Goal: Task Accomplishment & Management: Manage account settings

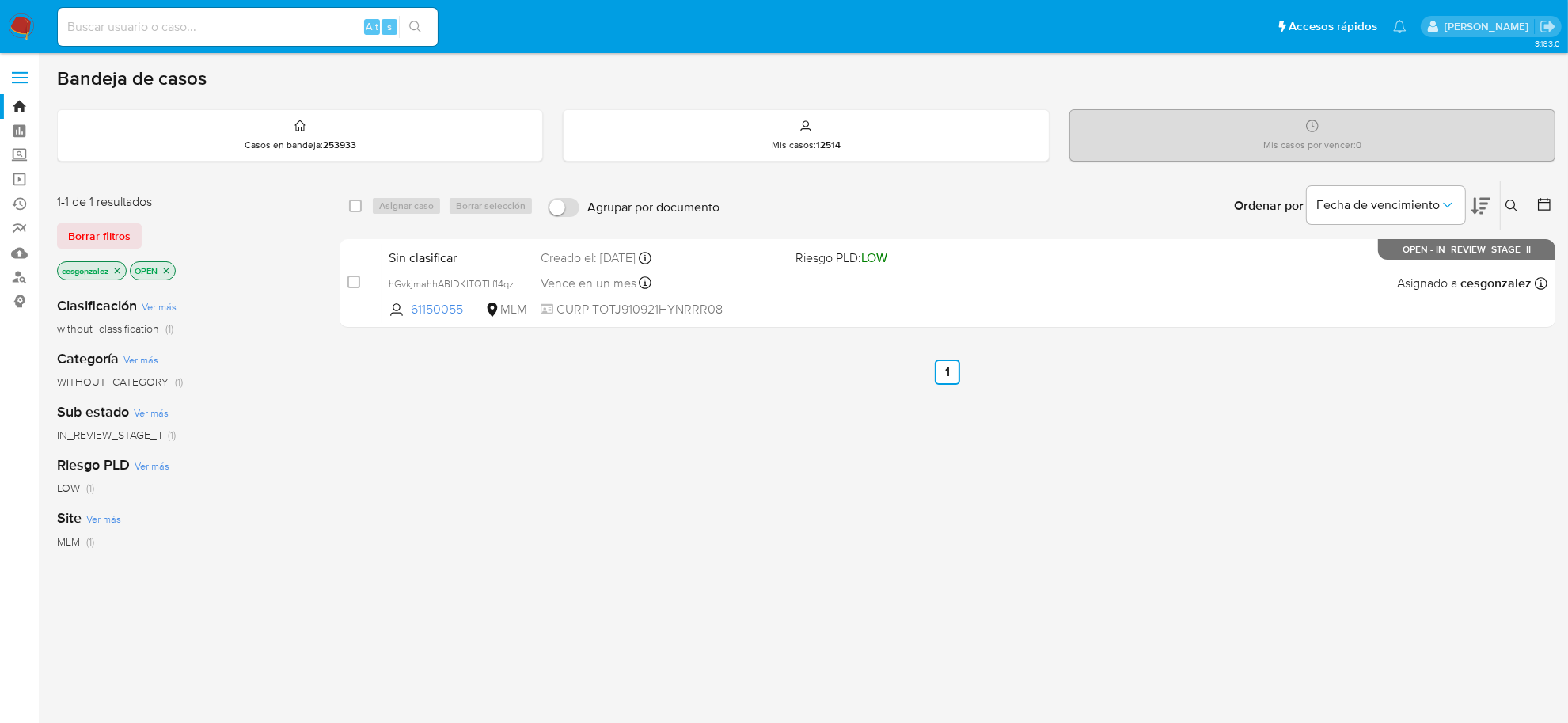
click at [163, 26] on input at bounding box center [247, 27] width 379 height 20
paste input "2554924612"
type input "2554924612"
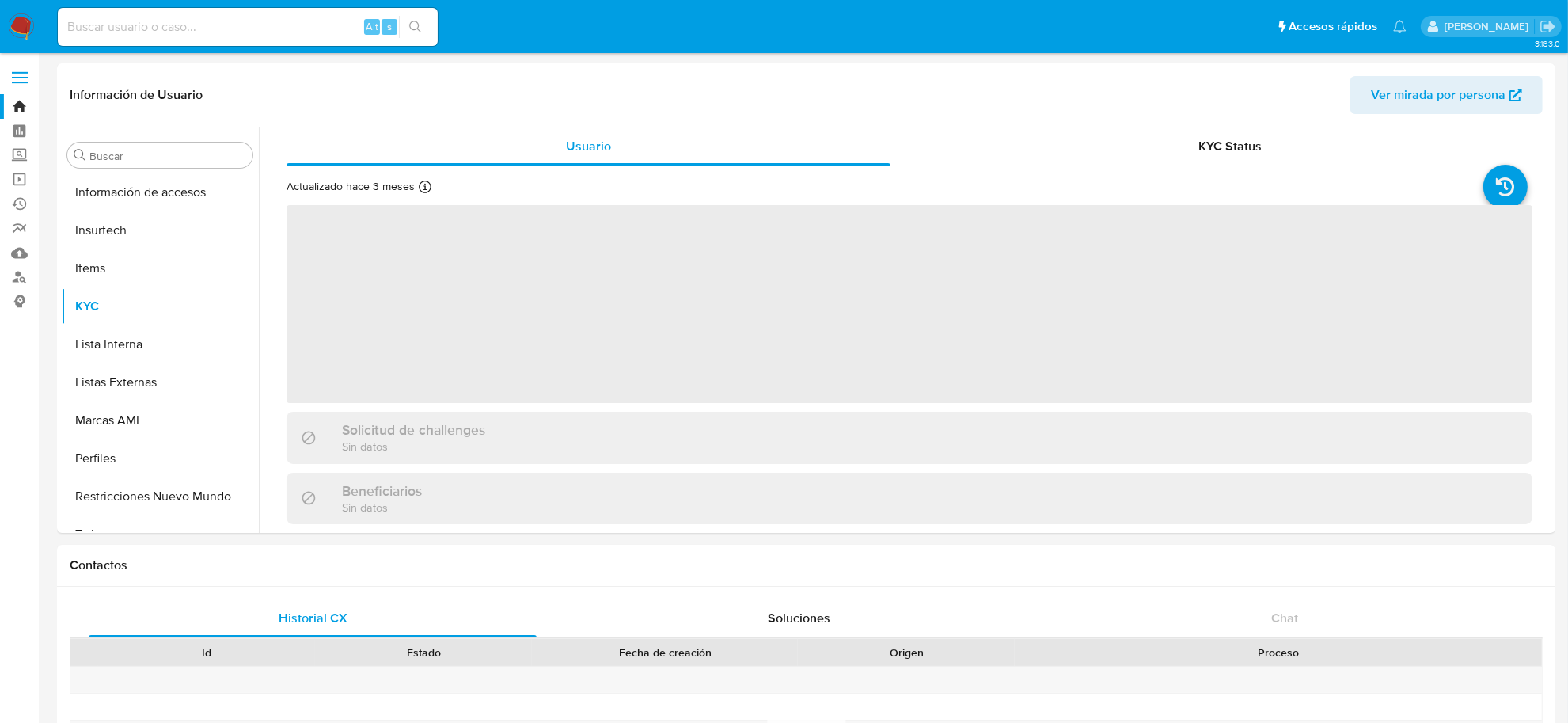
scroll to position [781, 0]
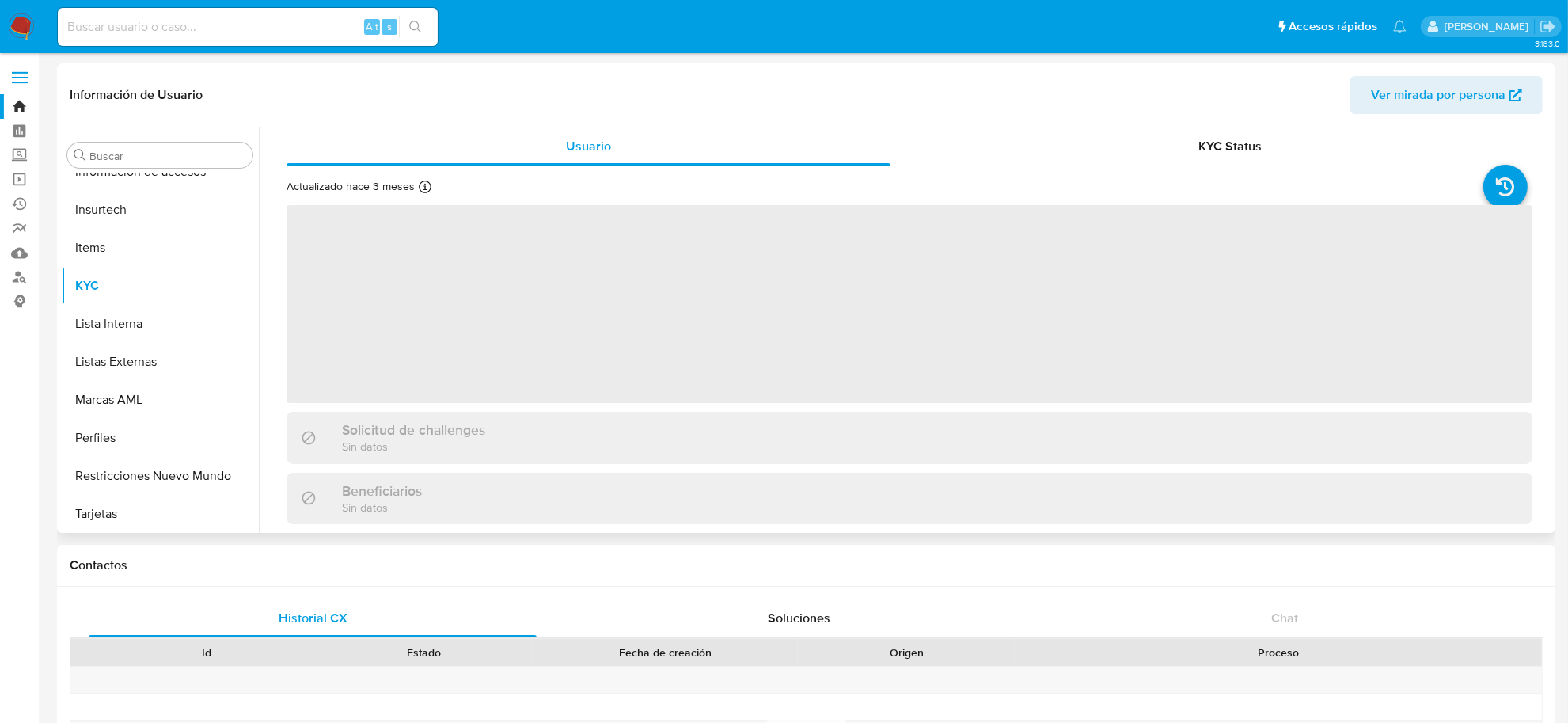
select select "10"
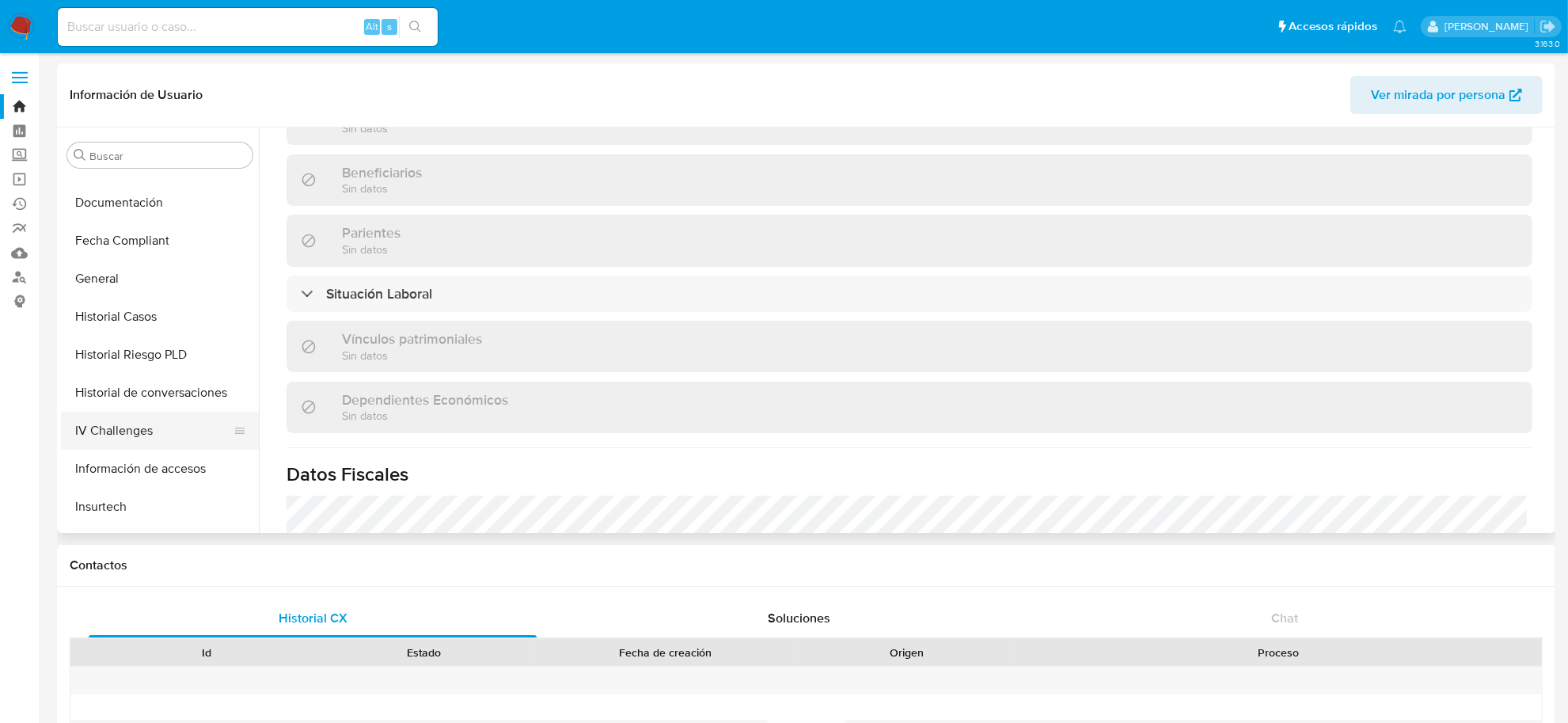
scroll to position [287, 0]
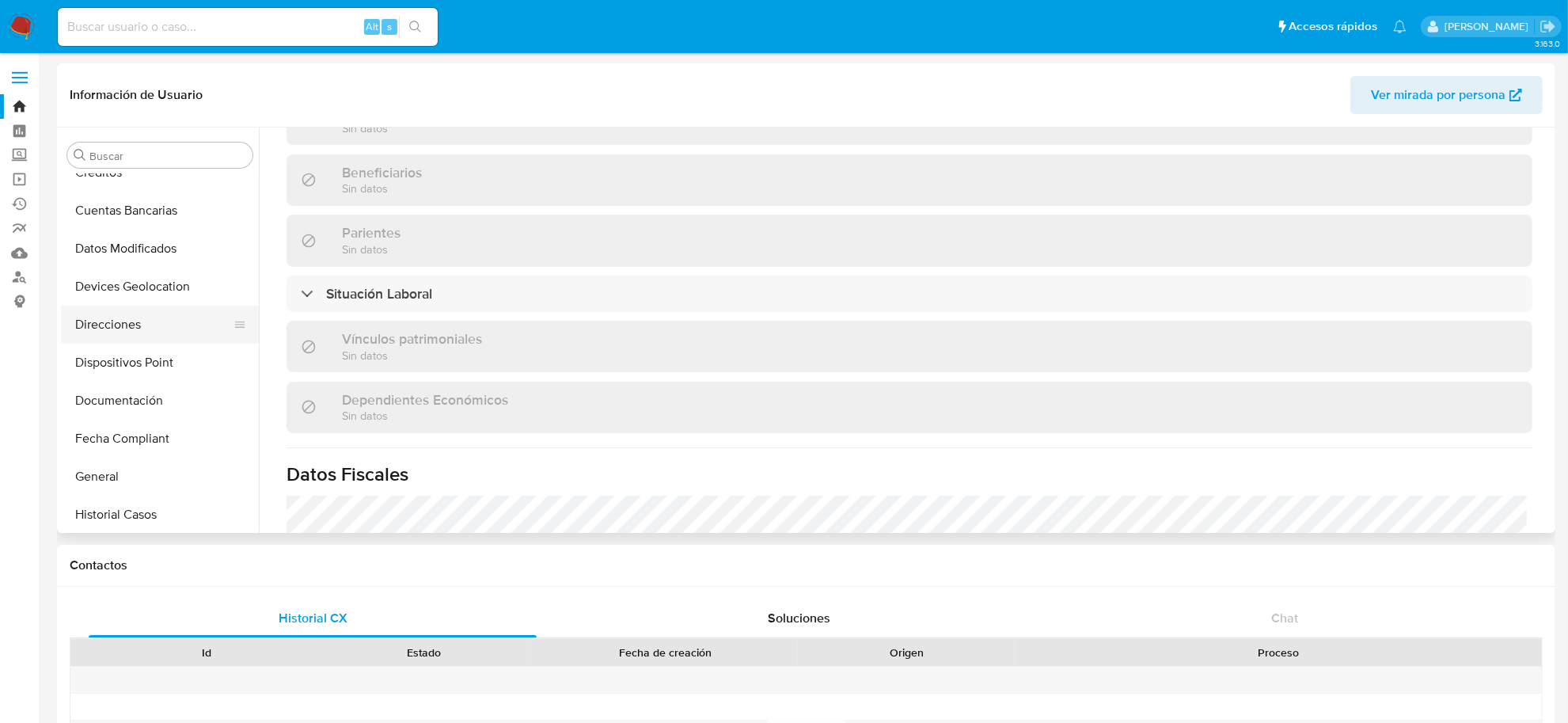
click at [126, 314] on button "Direcciones" at bounding box center [154, 324] width 186 height 38
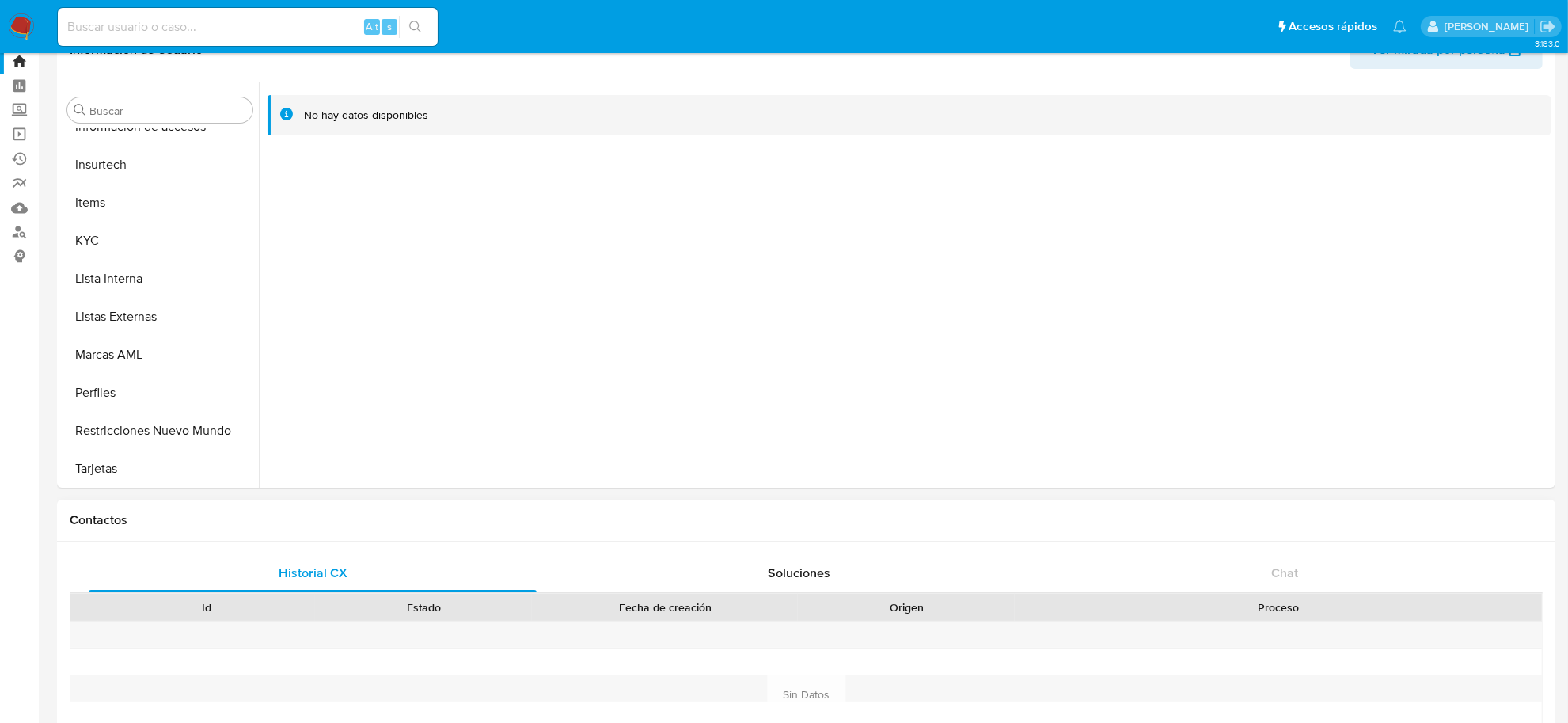
scroll to position [0, 0]
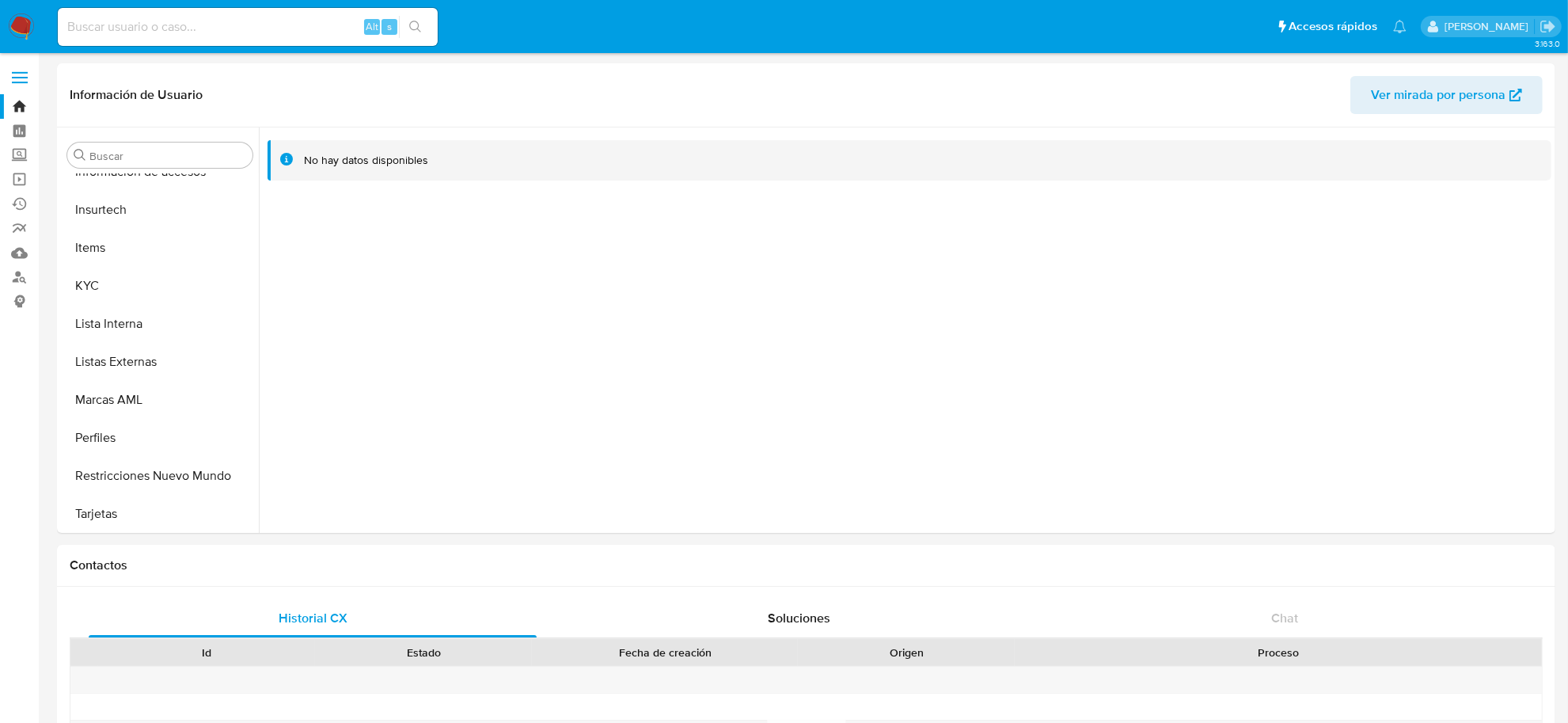
click at [22, 29] on img at bounding box center [21, 27] width 27 height 27
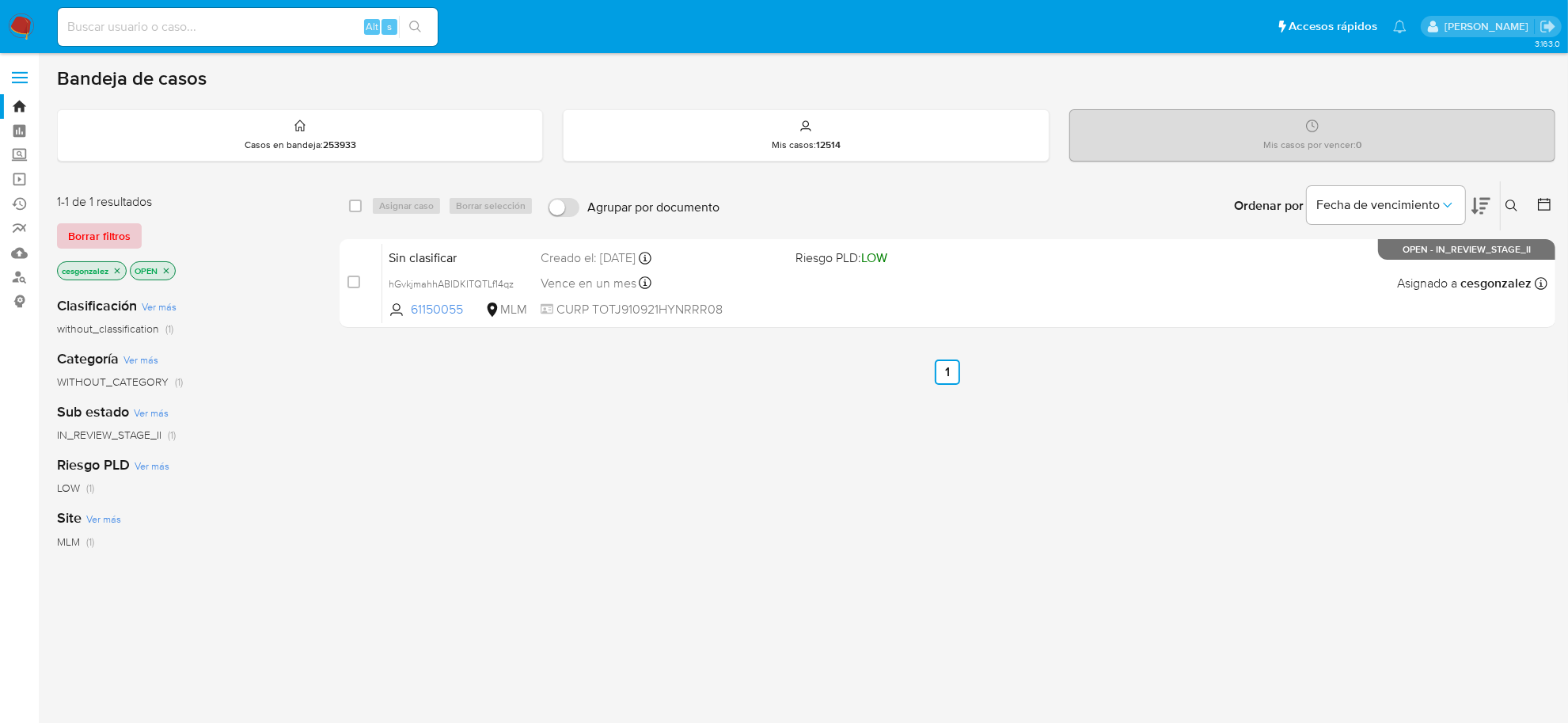
click at [88, 226] on span "Borrar filtros" at bounding box center [98, 236] width 62 height 22
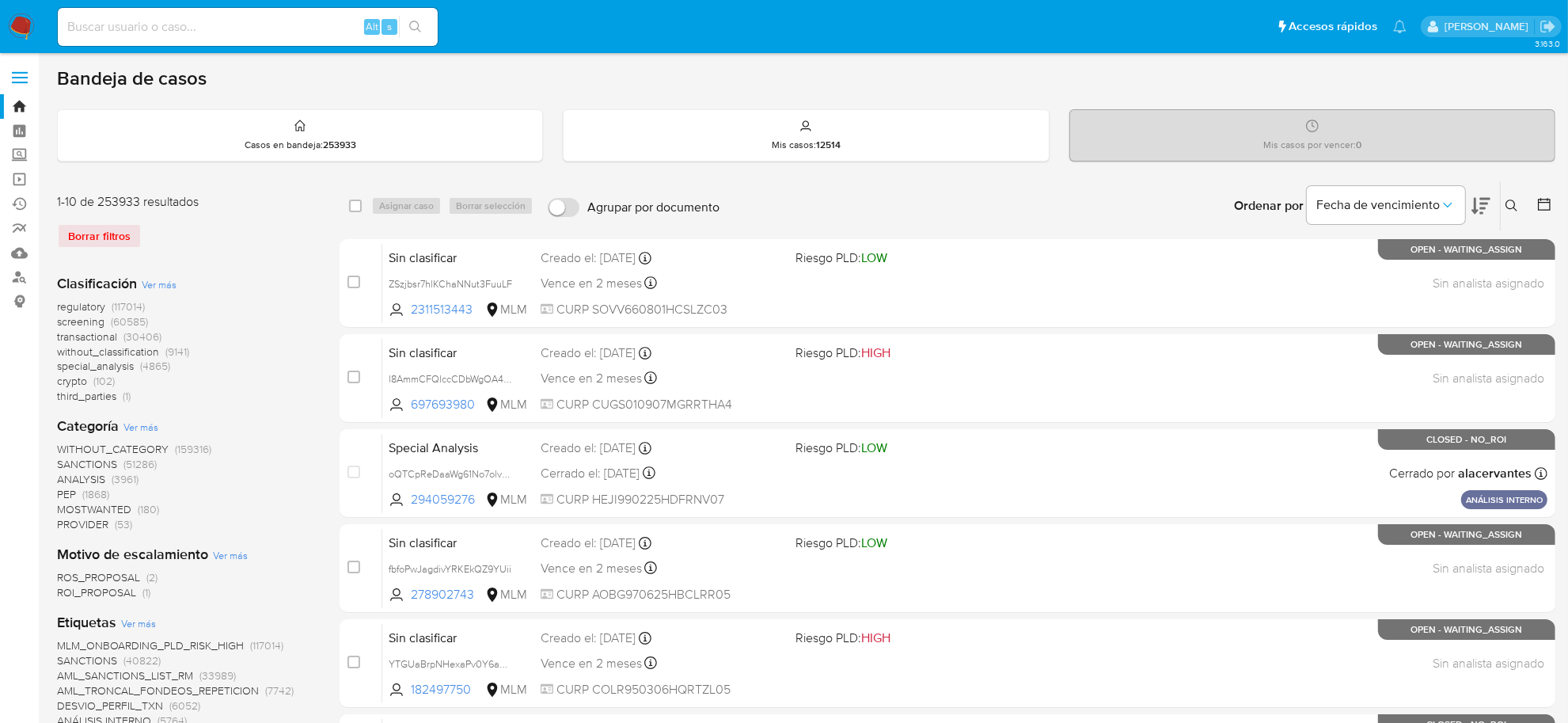
click at [95, 325] on span "screening" at bounding box center [80, 321] width 47 height 16
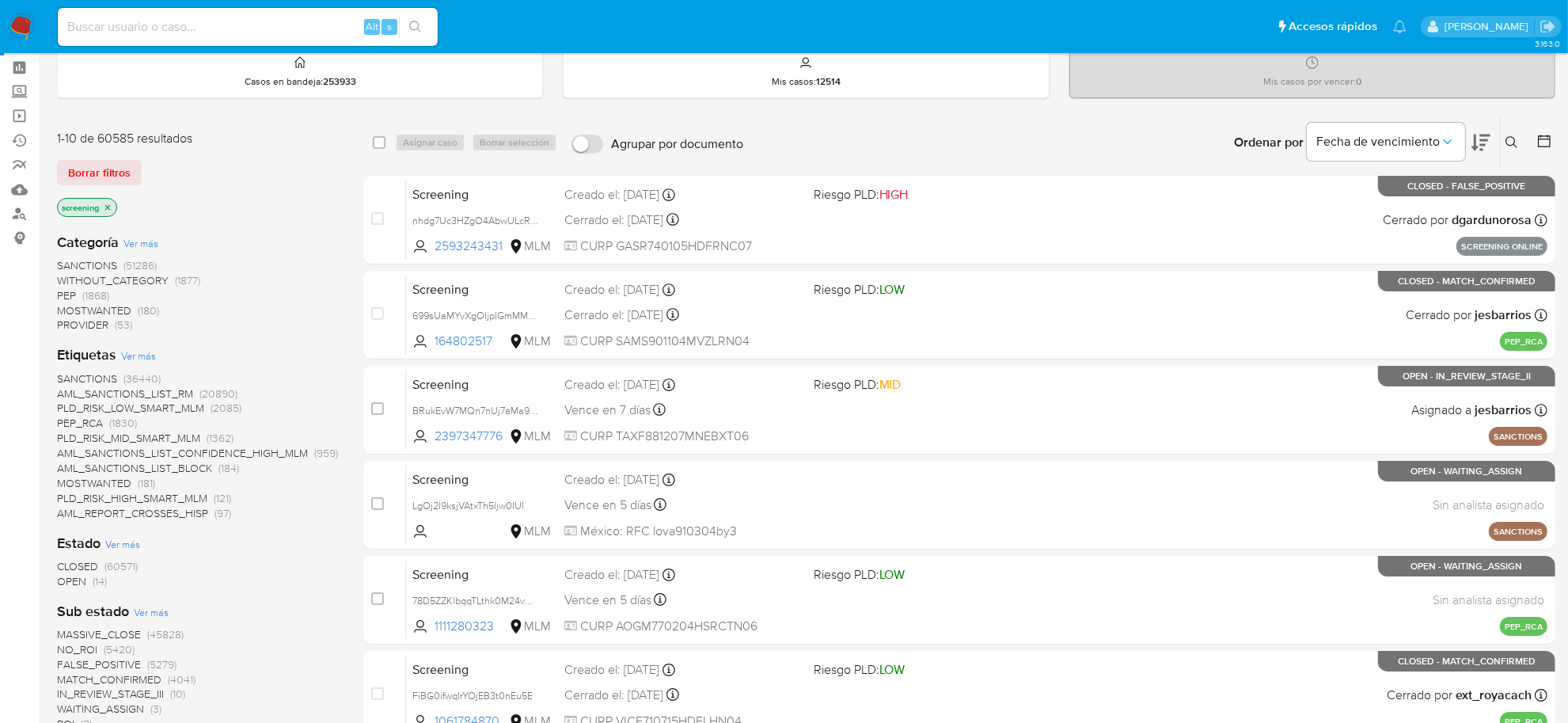
scroll to position [99, 0]
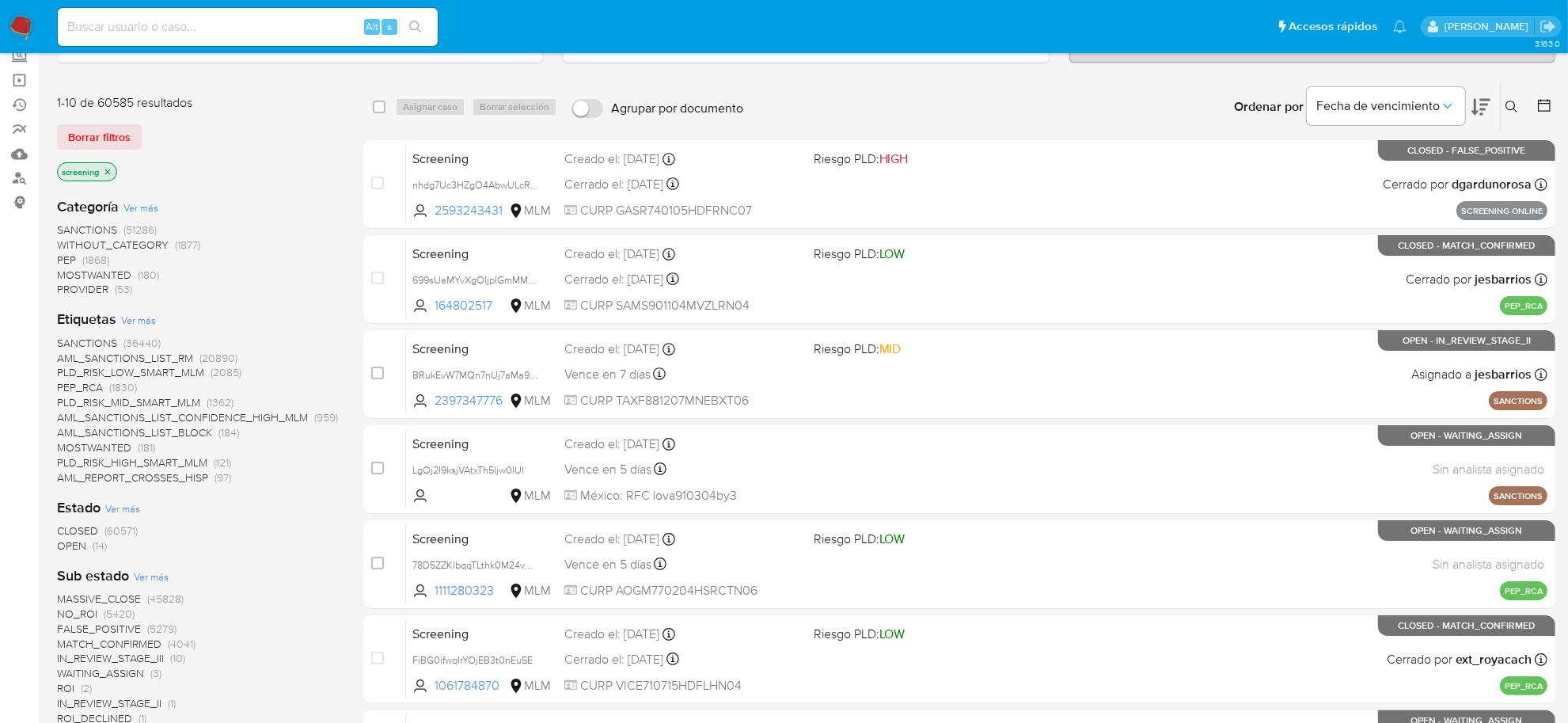
click at [93, 541] on span "(14)" at bounding box center [99, 545] width 14 height 16
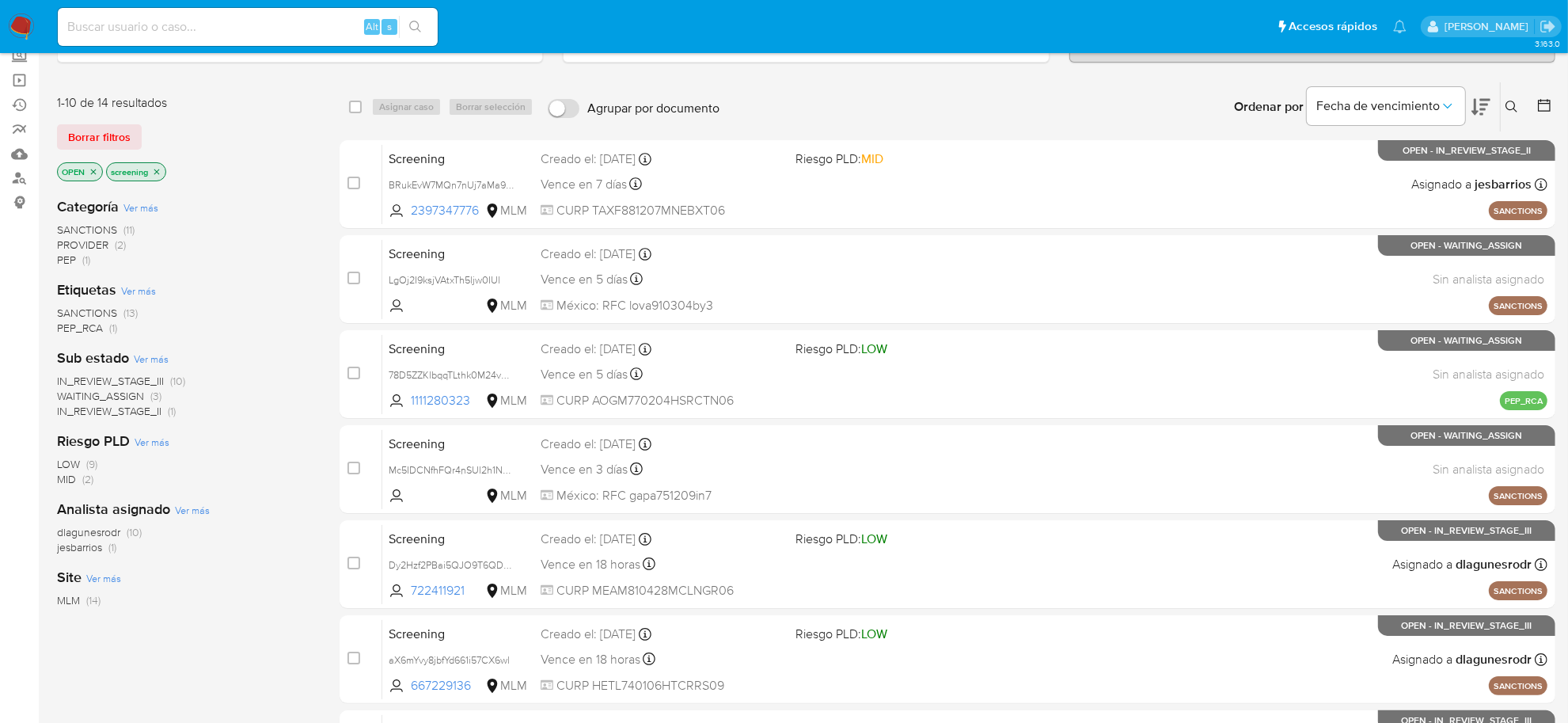
click at [128, 412] on span "IN_REVIEW_STAGE_II" at bounding box center [109, 410] width 105 height 16
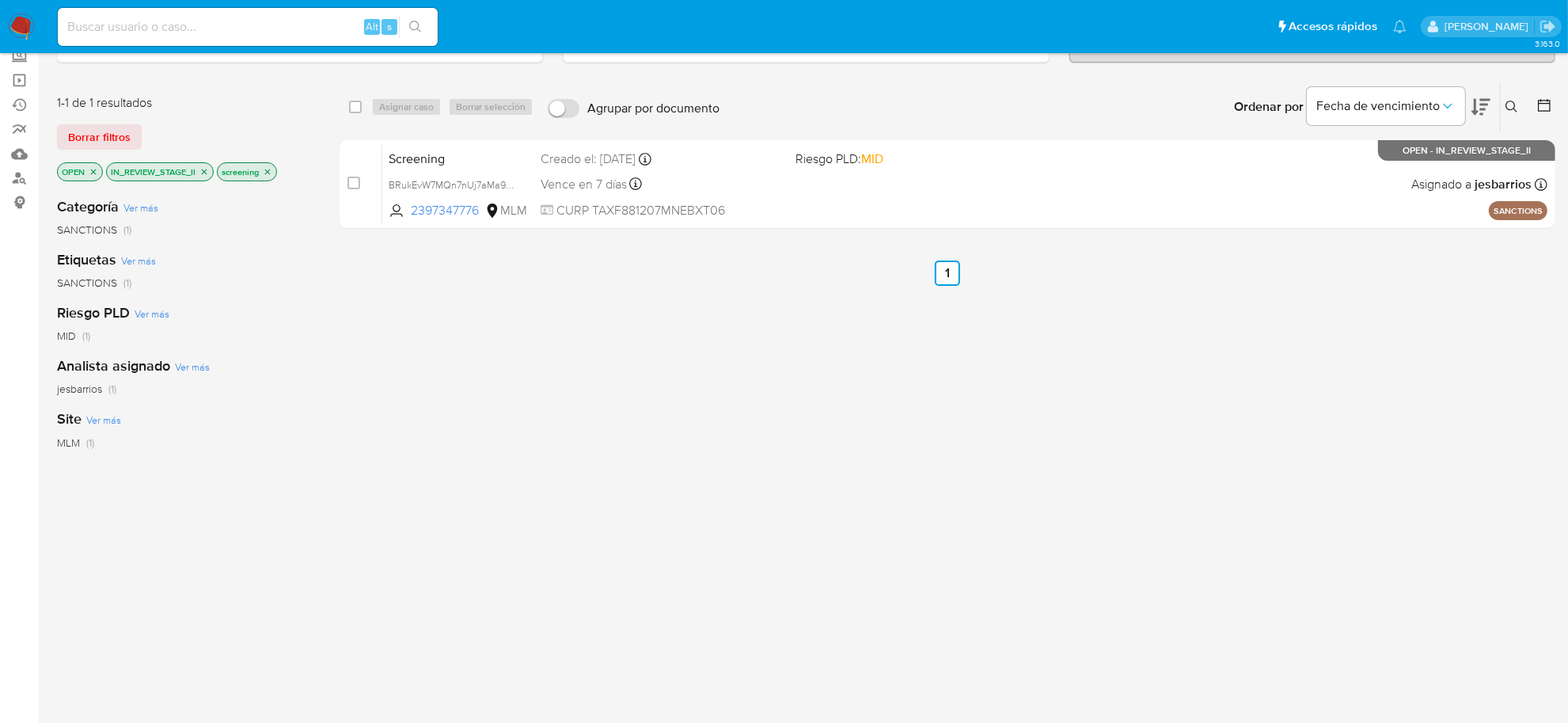
click at [202, 171] on icon "close-filter" at bounding box center [204, 172] width 9 height 9
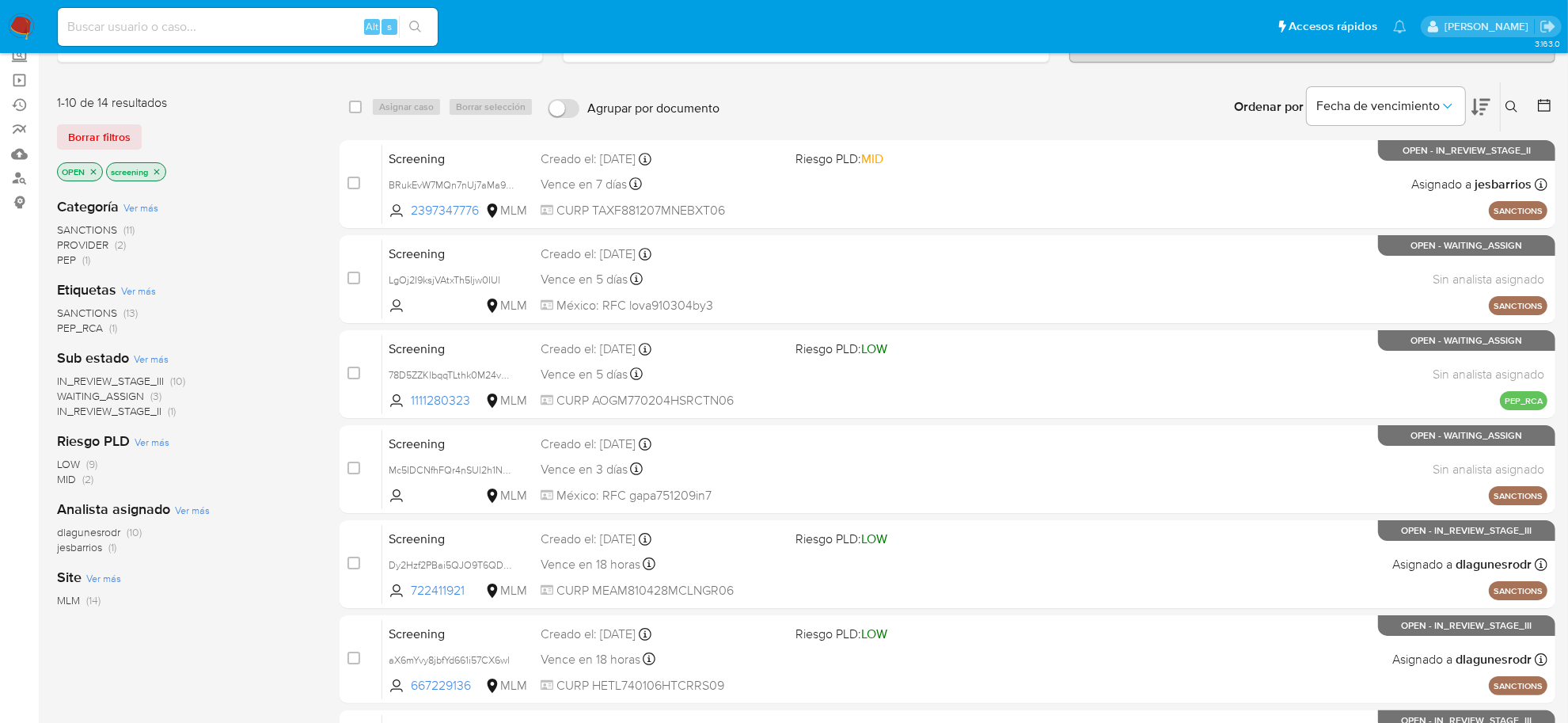
click at [113, 396] on span "WAITING_ASSIGN" at bounding box center [100, 395] width 87 height 16
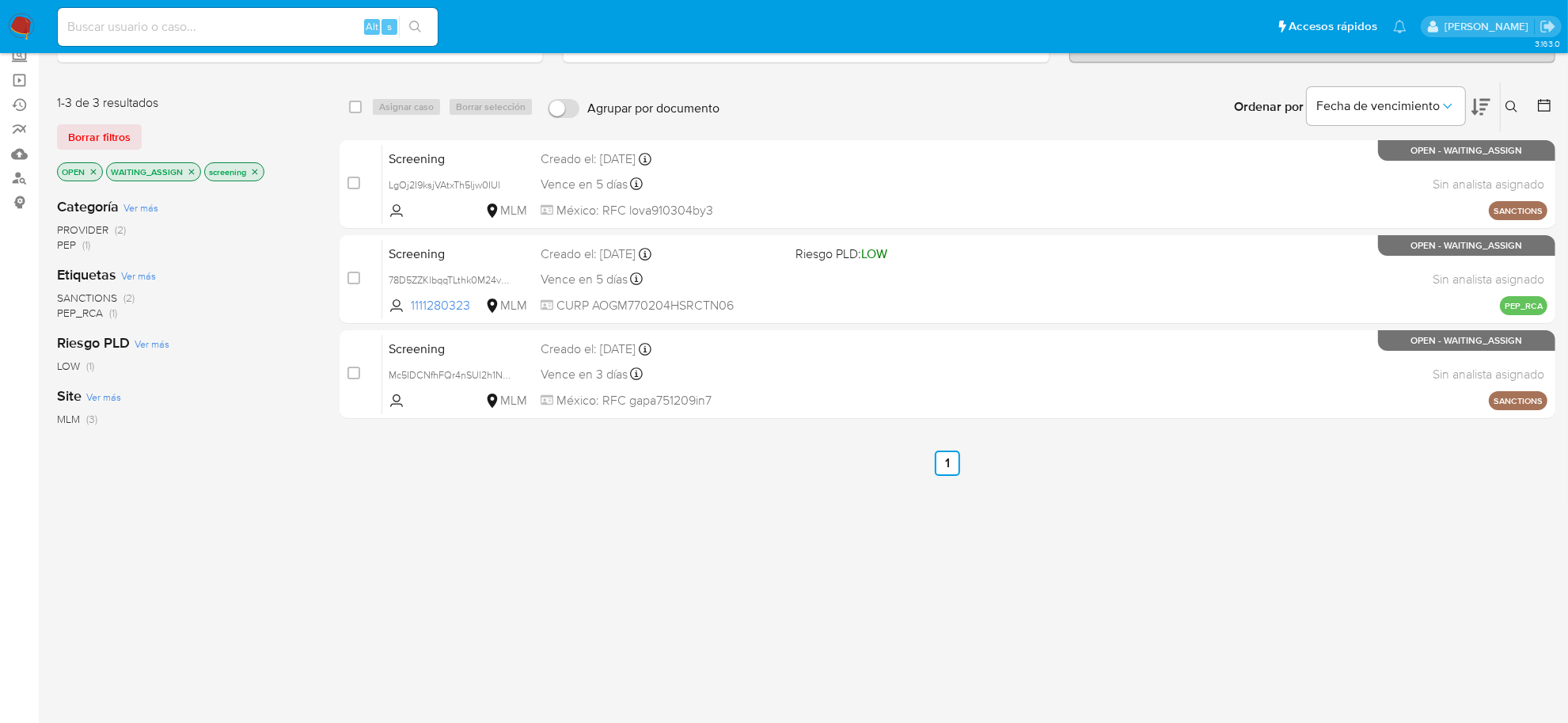
click at [192, 169] on icon "close-filter" at bounding box center [191, 172] width 9 height 9
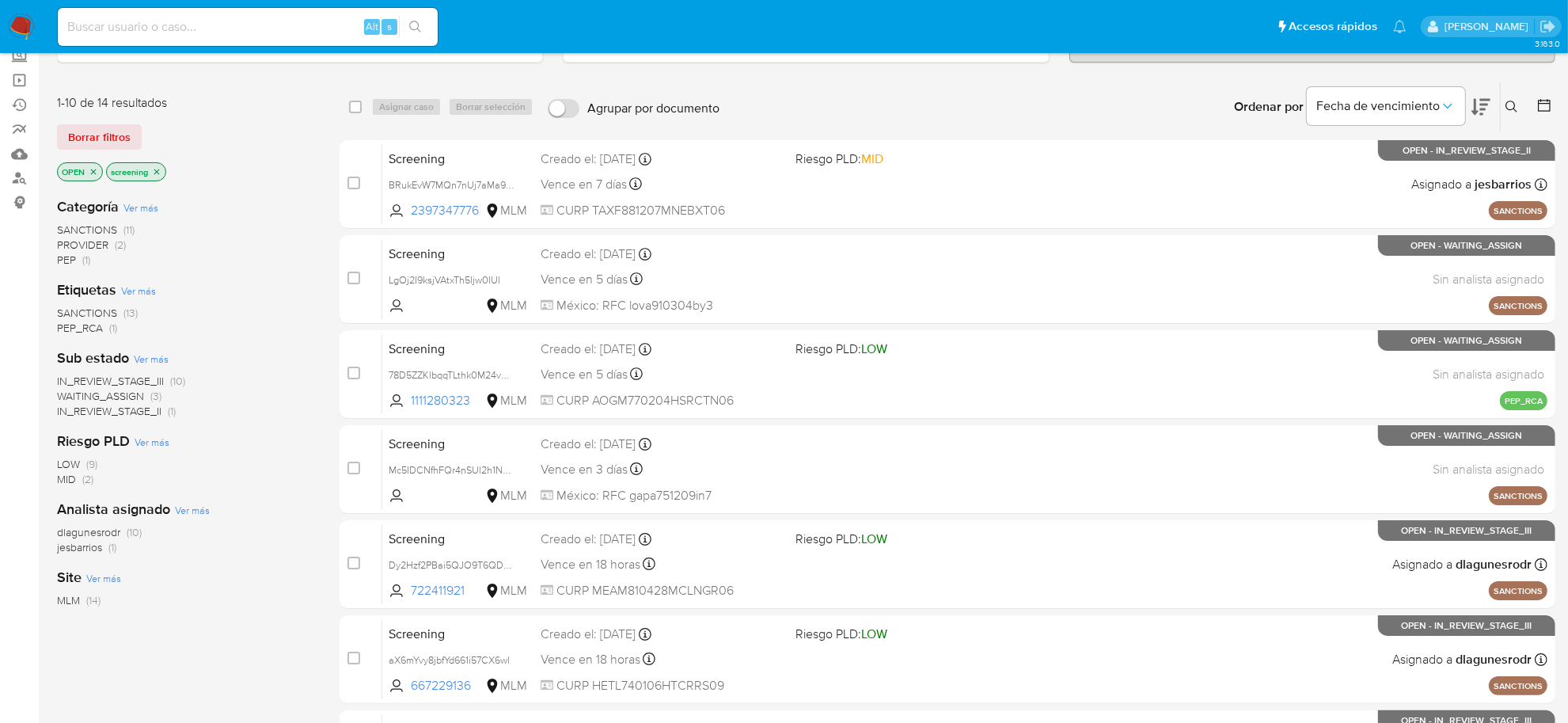
click at [137, 376] on span "IN_REVIEW_STAGE_III" at bounding box center [109, 381] width 107 height 16
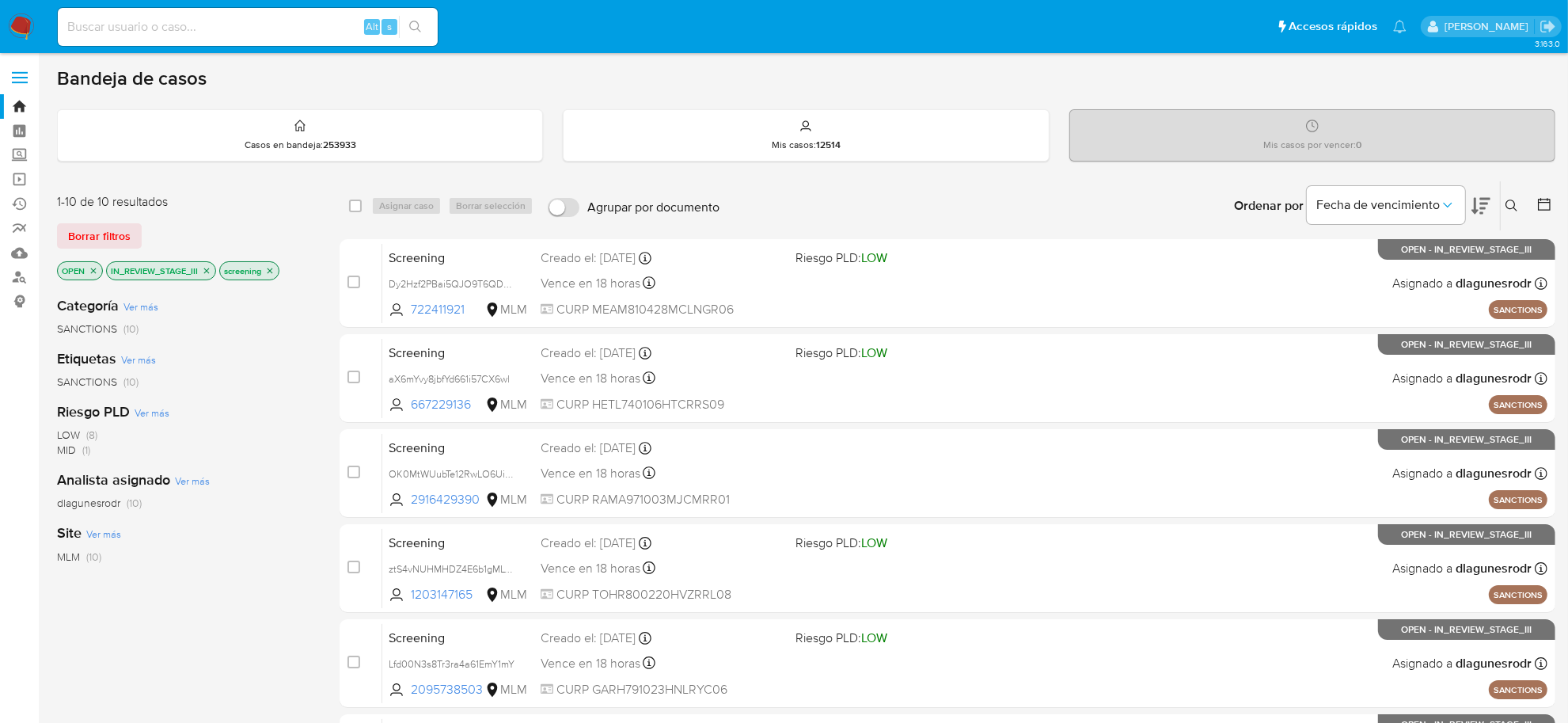
click at [178, 28] on input at bounding box center [247, 27] width 379 height 20
paste input "2281851410"
type input "2281851410"
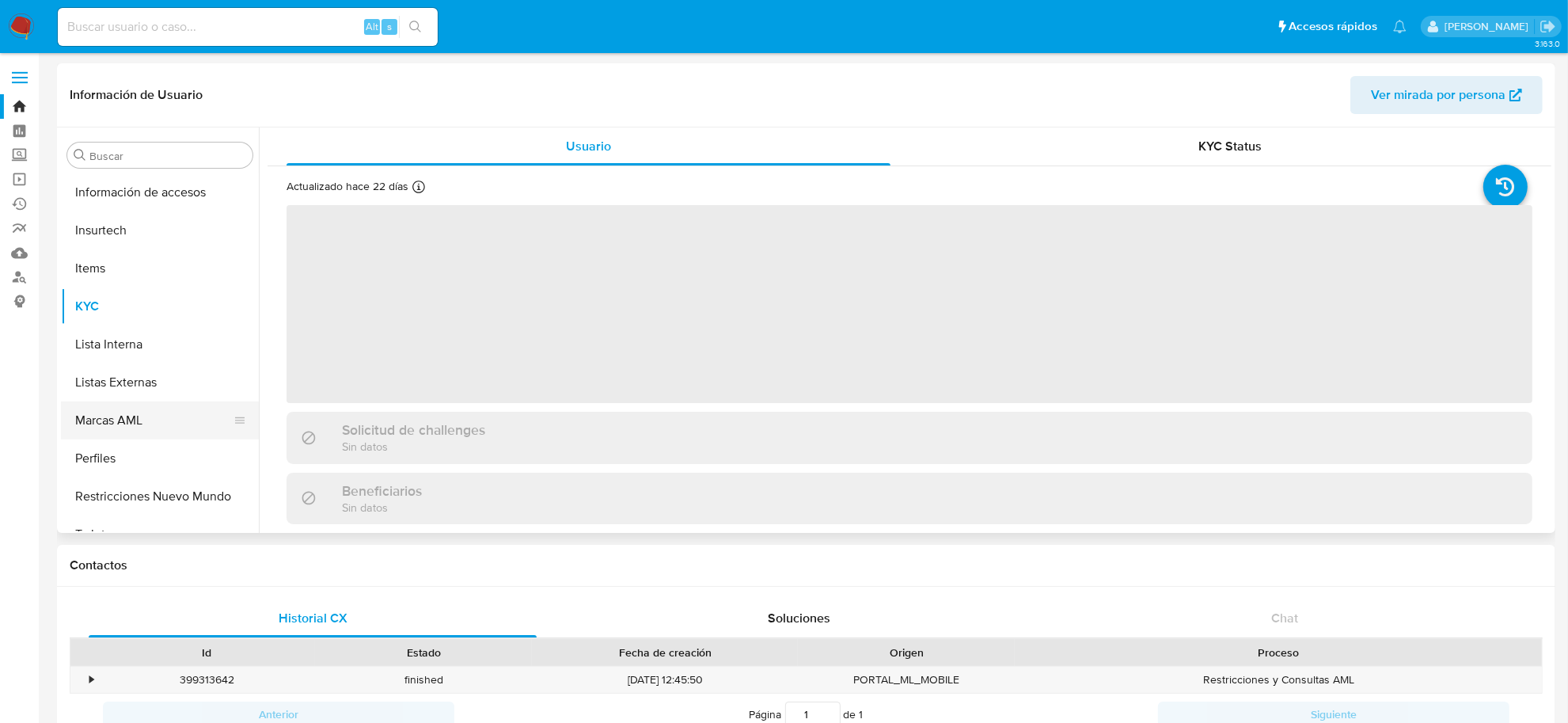
scroll to position [781, 0]
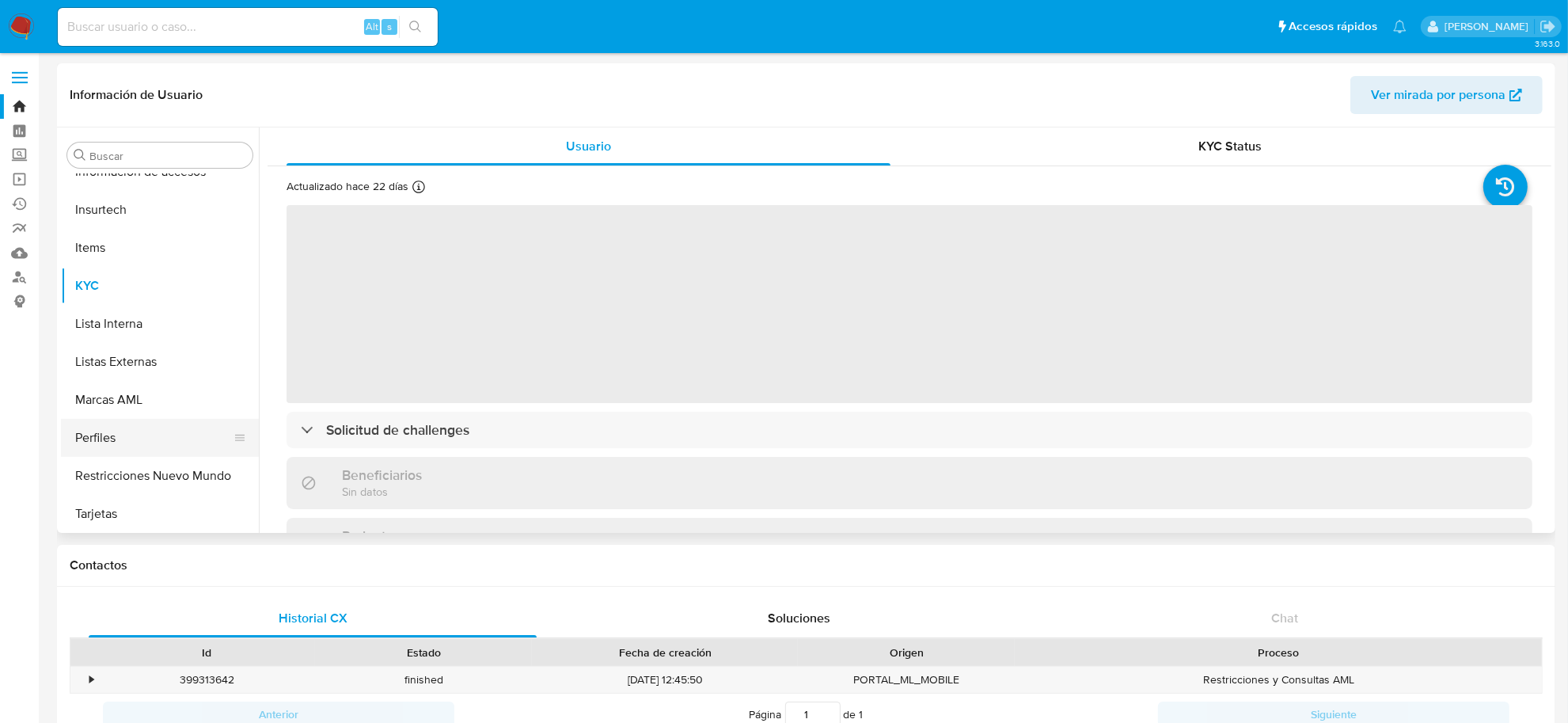
select select "10"
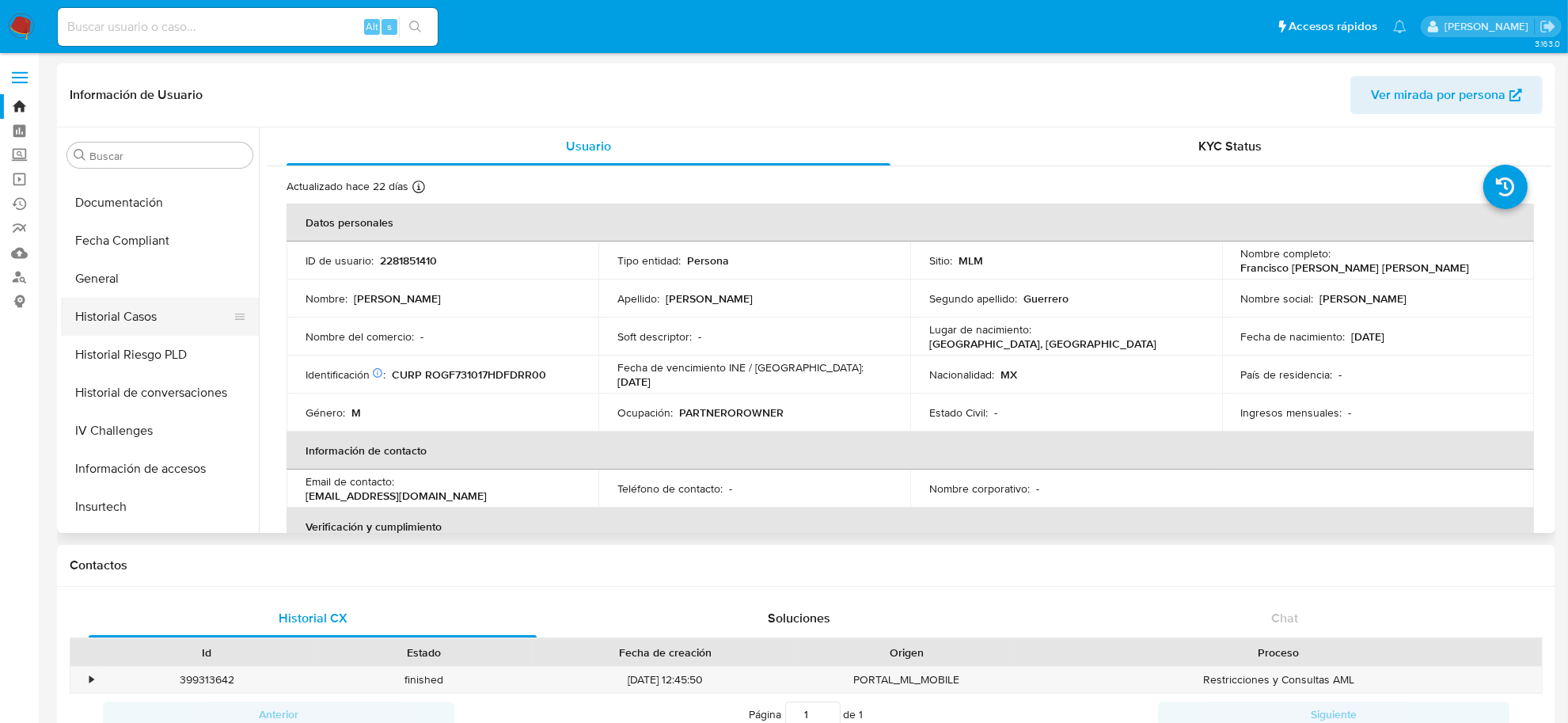
scroll to position [287, 0]
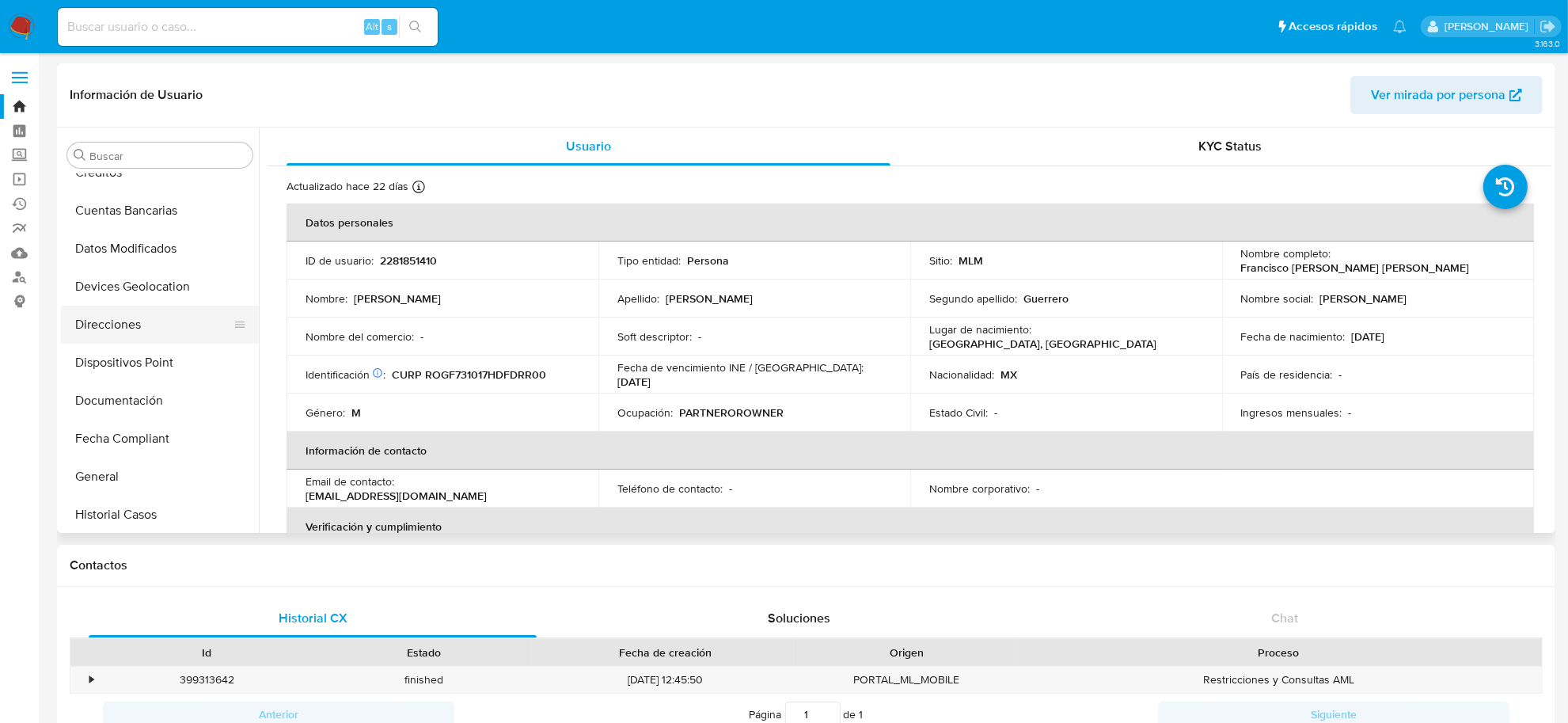
click at [151, 326] on button "Direcciones" at bounding box center [154, 324] width 186 height 38
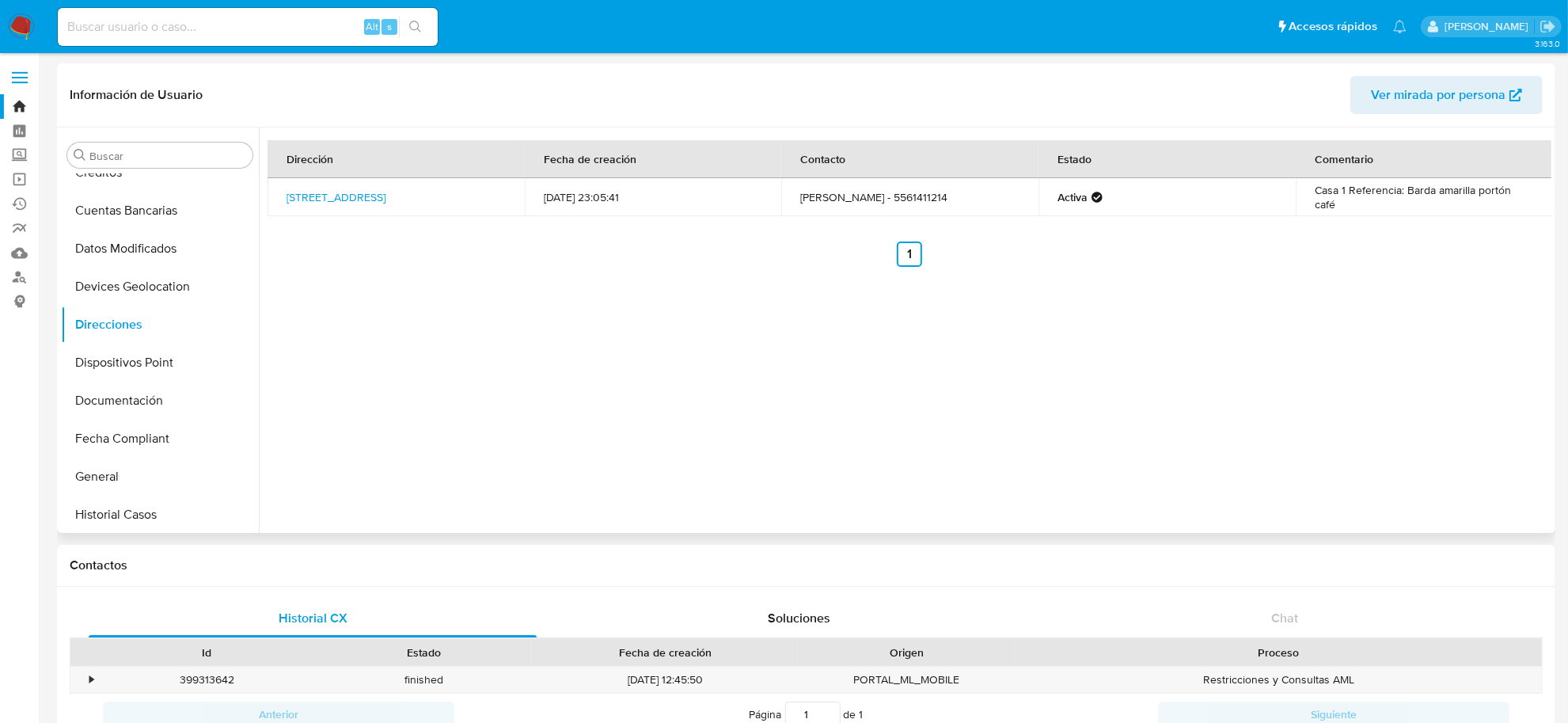
click at [915, 196] on td "Pablo Rodriguez - 5561411214" at bounding box center [909, 197] width 257 height 38
copy td "5561411214"
click at [89, 25] on input at bounding box center [247, 27] width 379 height 20
paste input "2299037680"
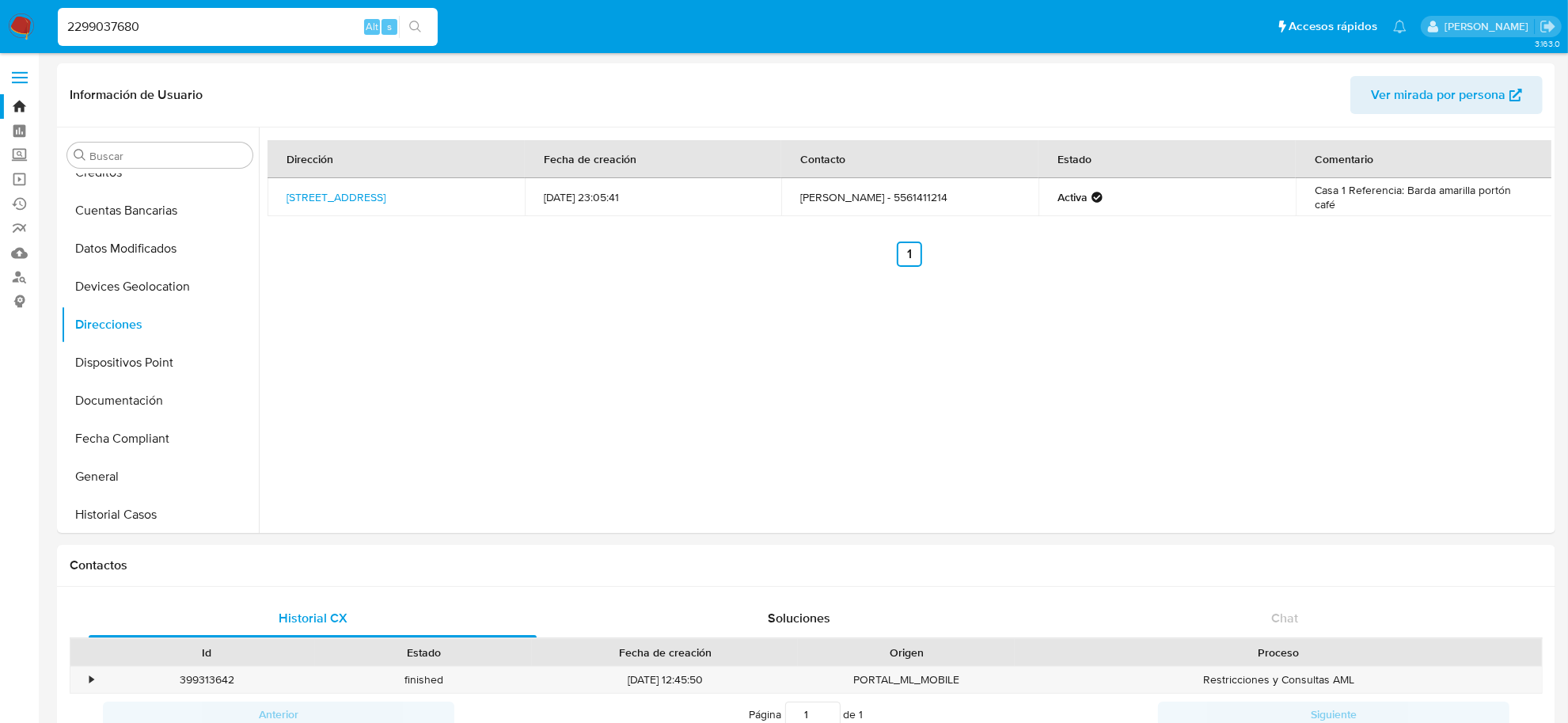
type input "2299037680"
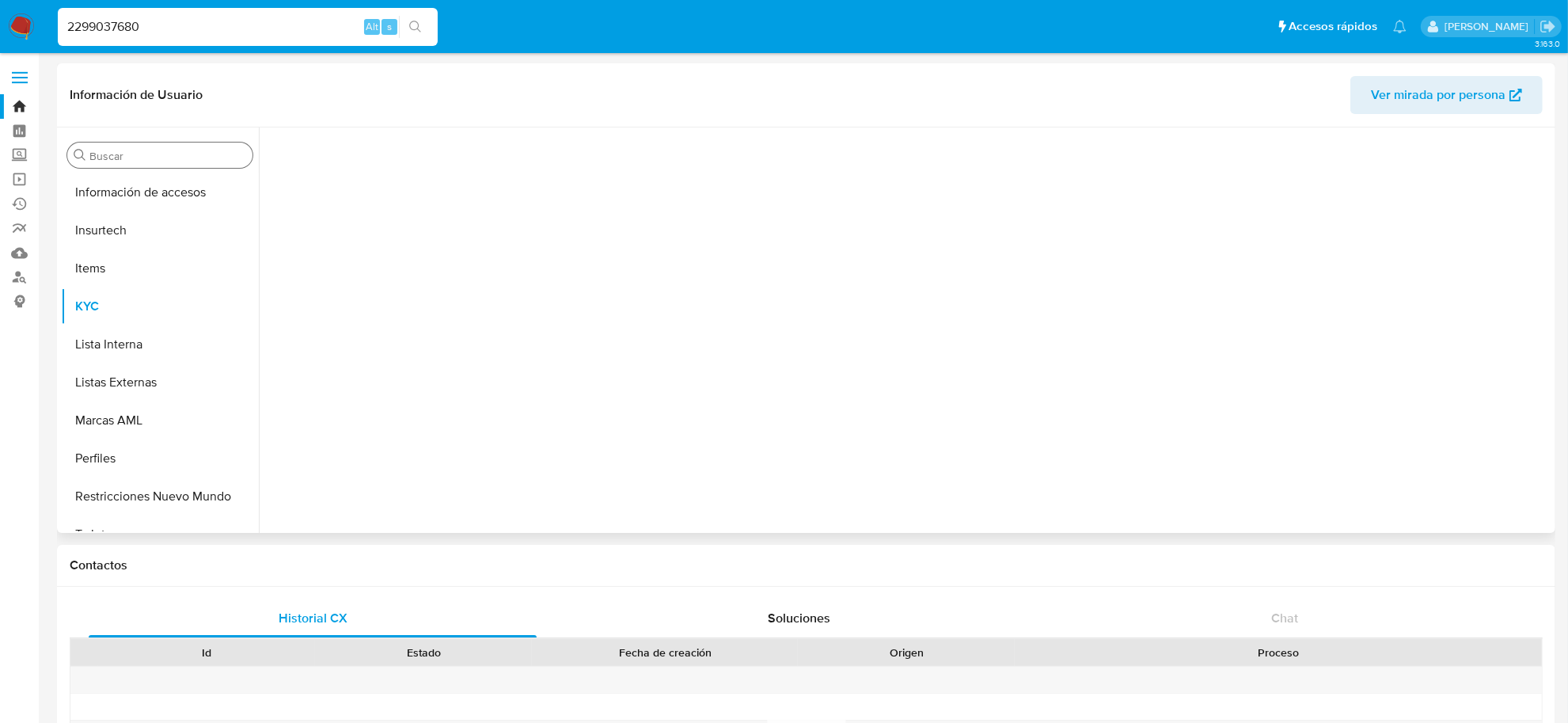
scroll to position [781, 0]
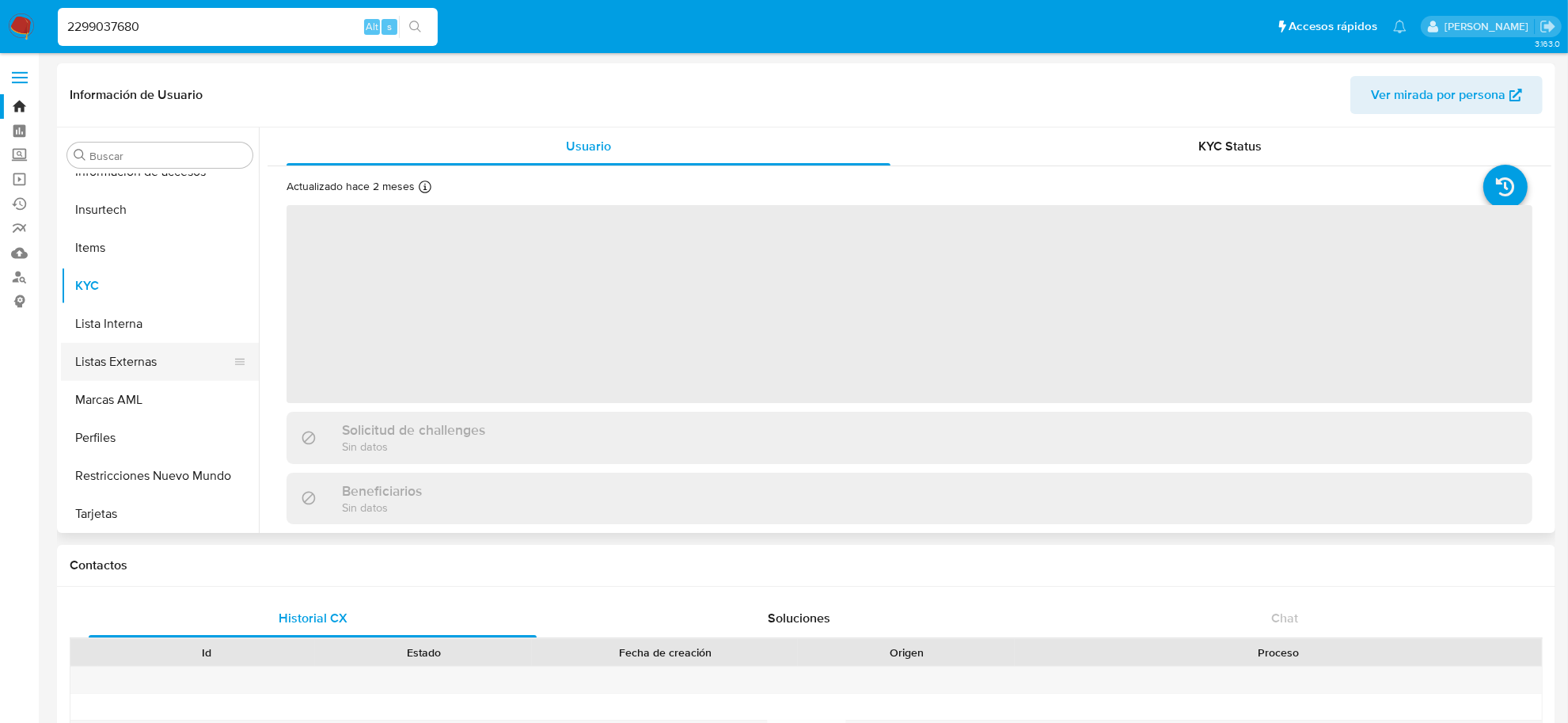
select select "10"
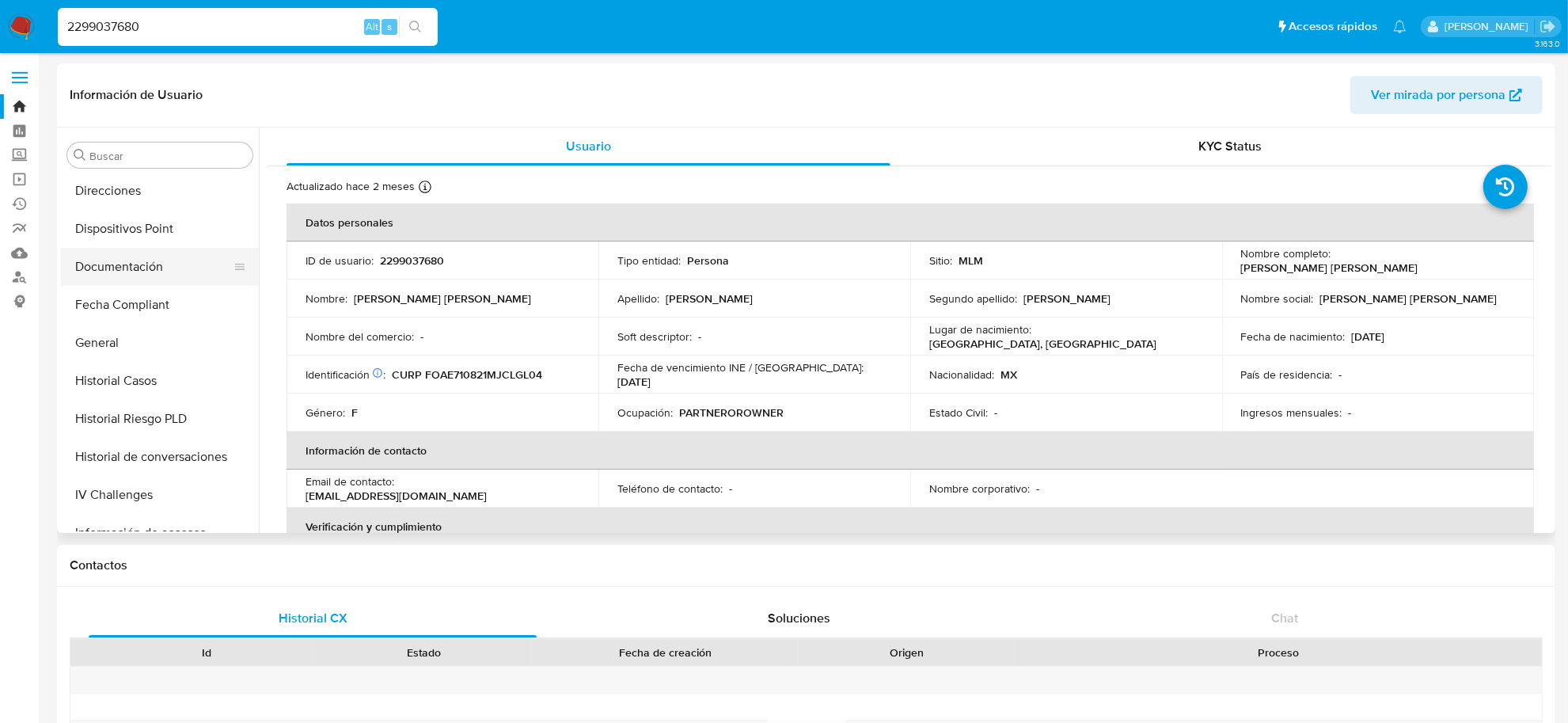
scroll to position [385, 0]
click at [136, 232] on button "Direcciones" at bounding box center [154, 226] width 186 height 38
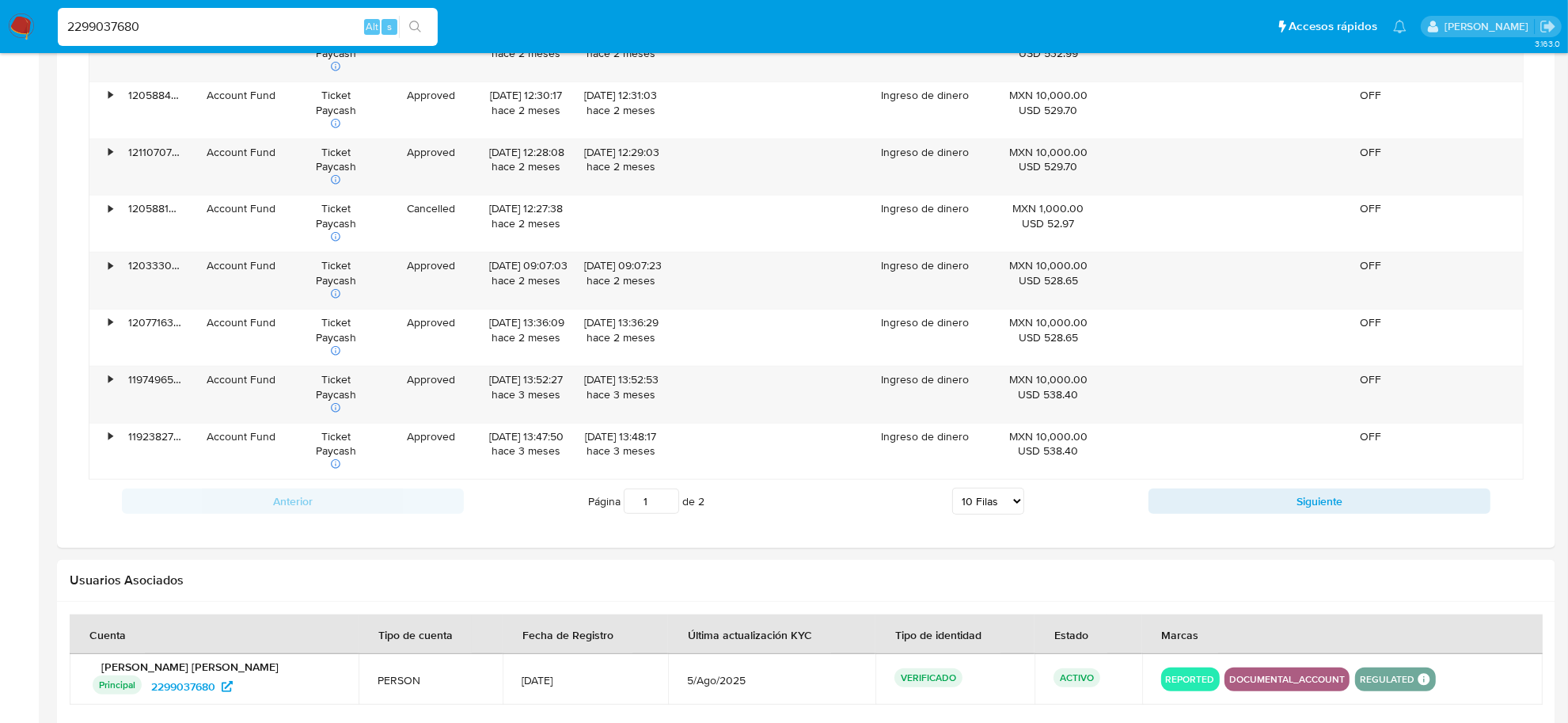
scroll to position [898, 0]
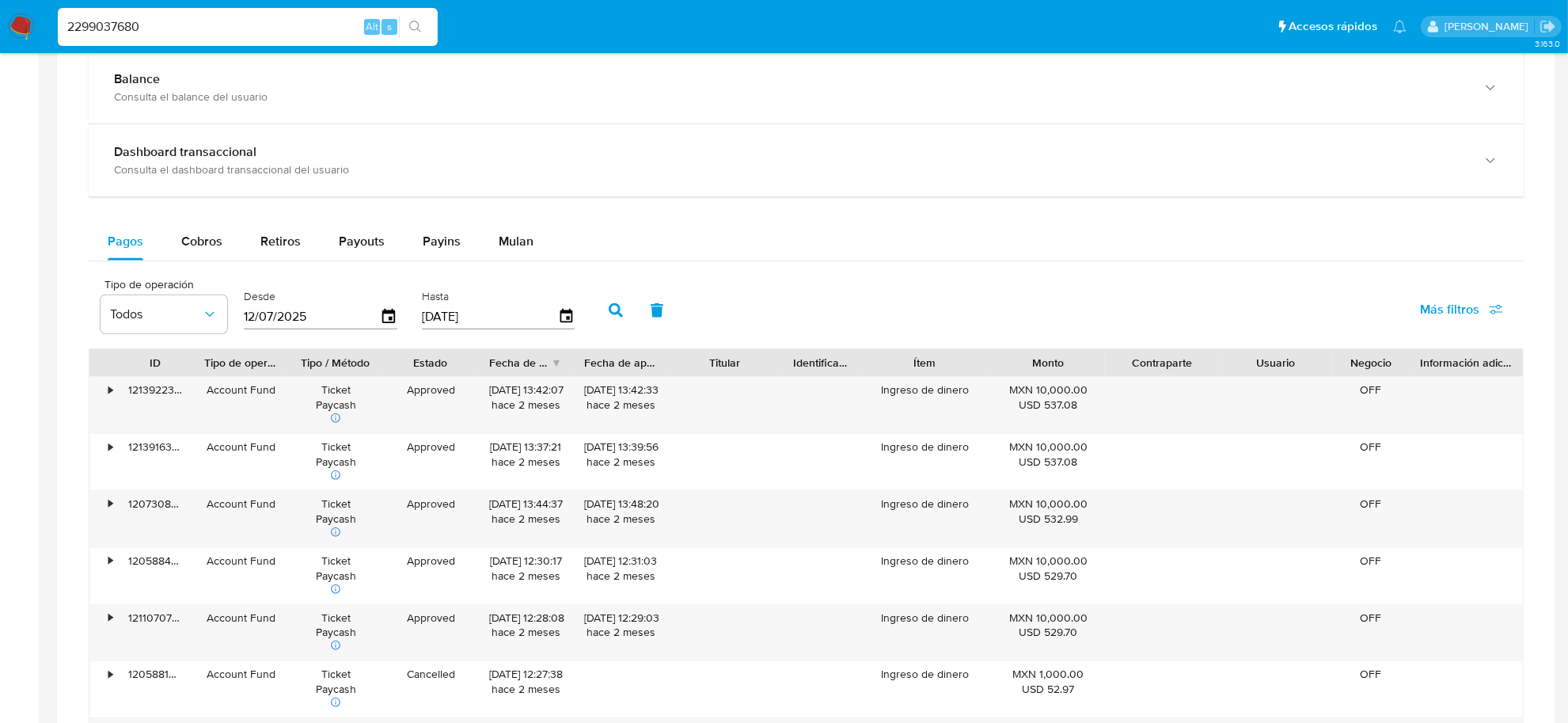
click at [288, 19] on input "2299037680" at bounding box center [247, 27] width 379 height 20
paste input "496373746"
type input "2496373746"
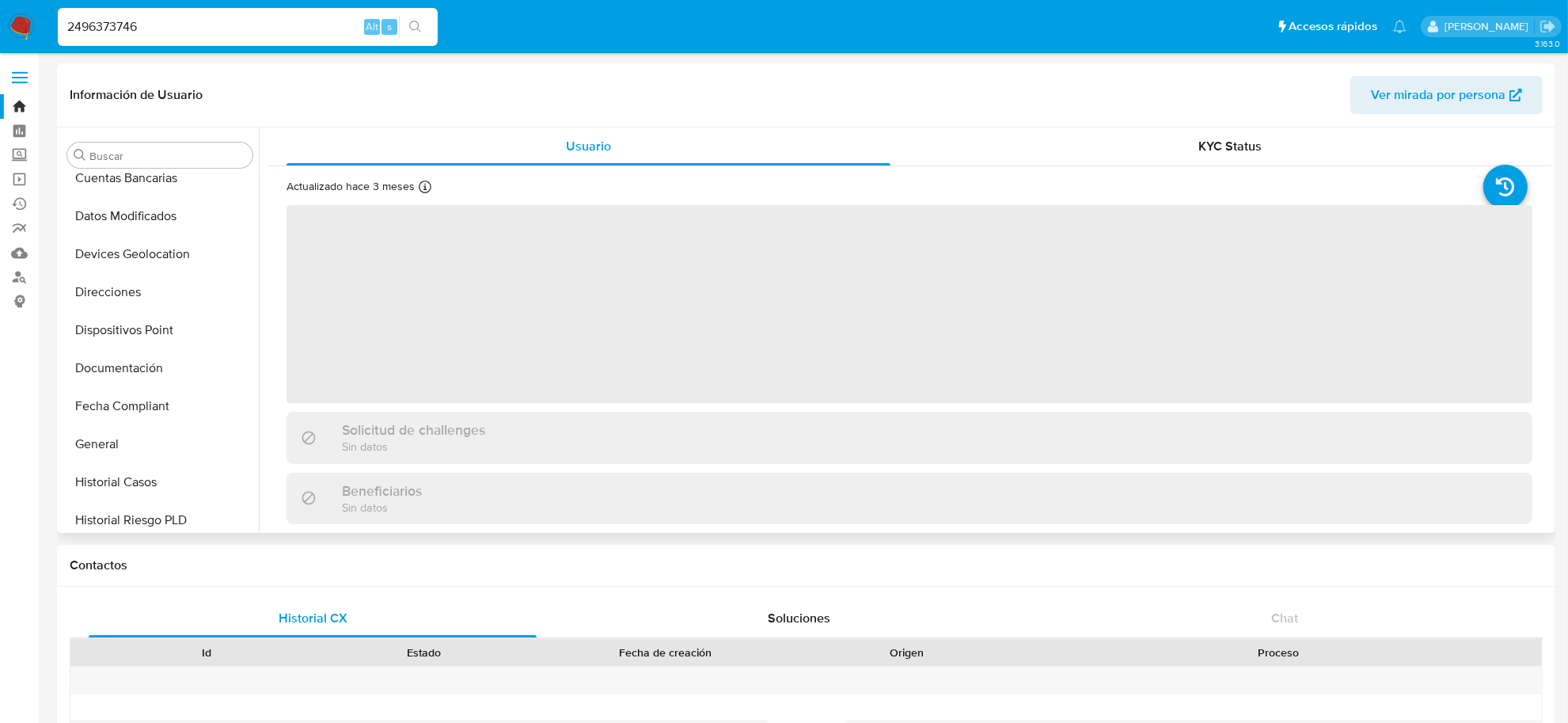
select select "10"
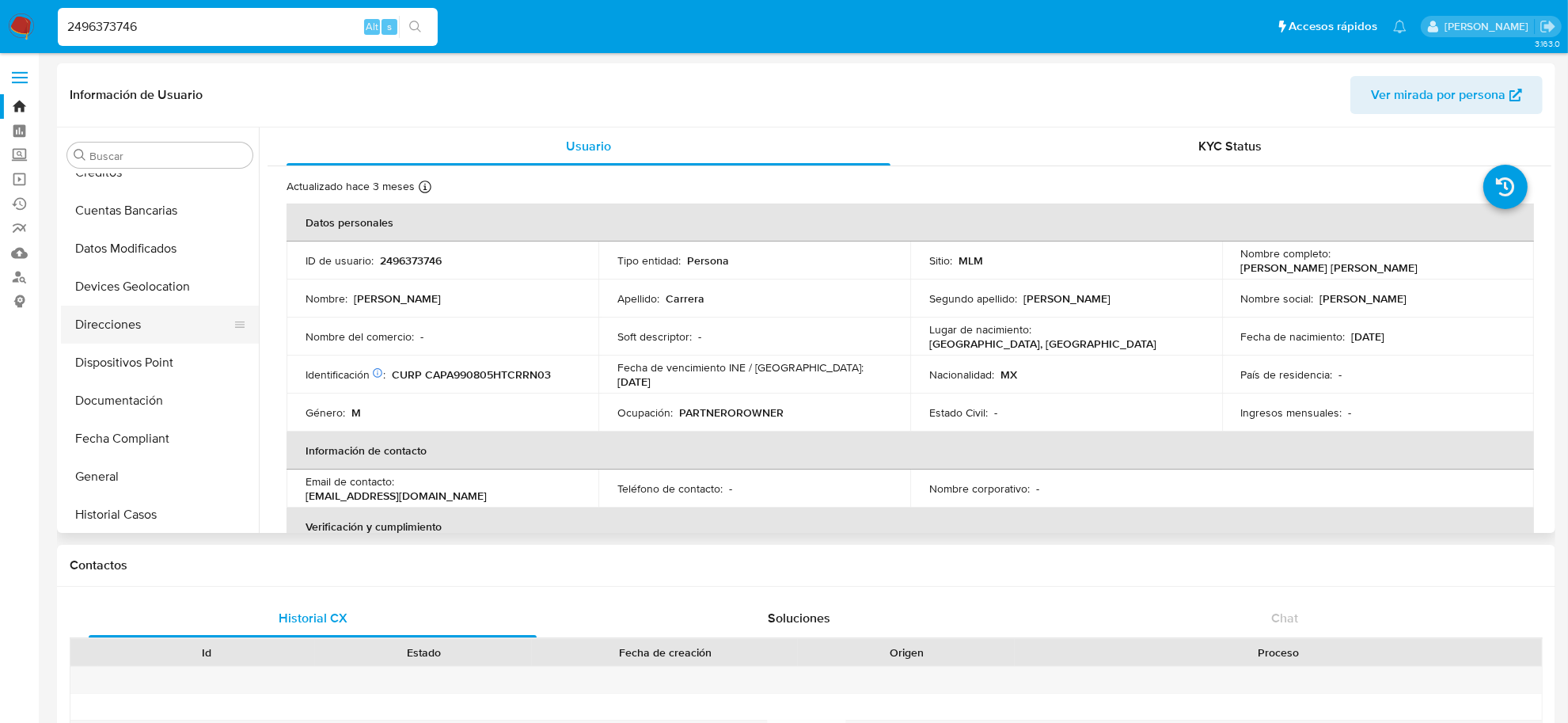
click at [143, 326] on button "Direcciones" at bounding box center [154, 324] width 186 height 38
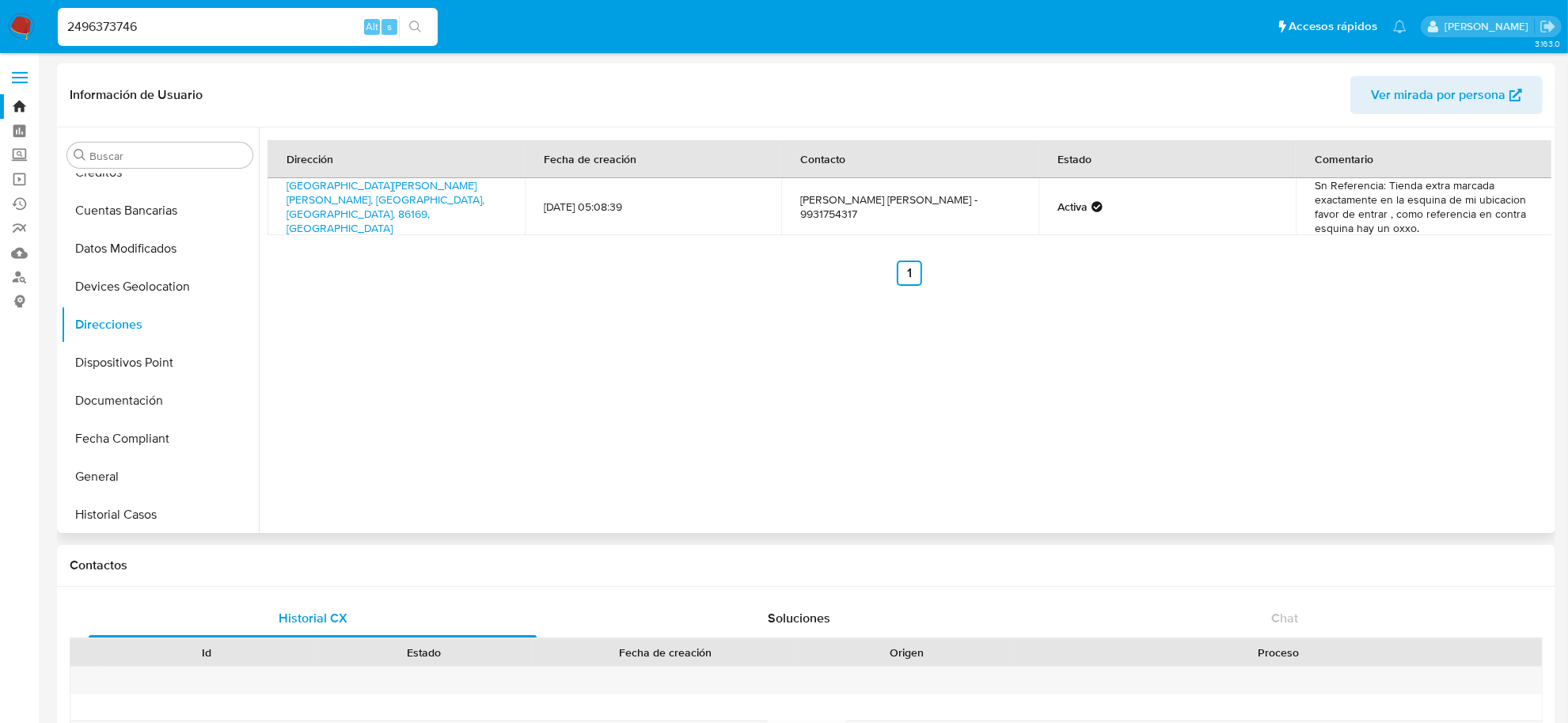
click at [980, 208] on td "Anthony Josue Carrera perez - 9931754317" at bounding box center [909, 206] width 257 height 57
copy td "9931754317"
click at [162, 38] on div "2496373746 Alt s" at bounding box center [247, 27] width 379 height 38
click at [159, 28] on input "2496373746" at bounding box center [247, 27] width 379 height 20
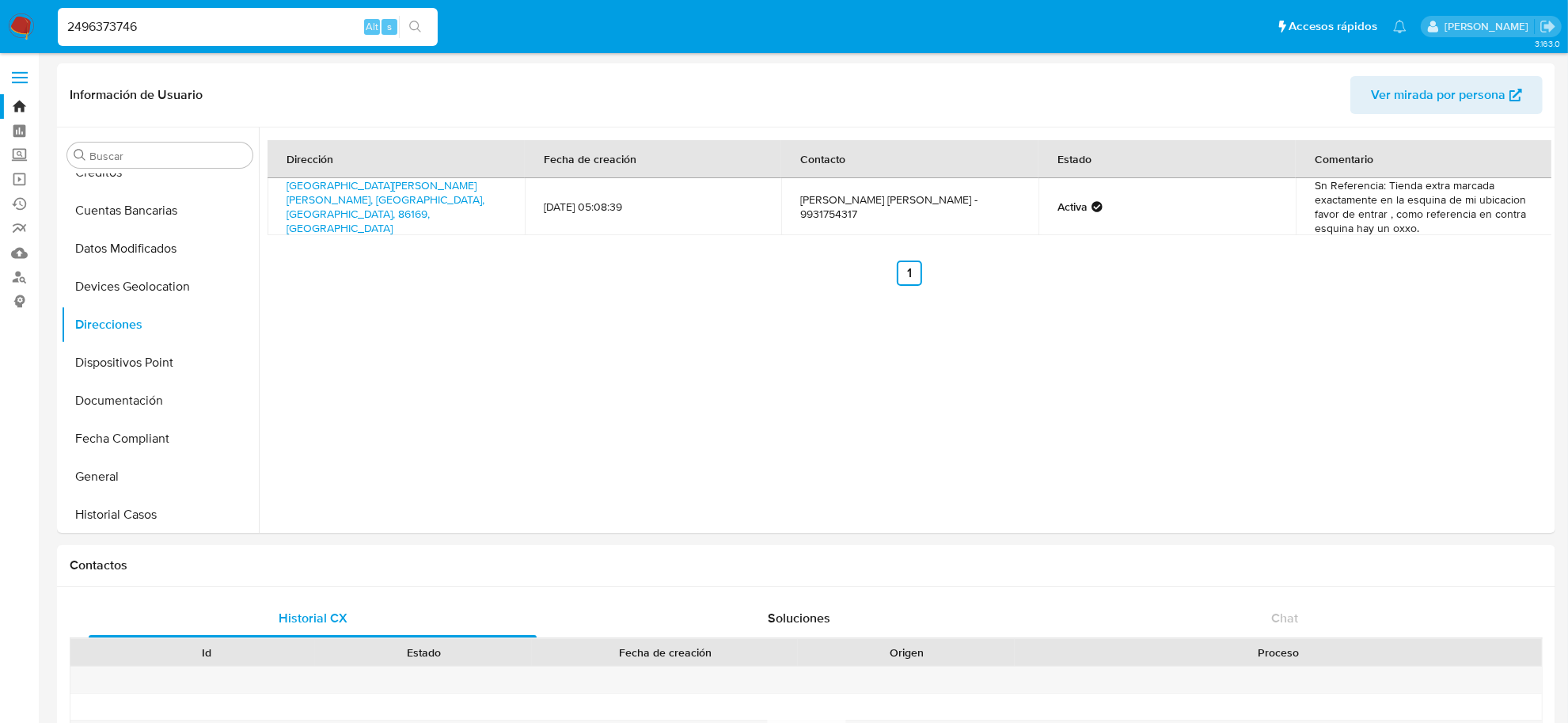
click at [159, 28] on input "2496373746" at bounding box center [247, 27] width 379 height 20
paste input "1296171790"
type input "1296171790"
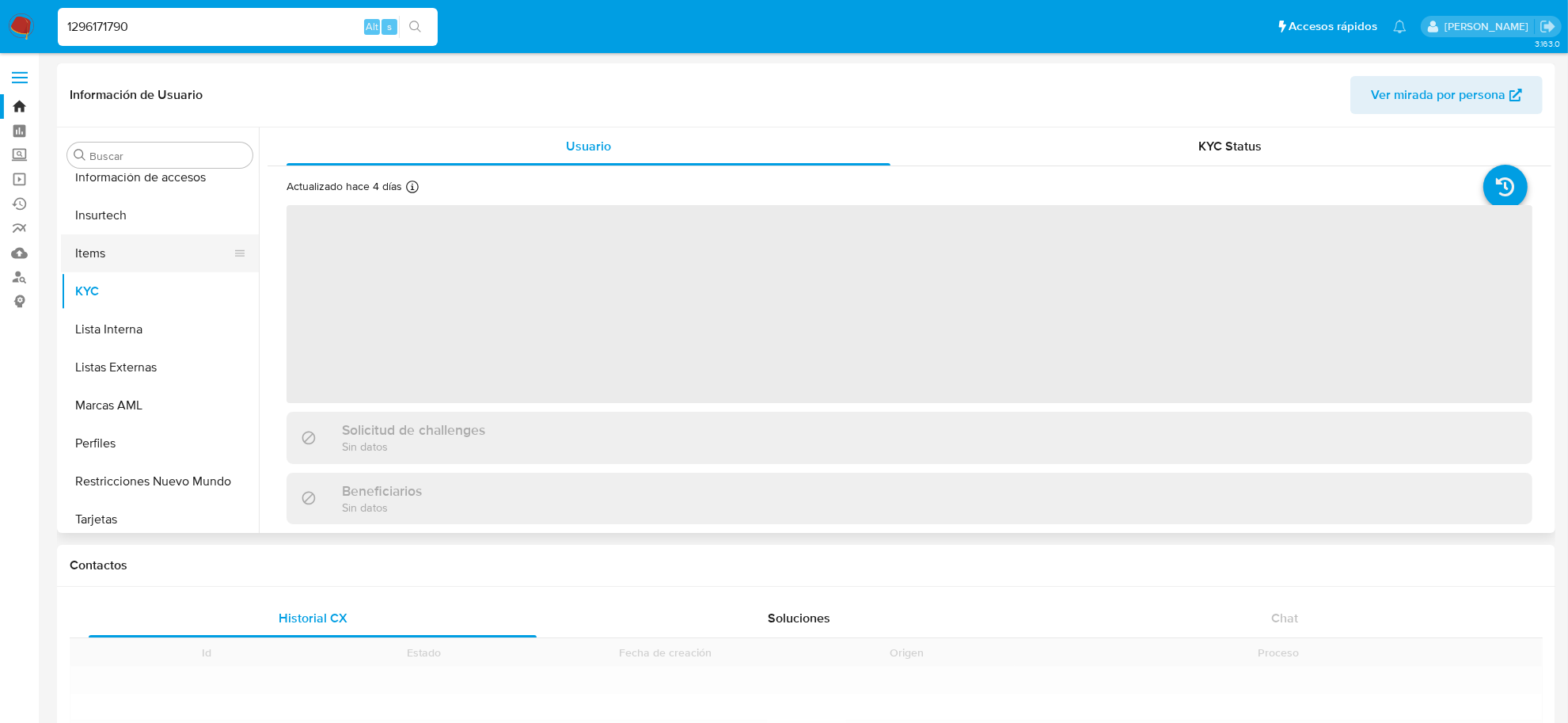
scroll to position [781, 0]
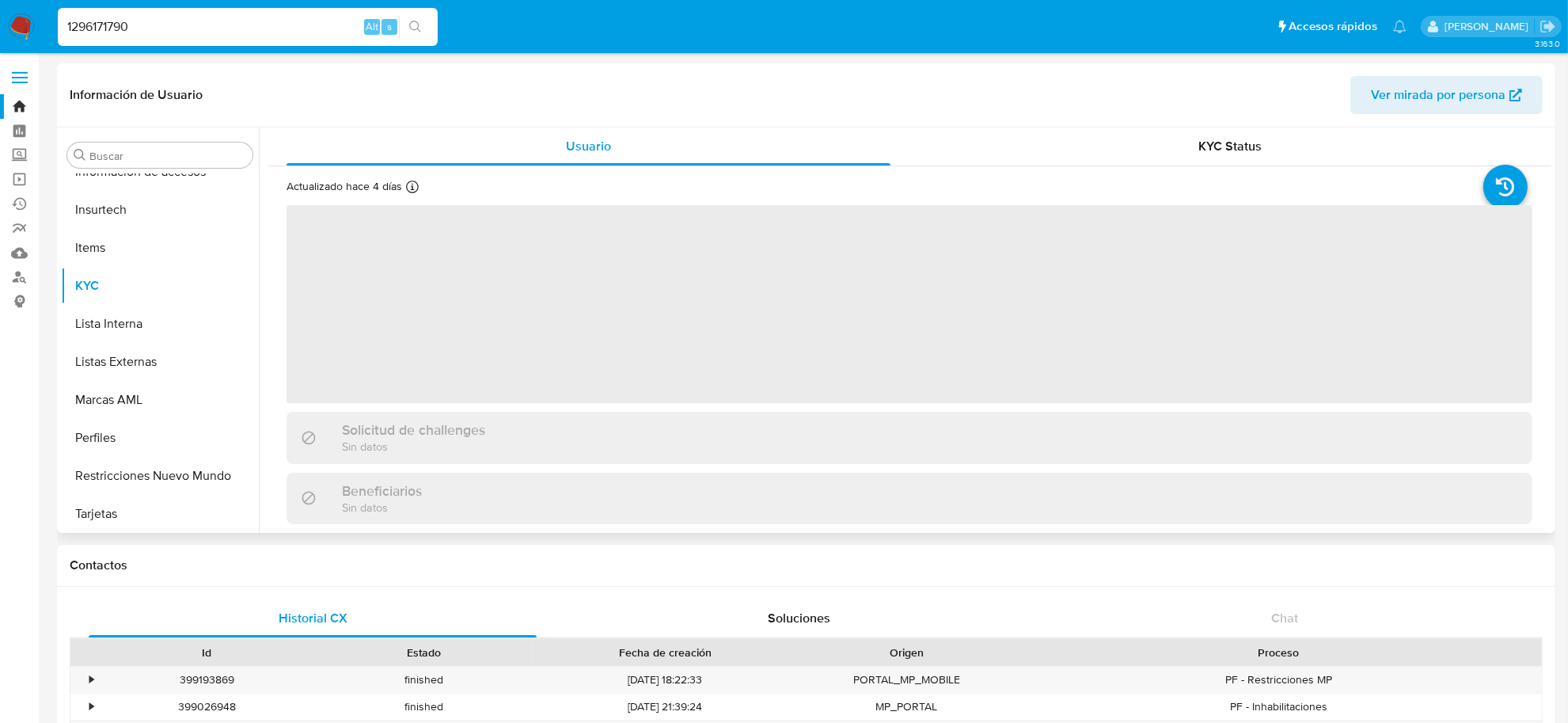
select select "10"
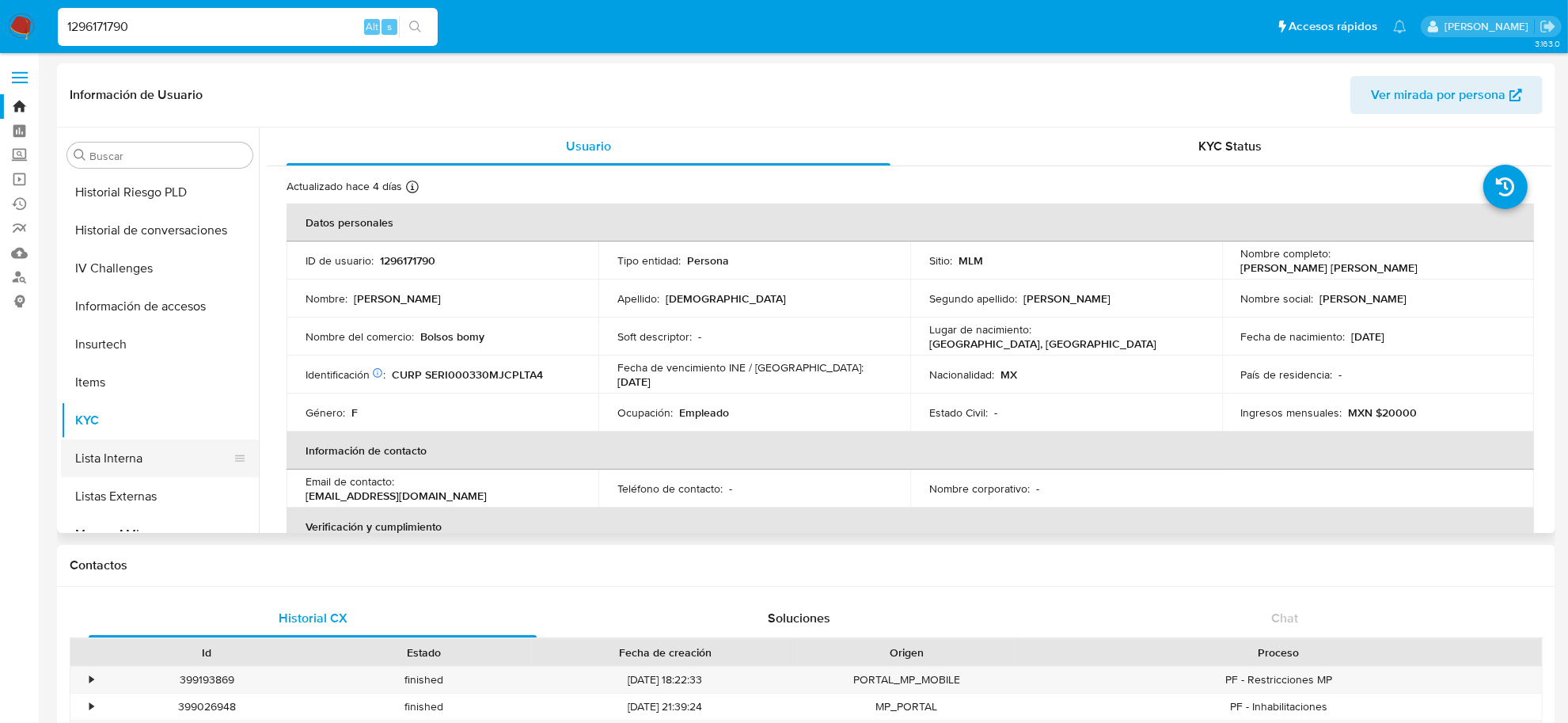
scroll to position [385, 0]
click at [155, 226] on button "Direcciones" at bounding box center [154, 226] width 186 height 38
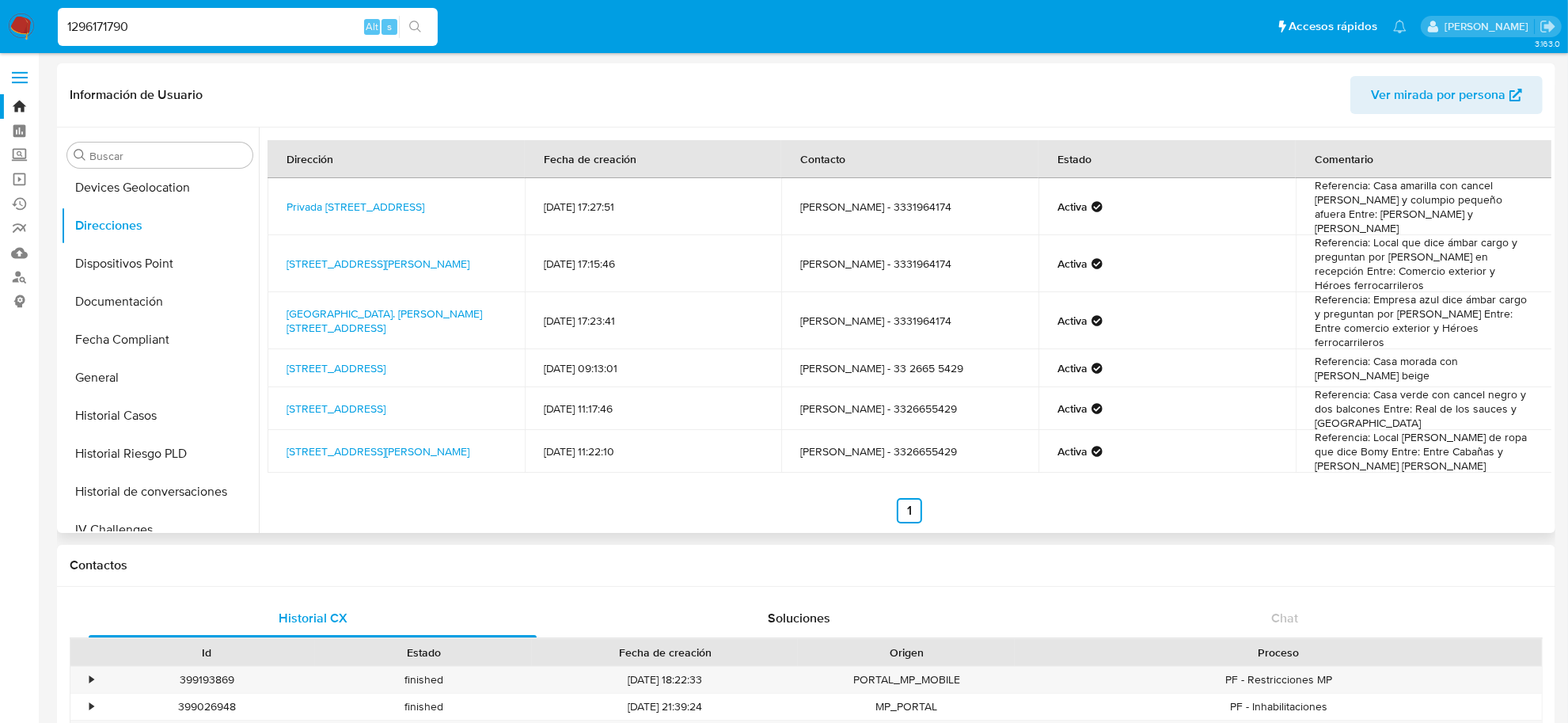
click at [924, 203] on td "Jesús delgado - 3331964174" at bounding box center [909, 206] width 257 height 57
copy td "3331964174"
click at [136, 37] on div "1296171790 Alt s" at bounding box center [247, 27] width 379 height 38
click at [136, 28] on input "1296171790" at bounding box center [247, 27] width 379 height 20
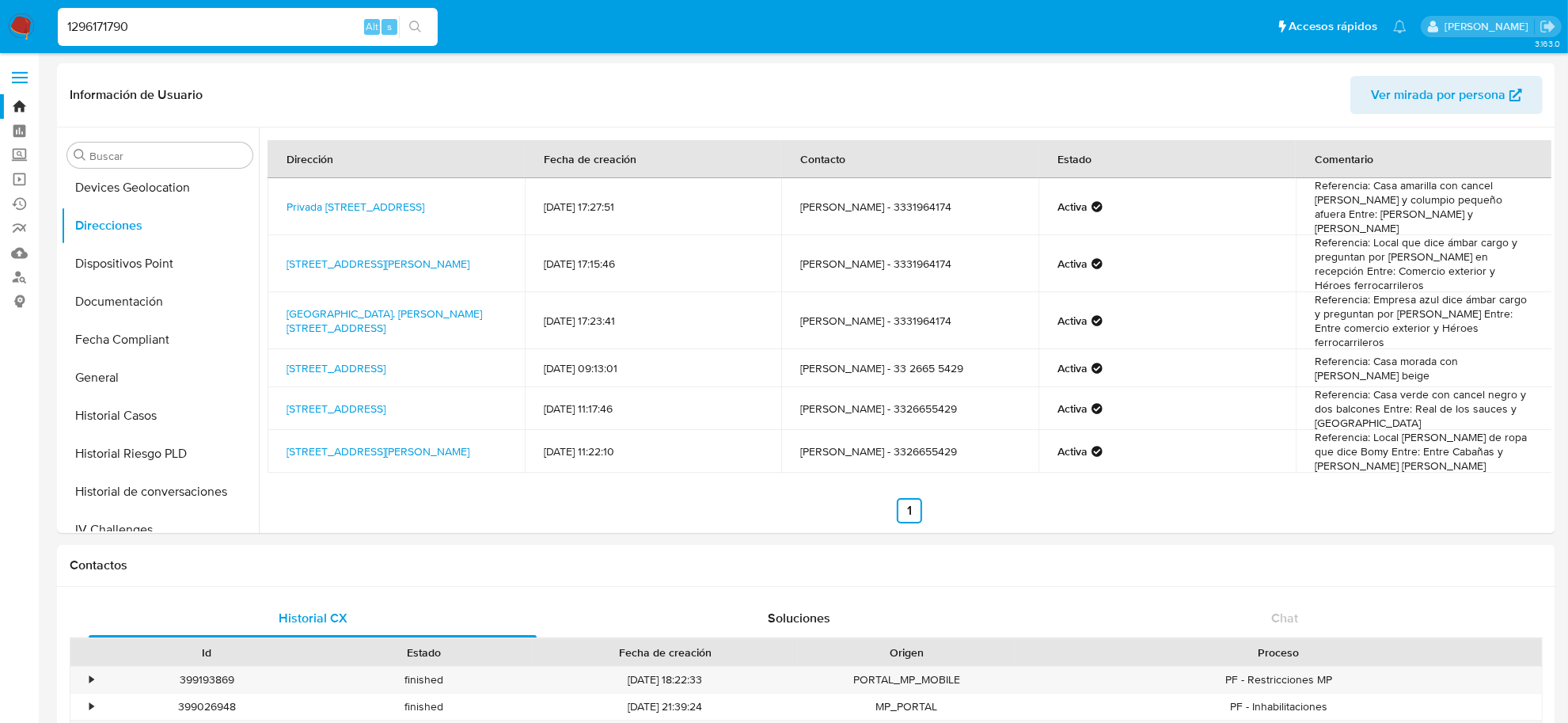
click at [136, 28] on input "1296171790" at bounding box center [247, 27] width 379 height 20
paste input "250252122"
type input "2502521220"
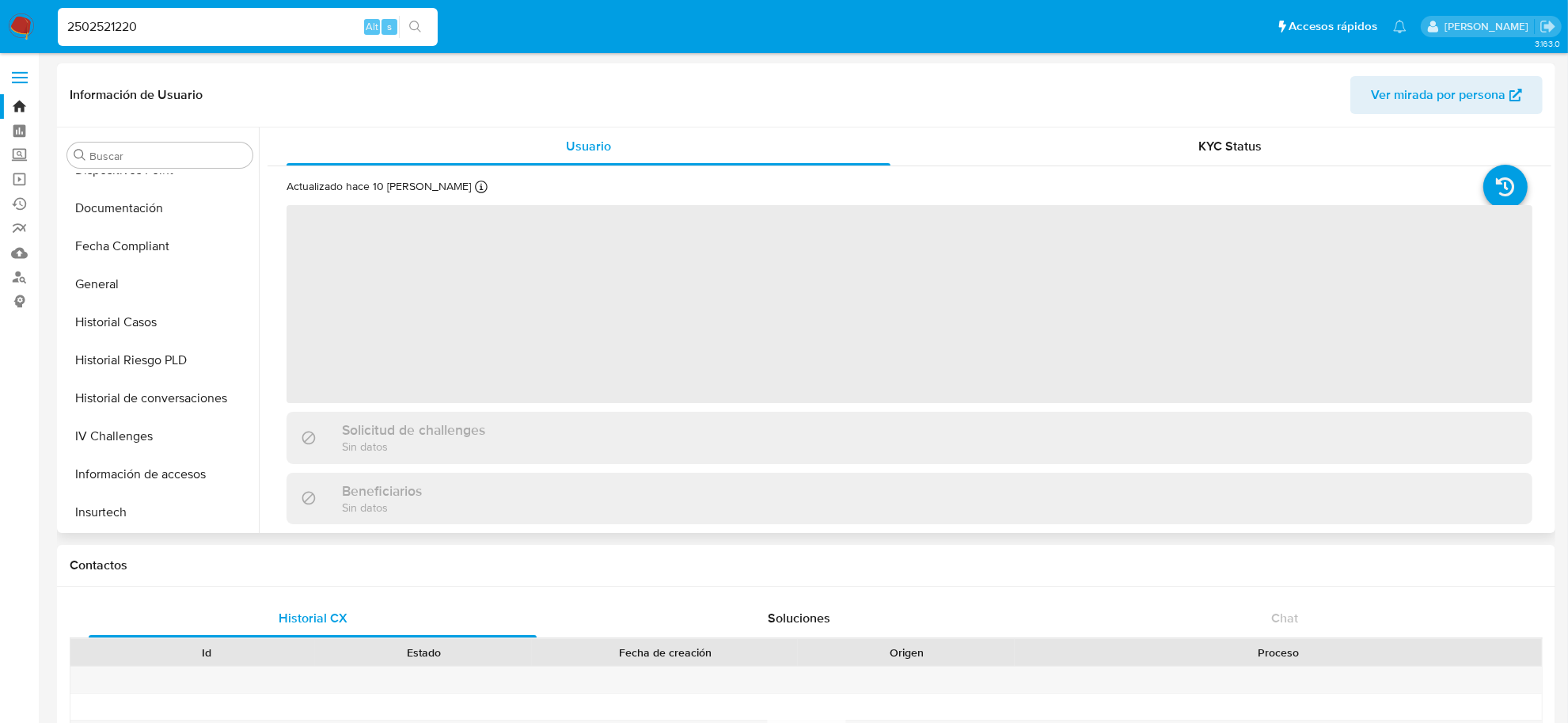
scroll to position [287, 0]
select select "10"
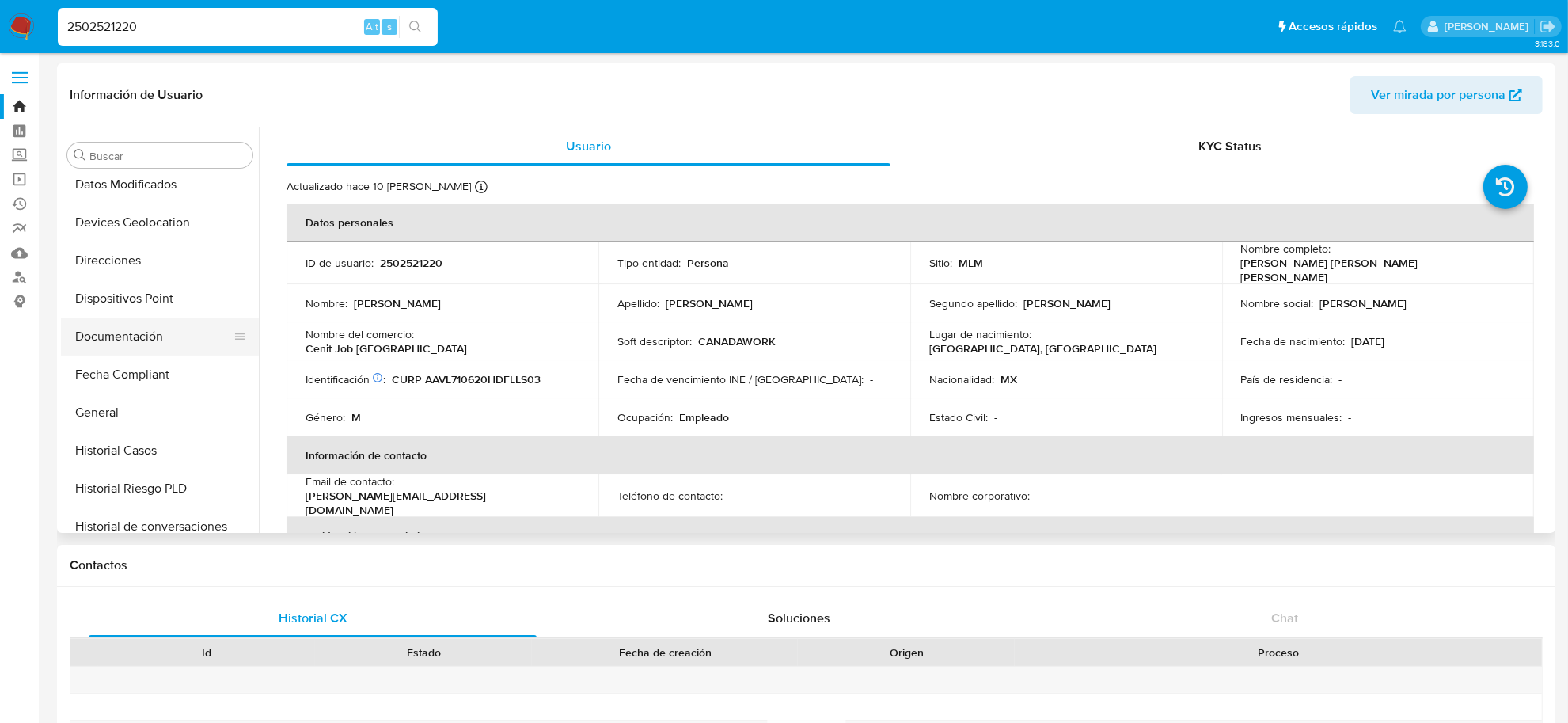
scroll to position [385, 0]
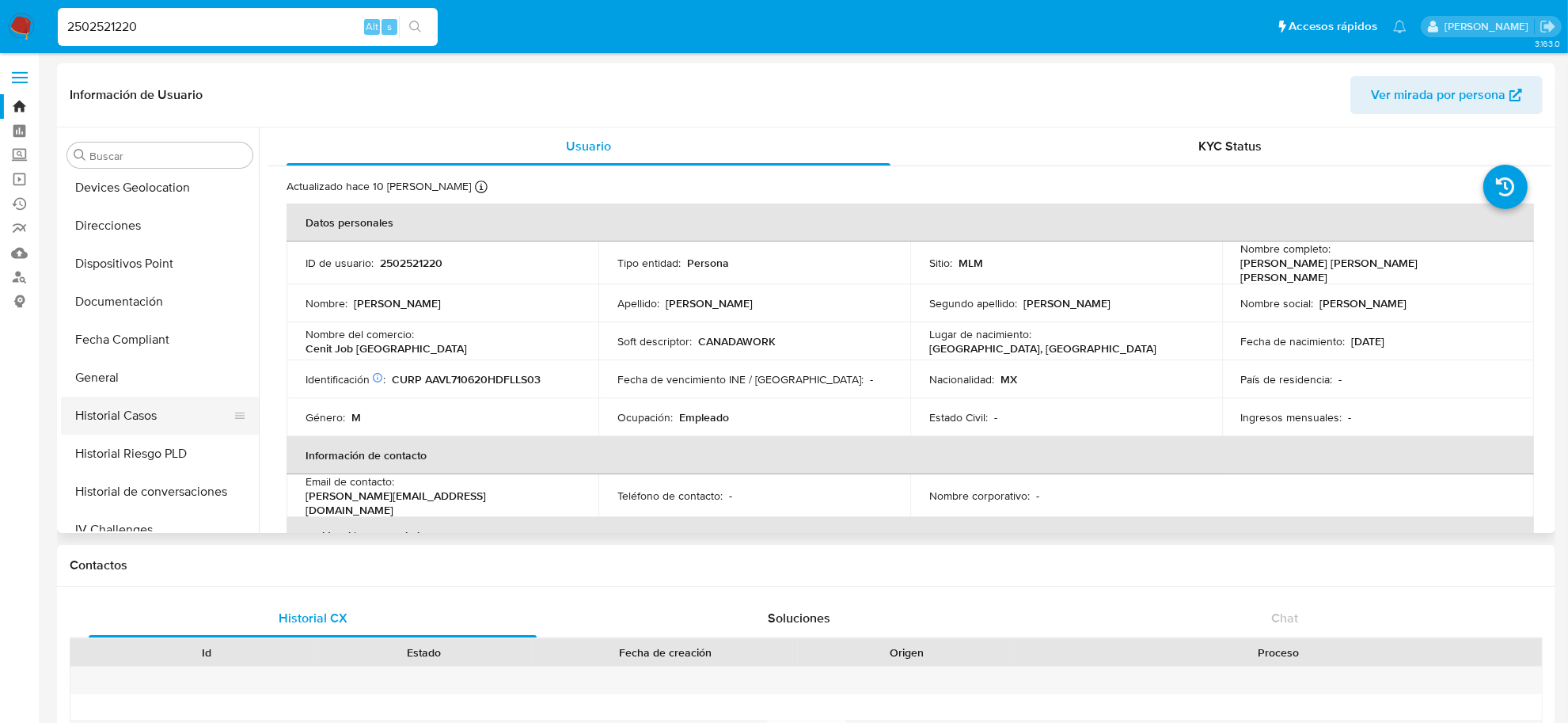
click at [127, 426] on button "Historial Casos" at bounding box center [154, 415] width 186 height 38
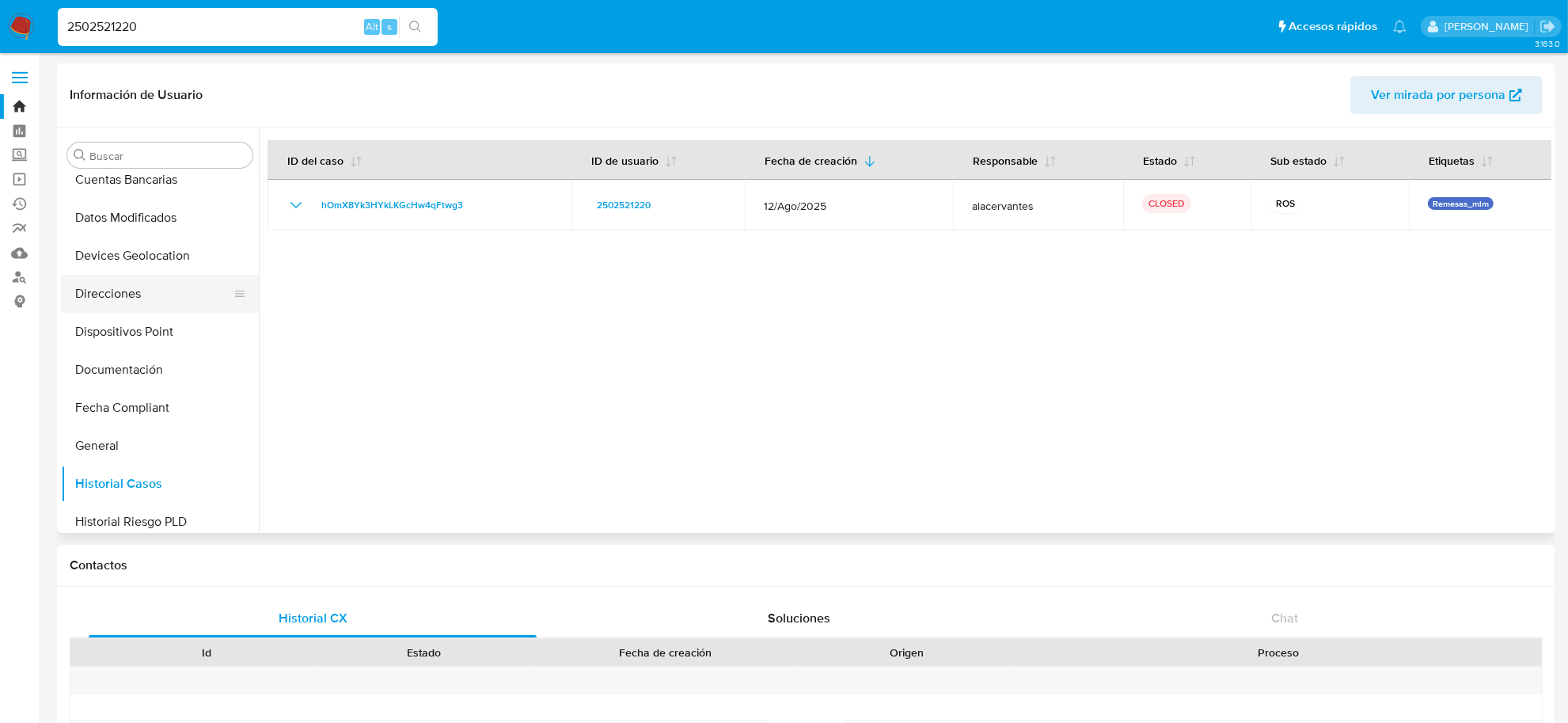
scroll to position [287, 0]
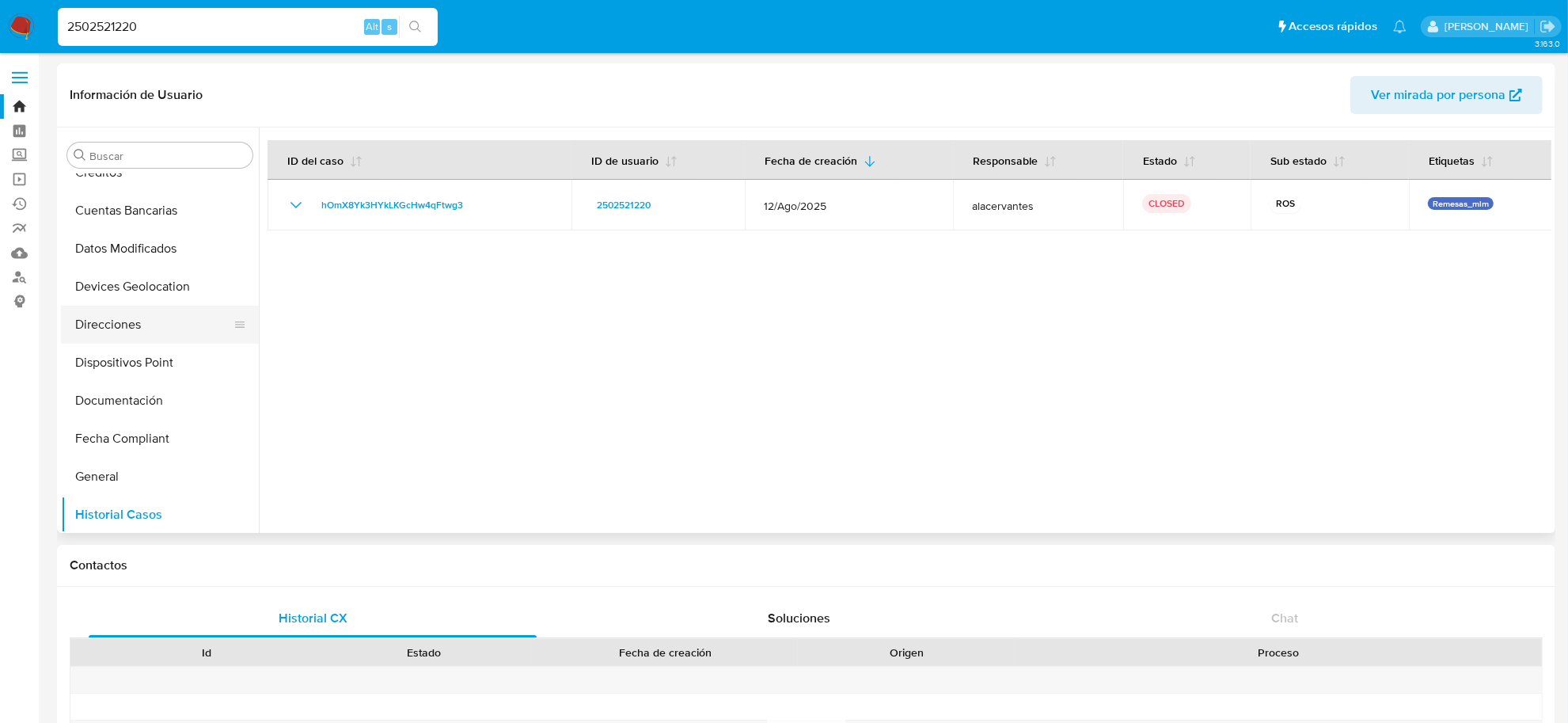
click at [151, 321] on button "Direcciones" at bounding box center [154, 324] width 186 height 38
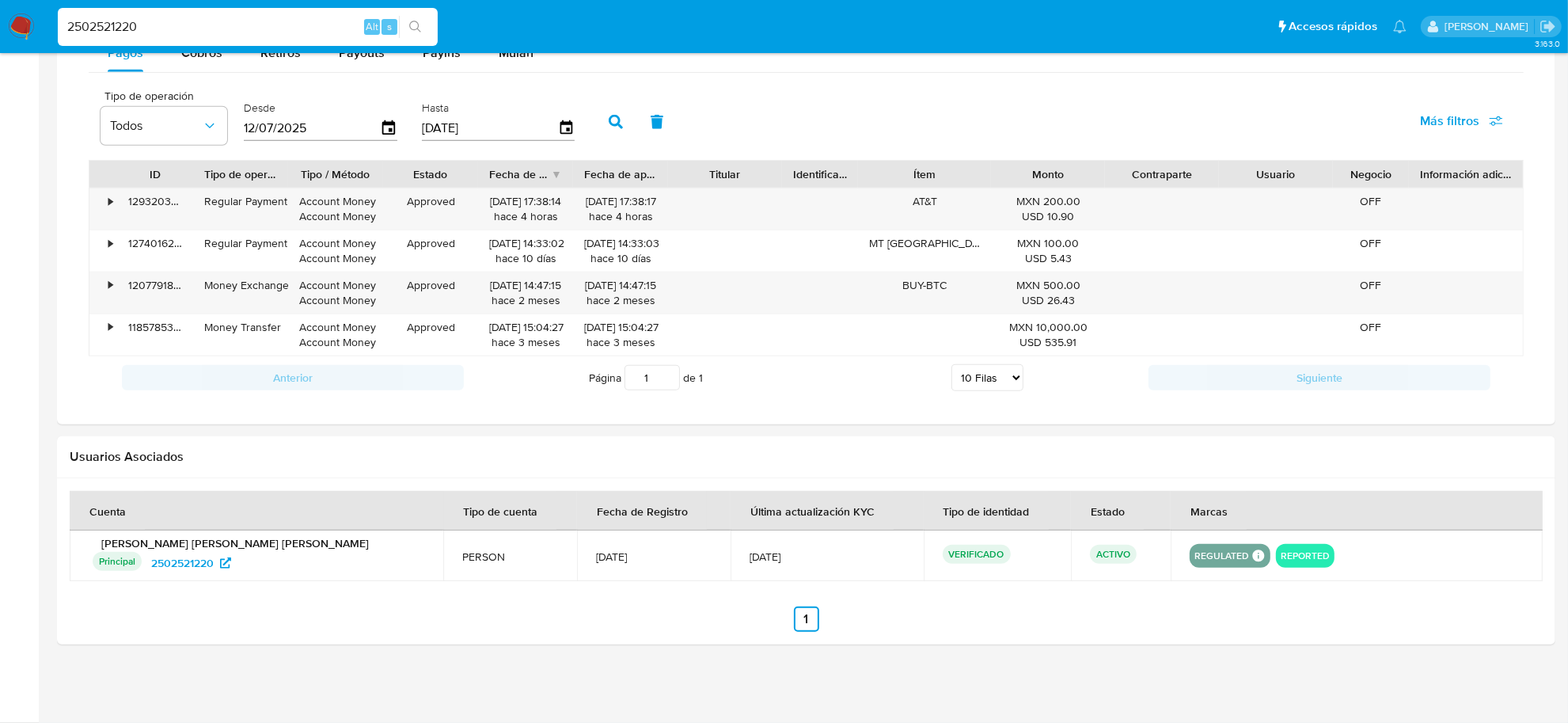
scroll to position [297, 0]
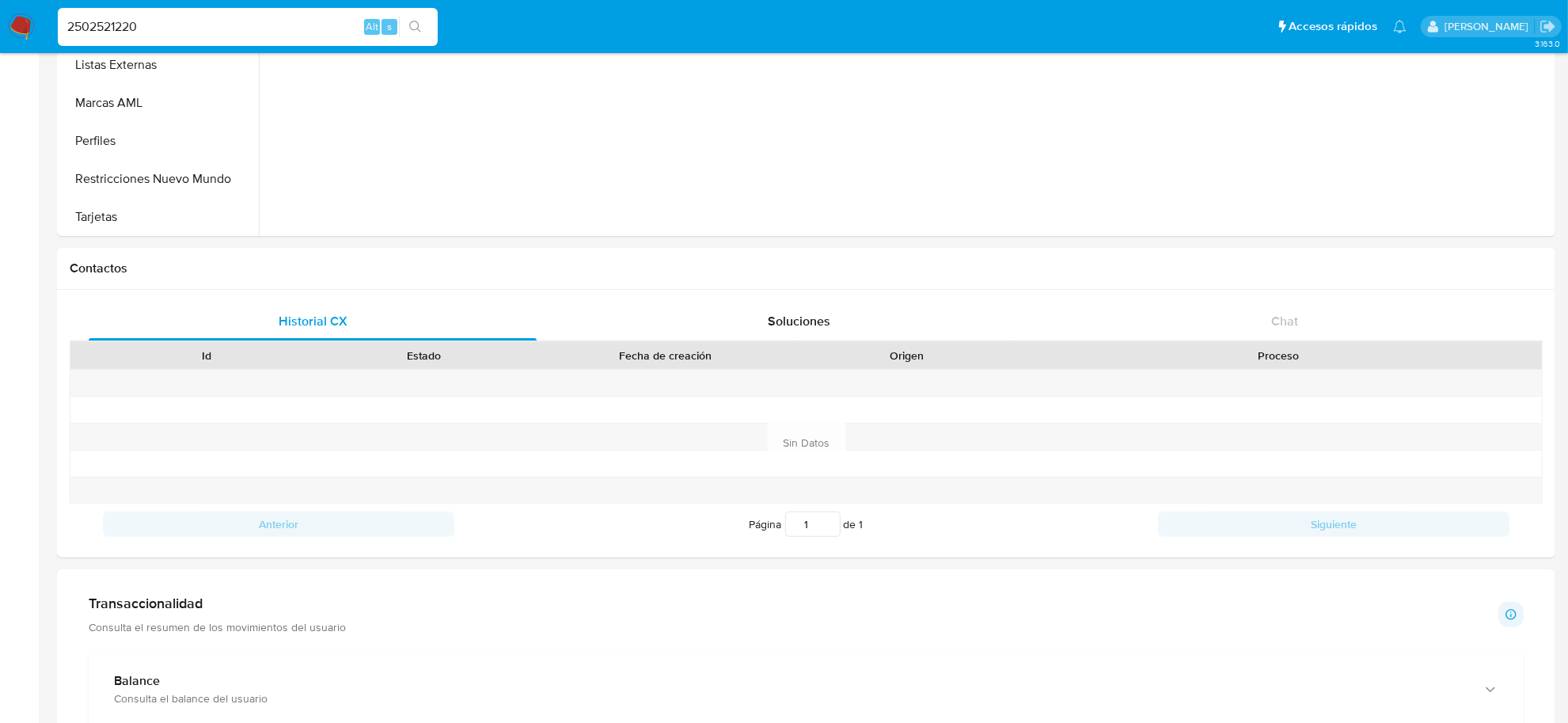
click at [174, 29] on input "2502521220" at bounding box center [247, 27] width 379 height 20
paste input "1824757133"
type input "1824757133"
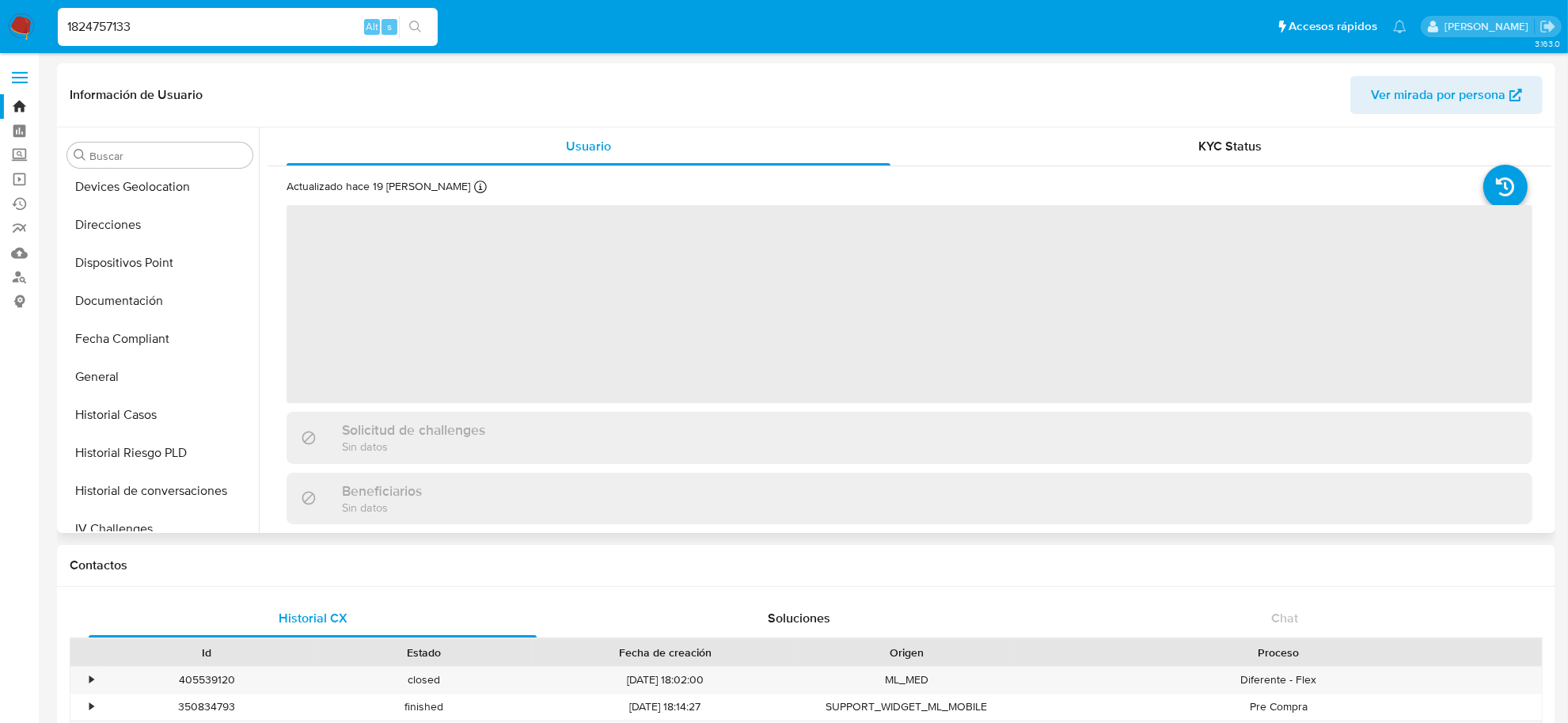
scroll to position [385, 0]
select select "10"
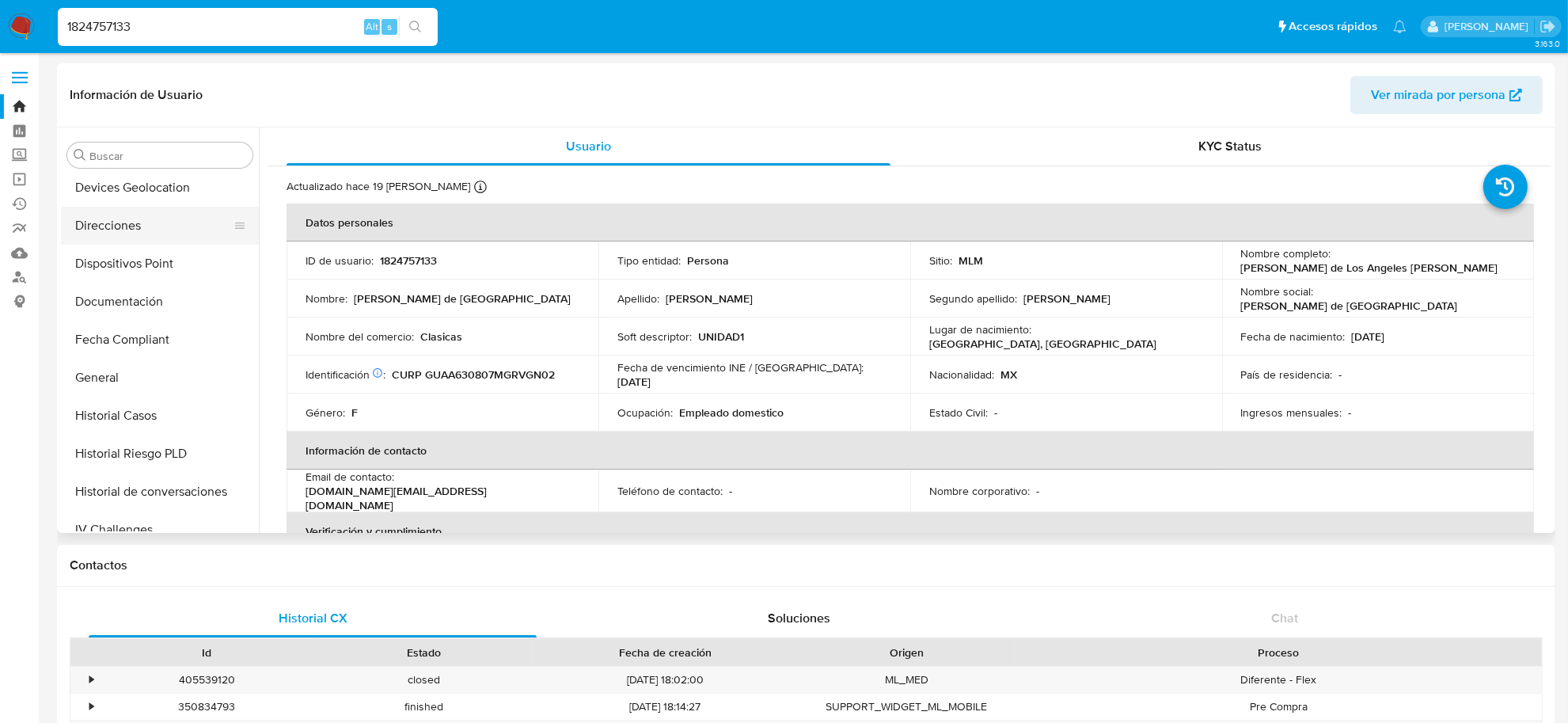
click at [166, 232] on button "Direcciones" at bounding box center [154, 226] width 186 height 38
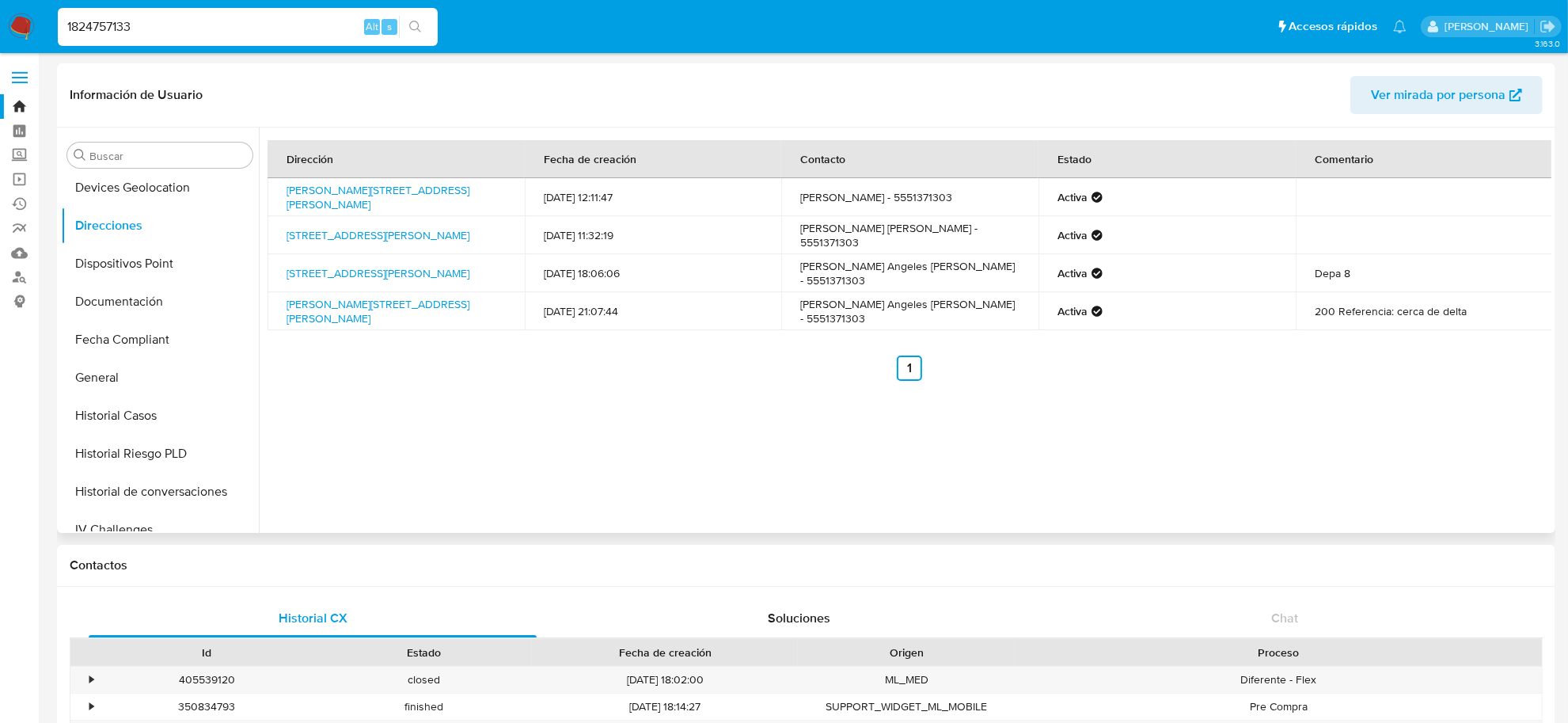
click at [940, 191] on td "Juan Pablo Gómez - 5551371303" at bounding box center [909, 197] width 257 height 38
copy td "5551371303"
click at [202, 26] on input "1824757133" at bounding box center [247, 27] width 379 height 20
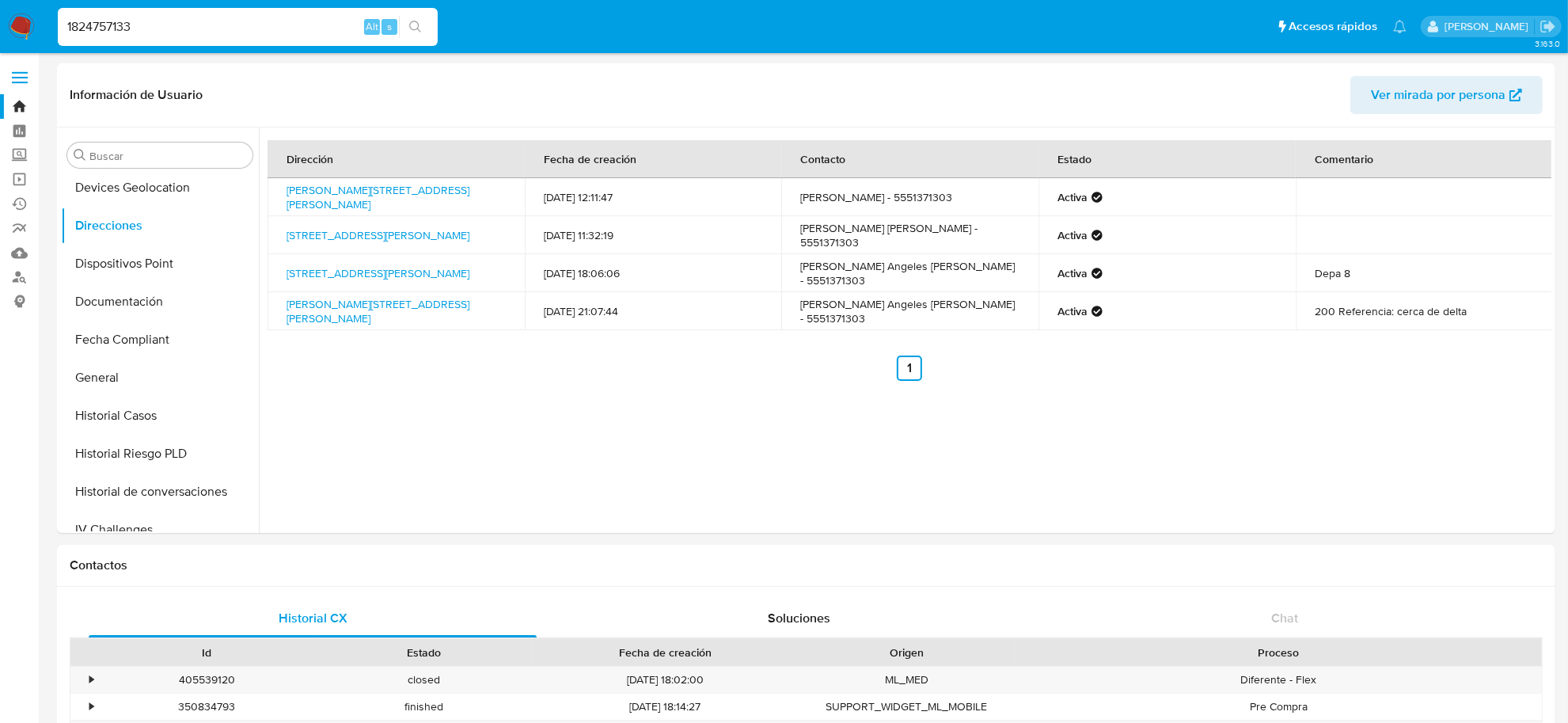
click at [202, 26] on input "1824757133" at bounding box center [247, 27] width 379 height 20
paste input "2571908974"
type input "2571908974"
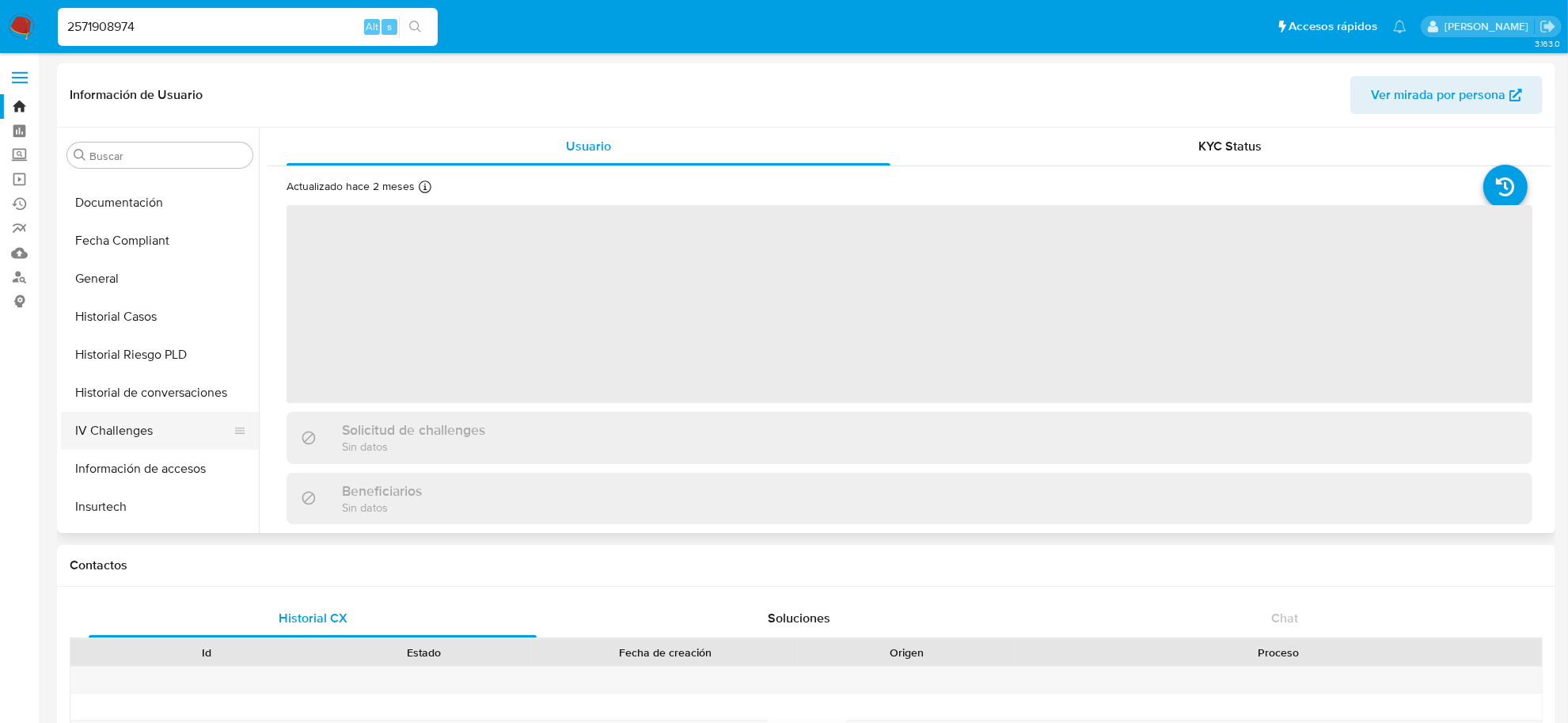
select select "10"
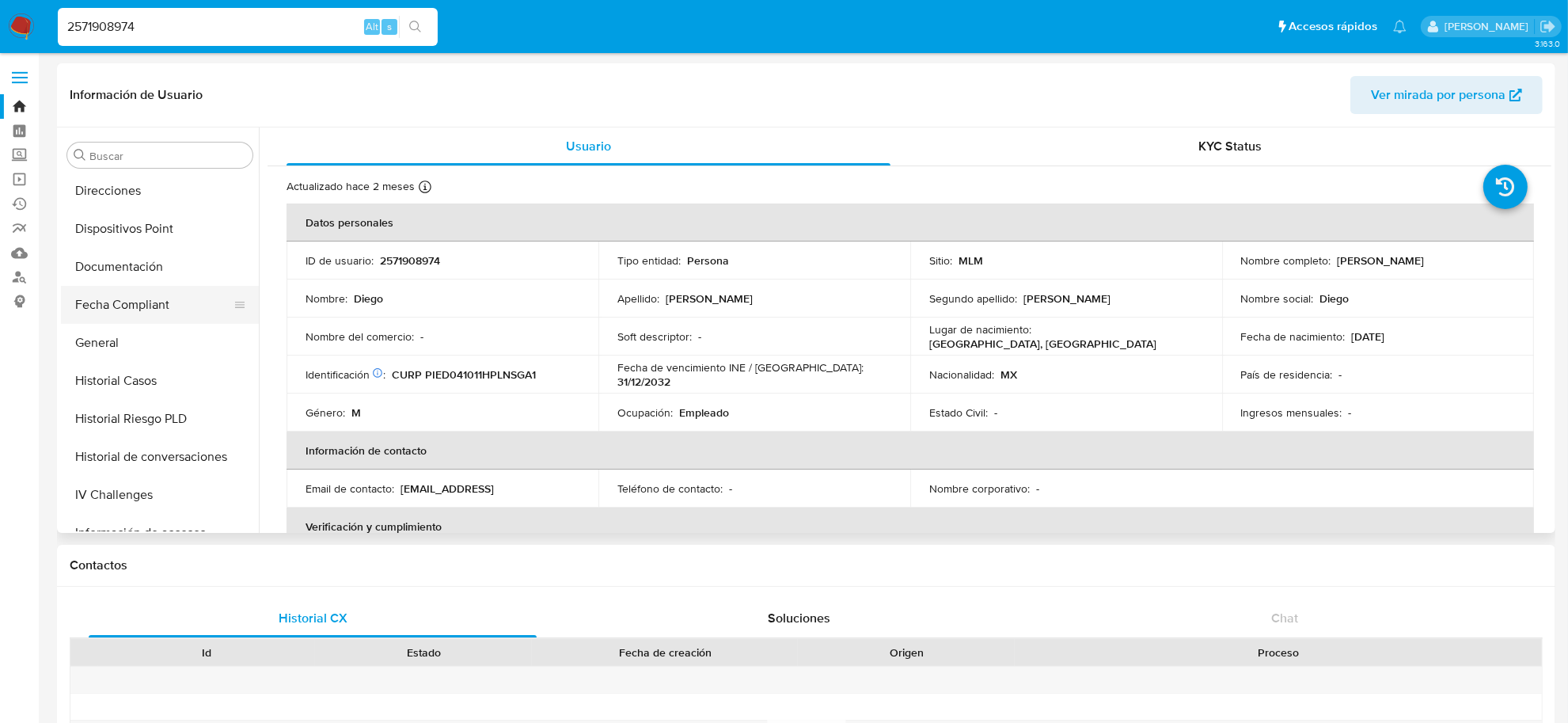
scroll to position [385, 0]
click at [148, 230] on button "Direcciones" at bounding box center [154, 226] width 186 height 38
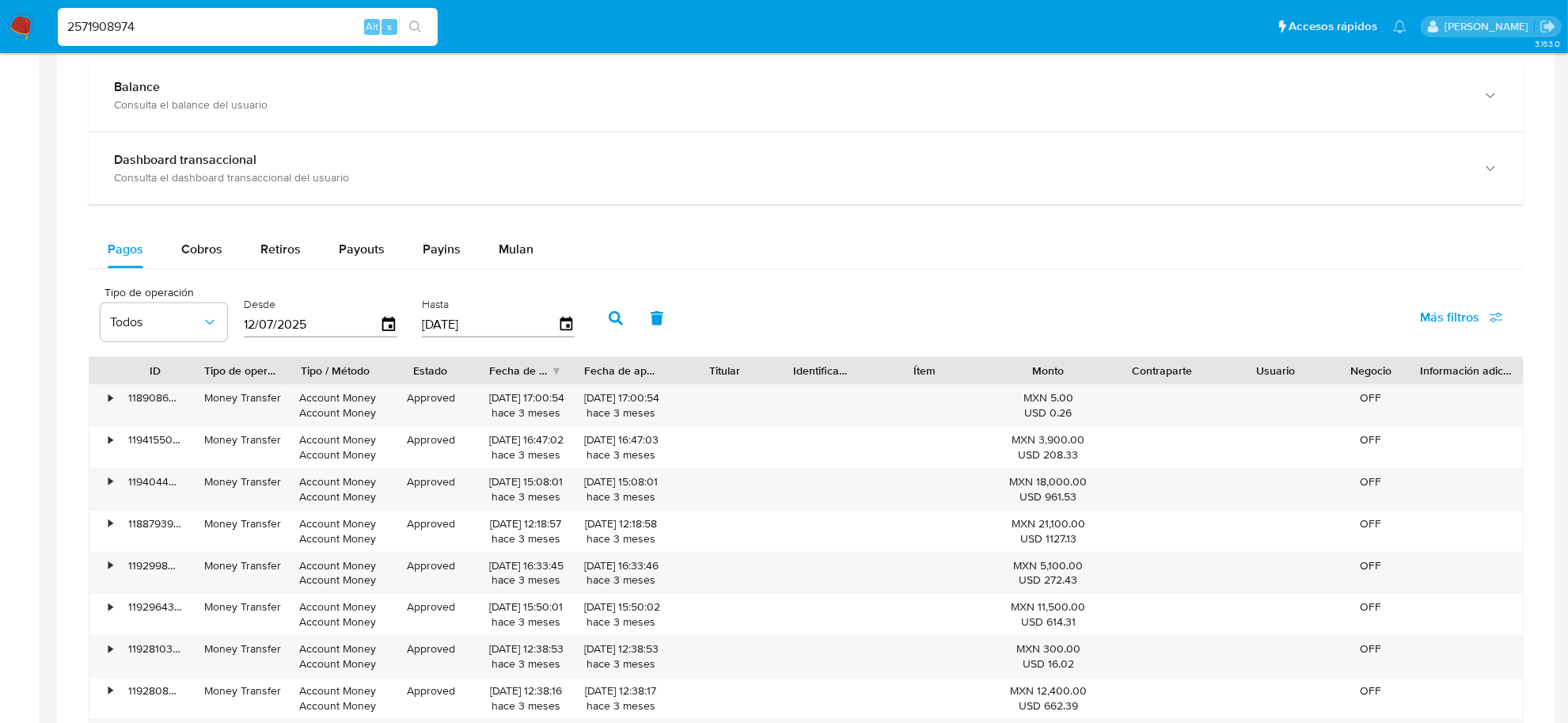
scroll to position [692, 0]
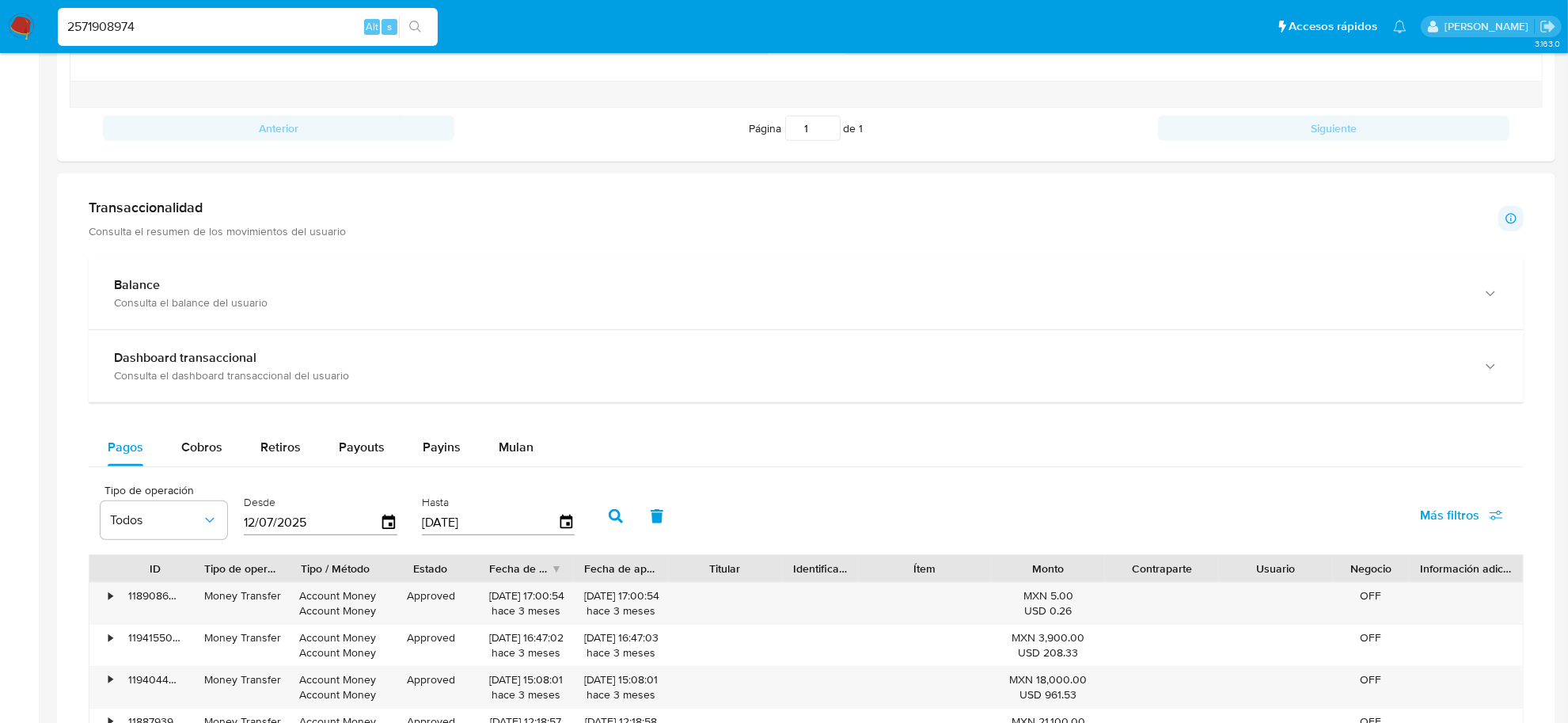
click at [219, 29] on input "2571908974" at bounding box center [247, 27] width 379 height 20
paste input "0437315"
type input "2504373154"
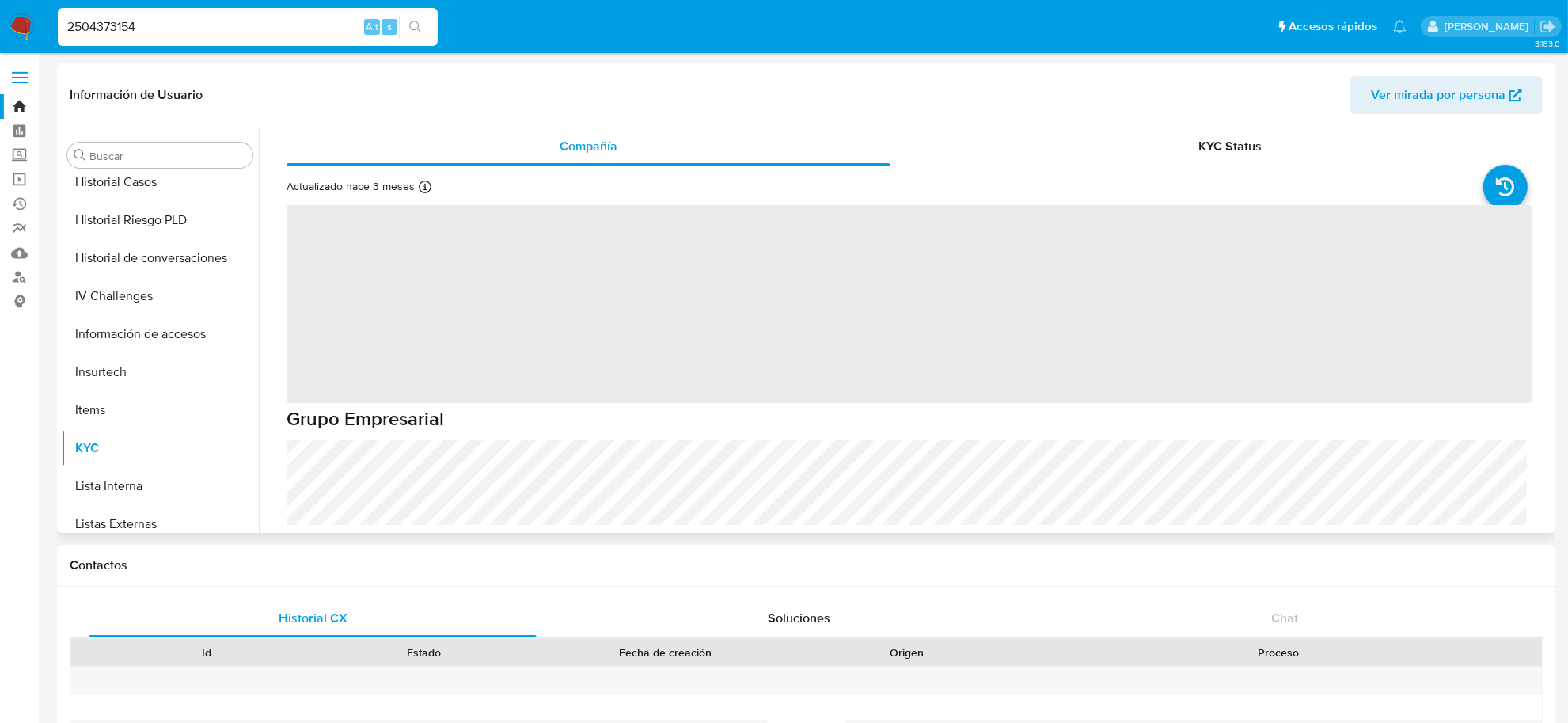
scroll to position [385, 0]
select select "10"
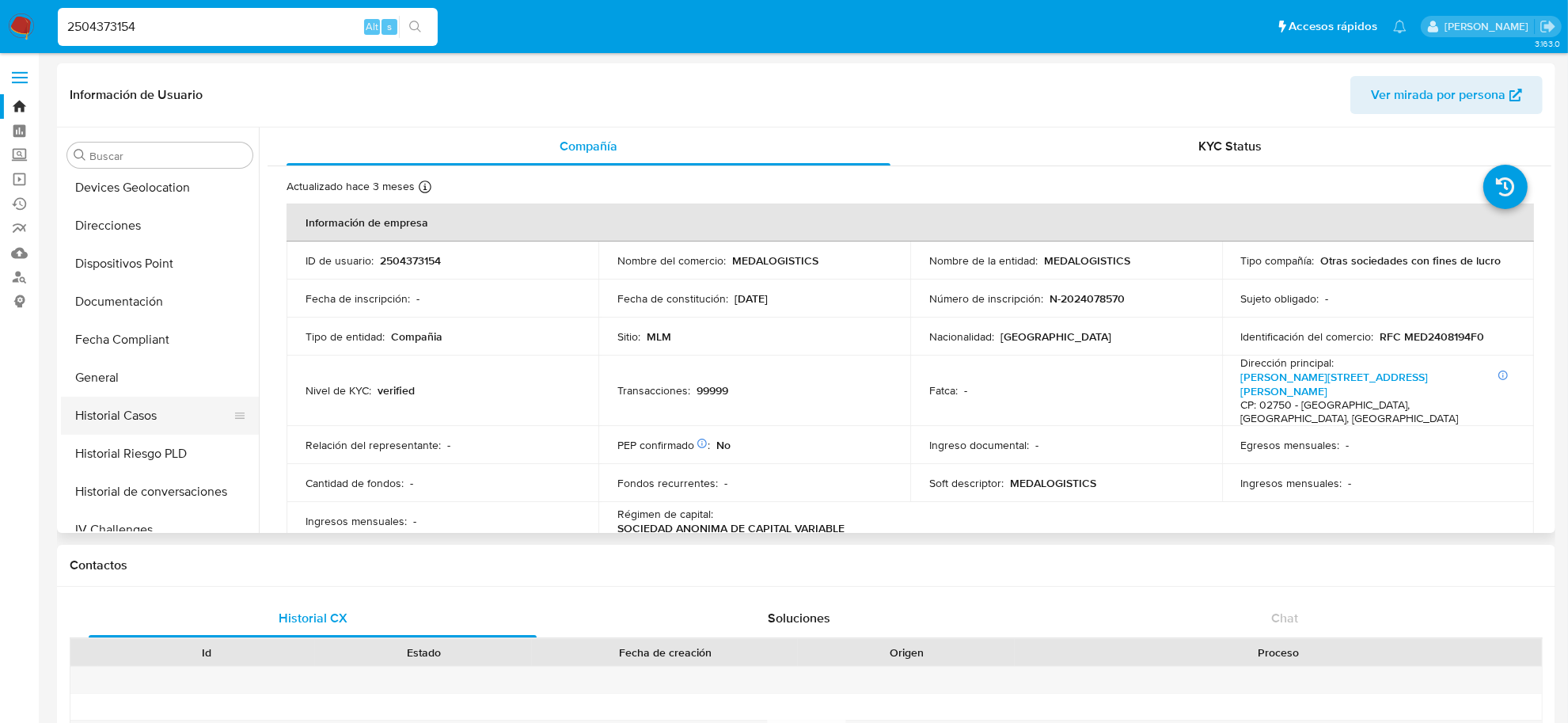
click at [145, 406] on button "Historial Casos" at bounding box center [154, 415] width 186 height 38
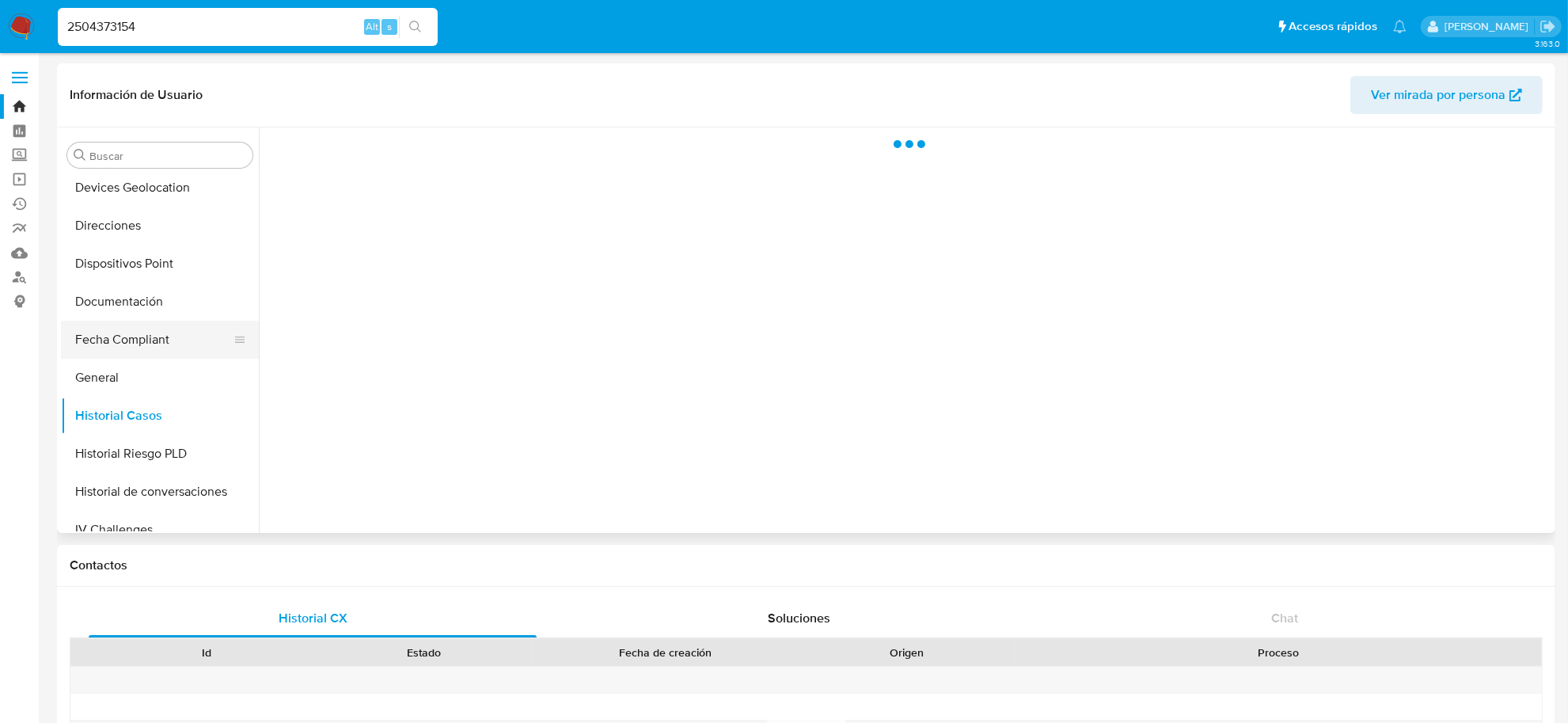
scroll to position [287, 0]
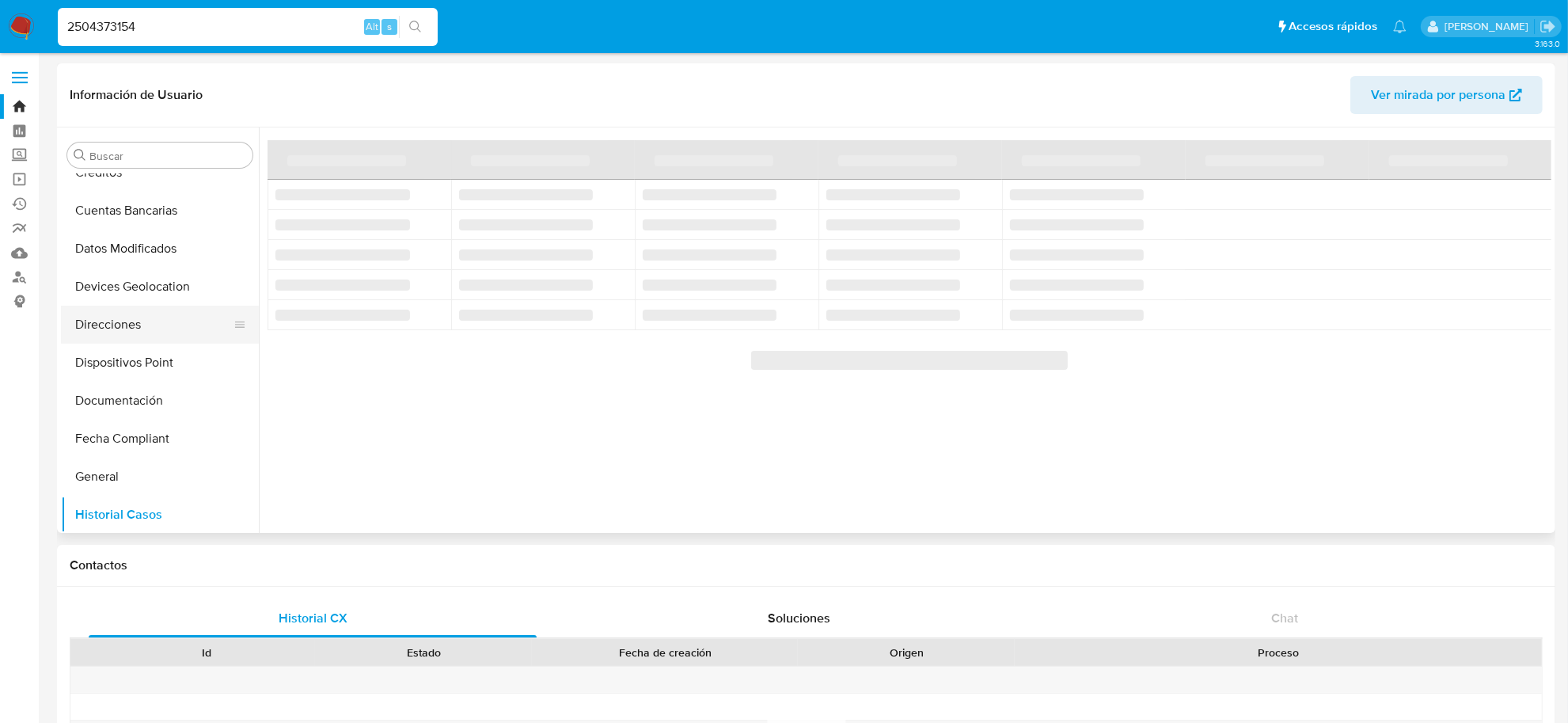
click at [148, 327] on button "Direcciones" at bounding box center [154, 324] width 186 height 38
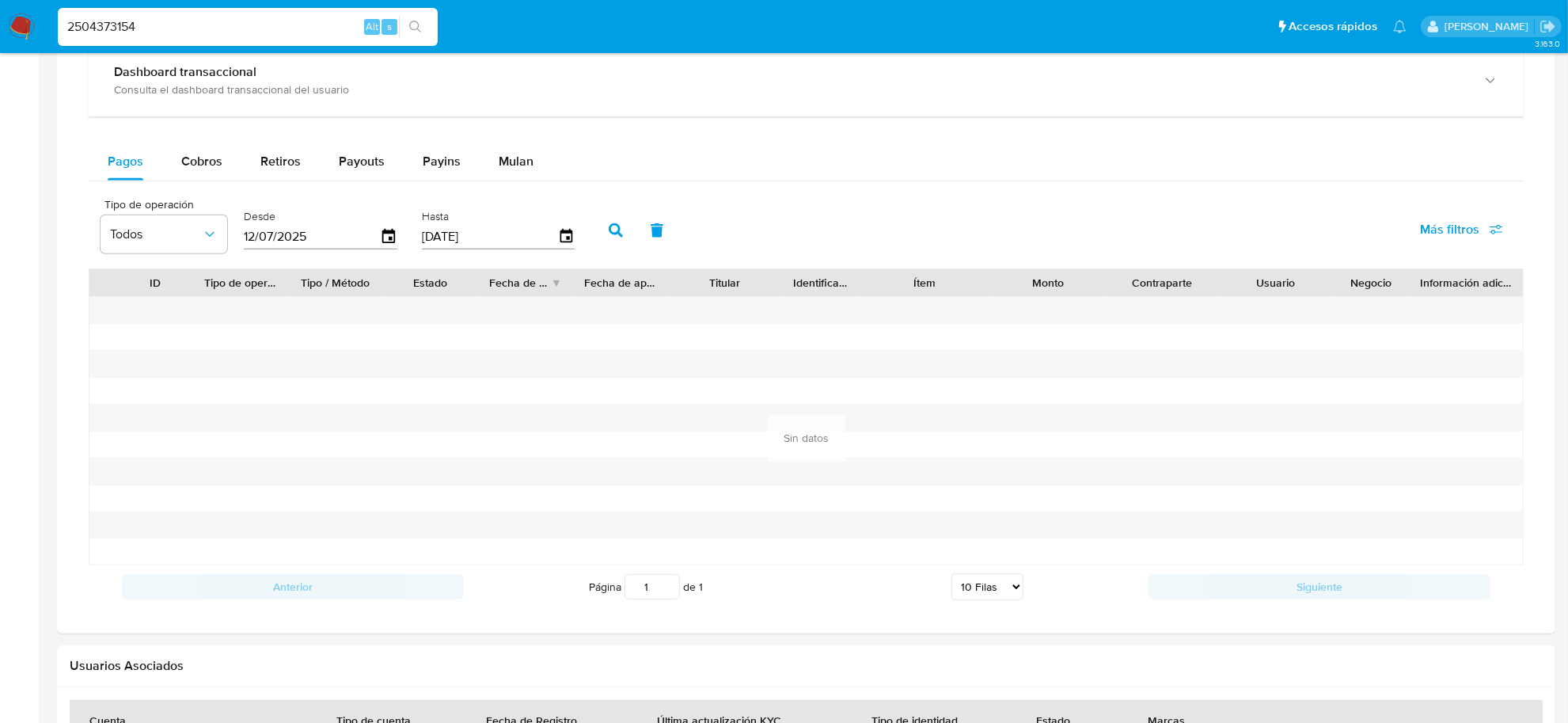
scroll to position [598, 0]
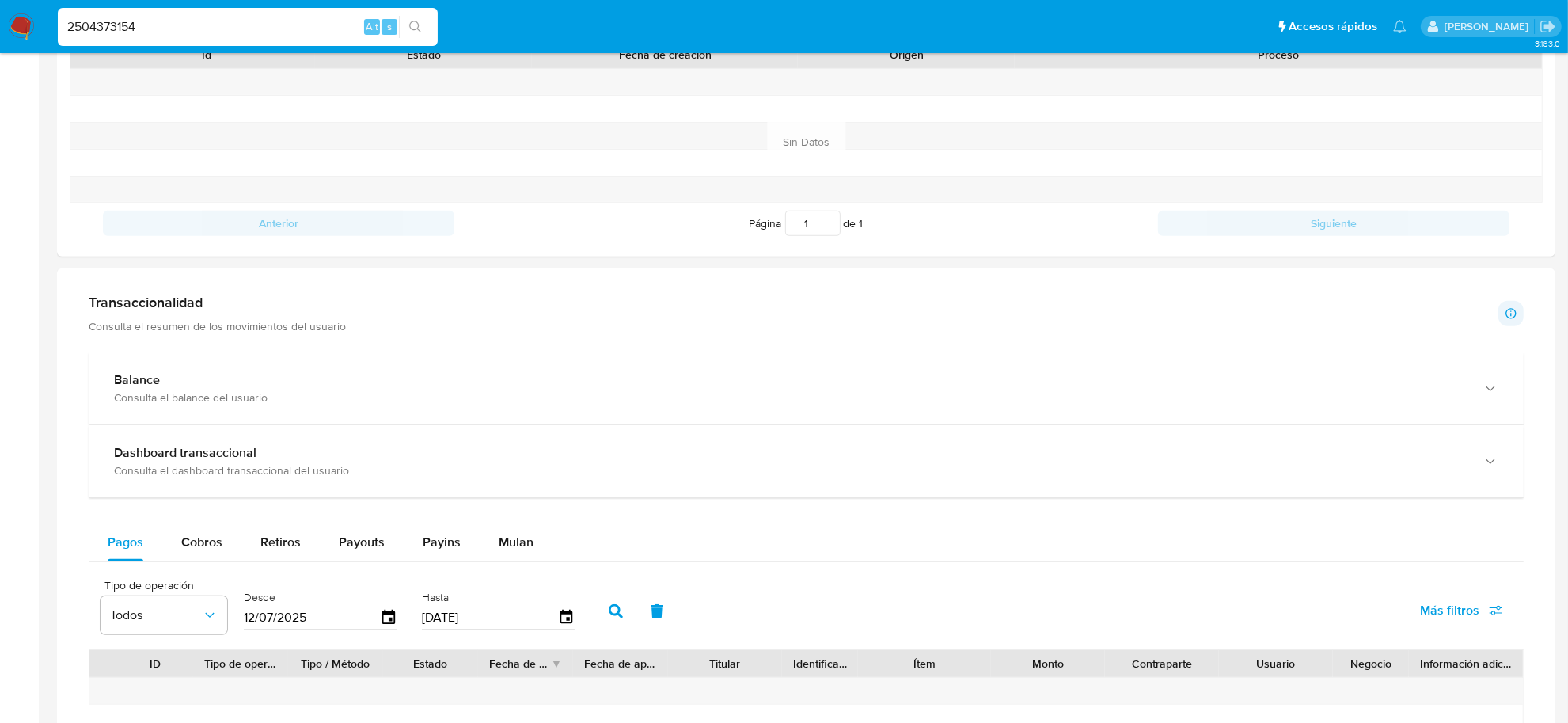
click at [253, 30] on input "2504373154" at bounding box center [247, 27] width 379 height 20
paste input "48044858"
type input "2548044858"
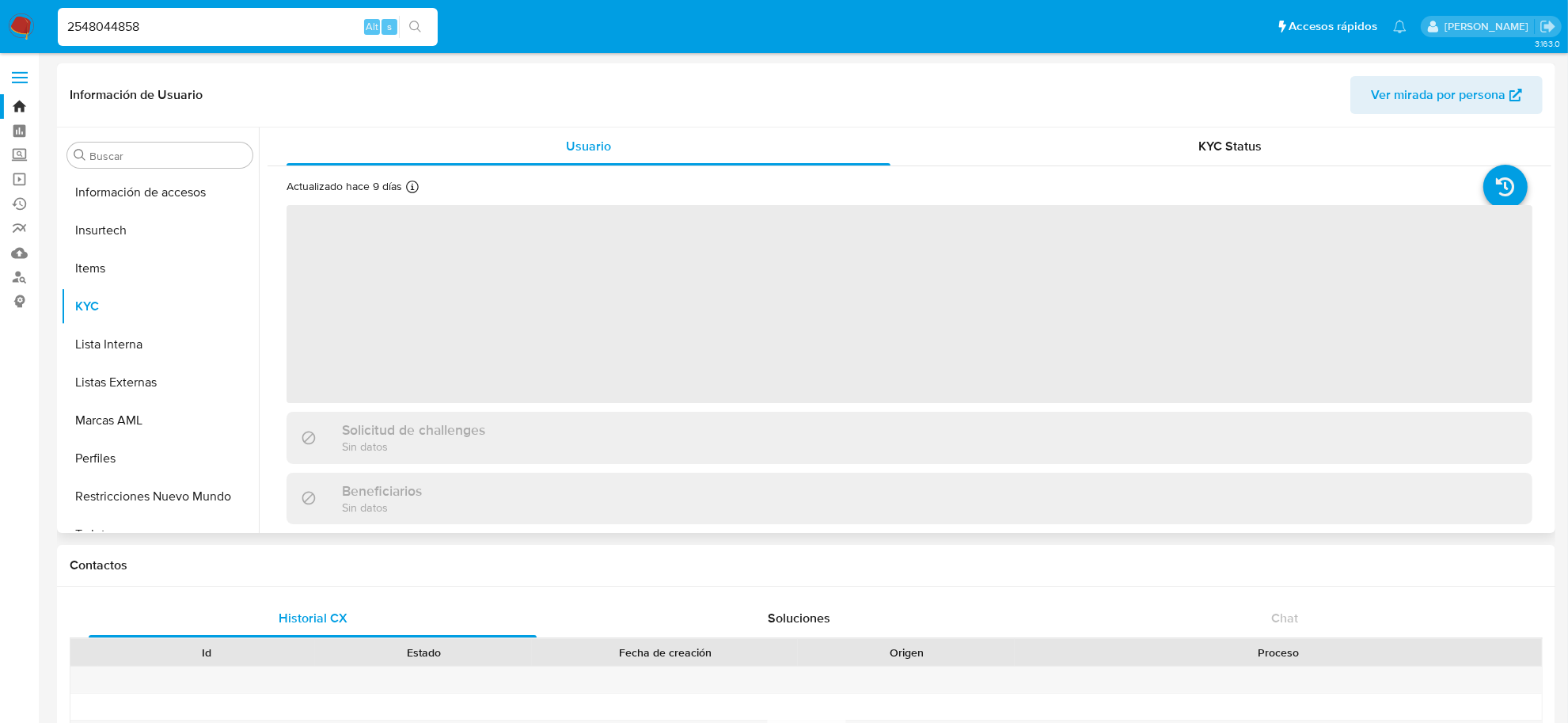
scroll to position [781, 0]
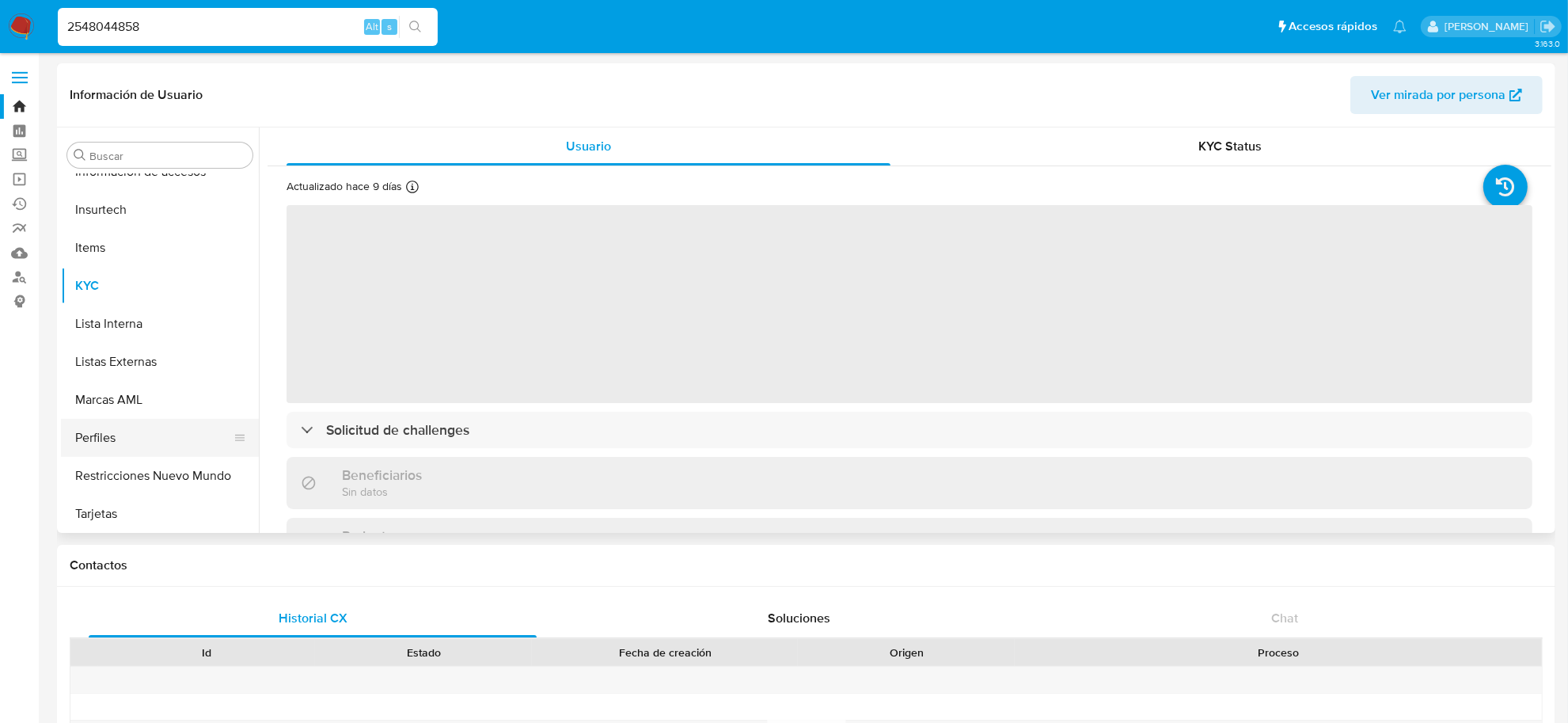
select select "10"
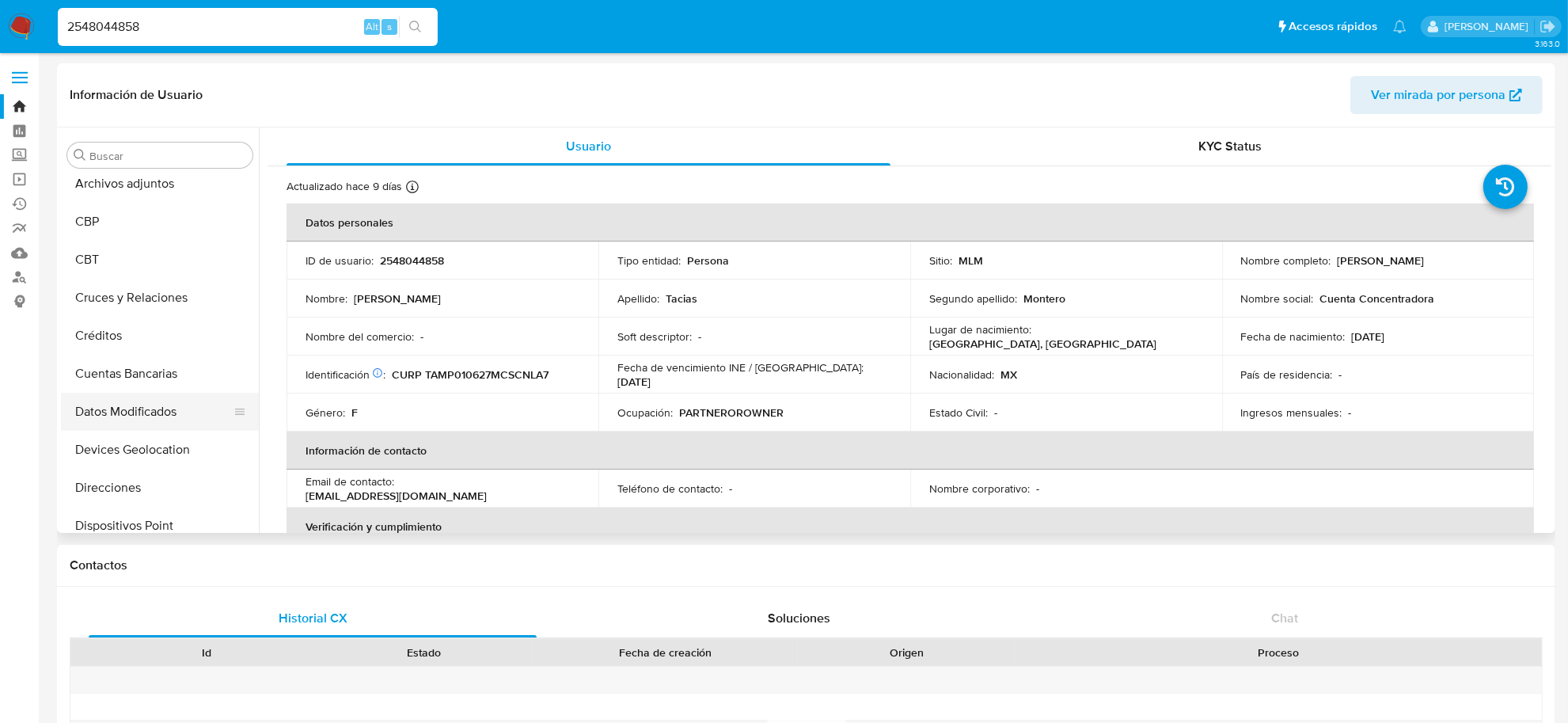
scroll to position [89, 0]
click at [154, 513] on button "Direcciones" at bounding box center [154, 523] width 186 height 38
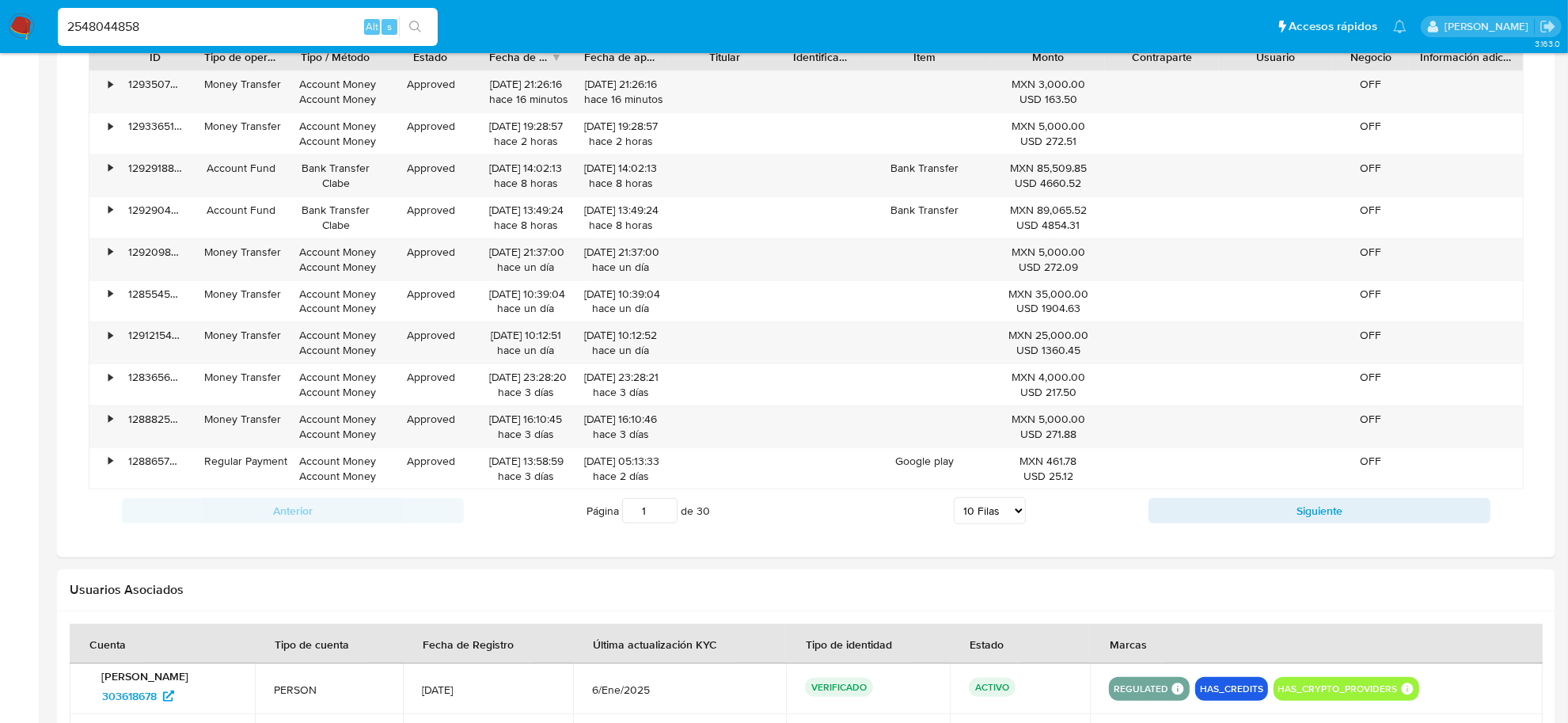
scroll to position [1386, 0]
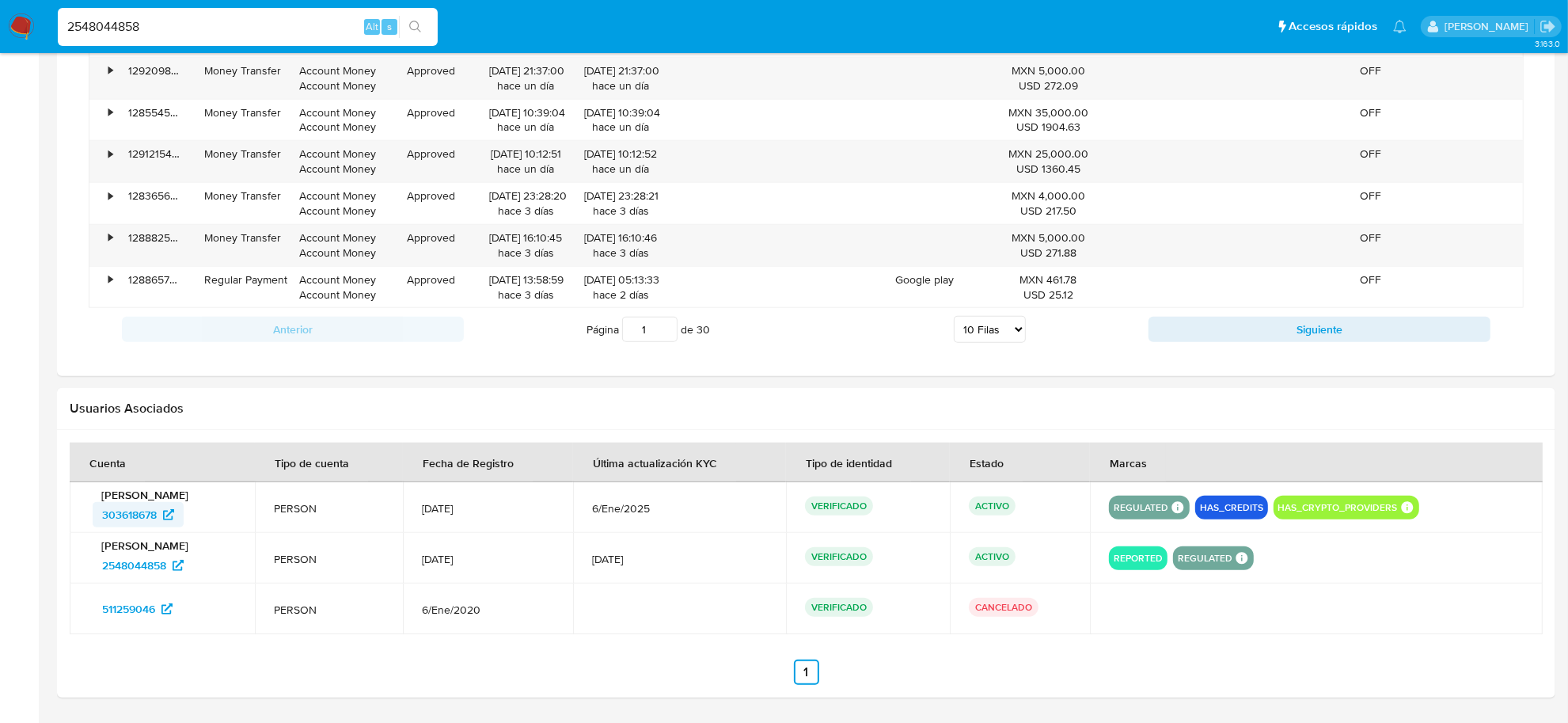
click at [140, 520] on span "303618678" at bounding box center [129, 514] width 55 height 25
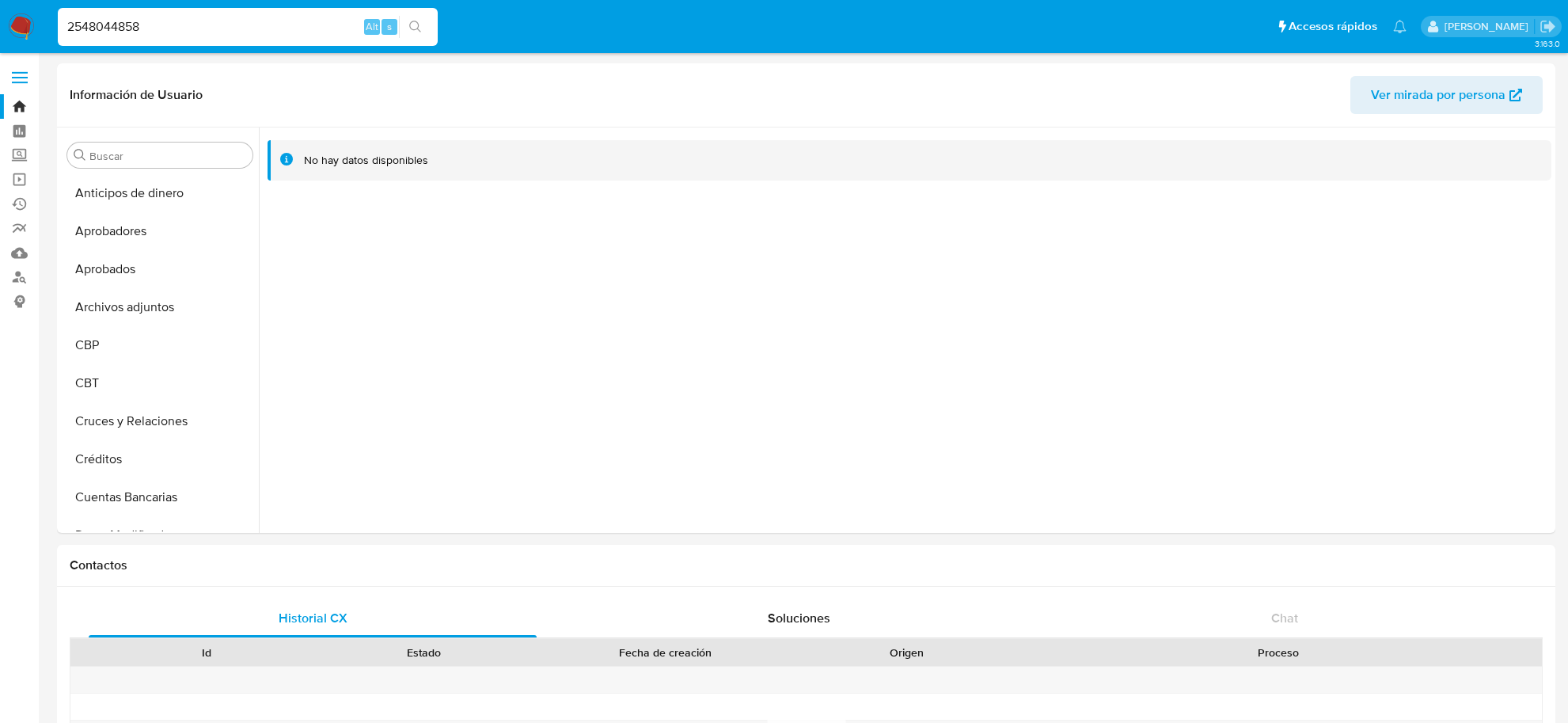
select select "10"
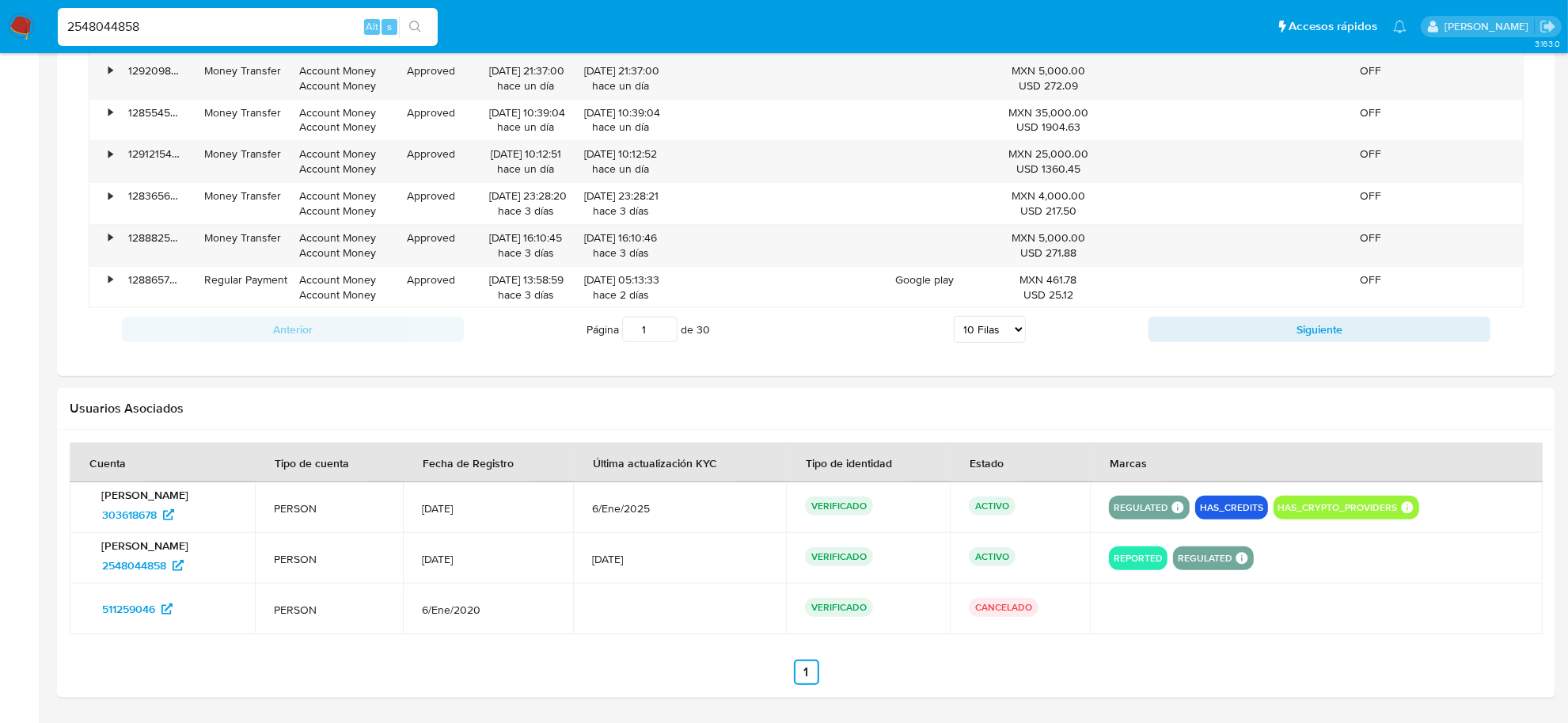
scroll to position [584, 0]
click at [163, 32] on input "2548044858" at bounding box center [247, 27] width 379 height 20
paste input "466671520"
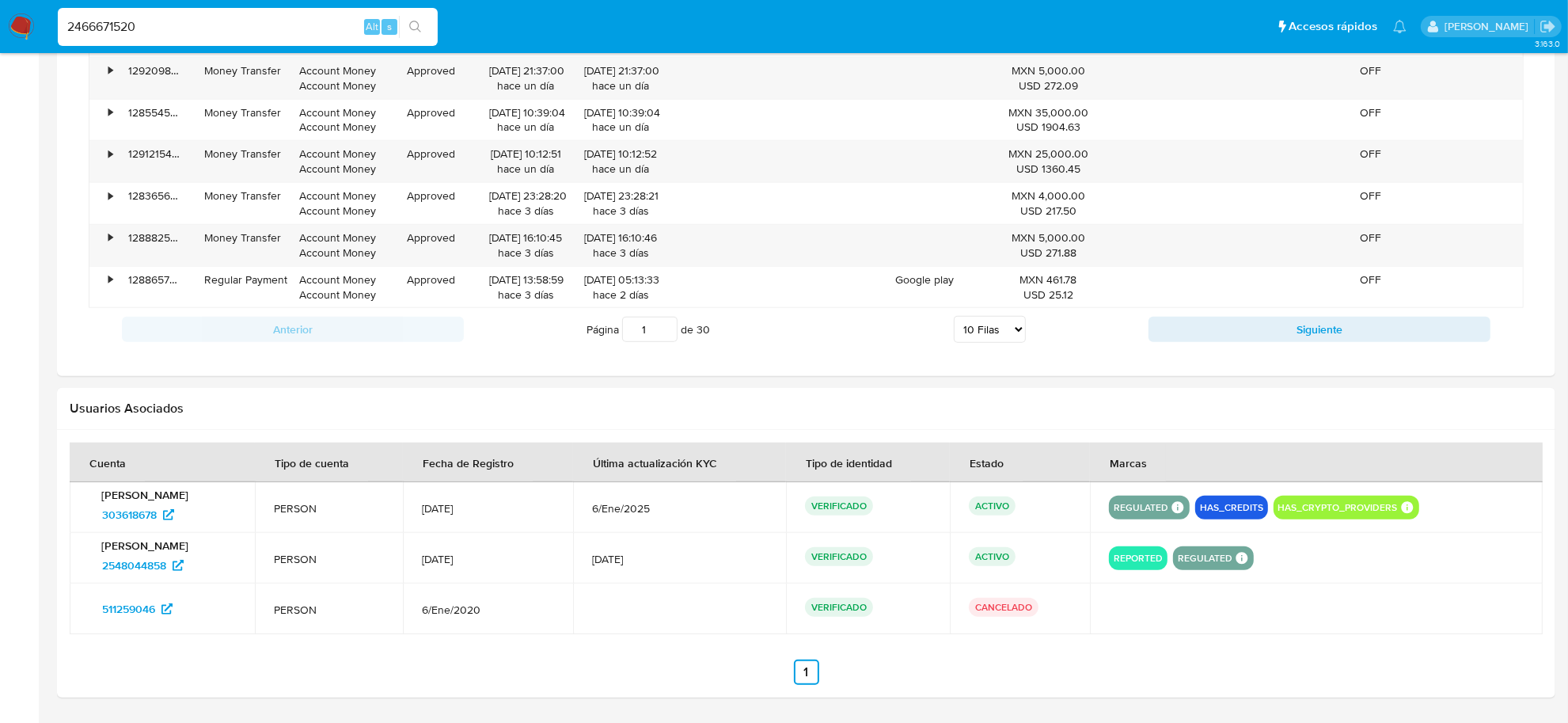
type input "2466671520"
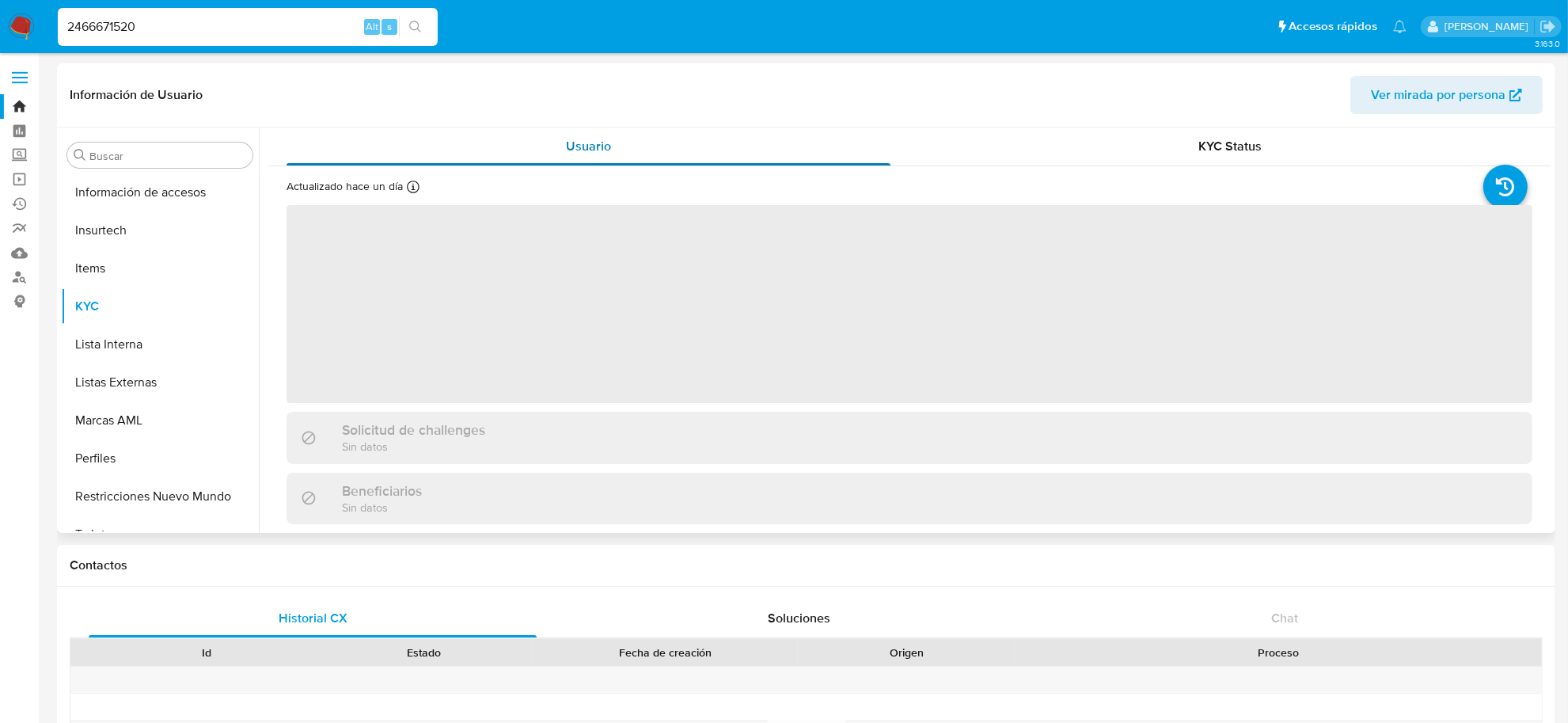
scroll to position [781, 0]
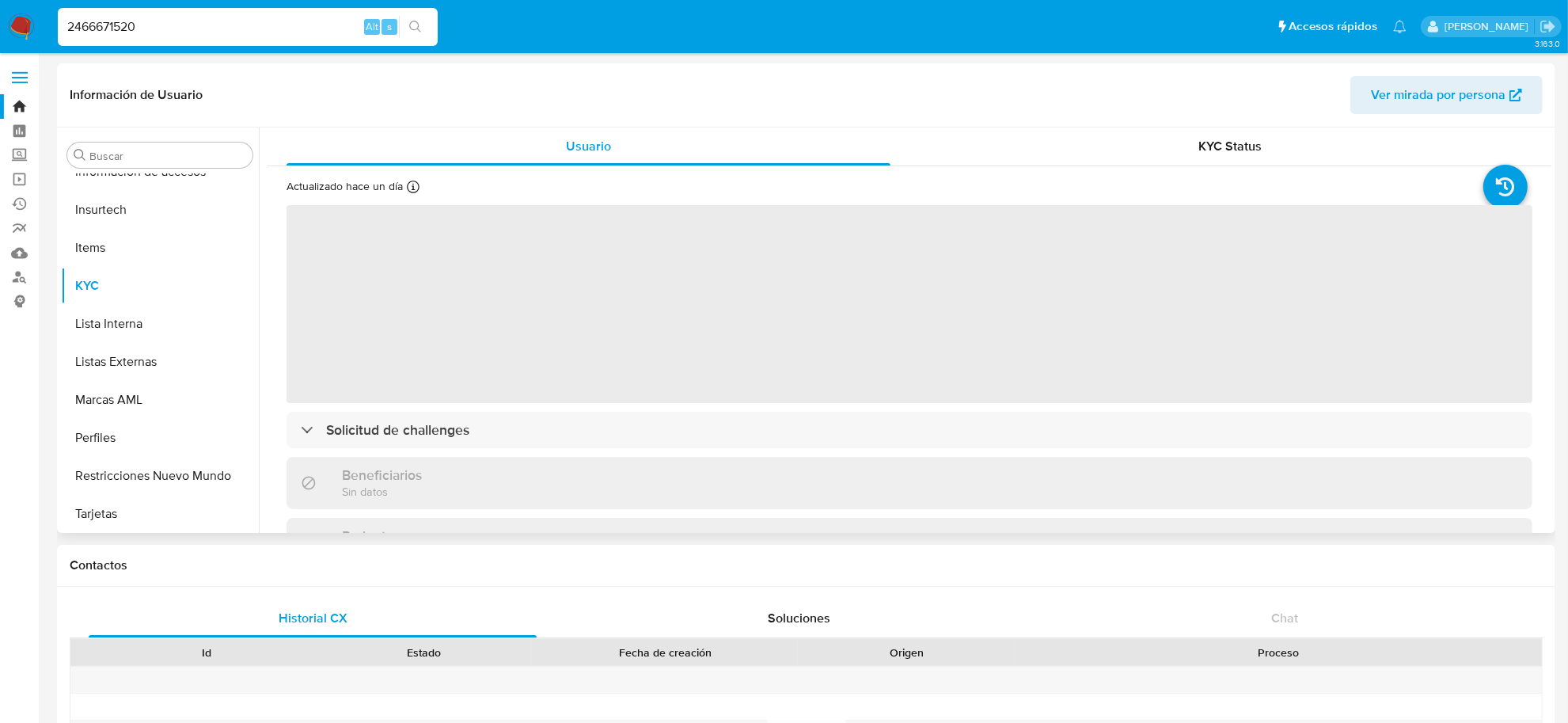
select select "10"
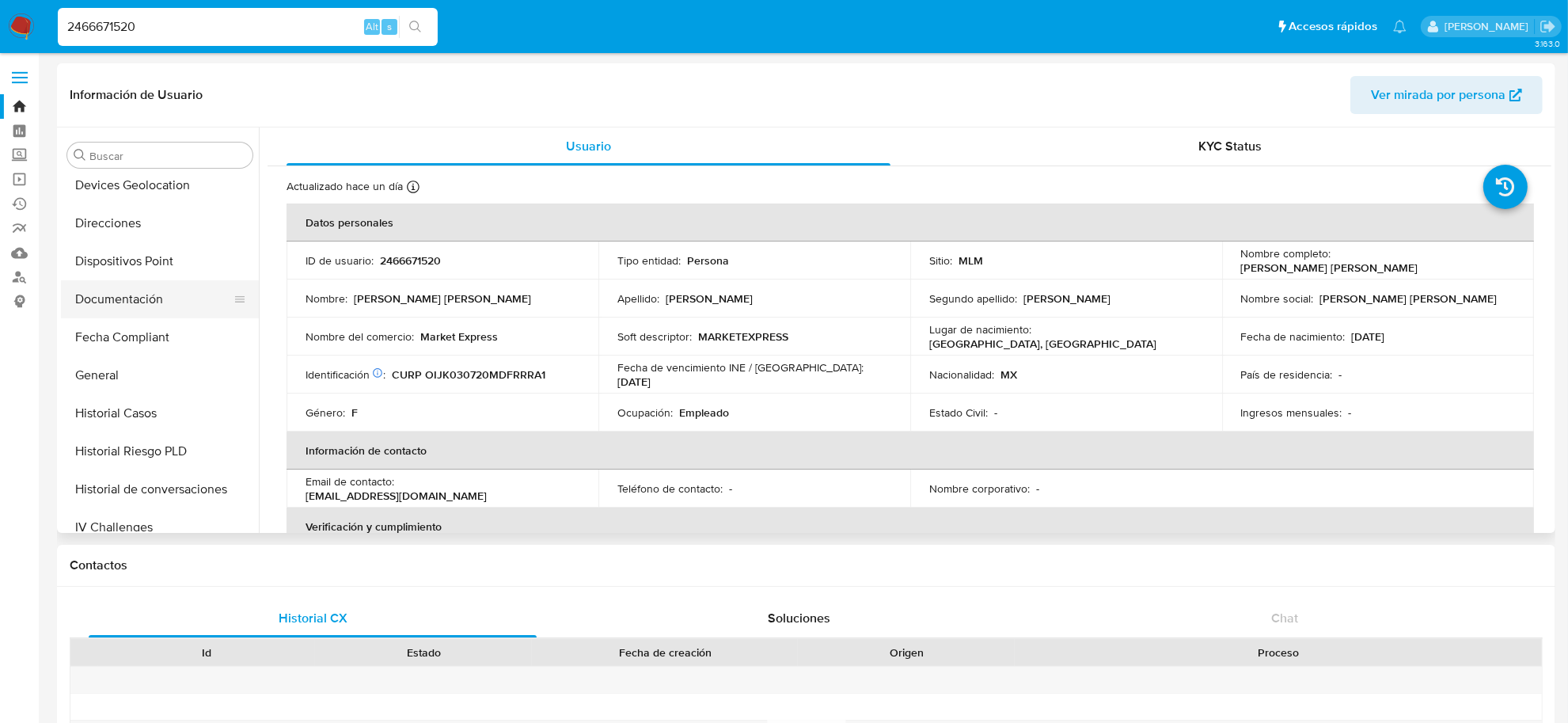
scroll to position [385, 0]
click at [147, 224] on button "Direcciones" at bounding box center [154, 226] width 186 height 38
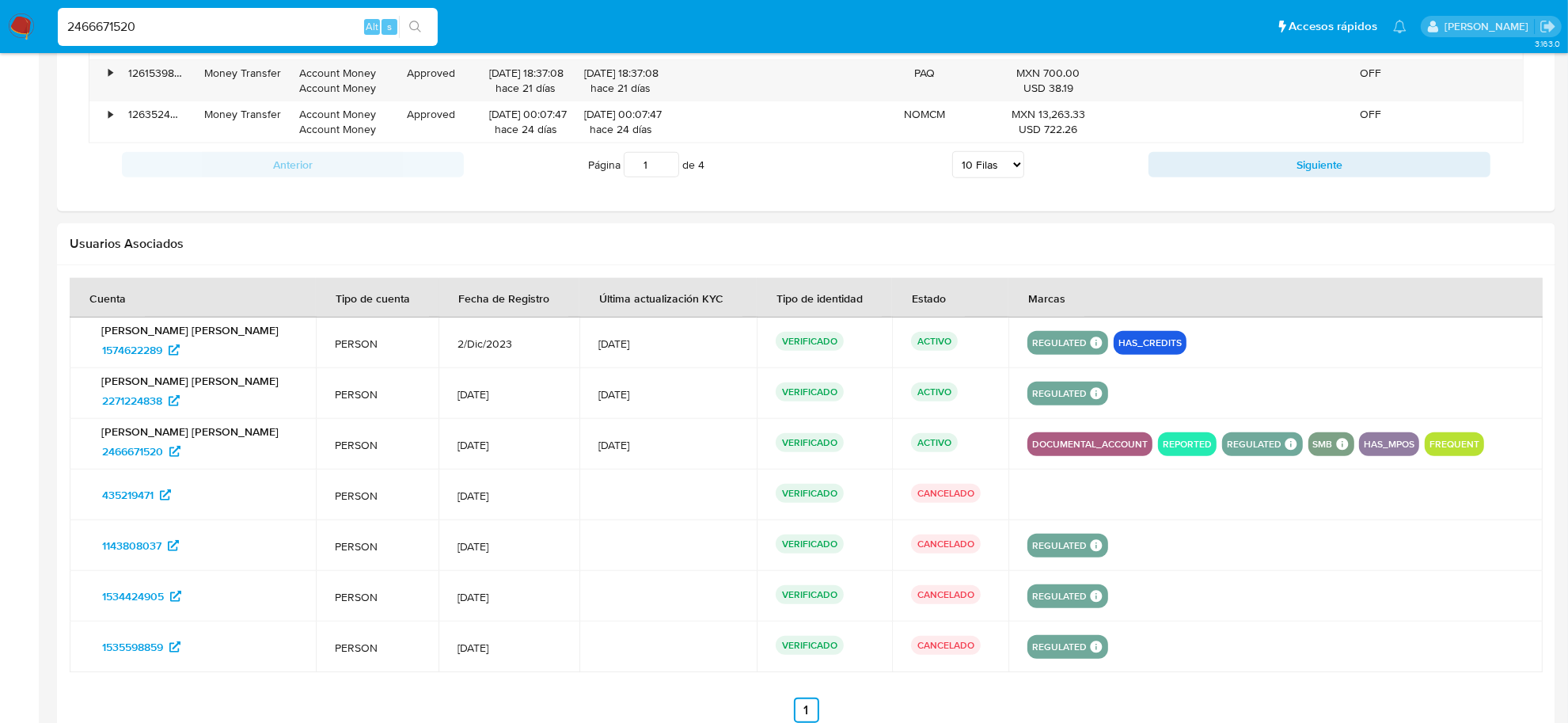
scroll to position [1583, 0]
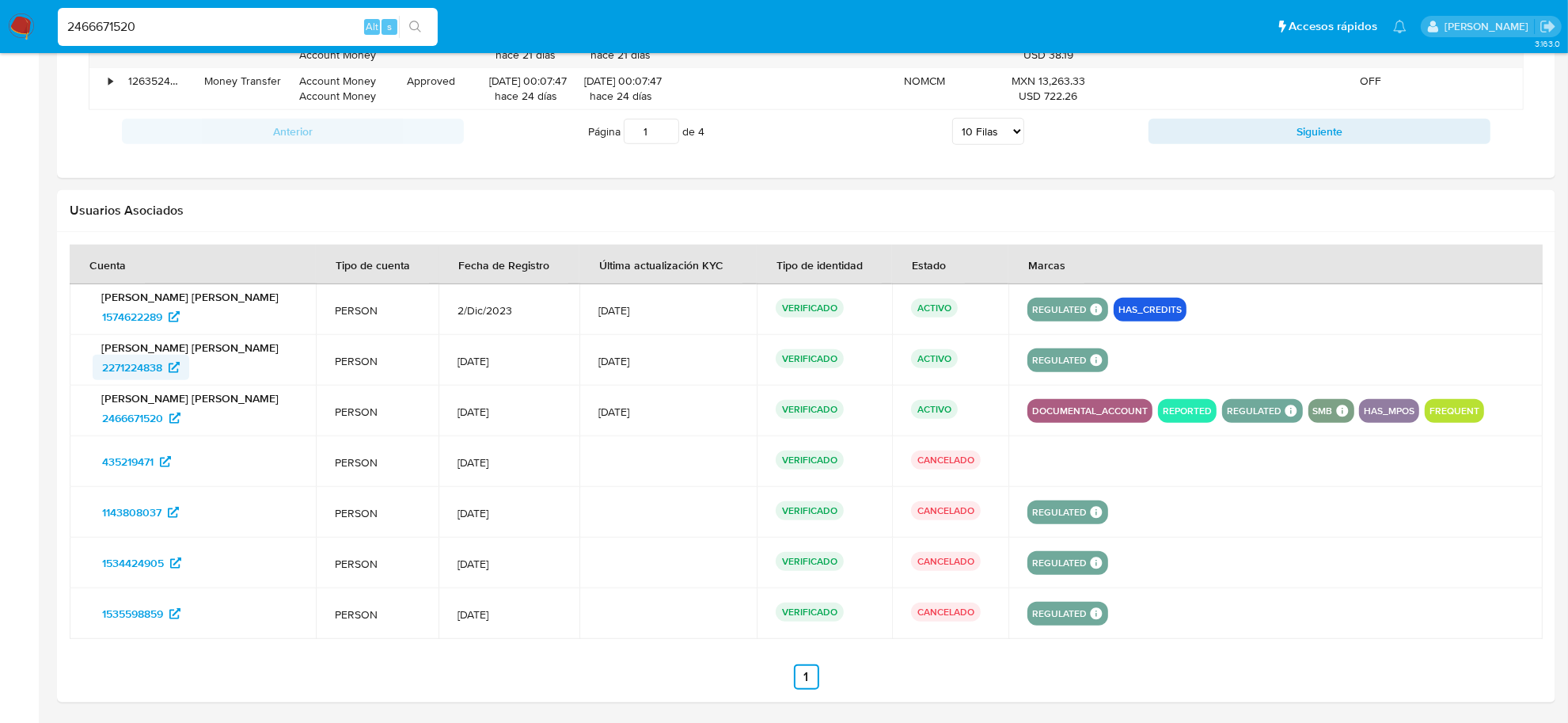
click at [140, 358] on span "2271224838" at bounding box center [132, 367] width 60 height 25
click at [136, 315] on span "1574622289" at bounding box center [132, 316] width 60 height 25
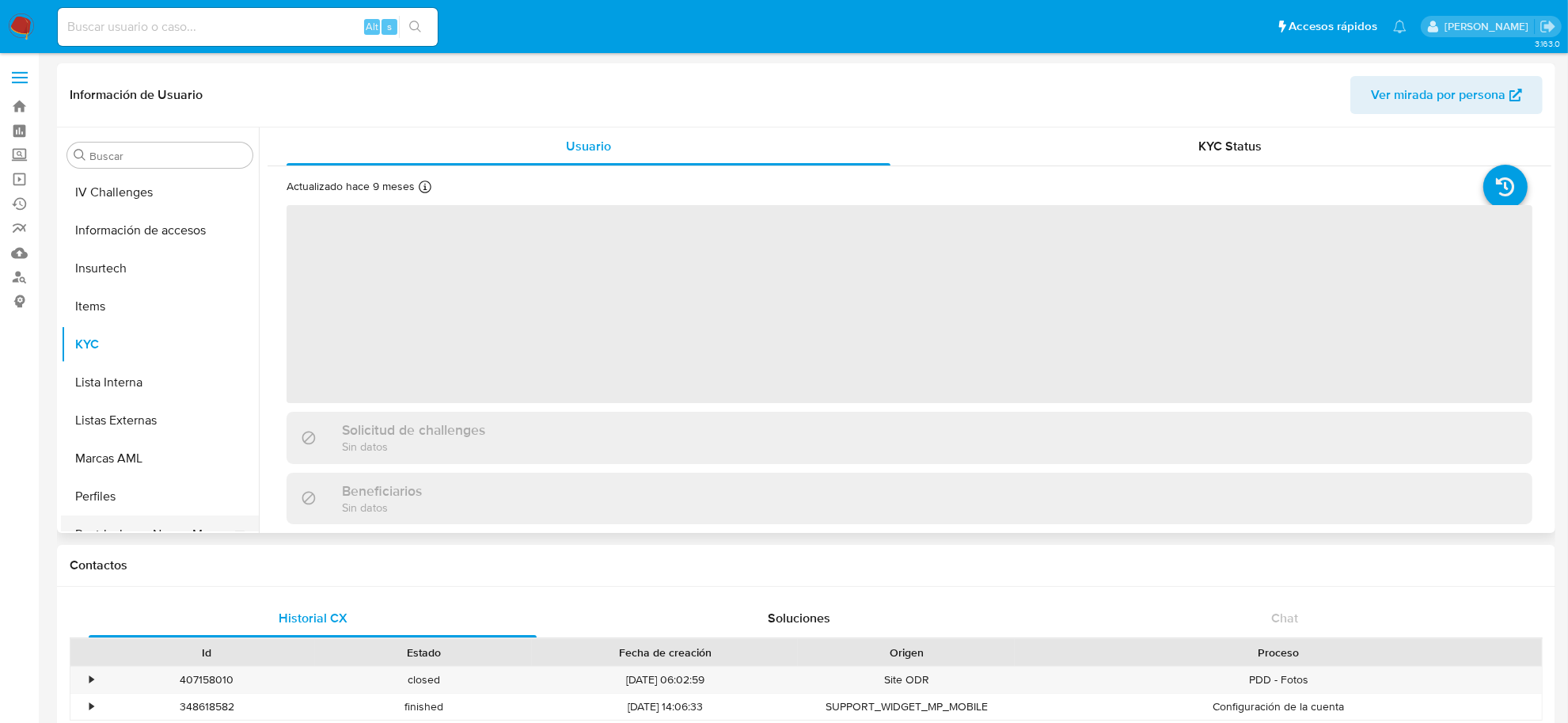
scroll to position [781, 0]
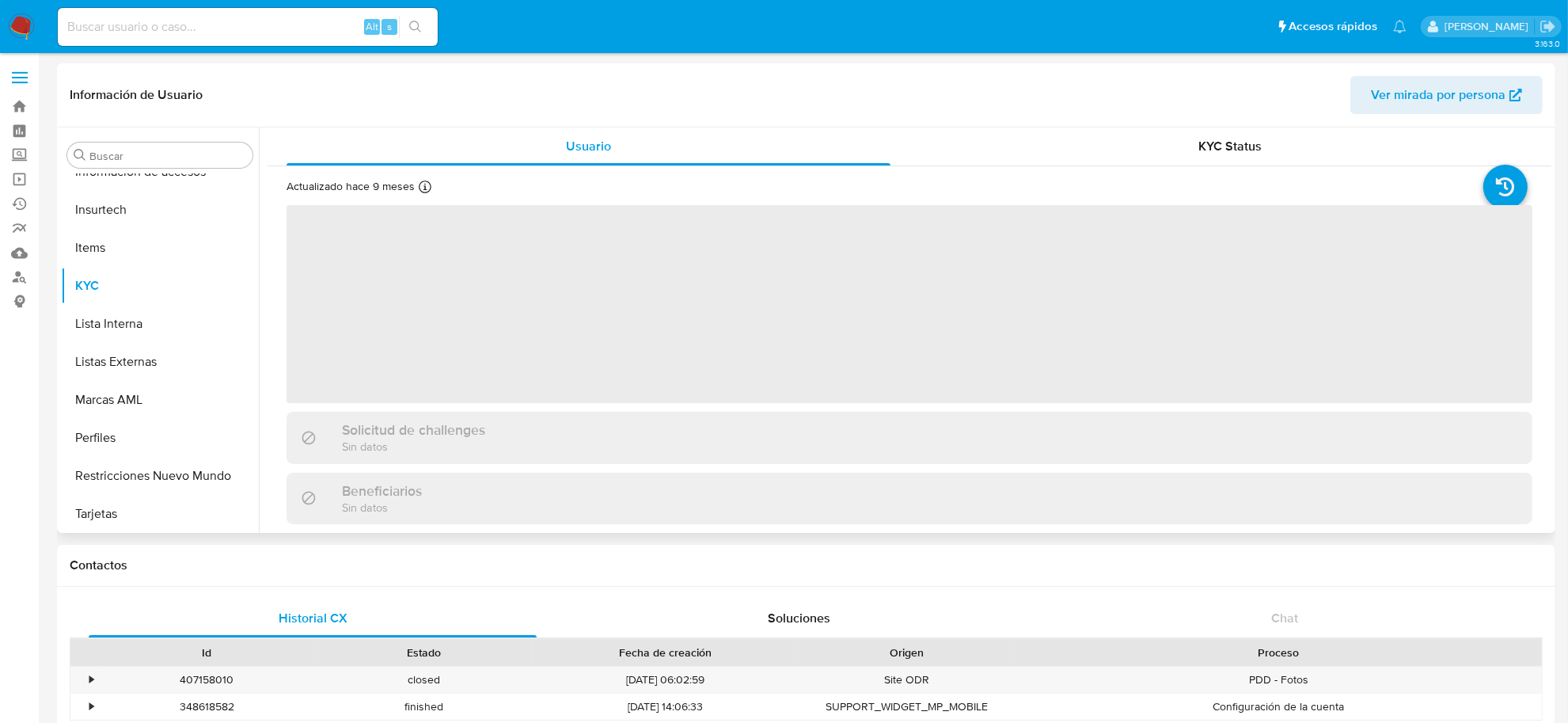
select select "10"
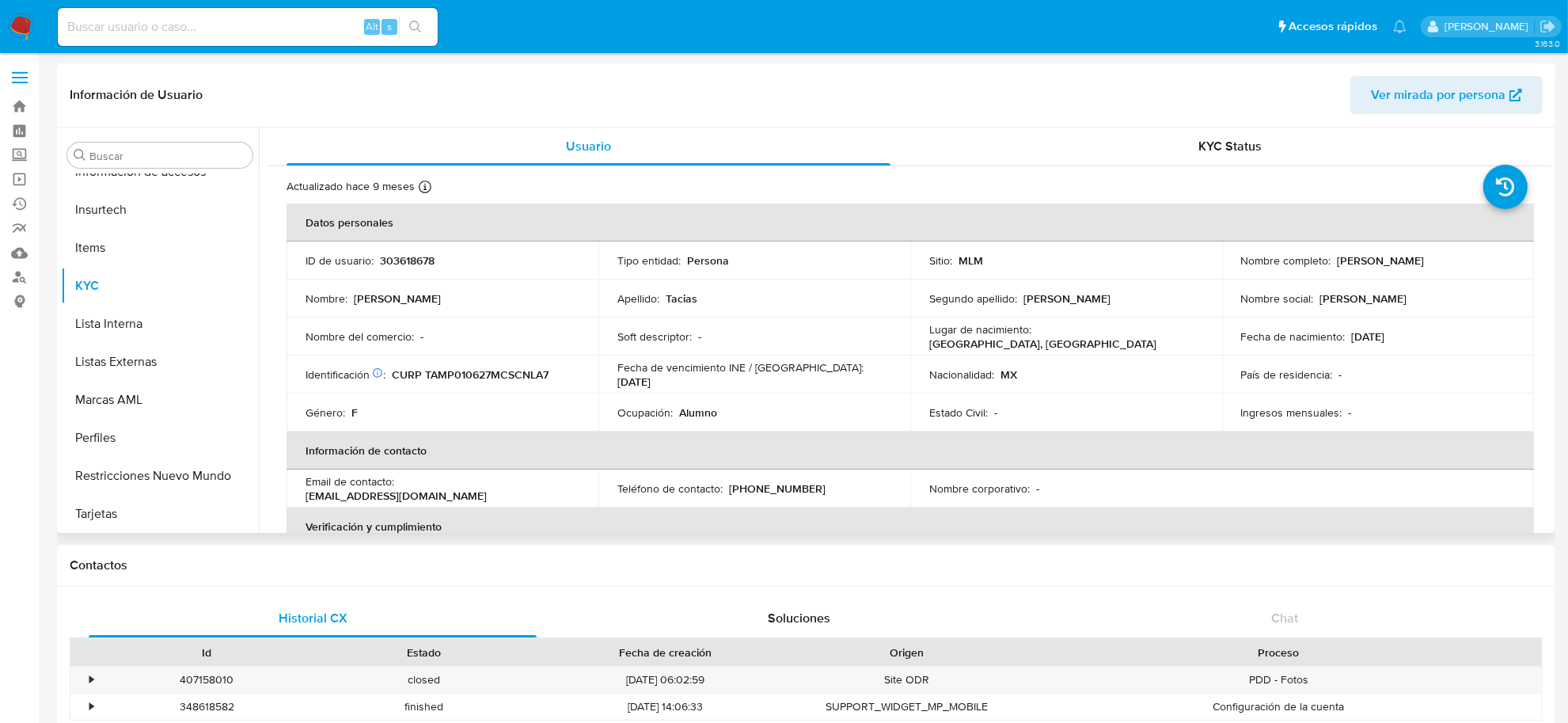
click at [789, 484] on p "(961) 2423746" at bounding box center [778, 488] width 96 height 14
copy p "2423746"
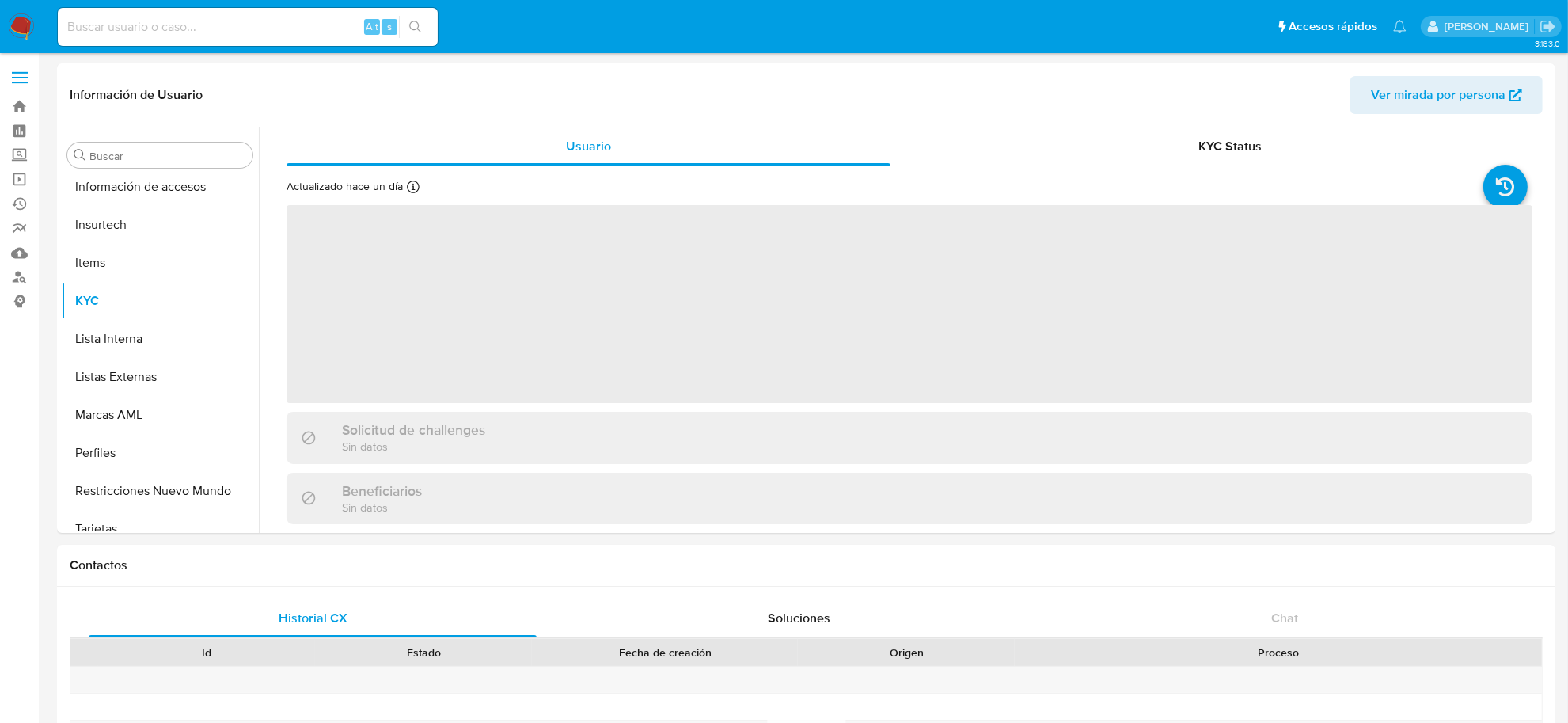
scroll to position [781, 0]
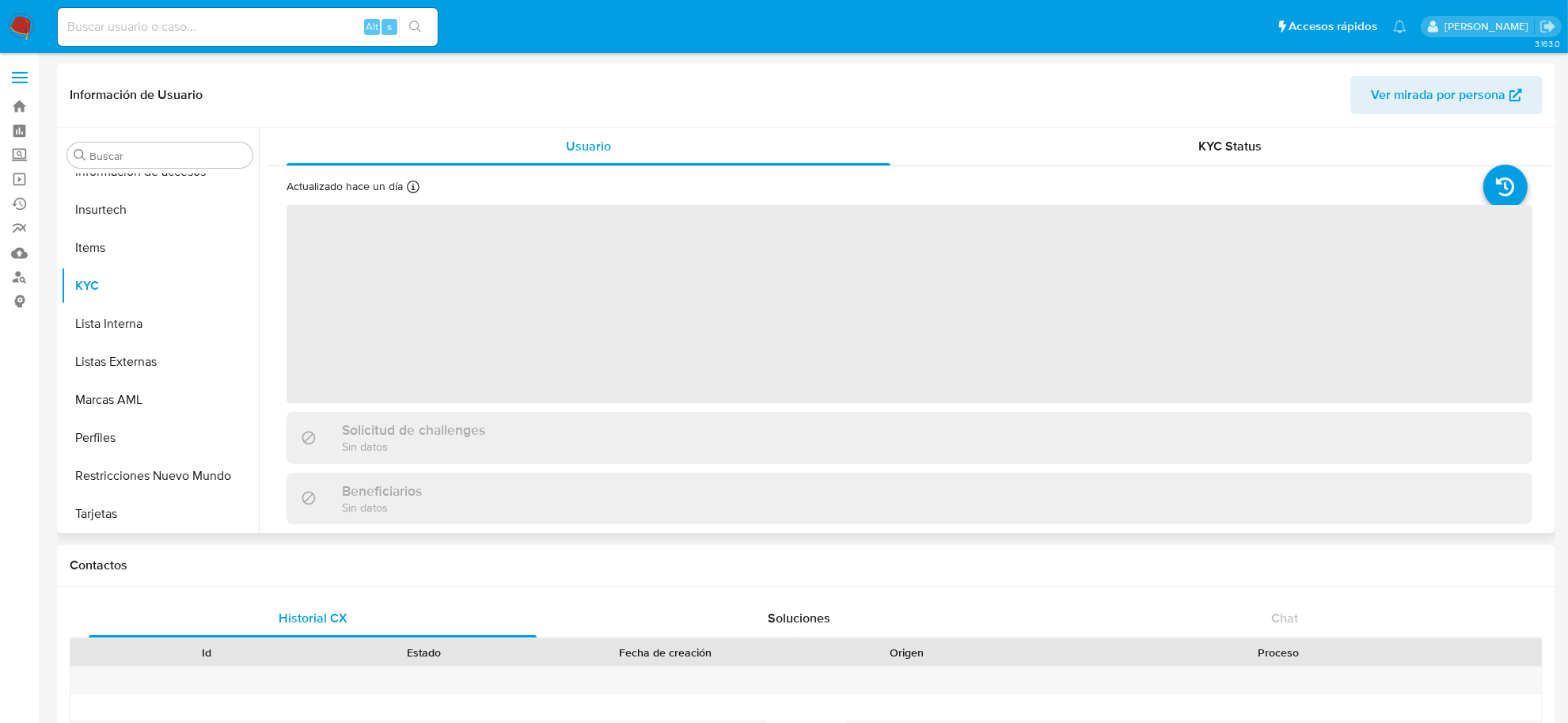
select select "10"
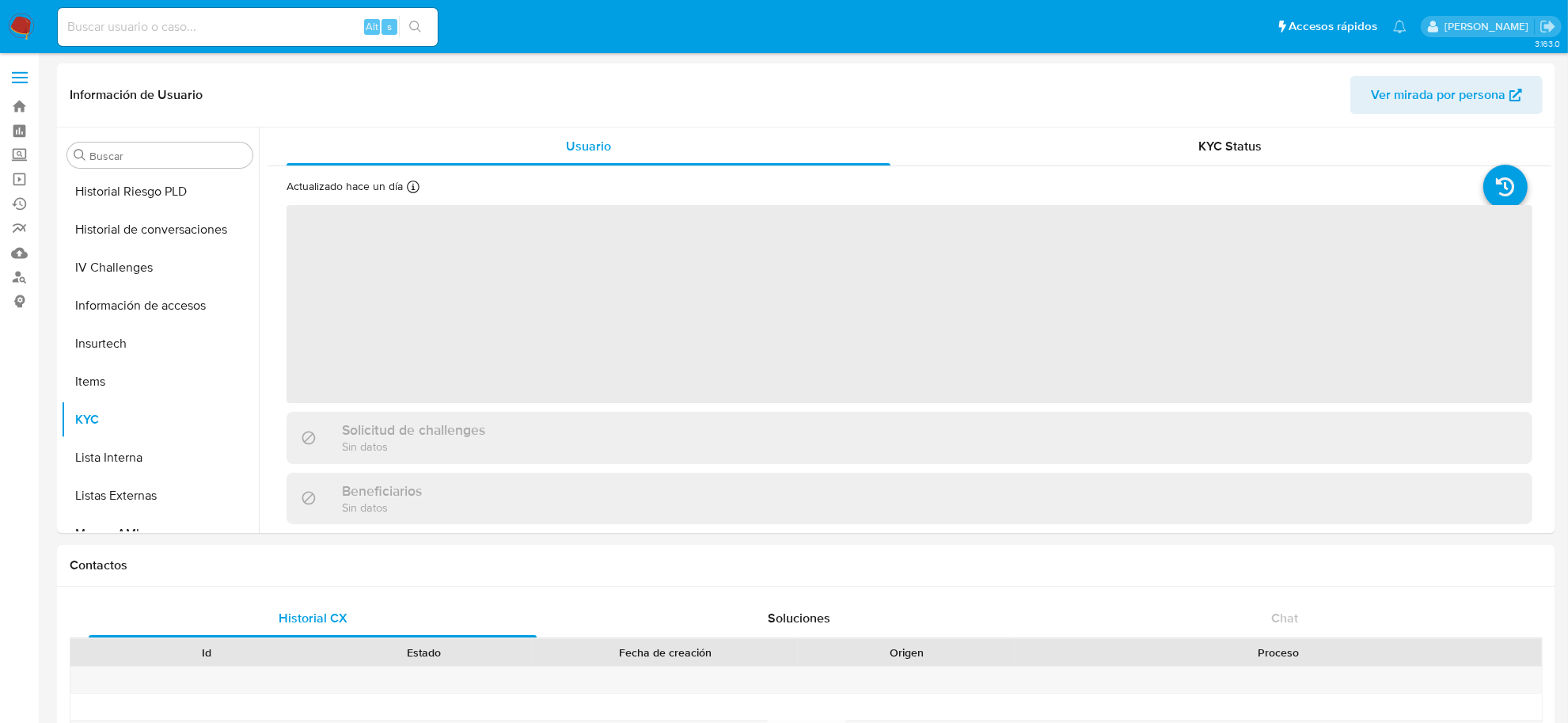
scroll to position [781, 0]
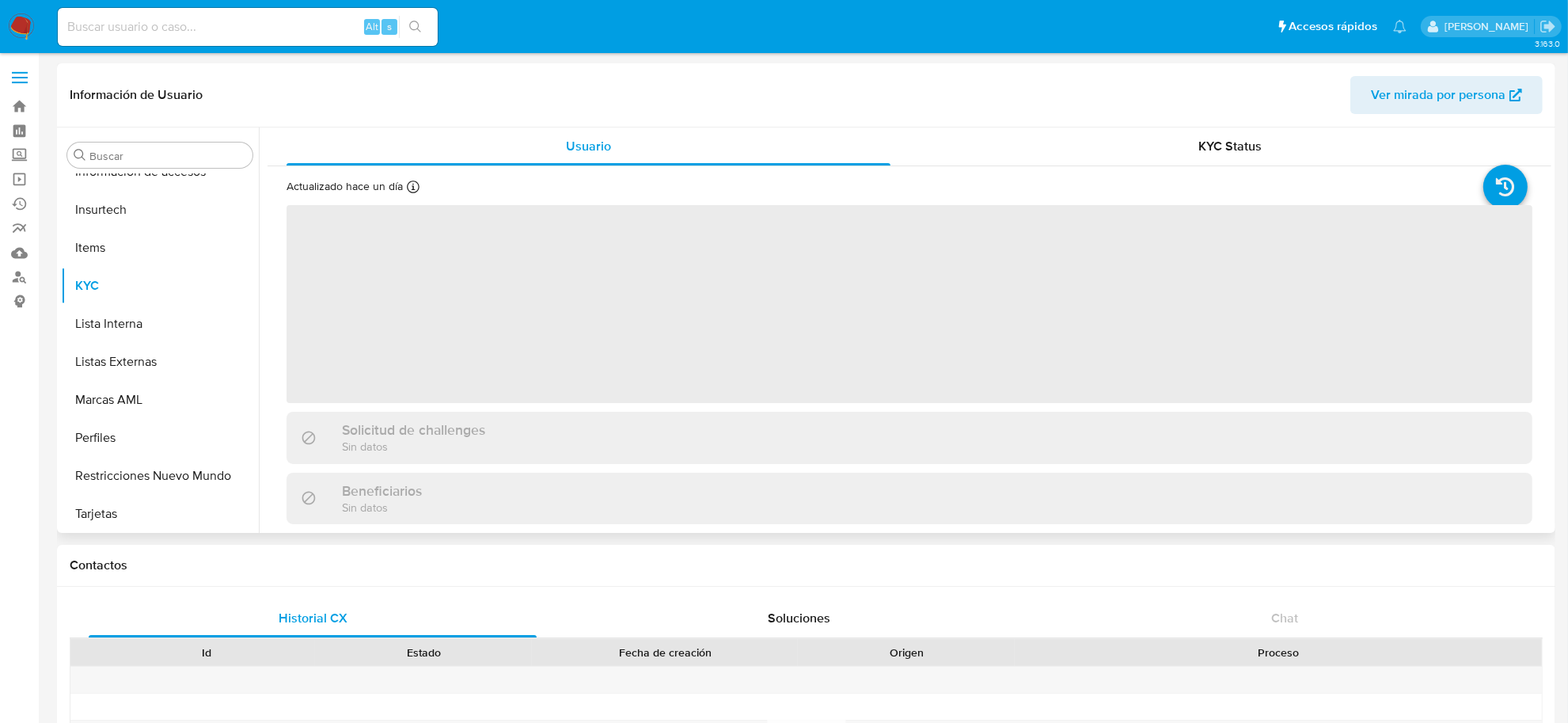
select select "10"
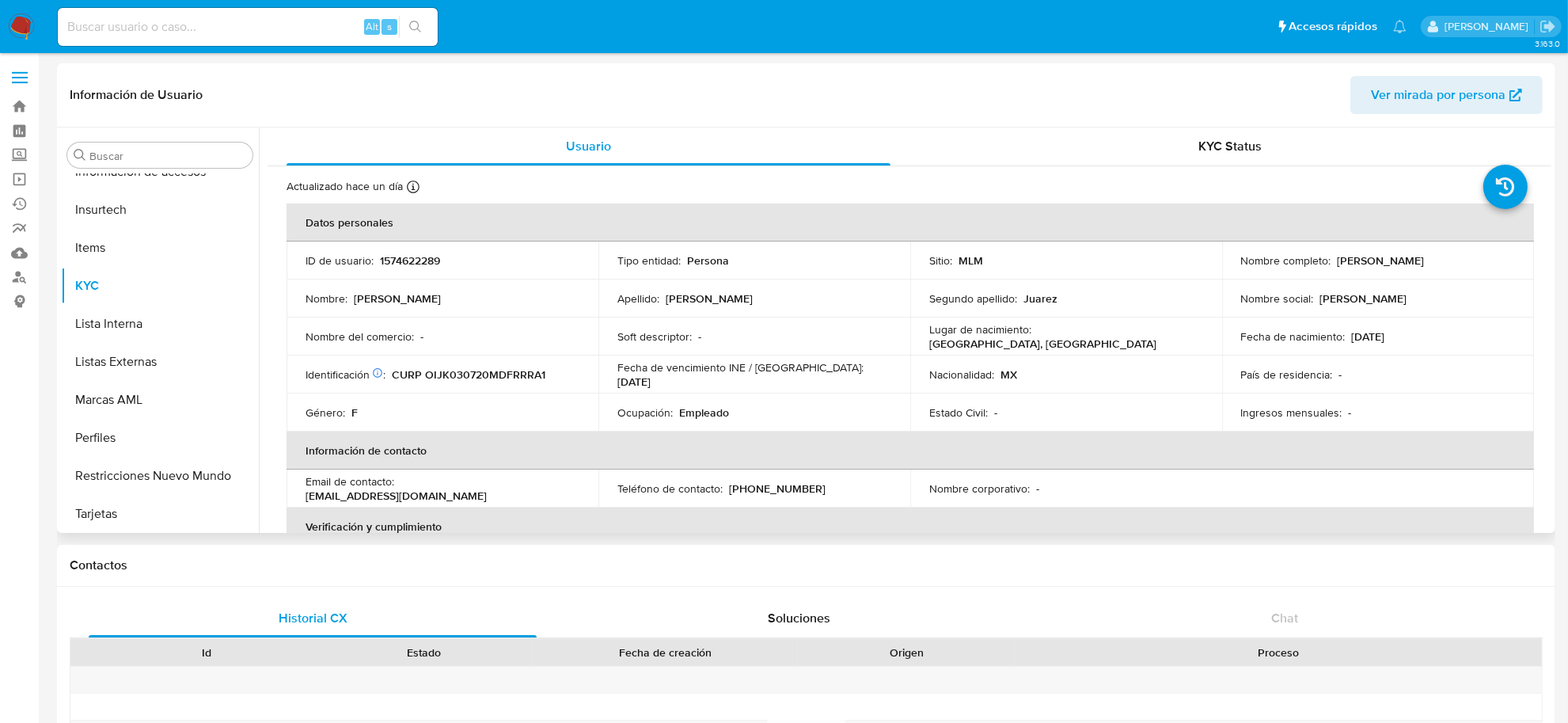
click at [770, 489] on p "(55) 84387246" at bounding box center [778, 488] width 96 height 14
copy p "84387246"
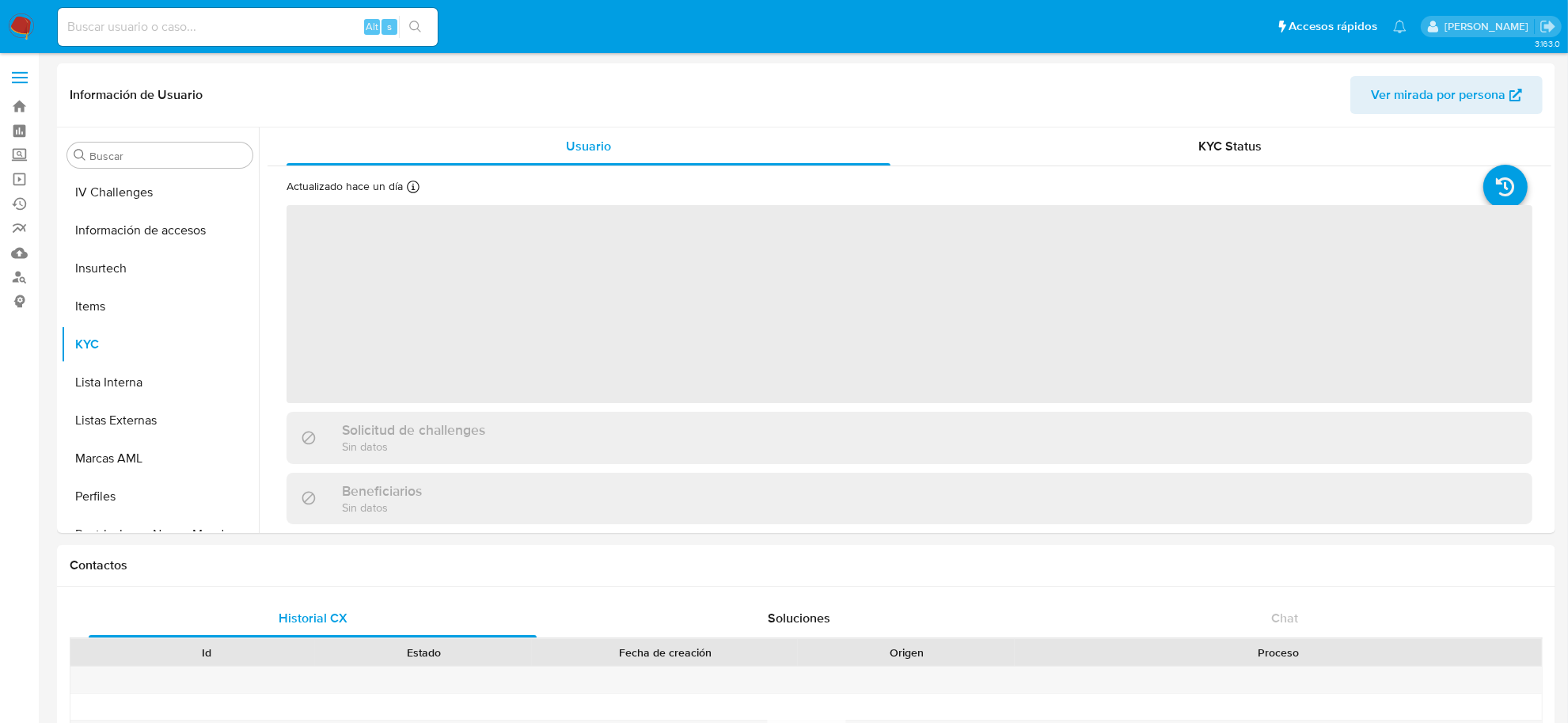
scroll to position [781, 0]
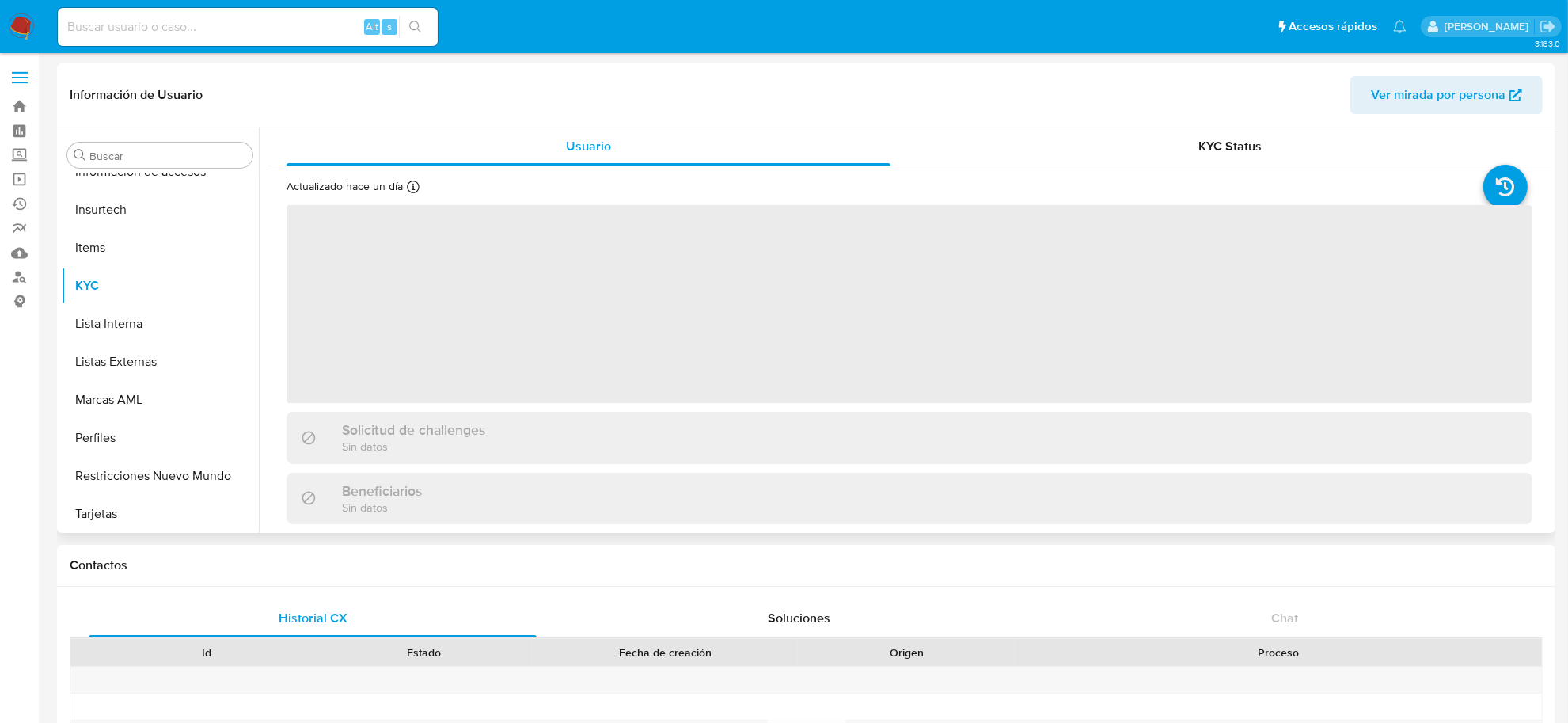
select select "10"
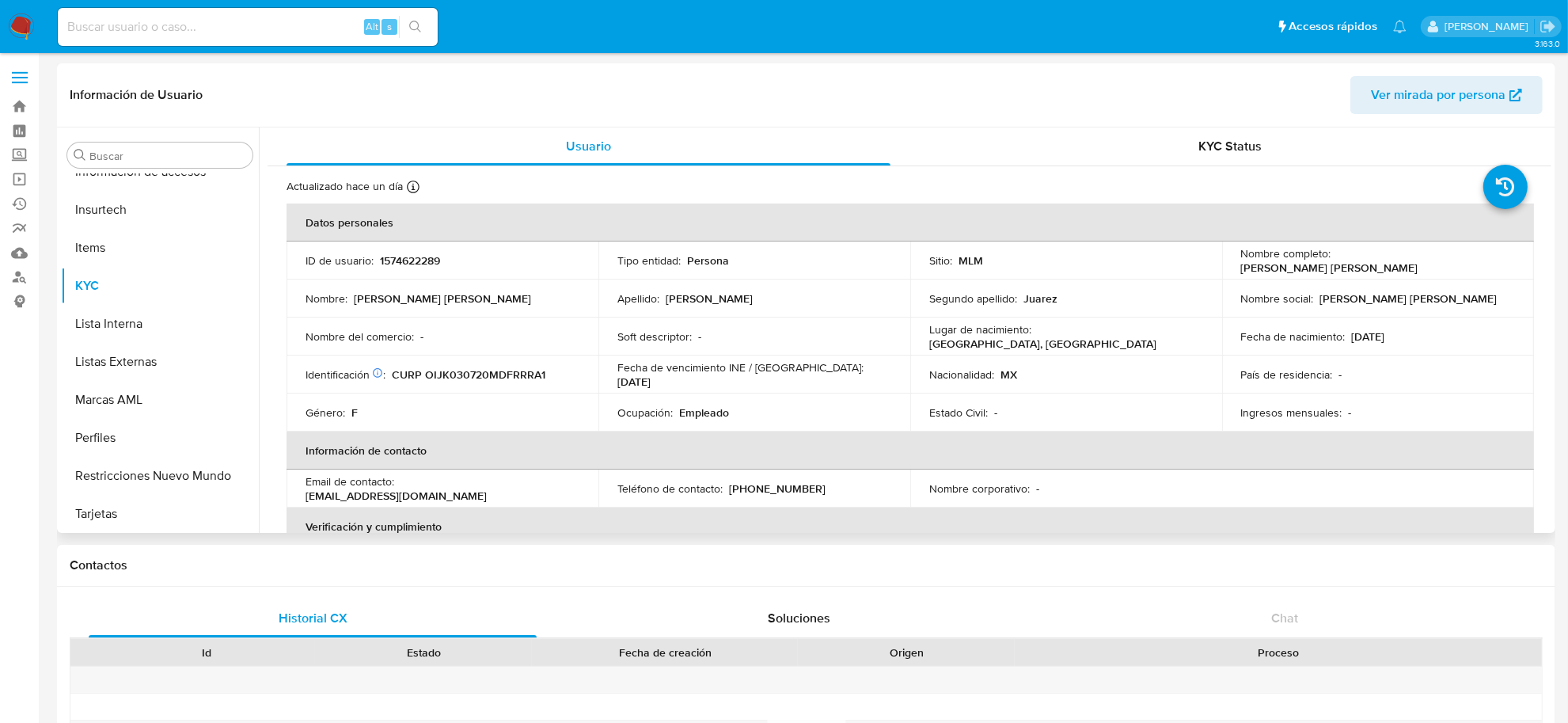
click at [190, 8] on div "Alt s" at bounding box center [247, 27] width 379 height 38
click at [190, 21] on input at bounding box center [247, 27] width 379 height 20
paste input "[PERSON_NAME][EMAIL_ADDRESS][PERSON_NAME][DOMAIN_NAME]"
type input "[PERSON_NAME][EMAIL_ADDRESS][PERSON_NAME][DOMAIN_NAME]"
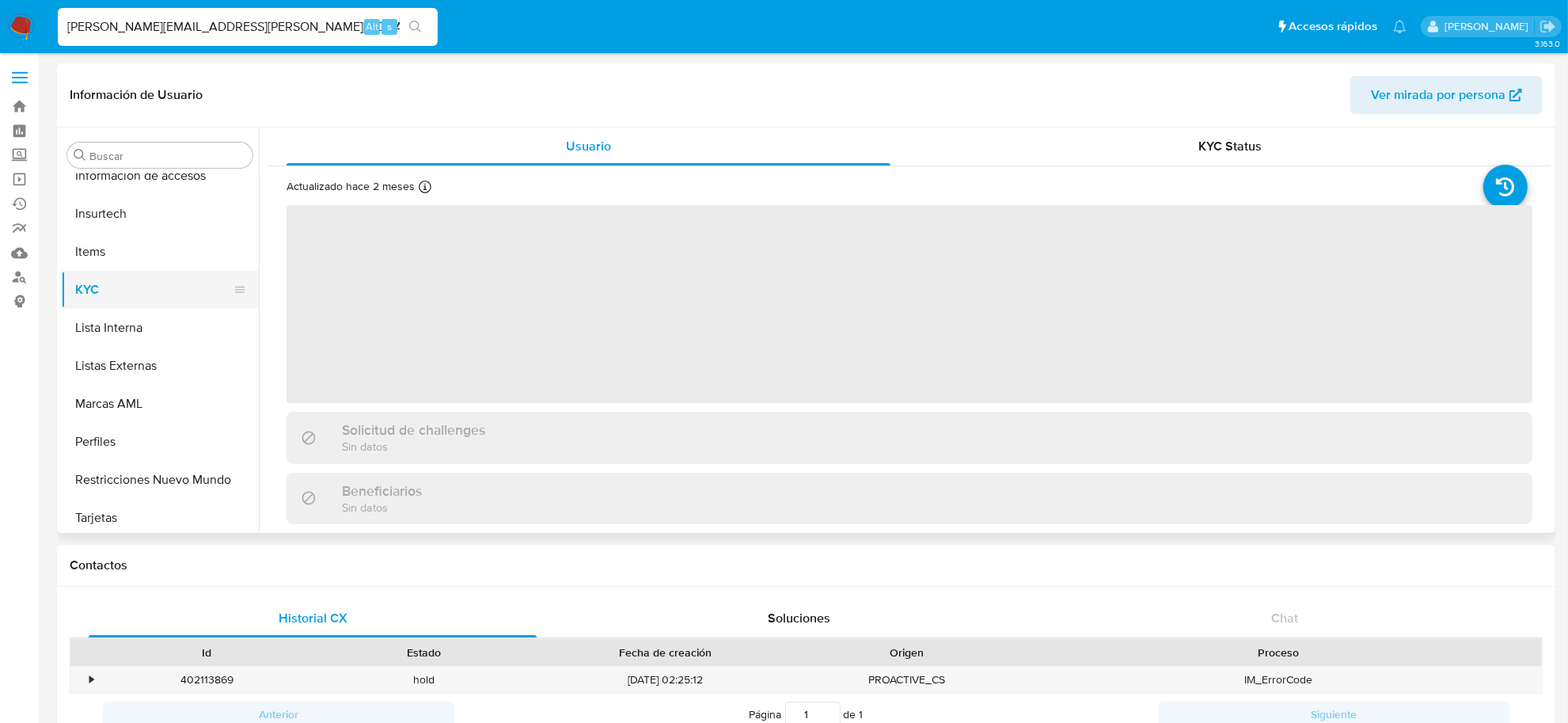
scroll to position [781, 0]
select select "10"
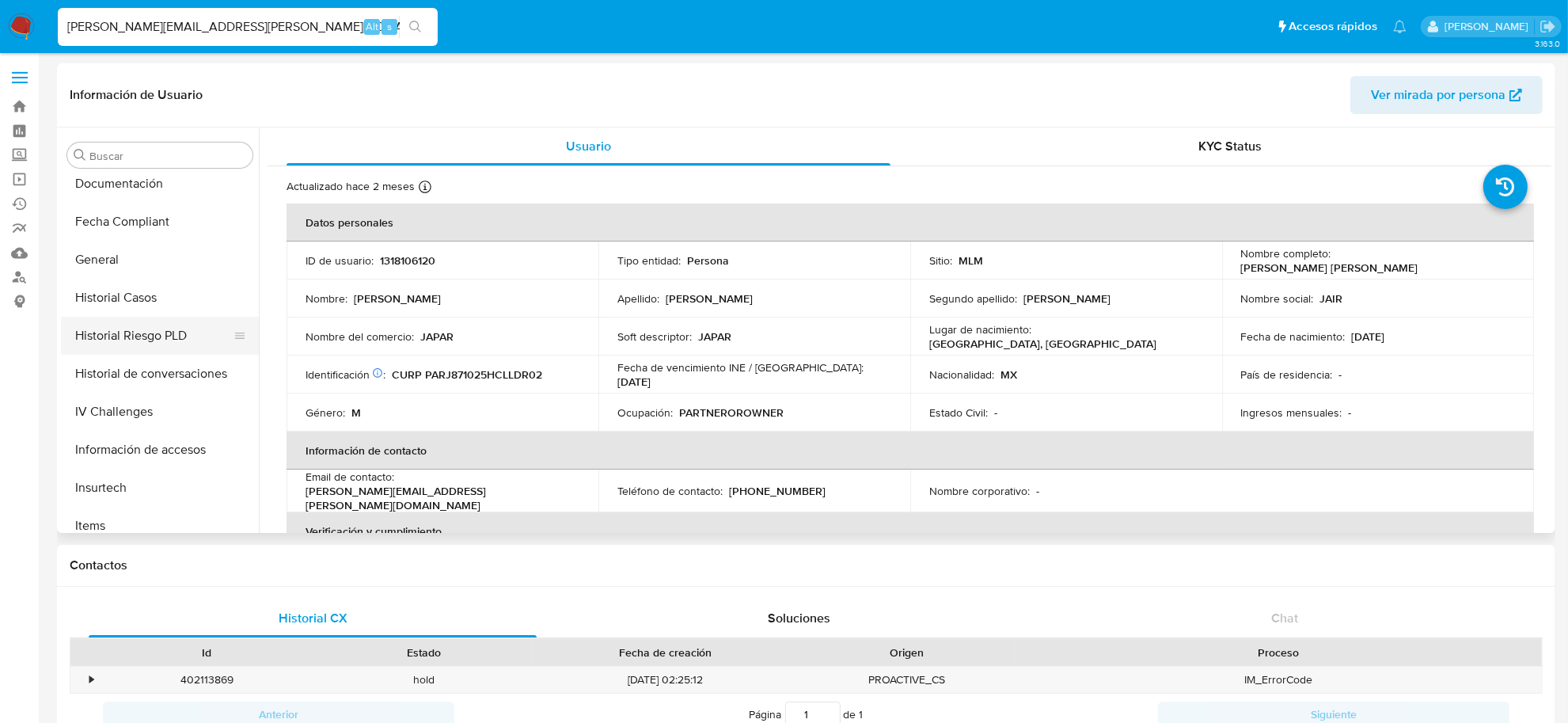
scroll to position [484, 0]
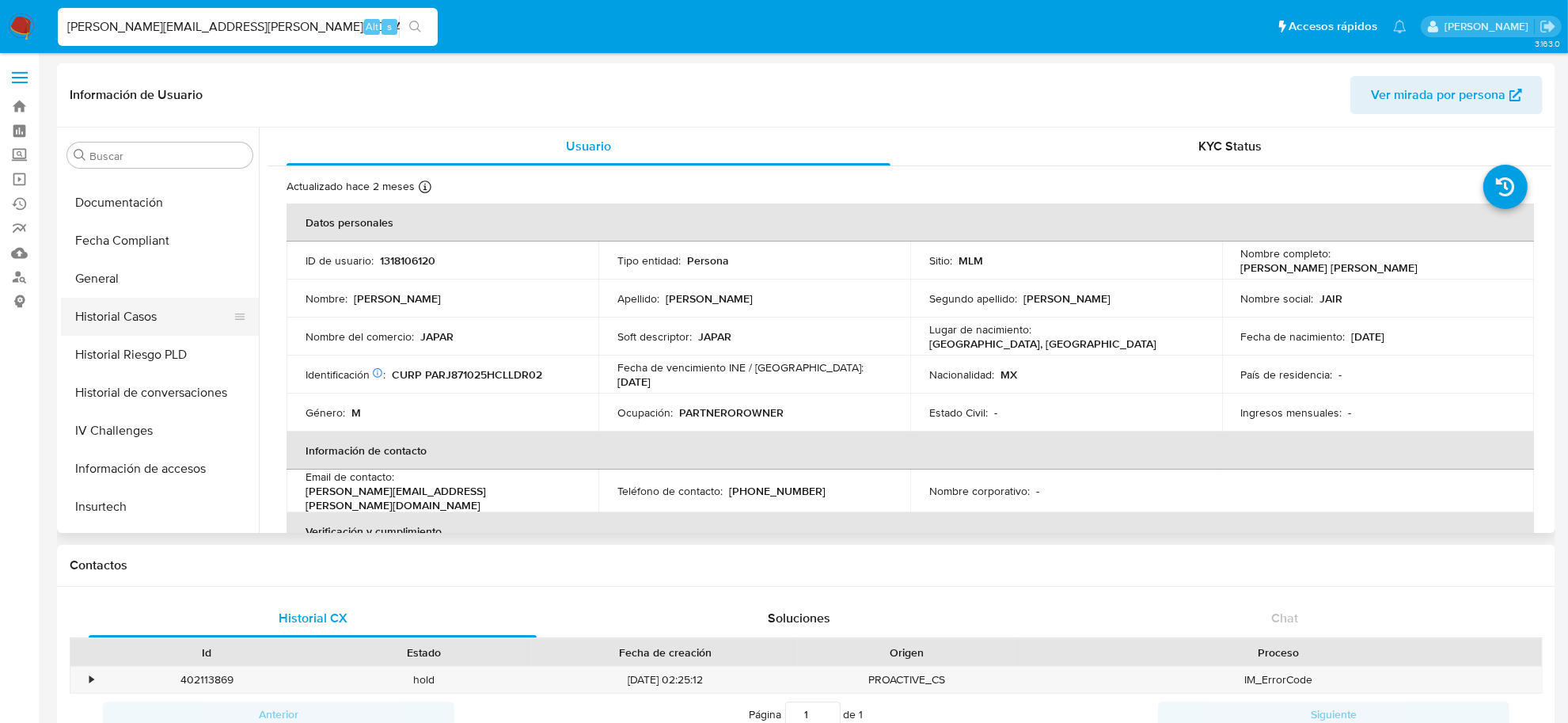
click at [168, 316] on button "Historial Casos" at bounding box center [154, 316] width 186 height 38
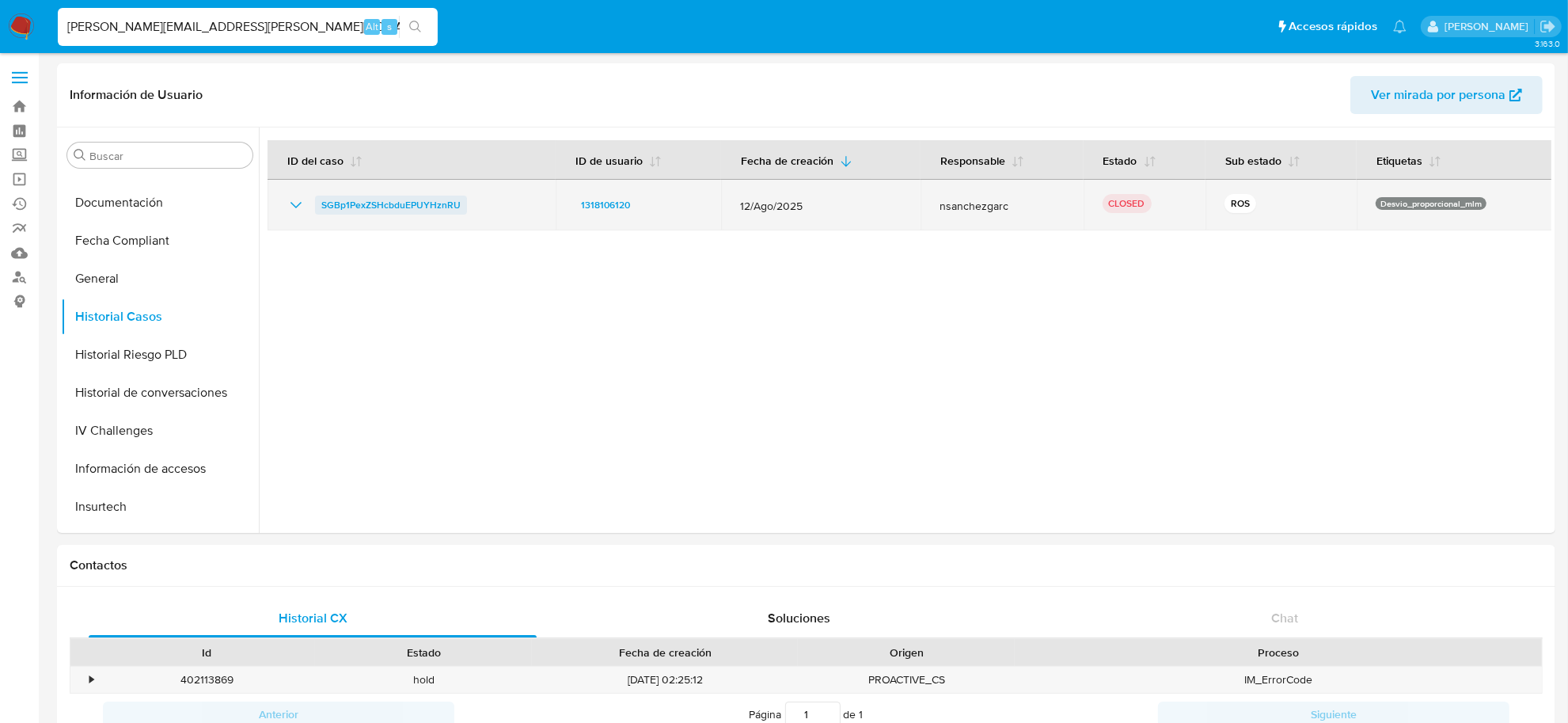
click at [397, 208] on span "SGBp1PexZSHcbduEPUYHznRU" at bounding box center [391, 205] width 139 height 19
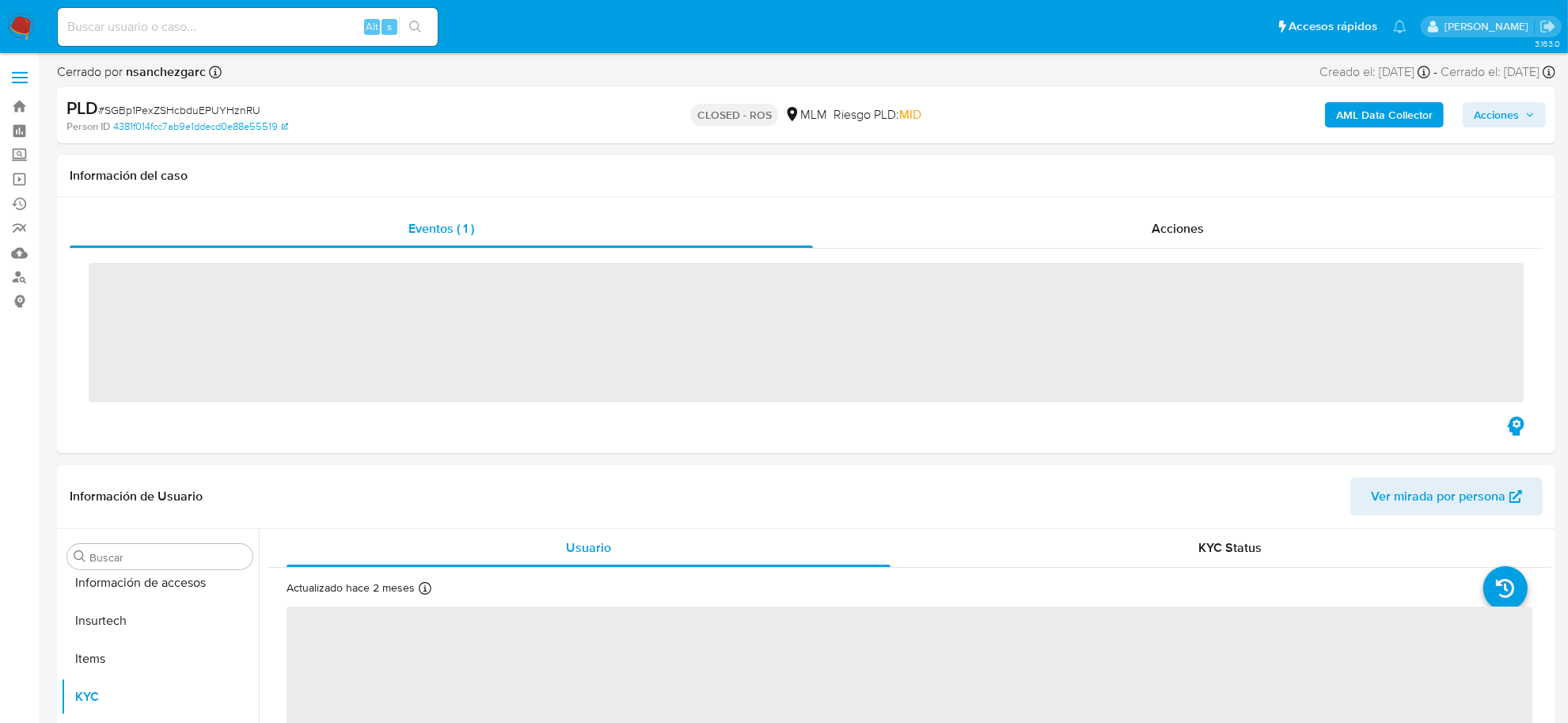
scroll to position [781, 0]
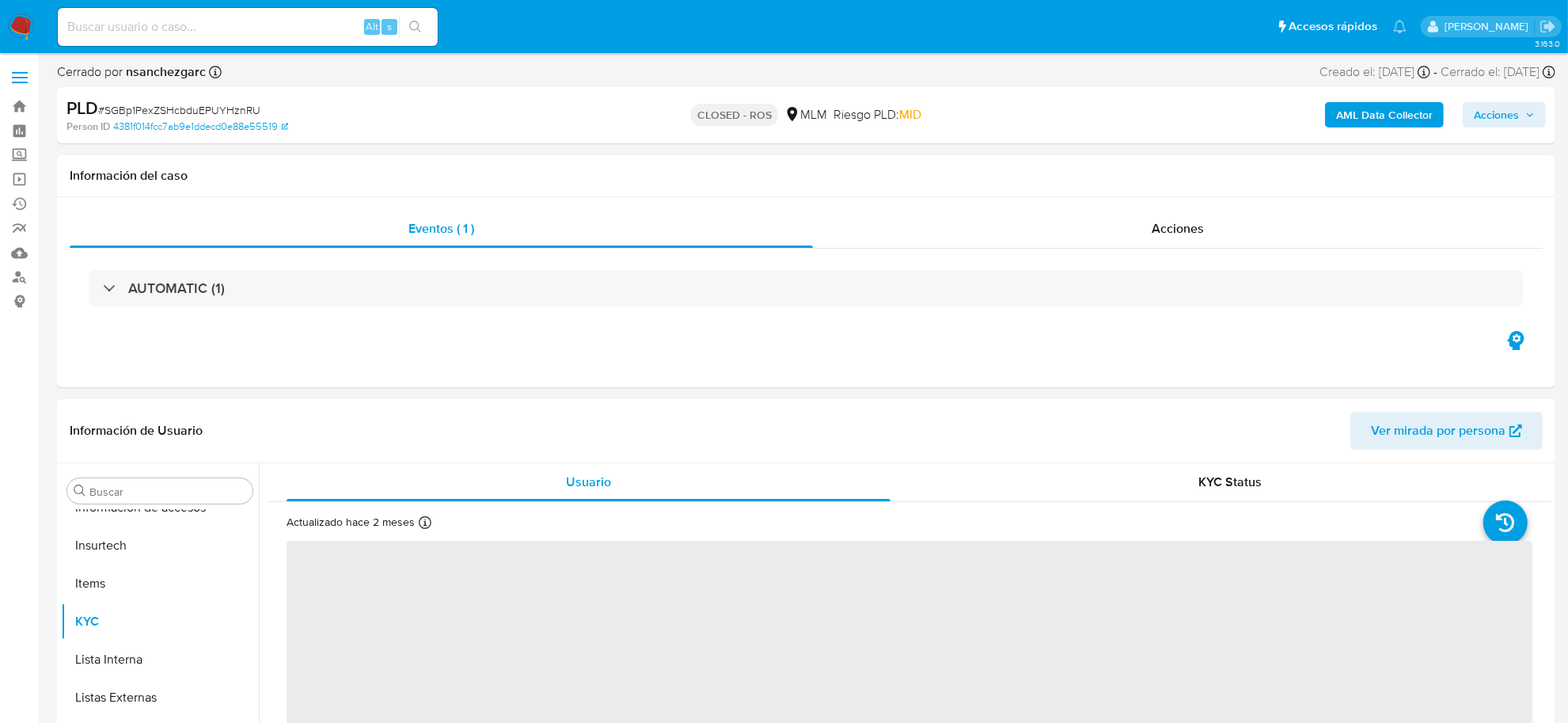
select select "10"
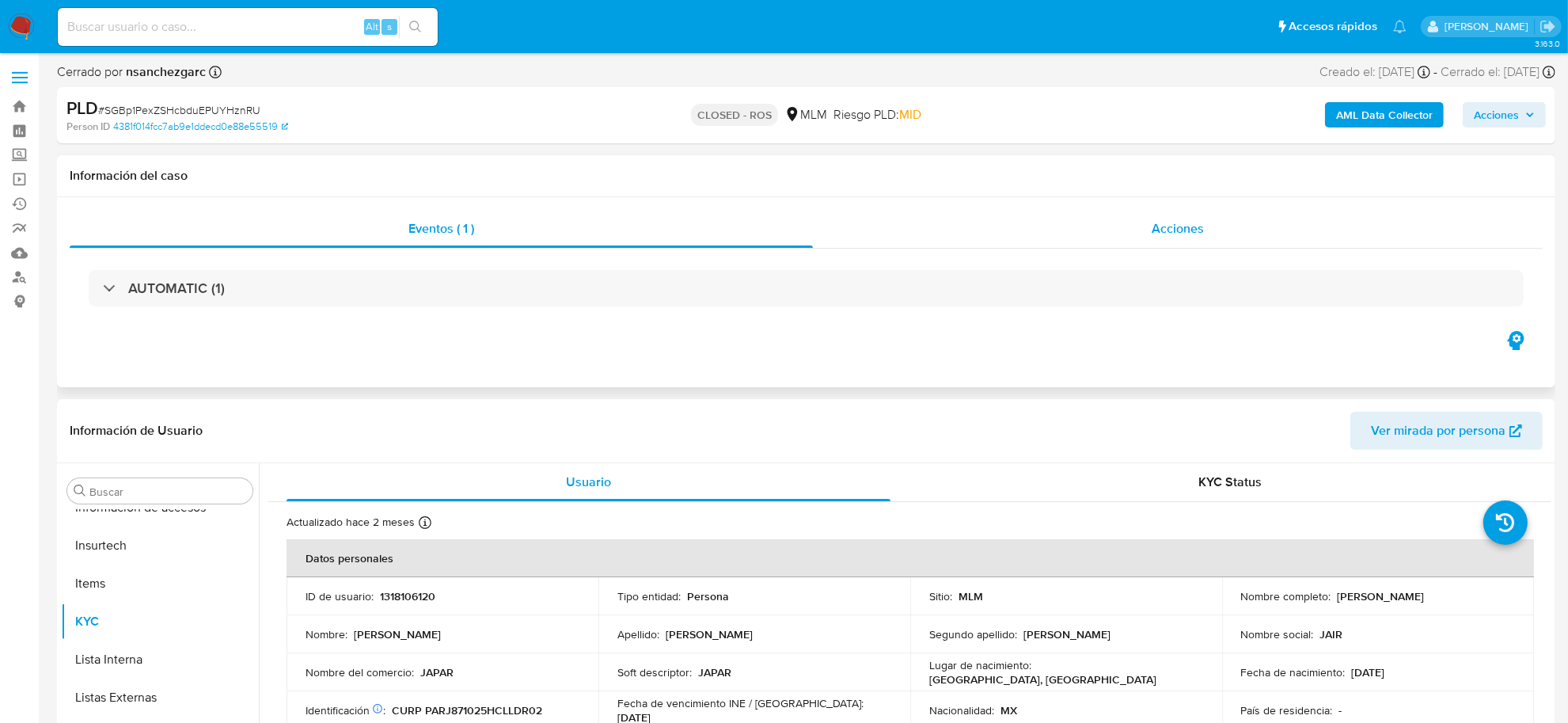
click at [1182, 229] on span "Acciones" at bounding box center [1177, 228] width 52 height 19
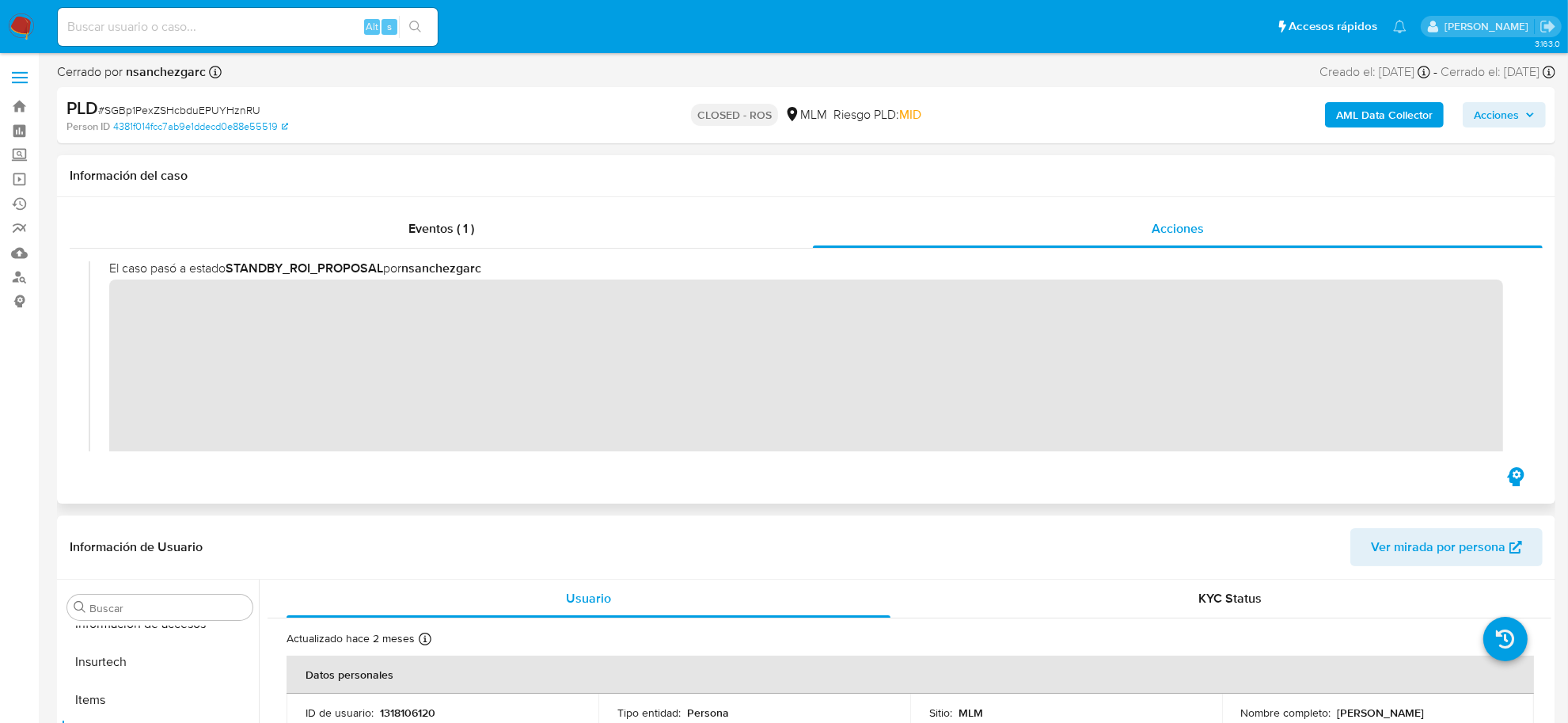
scroll to position [692, 0]
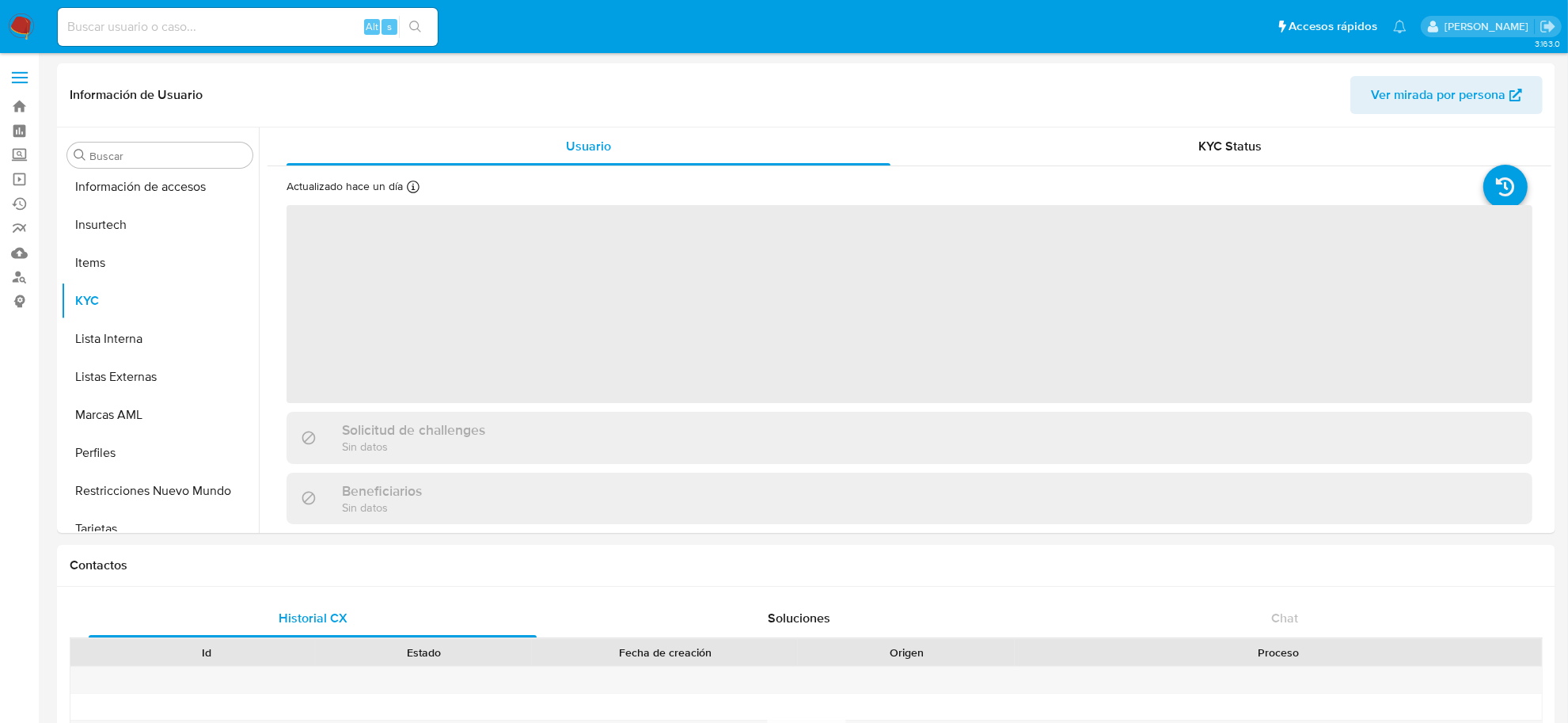
scroll to position [781, 0]
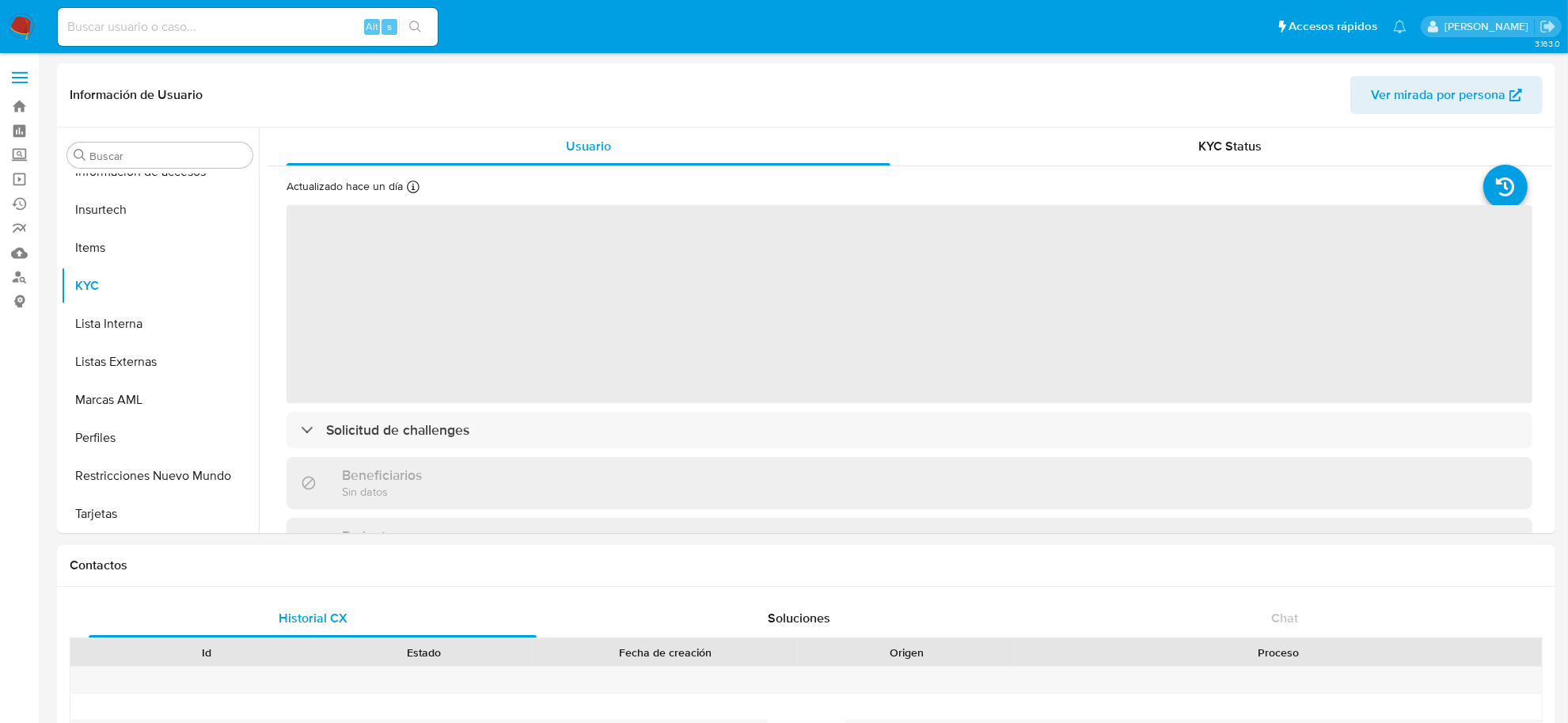
select select "10"
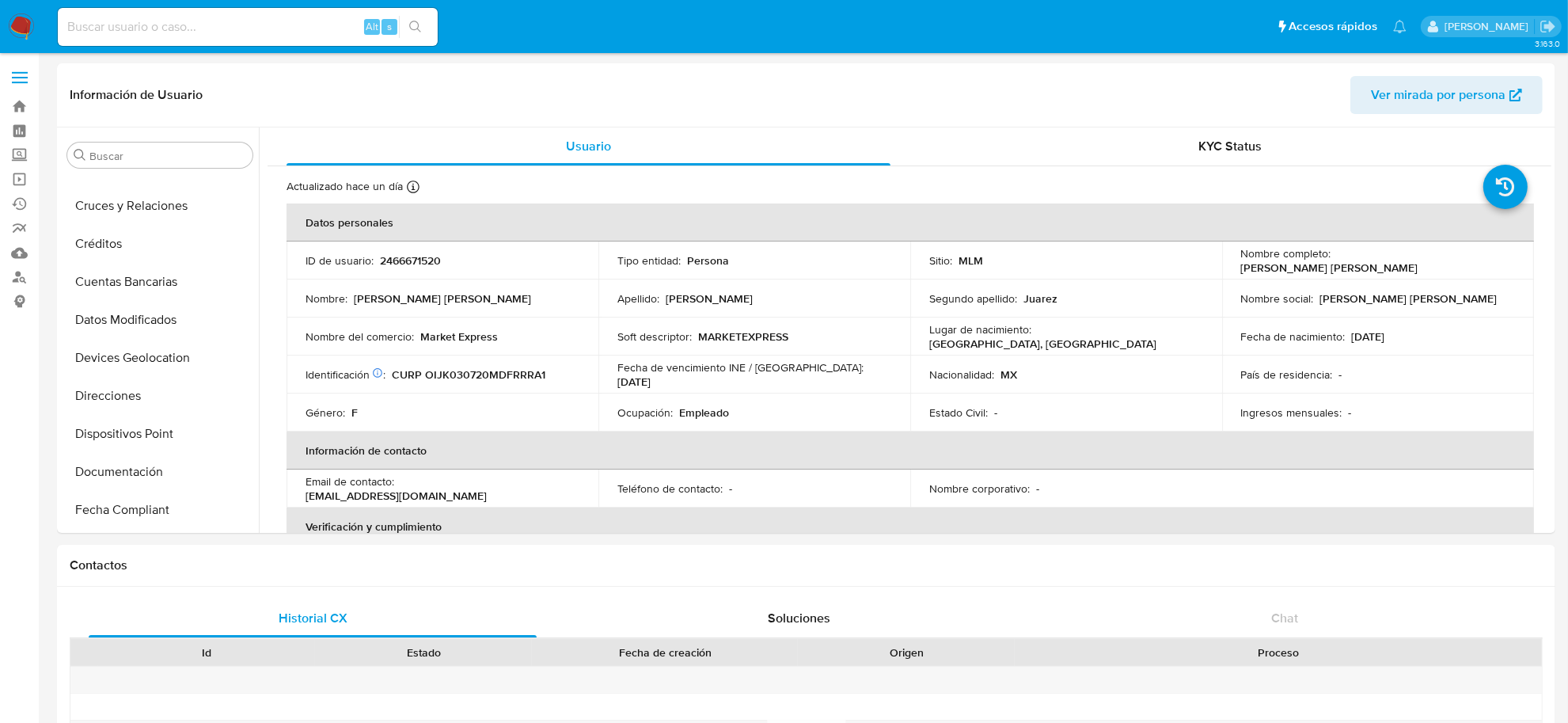
scroll to position [187, 0]
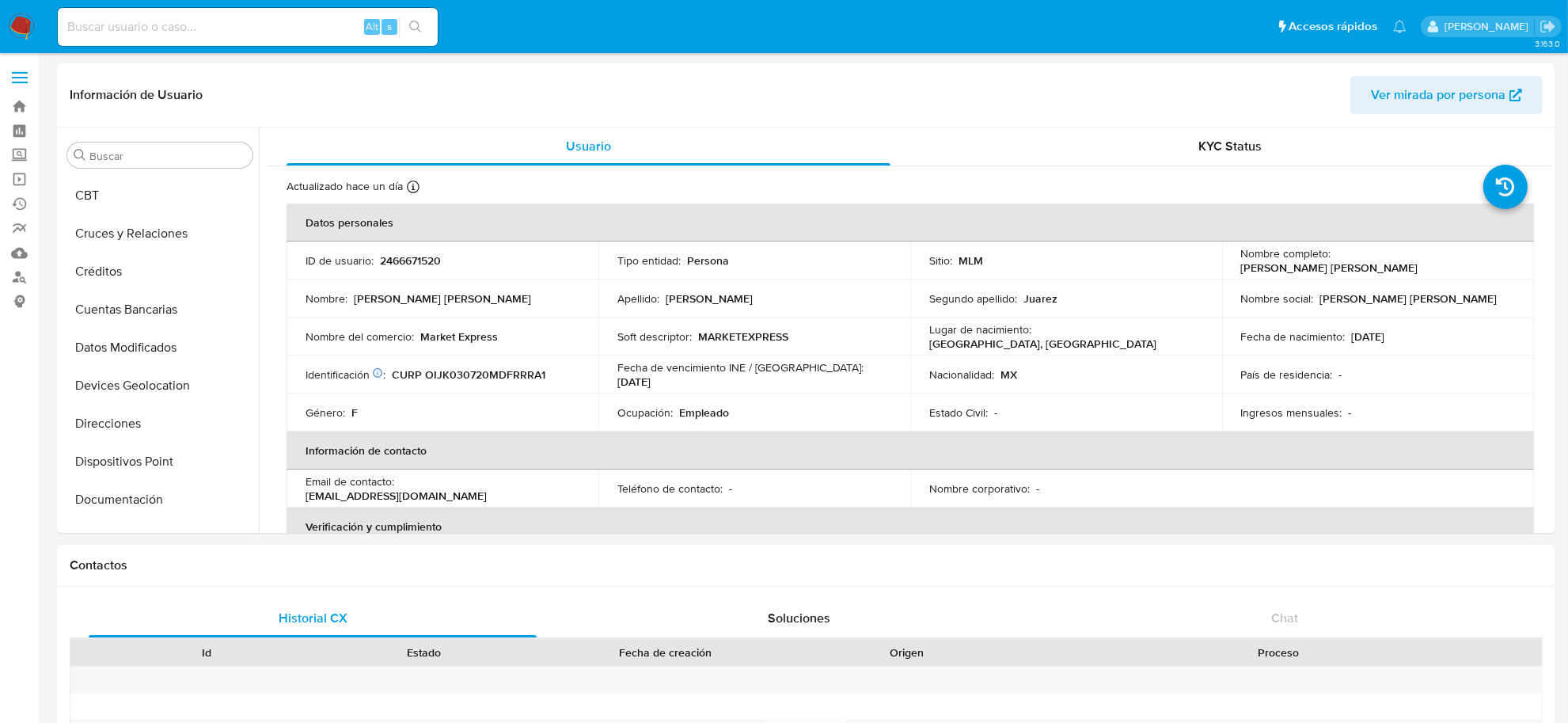
click at [16, 16] on img at bounding box center [21, 27] width 27 height 27
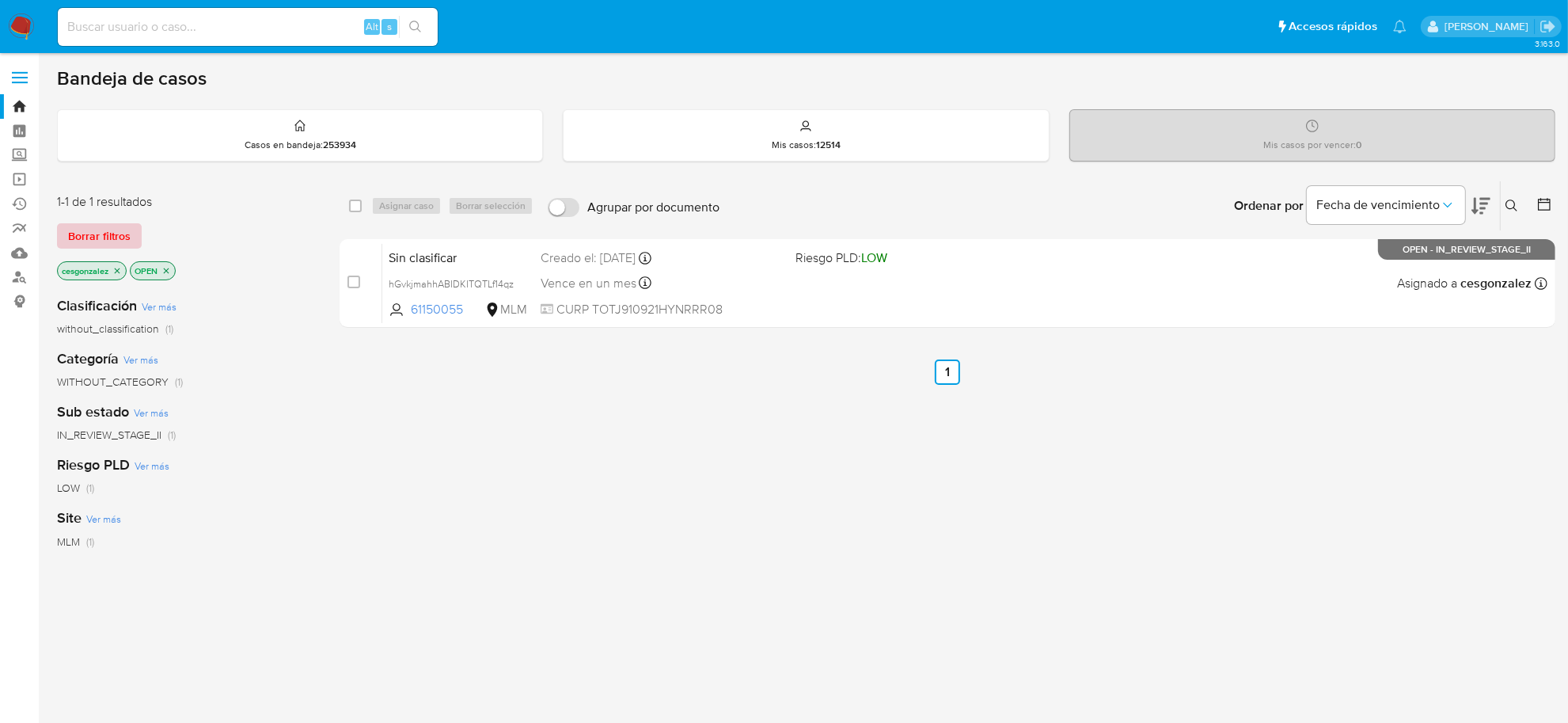
click at [110, 232] on span "Borrar filtros" at bounding box center [98, 236] width 62 height 22
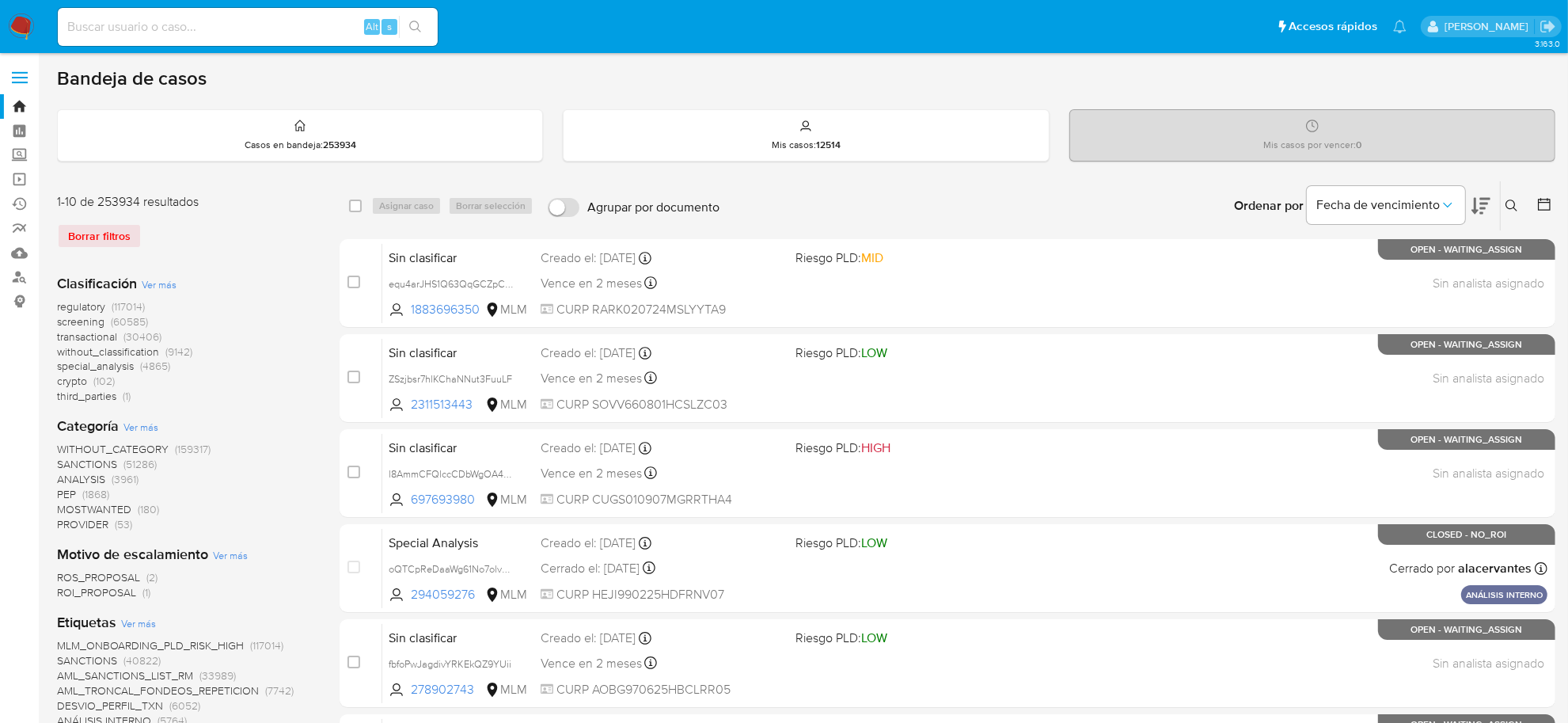
click at [85, 321] on span "screening" at bounding box center [80, 321] width 47 height 16
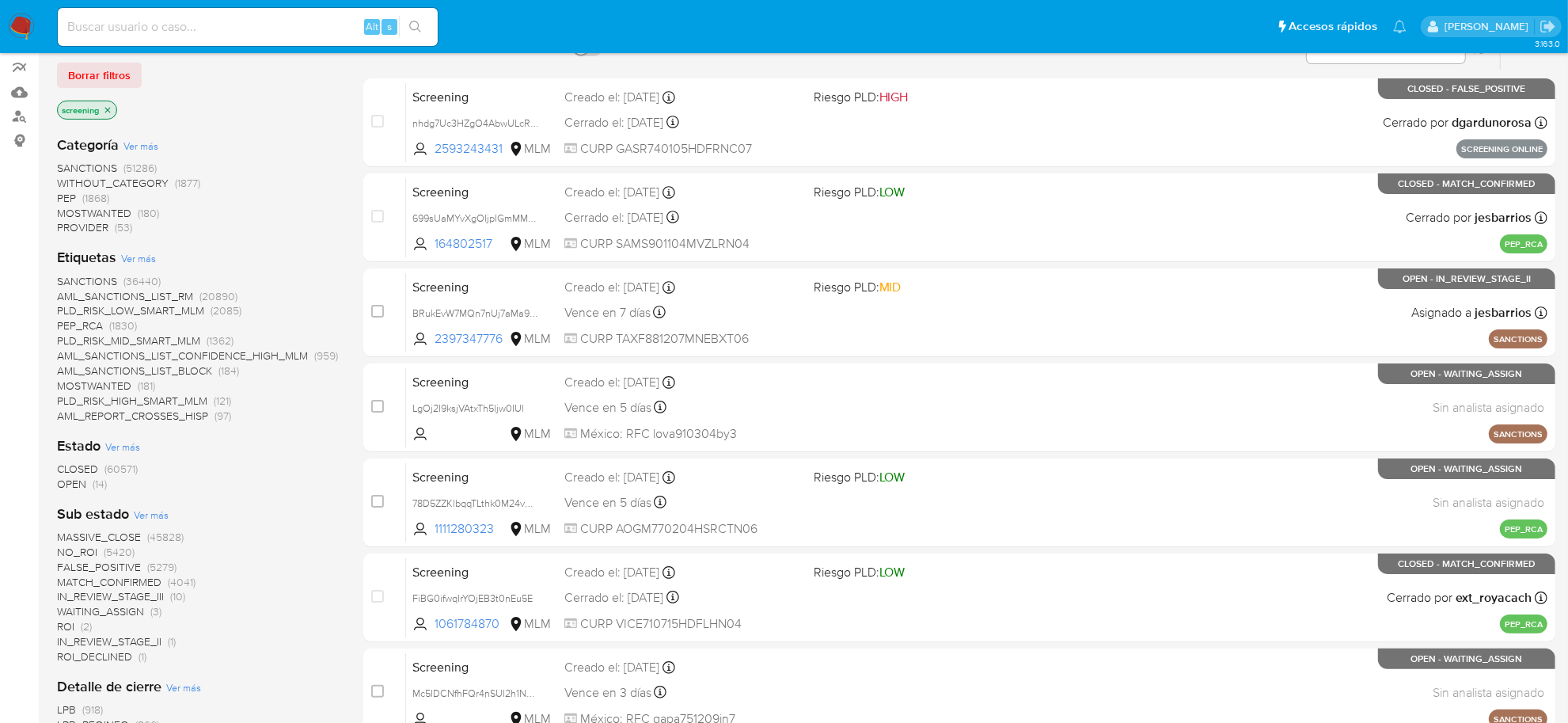
scroll to position [198, 0]
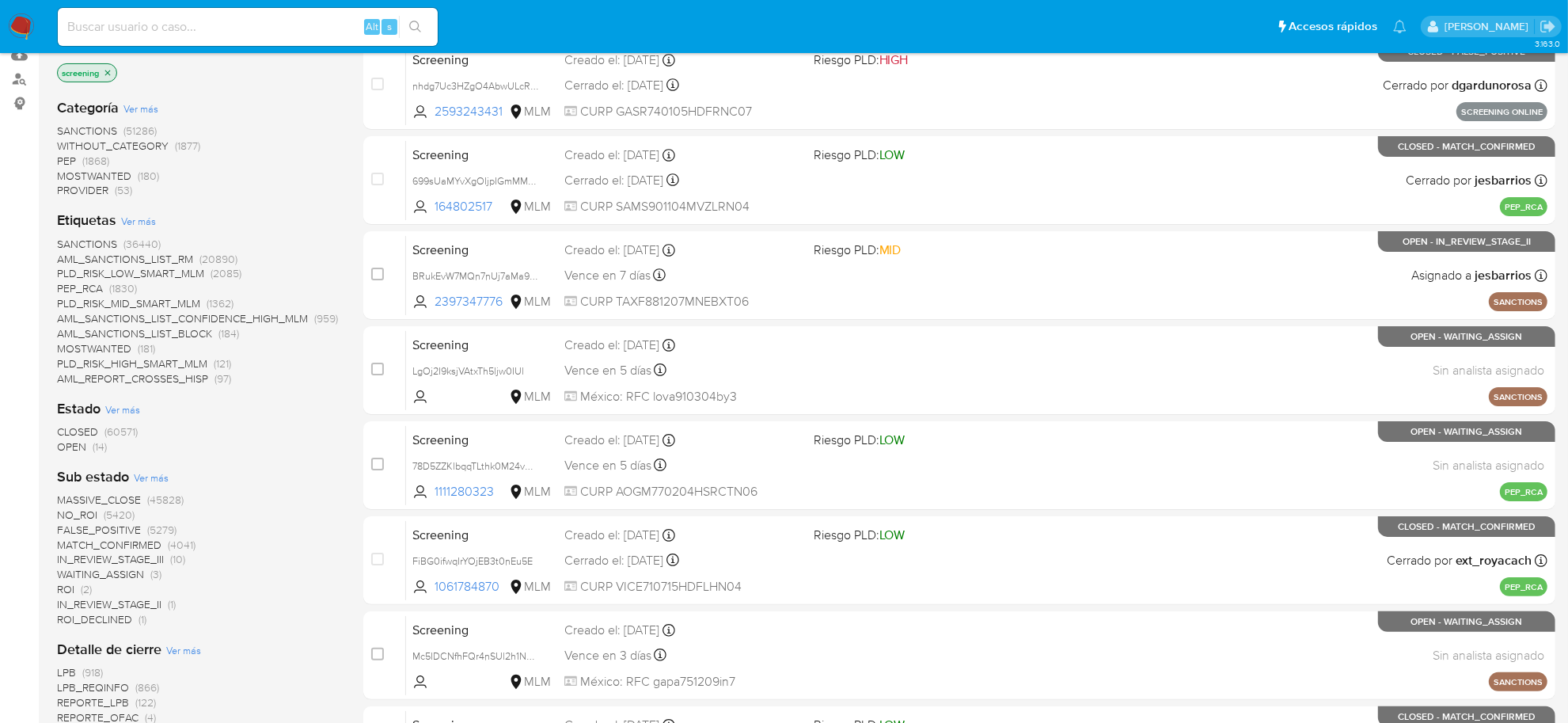
click at [68, 452] on span "OPEN" at bounding box center [71, 446] width 30 height 16
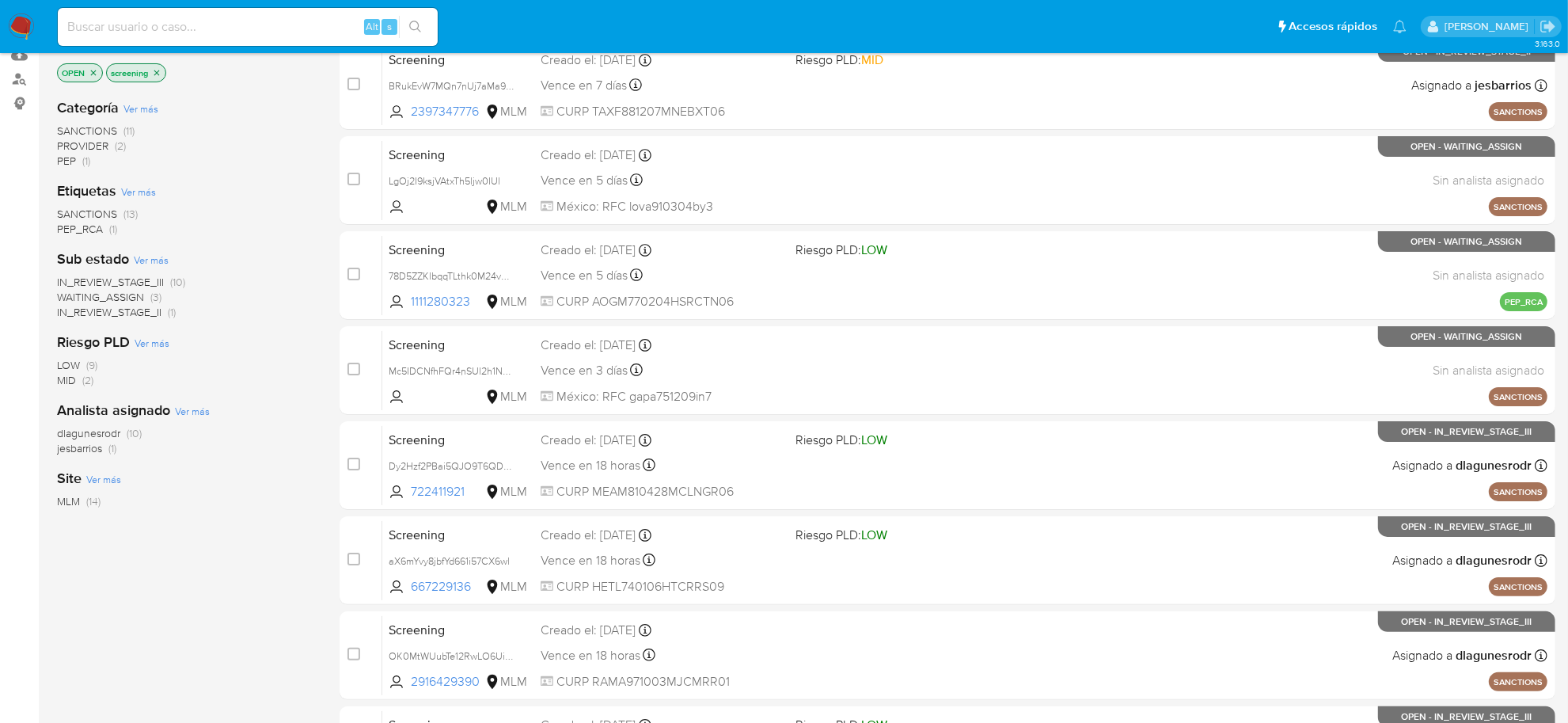
click at [140, 278] on span "IN_REVIEW_STAGE_III" at bounding box center [109, 281] width 107 height 16
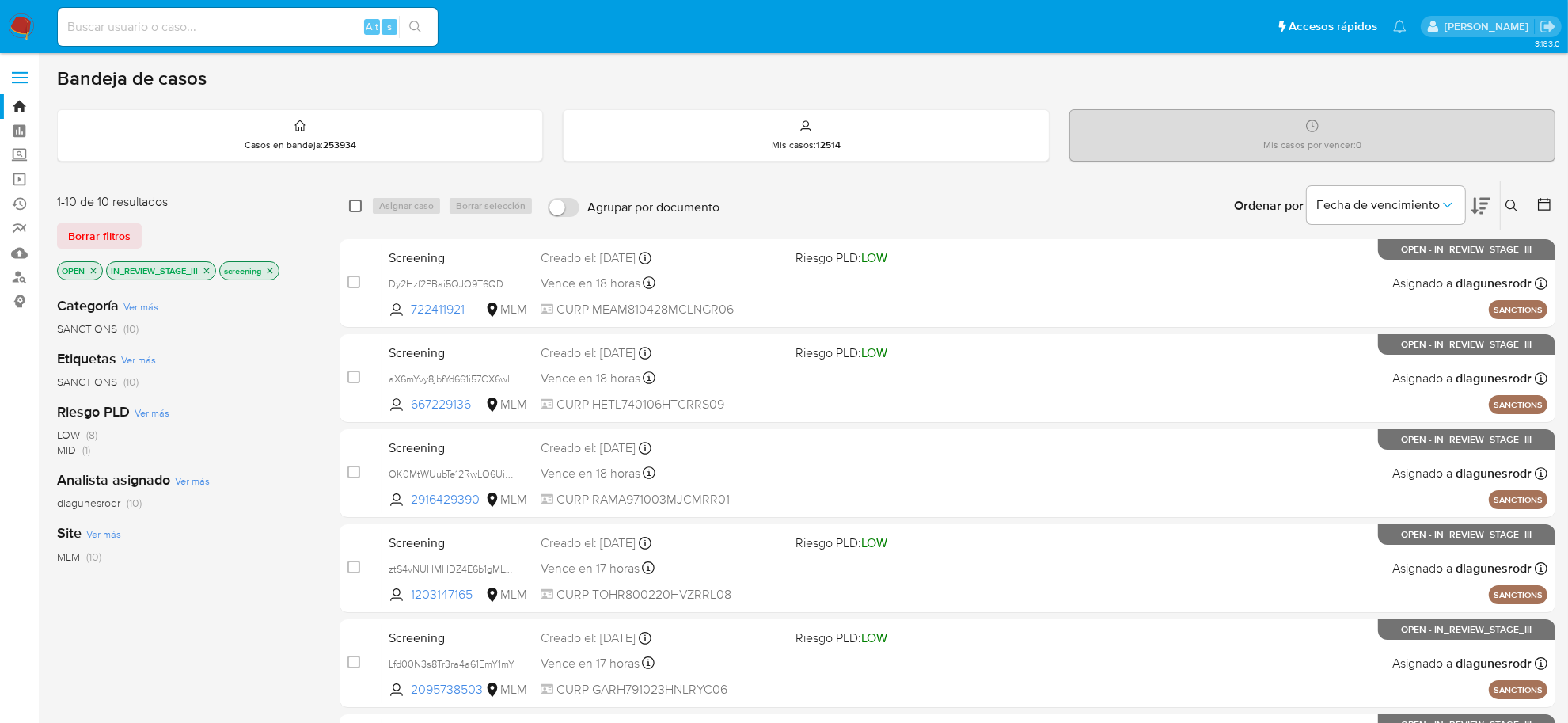
click at [356, 200] on input "checkbox" at bounding box center [355, 206] width 13 height 13
checkbox input "true"
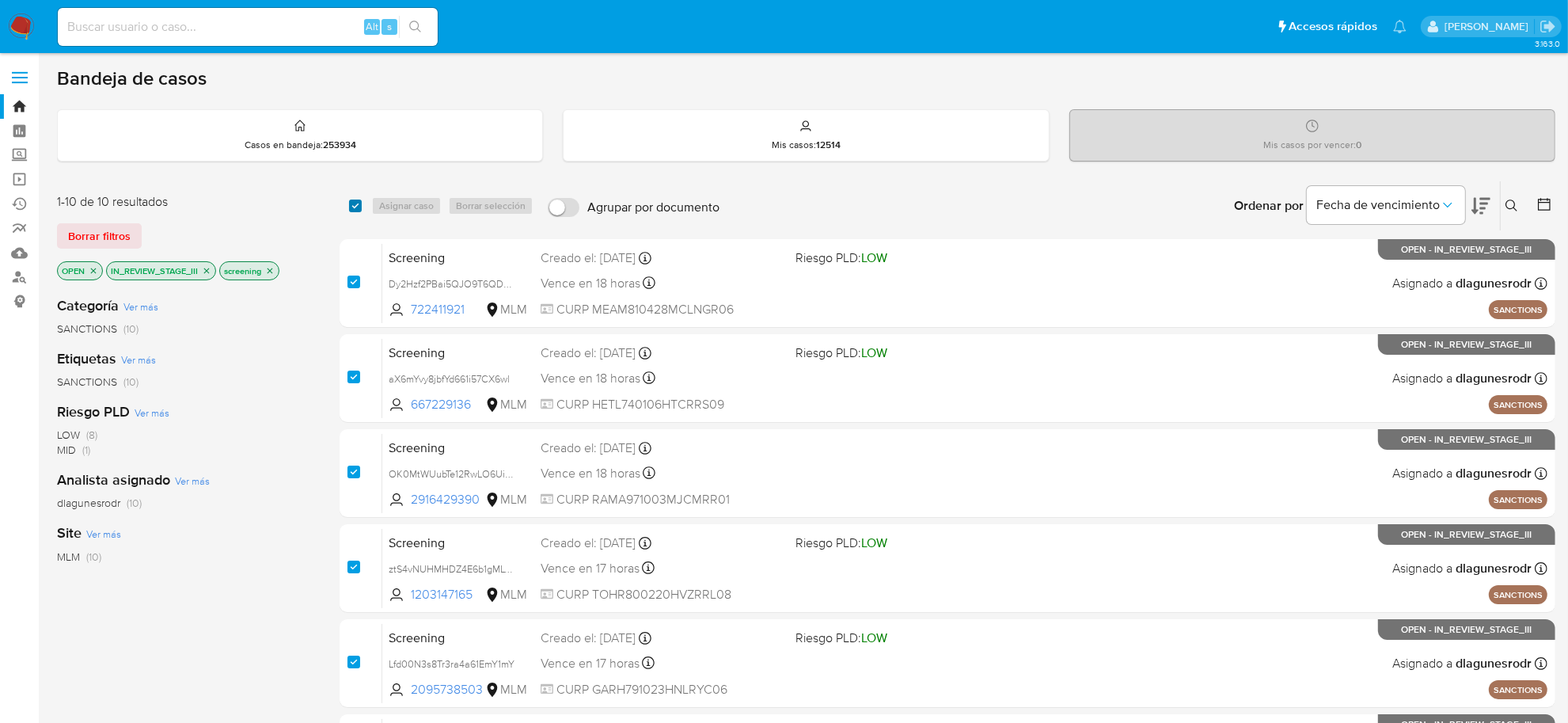
checkbox input "true"
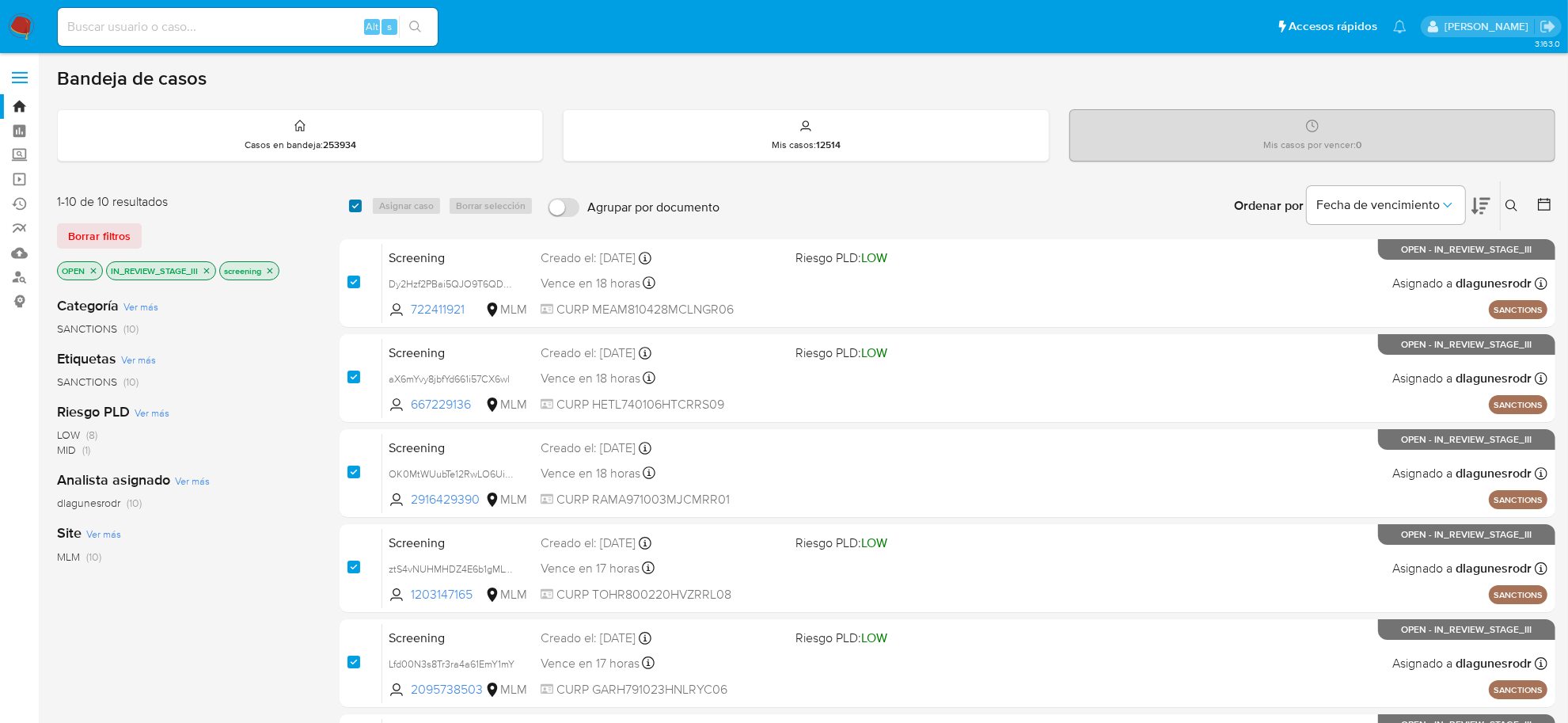
checkbox input "true"
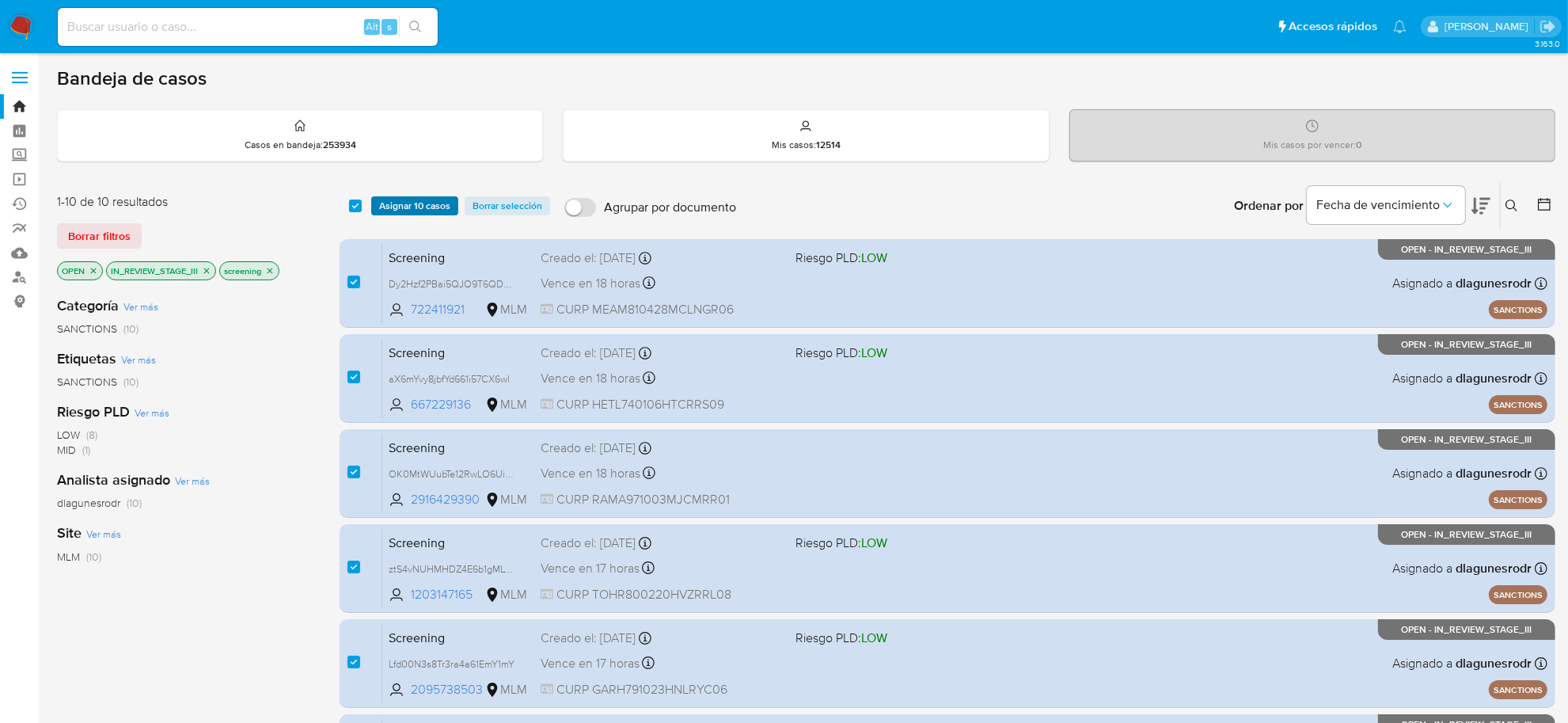
click at [418, 206] on span "Asignar 10 casos" at bounding box center [415, 205] width 71 height 16
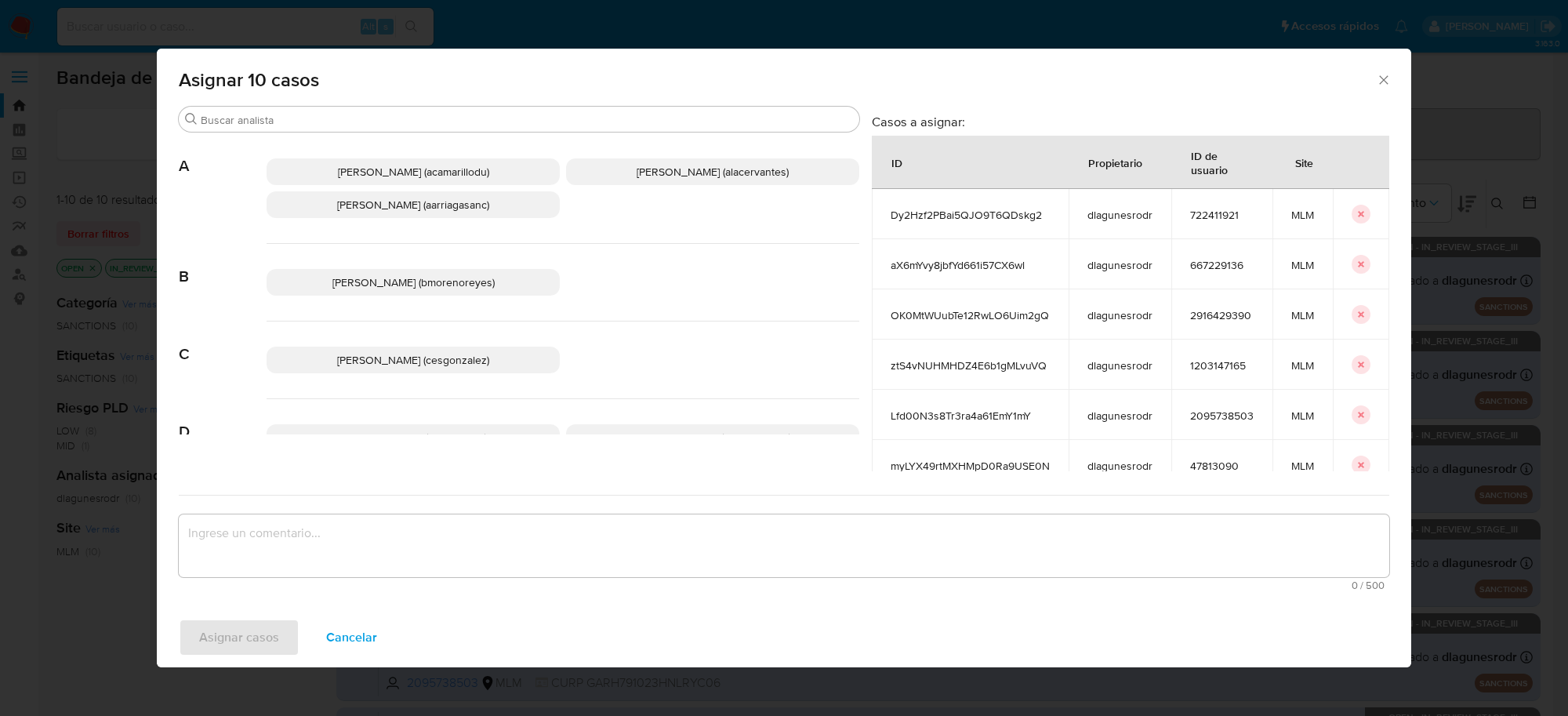
click at [481, 354] on p "Cesar Gonzalez (cesgonzalez)" at bounding box center [413, 359] width 293 height 27
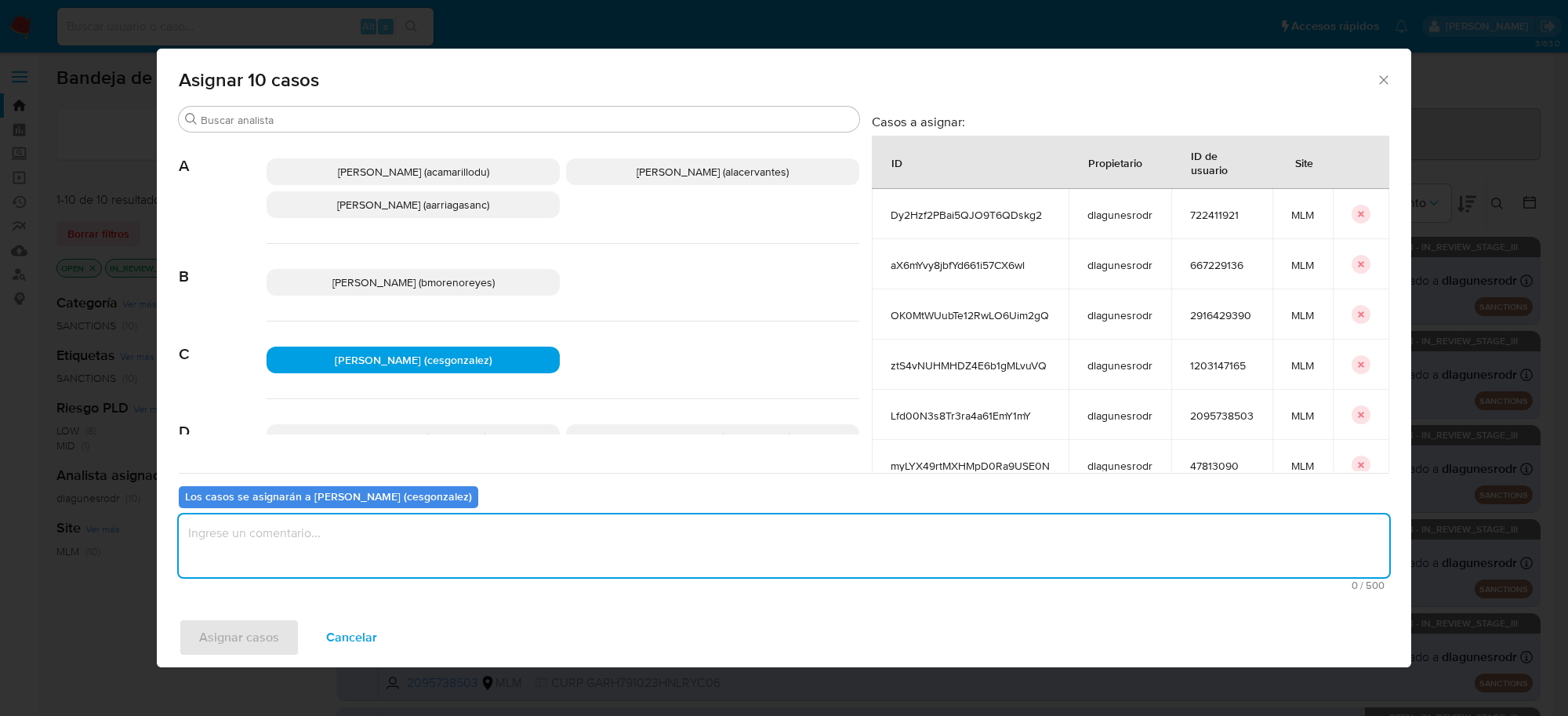
click at [304, 561] on textarea "assign-modal" at bounding box center [783, 546] width 1210 height 63
click at [263, 630] on span "Asignar casos" at bounding box center [239, 638] width 80 height 35
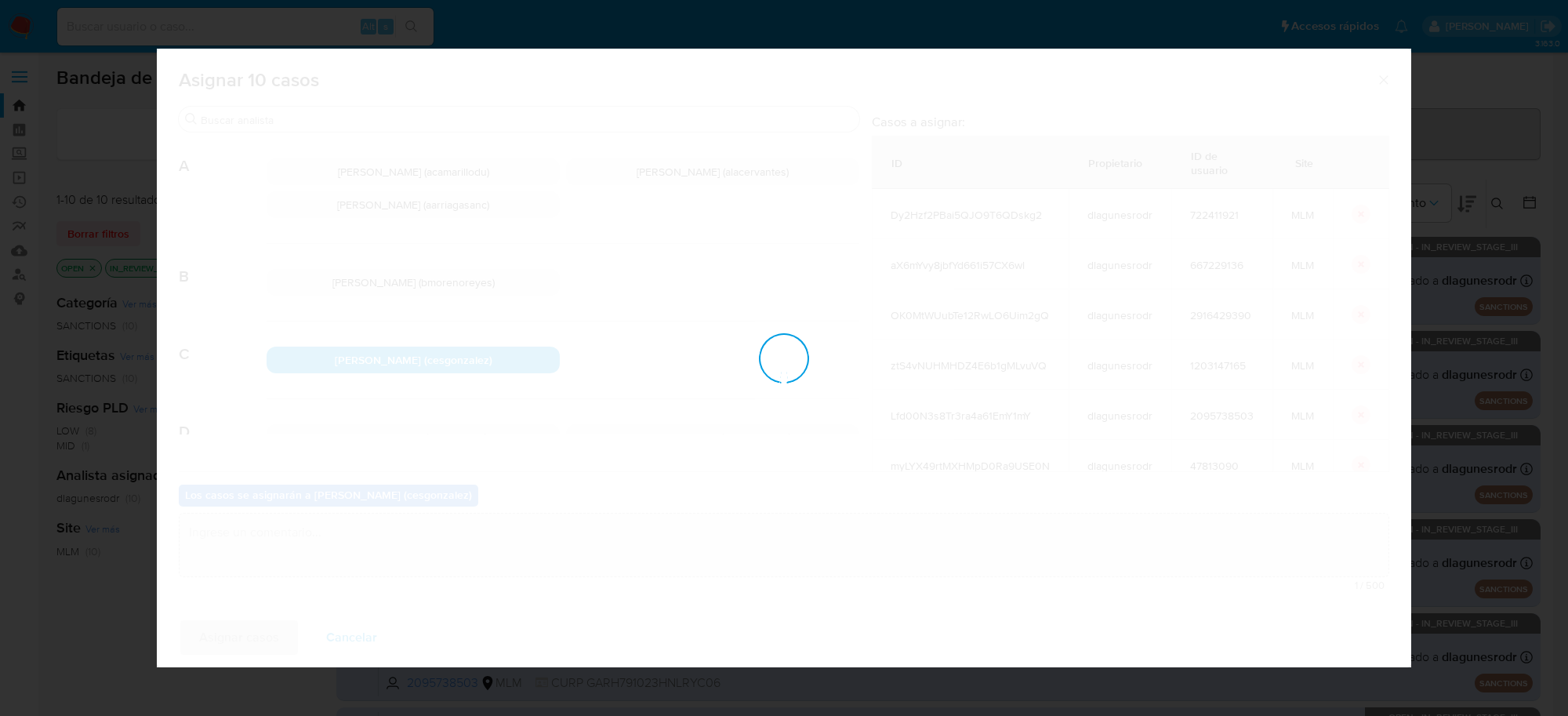
checkbox input "false"
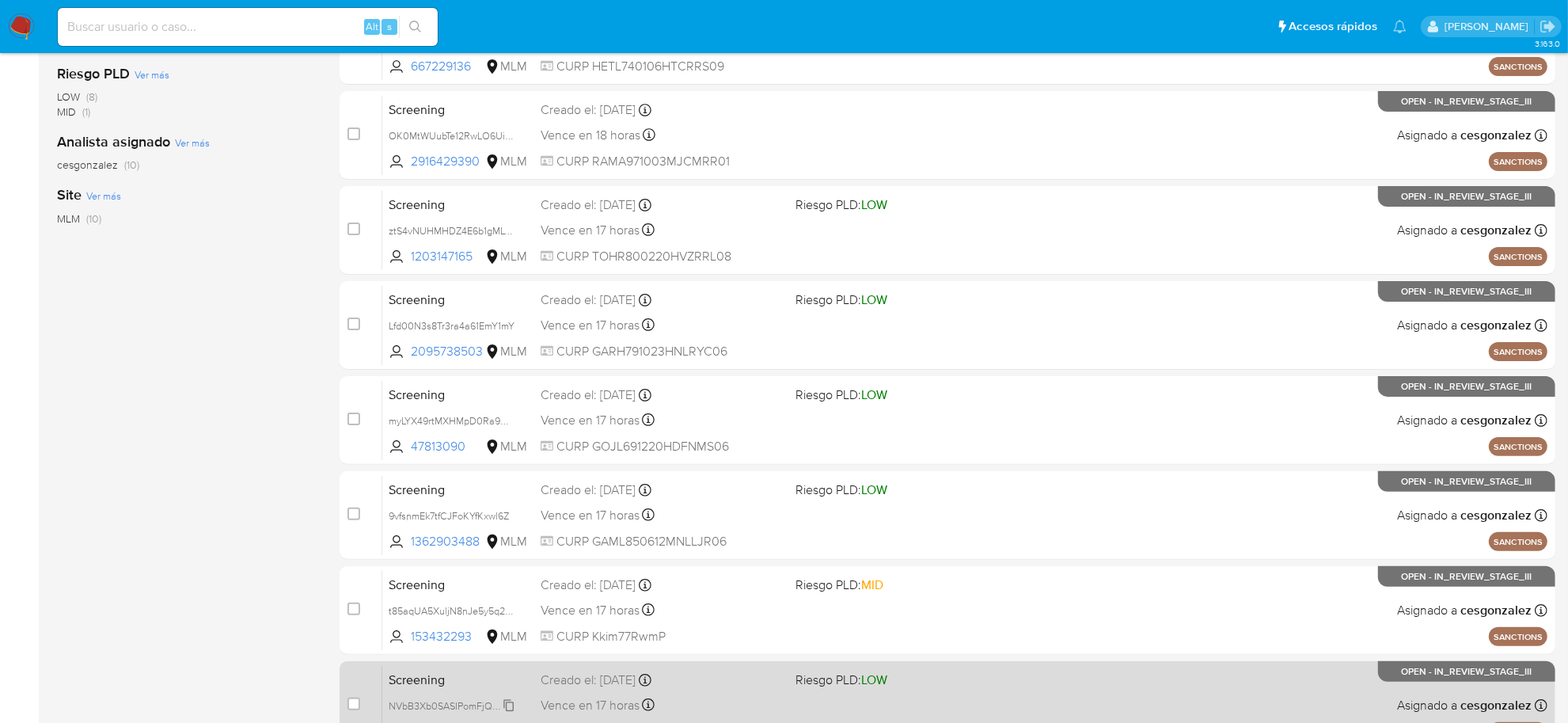
scroll to position [583, 0]
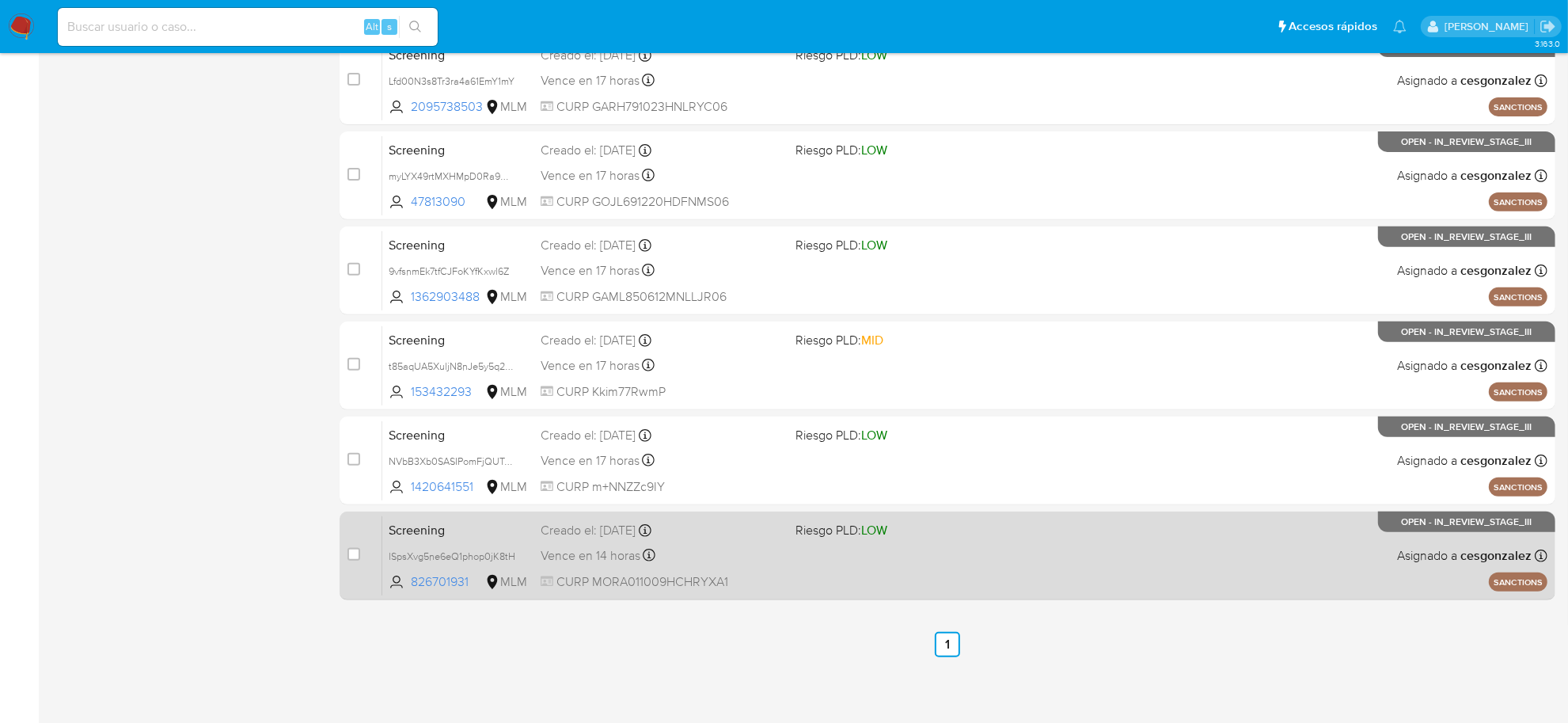
click at [610, 561] on span "Vence en 14 horas" at bounding box center [590, 555] width 99 height 18
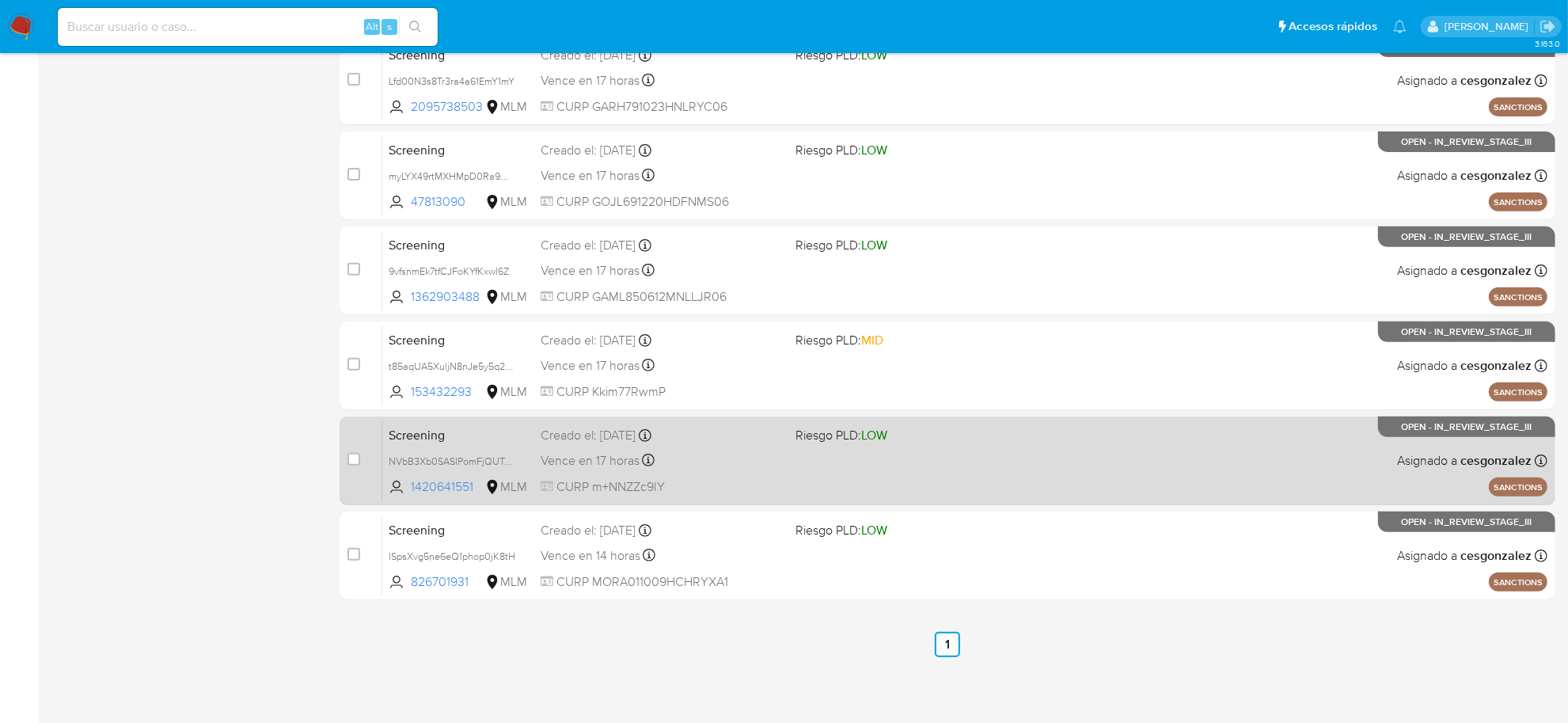
click at [780, 481] on span "CURP m+NNZZc9IY" at bounding box center [662, 486] width 242 height 18
click at [673, 484] on span "CURP m+NNZZc9IY" at bounding box center [662, 486] width 242 height 18
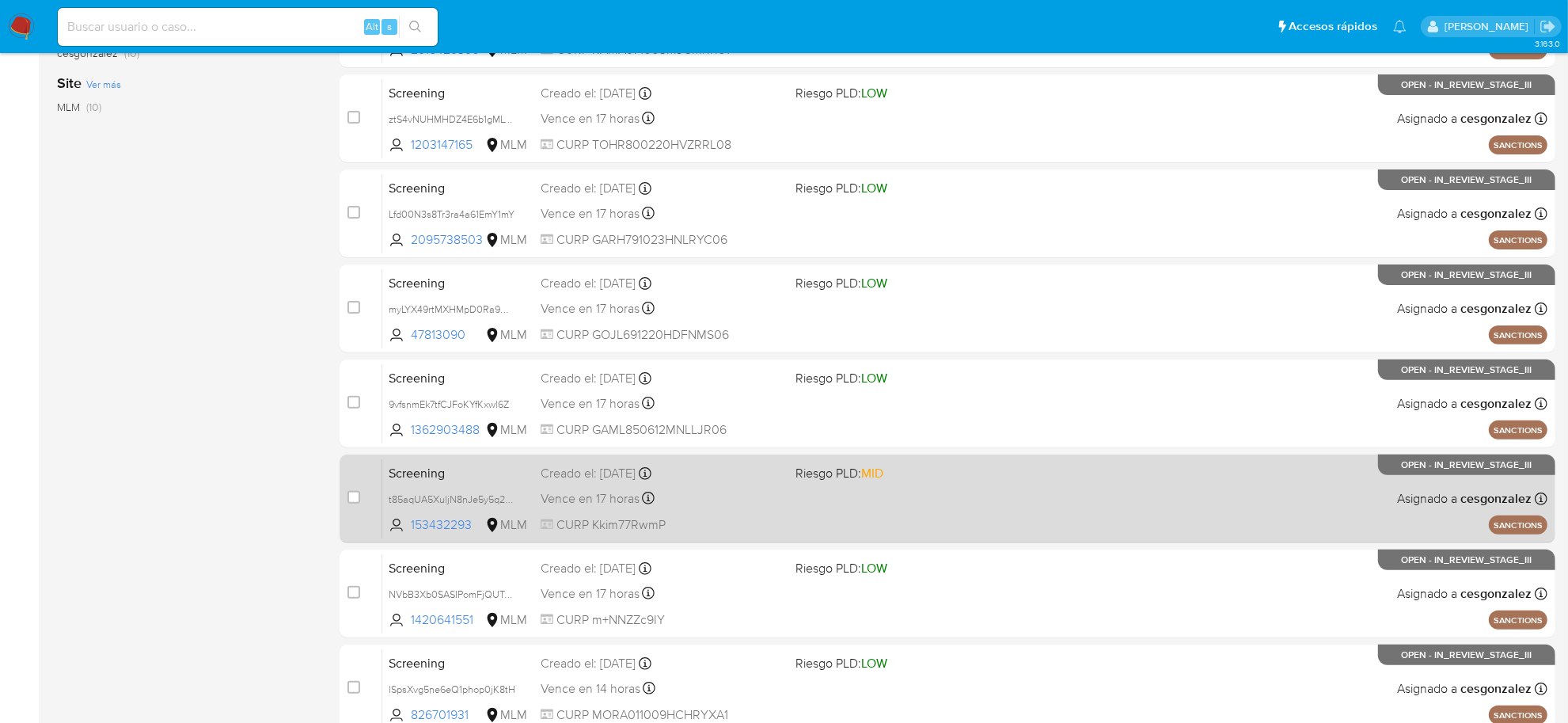
scroll to position [484, 0]
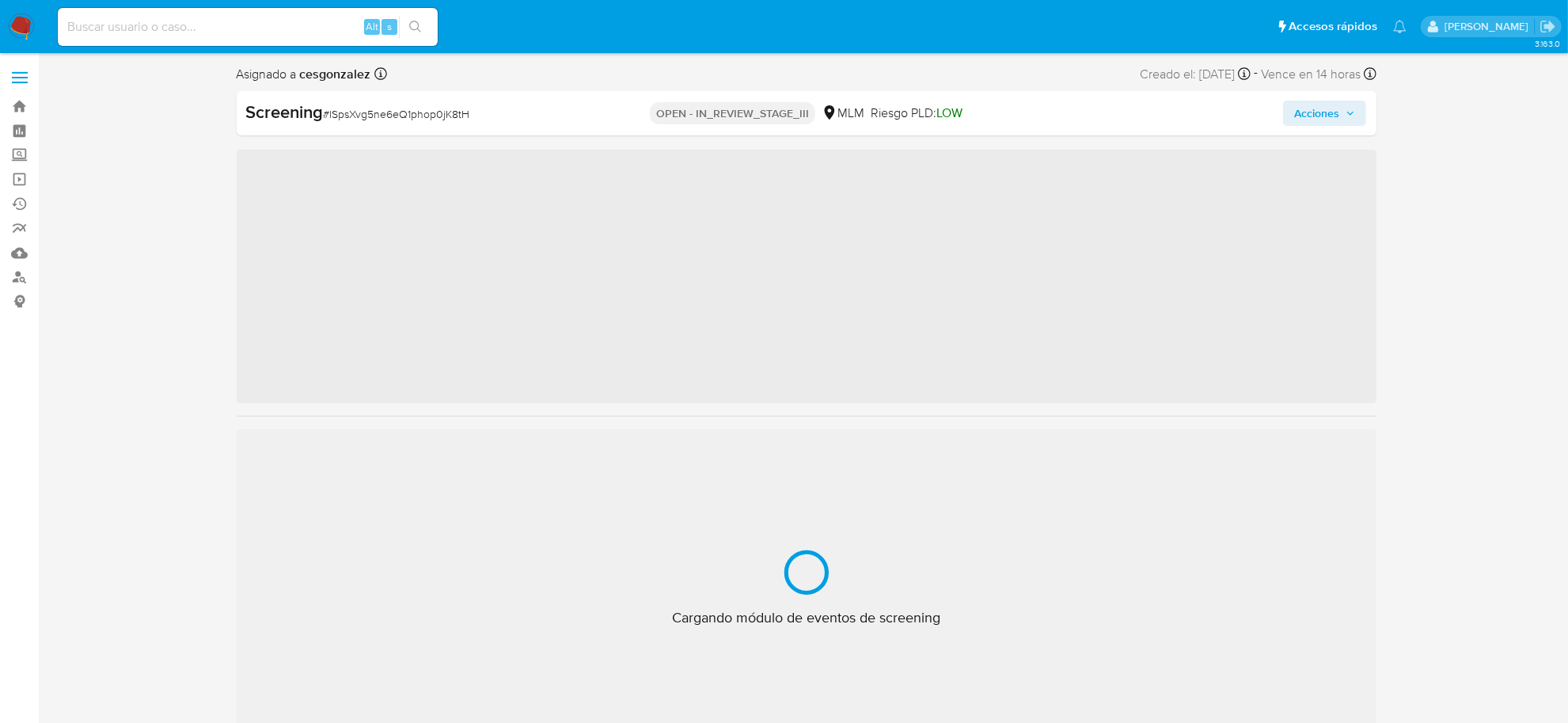
scroll to position [781, 0]
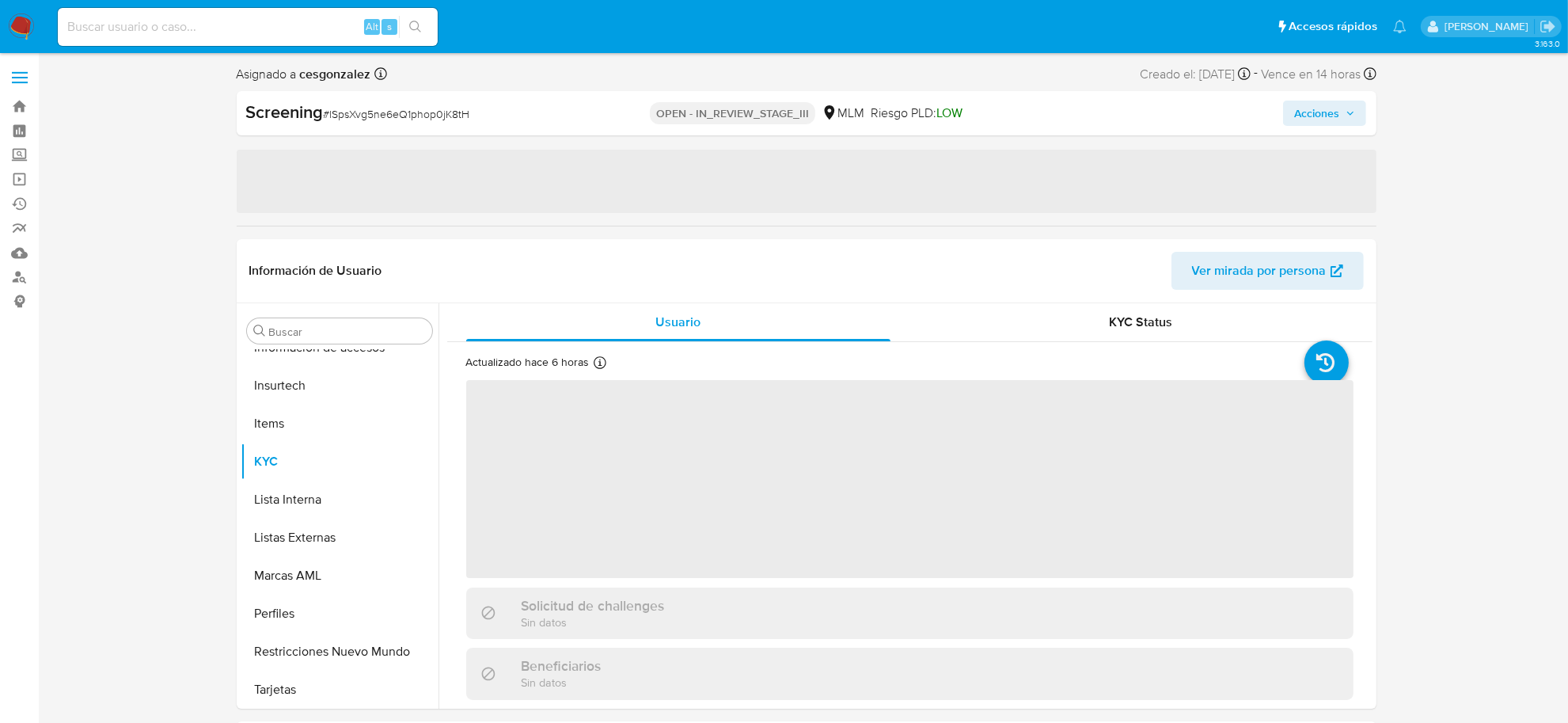
select select "10"
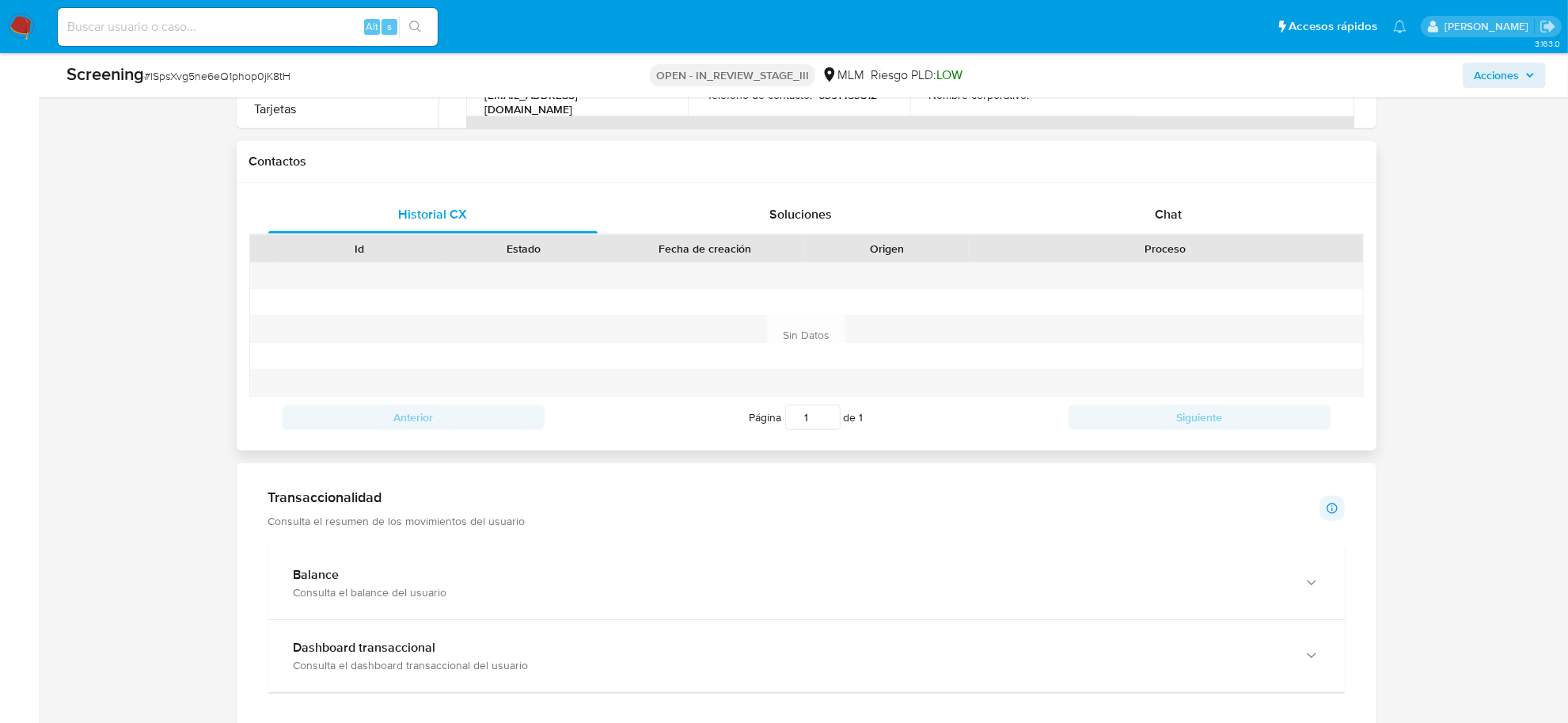
scroll to position [891, 0]
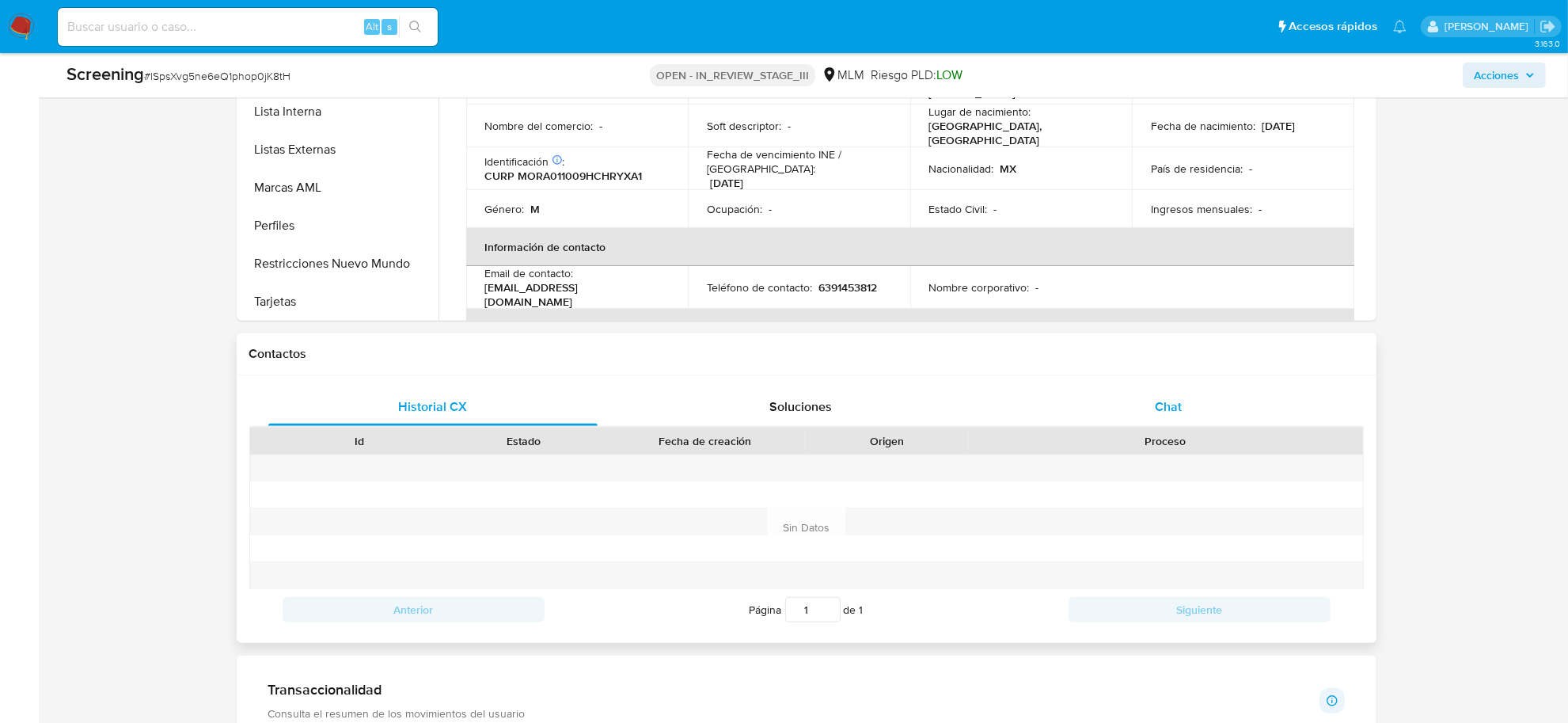
click at [1193, 408] on div "Chat" at bounding box center [1169, 407] width 330 height 38
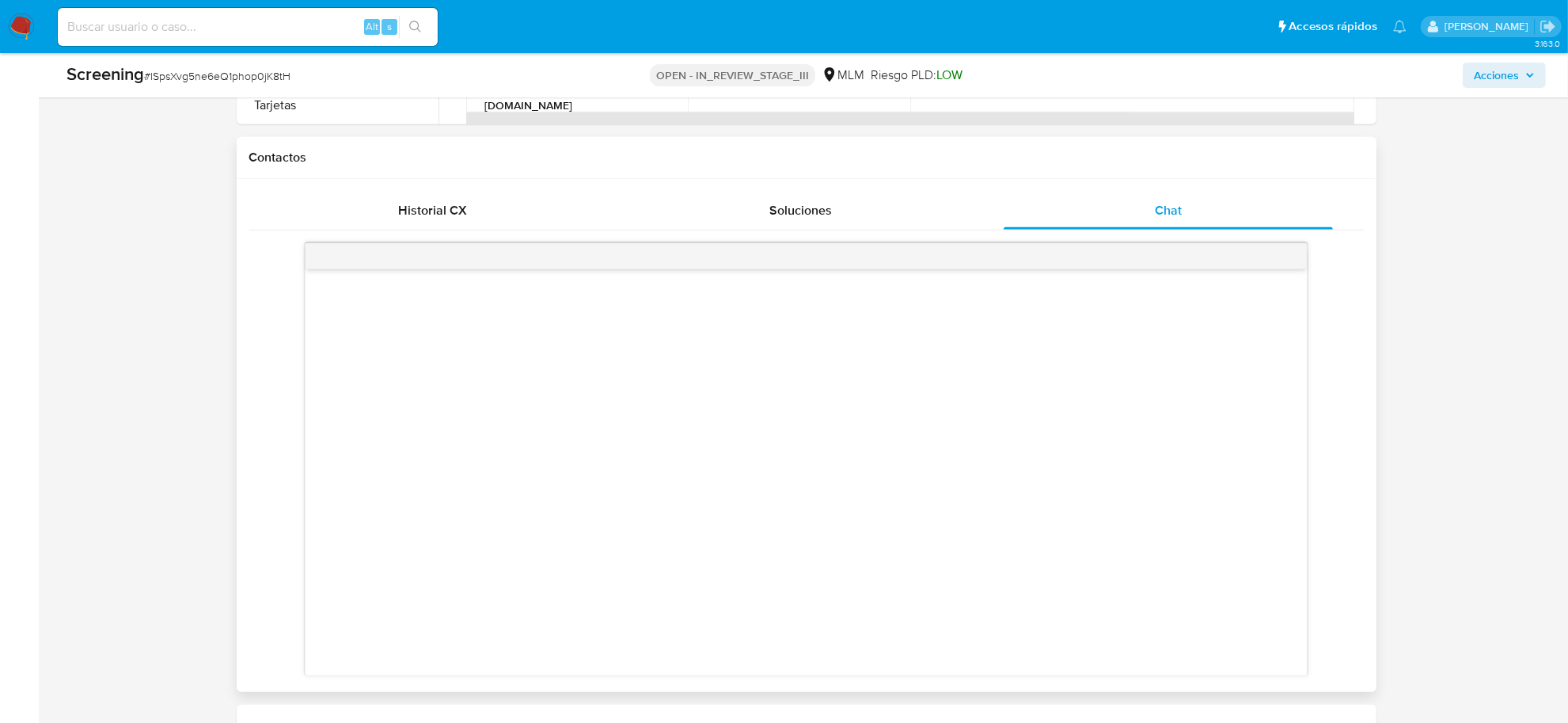
scroll to position [1089, 0]
click at [412, 218] on div "Historial CX" at bounding box center [433, 209] width 330 height 38
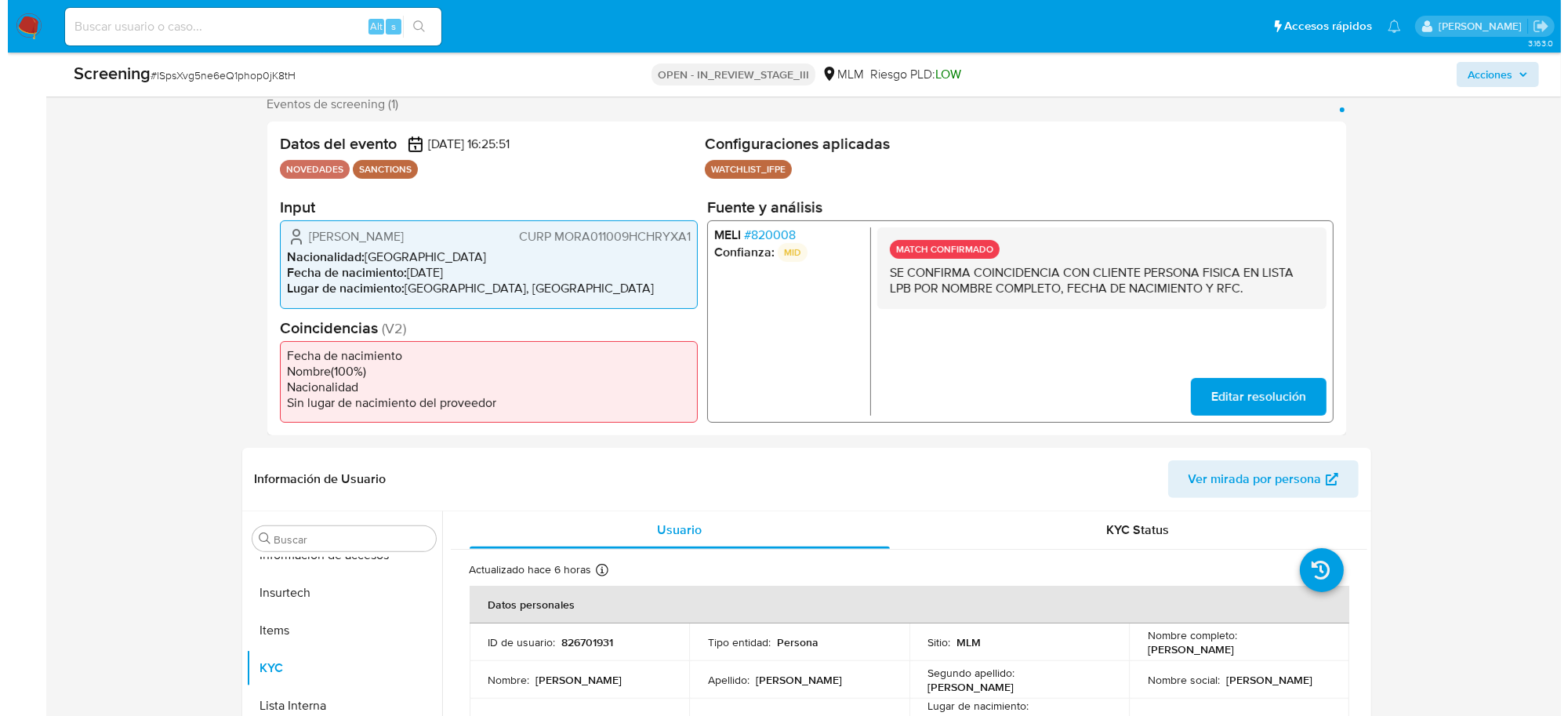
scroll to position [0, 0]
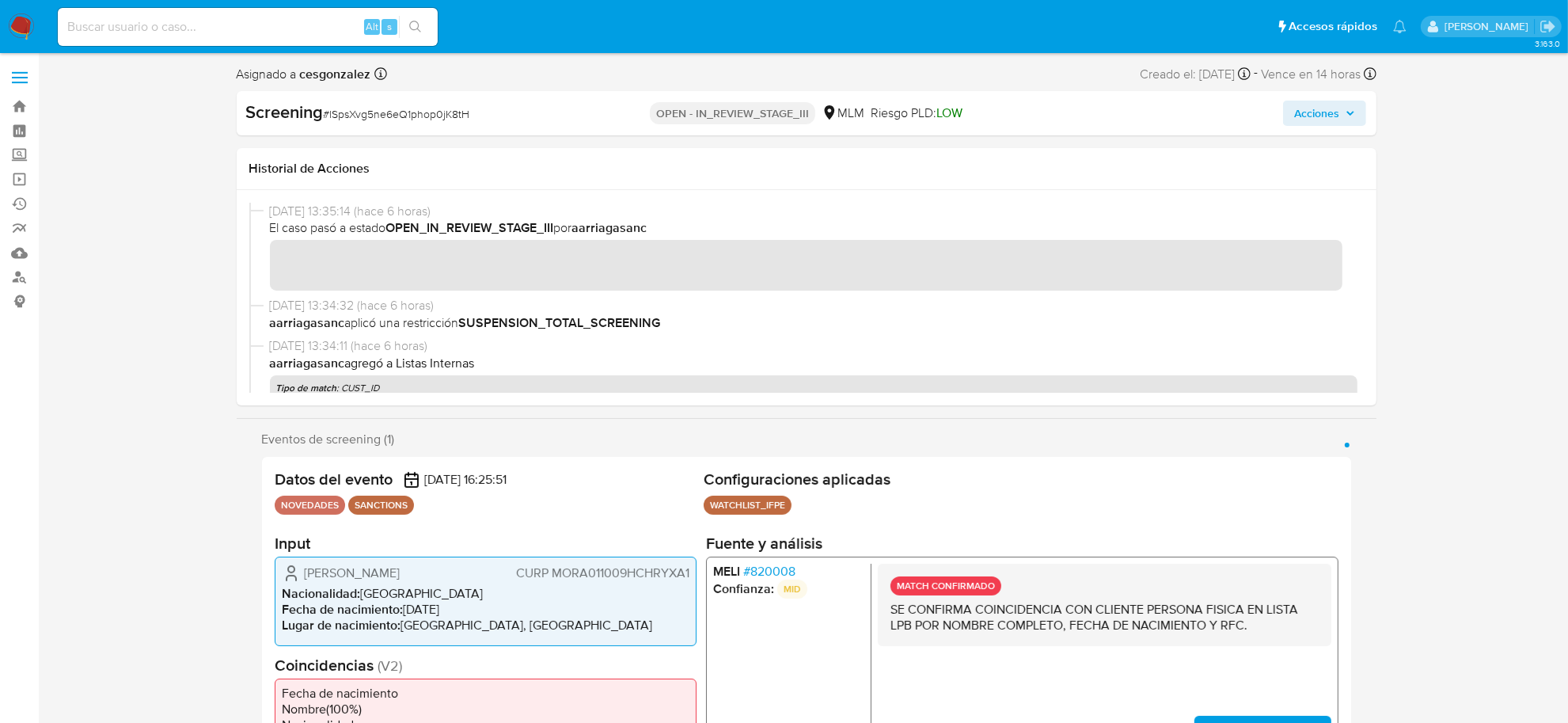
click at [1339, 119] on span "Acciones" at bounding box center [1317, 112] width 45 height 25
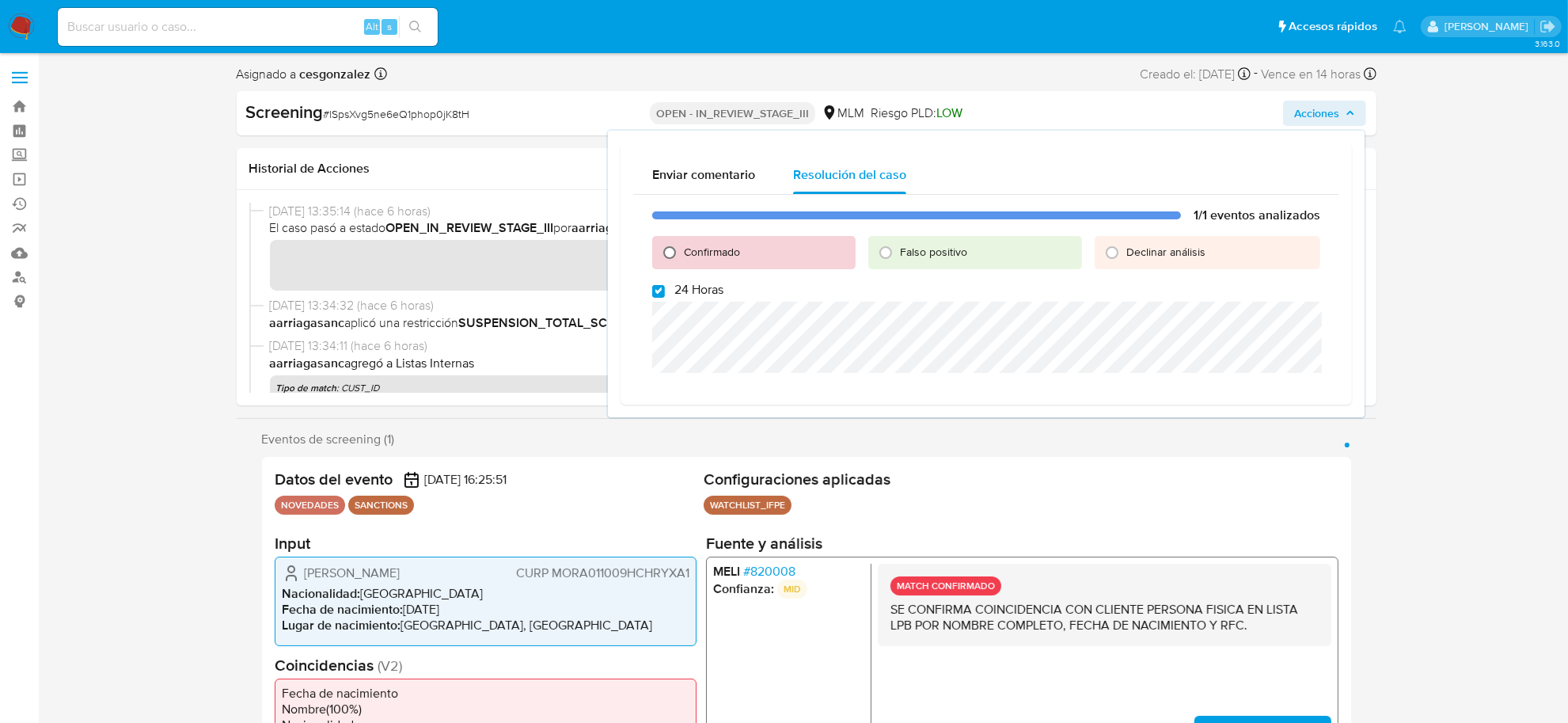
click at [665, 247] on input "Confirmado" at bounding box center [669, 252] width 25 height 25
radio input "true"
click at [663, 291] on label "24 Horas" at bounding box center [688, 290] width 71 height 16
click at [663, 291] on input "24 Horas" at bounding box center [659, 291] width 13 height 13
checkbox input "false"
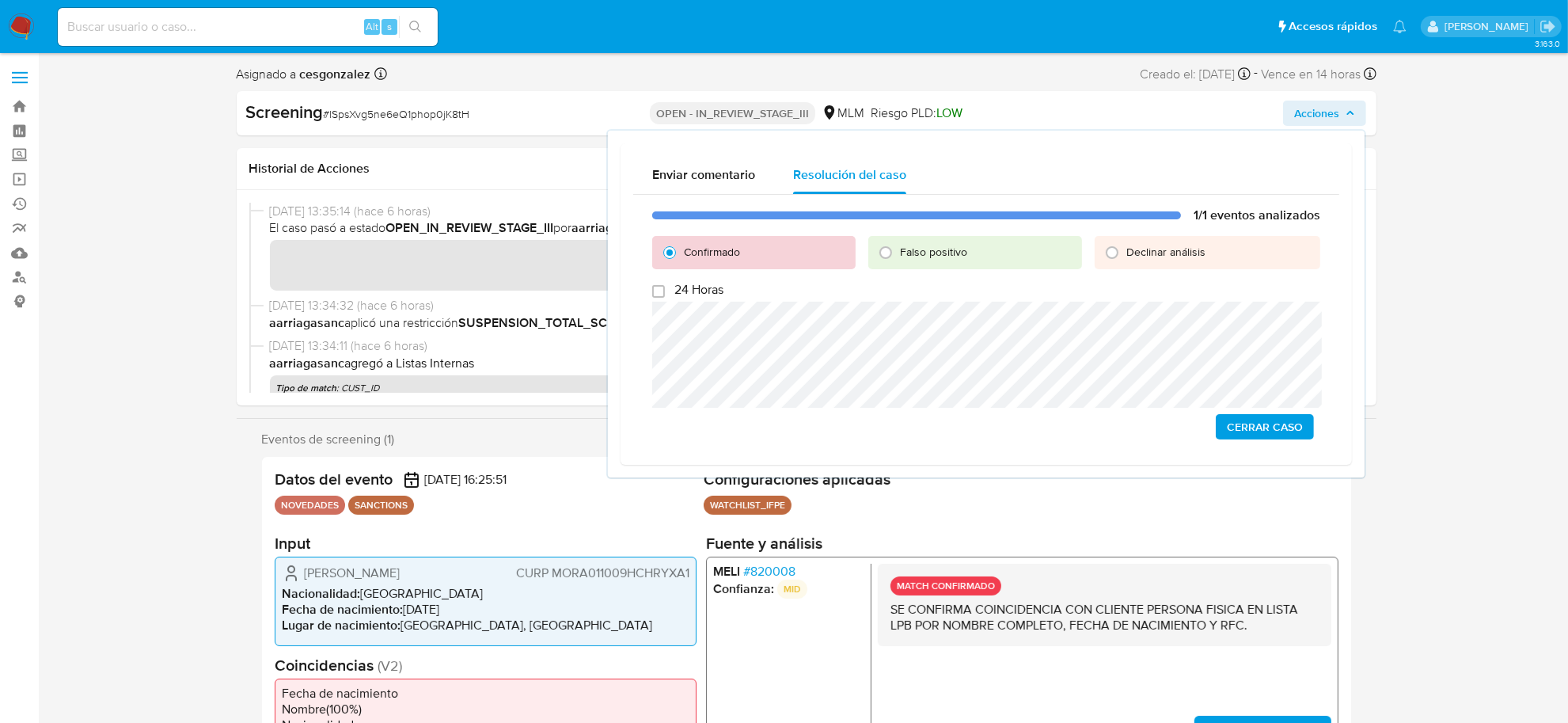
click at [1241, 426] on span "Cerrar Caso" at bounding box center [1265, 427] width 76 height 22
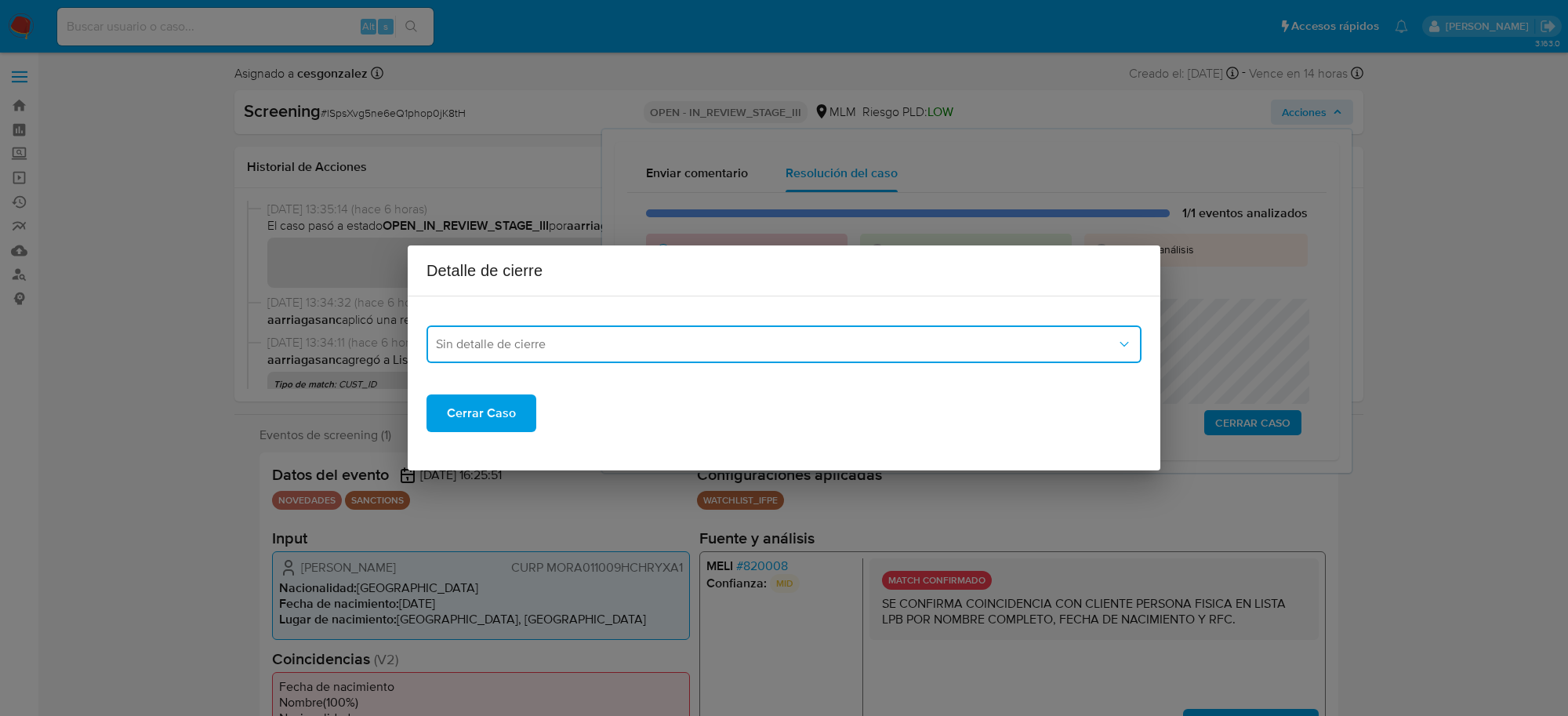
click at [499, 339] on span "Sin detalle de cierre" at bounding box center [776, 344] width 680 height 16
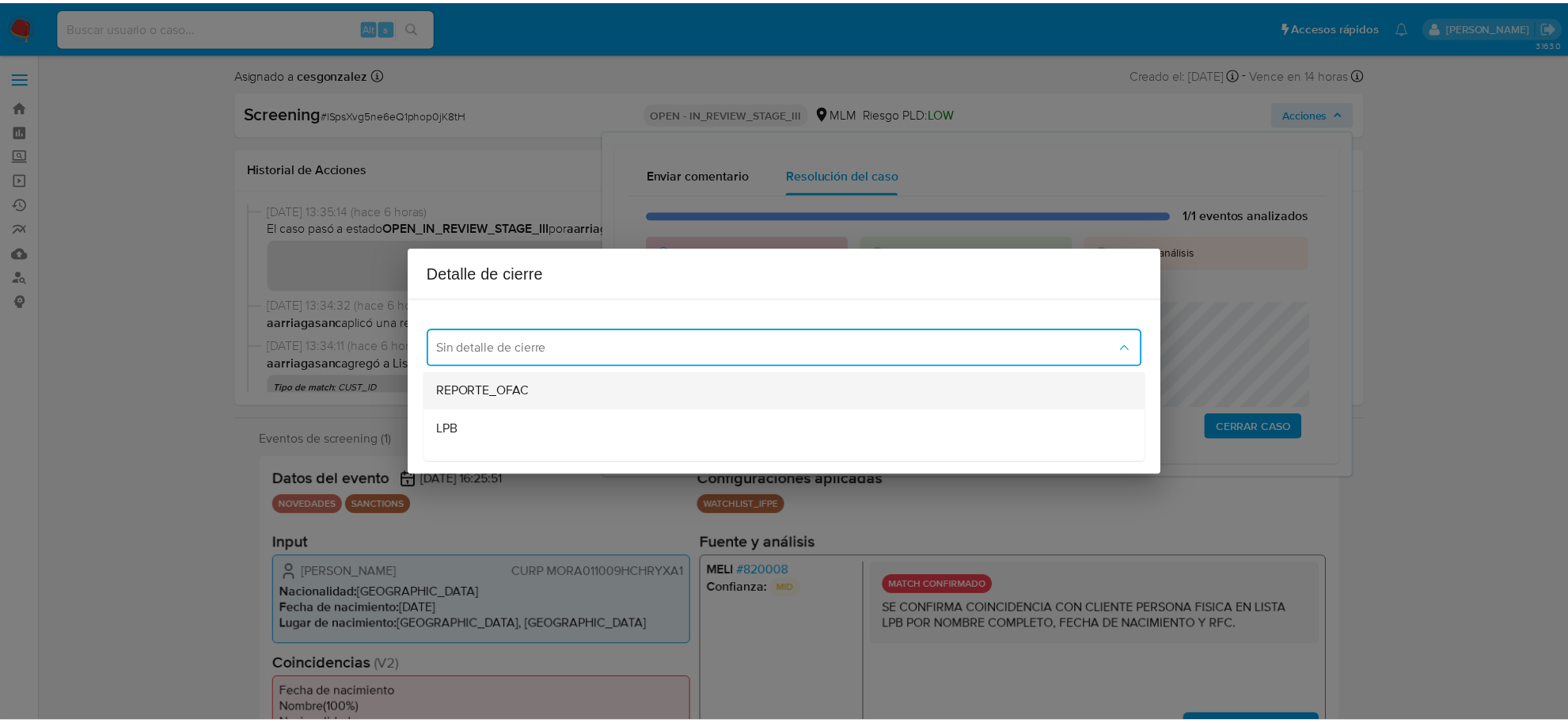
scroll to position [99, 0]
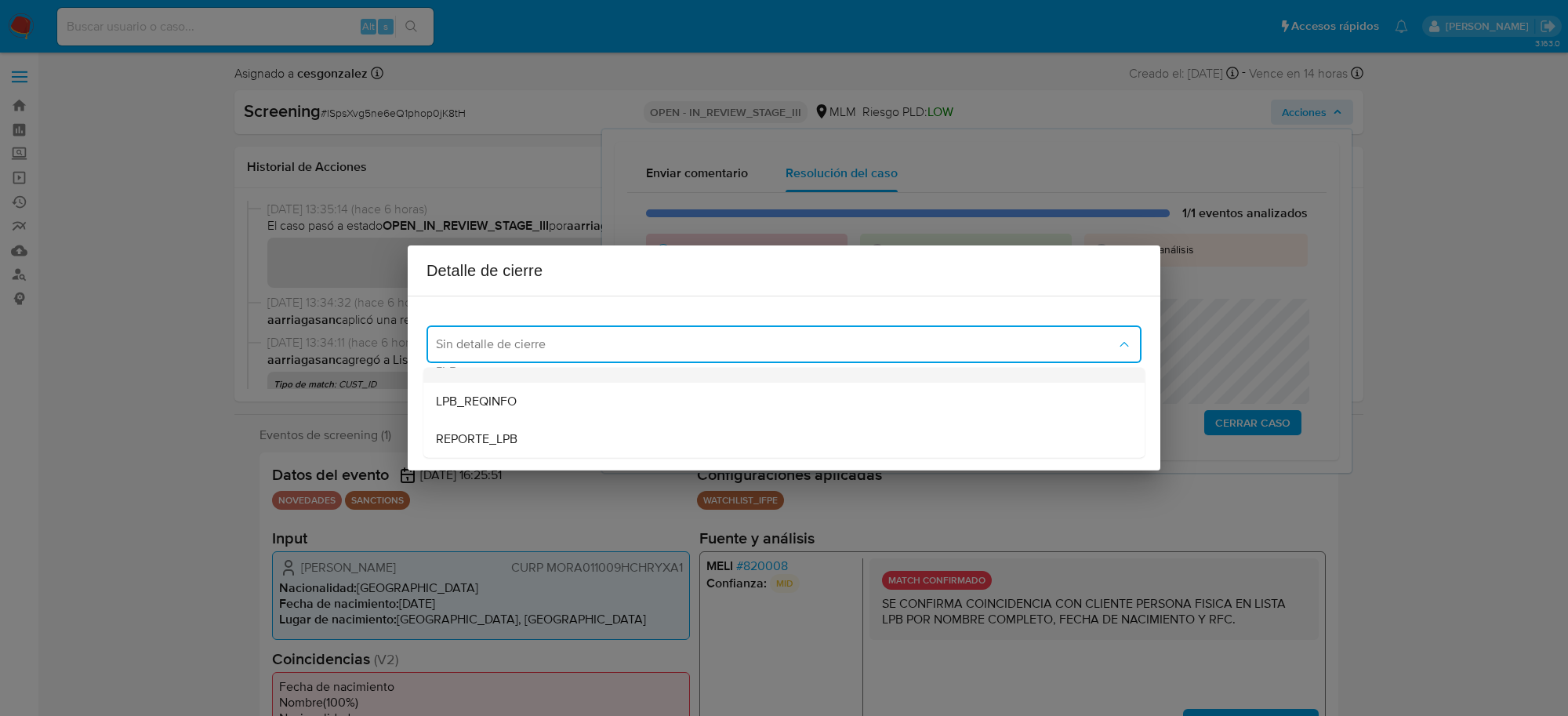
click at [490, 369] on div "LPB" at bounding box center [784, 363] width 697 height 38
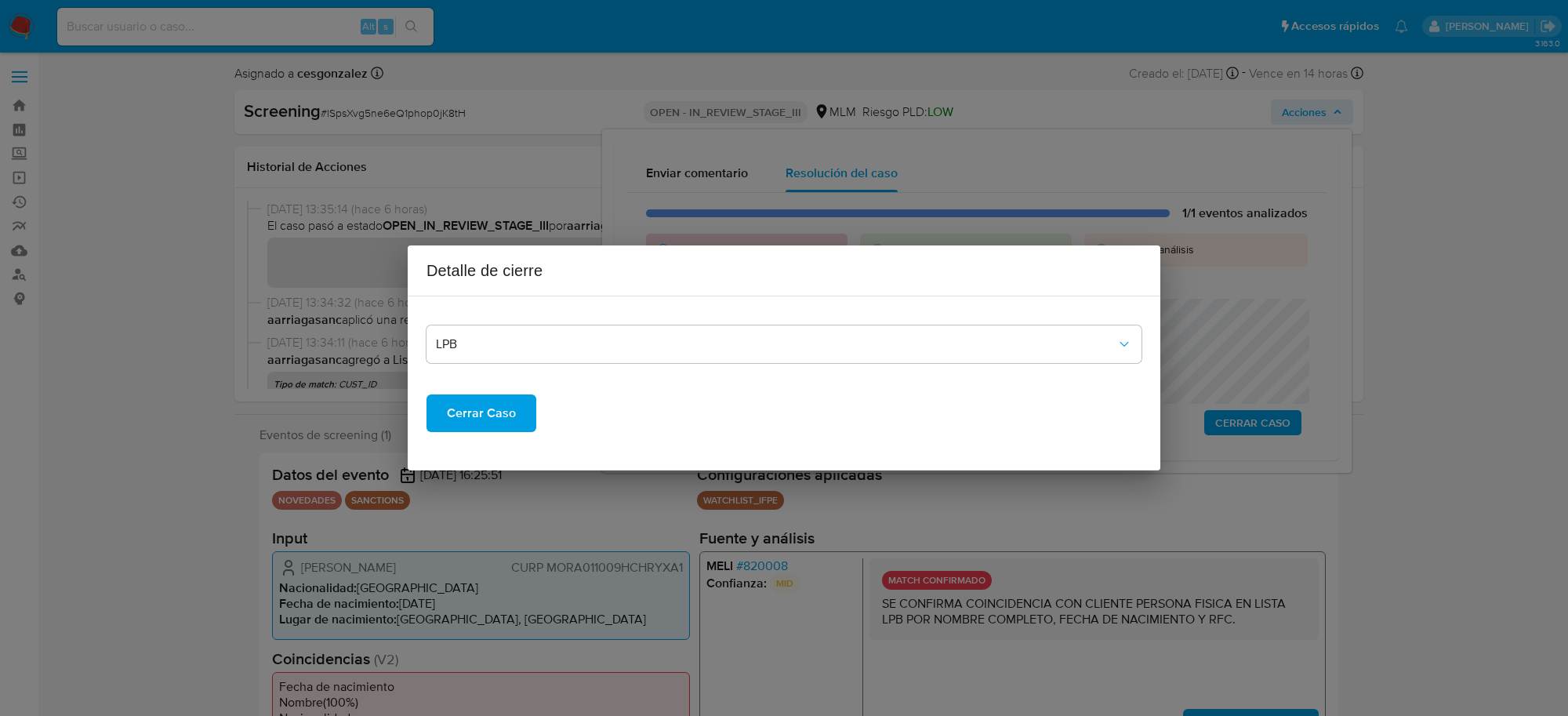
click at [488, 410] on span "Cerrar Caso" at bounding box center [481, 414] width 69 height 35
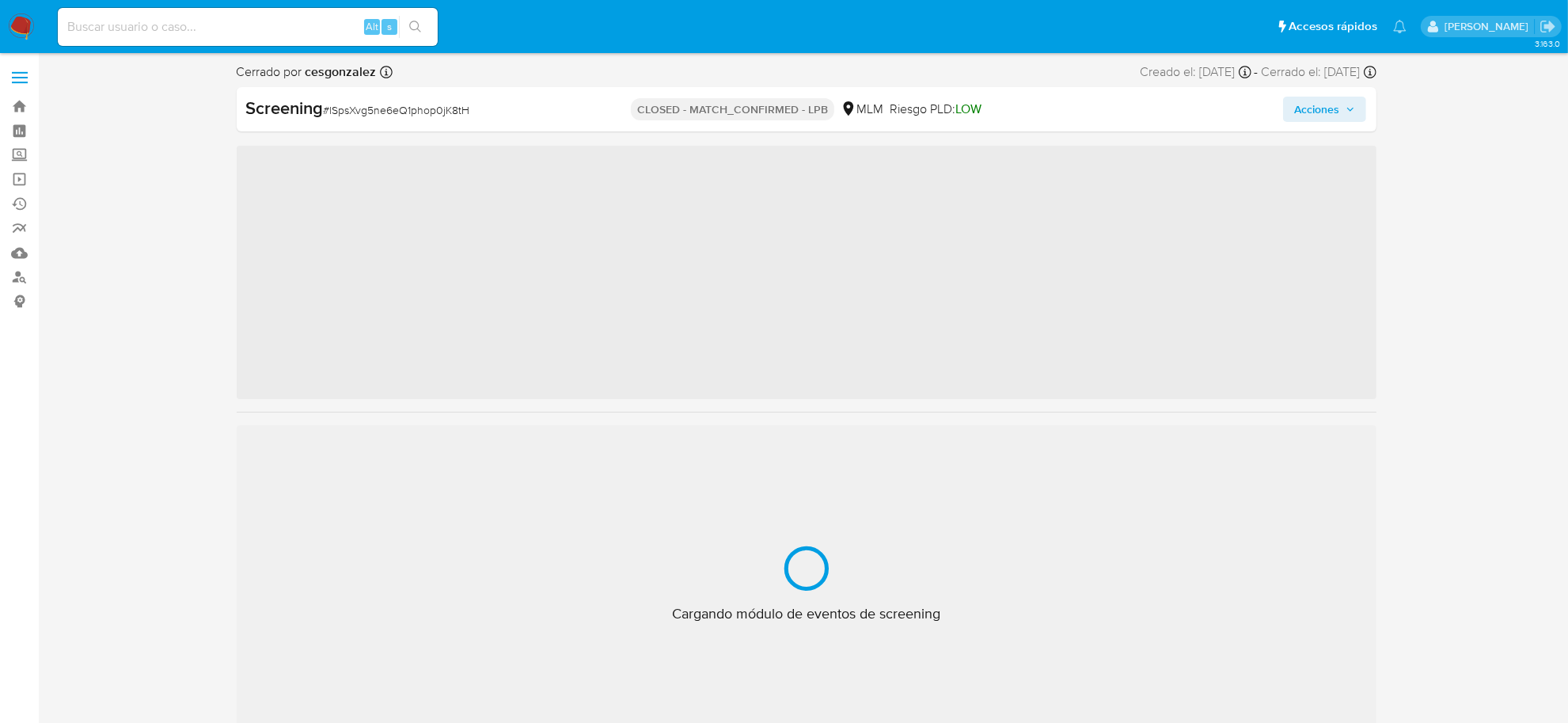
scroll to position [781, 0]
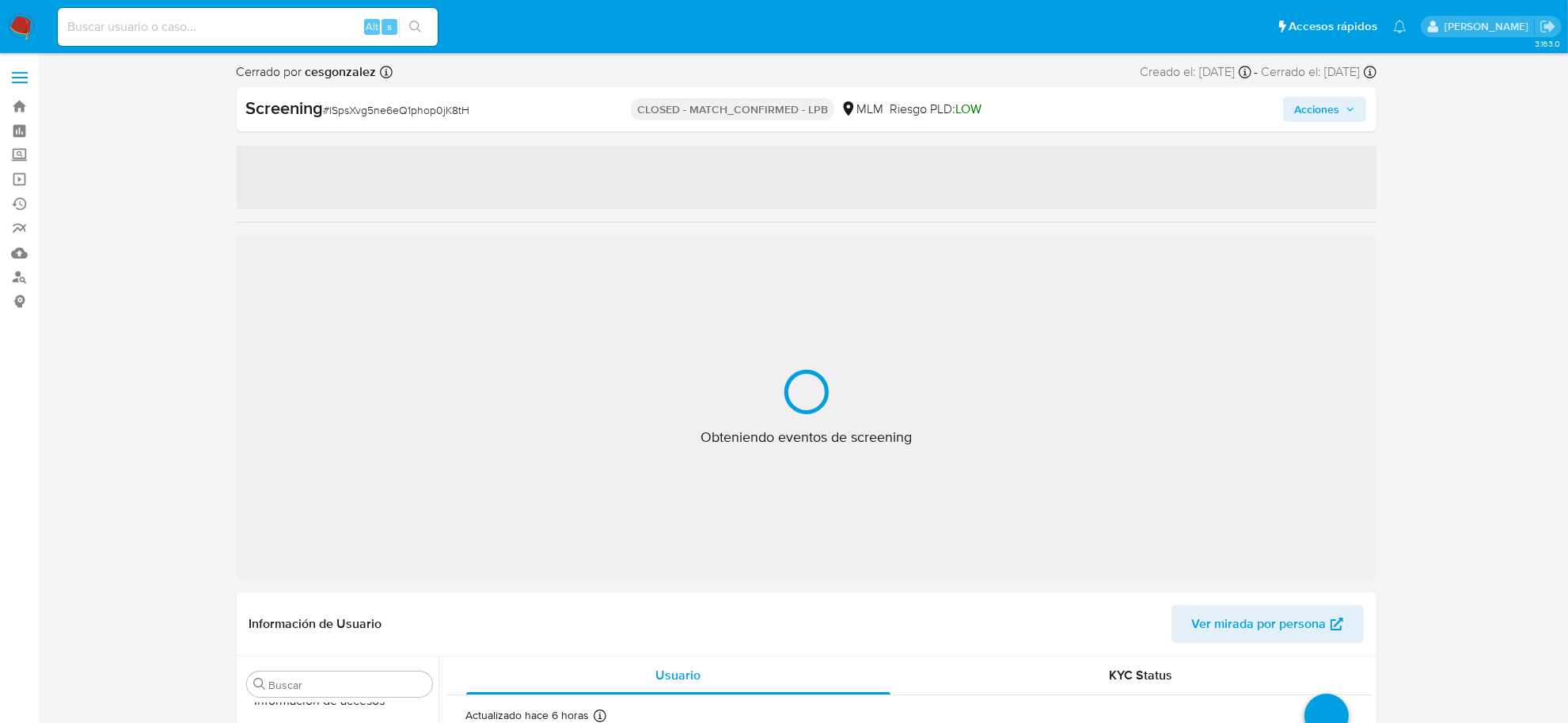
select select "10"
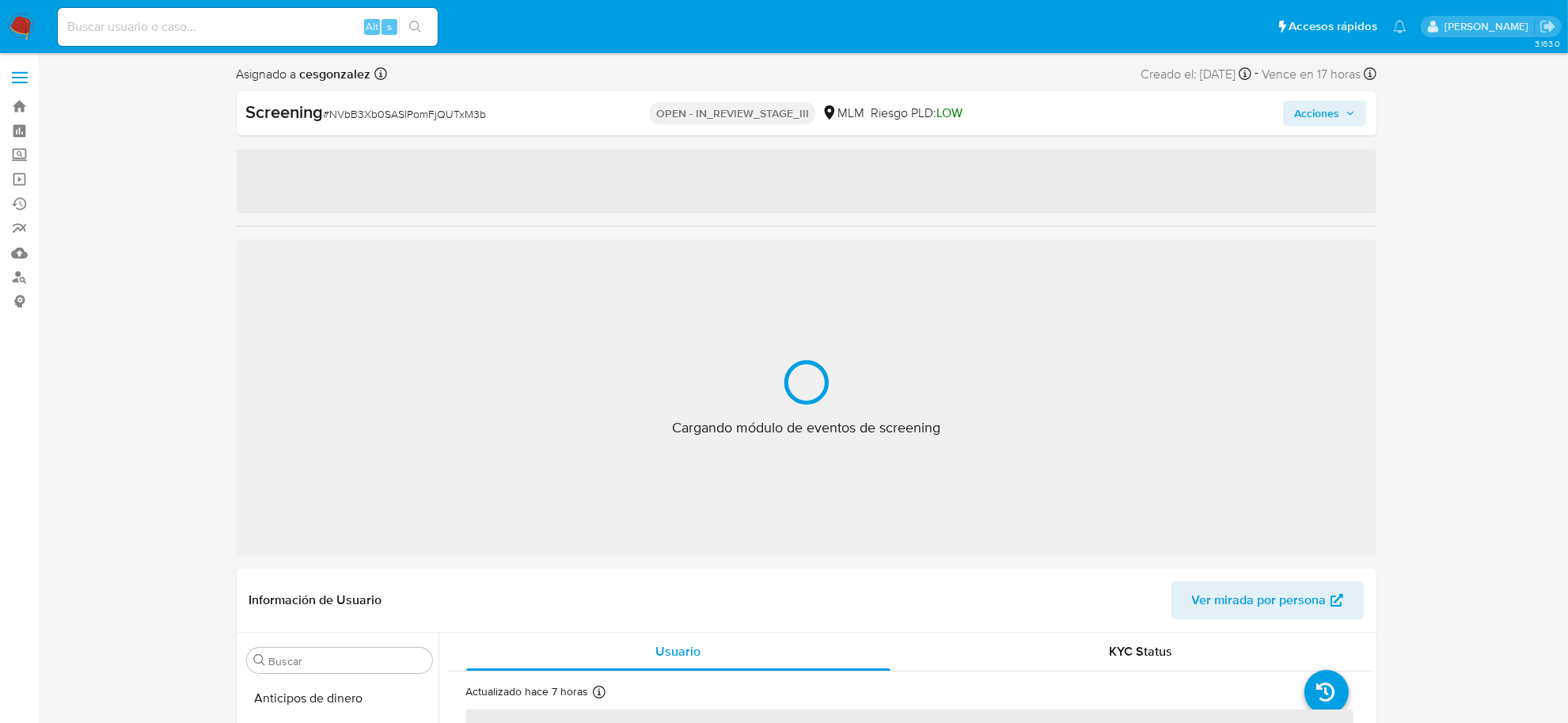
scroll to position [781, 0]
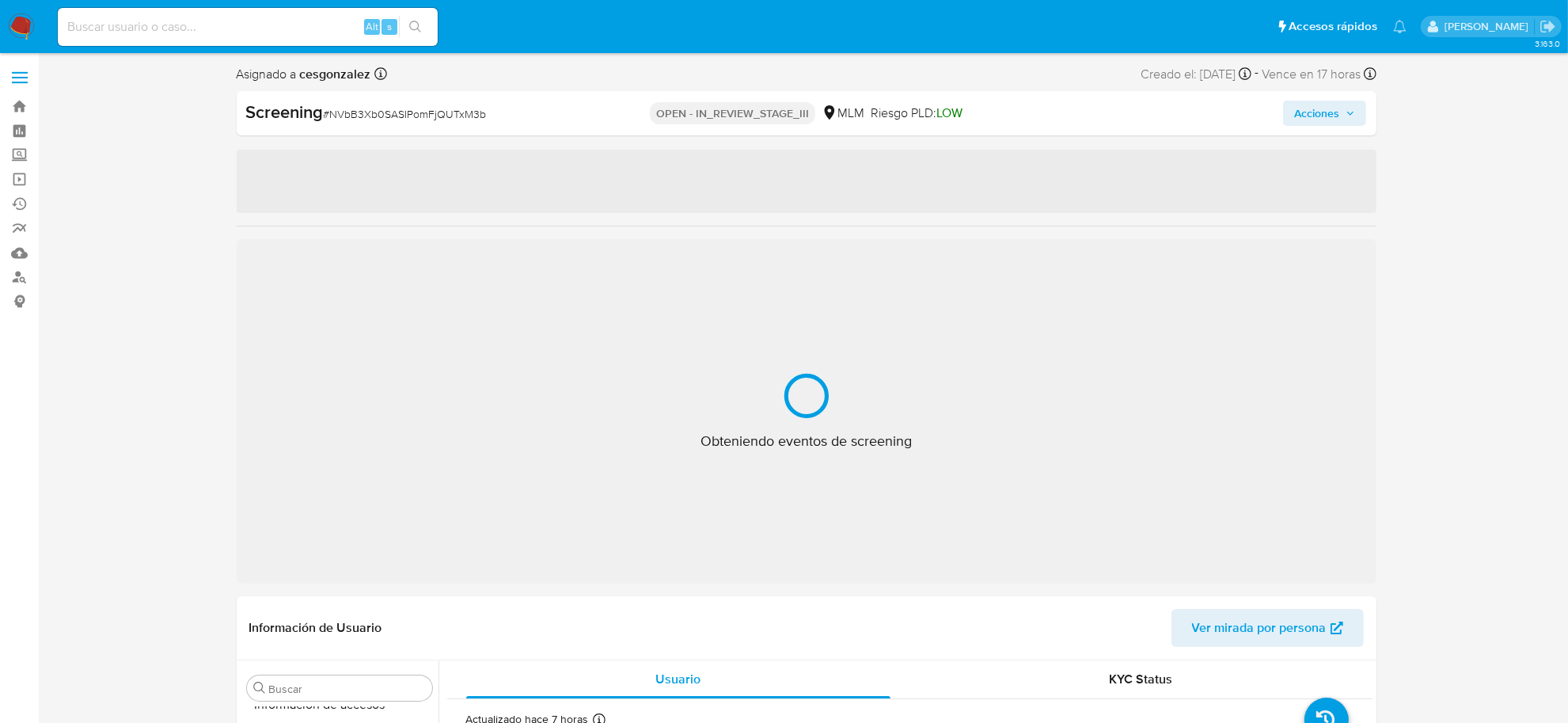
select select "10"
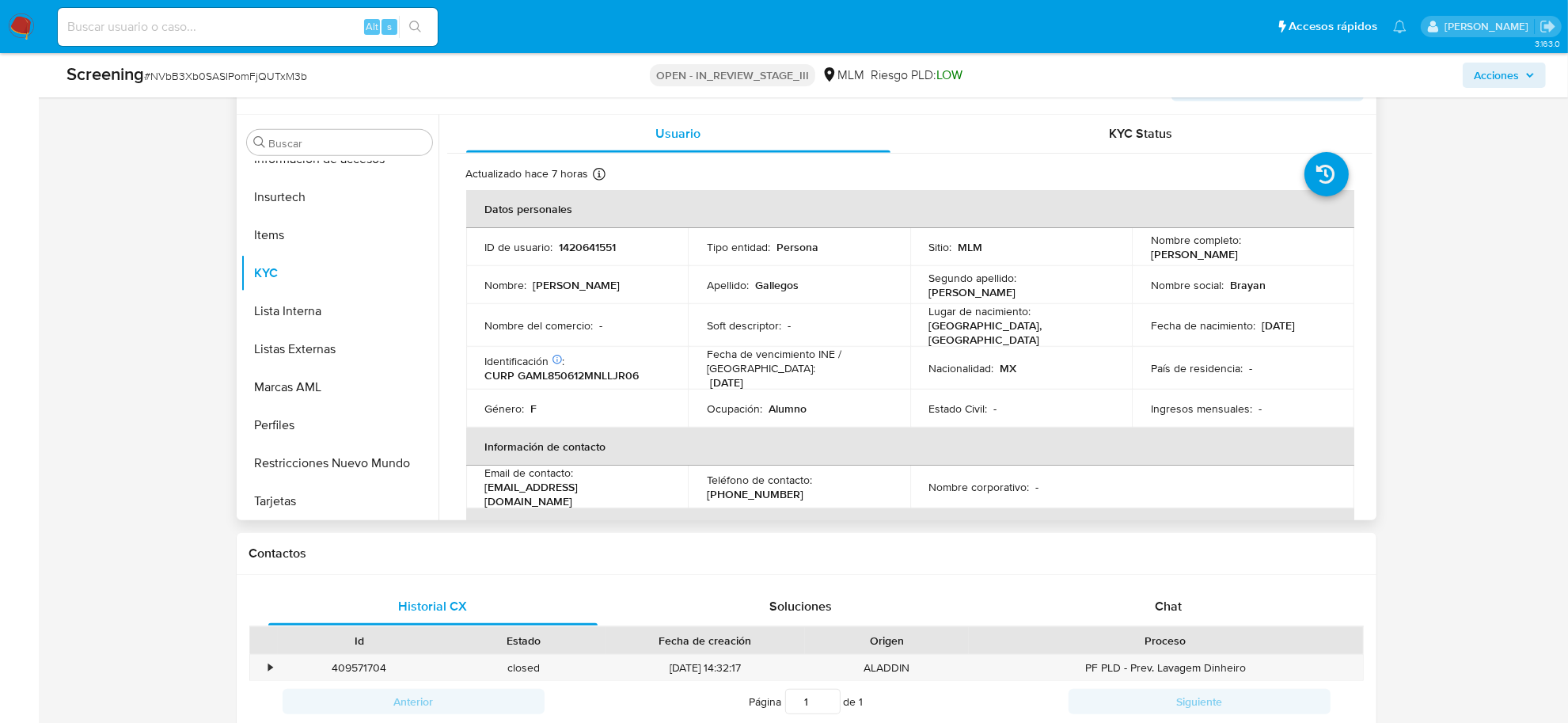
scroll to position [692, 0]
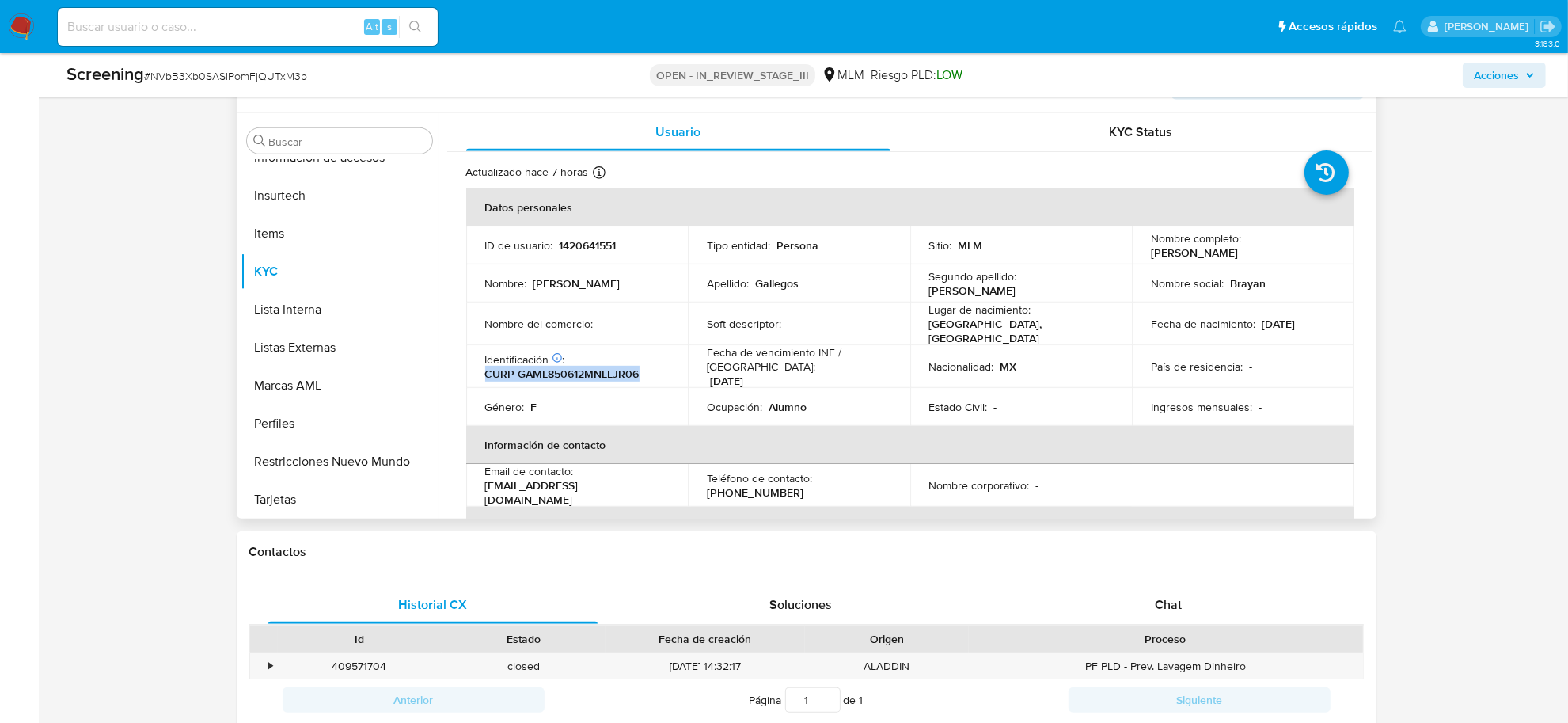
drag, startPoint x: 484, startPoint y: 369, endPoint x: 637, endPoint y: 366, distance: 153.0
click at [637, 367] on p "CURP GAML850612MNLLJR06" at bounding box center [562, 373] width 154 height 14
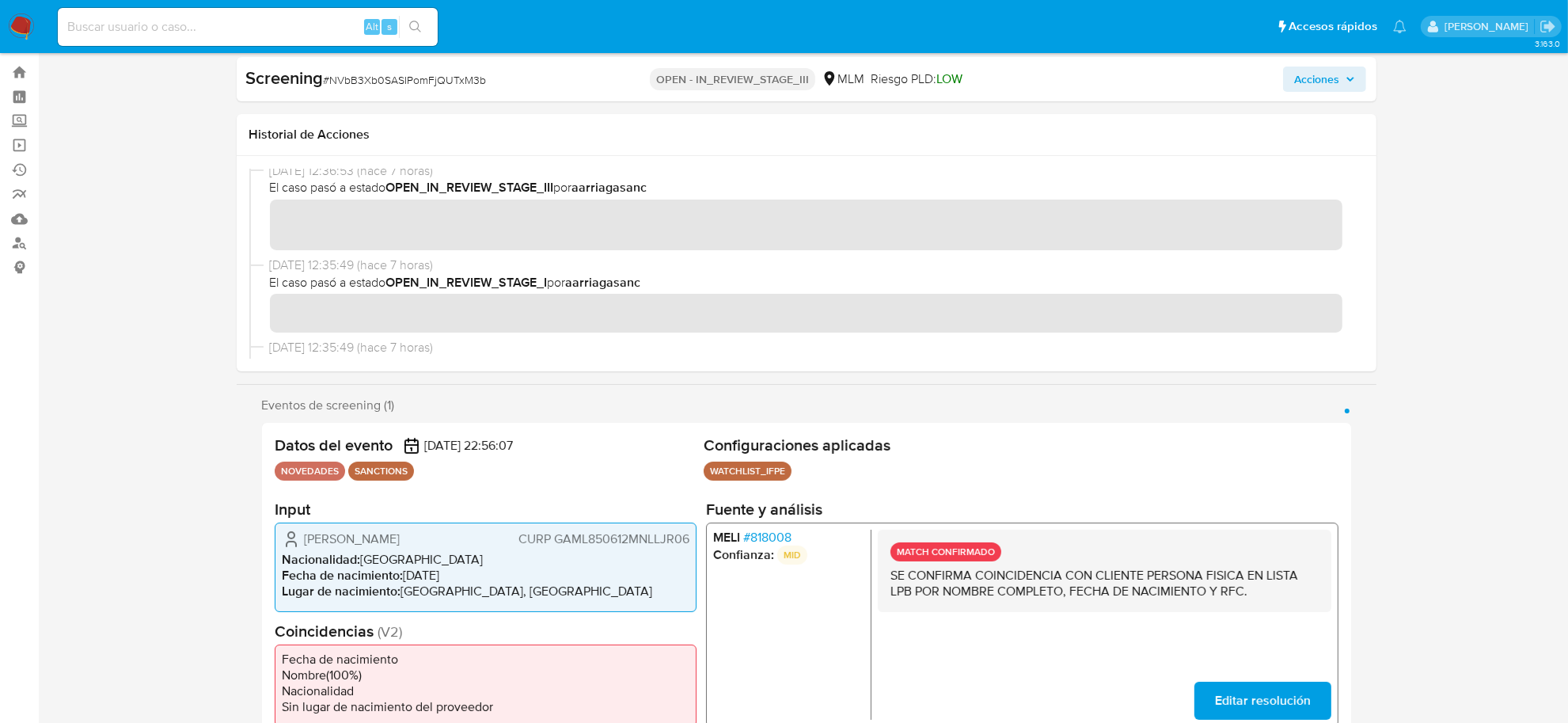
scroll to position [0, 0]
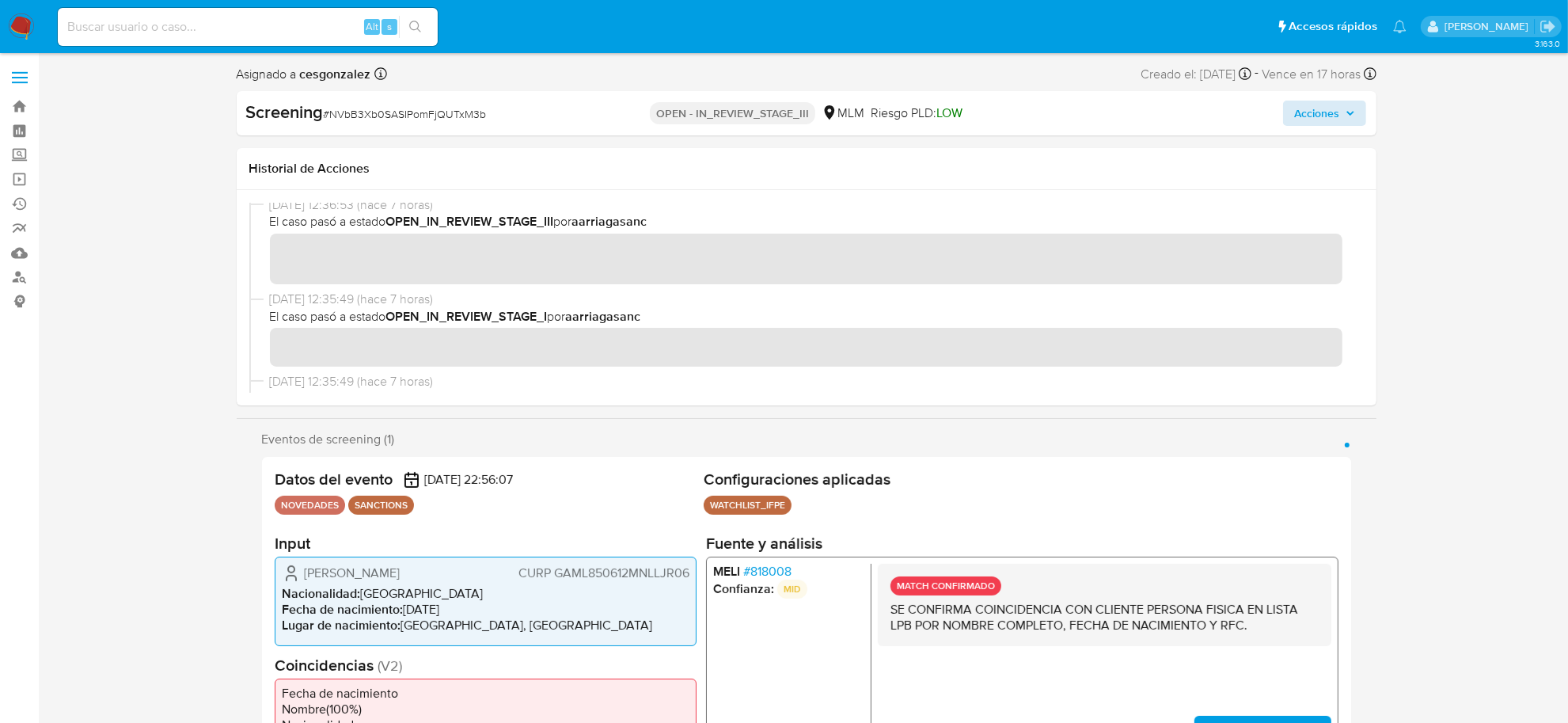
click at [1342, 125] on div "Screening # NVbB3Xb0SASIPomFjQUTxM3b OPEN - IN_REVIEW_STAGE_III MLM Riesgo PLD:…" at bounding box center [806, 113] width 1139 height 45
click at [1343, 115] on span "Acciones" at bounding box center [1325, 113] width 61 height 22
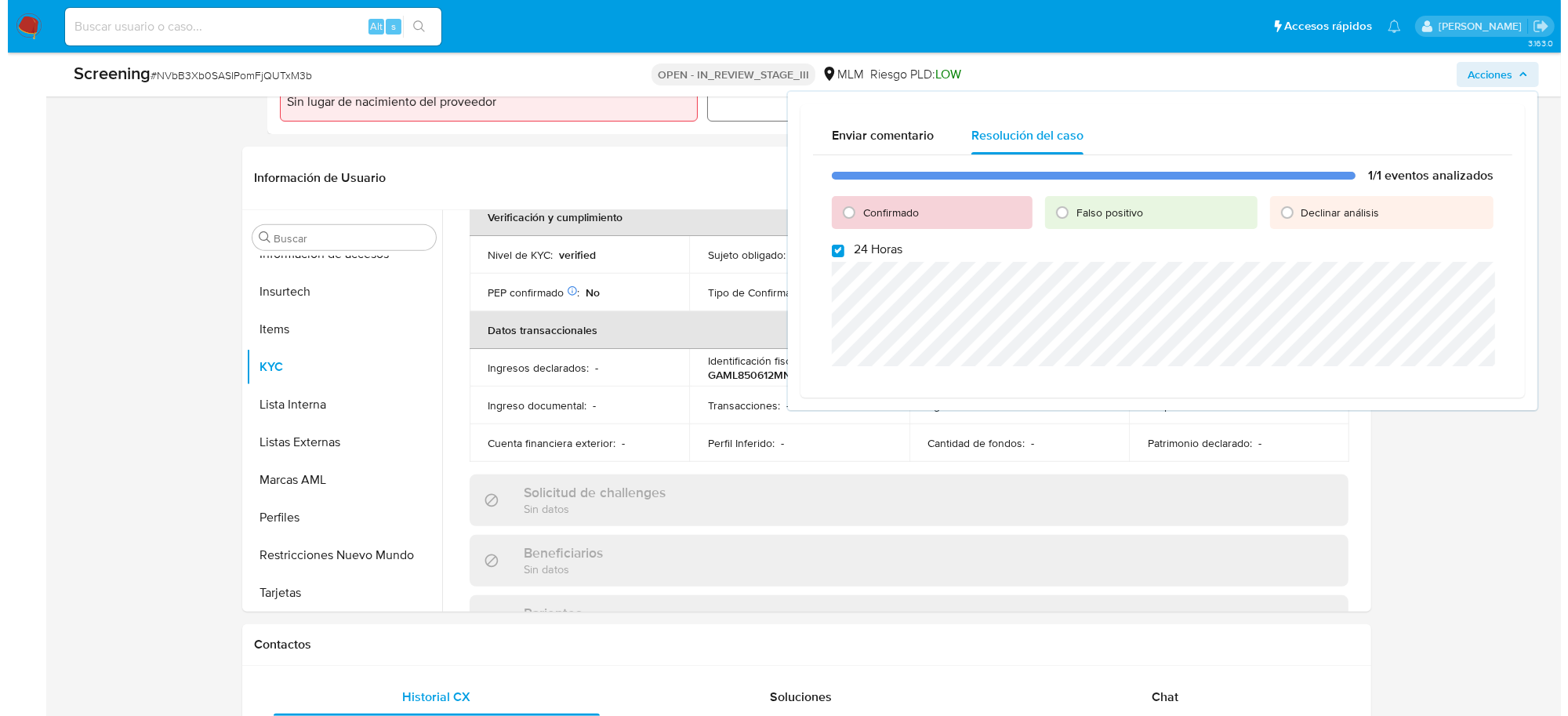
scroll to position [392, 0]
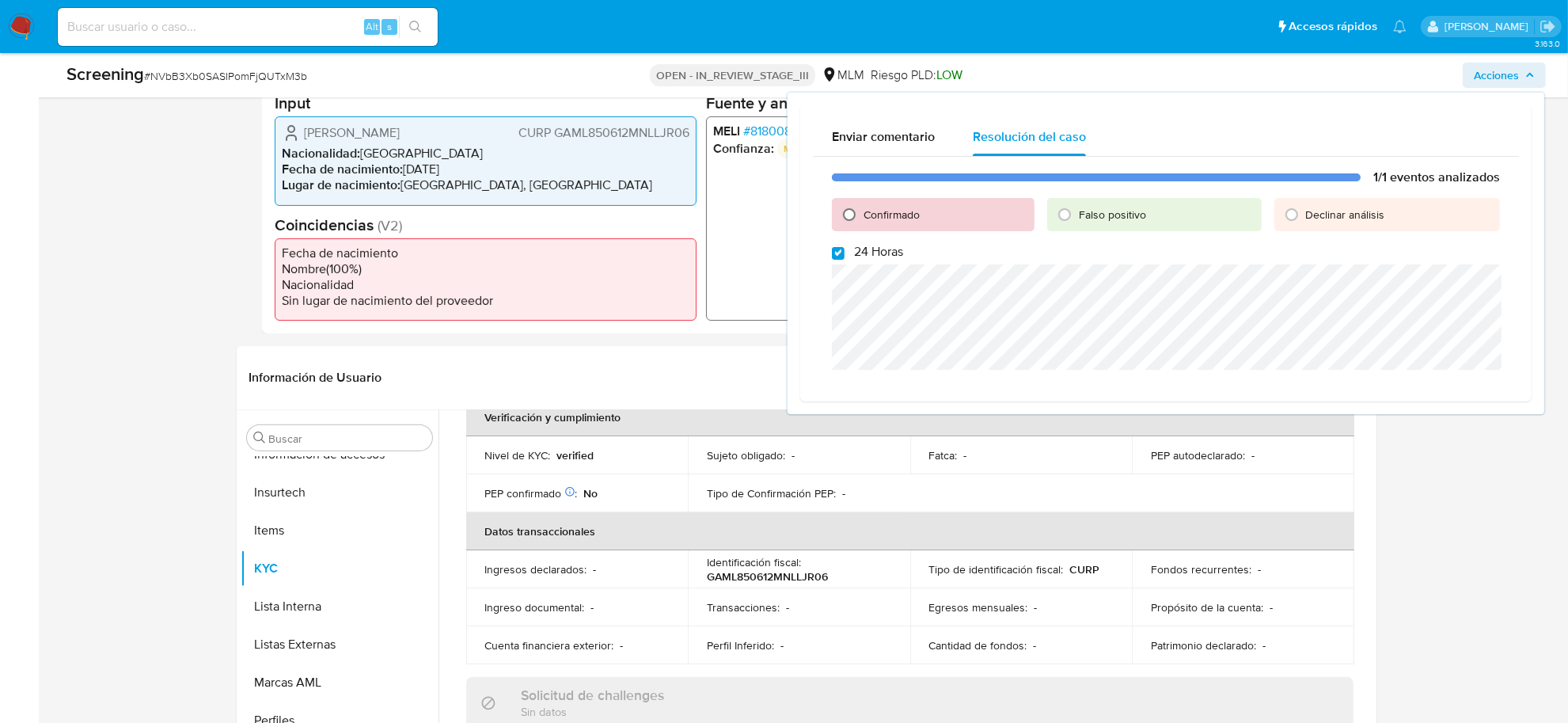
click at [855, 212] on input "Confirmado" at bounding box center [849, 214] width 25 height 25
radio input "true"
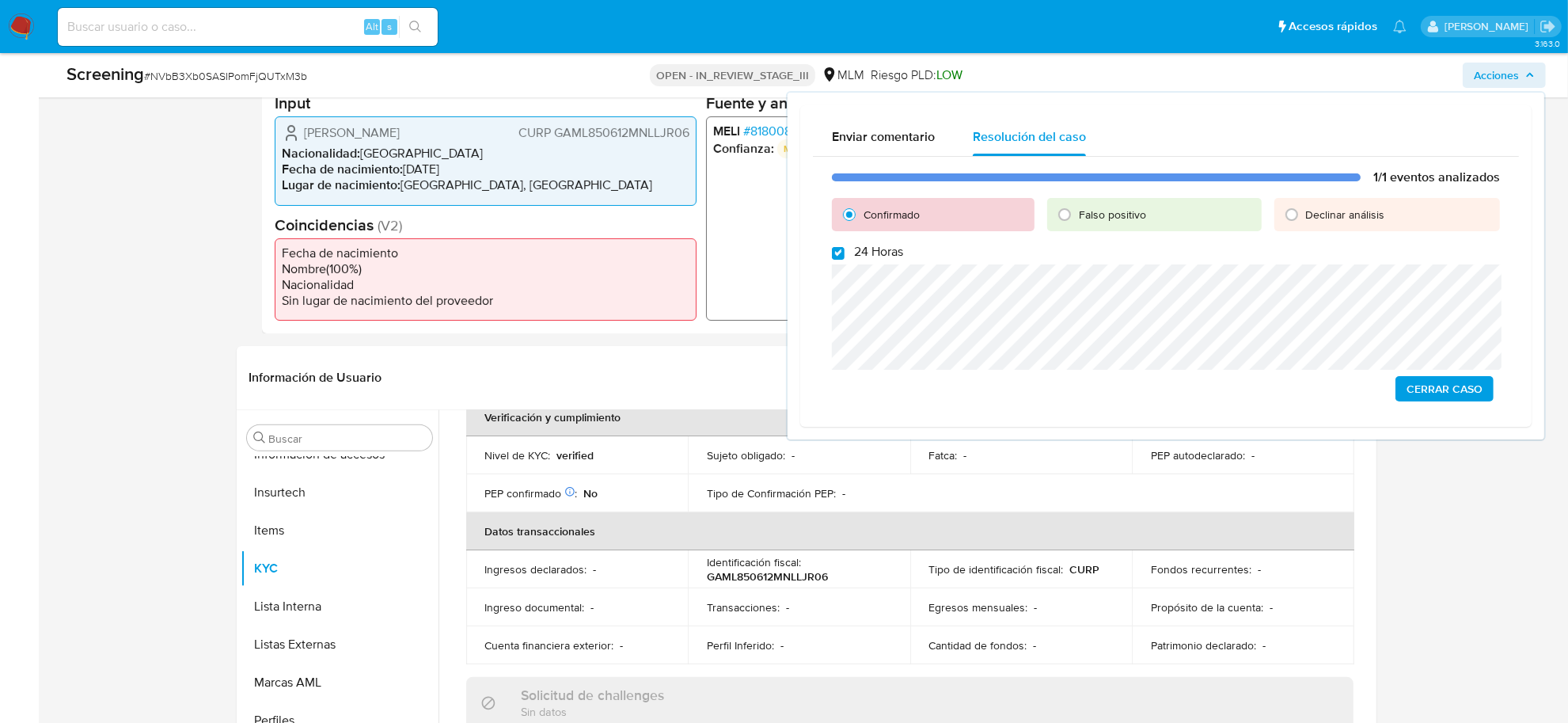
click at [1420, 386] on span "Cerrar Caso" at bounding box center [1445, 389] width 76 height 22
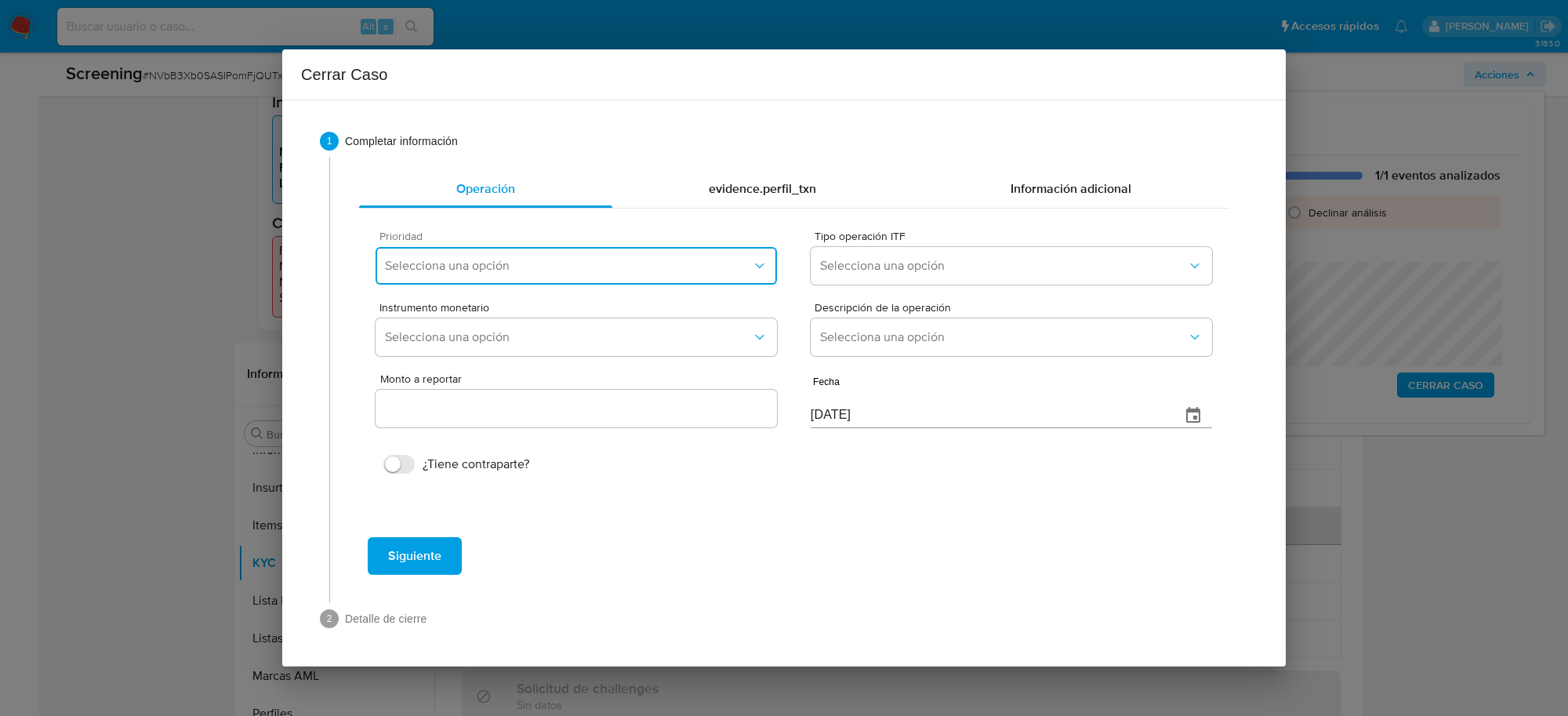
click at [679, 265] on span "Selecciona una opción" at bounding box center [568, 266] width 367 height 16
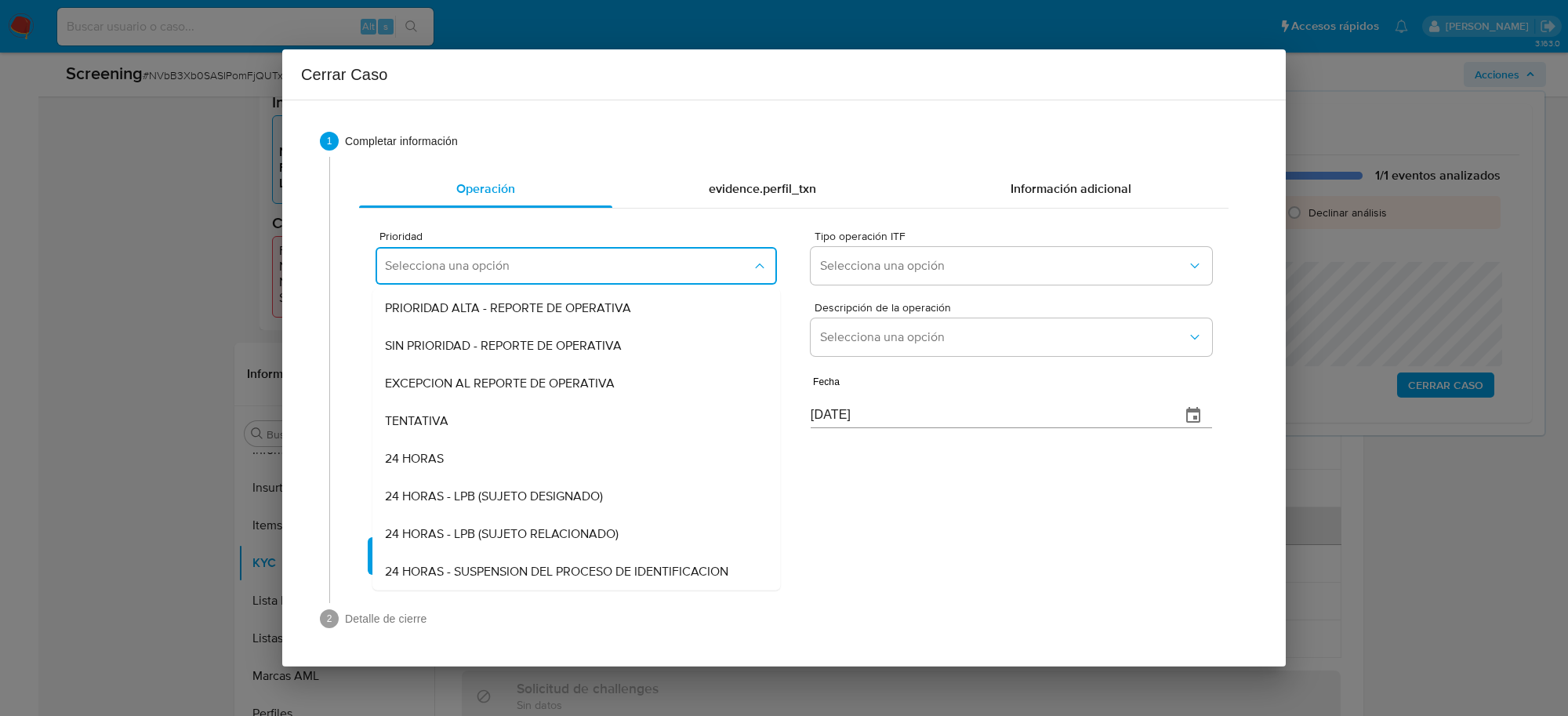
drag, startPoint x: 541, startPoint y: 492, endPoint x: 707, endPoint y: 415, distance: 183.0
click at [542, 492] on span "24 HORAS - LPB (SUJETO DESIGNADO)" at bounding box center [494, 495] width 218 height 16
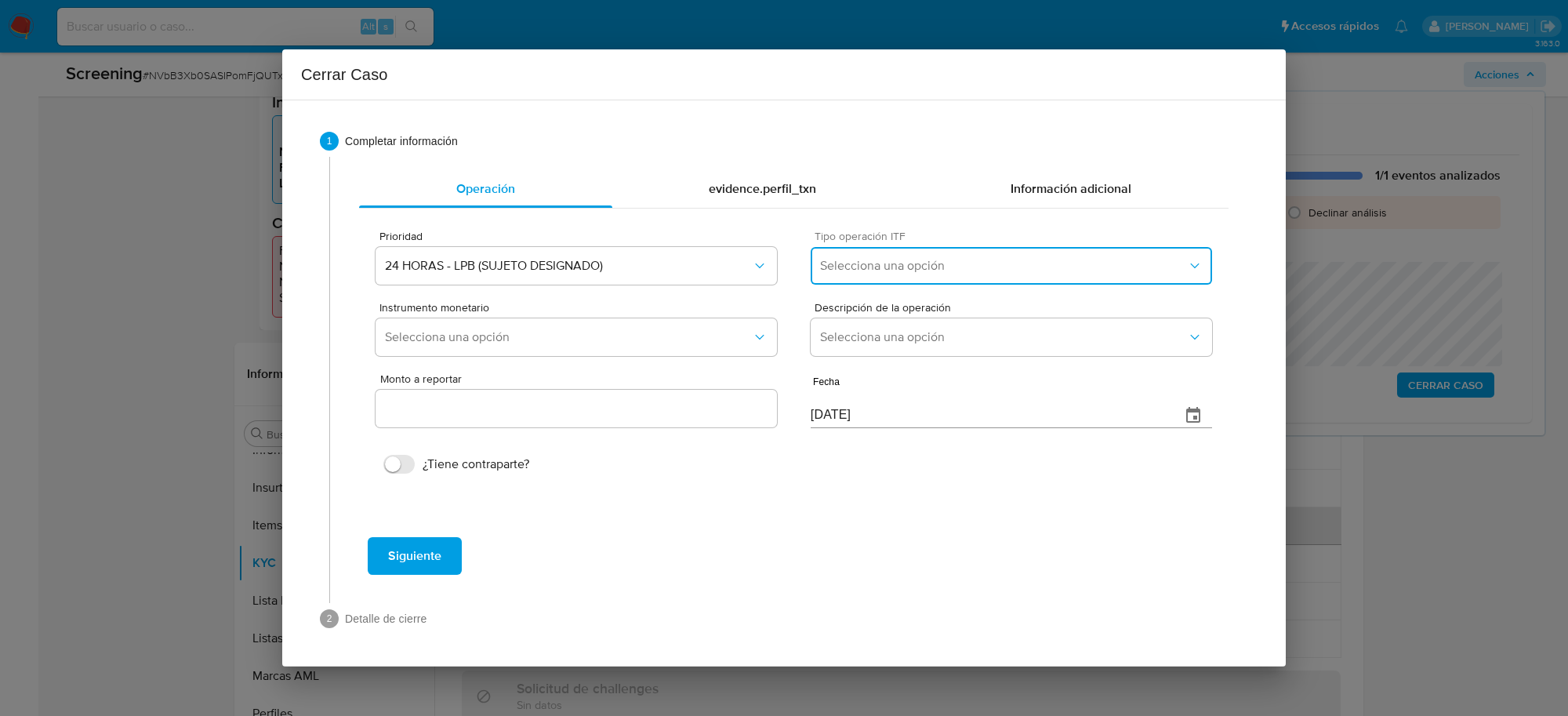
click at [929, 255] on button "Selecciona una opción" at bounding box center [1011, 266] width 402 height 38
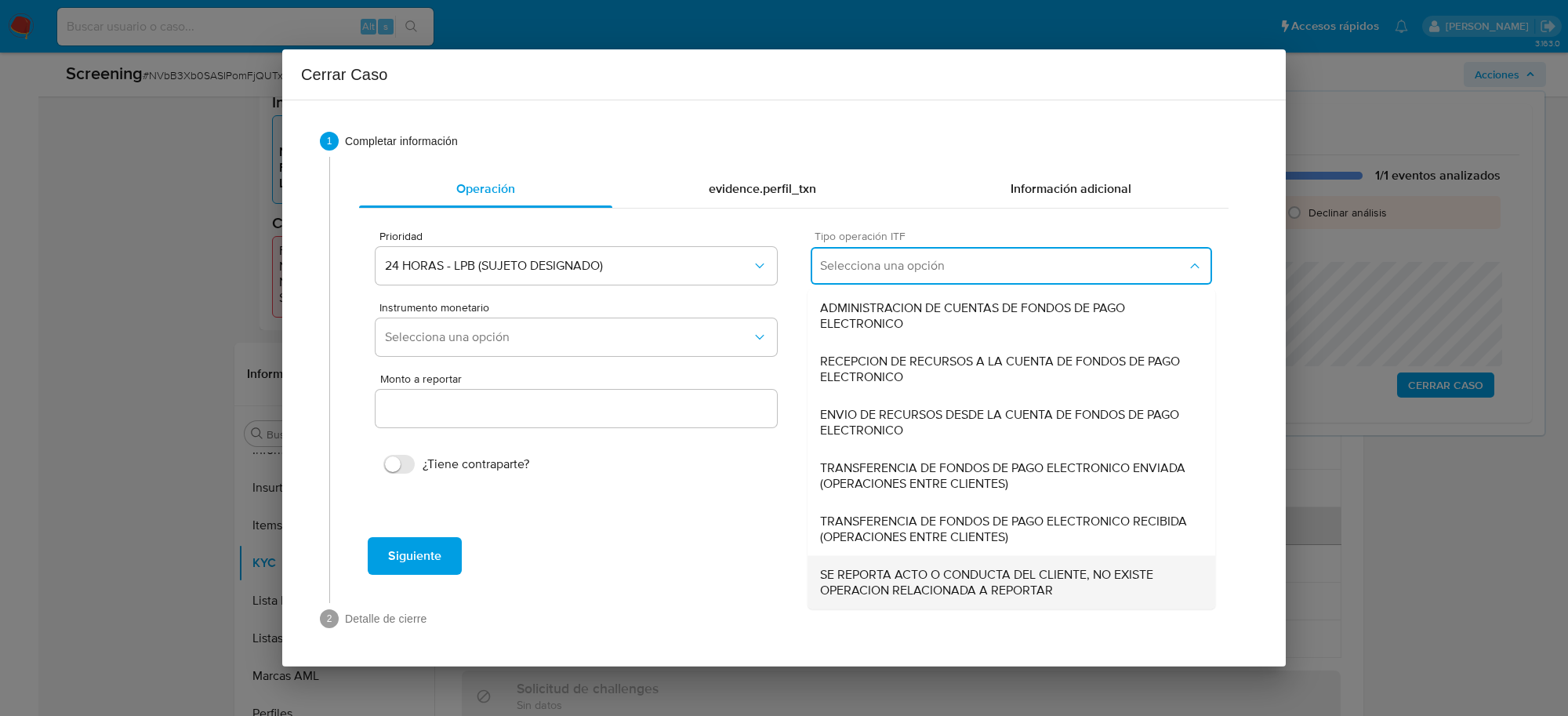
click at [947, 585] on span "SE REPORTA ACTO O CONDUCTA DEL CLIENTE, NO EXISTE OPERACION RELACIONADA A REPOR…" at bounding box center [1011, 583] width 382 height 31
type input "0.00"
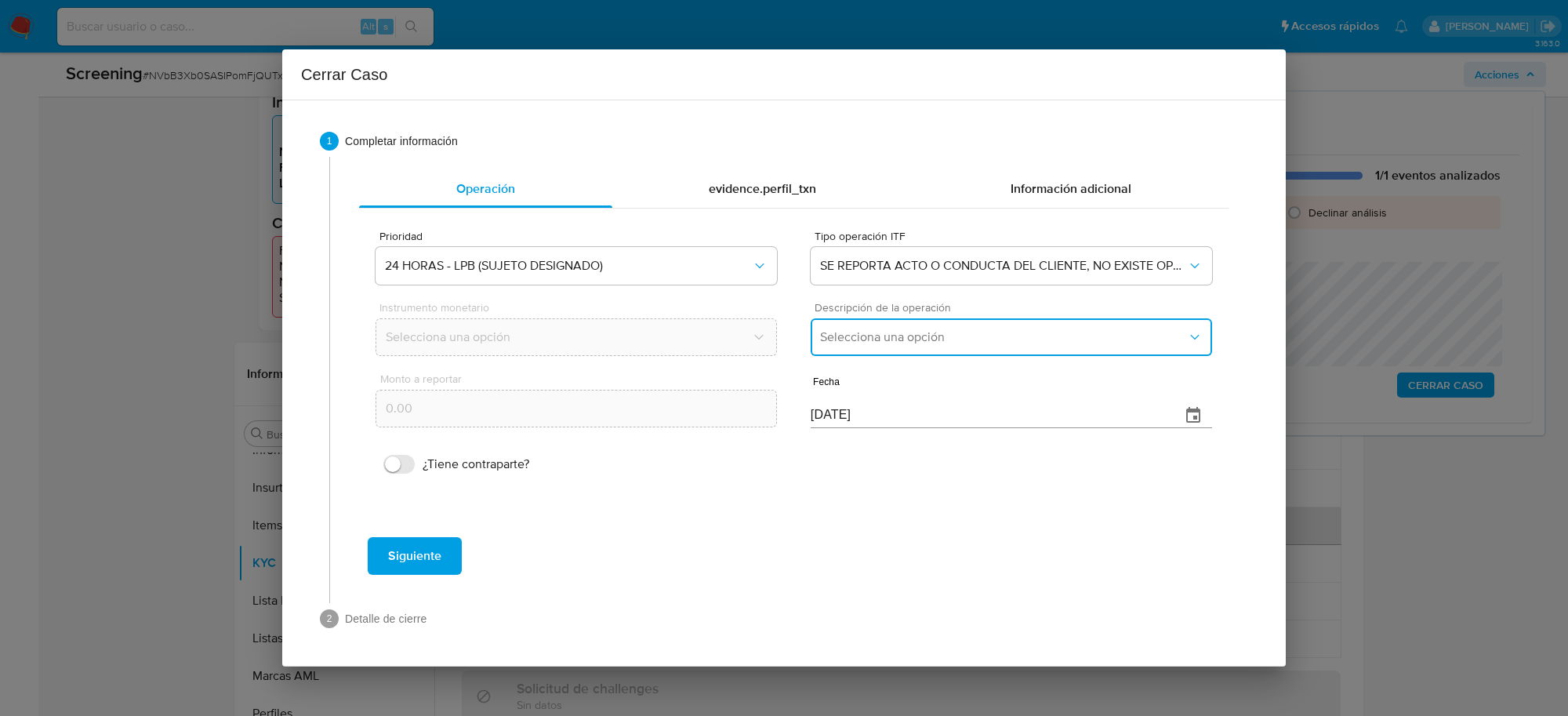
click at [915, 330] on span "Selecciona una opción" at bounding box center [1003, 336] width 367 height 16
click at [918, 412] on span "LISTA DE PERSONAS BLOQUEADAS" at bounding box center [919, 416] width 199 height 16
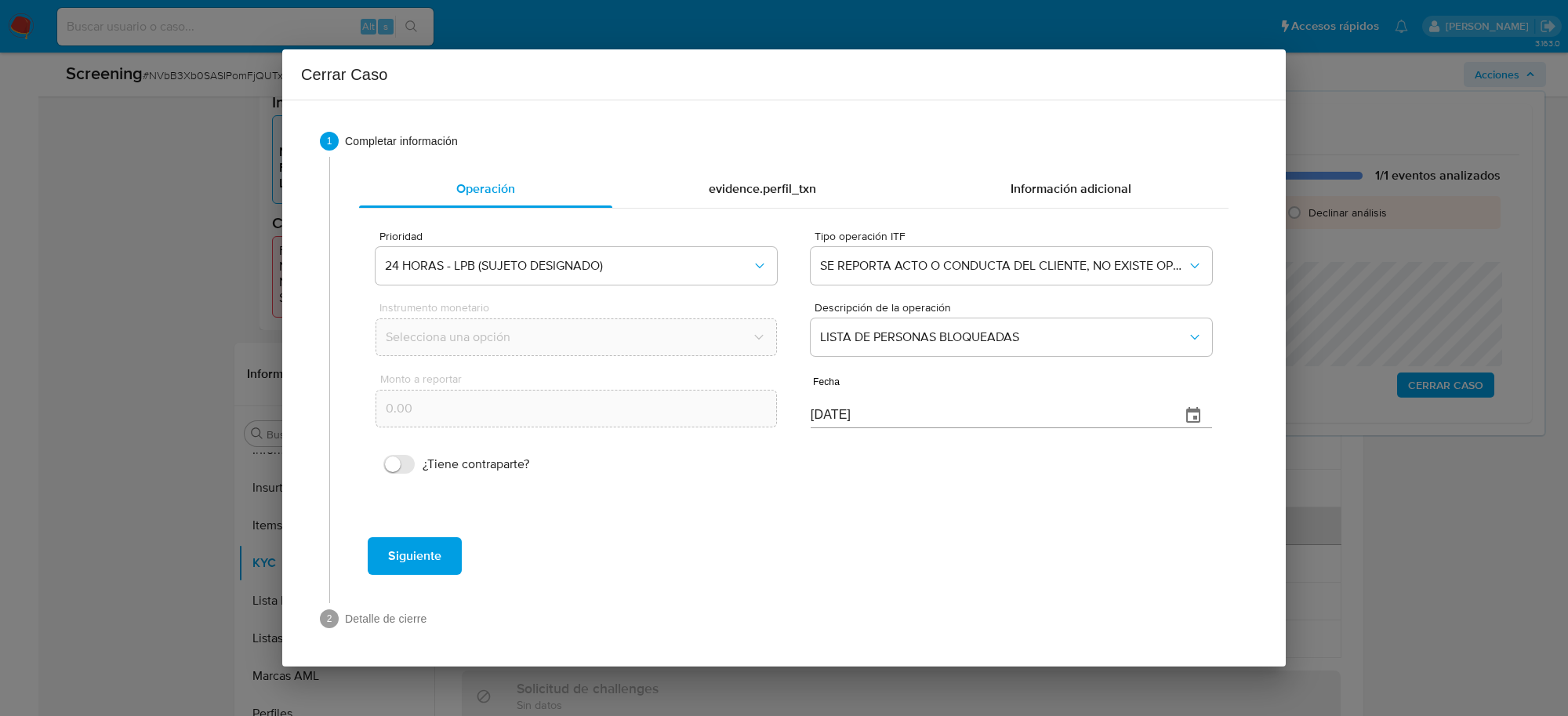
click at [824, 414] on input "[DATE]" at bounding box center [989, 415] width 358 height 25
type input "[DATE]"
click at [403, 546] on span "Siguiente" at bounding box center [415, 556] width 53 height 35
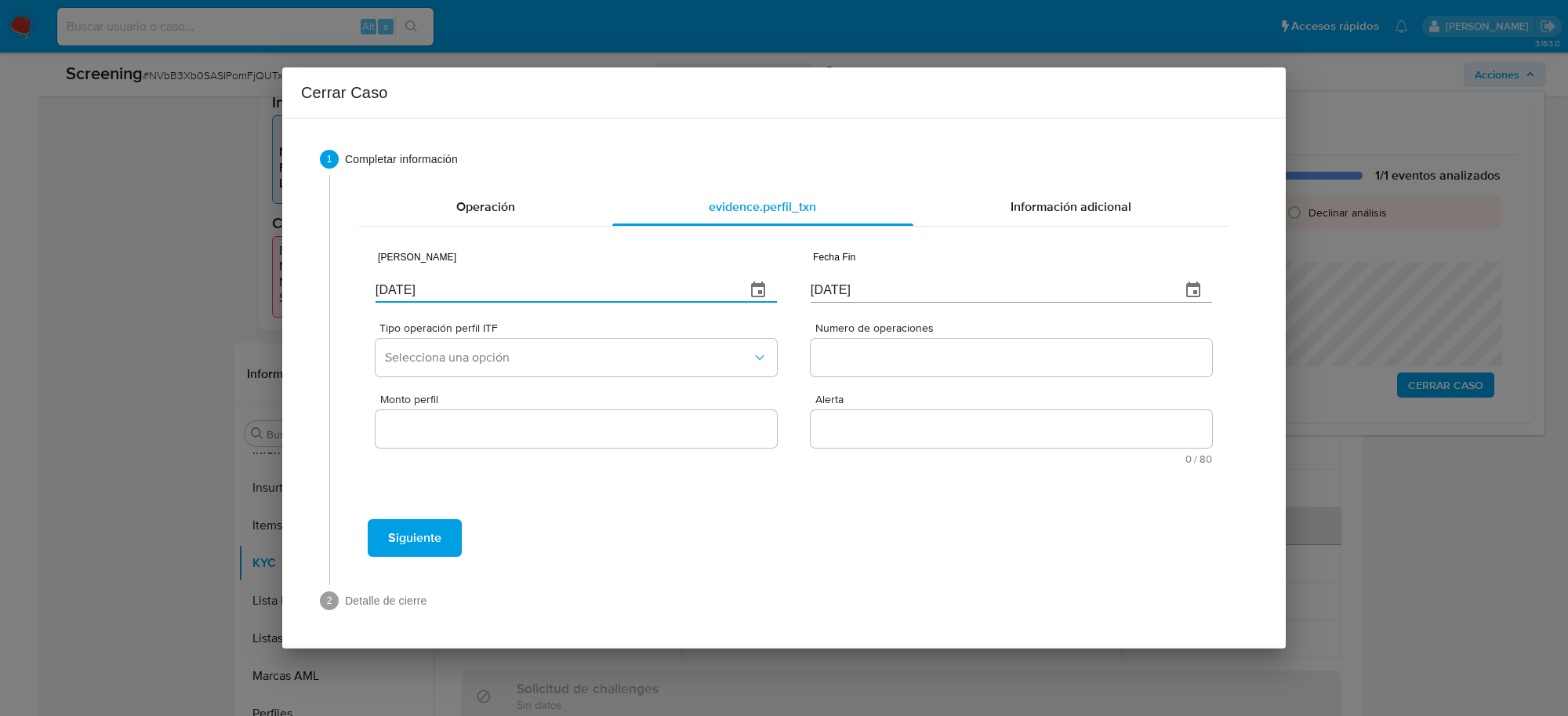
click at [493, 296] on input "[DATE]" at bounding box center [554, 290] width 358 height 25
click at [492, 295] on input "[DATE]" at bounding box center [554, 290] width 358 height 25
type input "01/01/2025"
type input "01/07/2025"
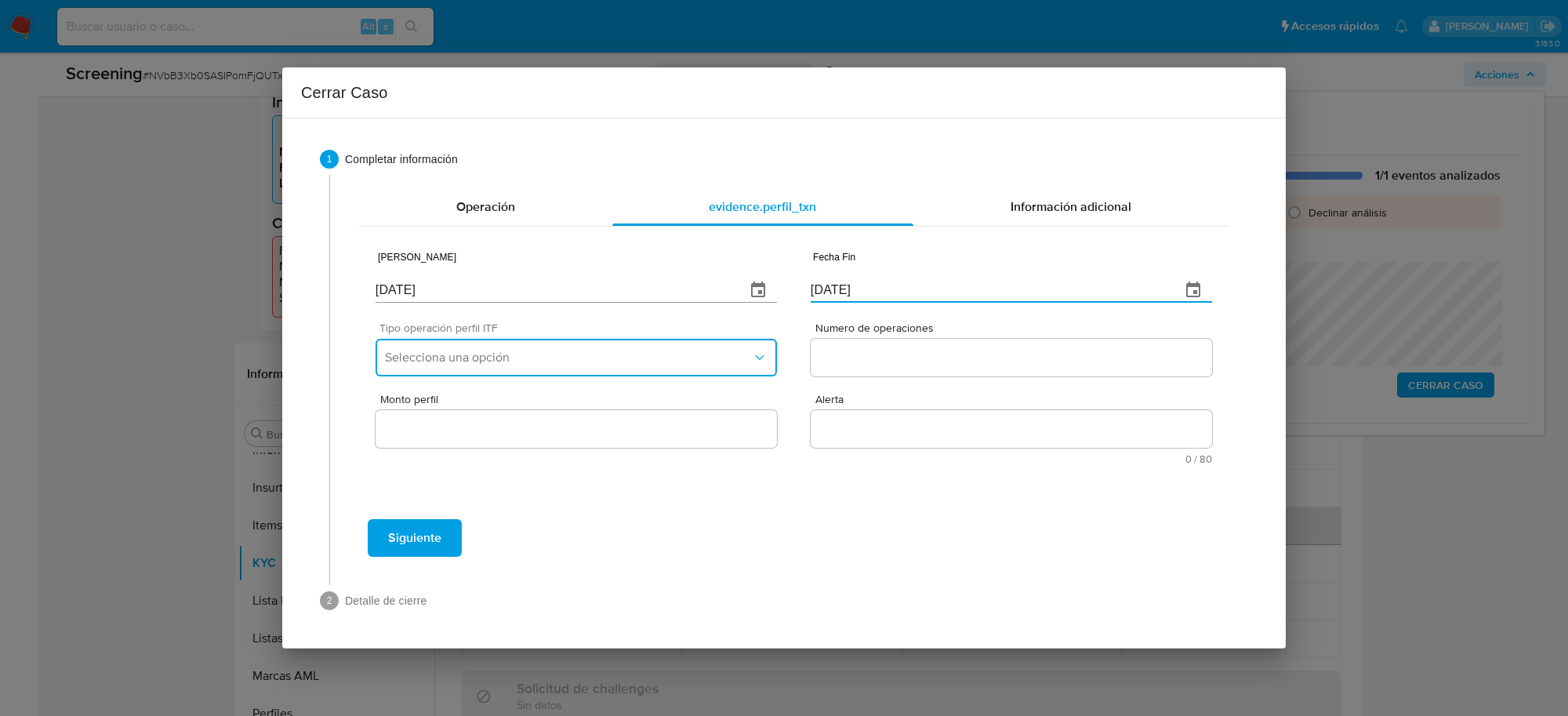
click at [511, 359] on span "Selecciona una opción" at bounding box center [568, 357] width 367 height 16
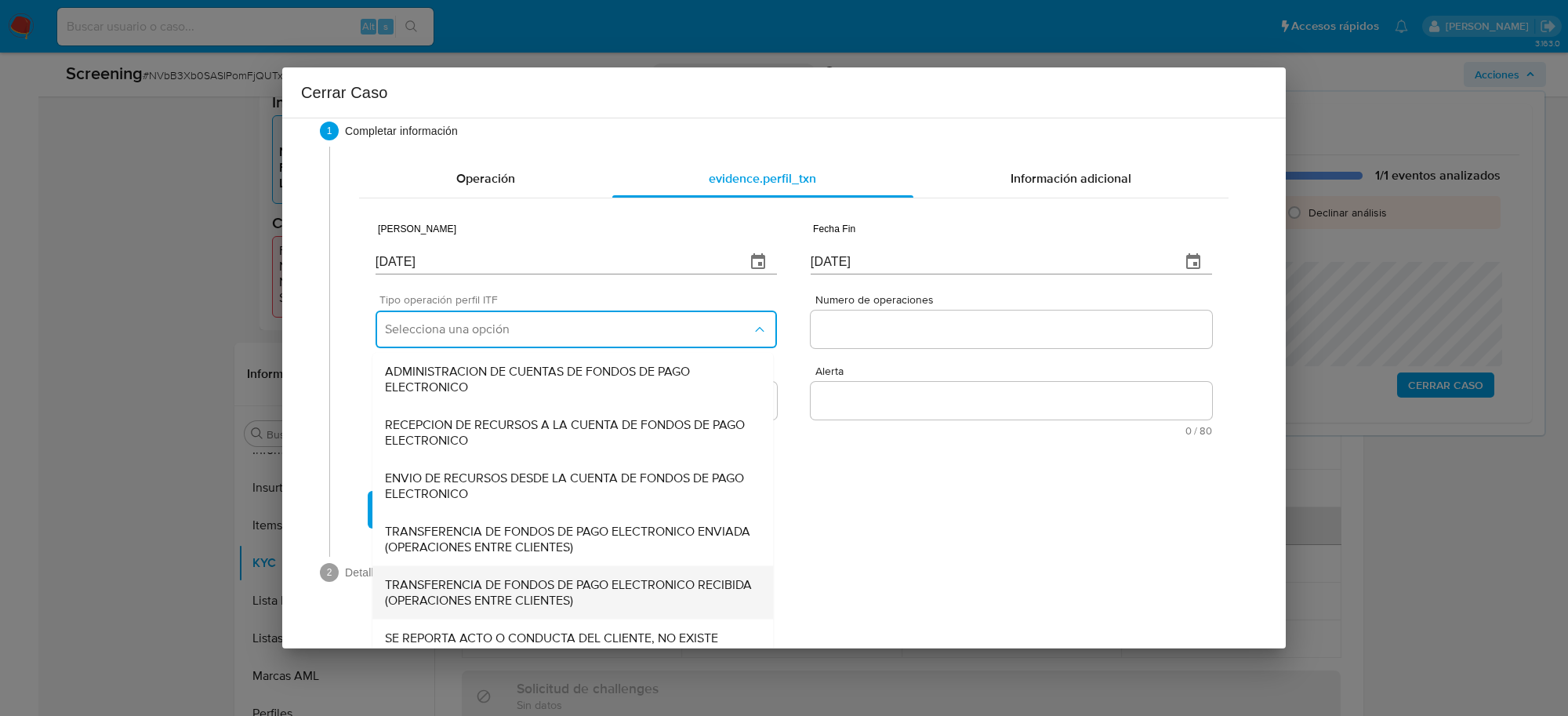
scroll to position [52, 0]
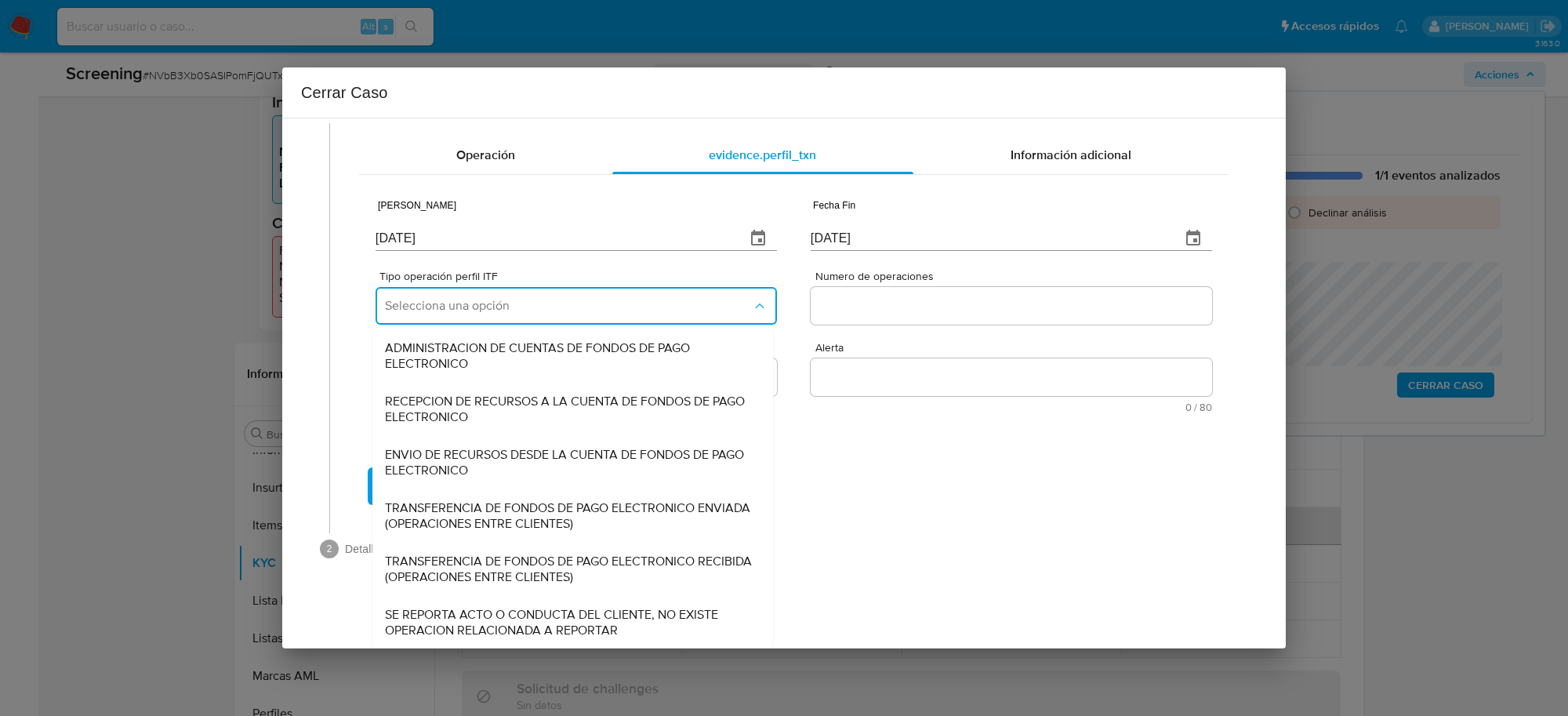
drag, startPoint x: 487, startPoint y: 619, endPoint x: 526, endPoint y: 606, distance: 41.1
click at [487, 620] on span "SE REPORTA ACTO O CONDUCTA DEL CLIENTE, NO EXISTE OPERACION RELACIONADA A REPOR…" at bounding box center [573, 621] width 376 height 31
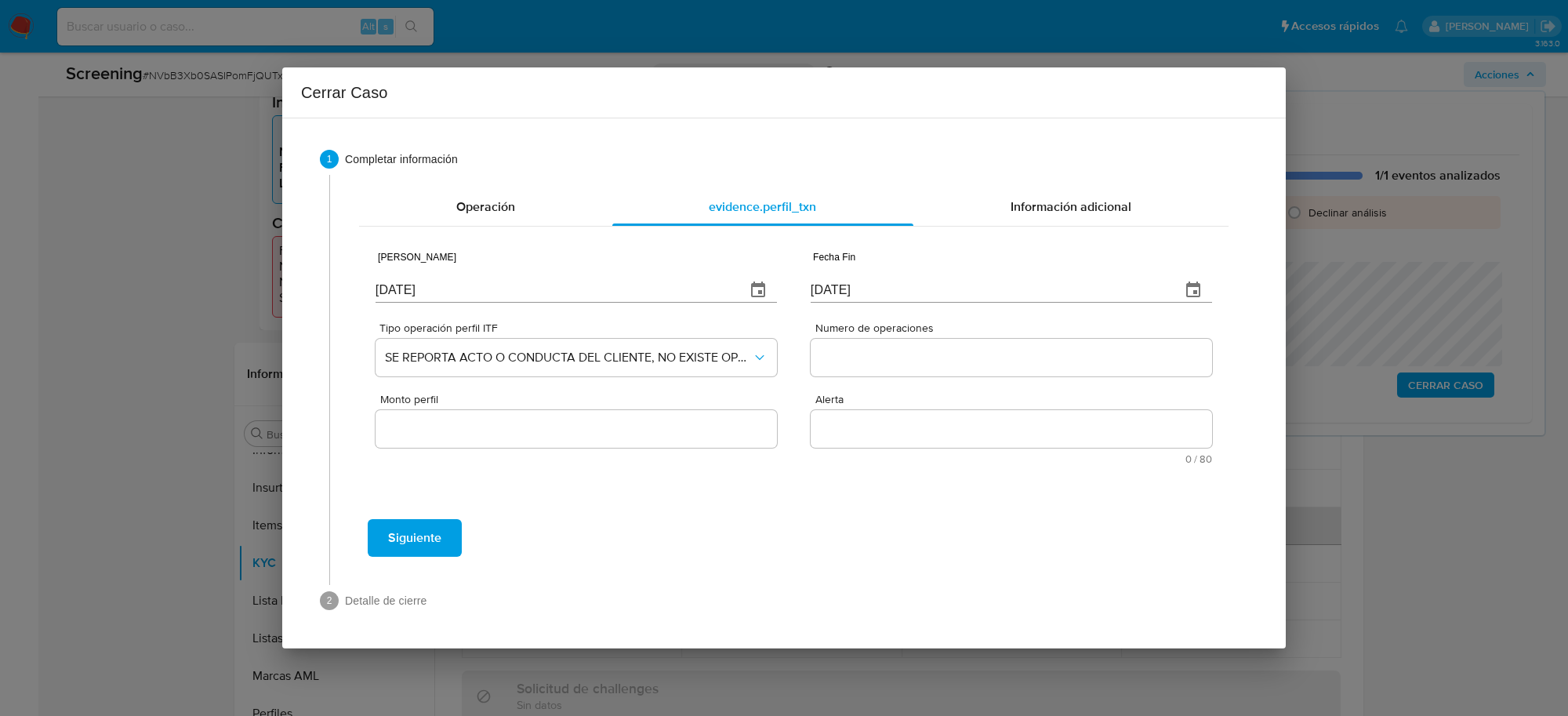
click at [849, 335] on div "Numero de operaciones" at bounding box center [1011, 353] width 402 height 61
click at [869, 355] on input "Numero de operaciones" at bounding box center [1011, 358] width 402 height 20
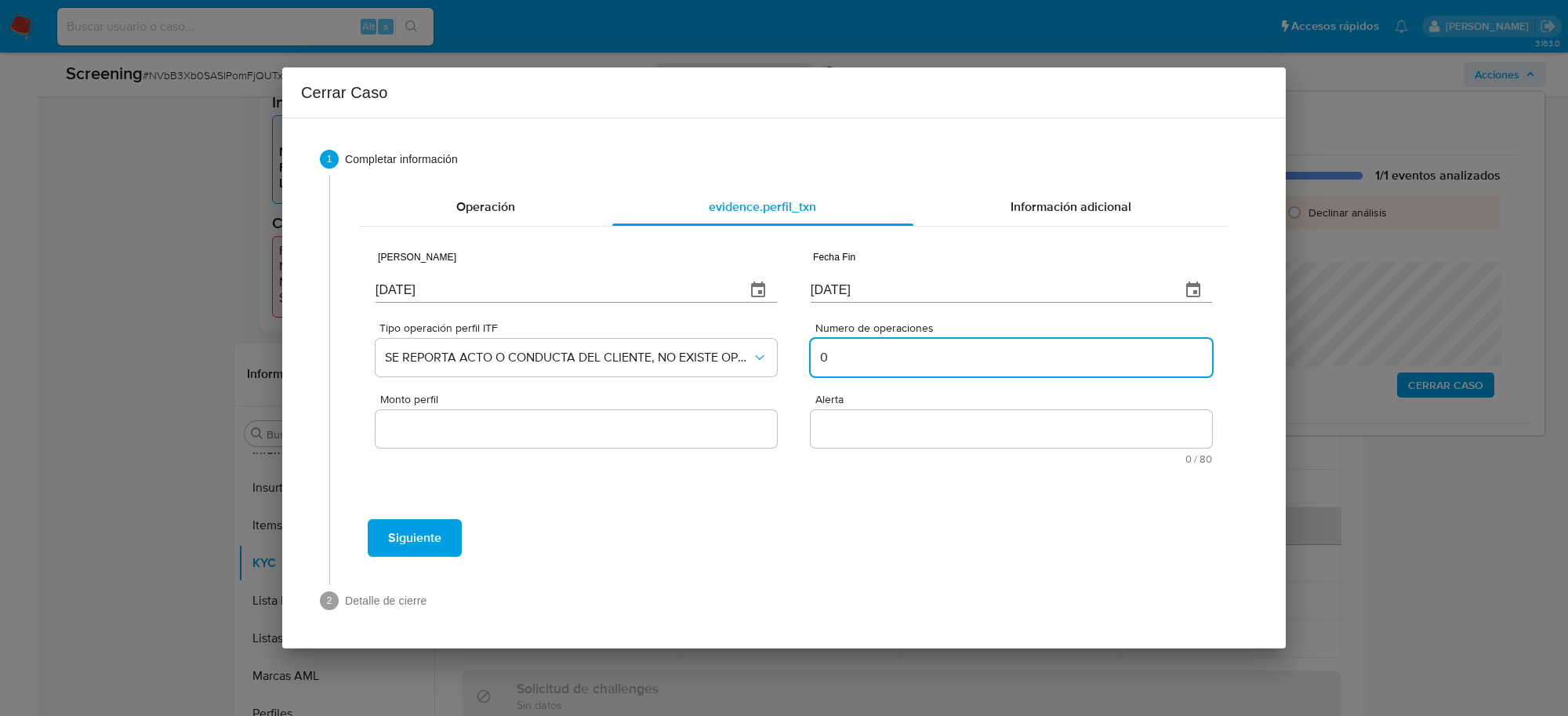
type input "0"
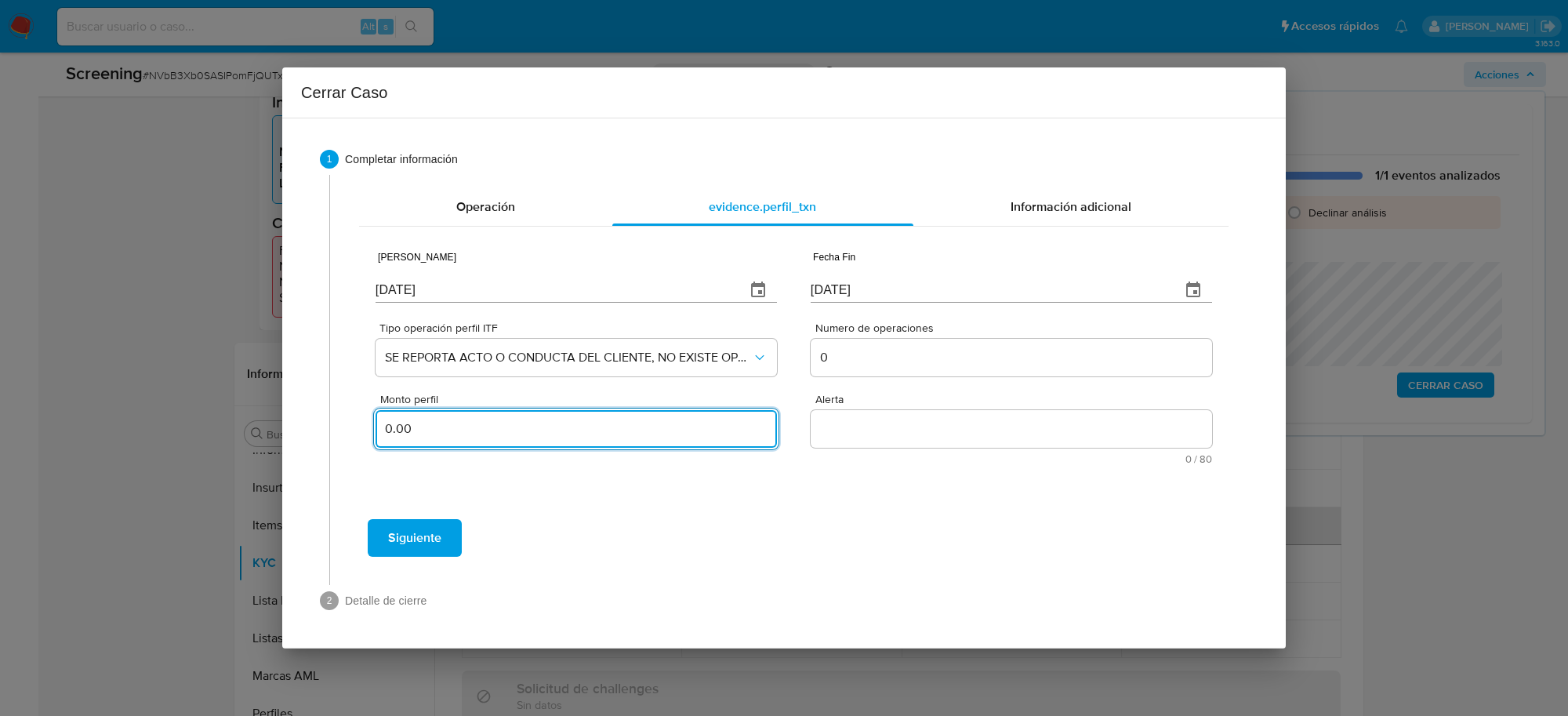
type input "0.00"
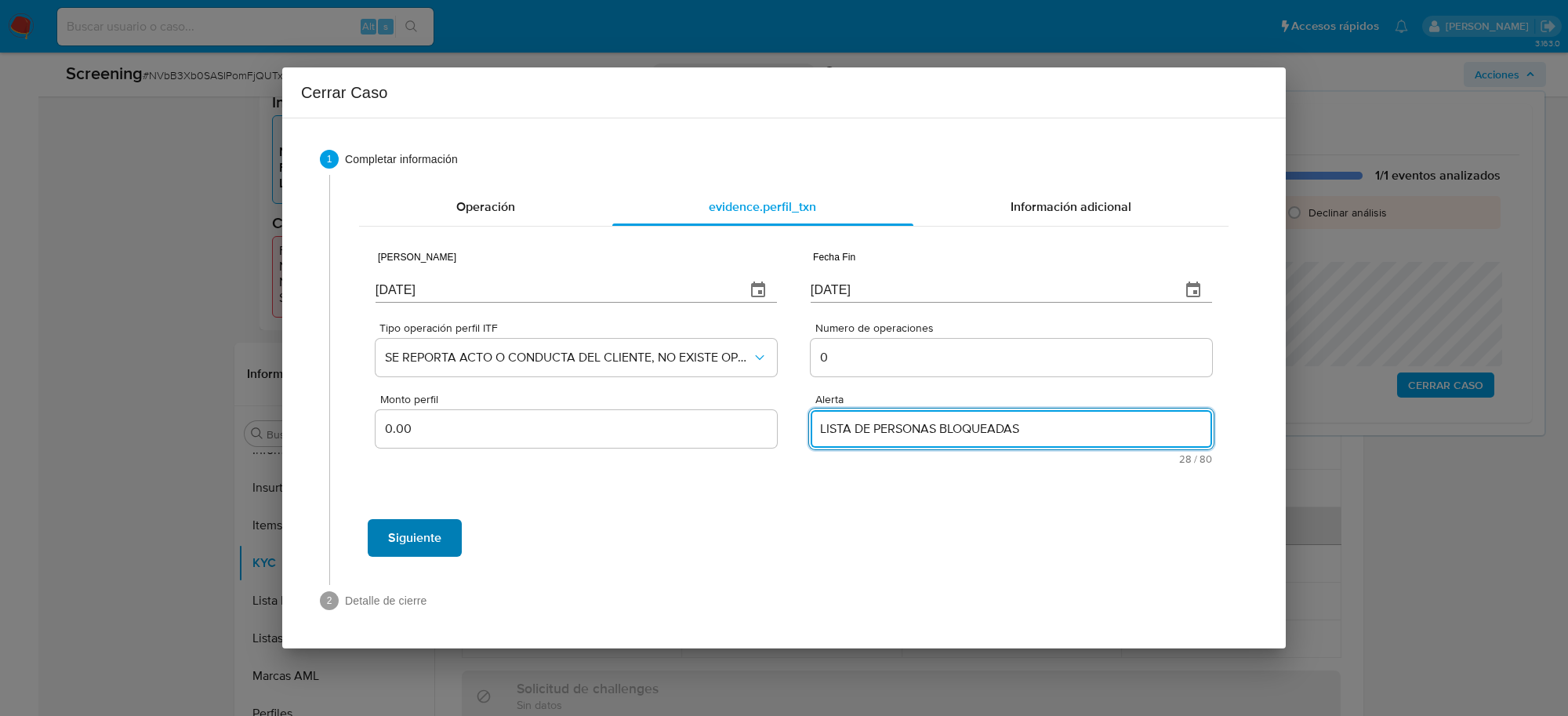
type textarea "LISTA DE PERSONAS BLOQUEADAS"
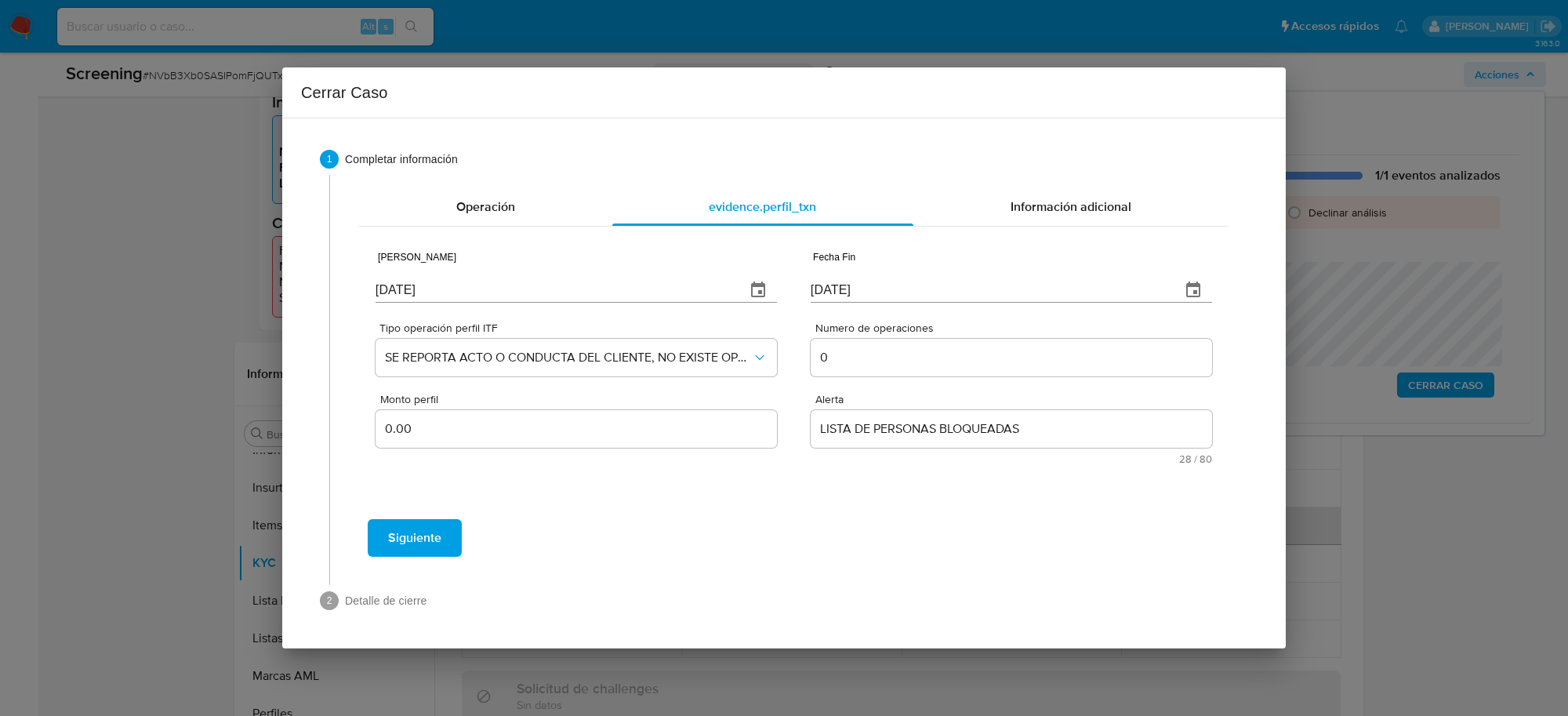
click at [375, 535] on button "Siguiente" at bounding box center [415, 538] width 94 height 38
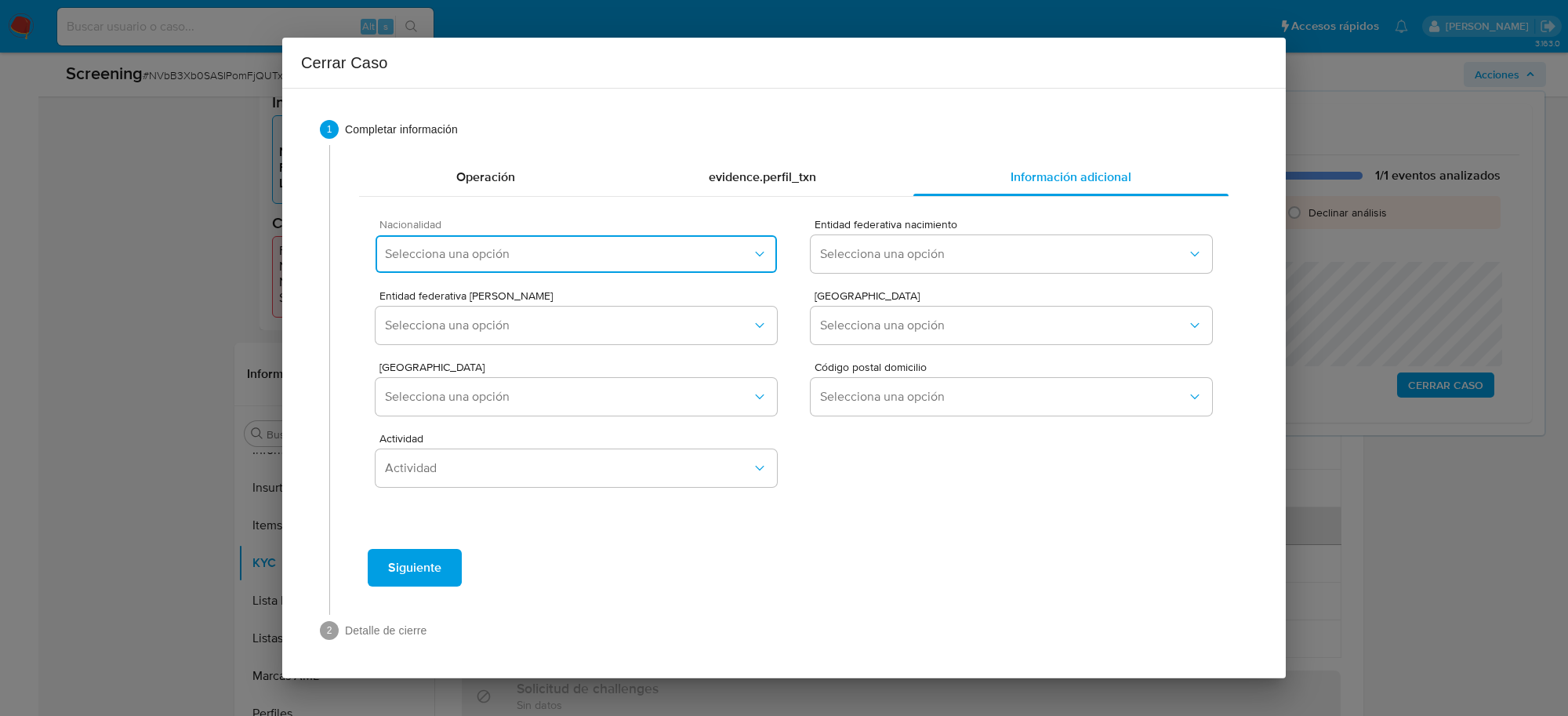
click at [448, 239] on button "Selecciona una opción" at bounding box center [576, 254] width 402 height 38
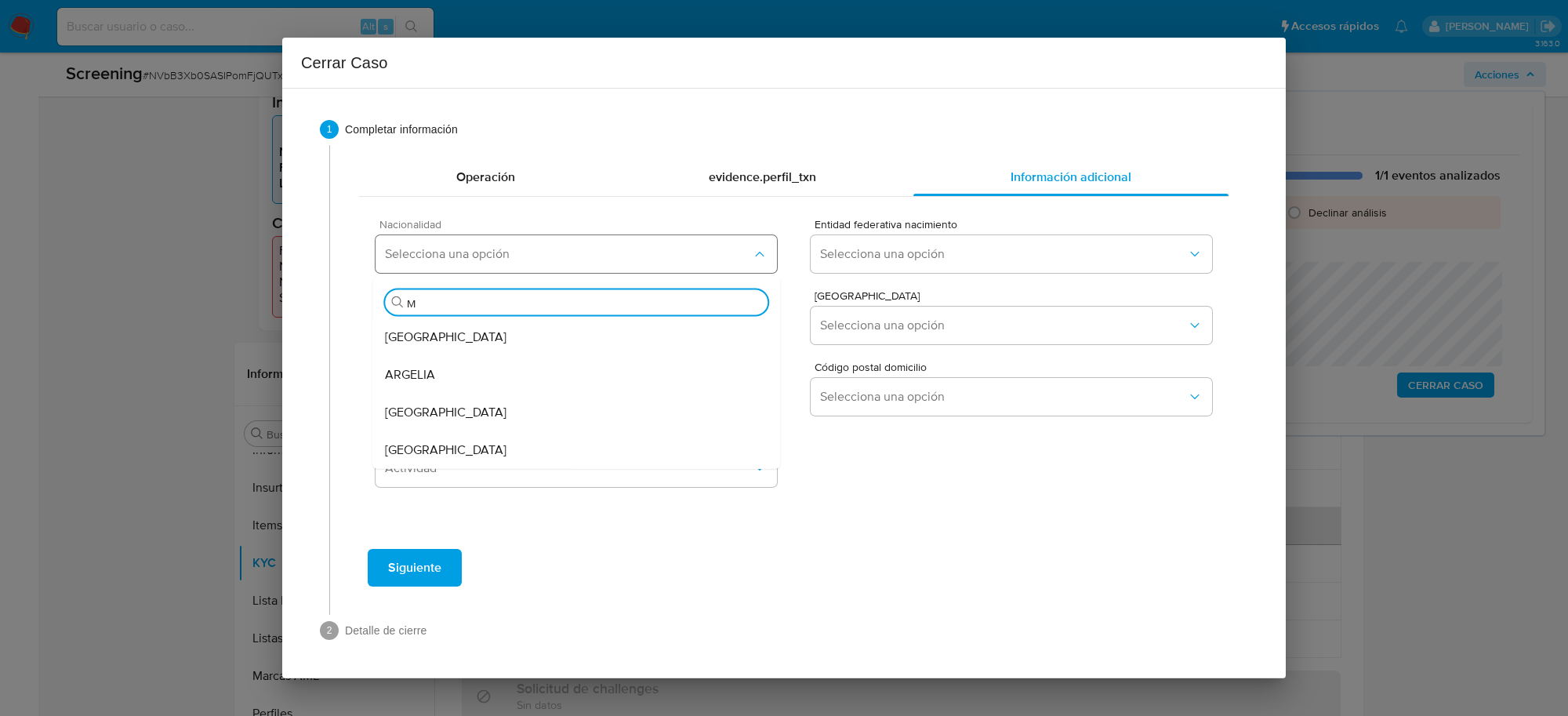
type input "ME"
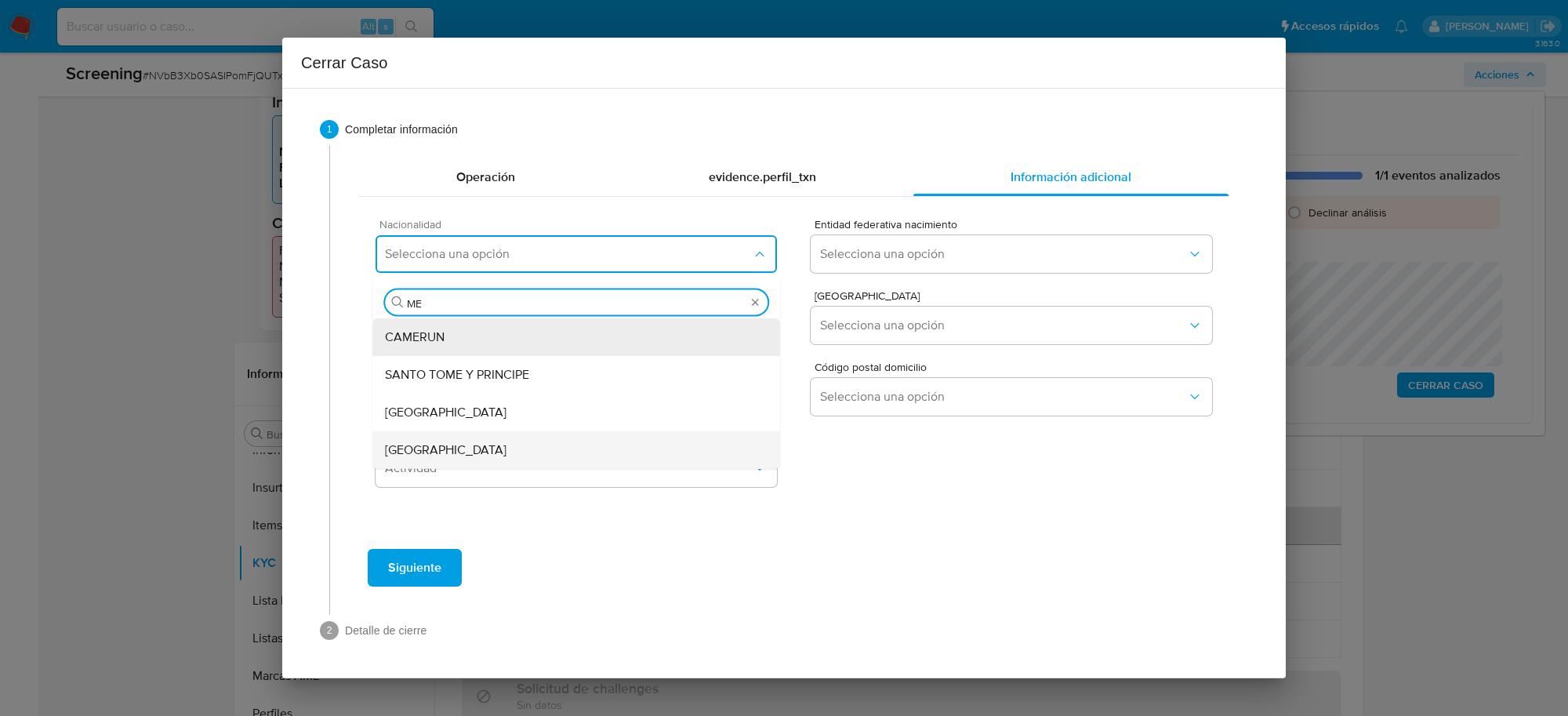
click at [437, 451] on div "[GEOGRAPHIC_DATA]" at bounding box center [576, 449] width 382 height 38
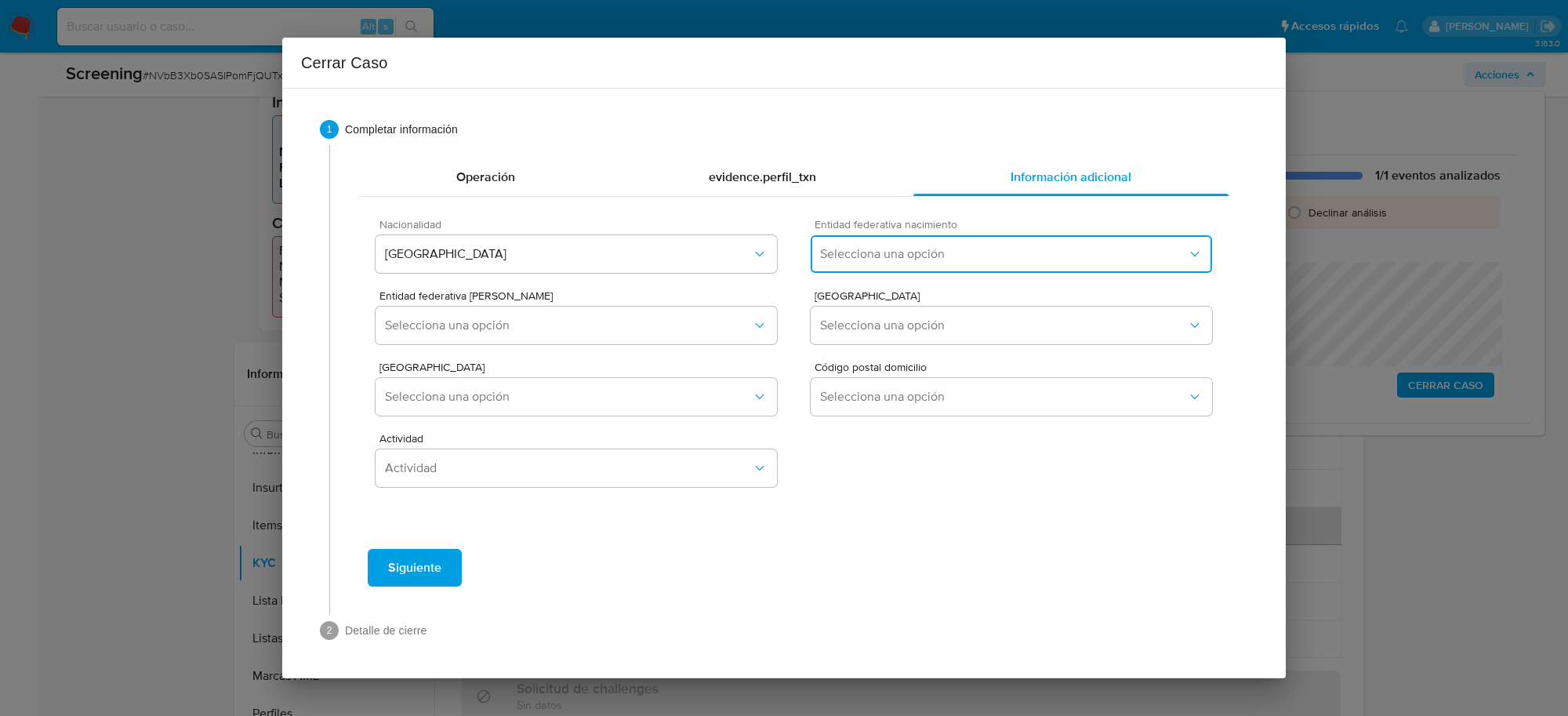
click at [1016, 252] on span "Selecciona una opción" at bounding box center [1003, 254] width 367 height 16
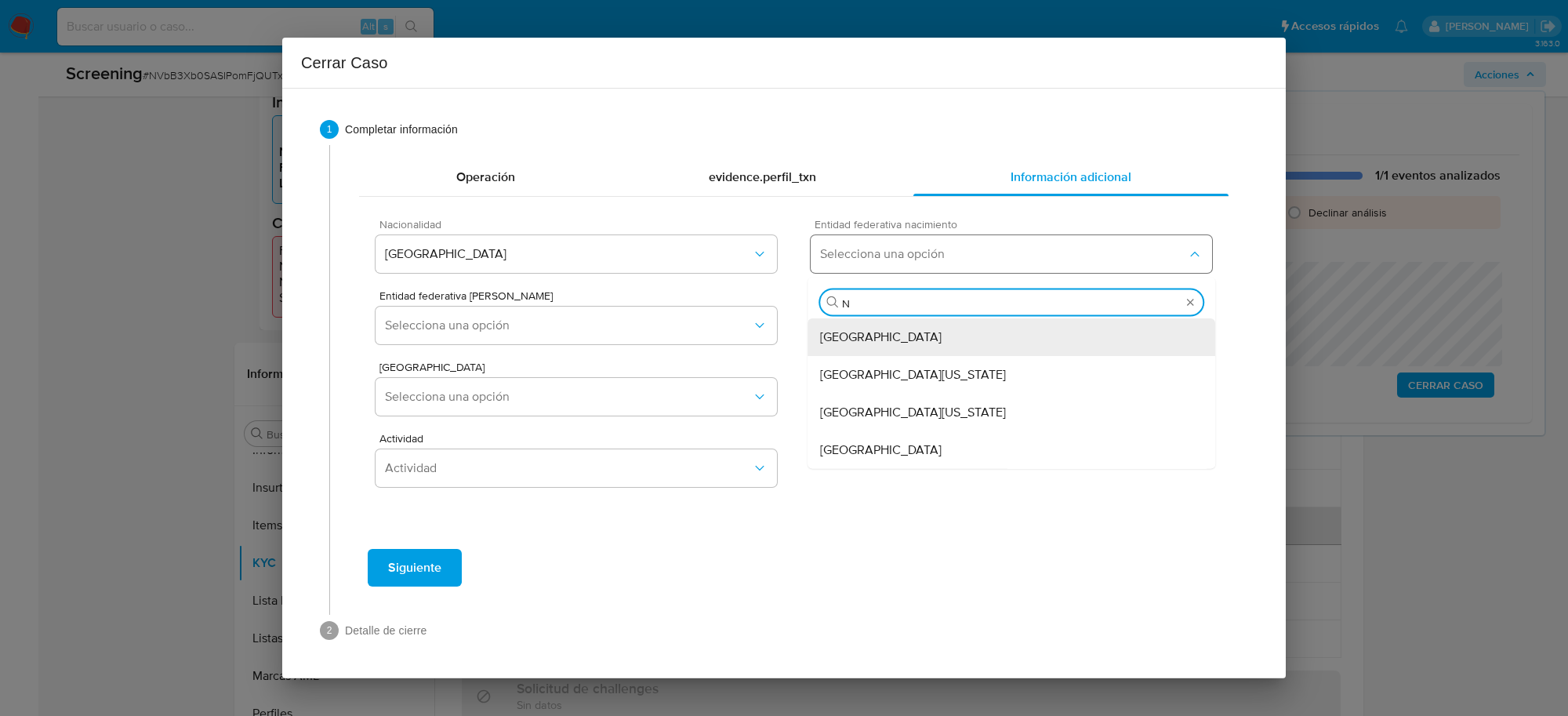
type input "NU"
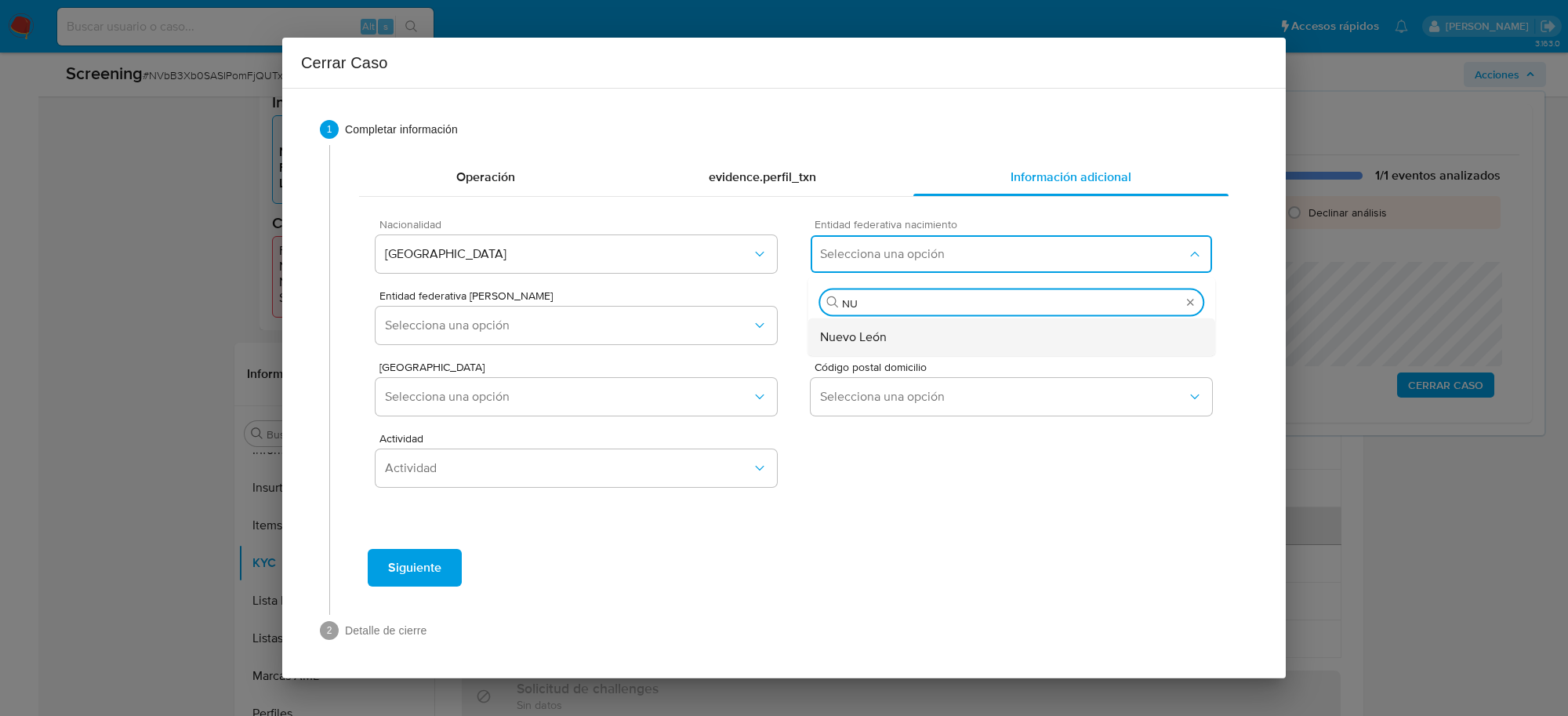
click at [949, 338] on div "Nuevo León" at bounding box center [1011, 336] width 382 height 38
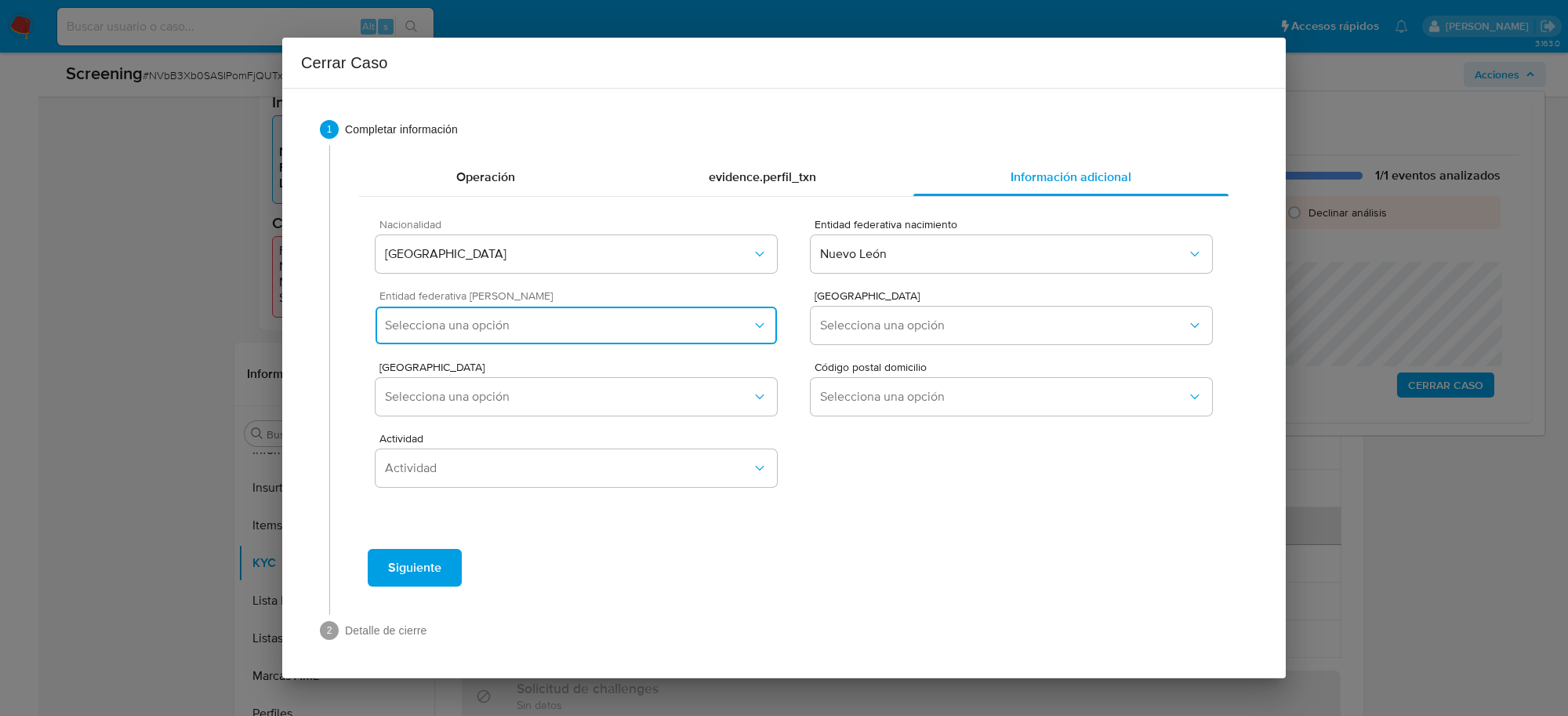
click at [670, 338] on button "Selecciona una opción" at bounding box center [576, 325] width 402 height 38
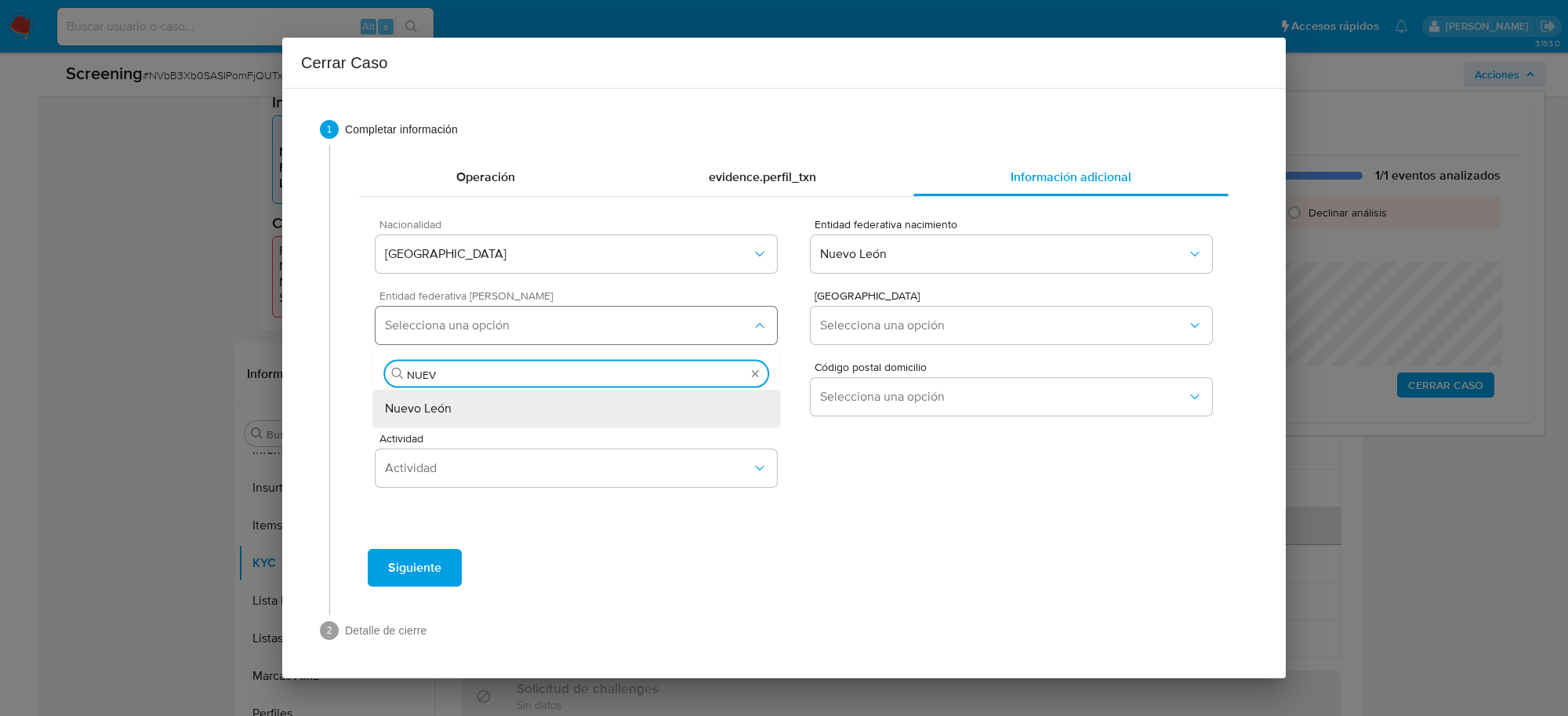
type input "NUEVO"
click at [629, 409] on div "Nuevo León" at bounding box center [576, 408] width 382 height 38
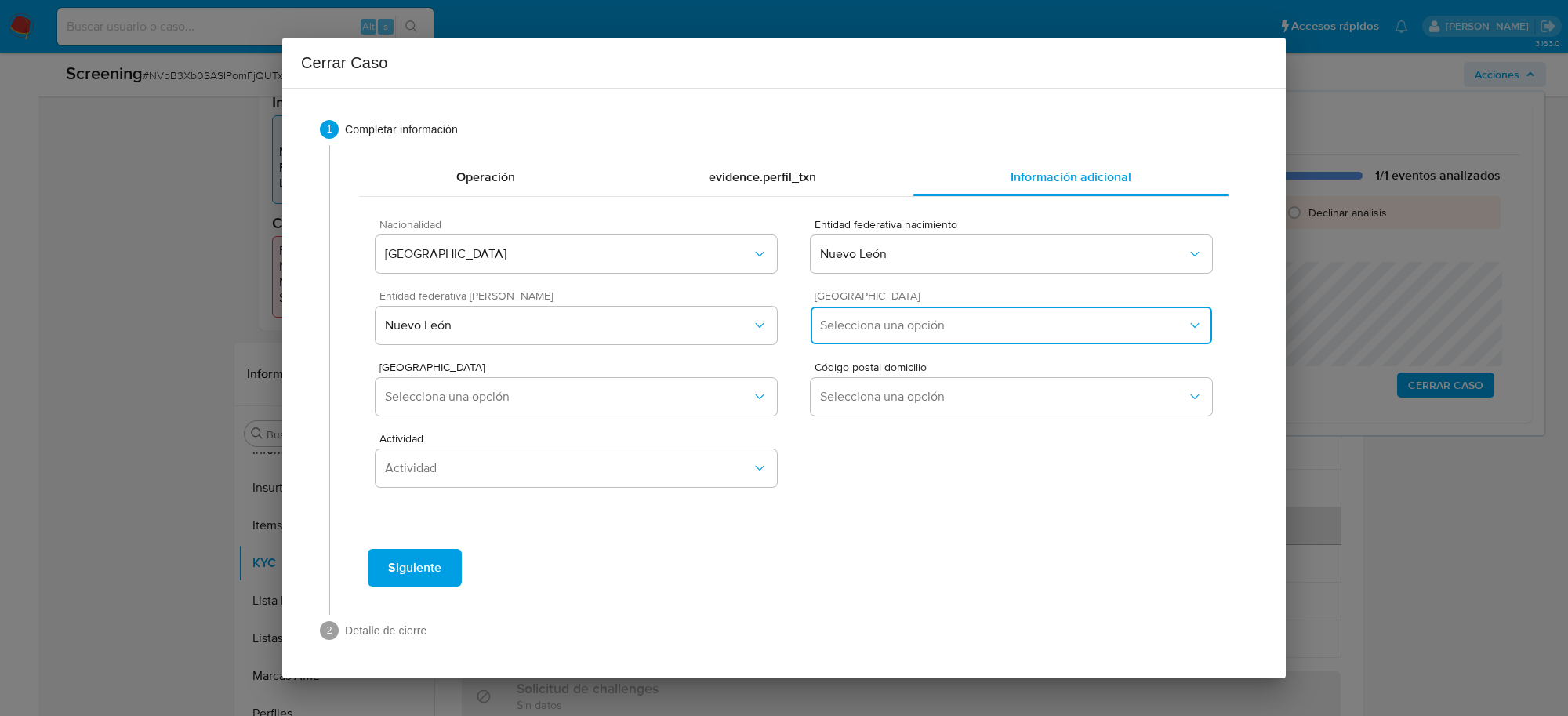
click at [947, 327] on span "Selecciona una opción" at bounding box center [1003, 324] width 367 height 16
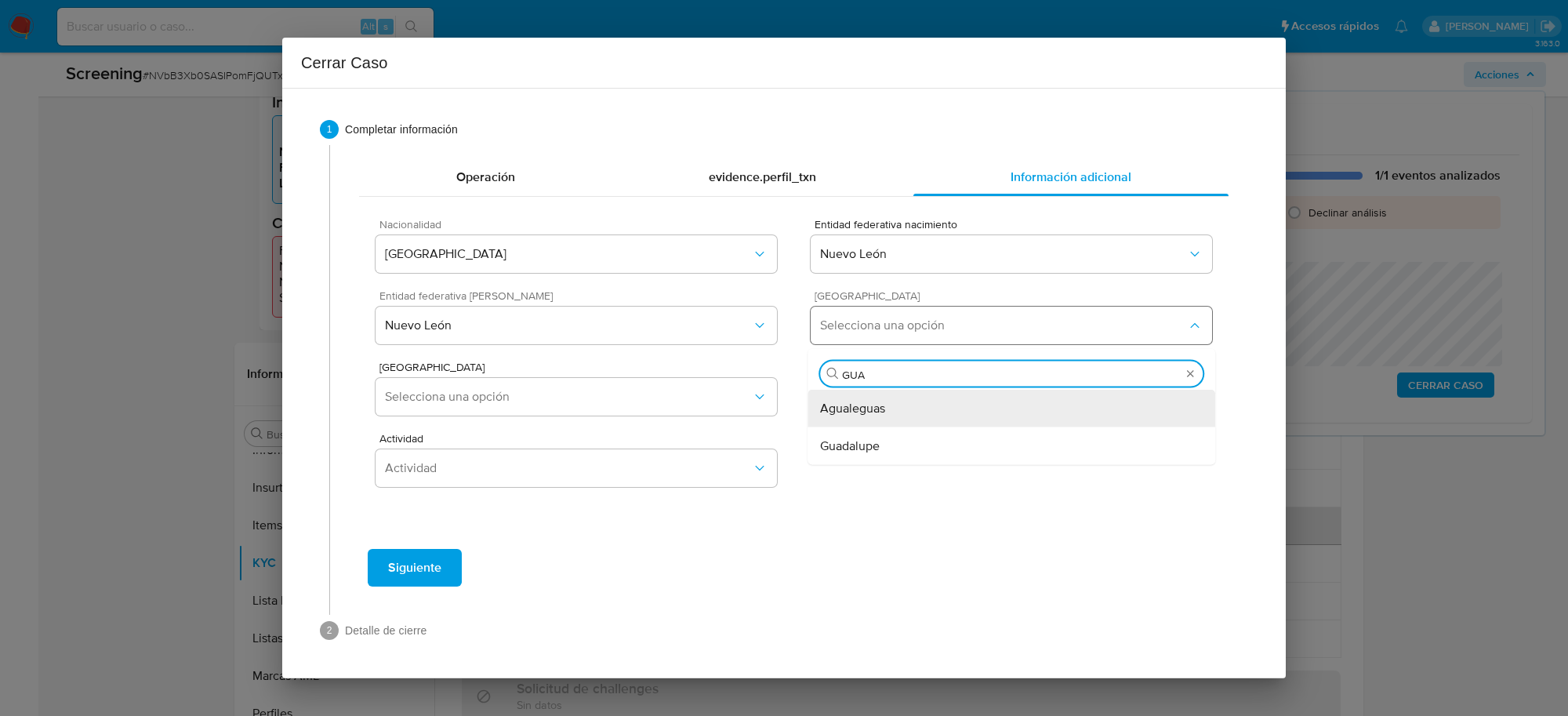
type input "GUAD"
click at [895, 405] on div "Guadalupe" at bounding box center [1011, 408] width 382 height 38
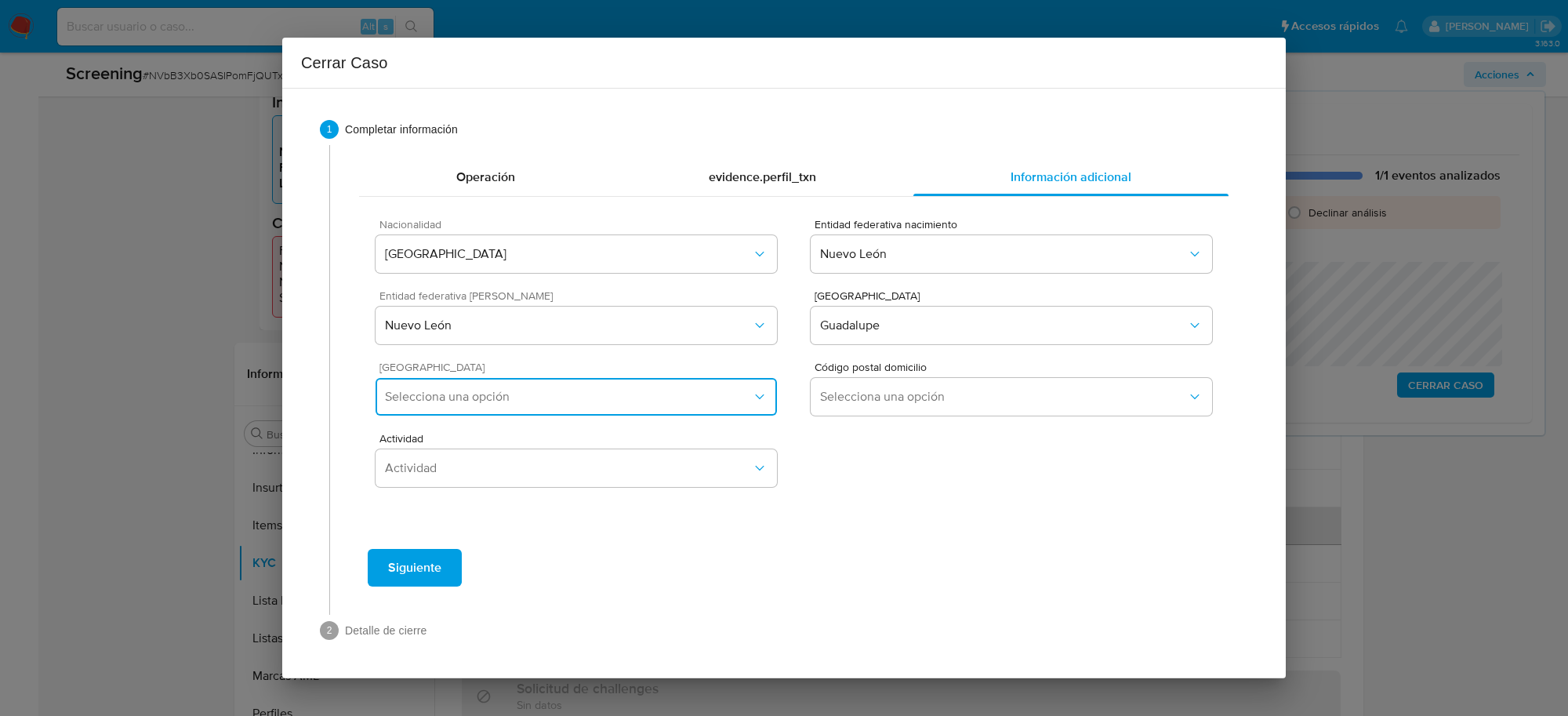
click at [719, 401] on span "Selecciona una opción" at bounding box center [568, 396] width 367 height 16
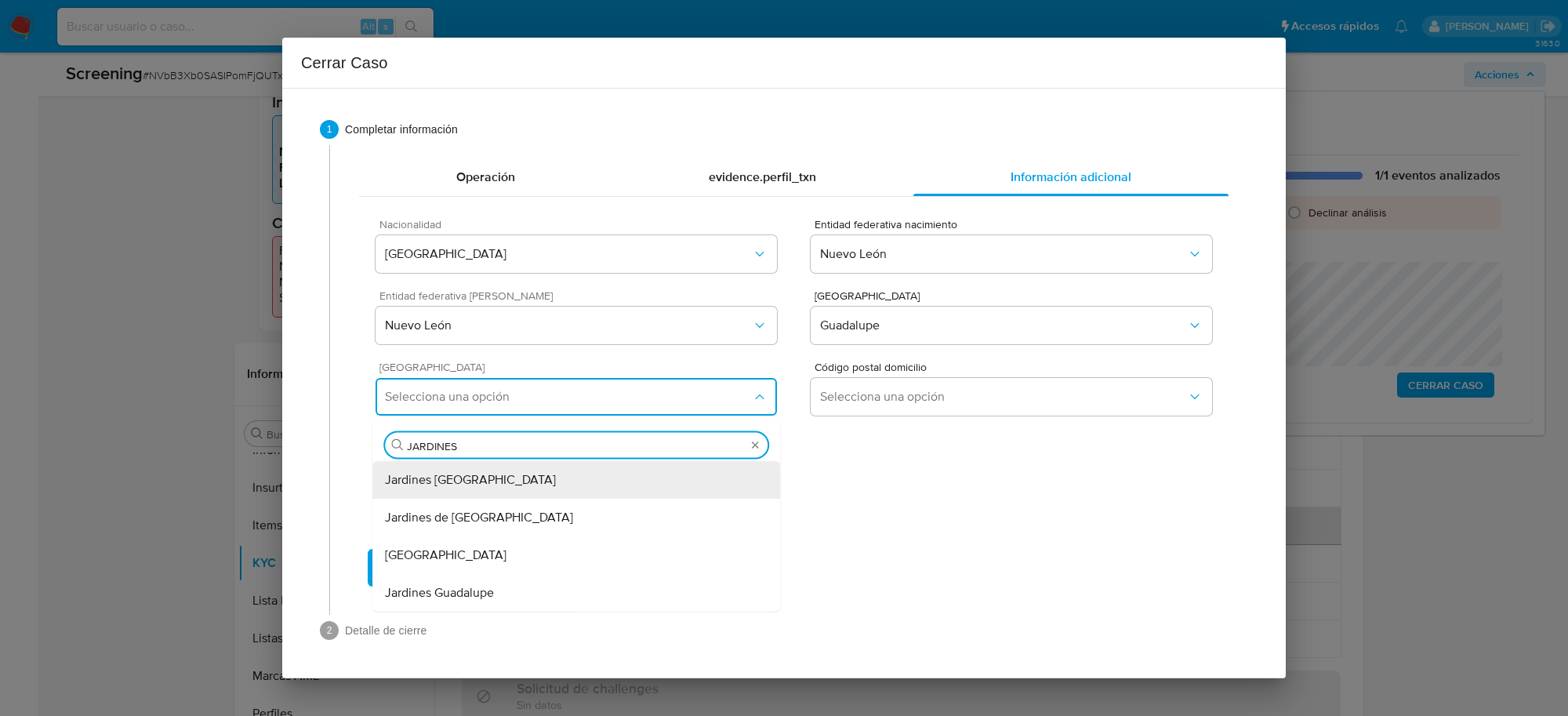
type input "JARDINES D"
click at [472, 483] on span "Jardines de Casa Blanca" at bounding box center [479, 480] width 188 height 16
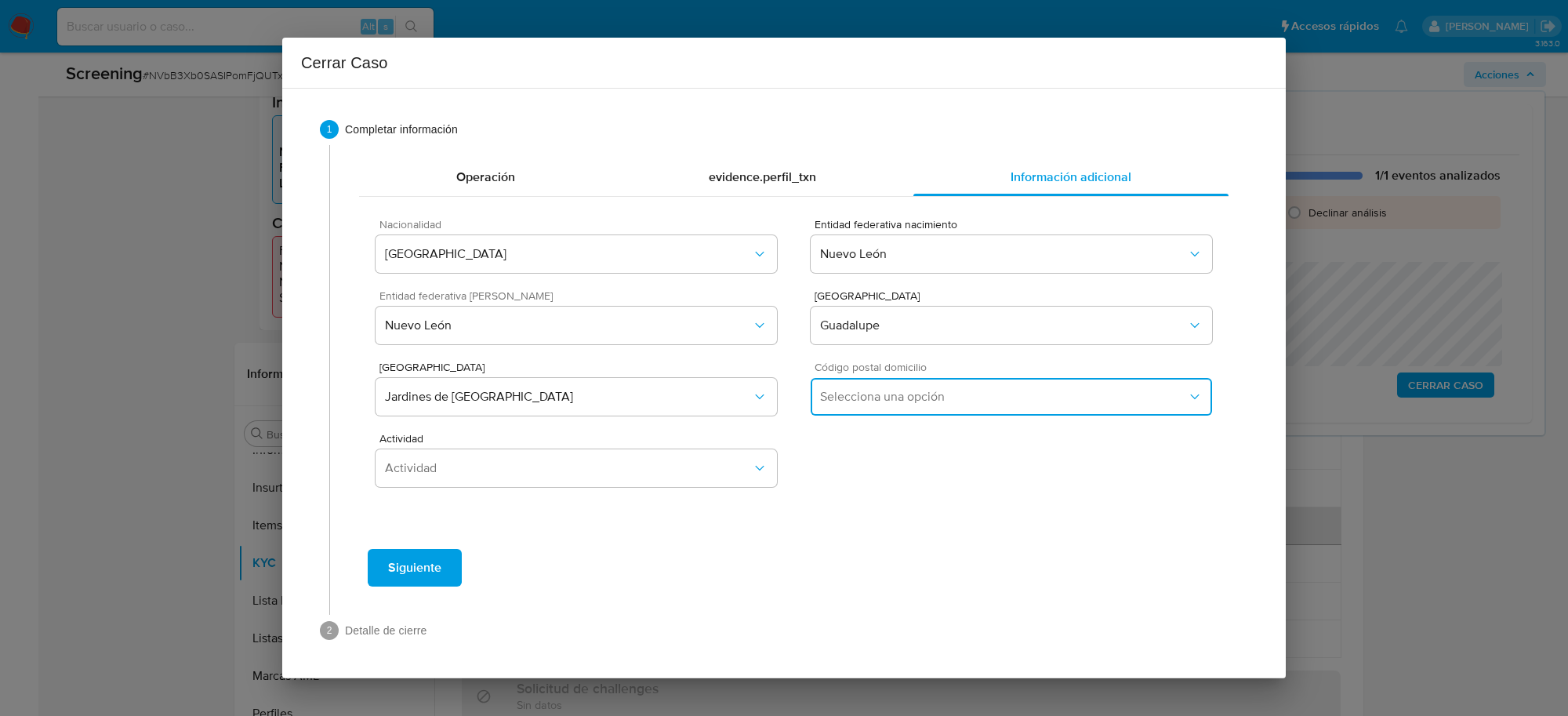
click at [894, 391] on span "Selecciona una opción" at bounding box center [1003, 396] width 367 height 16
click at [851, 472] on div "67116" at bounding box center [1011, 480] width 382 height 38
click at [640, 475] on span "Actividad" at bounding box center [568, 468] width 367 height 16
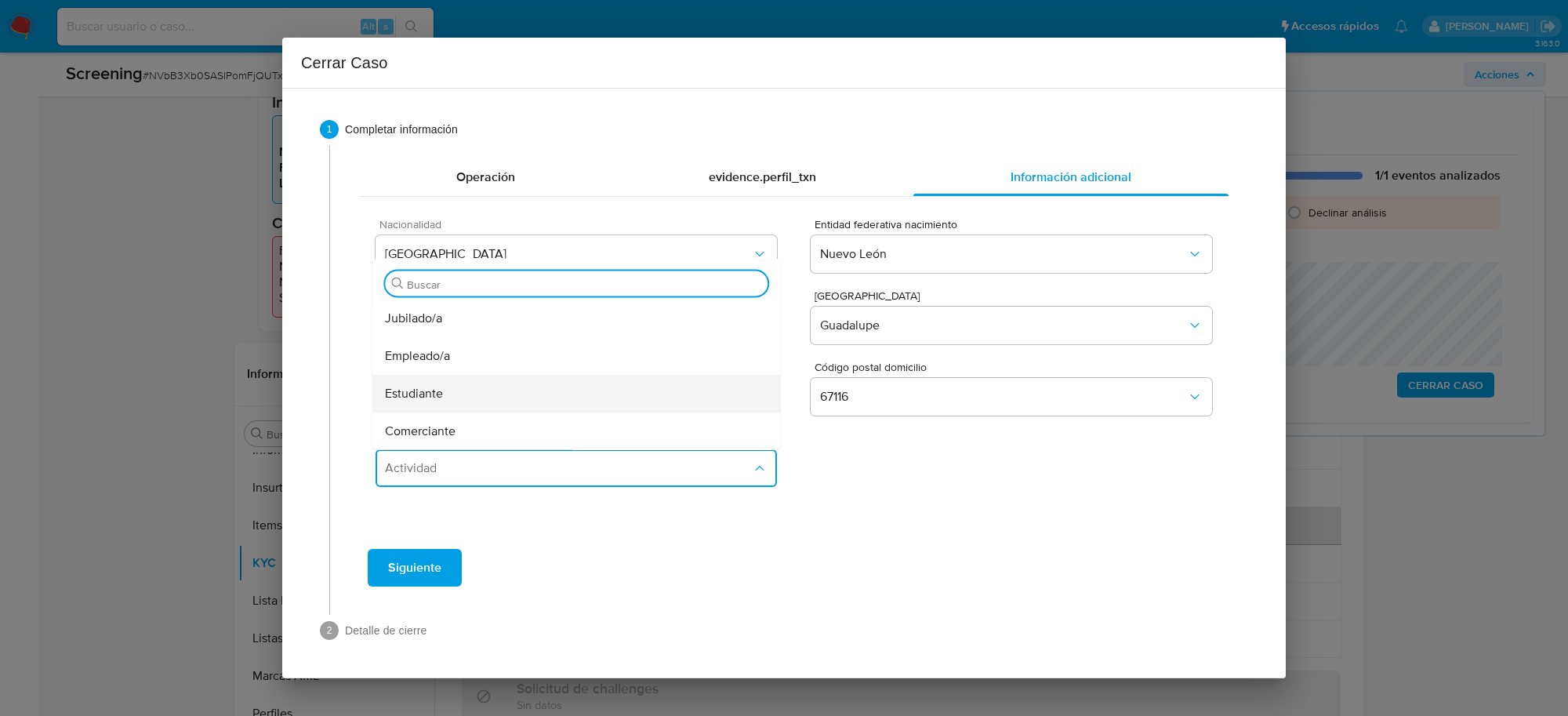
click at [472, 386] on div "Estudiante" at bounding box center [576, 393] width 382 height 38
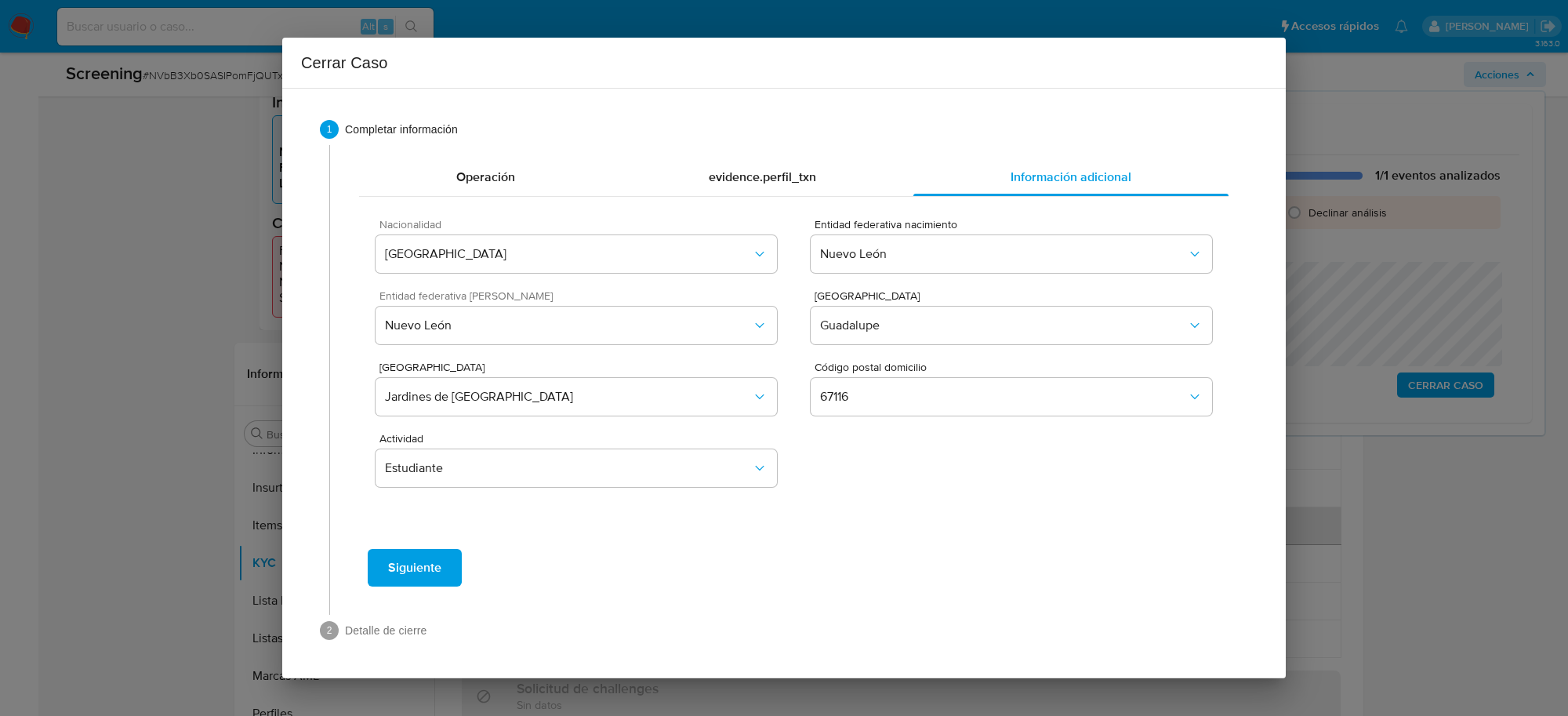
click at [419, 563] on span "Siguiente" at bounding box center [415, 568] width 53 height 35
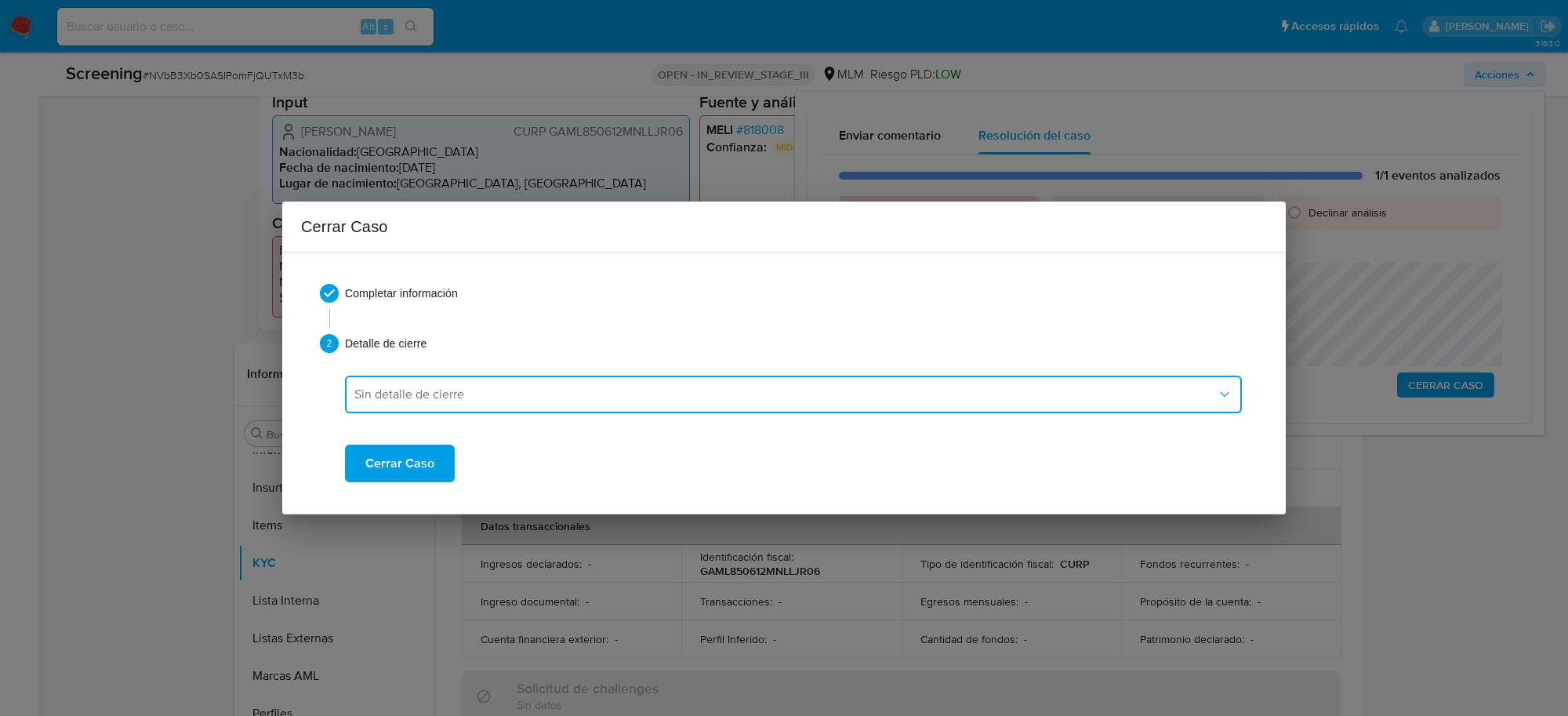
click at [493, 405] on button "Sin detalle de cierre" at bounding box center [793, 394] width 897 height 38
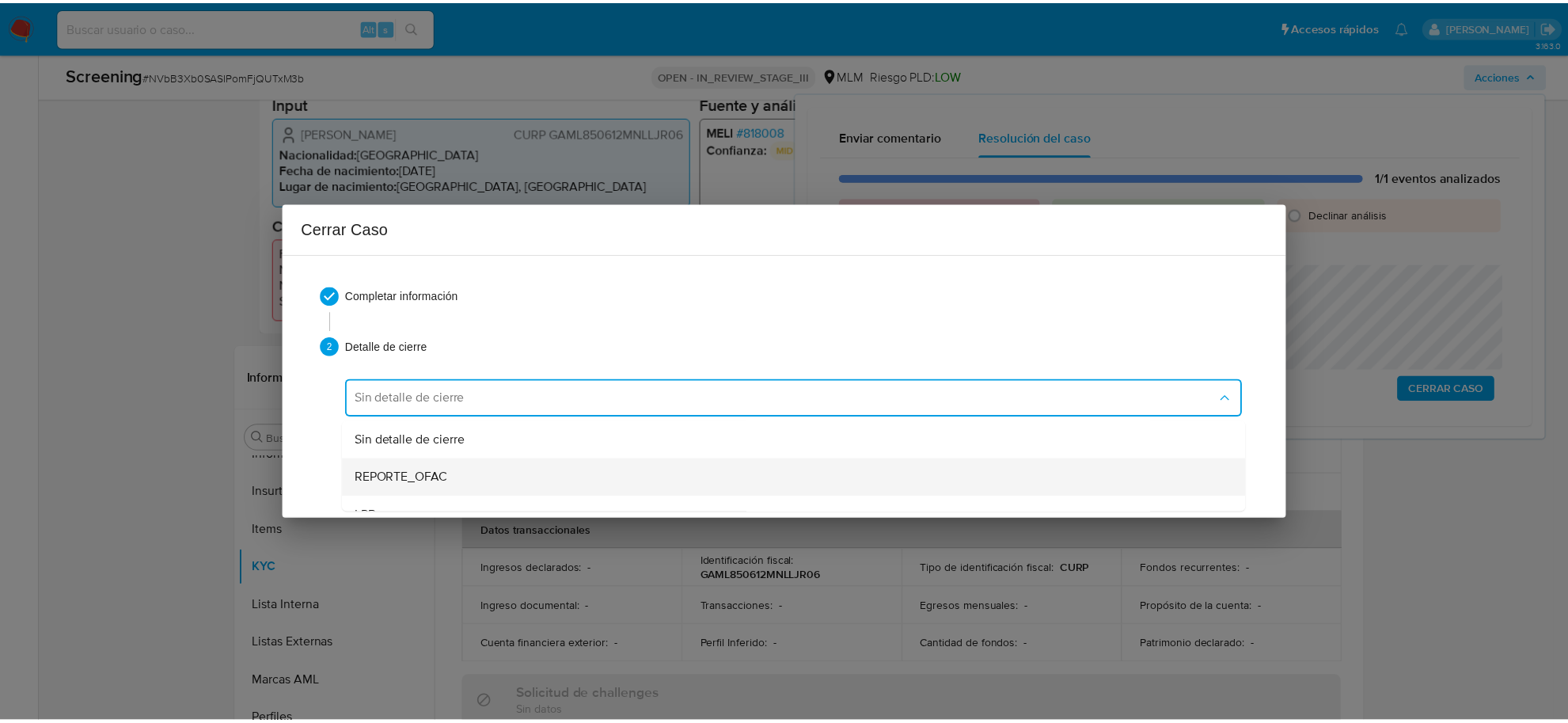
scroll to position [99, 0]
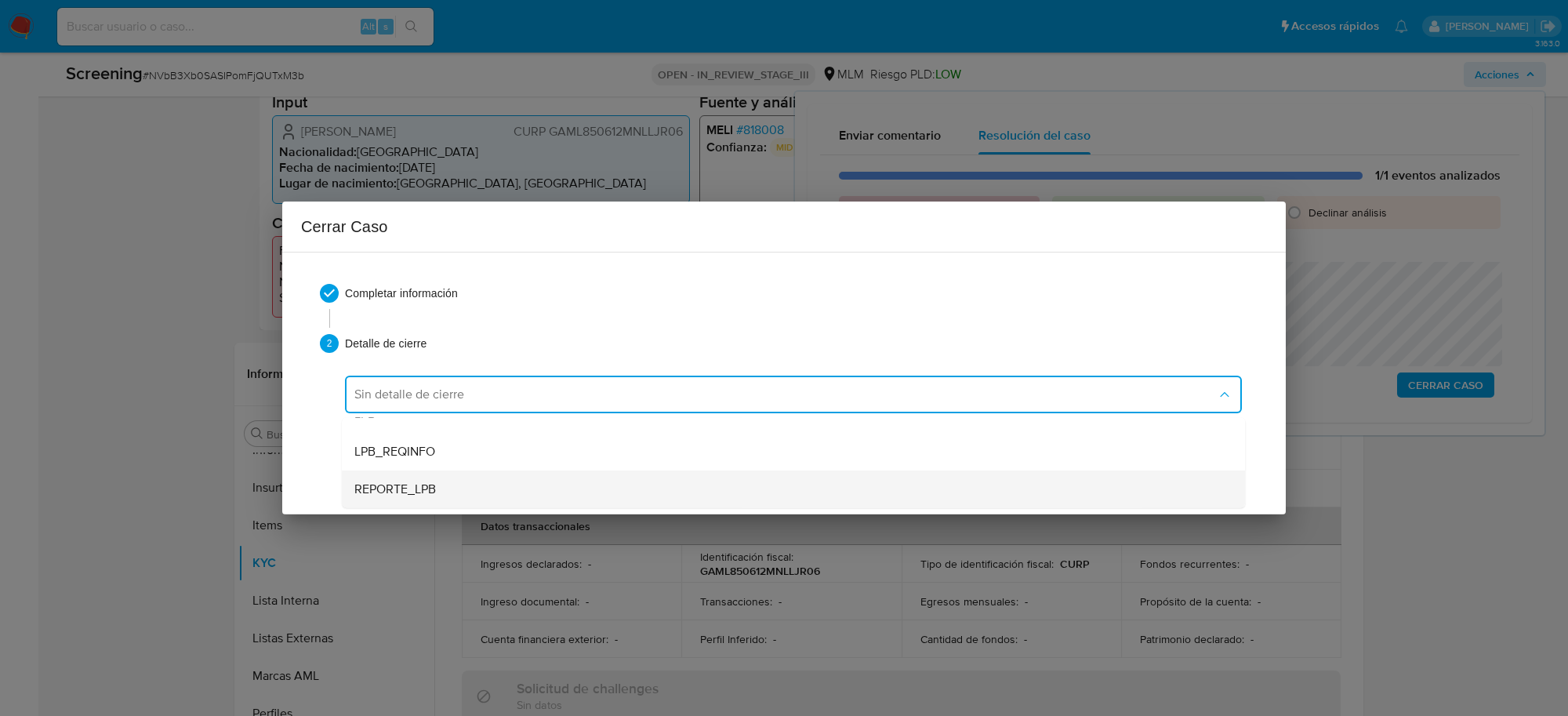
click at [451, 481] on div "REPORTE_LPB" at bounding box center [793, 489] width 878 height 38
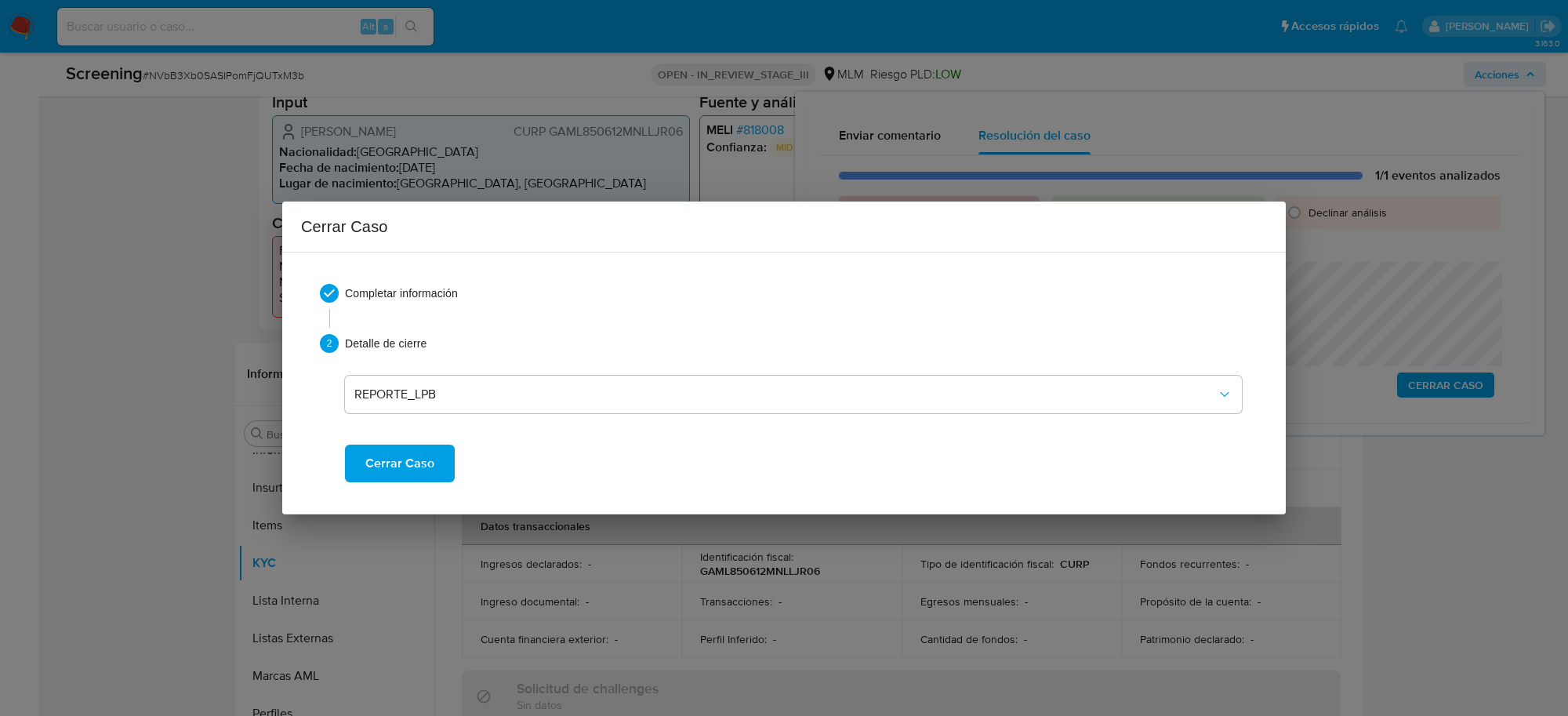
click at [412, 467] on span "Cerrar Caso" at bounding box center [400, 463] width 69 height 35
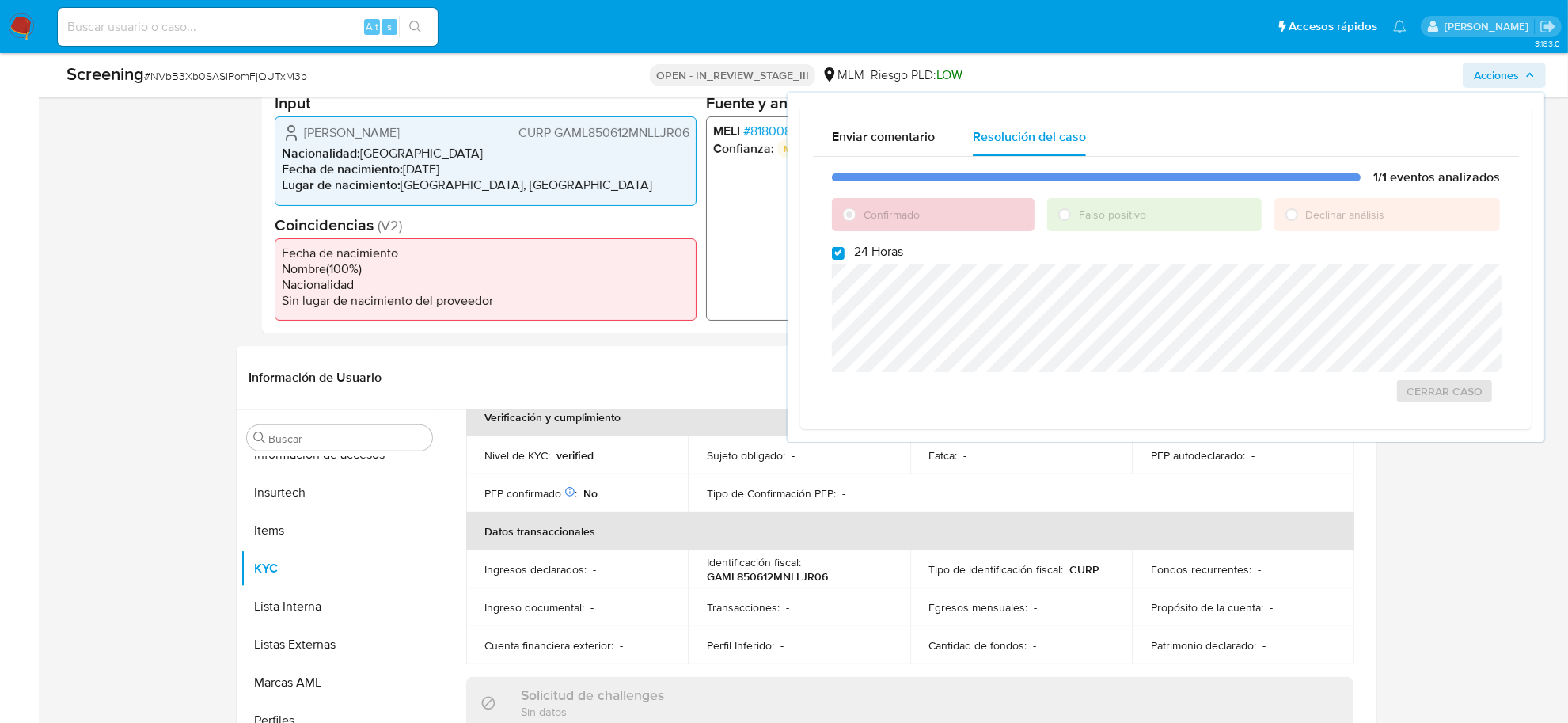
click at [244, 76] on span "# NVbB3Xb0SASIPomFjQUTxM3b" at bounding box center [225, 75] width 163 height 16
copy span "NVbB3Xb0SASIPomFjQUTxM3b"
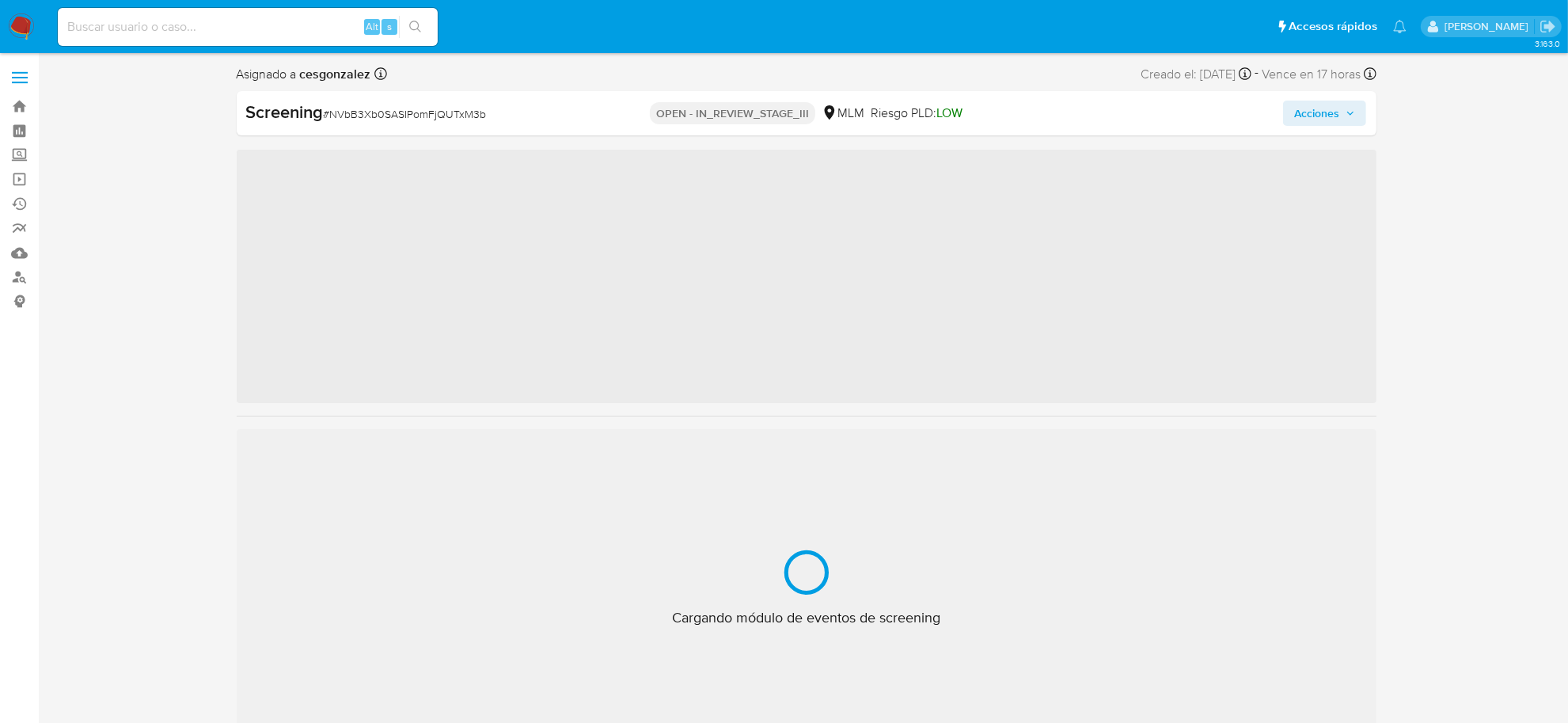
scroll to position [781, 0]
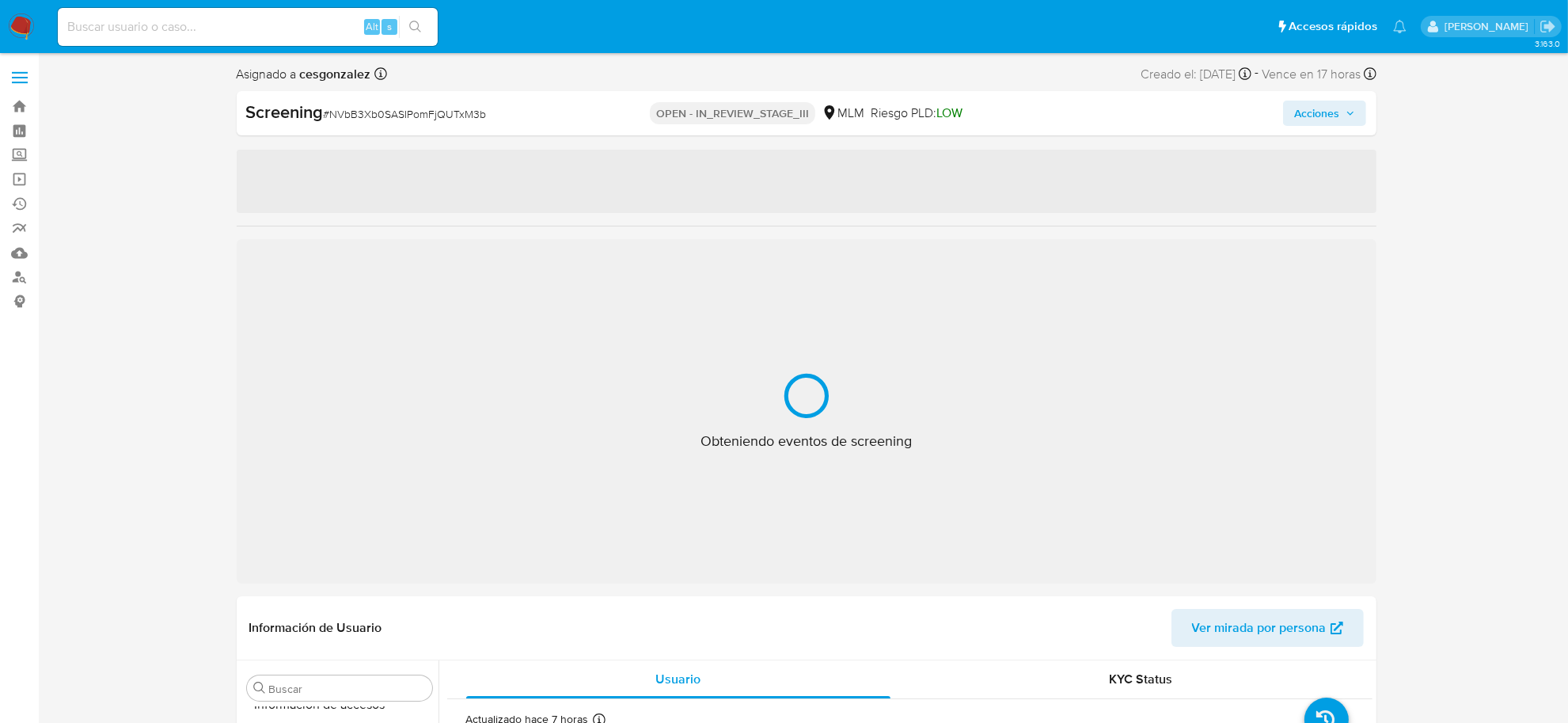
select select "10"
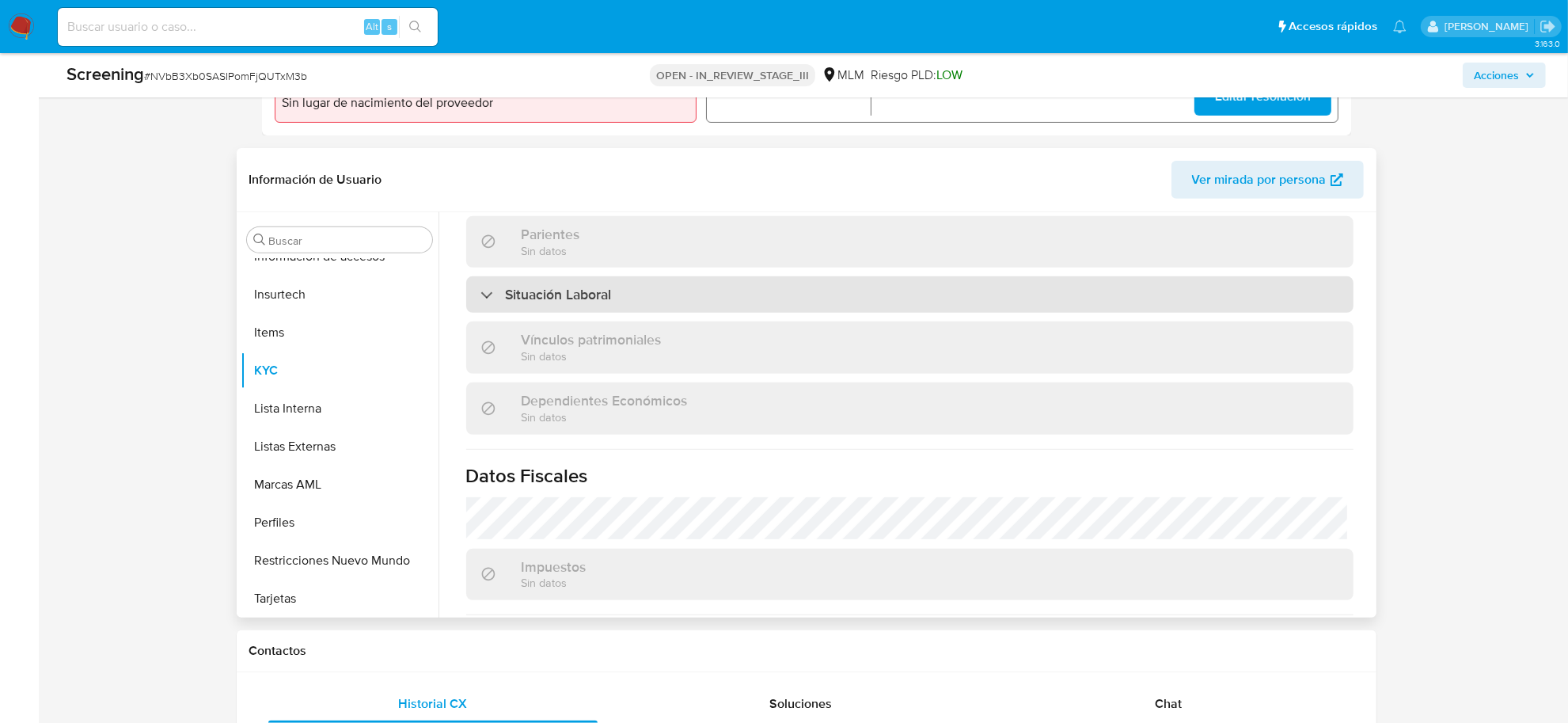
scroll to position [1000, 0]
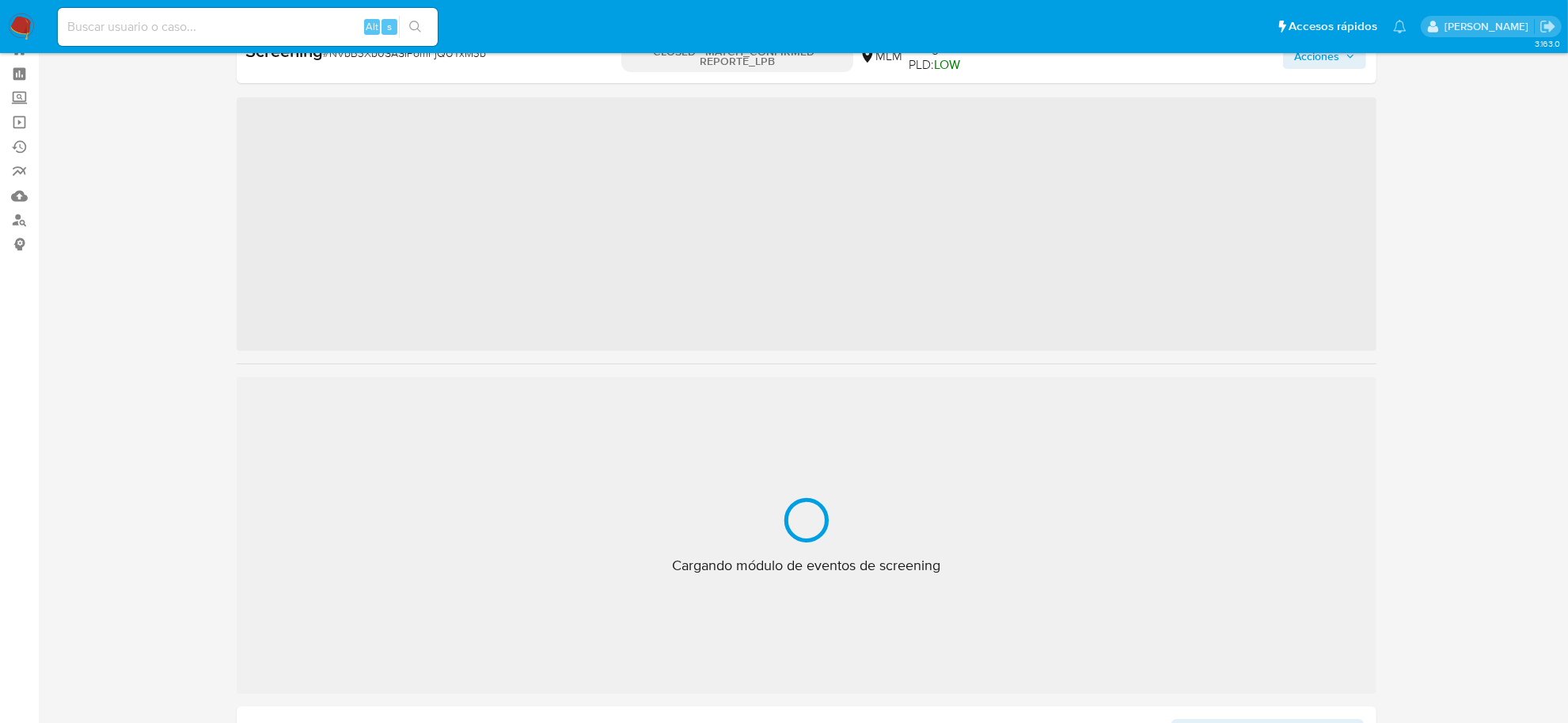
scroll to position [781, 0]
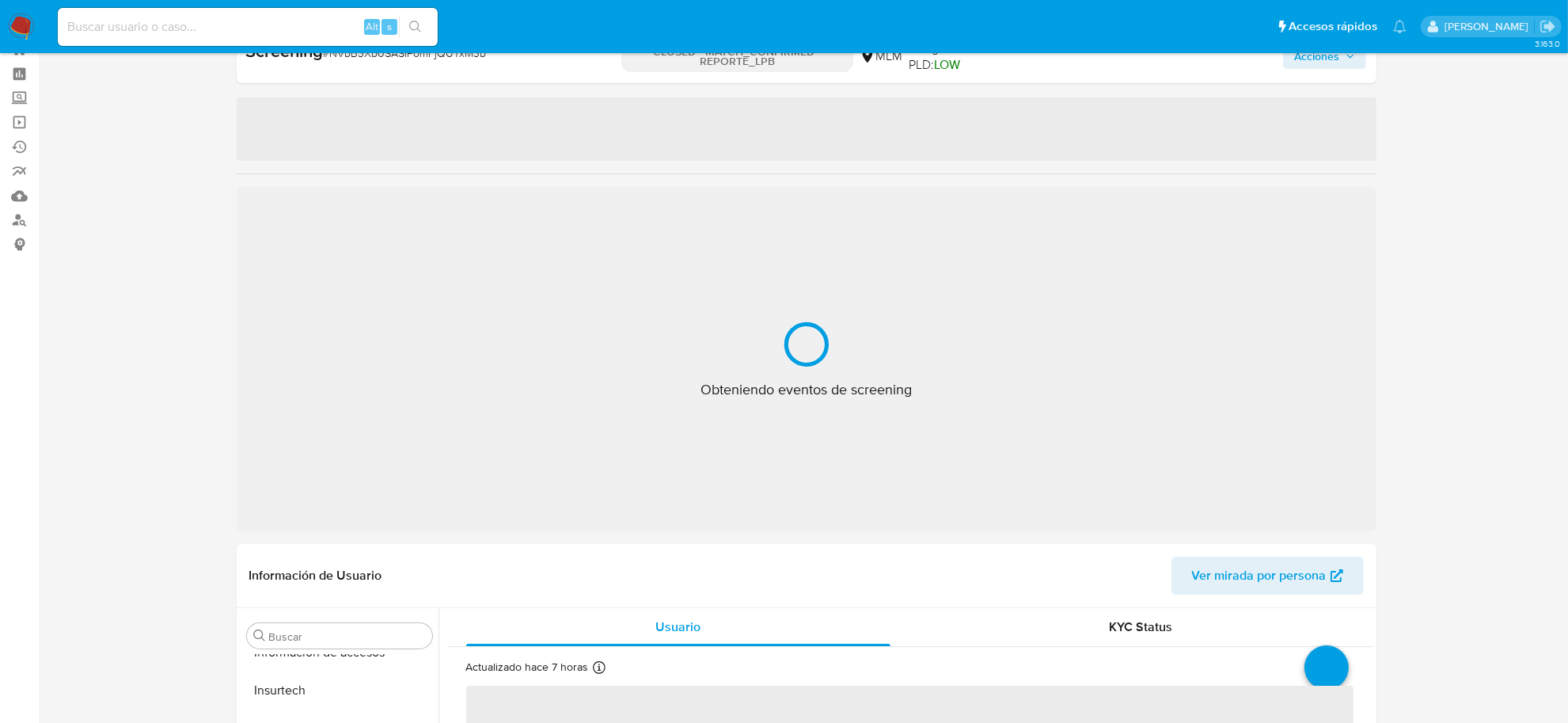
select select "10"
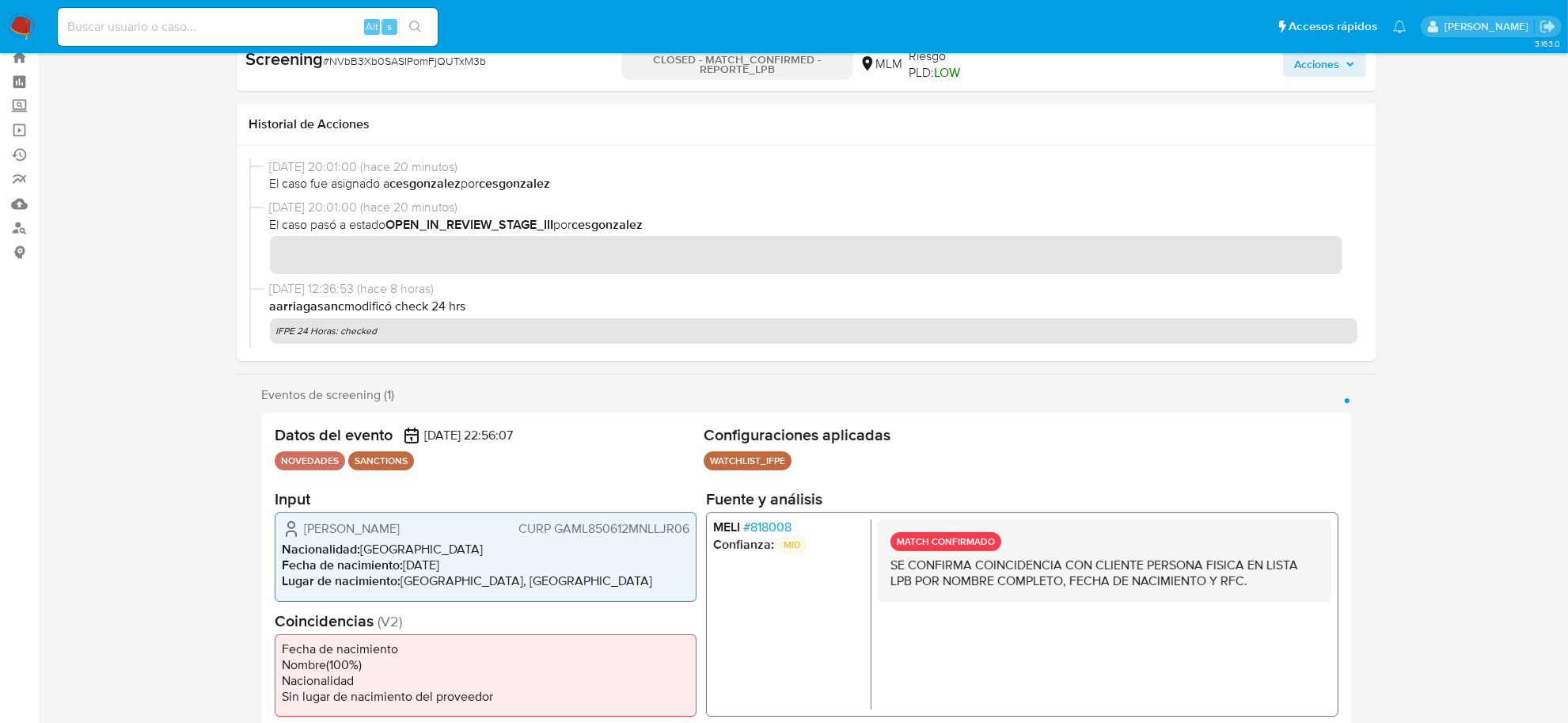
scroll to position [0, 0]
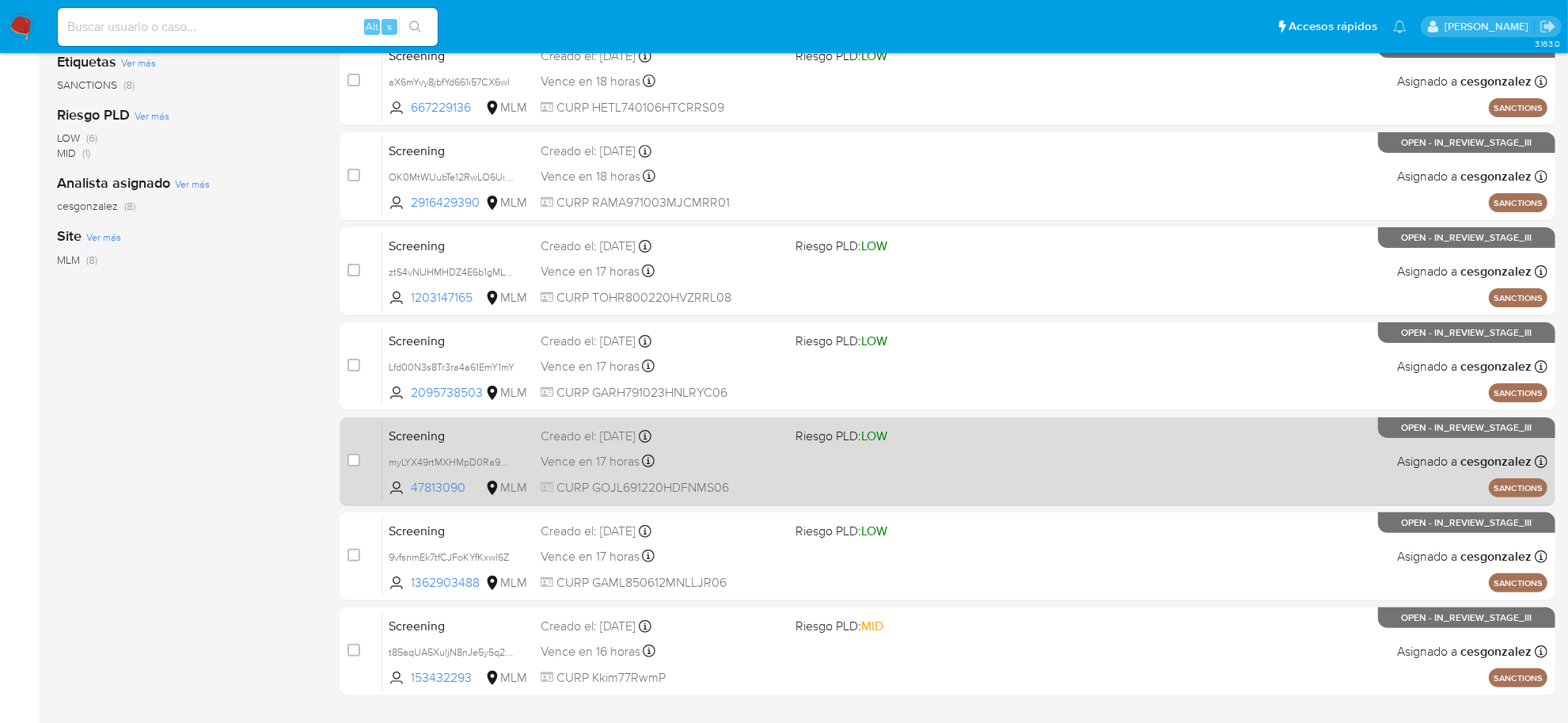
scroll to position [393, 0]
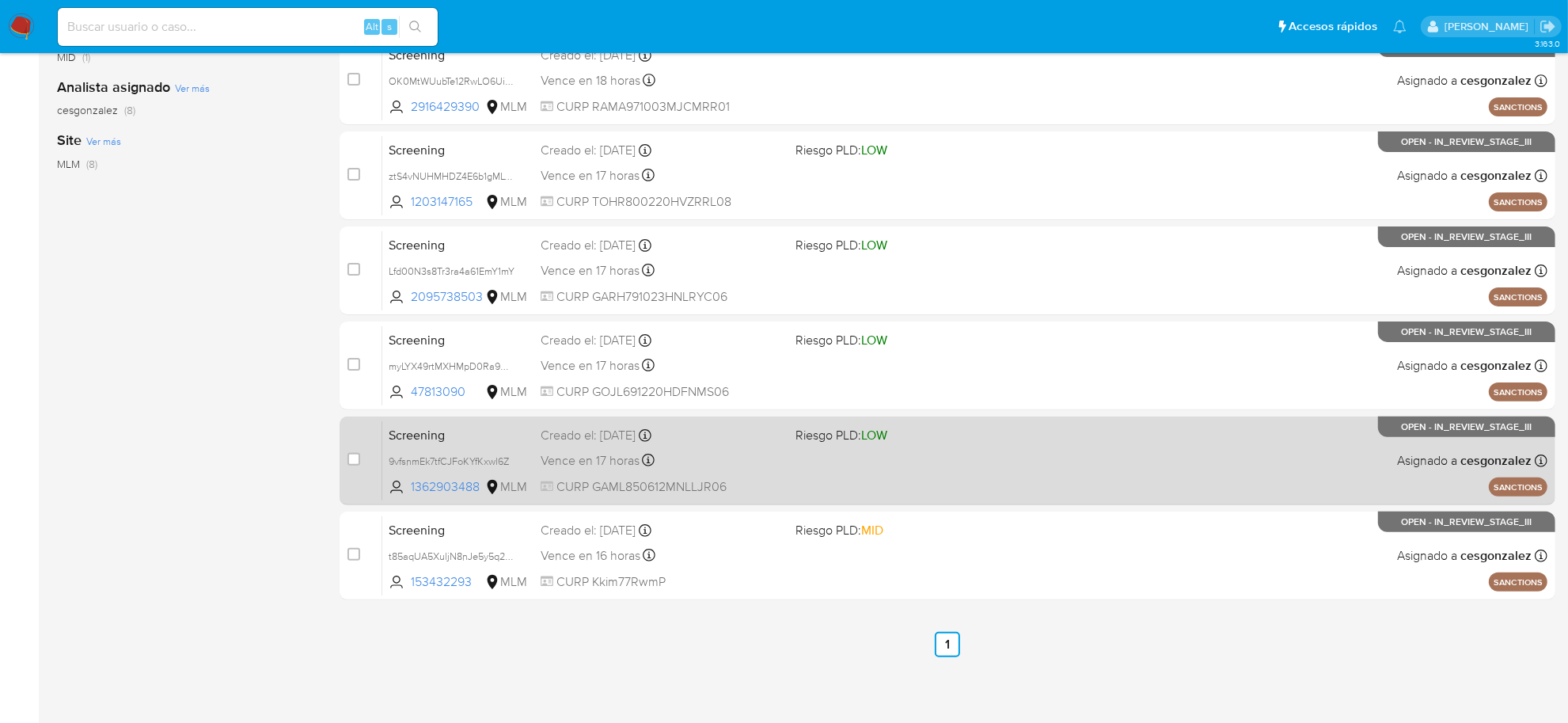
click at [585, 464] on span "Vence en 17 horas" at bounding box center [590, 460] width 99 height 18
click at [671, 467] on div "Vence en 17 horas Vence el 10/10/2025 12:59:25" at bounding box center [662, 460] width 242 height 21
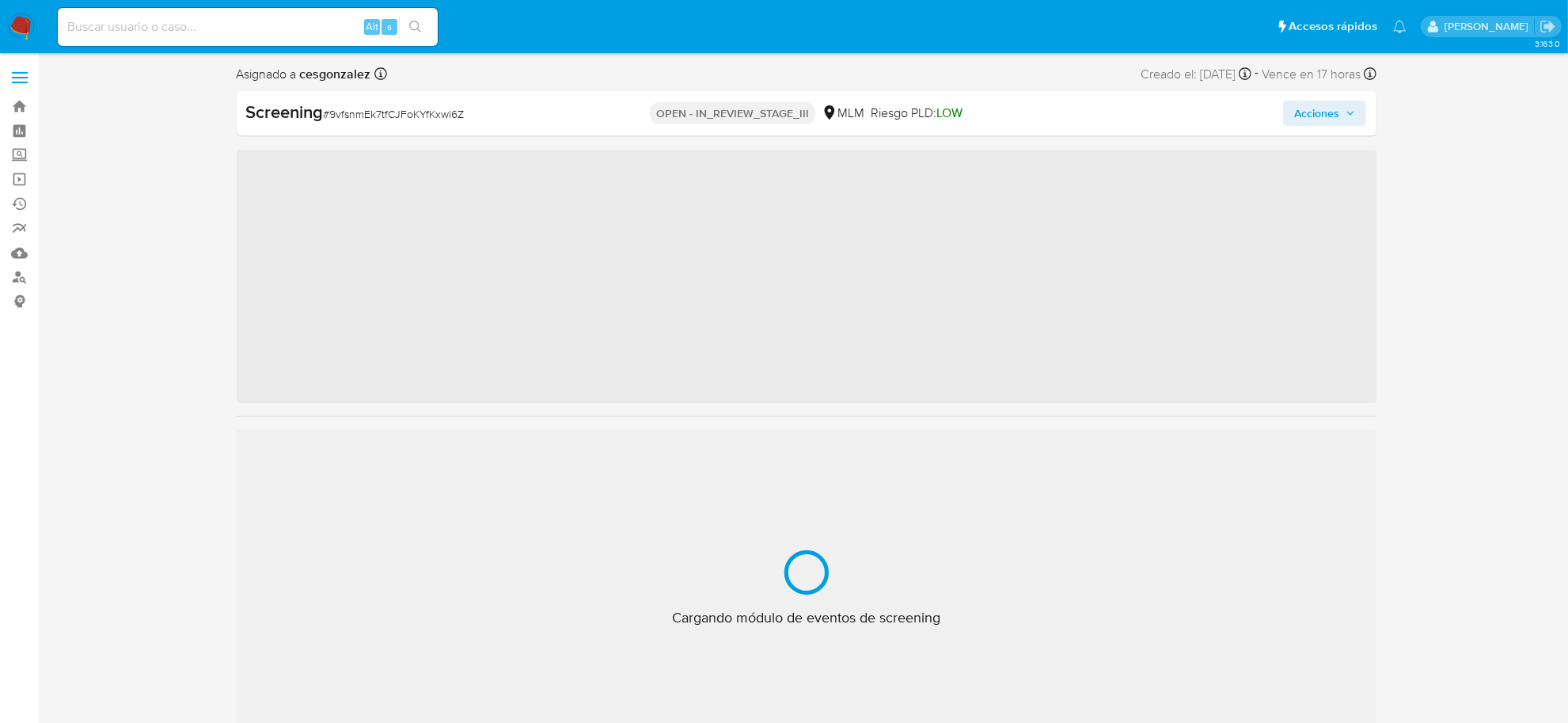
scroll to position [781, 0]
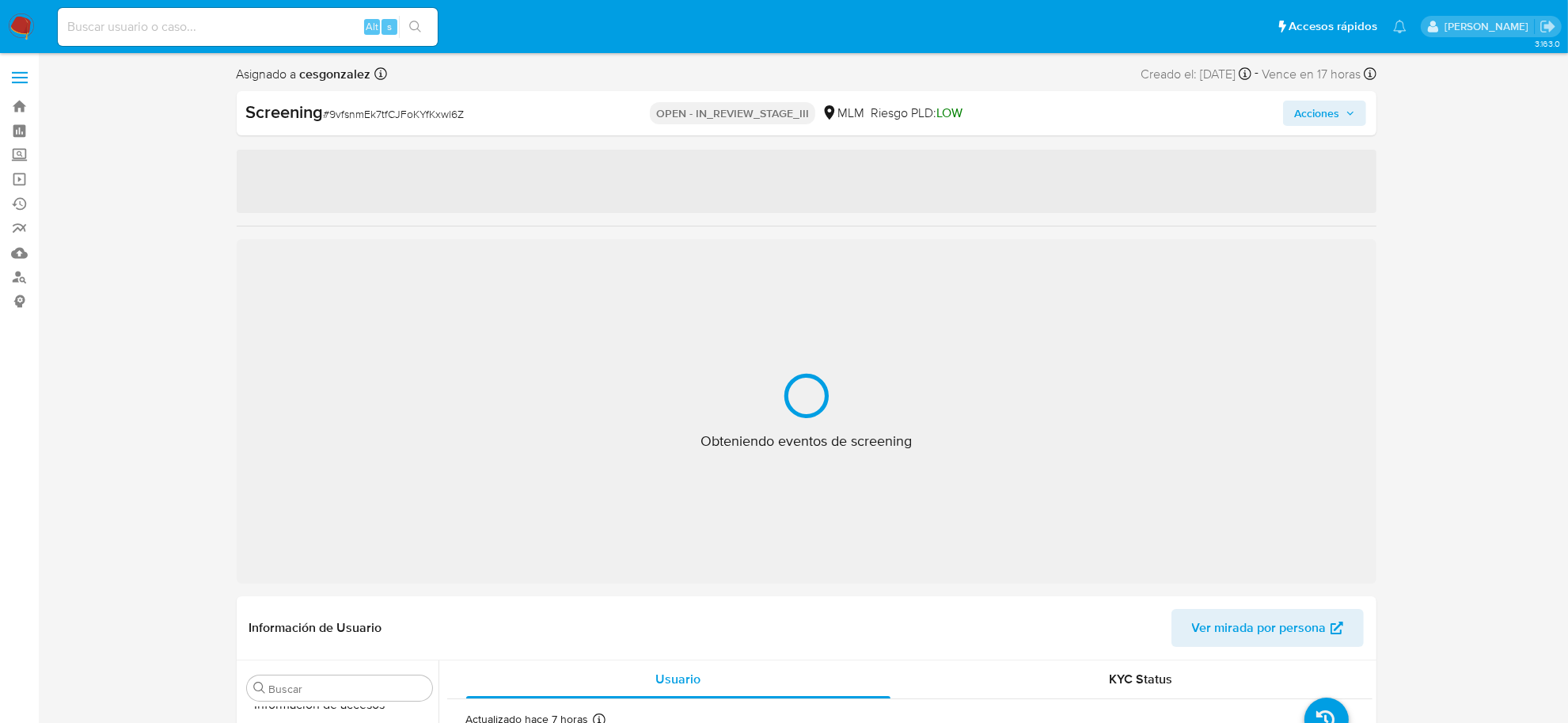
select select "10"
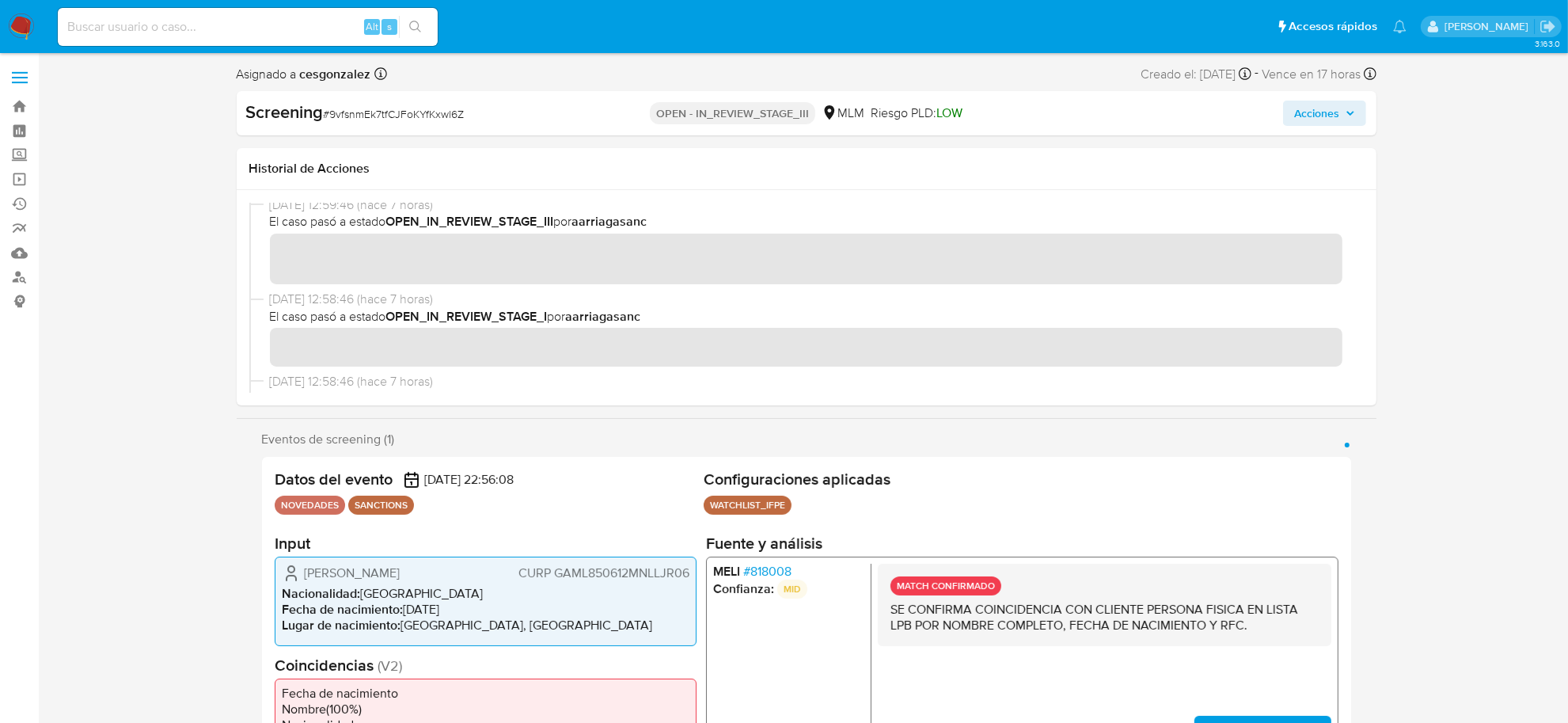
scroll to position [0, 0]
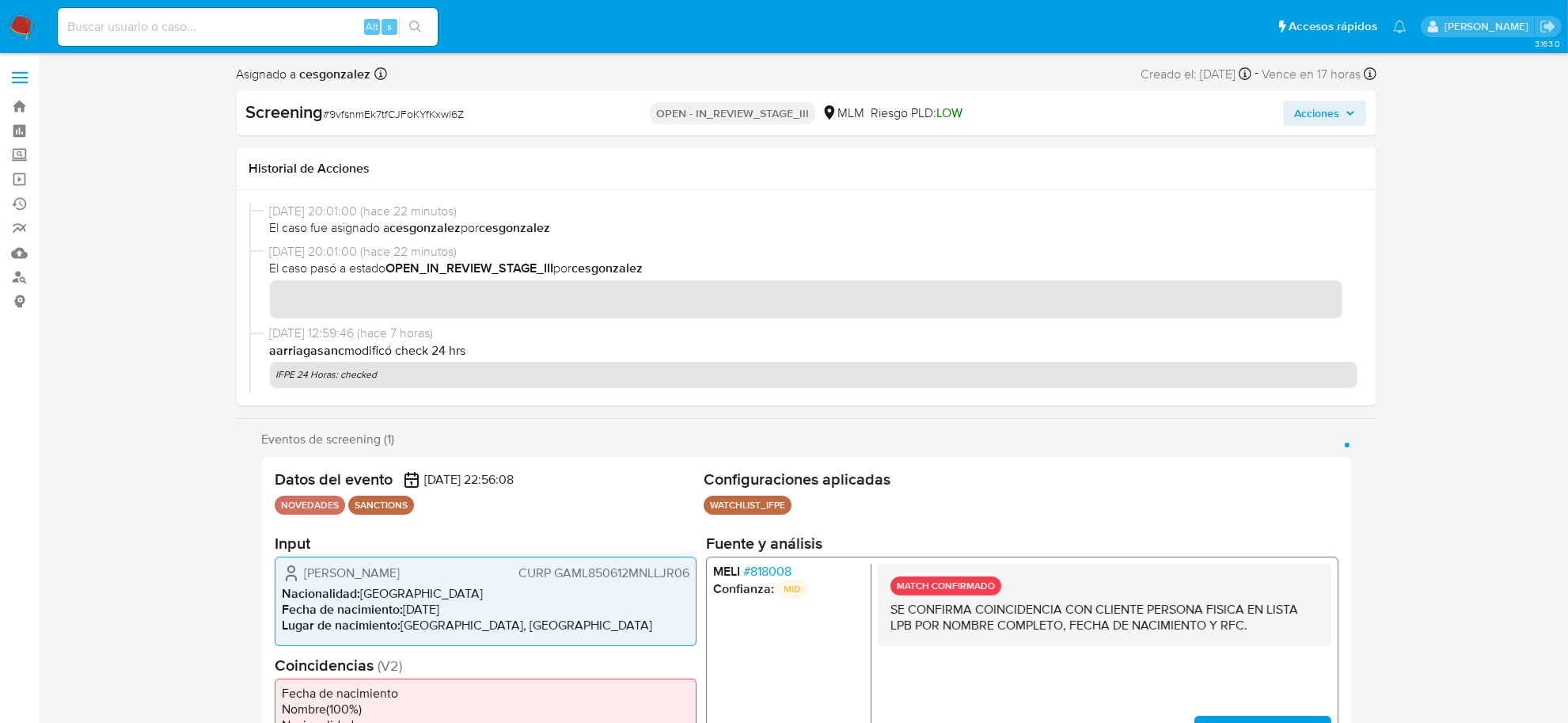
click at [1322, 116] on span "Acciones" at bounding box center [1317, 112] width 45 height 25
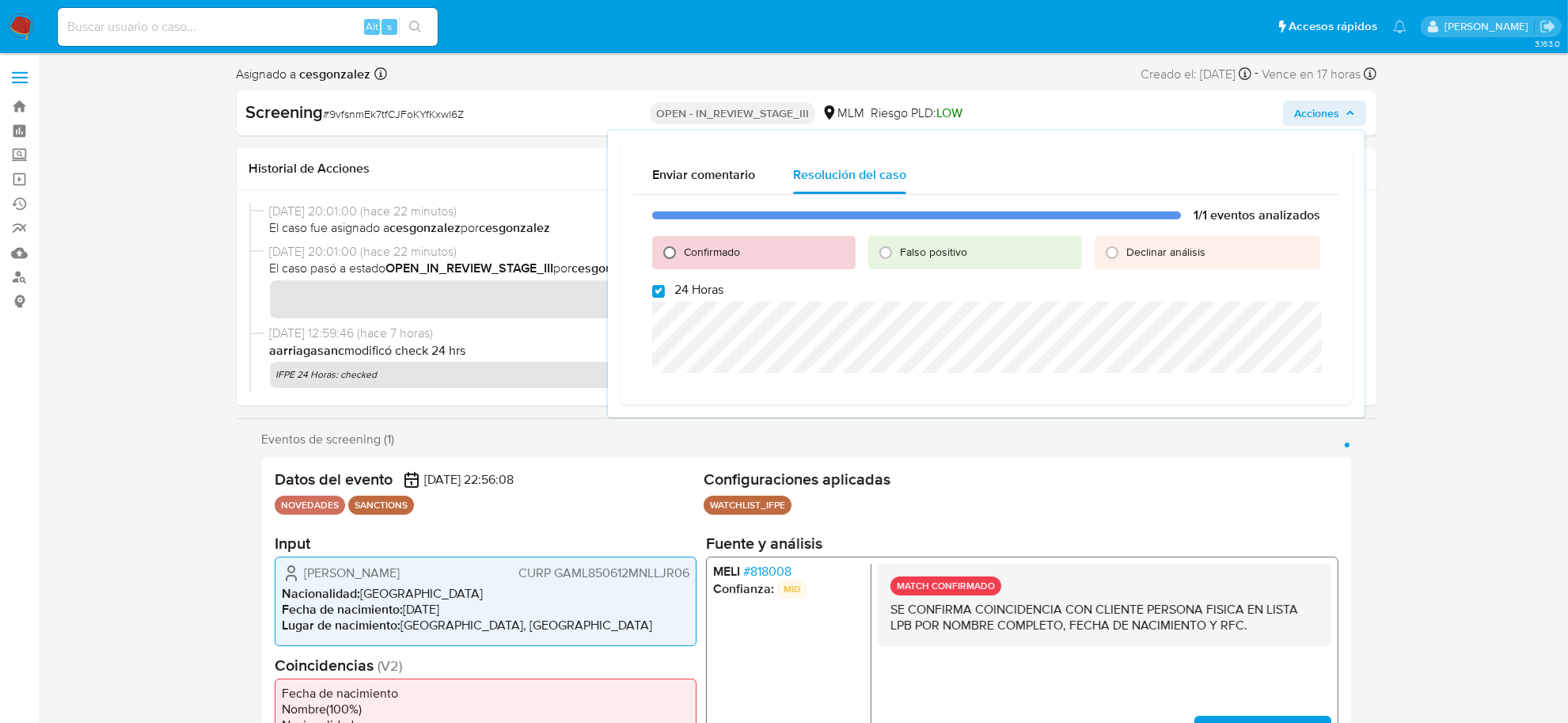
click at [666, 252] on input "Confirmado" at bounding box center [669, 252] width 25 height 25
radio input "true"
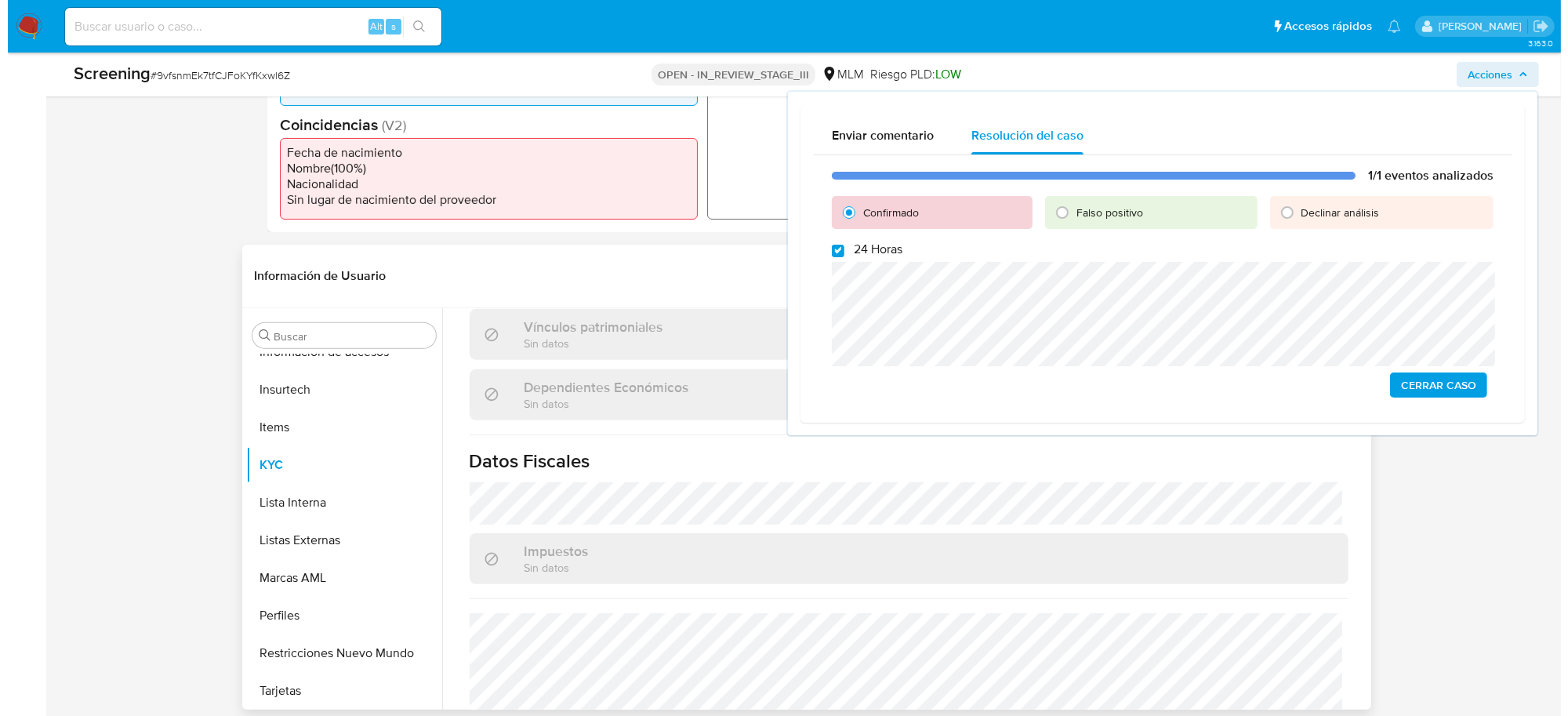
scroll to position [877, 0]
click at [1419, 392] on span "Cerrar Caso" at bounding box center [1431, 385] width 75 height 22
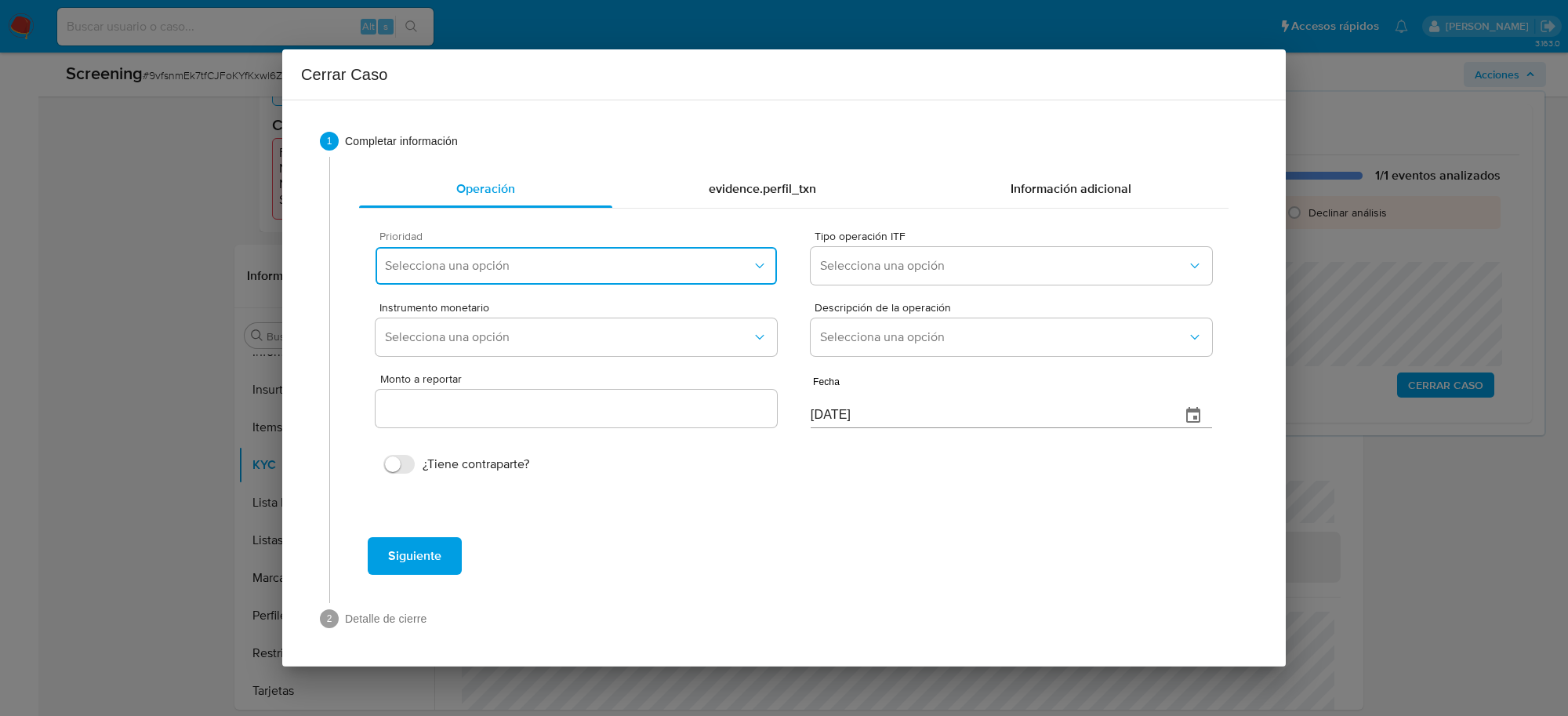
click at [712, 279] on button "Selecciona una opción" at bounding box center [576, 266] width 402 height 38
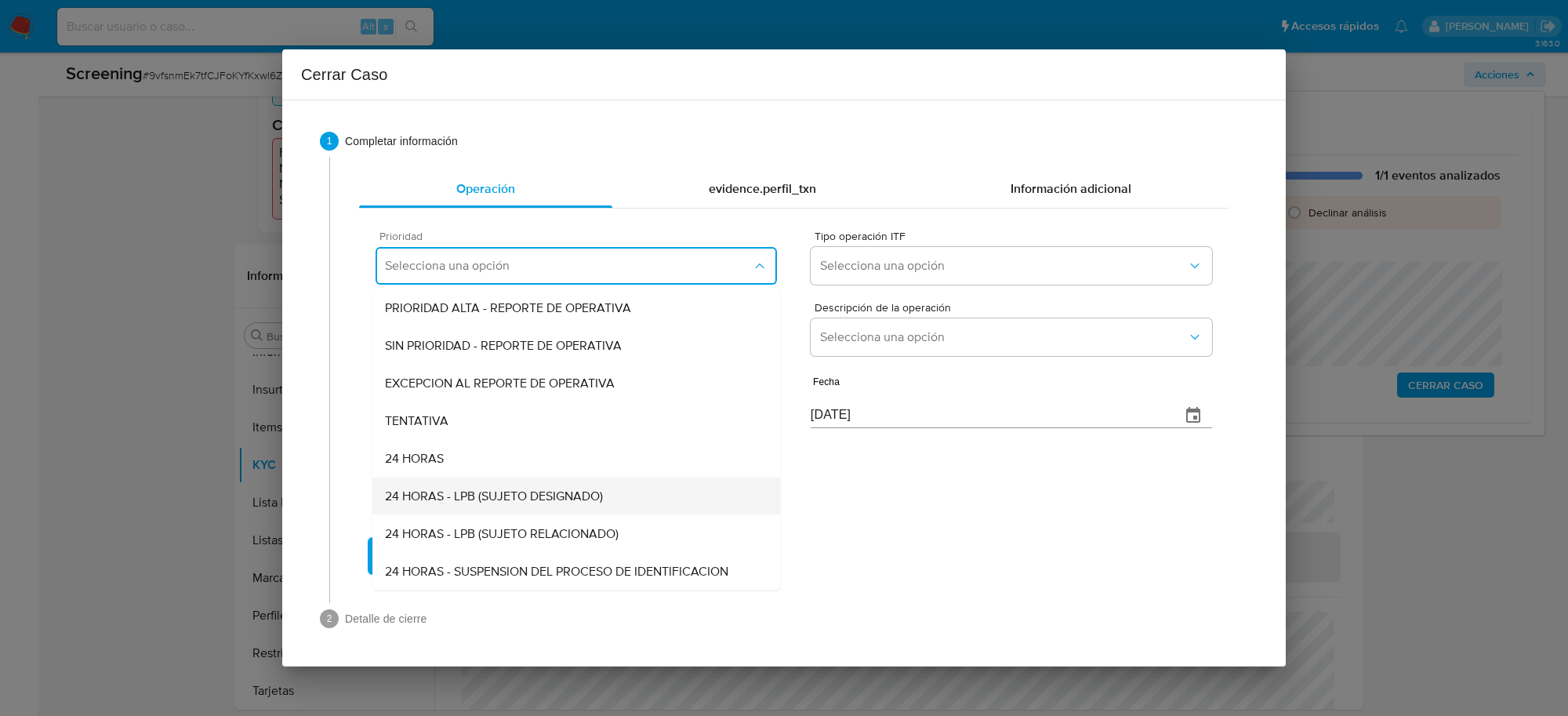
click at [558, 500] on span "24 HORAS - LPB (SUJETO DESIGNADO)" at bounding box center [494, 495] width 218 height 16
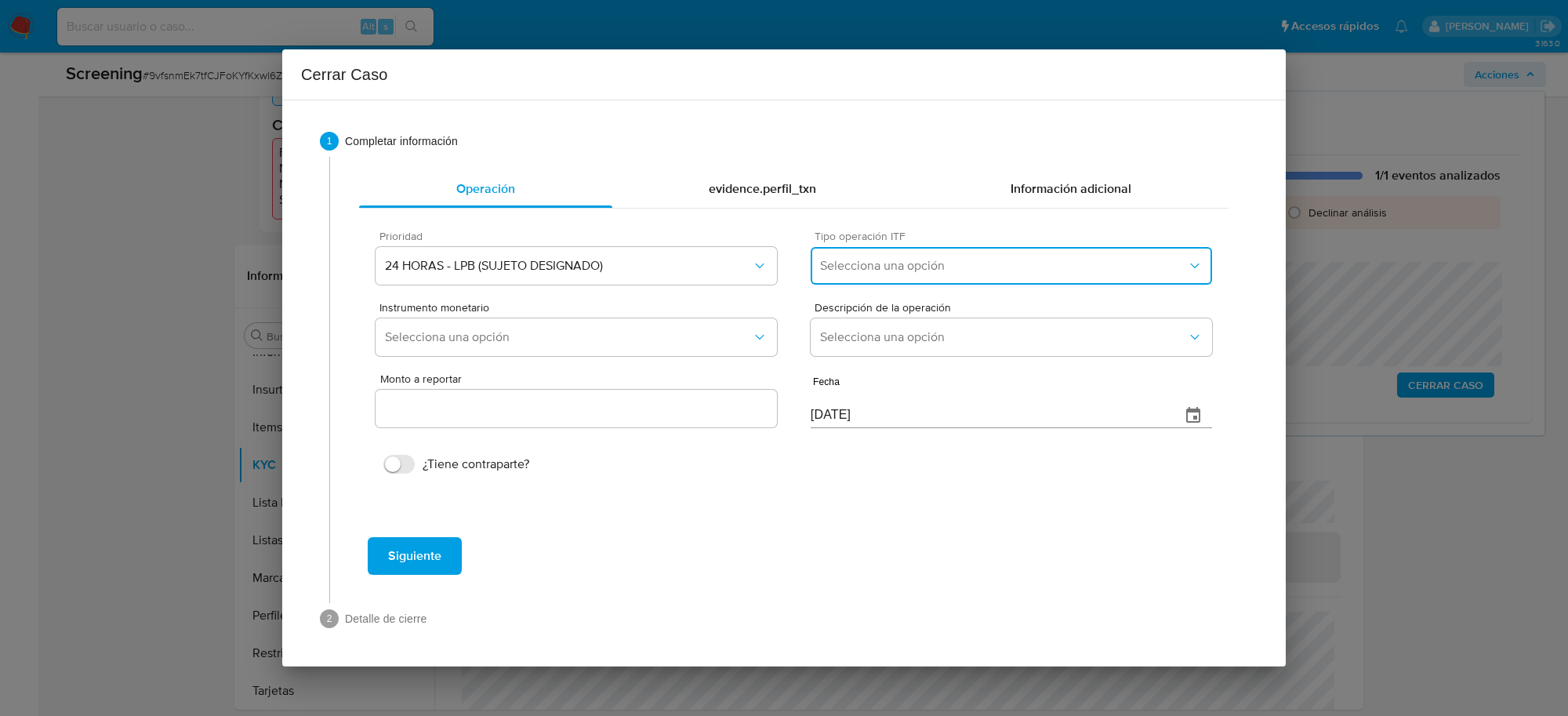
click at [929, 259] on span "Selecciona una opción" at bounding box center [1003, 266] width 367 height 16
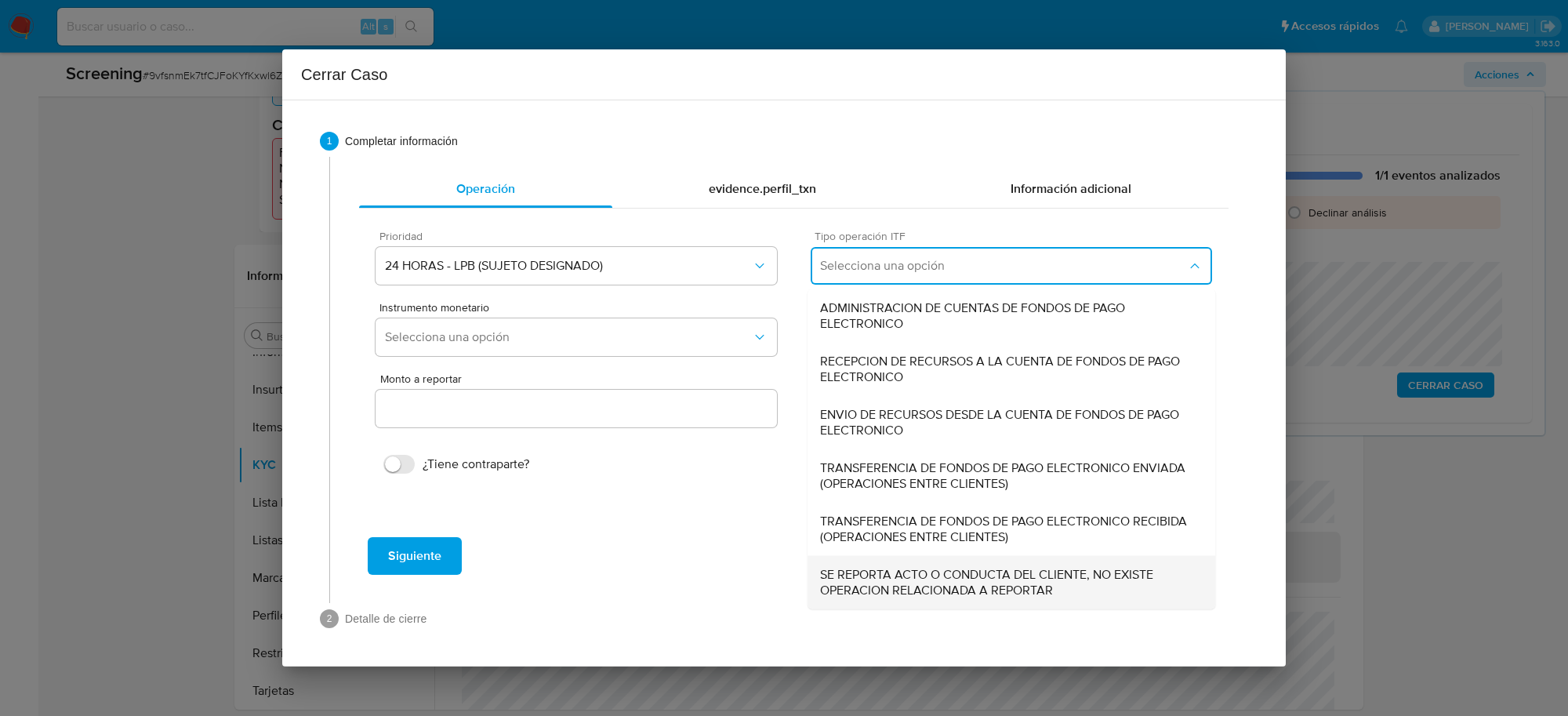
click at [922, 586] on span "SE REPORTA ACTO O CONDUCTA DEL CLIENTE, NO EXISTE OPERACION RELACIONADA A REPOR…" at bounding box center [1011, 583] width 382 height 31
type input "0.00"
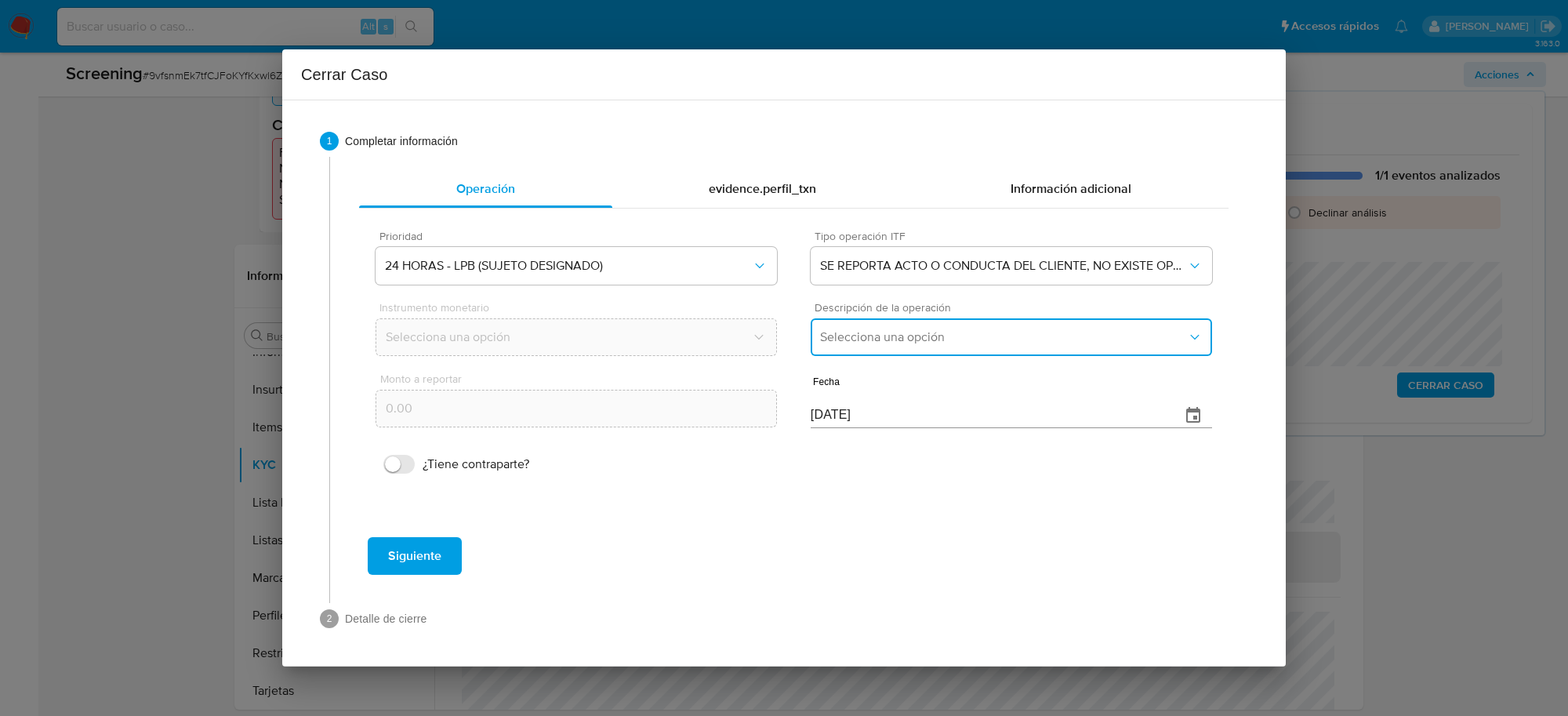
click at [886, 349] on button "Selecciona una opción" at bounding box center [1011, 336] width 402 height 38
click at [887, 422] on span "LISTA DE PERSONAS BLOQUEADAS" at bounding box center [919, 416] width 199 height 16
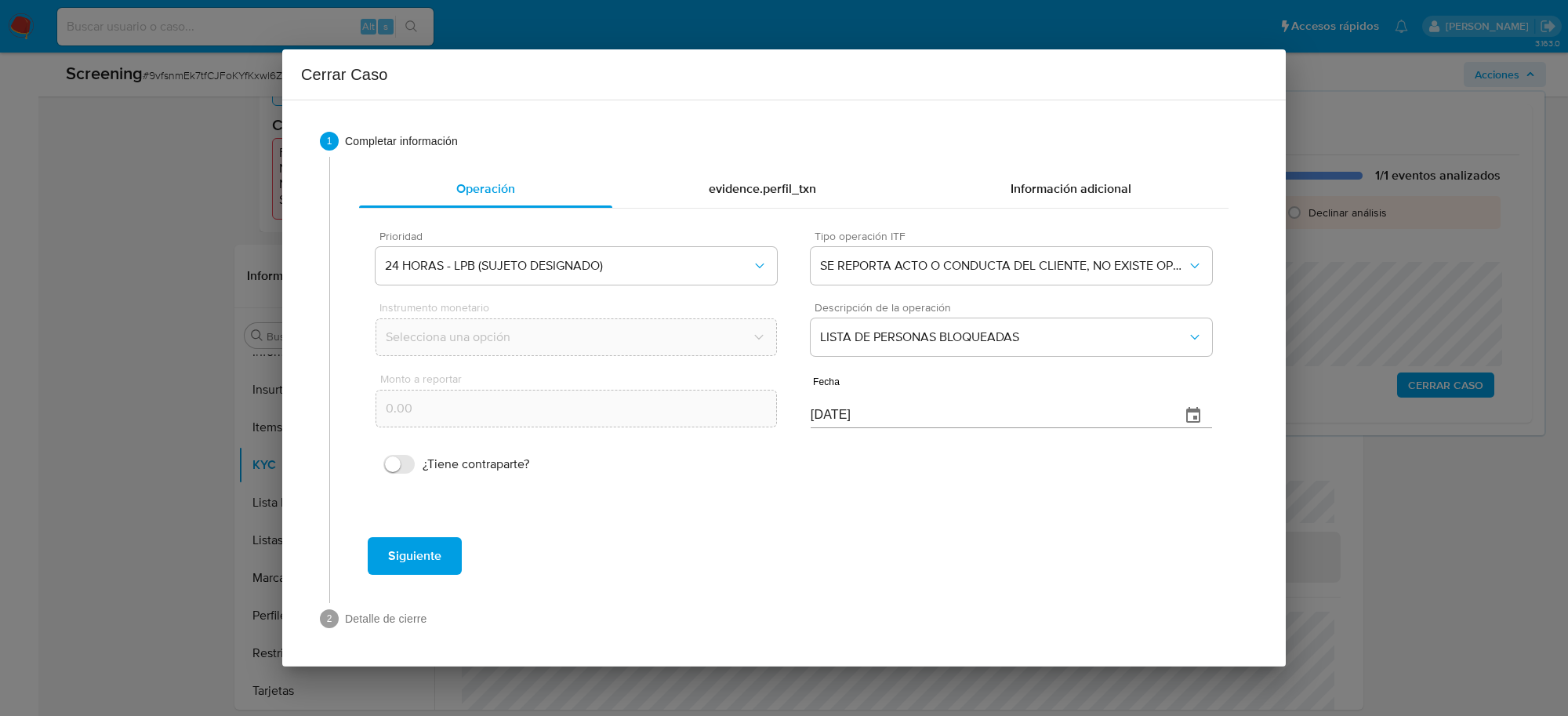
click at [824, 410] on input "[DATE]" at bounding box center [989, 415] width 358 height 25
type input "08/10/2025"
click at [417, 563] on span "Siguiente" at bounding box center [415, 556] width 53 height 35
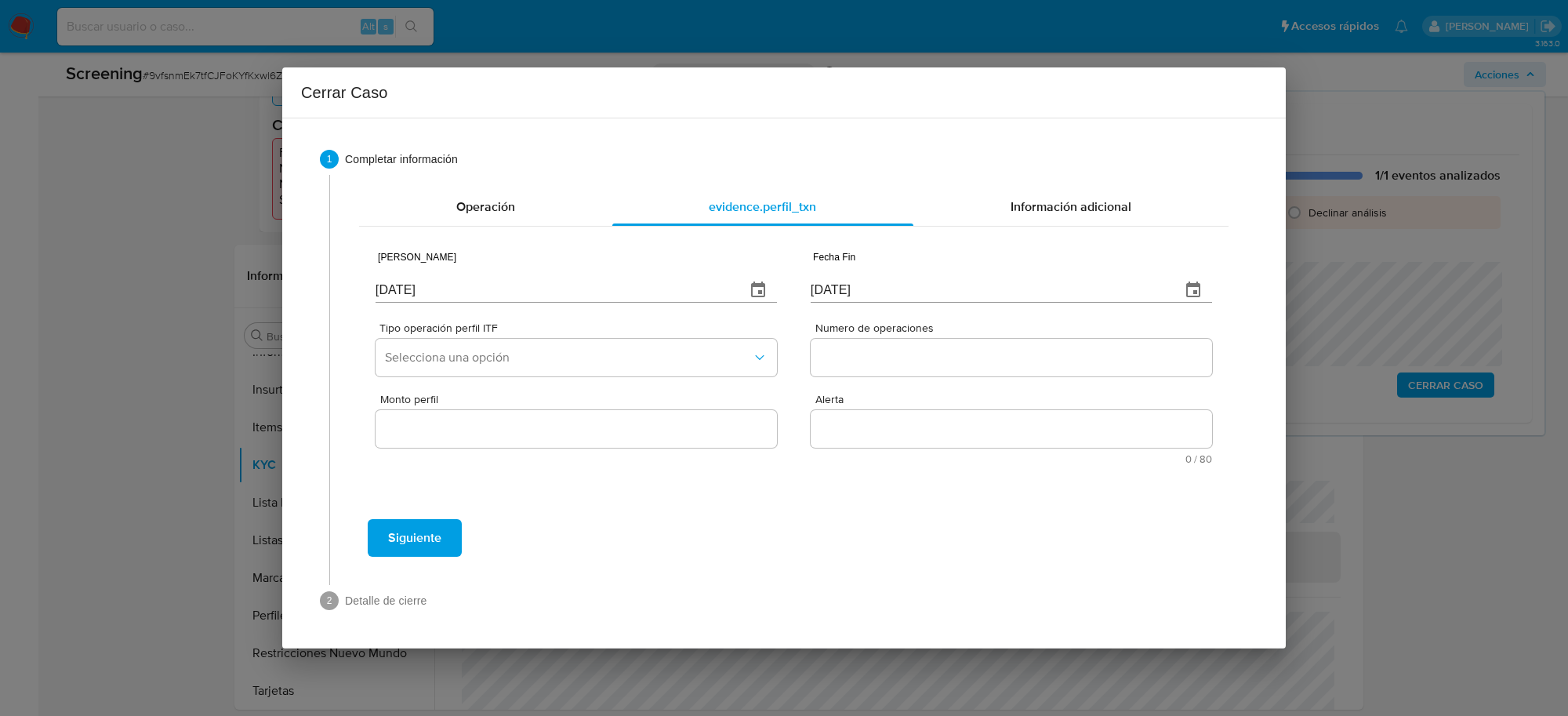
click at [483, 290] on input "[DATE]" at bounding box center [554, 290] width 358 height 25
type input "01/01/2025"
type input "01/07/2025"
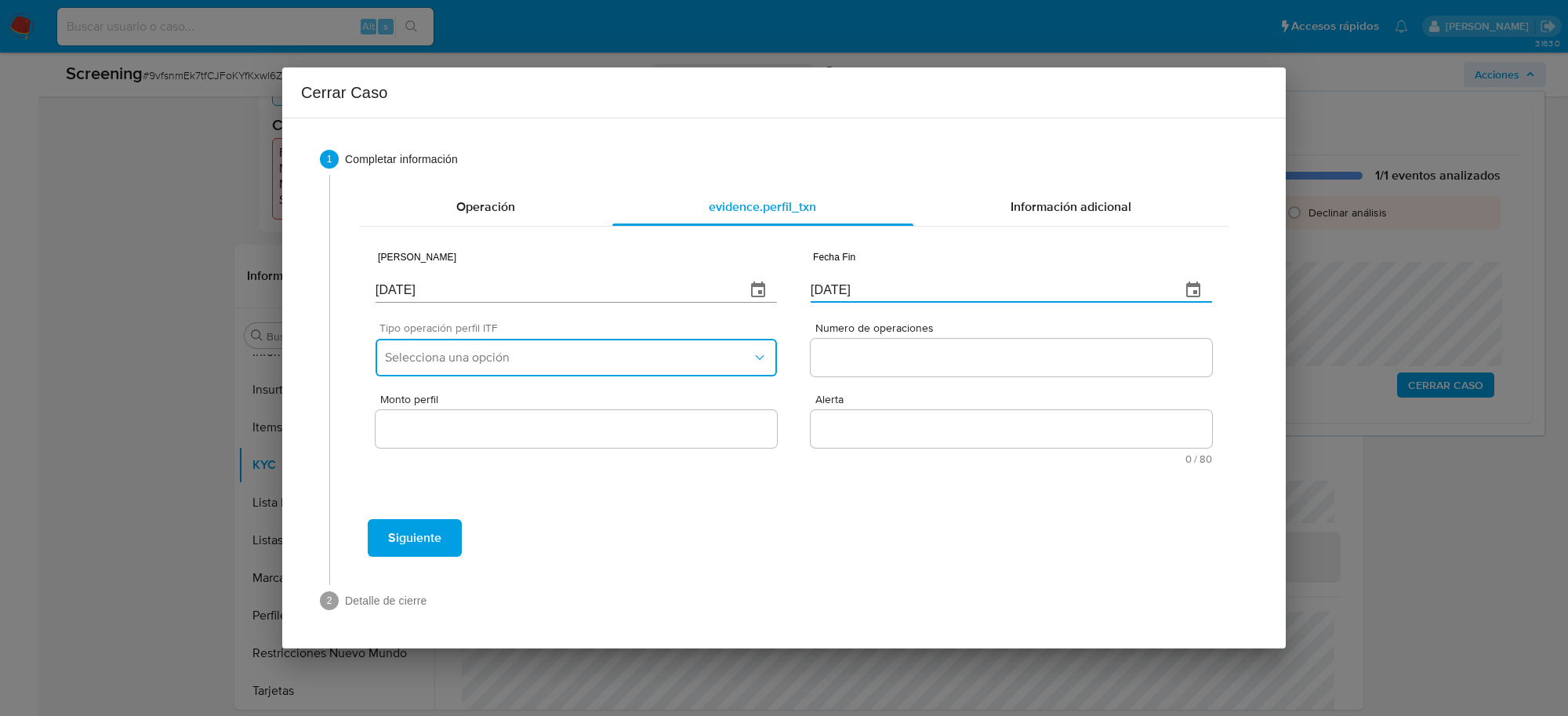
click at [500, 365] on span "Selecciona una opción" at bounding box center [568, 357] width 367 height 16
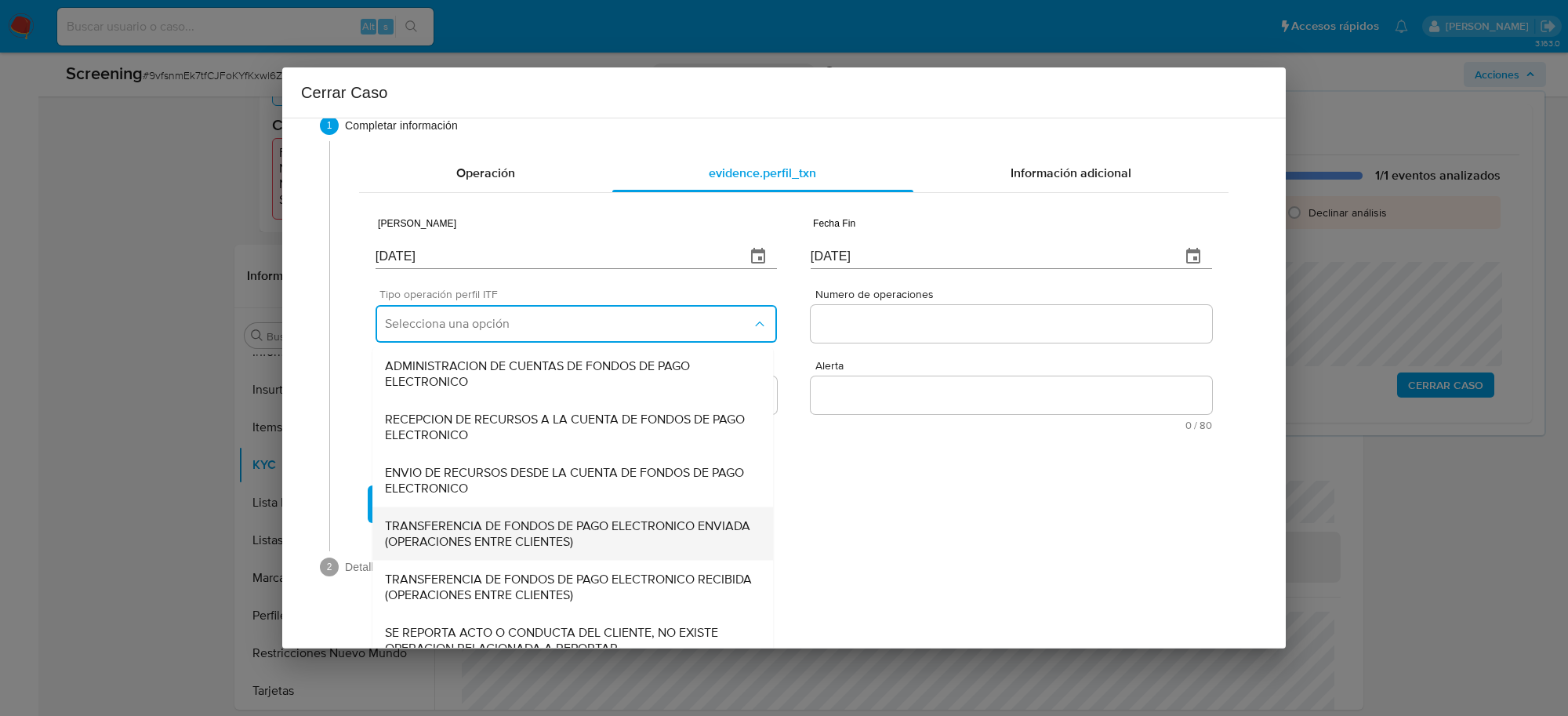
scroll to position [52, 0]
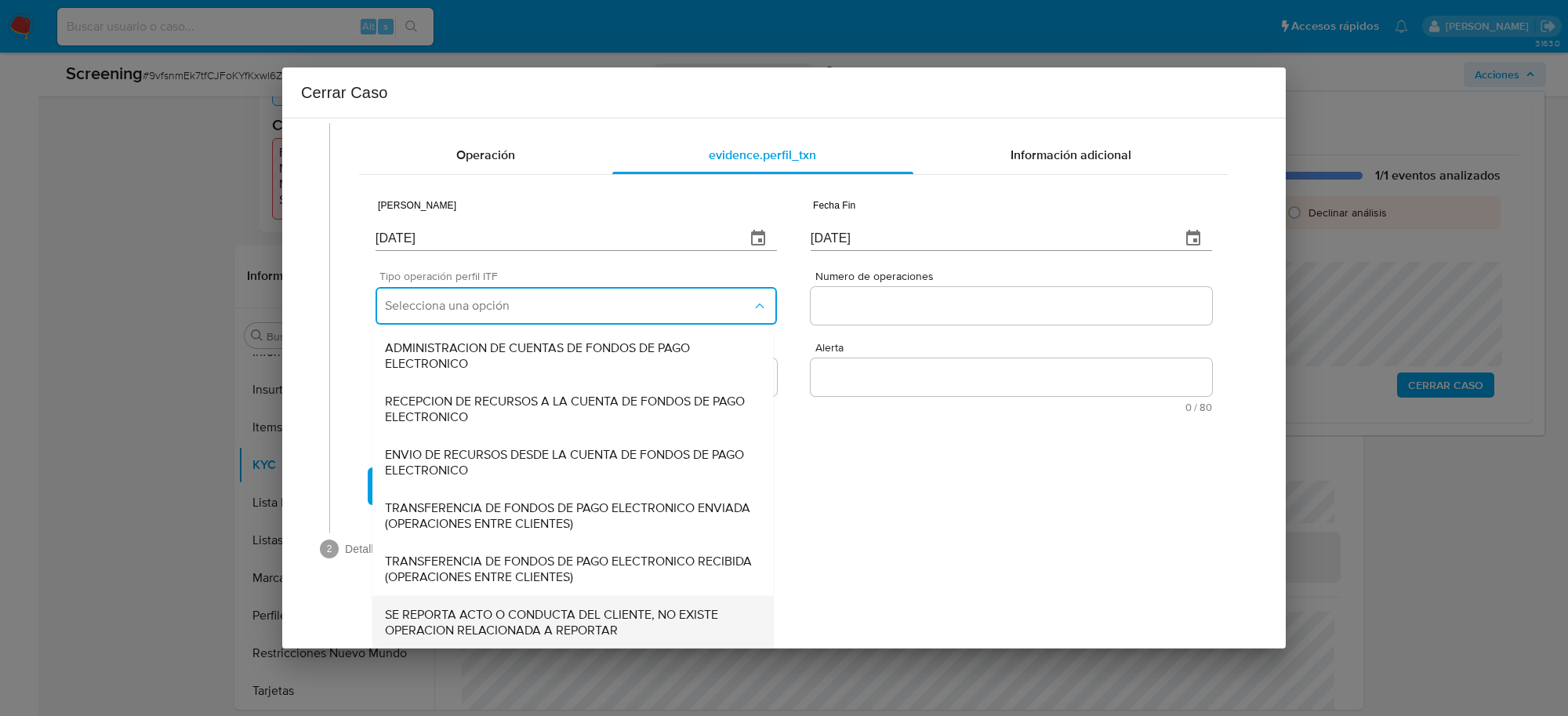
click at [507, 626] on span "SE REPORTA ACTO O CONDUCTA DEL CLIENTE, NO EXISTE OPERACION RELACIONADA A REPOR…" at bounding box center [573, 621] width 376 height 31
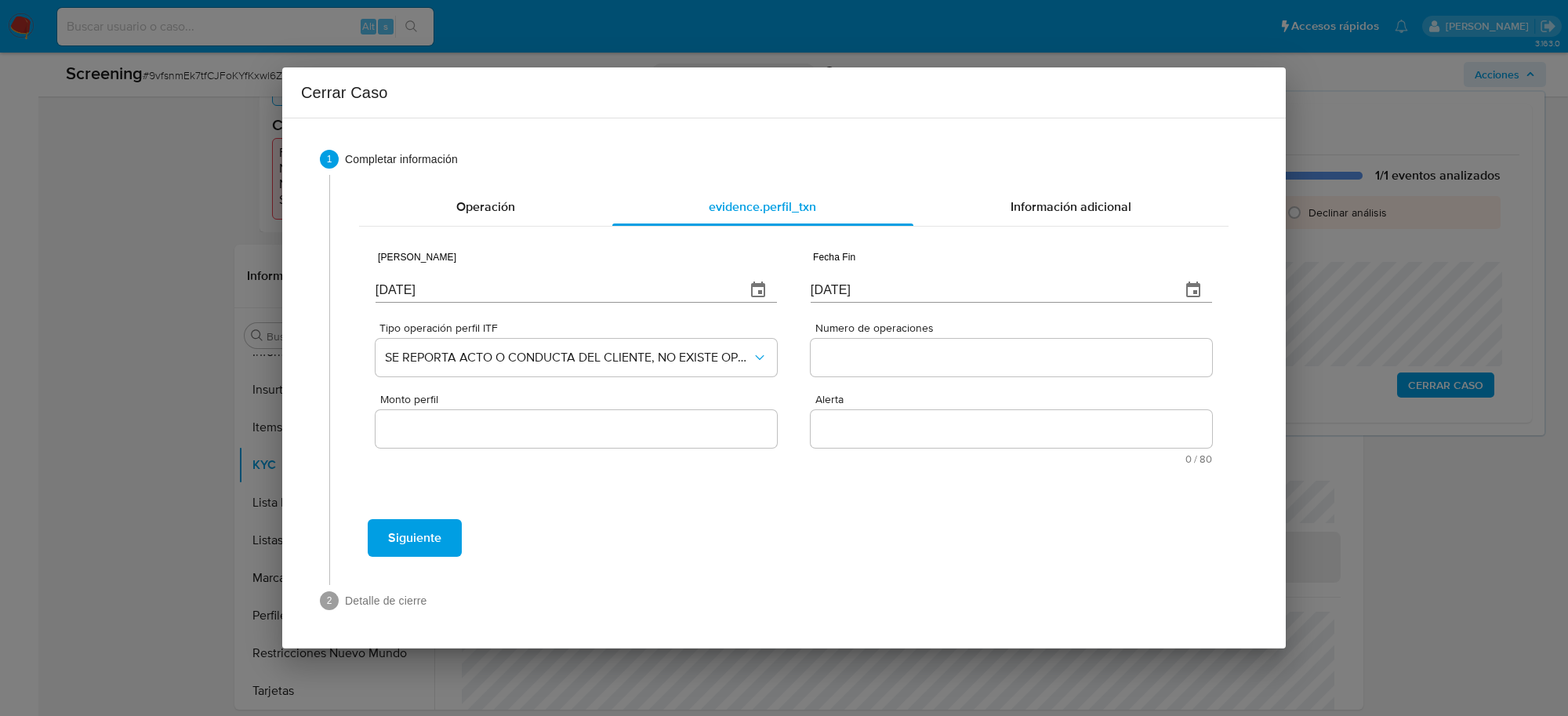
click at [856, 359] on input "Numero de operaciones" at bounding box center [1011, 358] width 402 height 20
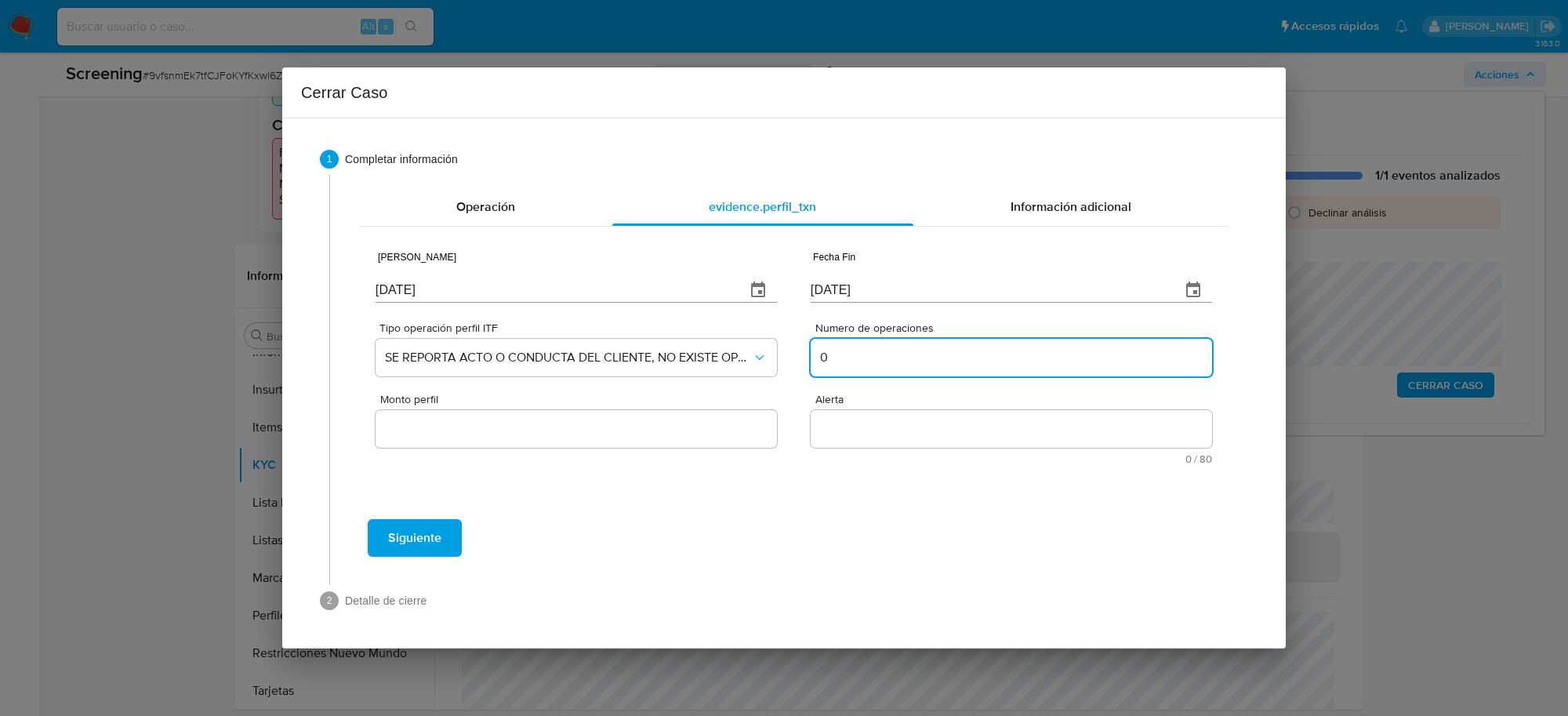
type input "0"
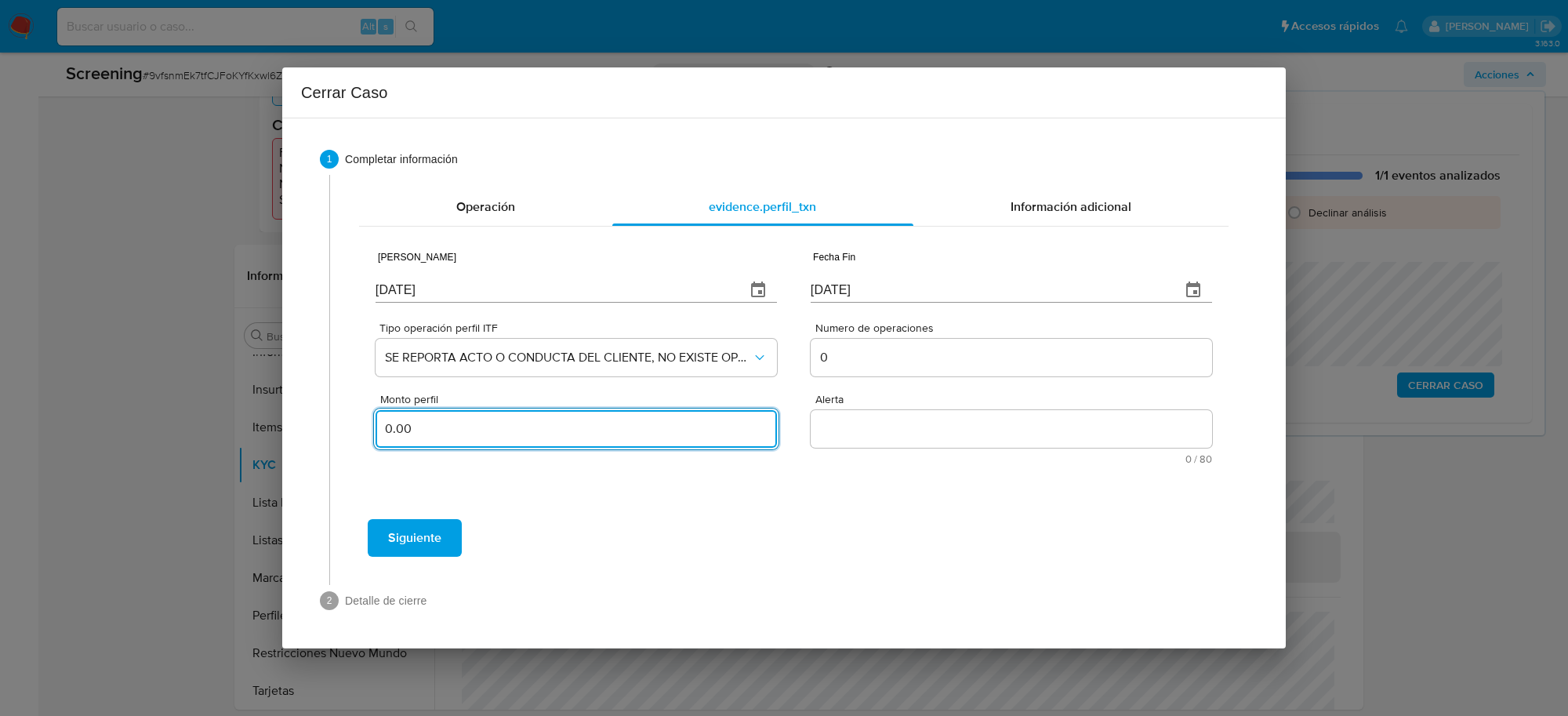
type input "0.00"
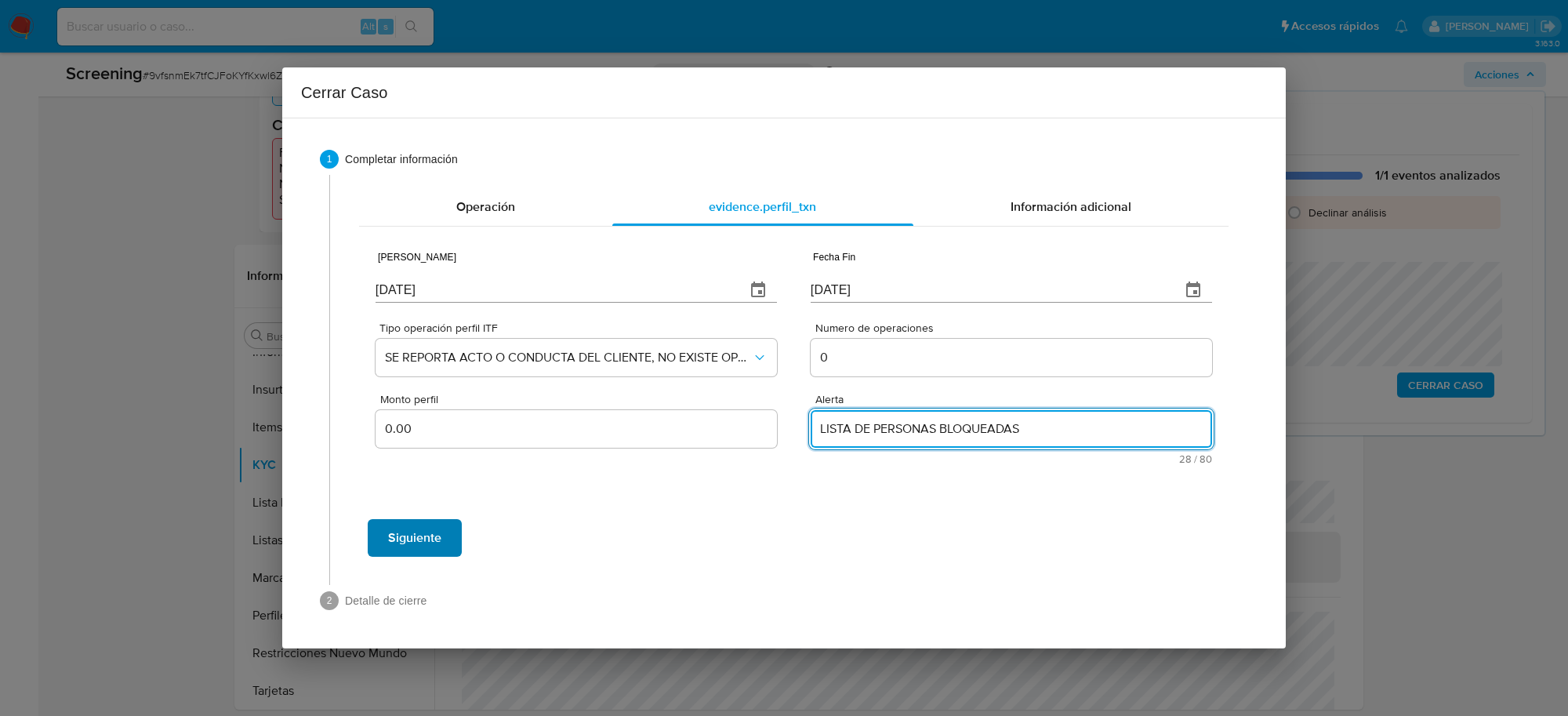
type textarea "LISTA DE PERSONAS BLOQUEADAS"
click at [400, 540] on span "Siguiente" at bounding box center [415, 538] width 53 height 35
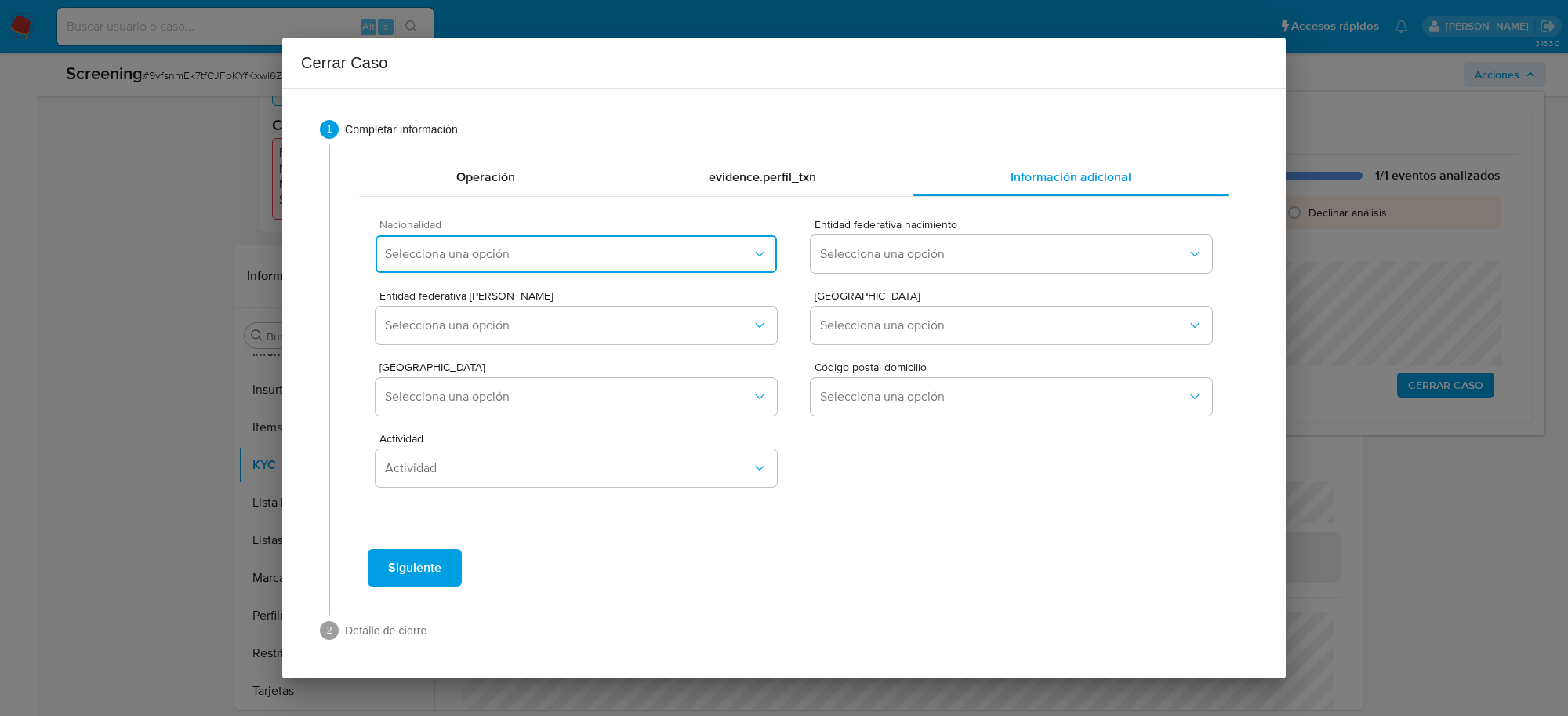
click at [700, 257] on span "Selecciona una opción" at bounding box center [568, 254] width 367 height 16
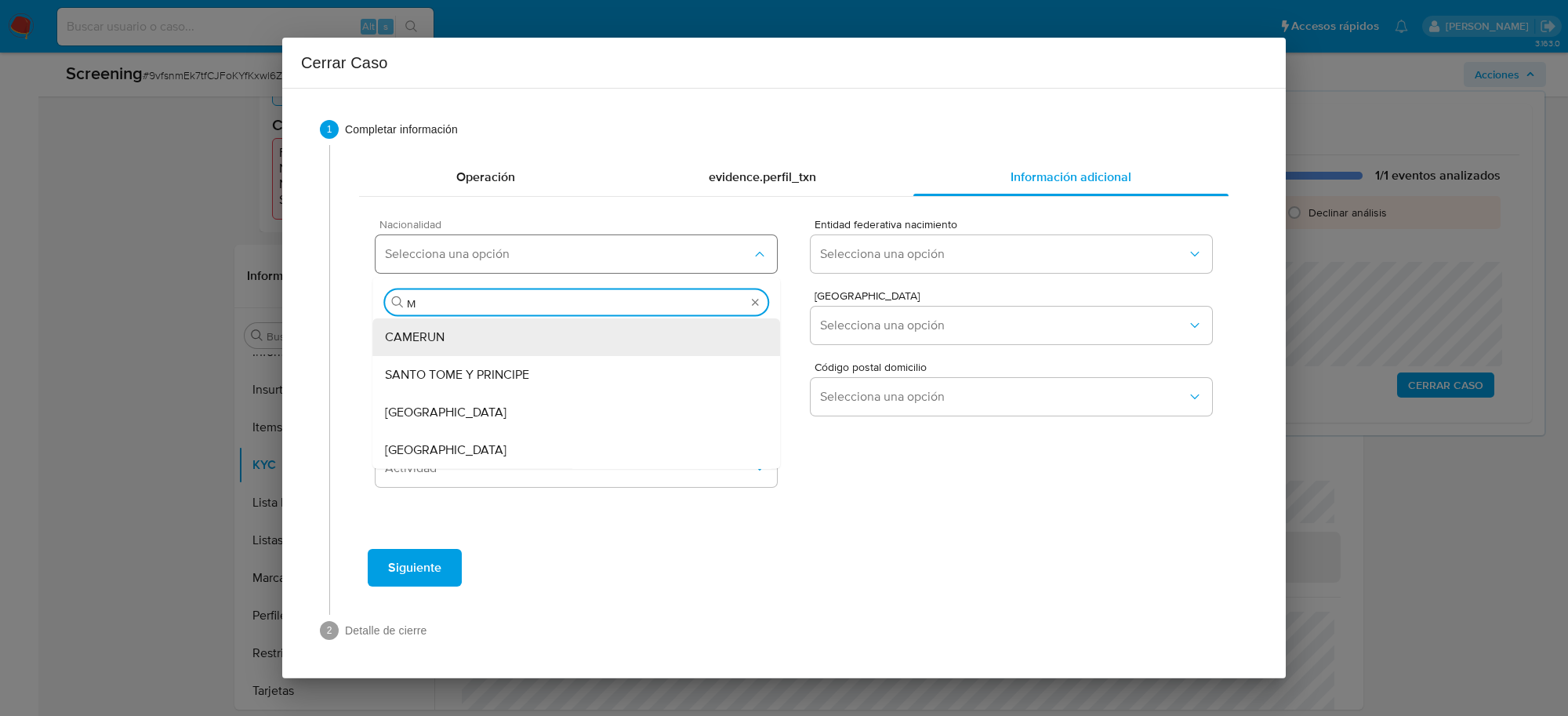
type input "ME"
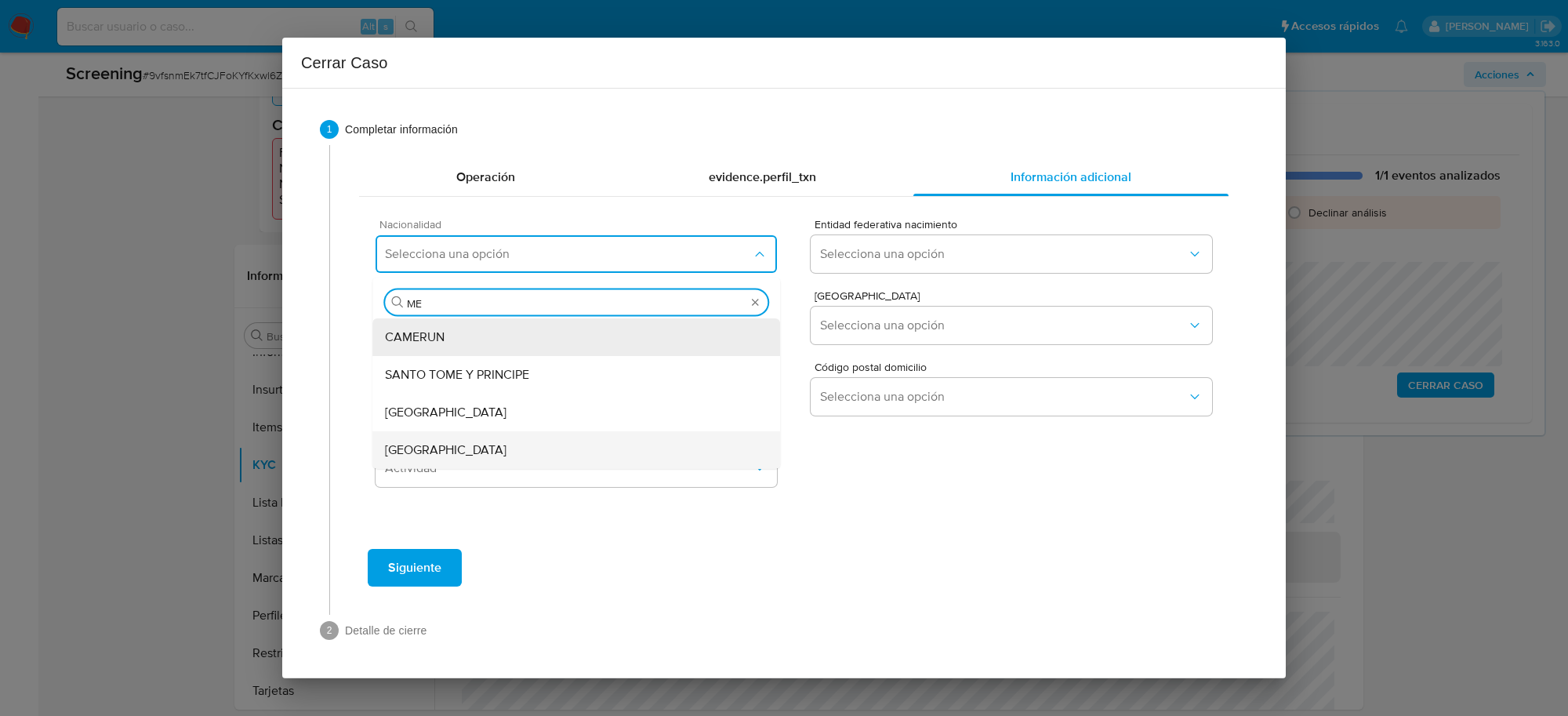
click at [519, 453] on div "[GEOGRAPHIC_DATA]" at bounding box center [576, 449] width 382 height 38
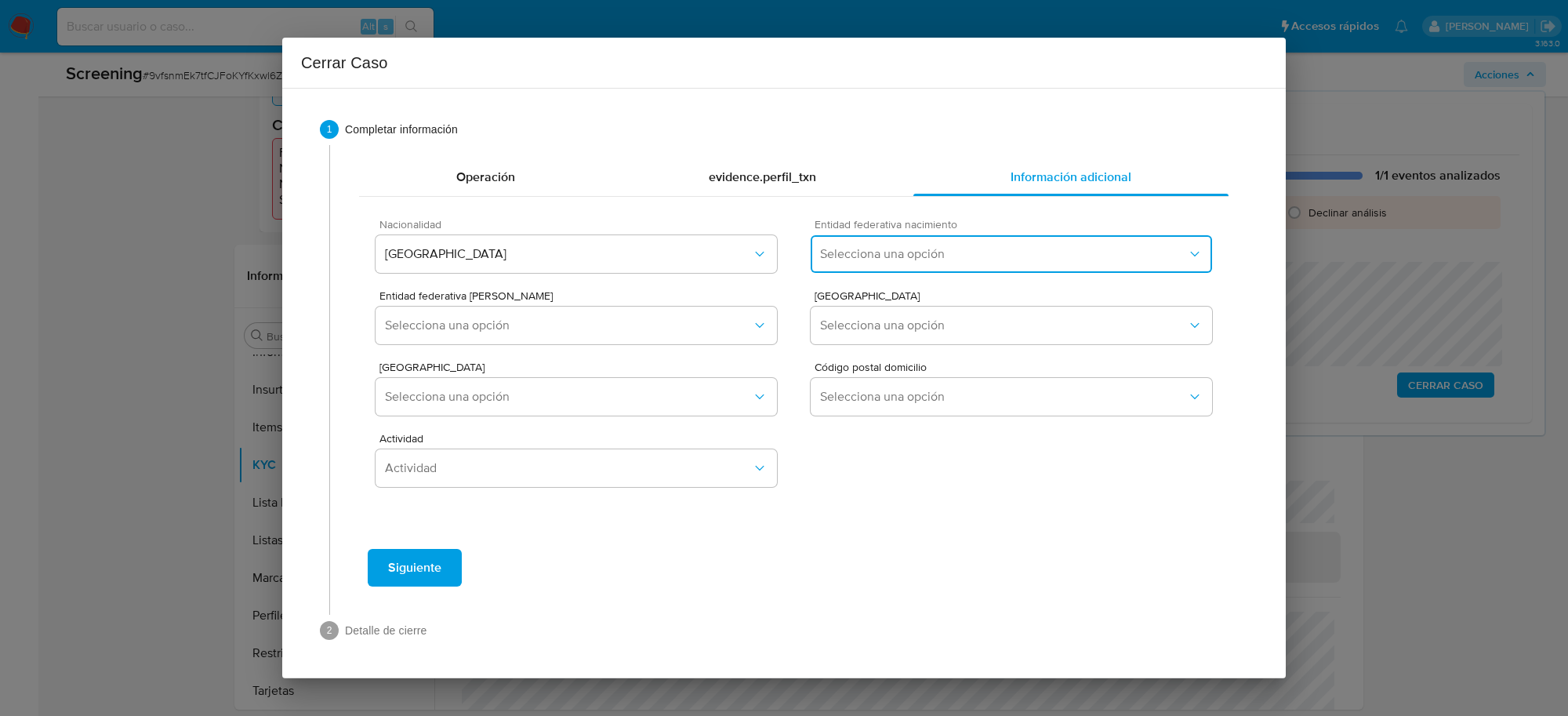
click at [1059, 240] on button "Selecciona una opción" at bounding box center [1011, 254] width 402 height 38
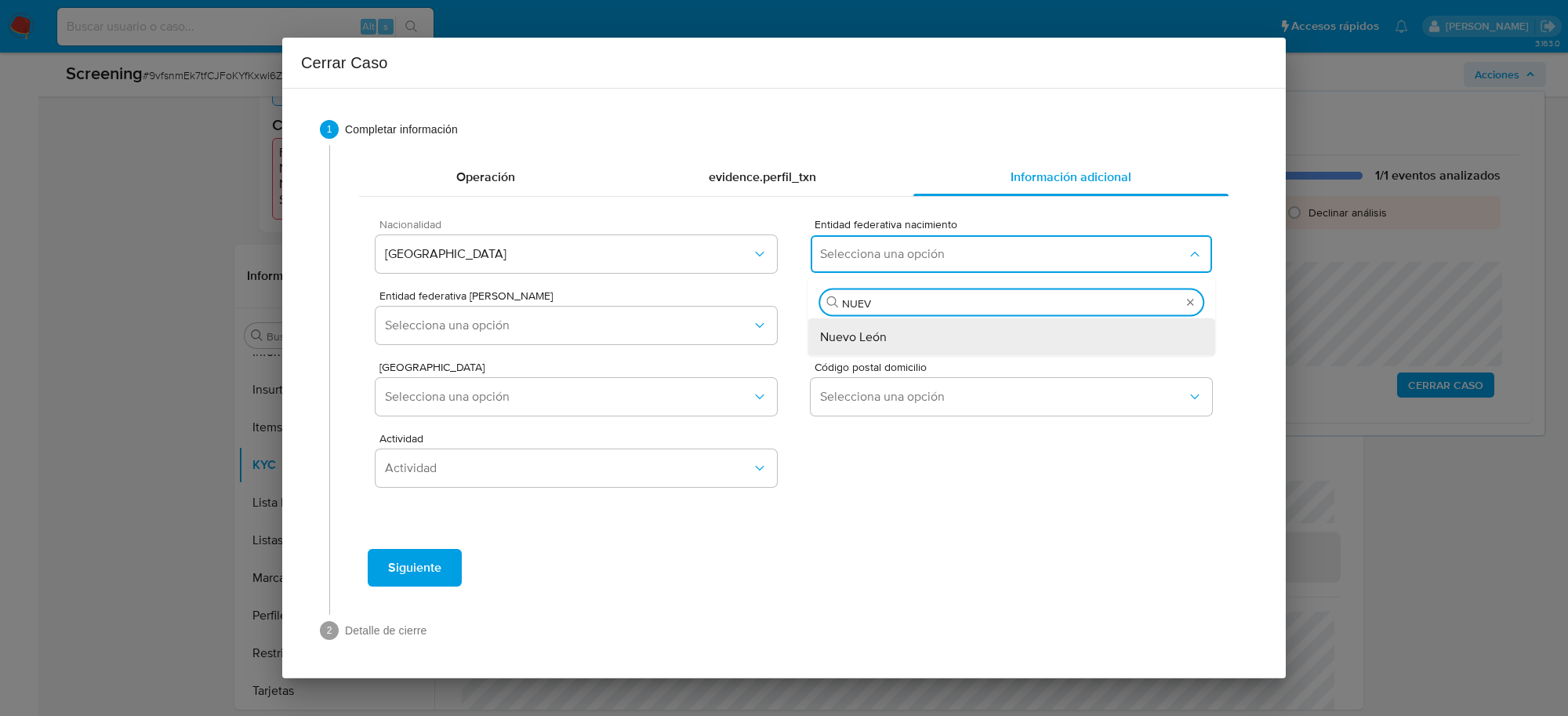
type input "NUEVO"
drag, startPoint x: 937, startPoint y: 343, endPoint x: 907, endPoint y: 347, distance: 30.3
click at [936, 343] on div "Nuevo León" at bounding box center [1011, 336] width 382 height 38
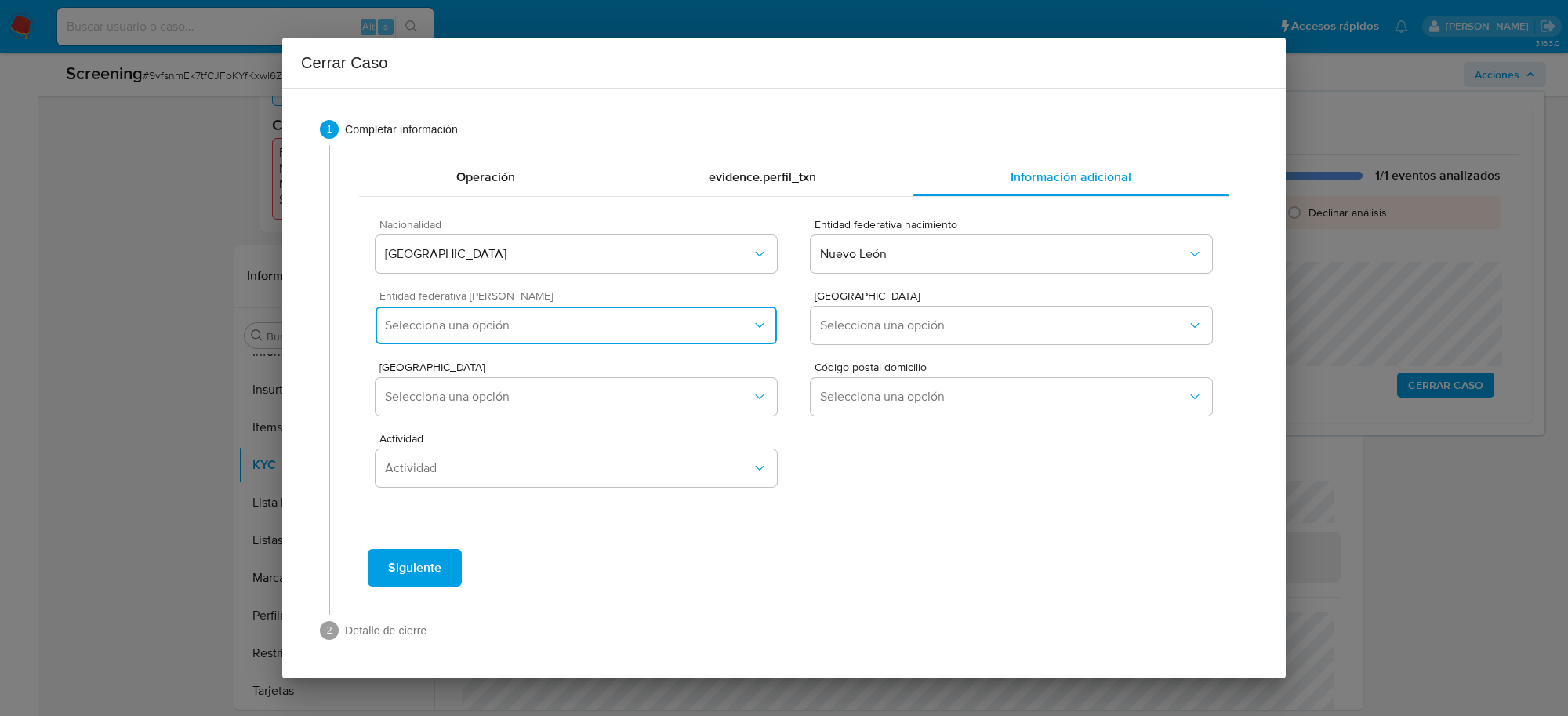
drag, startPoint x: 707, startPoint y: 329, endPoint x: 697, endPoint y: 330, distance: 10.0
click at [706, 329] on span "Selecciona una opción" at bounding box center [568, 324] width 367 height 16
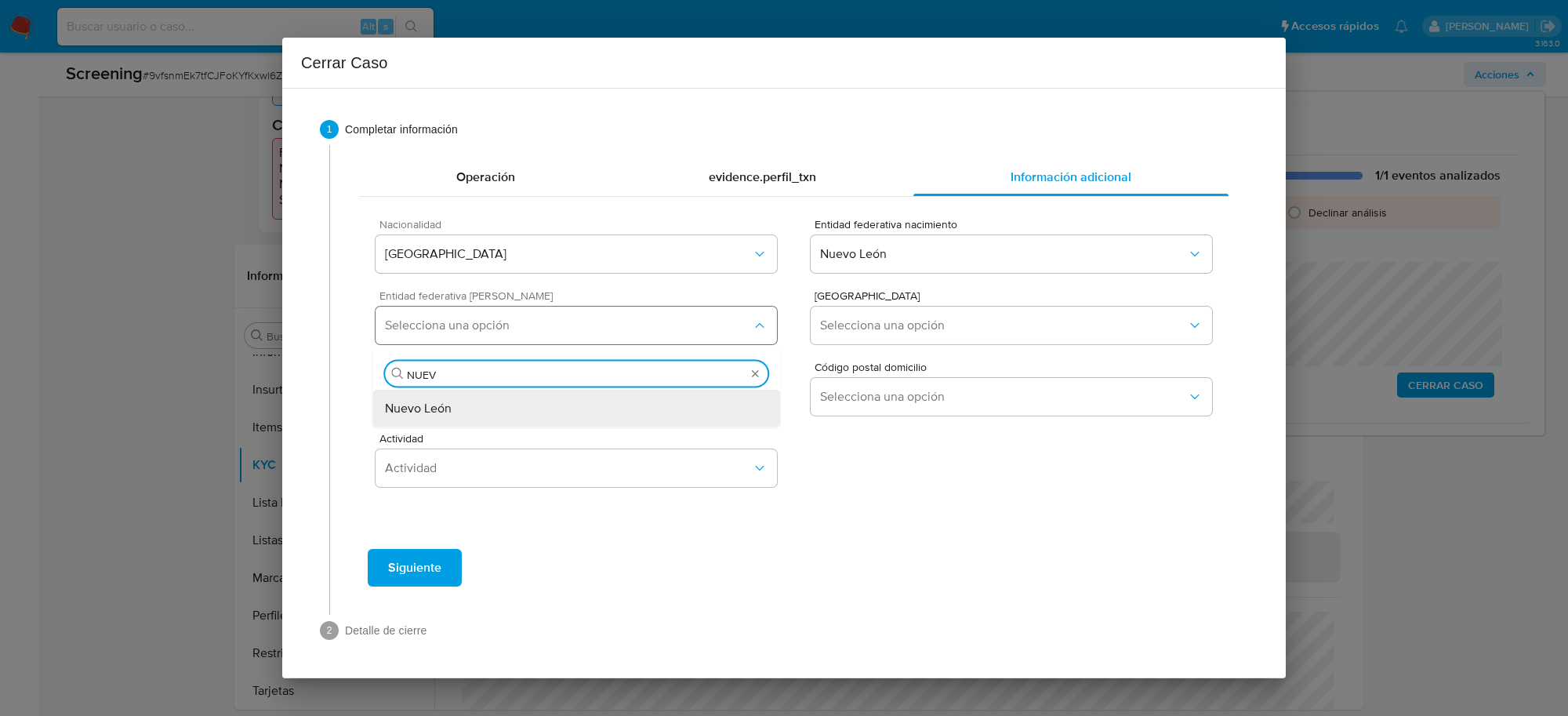
type input "NUEVO"
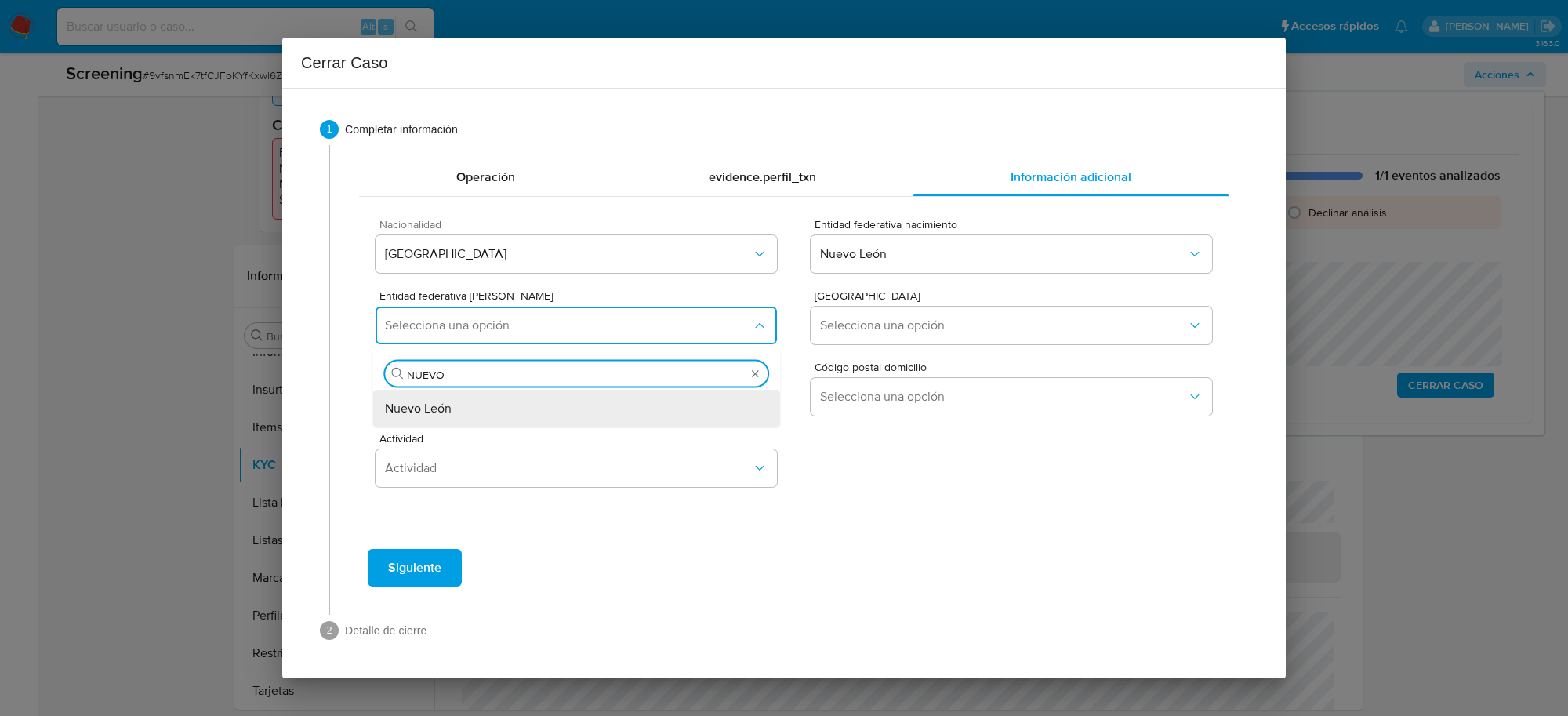
drag, startPoint x: 625, startPoint y: 402, endPoint x: 704, endPoint y: 396, distance: 79.2
click at [624, 403] on div "Nuevo León" at bounding box center [576, 408] width 382 height 38
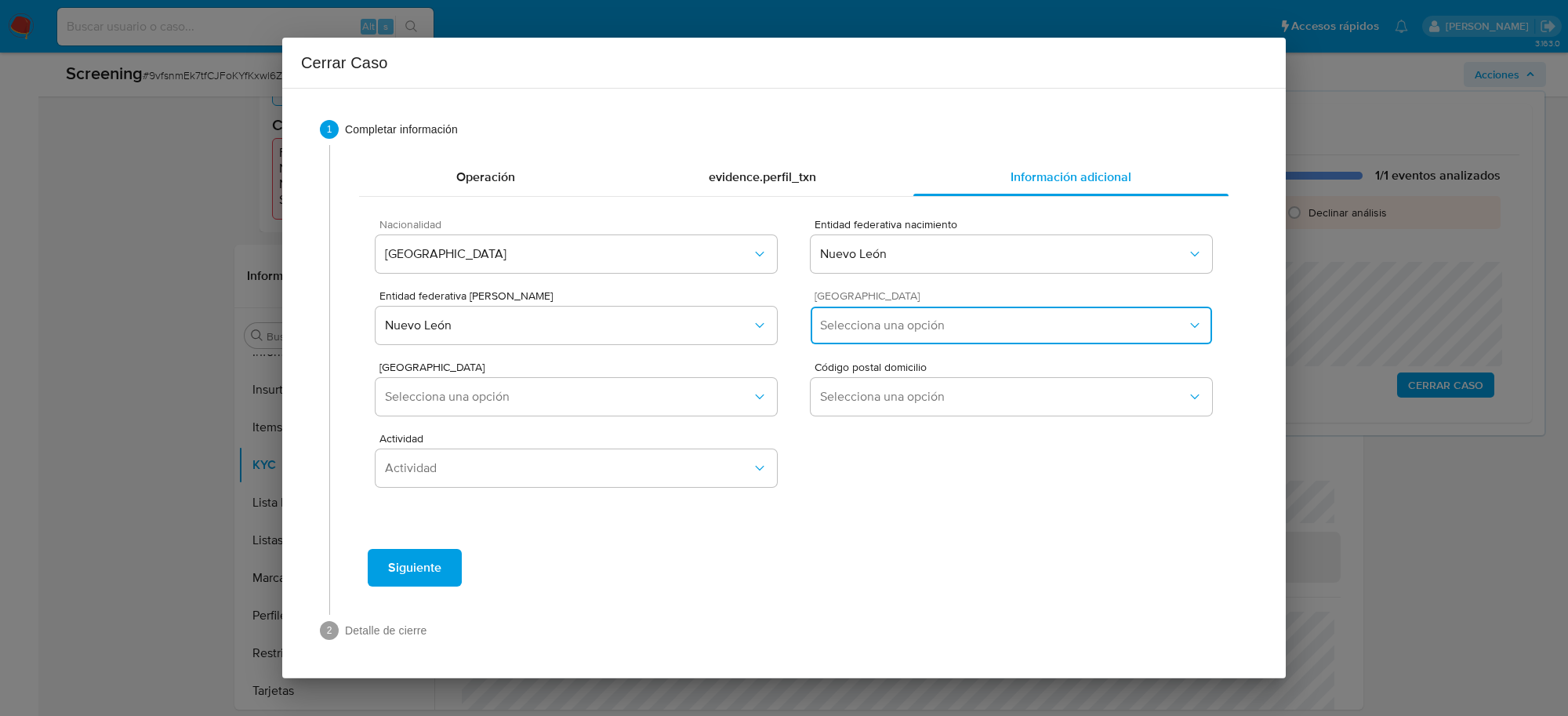
click at [938, 327] on span "Selecciona una opción" at bounding box center [1003, 324] width 367 height 16
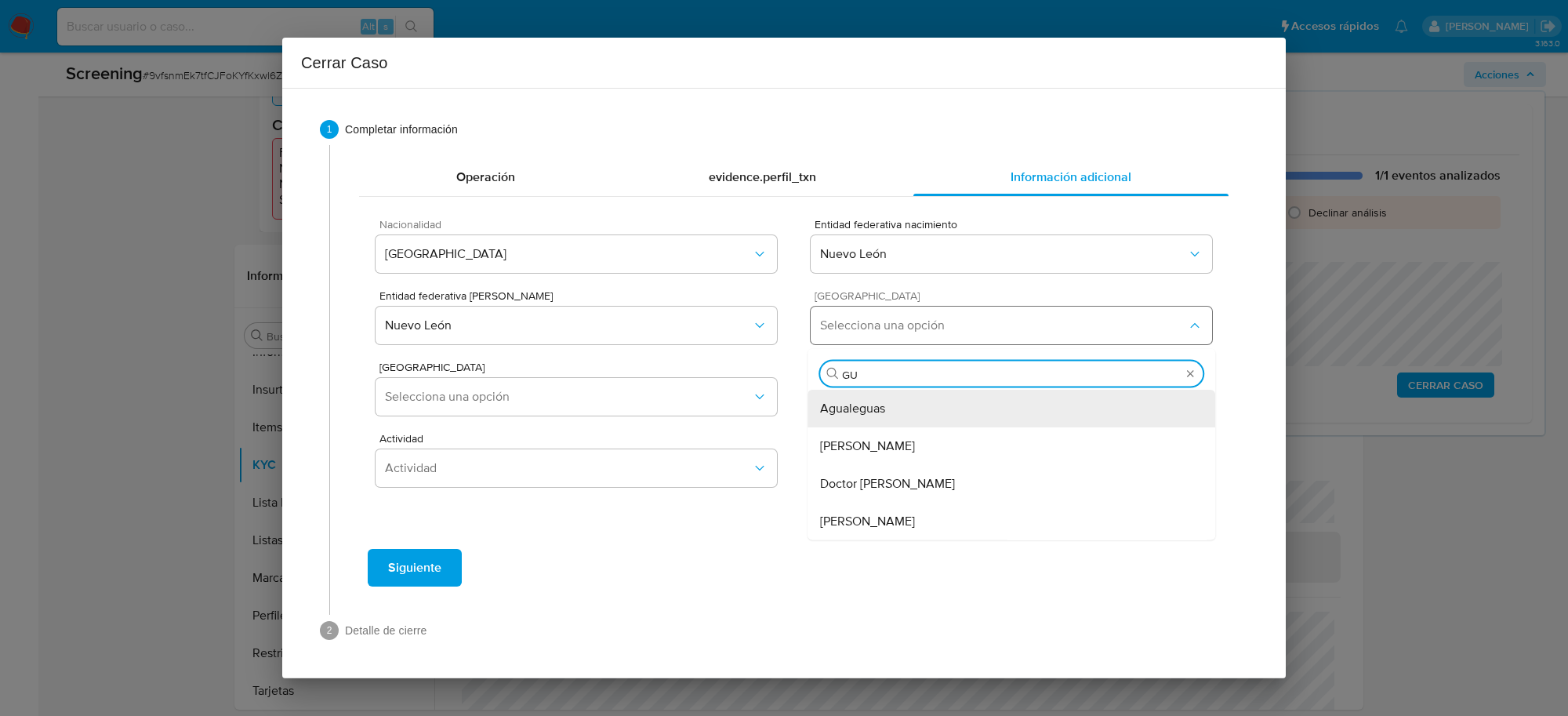
type input "GUA"
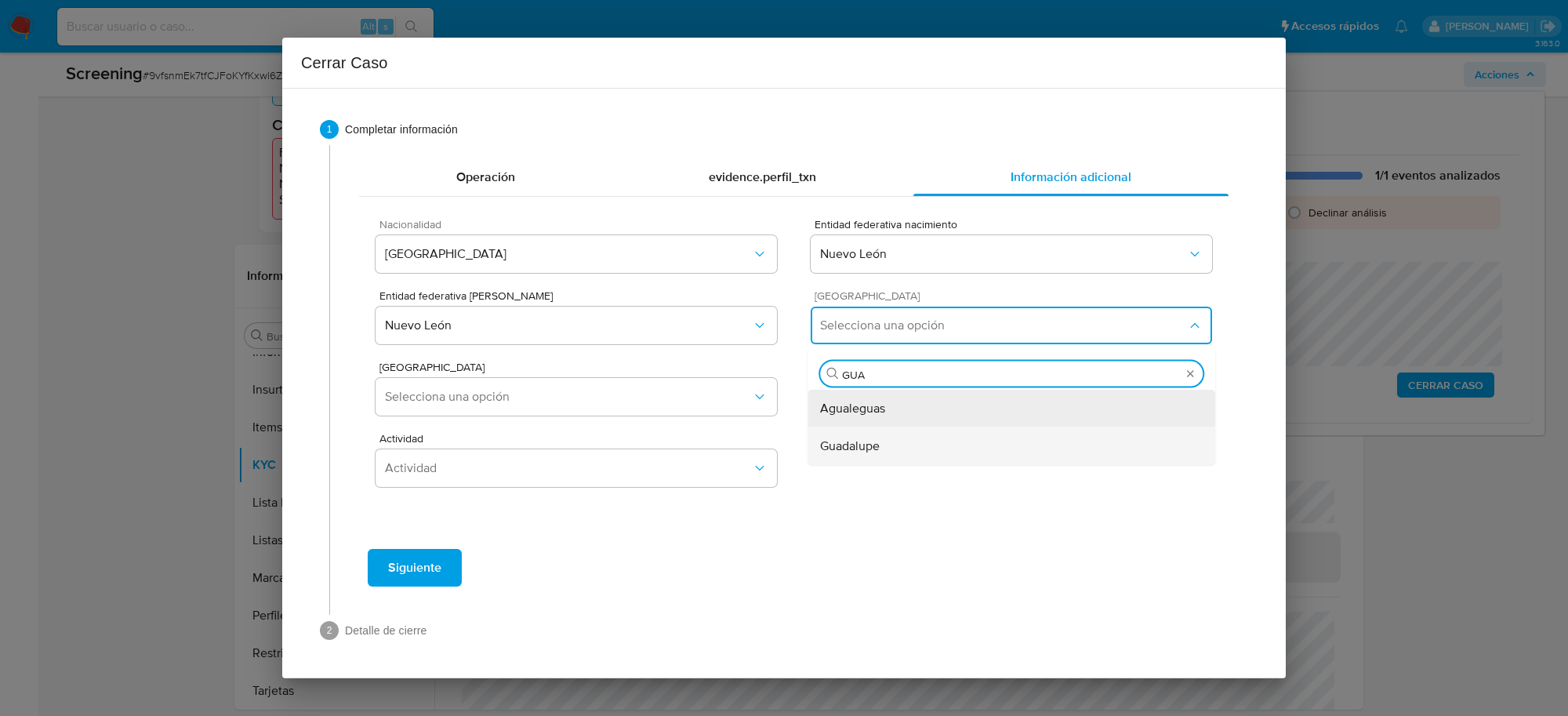
click at [910, 444] on div "Guadalupe" at bounding box center [1011, 446] width 382 height 38
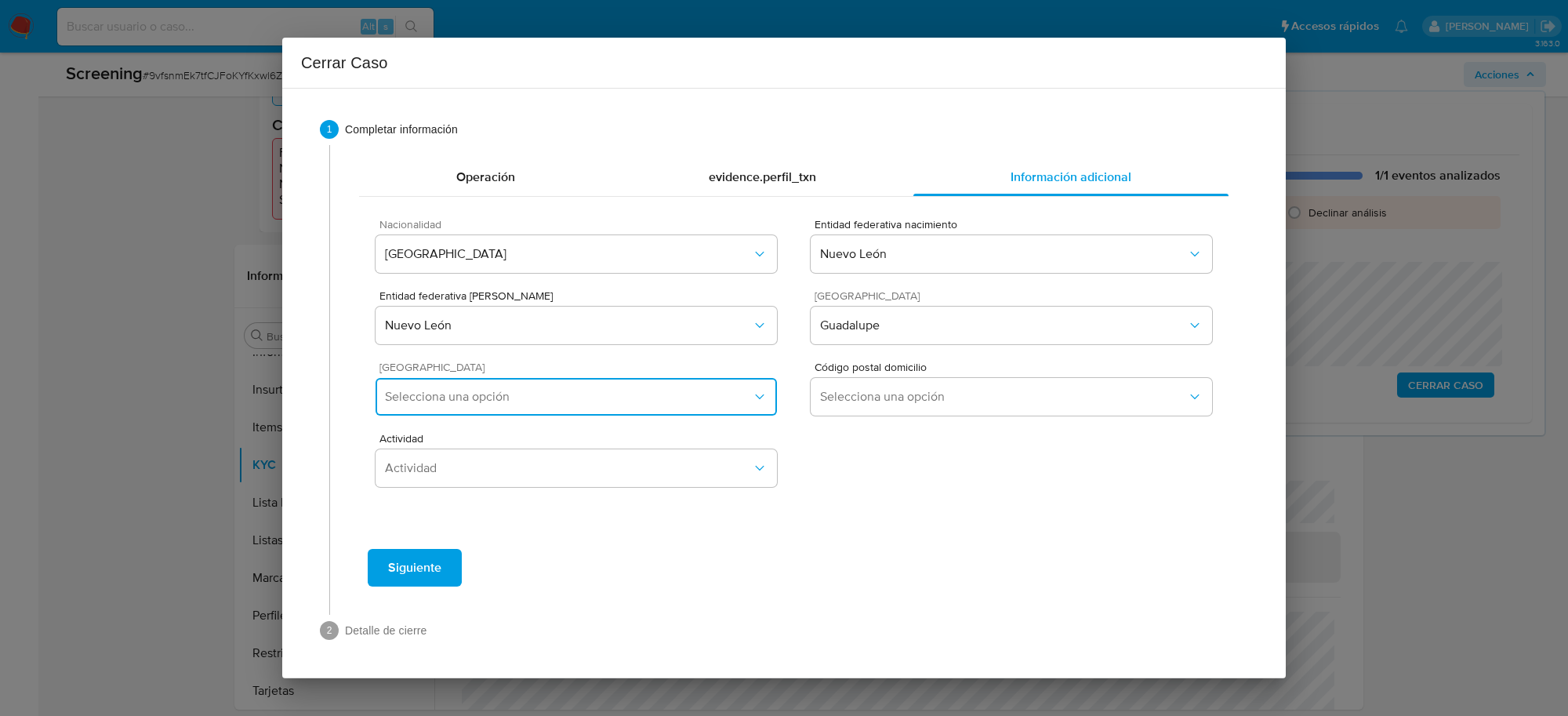
click at [618, 396] on span "Selecciona una opción" at bounding box center [568, 396] width 367 height 16
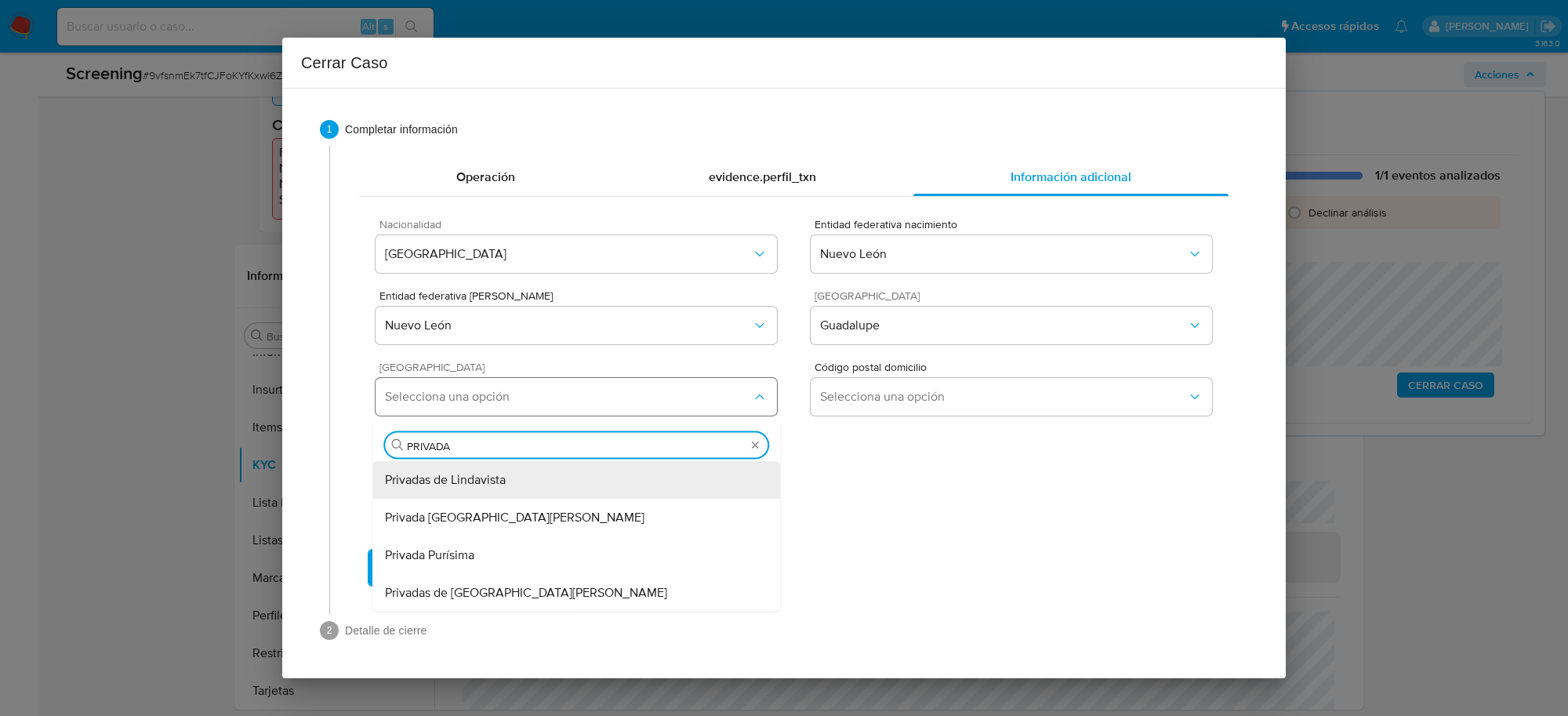
type input "PRIVADAS"
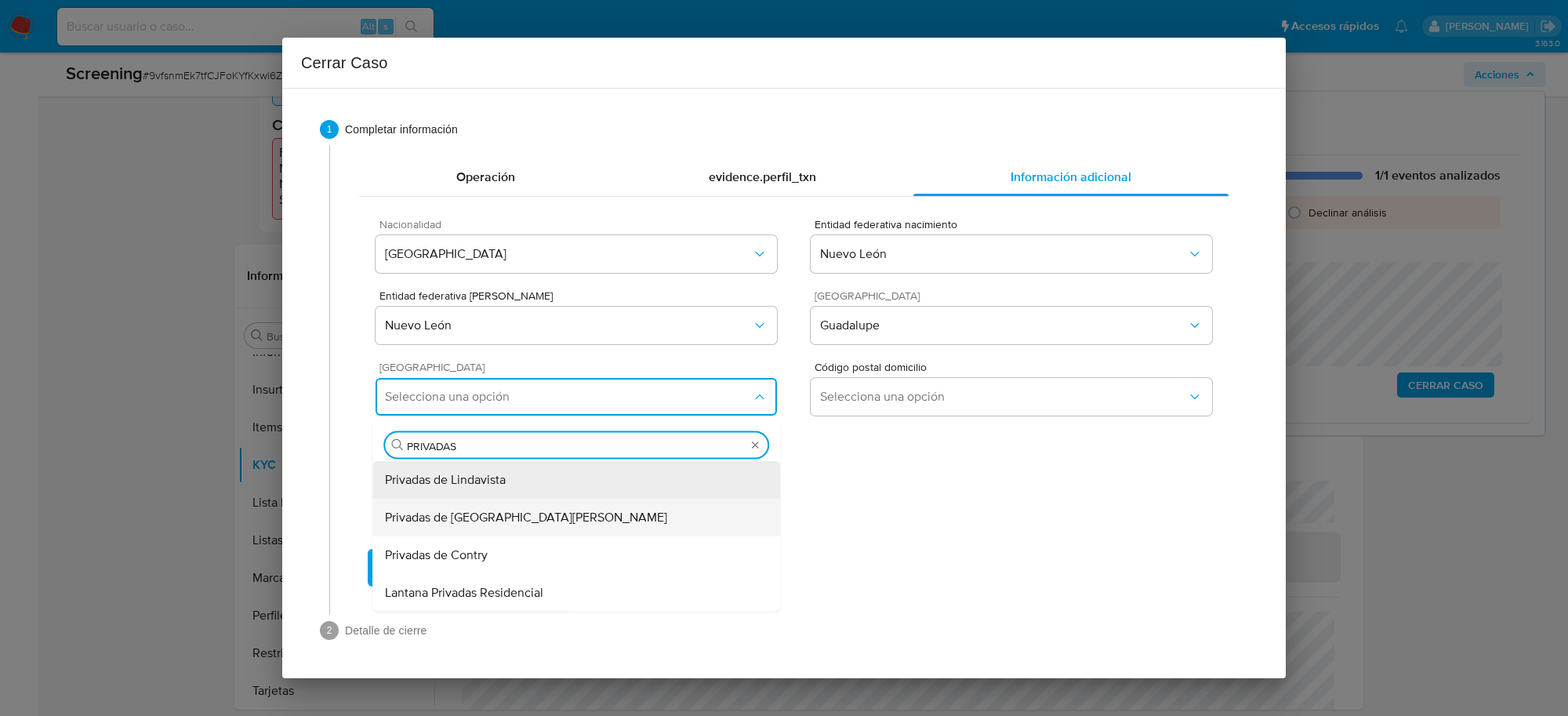
click at [505, 509] on span "Privadas de San Miguel" at bounding box center [526, 517] width 282 height 16
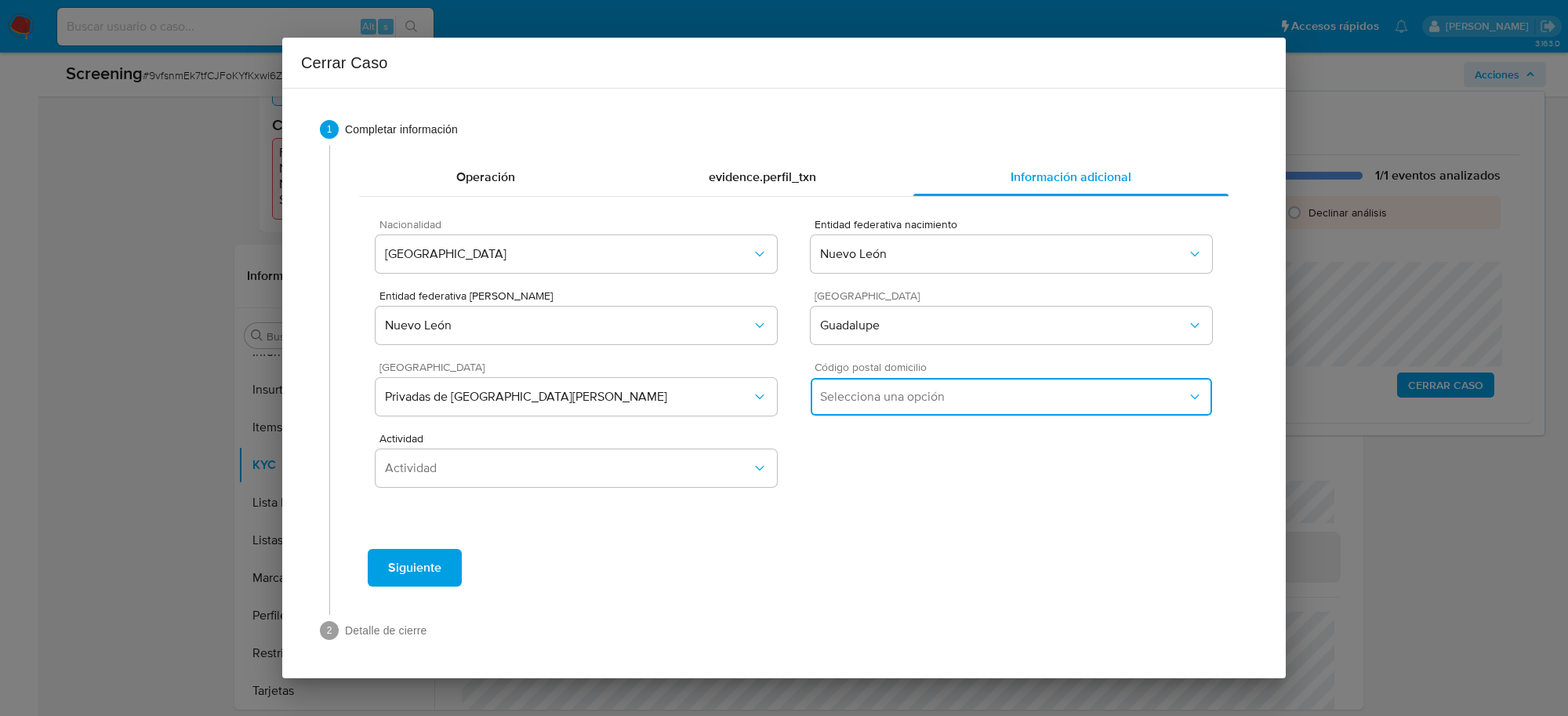
click at [865, 403] on span "Selecciona una opción" at bounding box center [1003, 396] width 367 height 16
click at [862, 484] on div "67130" at bounding box center [1011, 480] width 382 height 38
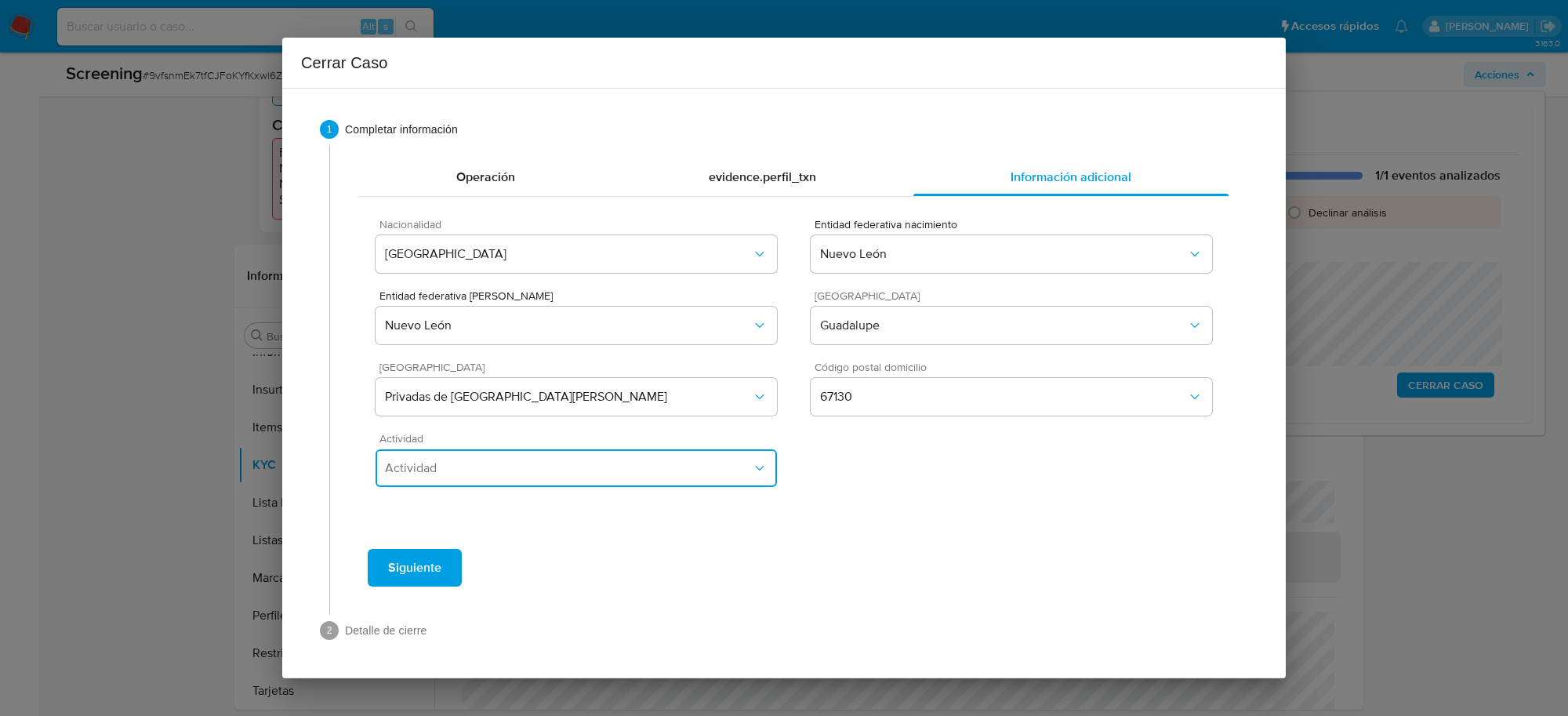
click at [570, 456] on button "Actividad" at bounding box center [576, 468] width 402 height 38
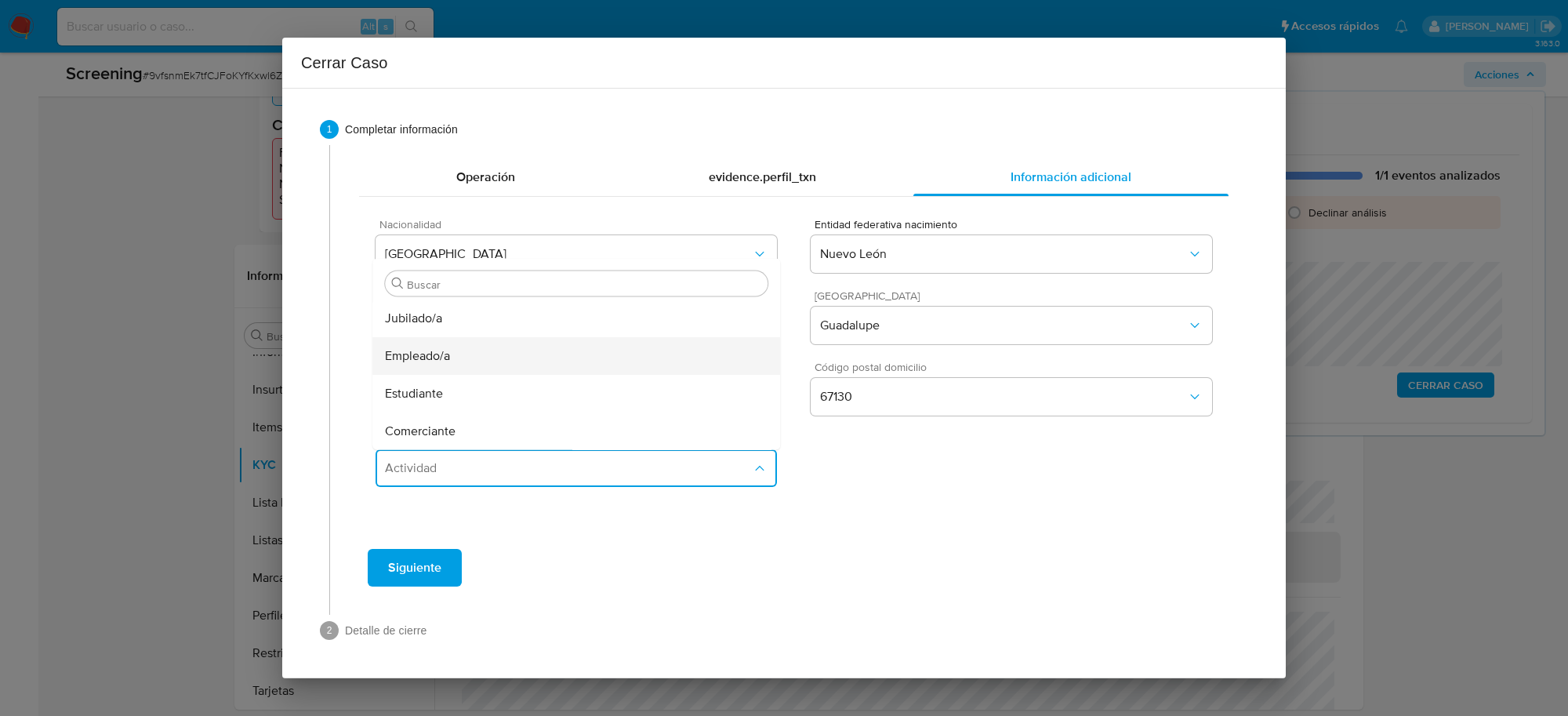
click at [475, 355] on div "Empleado/a" at bounding box center [576, 356] width 382 height 38
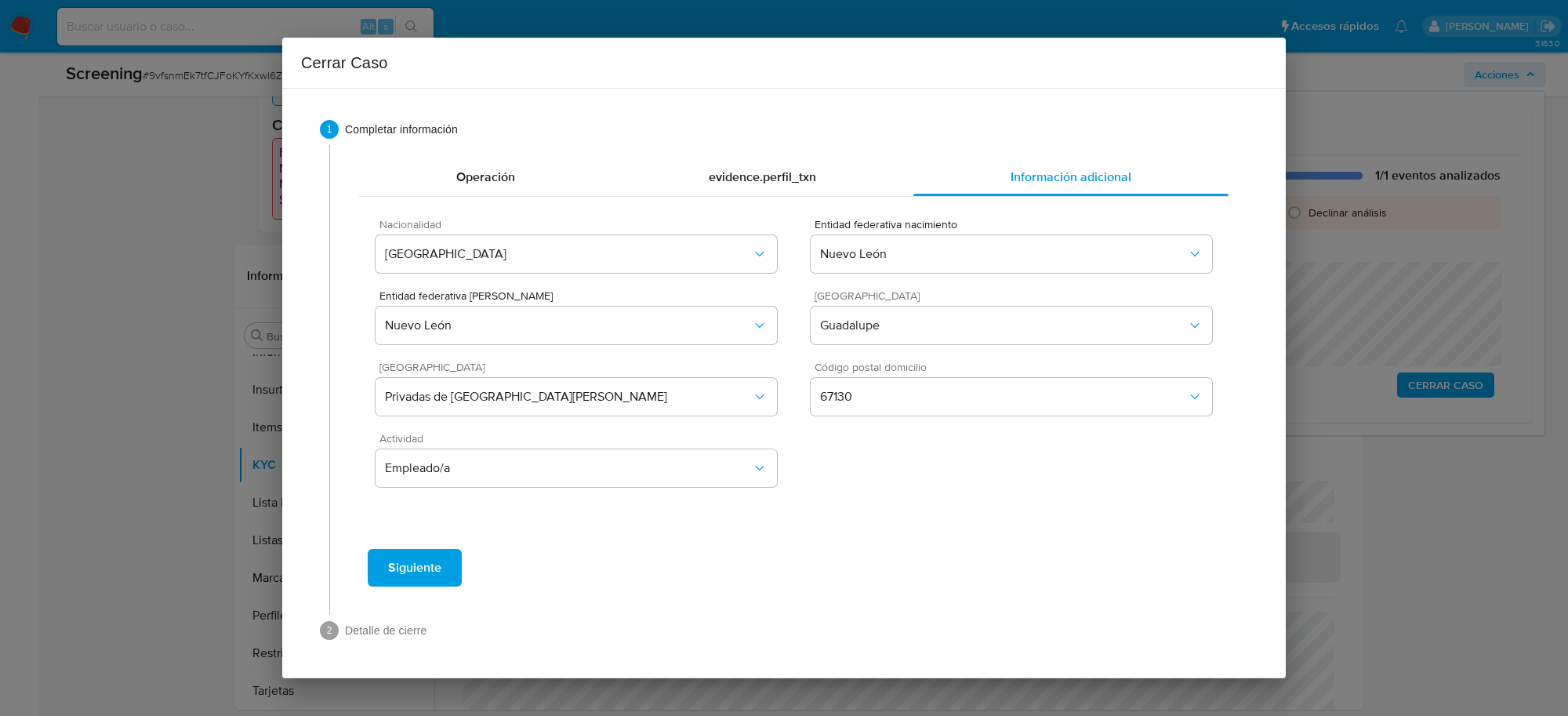
click at [435, 564] on span "Siguiente" at bounding box center [415, 568] width 53 height 35
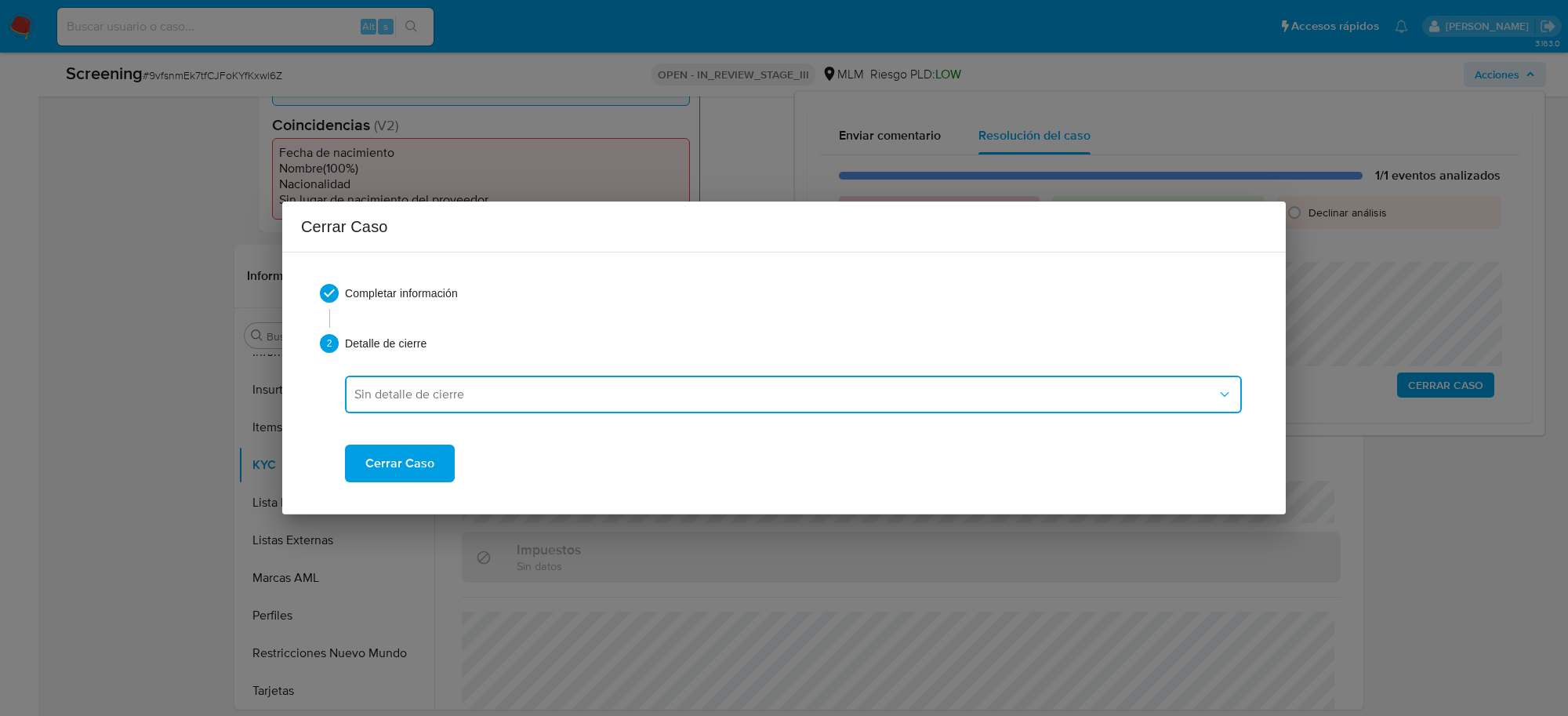
click at [467, 388] on span "Sin detalle de cierre" at bounding box center [786, 394] width 862 height 16
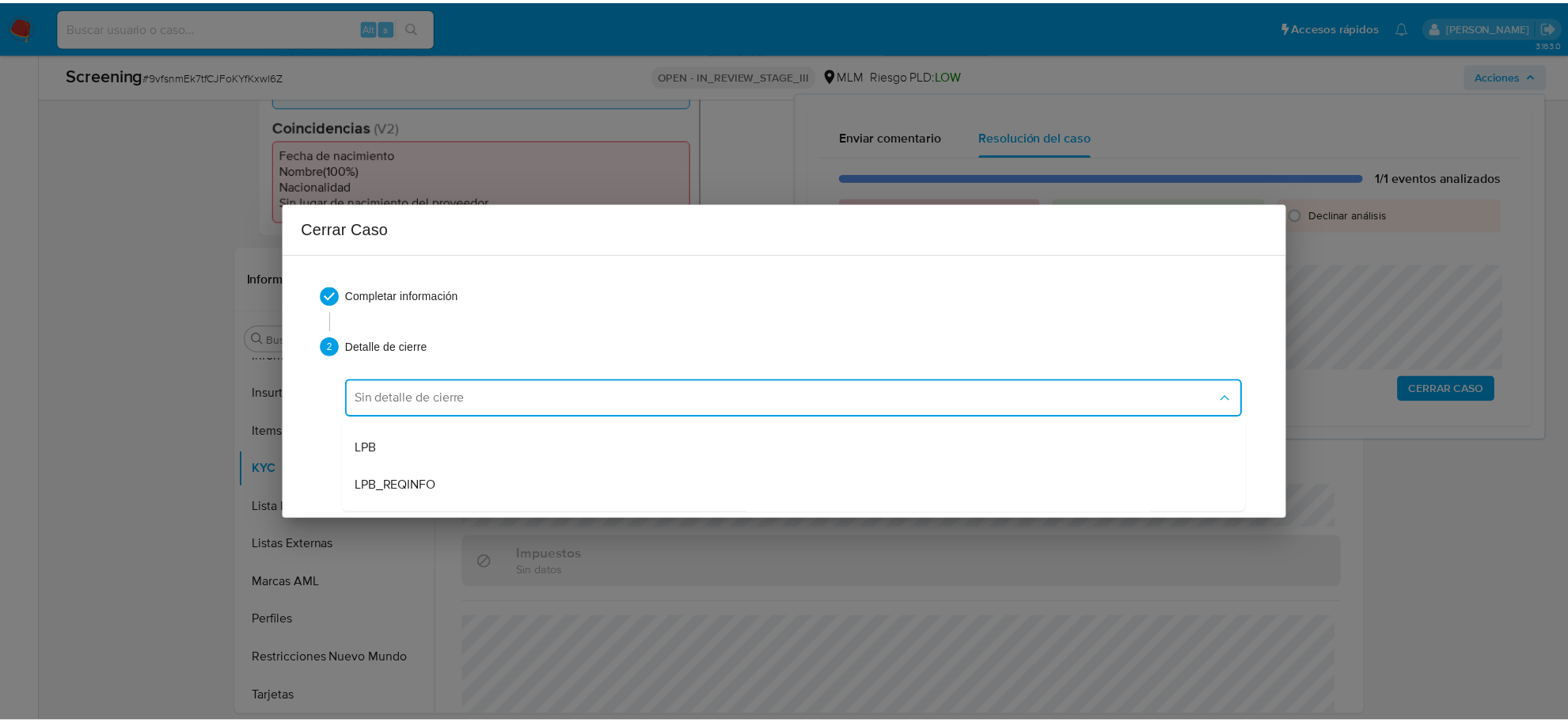
scroll to position [99, 0]
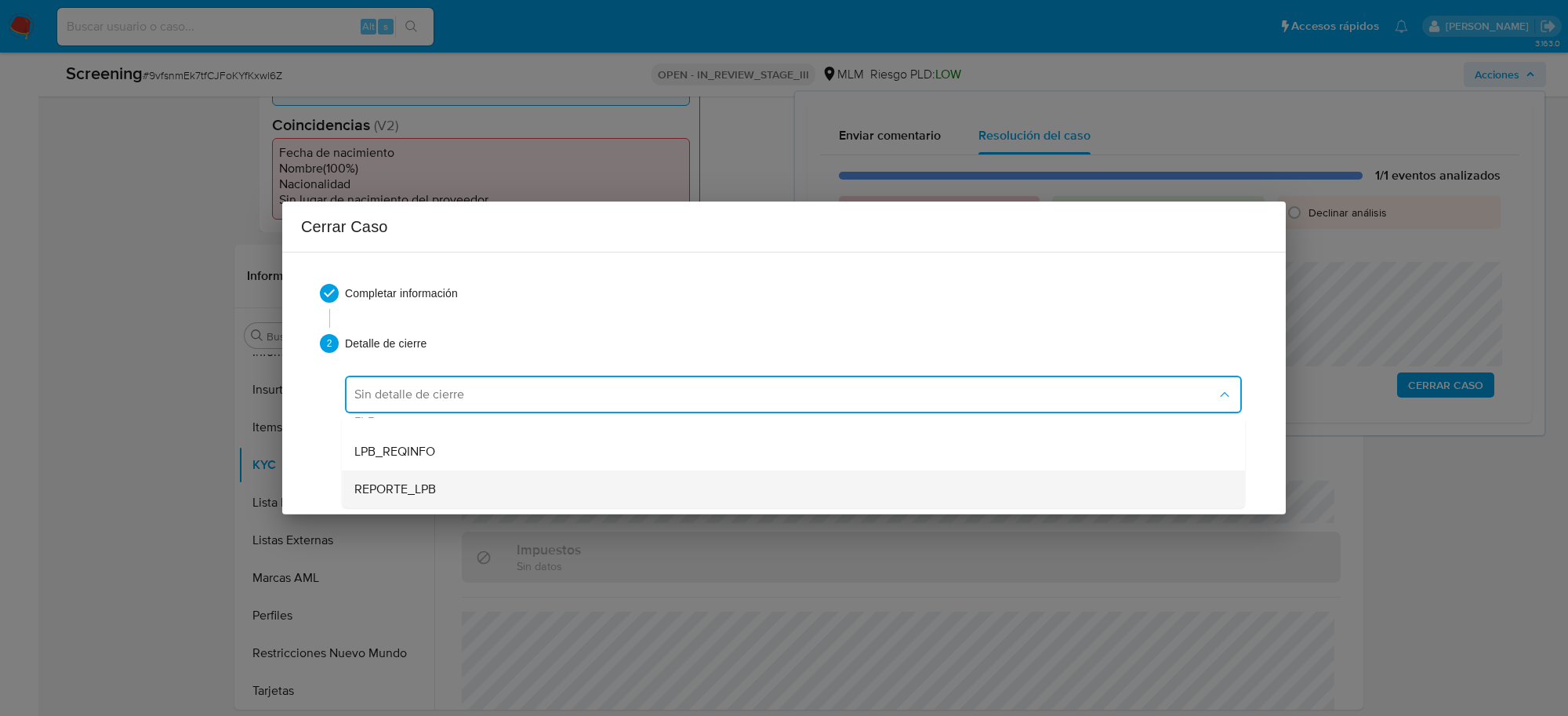
click at [451, 490] on div "REPORTE_LPB" at bounding box center [793, 489] width 878 height 38
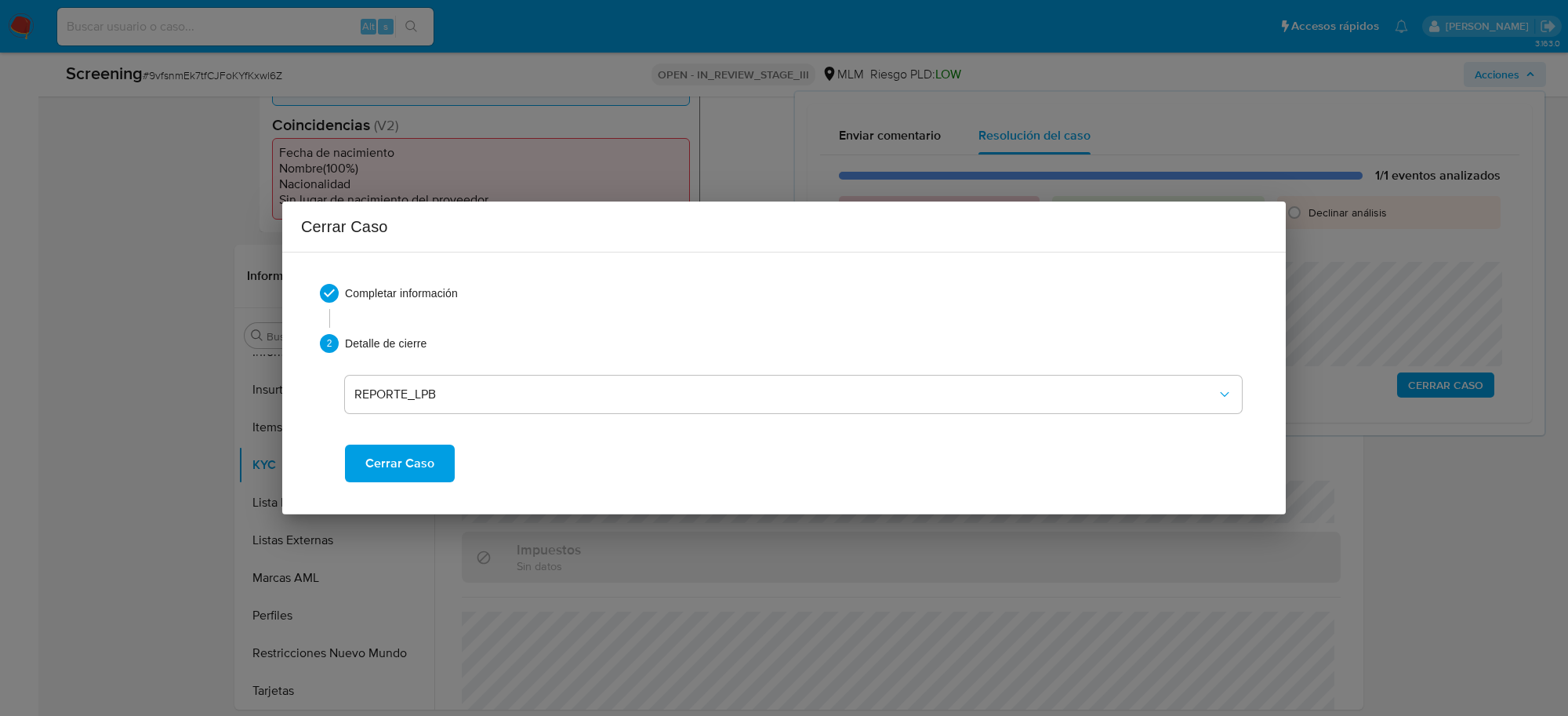
click at [412, 464] on span "Cerrar Caso" at bounding box center [400, 463] width 69 height 35
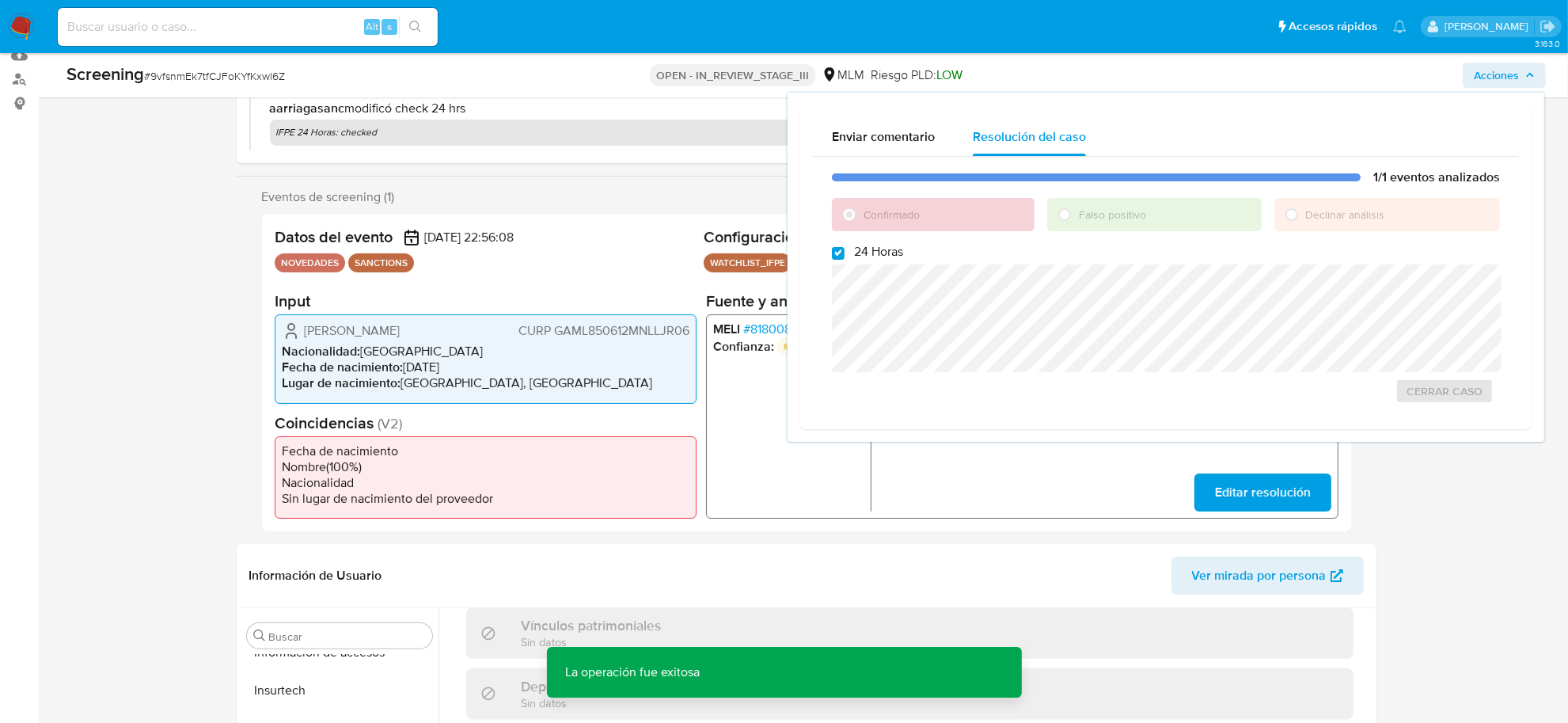
scroll to position [0, 0]
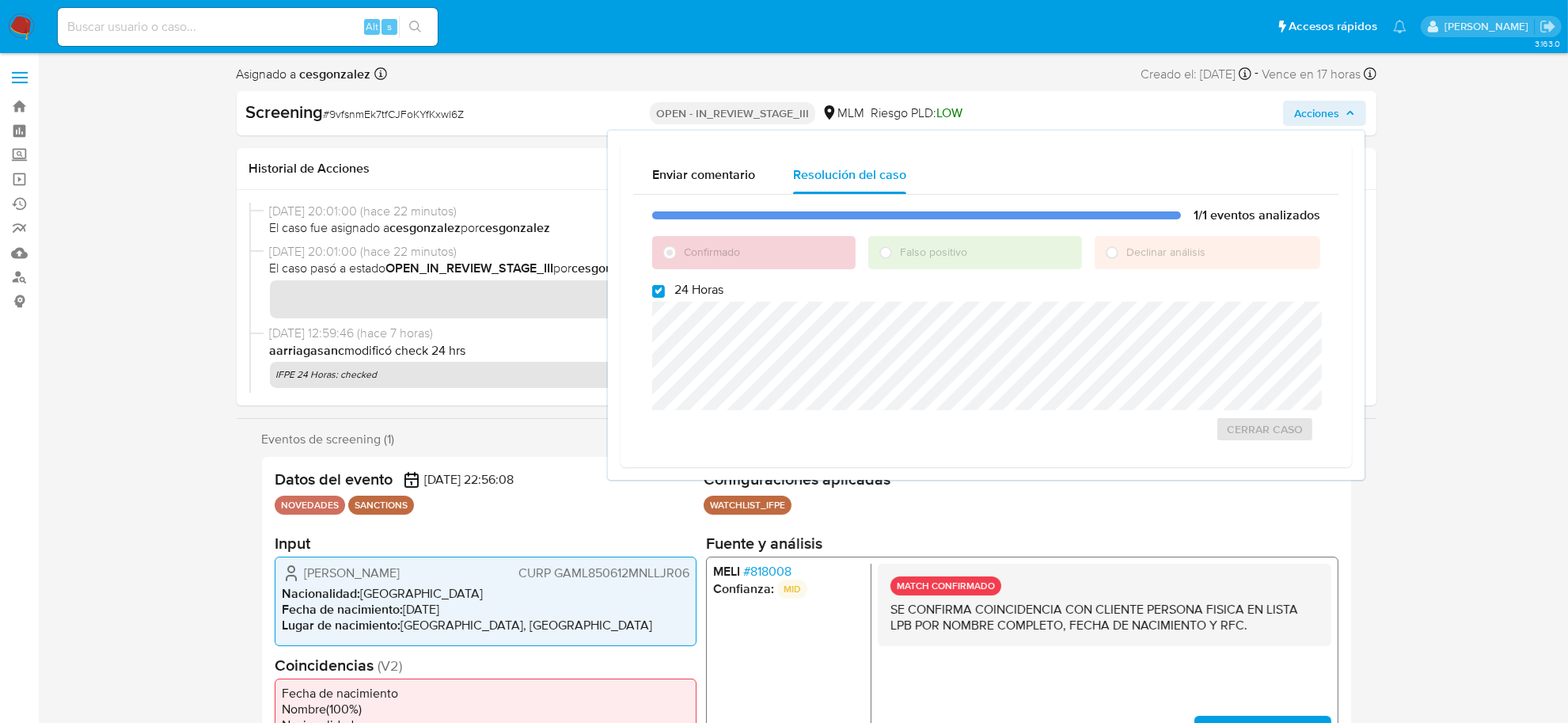
click at [385, 116] on span "# 9vfsnmEk7tfCJFoKYfKxwl6Z" at bounding box center [394, 113] width 141 height 16
click at [385, 115] on span "# 9vfsnmEk7tfCJFoKYfKxwl6Z" at bounding box center [394, 113] width 141 height 16
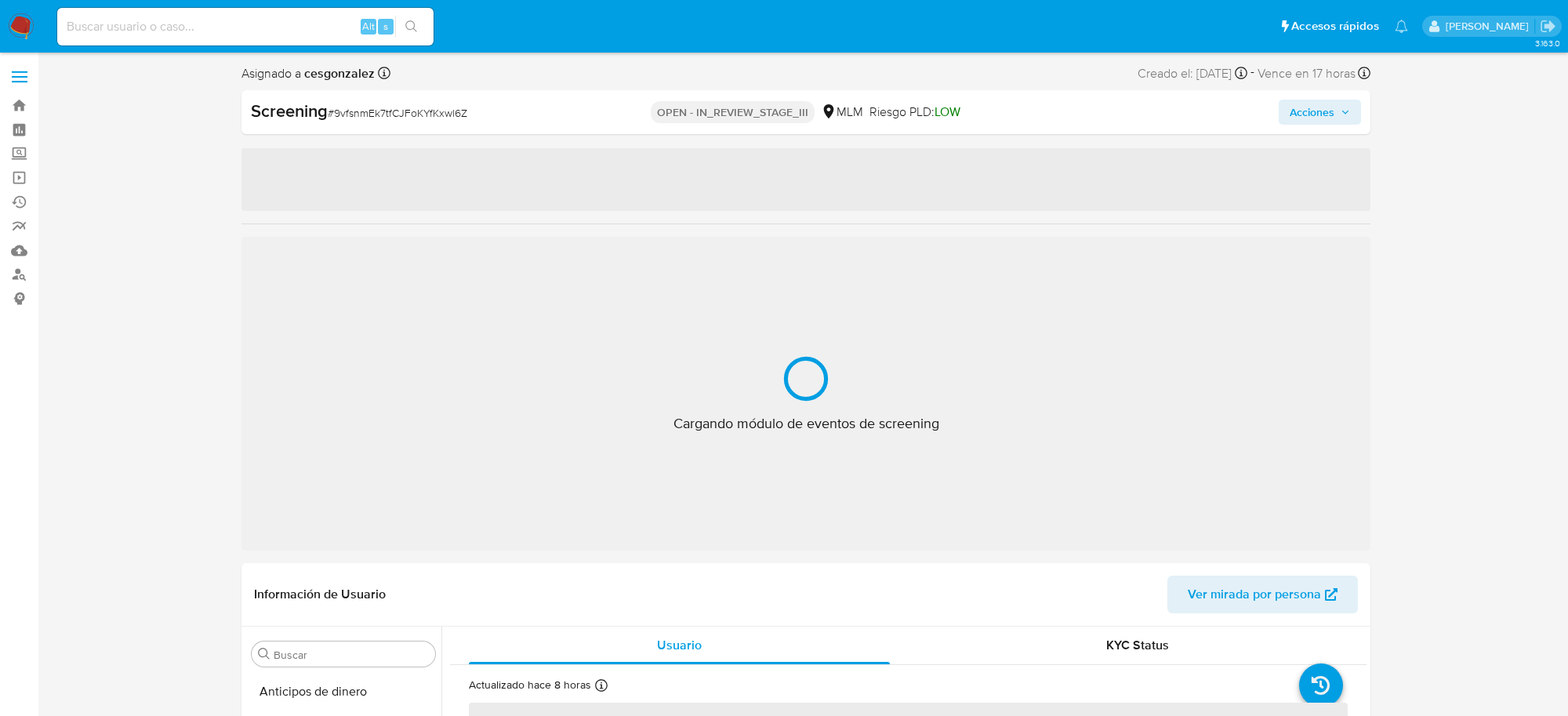
select select "10"
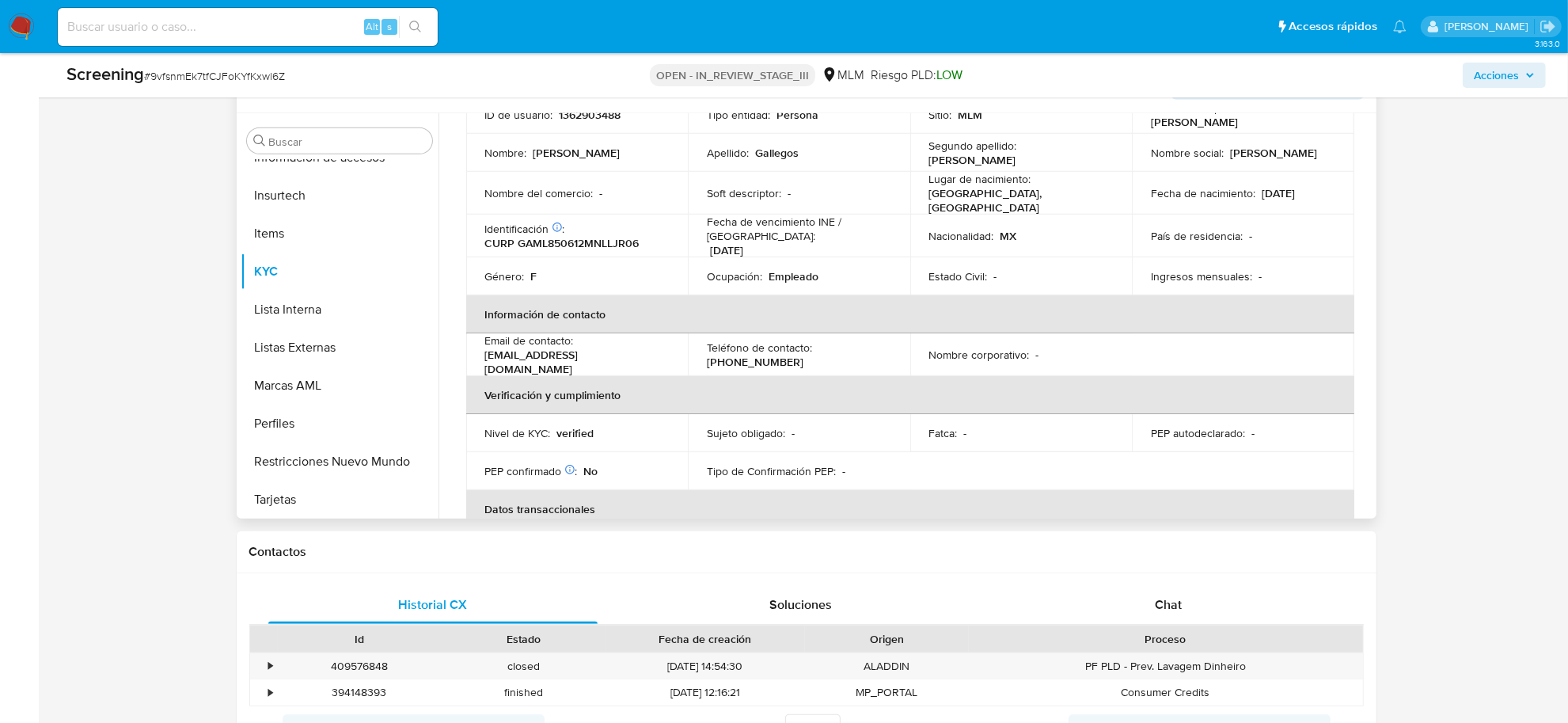
scroll to position [99, 0]
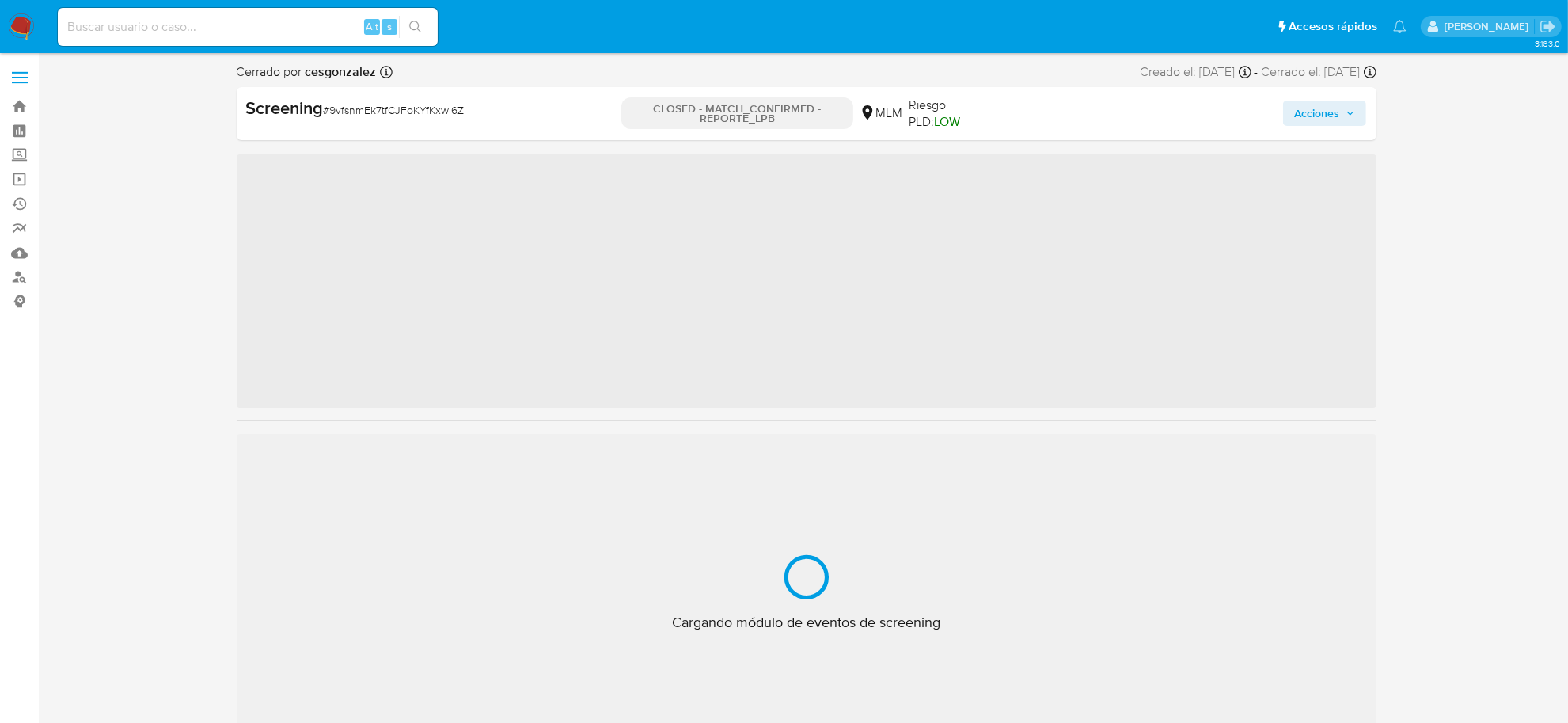
scroll to position [781, 0]
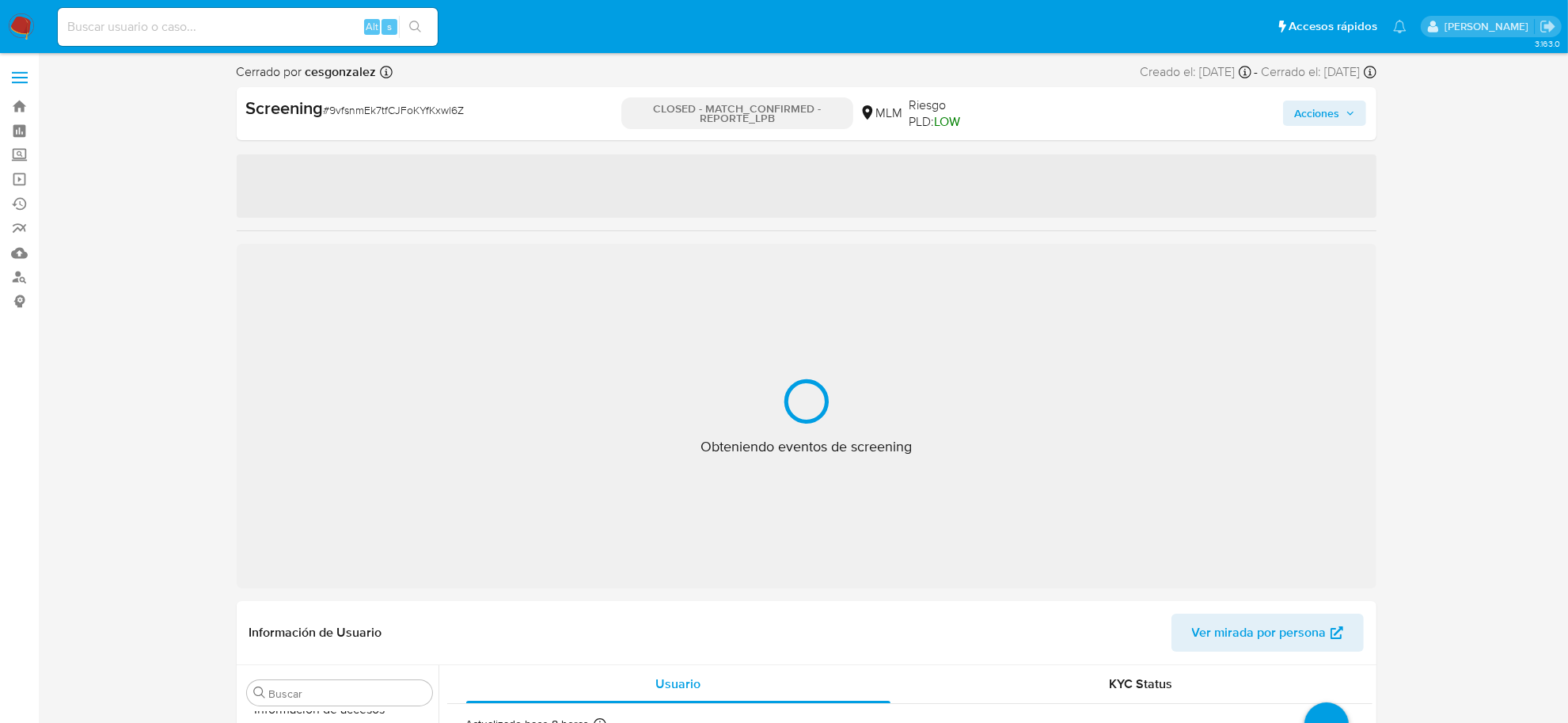
select select "10"
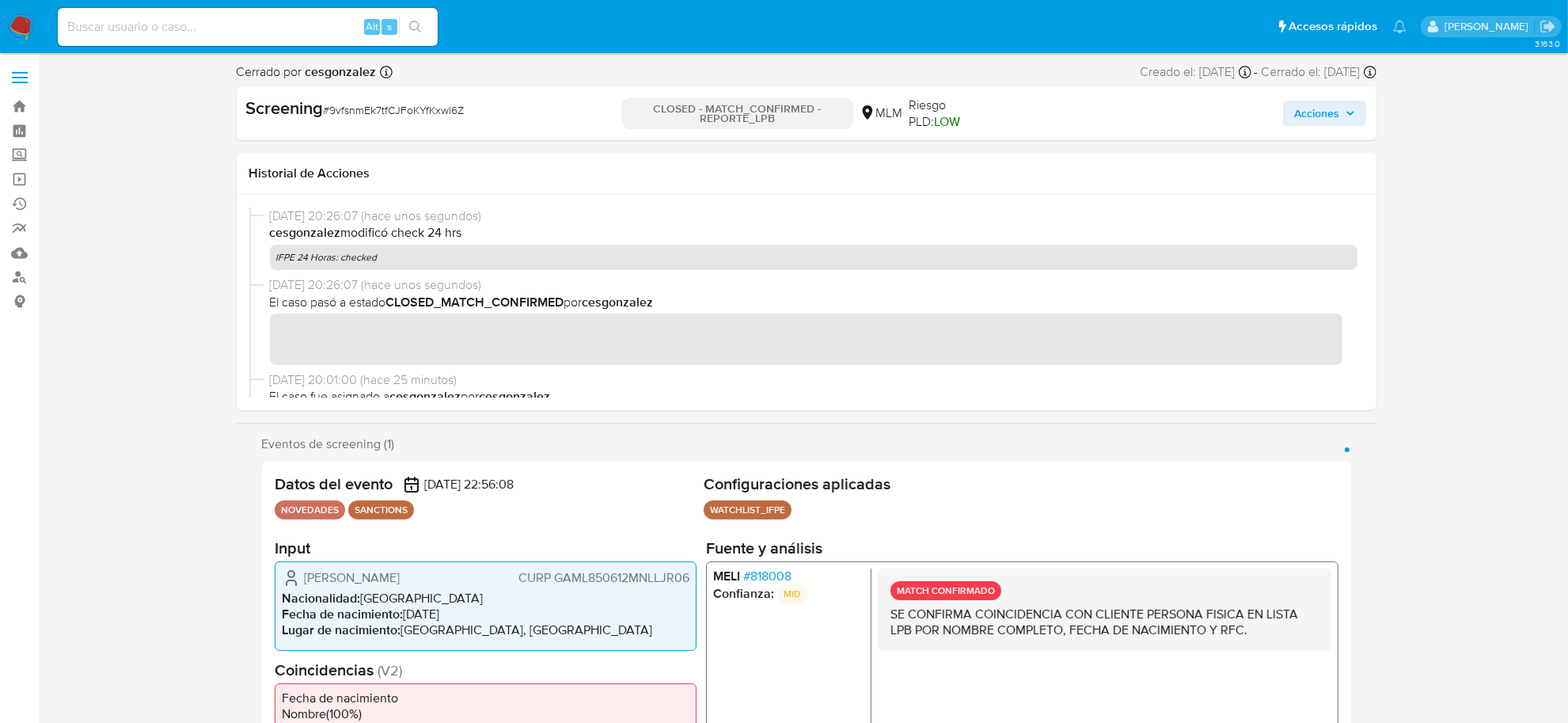
click at [400, 110] on span "# 9vfsnmEk7tfCJFoKYfKxwl6Z" at bounding box center [394, 110] width 141 height 16
copy span "9vfsnmEk7tfCJFoKYfKxwl6Z"
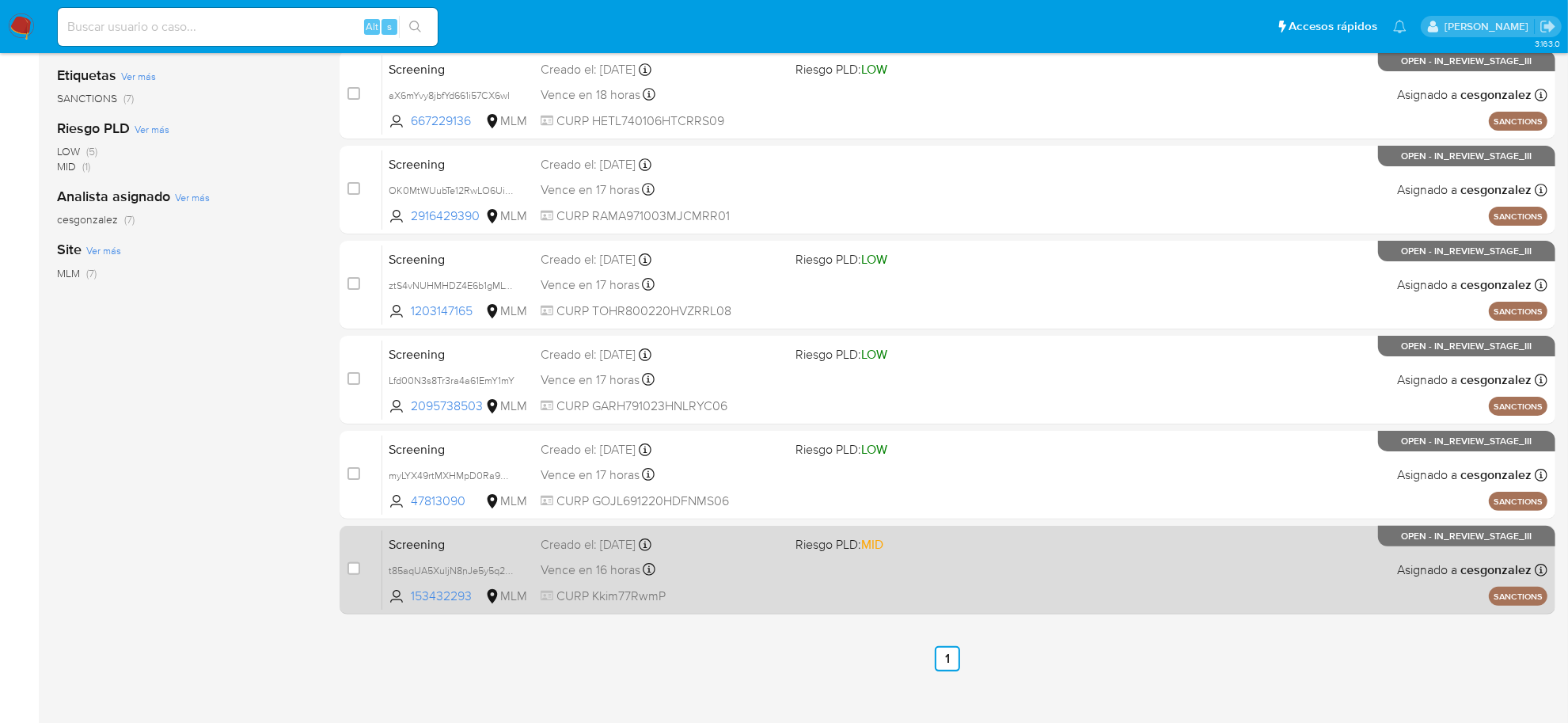
scroll to position [298, 0]
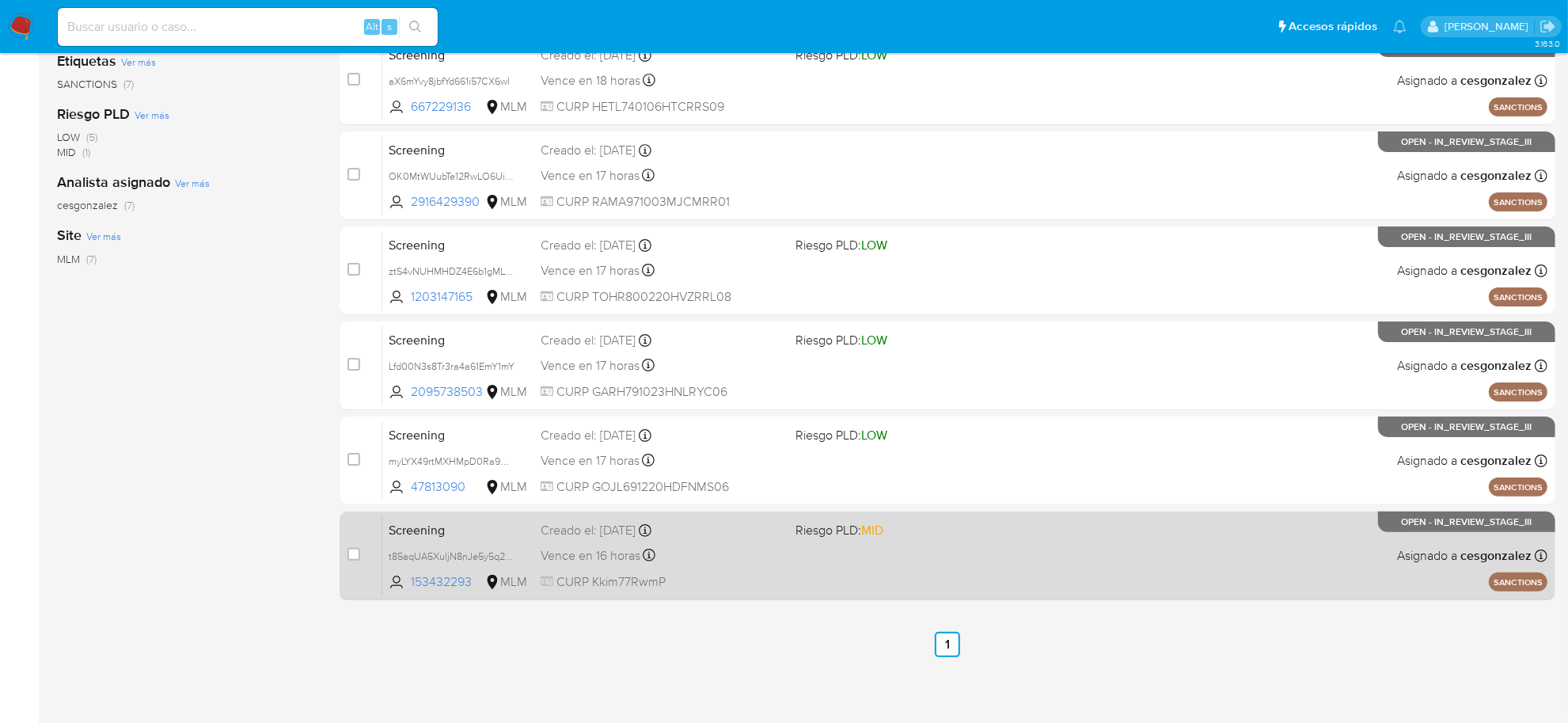
click at [710, 551] on div "Vence en 16 horas Vence el [DATE] 12:49:11" at bounding box center [662, 555] width 242 height 21
click at [611, 567] on div "Screening t85aqUA5XuljN8nJe5y5q27D 153432293 MLM Riesgo PLD: MID Creado el: [DA…" at bounding box center [965, 555] width 1165 height 80
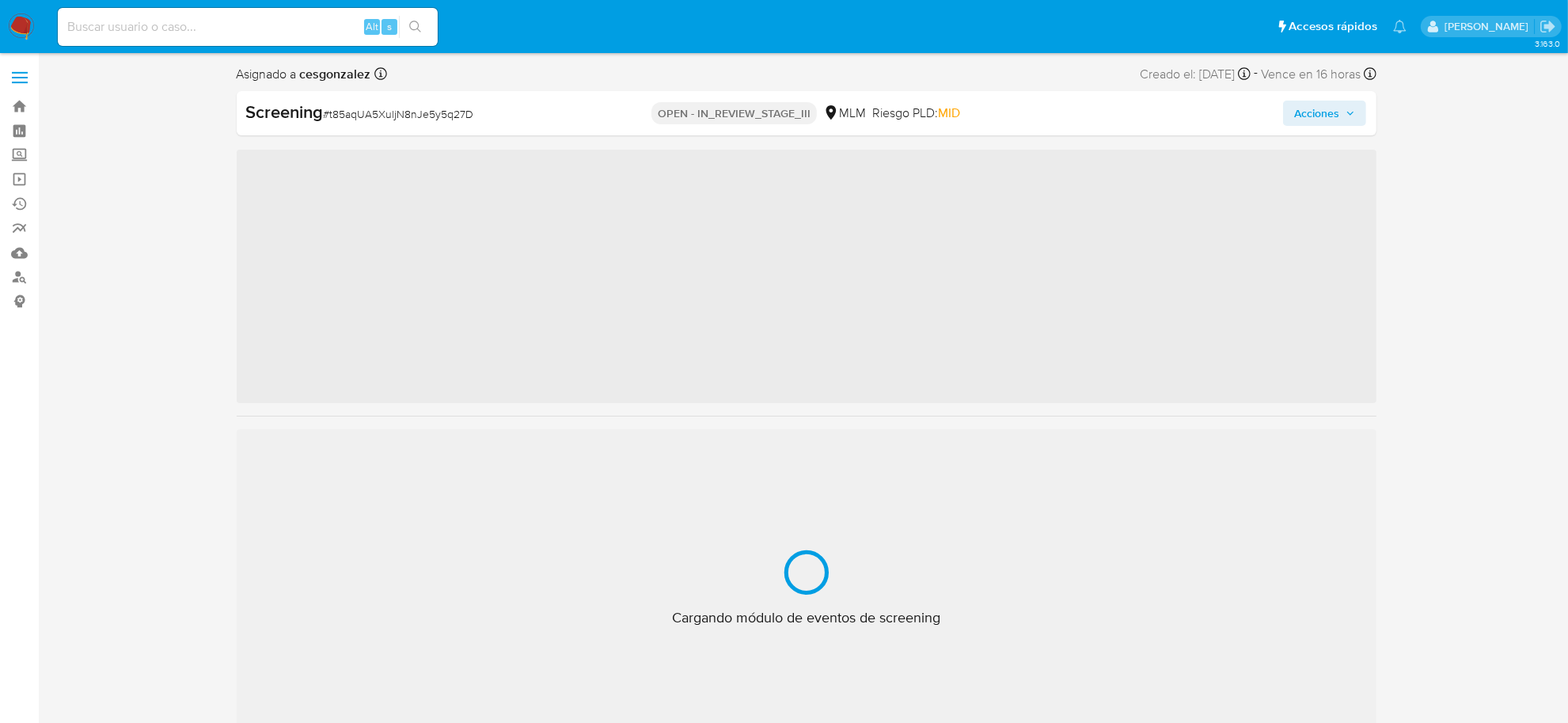
scroll to position [781, 0]
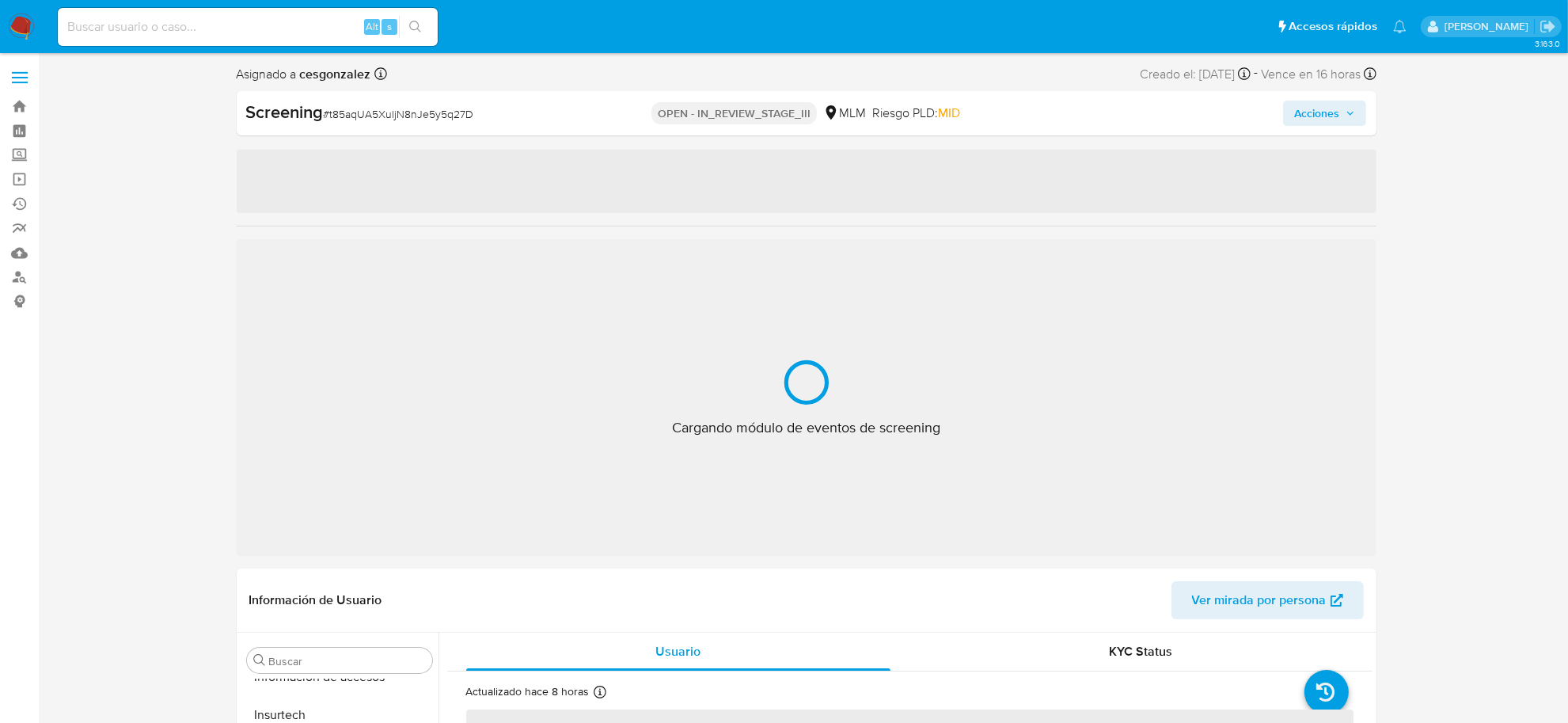
select select "10"
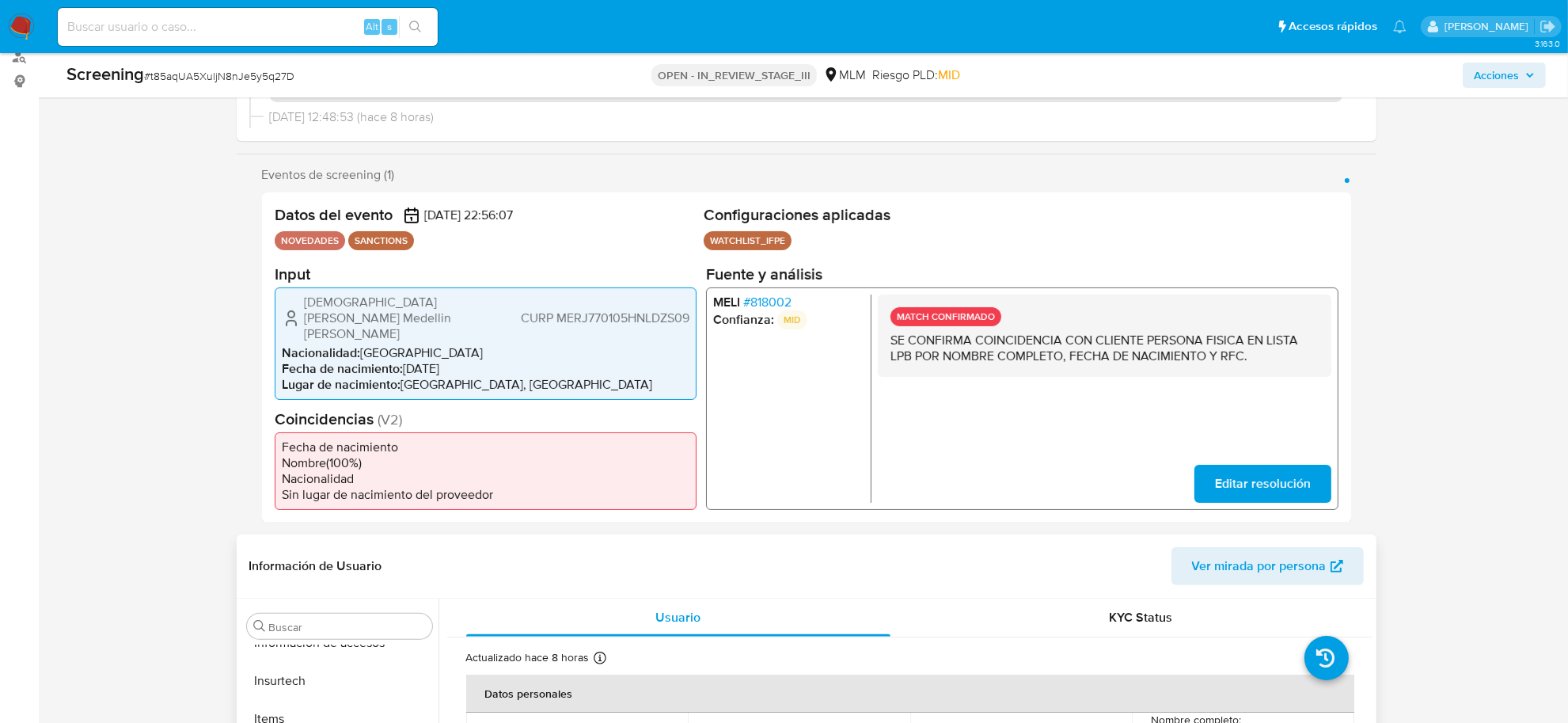
scroll to position [396, 0]
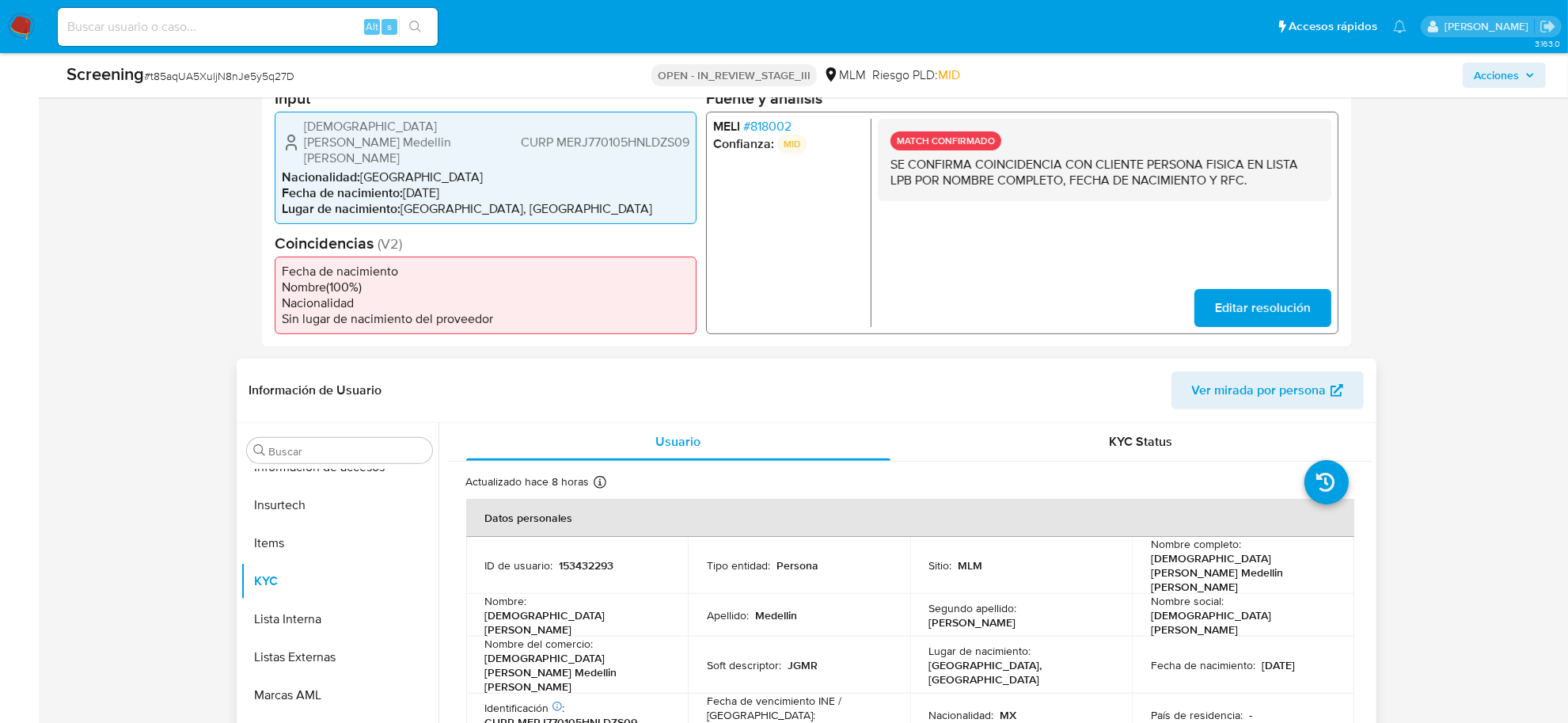
click at [585, 715] on p "CURP MERJ770105HNLDZS09" at bounding box center [561, 721] width 153 height 14
copy p "MERJ770105HNLDZS09"
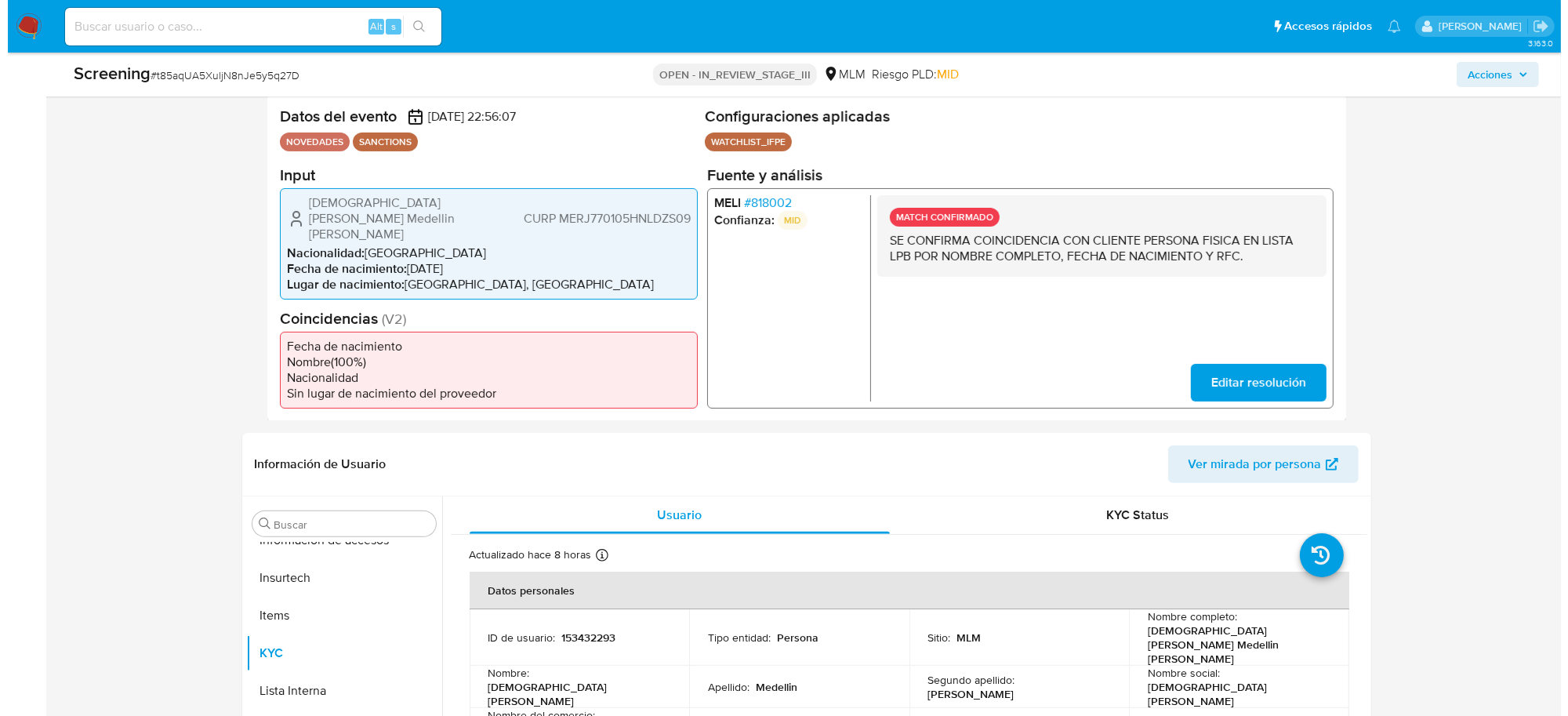
scroll to position [0, 0]
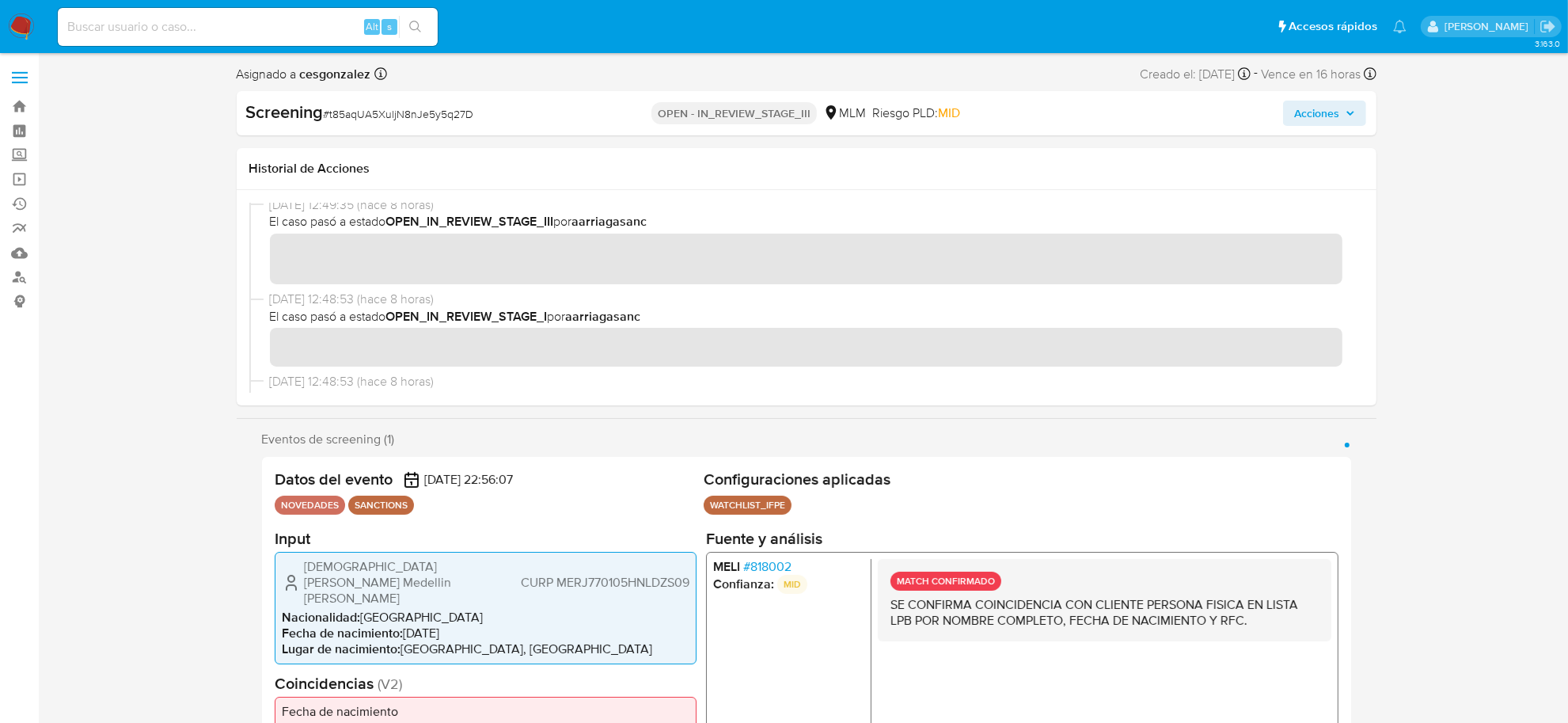
click at [1340, 110] on span "Acciones" at bounding box center [1325, 113] width 61 height 22
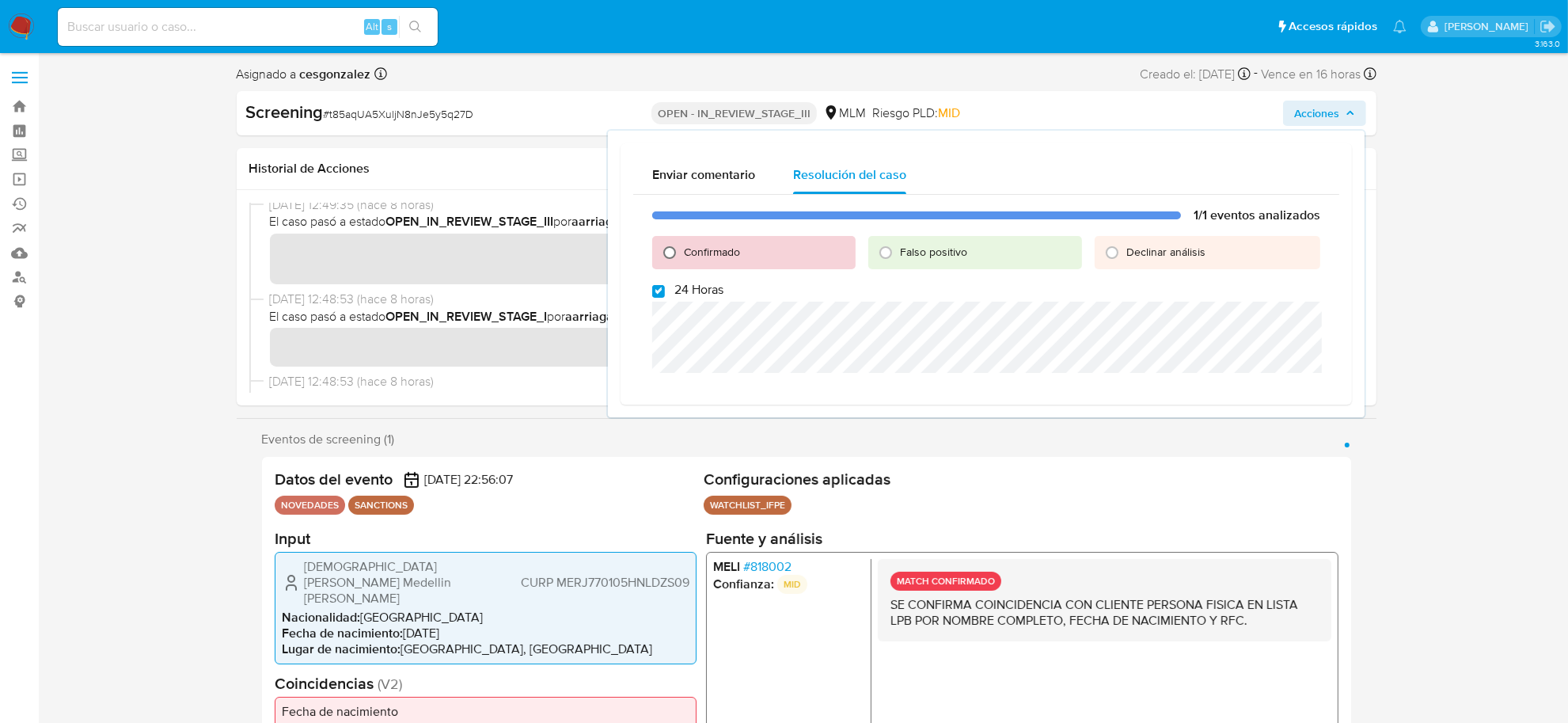
click at [670, 250] on input "Confirmado" at bounding box center [669, 252] width 25 height 25
radio input "true"
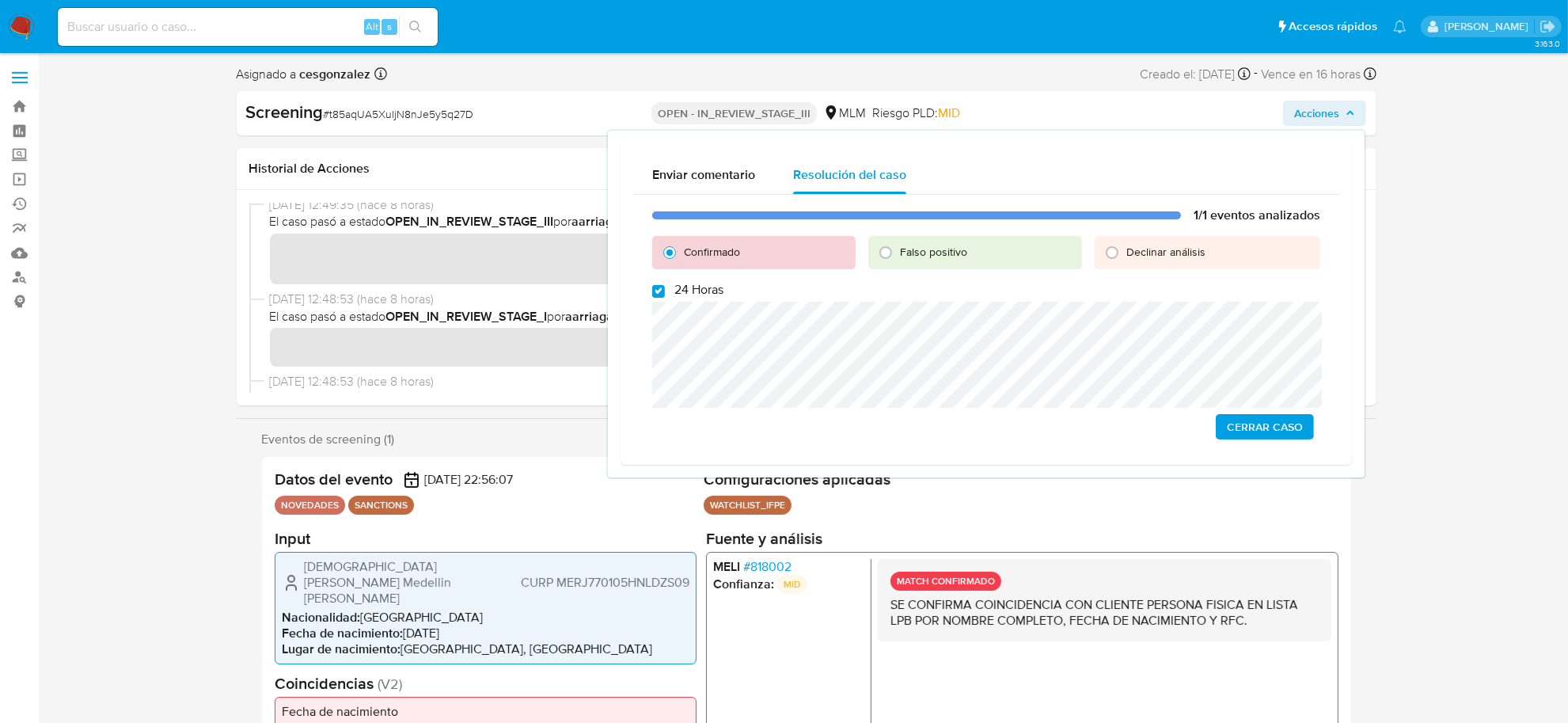
click at [1270, 426] on span "Cerrar Caso" at bounding box center [1265, 427] width 76 height 22
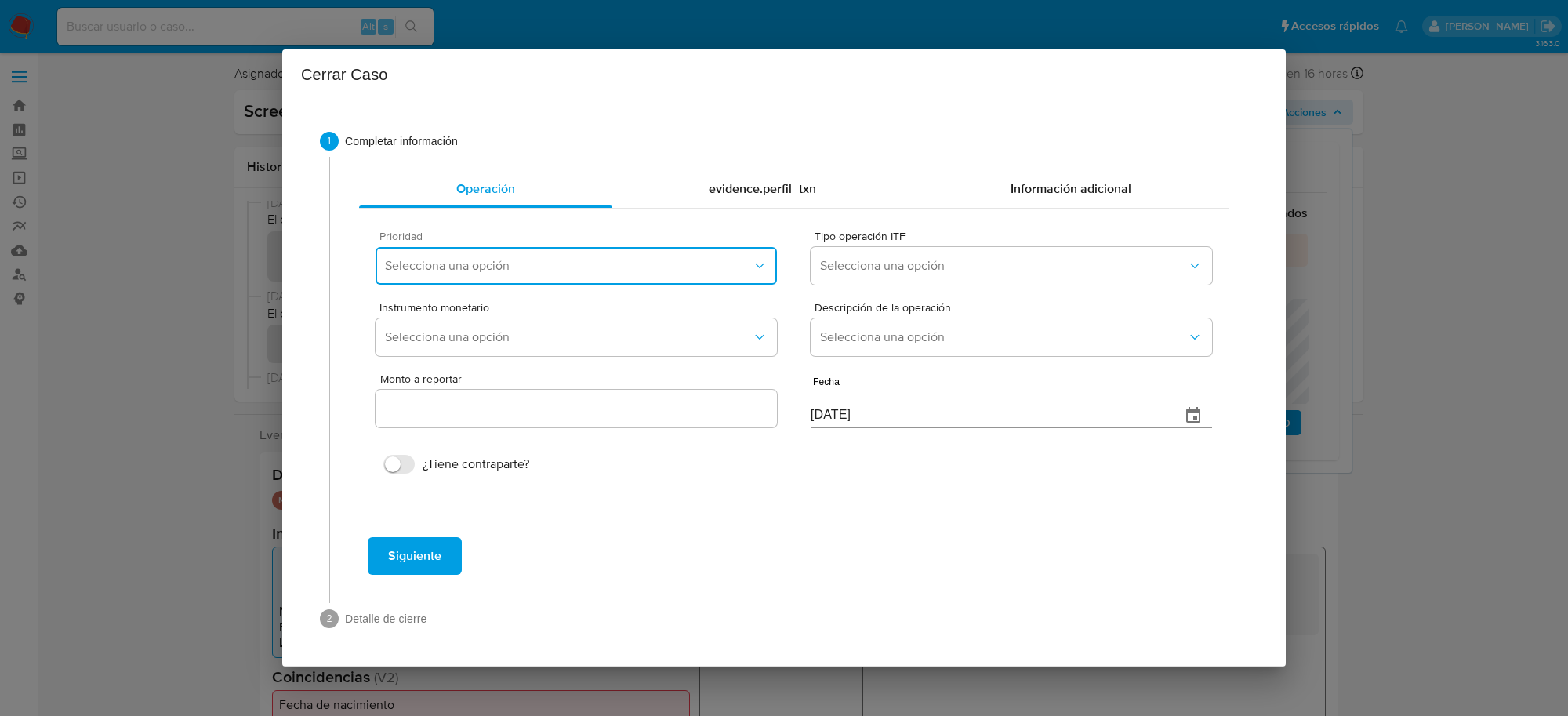
click at [601, 270] on span "Selecciona una opción" at bounding box center [568, 266] width 367 height 16
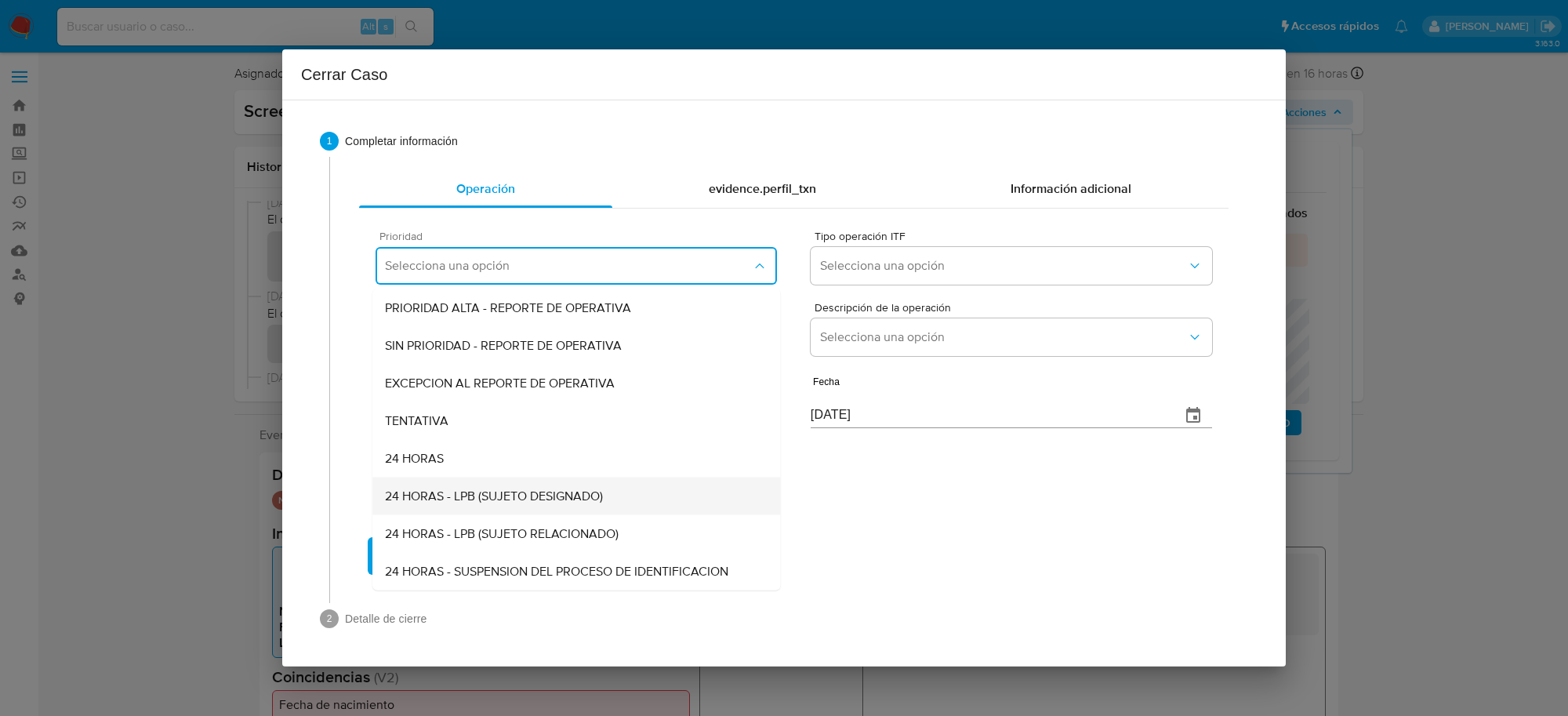
click at [467, 503] on span "24 HORAS - LPB (SUJETO DESIGNADO)" at bounding box center [494, 495] width 218 height 16
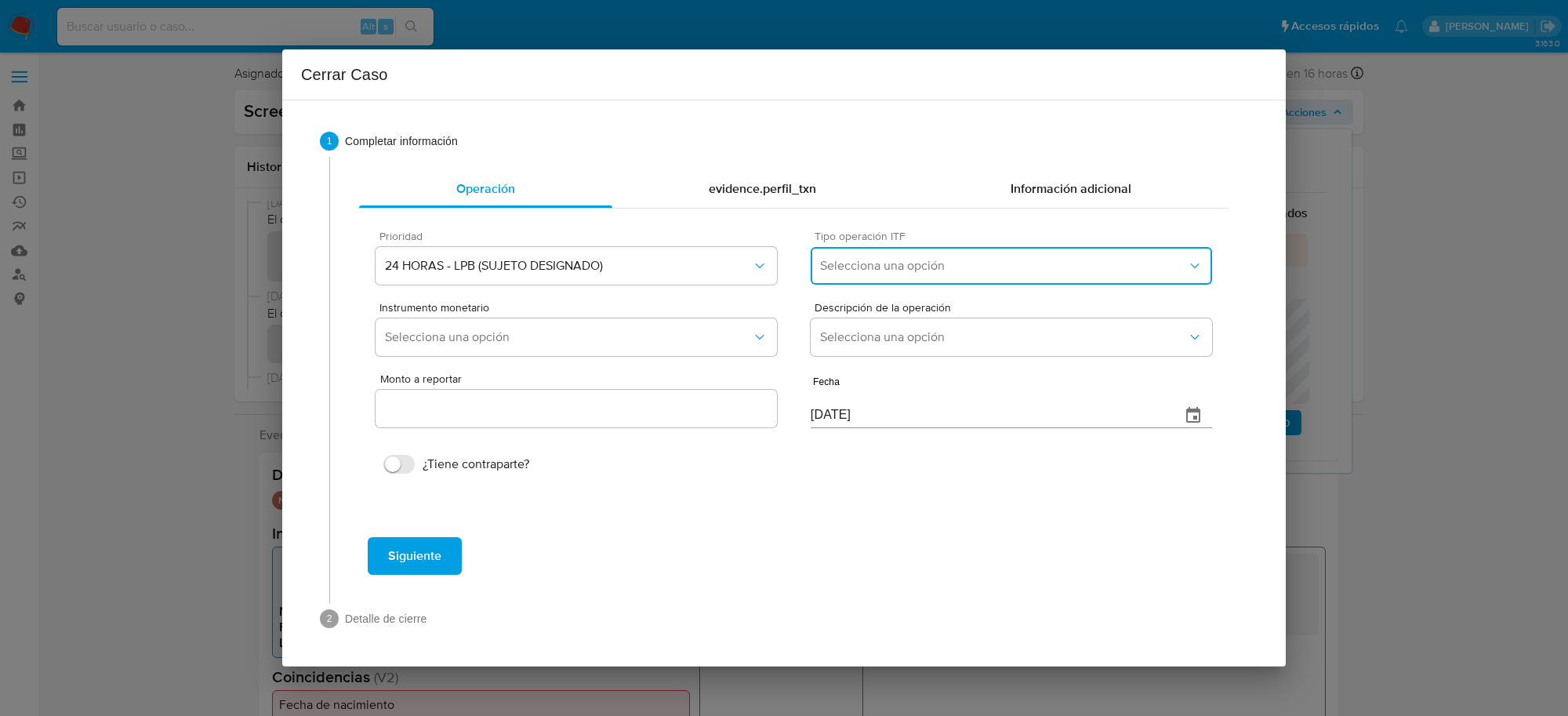
click at [988, 267] on span "Selecciona una opción" at bounding box center [1003, 266] width 367 height 16
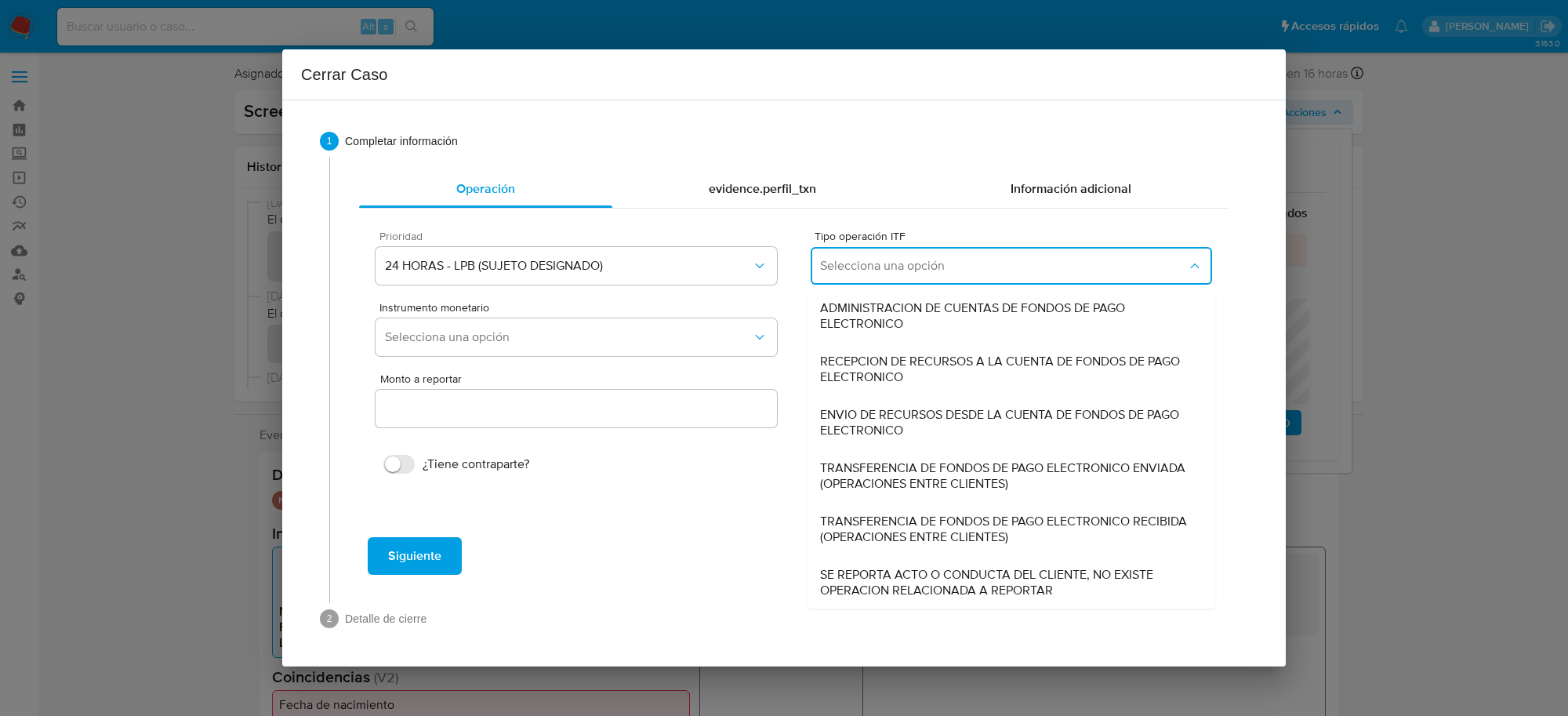
click at [891, 589] on span "SE REPORTA ACTO O CONDUCTA DEL CLIENTE, NO EXISTE OPERACION RELACIONADA A REPOR…" at bounding box center [1011, 583] width 382 height 31
type input "0.00"
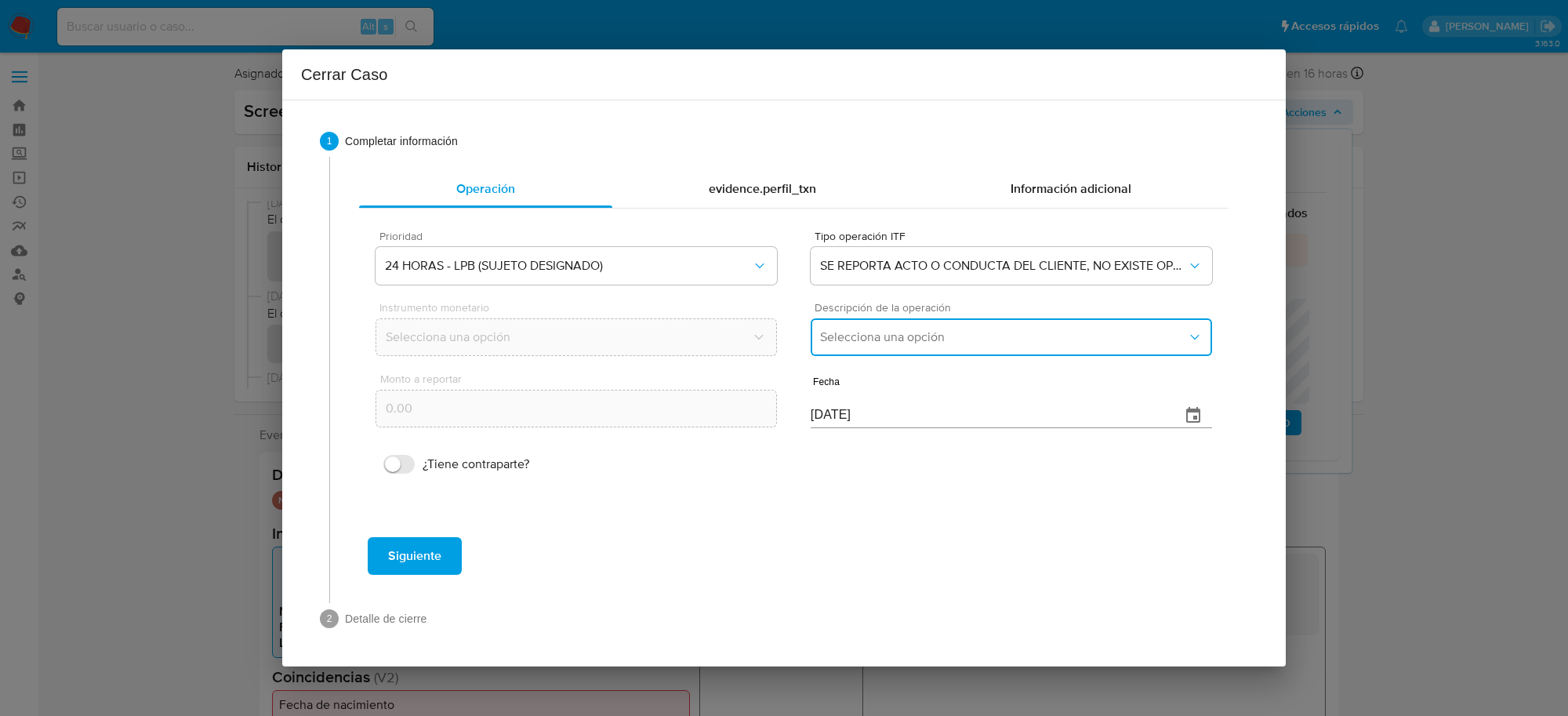
click at [853, 328] on button "Selecciona una opción" at bounding box center [1011, 336] width 402 height 38
click at [883, 412] on span "LISTA DE PERSONAS BLOQUEADAS" at bounding box center [919, 416] width 199 height 16
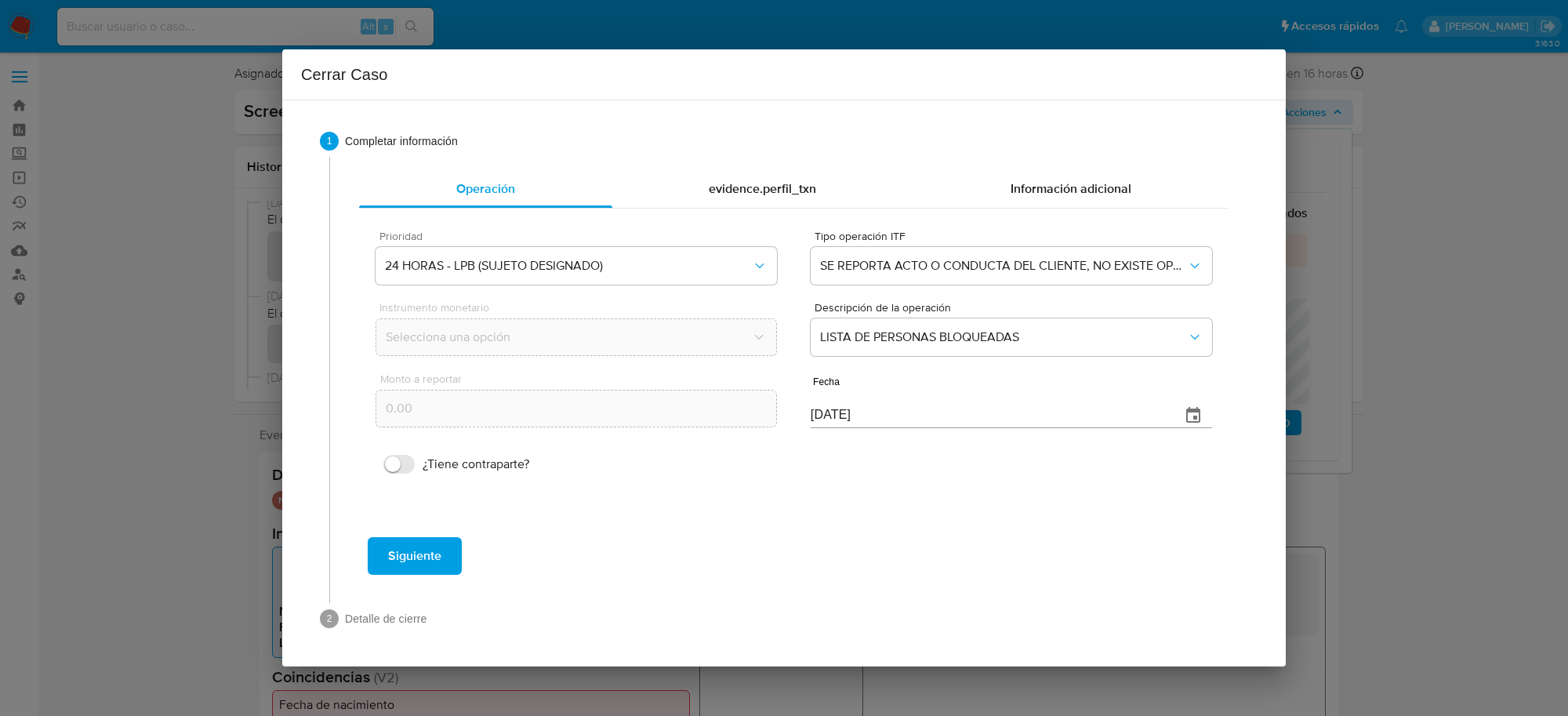
click at [815, 414] on input "[DATE]" at bounding box center [989, 415] width 358 height 25
type input "[DATE]"
click at [394, 561] on span "Siguiente" at bounding box center [415, 556] width 53 height 35
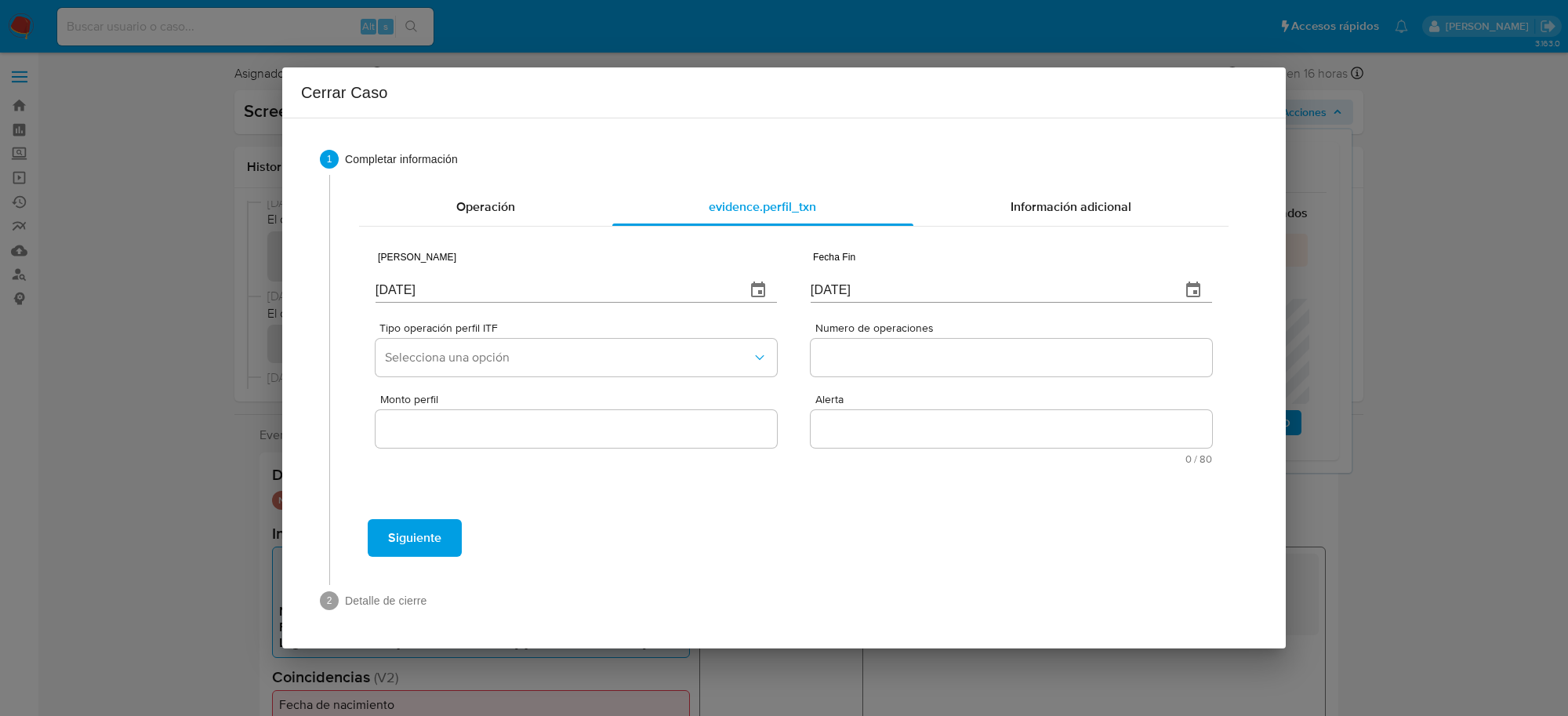
click at [468, 289] on input "[DATE]" at bounding box center [554, 290] width 358 height 25
type input "01/01/2025"
type input "01/07/2025"
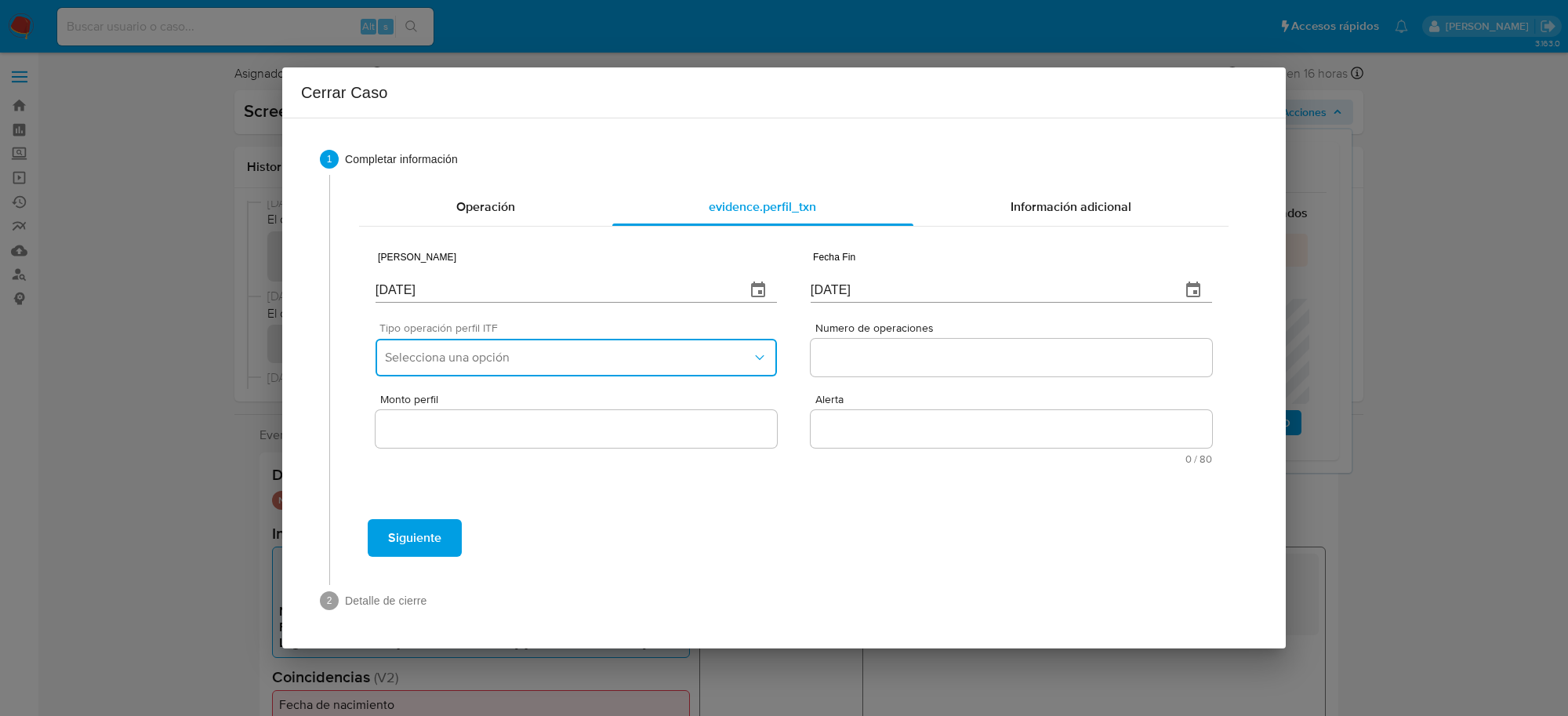
click at [632, 347] on button "Selecciona una opción" at bounding box center [576, 358] width 402 height 38
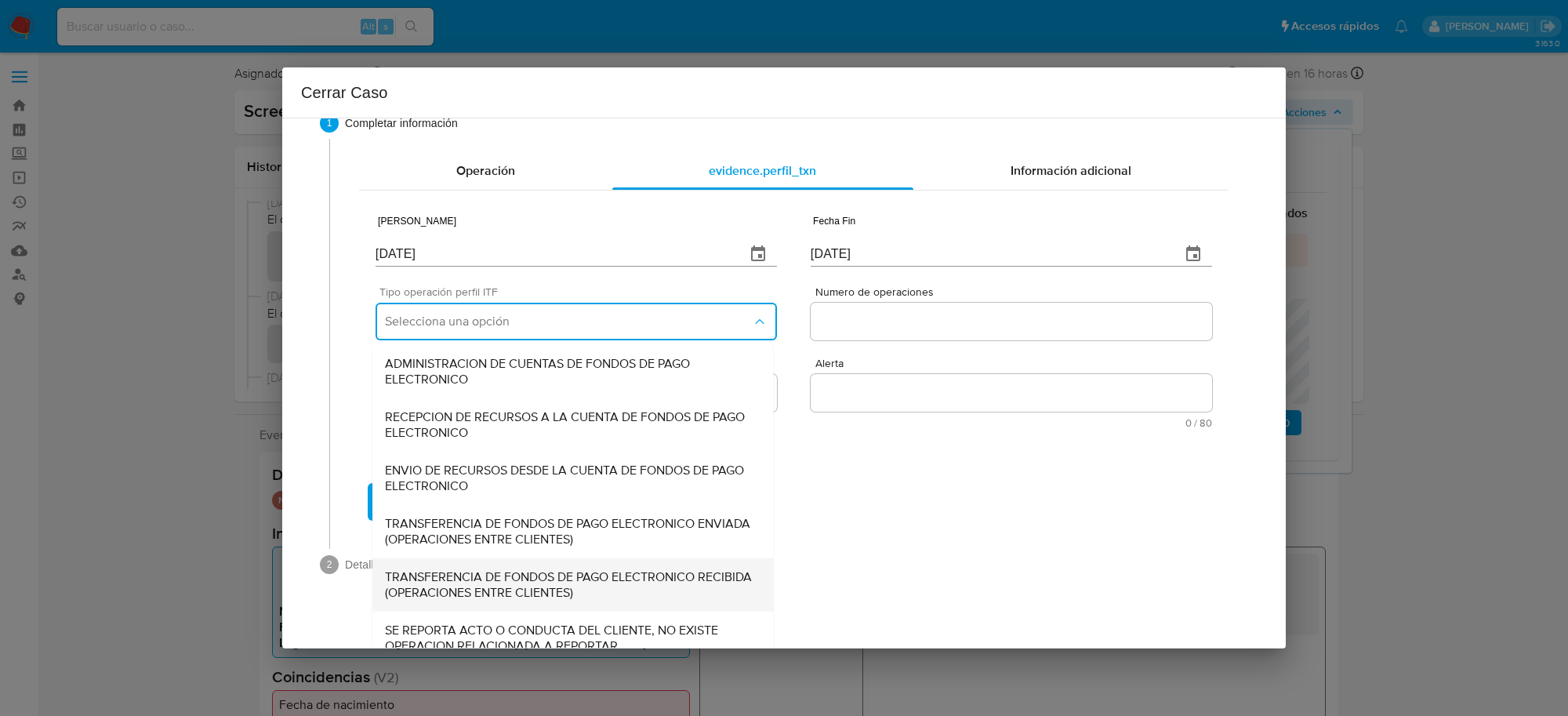
scroll to position [52, 0]
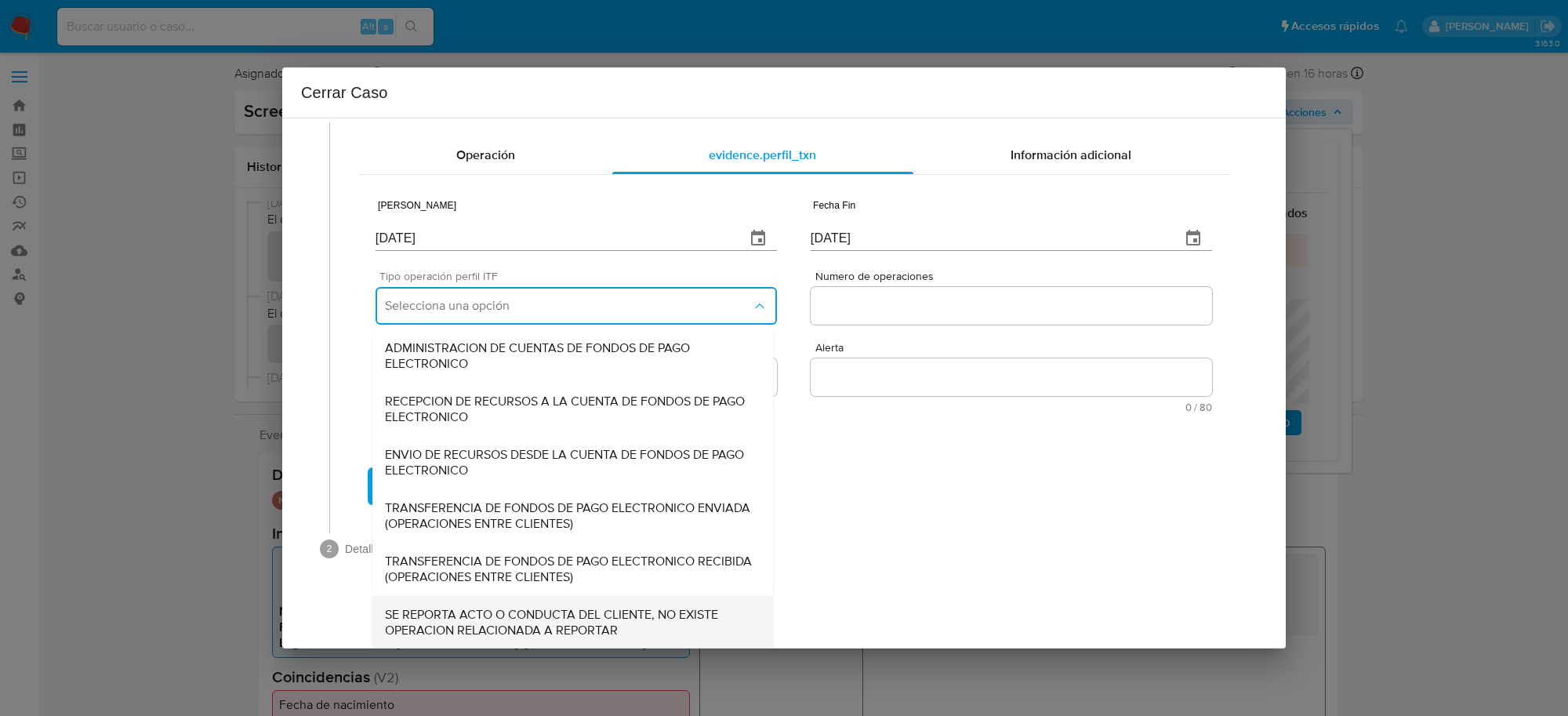
click at [531, 606] on span "SE REPORTA ACTO O CONDUCTA DEL CLIENTE, NO EXISTE OPERACION RELACIONADA A REPOR…" at bounding box center [573, 621] width 376 height 31
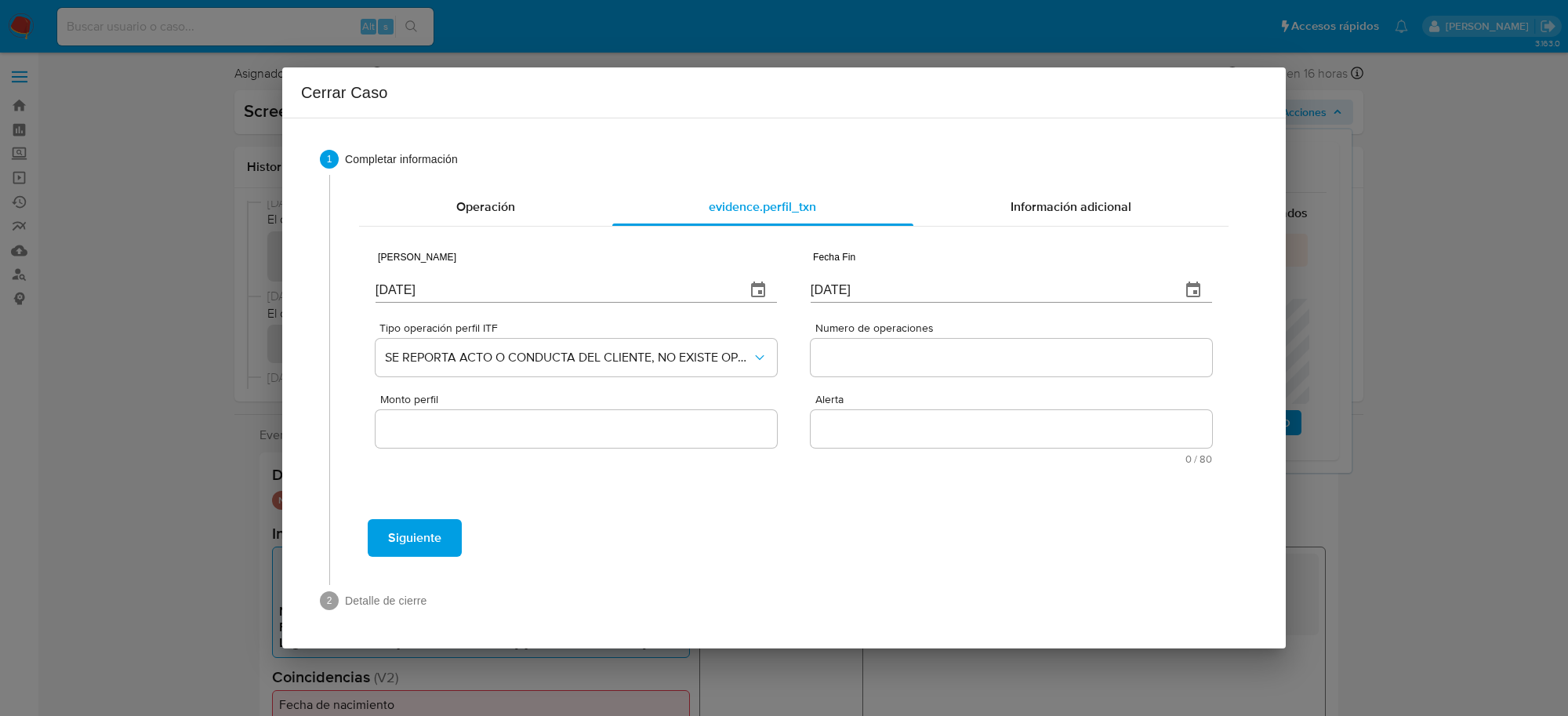
click at [855, 345] on div at bounding box center [1011, 358] width 402 height 38
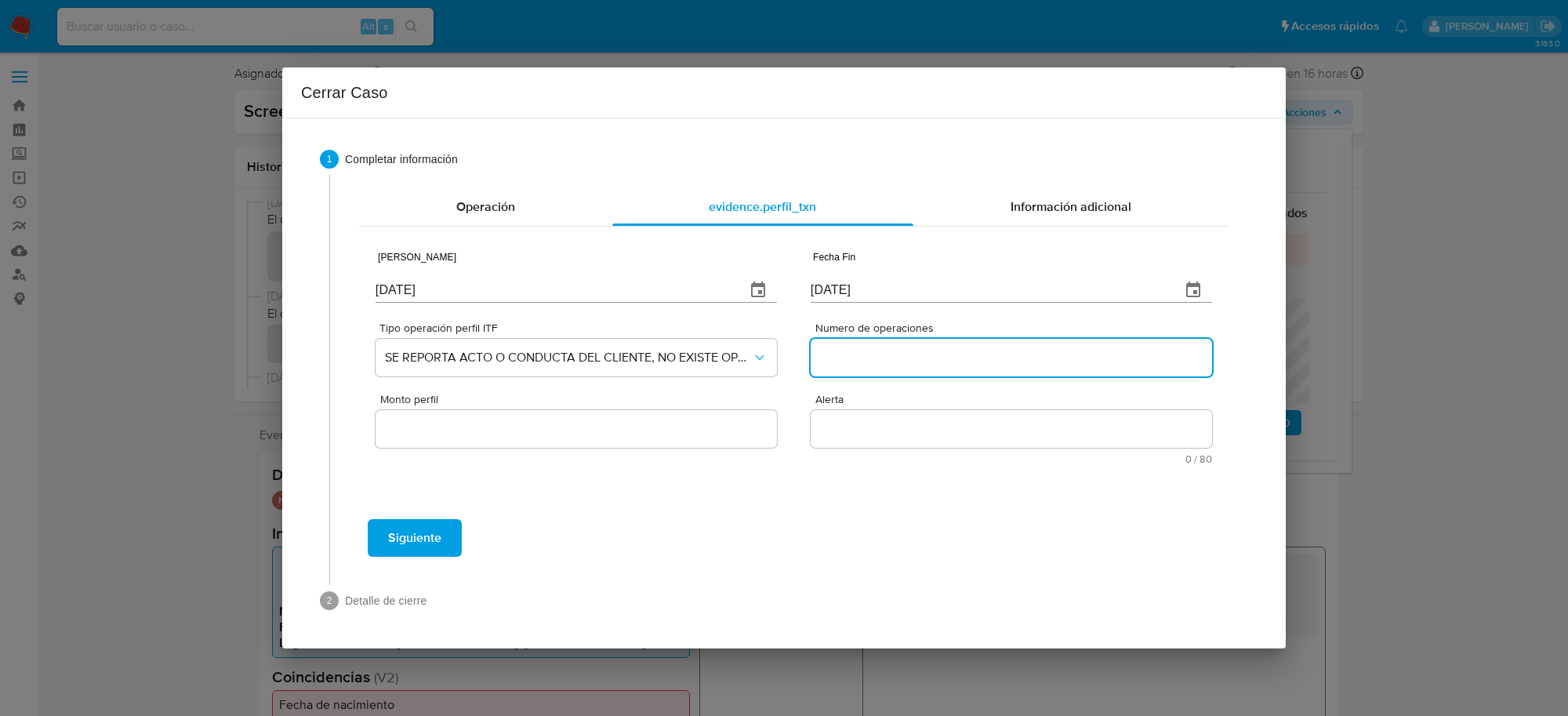
click at [839, 355] on input "Numero de operaciones" at bounding box center [1011, 358] width 402 height 20
type input "0"
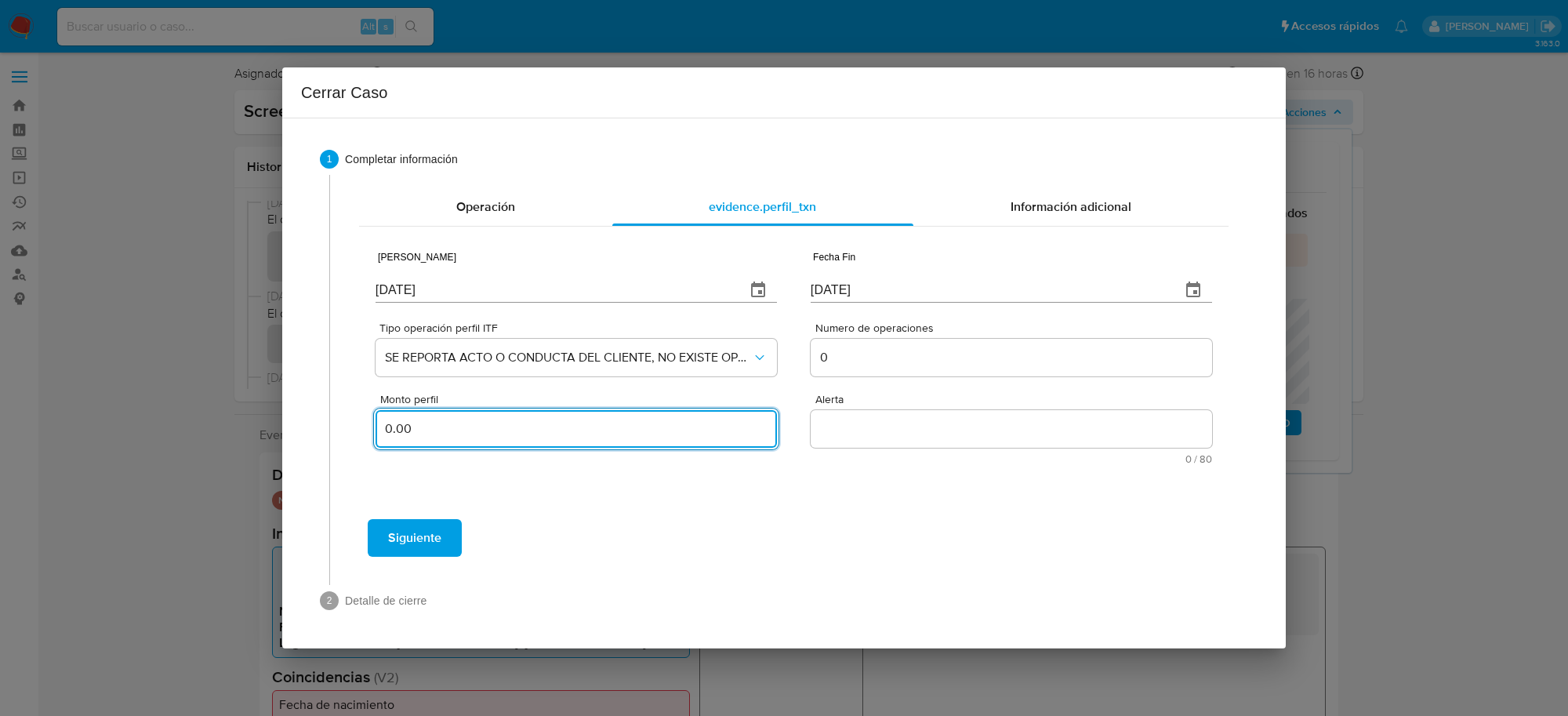
type input "0.00"
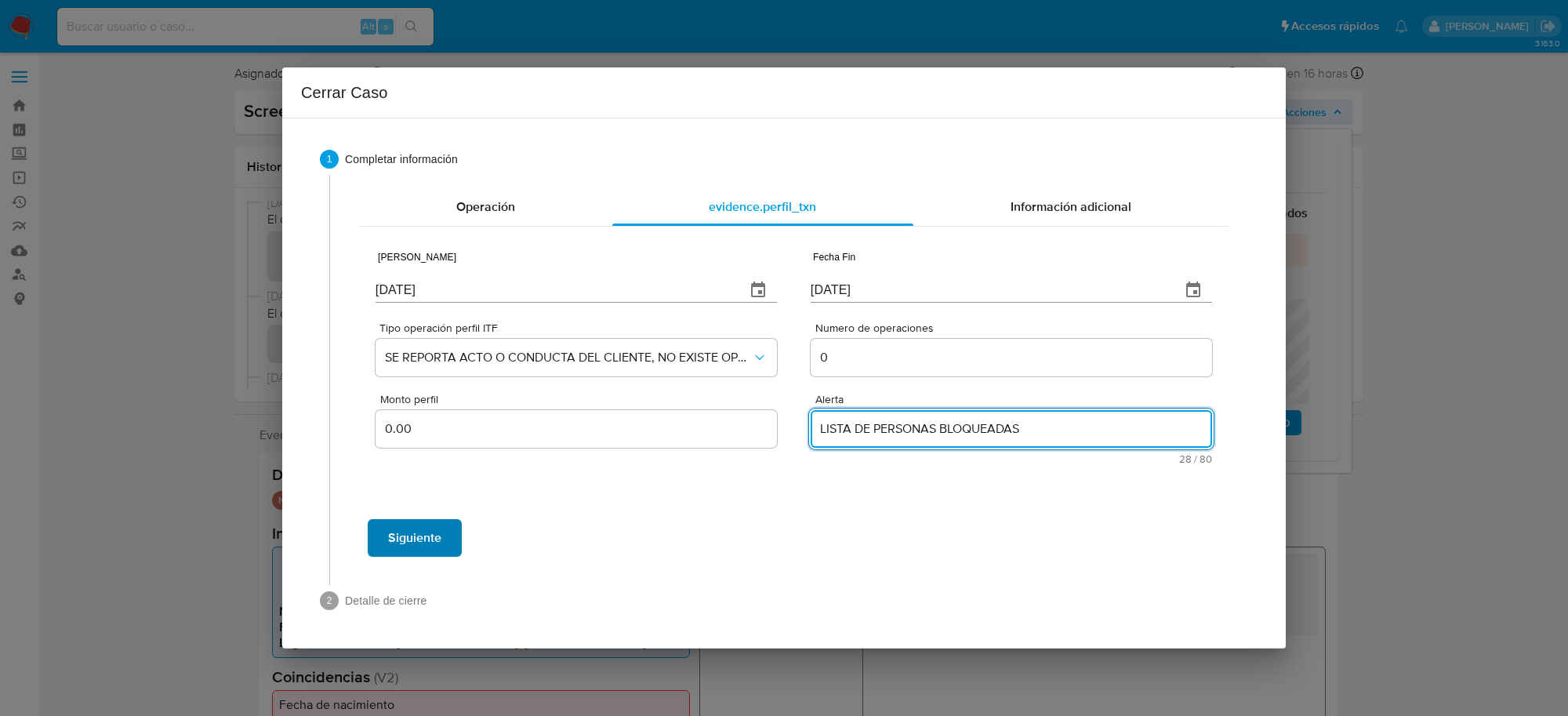
type textarea "LISTA DE PERSONAS BLOQUEADAS"
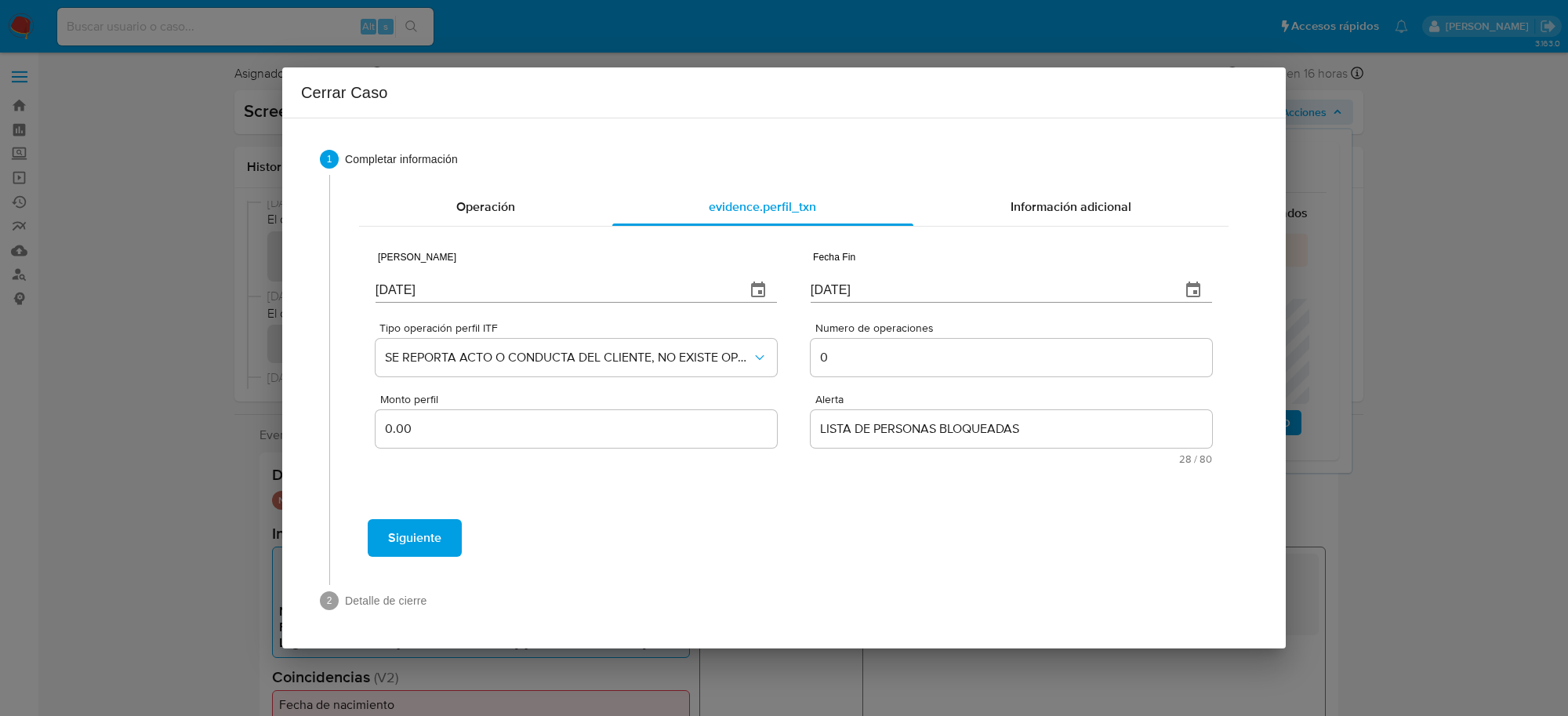
click at [436, 531] on span "Siguiente" at bounding box center [415, 538] width 53 height 35
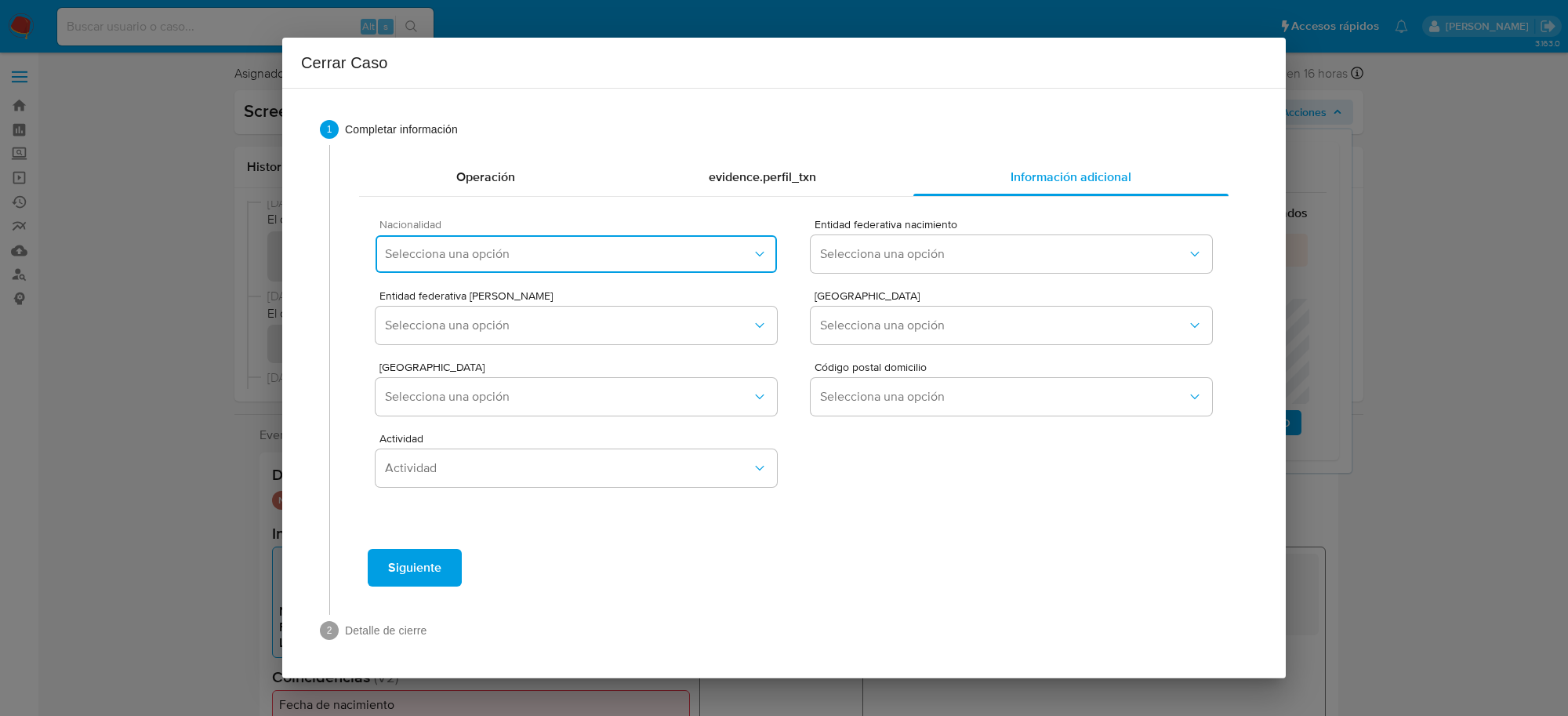
click at [580, 264] on button "Selecciona una opción" at bounding box center [576, 254] width 402 height 38
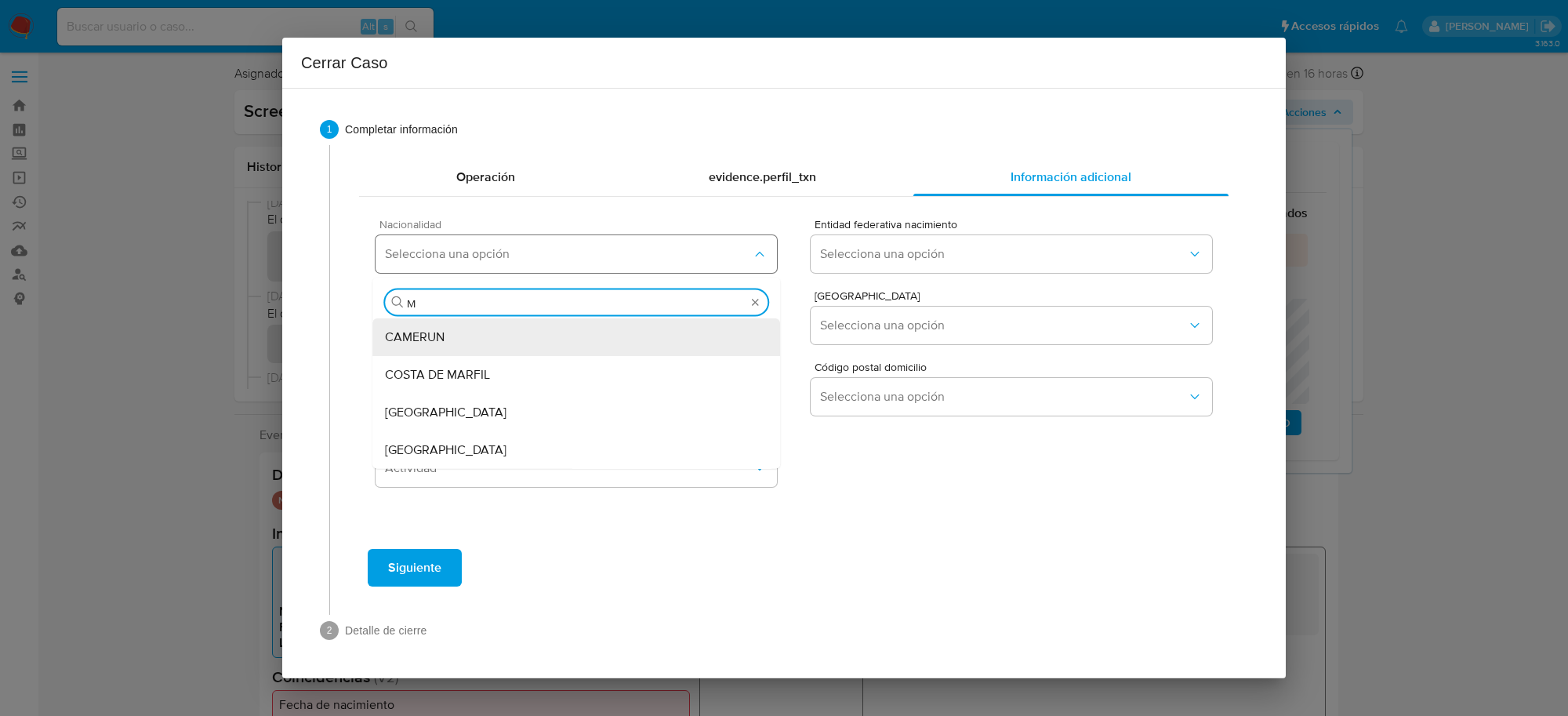
type input "ME"
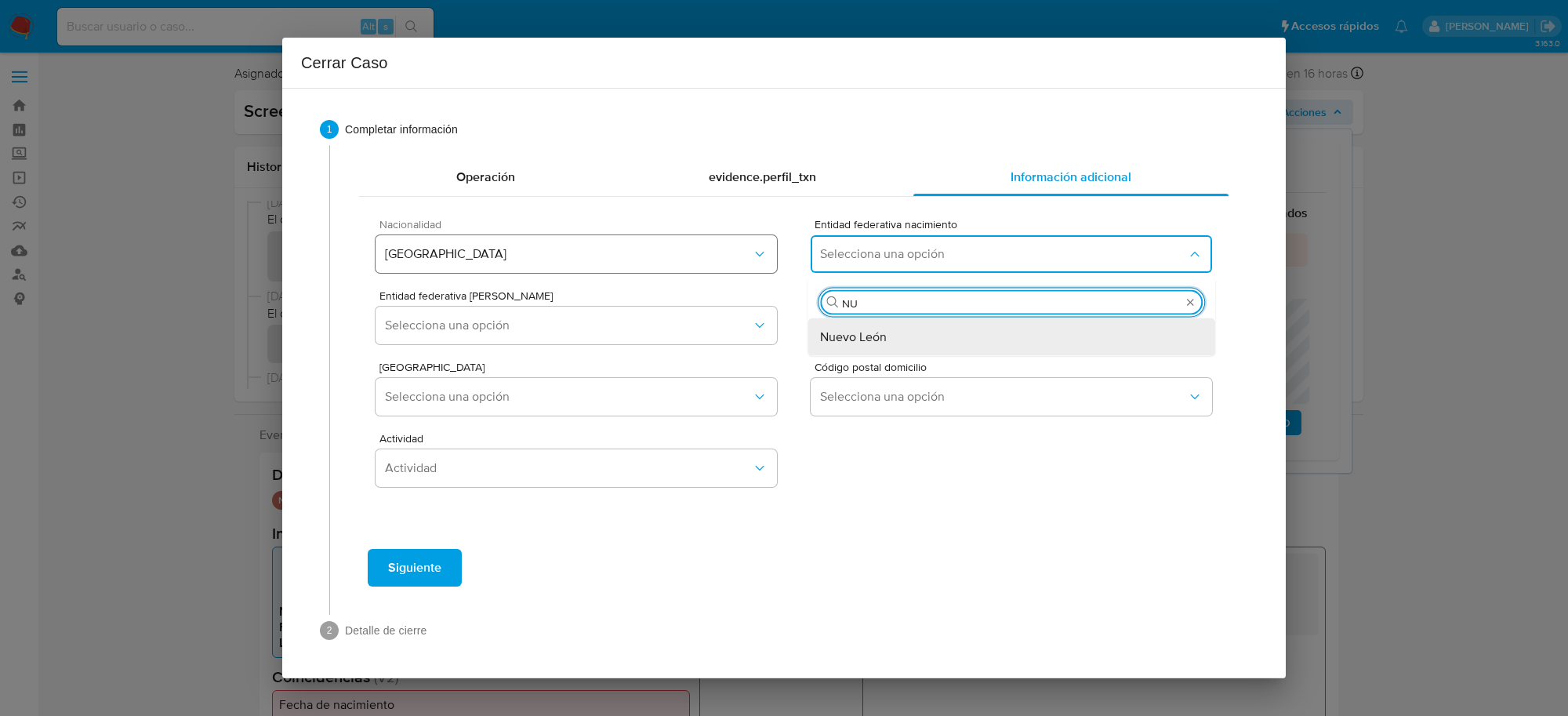
type input "NUE"
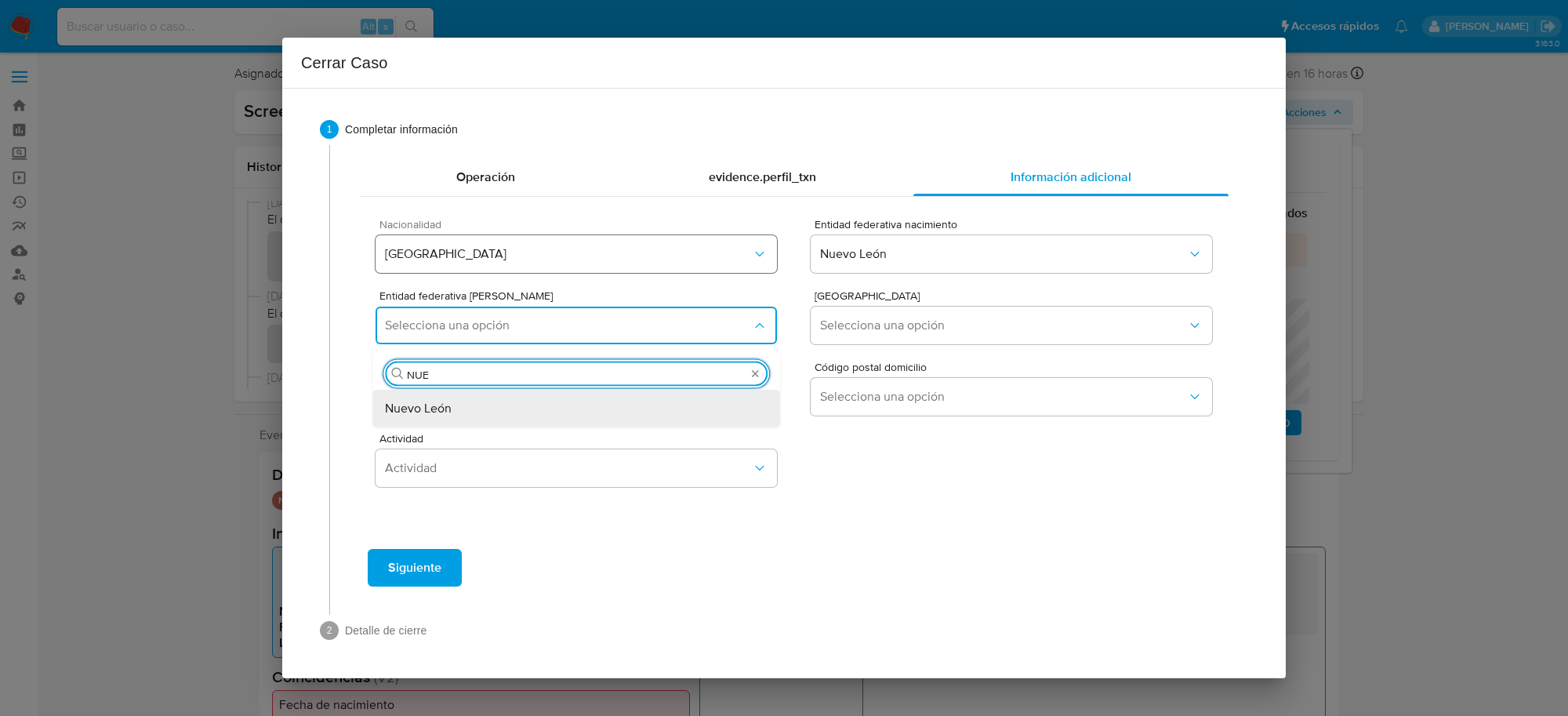
type input "NUEV"
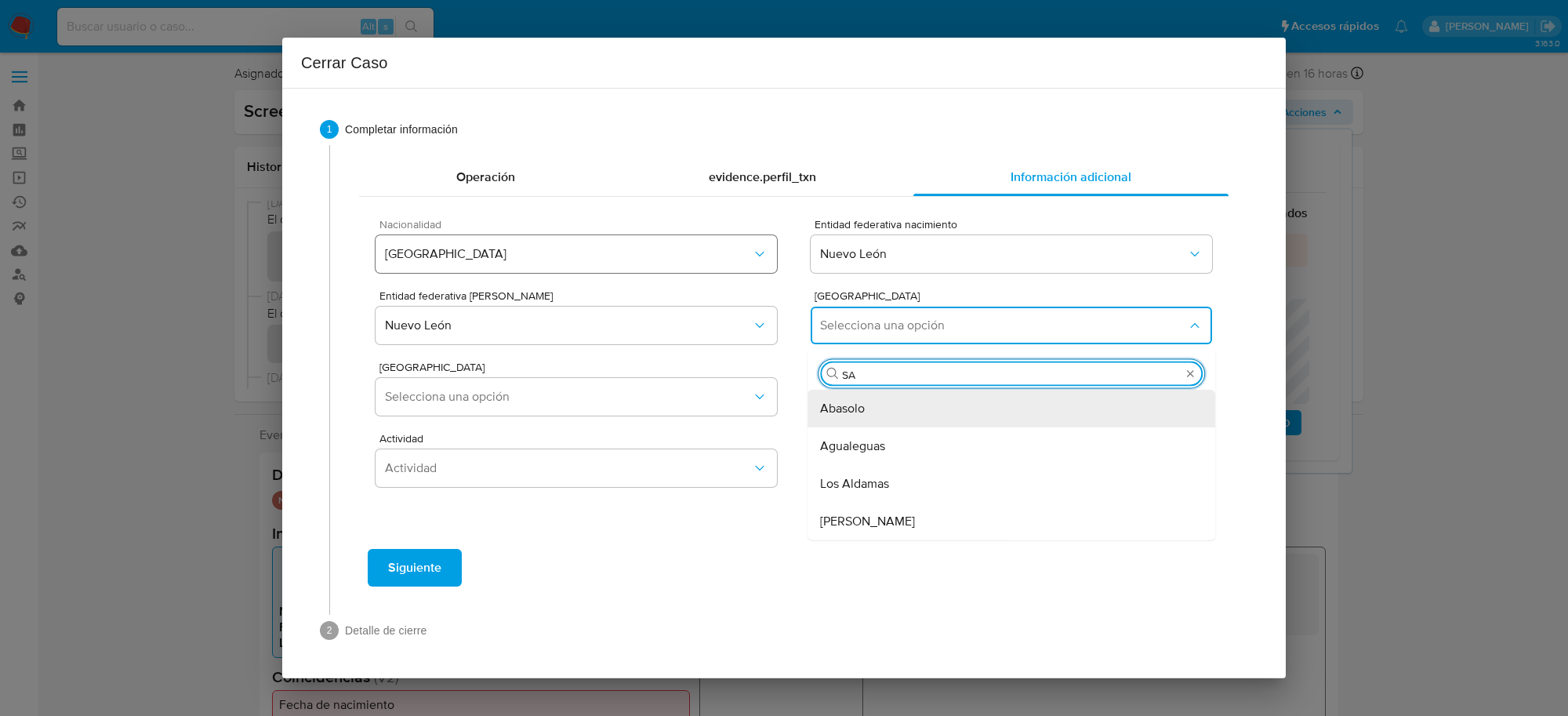
type input "SAN"
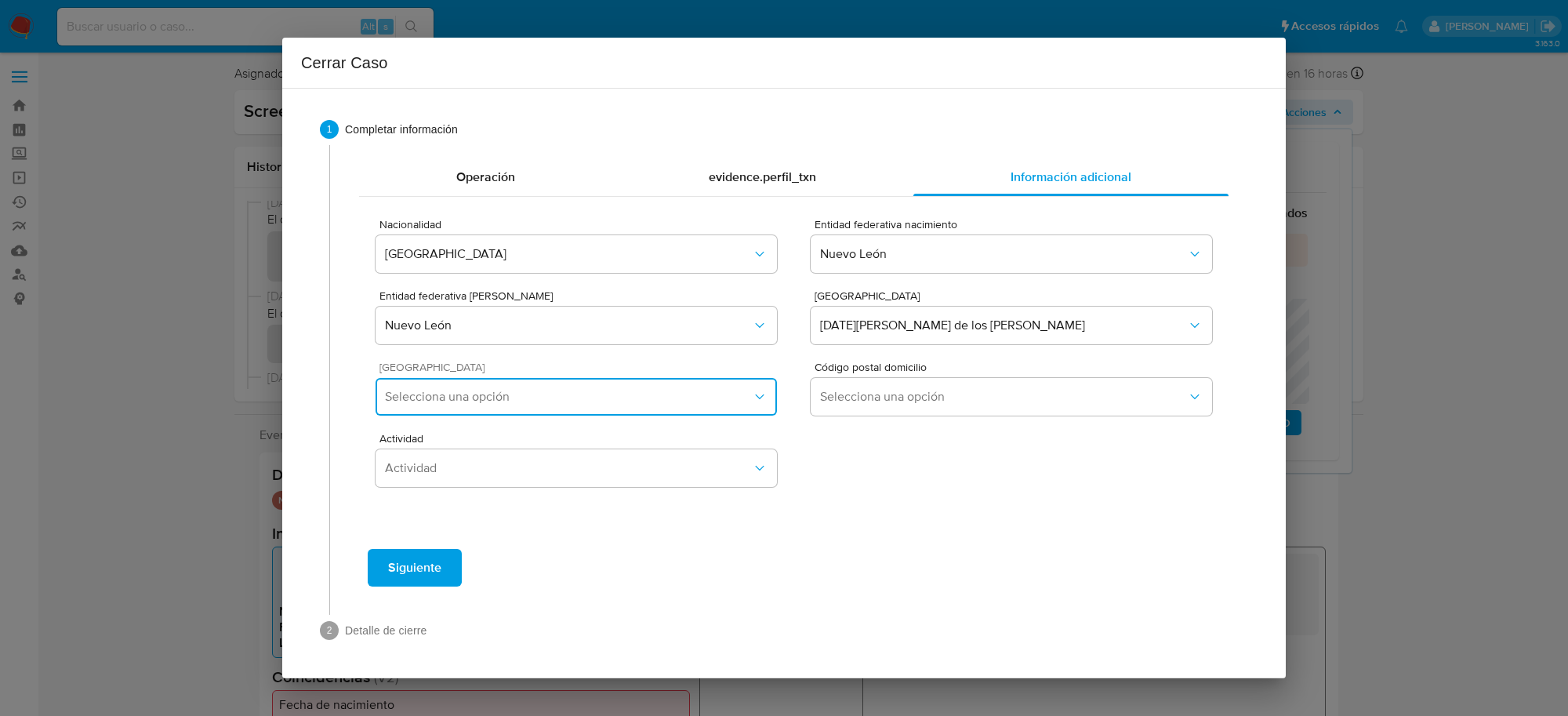
click at [576, 384] on button "Selecciona una opción" at bounding box center [576, 396] width 402 height 38
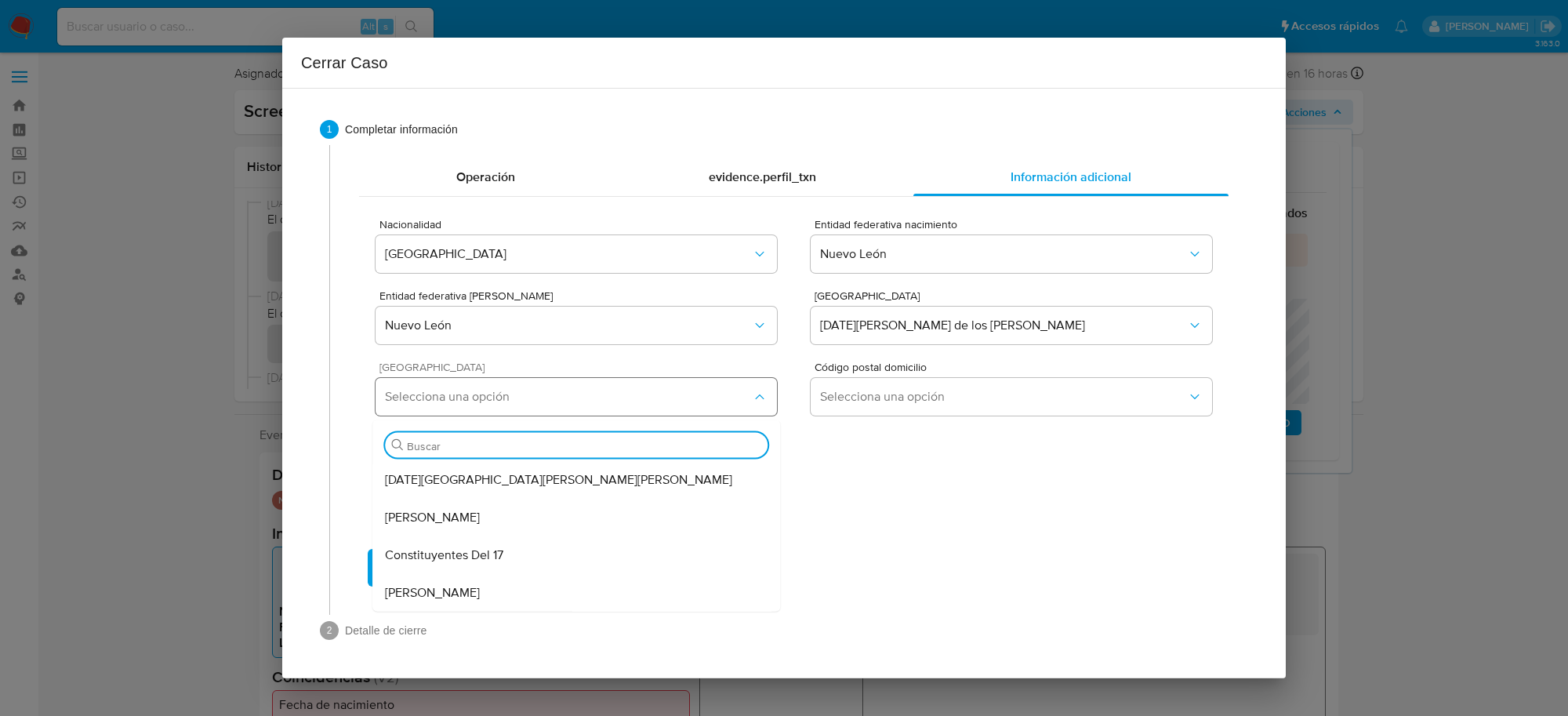
type input "S"
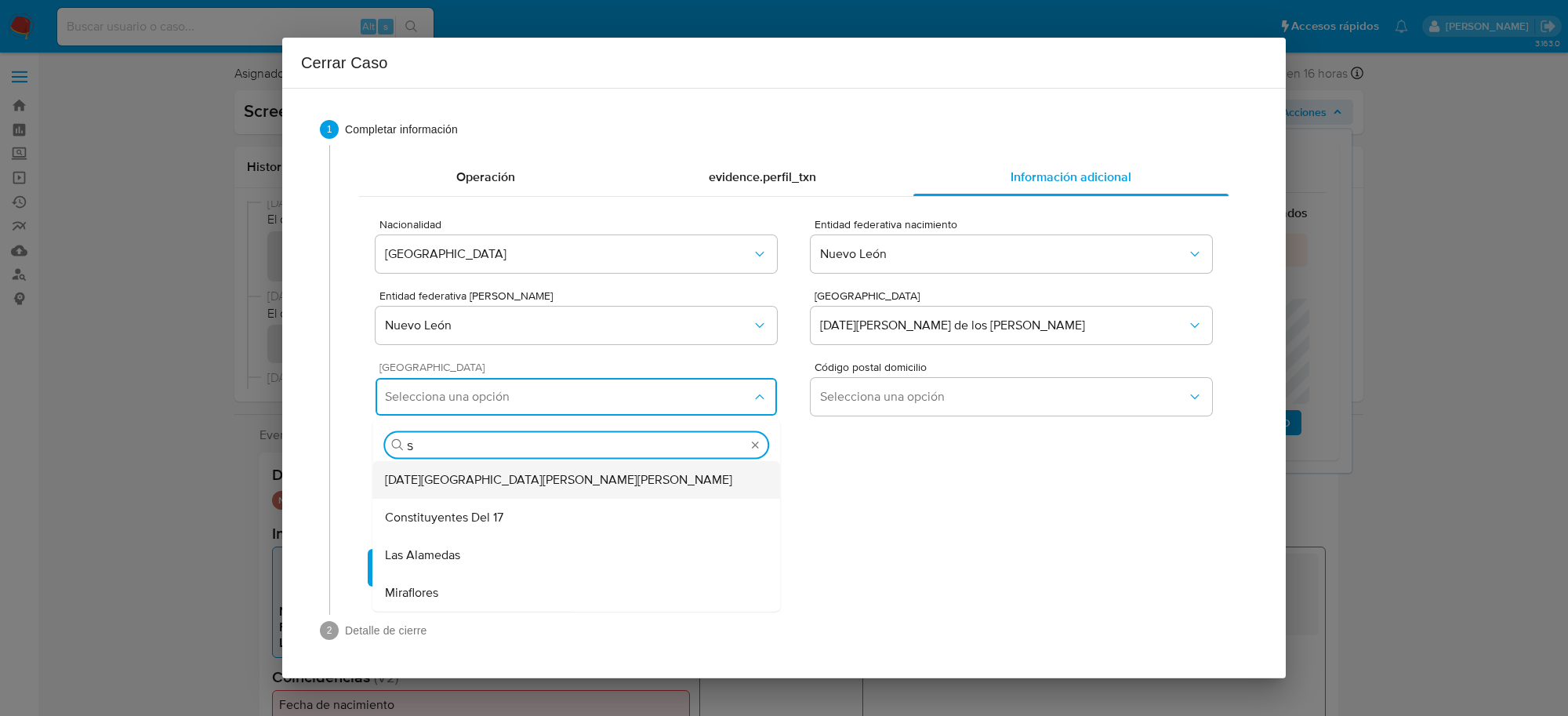
click at [573, 471] on div "San Nicolás de los Garza Centro" at bounding box center [576, 480] width 382 height 38
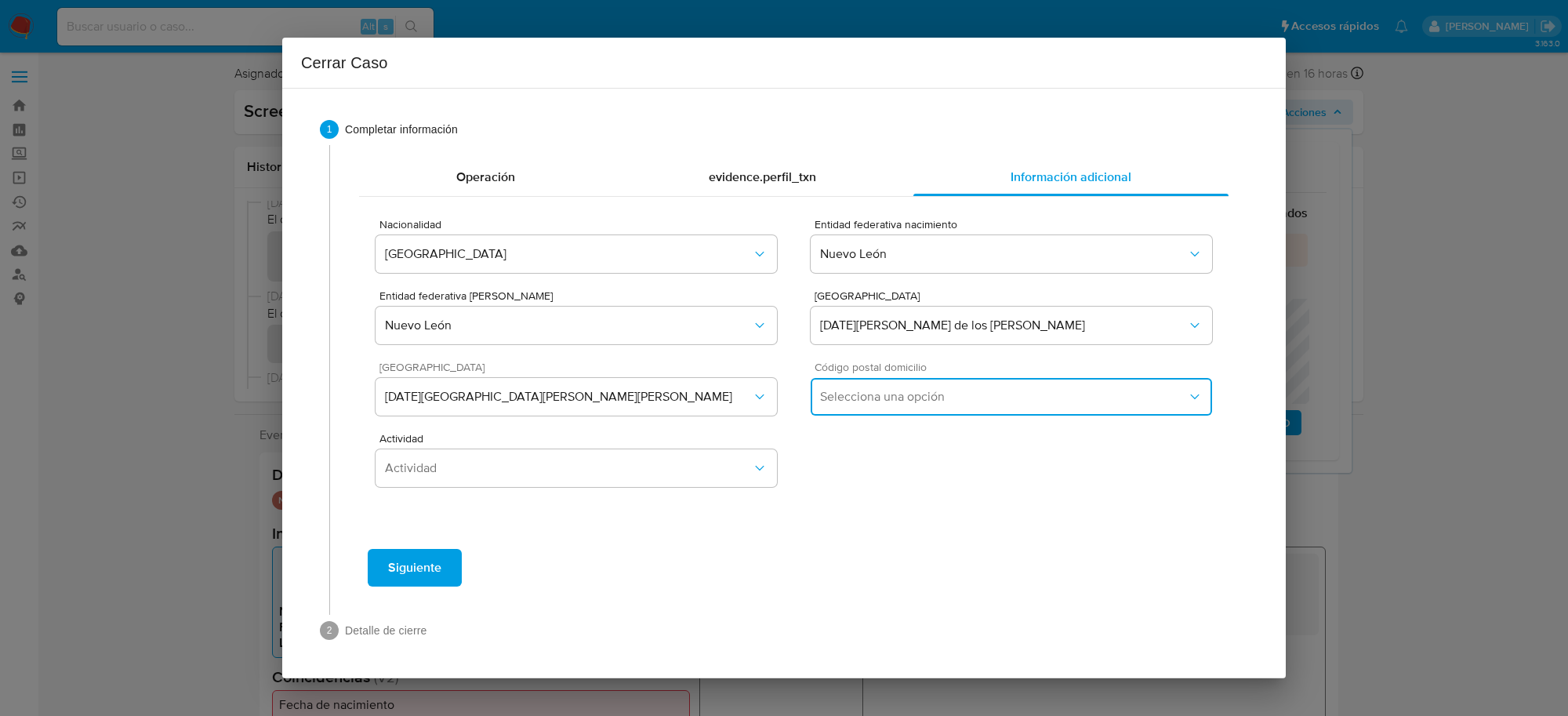
click at [884, 392] on span "Selecciona una opción" at bounding box center [1003, 396] width 367 height 16
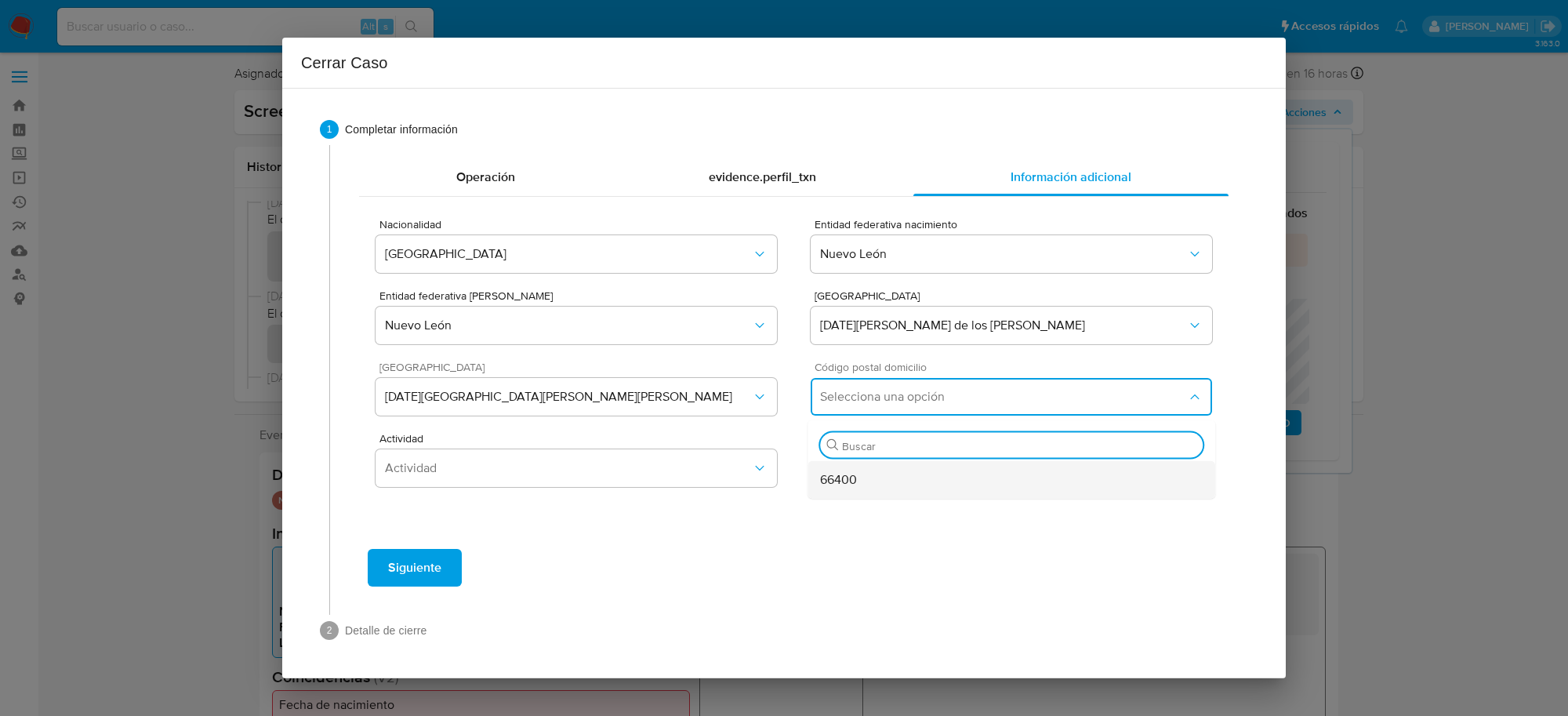
click at [859, 474] on div "66400" at bounding box center [1011, 480] width 382 height 38
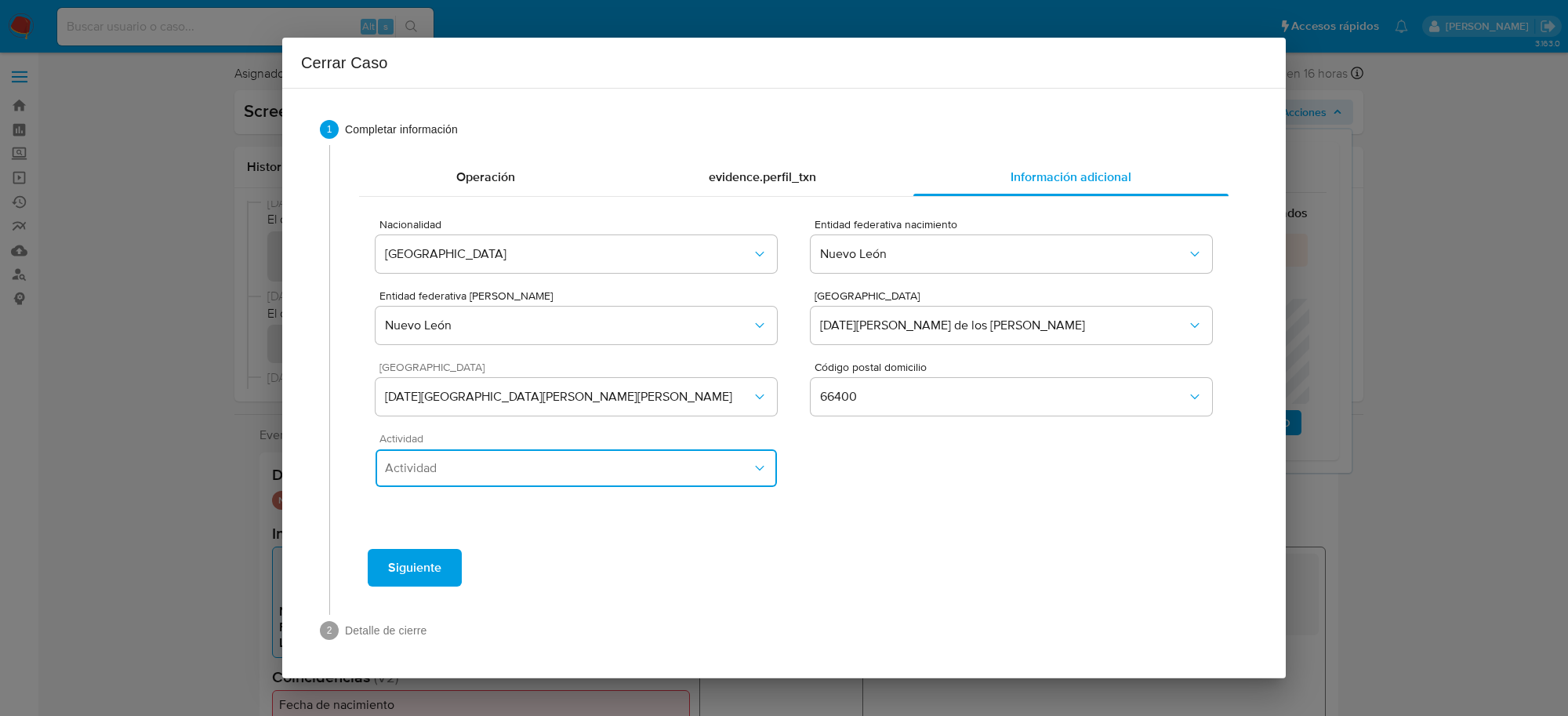
click at [684, 472] on span "Actividad" at bounding box center [568, 468] width 367 height 16
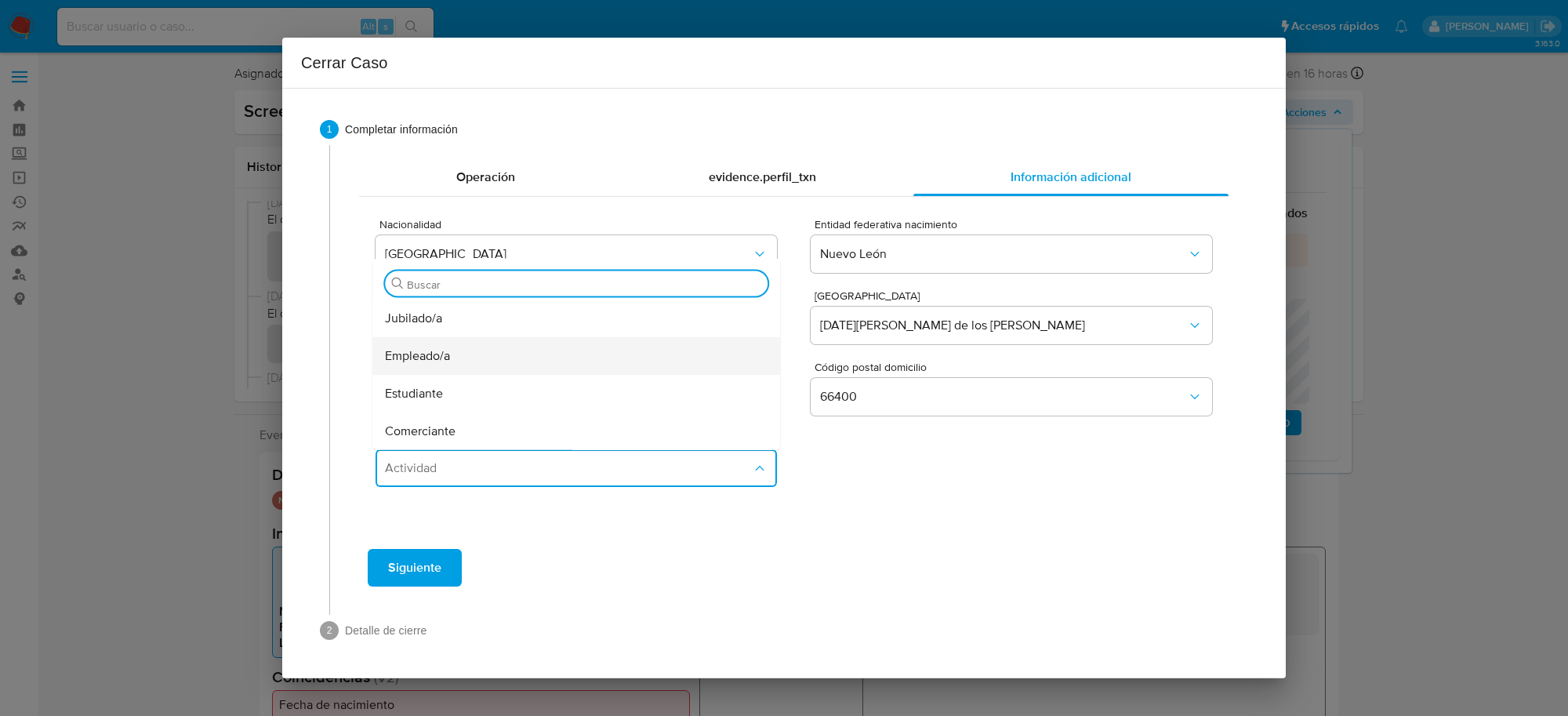
click at [468, 353] on div "Empleado/a" at bounding box center [576, 356] width 382 height 38
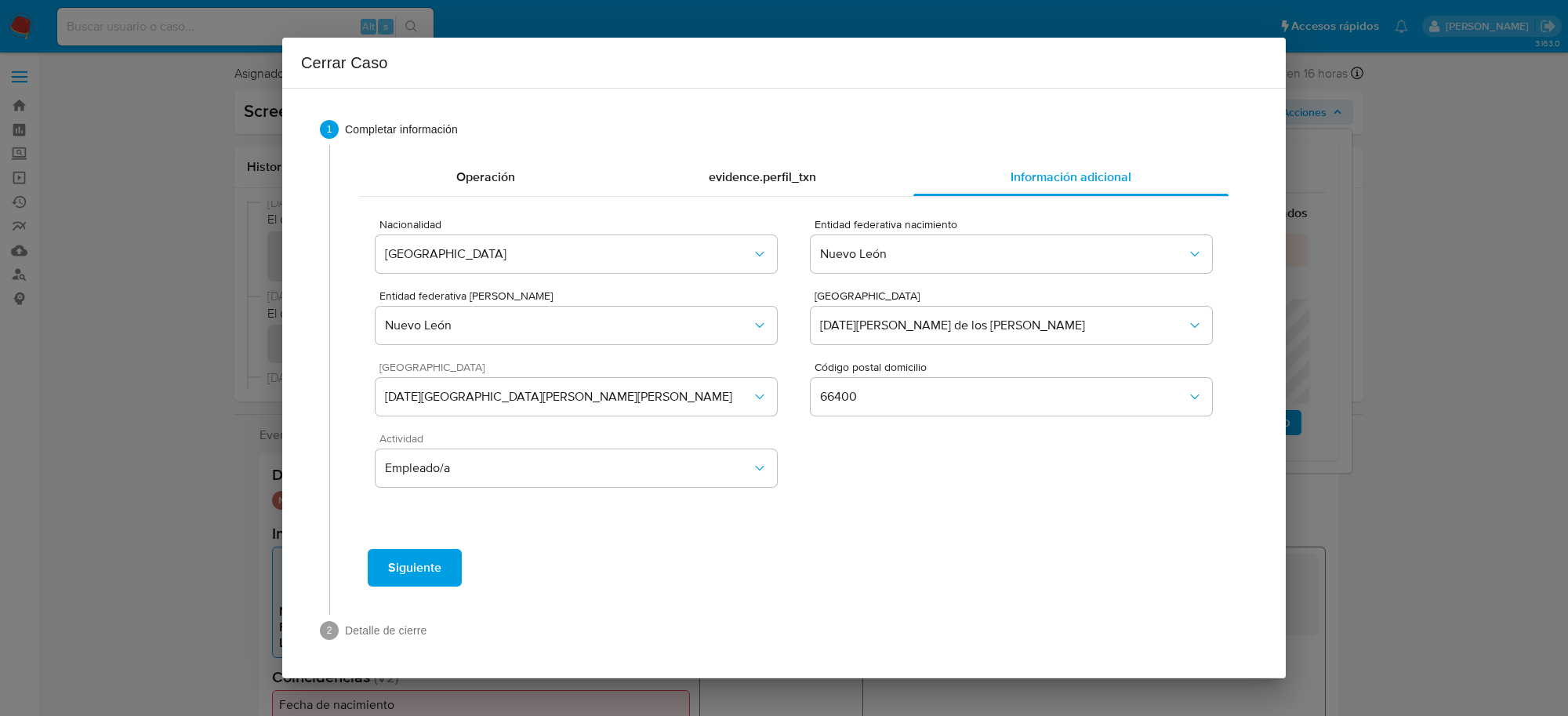
click at [418, 574] on span "Siguiente" at bounding box center [415, 568] width 53 height 35
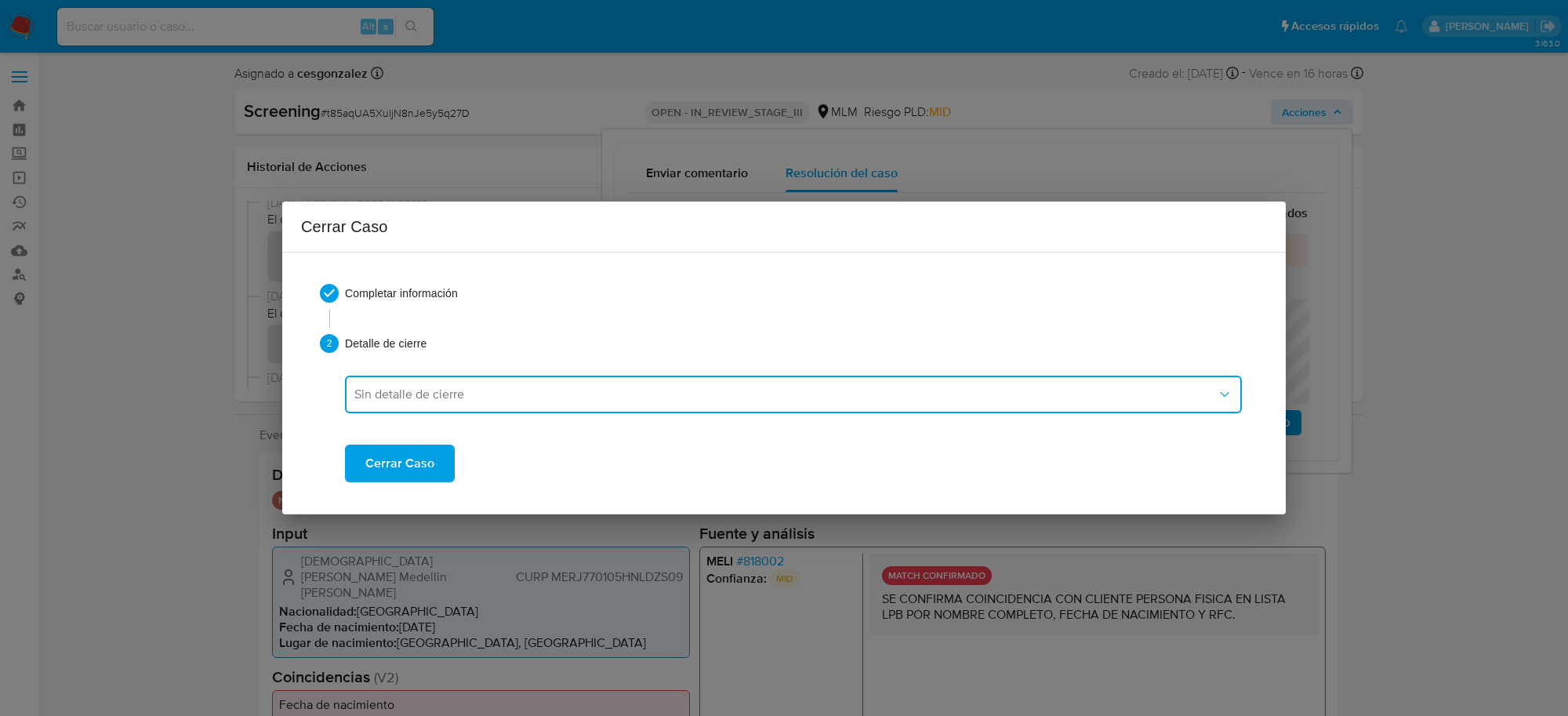
click at [463, 392] on span "Sin detalle de cierre" at bounding box center [786, 394] width 862 height 16
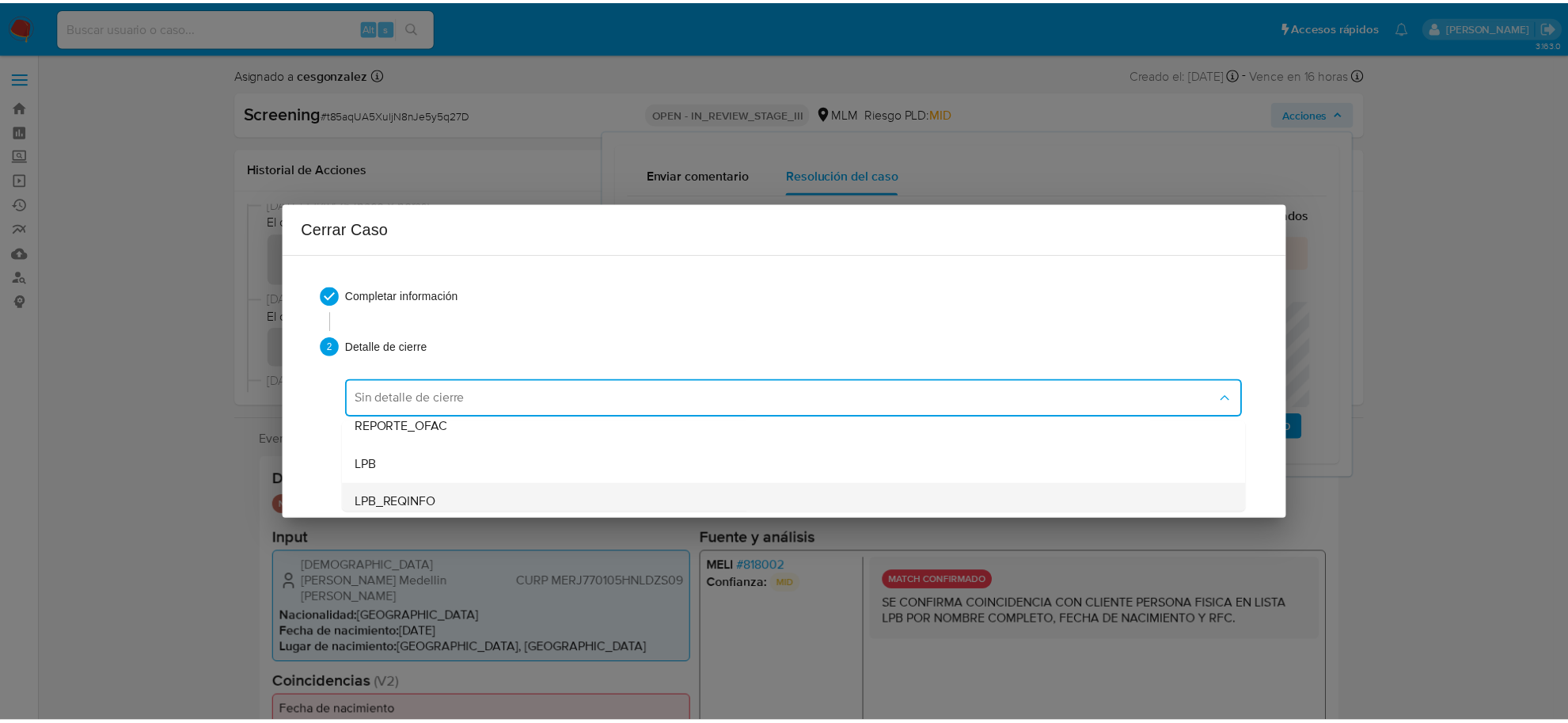
scroll to position [99, 0]
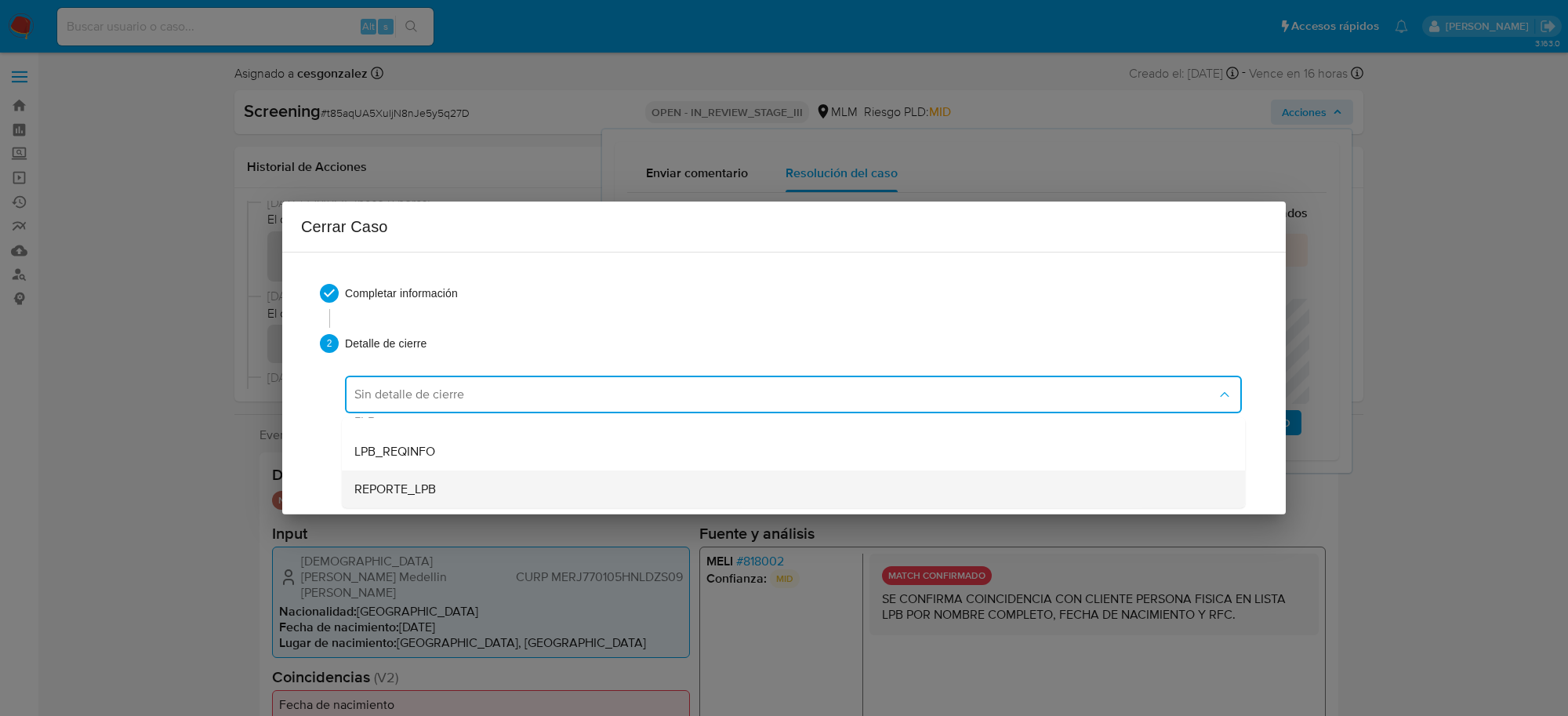
click at [449, 483] on div "REPORTE_LPB" at bounding box center [793, 489] width 878 height 38
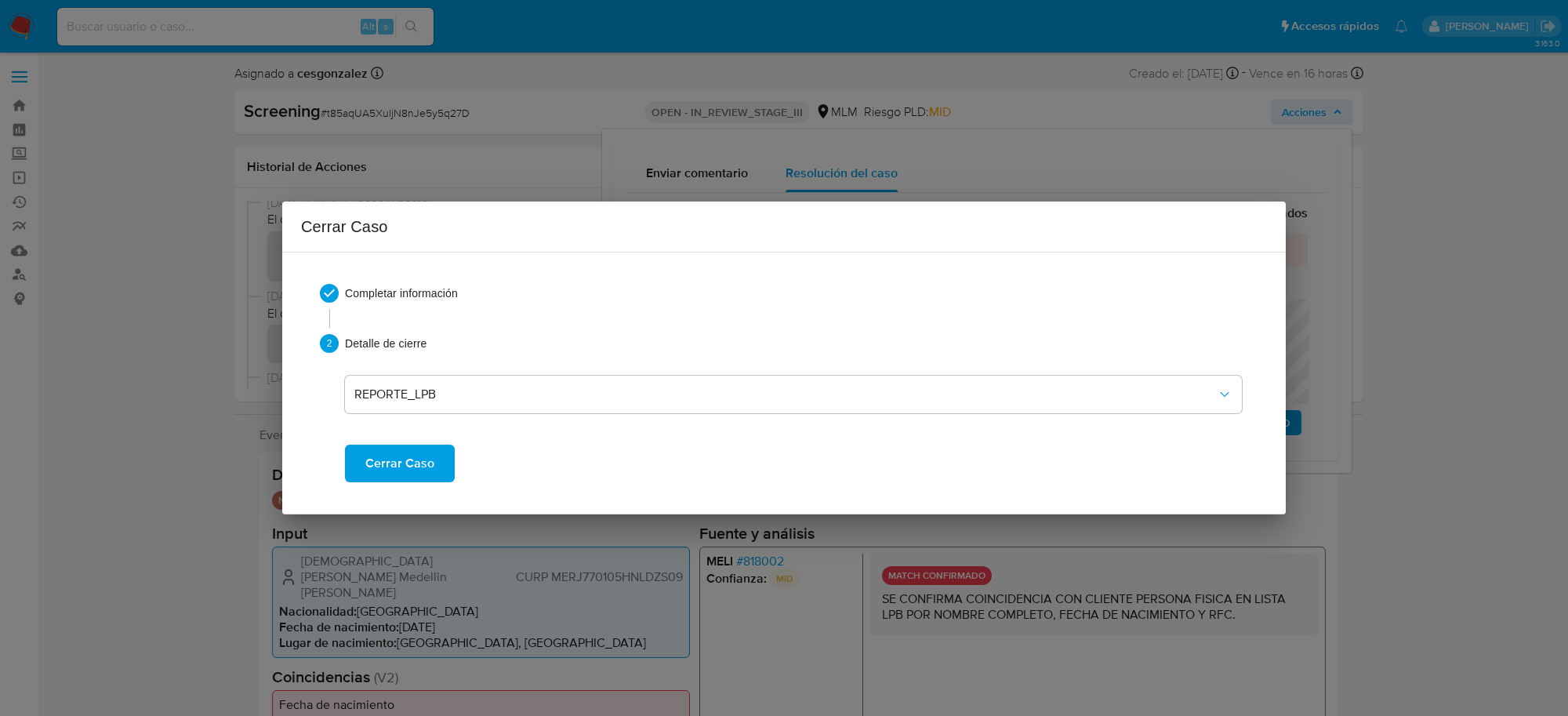
click at [426, 467] on span "Cerrar Caso" at bounding box center [400, 463] width 69 height 35
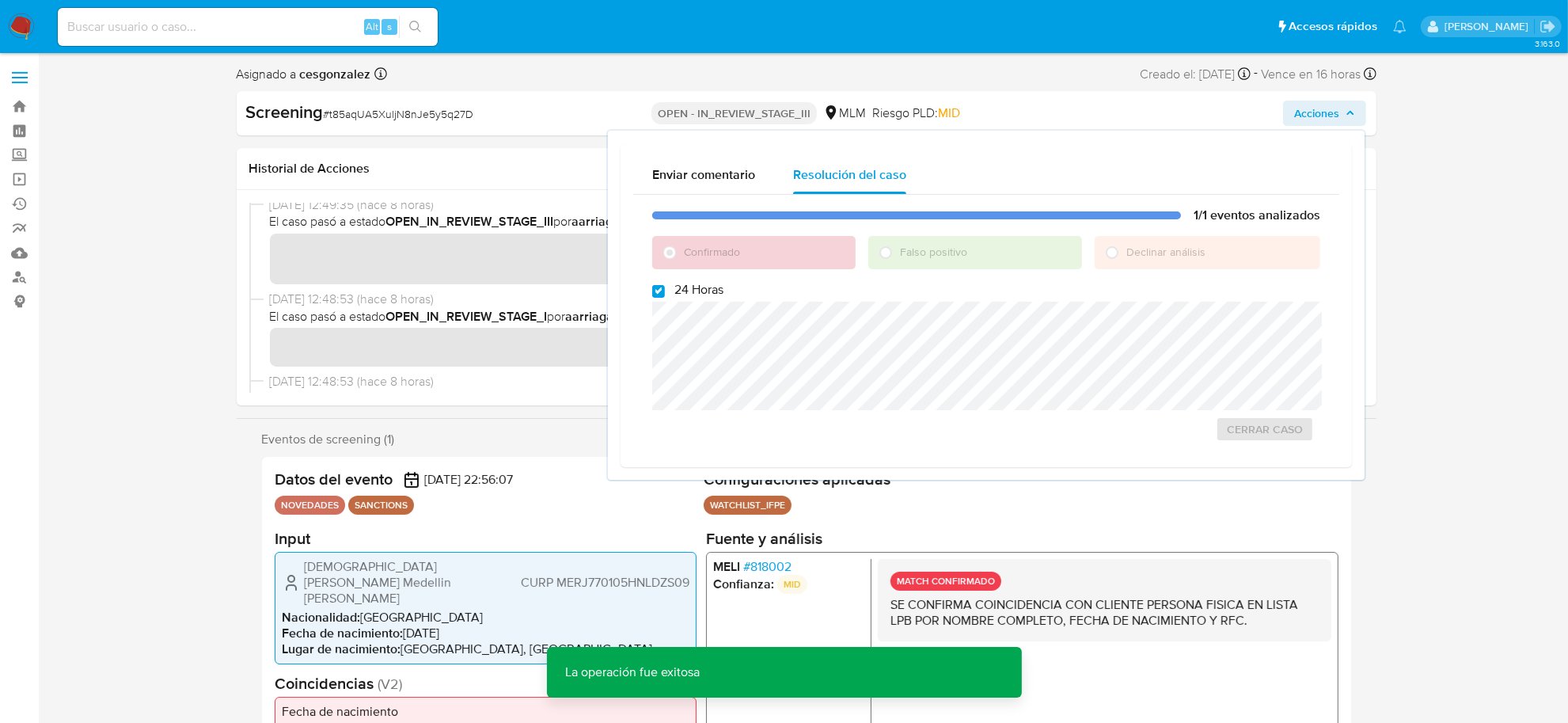
click at [389, 116] on span "# t85aqUA5XuljN8nJe5y5q27D" at bounding box center [399, 113] width 150 height 16
copy span "t85aqUA5XuljN8nJe5y5q27D"
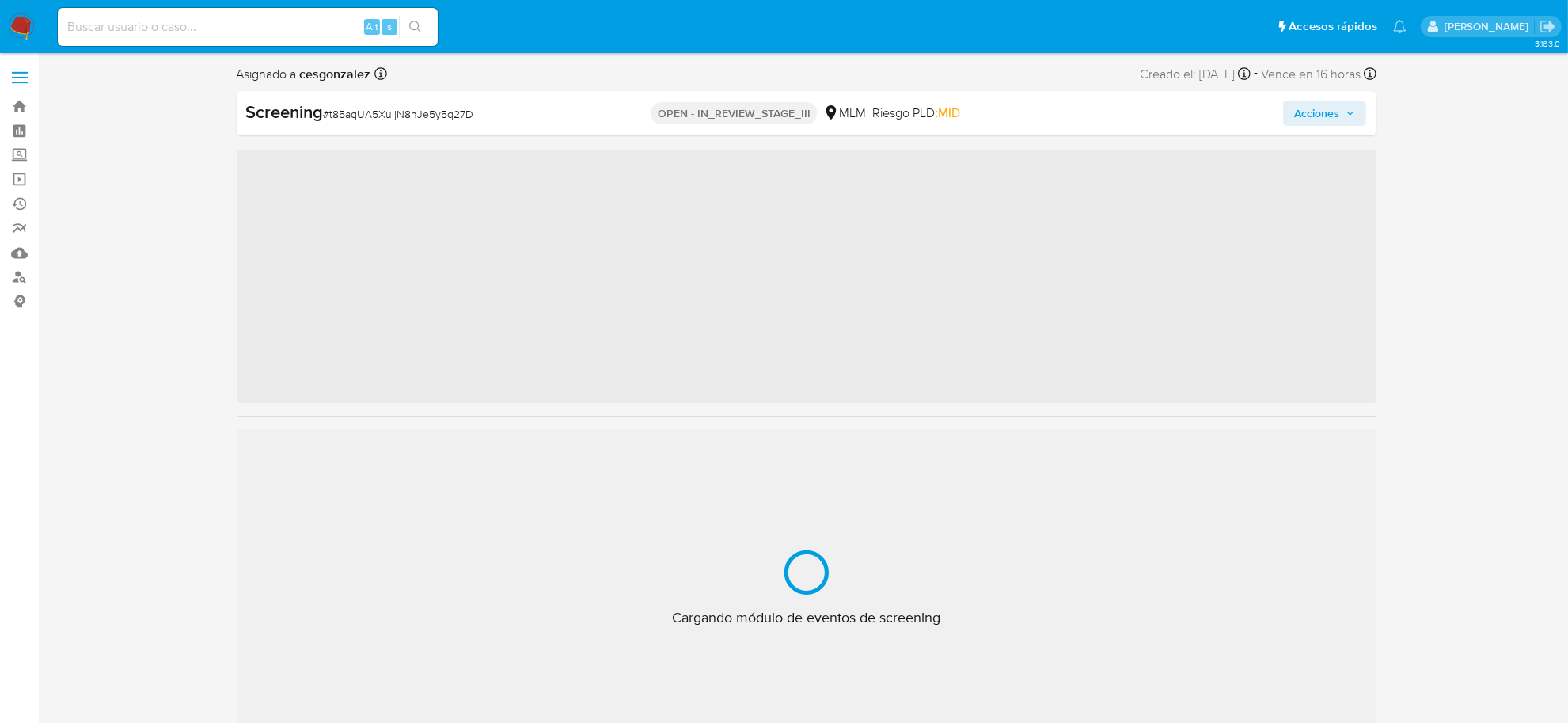
scroll to position [781, 0]
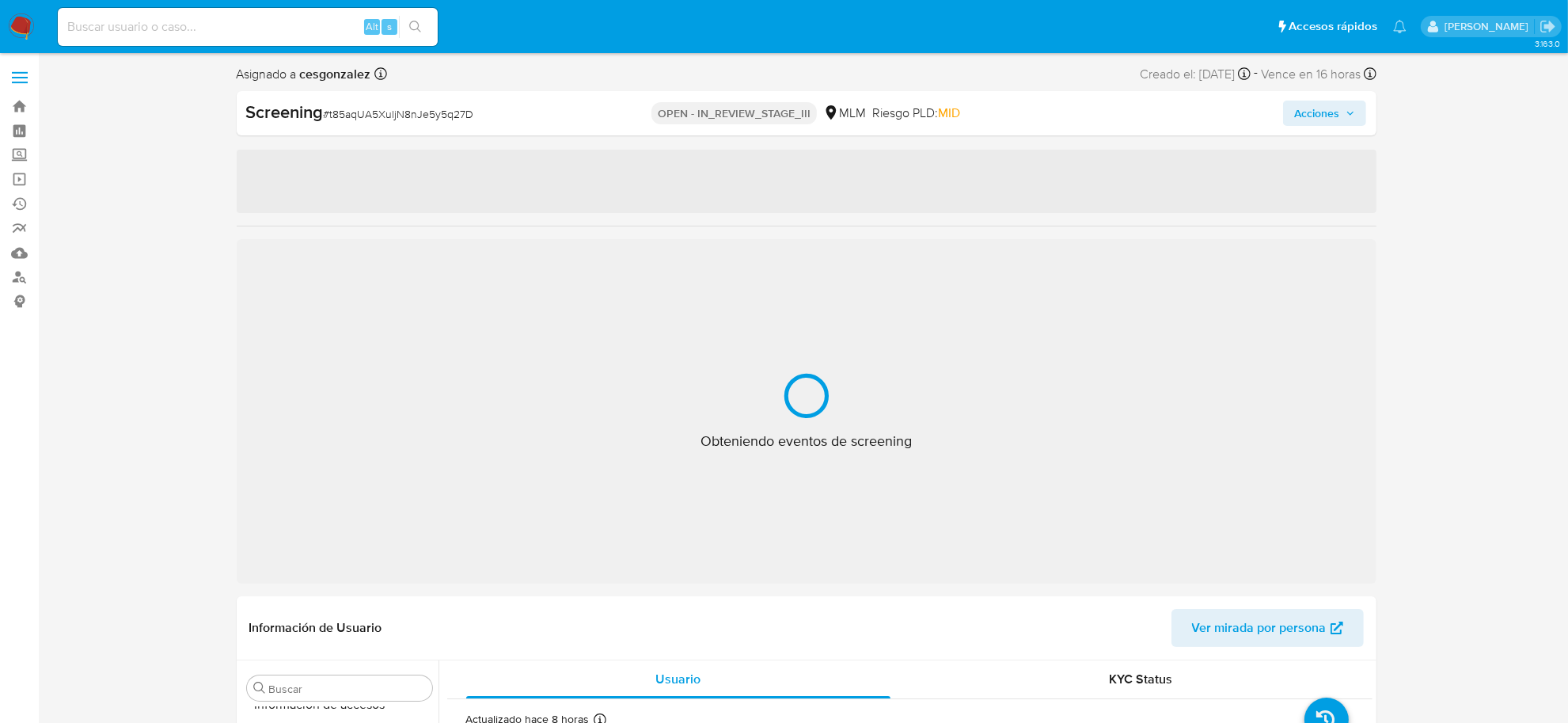
select select "10"
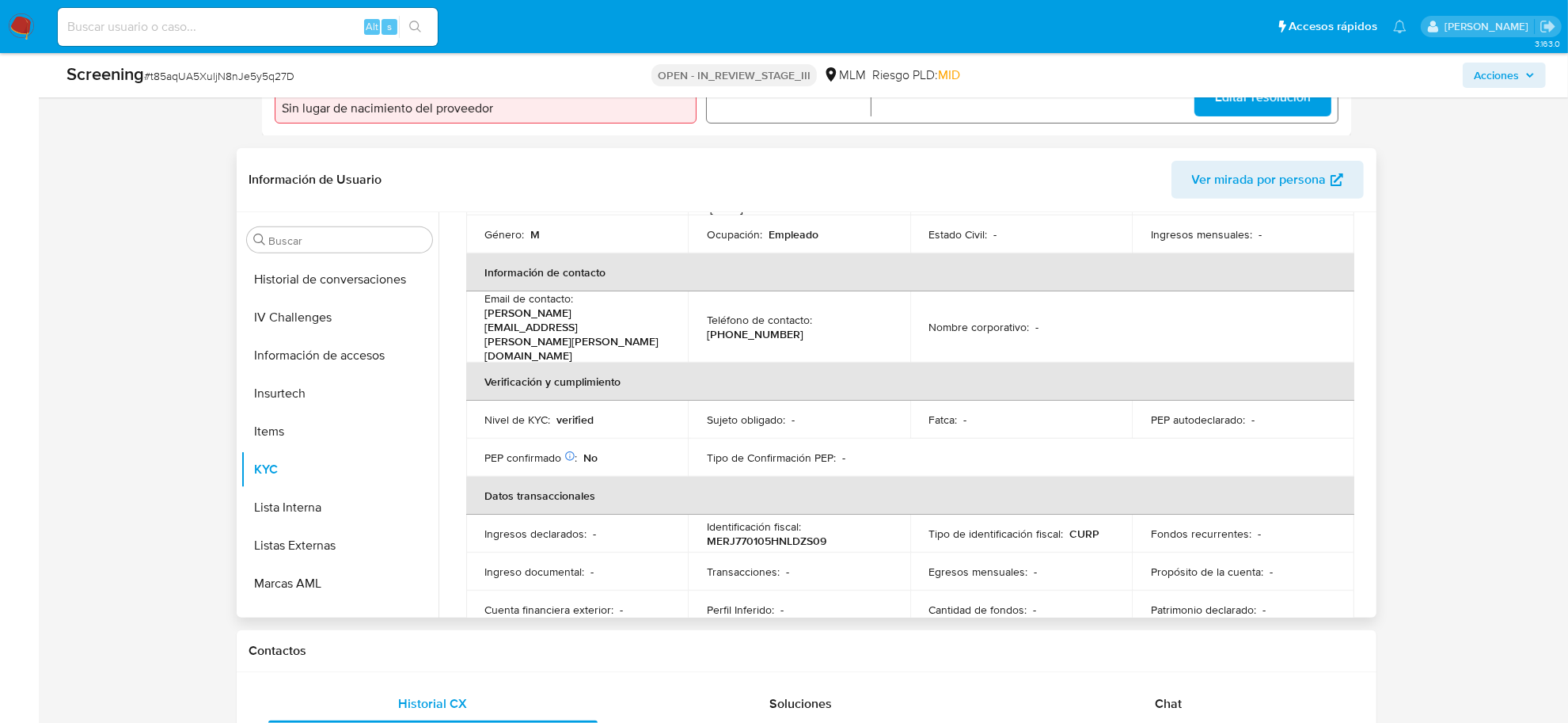
scroll to position [192, 0]
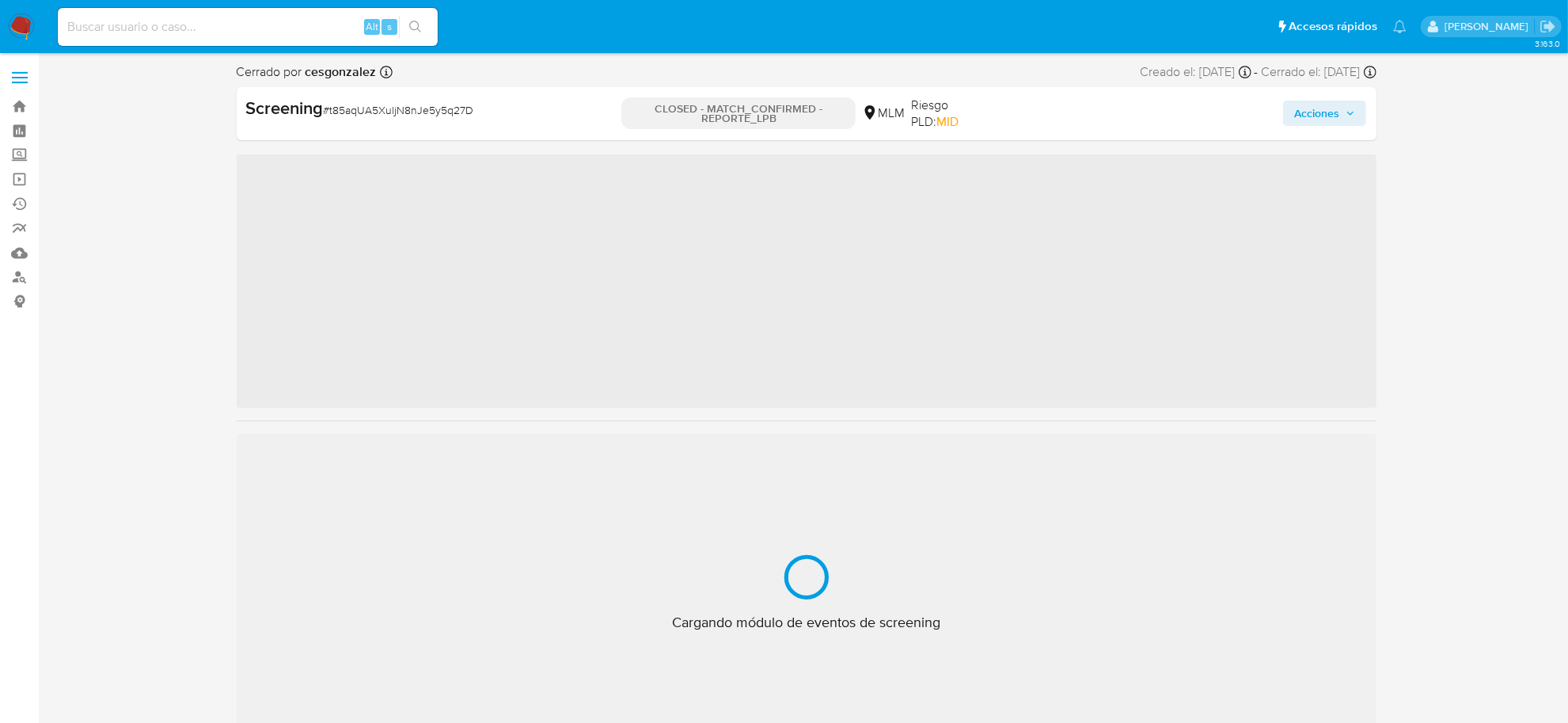
scroll to position [781, 0]
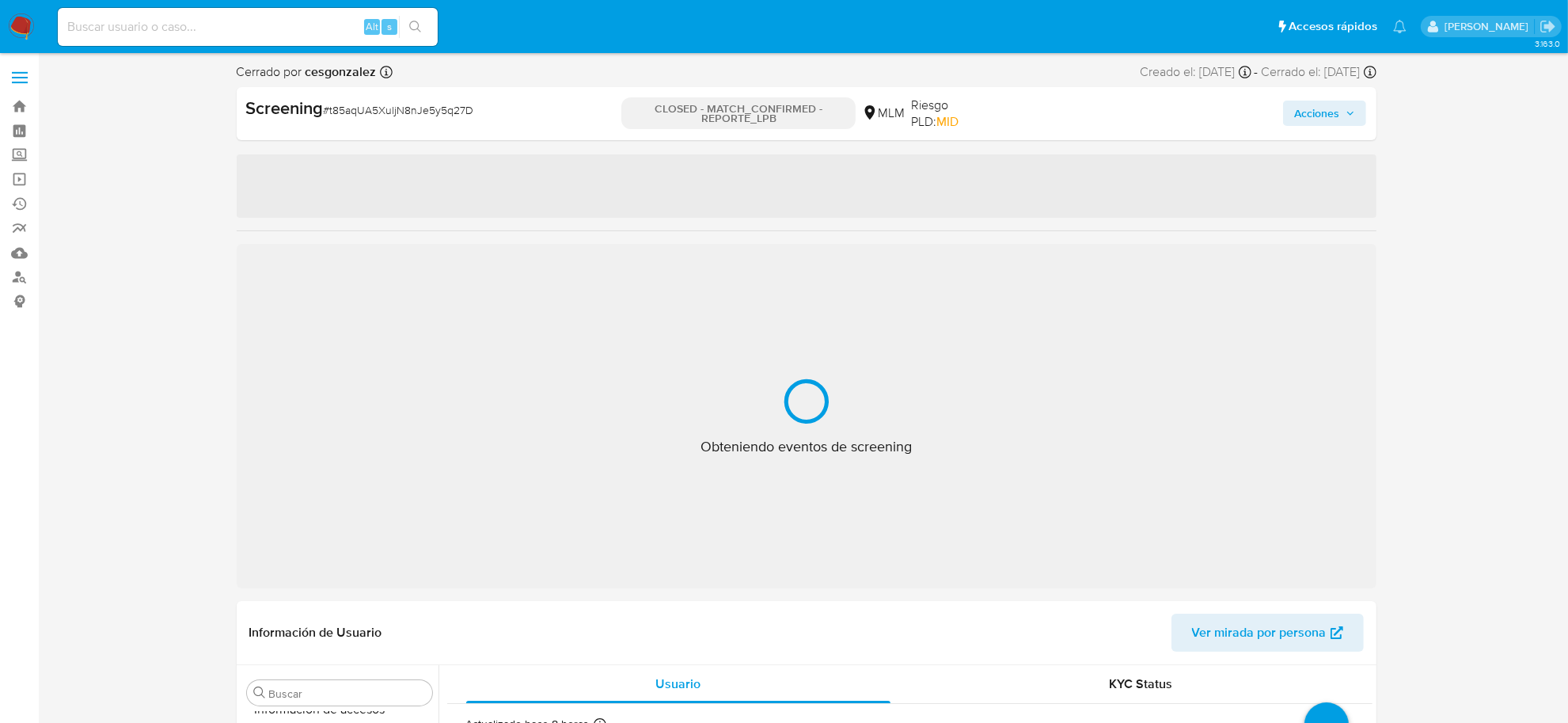
select select "10"
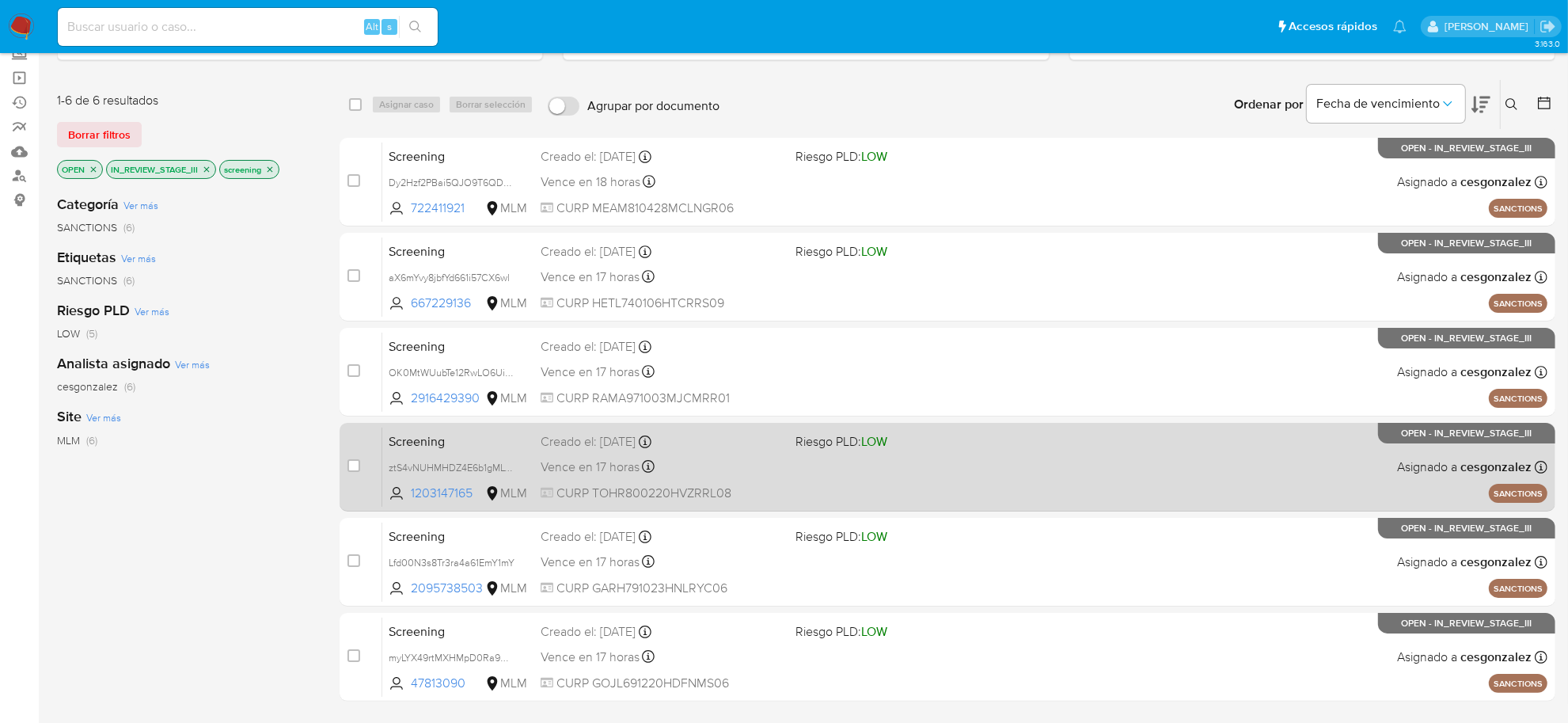
scroll to position [239, 0]
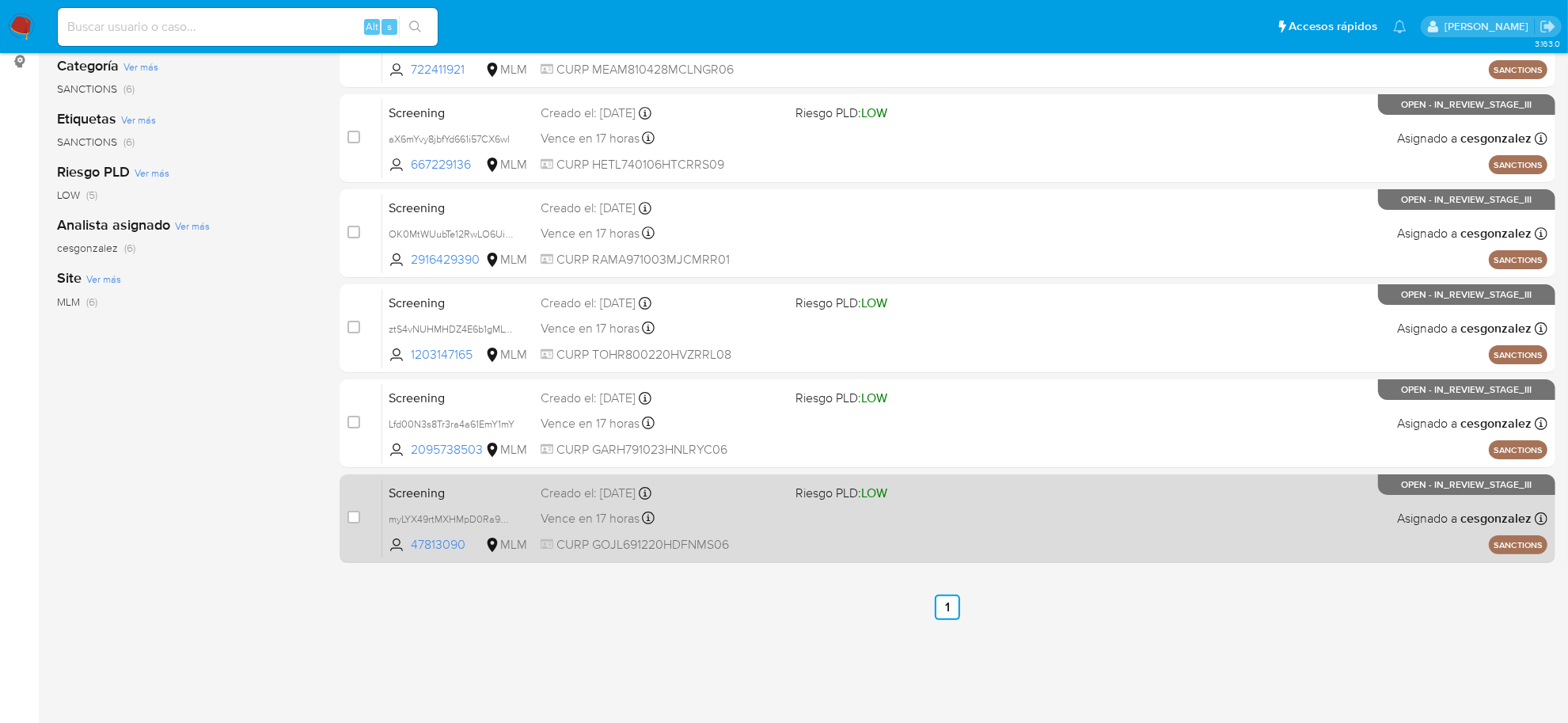
click at [807, 524] on div "Screening myLYX49rtMXHMpD0Ra9USE0N 47813090 MLM Riesgo PLD: LOW Creado el: [DAT…" at bounding box center [965, 518] width 1165 height 80
click at [716, 536] on span "CURP GOJL691220HDFNMS06" at bounding box center [662, 545] width 242 height 18
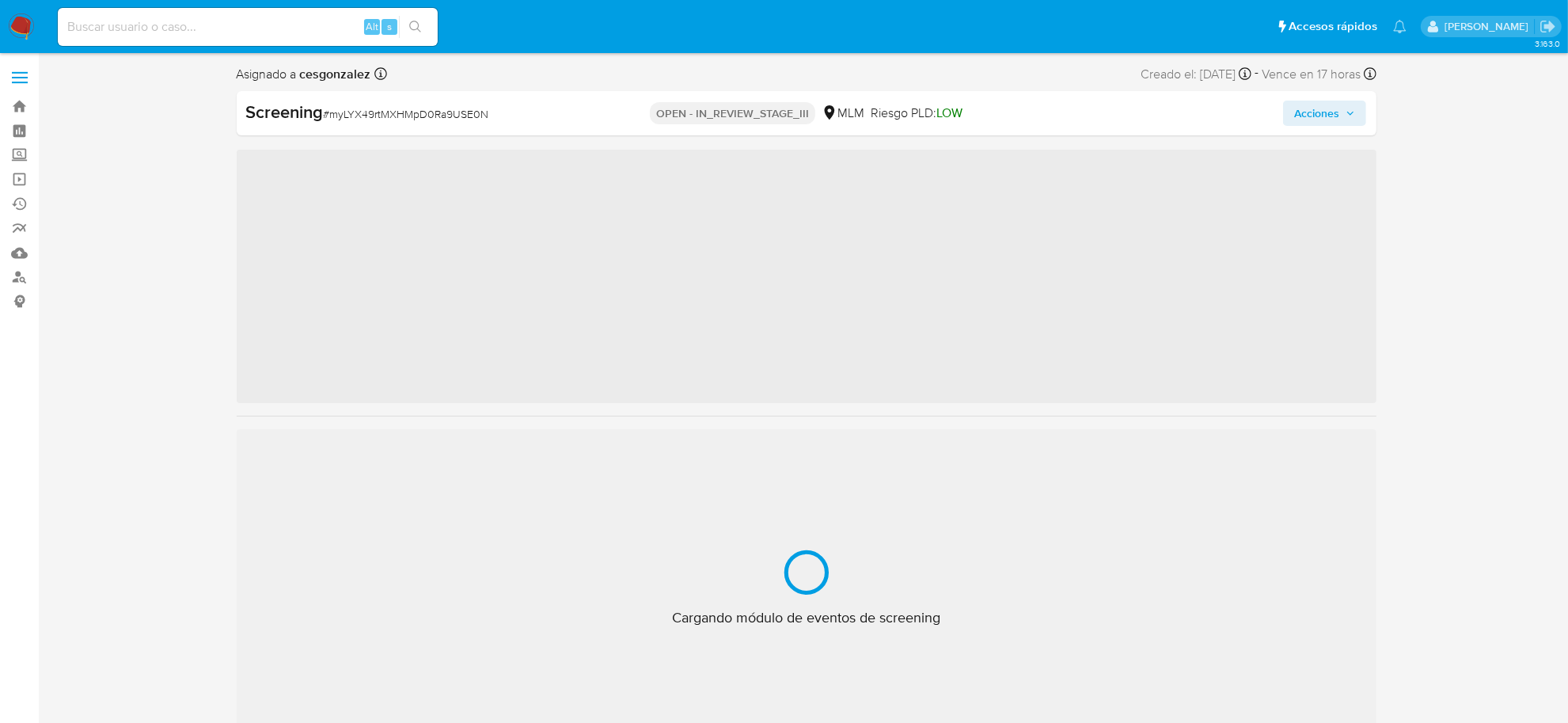
scroll to position [781, 0]
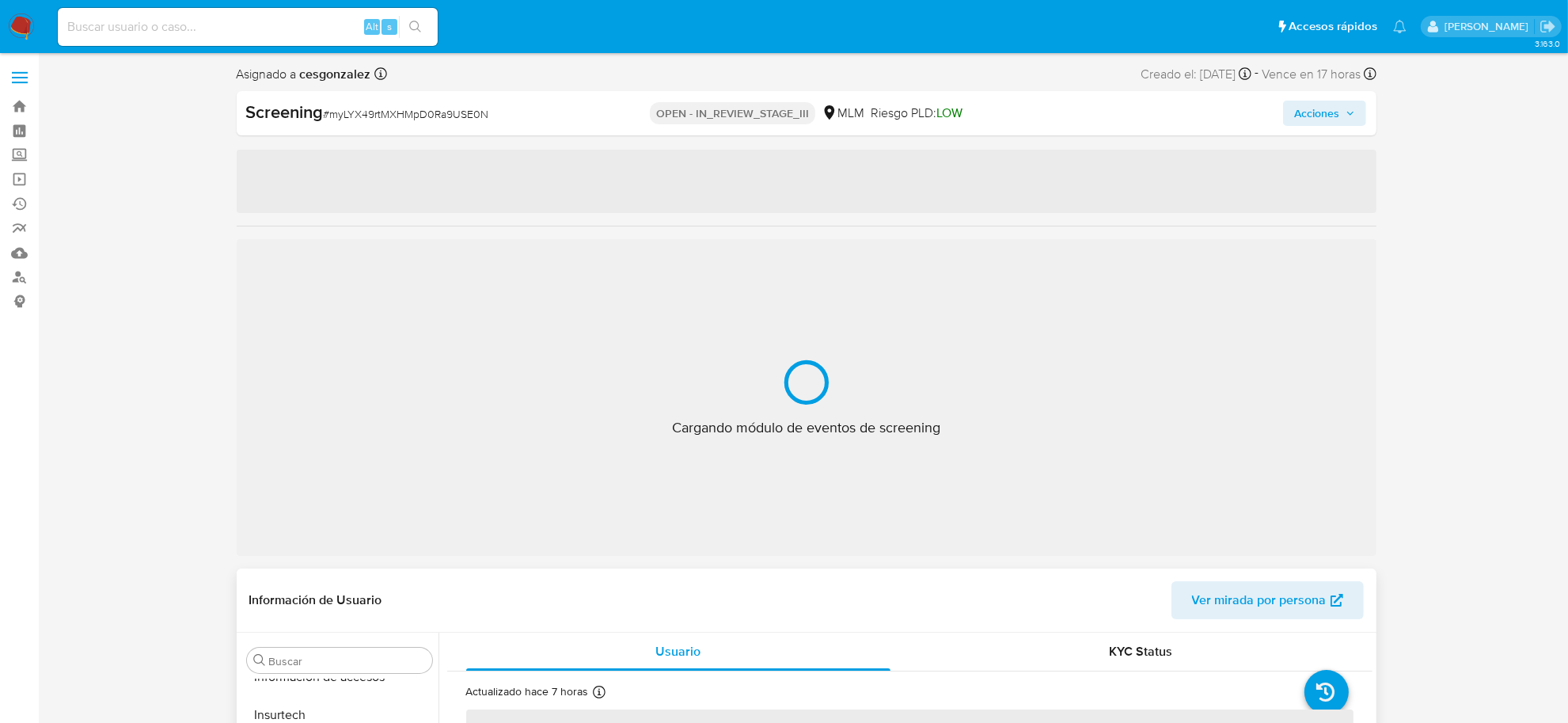
select select "10"
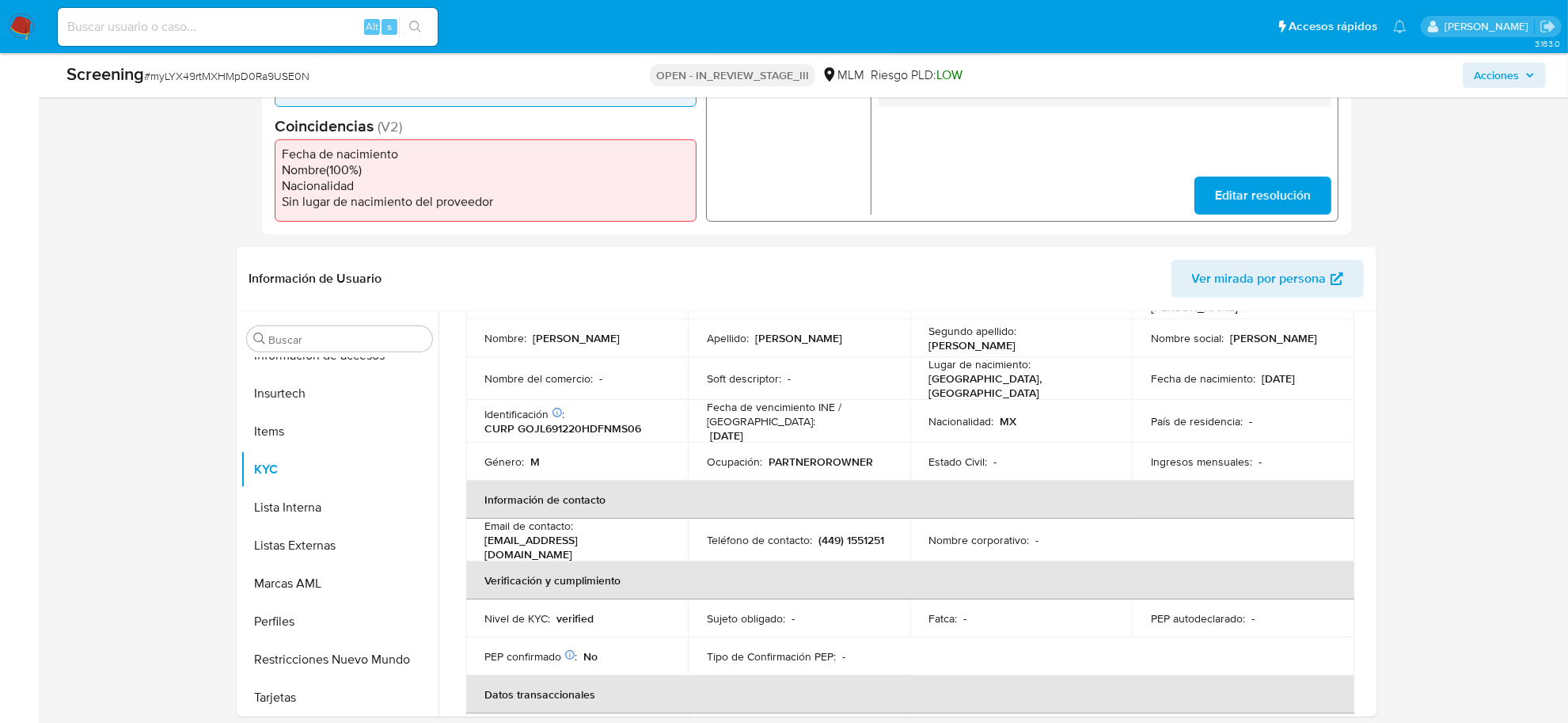
scroll to position [109, 0]
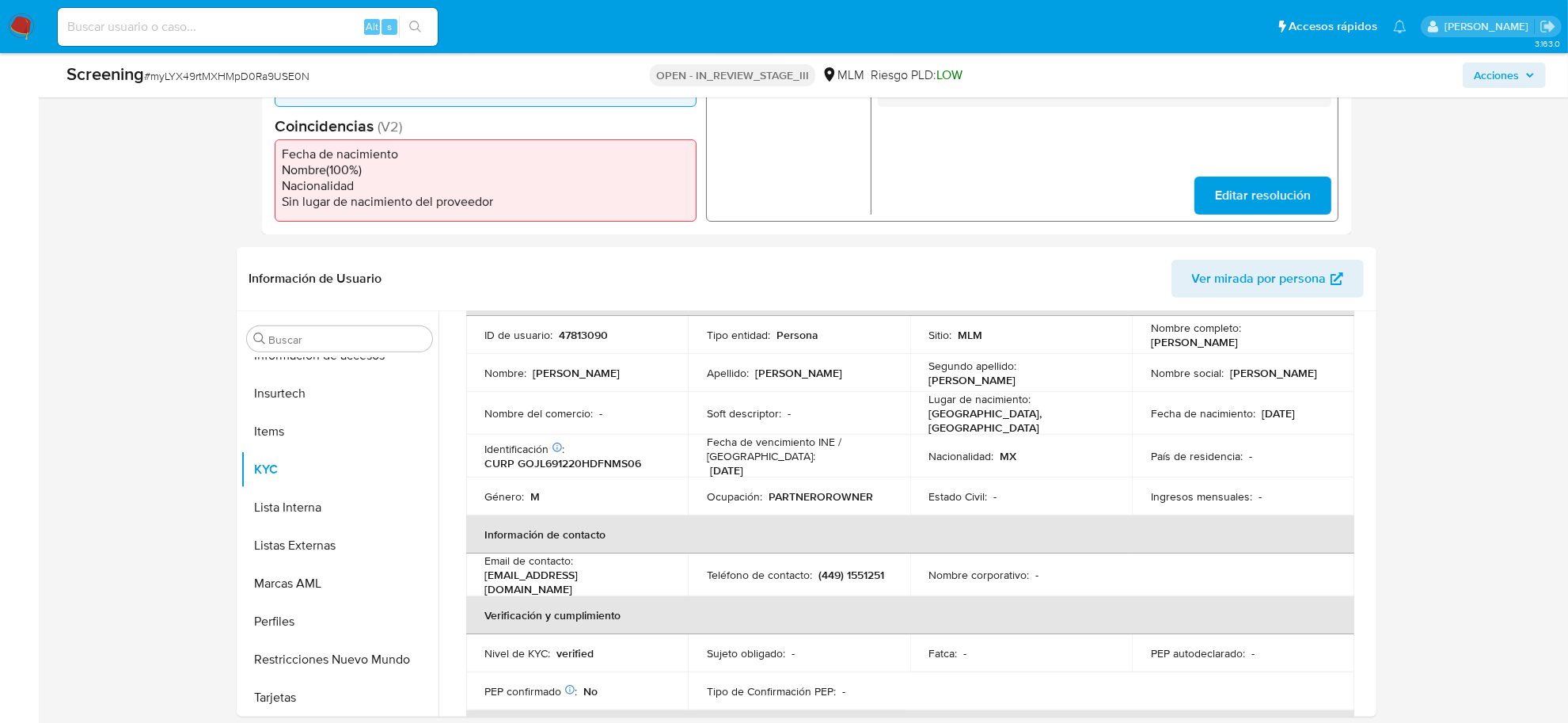
click at [596, 457] on p "CURP GOJL691220HDFNMS06" at bounding box center [563, 462] width 157 height 14
copy p "GOJL691220HDFNMS06"
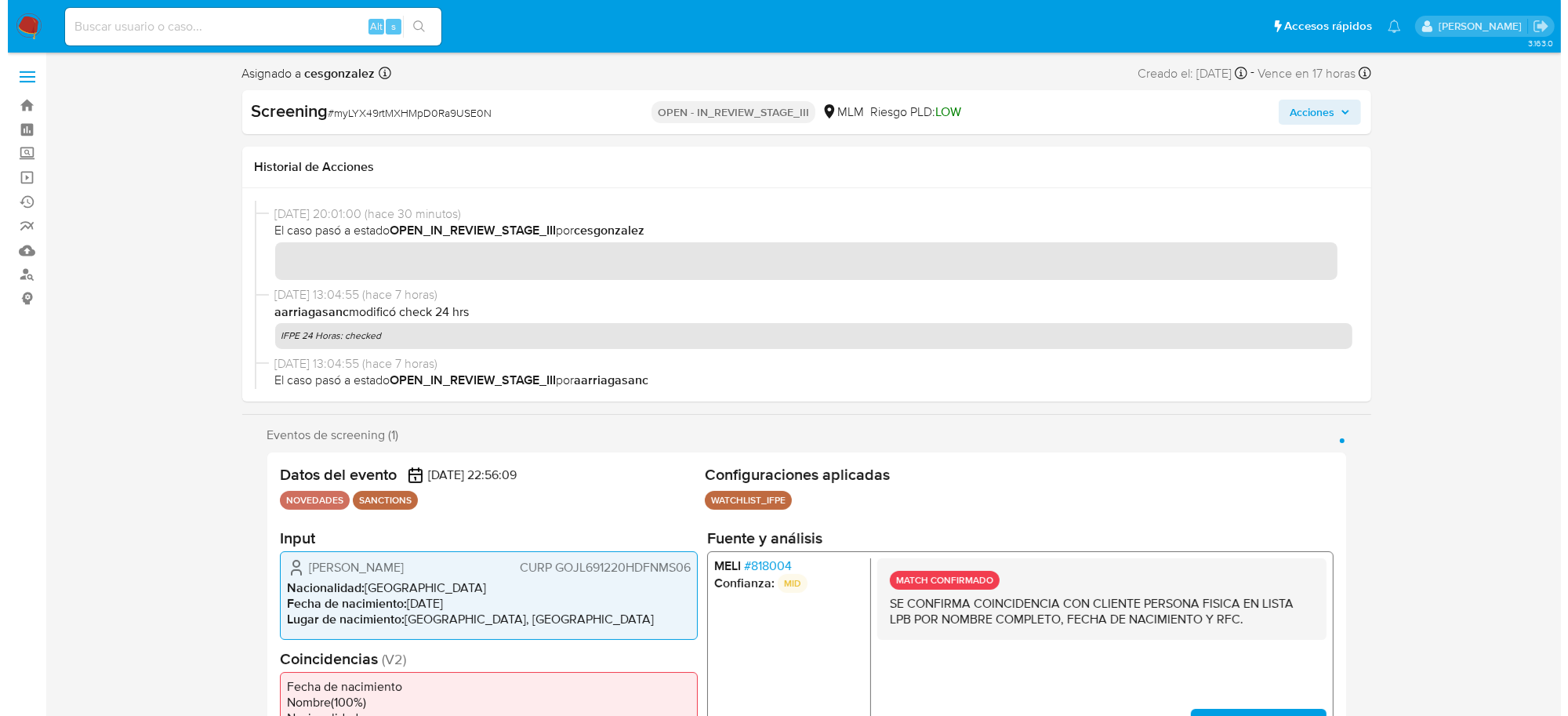
scroll to position [0, 0]
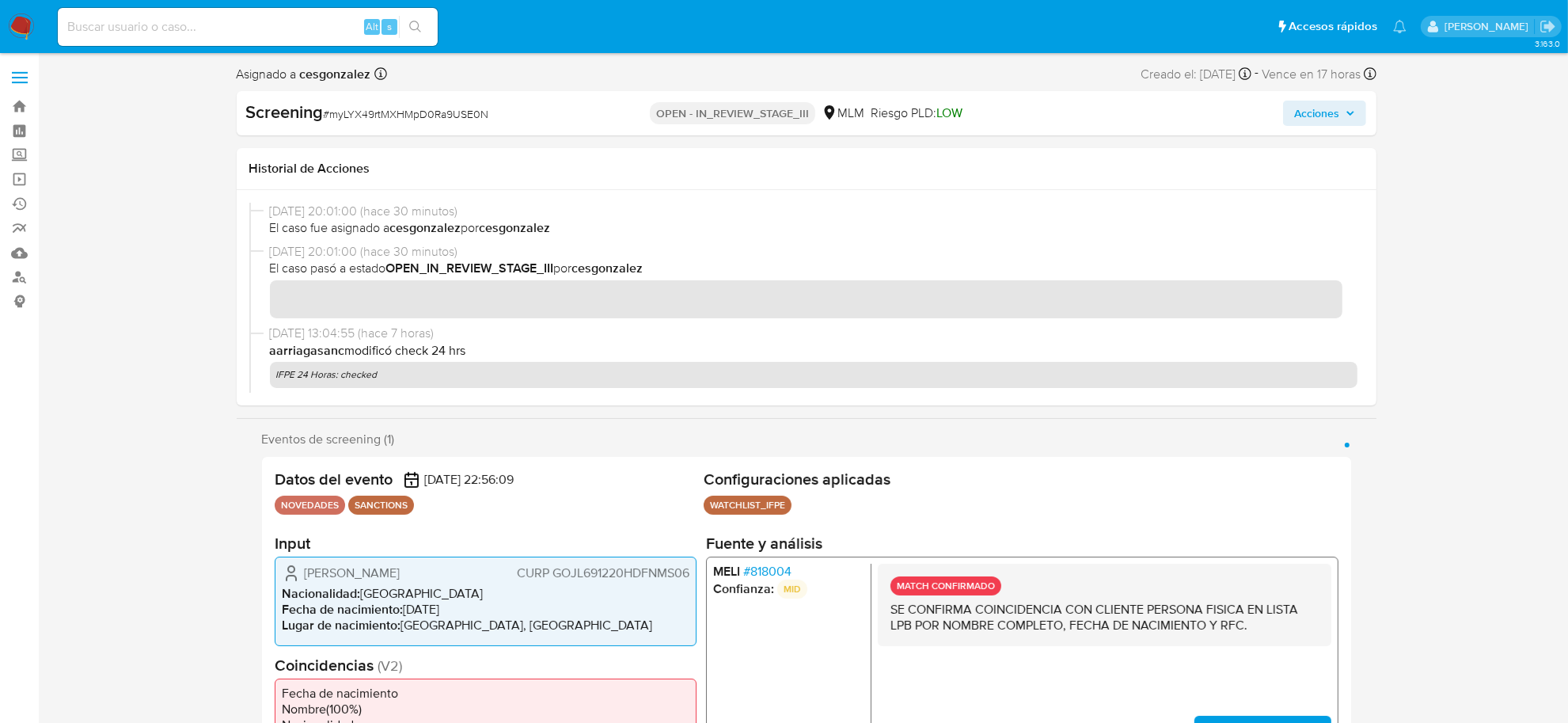
click at [1355, 105] on span "Acciones" at bounding box center [1325, 113] width 61 height 22
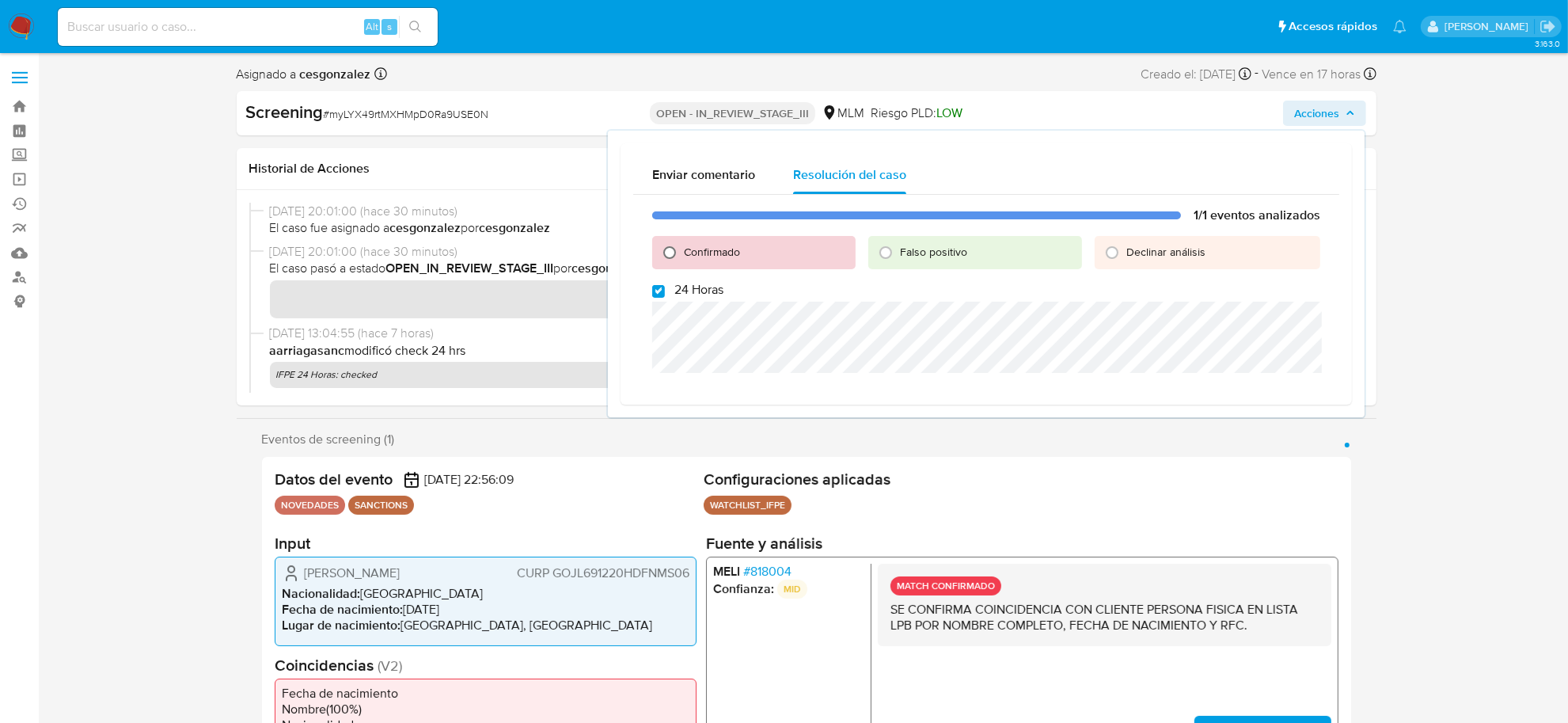
click at [667, 250] on input "Confirmado" at bounding box center [669, 252] width 25 height 25
radio input "true"
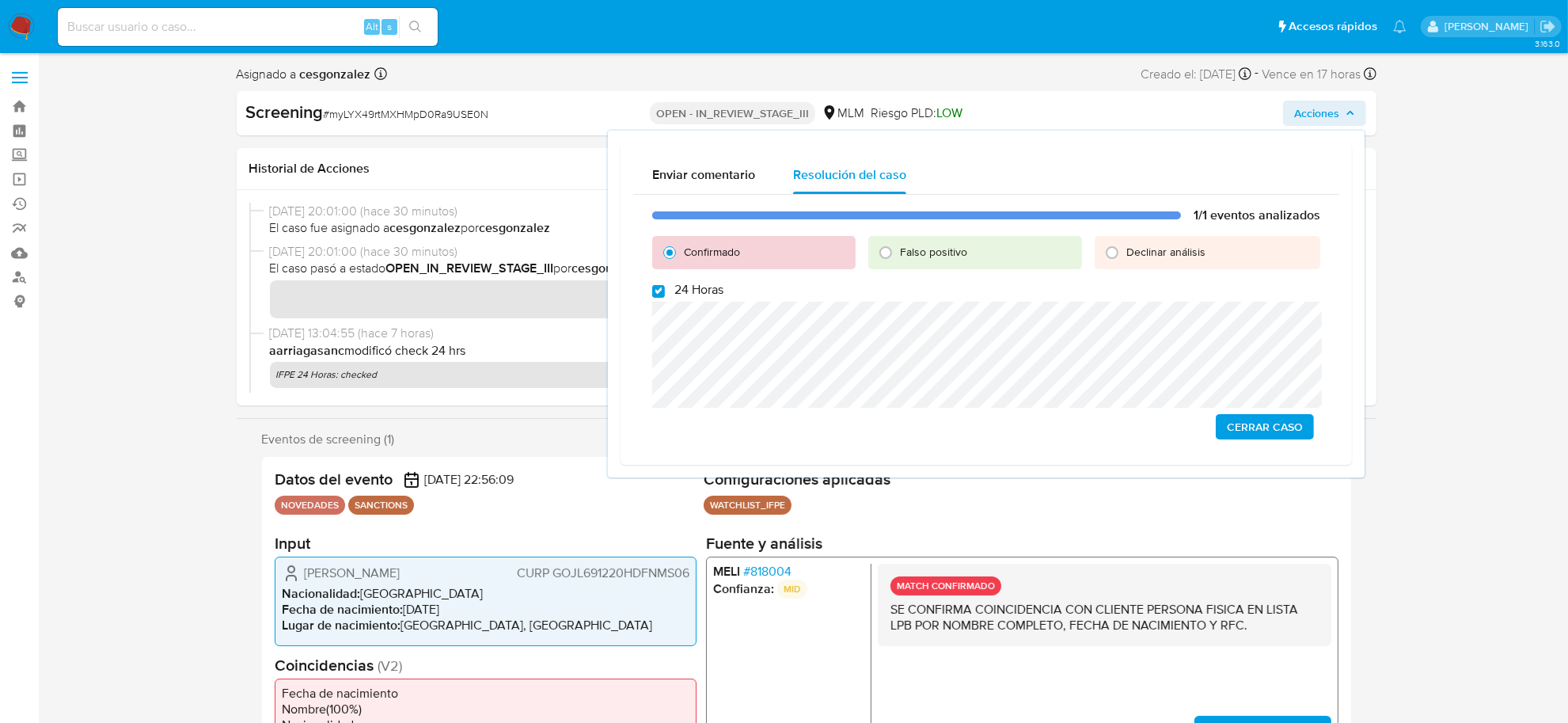
click at [1244, 424] on span "Cerrar Caso" at bounding box center [1265, 427] width 76 height 22
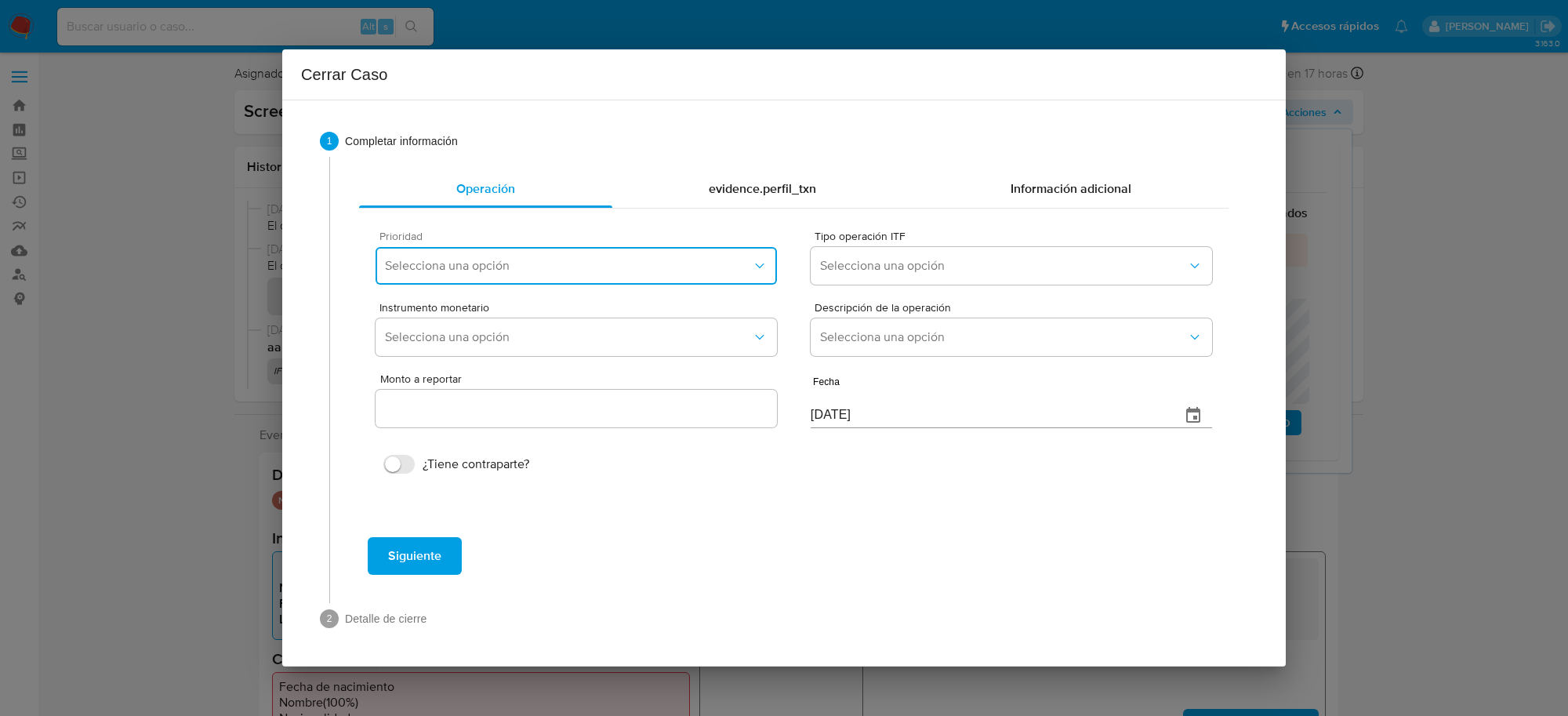
click at [585, 275] on button "Selecciona una opción" at bounding box center [576, 266] width 402 height 38
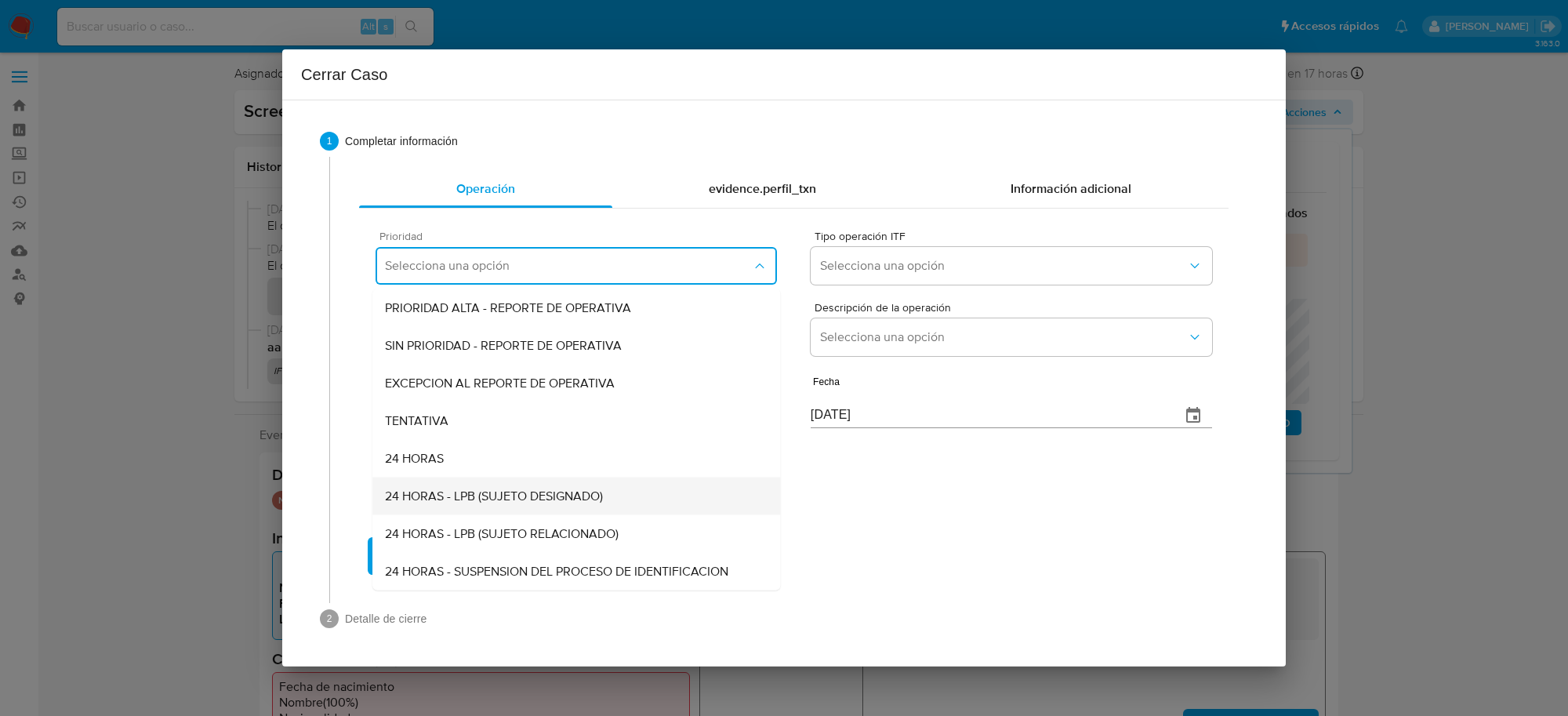
click at [540, 490] on span "24 HORAS - LPB (SUJETO DESIGNADO)" at bounding box center [494, 495] width 218 height 16
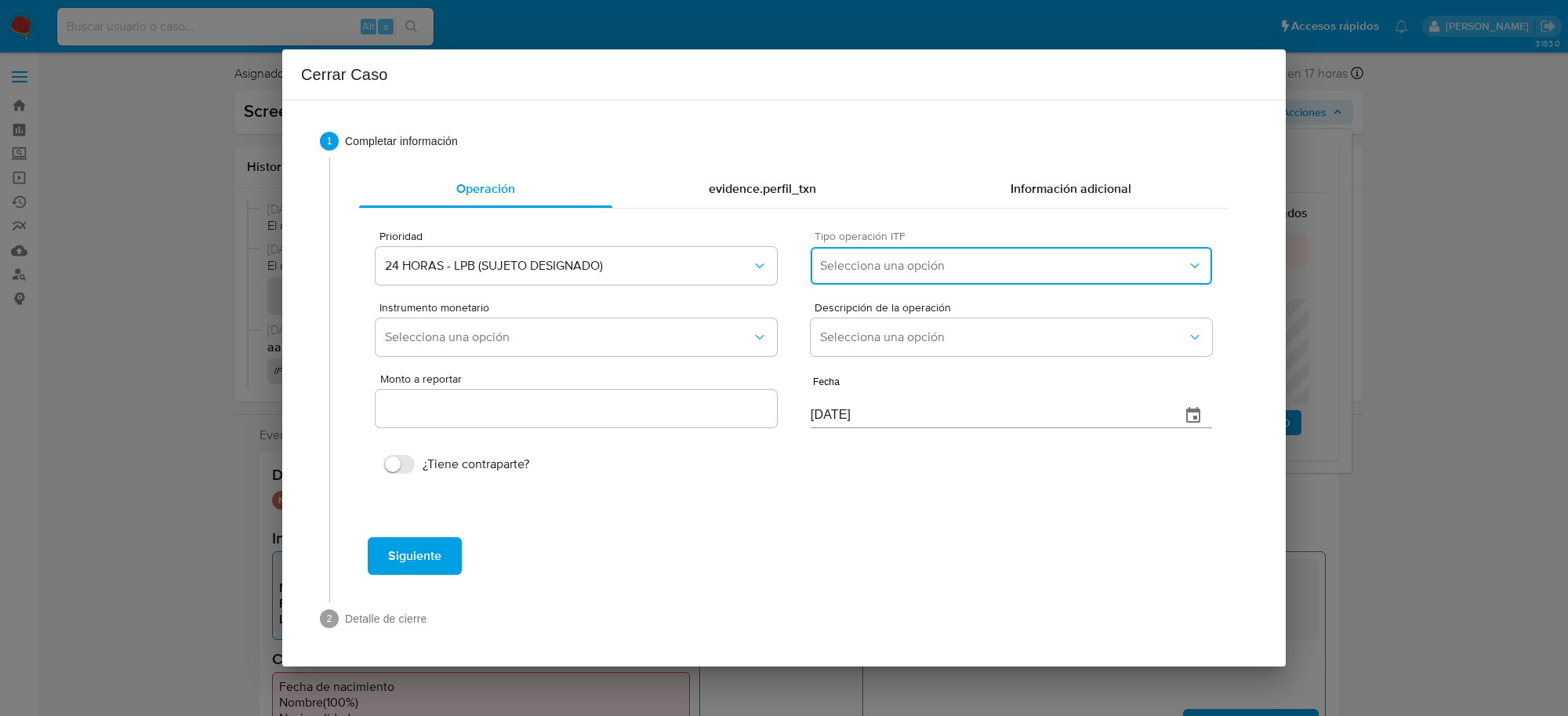
click at [884, 273] on span "Selecciona una opción" at bounding box center [1003, 266] width 367 height 16
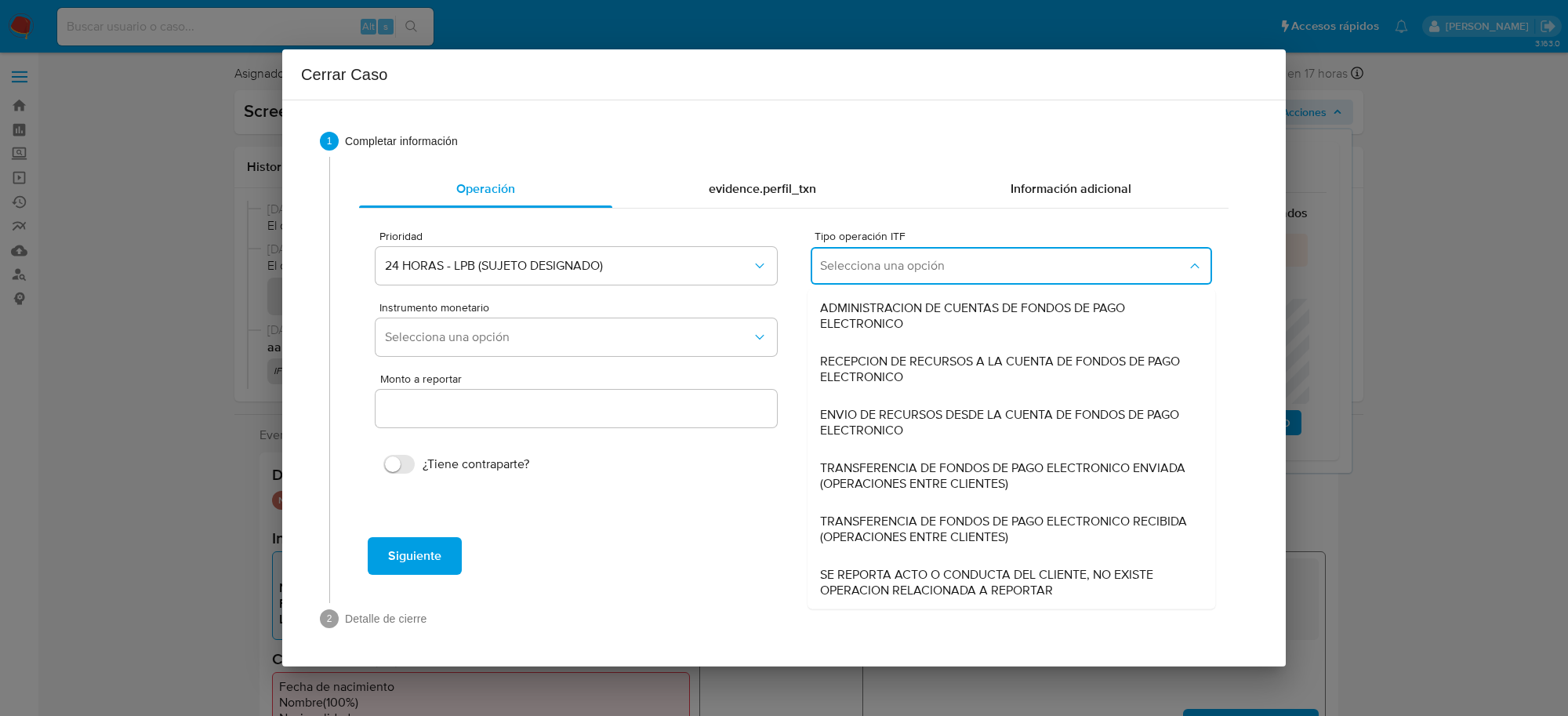
click at [921, 585] on span "SE REPORTA ACTO O CONDUCTA DEL CLIENTE, NO EXISTE OPERACION RELACIONADA A REPOR…" at bounding box center [1011, 583] width 382 height 31
type input "0.00"
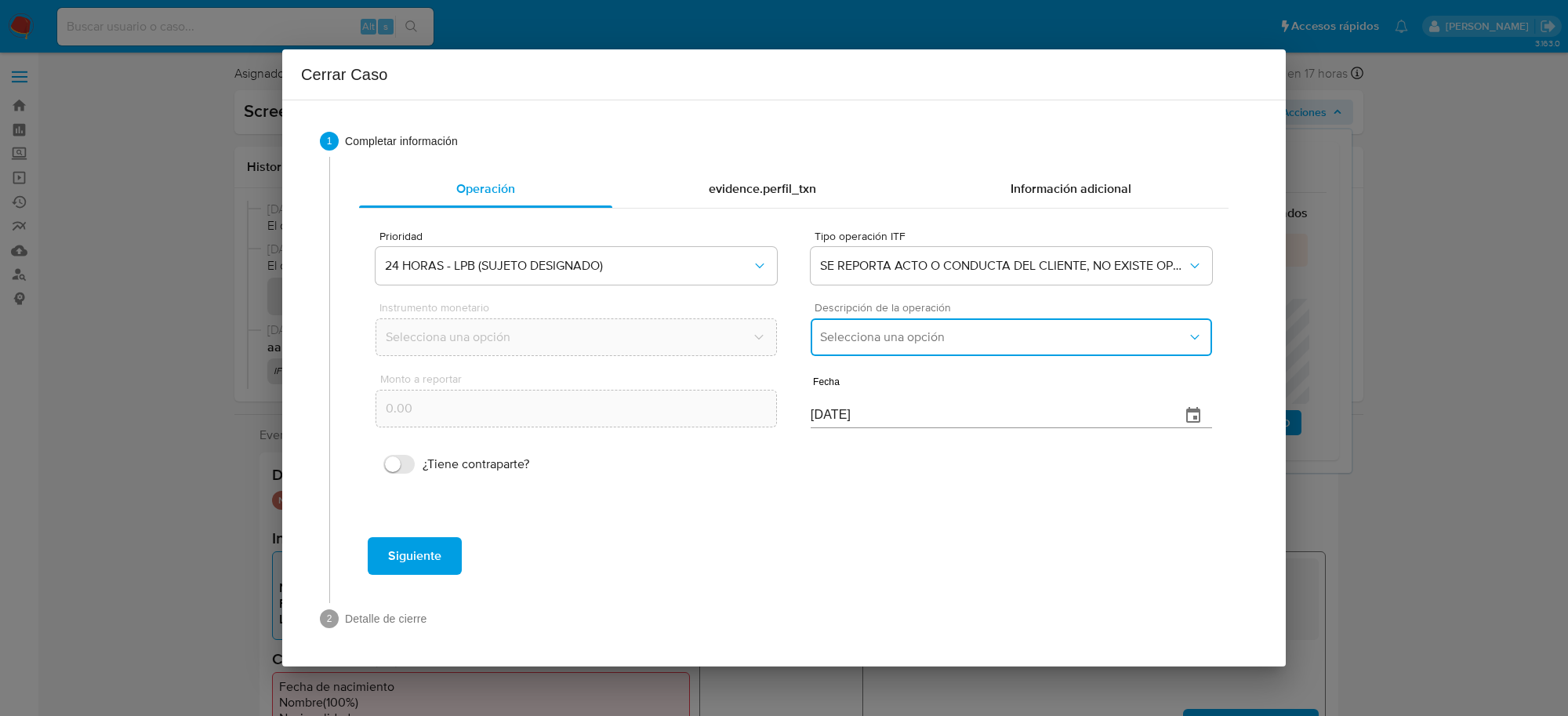
click at [872, 339] on span "Selecciona una opción" at bounding box center [1003, 336] width 367 height 16
click at [904, 415] on span "LISTA DE PERSONAS BLOQUEADAS" at bounding box center [919, 416] width 199 height 16
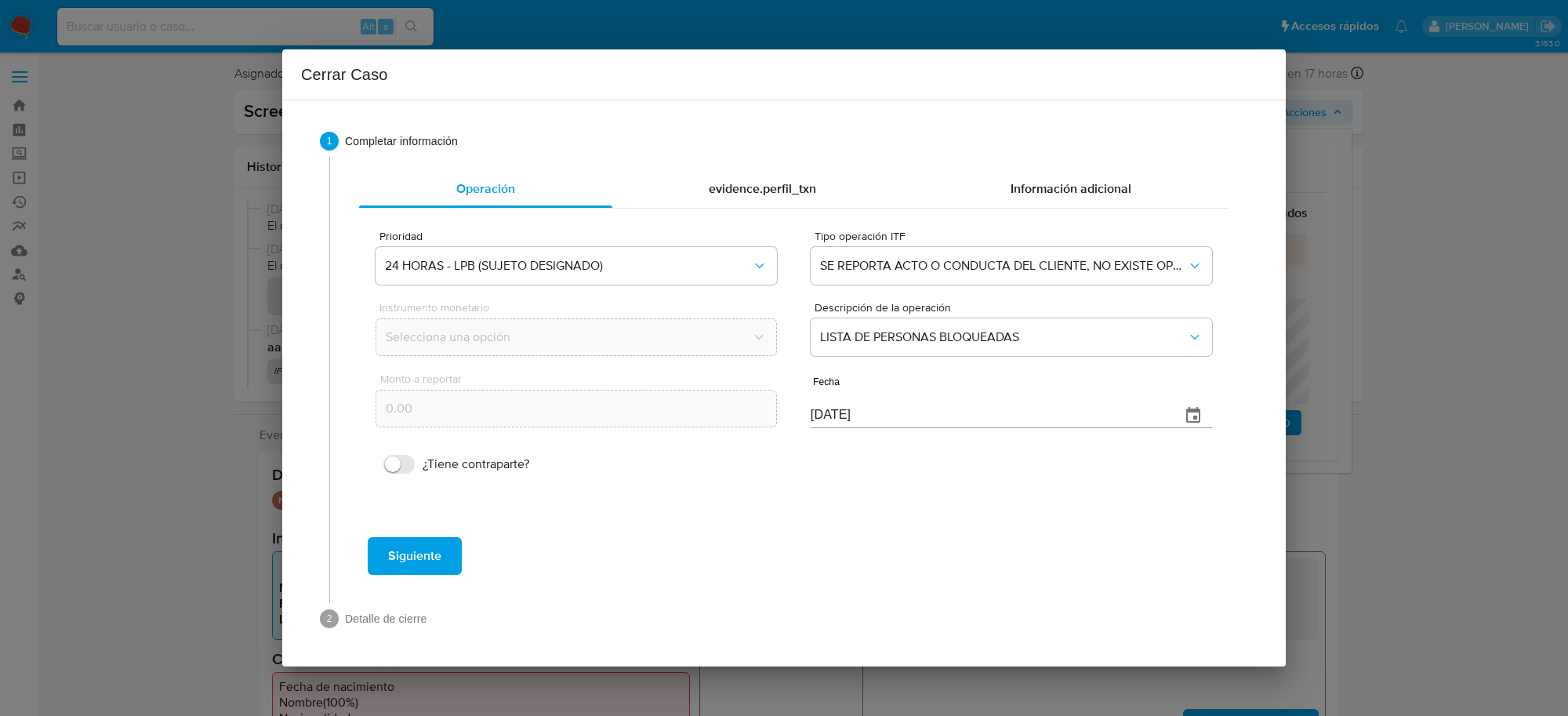
click at [821, 417] on input "[DATE]" at bounding box center [989, 415] width 358 height 25
type input "[DATE]"
click at [376, 558] on button "Siguiente" at bounding box center [415, 555] width 94 height 38
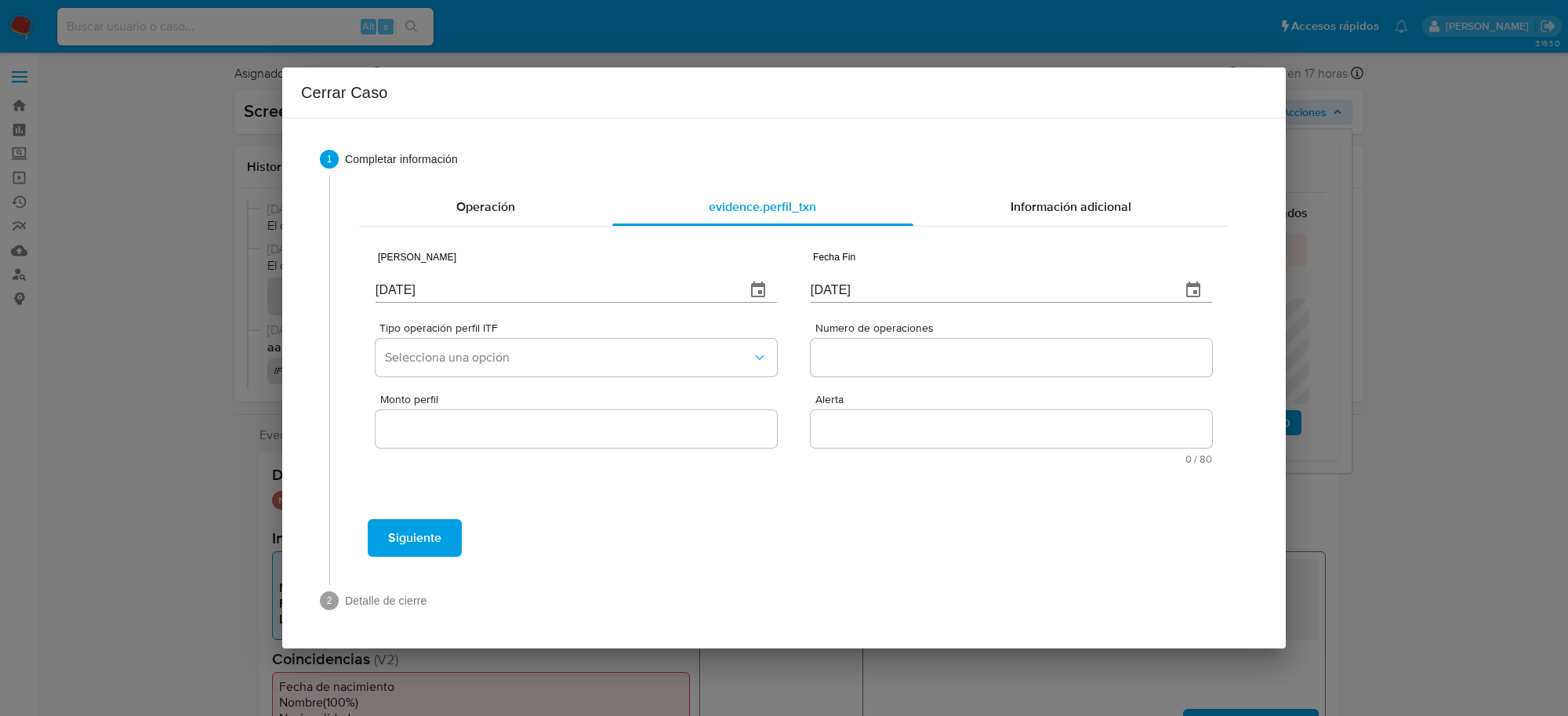
click at [551, 287] on input "[DATE]" at bounding box center [554, 290] width 358 height 25
type input "[DATE]"
type input "01/07/2025"
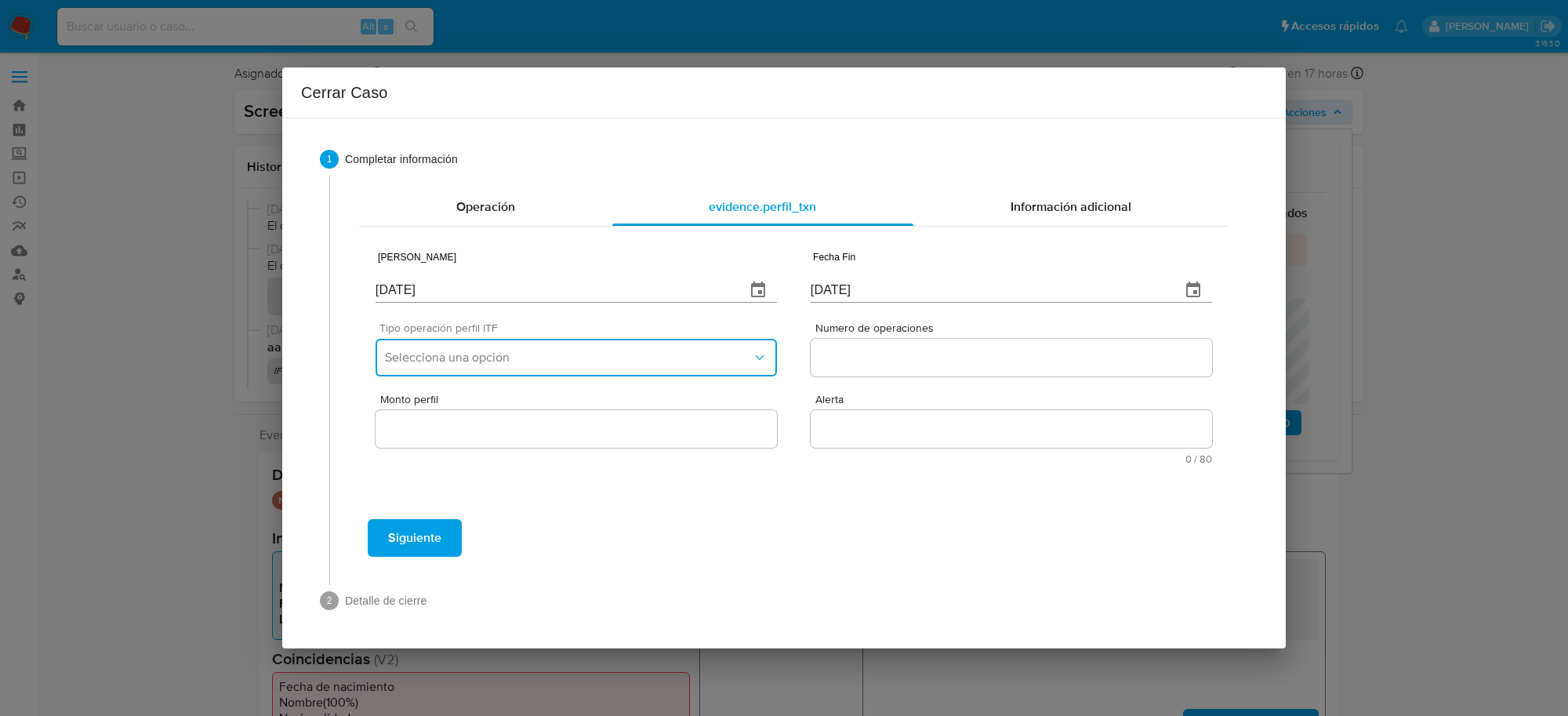
click at [611, 374] on button "Selecciona una opción" at bounding box center [576, 358] width 402 height 38
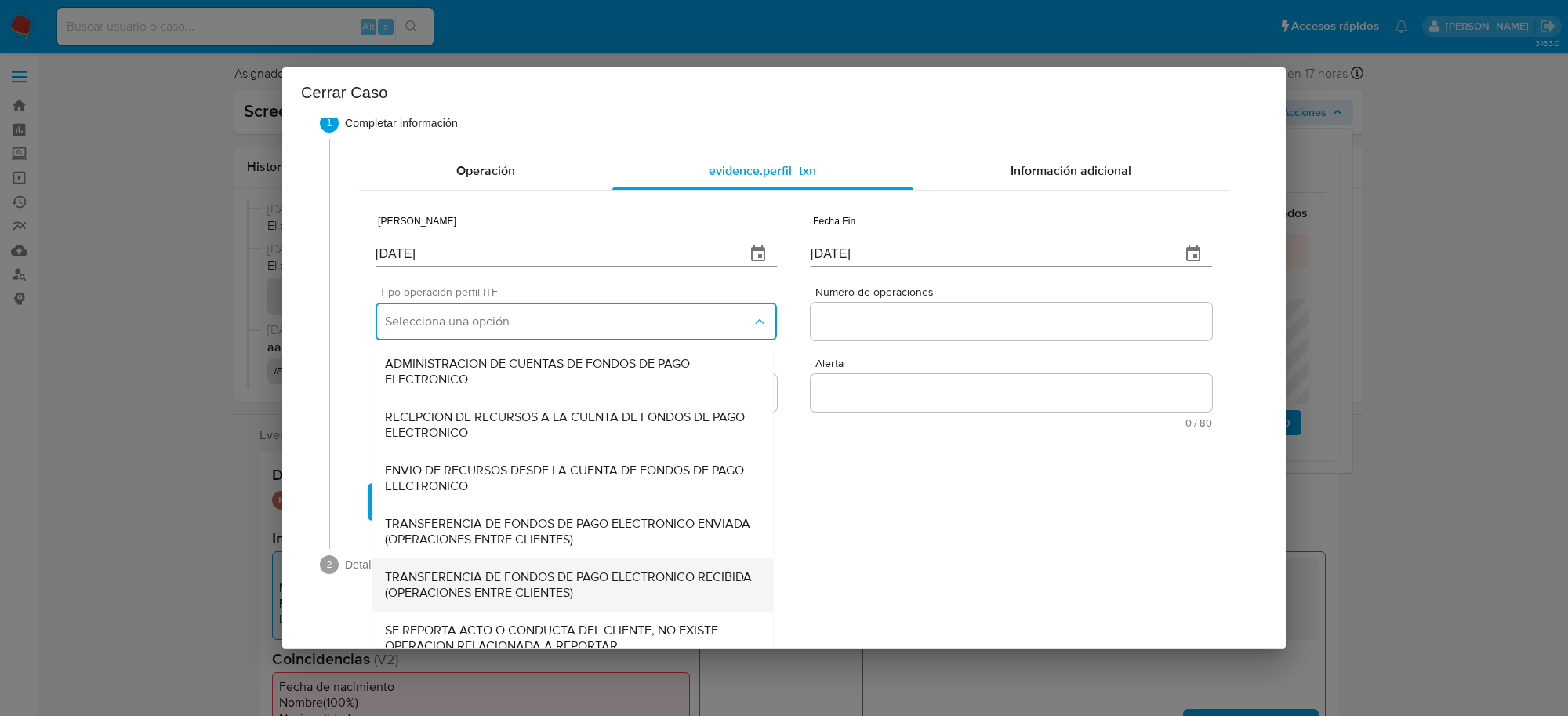
scroll to position [52, 0]
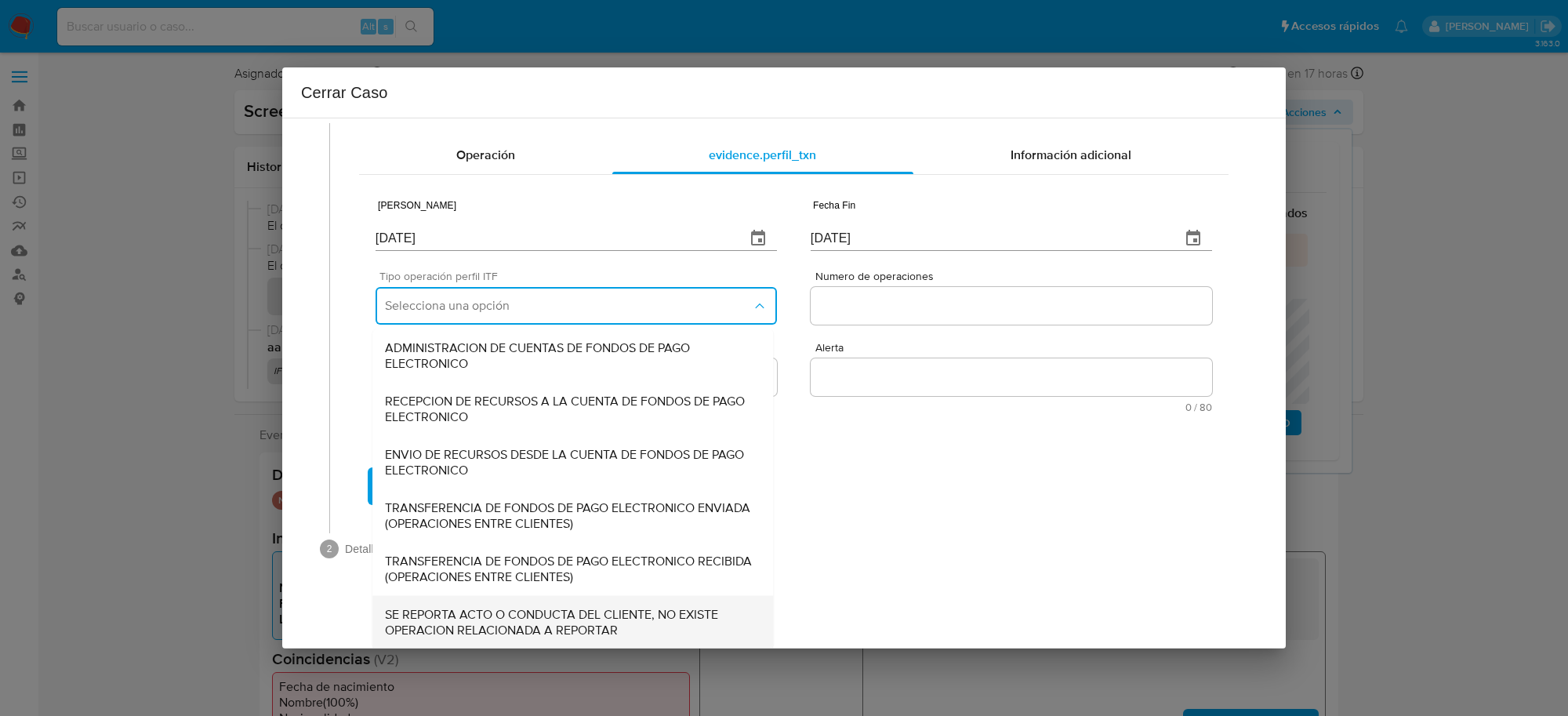
click at [551, 609] on span "SE REPORTA ACTO O CONDUCTA DEL CLIENTE, NO EXISTE OPERACION RELACIONADA A REPOR…" at bounding box center [573, 621] width 376 height 31
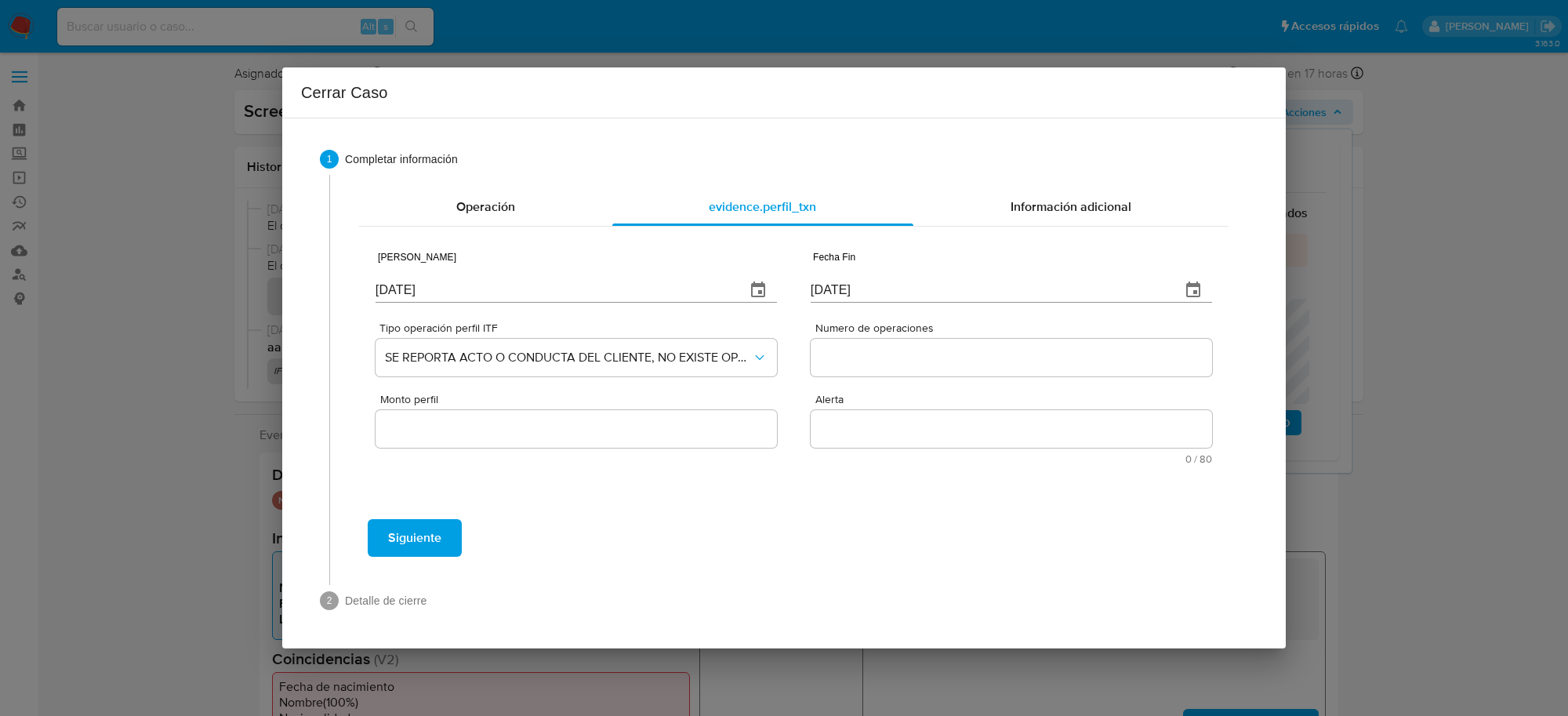
click at [923, 359] on input "Numero de operaciones" at bounding box center [1011, 358] width 402 height 20
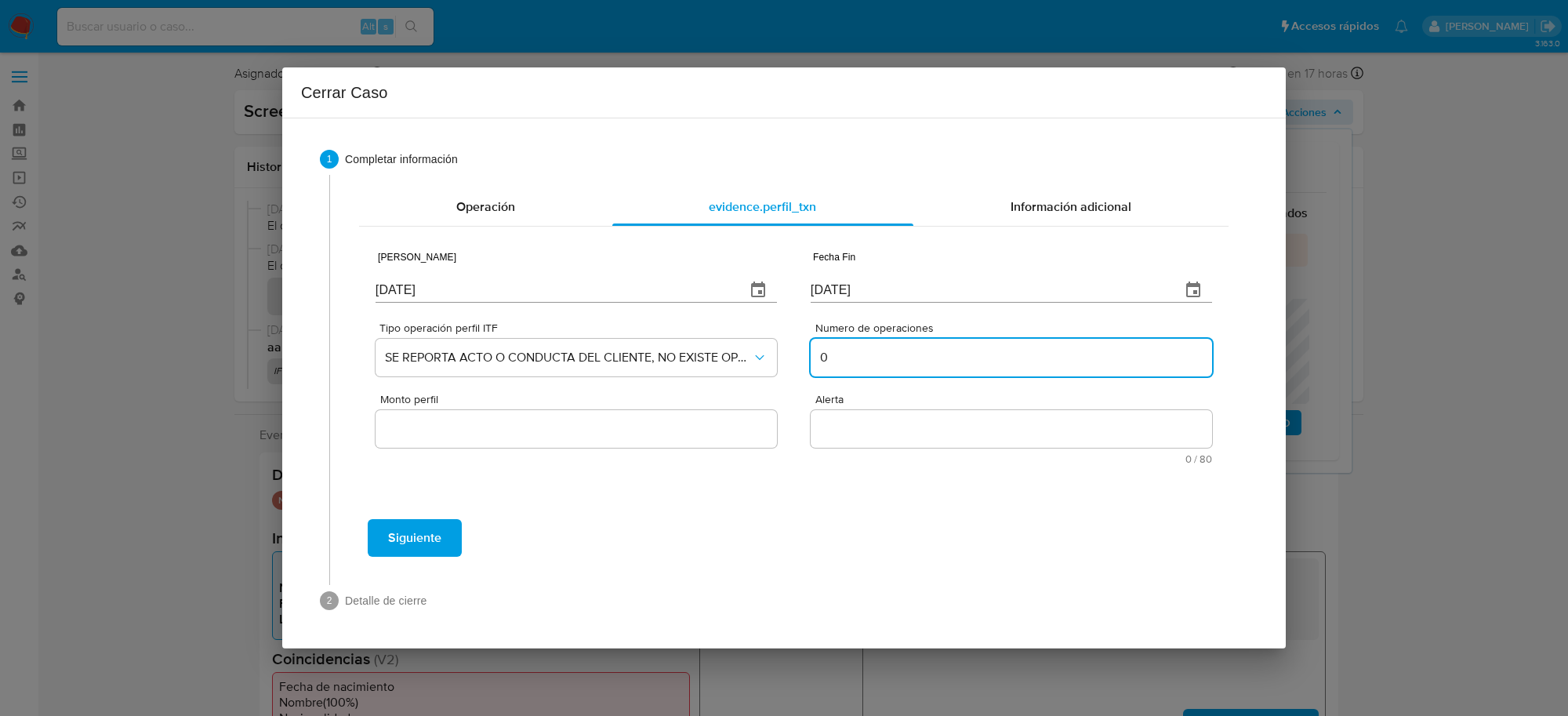
type input "0"
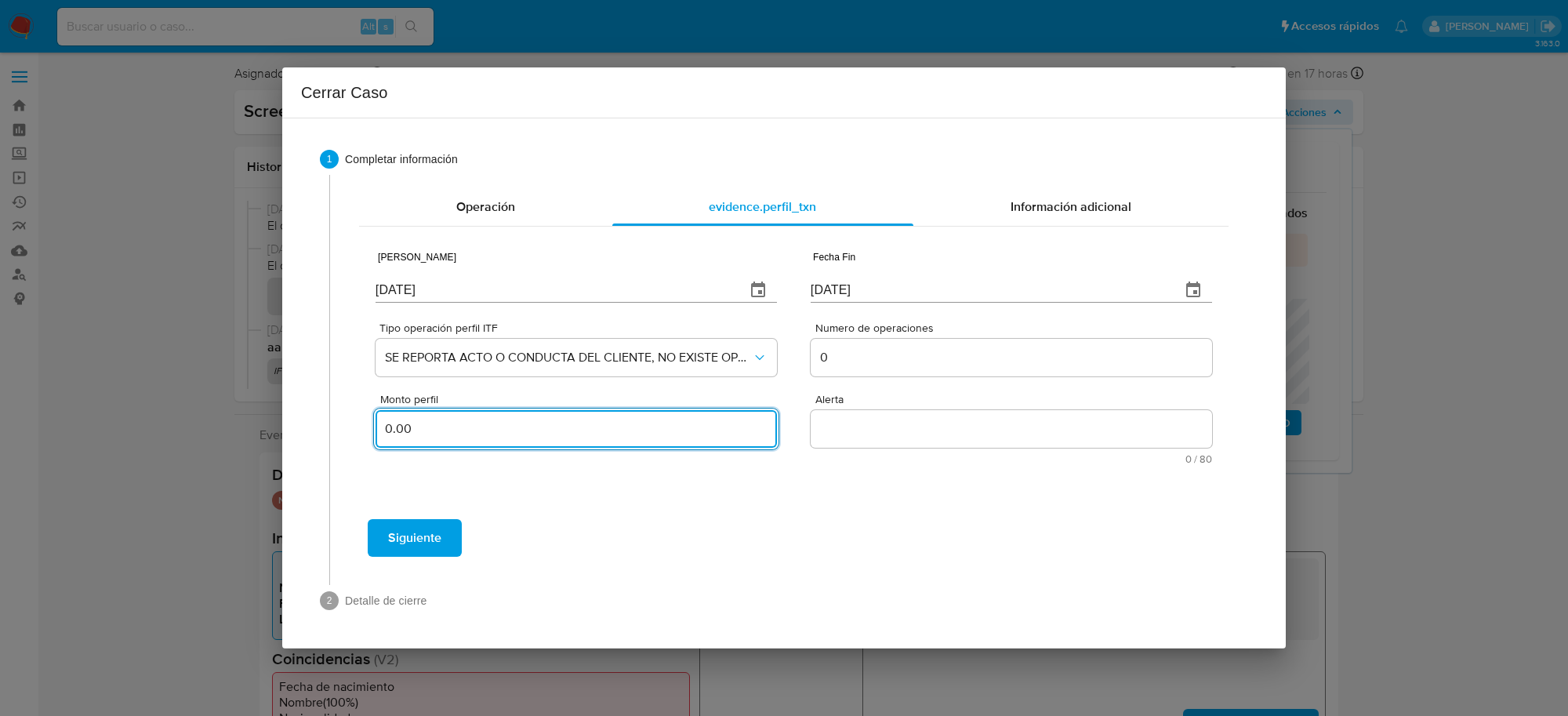
type input "0.00"
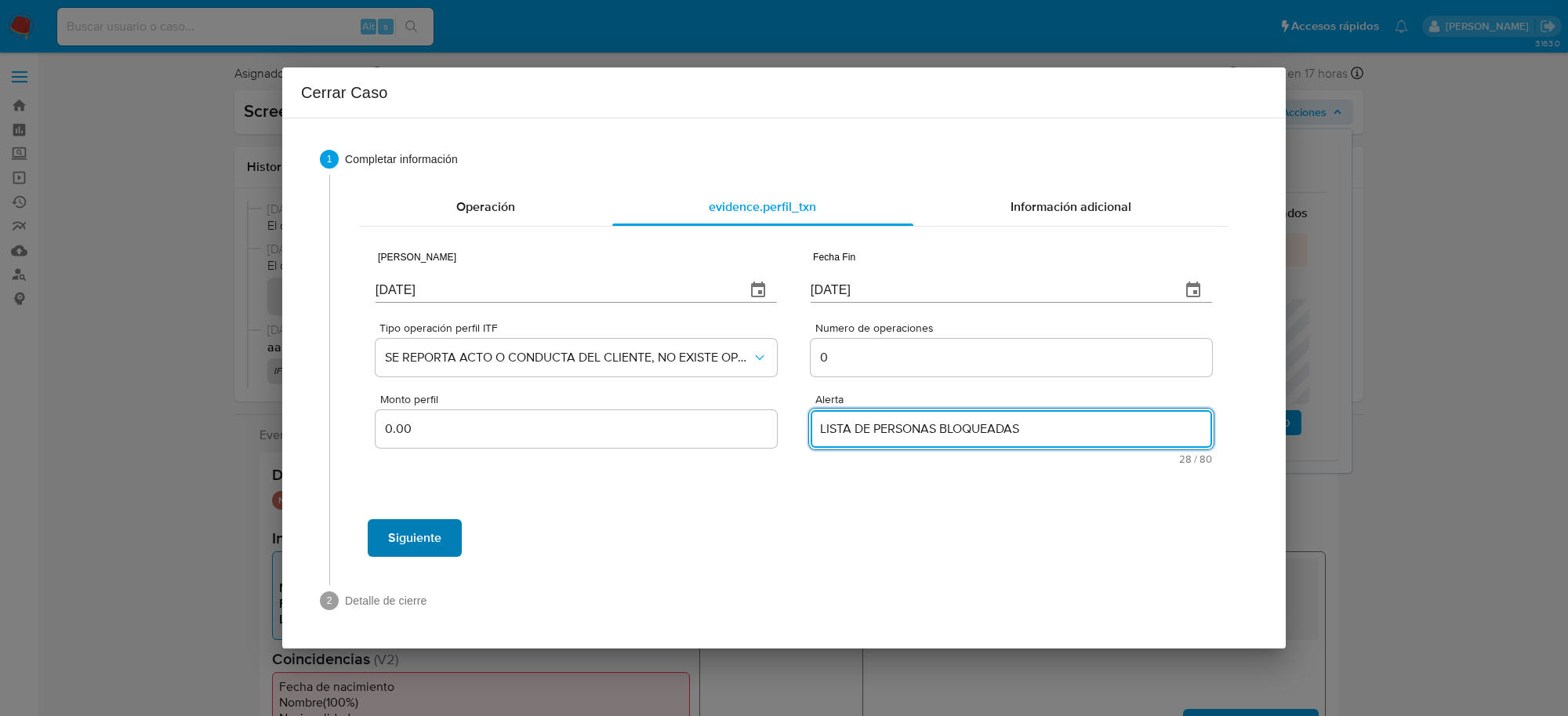
type textarea "LISTA DE PERSONAS BLOQUEADAS"
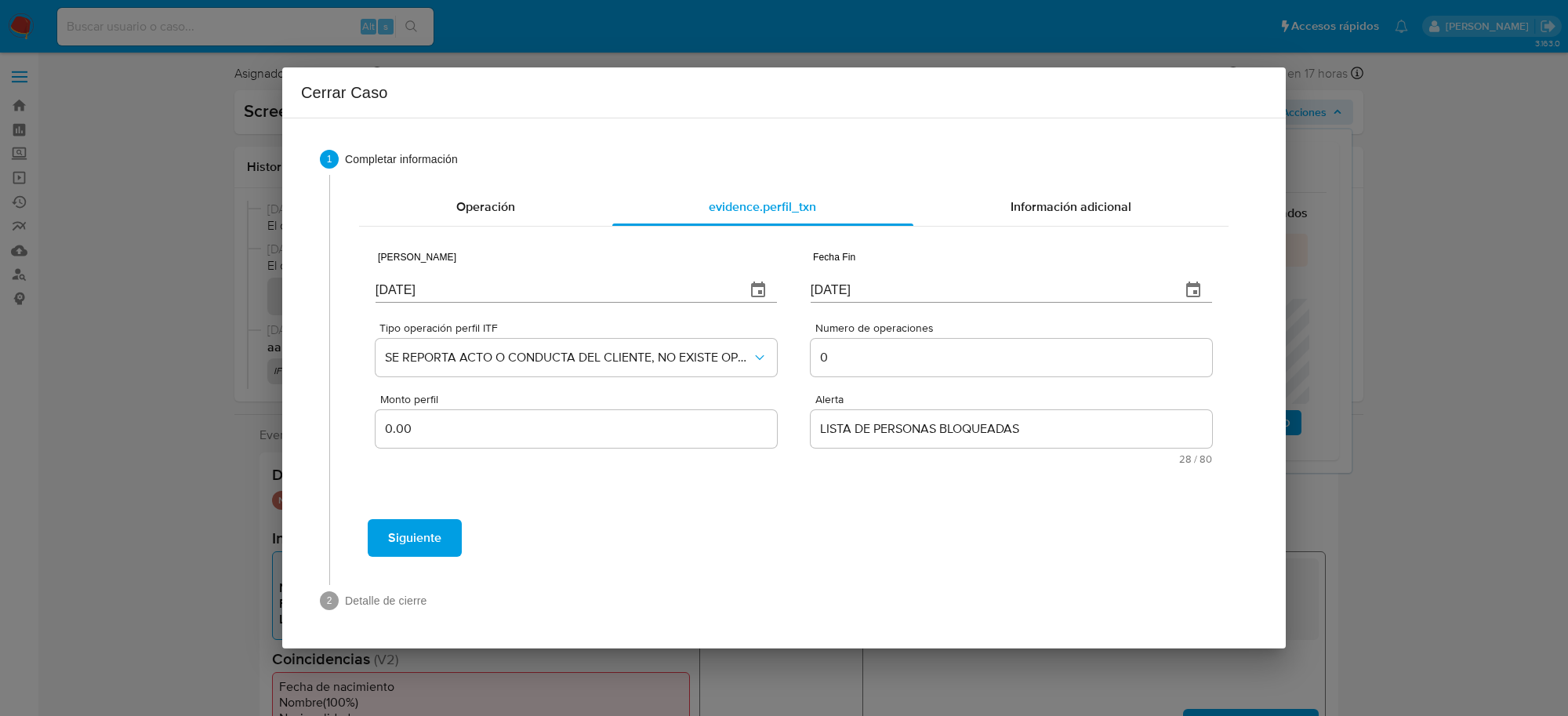
click at [439, 535] on span "Siguiente" at bounding box center [415, 538] width 53 height 35
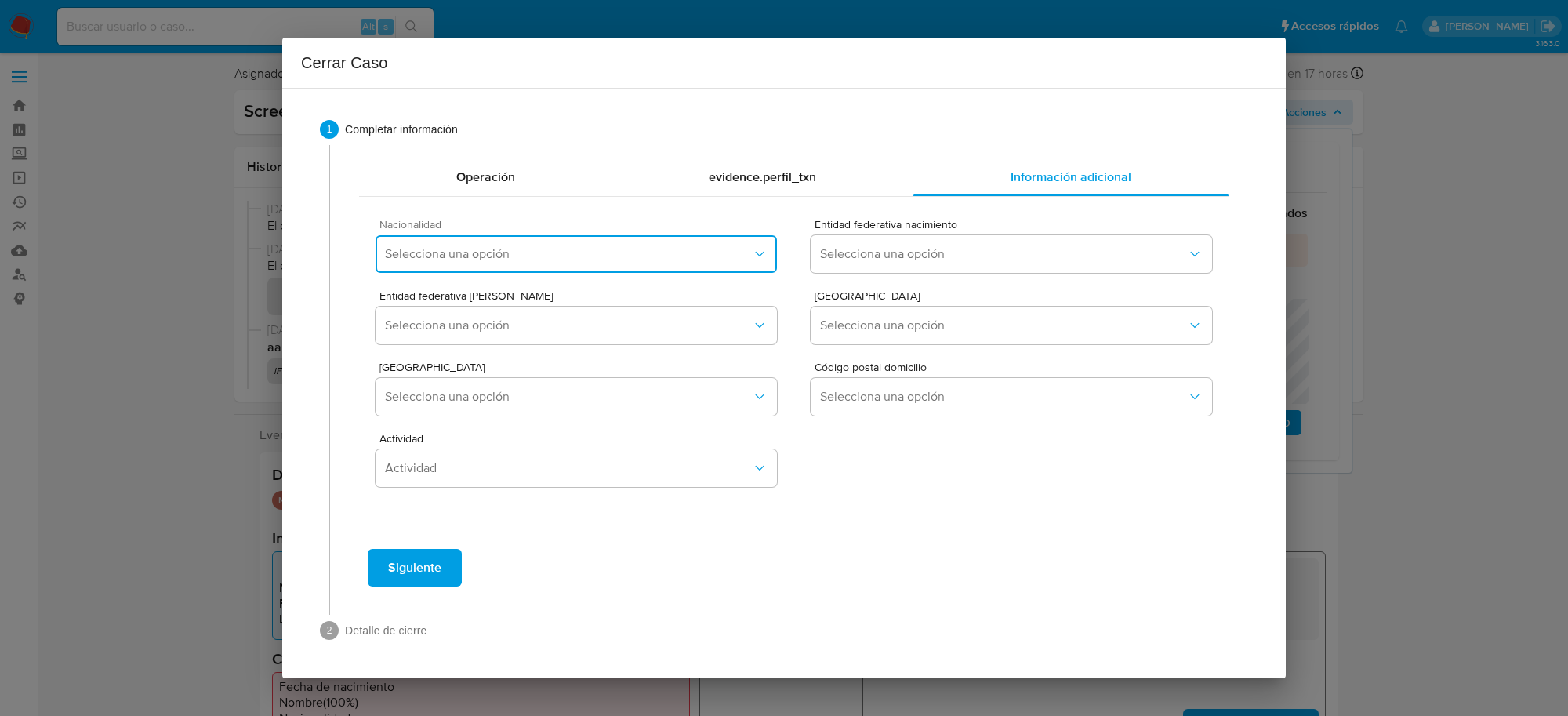
click at [537, 253] on span "Selecciona una opción" at bounding box center [568, 254] width 367 height 16
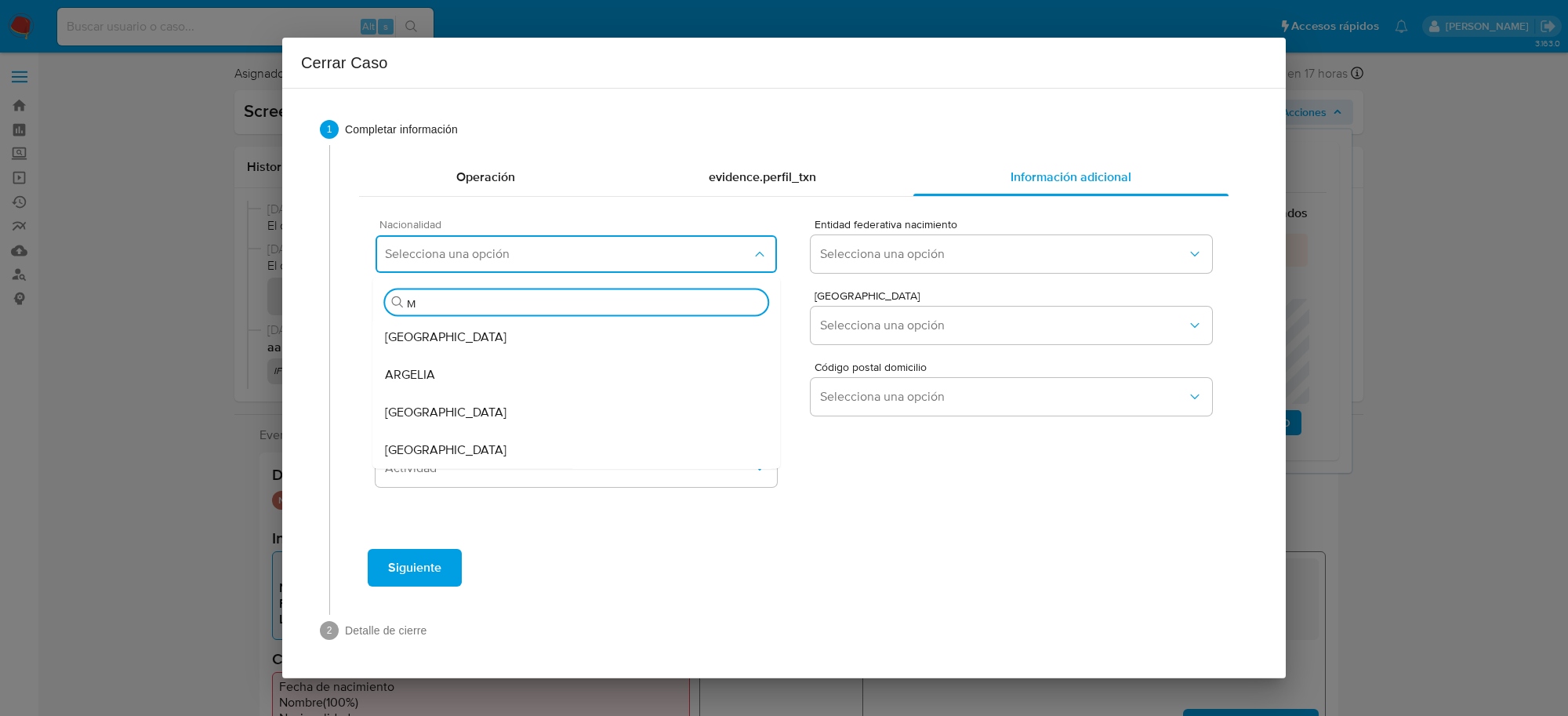
type input "ME"
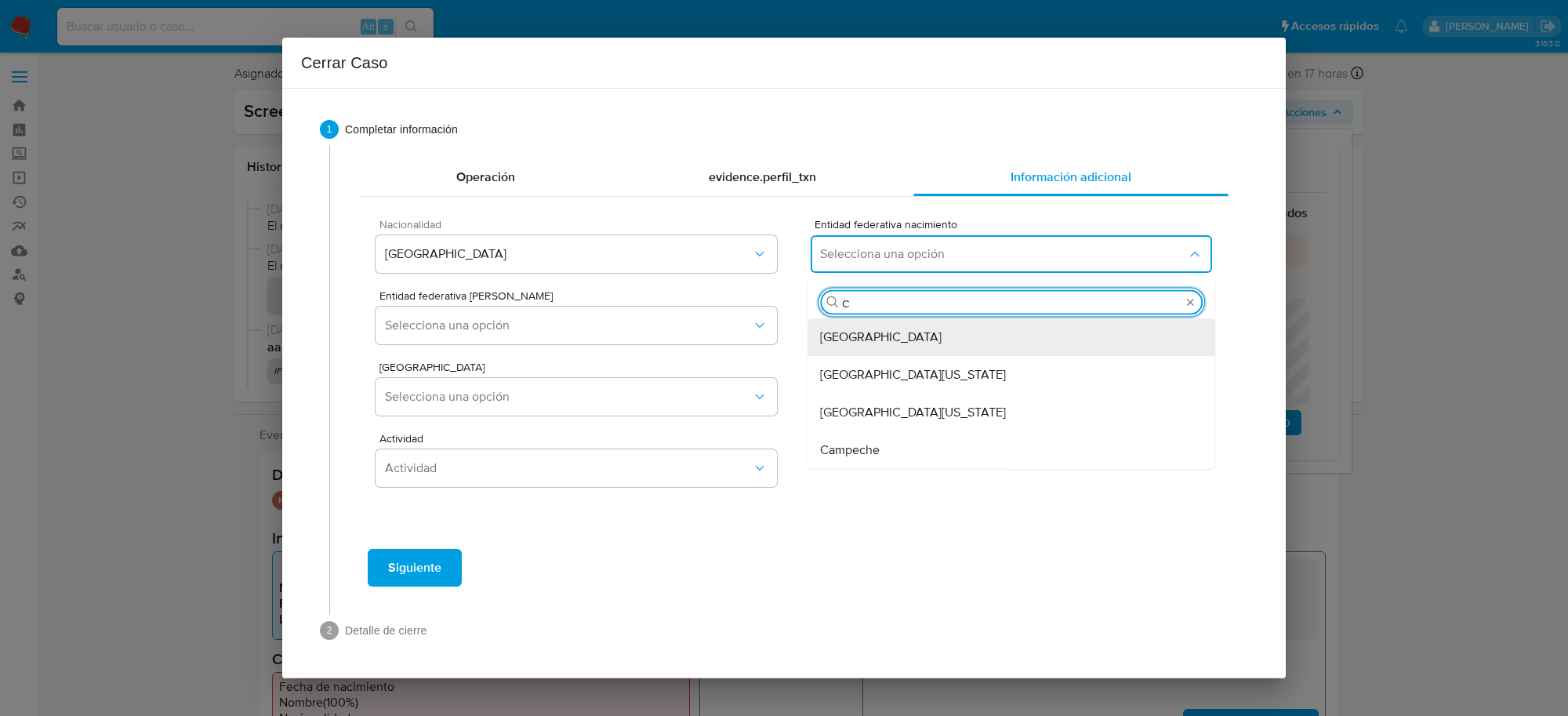
type input "CI"
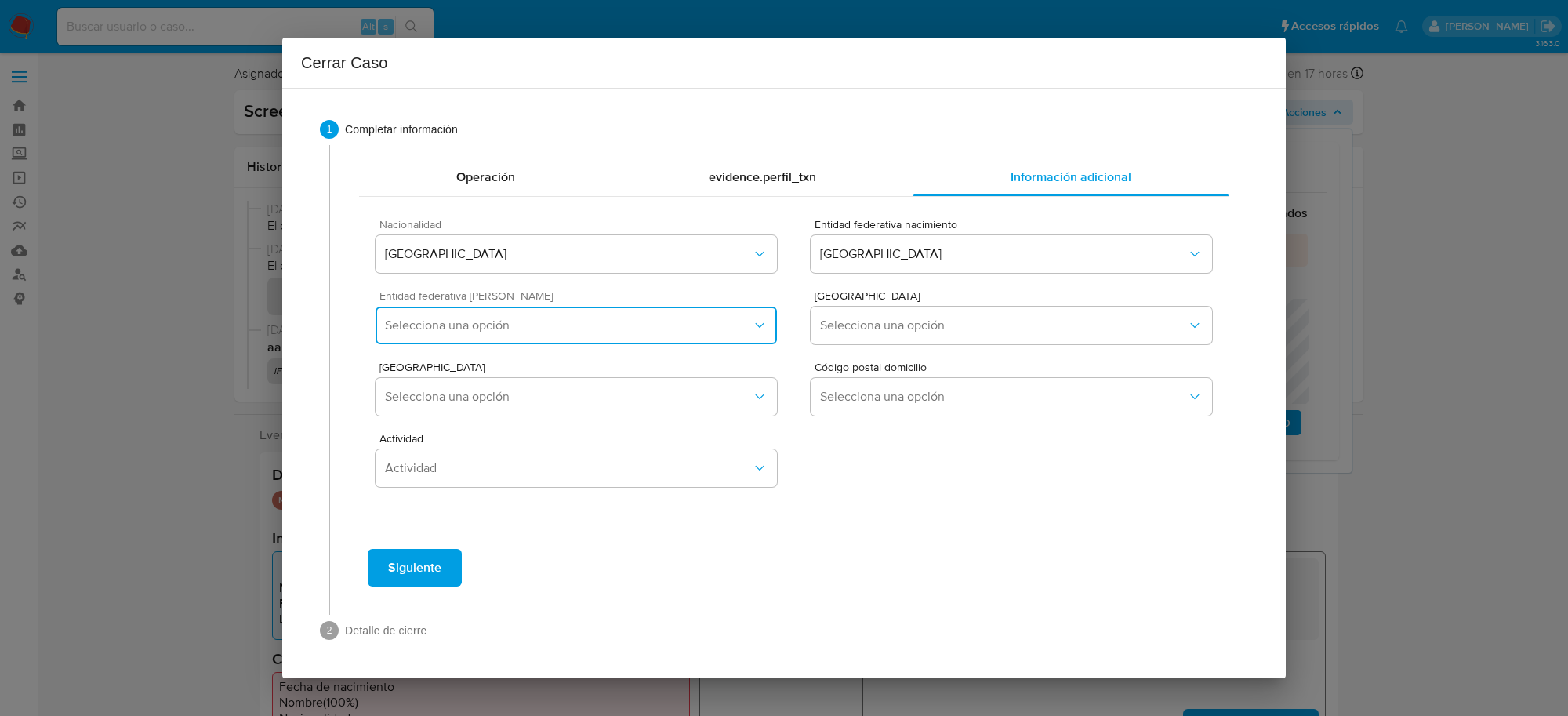
click at [697, 335] on button "Selecciona una opción" at bounding box center [576, 325] width 402 height 38
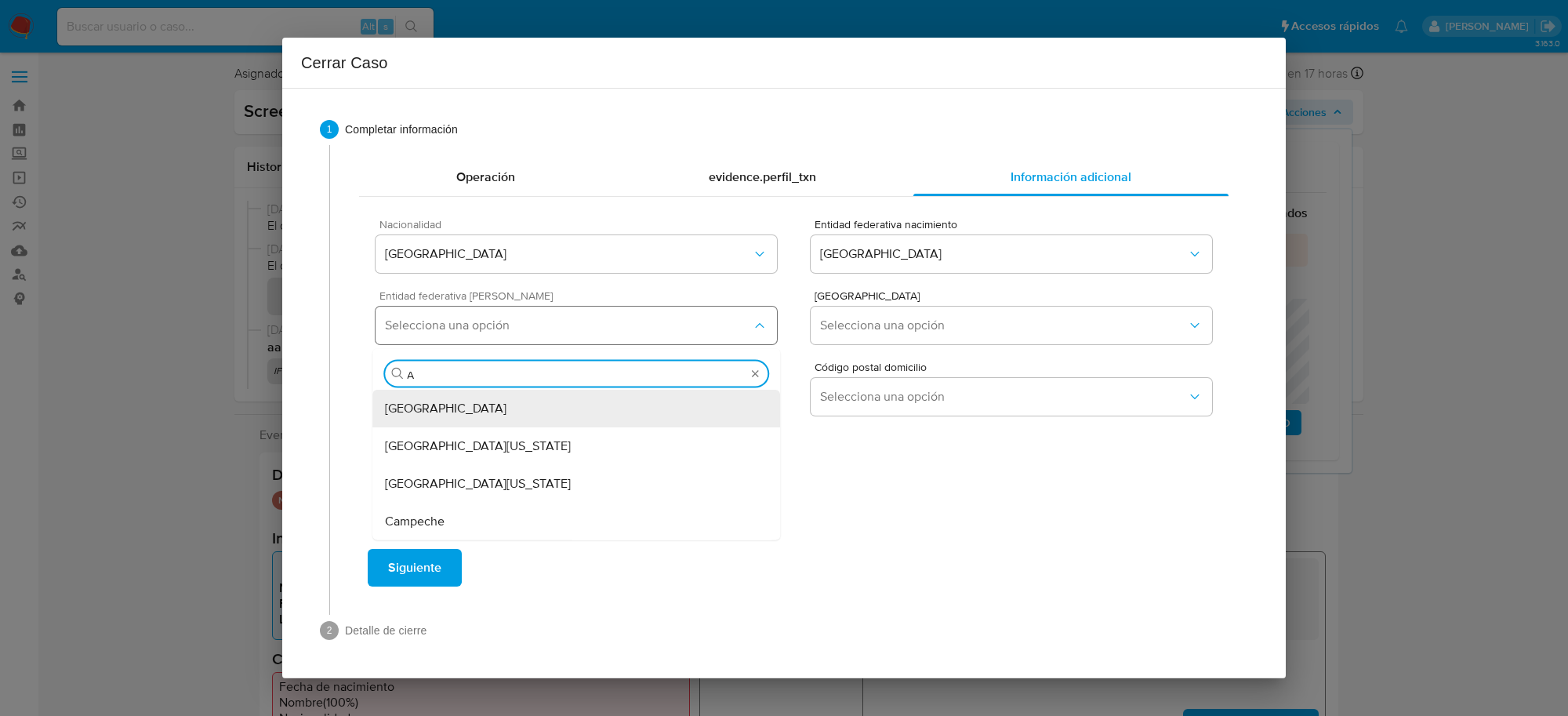
type input "AG"
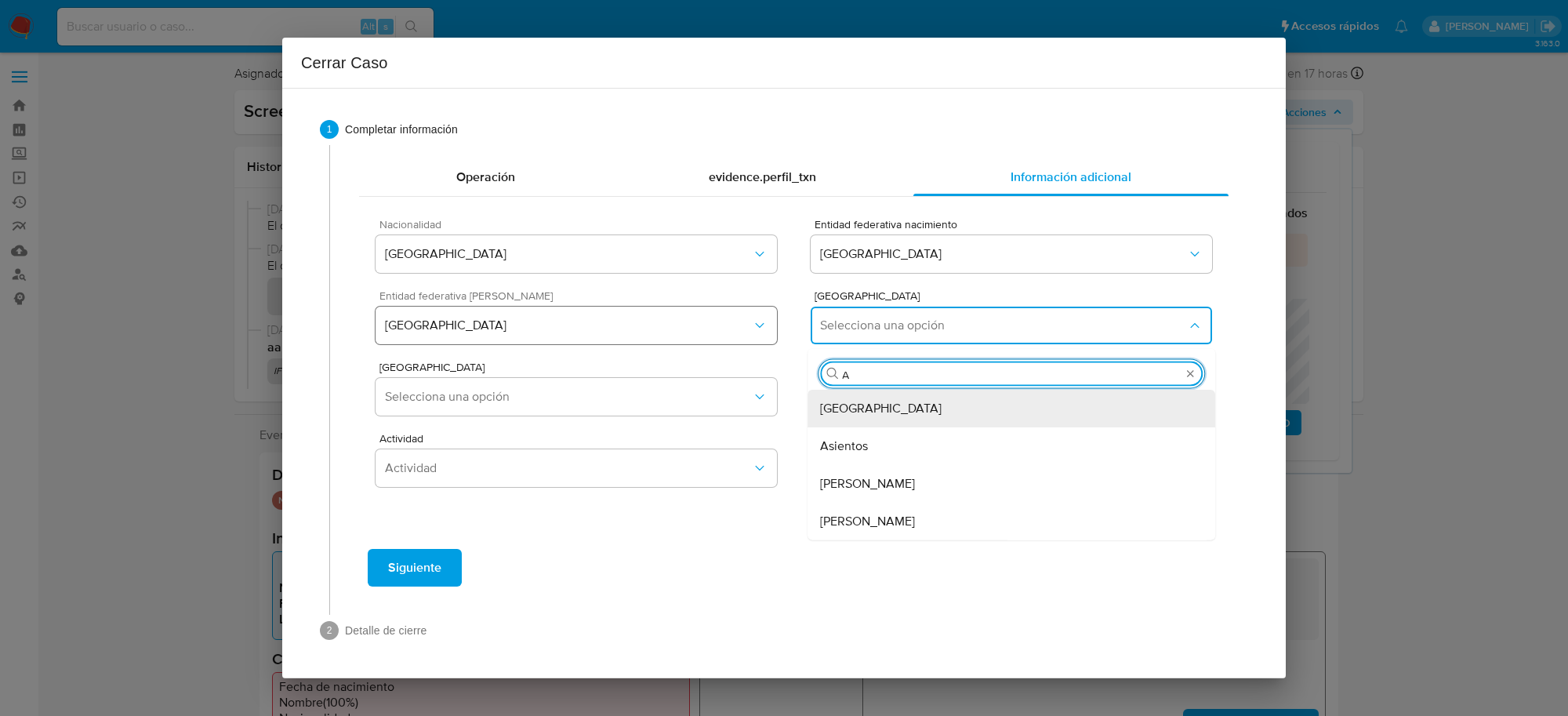
type input "AG"
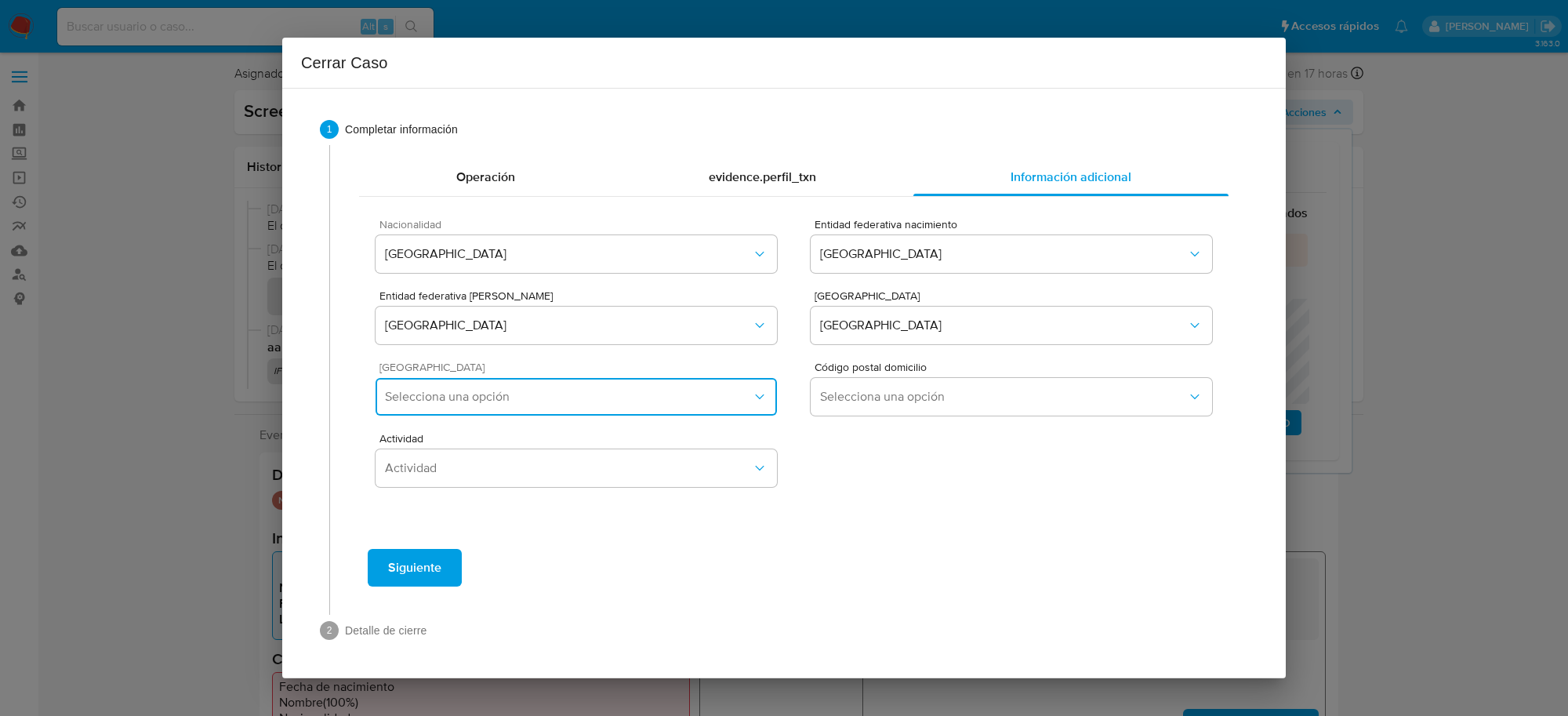
click at [643, 404] on span "Selecciona una opción" at bounding box center [568, 396] width 367 height 16
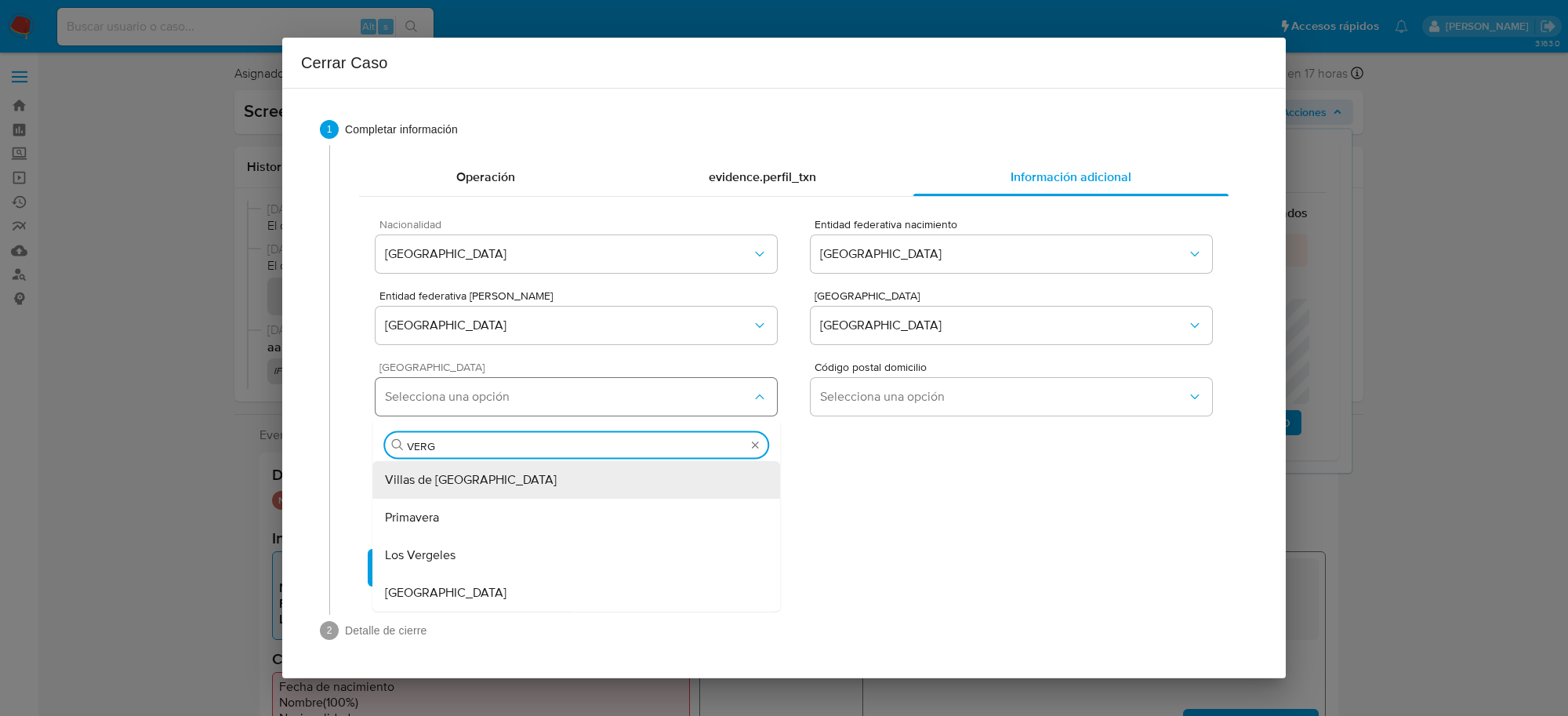
type input "VERGE"
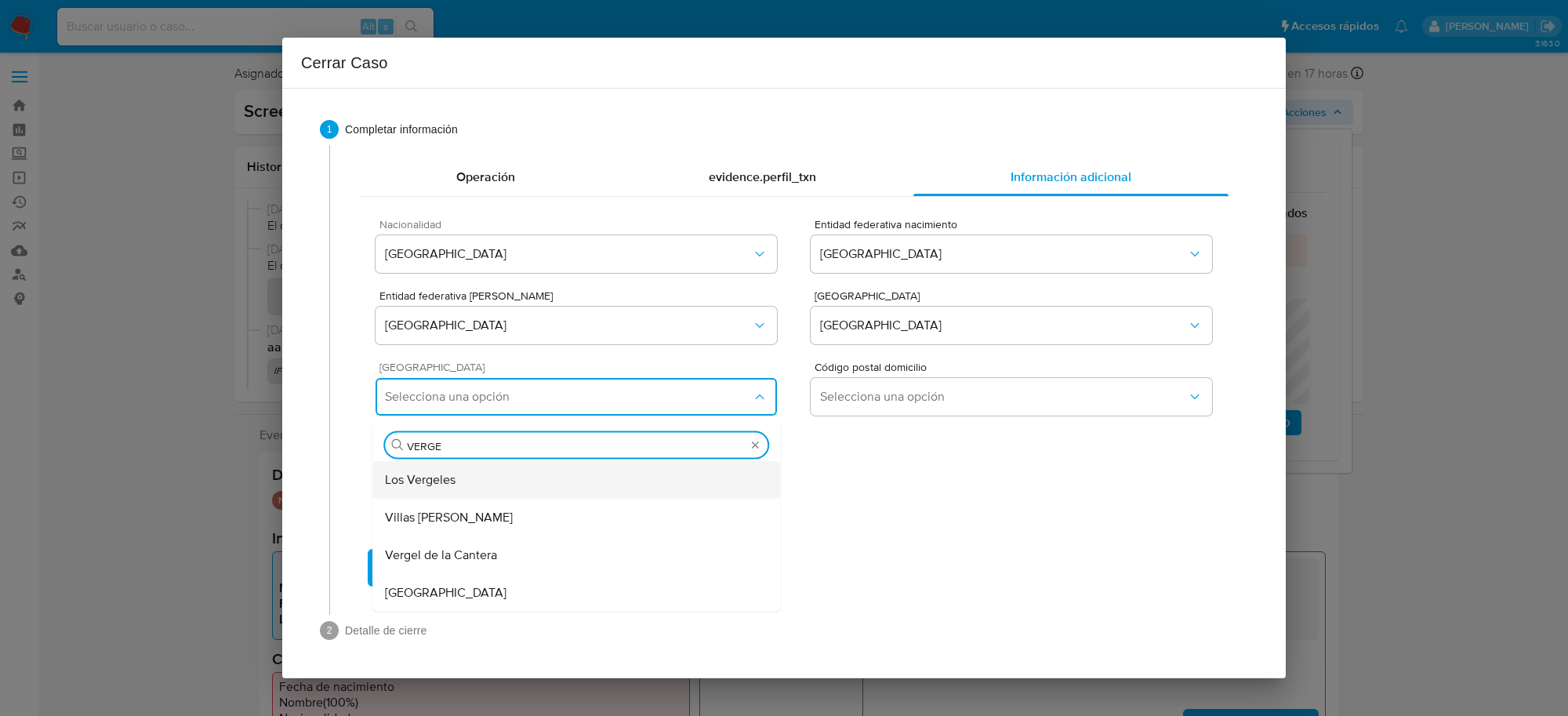
click at [604, 483] on div "Los Vergeles" at bounding box center [576, 480] width 382 height 38
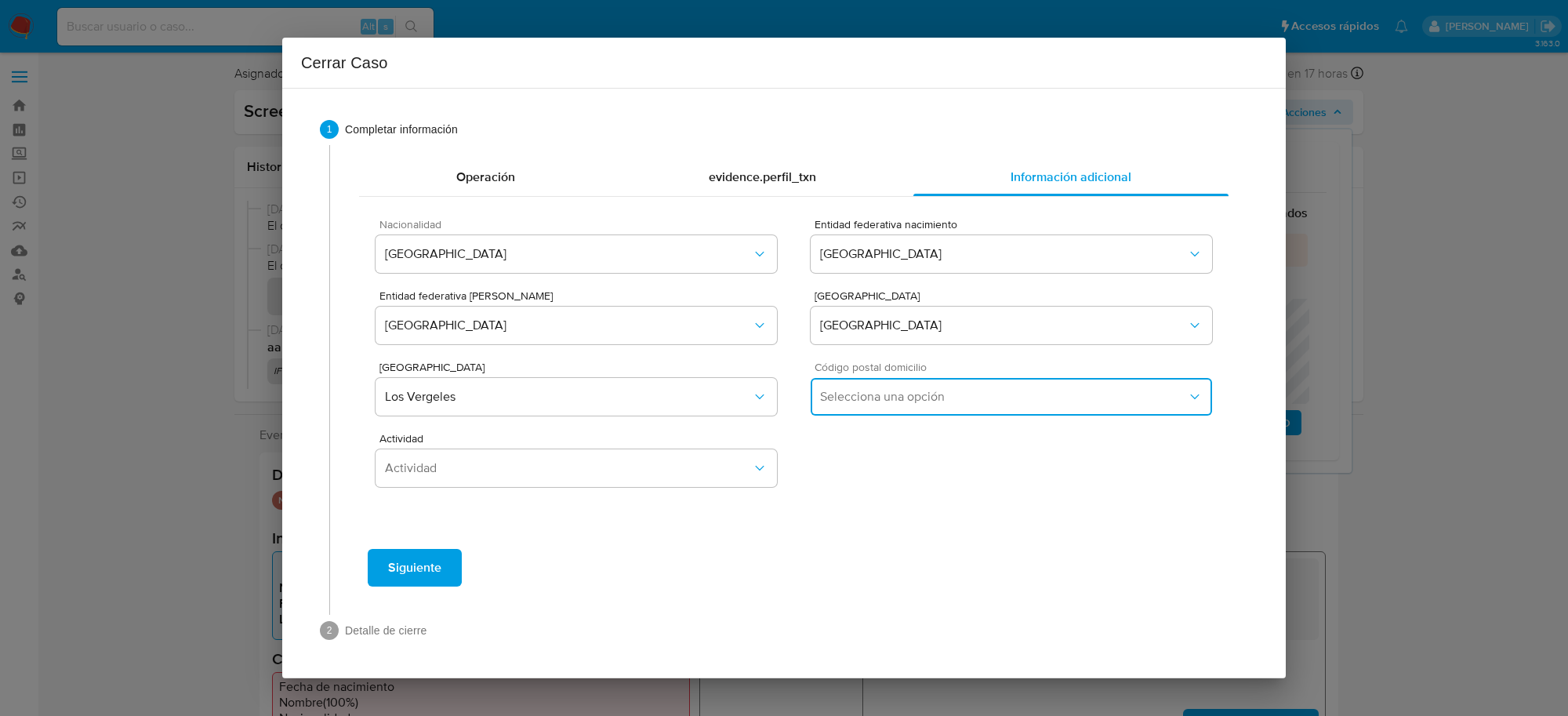
click at [853, 397] on span "Selecciona una opción" at bounding box center [1003, 396] width 367 height 16
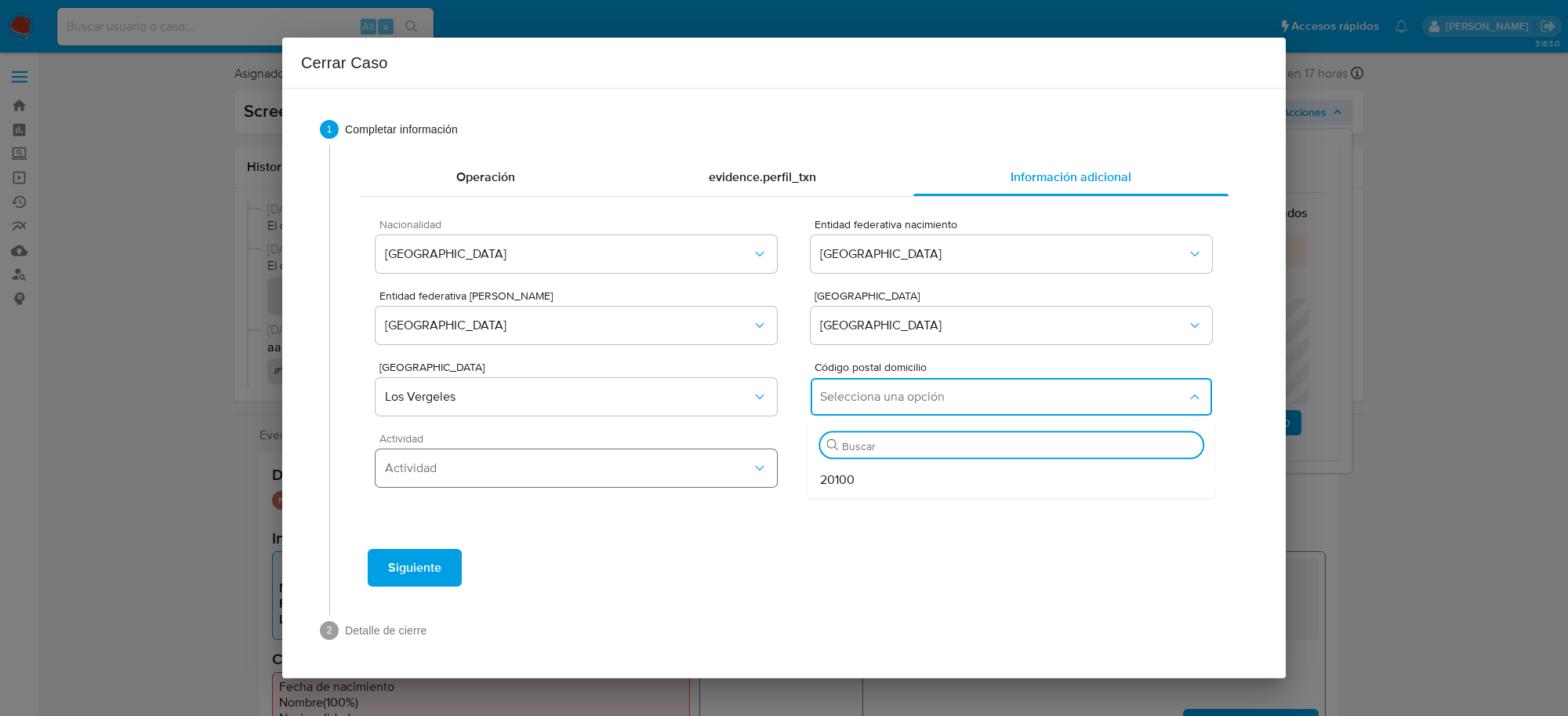
click at [867, 483] on div "20100" at bounding box center [1011, 480] width 382 height 38
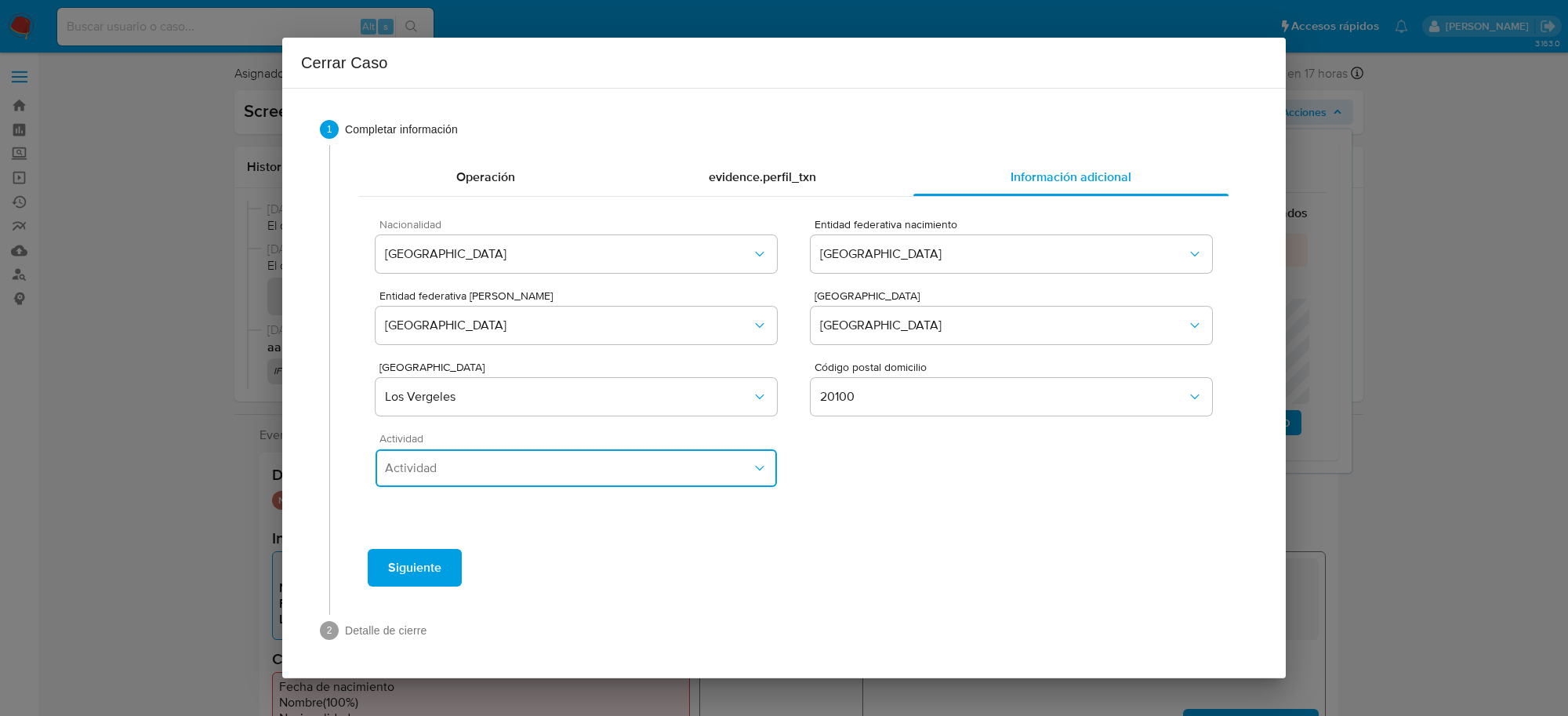
click at [588, 468] on span "Actividad" at bounding box center [568, 468] width 367 height 16
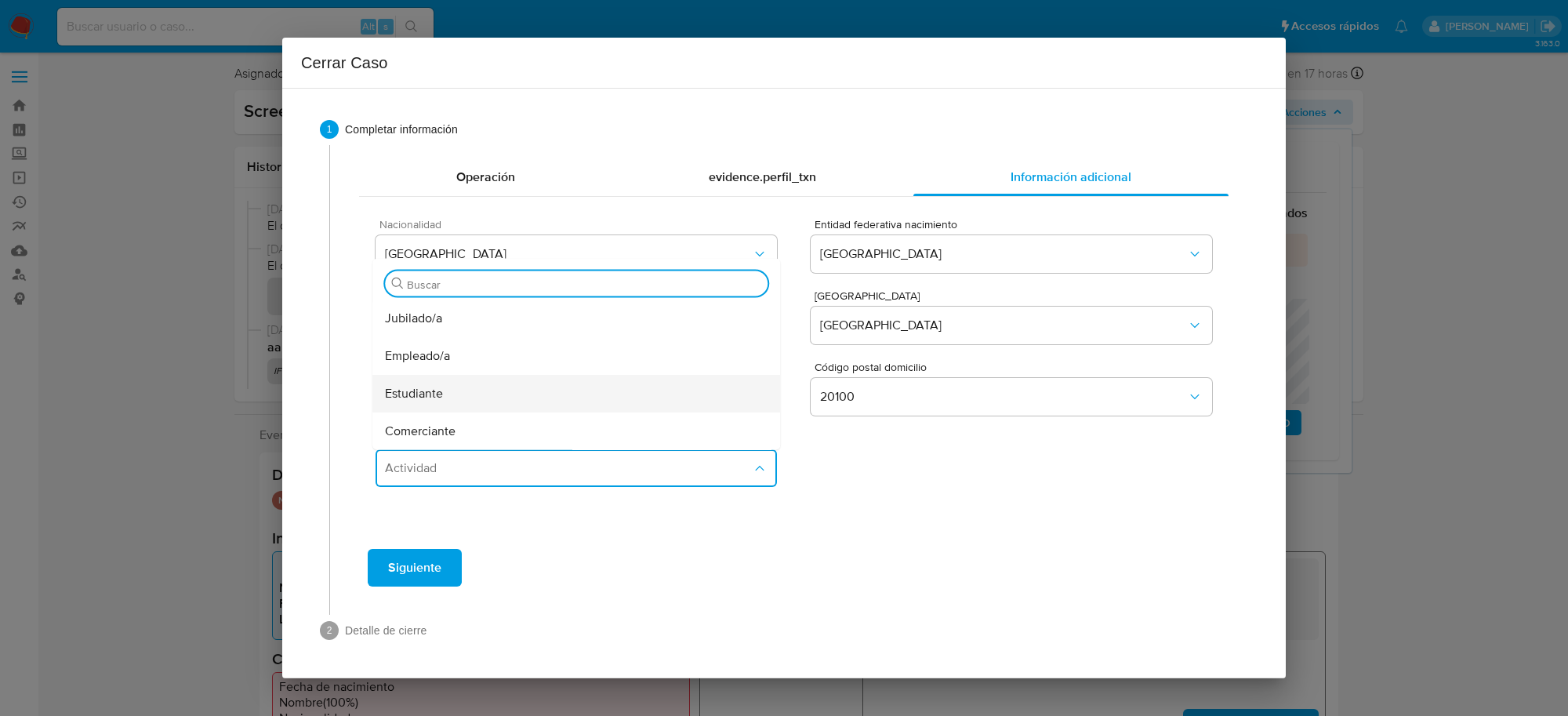
scroll to position [98, 0]
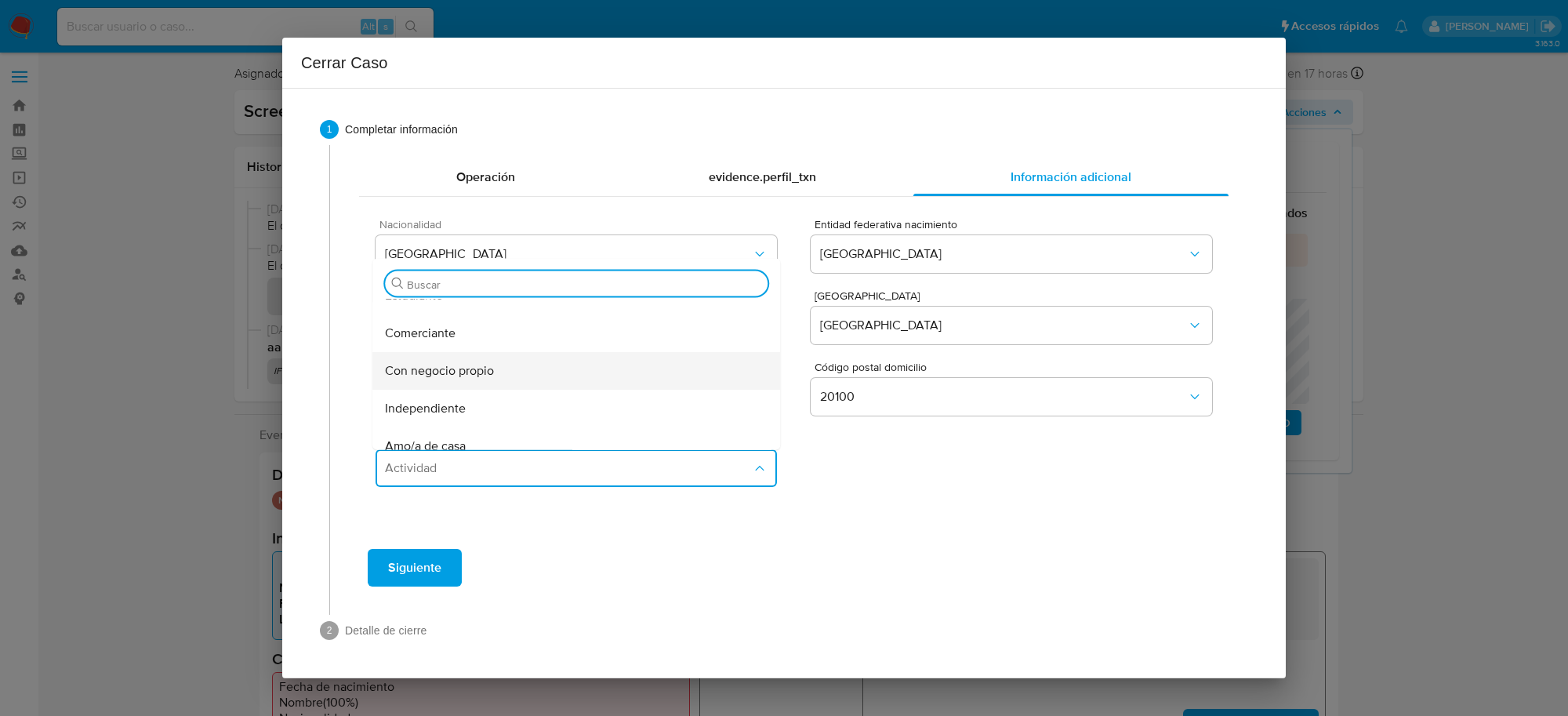
click at [464, 367] on span "Con negocio propio" at bounding box center [439, 370] width 109 height 16
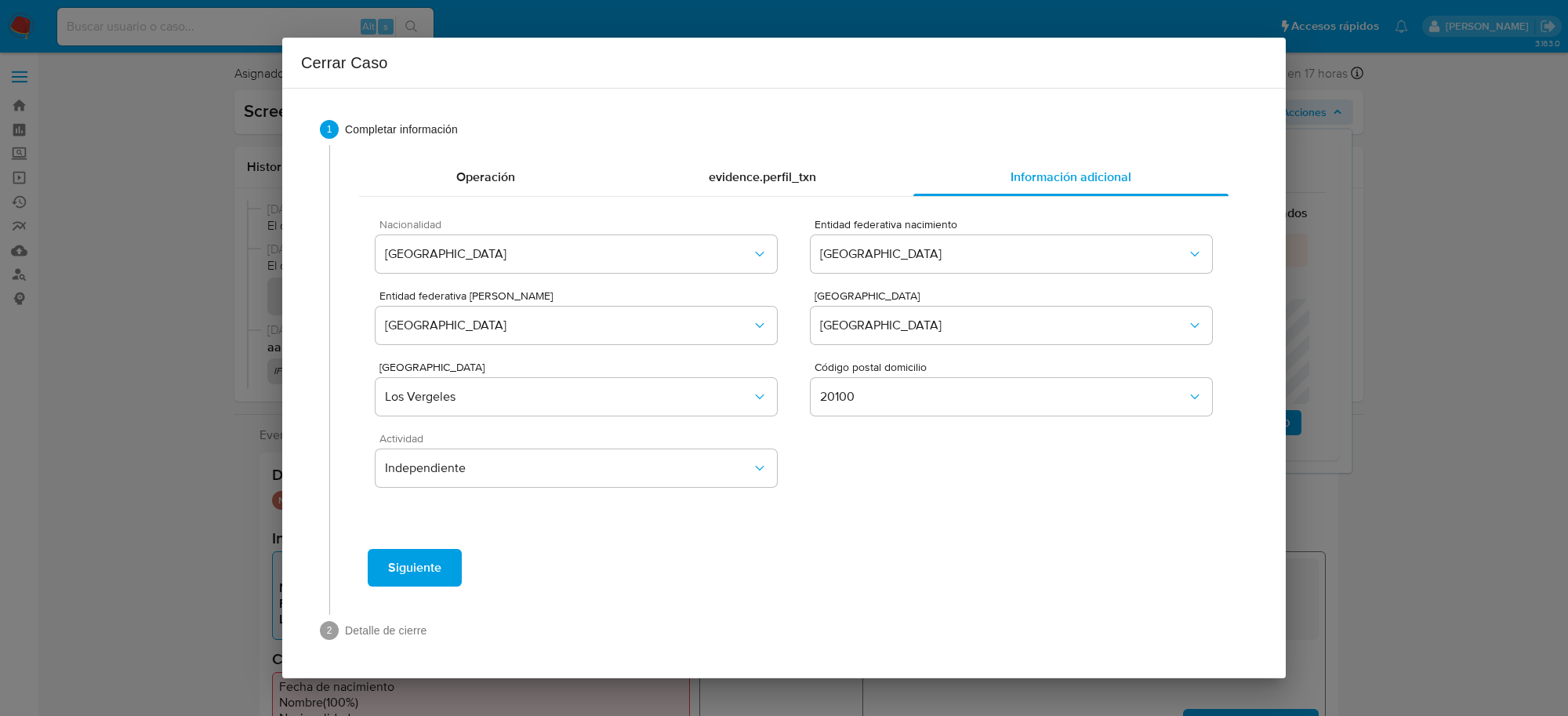
click at [445, 573] on button "Siguiente" at bounding box center [415, 567] width 94 height 38
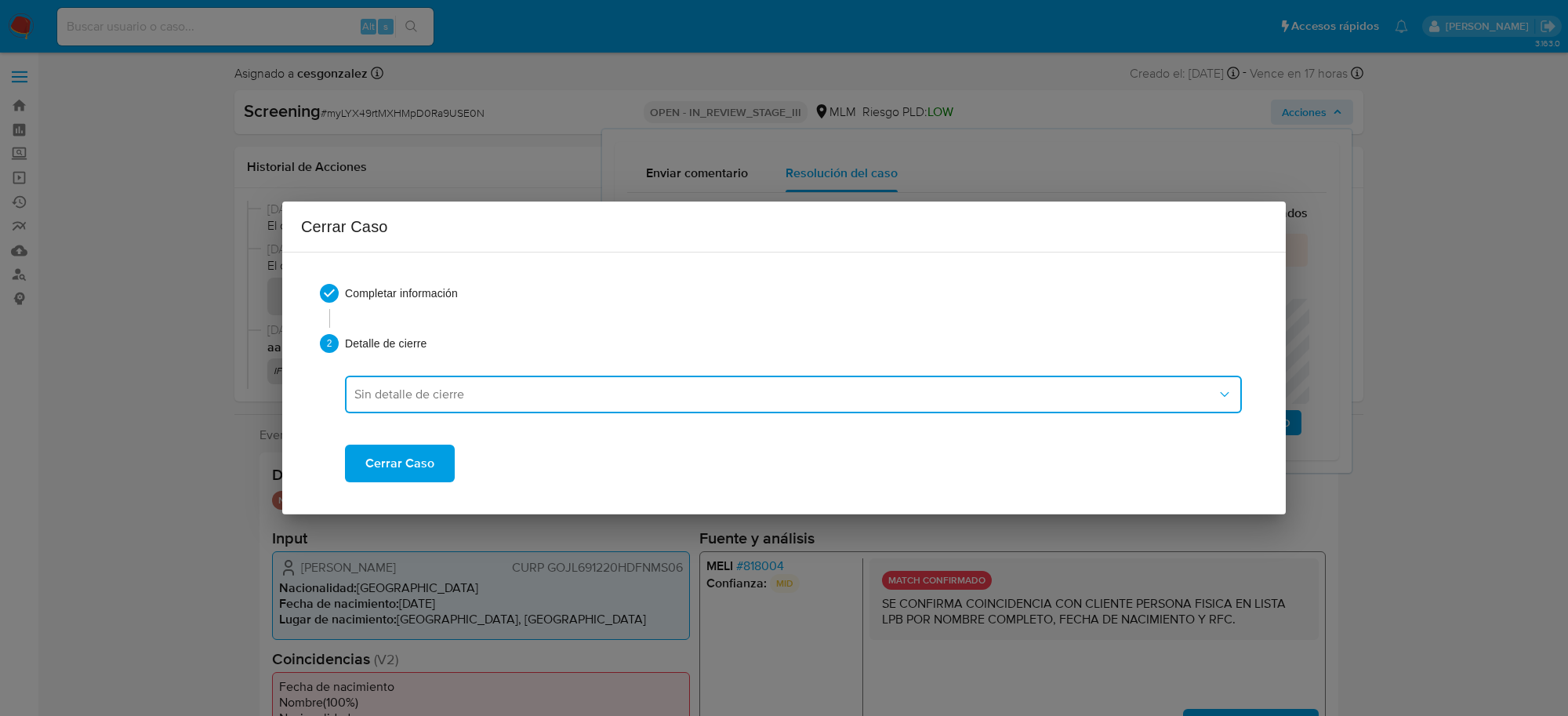
click at [460, 397] on span "Sin detalle de cierre" at bounding box center [786, 394] width 862 height 16
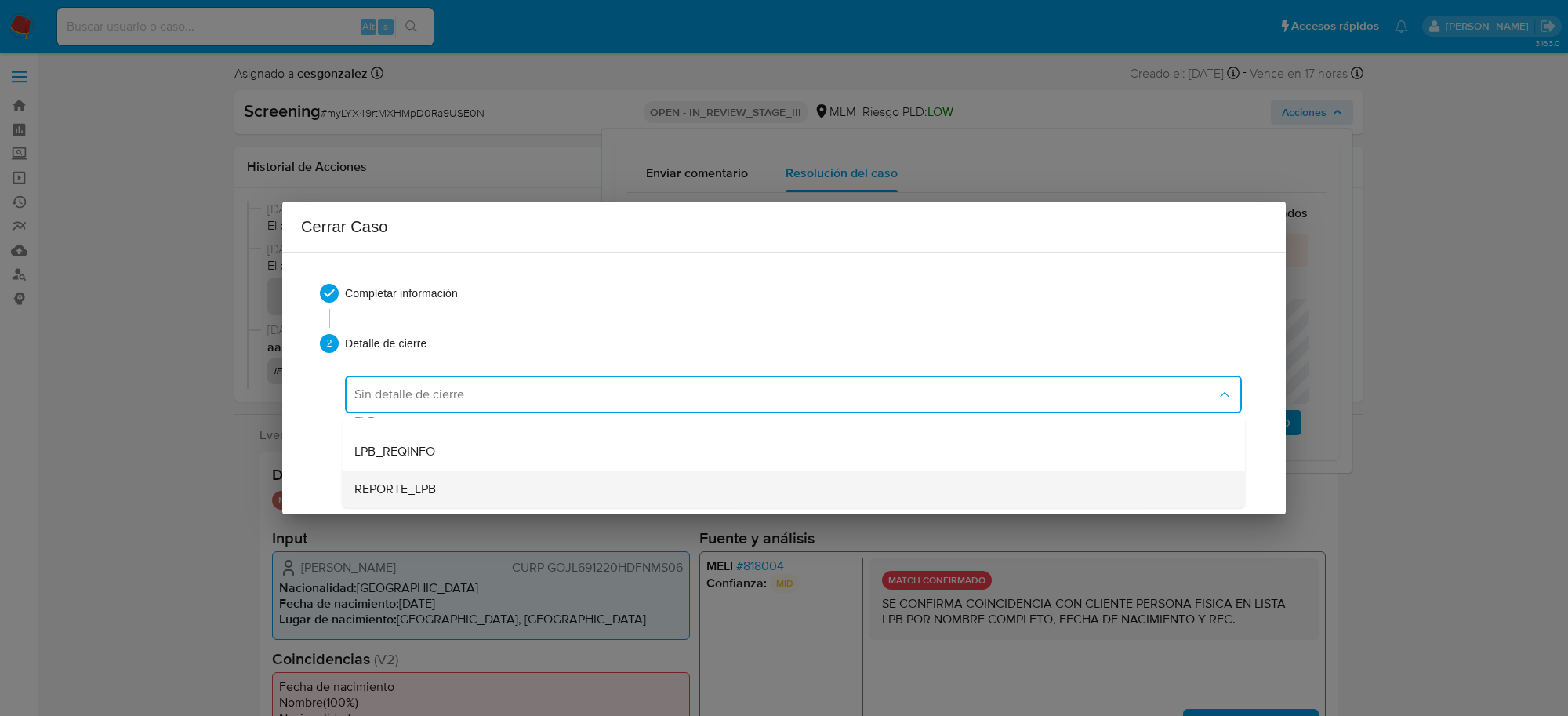
click at [448, 491] on div "REPORTE_LPB" at bounding box center [793, 489] width 878 height 38
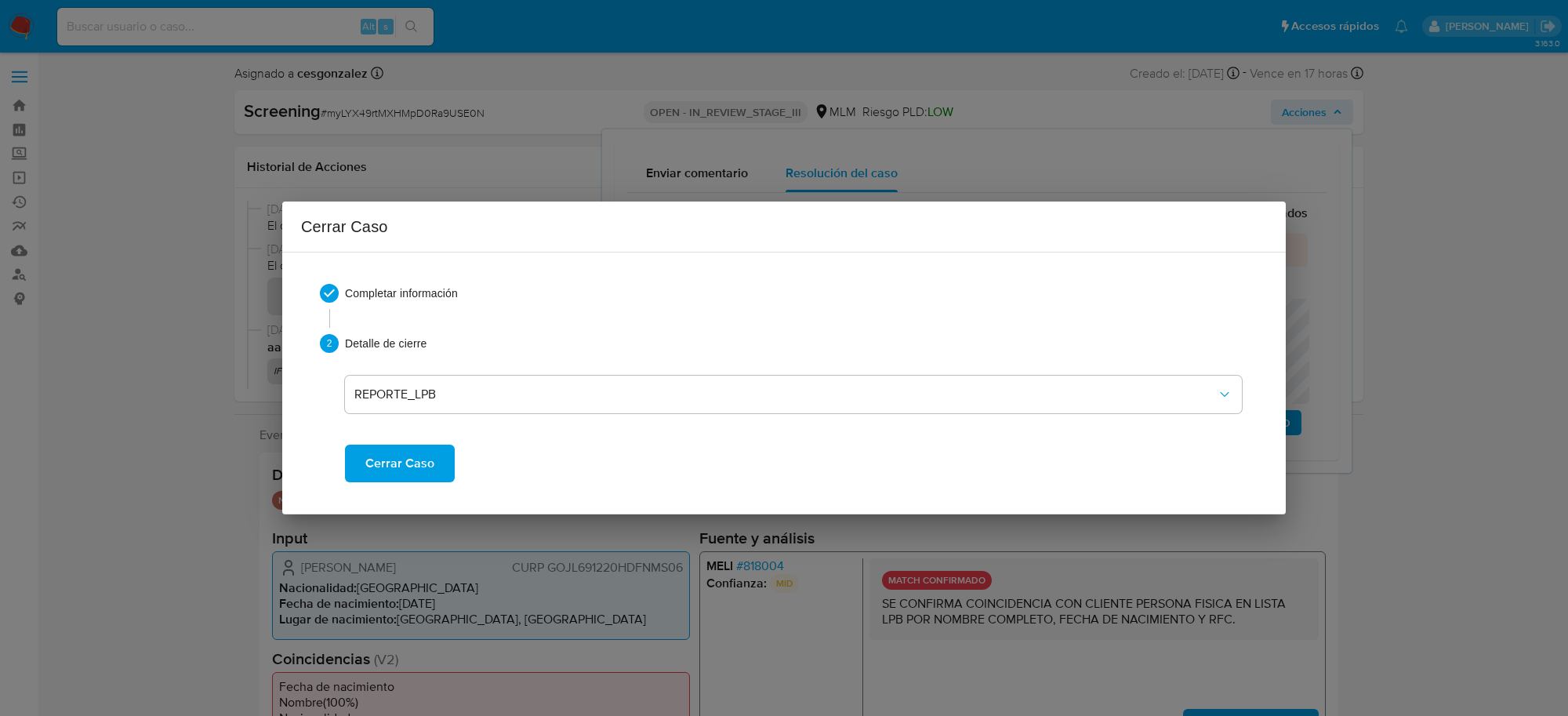
click at [422, 469] on span "Cerrar Caso" at bounding box center [400, 463] width 69 height 35
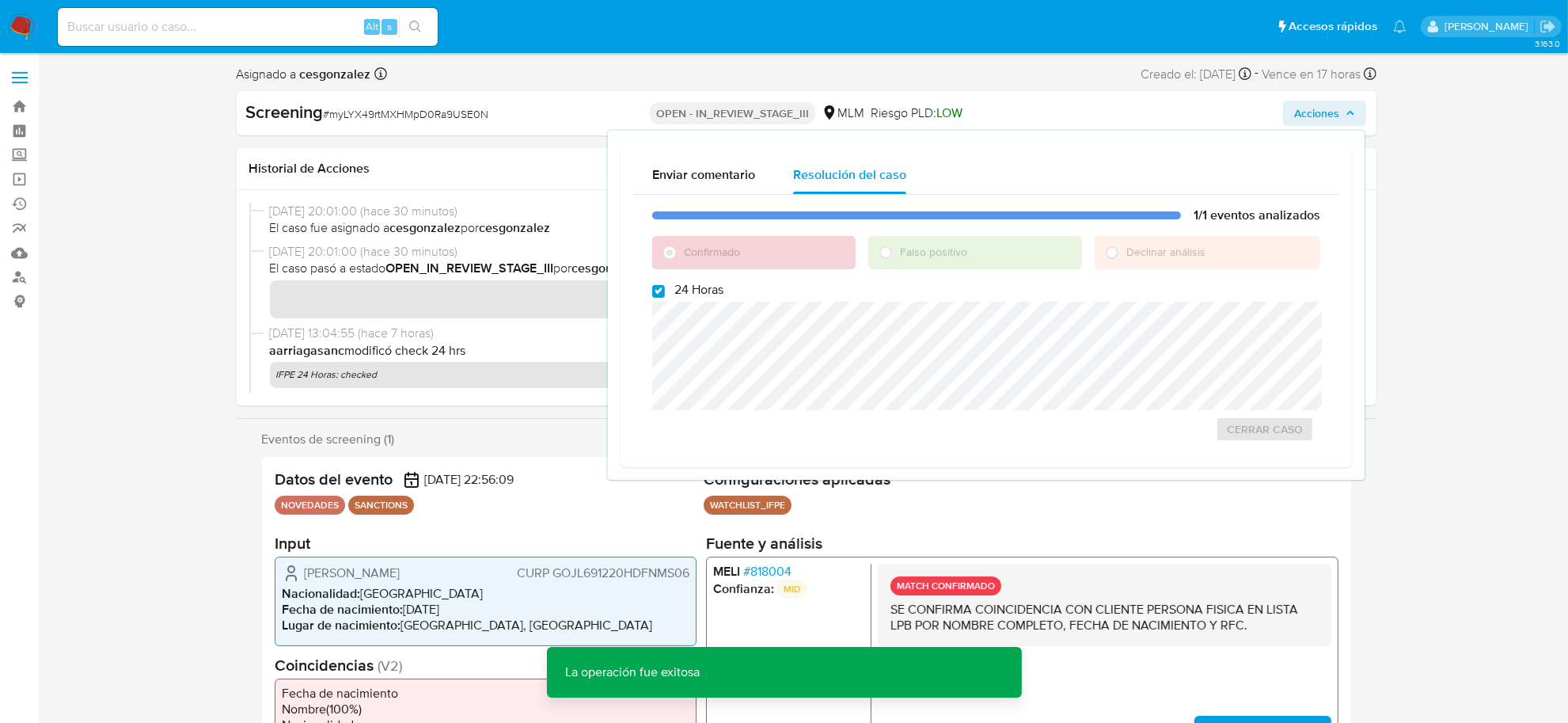
click at [419, 113] on span "# myLYX49rtMXHMpD0Ra9USE0N" at bounding box center [406, 113] width 165 height 16
copy span "myLYX49rtMXHMpD0Ra9USE0N"
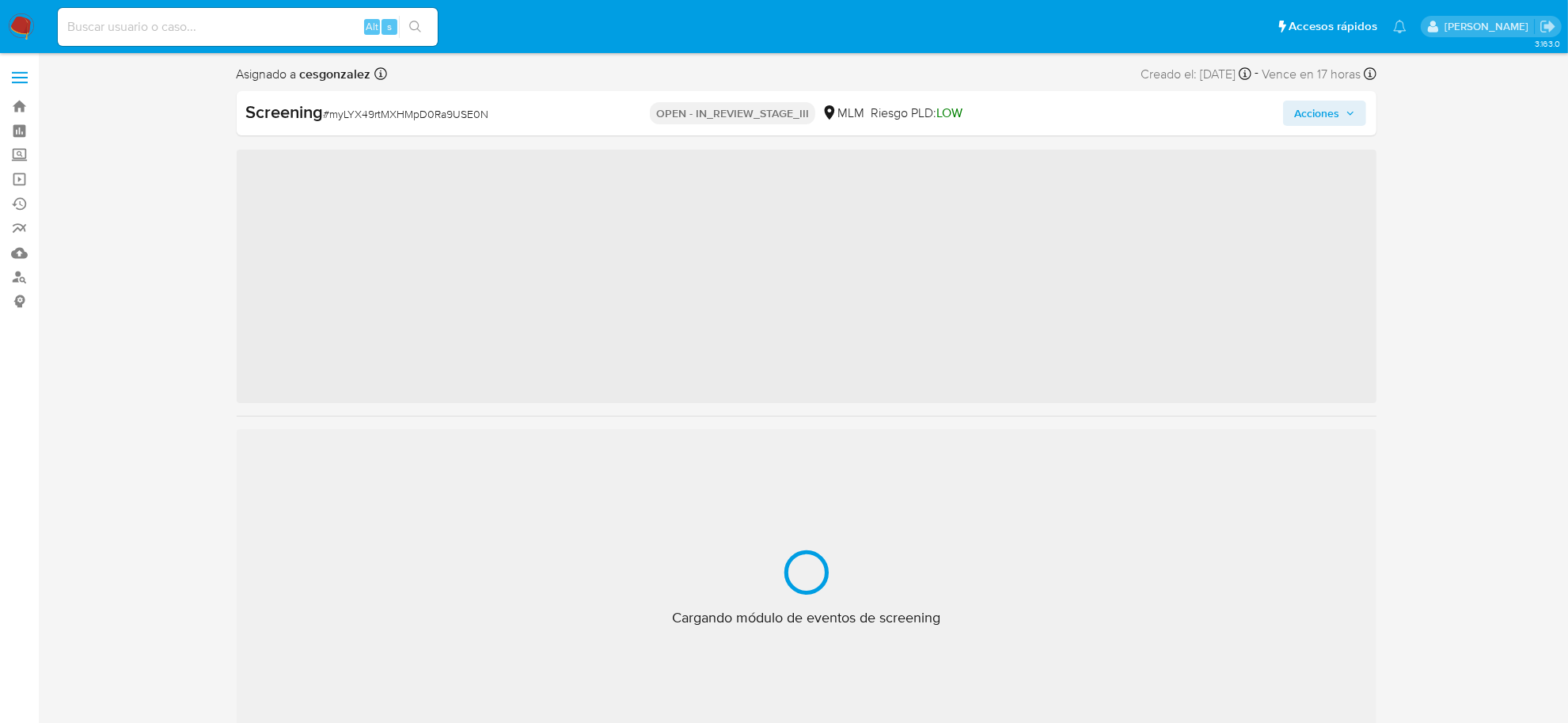
scroll to position [781, 0]
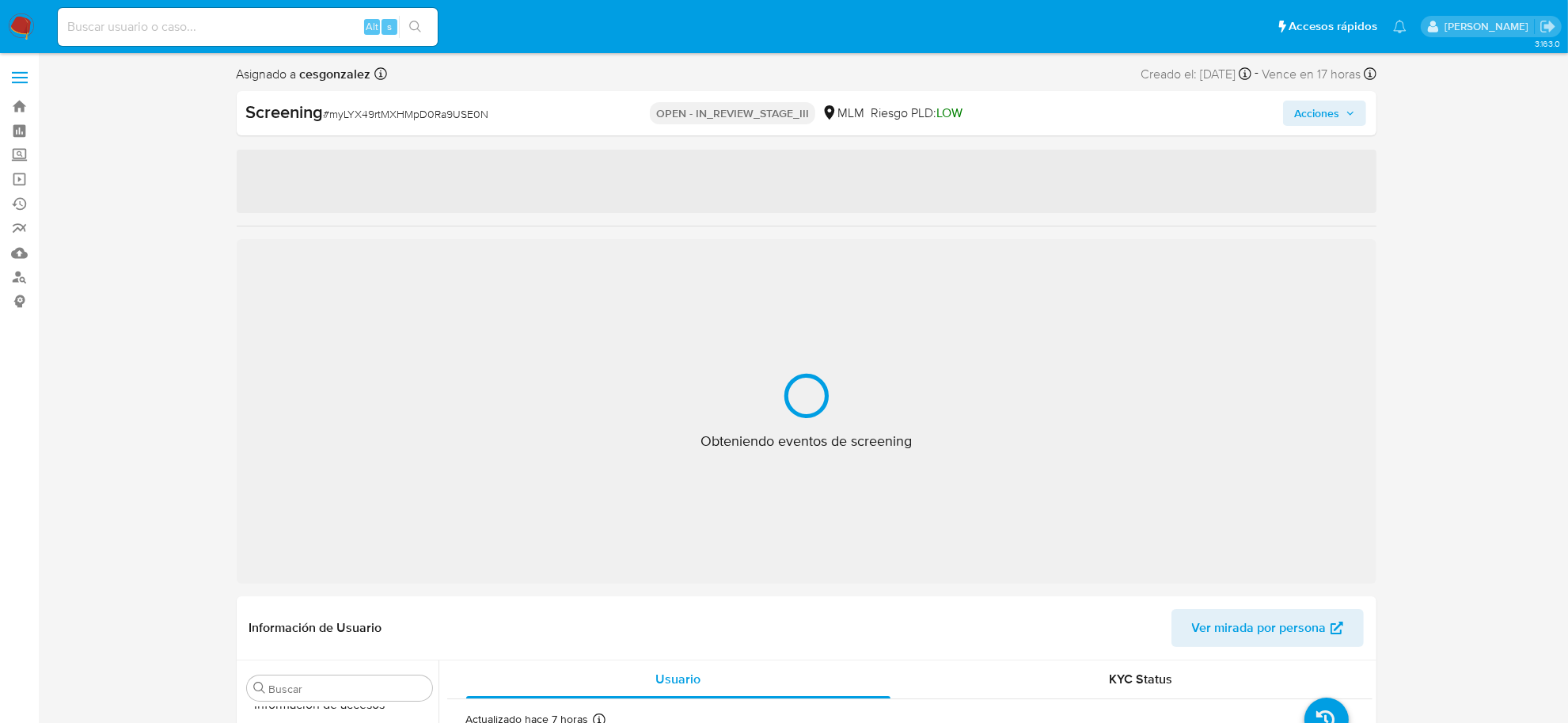
select select "10"
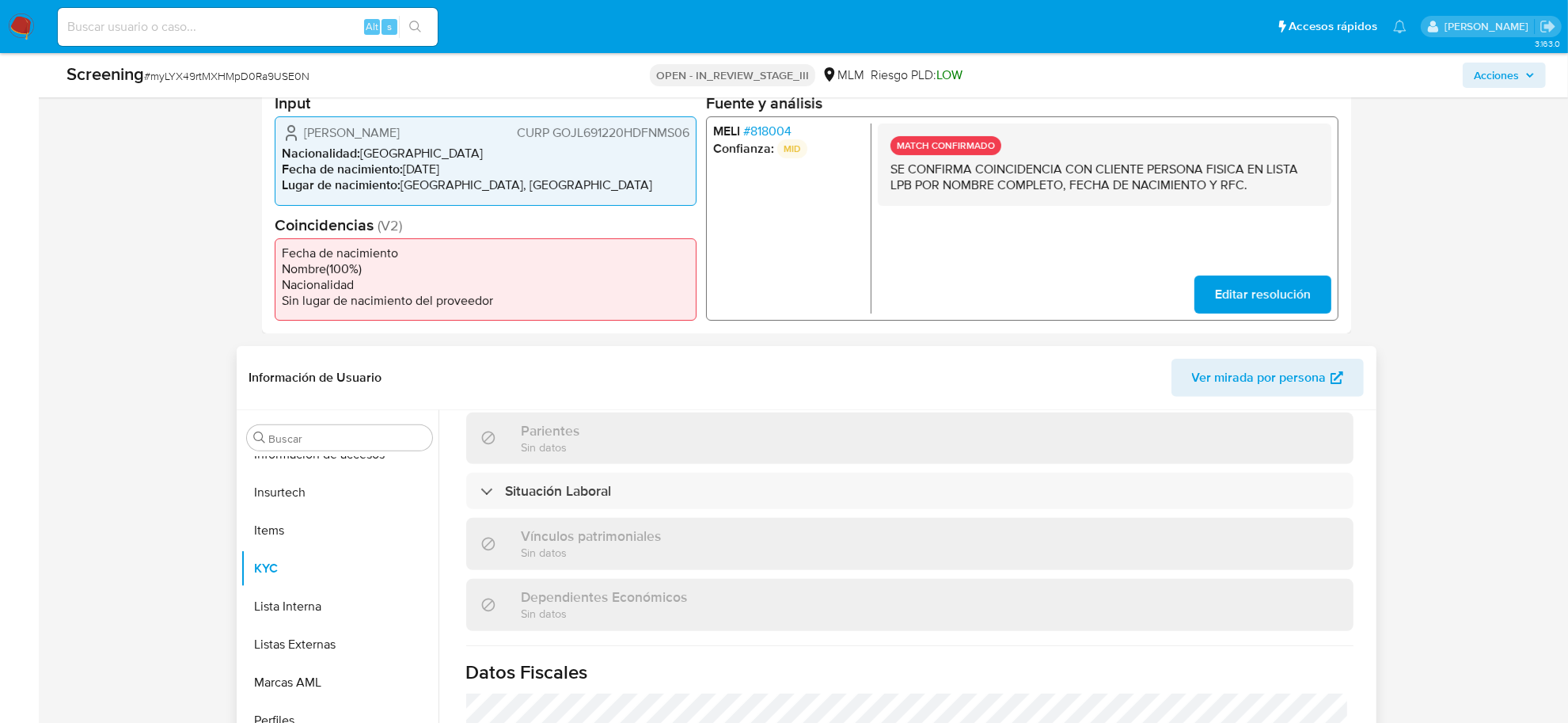
scroll to position [1000, 0]
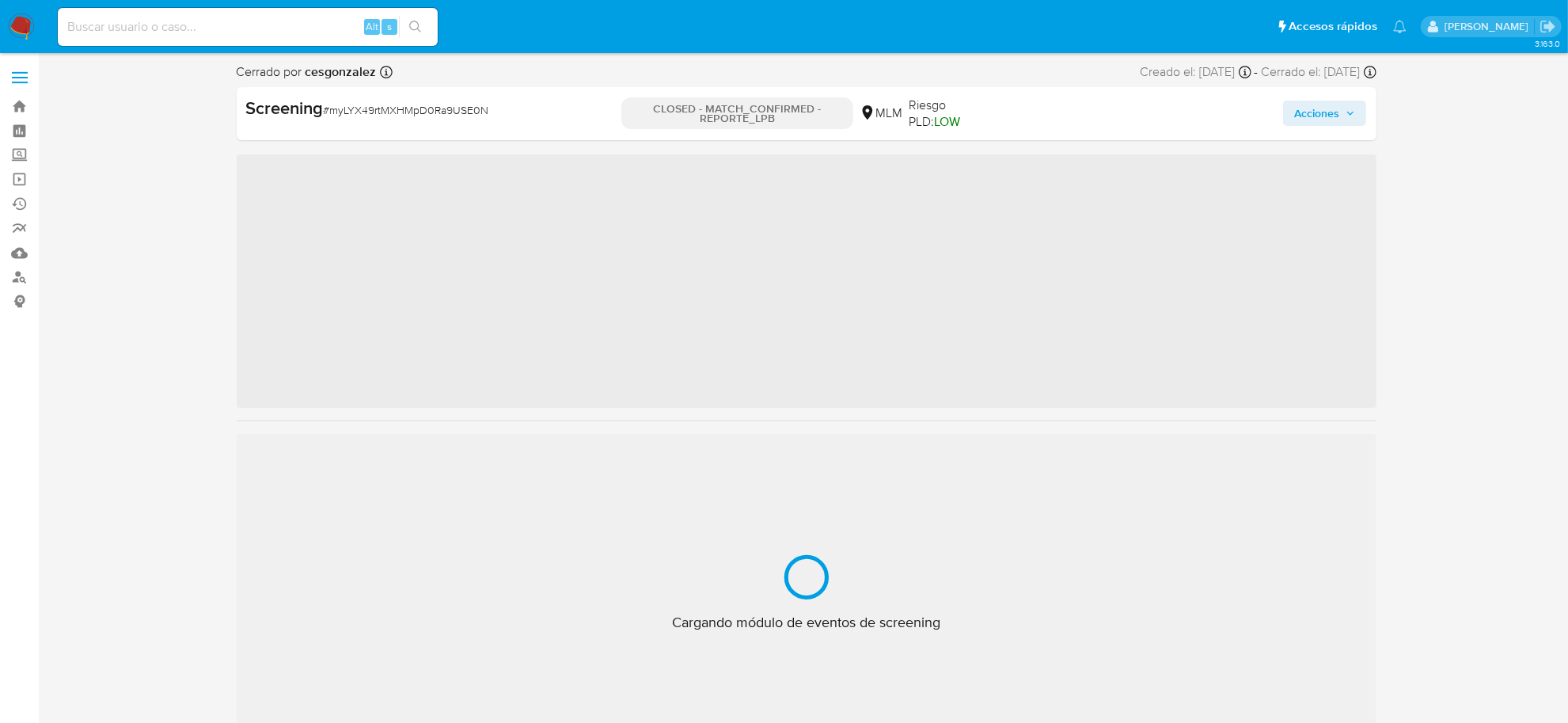
scroll to position [781, 0]
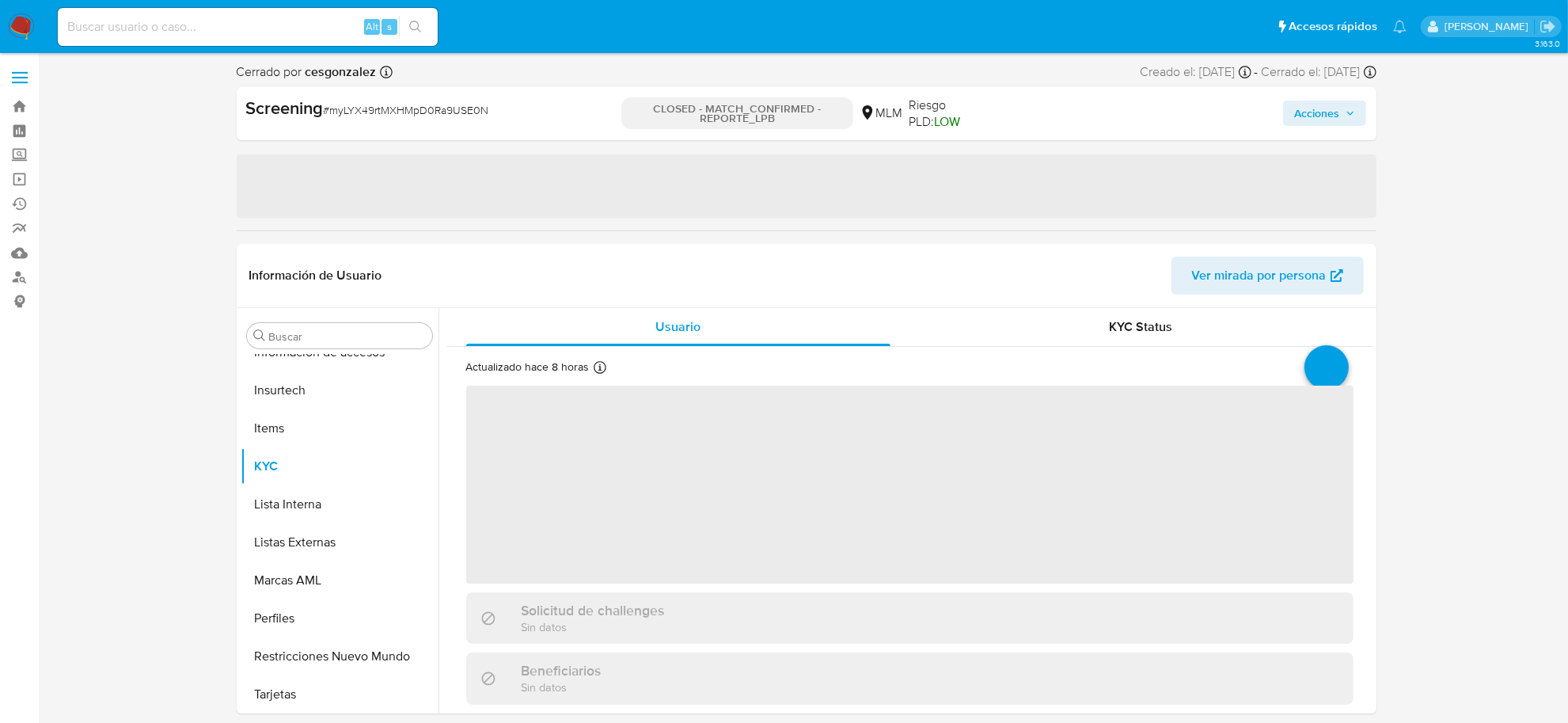
select select "10"
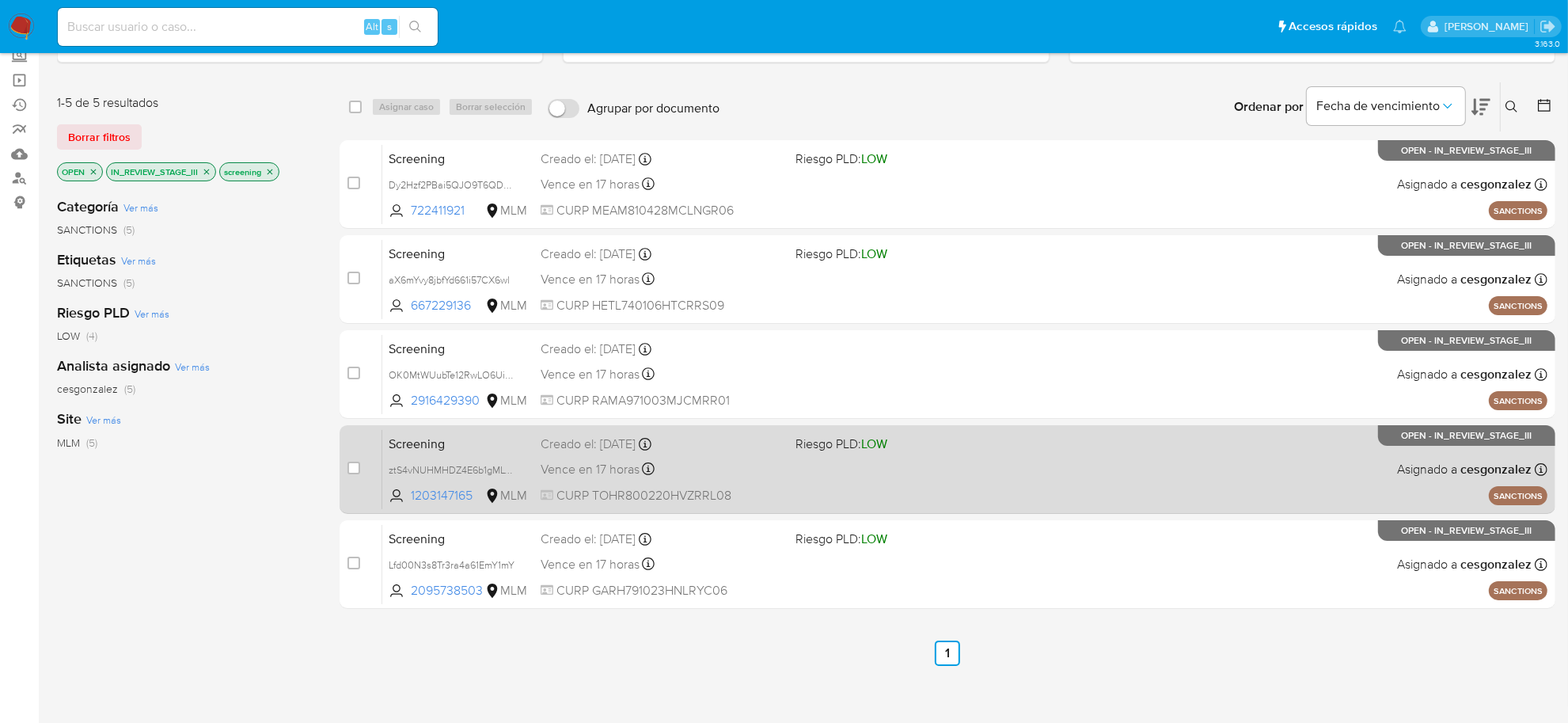
scroll to position [198, 0]
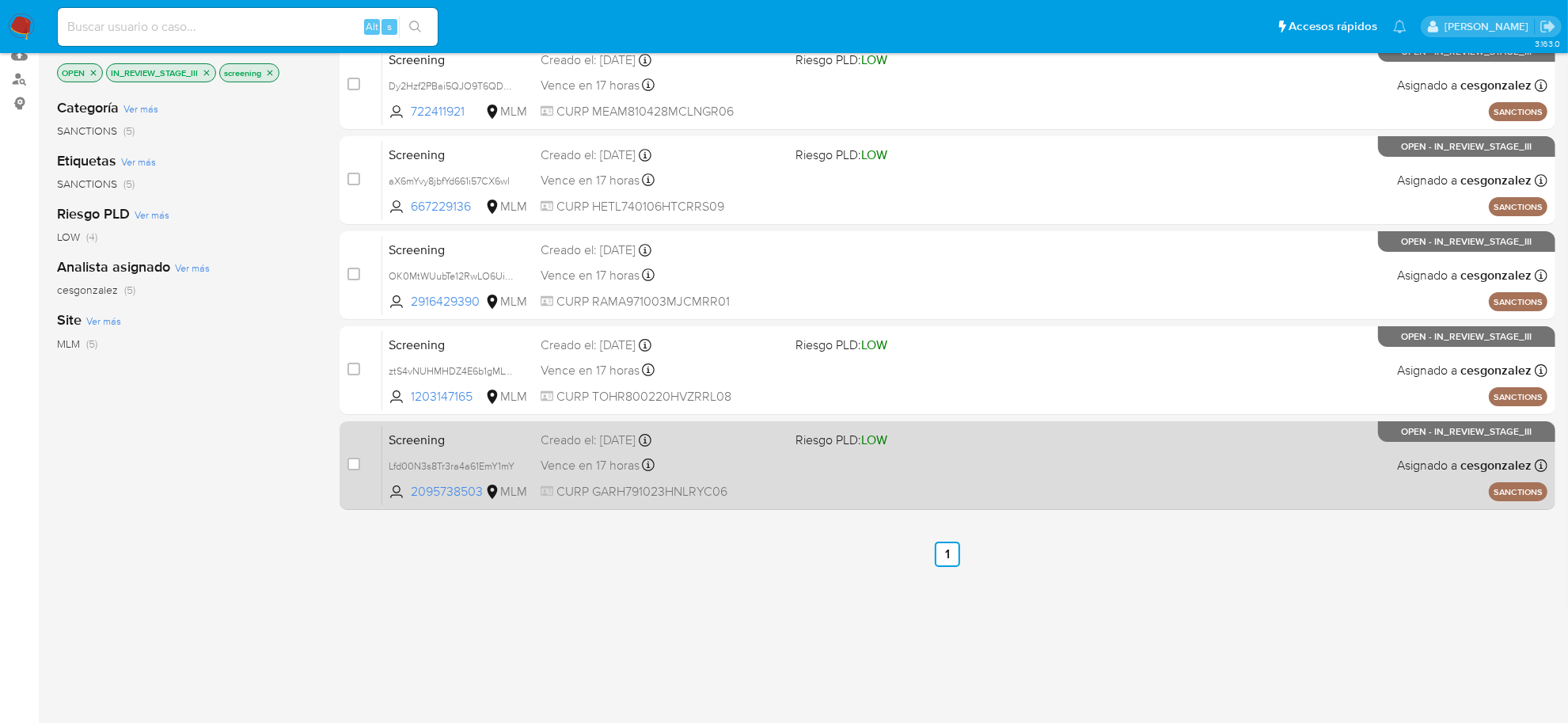
click at [720, 467] on div "Vence en 17 horas Vence el [DATE] 13:10:27" at bounding box center [662, 465] width 242 height 21
click at [551, 468] on span "Vence en 17 horas" at bounding box center [590, 465] width 99 height 18
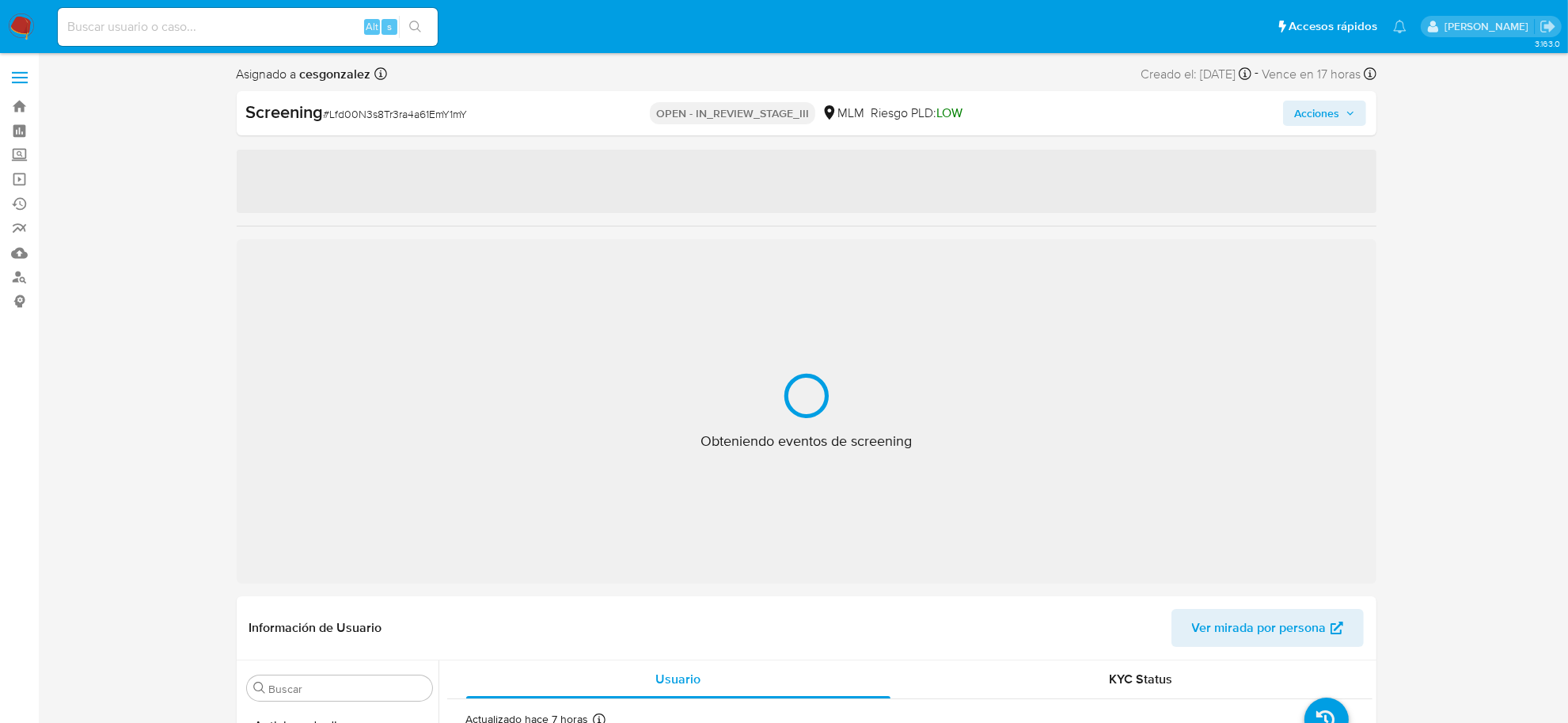
select select "10"
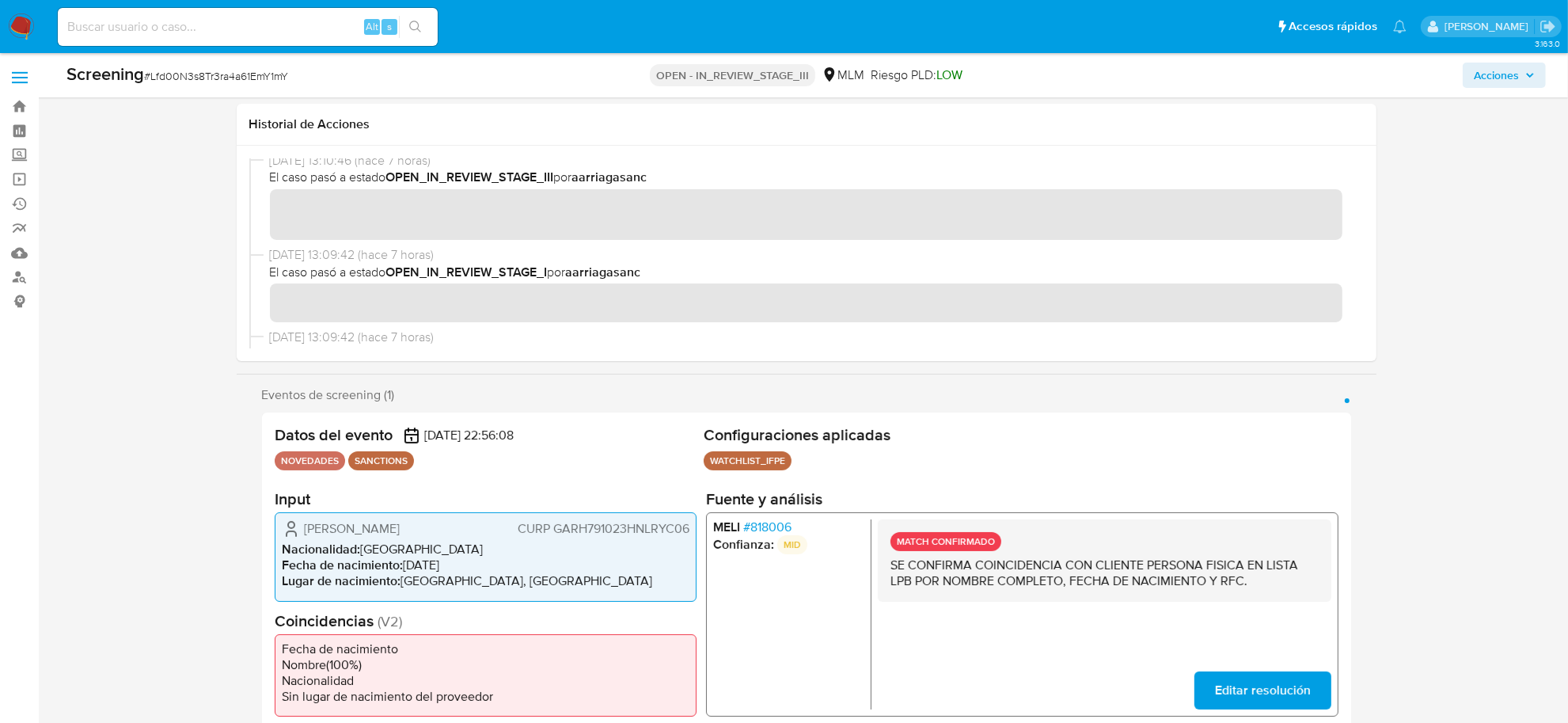
scroll to position [495, 0]
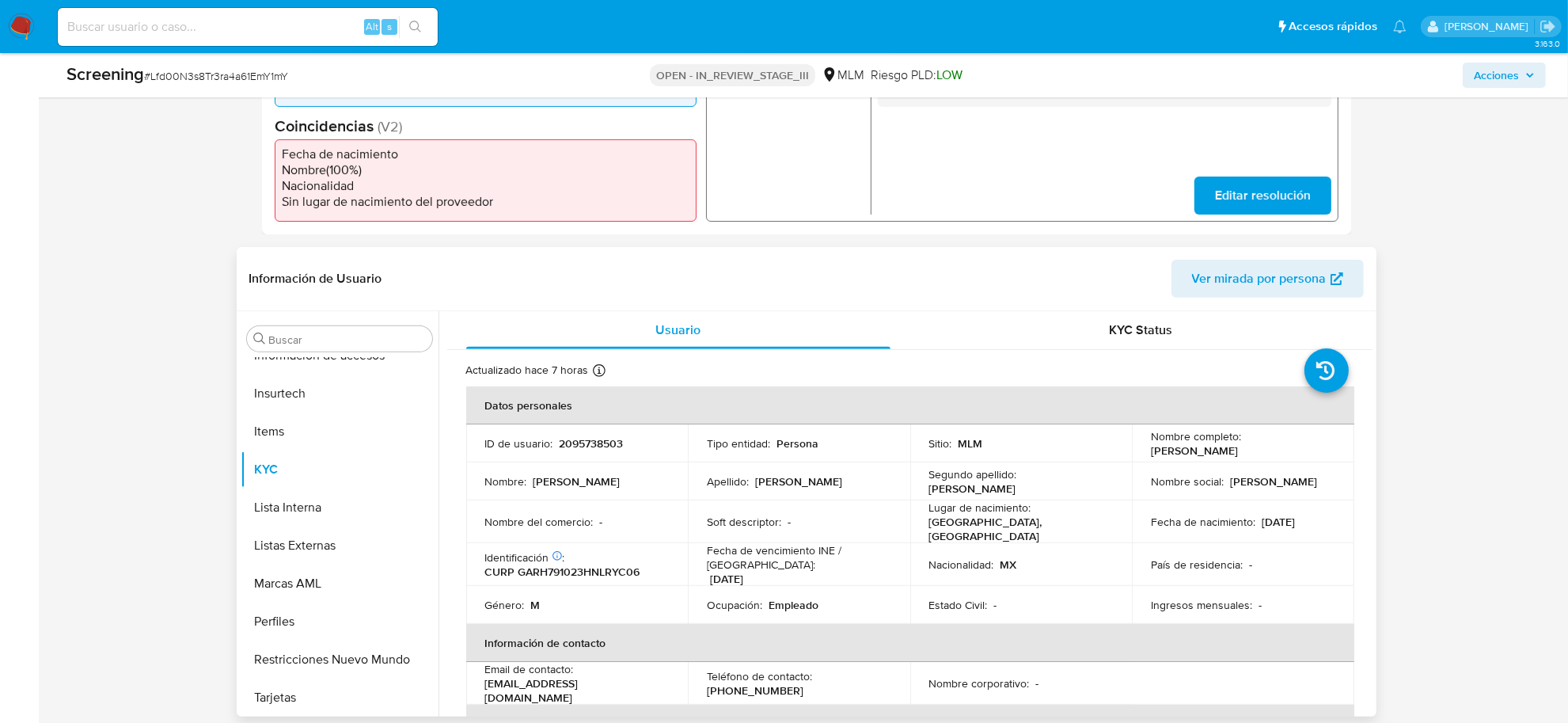
click at [604, 575] on td "Identificación CIC: 243991873 : CURP GARH791023HNLRYC06" at bounding box center [577, 564] width 223 height 43
click at [604, 568] on p "CURP GARH791023HNLRYC06" at bounding box center [562, 571] width 155 height 14
copy p "GARH791023HNLRYC06"
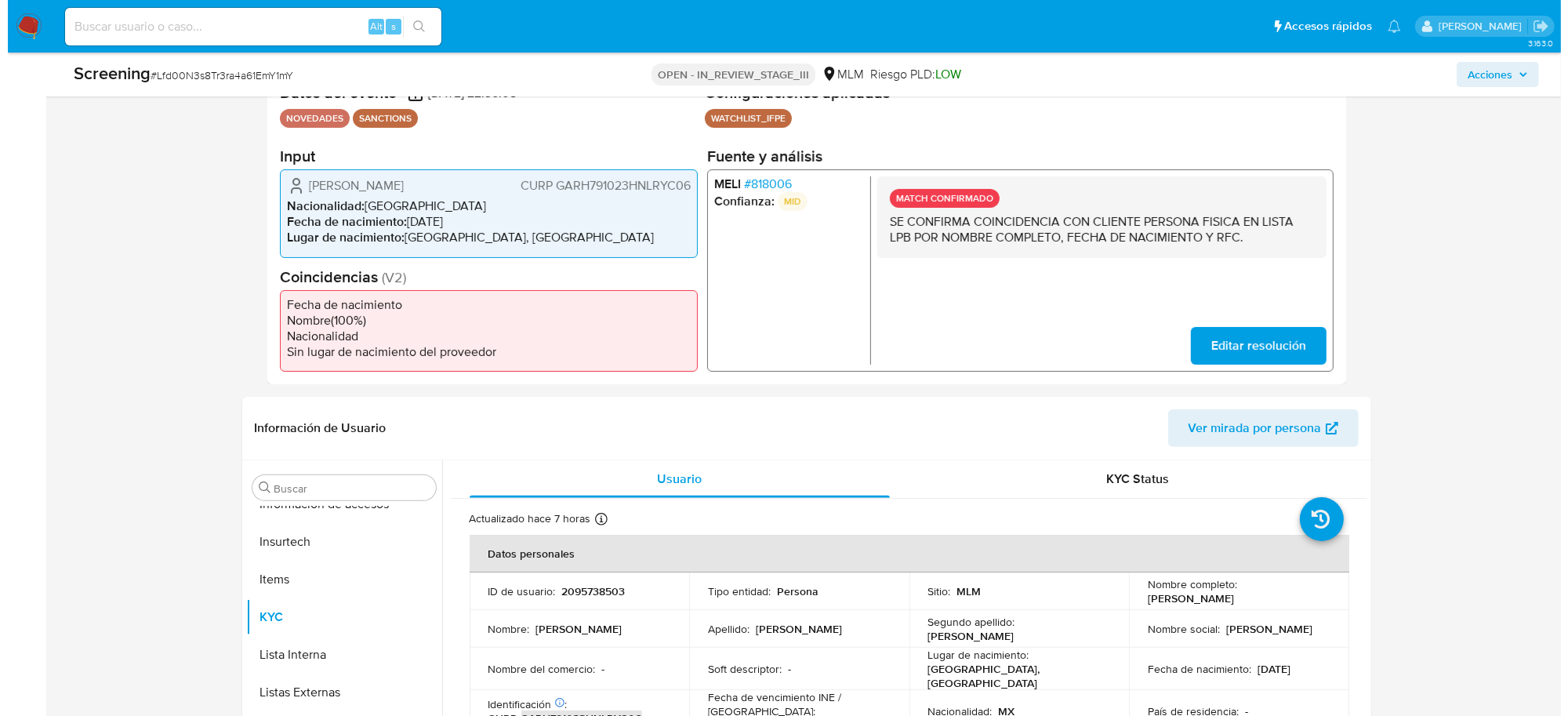
scroll to position [0, 0]
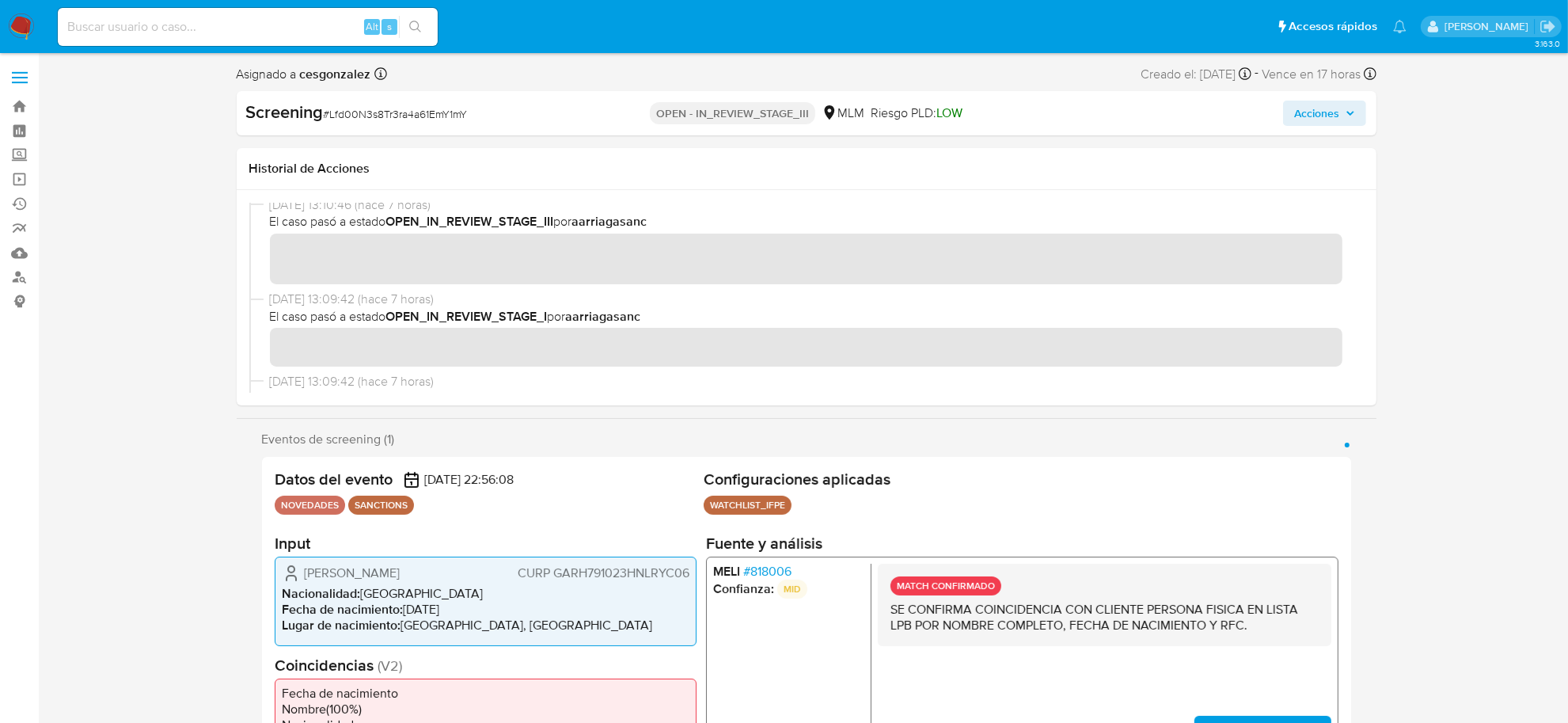
click at [1343, 113] on span "Acciones" at bounding box center [1325, 113] width 61 height 22
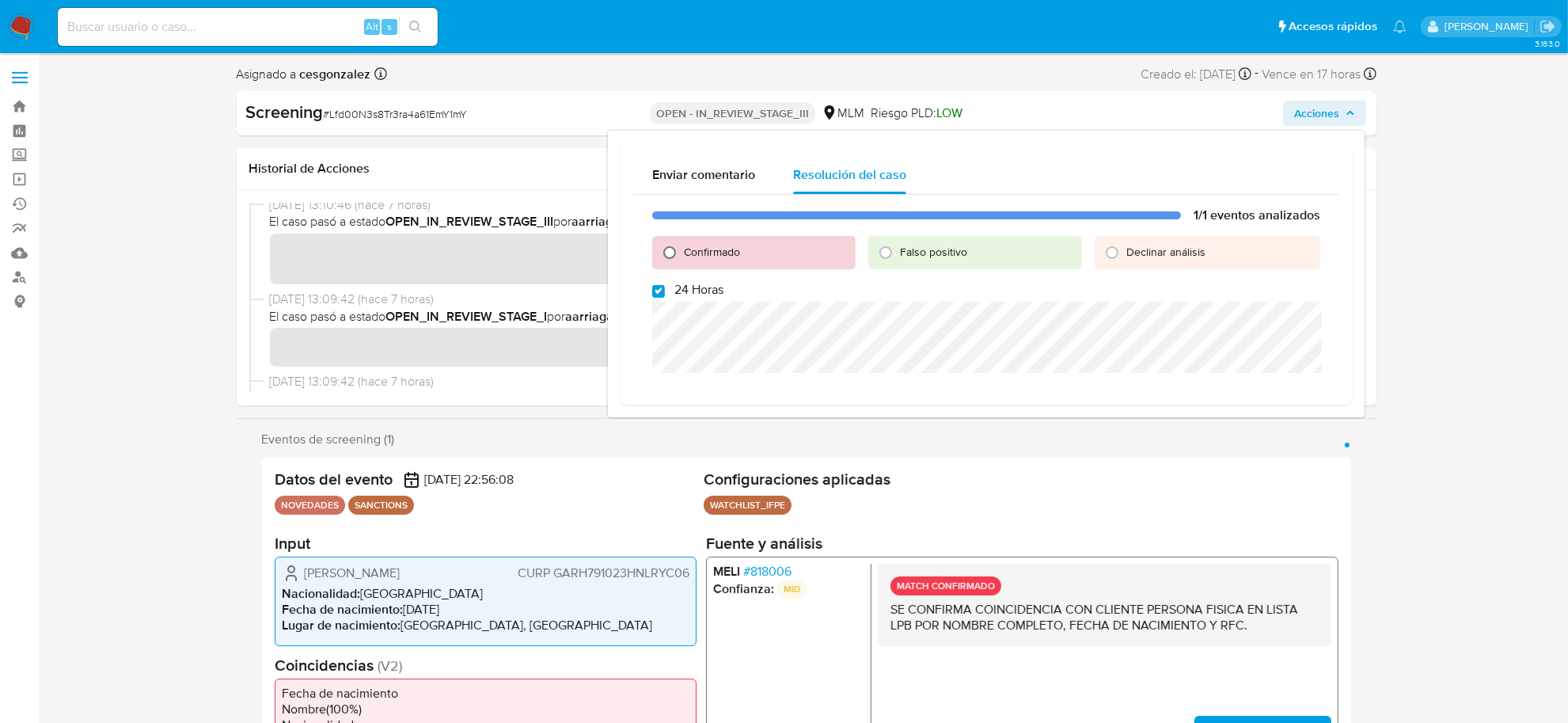
click at [669, 245] on input "Confirmado" at bounding box center [669, 252] width 25 height 25
radio input "true"
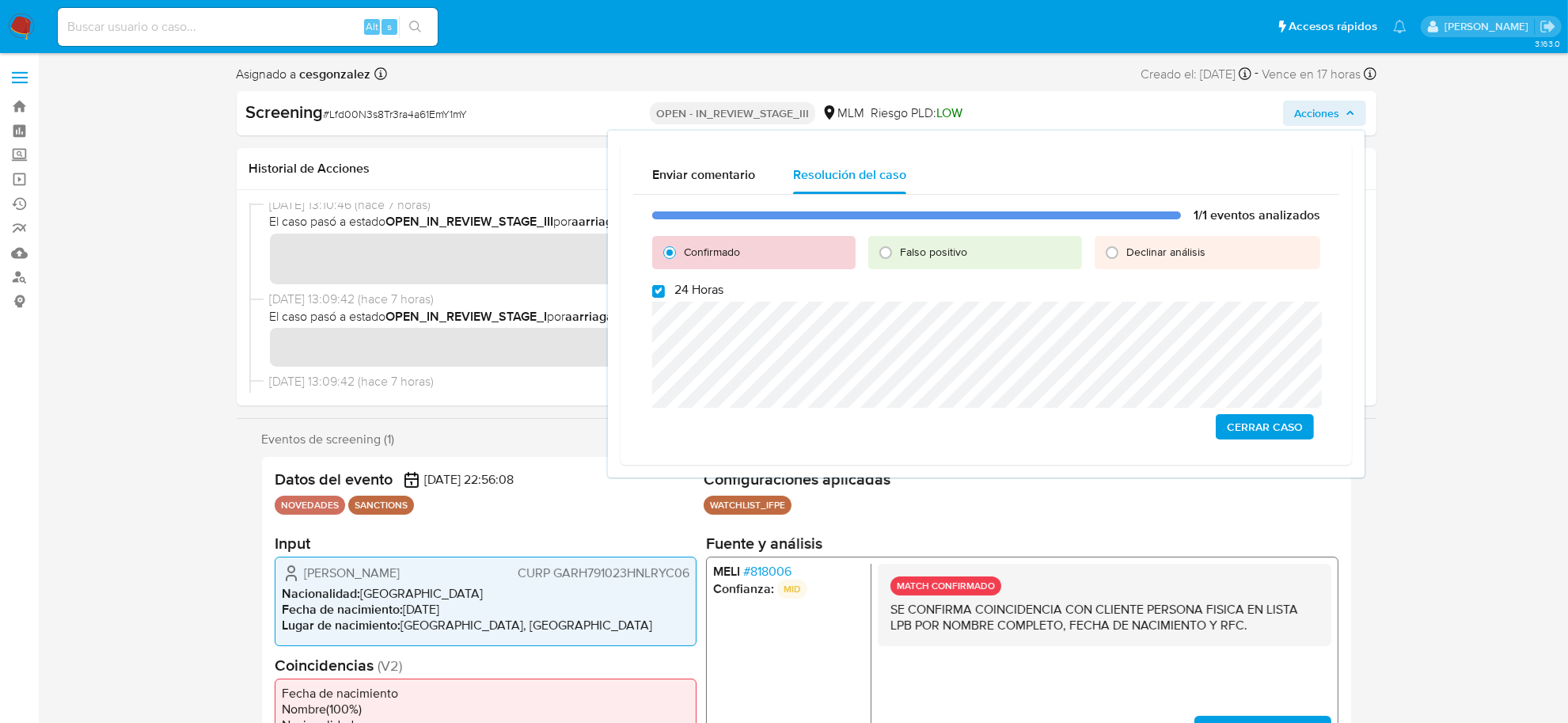
click at [1254, 433] on span "Cerrar Caso" at bounding box center [1265, 427] width 76 height 22
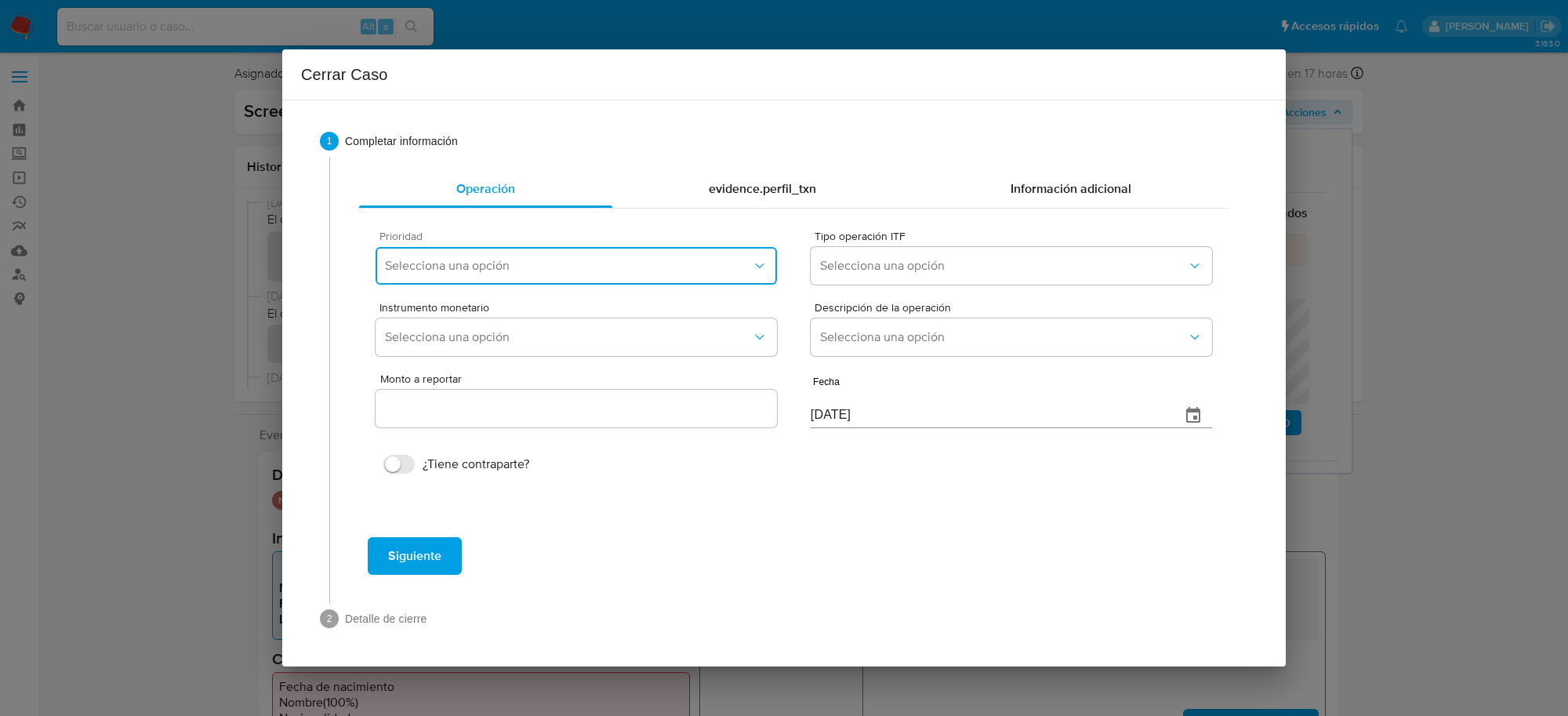
click at [636, 280] on button "Selecciona una opción" at bounding box center [576, 266] width 402 height 38
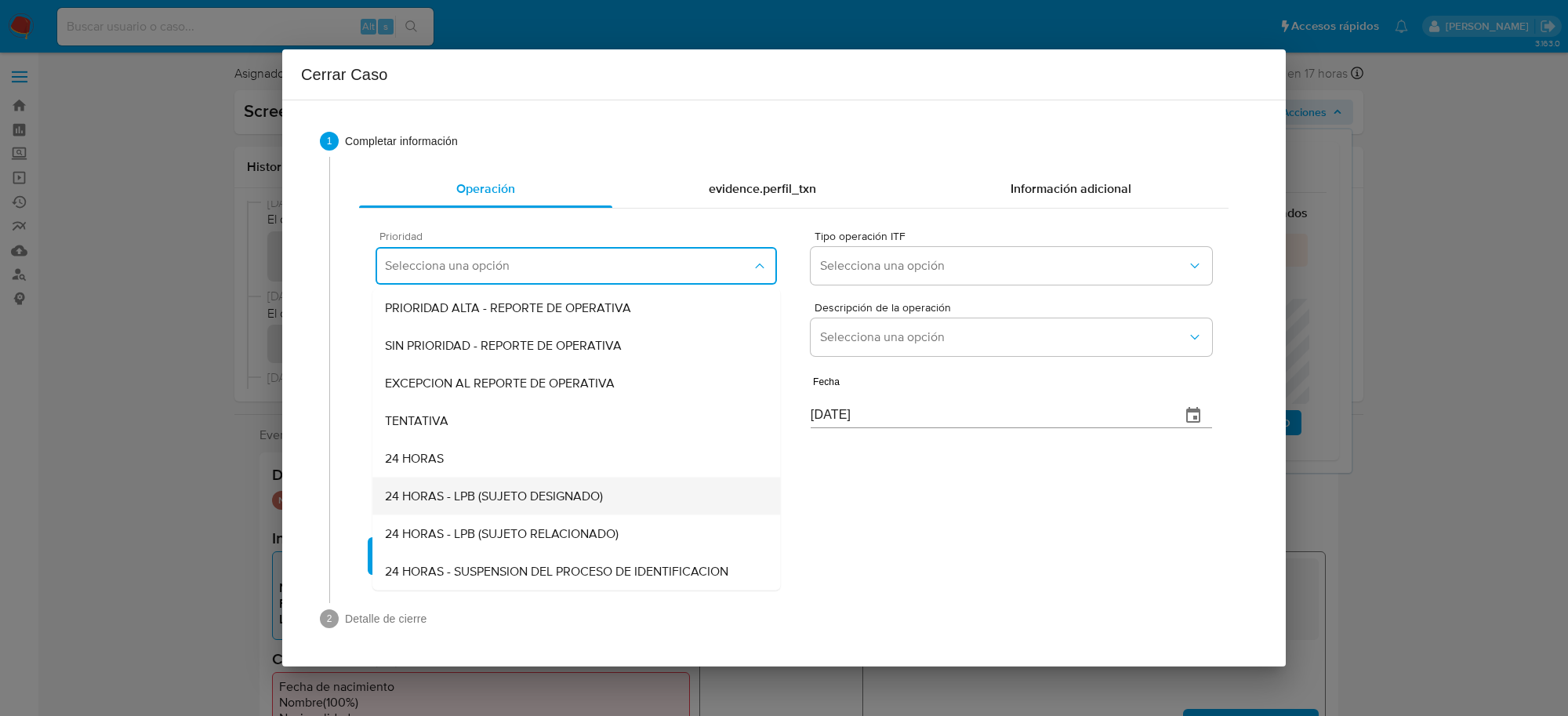
click at [515, 493] on span "24 HORAS - LPB (SUJETO DESIGNADO)" at bounding box center [494, 495] width 218 height 16
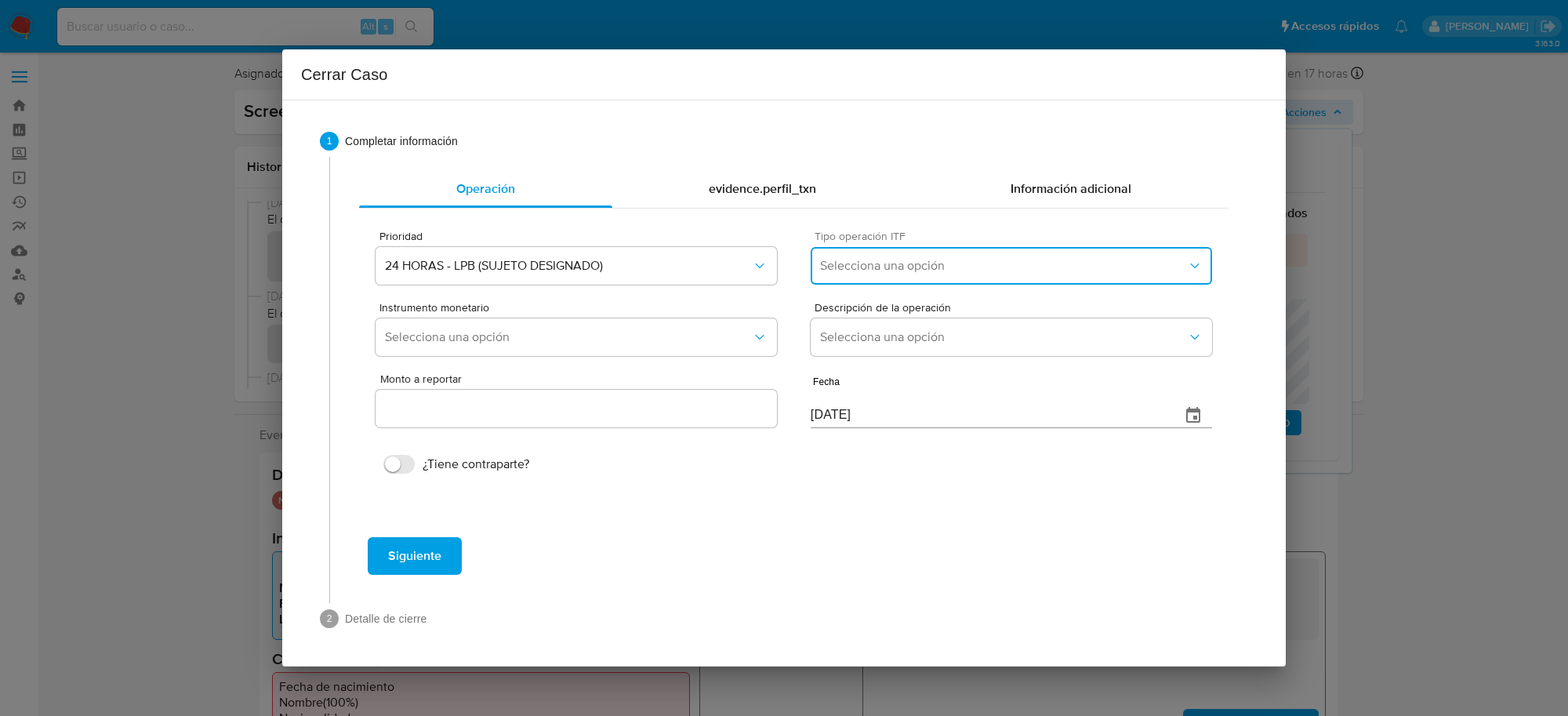
click at [893, 268] on span "Selecciona una opción" at bounding box center [1003, 266] width 367 height 16
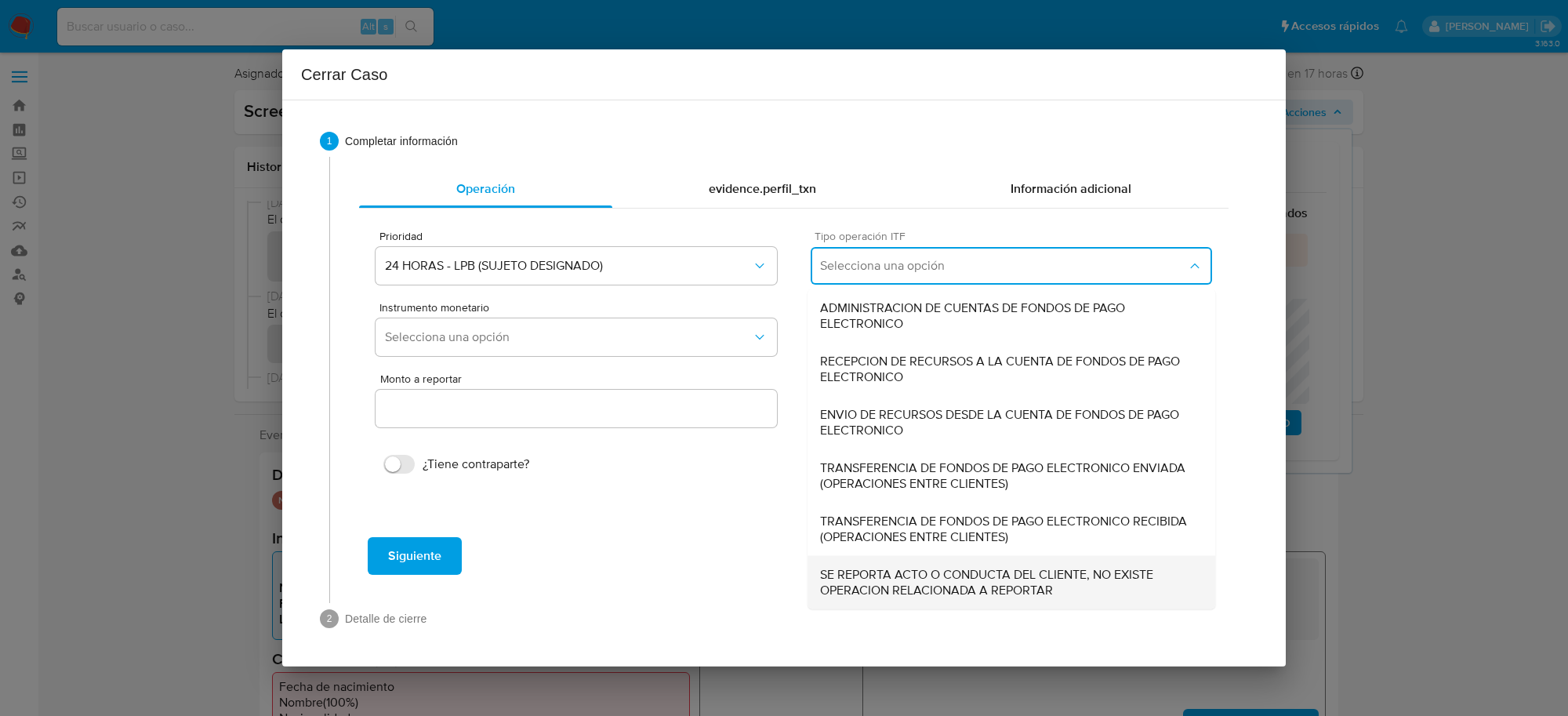
click at [918, 592] on span "SE REPORTA ACTO O CONDUCTA DEL CLIENTE, NO EXISTE OPERACION RELACIONADA A REPOR…" at bounding box center [1011, 583] width 382 height 31
type input "0.00"
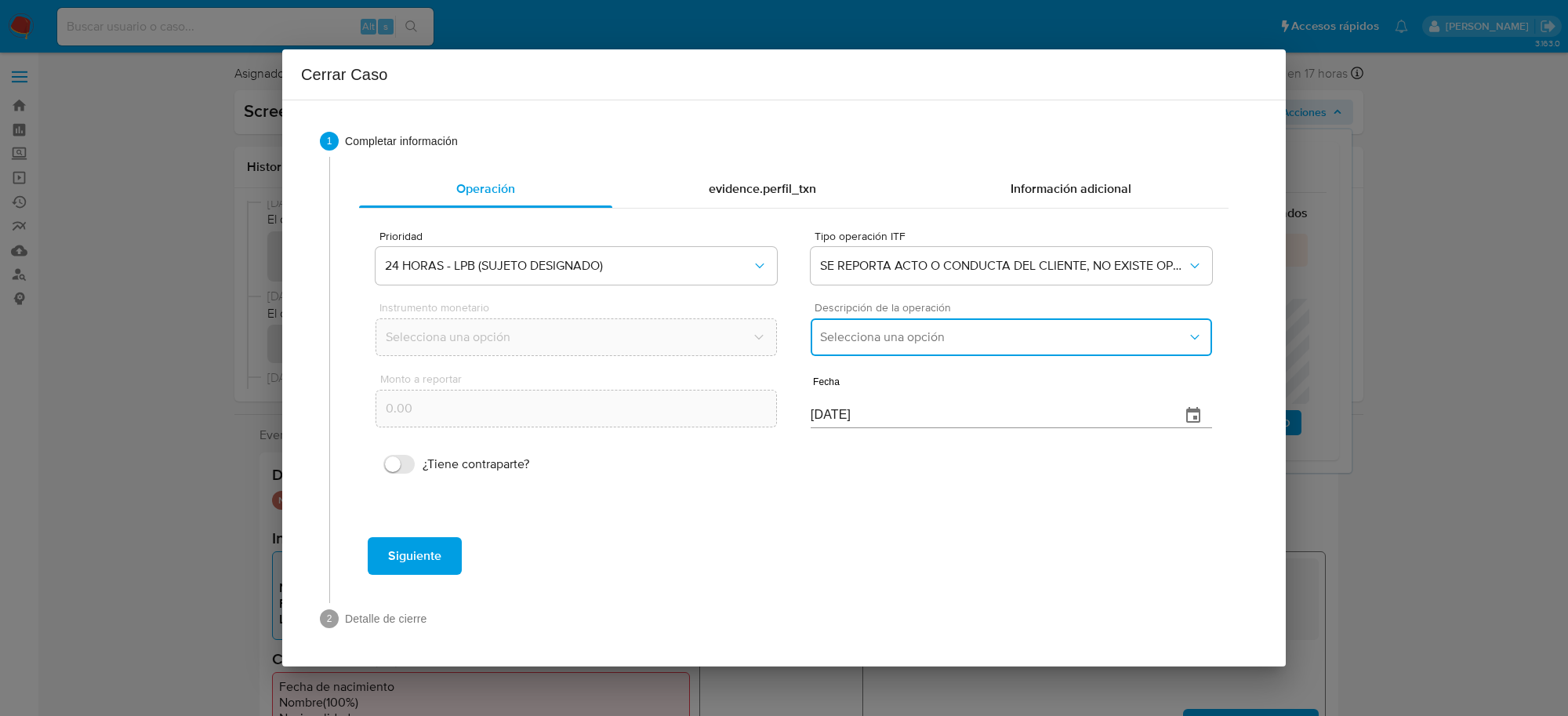
click at [890, 338] on span "Selecciona una opción" at bounding box center [1003, 336] width 367 height 16
click at [900, 409] on span "LISTA DE PERSONAS BLOQUEADAS" at bounding box center [919, 416] width 199 height 16
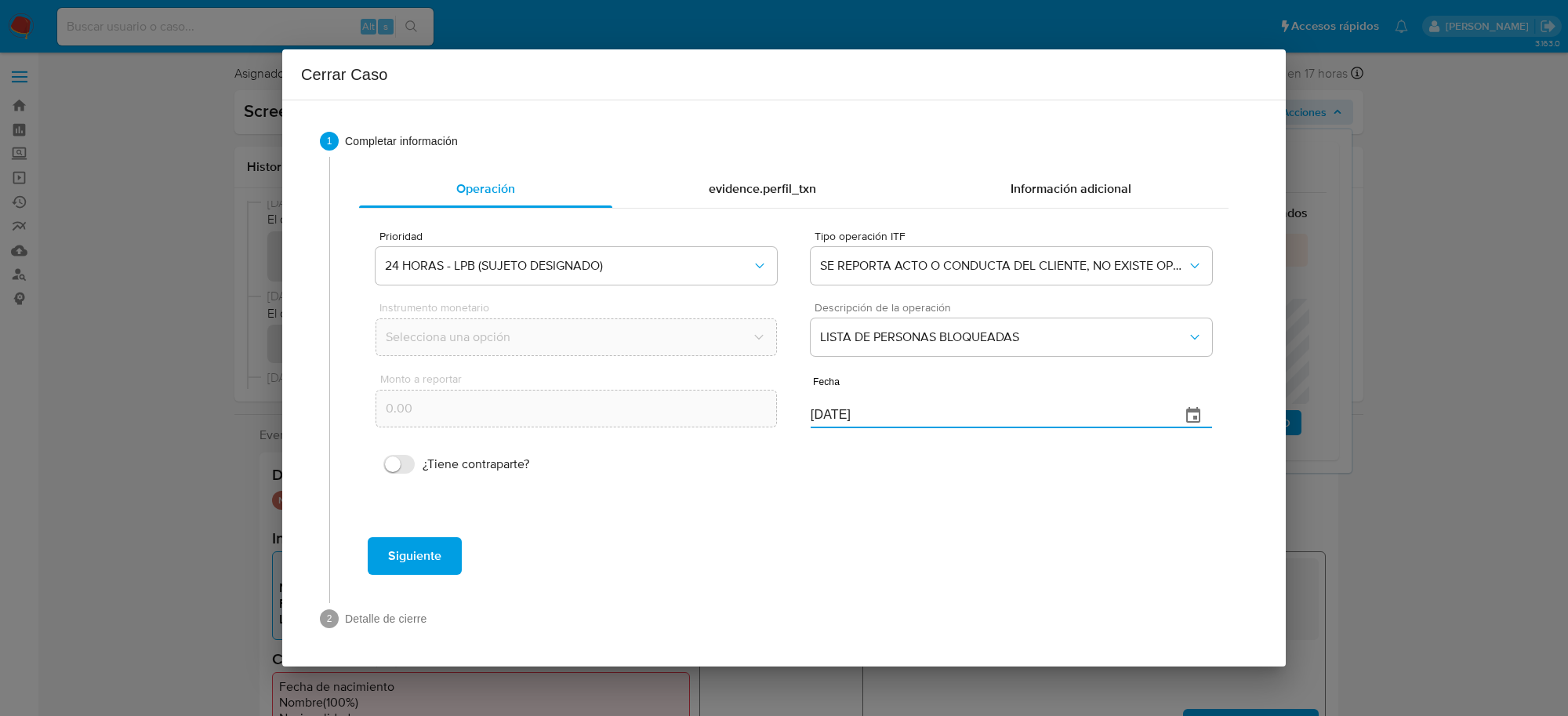
click at [824, 417] on input "[DATE]" at bounding box center [989, 415] width 358 height 25
type input "08/10/2025"
click at [385, 543] on button "Siguiente" at bounding box center [415, 555] width 94 height 38
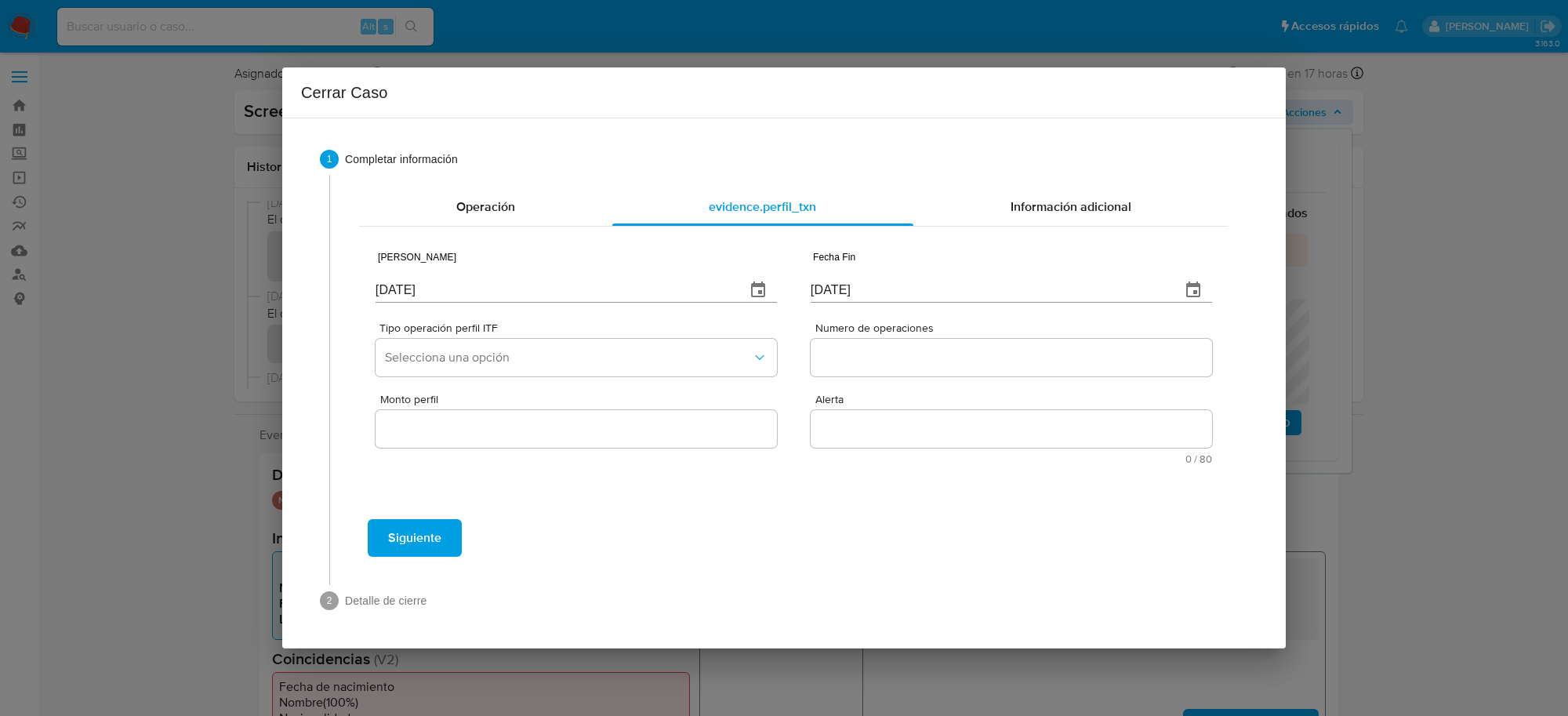
click at [483, 291] on input "[DATE]" at bounding box center [554, 290] width 358 height 25
type input "01/01/2025"
type input "01/07/2025"
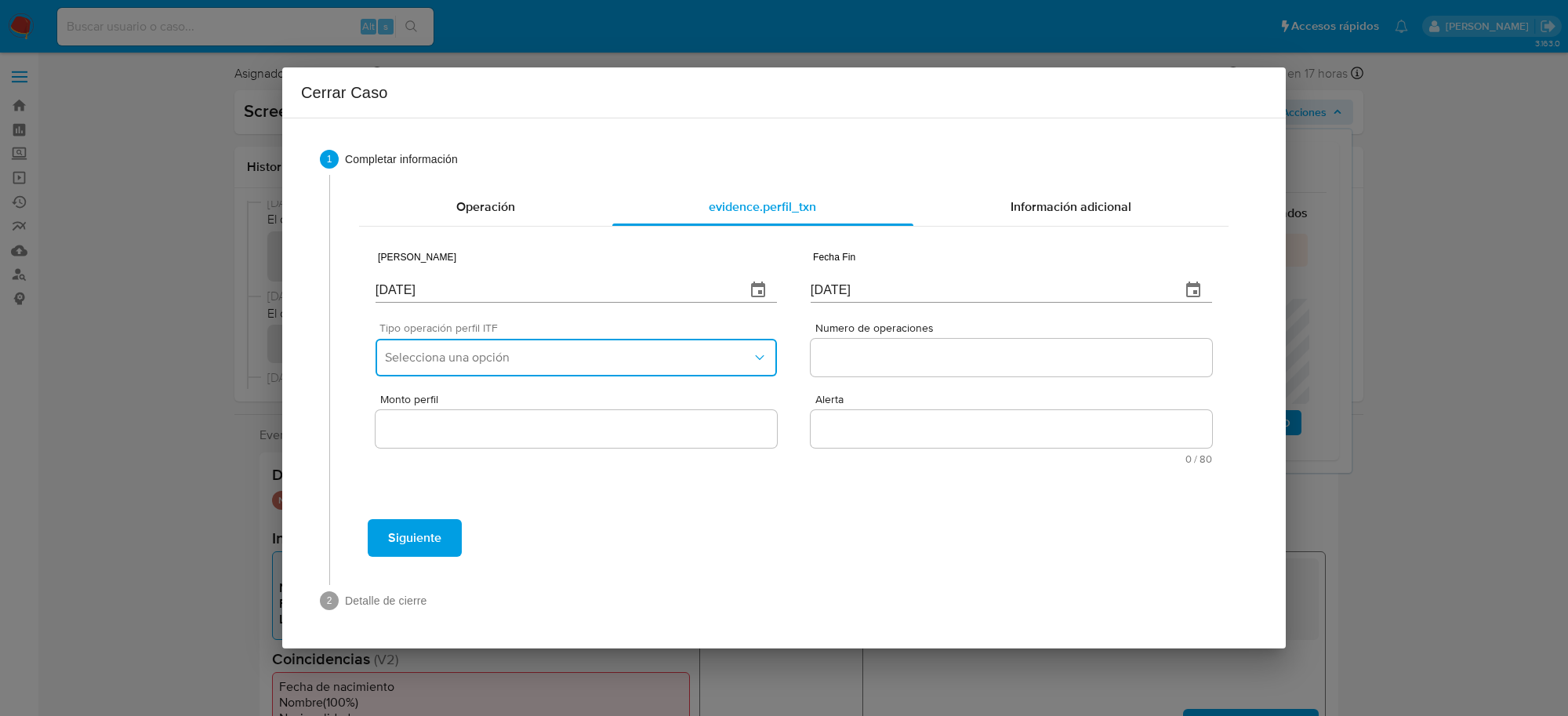
click at [523, 357] on span "Selecciona una opción" at bounding box center [568, 357] width 367 height 16
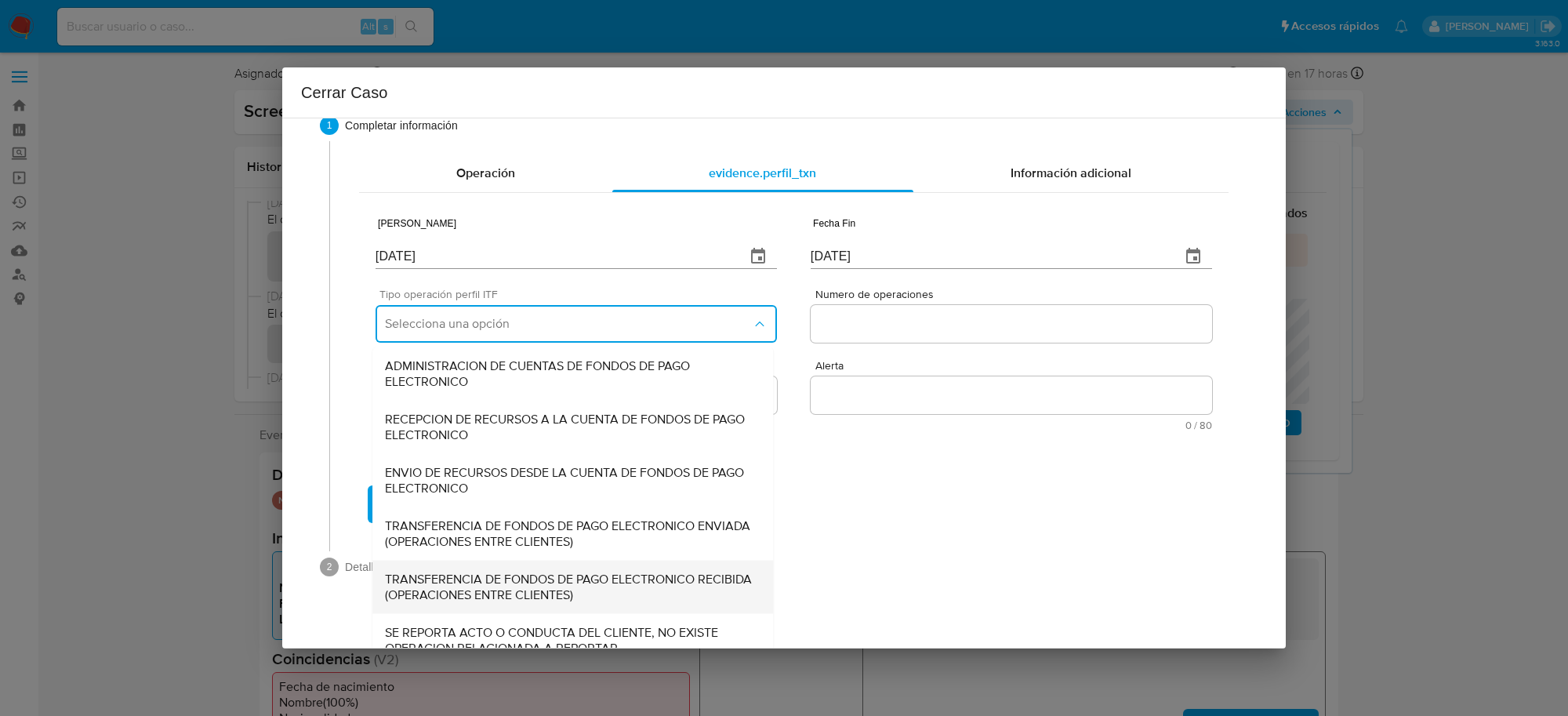
scroll to position [52, 0]
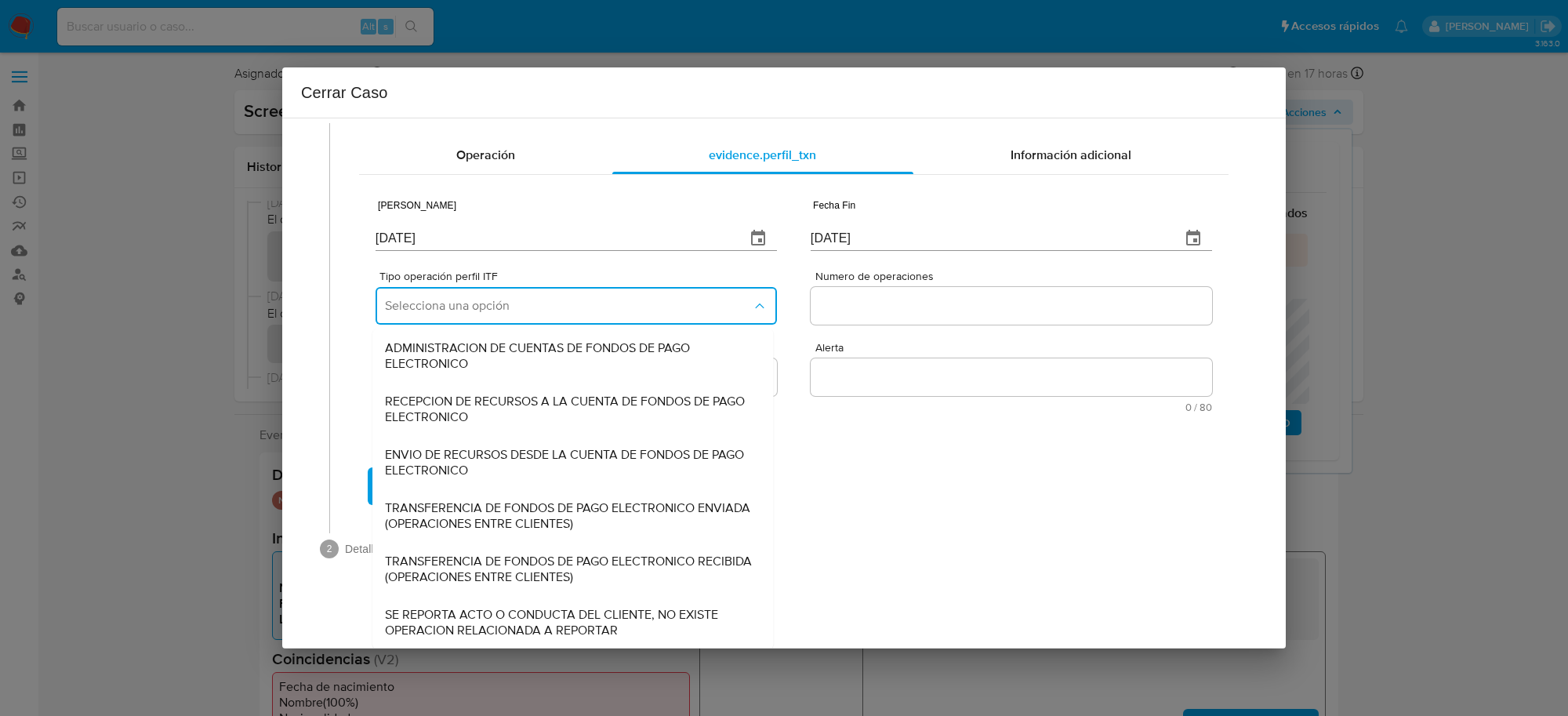
drag, startPoint x: 526, startPoint y: 629, endPoint x: 565, endPoint y: 590, distance: 55.2
click at [526, 630] on span "SE REPORTA ACTO O CONDUCTA DEL CLIENTE, NO EXISTE OPERACION RELACIONADA A REPOR…" at bounding box center [573, 621] width 376 height 31
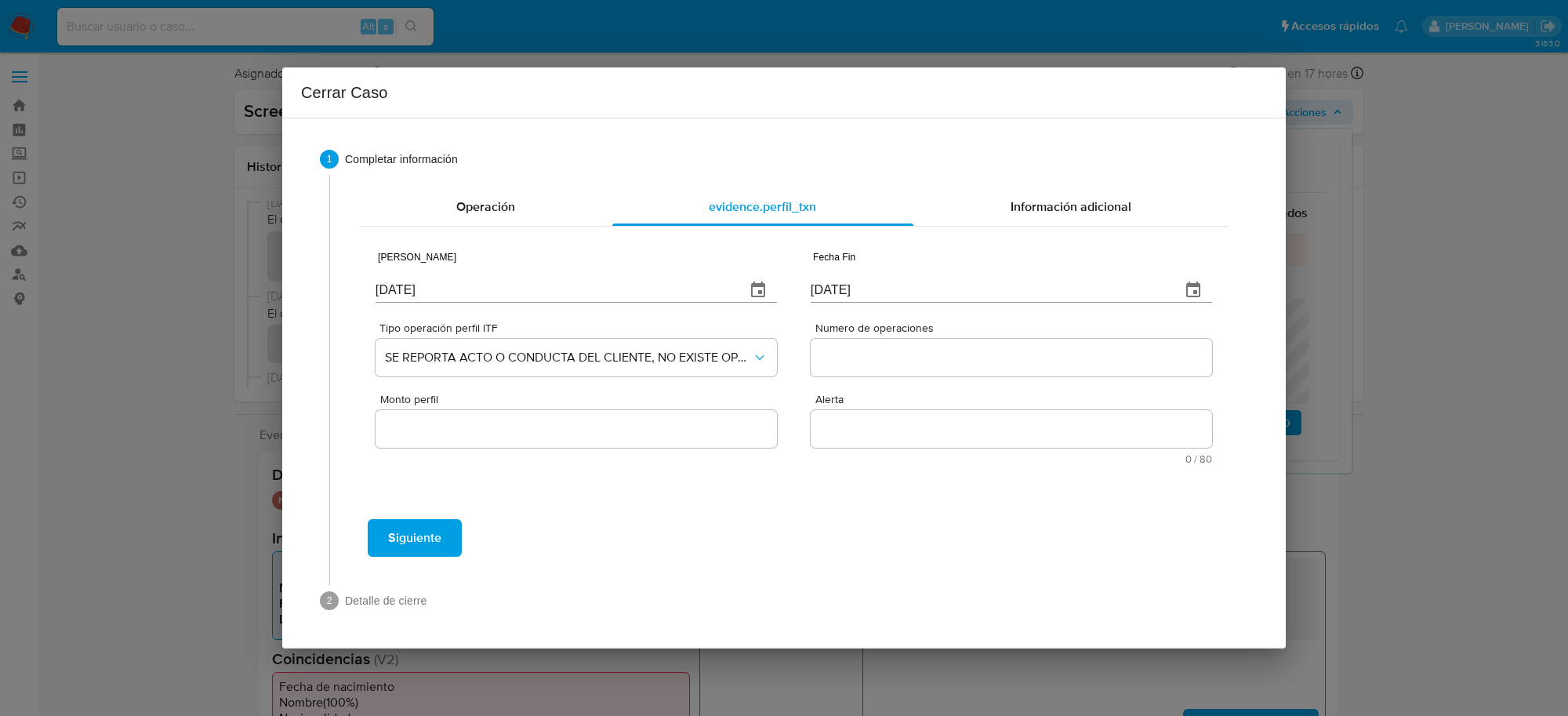
click at [861, 353] on input "Numero de operaciones" at bounding box center [1011, 358] width 402 height 20
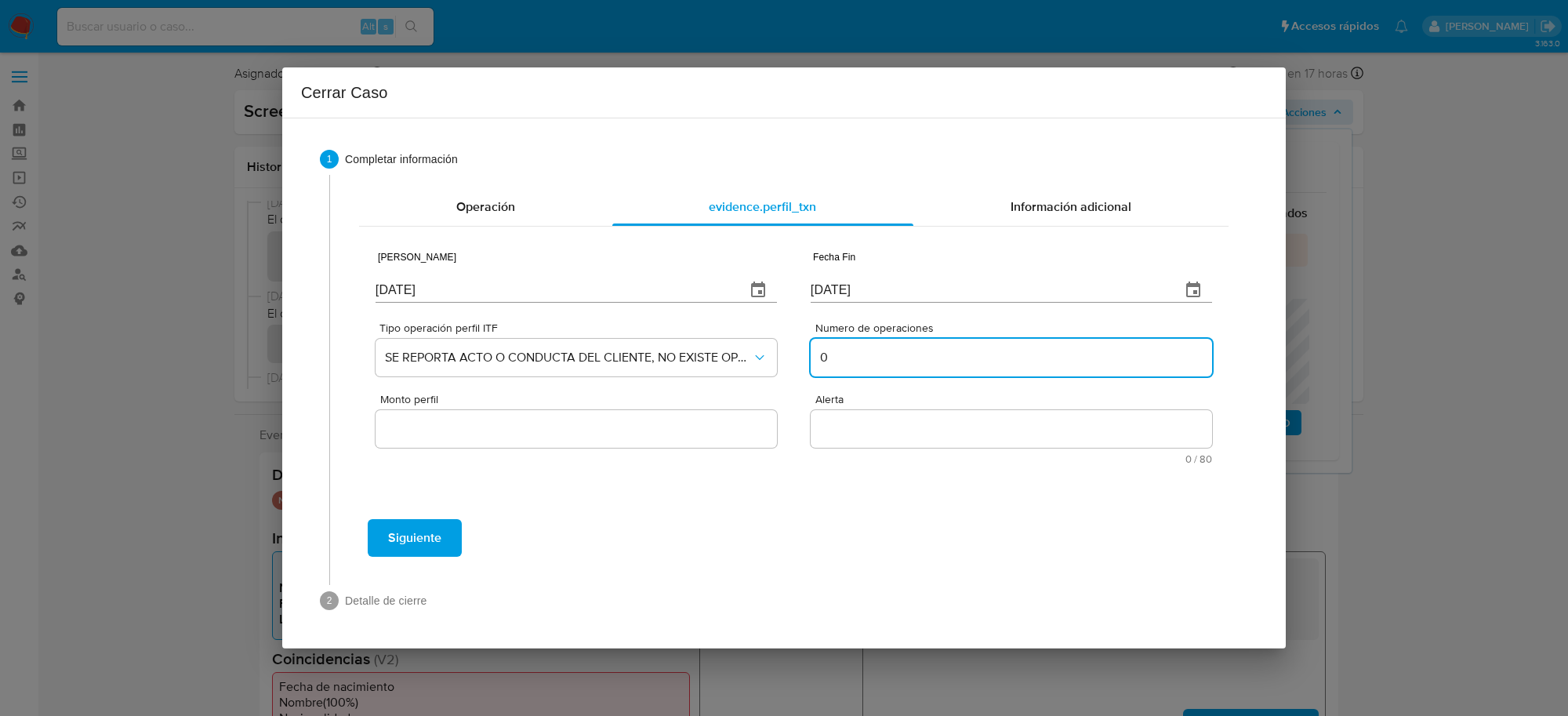
type input "0"
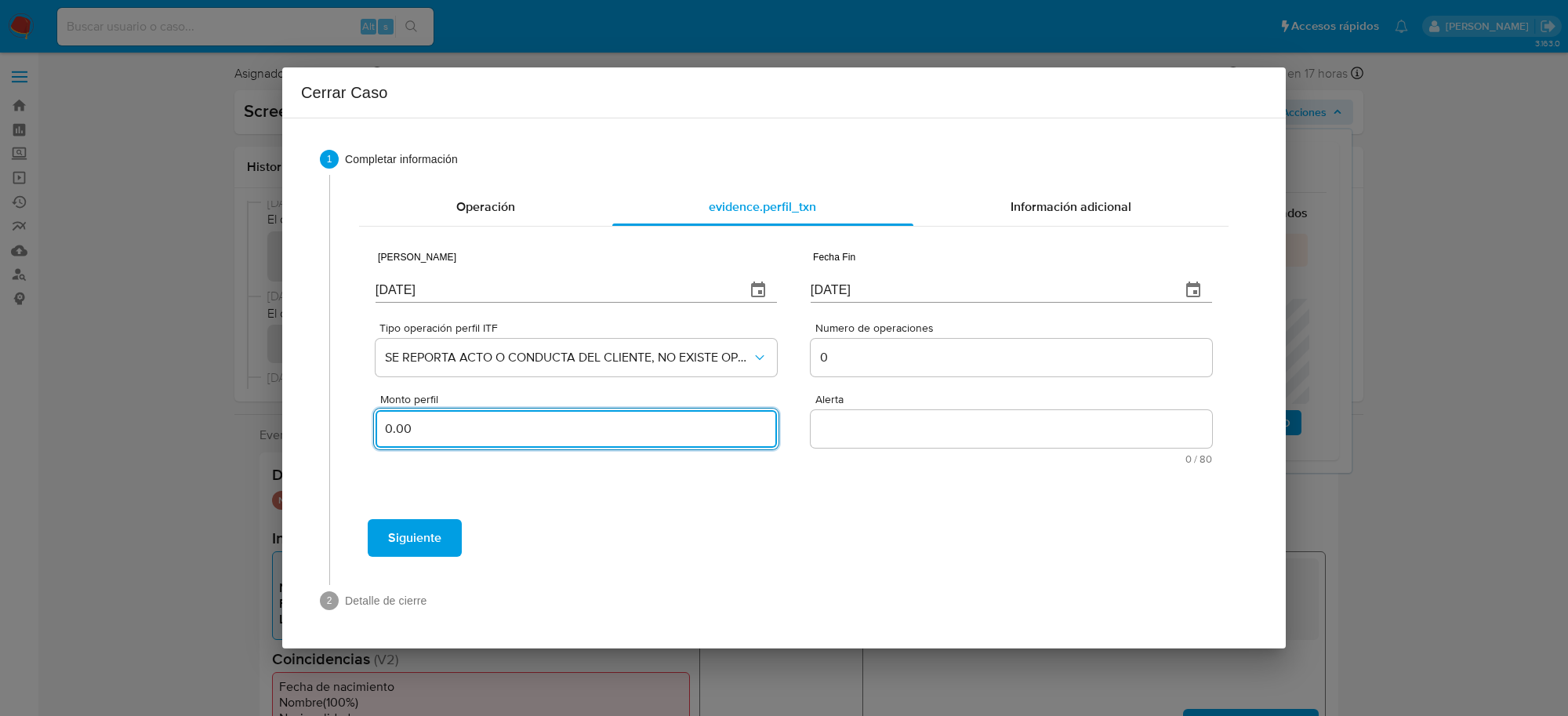
type input "0.00"
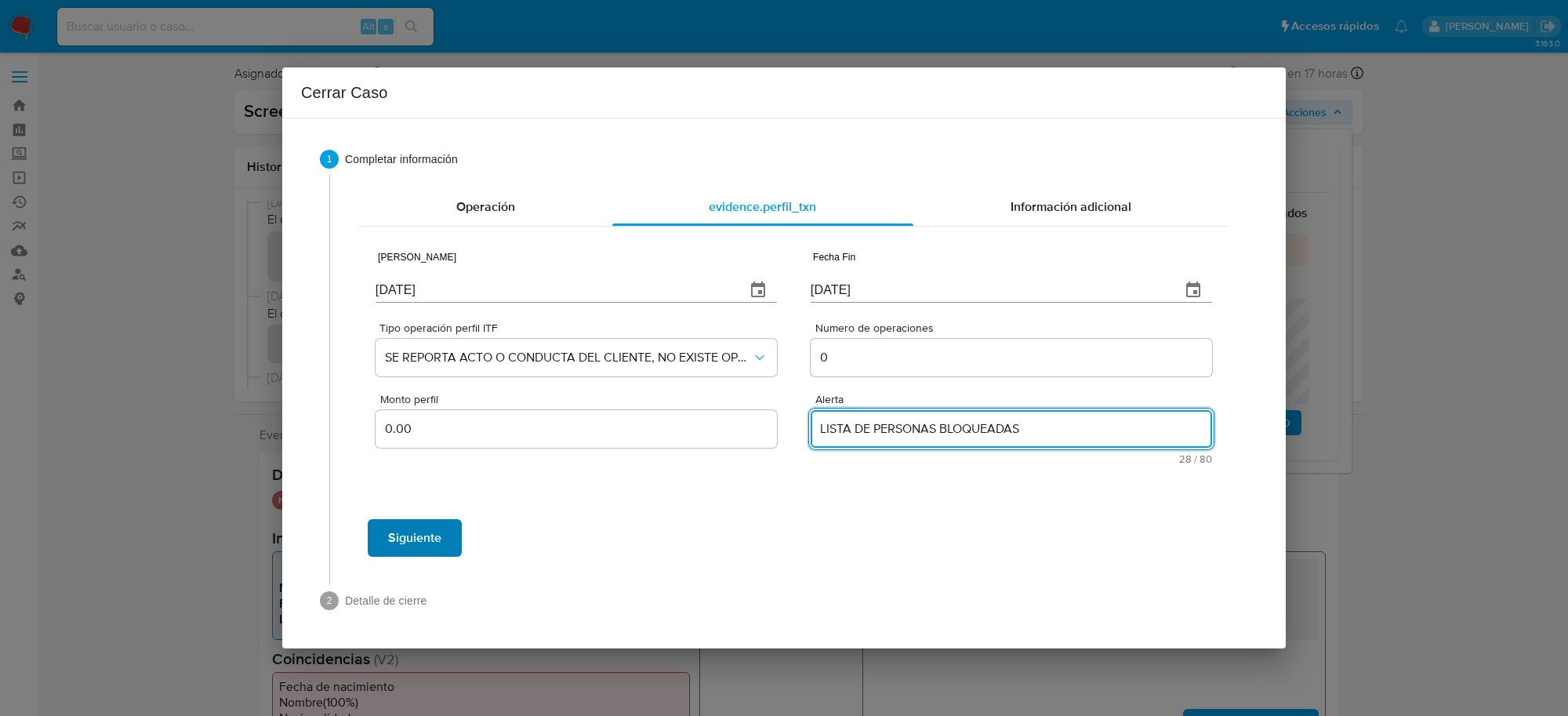
type textarea "LISTA DE PERSONAS BLOQUEADAS"
click at [435, 529] on span "Siguiente" at bounding box center [415, 538] width 53 height 35
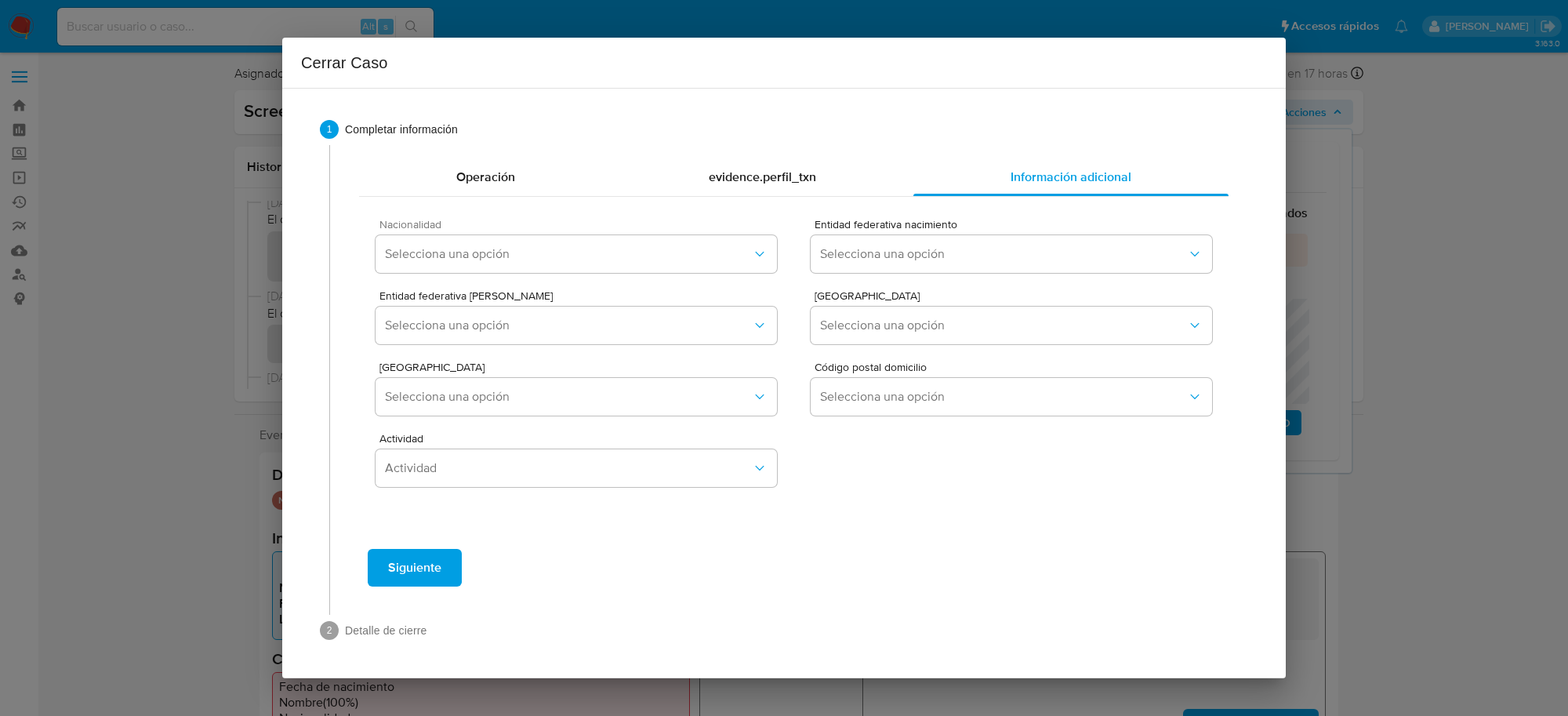
click at [467, 233] on div "Nacionalidad Selecciona una opción" at bounding box center [576, 249] width 402 height 61
click at [467, 248] on span "Selecciona una opción" at bounding box center [568, 254] width 367 height 16
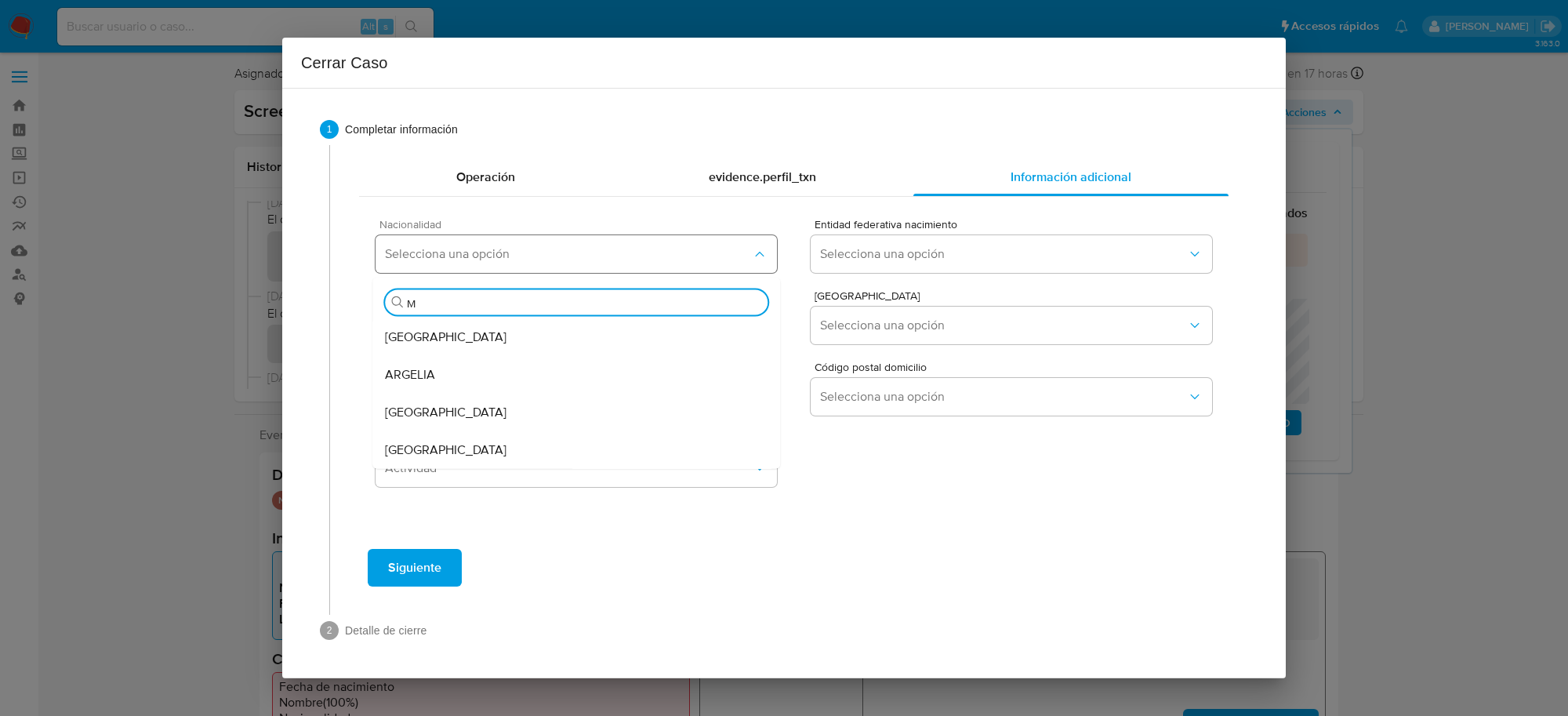
type input "ME"
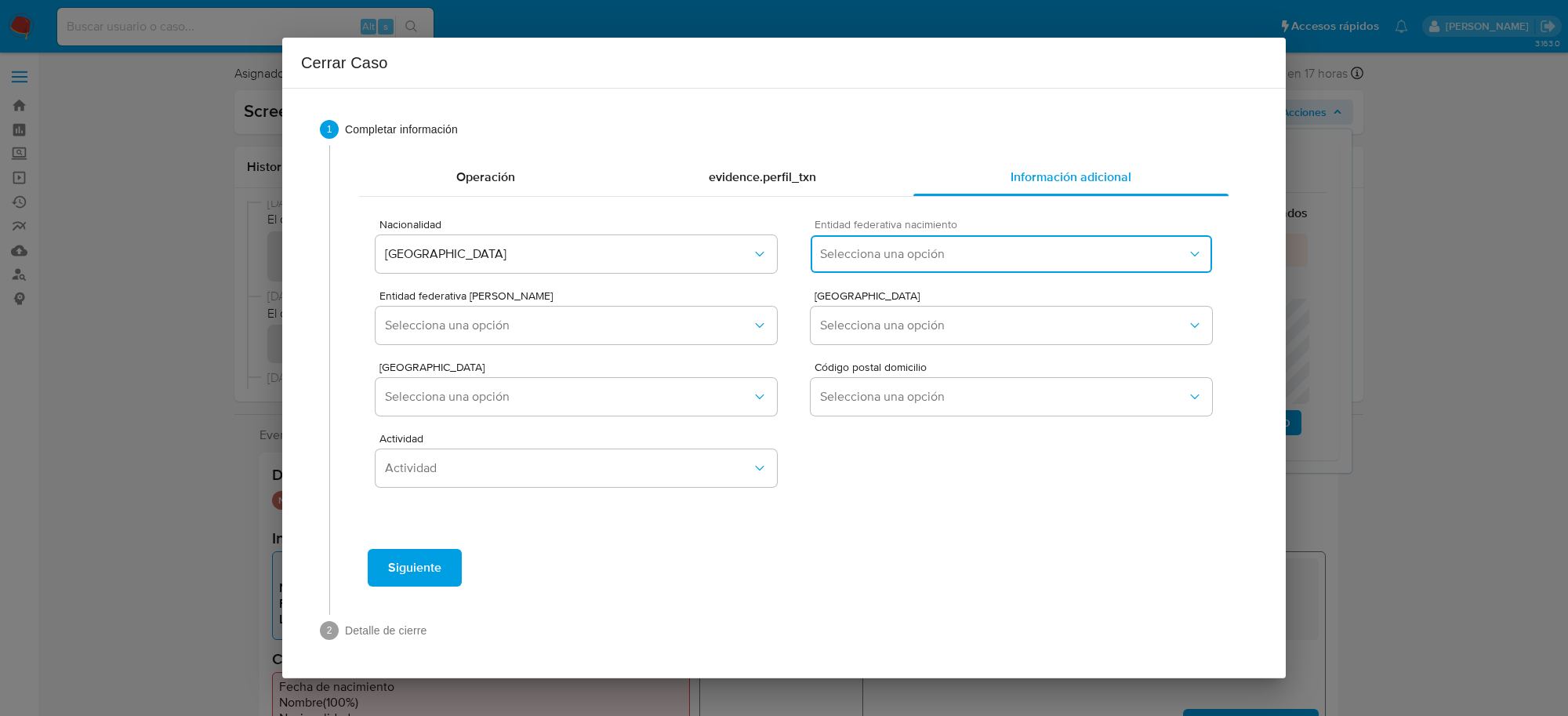
click at [915, 264] on button "Selecciona una opción" at bounding box center [1011, 254] width 402 height 38
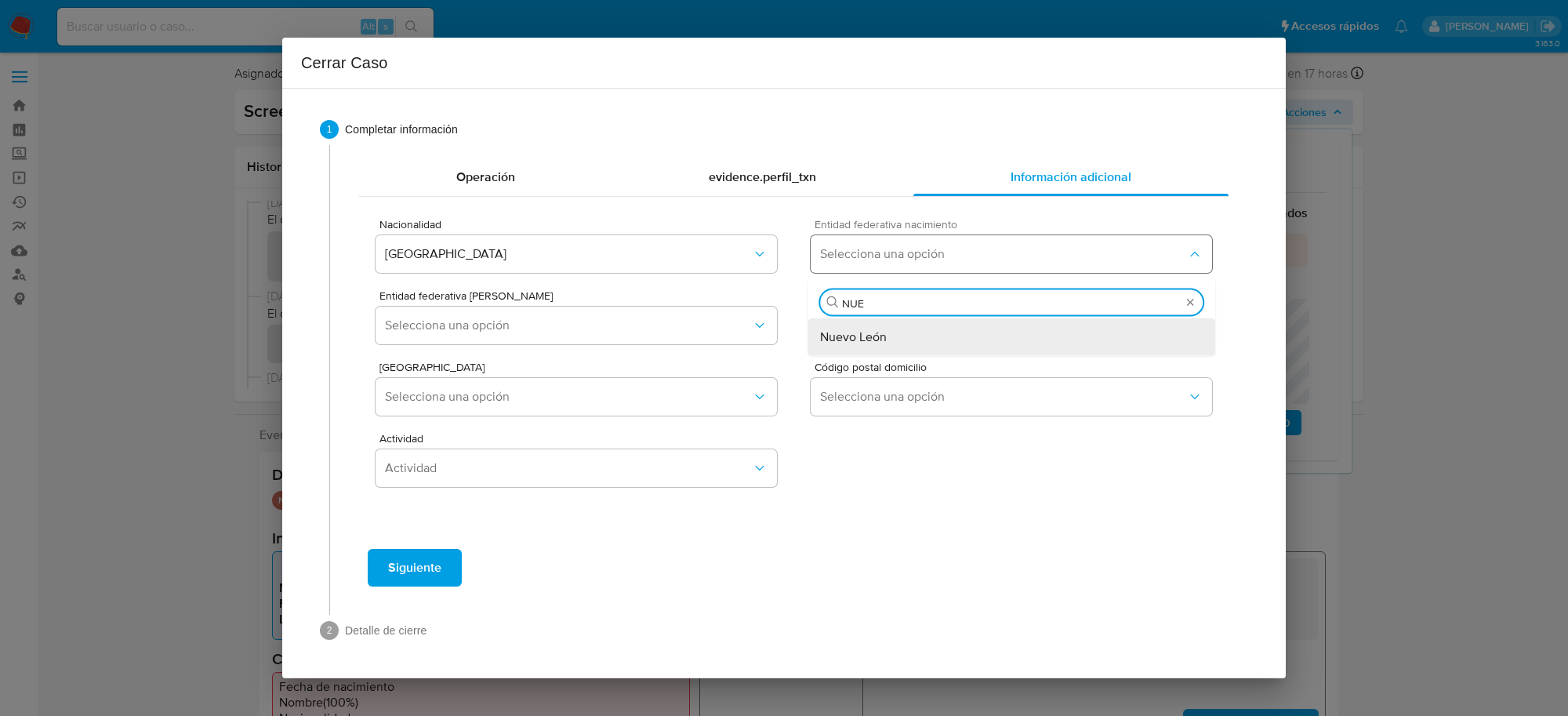
type input "NUEV"
click at [856, 335] on span "Nuevo León" at bounding box center [853, 336] width 67 height 16
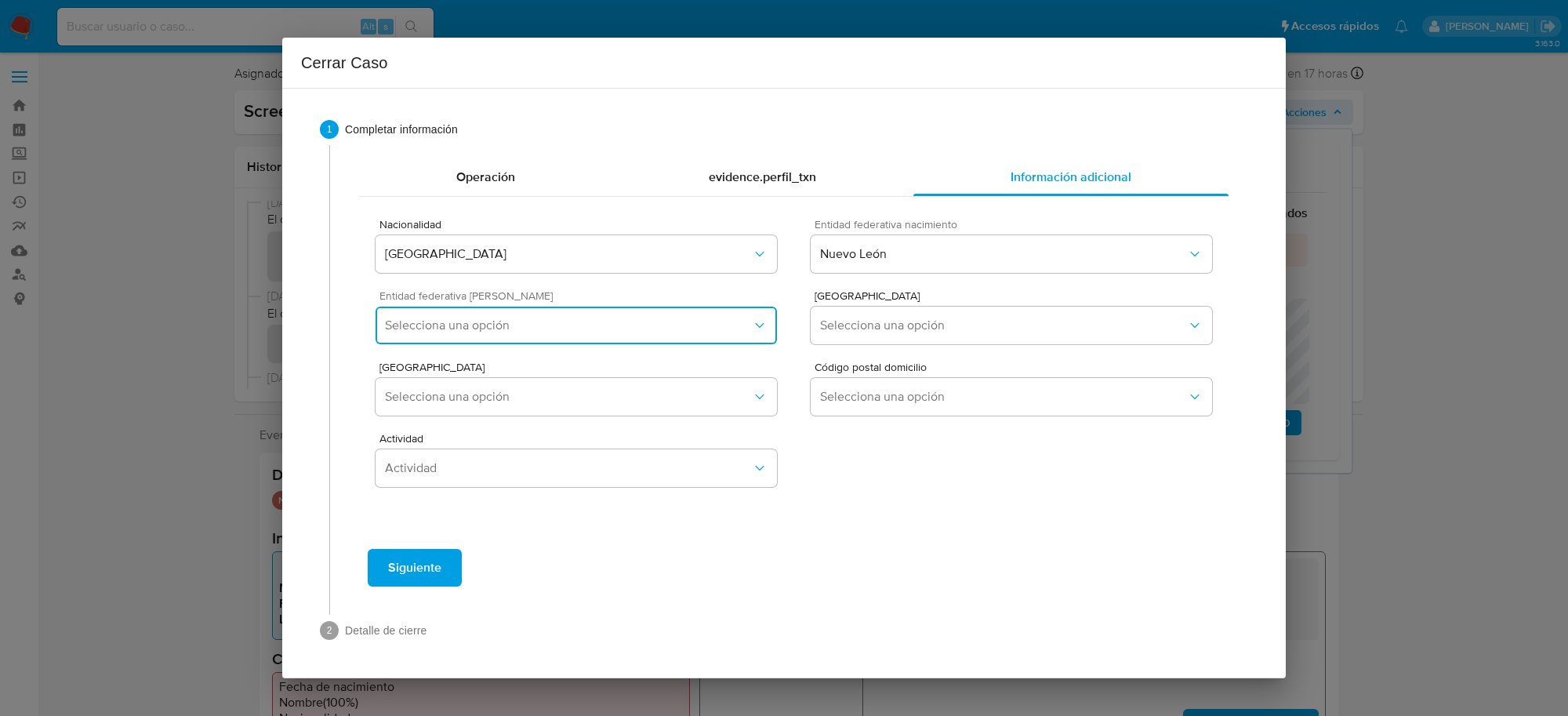
click at [703, 311] on button "Selecciona una opción" at bounding box center [576, 325] width 402 height 38
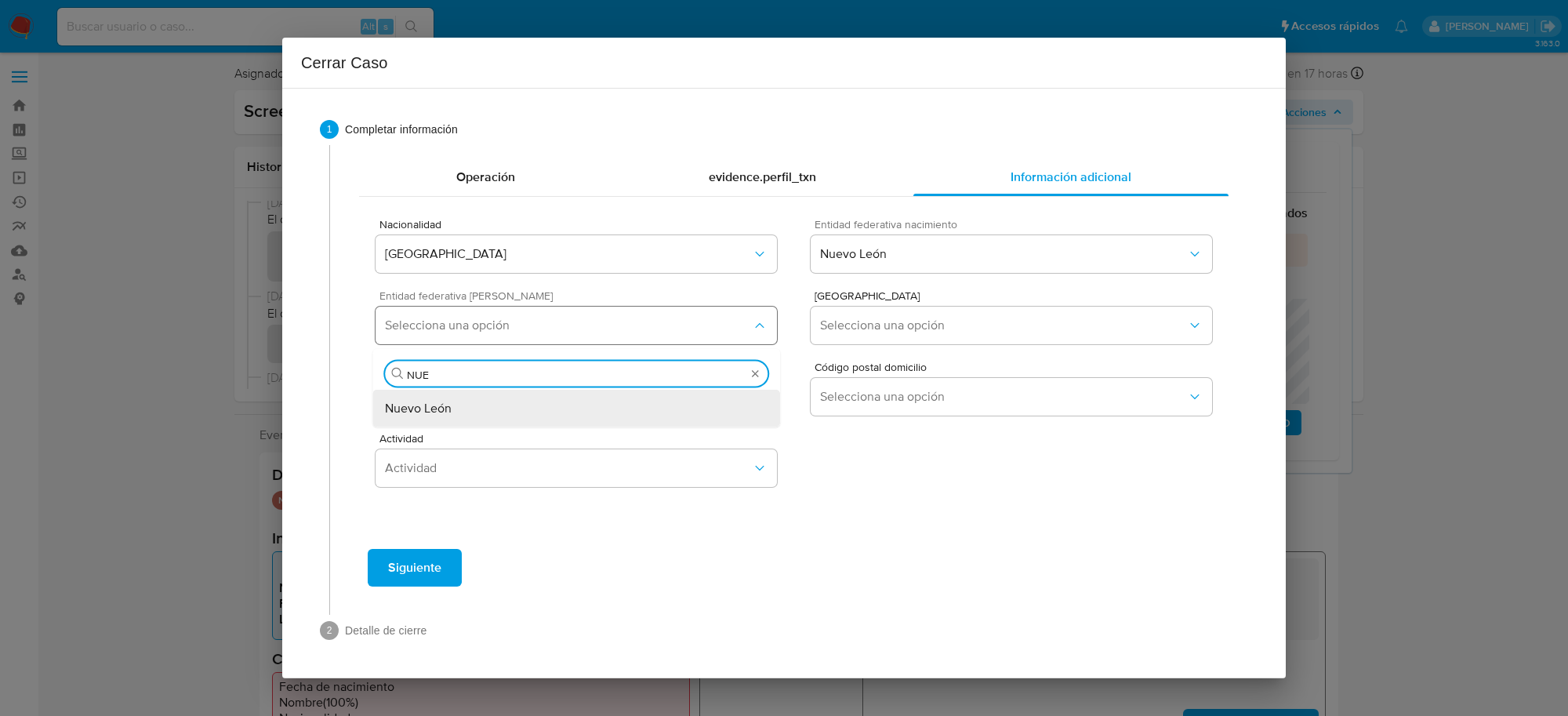
type input "NUEV"
click at [620, 408] on div "Nuevo León" at bounding box center [576, 408] width 382 height 38
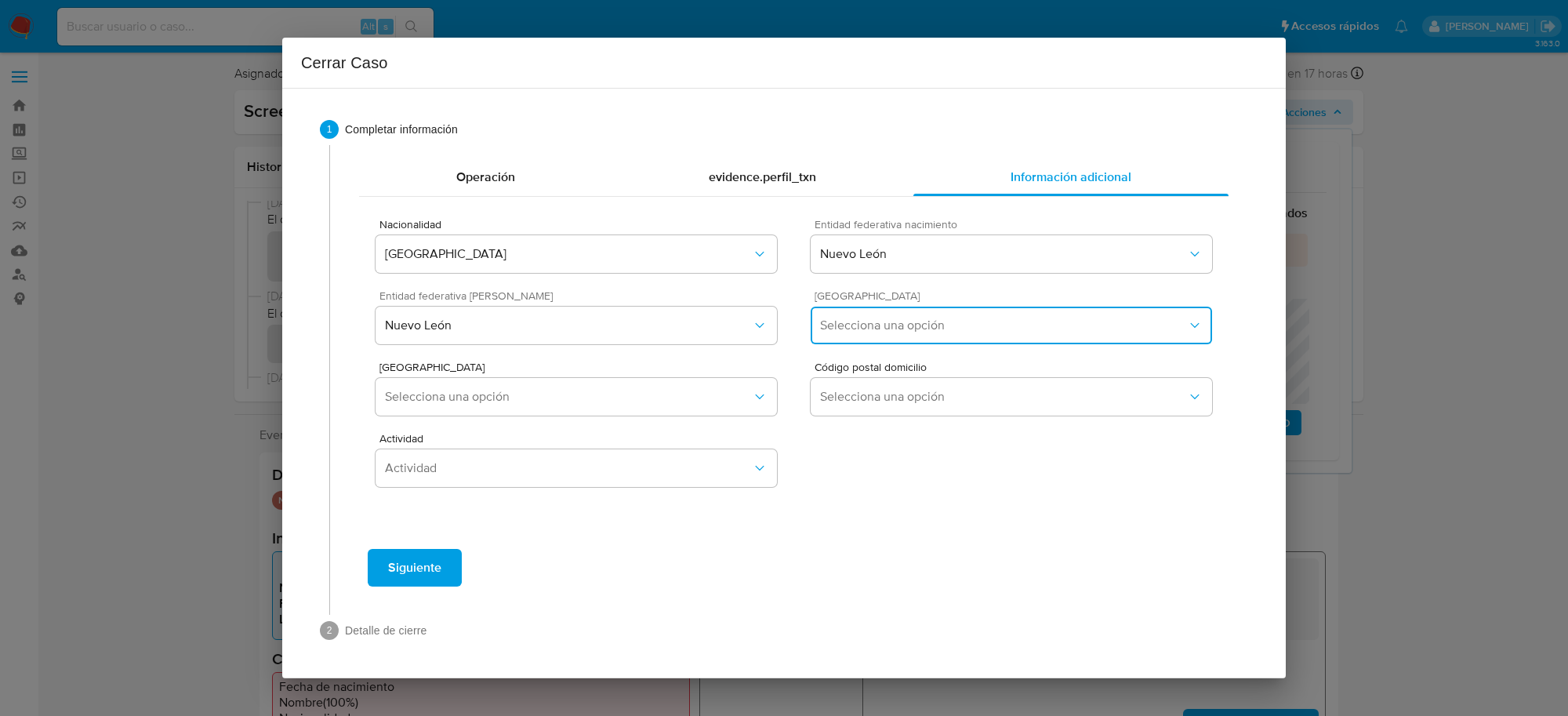
click at [945, 318] on span "Selecciona una opción" at bounding box center [1003, 324] width 367 height 16
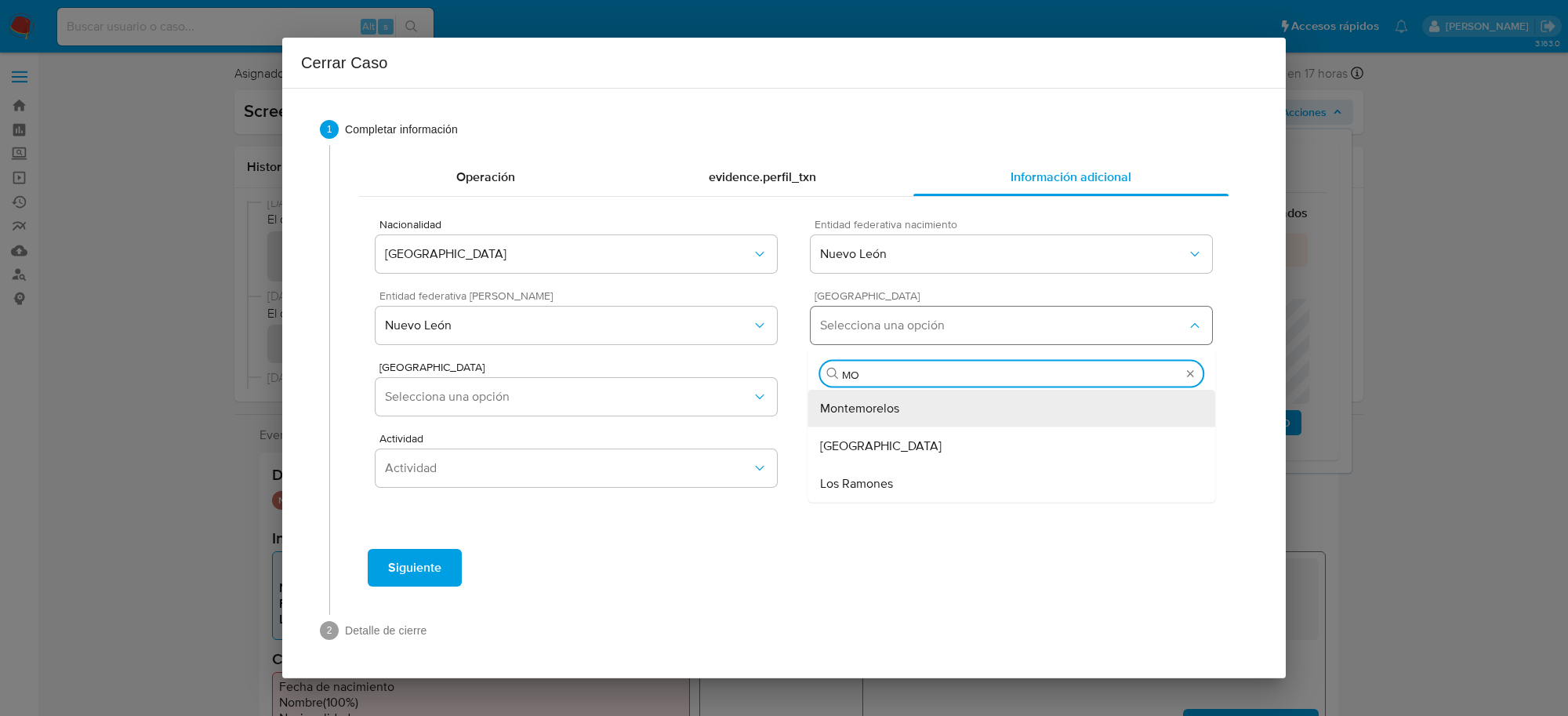
type input "MON"
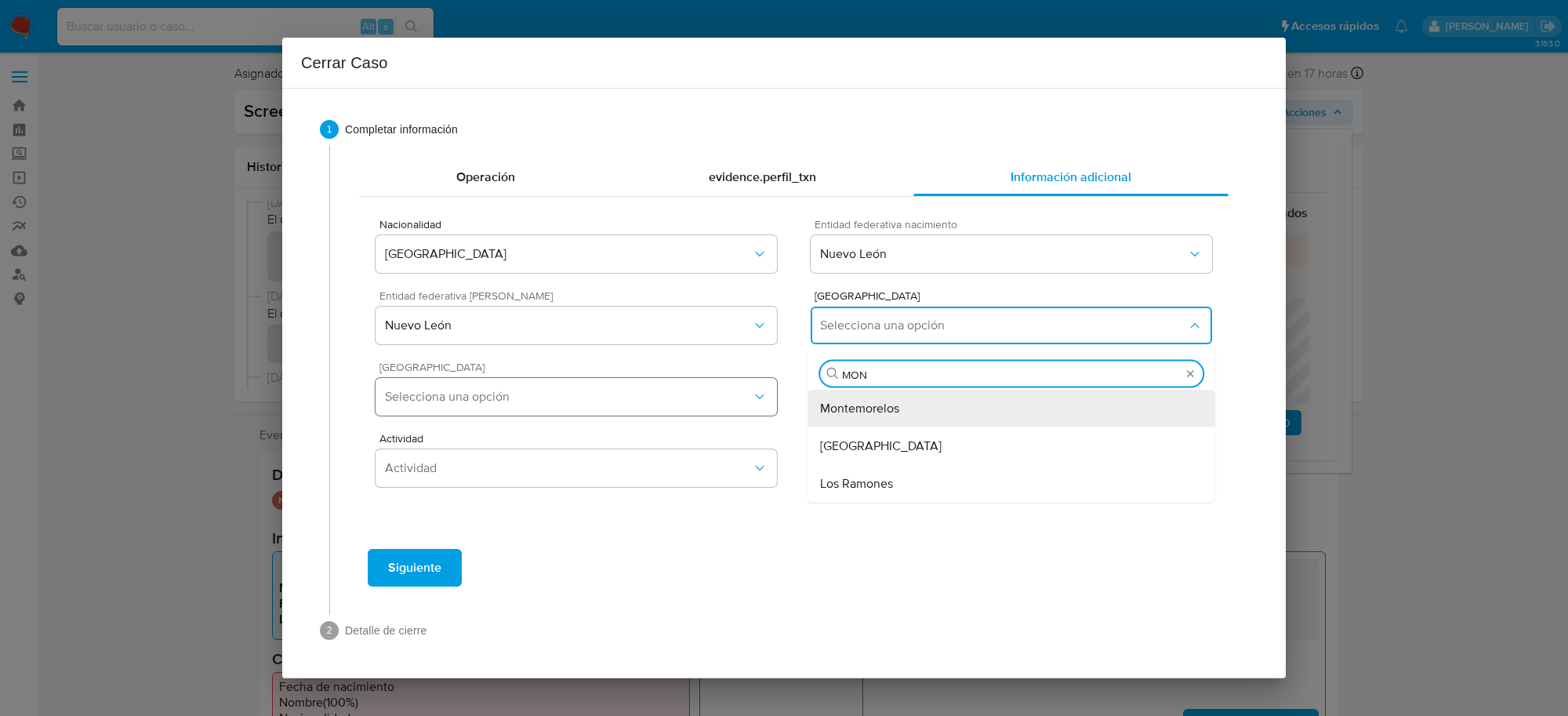
click at [931, 408] on div "Montemorelos" at bounding box center [1011, 408] width 382 height 38
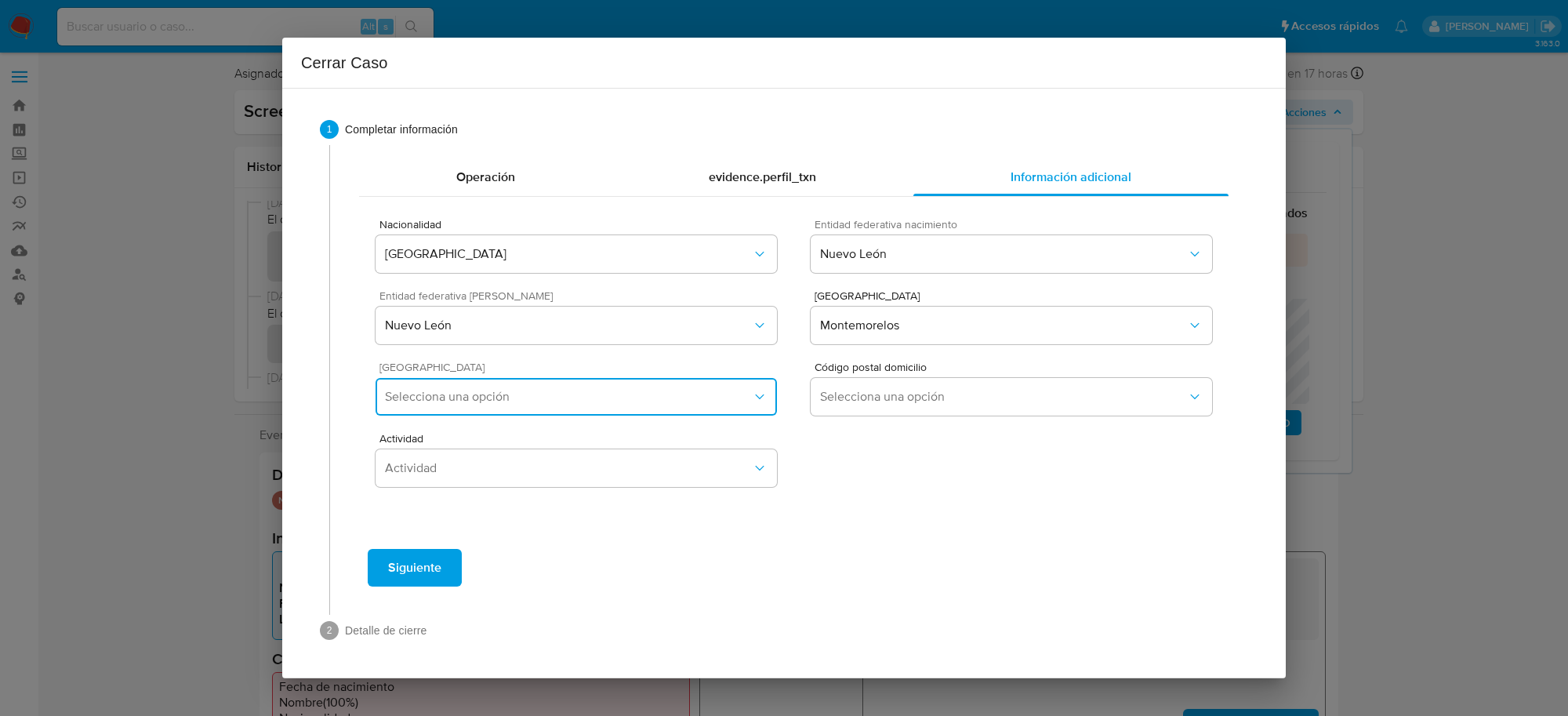
drag, startPoint x: 640, startPoint y: 404, endPoint x: 621, endPoint y: 398, distance: 19.9
click at [640, 403] on span "Selecciona una opción" at bounding box center [568, 396] width 367 height 16
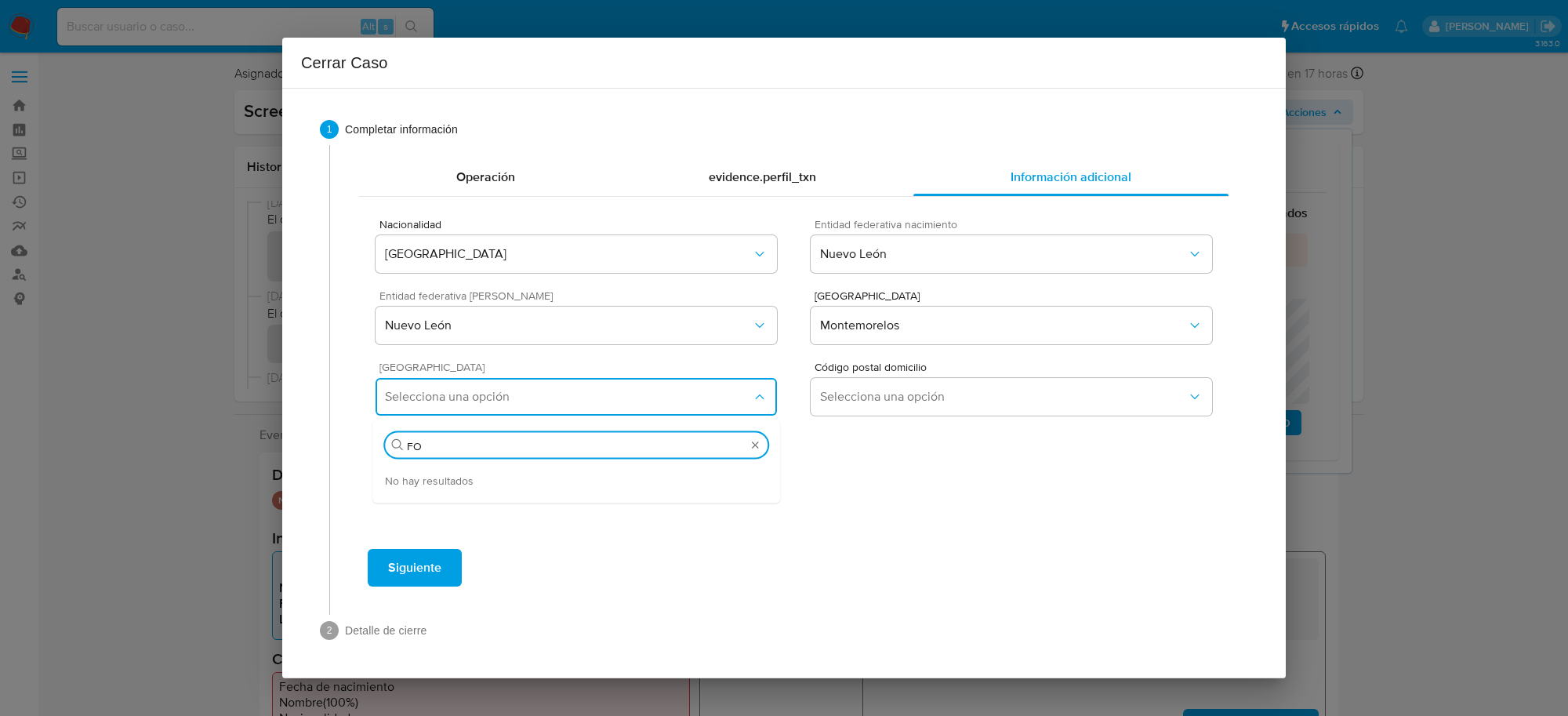
type input "F"
click at [985, 339] on button "Montemorelos" at bounding box center [1011, 325] width 402 height 38
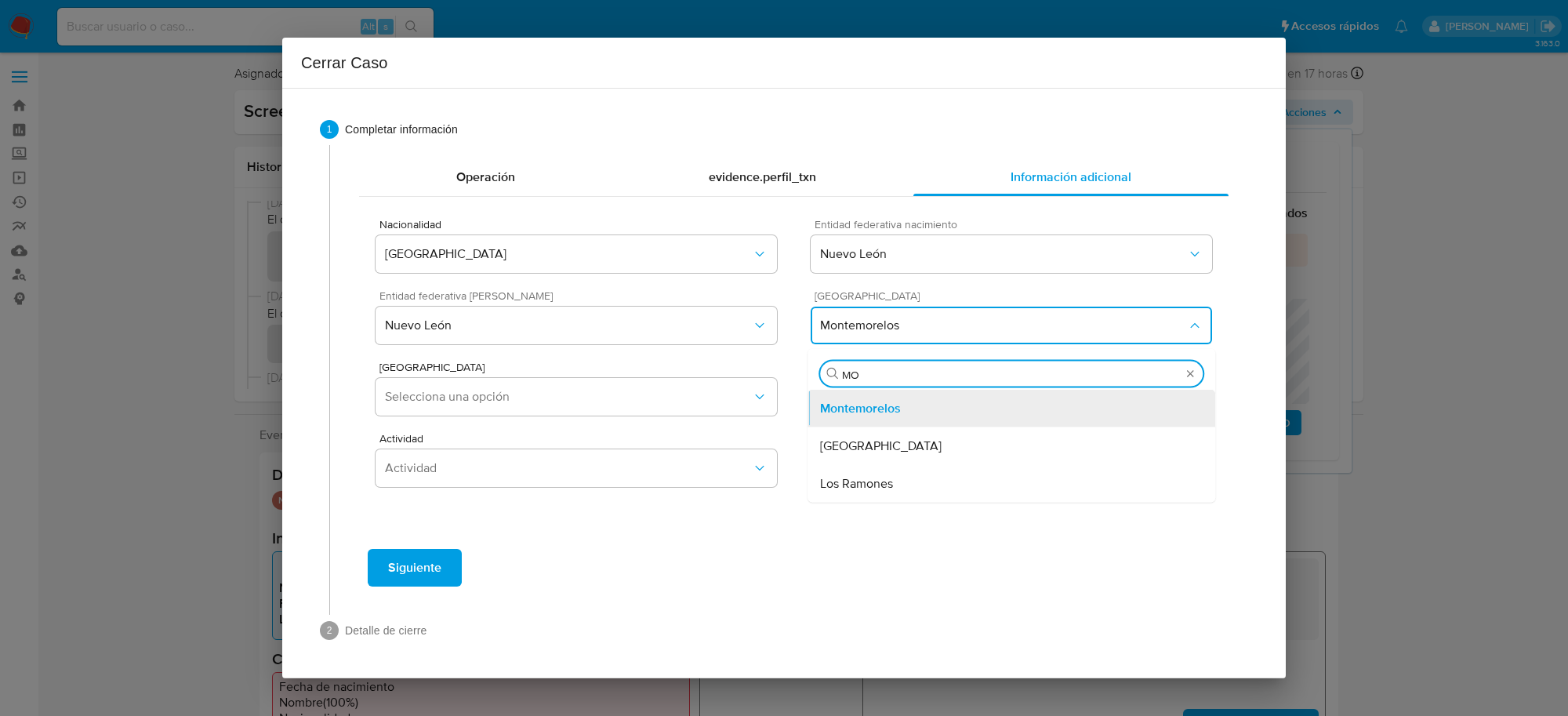
type input "MON"
click at [878, 445] on div "[GEOGRAPHIC_DATA]" at bounding box center [1011, 446] width 382 height 38
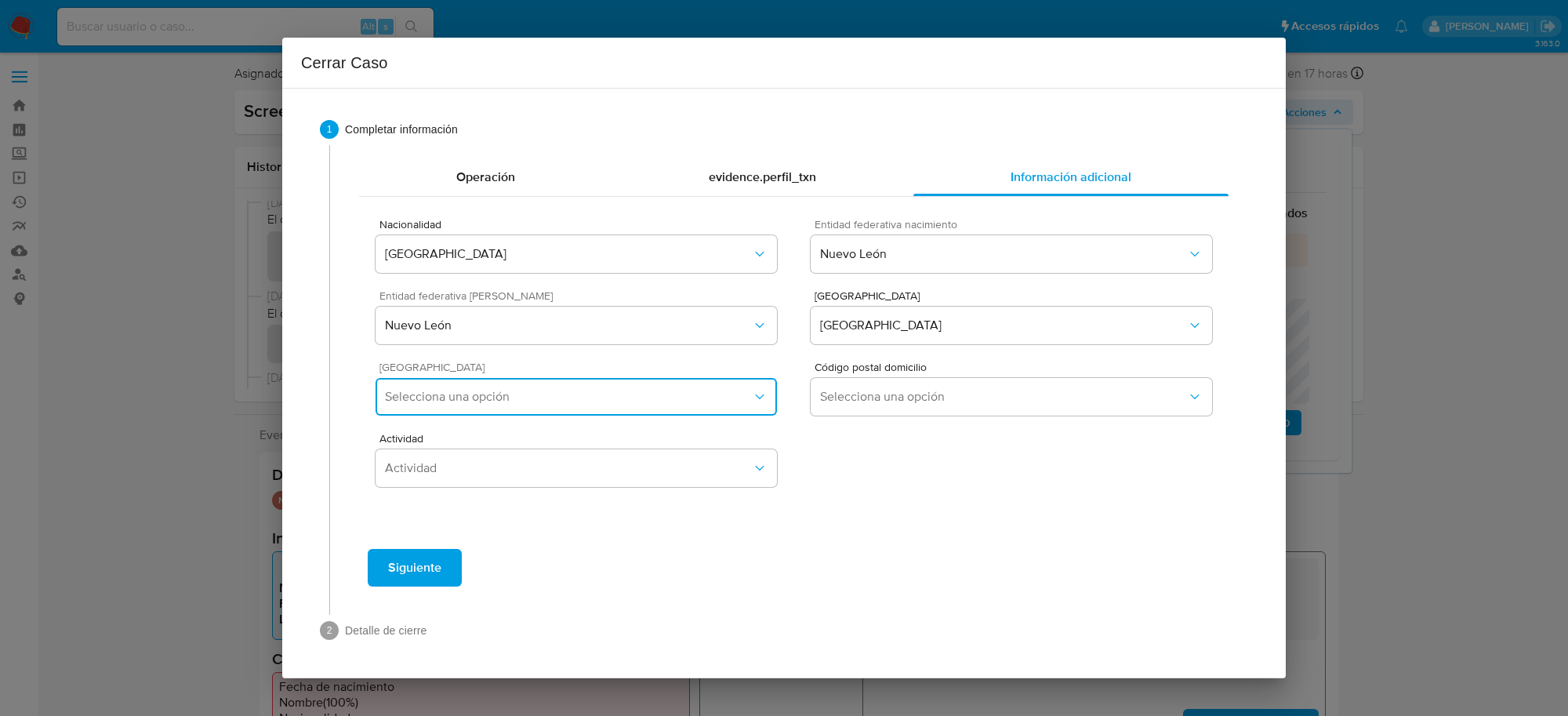
click at [632, 397] on span "Selecciona una opción" at bounding box center [568, 396] width 367 height 16
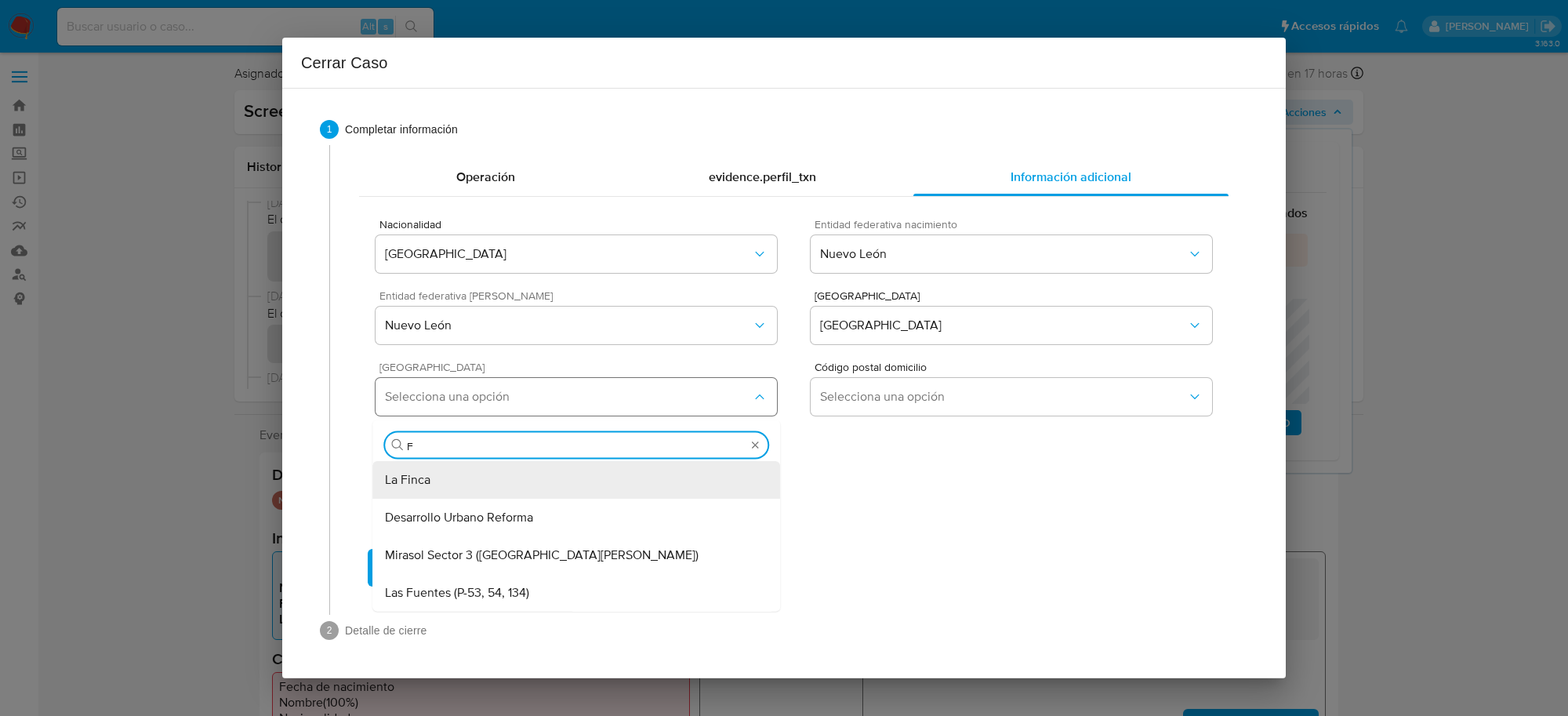
type input "FO"
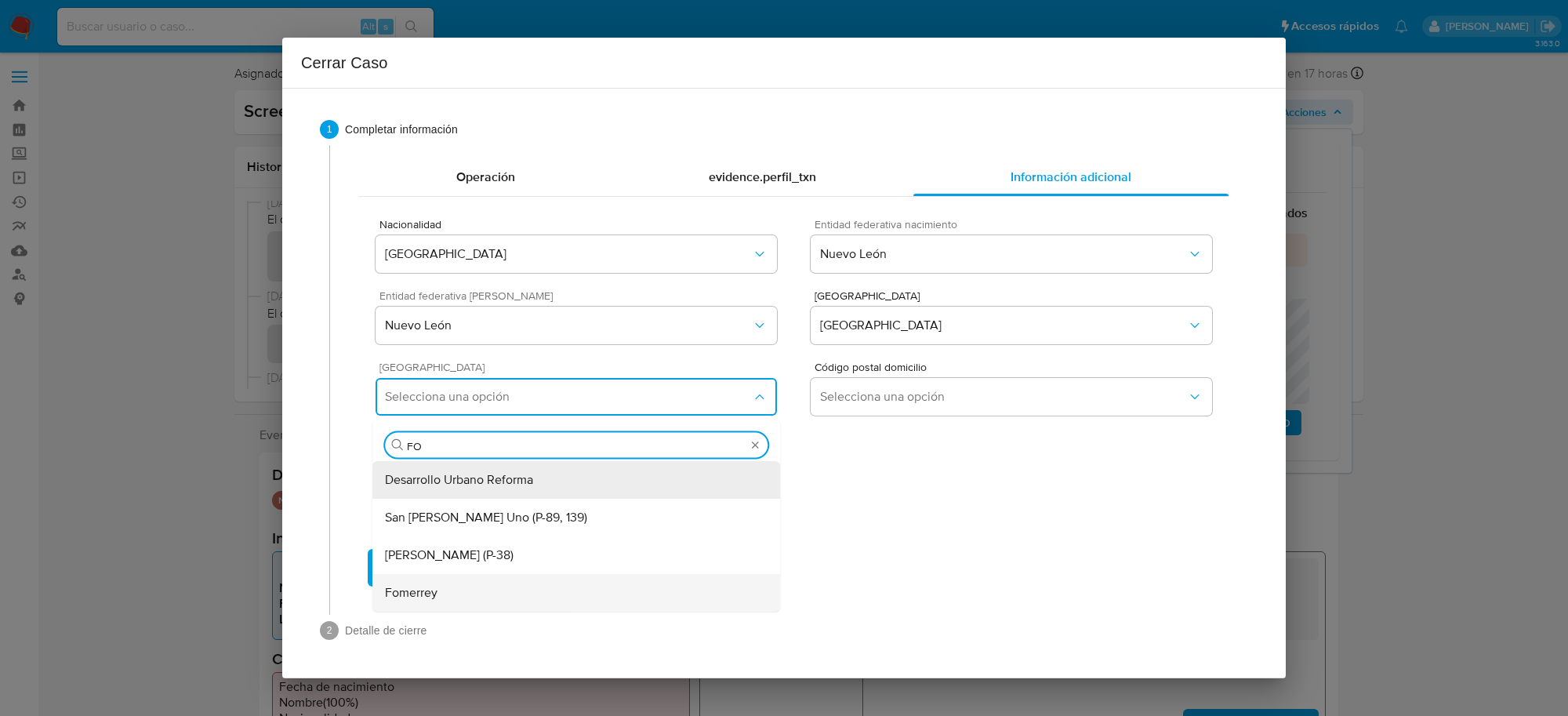
click at [459, 606] on div "Fomerrey" at bounding box center [576, 592] width 382 height 38
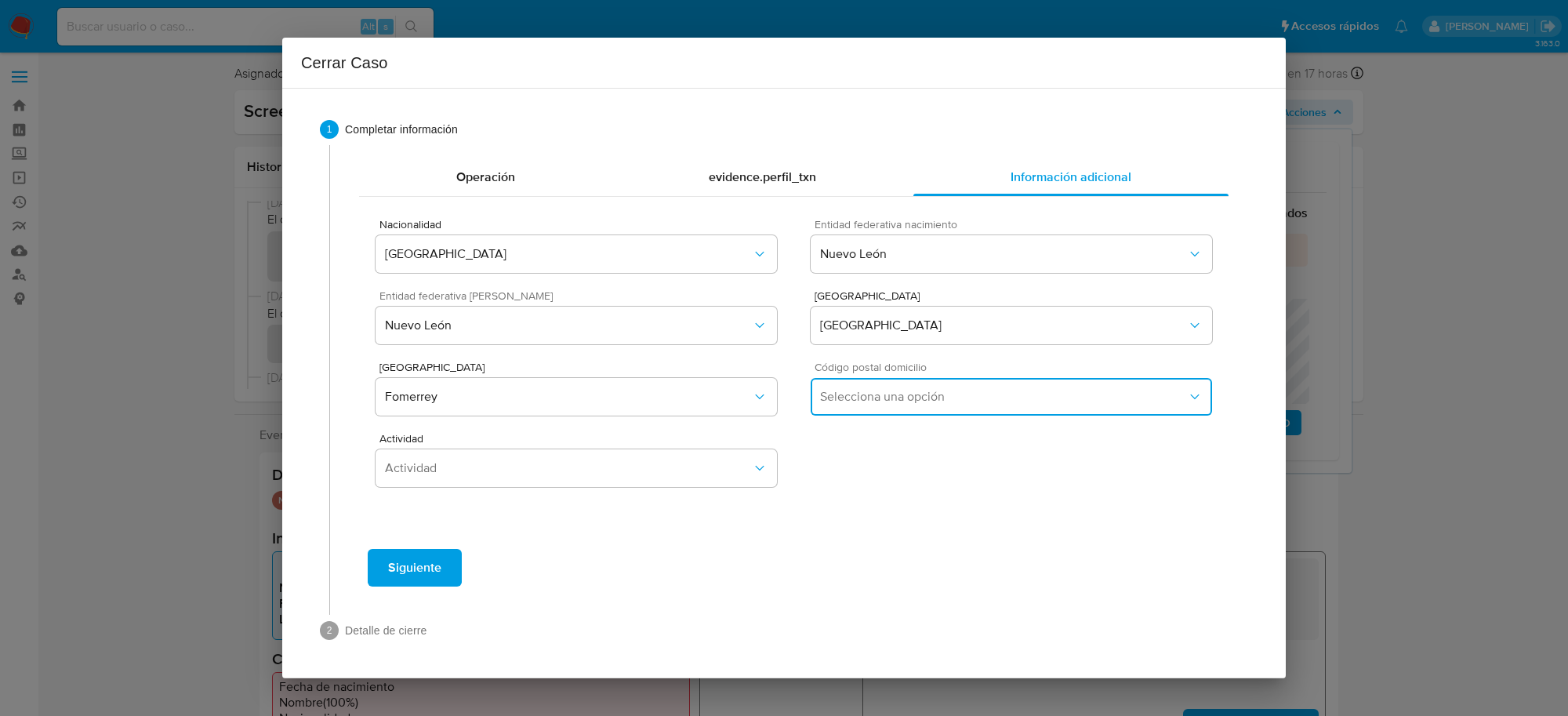
click at [853, 400] on span "Selecciona una opción" at bounding box center [1003, 396] width 367 height 16
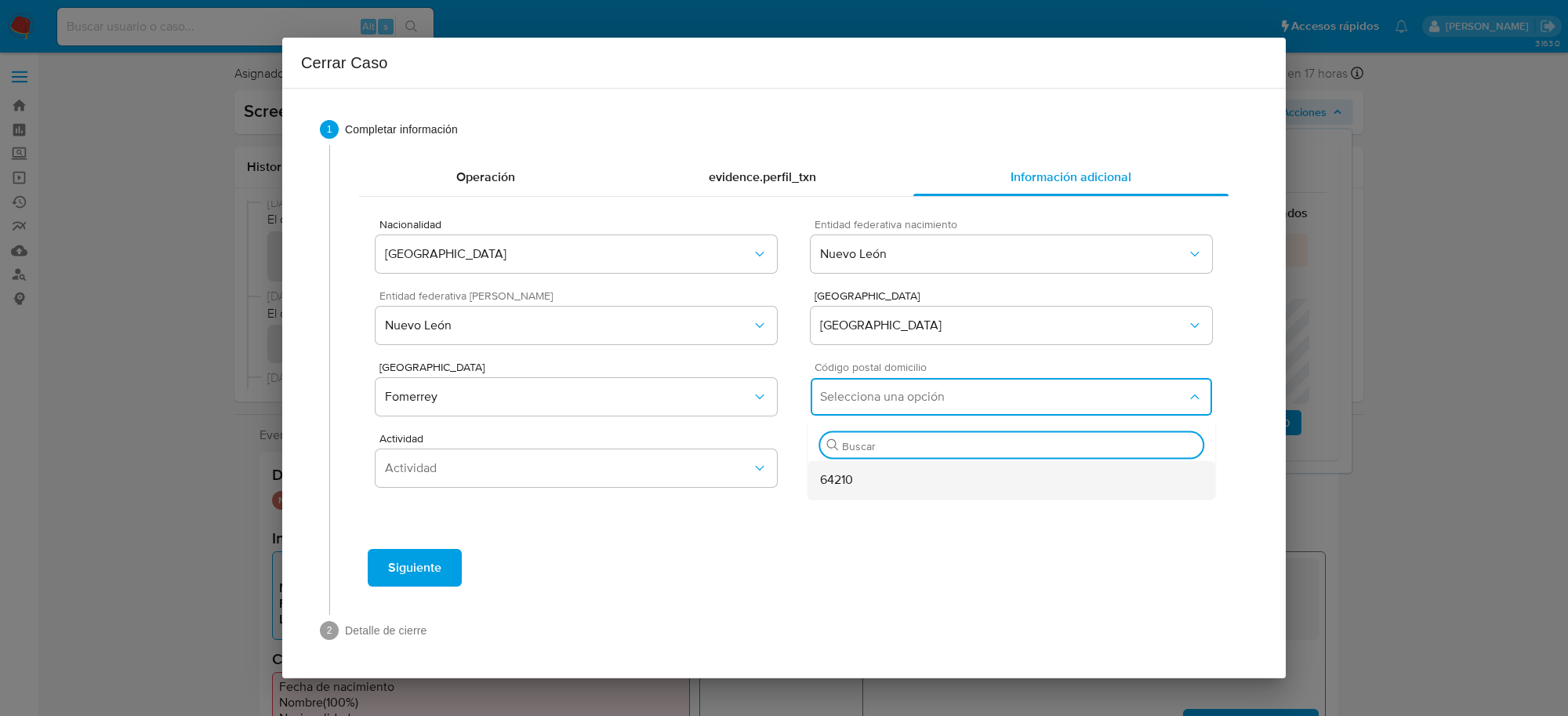
click at [836, 483] on span "64210" at bounding box center [836, 480] width 33 height 16
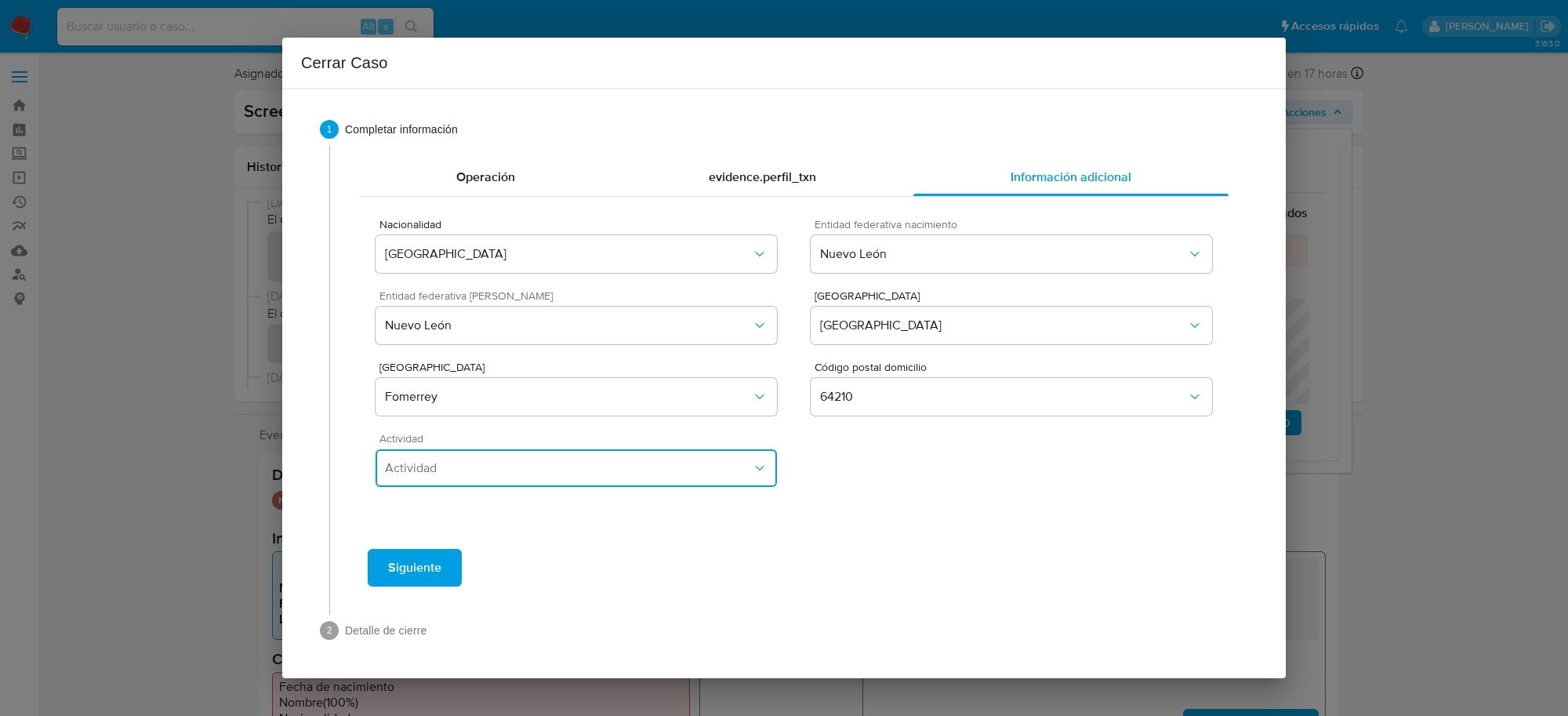
click at [540, 475] on span "Actividad" at bounding box center [568, 468] width 367 height 16
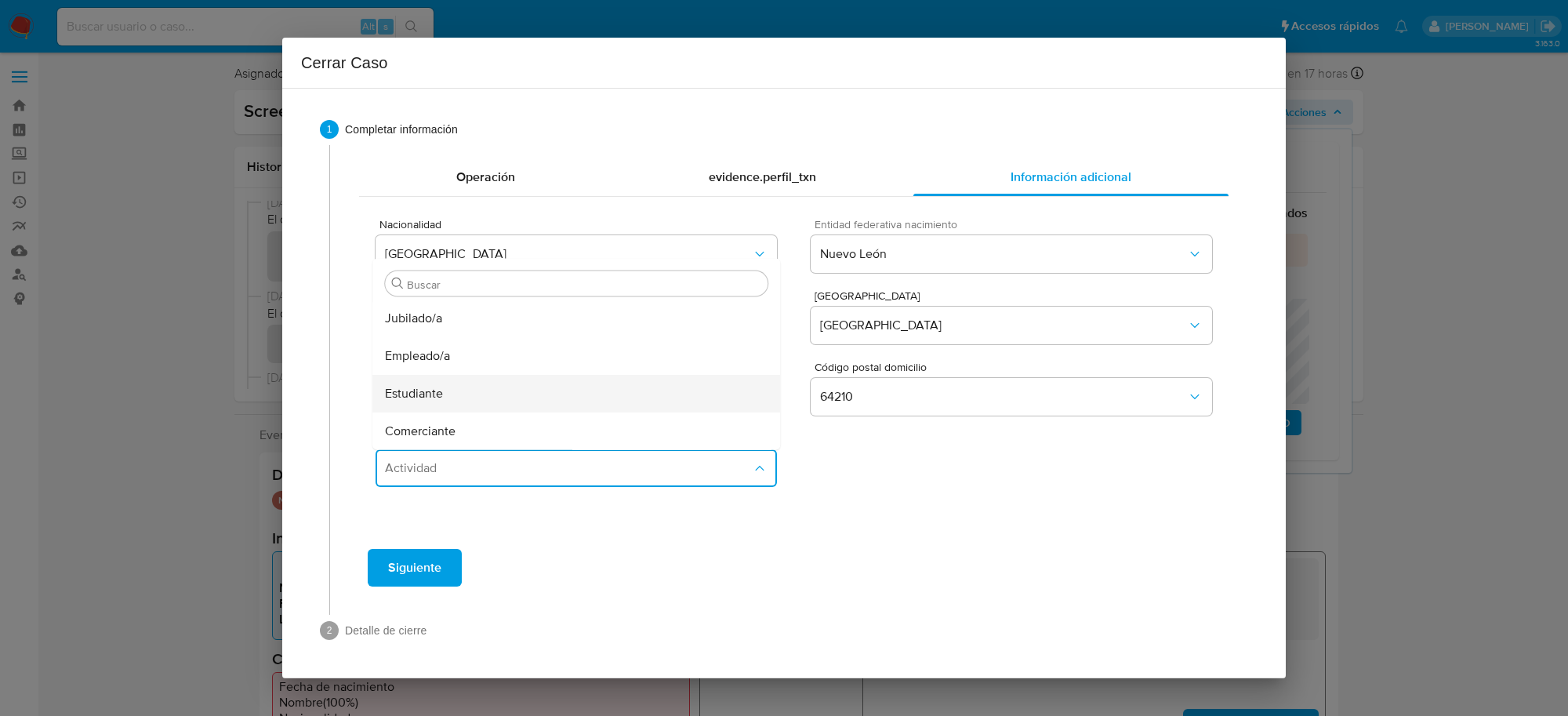
click at [437, 381] on div "Estudiante" at bounding box center [576, 393] width 382 height 38
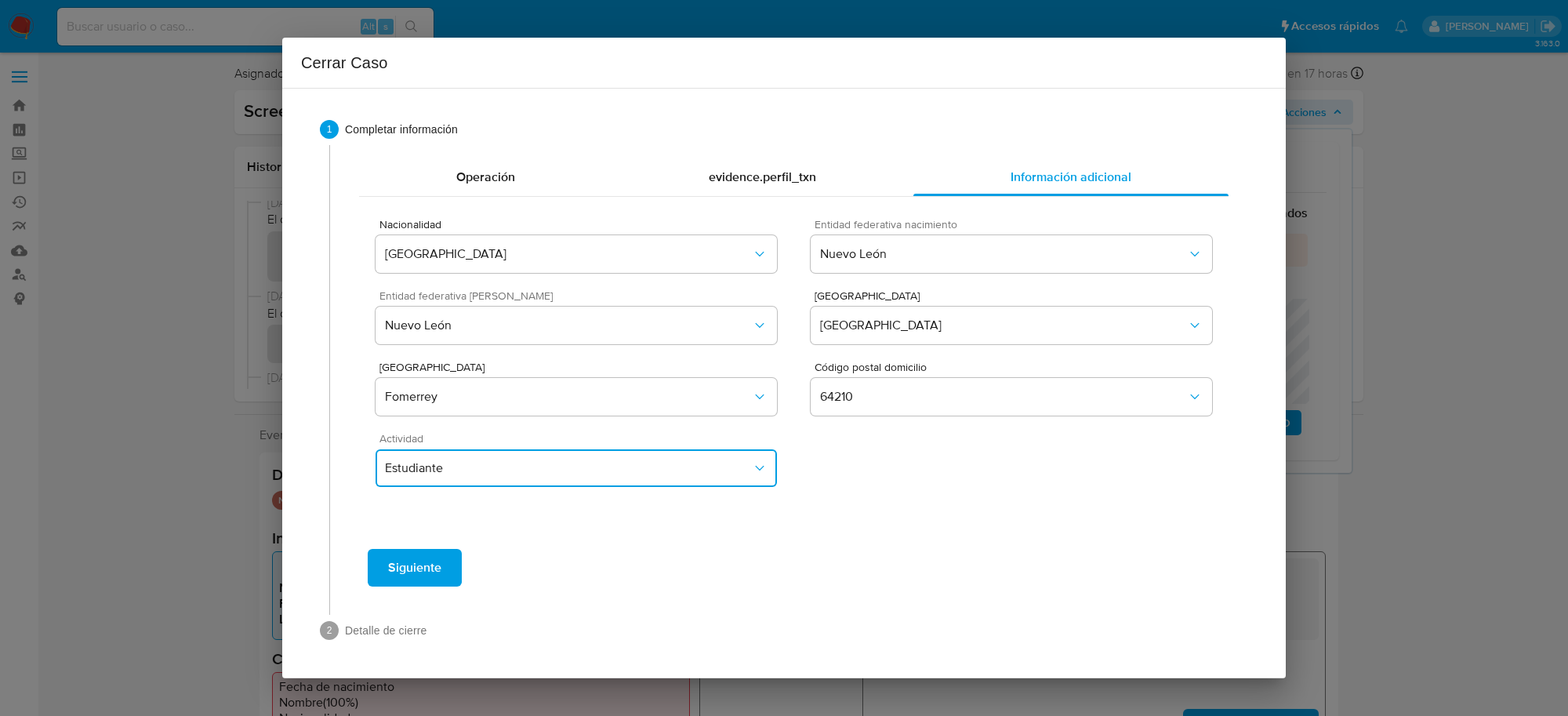
click at [496, 481] on button "Estudiante" at bounding box center [576, 468] width 402 height 38
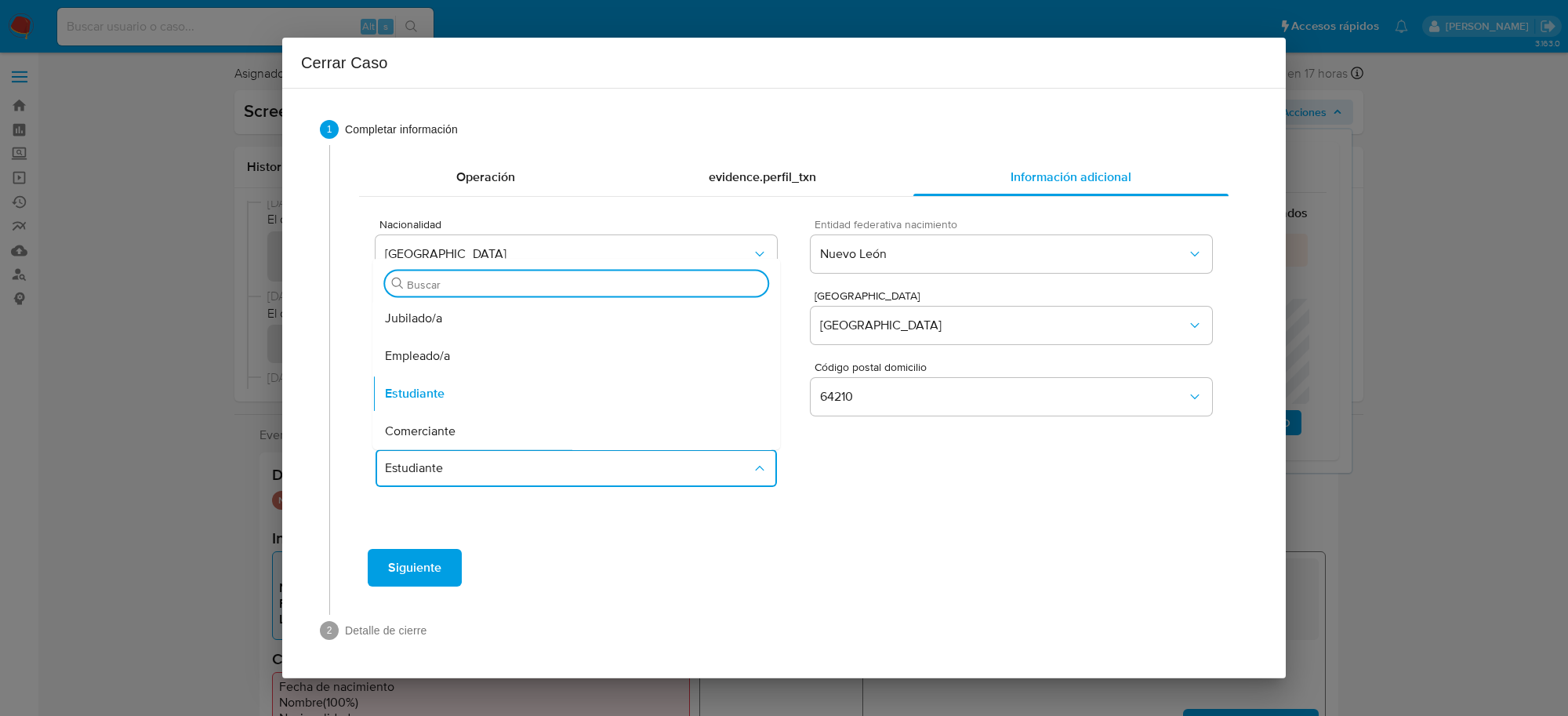
click at [436, 361] on span "Empleado/a" at bounding box center [417, 356] width 65 height 16
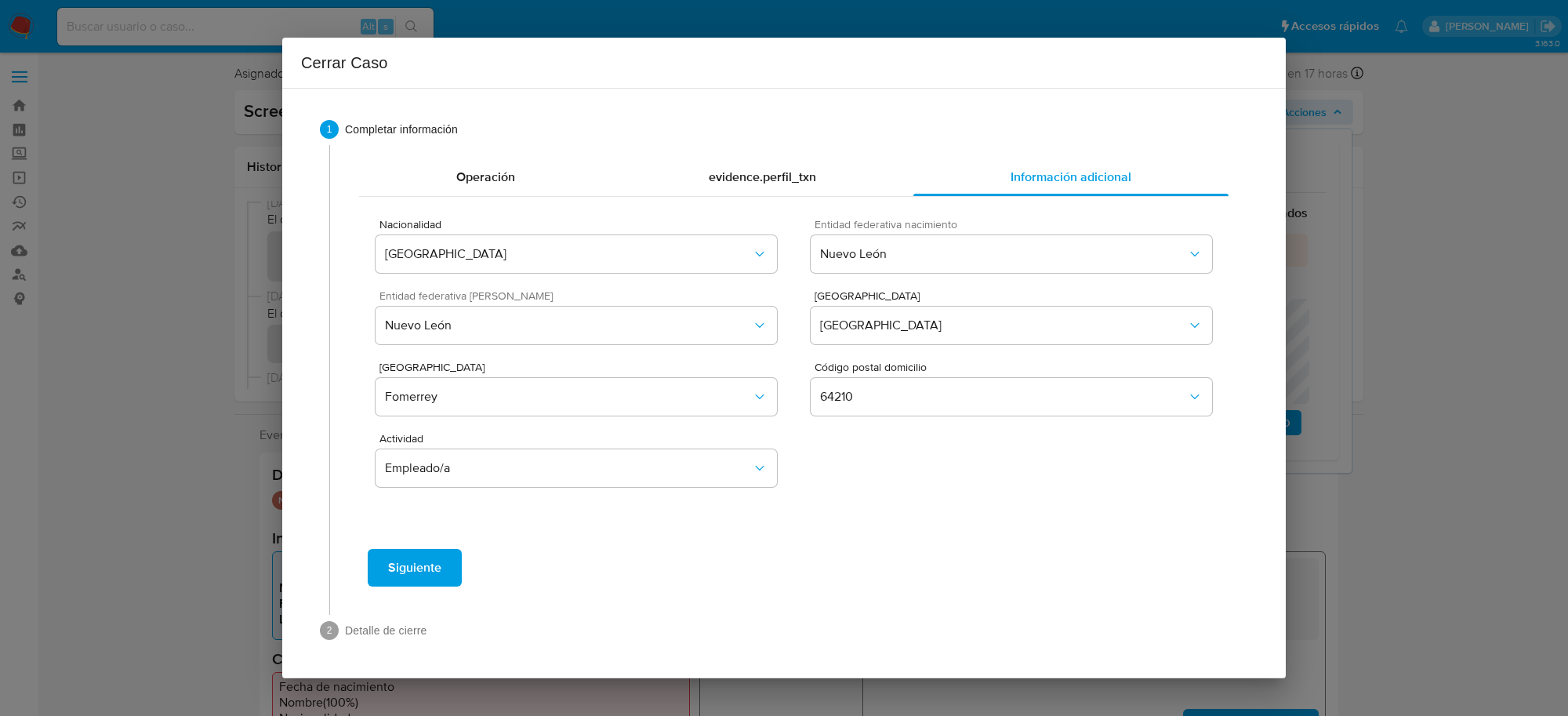
click at [441, 564] on button "Siguiente" at bounding box center [415, 567] width 94 height 38
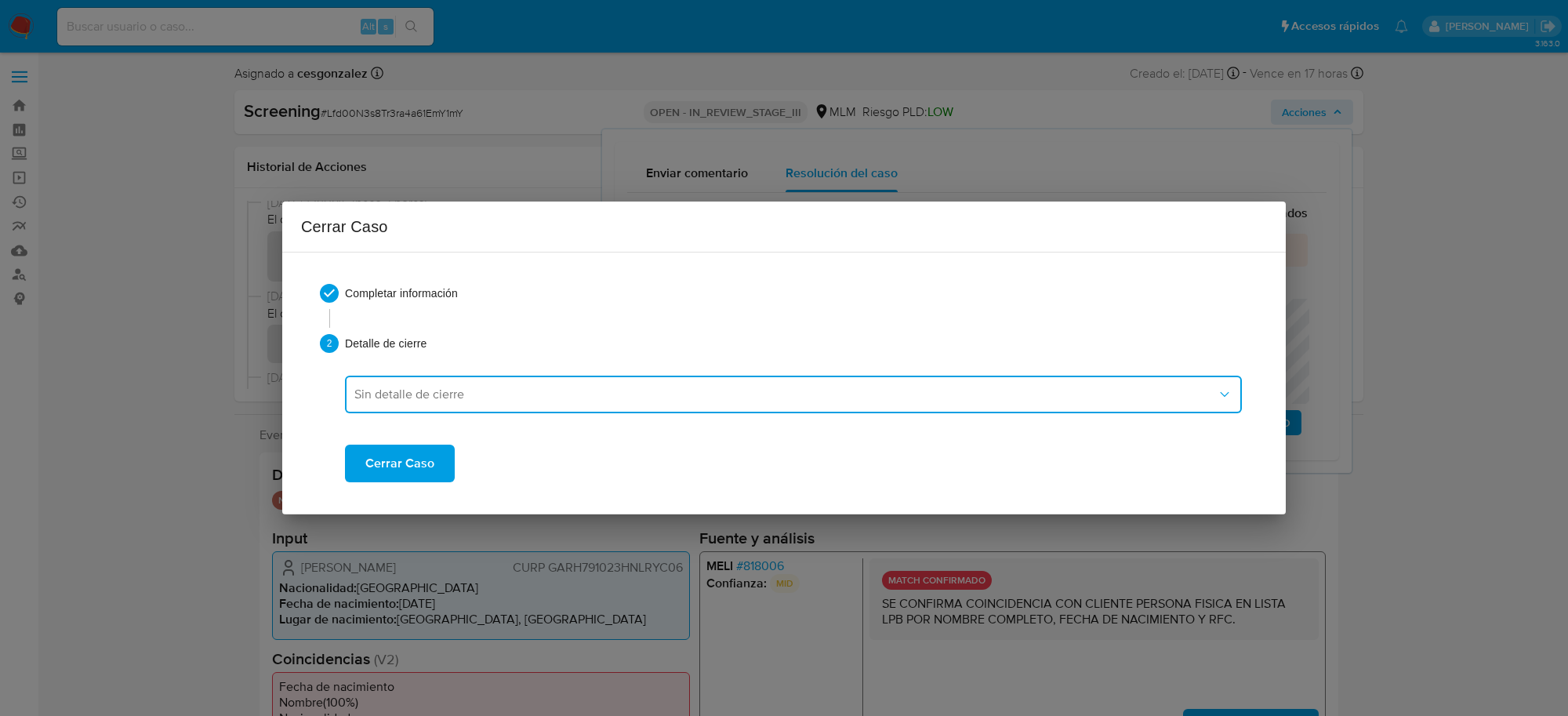
click at [460, 394] on span "Sin detalle de cierre" at bounding box center [786, 394] width 862 height 16
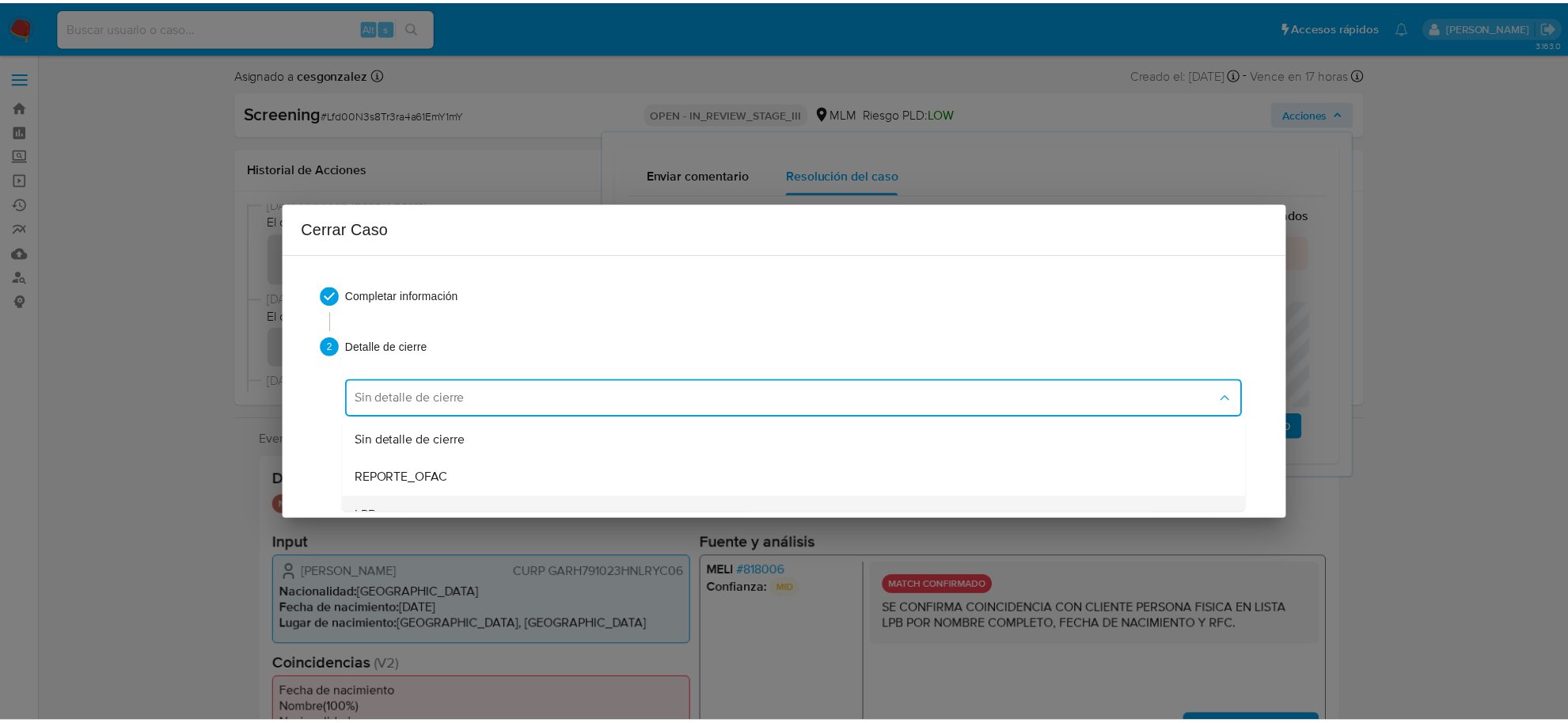
scroll to position [99, 0]
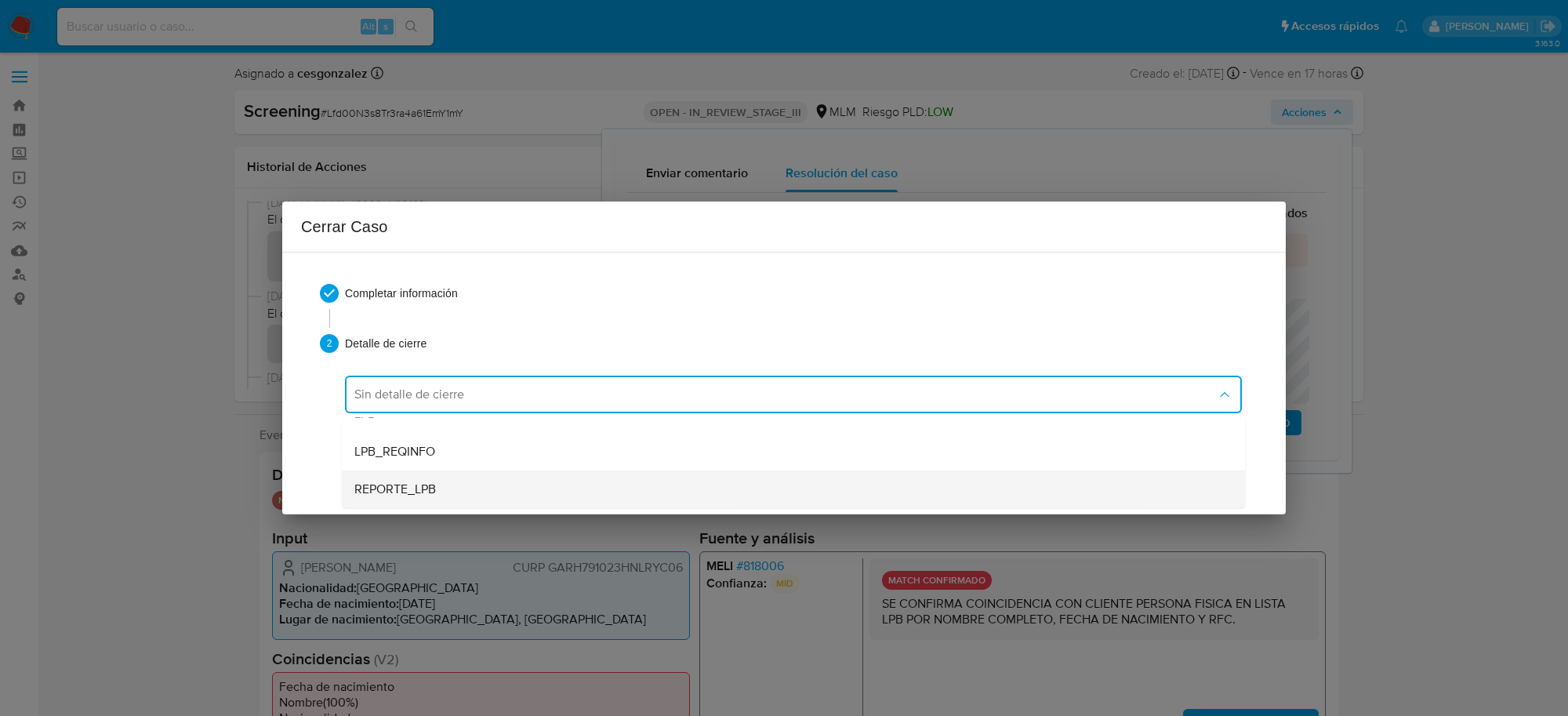
click at [443, 480] on div "REPORTE_LPB" at bounding box center [793, 489] width 878 height 38
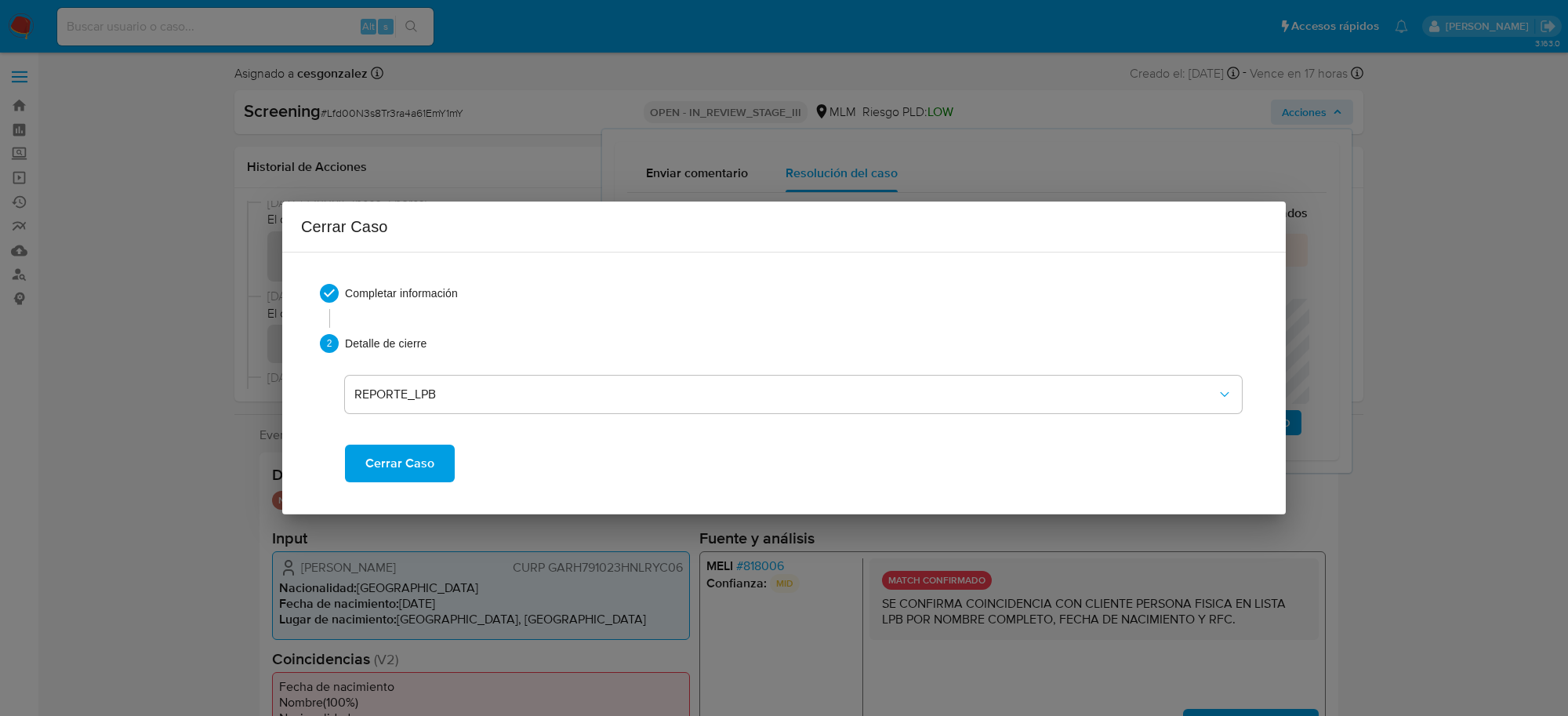
click at [429, 460] on span "Cerrar Caso" at bounding box center [400, 463] width 69 height 35
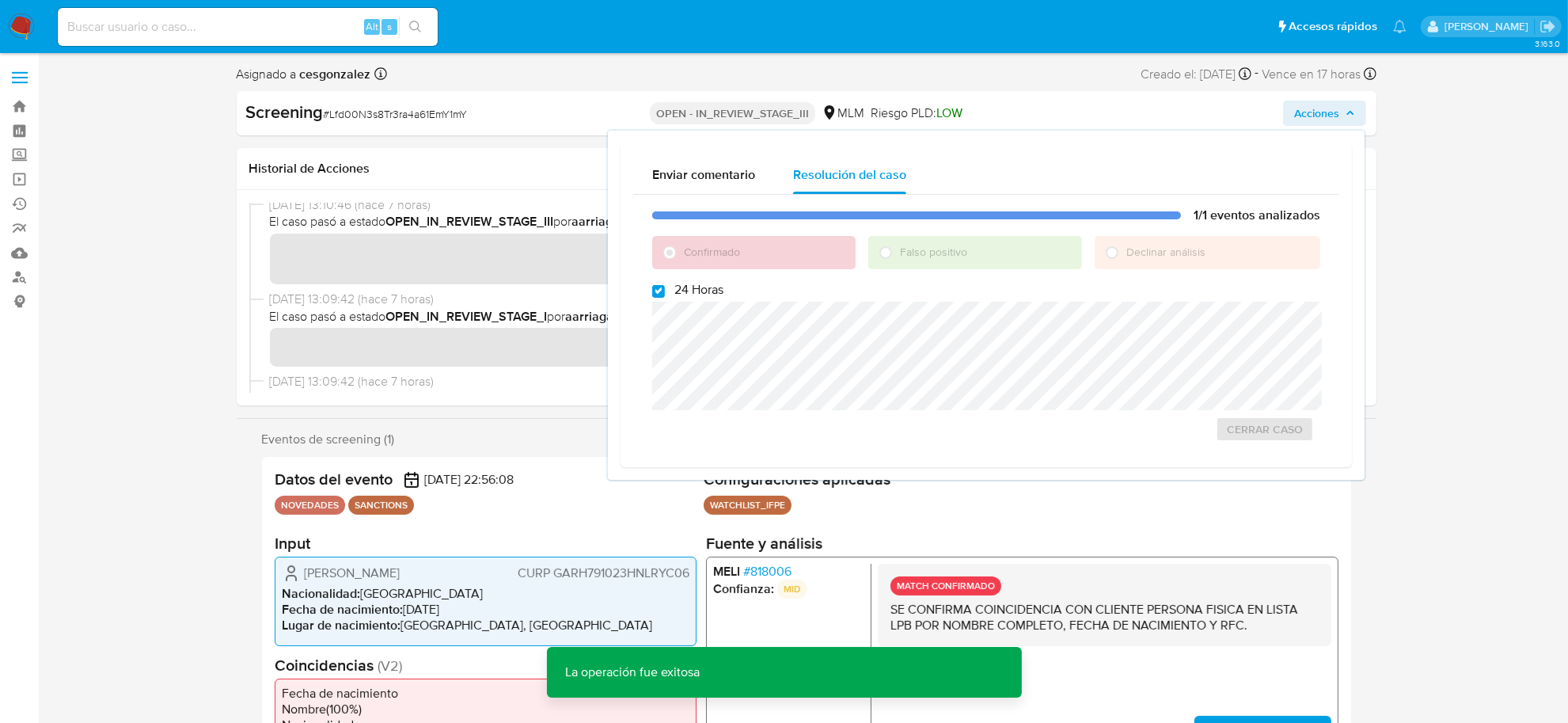
click at [380, 111] on span "# Lfd00N3s8Tr3ra4a61EmY1mY" at bounding box center [395, 113] width 144 height 16
copy span "Lfd00N3s8Tr3ra4a61EmY1mY"
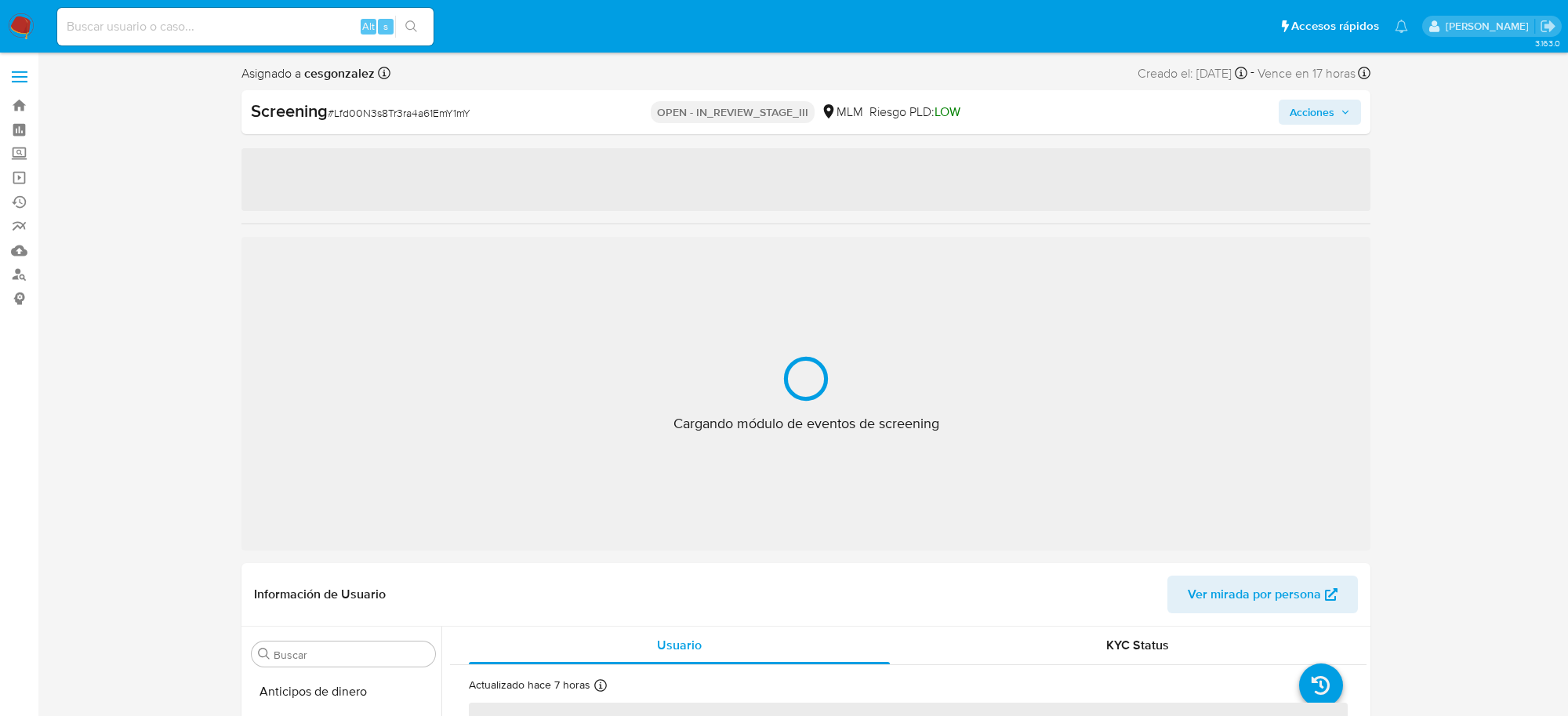
select select "10"
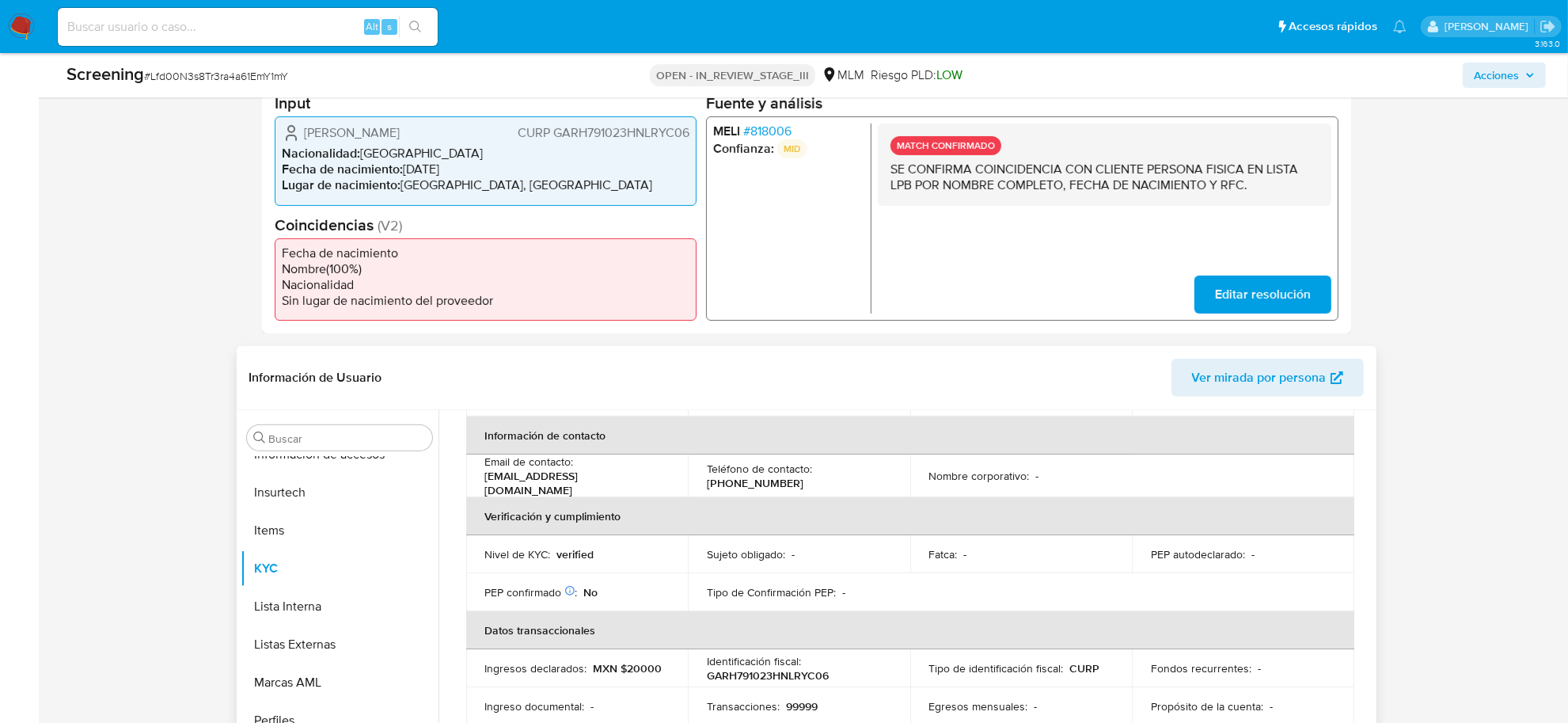
scroll to position [208, 0]
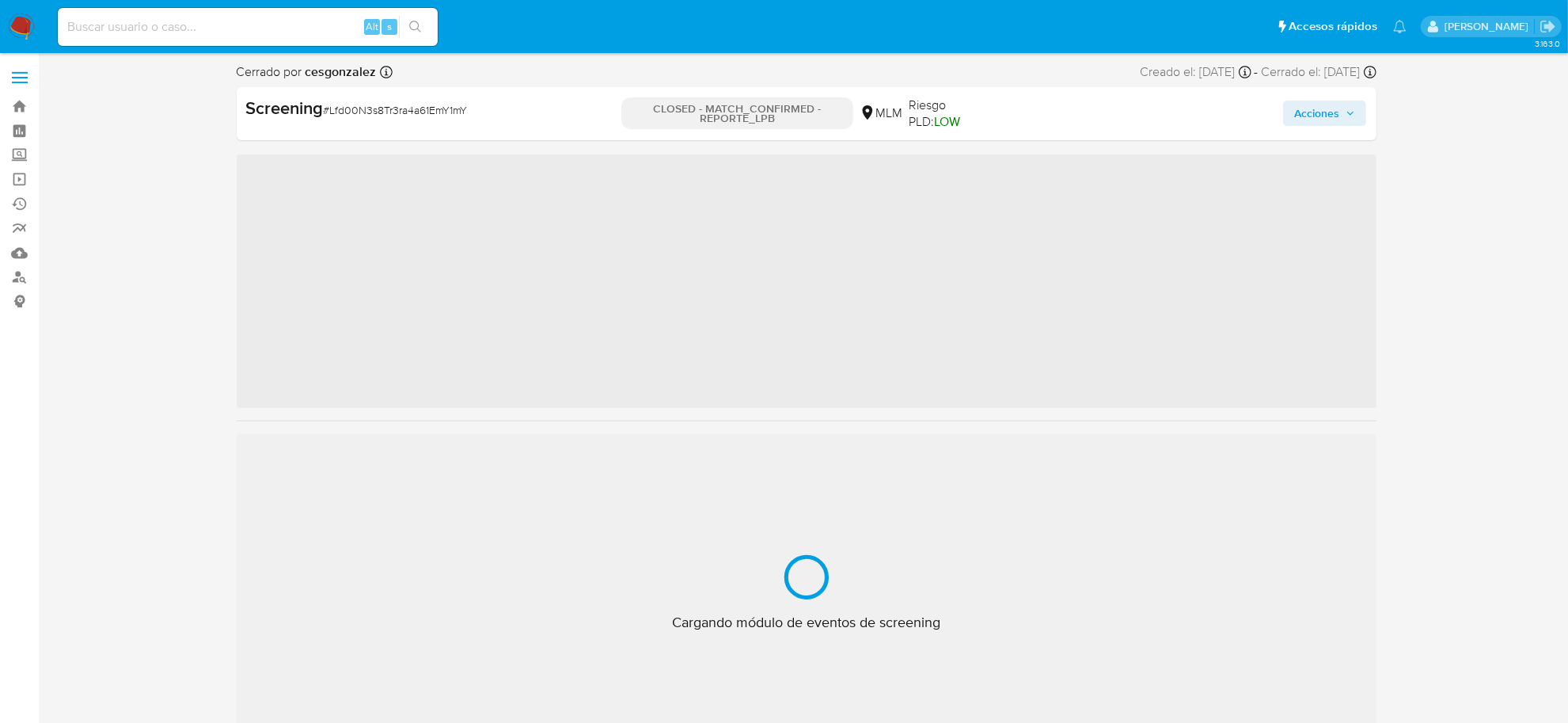
scroll to position [781, 0]
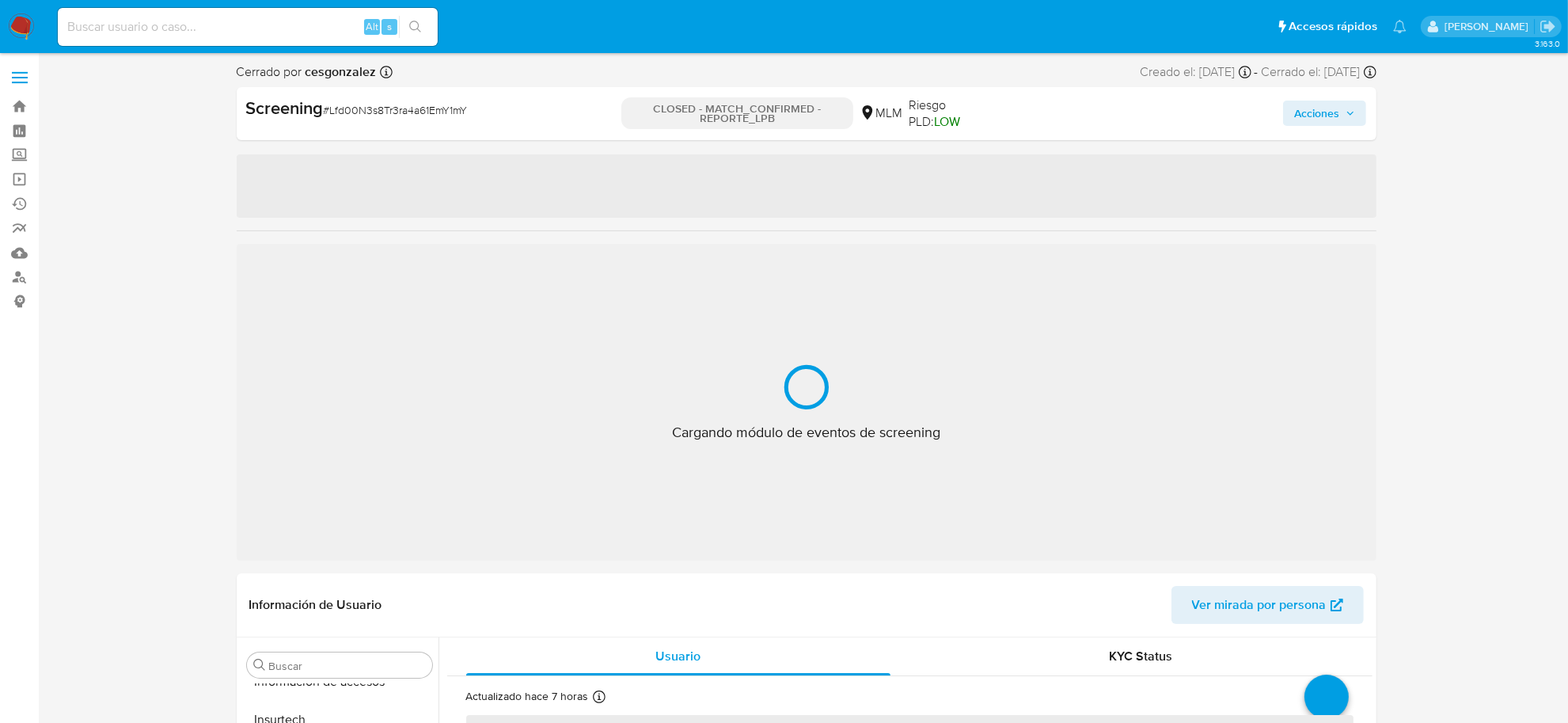
select select "10"
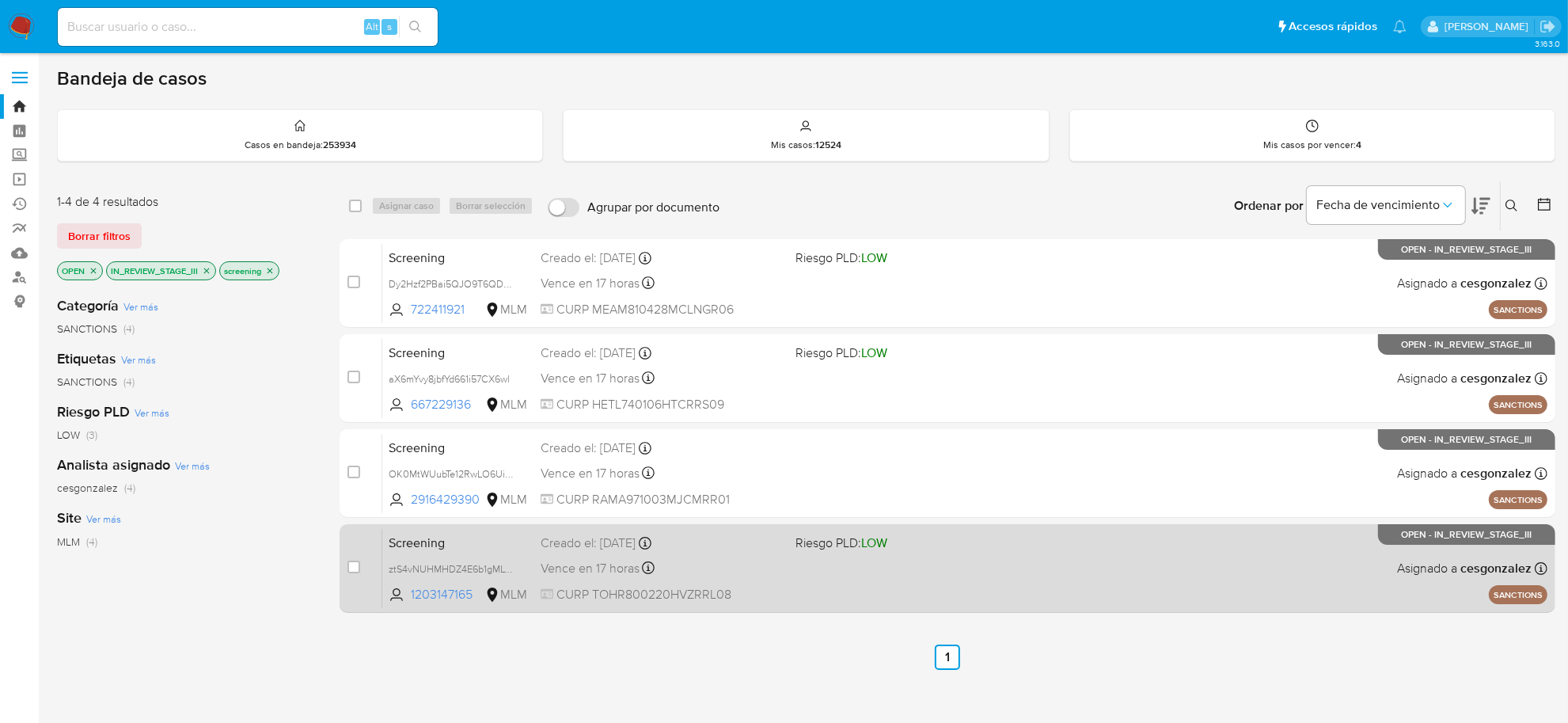
scroll to position [99, 0]
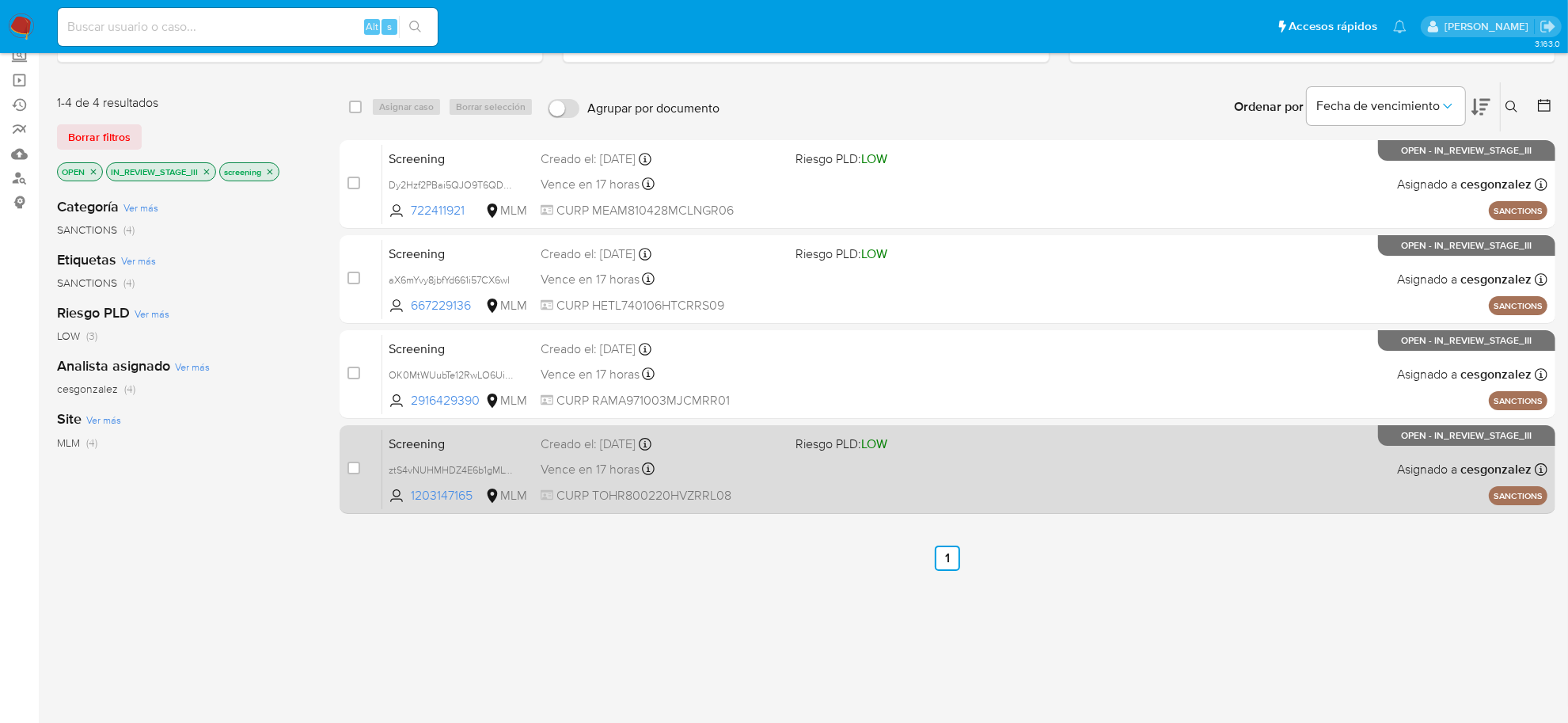
click at [773, 475] on div "Vence en 17 horas Vence el [DATE] 13:21:57" at bounding box center [662, 469] width 242 height 21
click at [714, 464] on div "Vence en 17 horas Vence el [DATE] 13:21:57" at bounding box center [662, 469] width 242 height 21
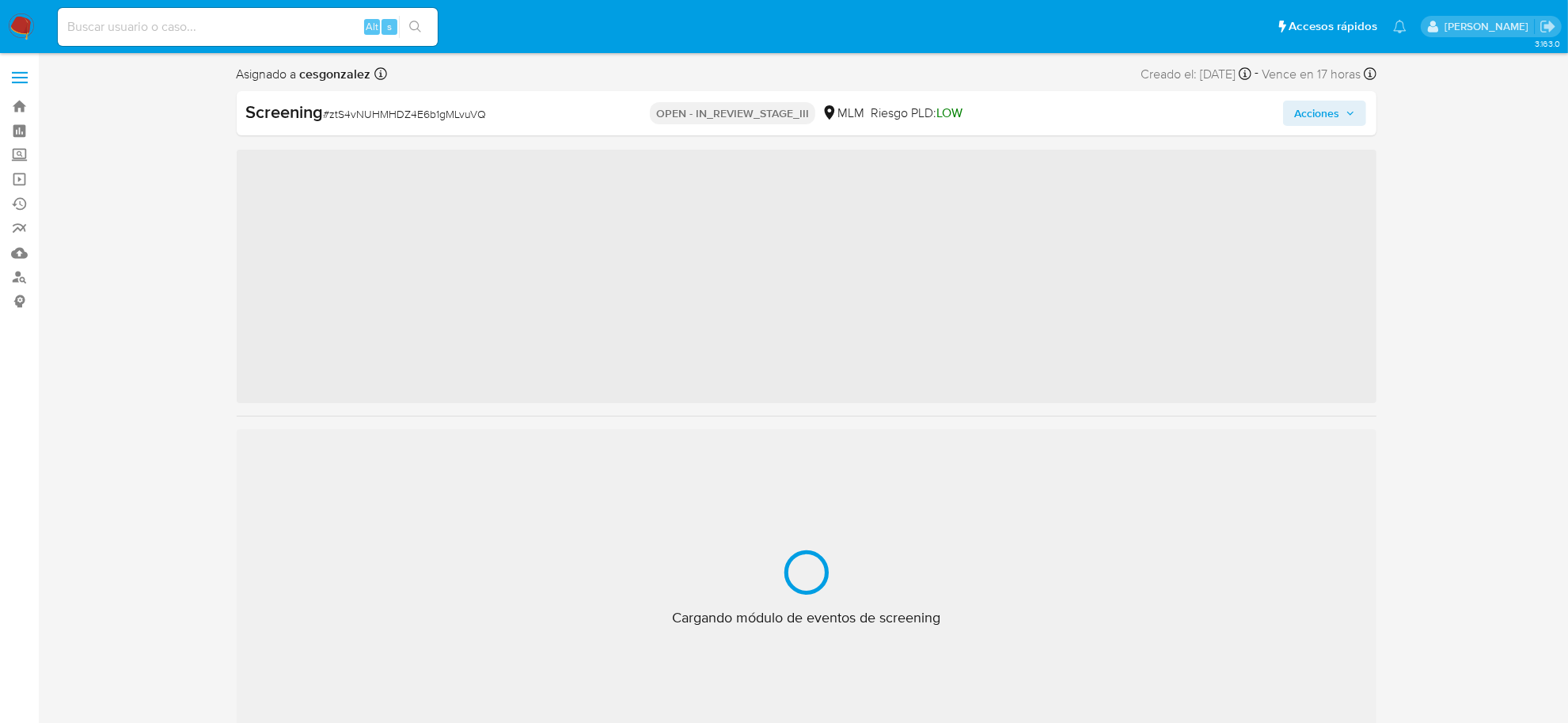
scroll to position [781, 0]
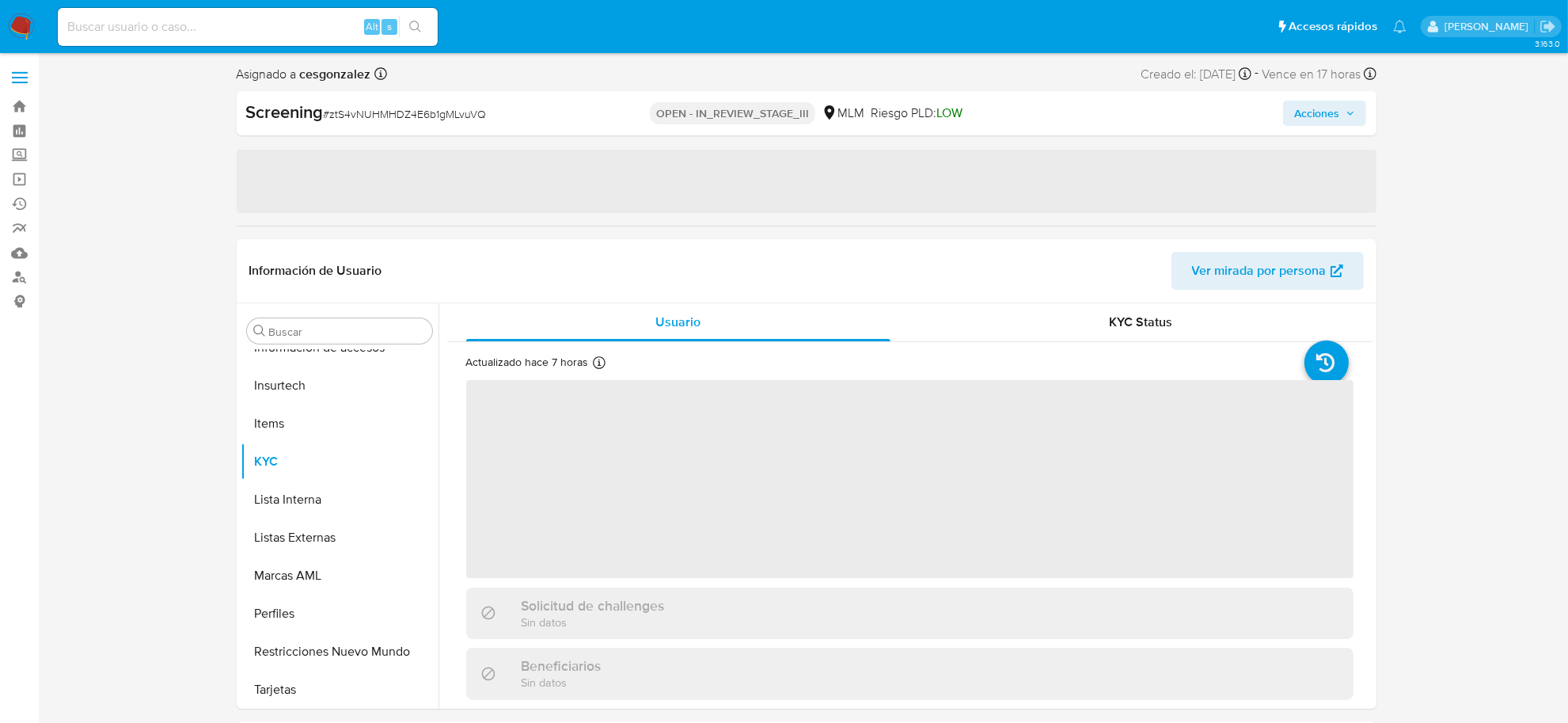
select select "10"
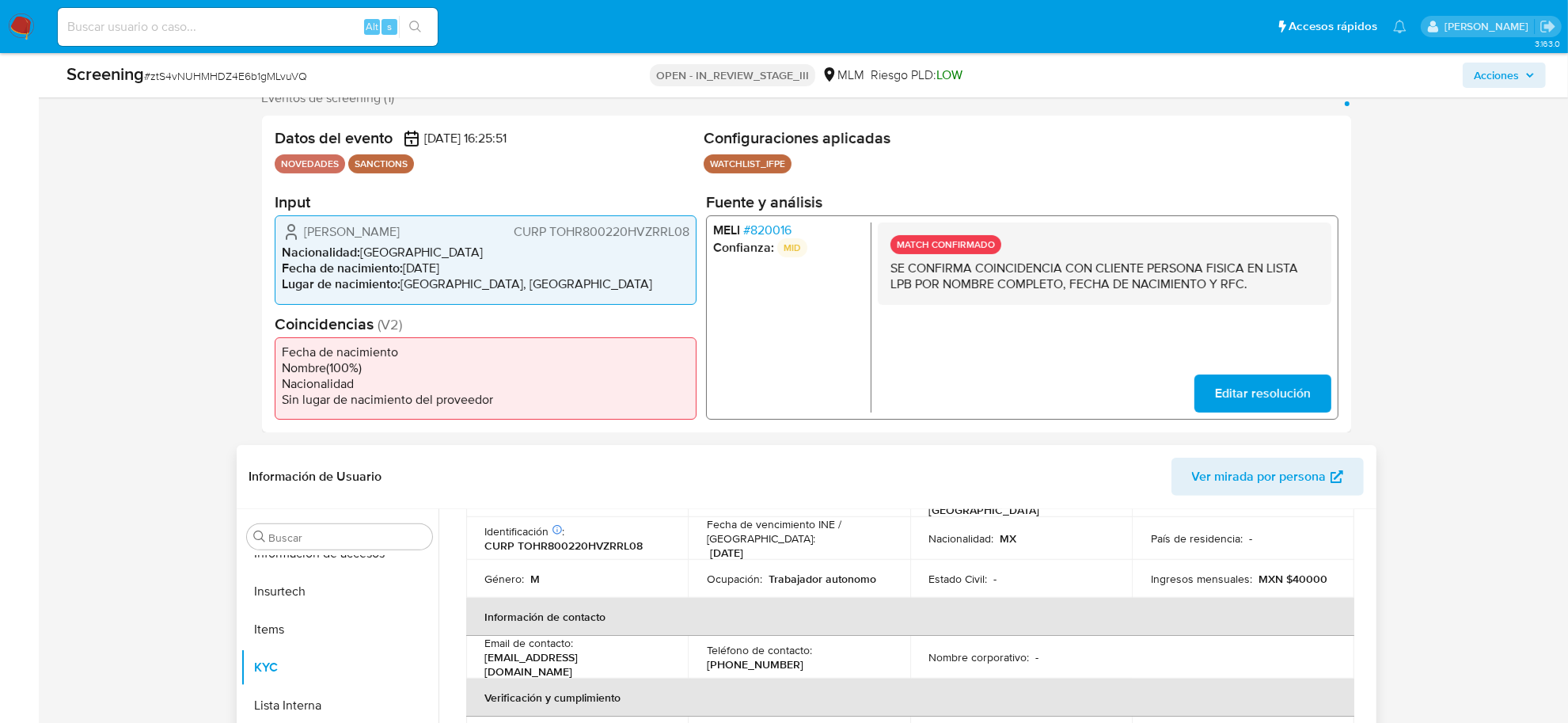
scroll to position [198, 0]
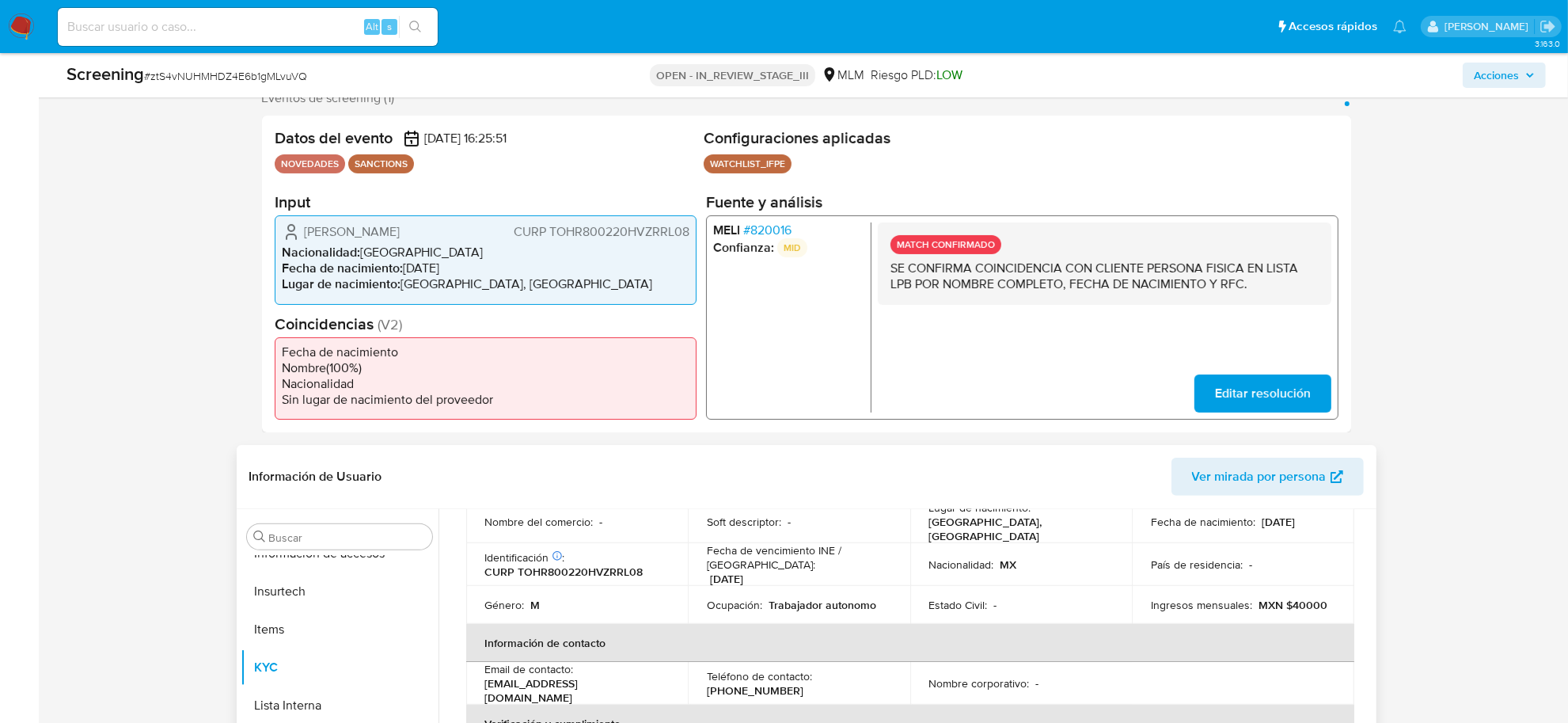
click at [580, 564] on p "CURP TOHR800220HVZRRL08" at bounding box center [564, 571] width 159 height 14
copy p "TOHR800220HVZRRL08"
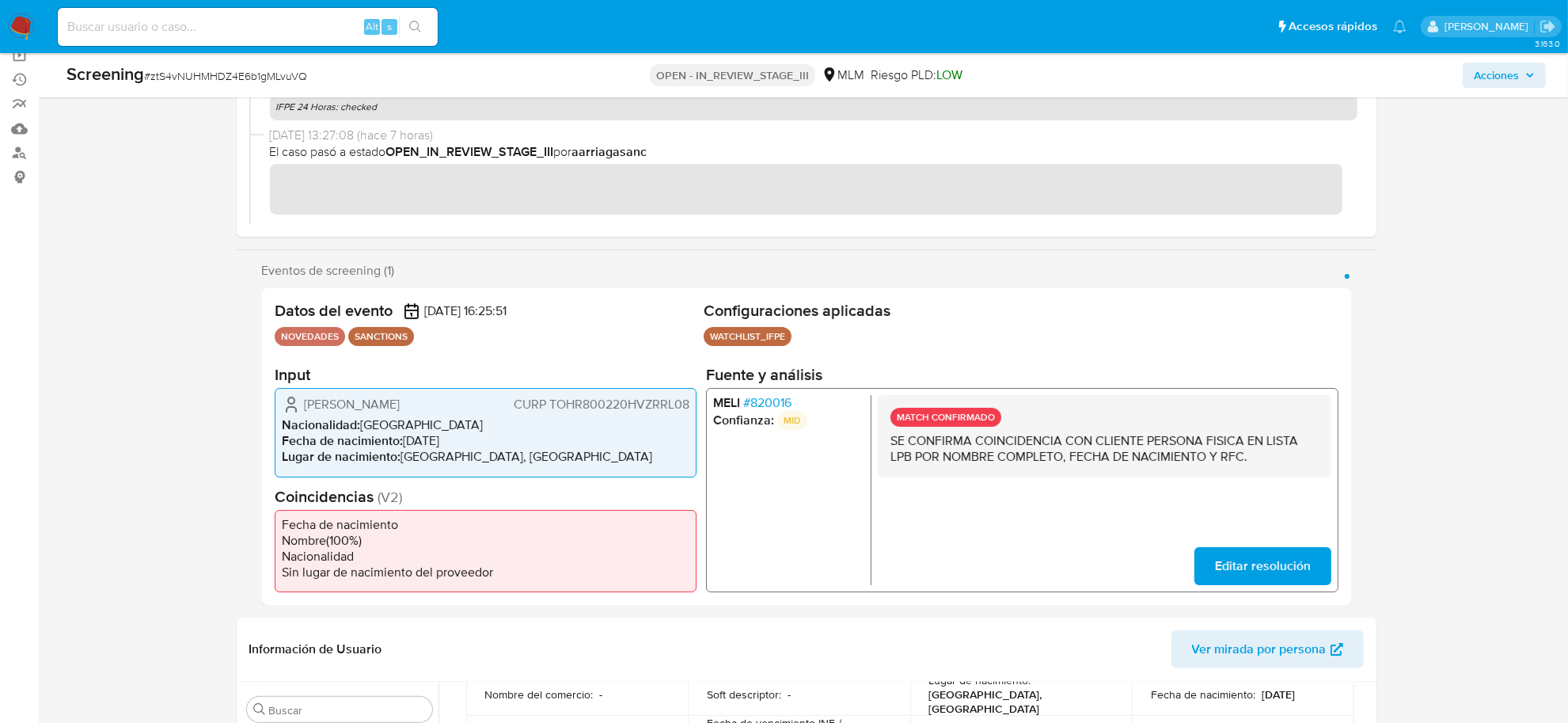
scroll to position [0, 0]
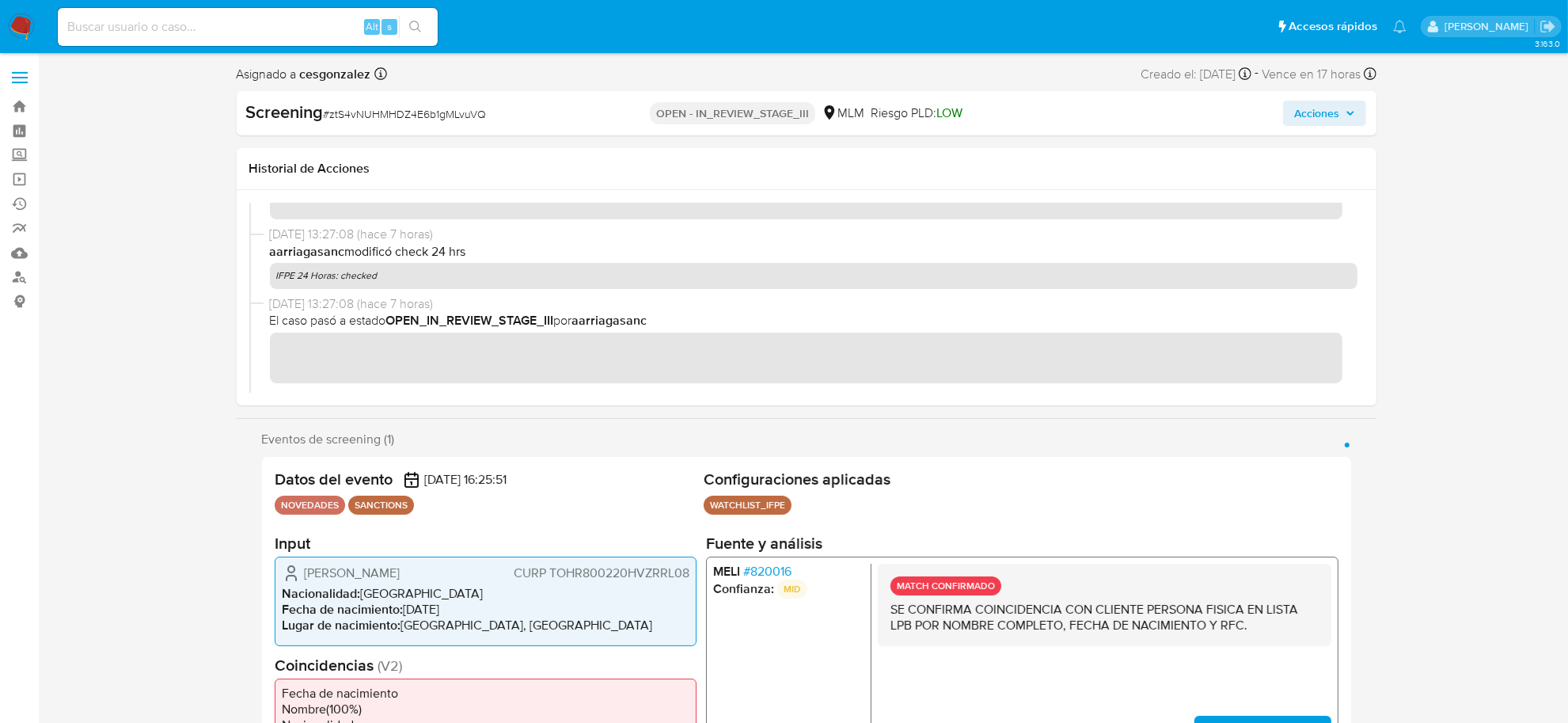
click at [1339, 125] on div "Screening # ztS4vNUHMHDZ4E6b1gMLvuVQ OPEN - IN_REVIEW_STAGE_III MLM Riesgo PLD:…" at bounding box center [806, 113] width 1139 height 45
click at [1339, 110] on span "Acciones" at bounding box center [1317, 112] width 45 height 25
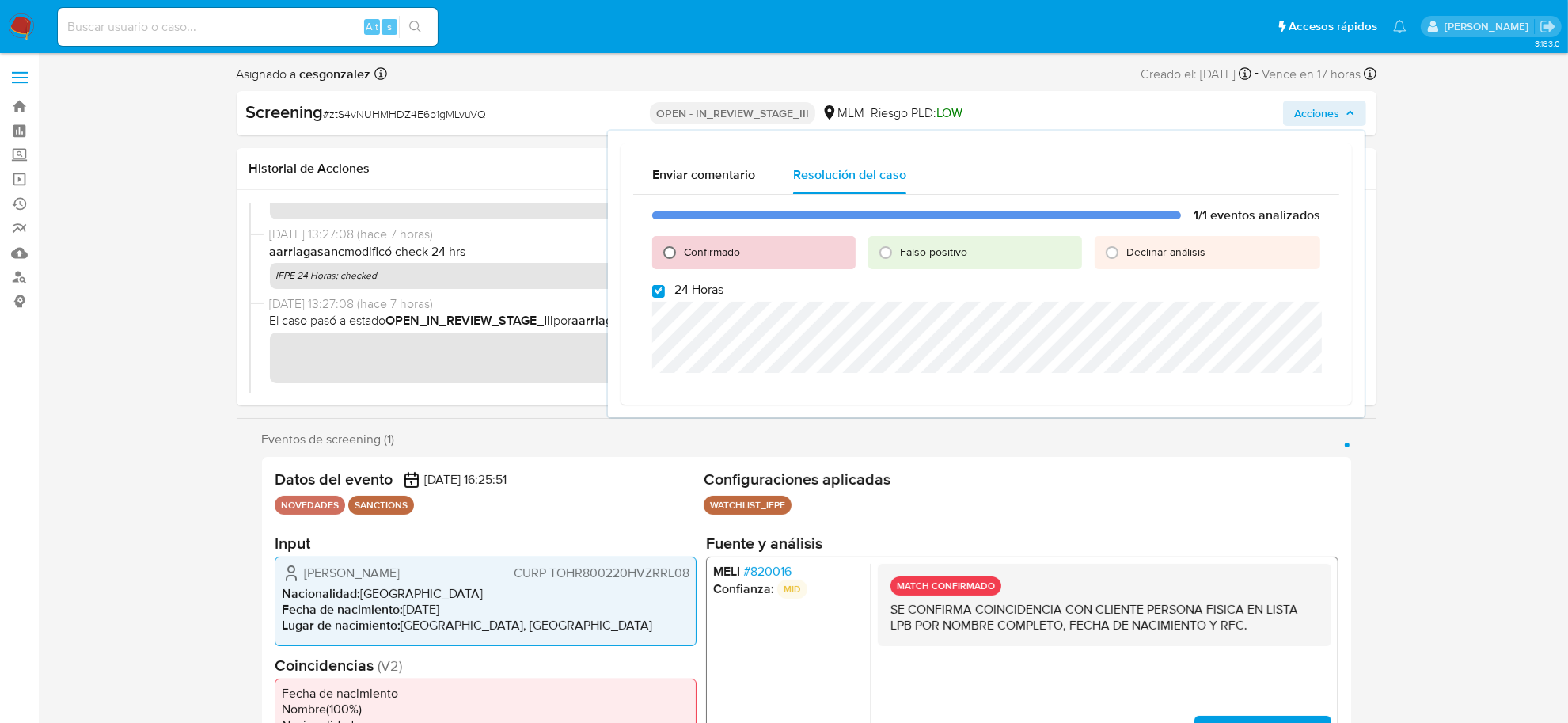
click at [671, 251] on input "Confirmado" at bounding box center [669, 252] width 25 height 25
radio input "true"
click at [660, 293] on input "24 Horas" at bounding box center [659, 291] width 13 height 13
click at [657, 290] on input "24 Horas" at bounding box center [659, 291] width 13 height 13
checkbox input "true"
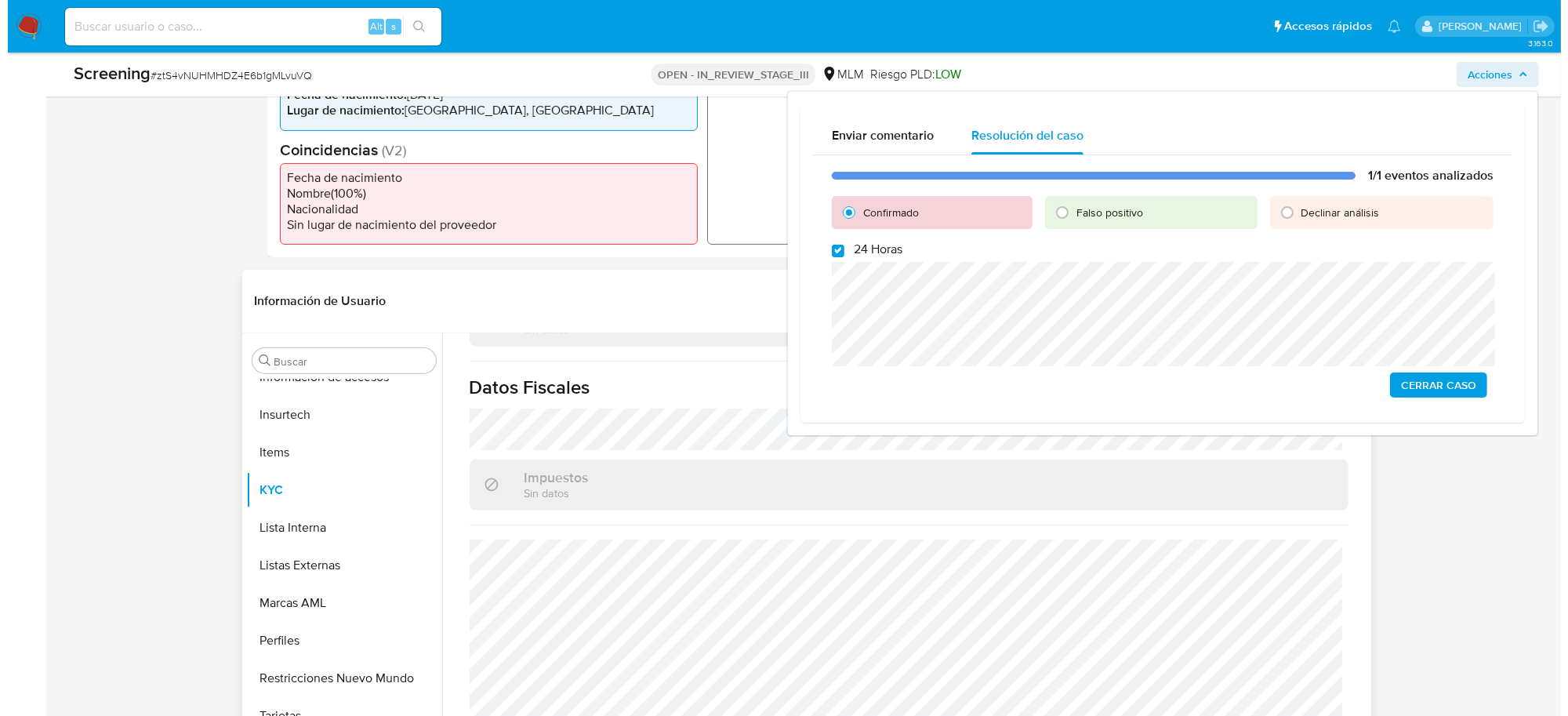
scroll to position [588, 0]
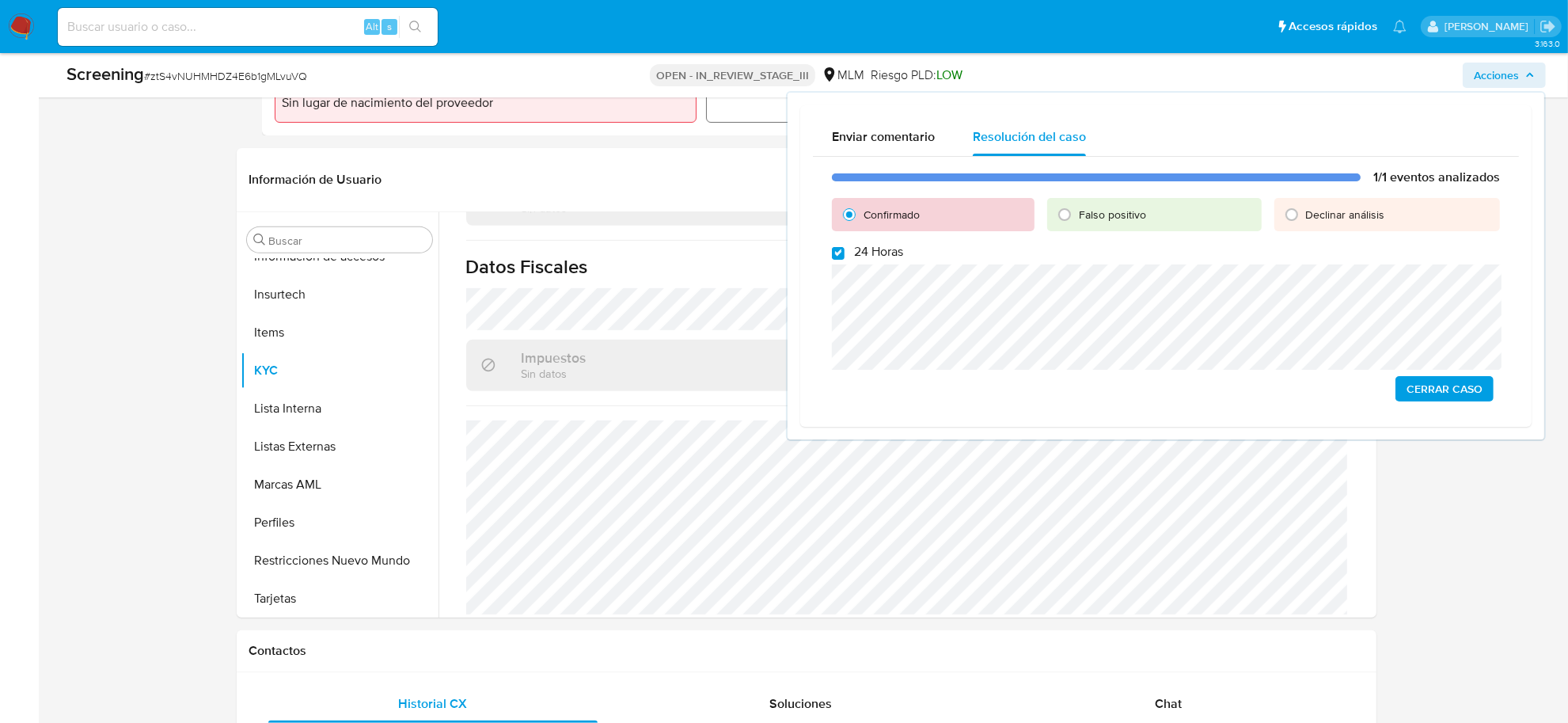
click at [1454, 384] on span "Cerrar Caso" at bounding box center [1445, 389] width 76 height 22
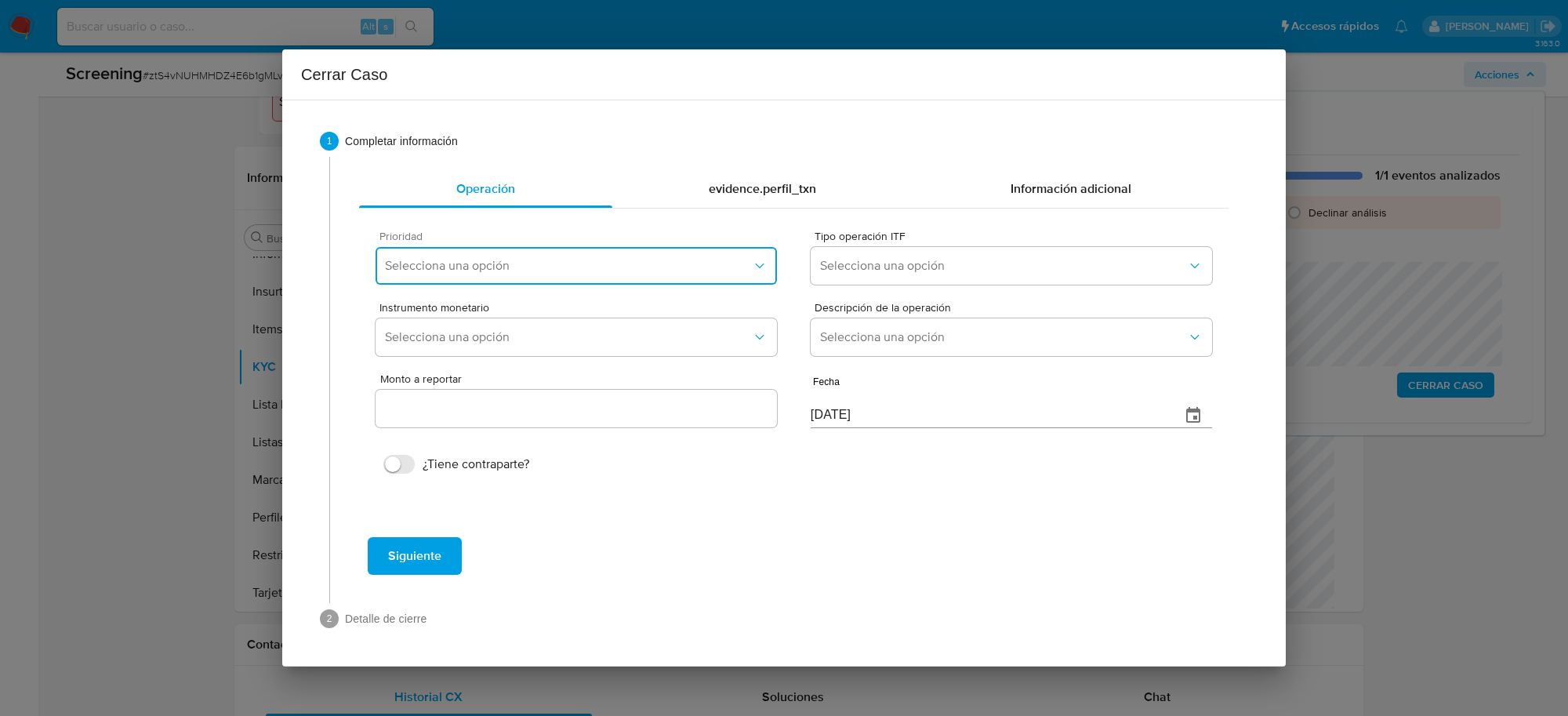
click at [642, 263] on span "Selecciona una opción" at bounding box center [568, 266] width 367 height 16
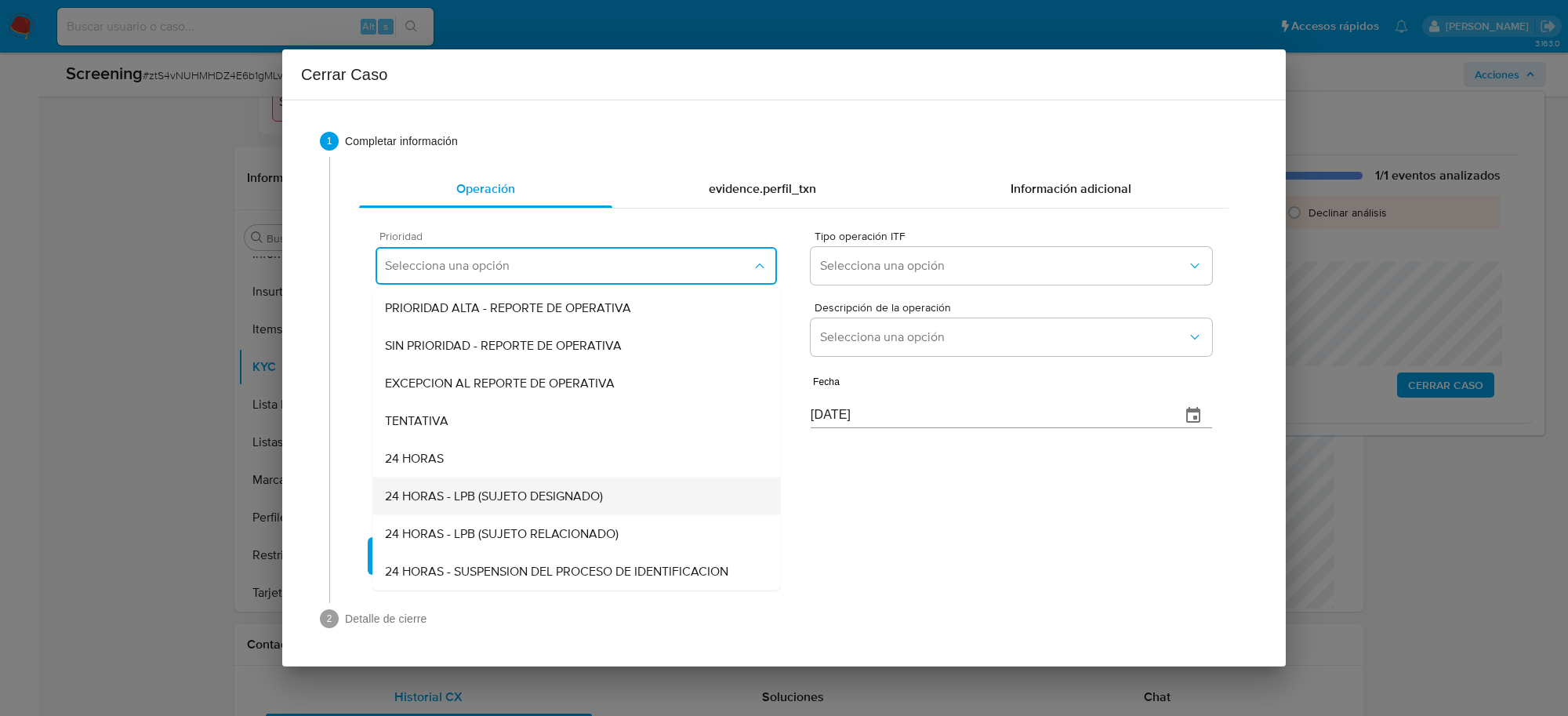
click at [549, 491] on span "24 HORAS - LPB (SUJETO DESIGNADO)" at bounding box center [494, 495] width 218 height 16
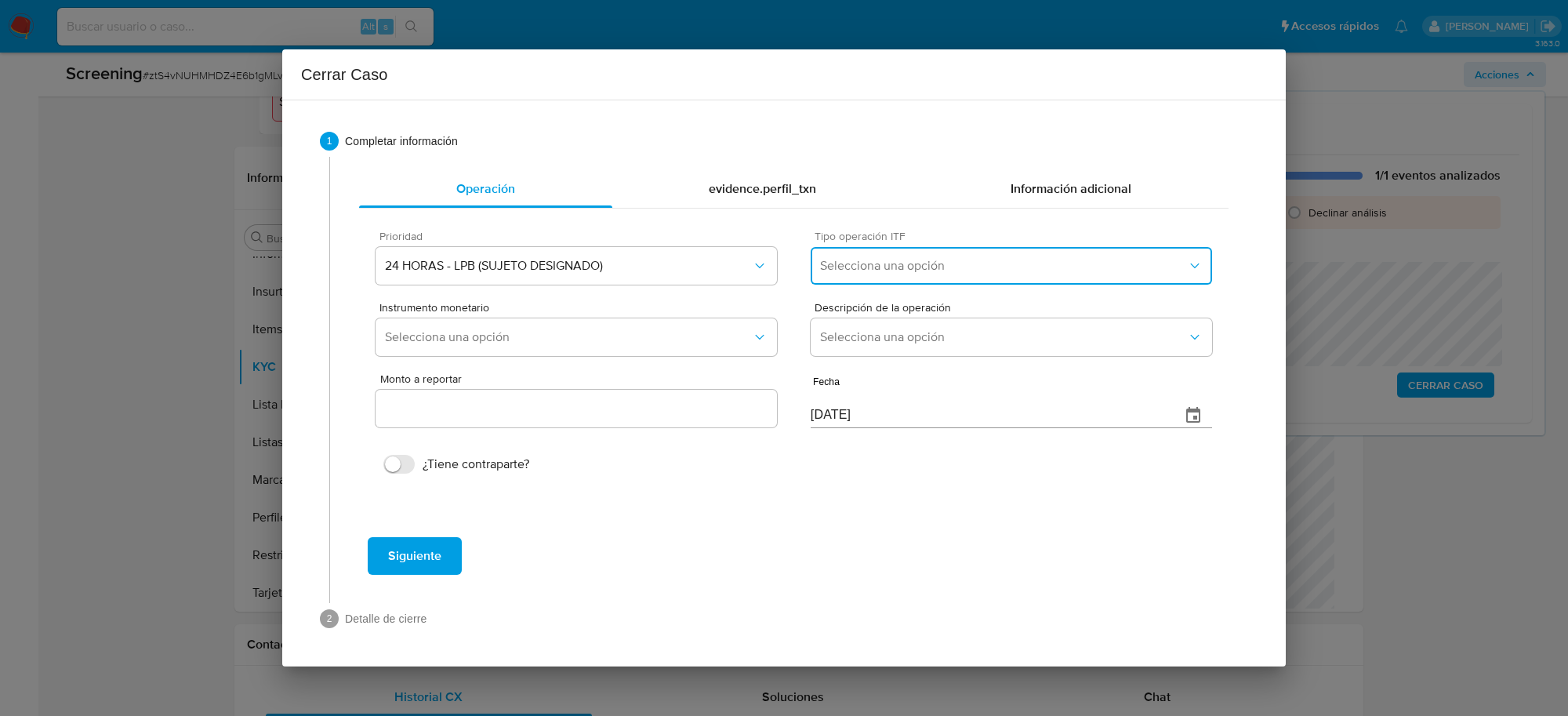
click at [985, 264] on span "Selecciona una opción" at bounding box center [1003, 266] width 367 height 16
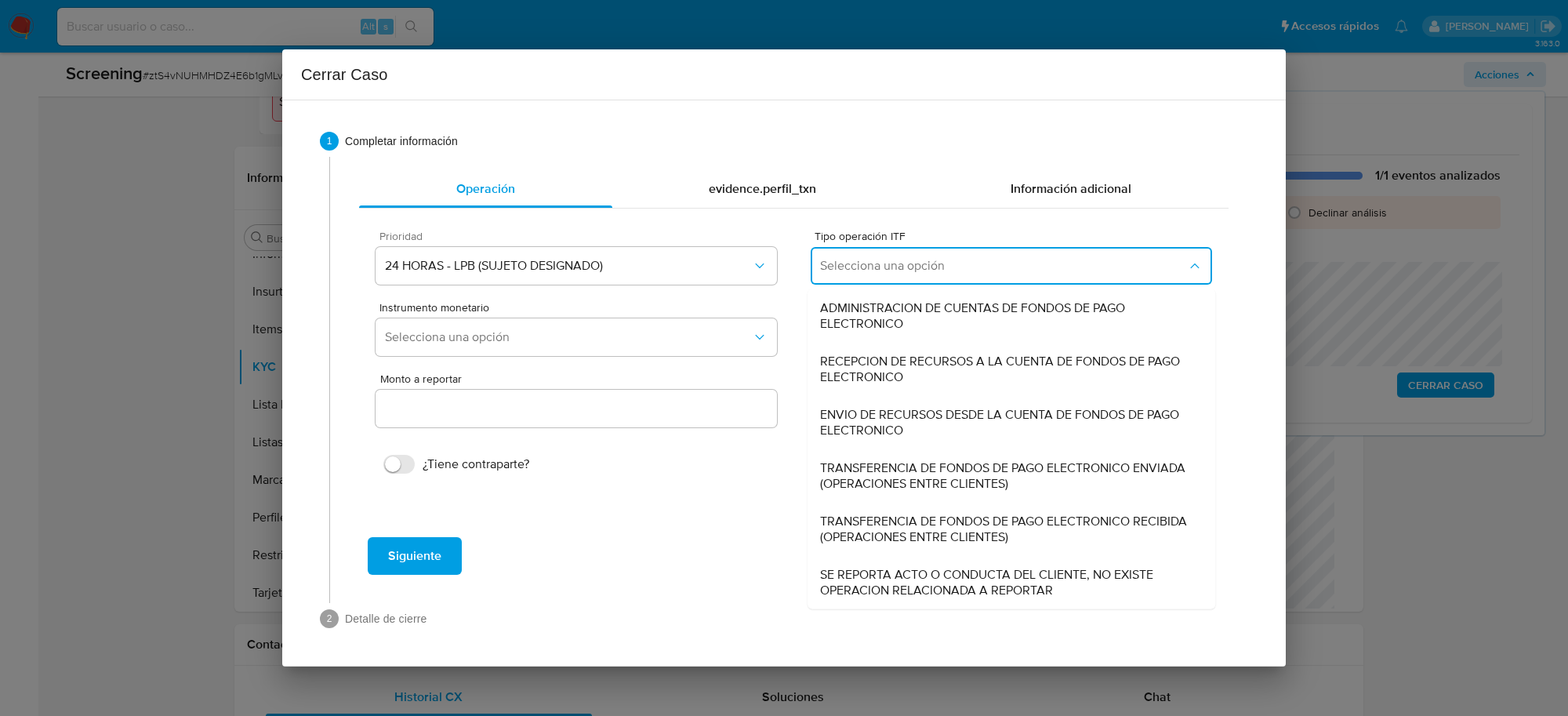
click at [994, 567] on span "SE REPORTA ACTO O CONDUCTA DEL CLIENTE, NO EXISTE OPERACION RELACIONADA A REPOR…" at bounding box center [1011, 583] width 382 height 31
type input "0.00"
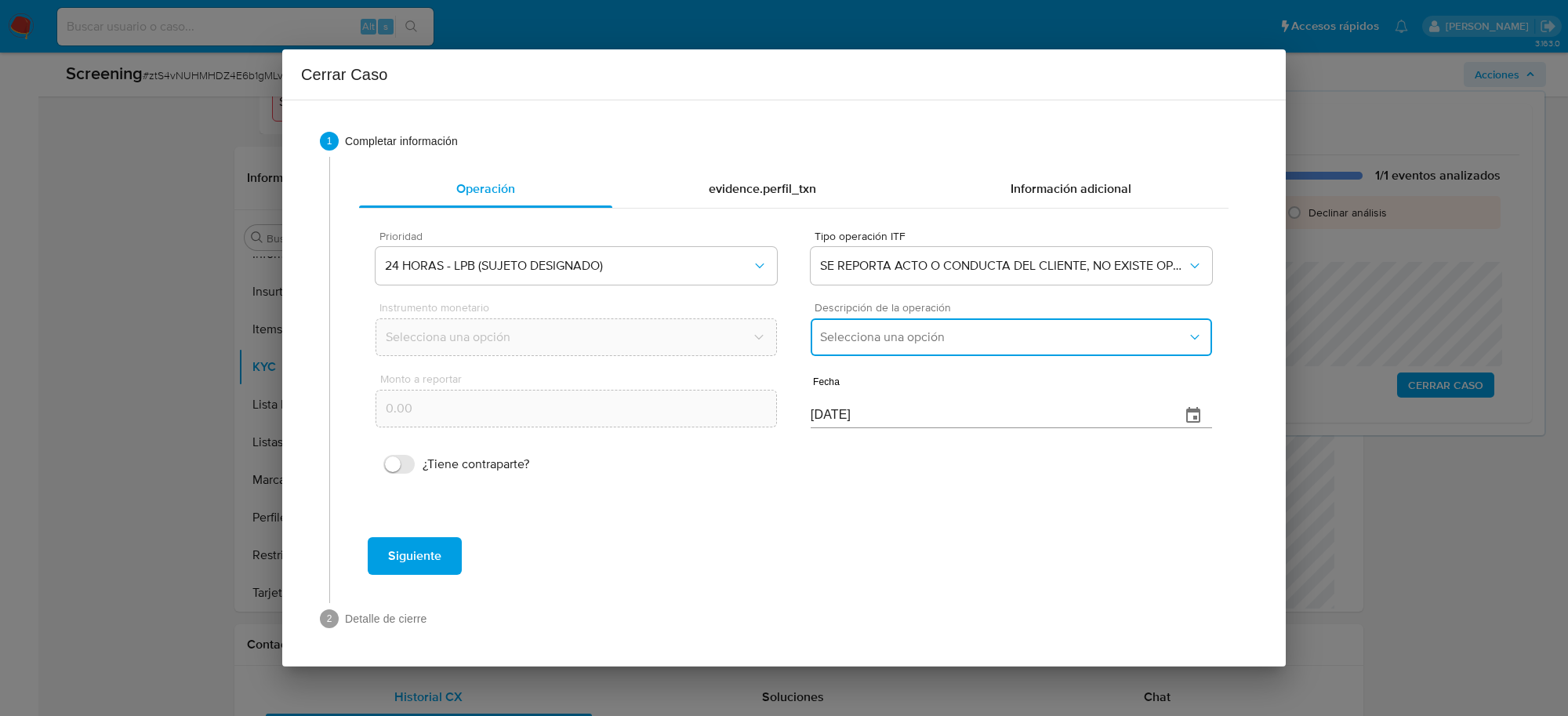
click at [942, 349] on button "Selecciona una opción" at bounding box center [1011, 336] width 402 height 38
click at [905, 412] on span "LISTA DE PERSONAS BLOQUEADAS" at bounding box center [919, 416] width 199 height 16
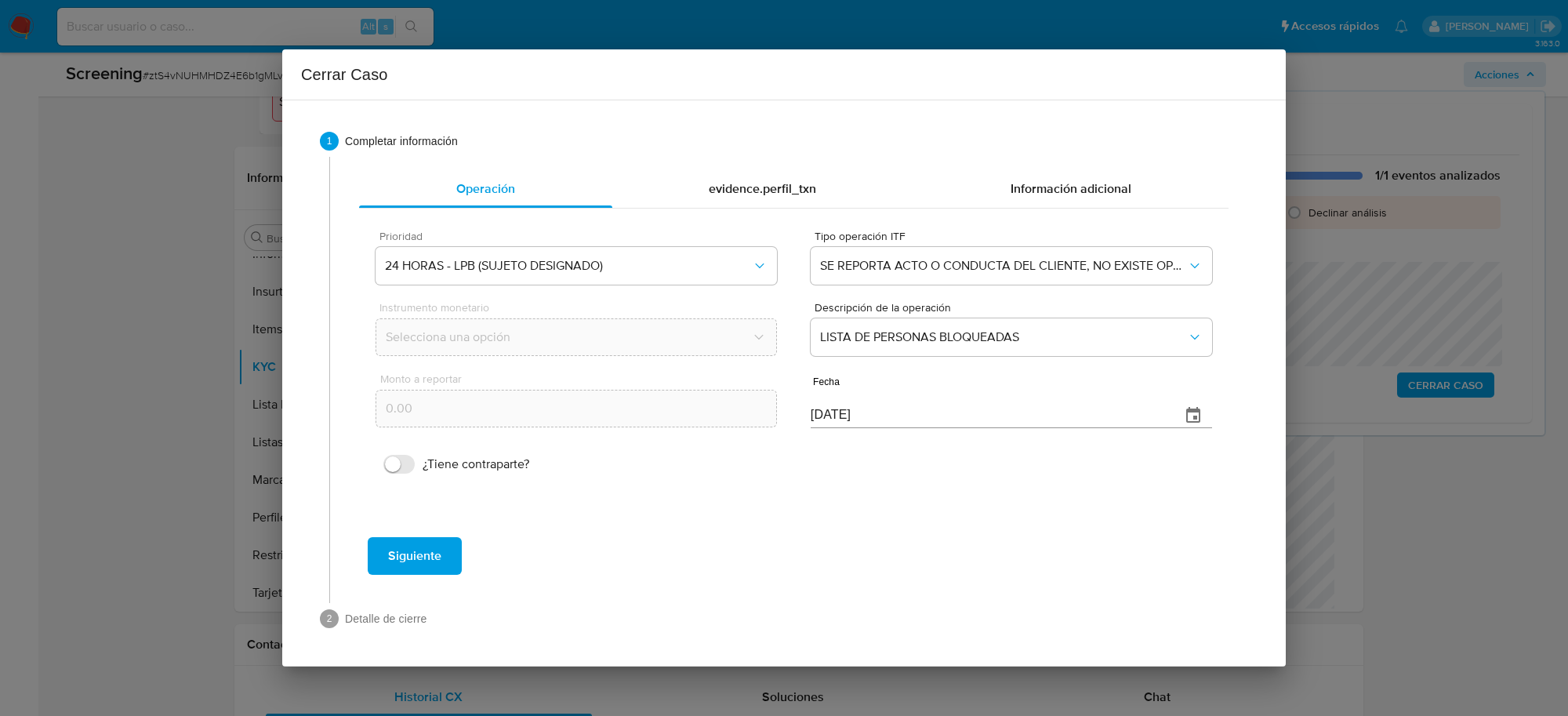
click at [440, 550] on span "Siguiente" at bounding box center [415, 556] width 53 height 35
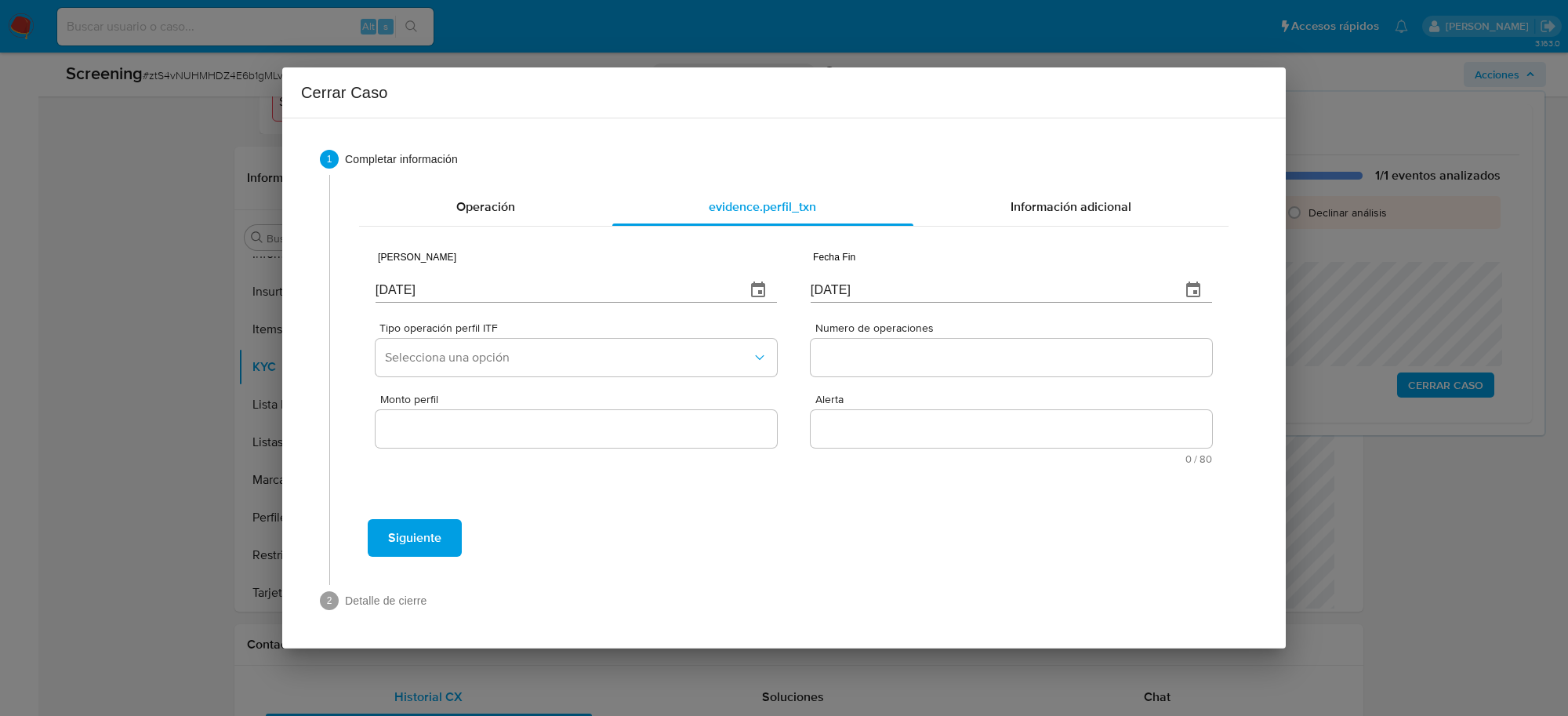
click at [433, 292] on input "[DATE]" at bounding box center [554, 290] width 358 height 25
click at [434, 292] on input "09/10/2025" at bounding box center [554, 290] width 358 height 25
click at [436, 290] on input "09/10/2025" at bounding box center [554, 290] width 358 height 25
type input "01/01/2025"
type input "01/07/2025"
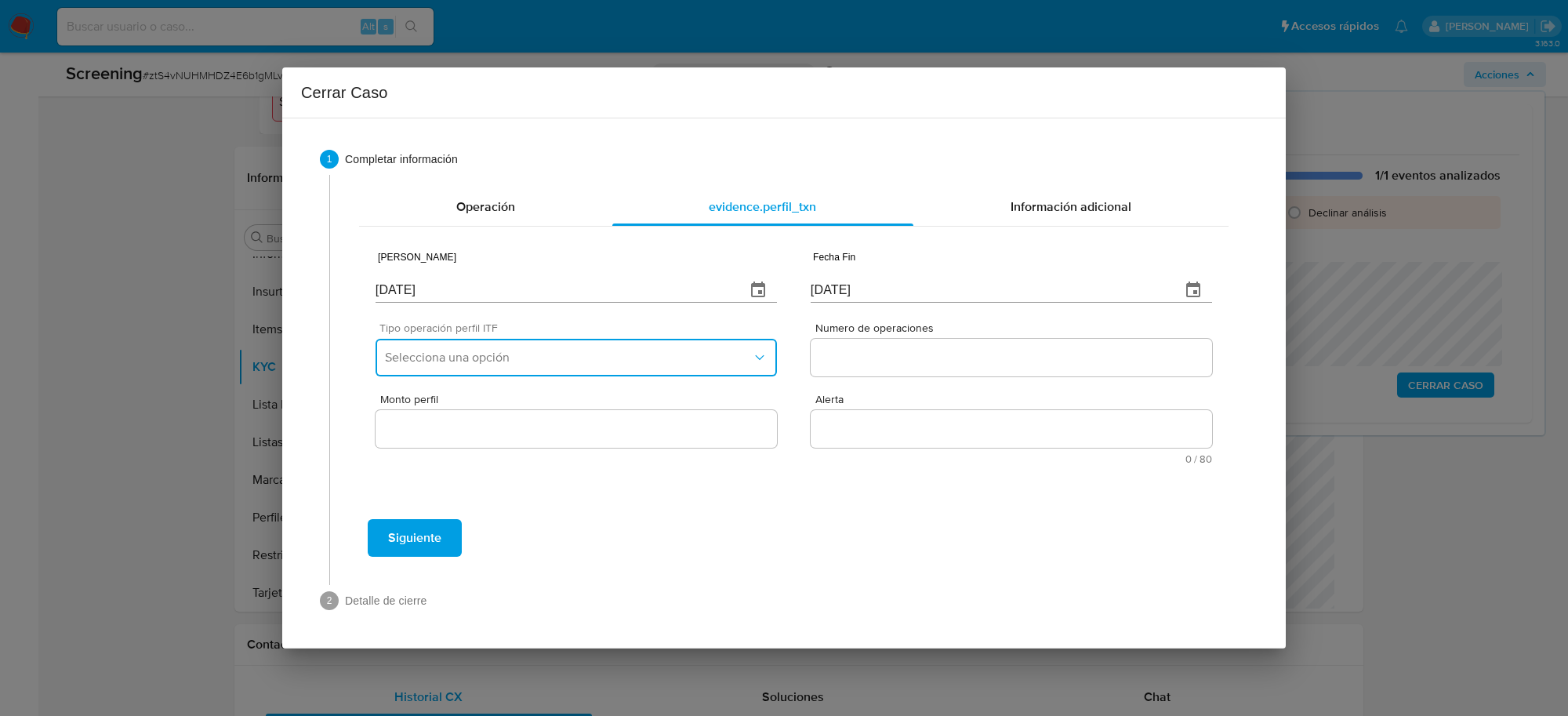
click at [537, 353] on span "Selecciona una opción" at bounding box center [568, 357] width 367 height 16
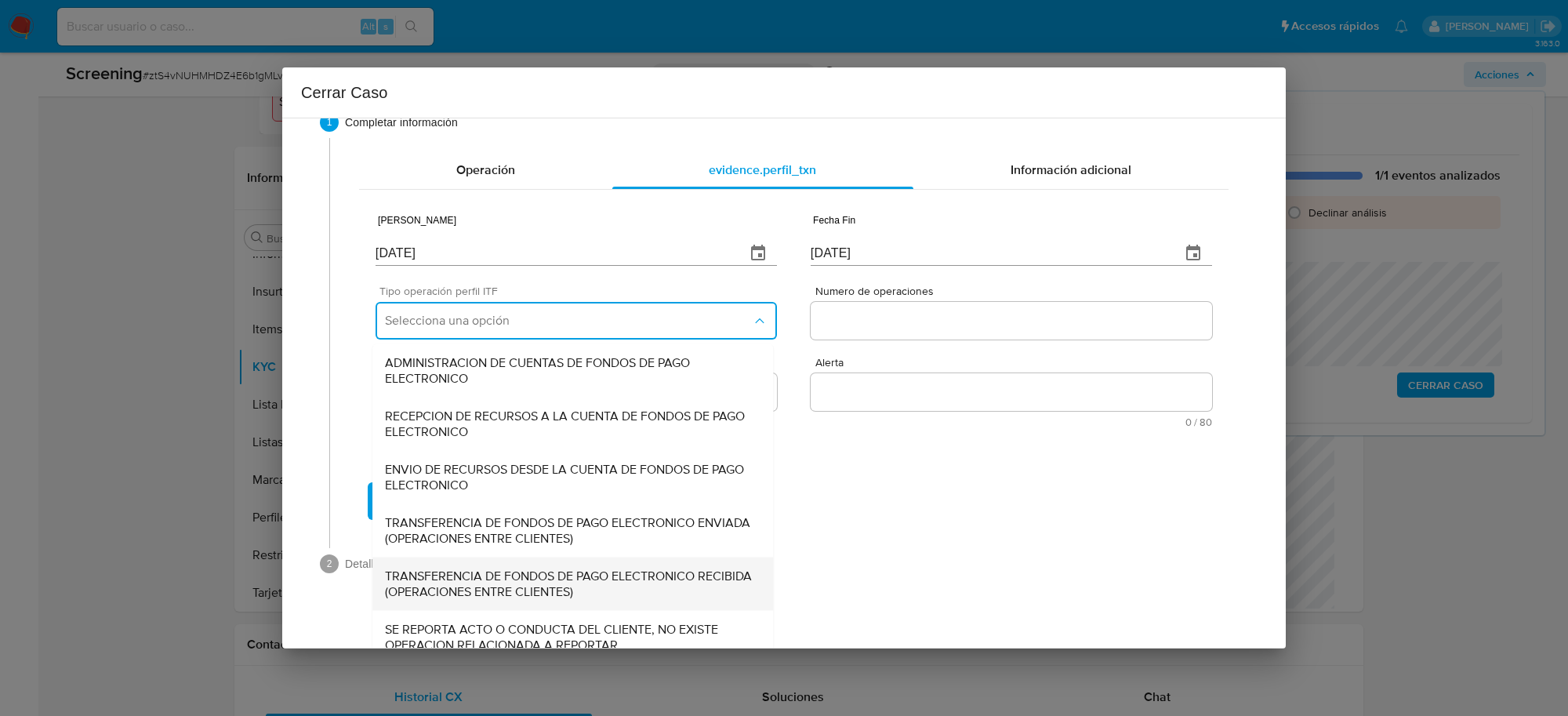
scroll to position [52, 0]
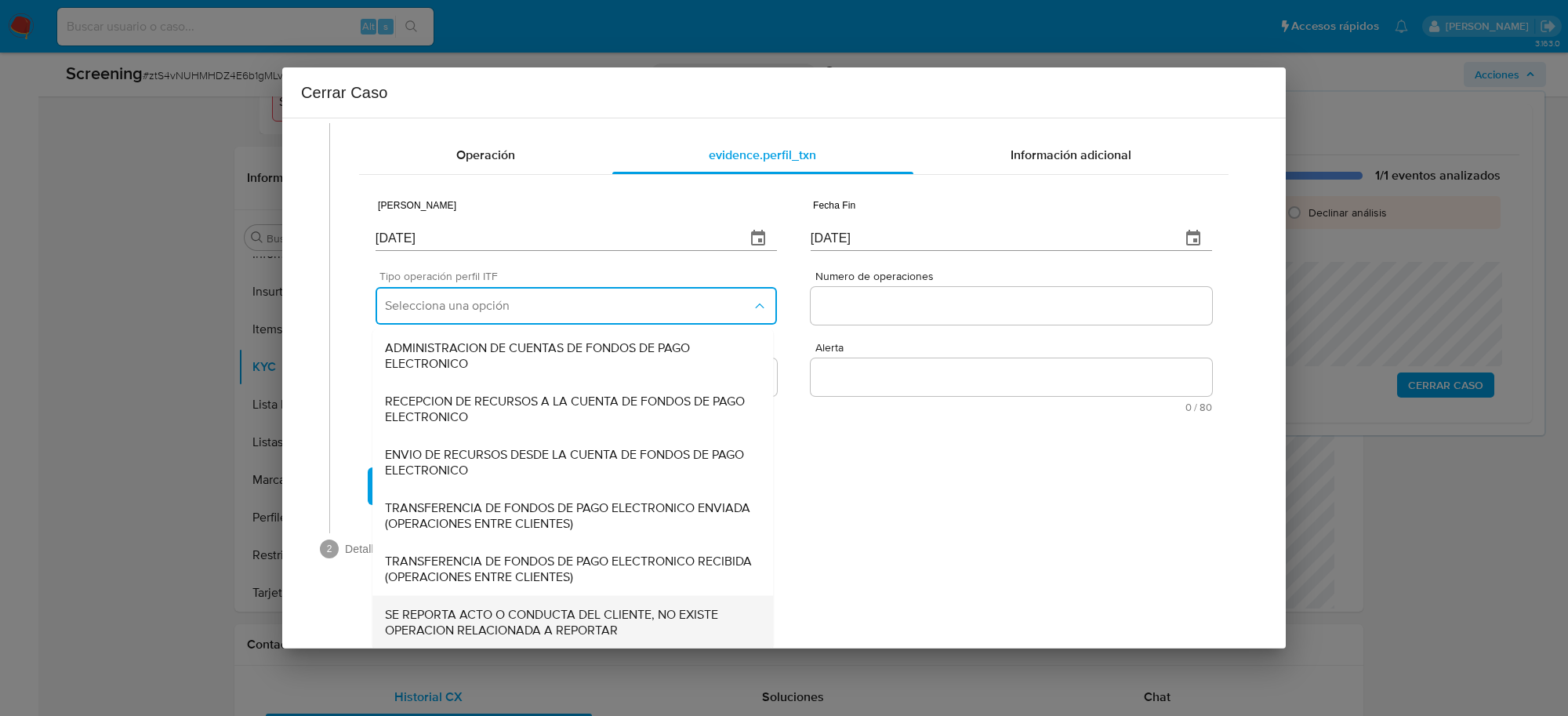
click at [524, 617] on span "SE REPORTA ACTO O CONDUCTA DEL CLIENTE, NO EXISTE OPERACION RELACIONADA A REPOR…" at bounding box center [573, 621] width 376 height 31
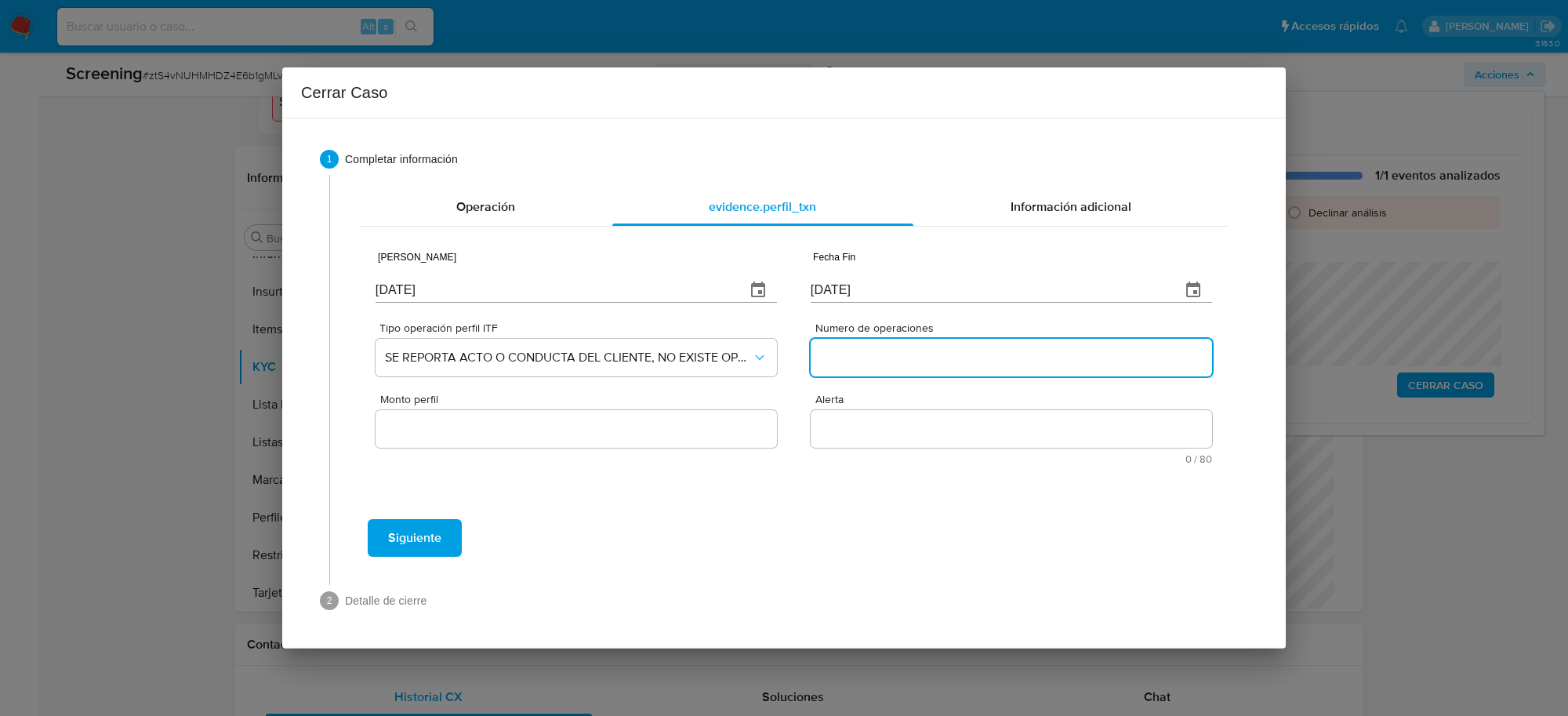
click at [939, 347] on input "Numero de operaciones" at bounding box center [1011, 358] width 402 height 20
type input "0"
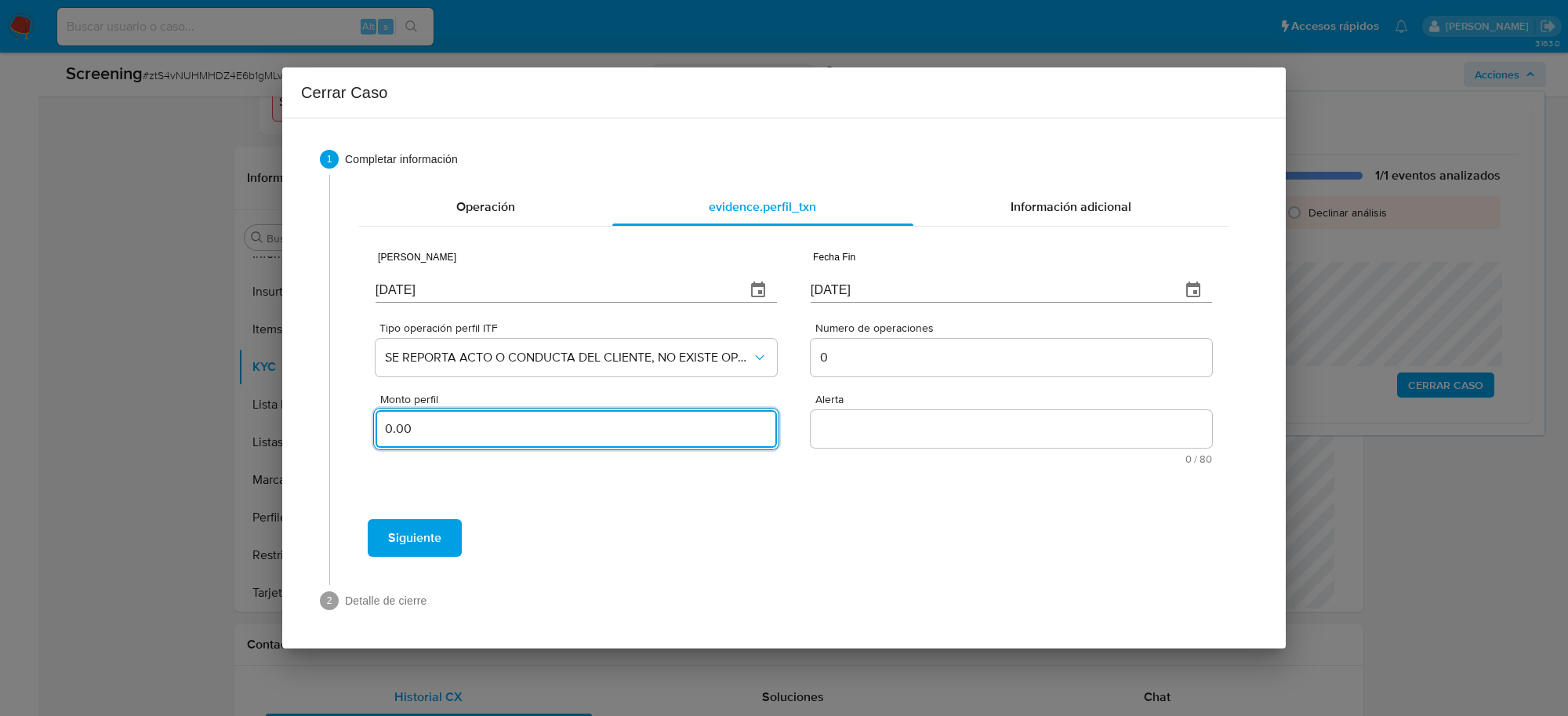
type input "0.00"
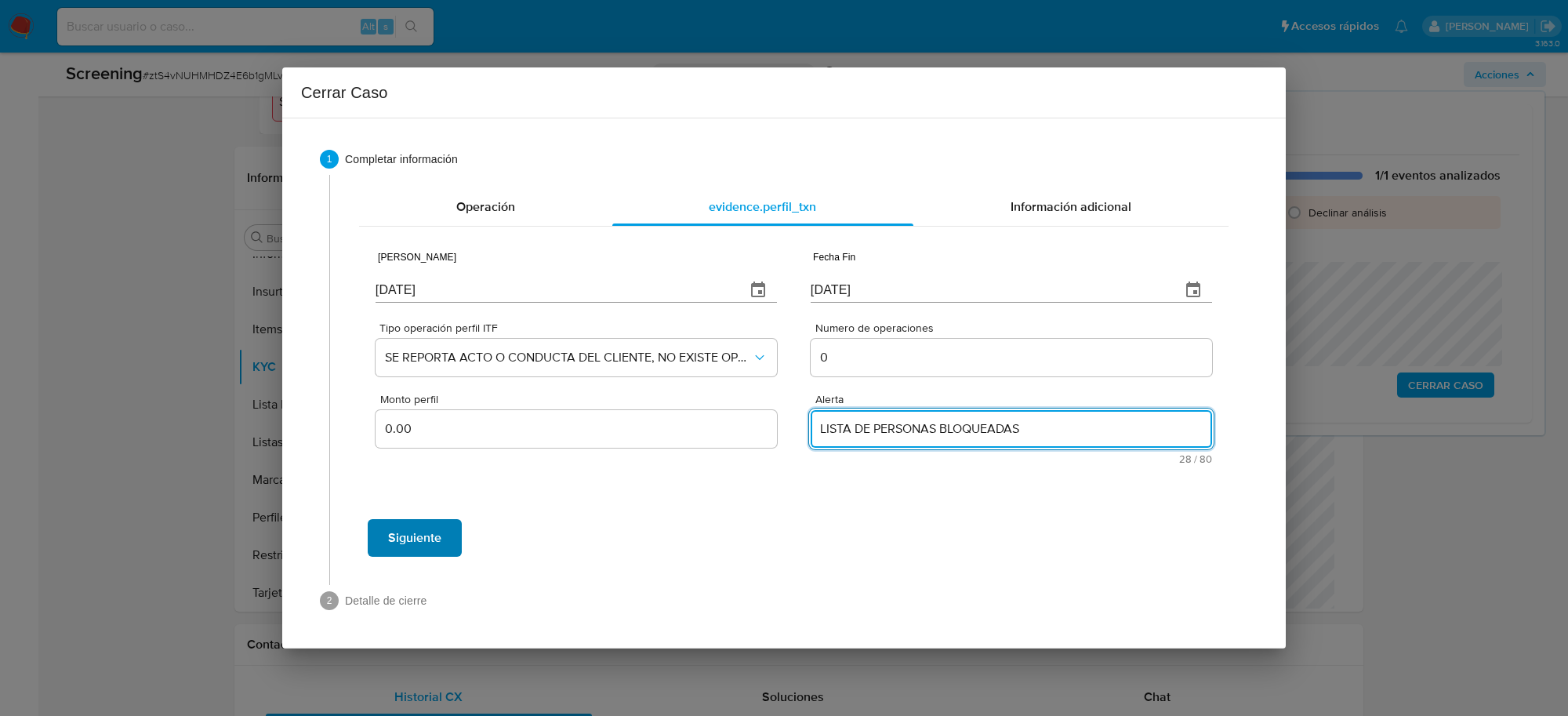
type textarea "LISTA DE PERSONAS BLOQUEADAS"
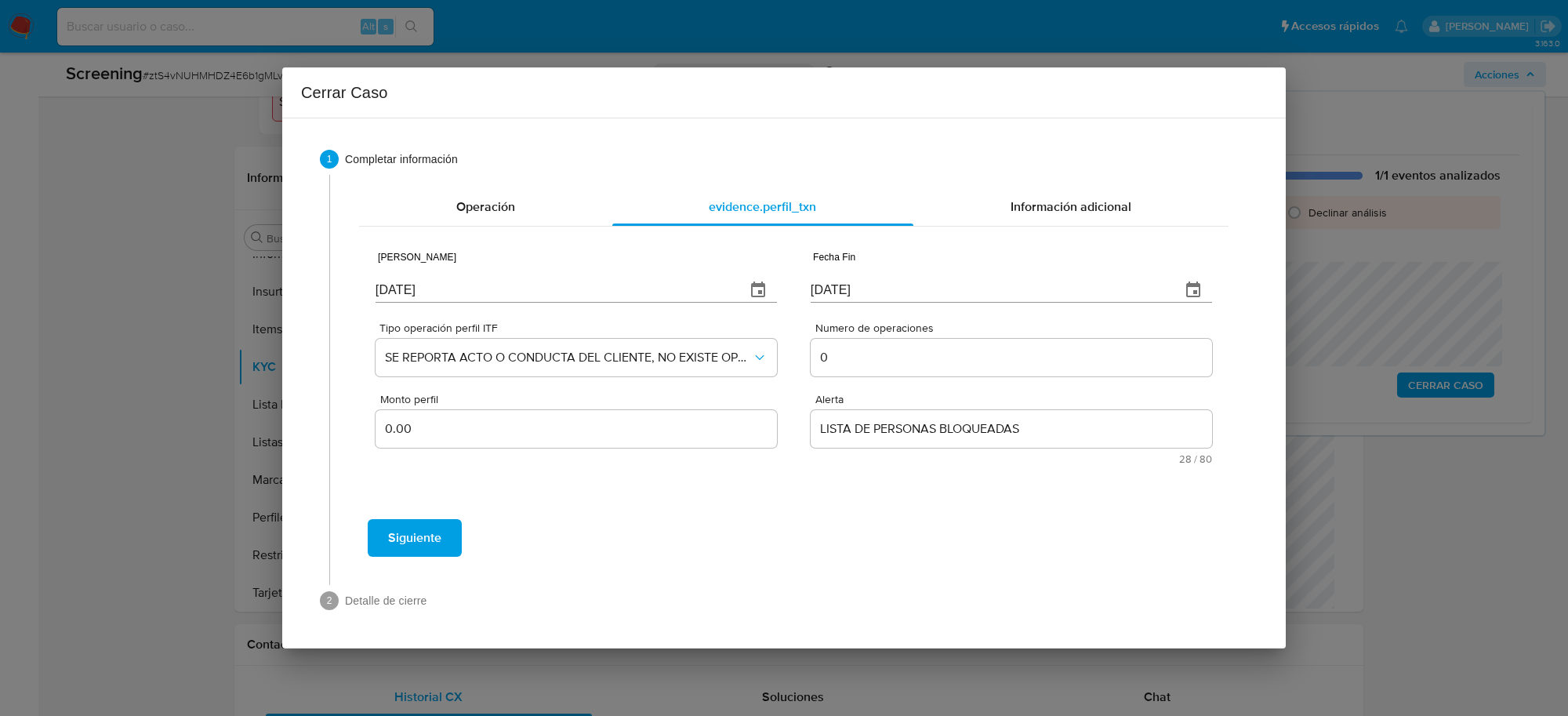
click at [412, 539] on span "Siguiente" at bounding box center [415, 538] width 53 height 35
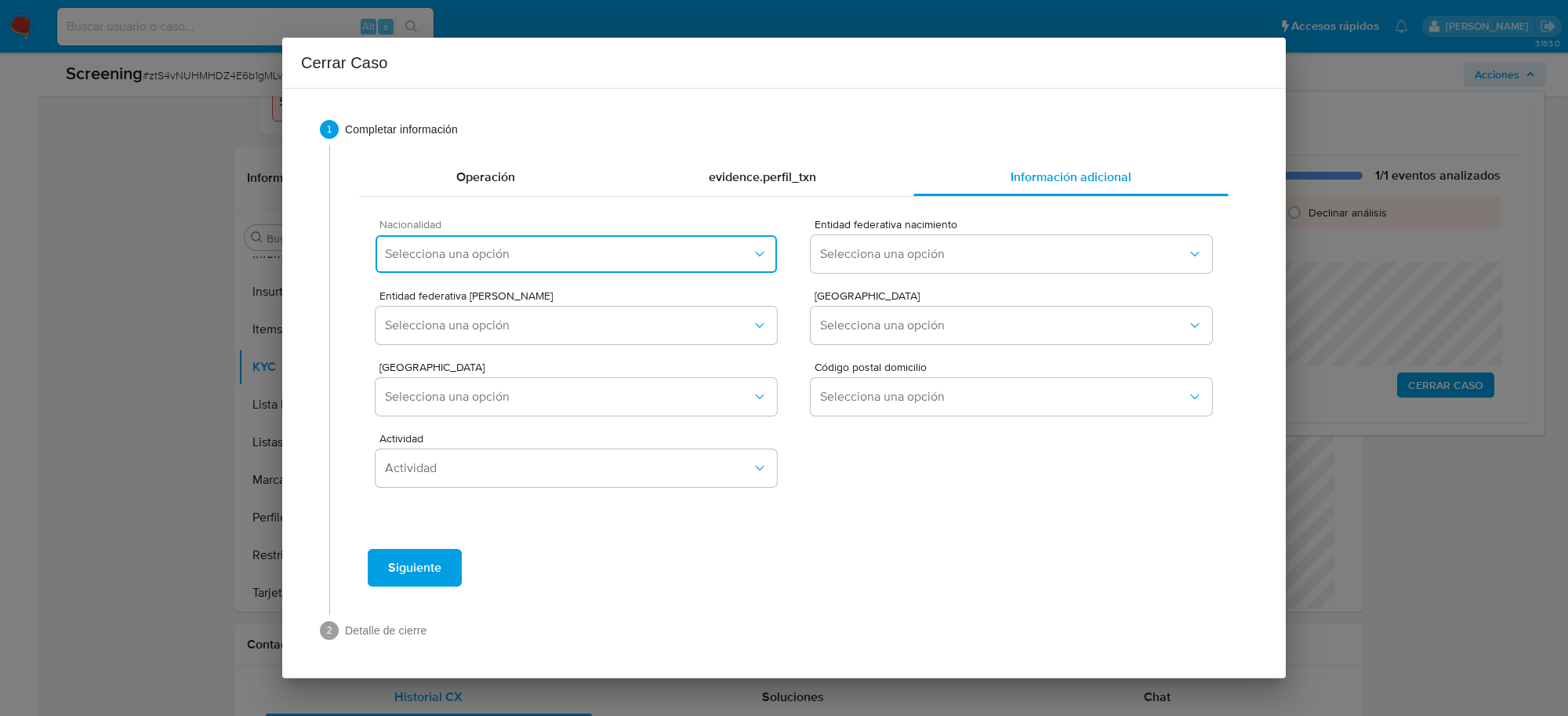
click at [698, 253] on span "Selecciona una opción" at bounding box center [568, 254] width 367 height 16
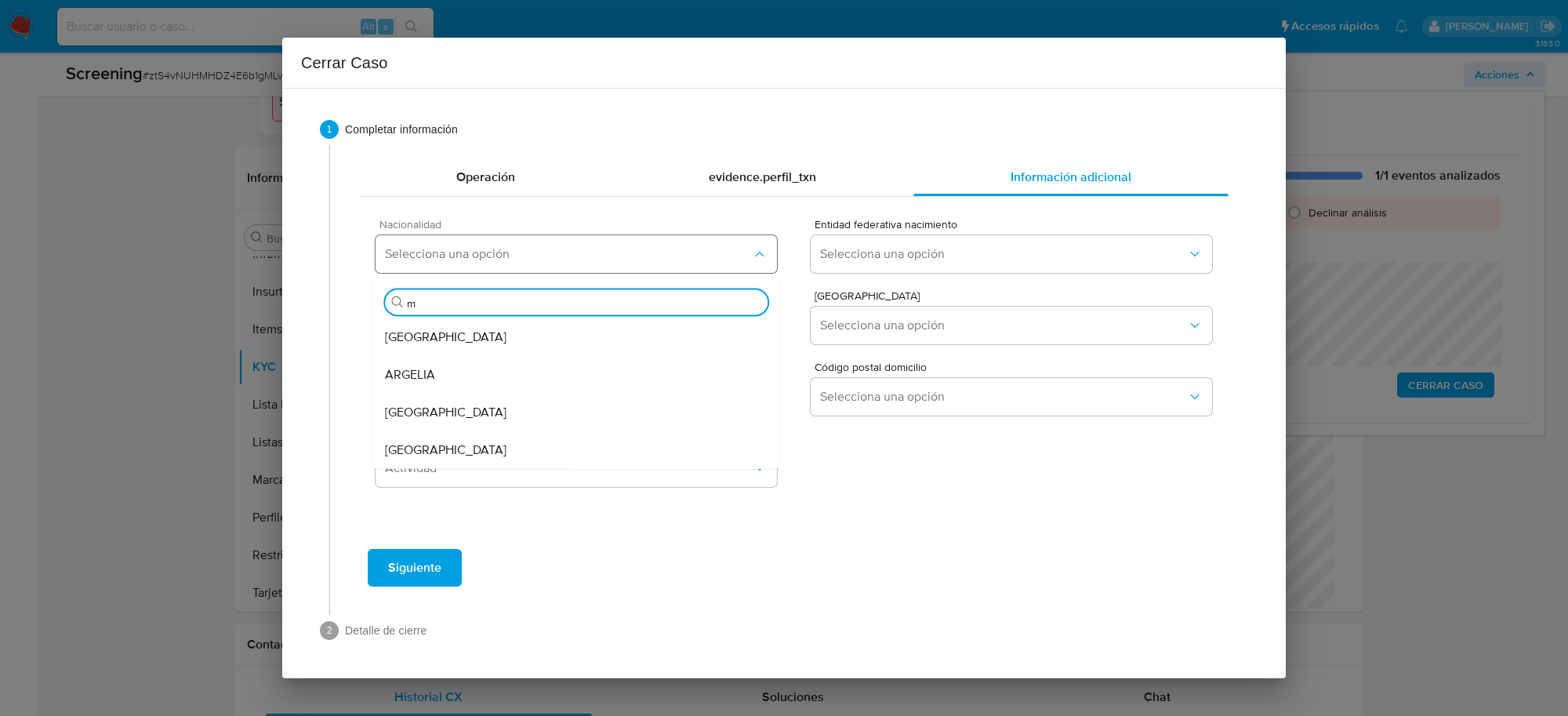
type input "me"
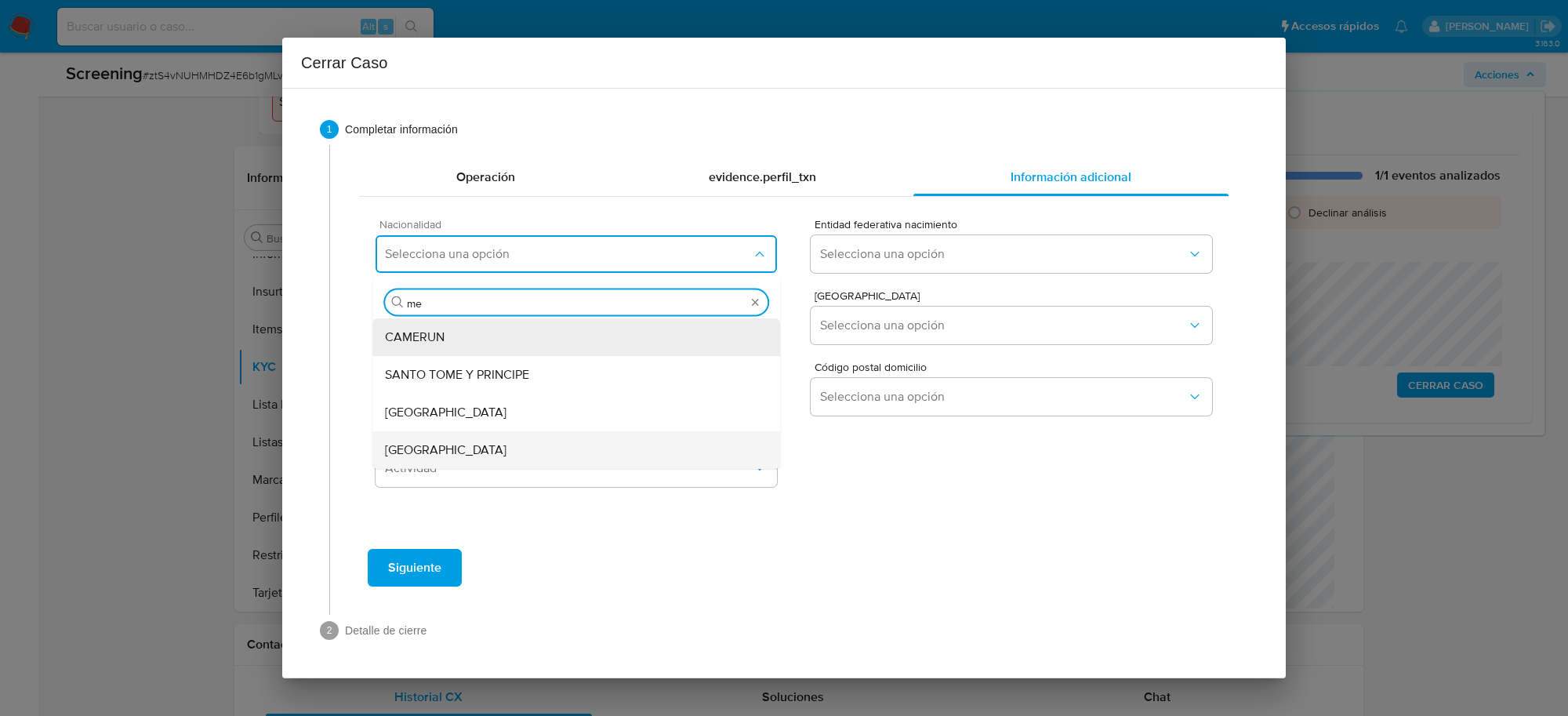
click at [463, 451] on div "MEXICO" at bounding box center [576, 449] width 382 height 38
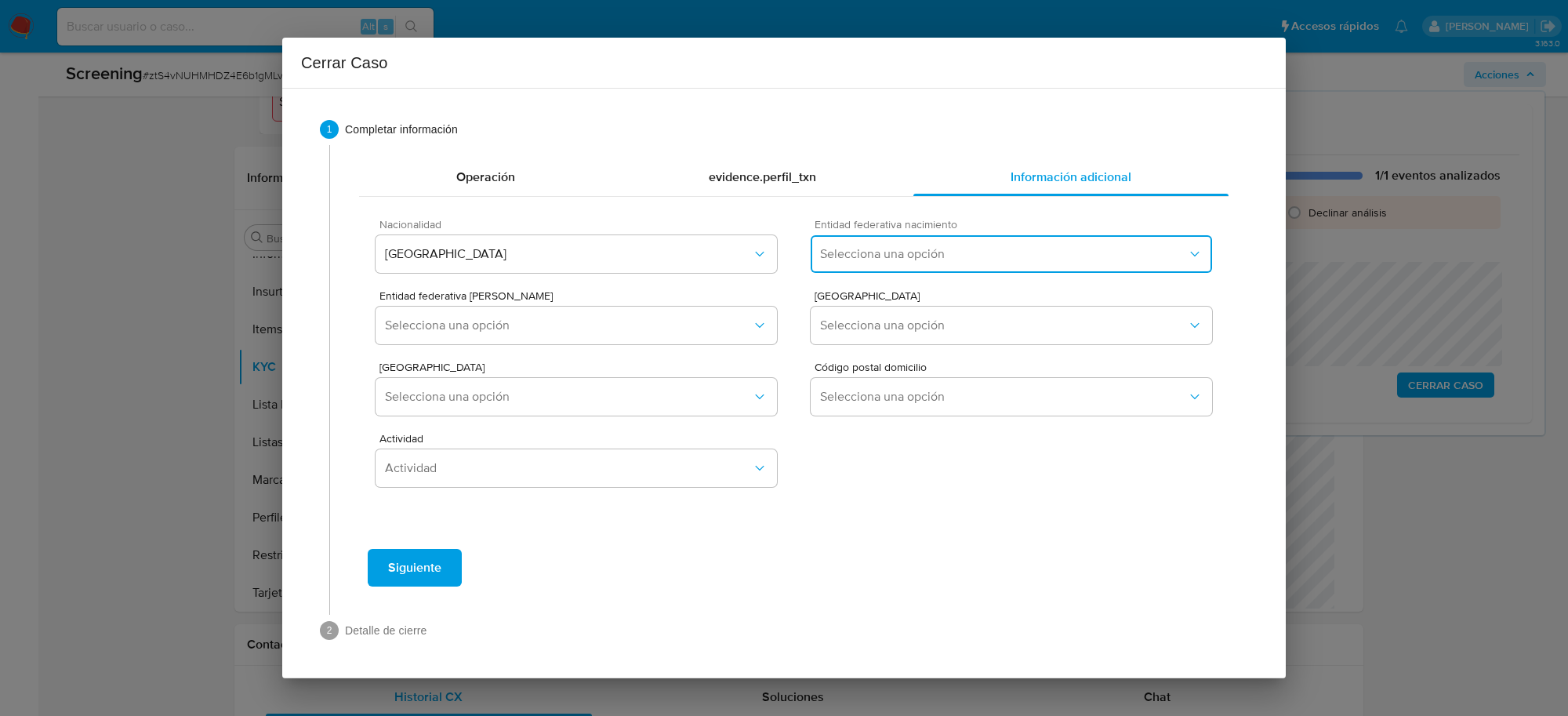
click at [952, 270] on button "Selecciona una opción" at bounding box center [1011, 254] width 402 height 38
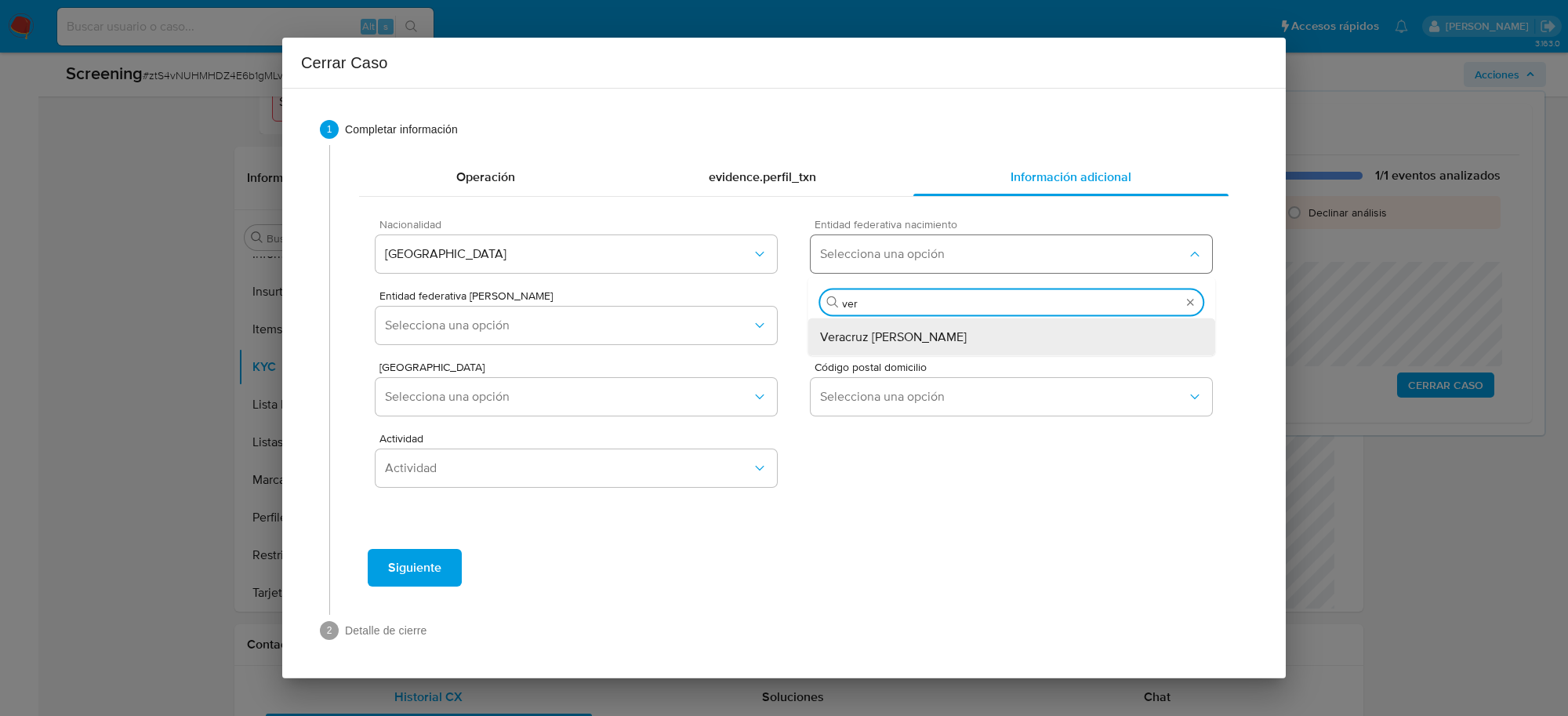
type input "vera"
click at [941, 337] on span "Veracruz de Ignacio de la Llave" at bounding box center [893, 336] width 147 height 16
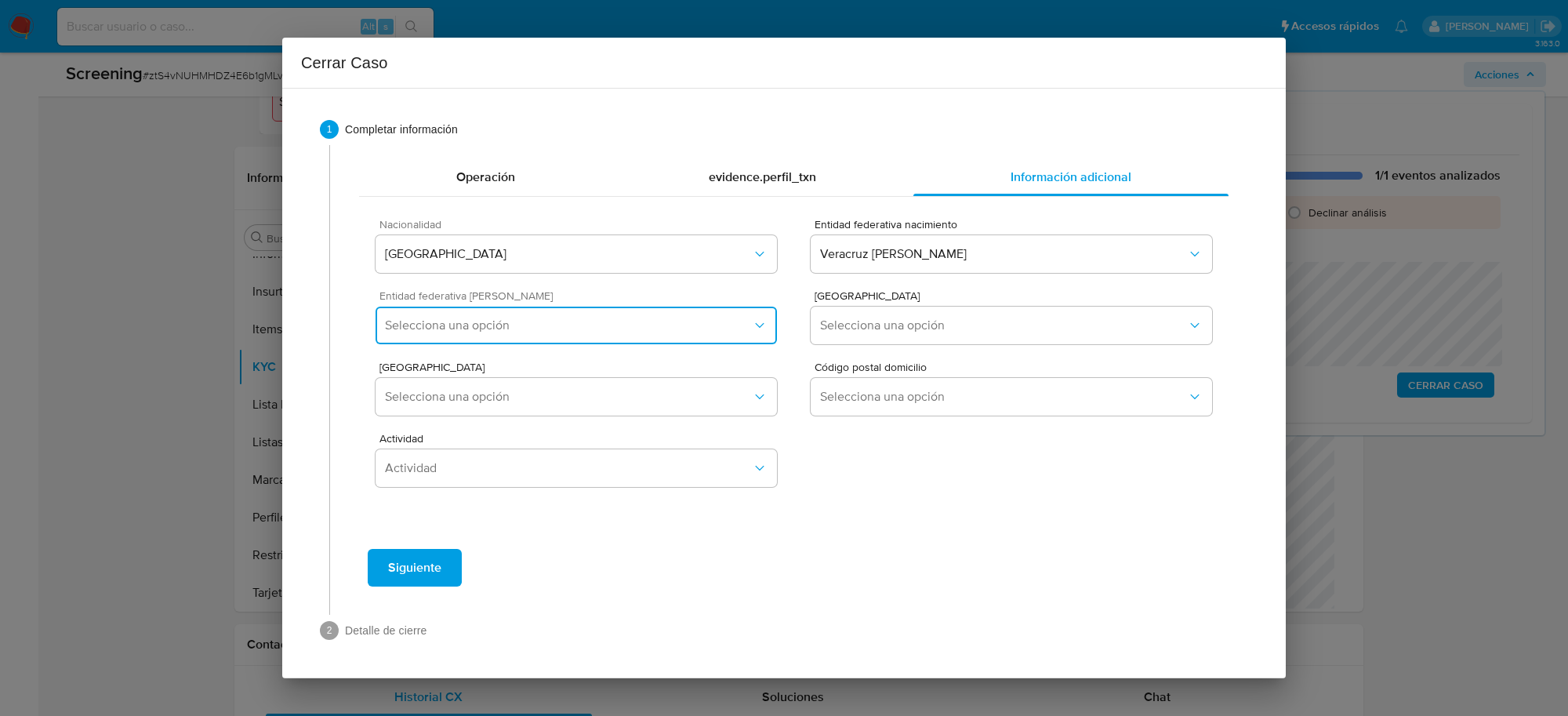
click at [699, 325] on span "Selecciona una opción" at bounding box center [568, 324] width 367 height 16
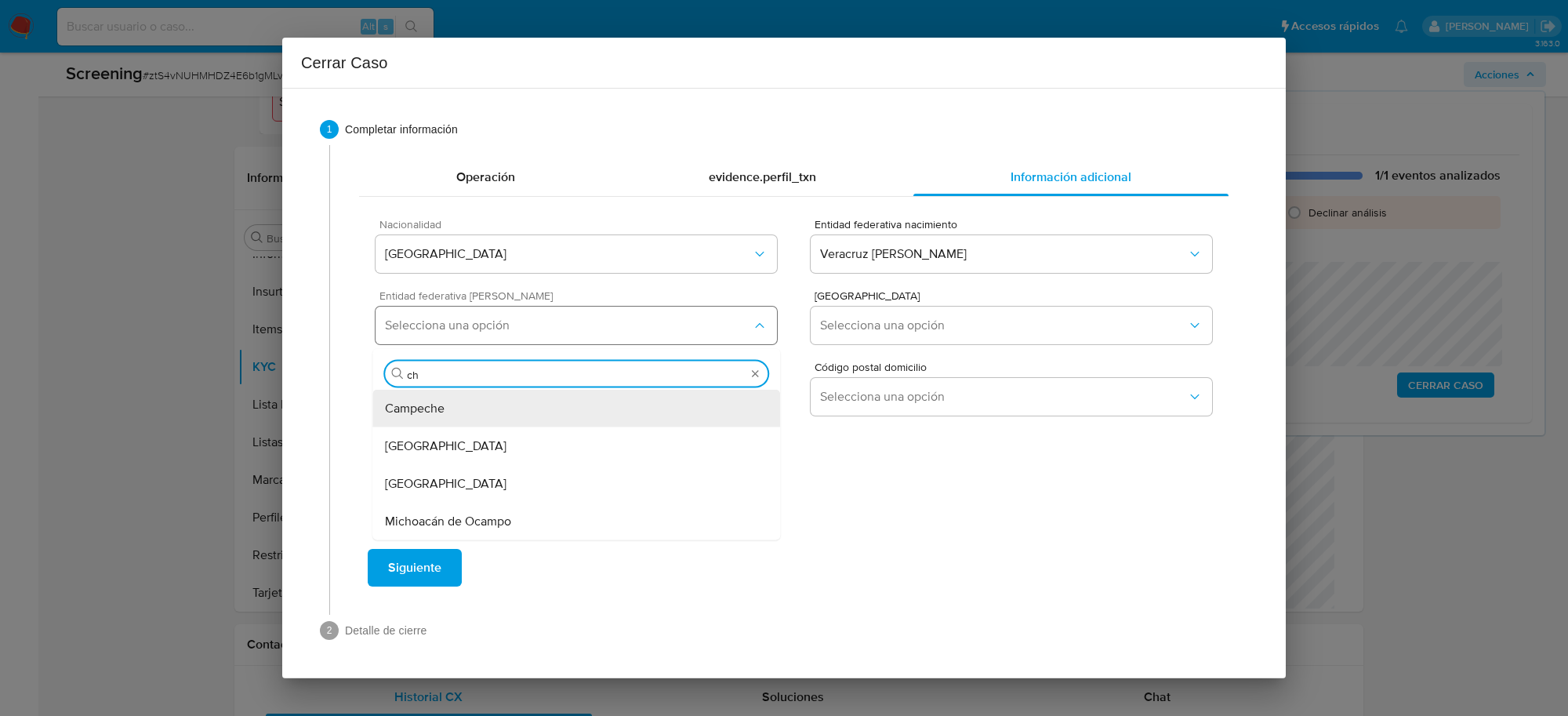
type input "chi"
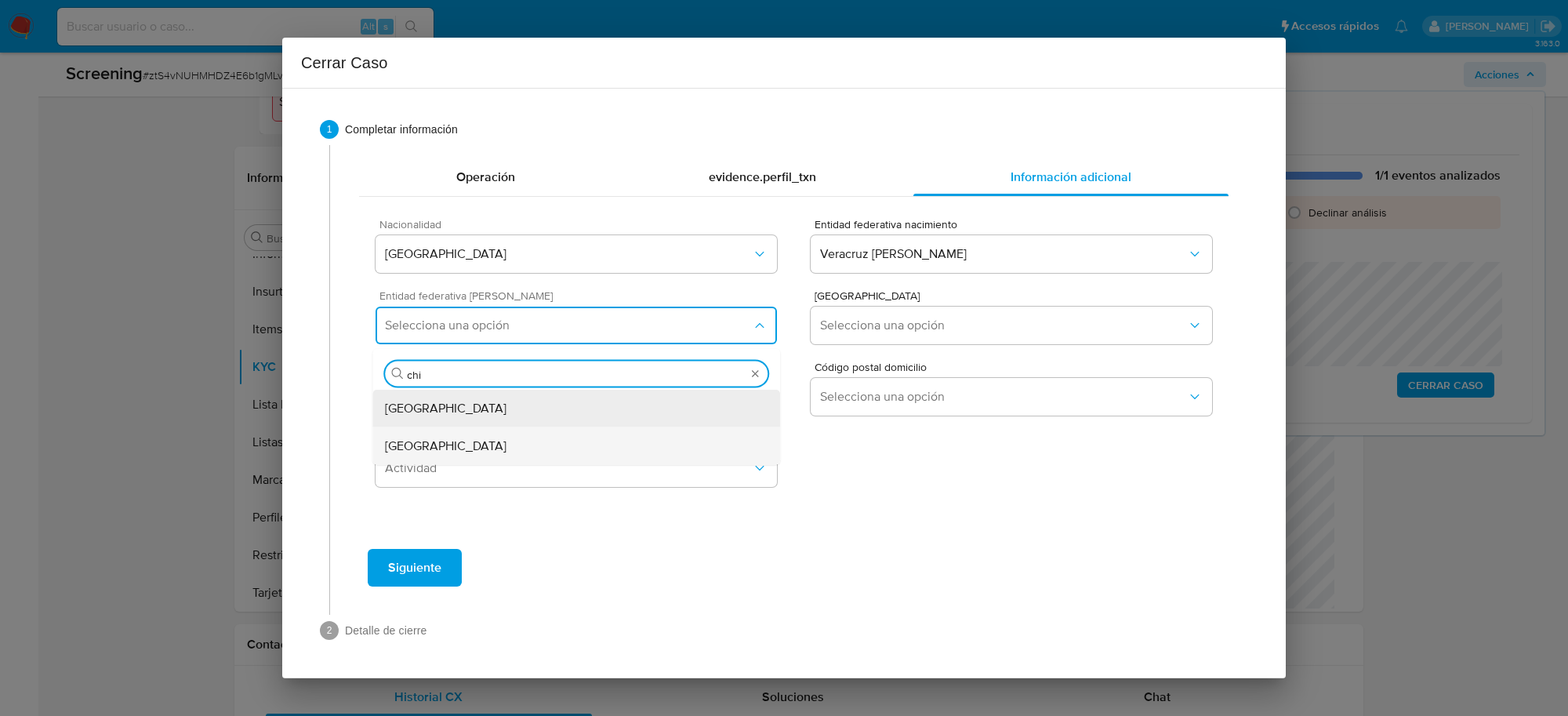
click at [467, 452] on div "Chihuahua" at bounding box center [576, 446] width 382 height 38
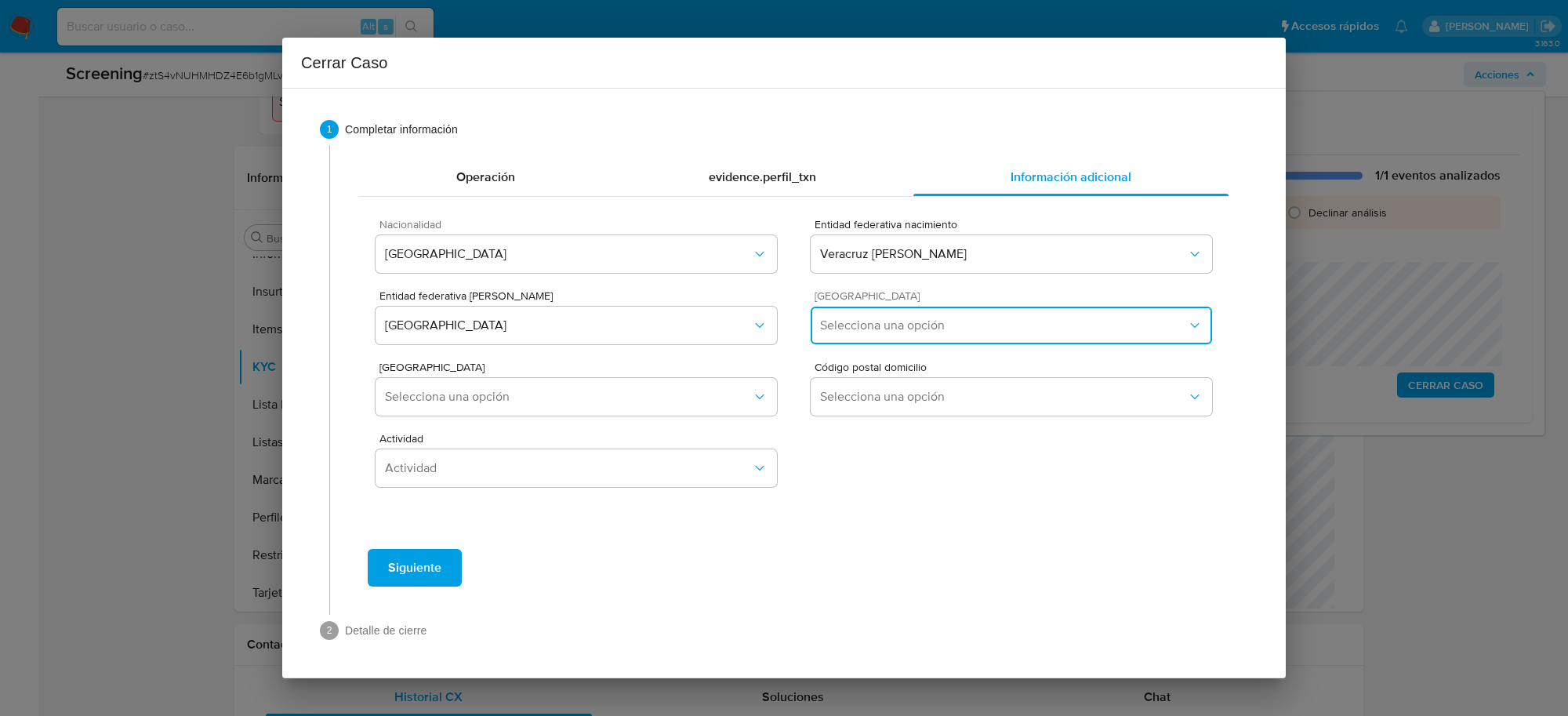
click at [890, 335] on button "Selecciona una opción" at bounding box center [1011, 325] width 402 height 38
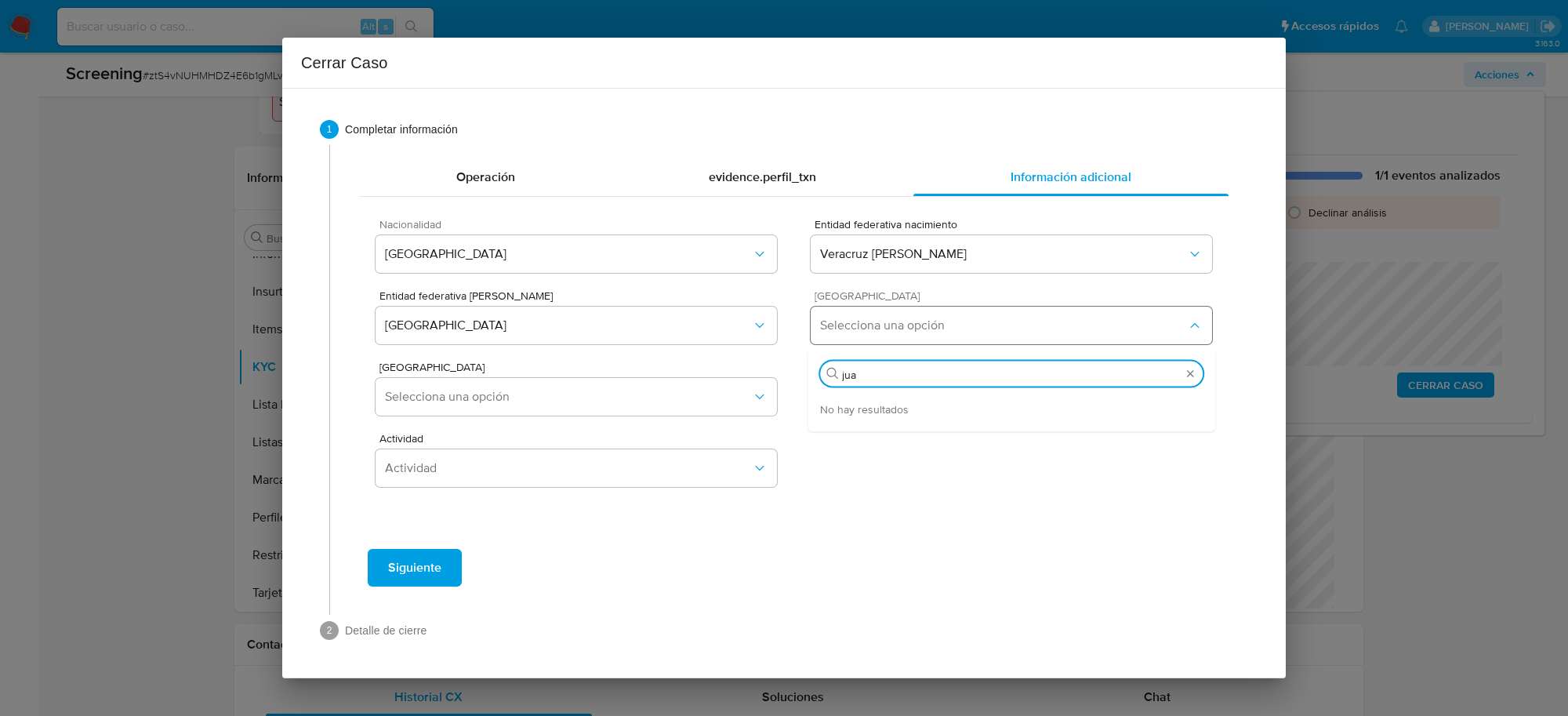
type input "ju"
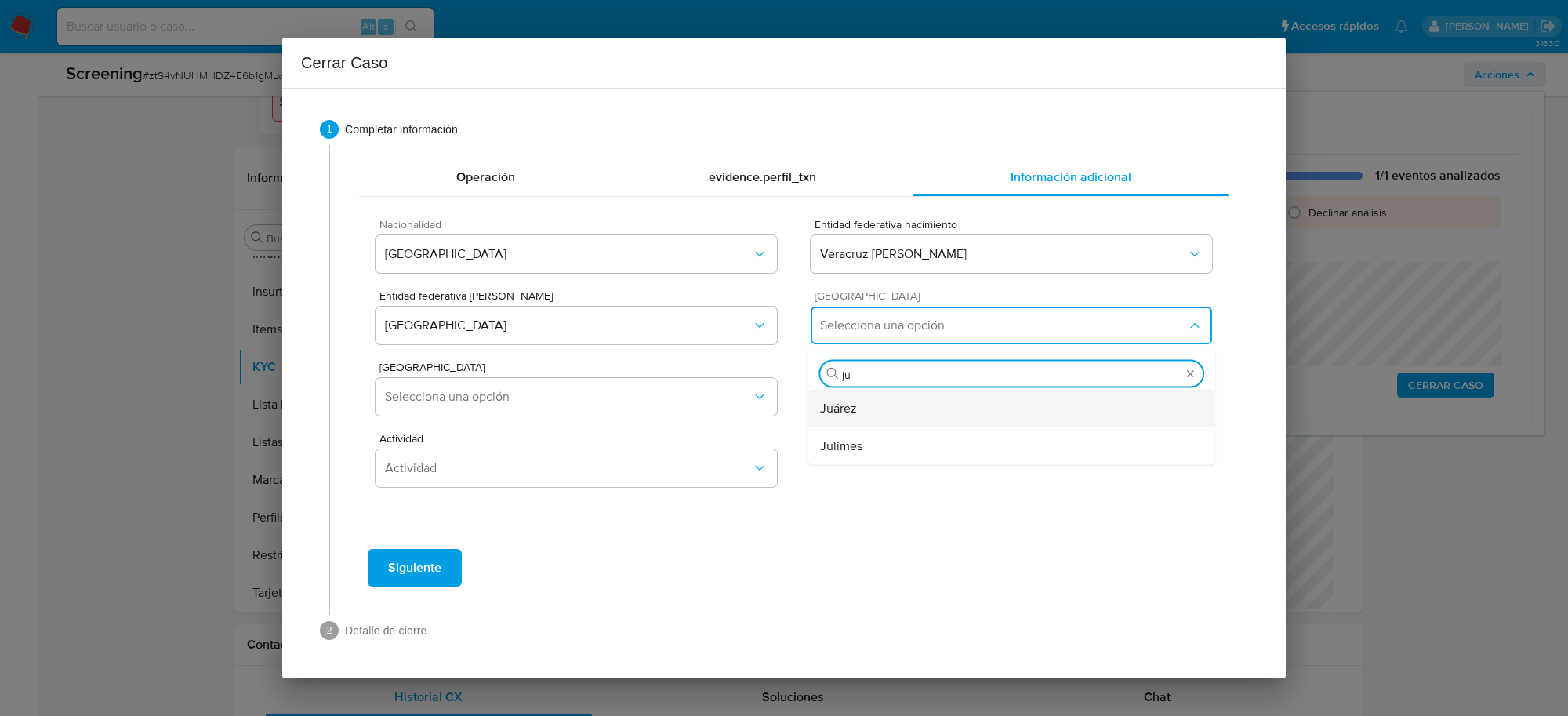
click at [877, 409] on div "Juárez" at bounding box center [1011, 408] width 382 height 38
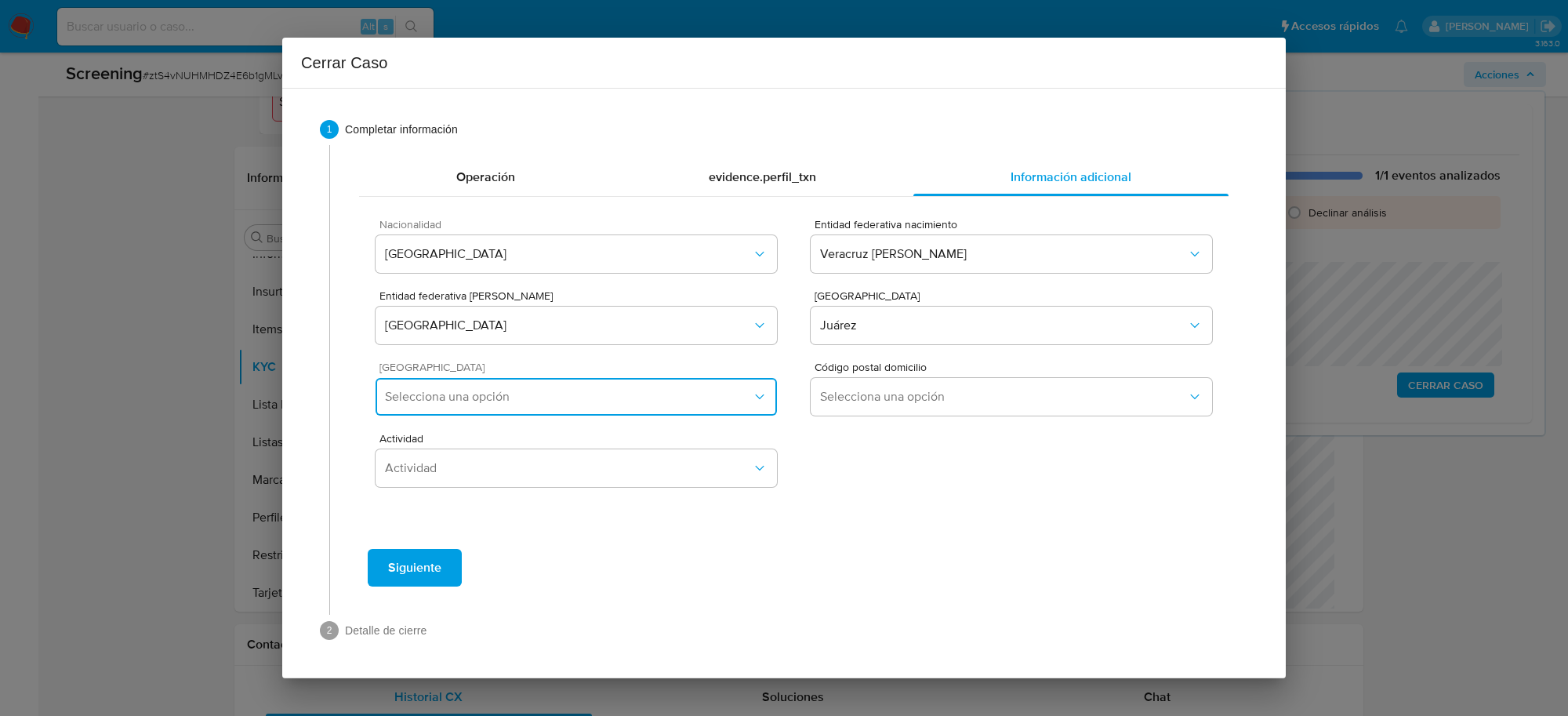
click at [708, 403] on span "Selecciona una opción" at bounding box center [568, 396] width 367 height 16
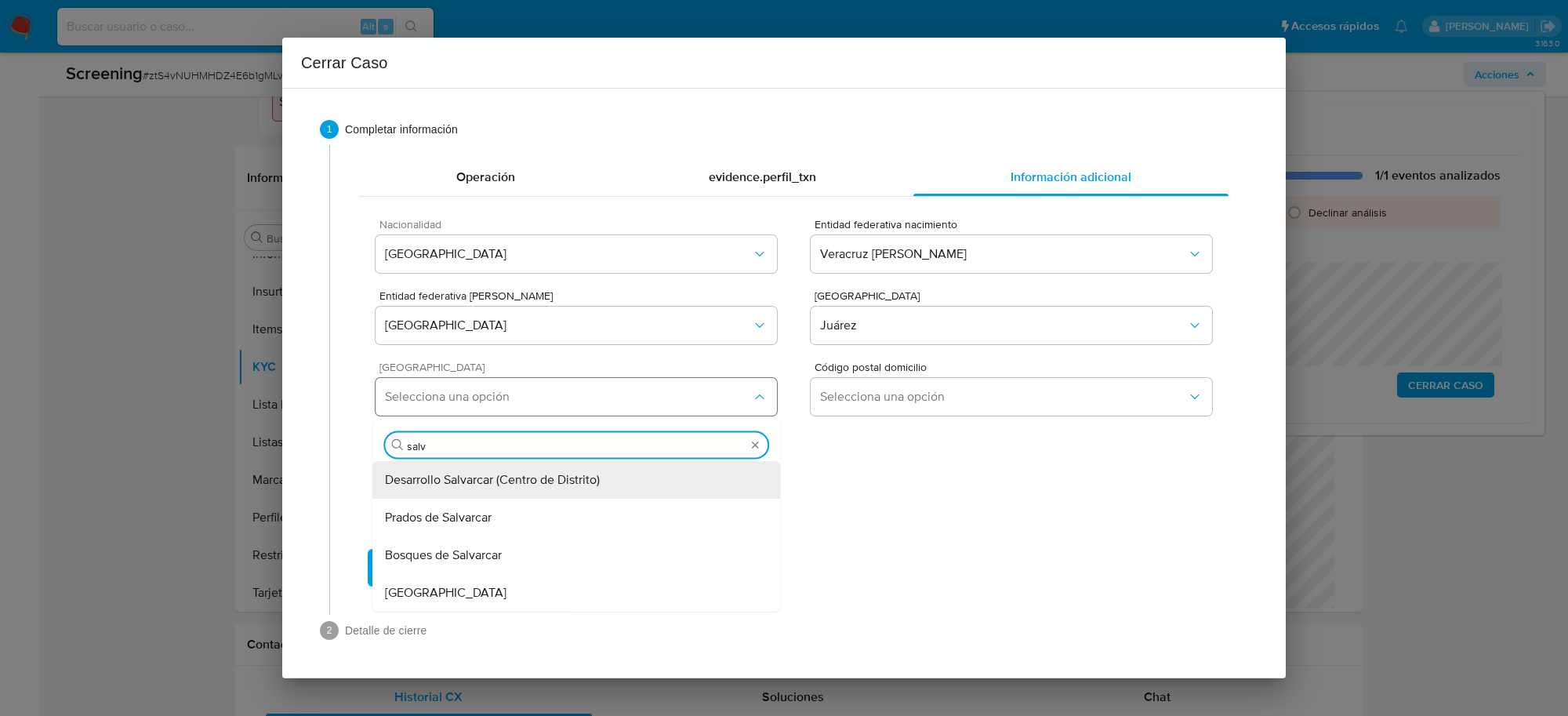
type input "salva"
click at [606, 484] on div "Desarrollo Salvarcar (Centro de Distrito)" at bounding box center [576, 480] width 382 height 38
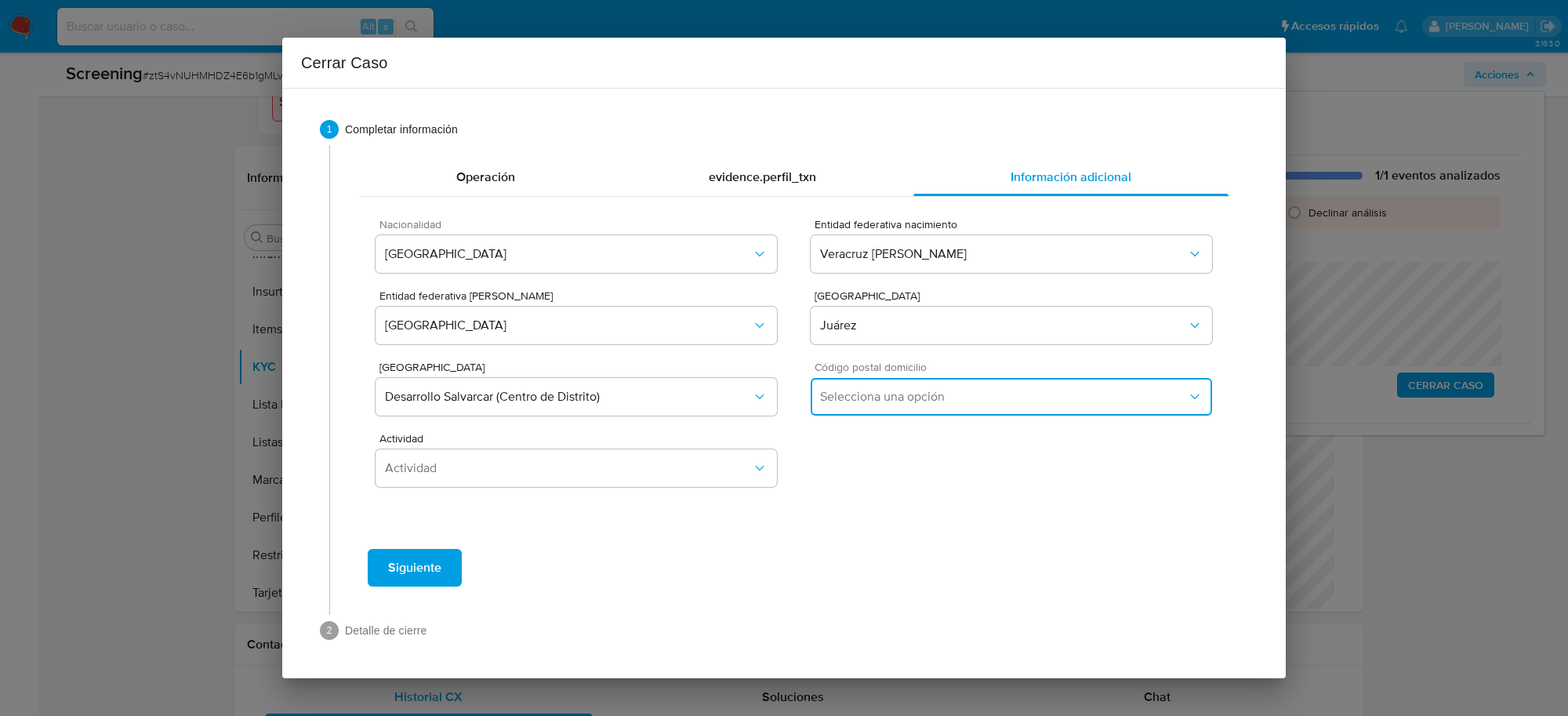
click at [908, 398] on span "Selecciona una opción" at bounding box center [1003, 396] width 367 height 16
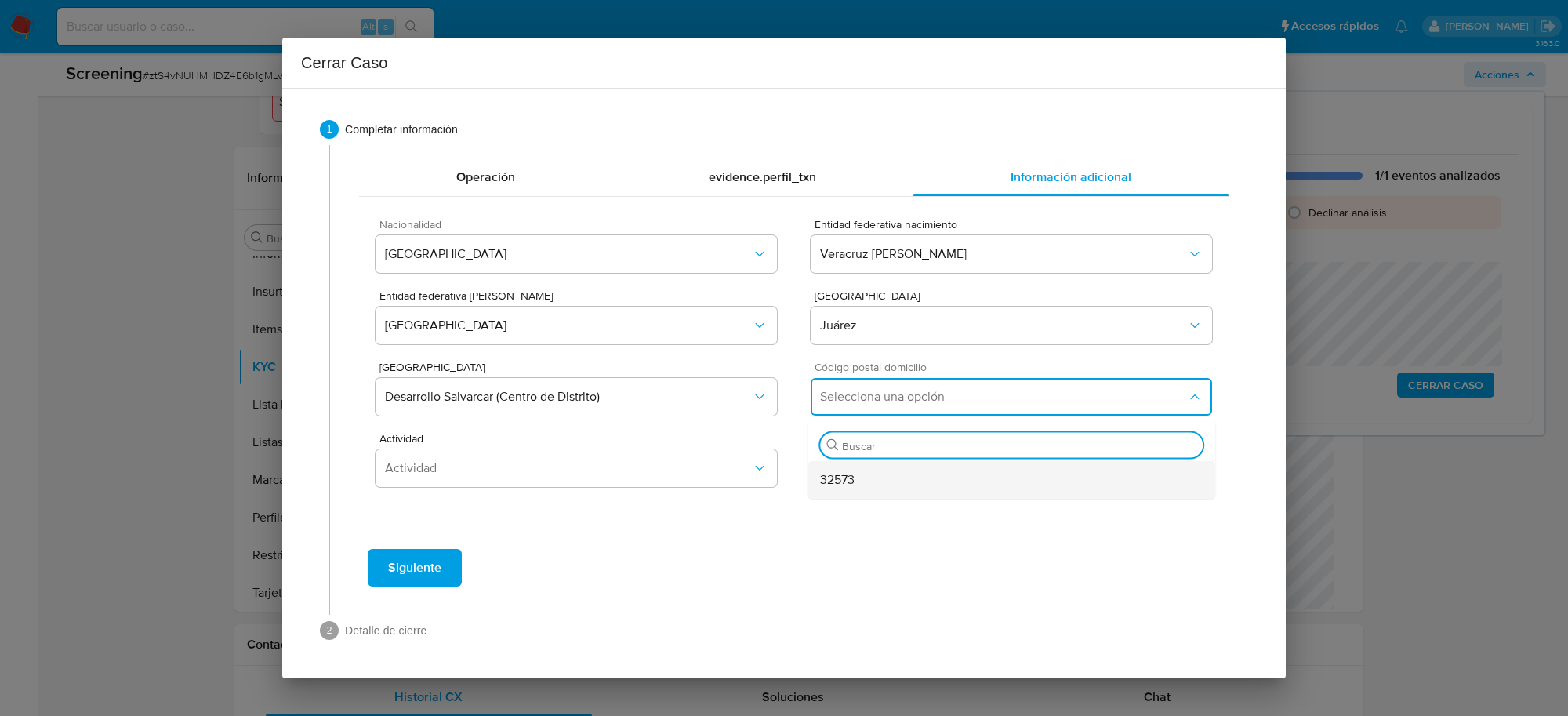
click at [862, 472] on div "32573" at bounding box center [1011, 480] width 382 height 38
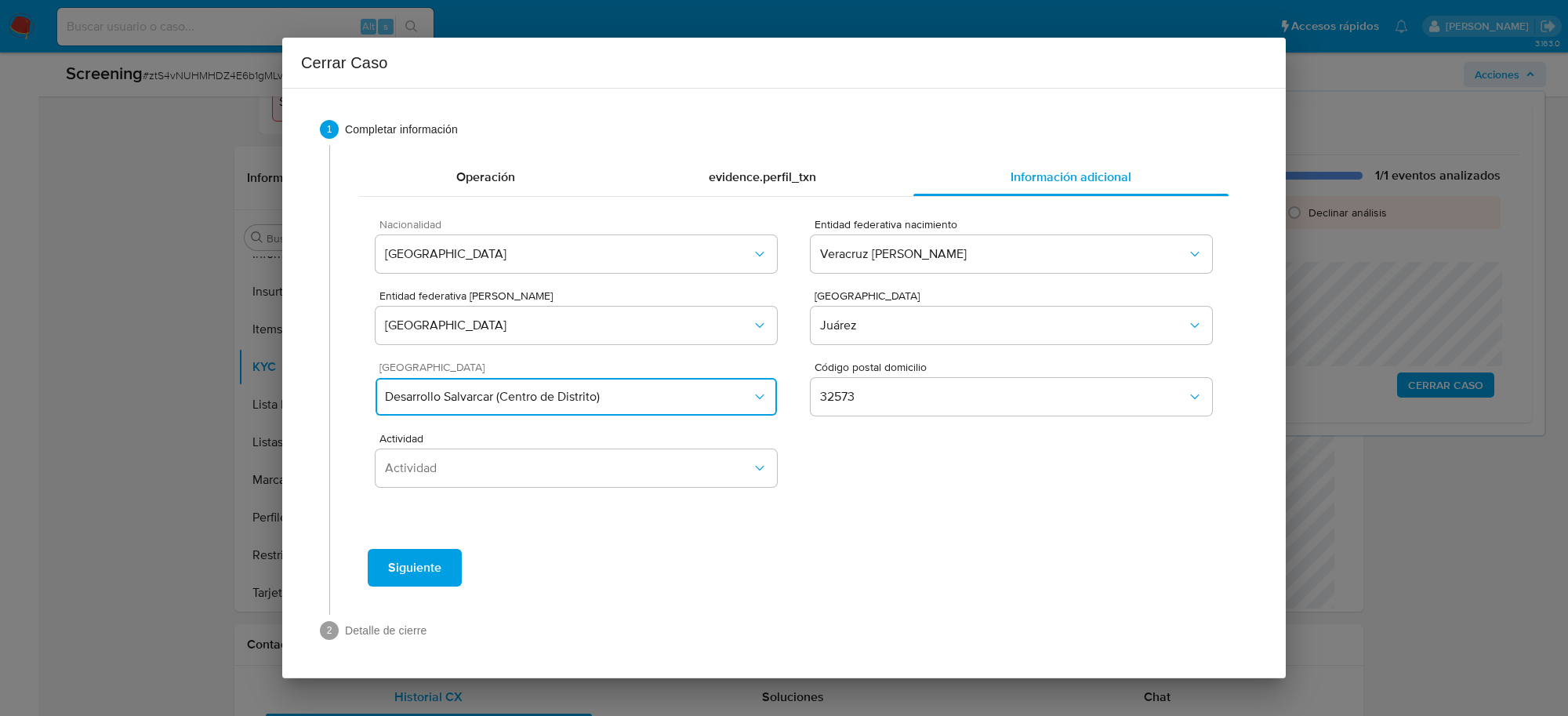
click at [745, 402] on span "Desarrollo Salvarcar (Centro de Distrito)" at bounding box center [568, 396] width 367 height 16
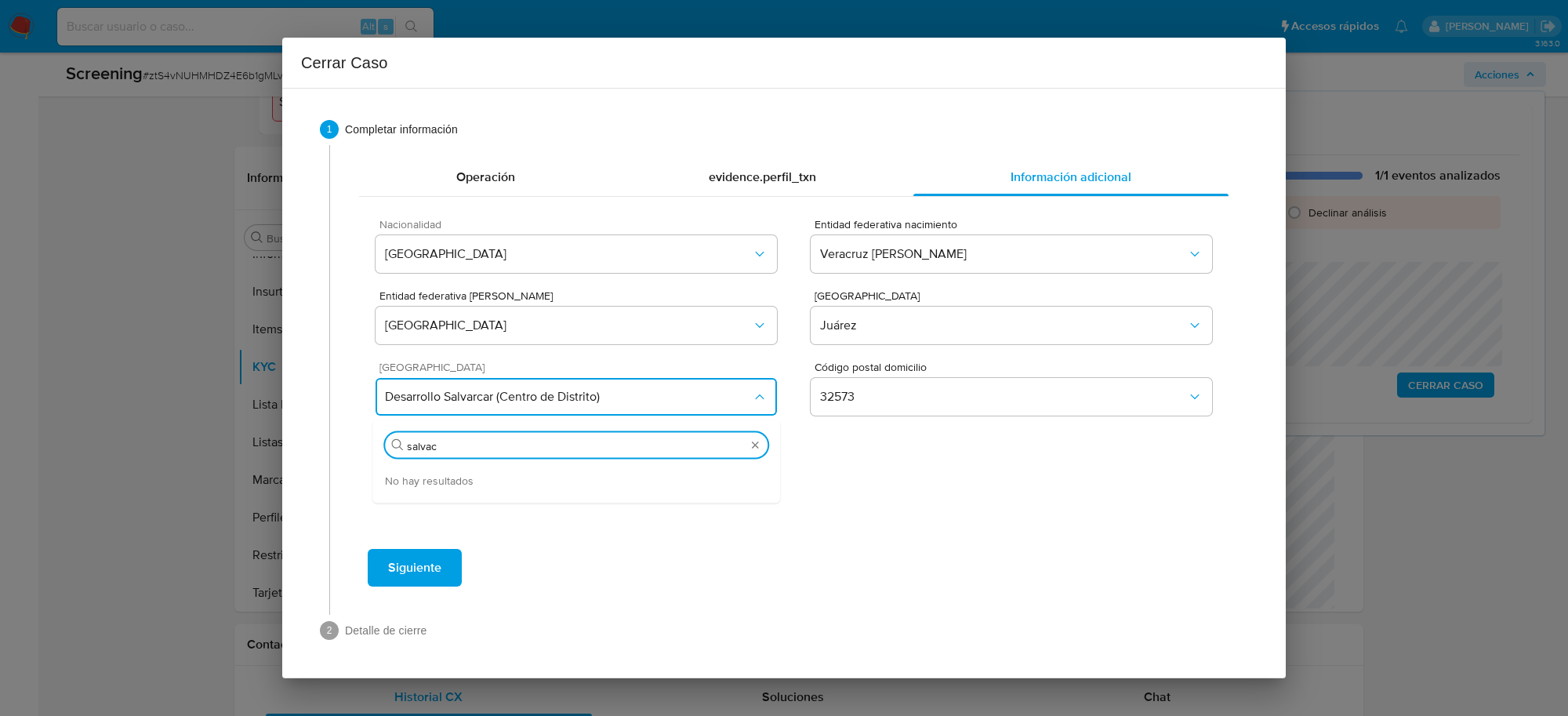
type input "salva"
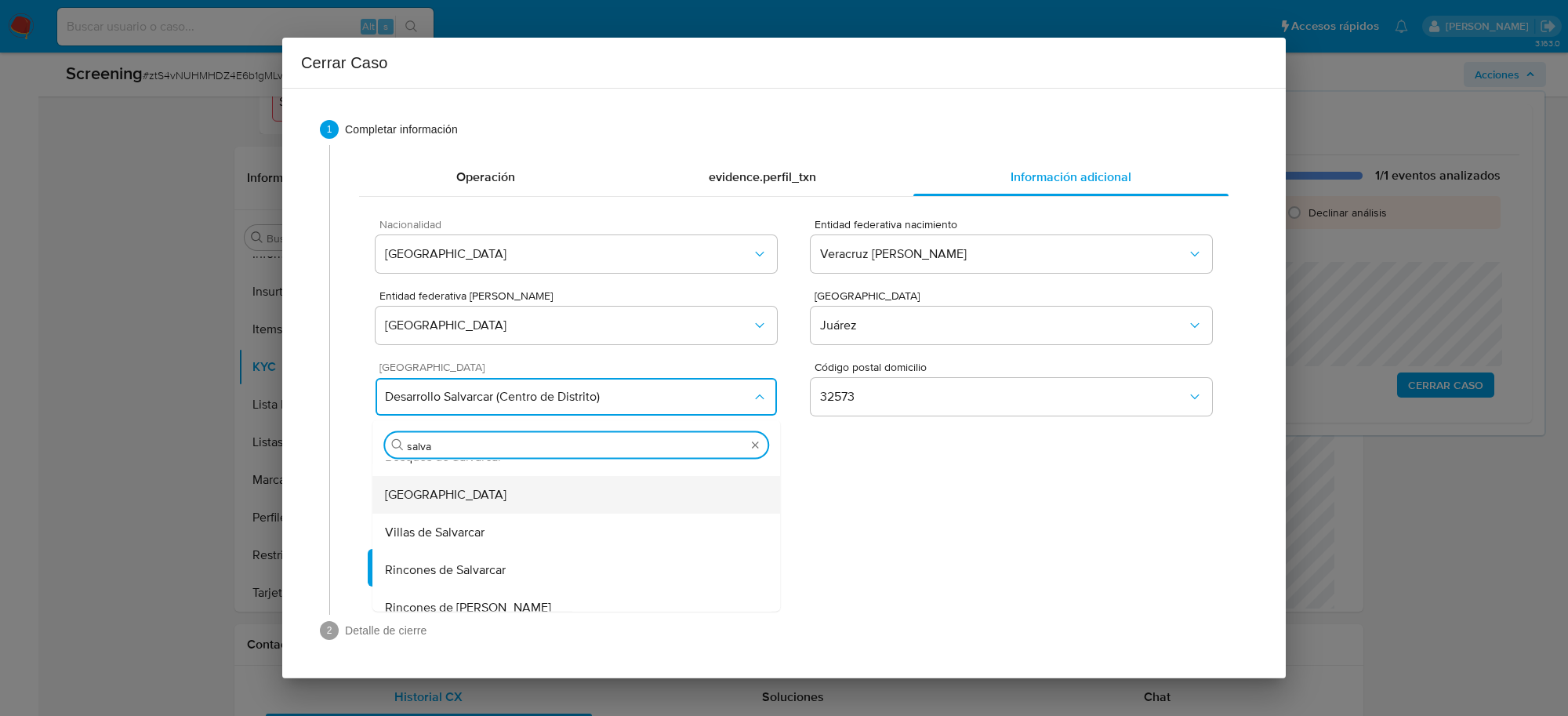
scroll to position [187, 0]
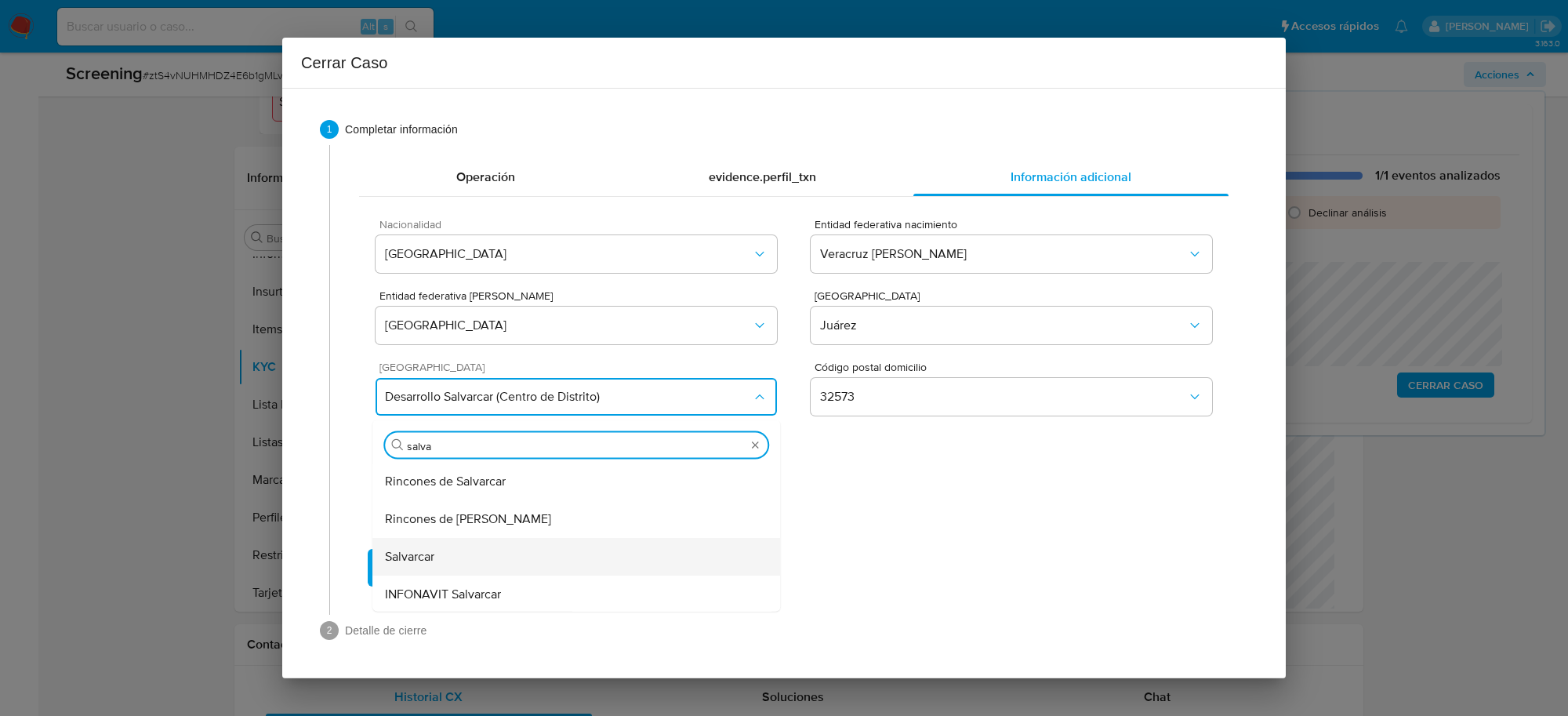
click at [559, 554] on div "Salvarcar" at bounding box center [576, 556] width 382 height 38
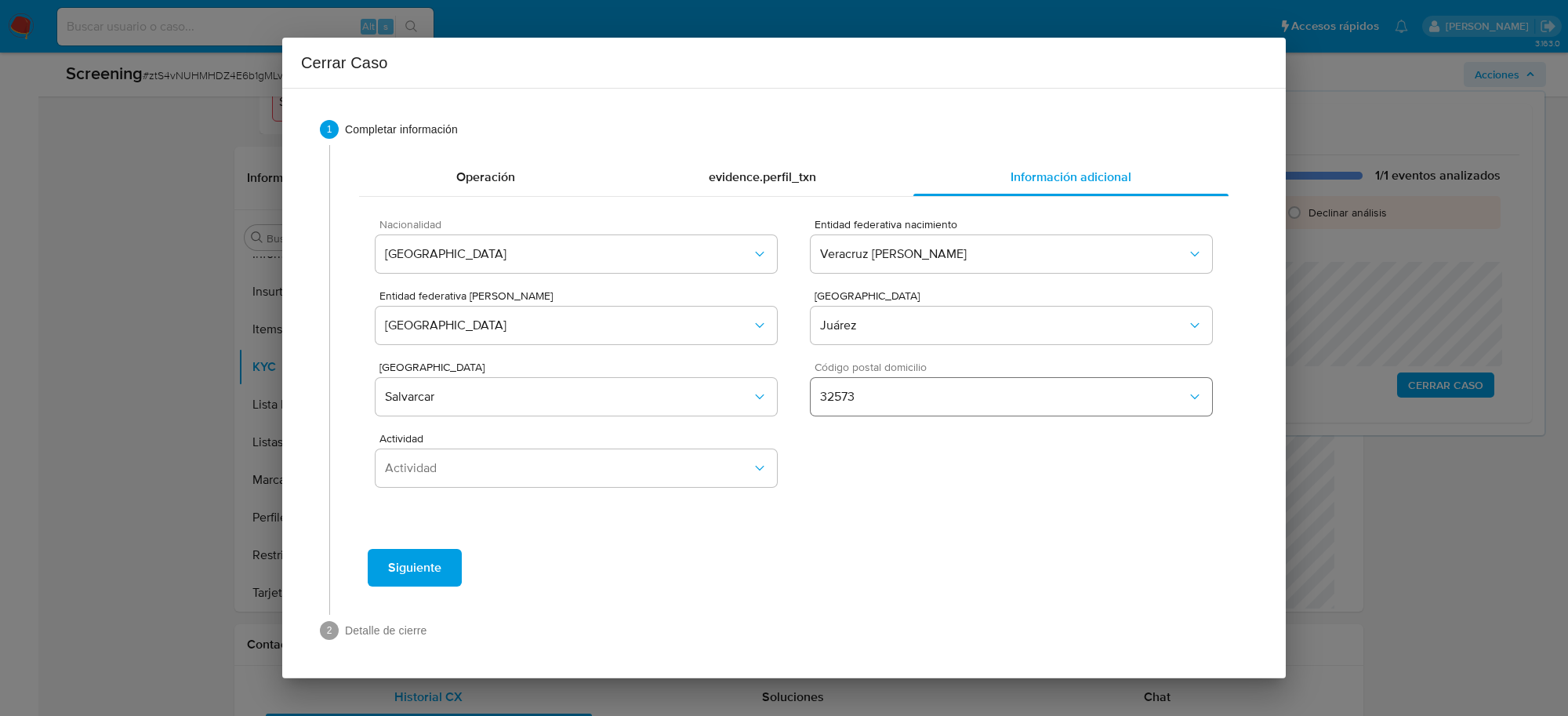
click at [864, 385] on button "32573" at bounding box center [1011, 396] width 402 height 38
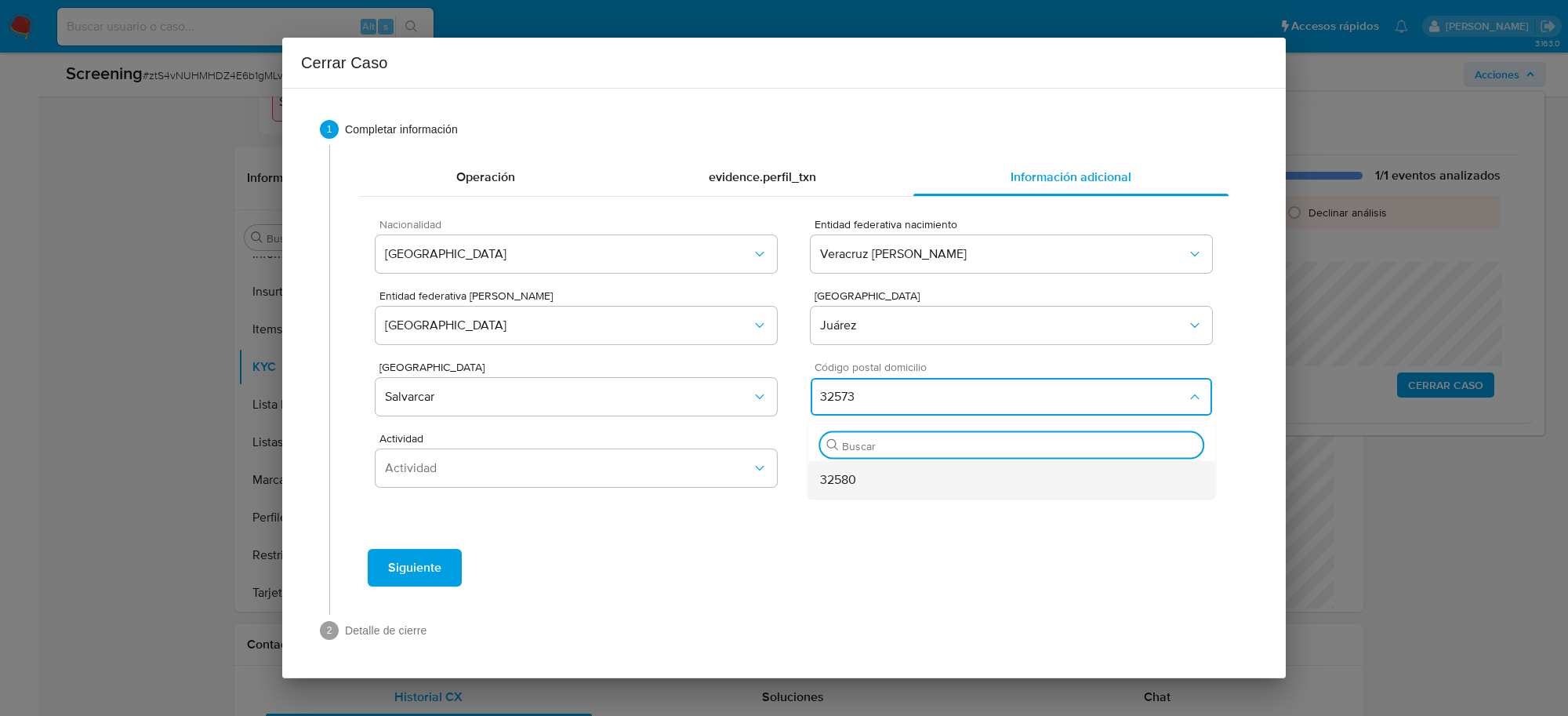
click at [867, 483] on div "32580" at bounding box center [1011, 480] width 382 height 38
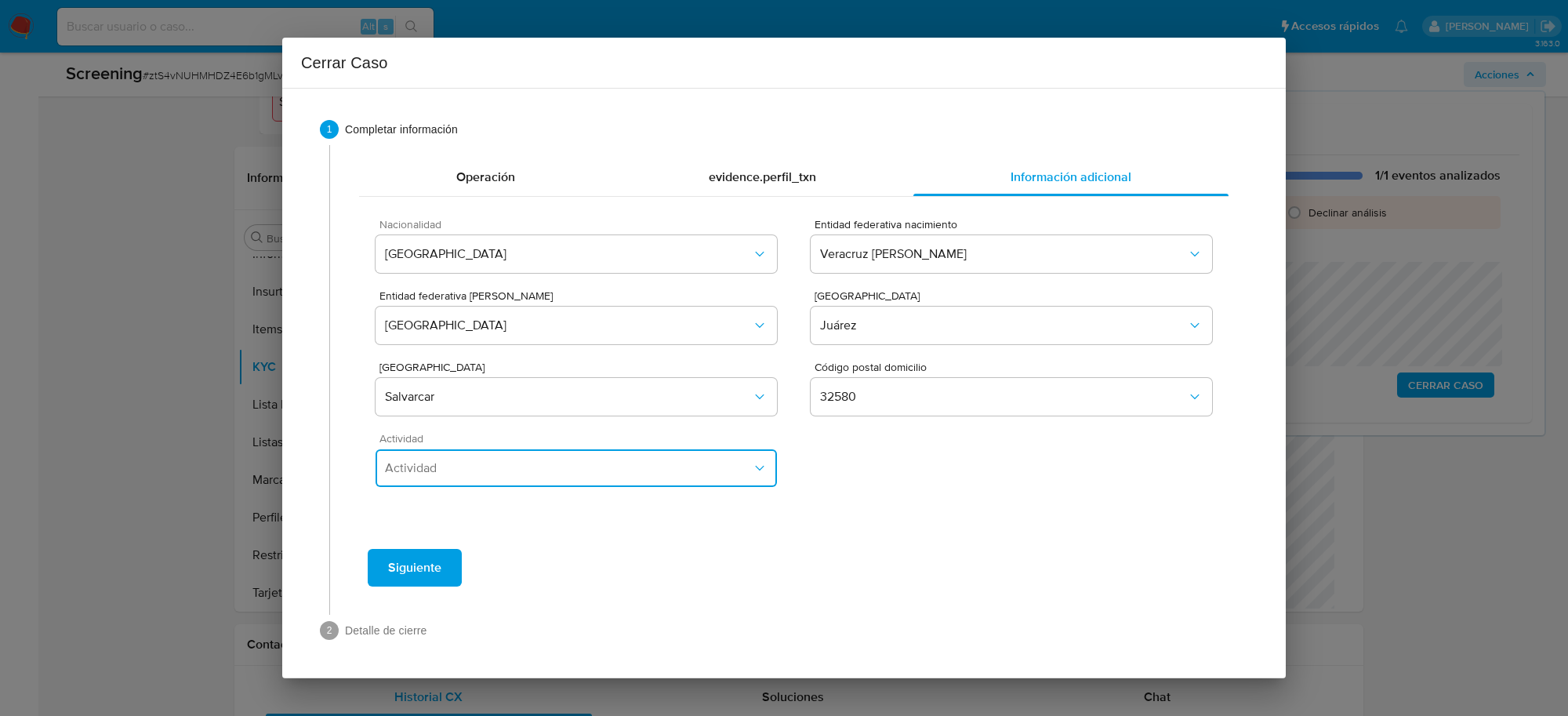
click at [732, 467] on span "Actividad" at bounding box center [568, 468] width 367 height 16
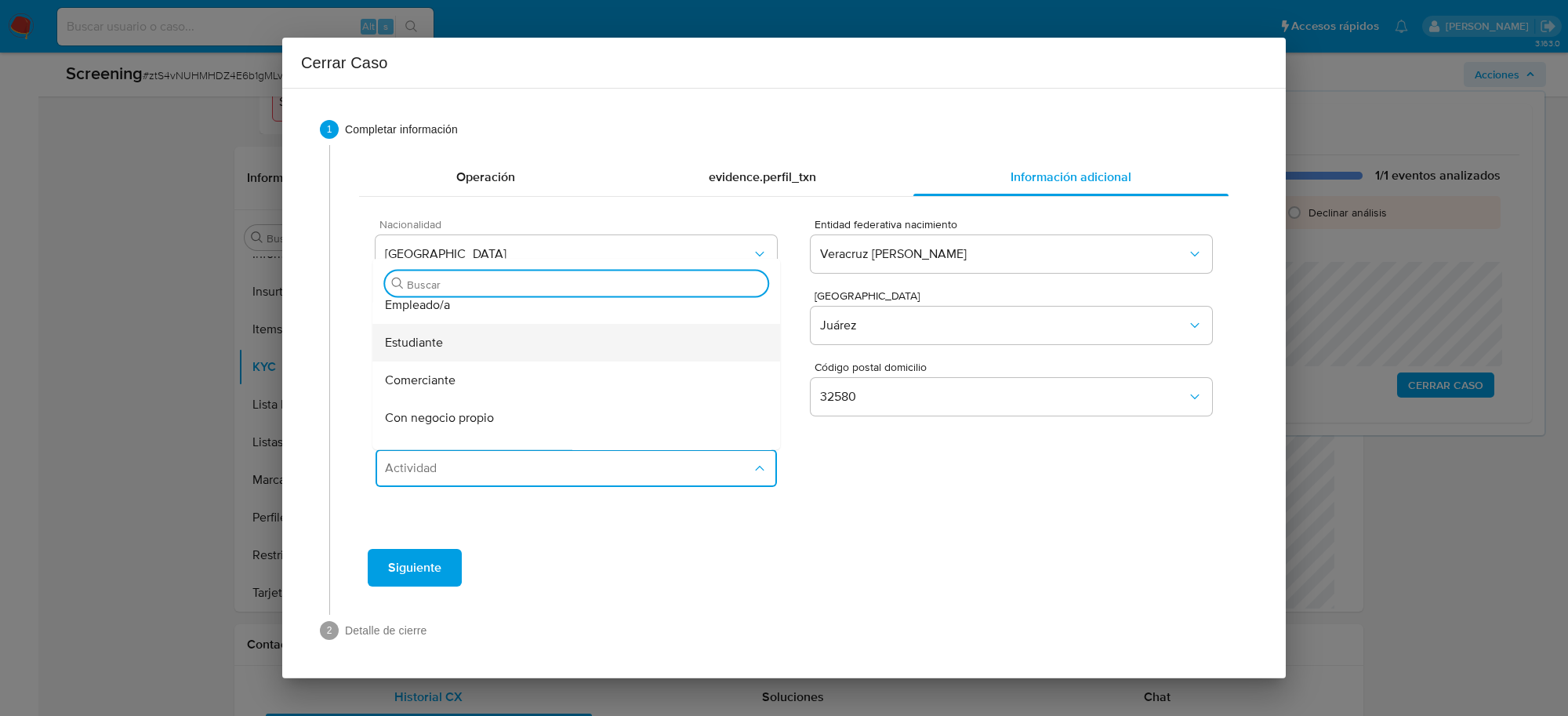
scroll to position [98, 0]
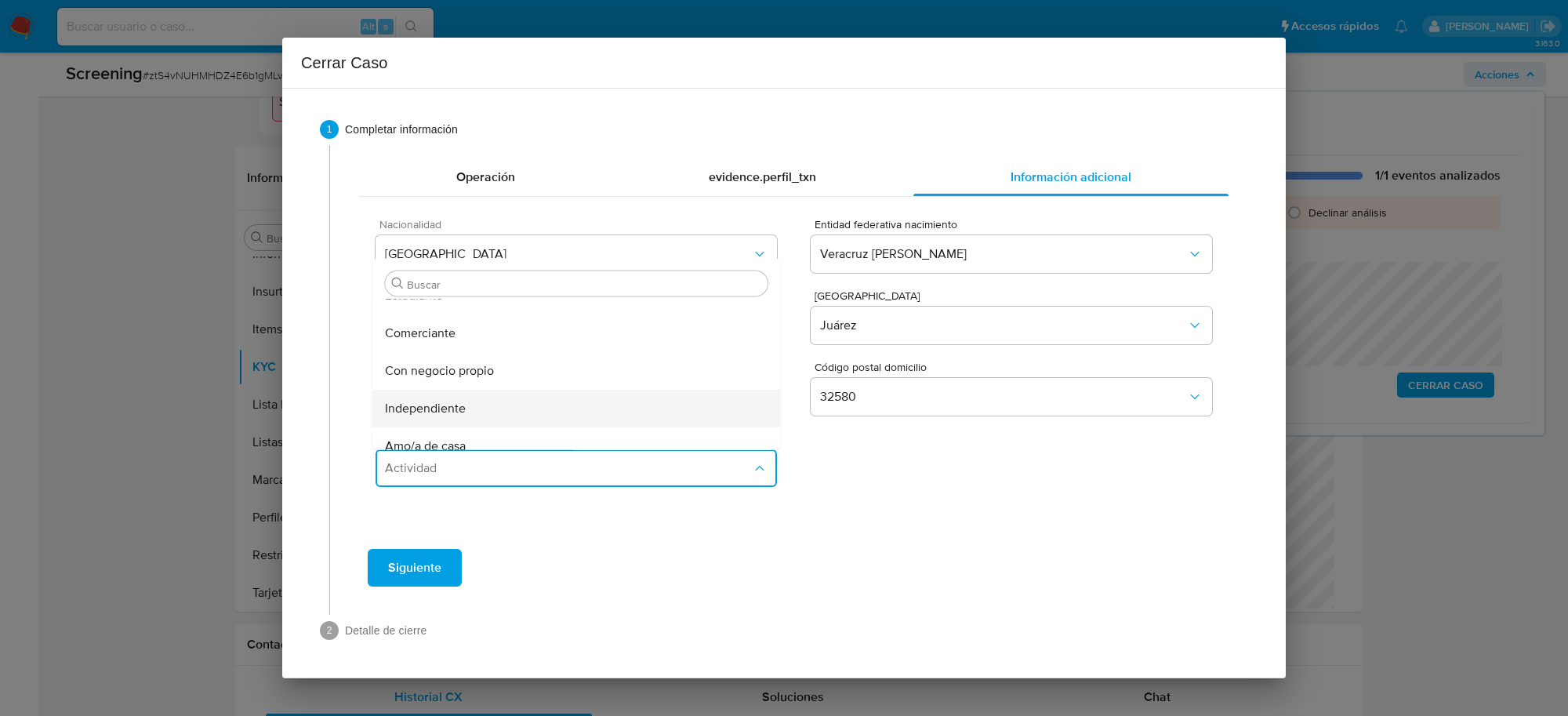
click at [467, 413] on div "Independiente" at bounding box center [576, 408] width 382 height 38
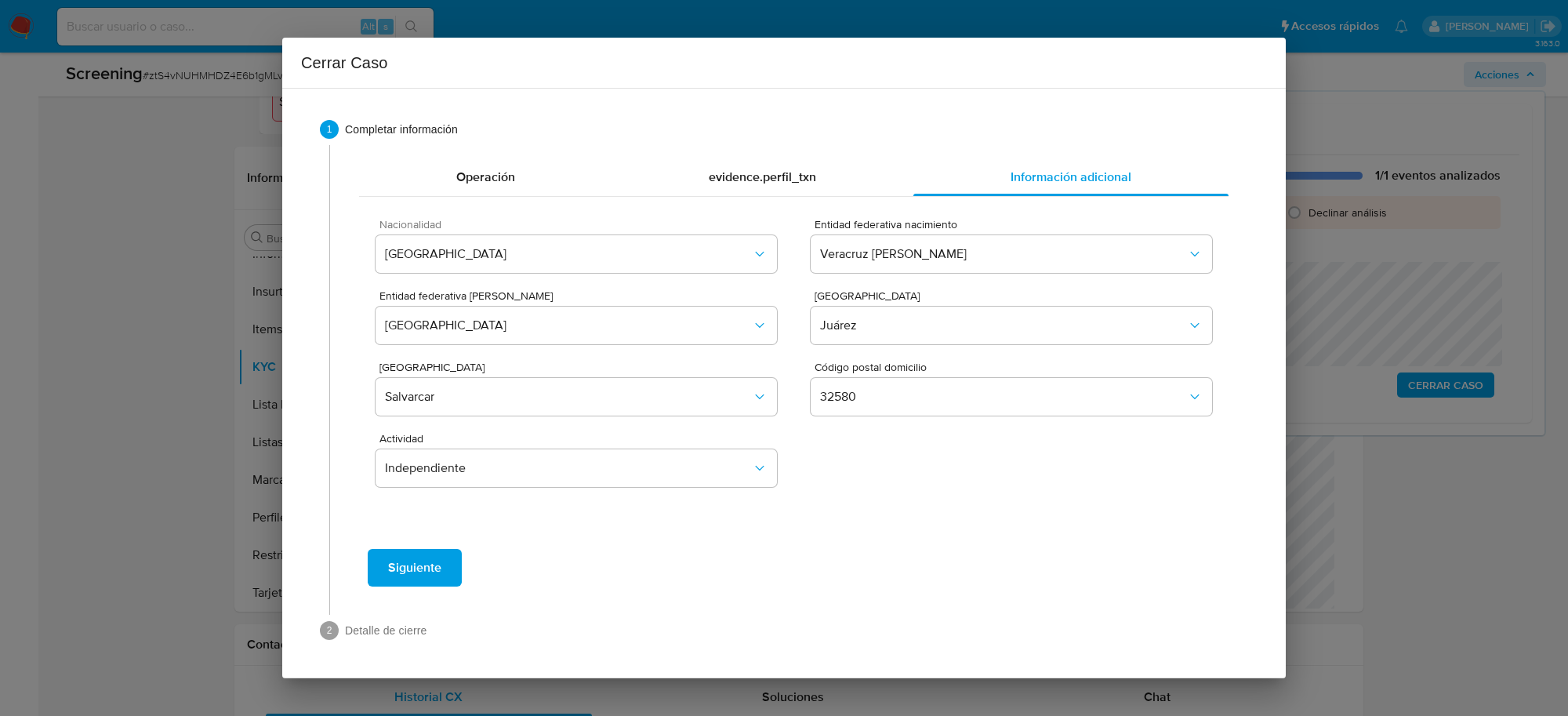
click at [427, 561] on span "Siguiente" at bounding box center [415, 568] width 53 height 35
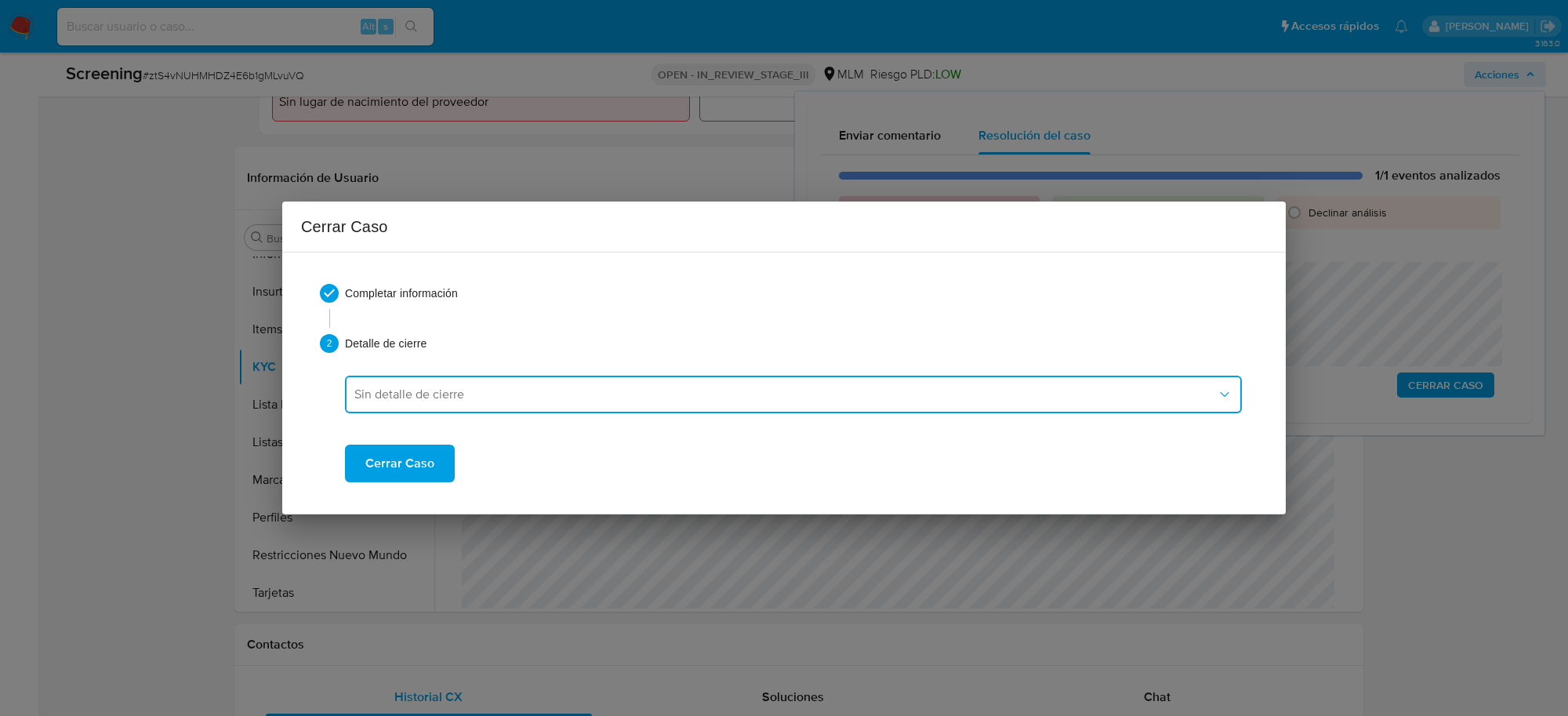
click at [547, 397] on span "Sin detalle de cierre" at bounding box center [786, 394] width 862 height 16
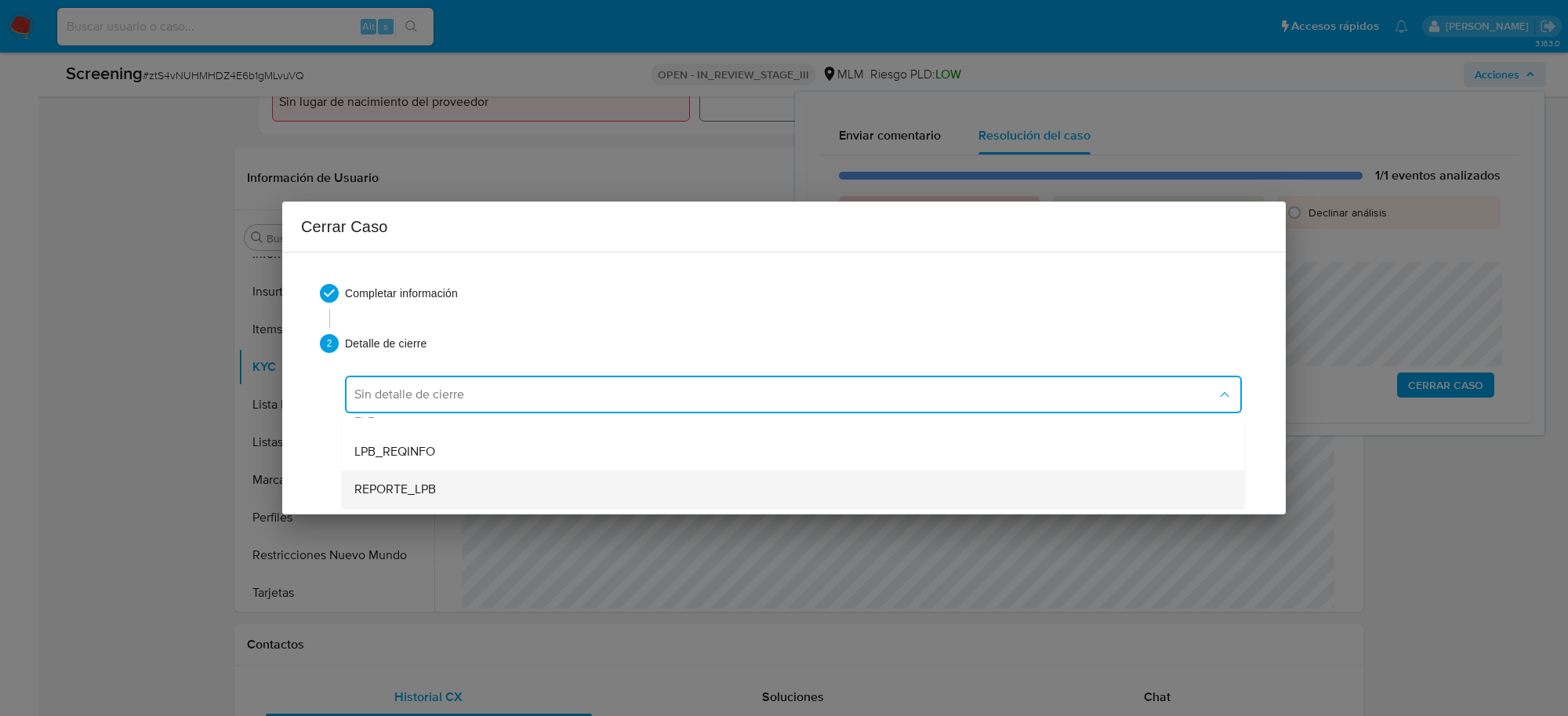
click at [456, 487] on div "REPORTE_LPB" at bounding box center [793, 489] width 878 height 38
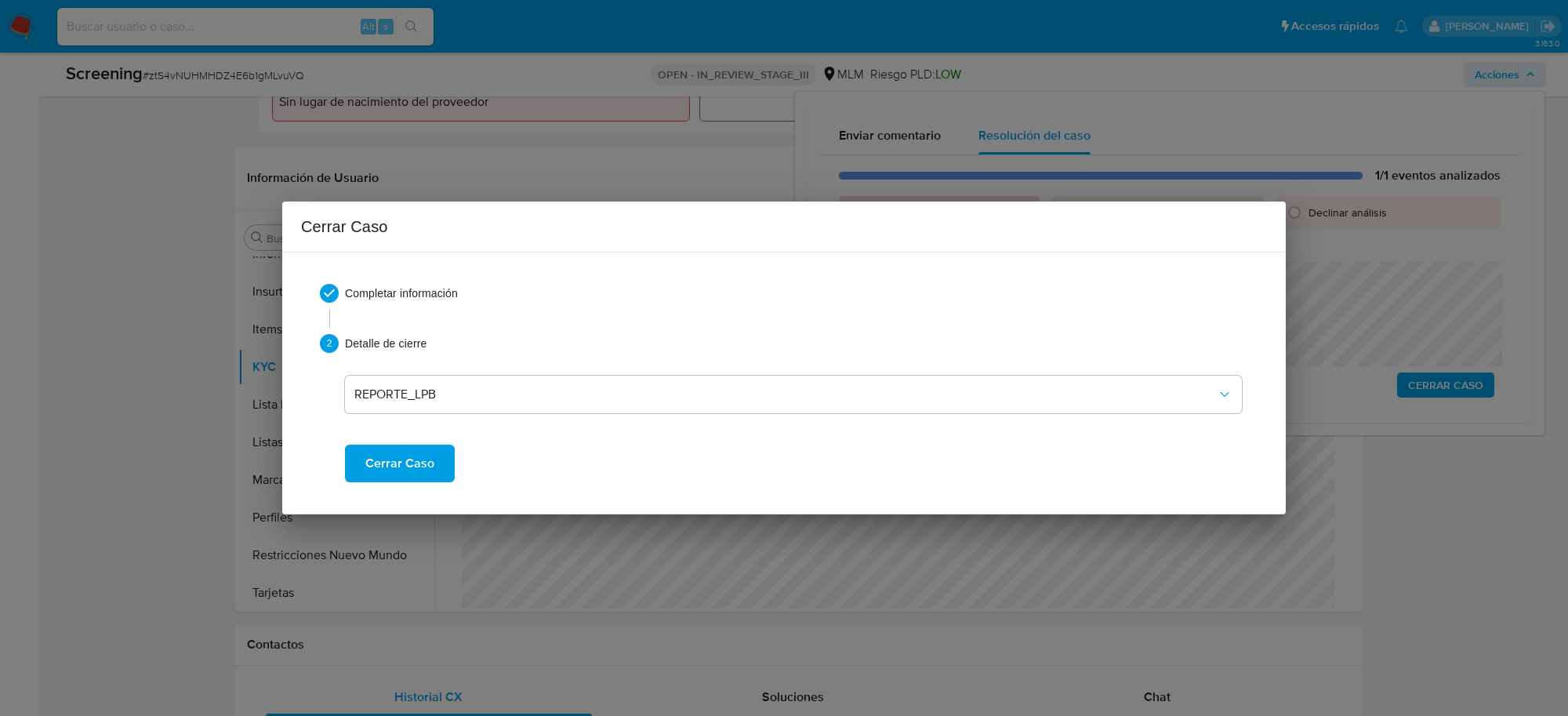
click at [408, 477] on span "Cerrar Caso" at bounding box center [400, 463] width 69 height 35
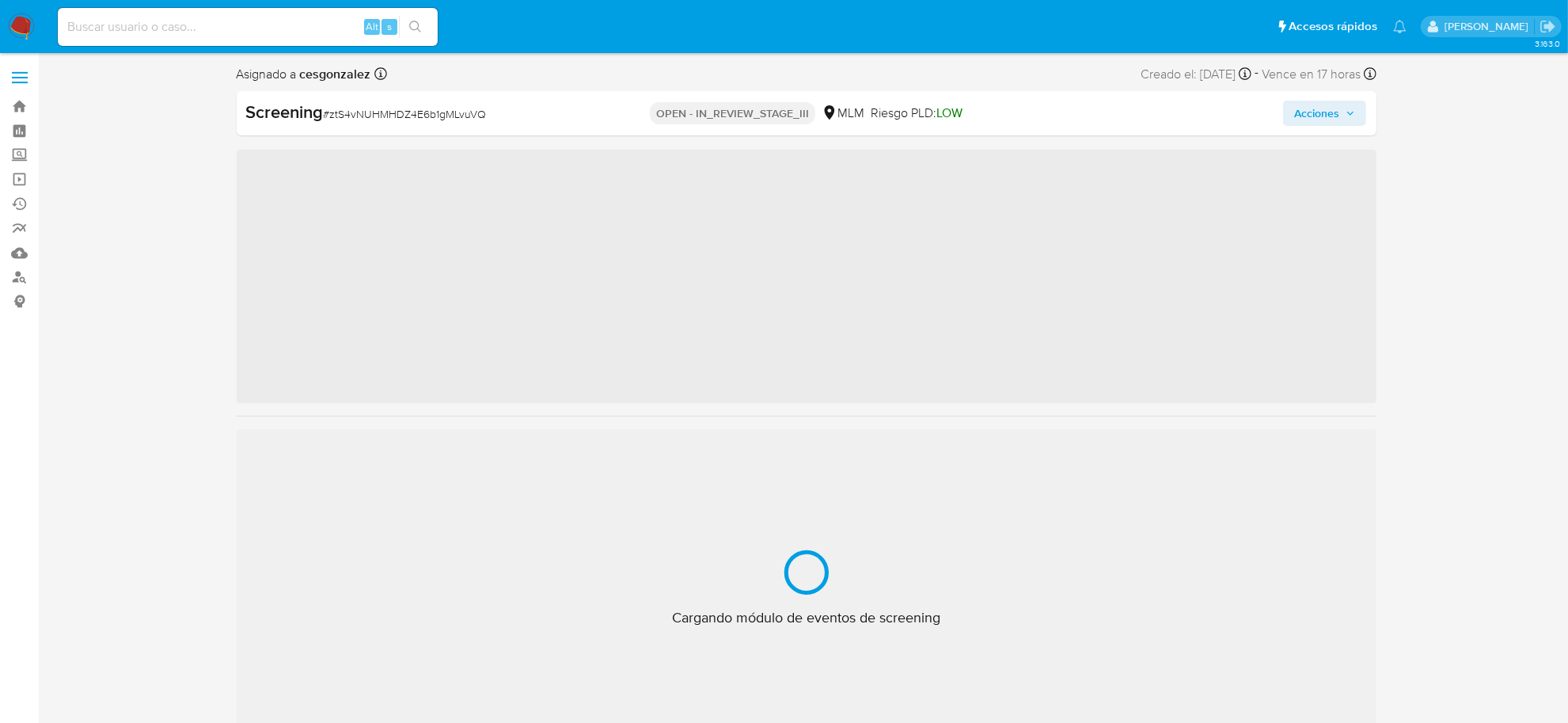
scroll to position [781, 0]
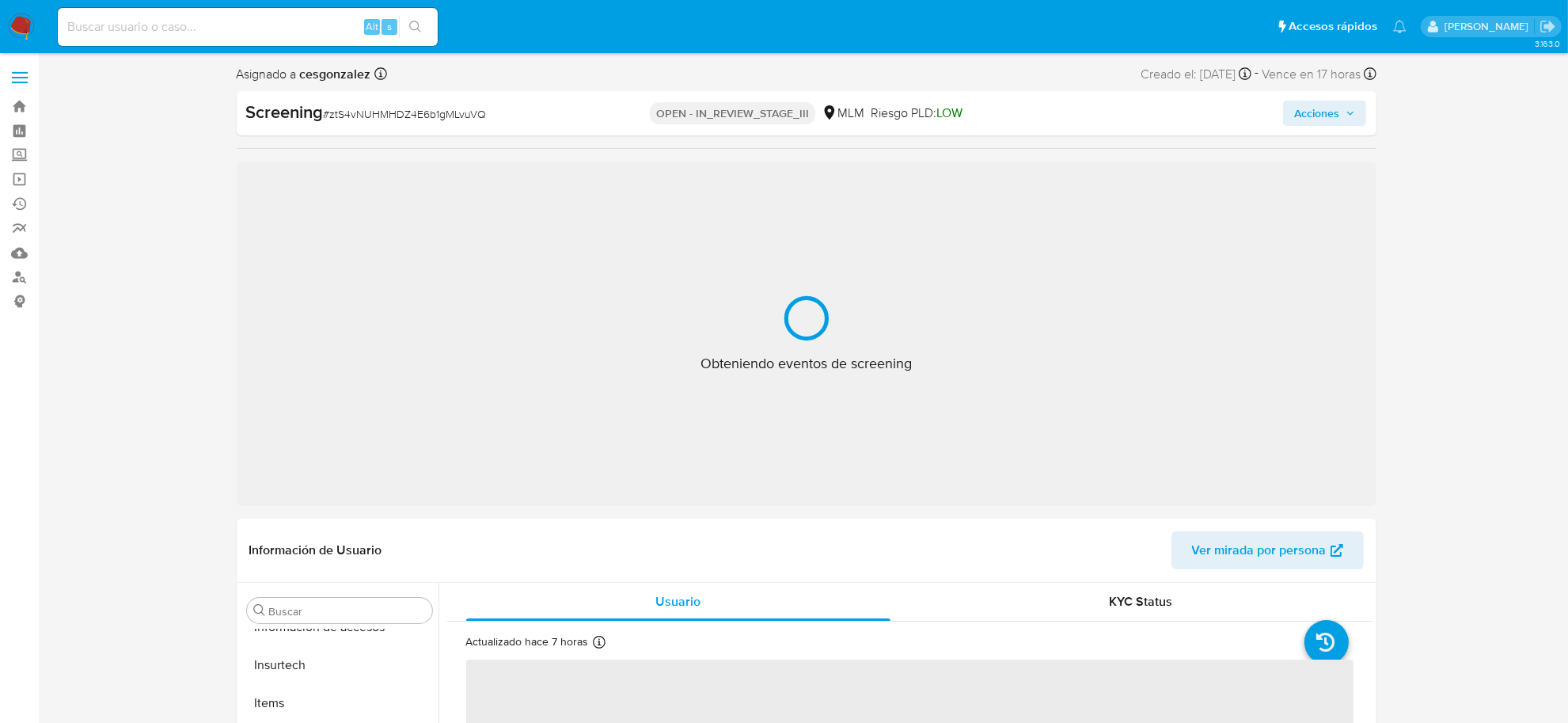
select select "10"
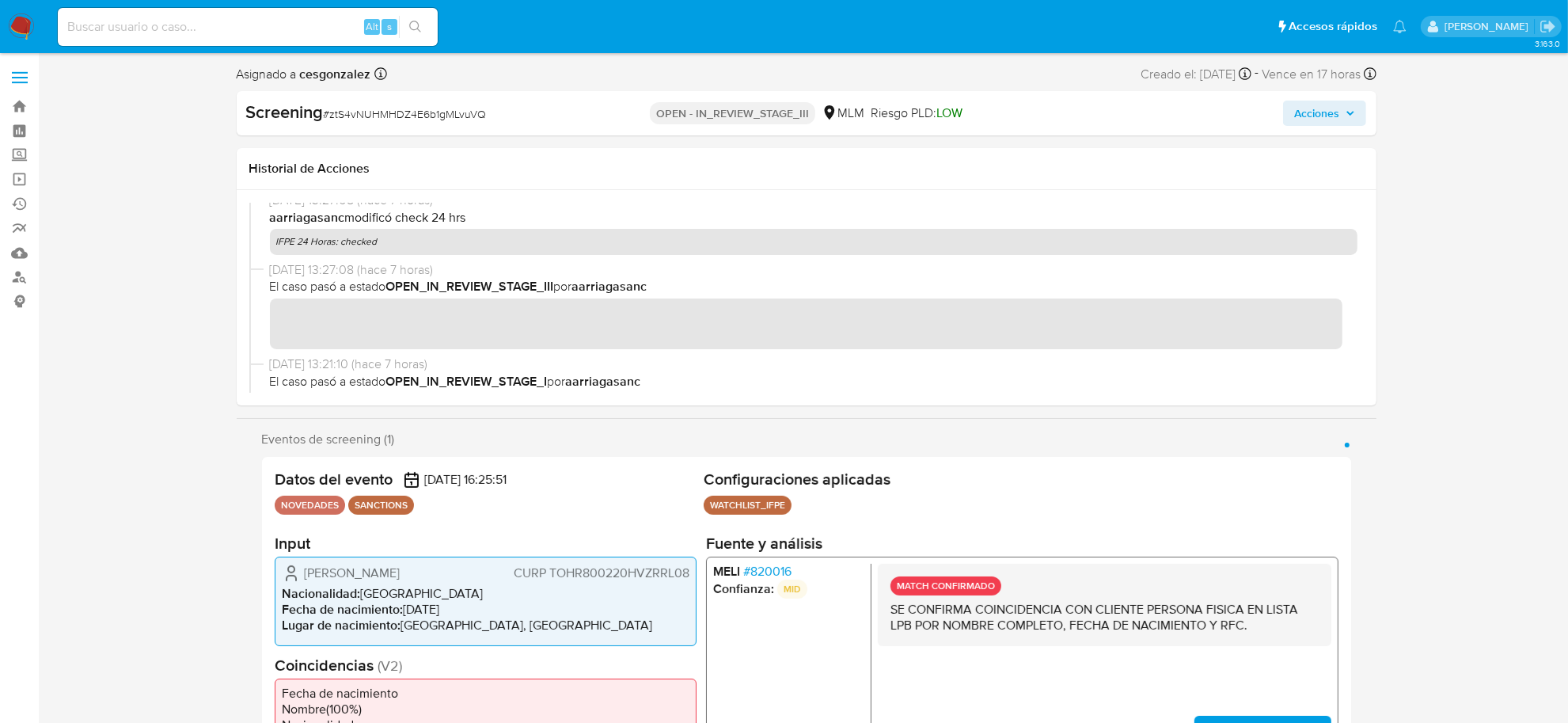
scroll to position [99, 0]
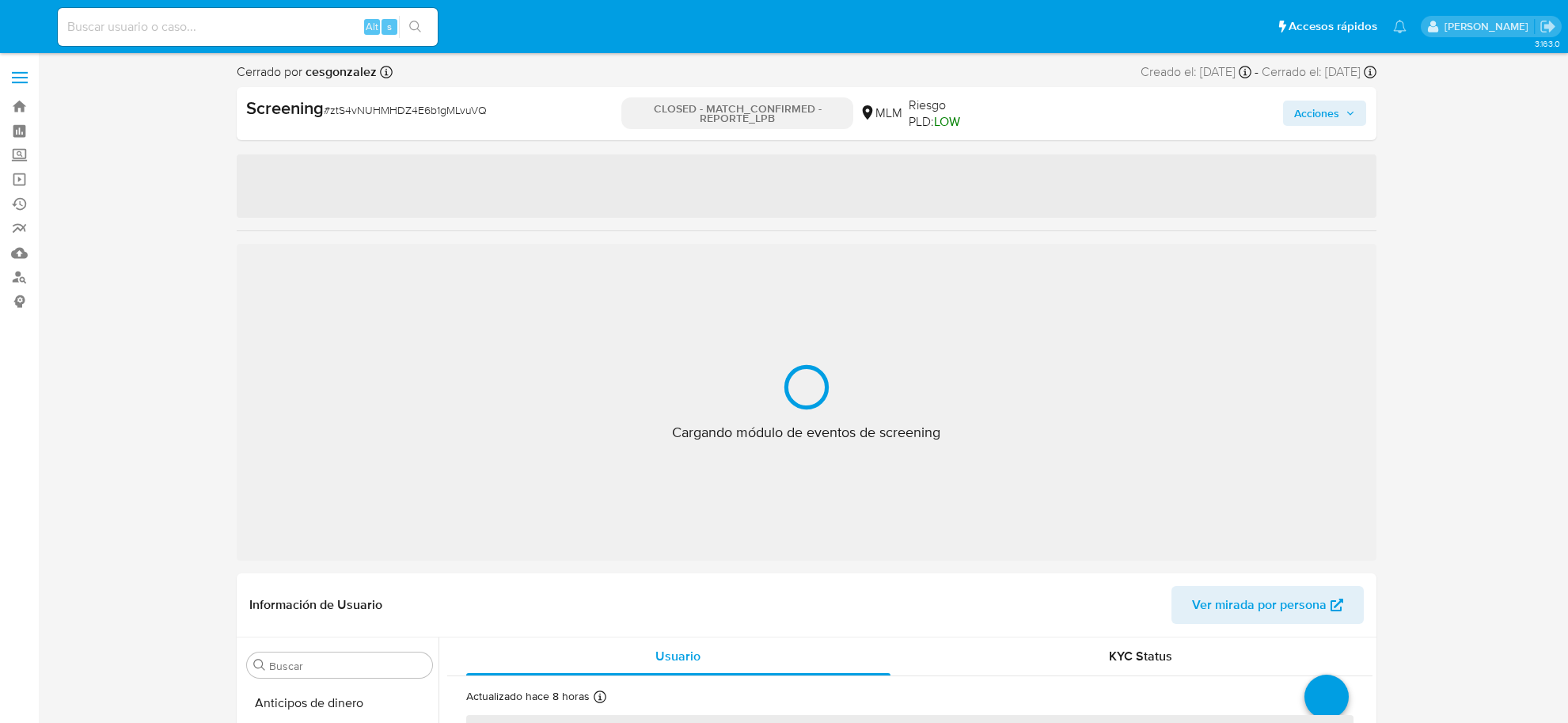
select select "10"
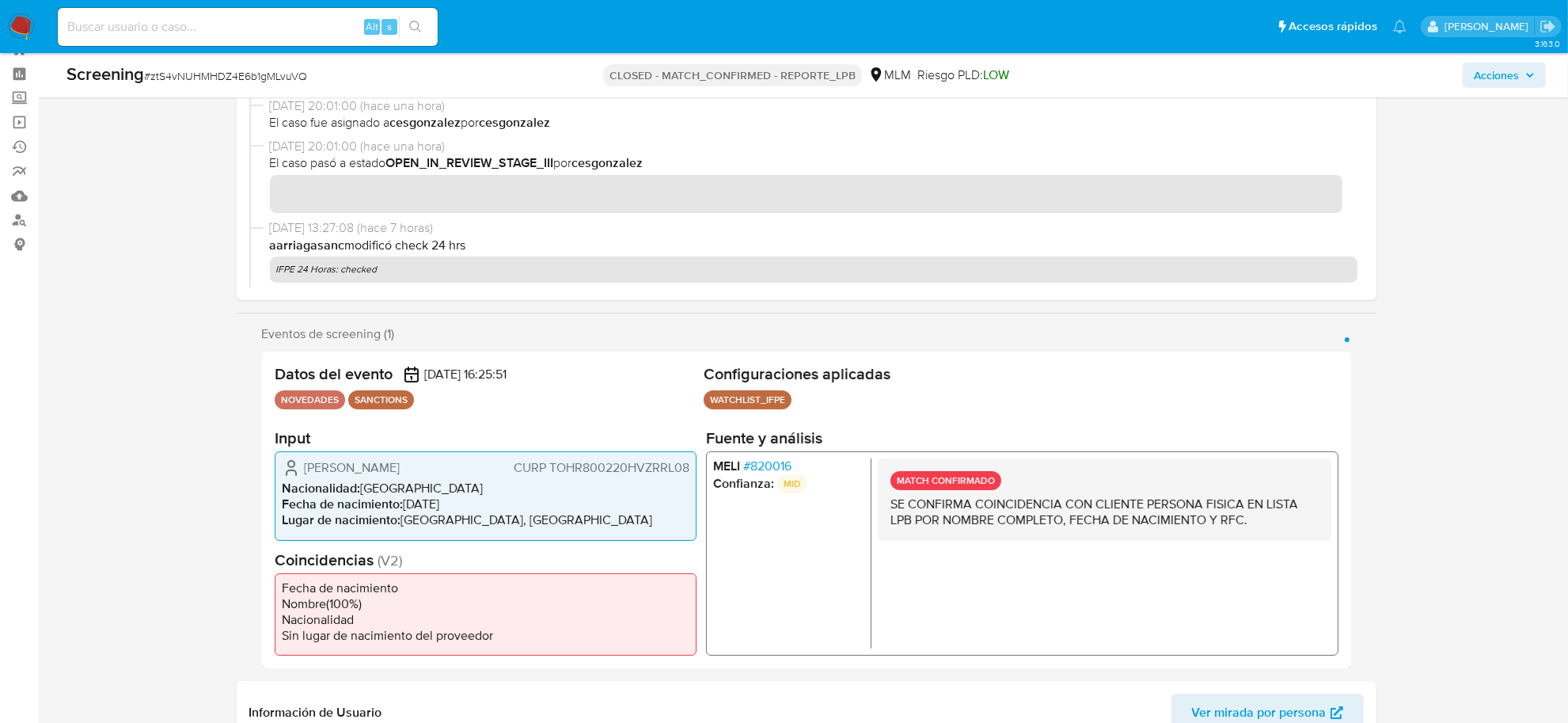
scroll to position [781, 0]
click at [248, 84] on span "# ztS4vNUHMHDZ4E6b1gMLvuVQ" at bounding box center [225, 75] width 163 height 16
copy span "ztS4vNUHMHDZ4E6b1gMLvuVQ"
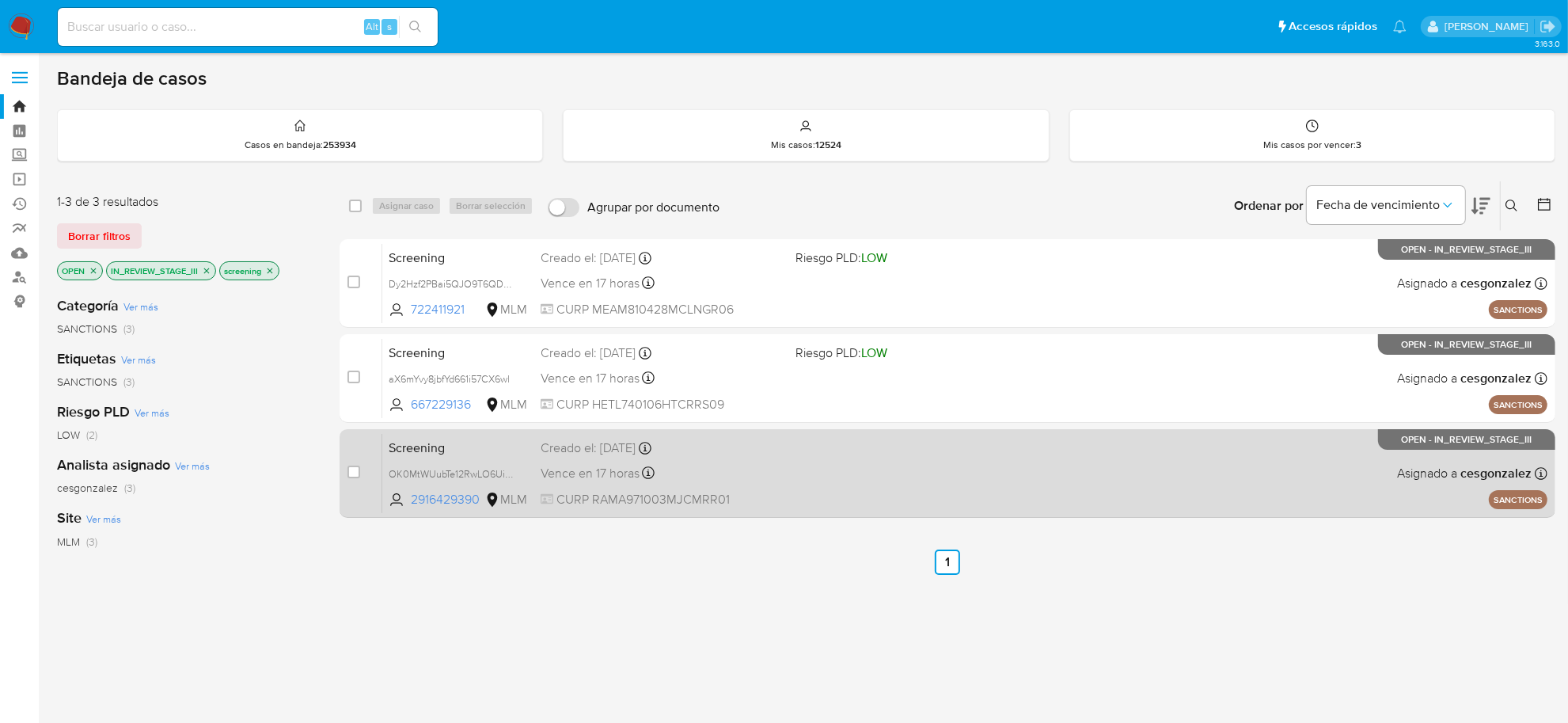
click at [892, 476] on div "Screening OK0MtWUubTe12RwLO6Uim2gQ 2916429390 MLM Creado el: [DATE] Creado el: …" at bounding box center [965, 473] width 1165 height 80
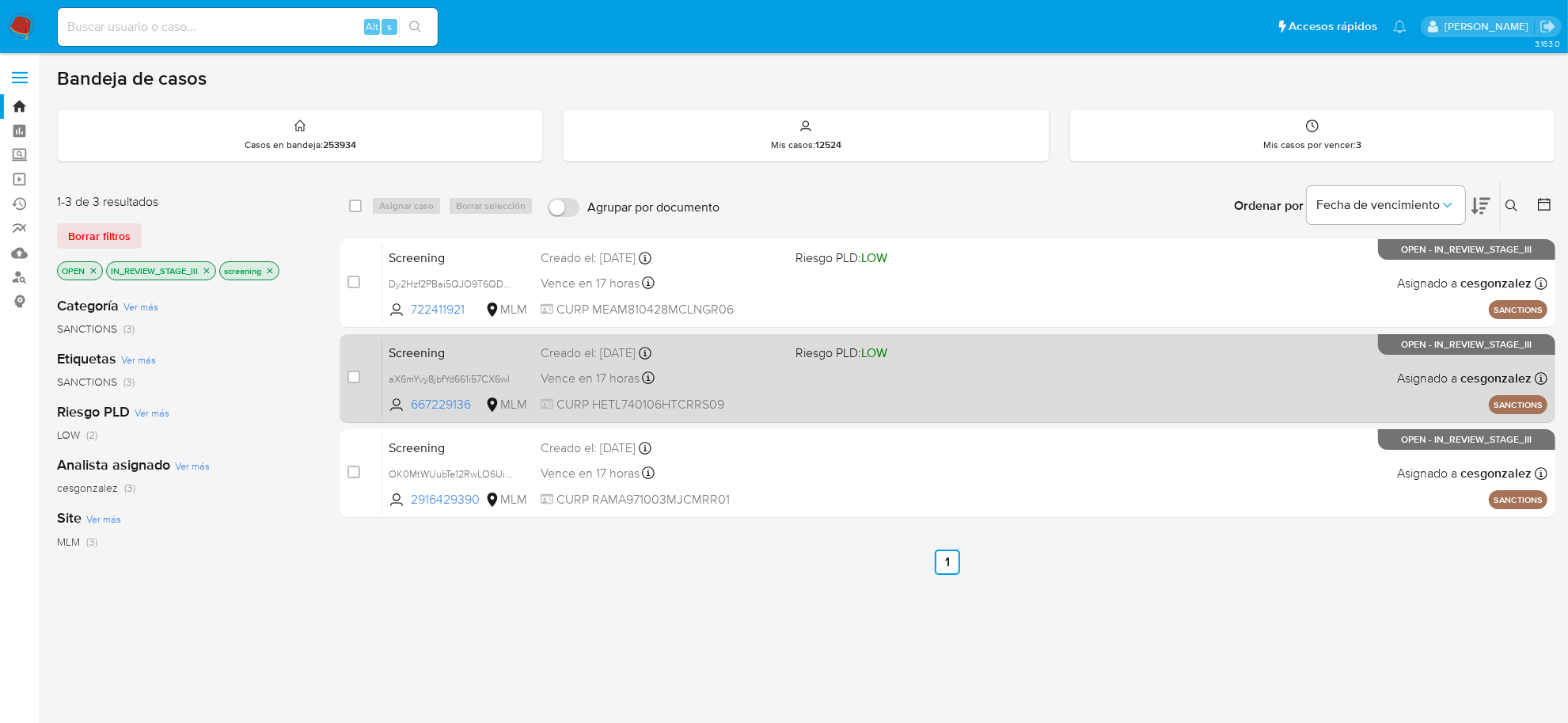
click at [662, 373] on div "Vence en 17 horas Vence el [DATE] 13:57:30" at bounding box center [662, 378] width 242 height 21
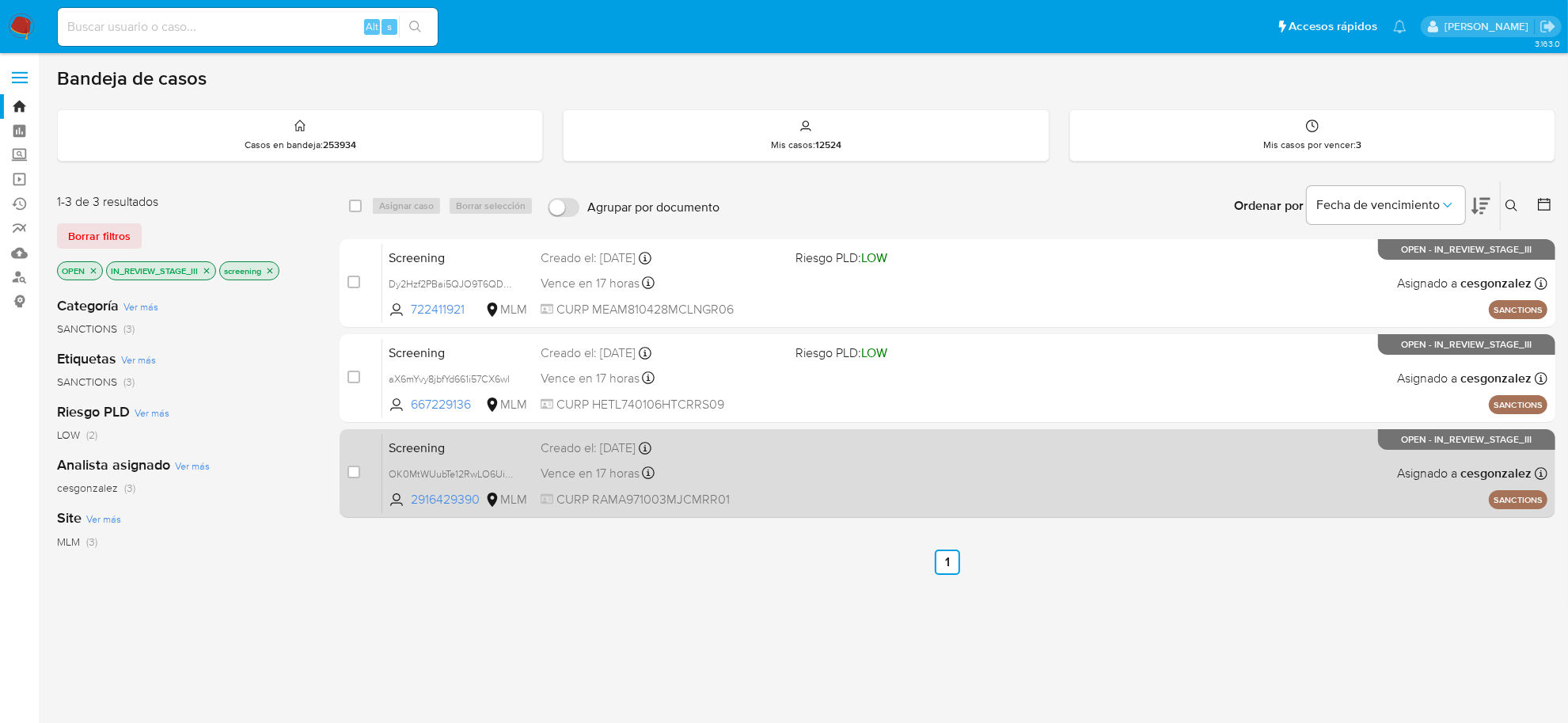
click at [666, 458] on div "Screening OK0MtWUubTe12RwLO6Uim2gQ 2916429390 MLM Creado el: [DATE] Creado el: …" at bounding box center [965, 473] width 1165 height 80
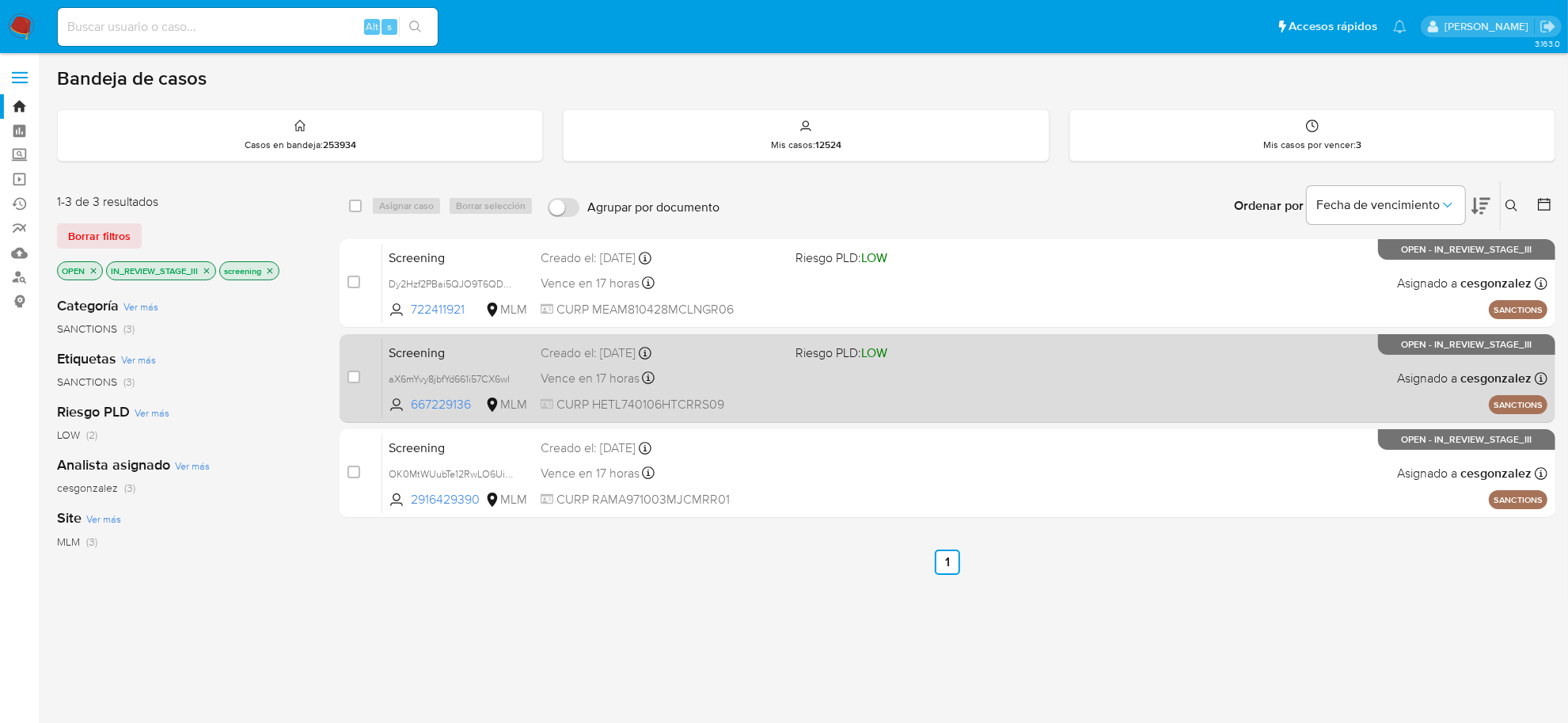
click at [595, 382] on span "Vence en 17 horas" at bounding box center [590, 378] width 99 height 18
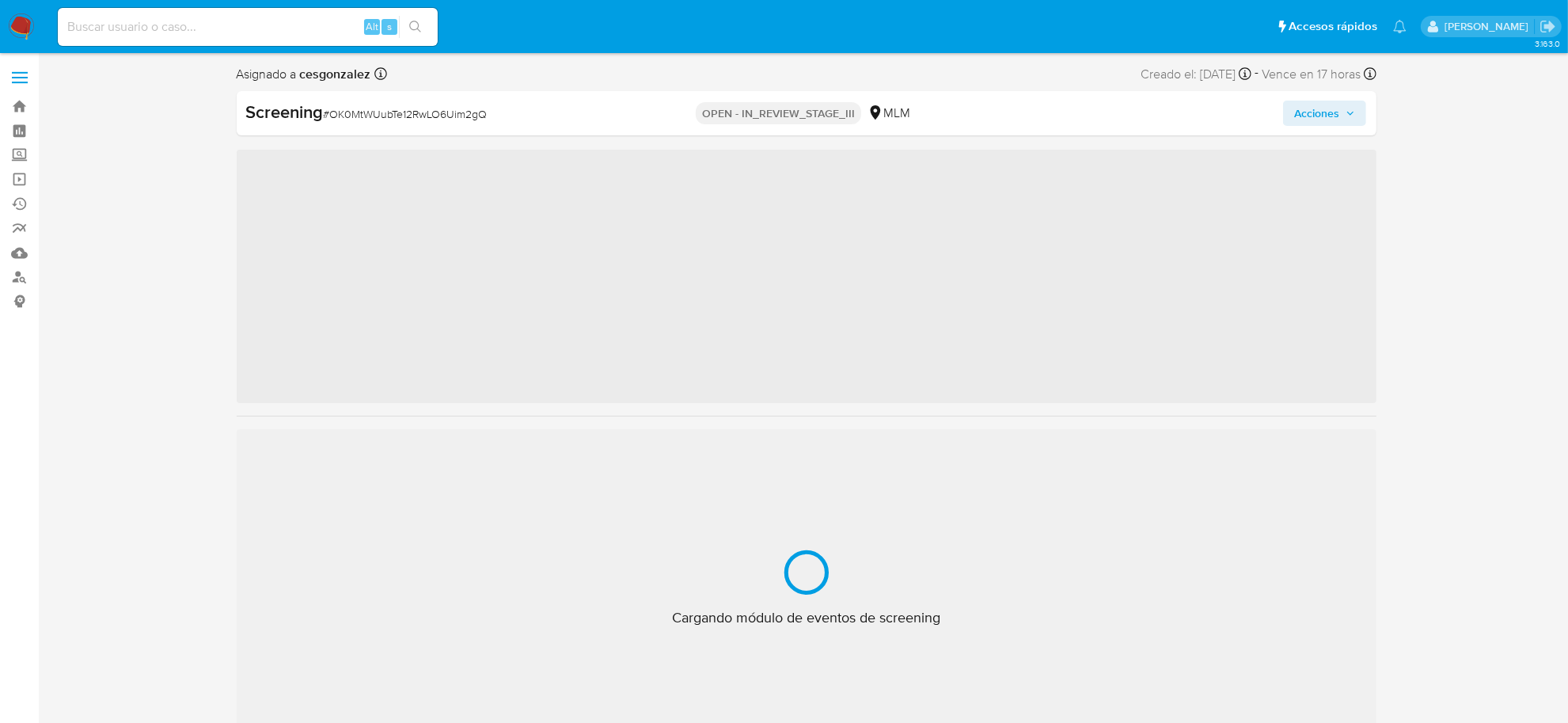
scroll to position [781, 0]
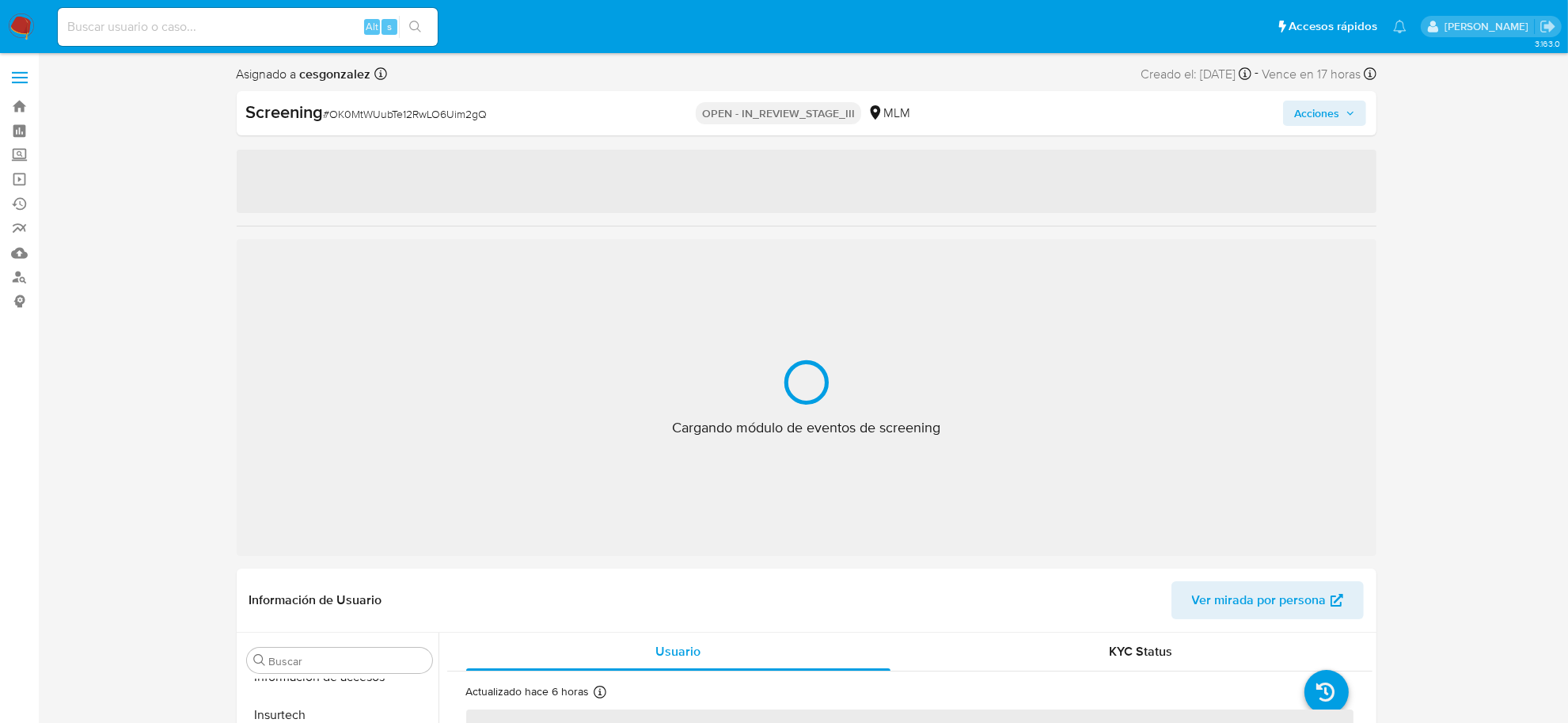
select select "10"
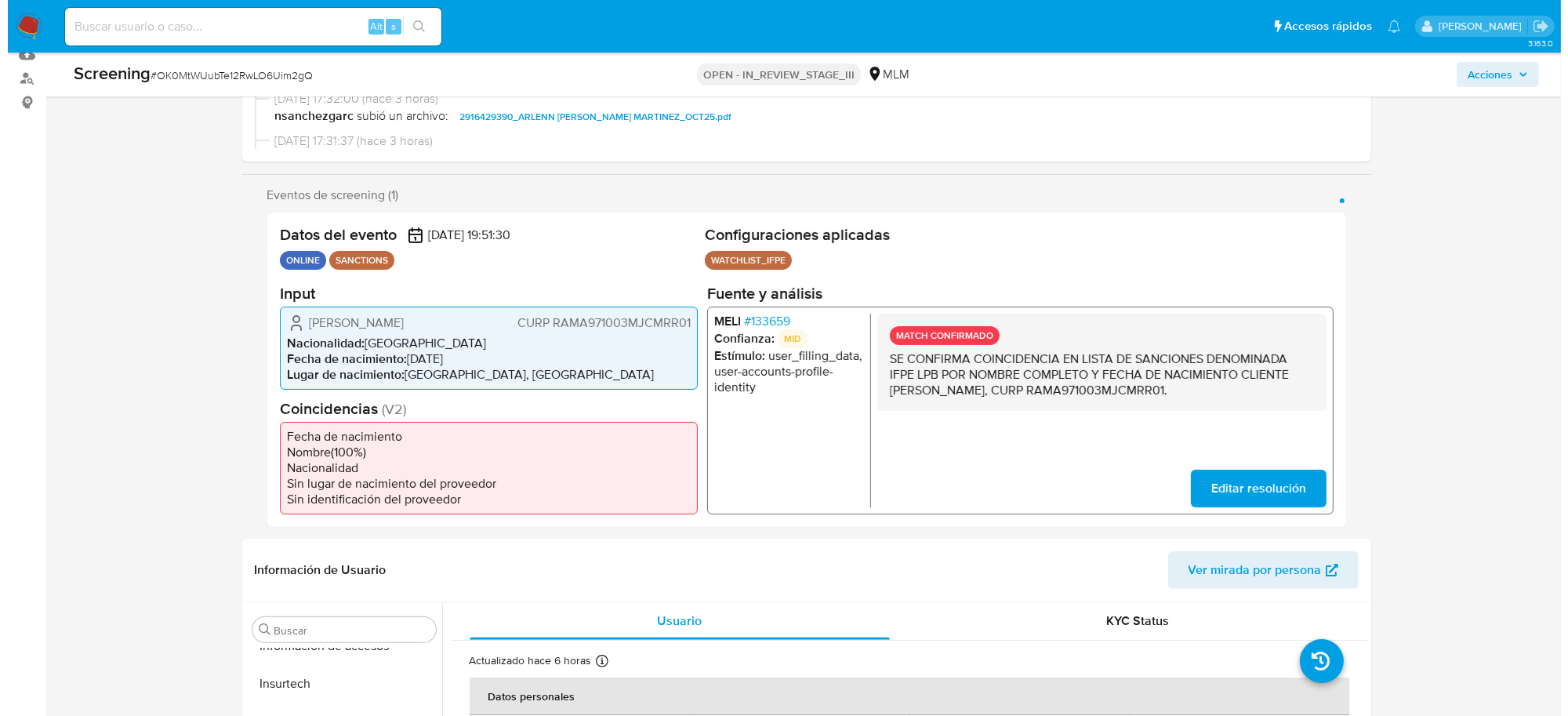
scroll to position [0, 0]
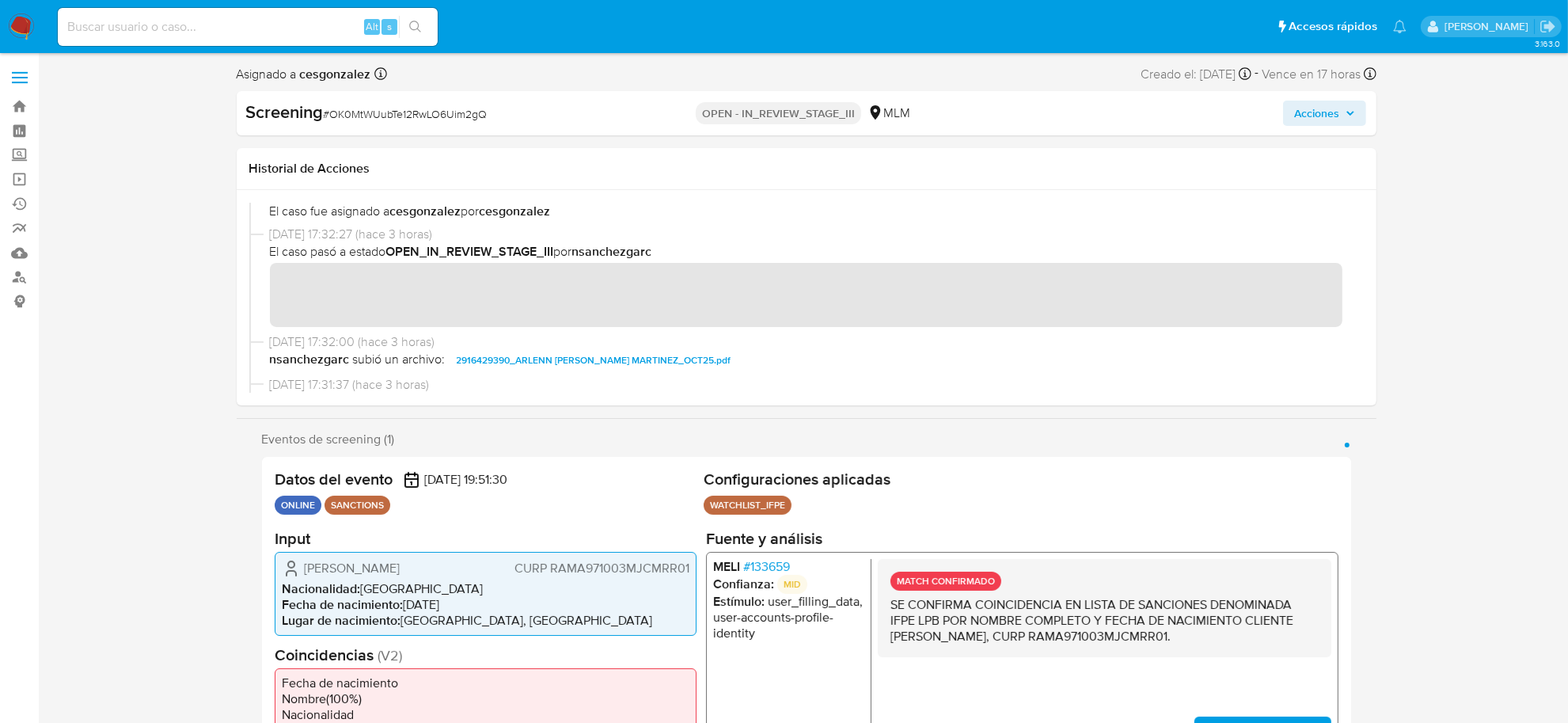
click at [1348, 109] on icon "button" at bounding box center [1350, 113] width 9 height 9
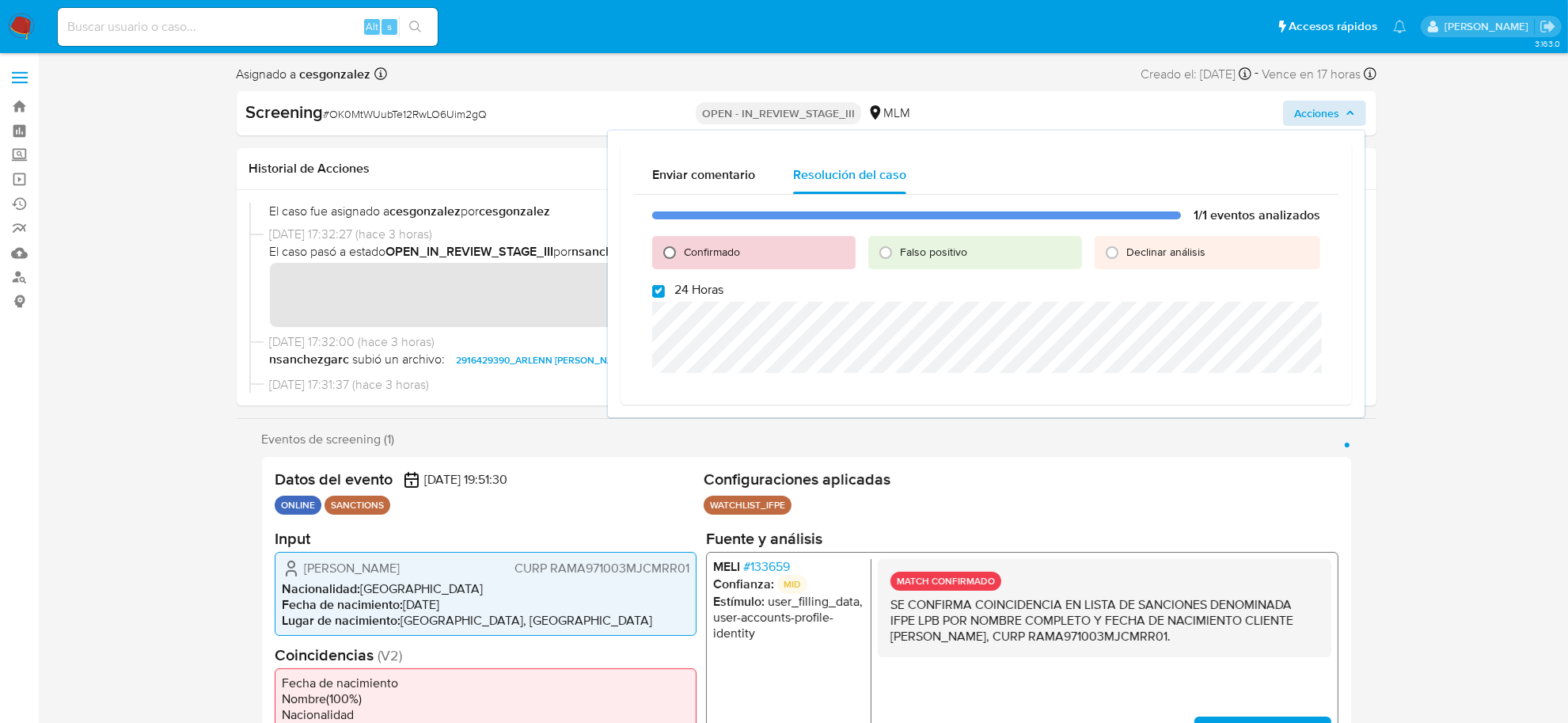
click at [671, 246] on input "Confirmado" at bounding box center [669, 252] width 25 height 25
radio input "true"
click at [660, 298] on div "1/1 eventos analizados Confirmado Falso positivo Declinar análisis 24 Horas Cer…" at bounding box center [985, 306] width 706 height 223
click at [658, 289] on input "24 Horas" at bounding box center [659, 291] width 13 height 13
checkbox input "false"
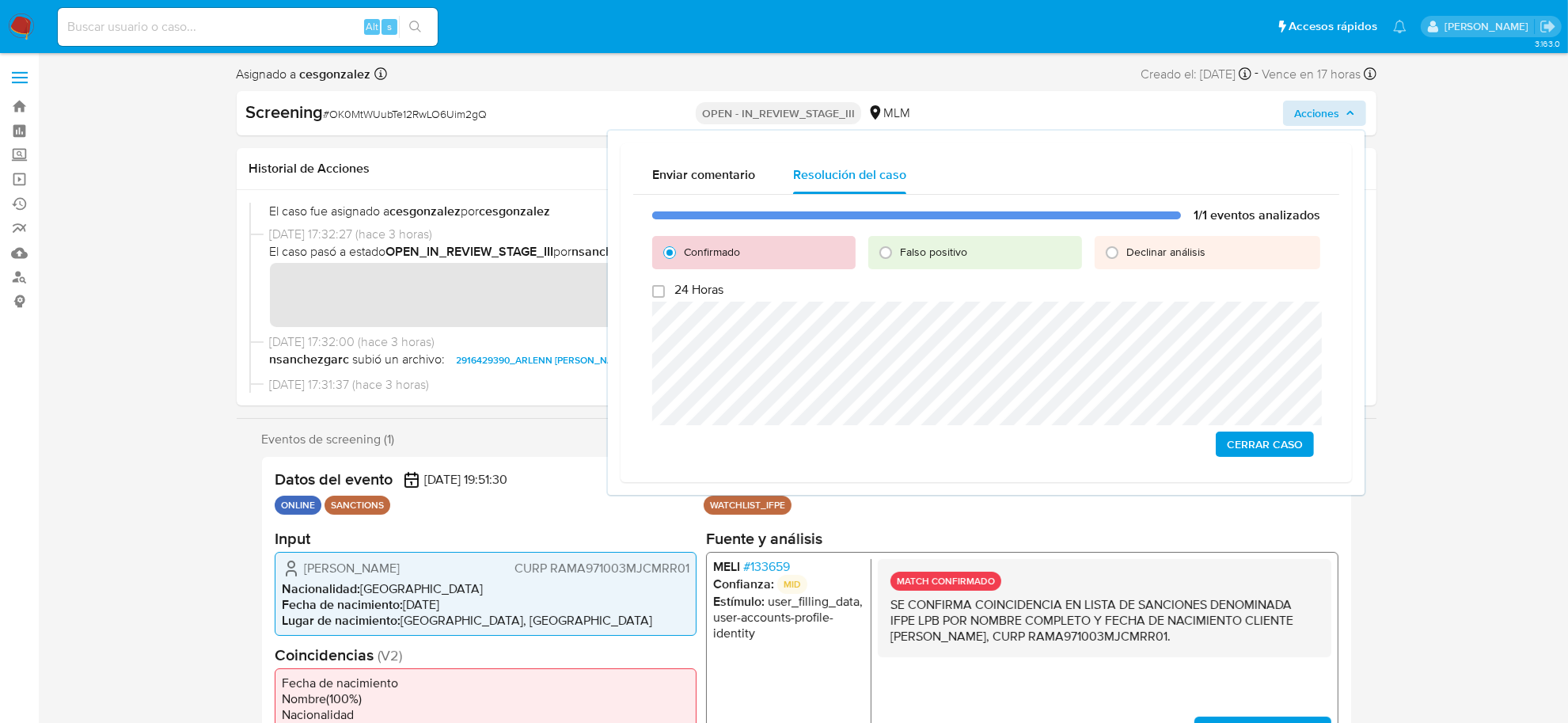
click at [1275, 445] on span "Cerrar Caso" at bounding box center [1265, 445] width 76 height 22
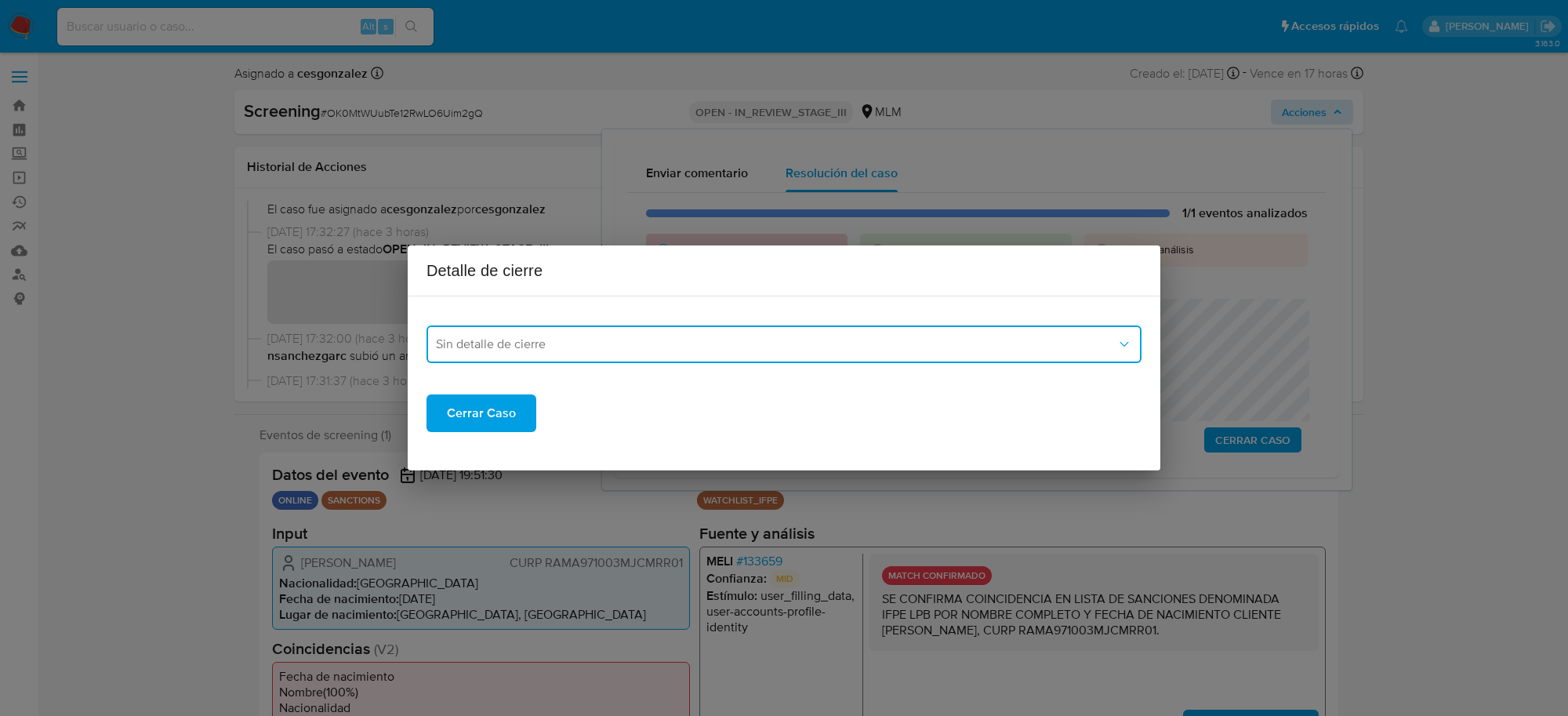
click at [632, 336] on span "Sin detalle de cierre" at bounding box center [776, 344] width 680 height 16
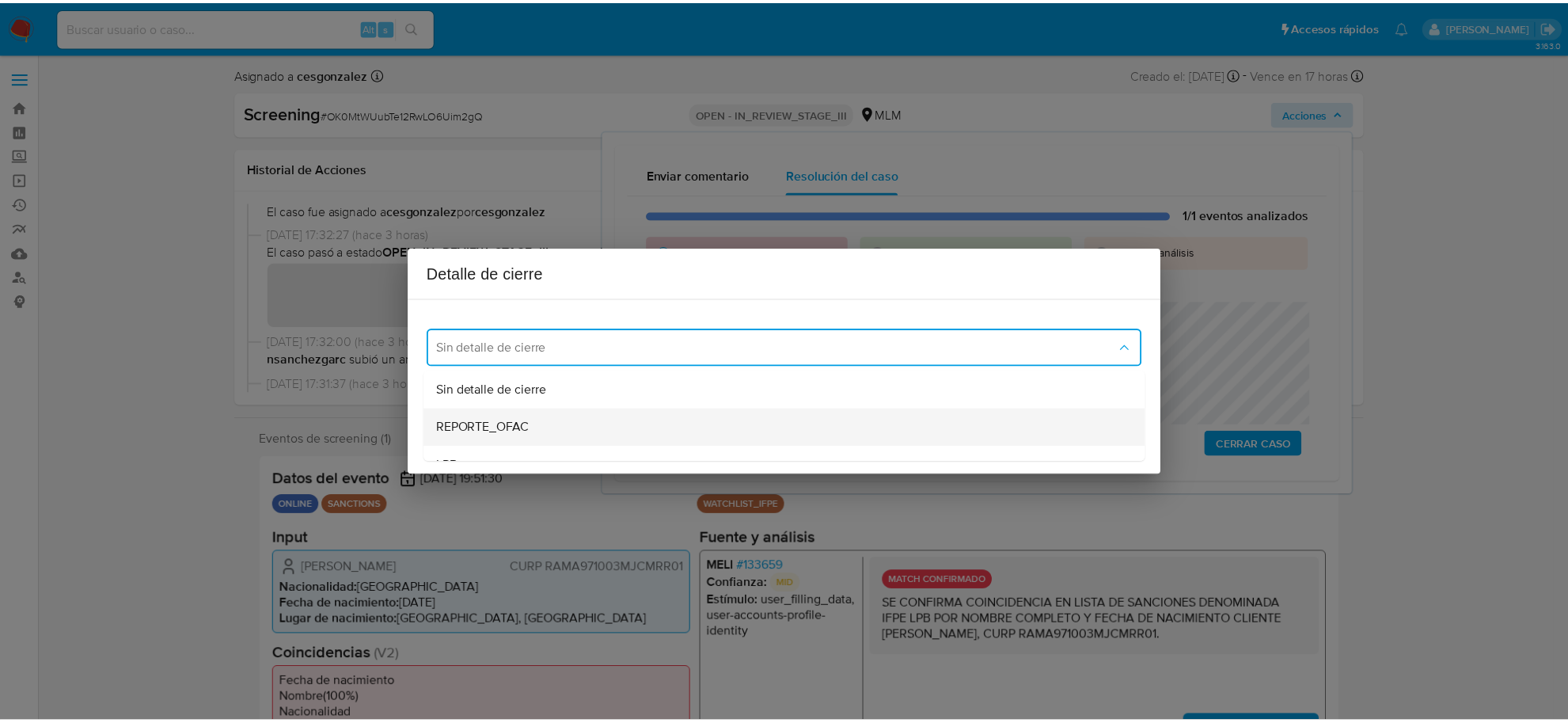
scroll to position [99, 0]
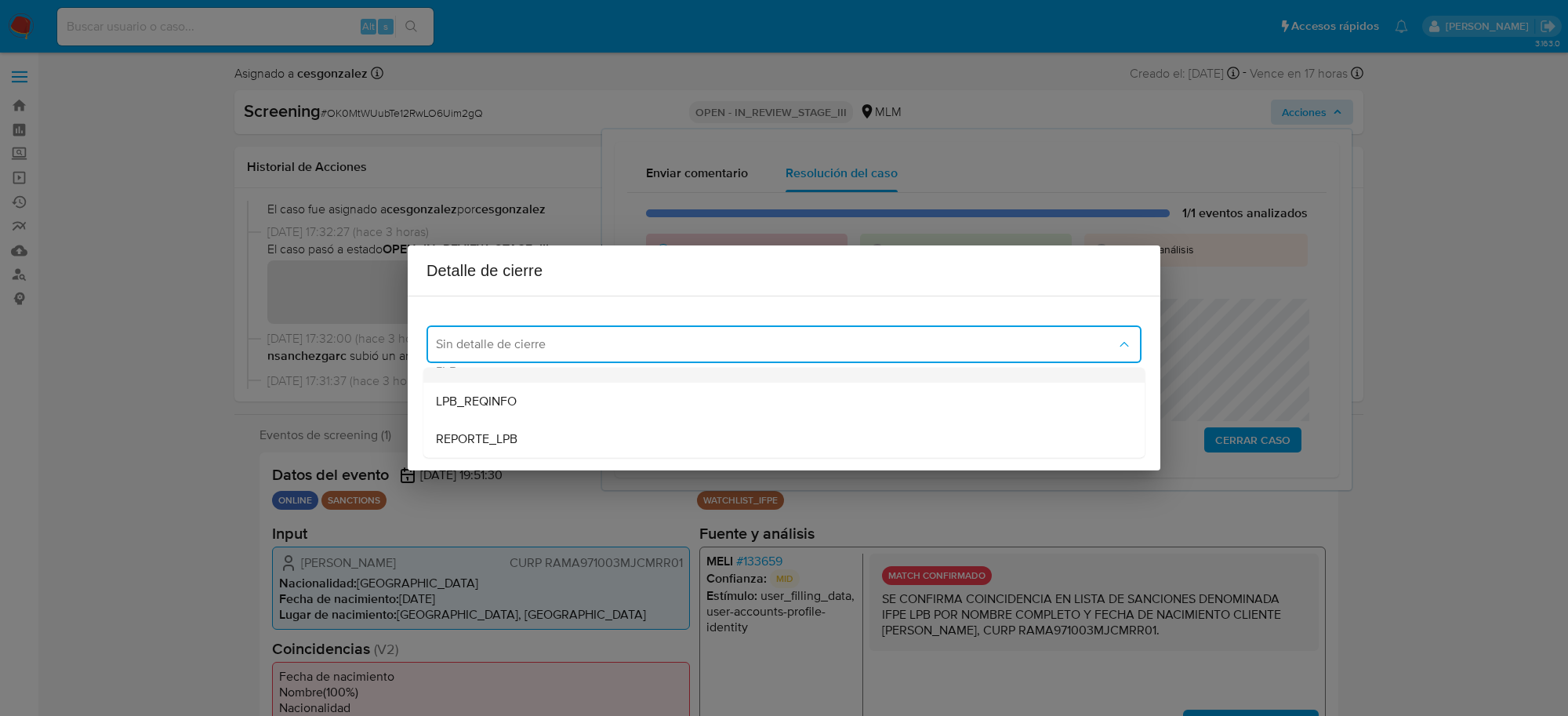
click at [510, 377] on div "LPB" at bounding box center [784, 363] width 697 height 38
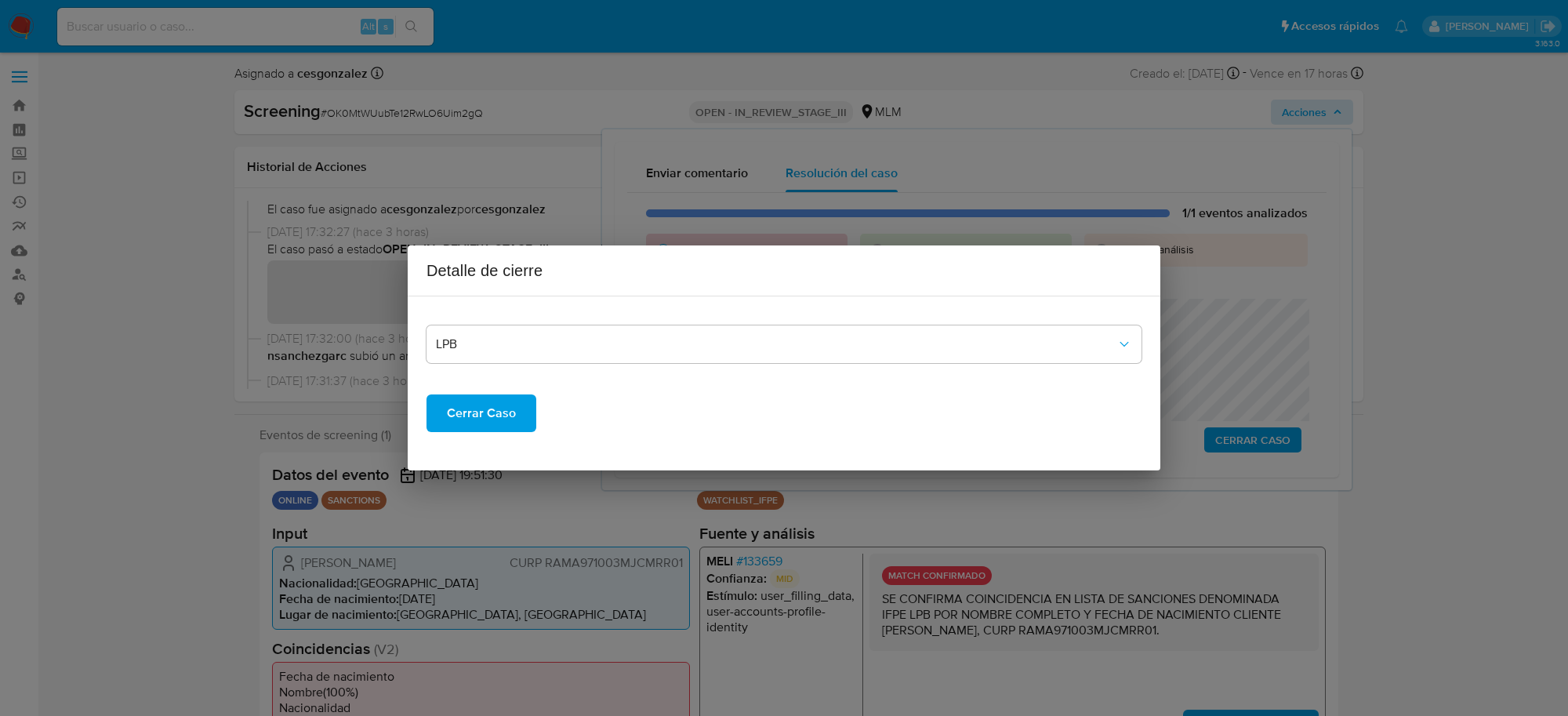
click at [486, 414] on span "Cerrar Caso" at bounding box center [481, 414] width 69 height 35
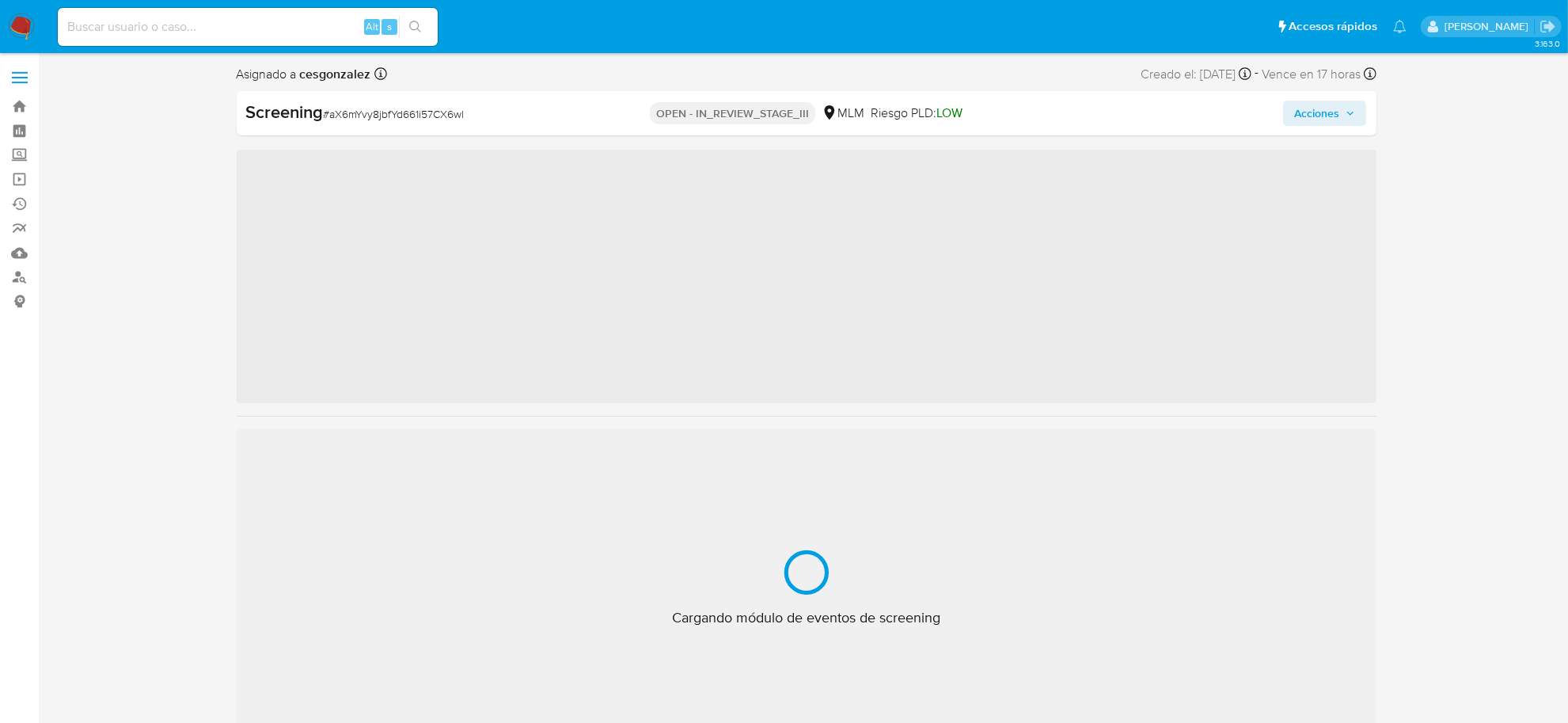
scroll to position [781, 0]
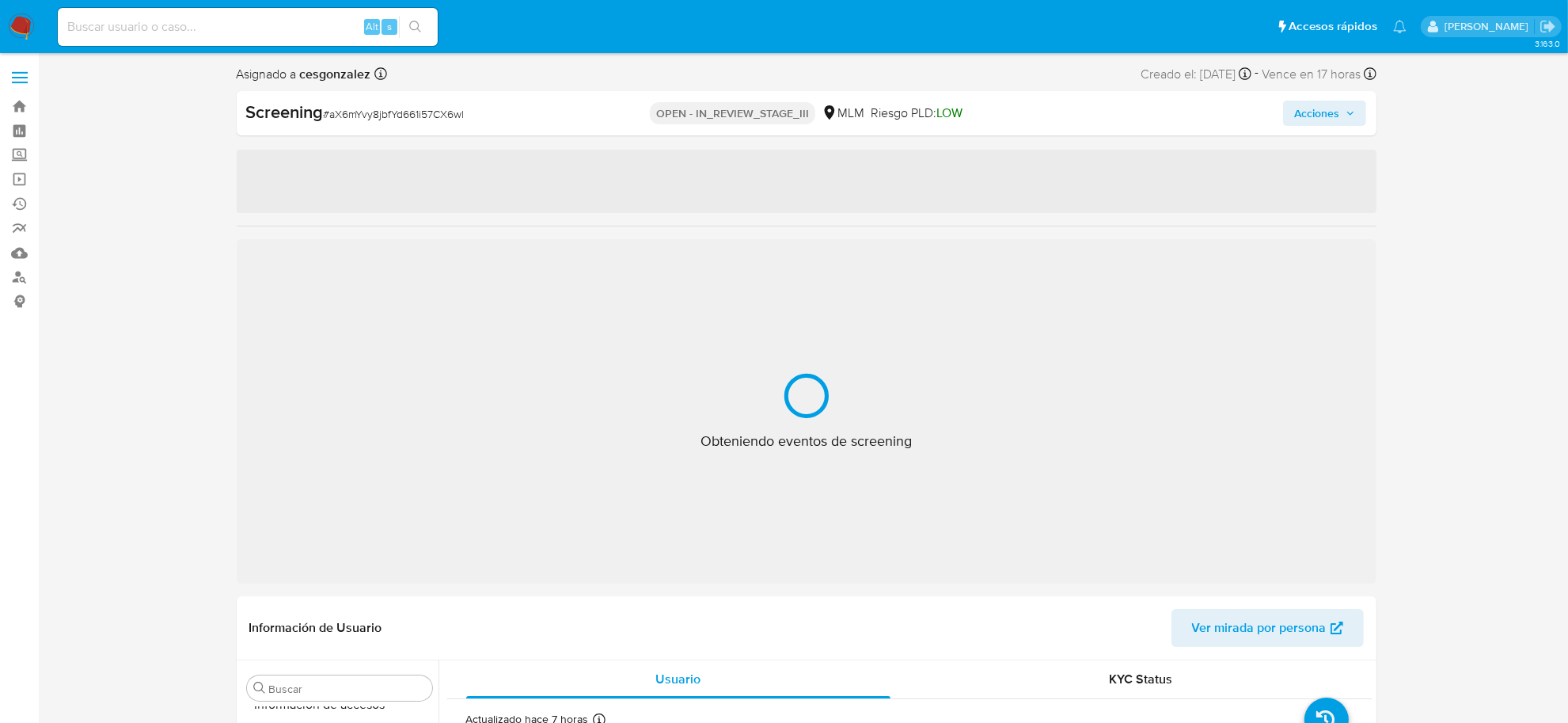
select select "10"
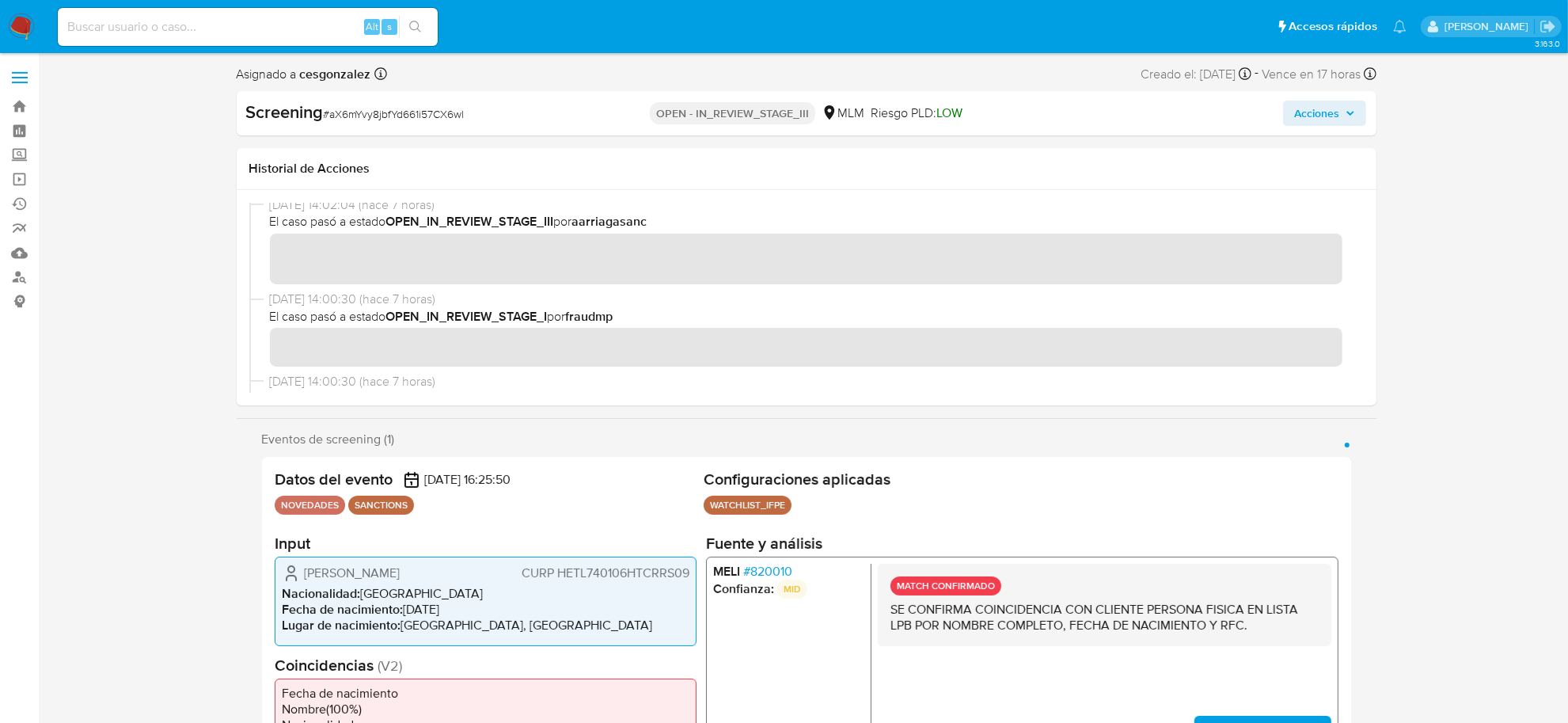
scroll to position [495, 0]
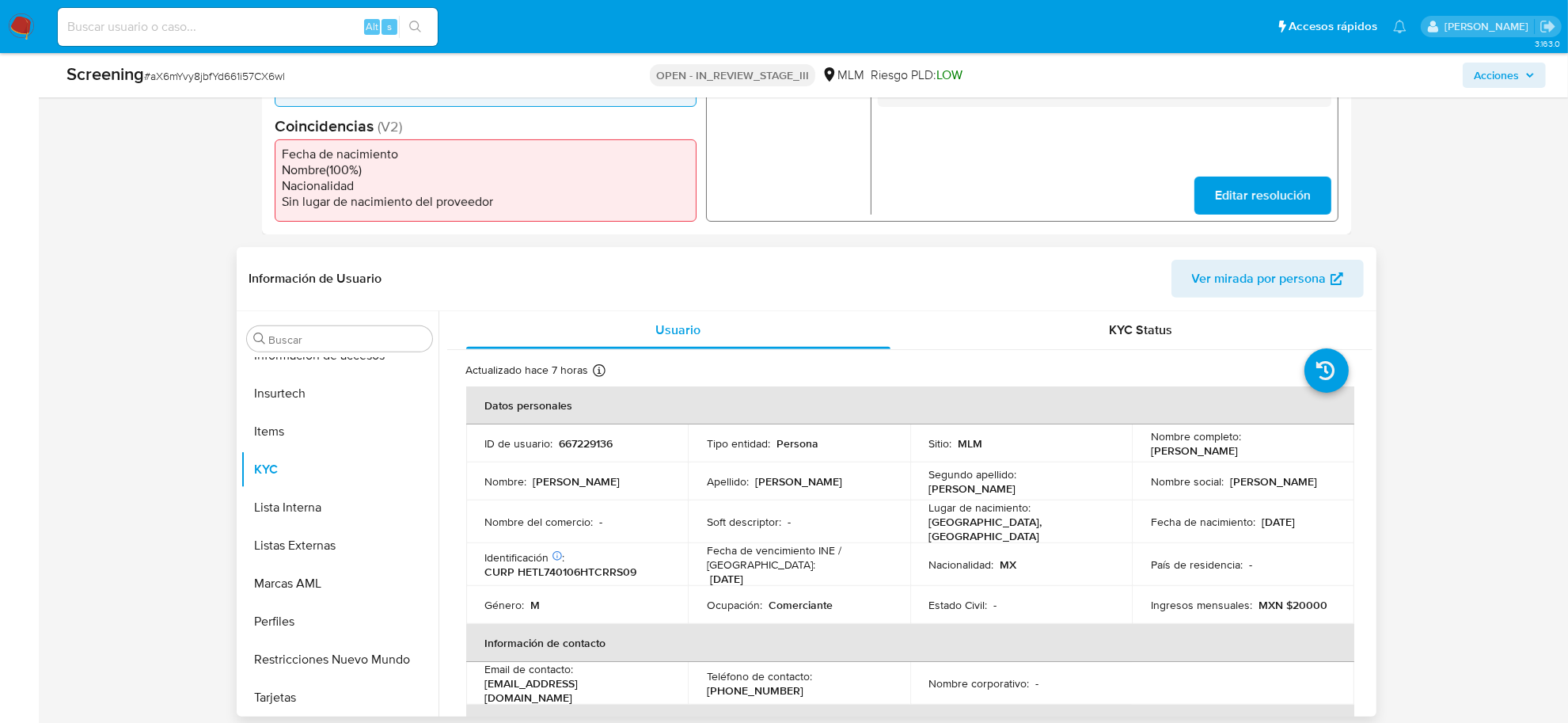
click at [591, 568] on p "CURP HETL740106HTCRRS09" at bounding box center [561, 571] width 152 height 14
copy p "HETL740106HTCRRS09"
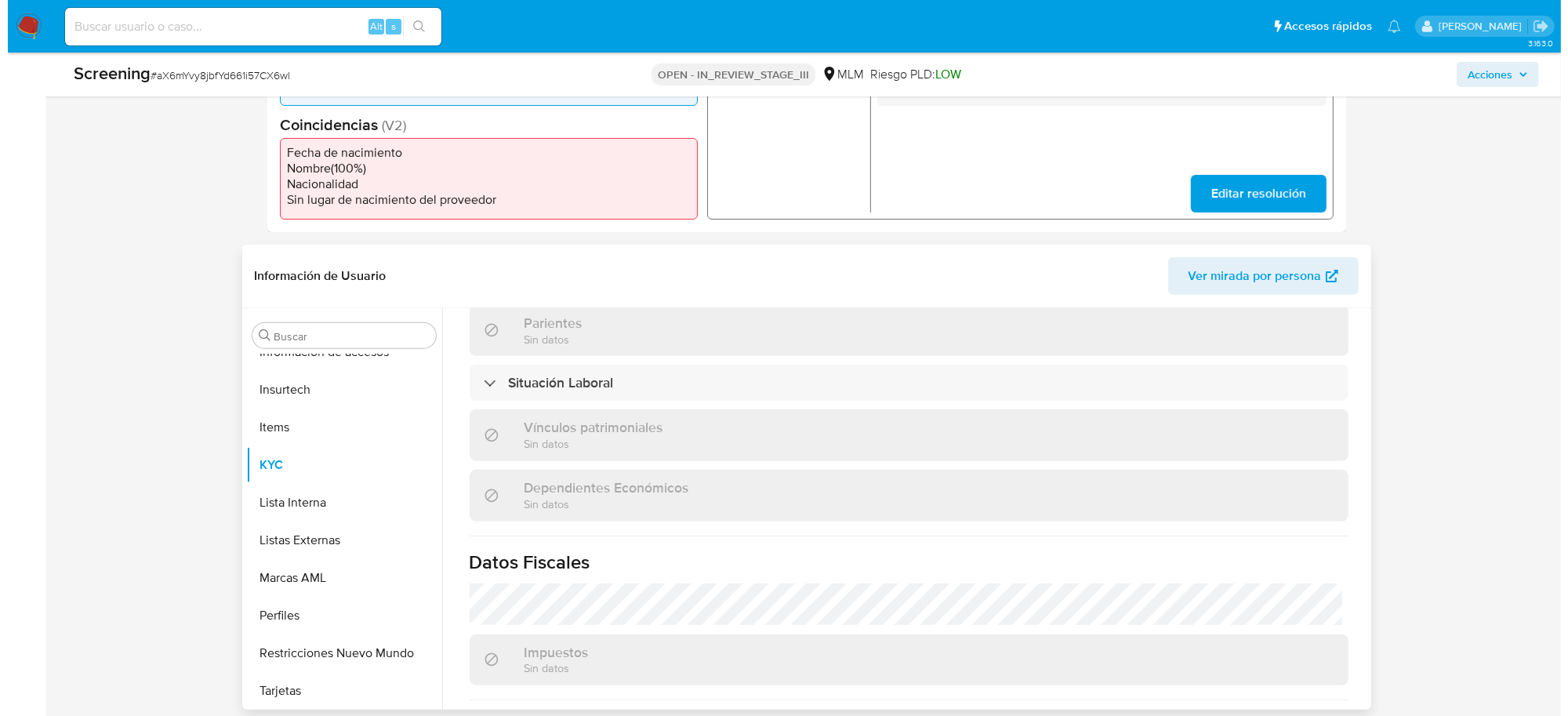
scroll to position [303, 0]
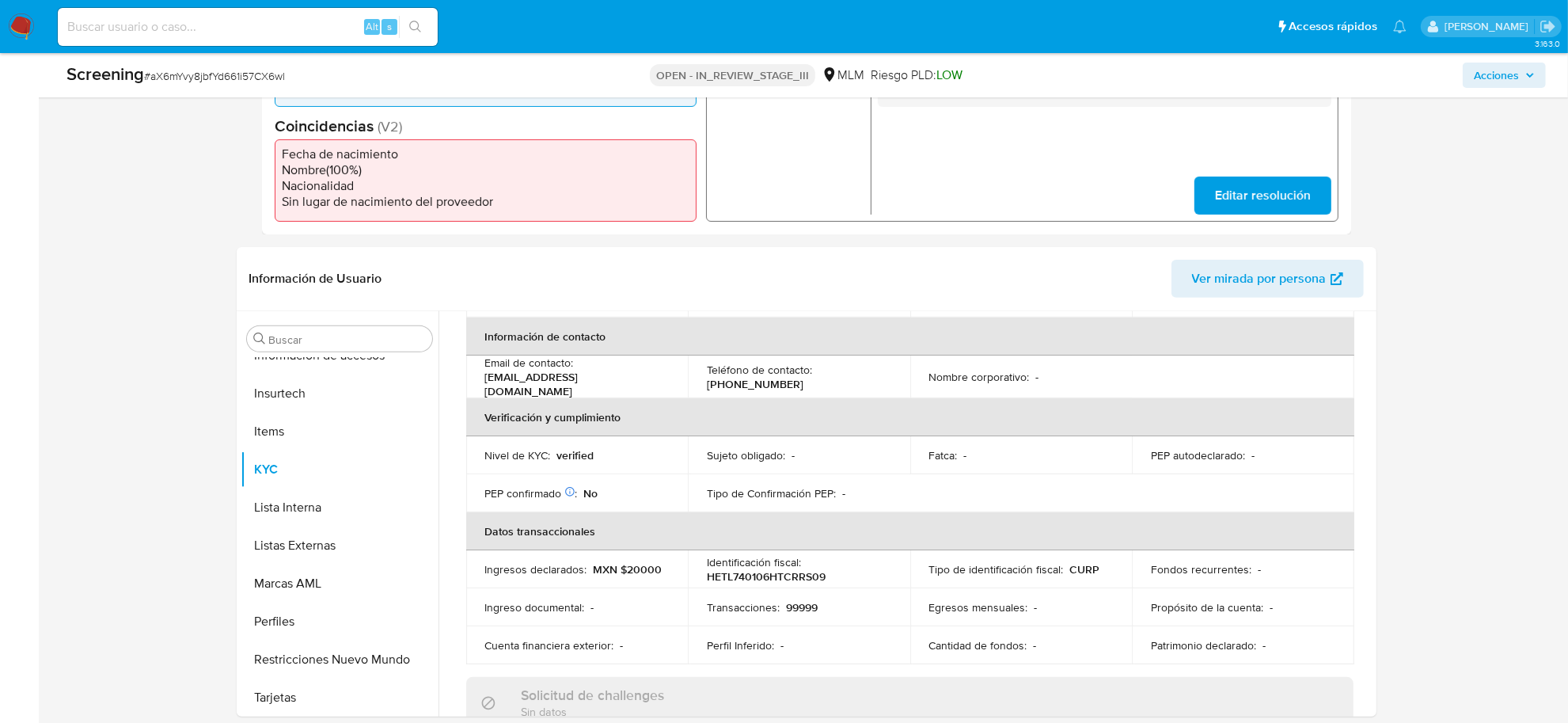
click at [1497, 77] on span "Acciones" at bounding box center [1496, 74] width 45 height 25
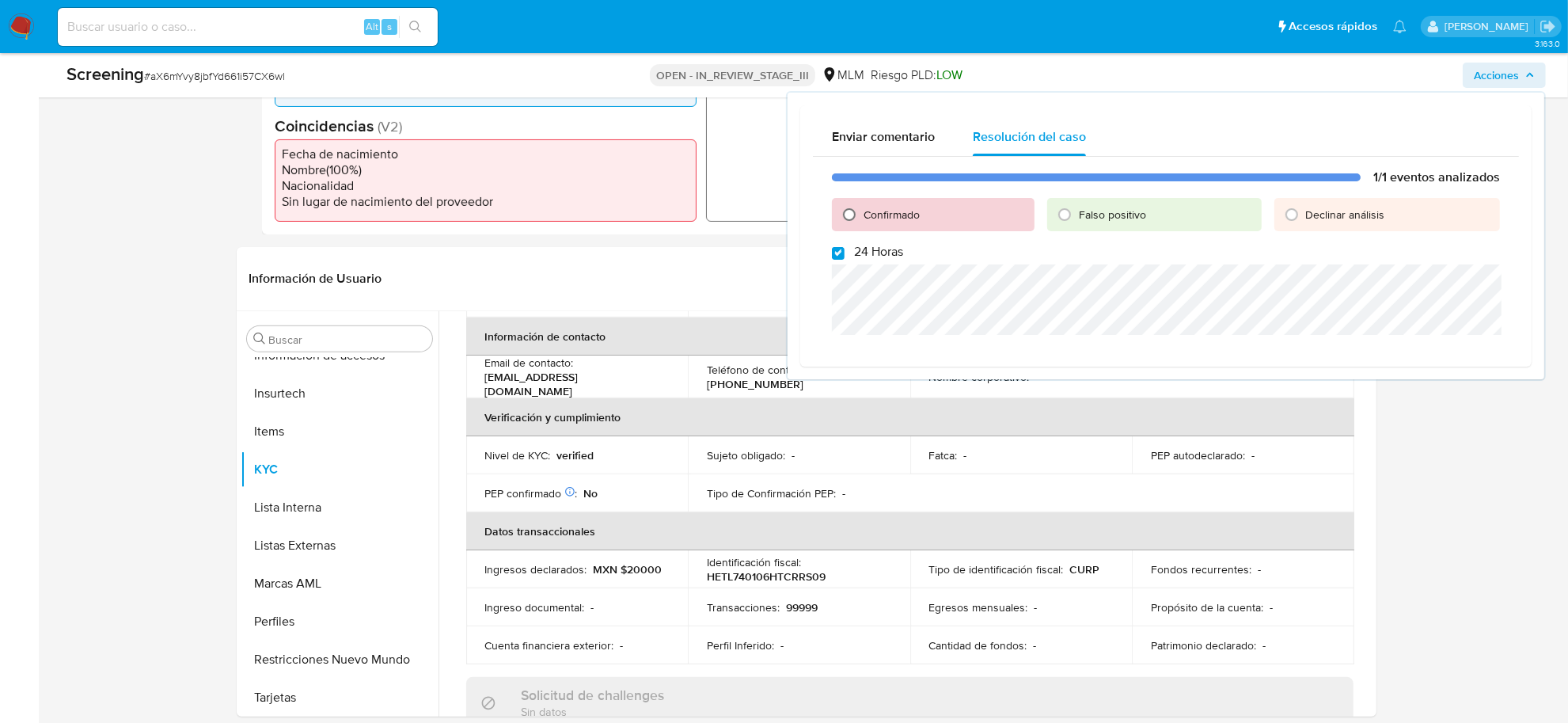
click at [854, 215] on input "Confirmado" at bounding box center [849, 214] width 25 height 25
radio input "true"
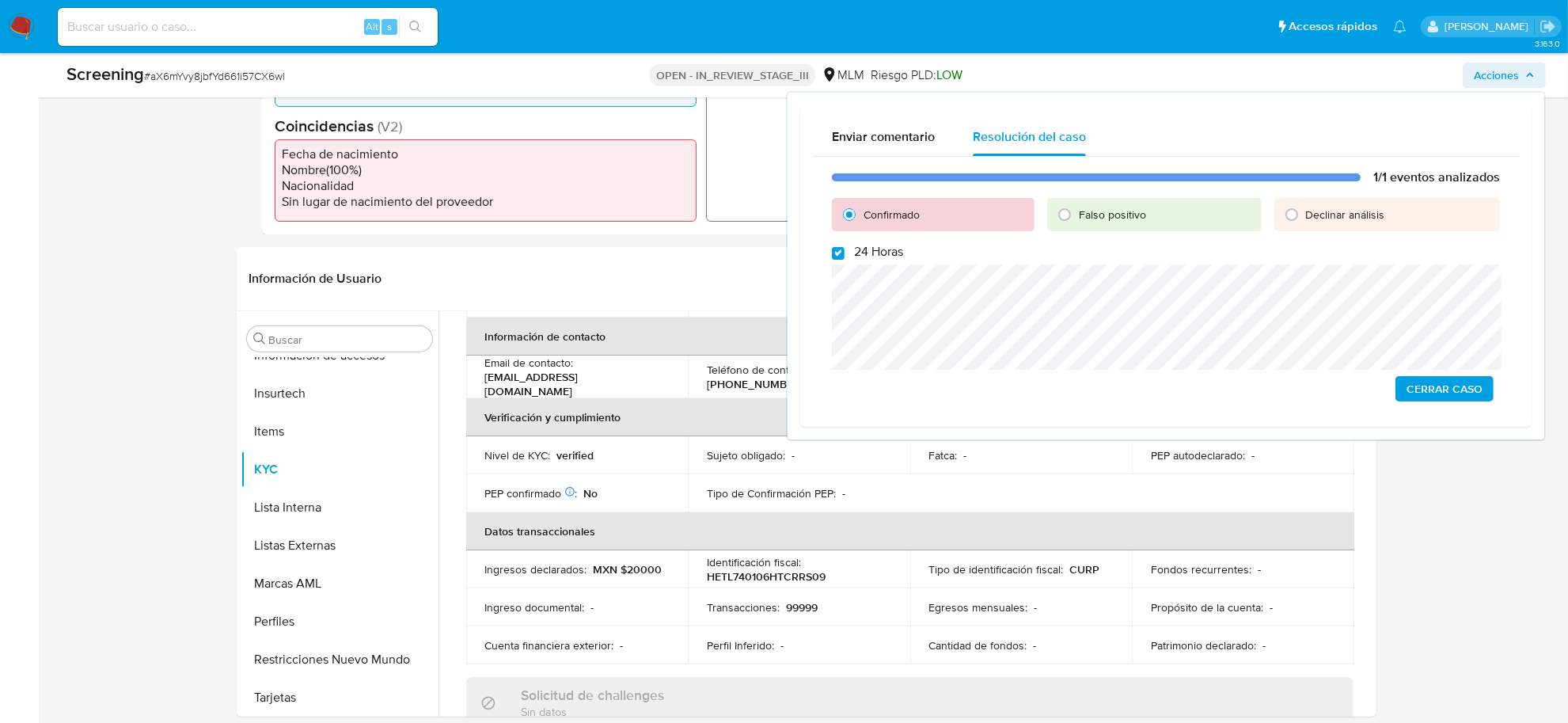
click at [1471, 386] on span "Cerrar Caso" at bounding box center [1445, 389] width 76 height 22
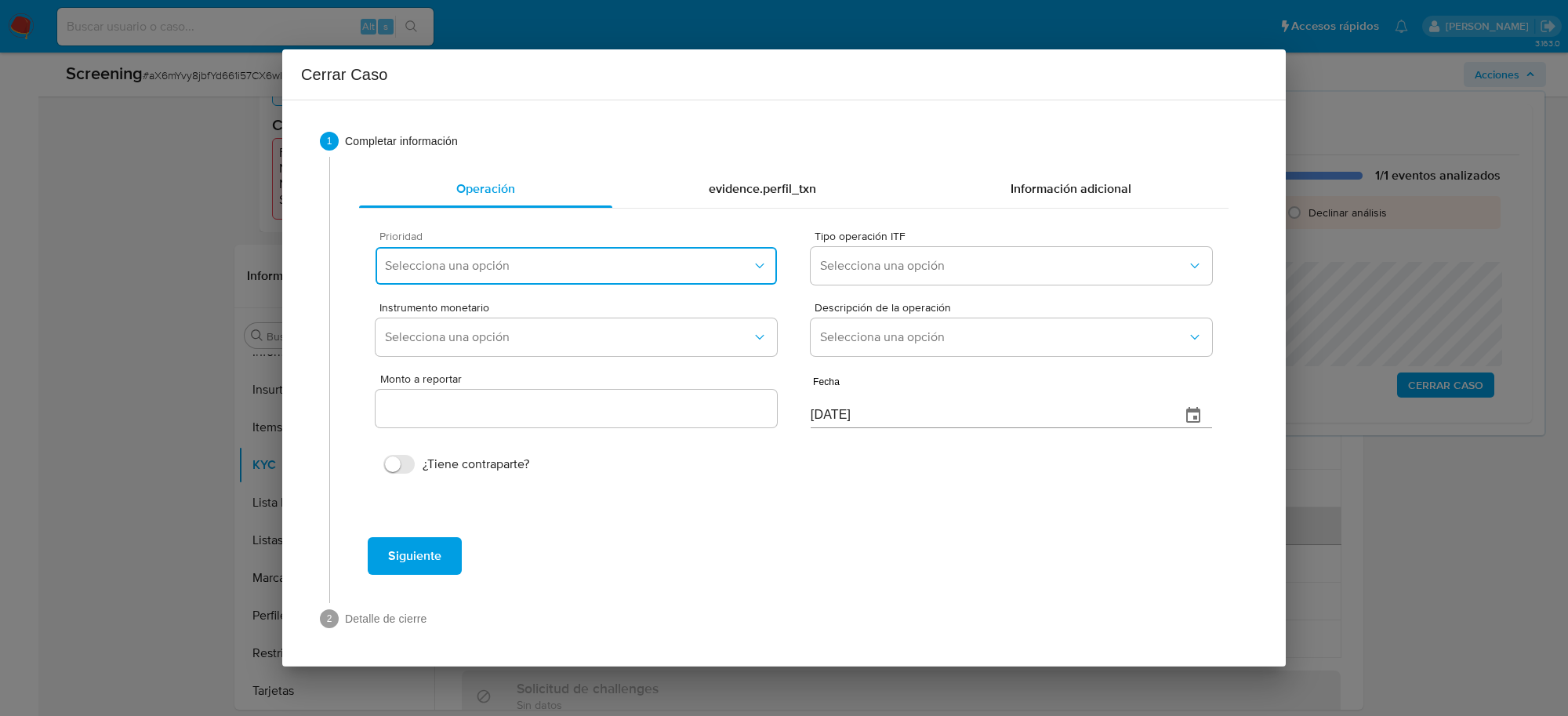
click at [629, 265] on span "Selecciona una opción" at bounding box center [568, 266] width 367 height 16
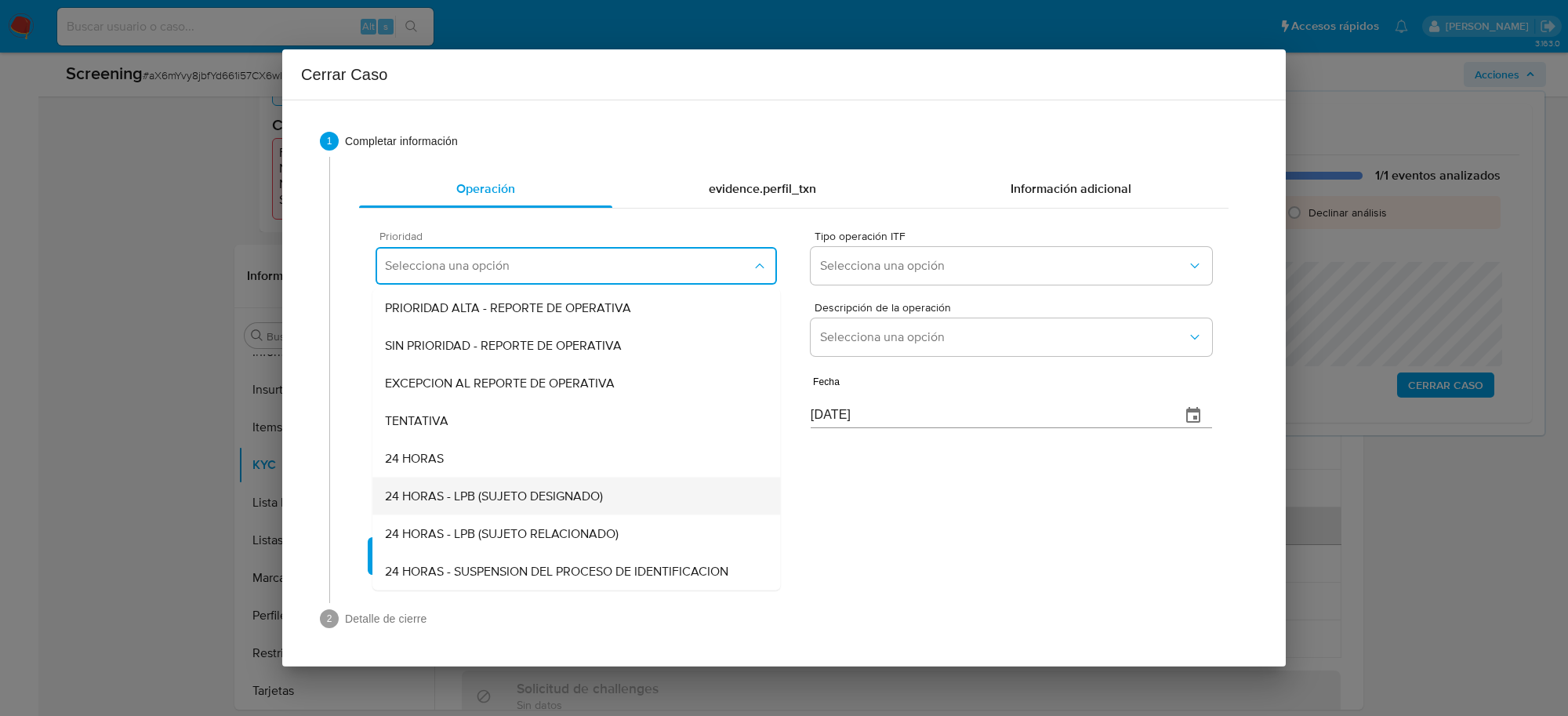
click at [523, 495] on span "24 HORAS - LPB (SUJETO DESIGNADO)" at bounding box center [494, 495] width 218 height 16
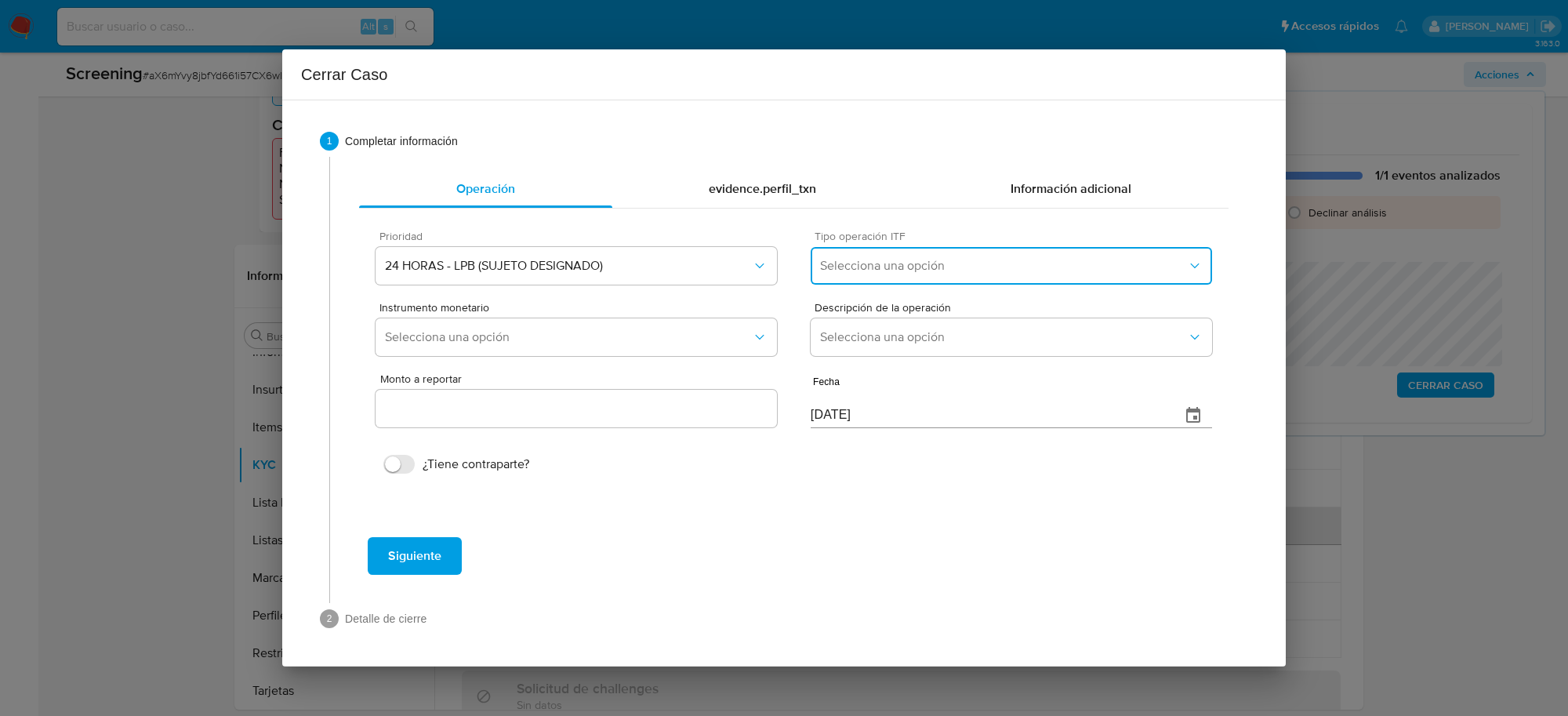
click at [912, 272] on span "Selecciona una opción" at bounding box center [1003, 266] width 367 height 16
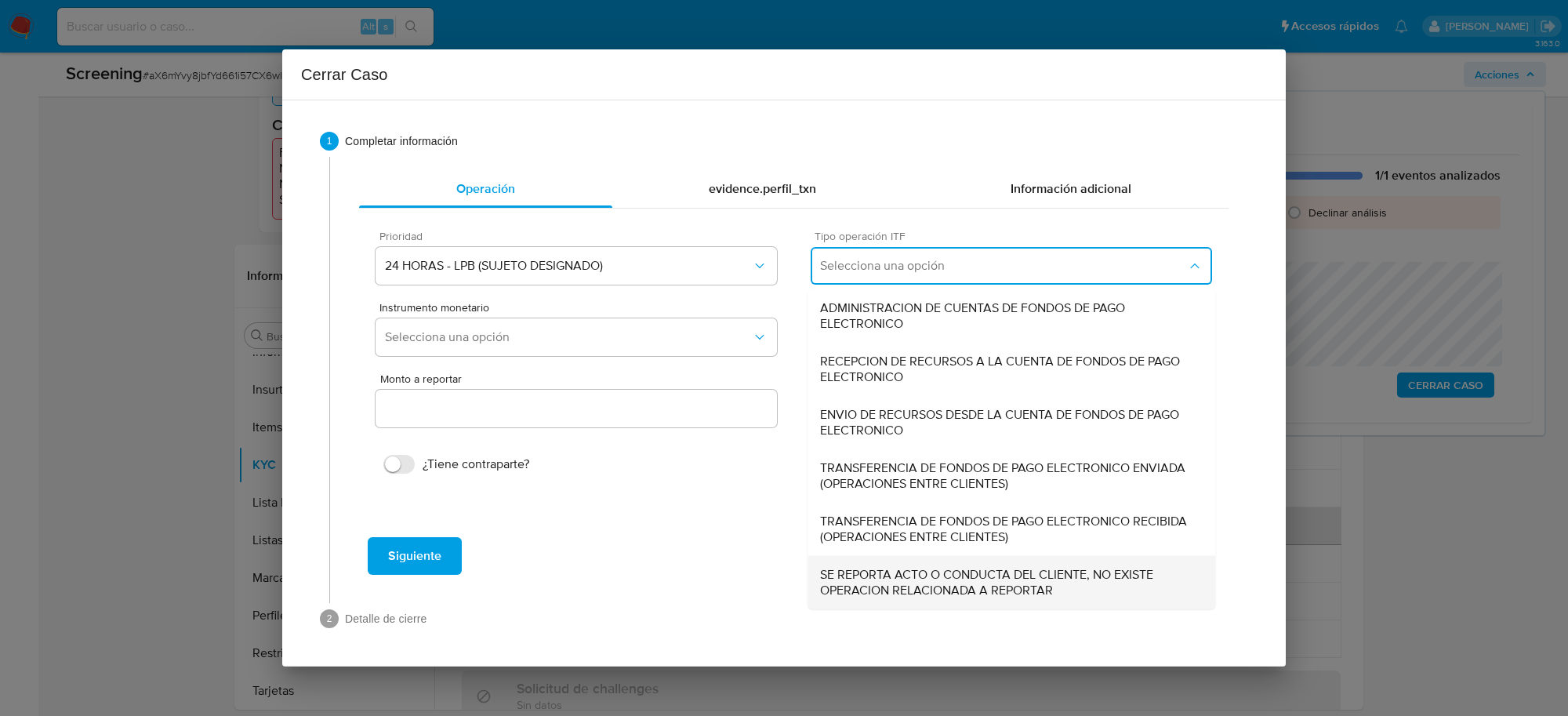
click at [962, 583] on span "SE REPORTA ACTO O CONDUCTA DEL CLIENTE, NO EXISTE OPERACION RELACIONADA A REPOR…" at bounding box center [1011, 583] width 382 height 31
type input "0.00"
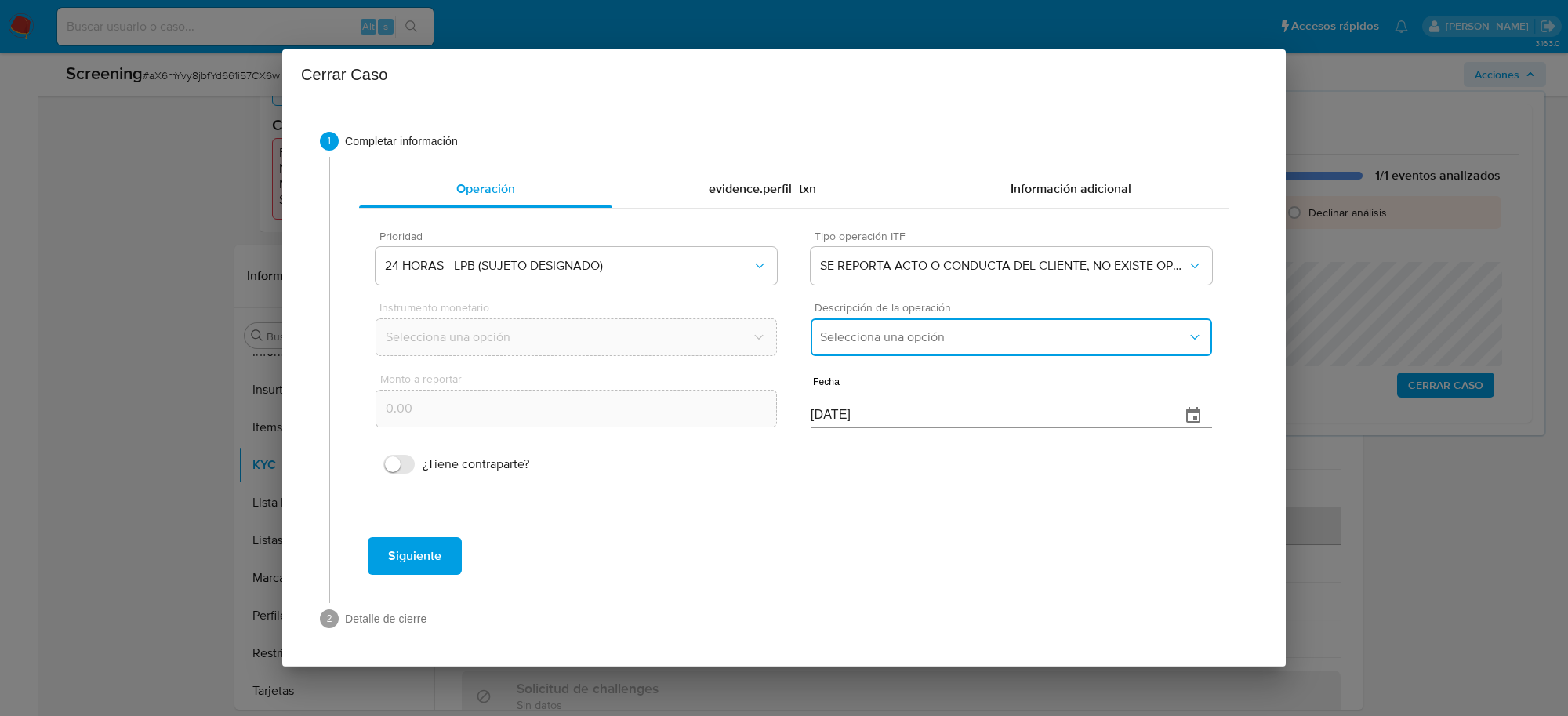
click at [911, 350] on button "Selecciona una opción" at bounding box center [1011, 336] width 402 height 38
click at [871, 401] on div "LISTA DE PERSONAS BLOQUEADAS" at bounding box center [1011, 416] width 382 height 38
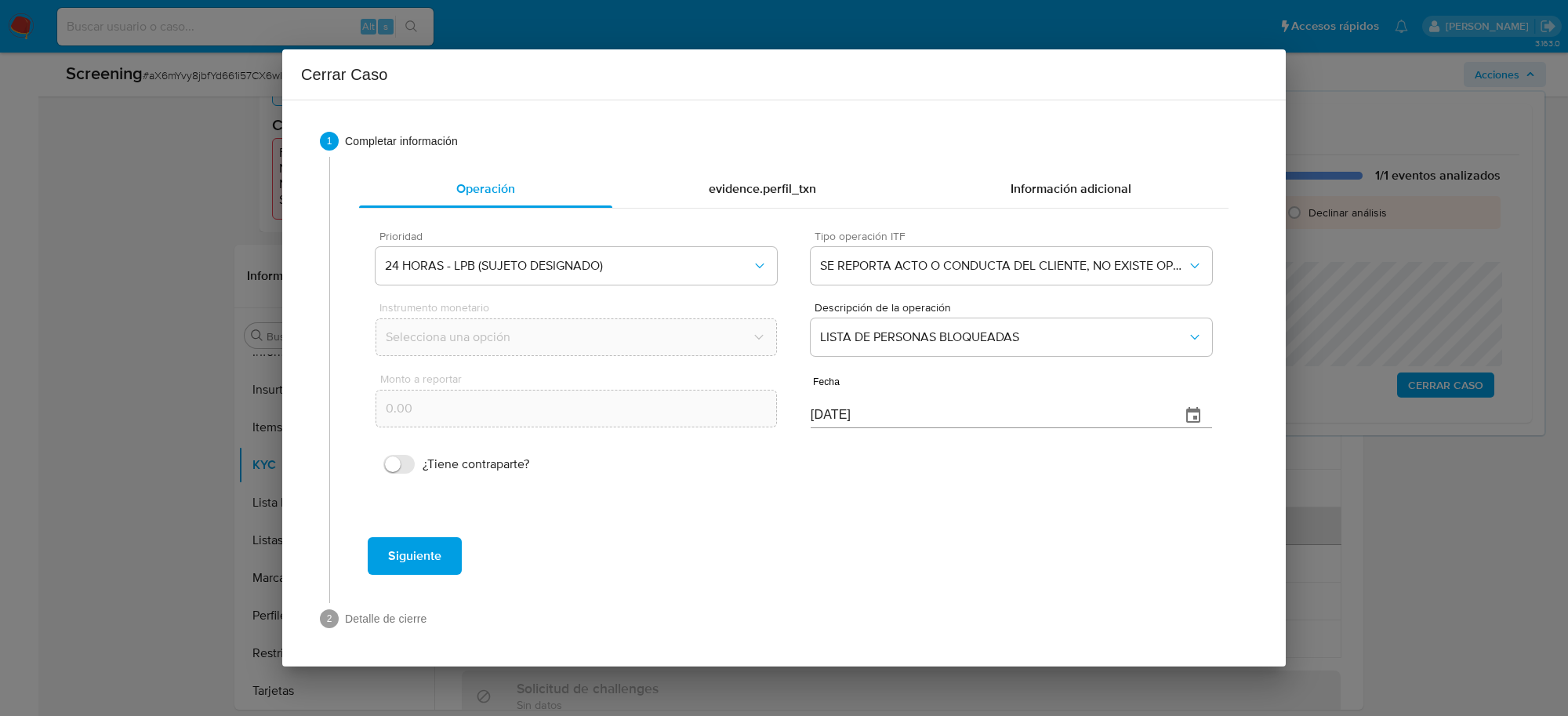
click at [377, 569] on button "Siguiente" at bounding box center [415, 555] width 94 height 38
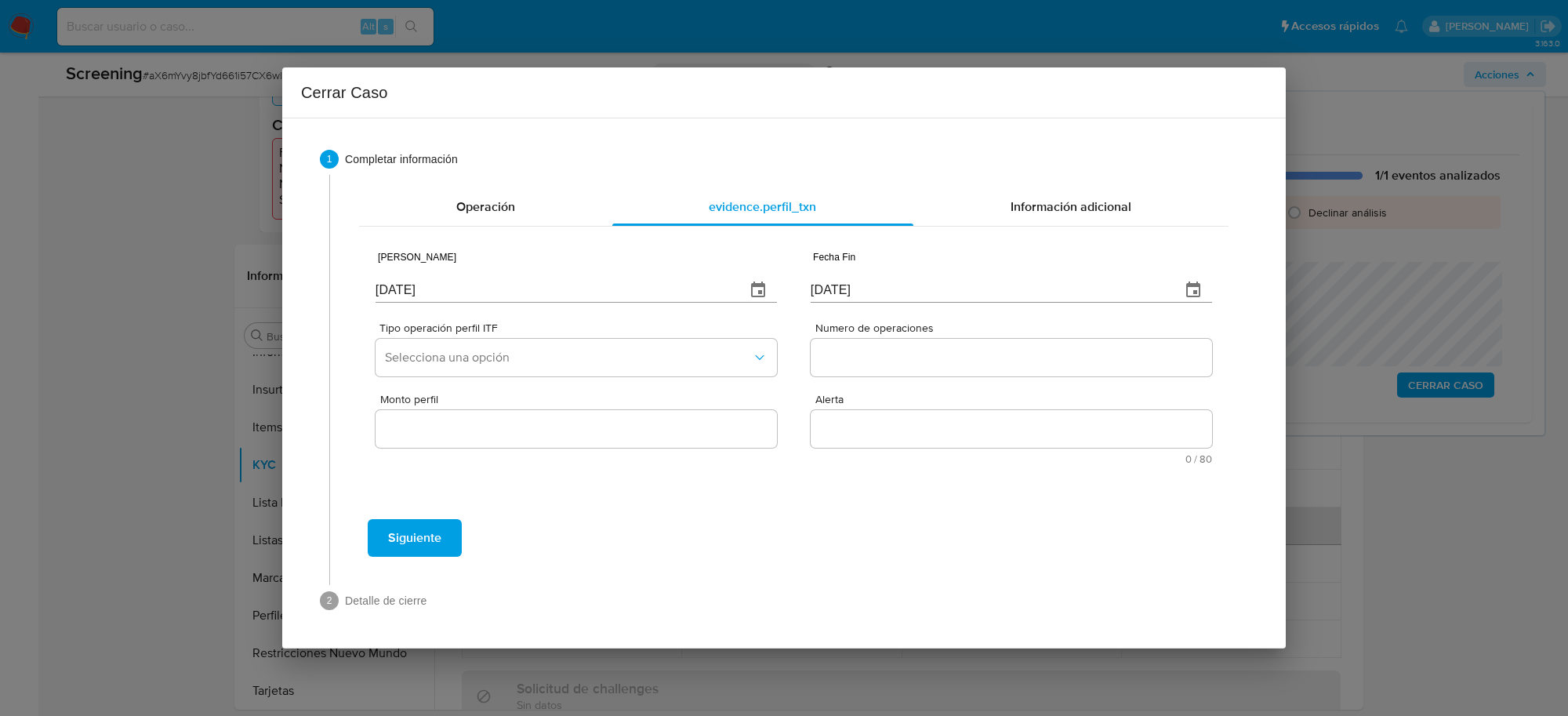
click at [413, 278] on input "[DATE]" at bounding box center [554, 290] width 358 height 25
type input "01/01/2025"
type input "01/07/2025"
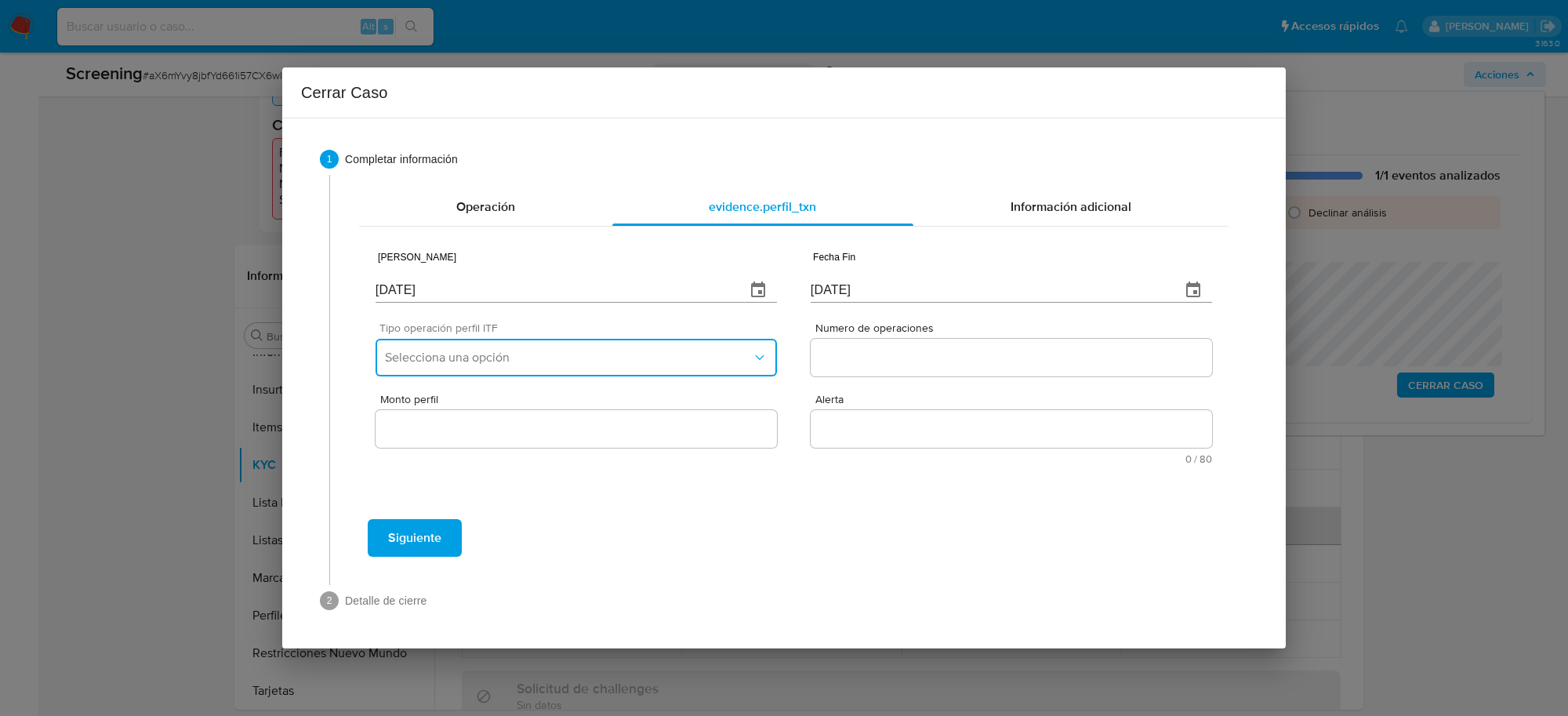
click at [472, 361] on span "Selecciona una opción" at bounding box center [568, 357] width 367 height 16
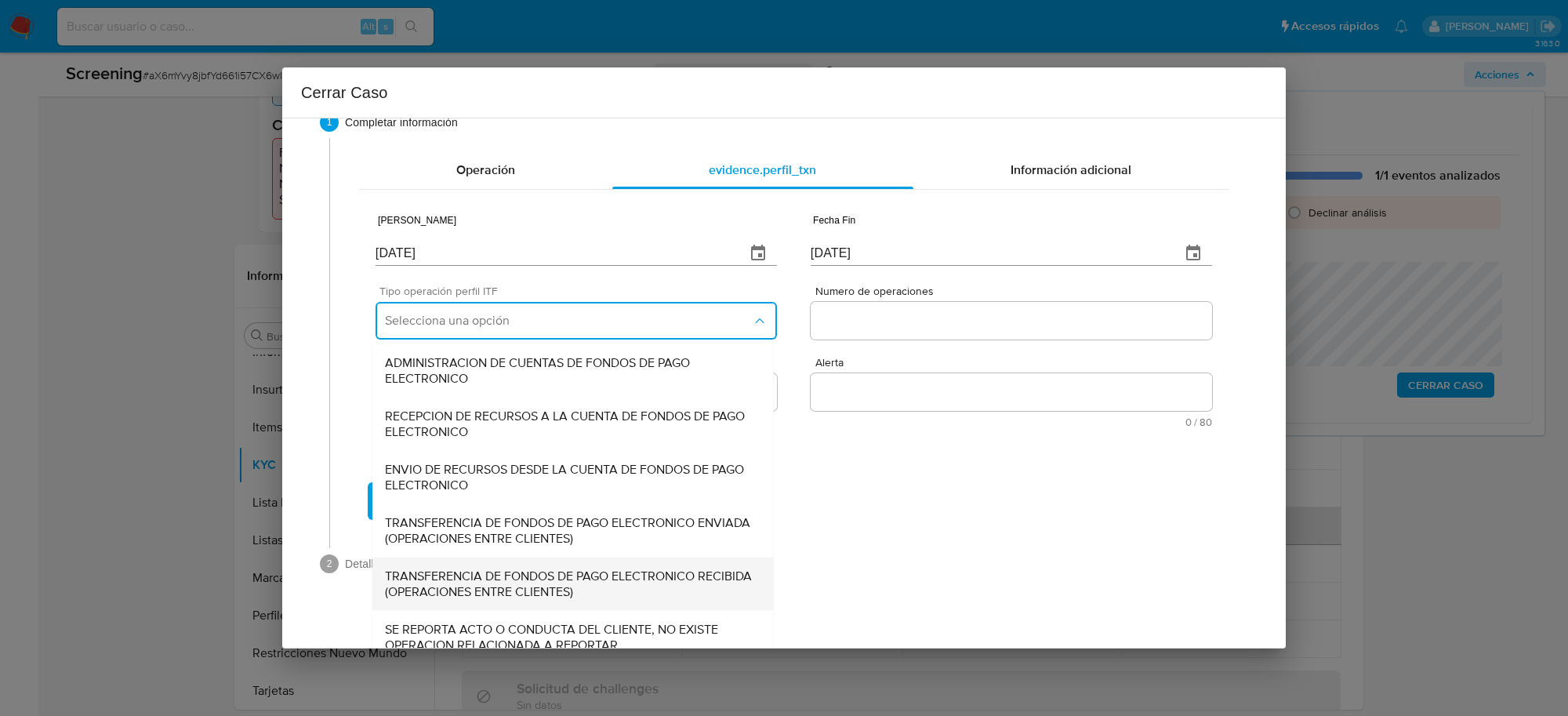
scroll to position [52, 0]
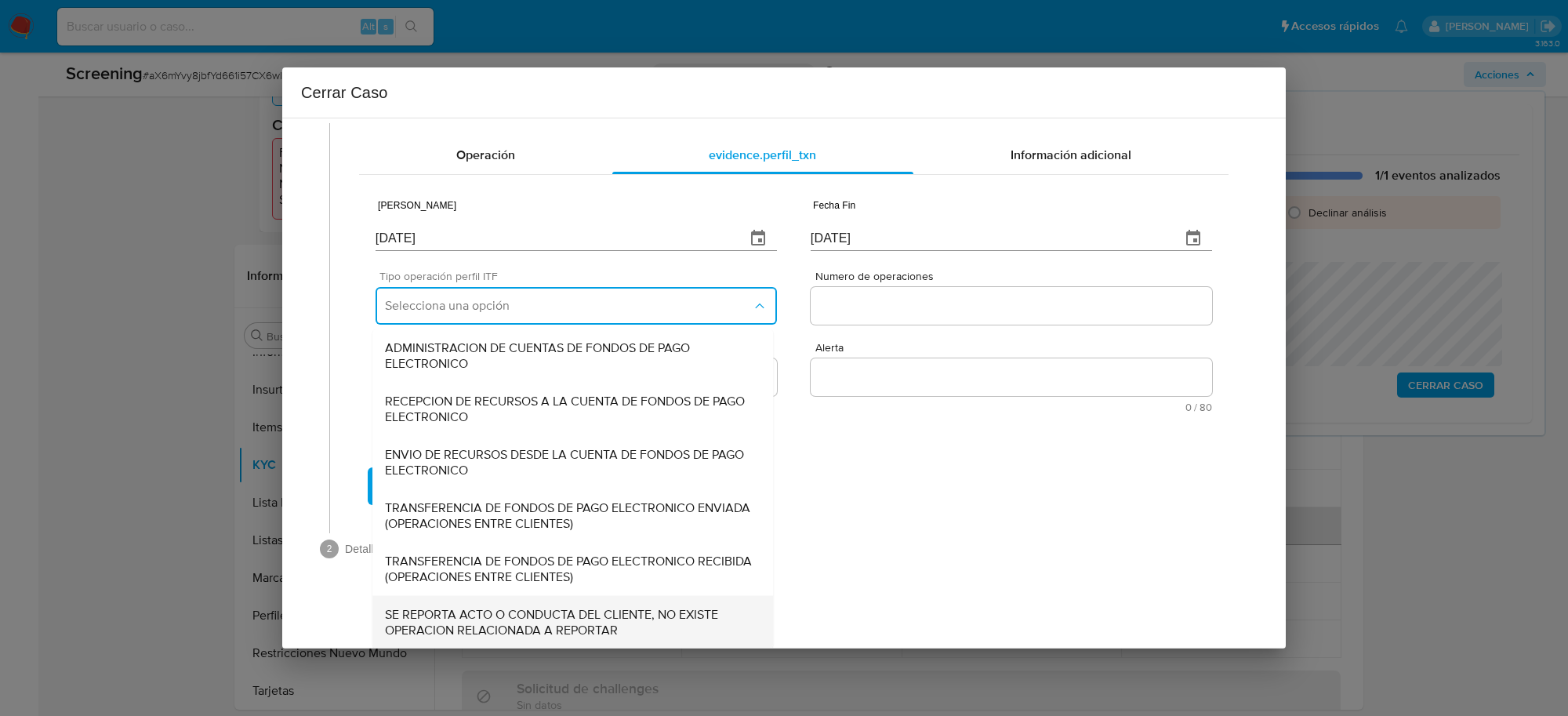
click at [524, 597] on div "SE REPORTA ACTO O CONDUCTA DEL CLIENTE, NO EXISTE OPERACION RELACIONADA A REPOR…" at bounding box center [573, 621] width 376 height 53
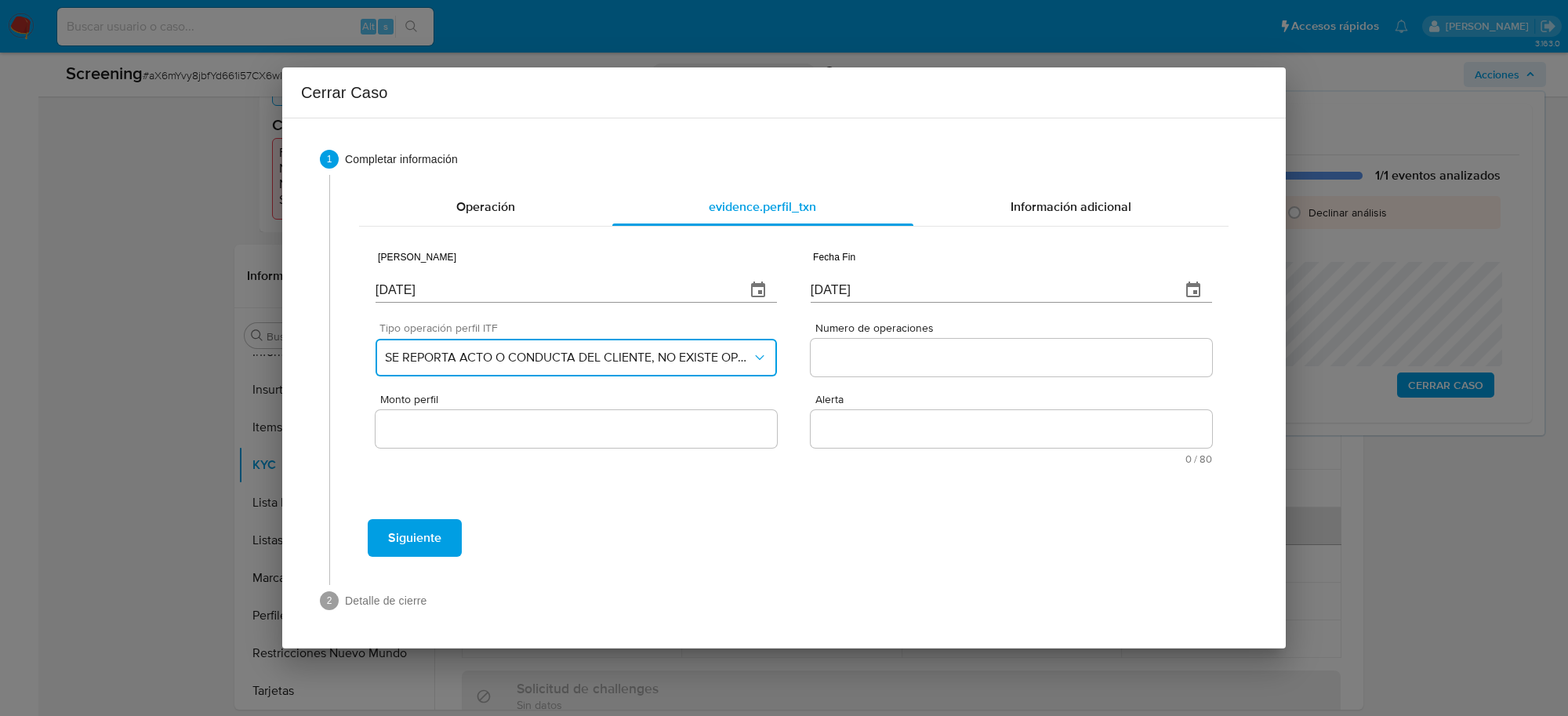
click at [625, 366] on button "SE REPORTA ACTO O CONDUCTA DEL CLIENTE, NO EXISTE OPERACION RELACIONADA A REPOR…" at bounding box center [576, 358] width 402 height 38
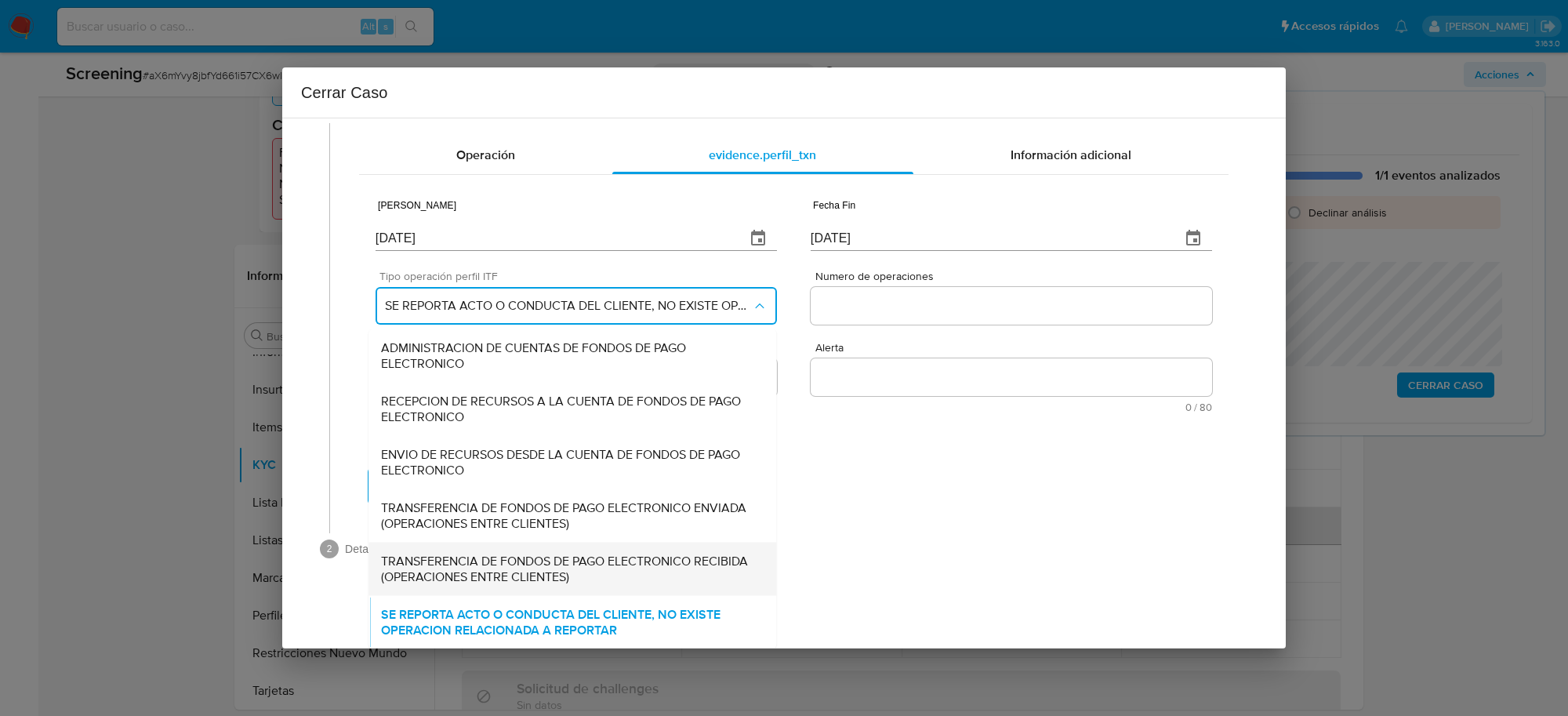
scroll to position [52, 0]
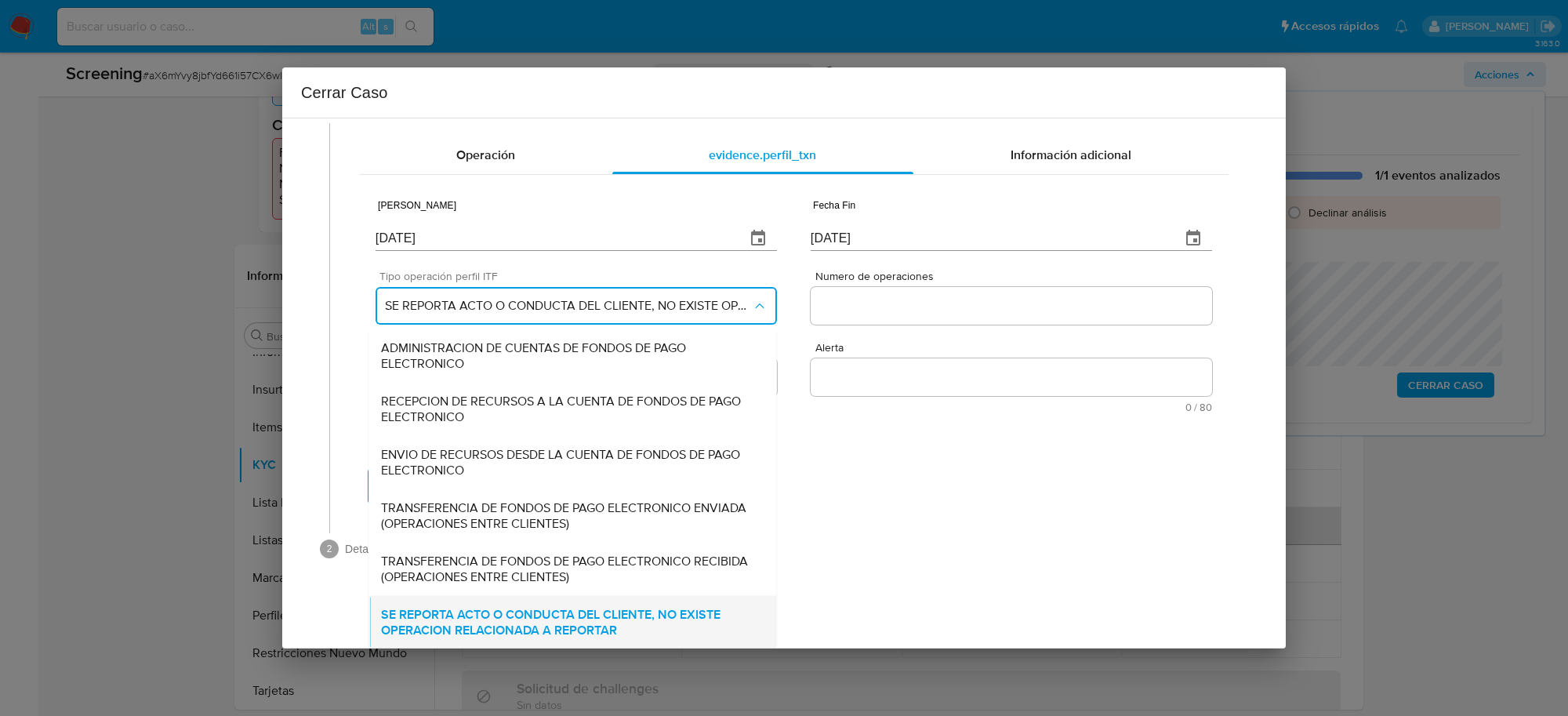
click at [535, 617] on span "SE REPORTA ACTO O CONDUCTA DEL CLIENTE, NO EXISTE OPERACION RELACIONADA A REPOR…" at bounding box center [573, 621] width 382 height 31
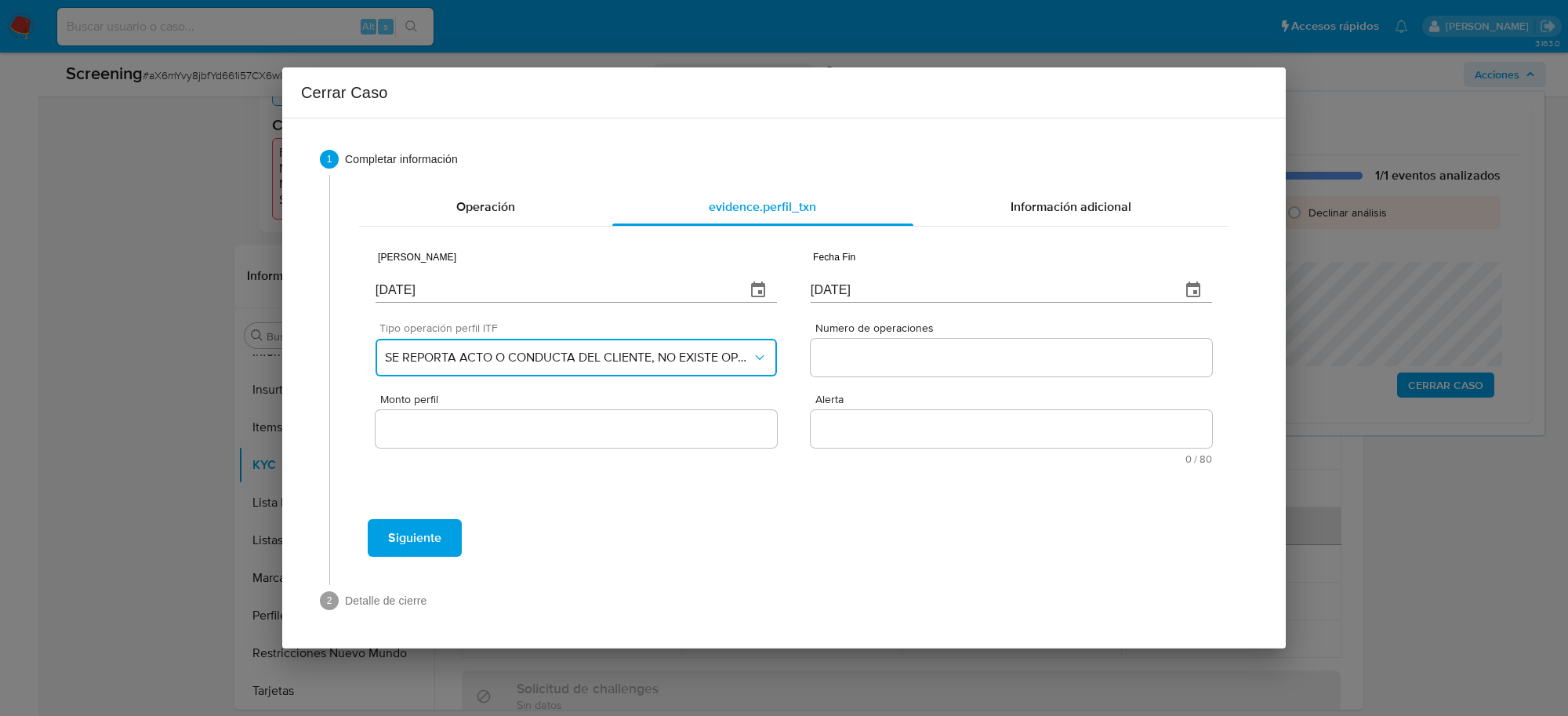
scroll to position [0, 0]
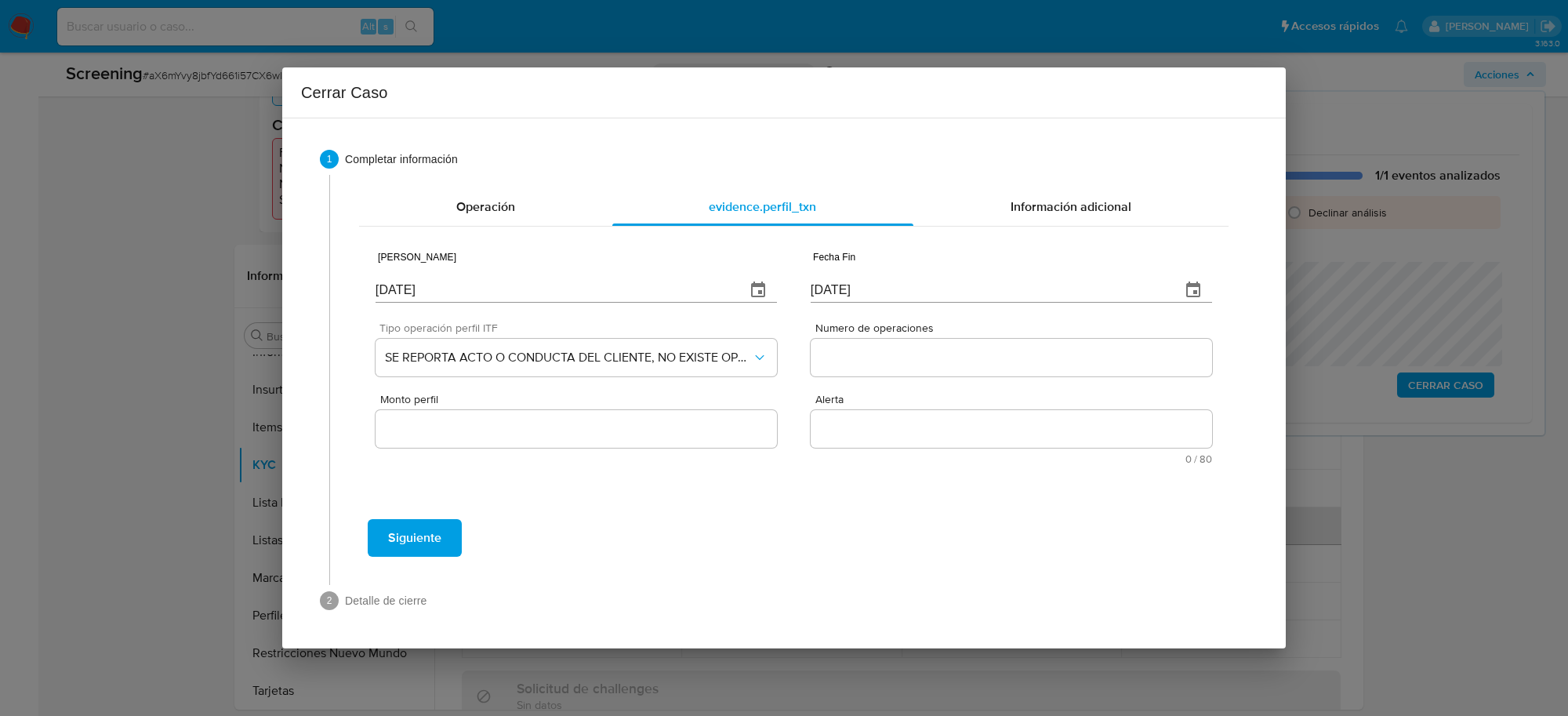
click at [871, 343] on div at bounding box center [1011, 358] width 402 height 38
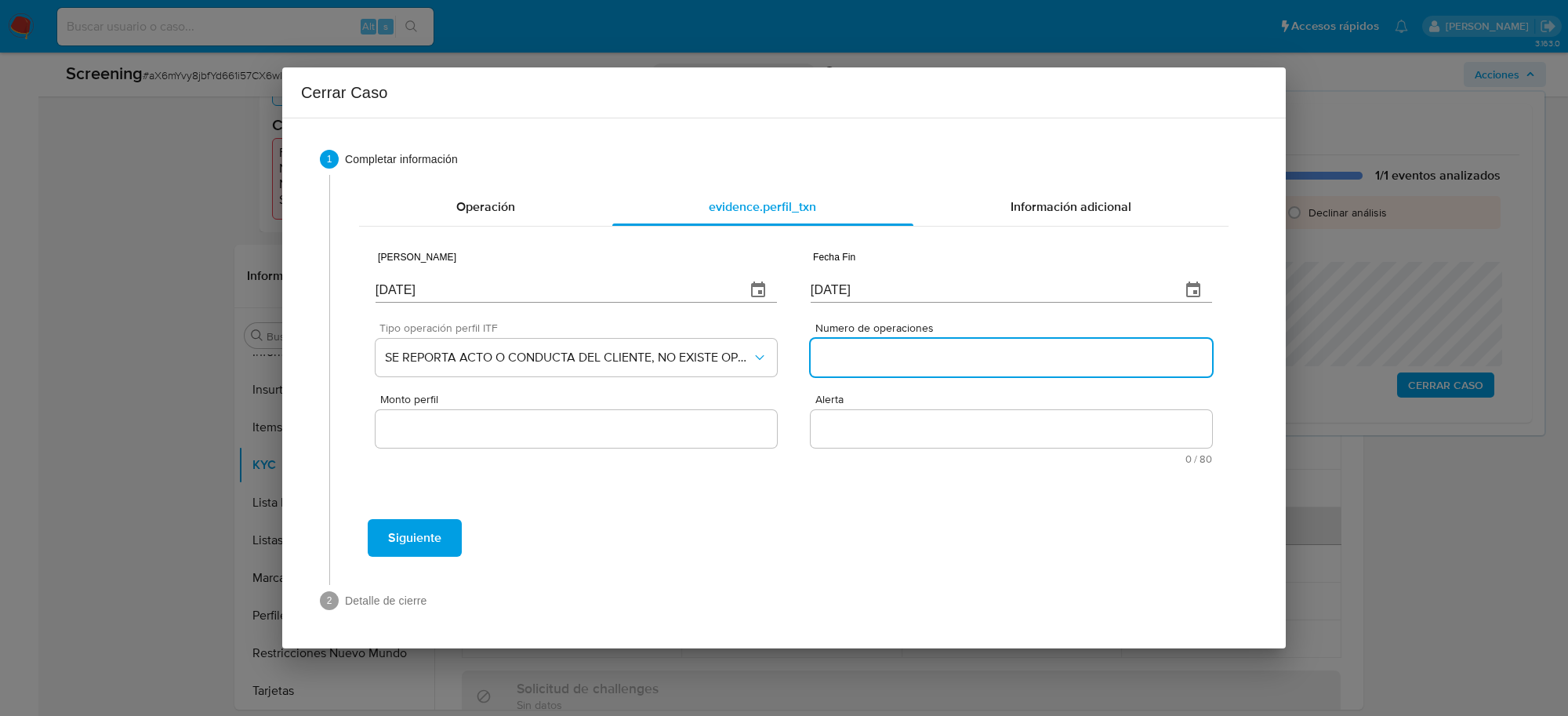
click at [872, 357] on input "Numero de operaciones" at bounding box center [1011, 358] width 402 height 20
type input "0"
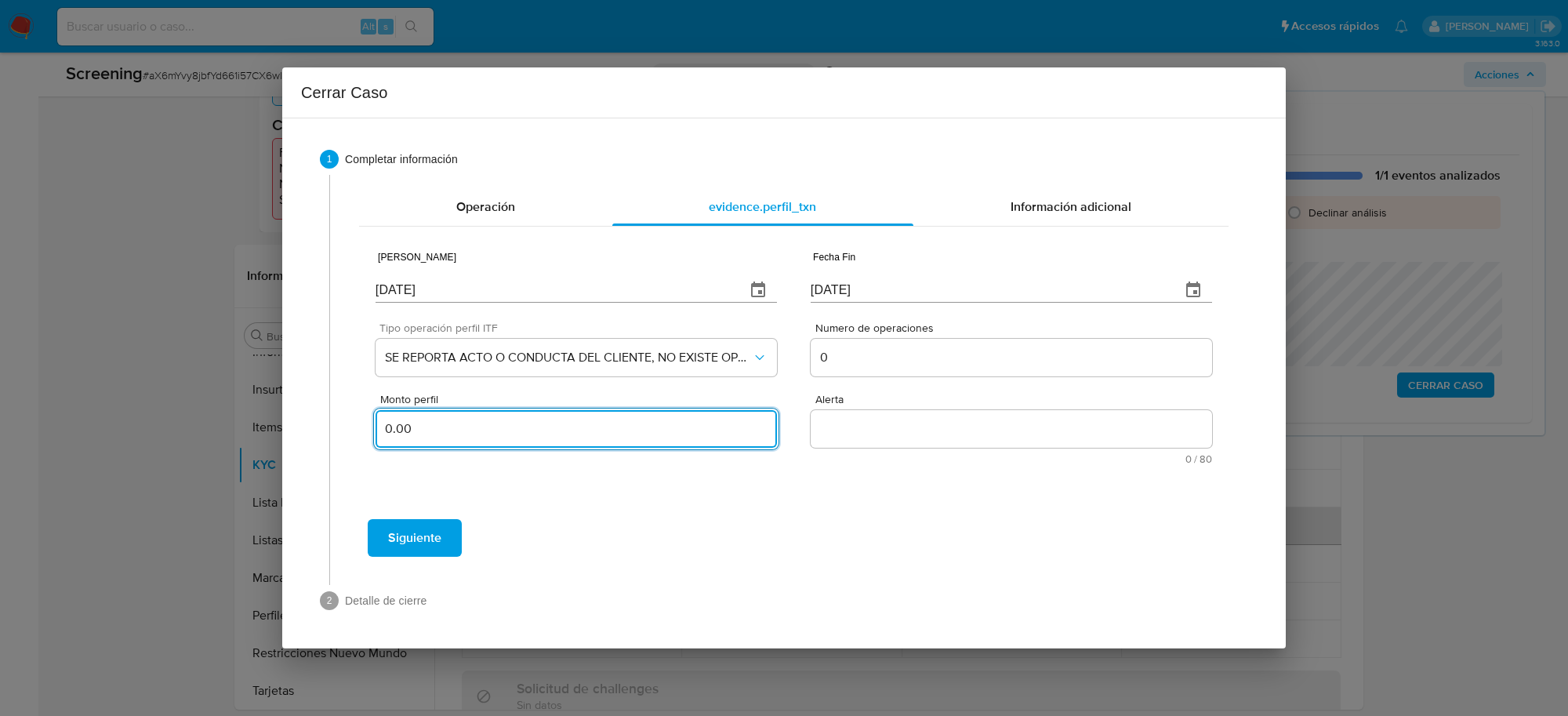
type input "0.00"
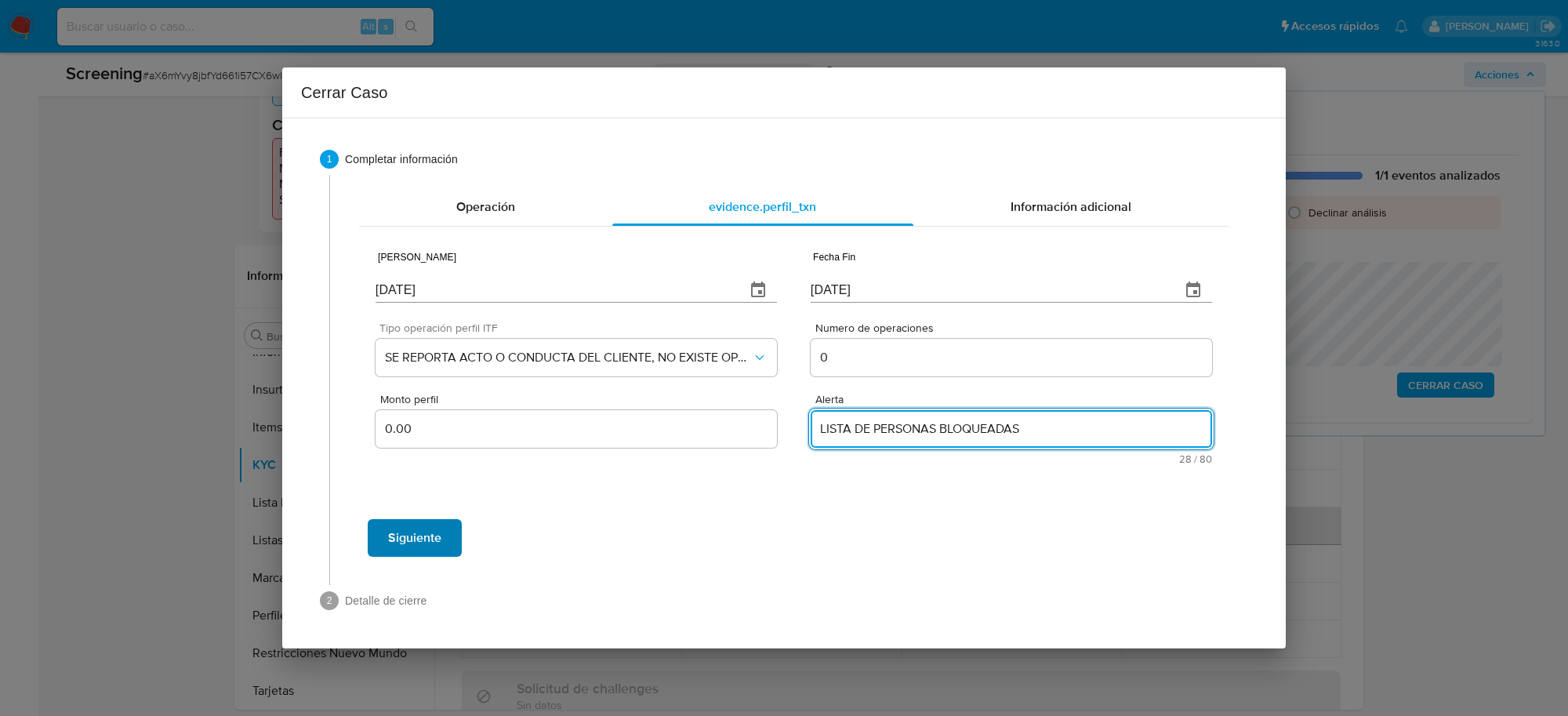
type textarea "LISTA DE PERSONAS BLOQUEADAS"
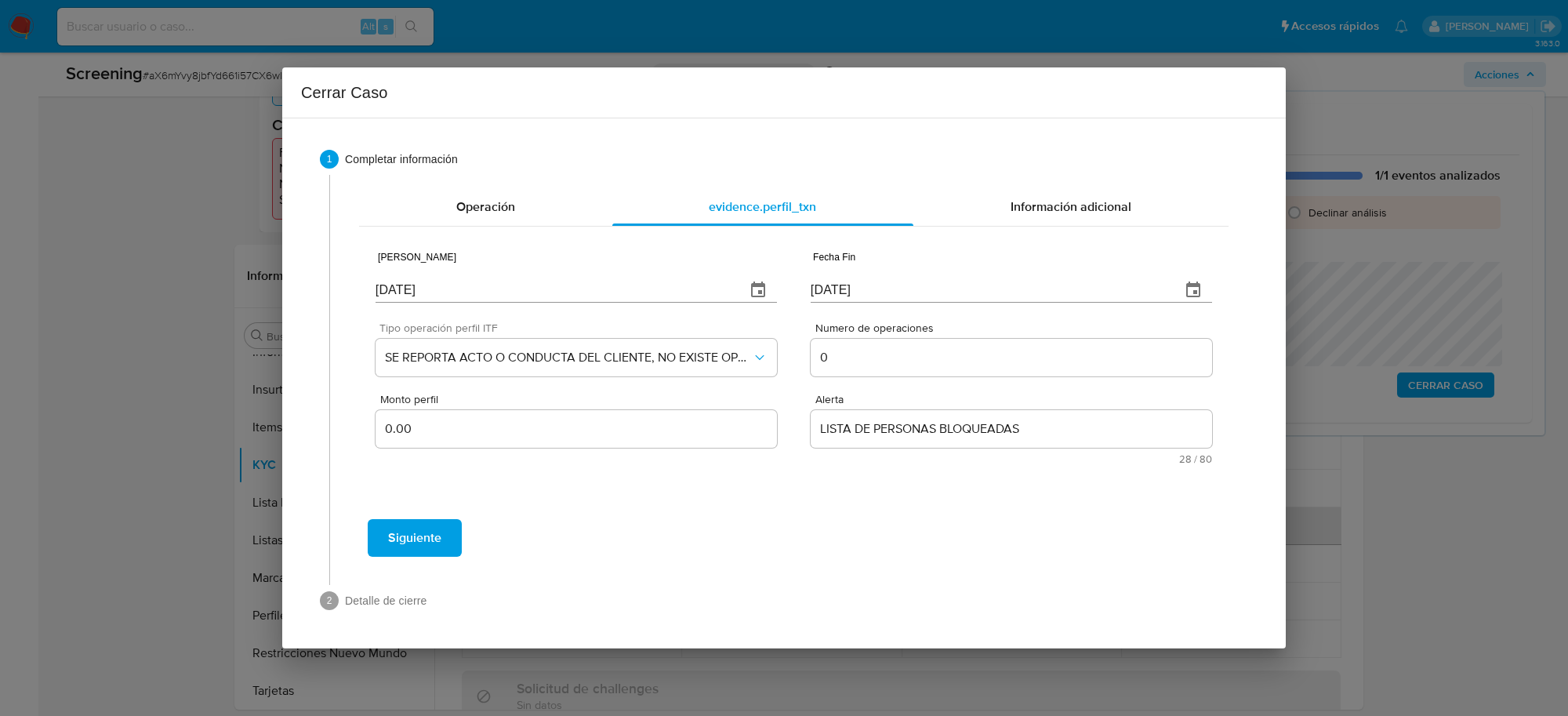
click at [429, 530] on span "Siguiente" at bounding box center [415, 538] width 53 height 35
click at [437, 526] on span "Siguiente" at bounding box center [415, 538] width 53 height 35
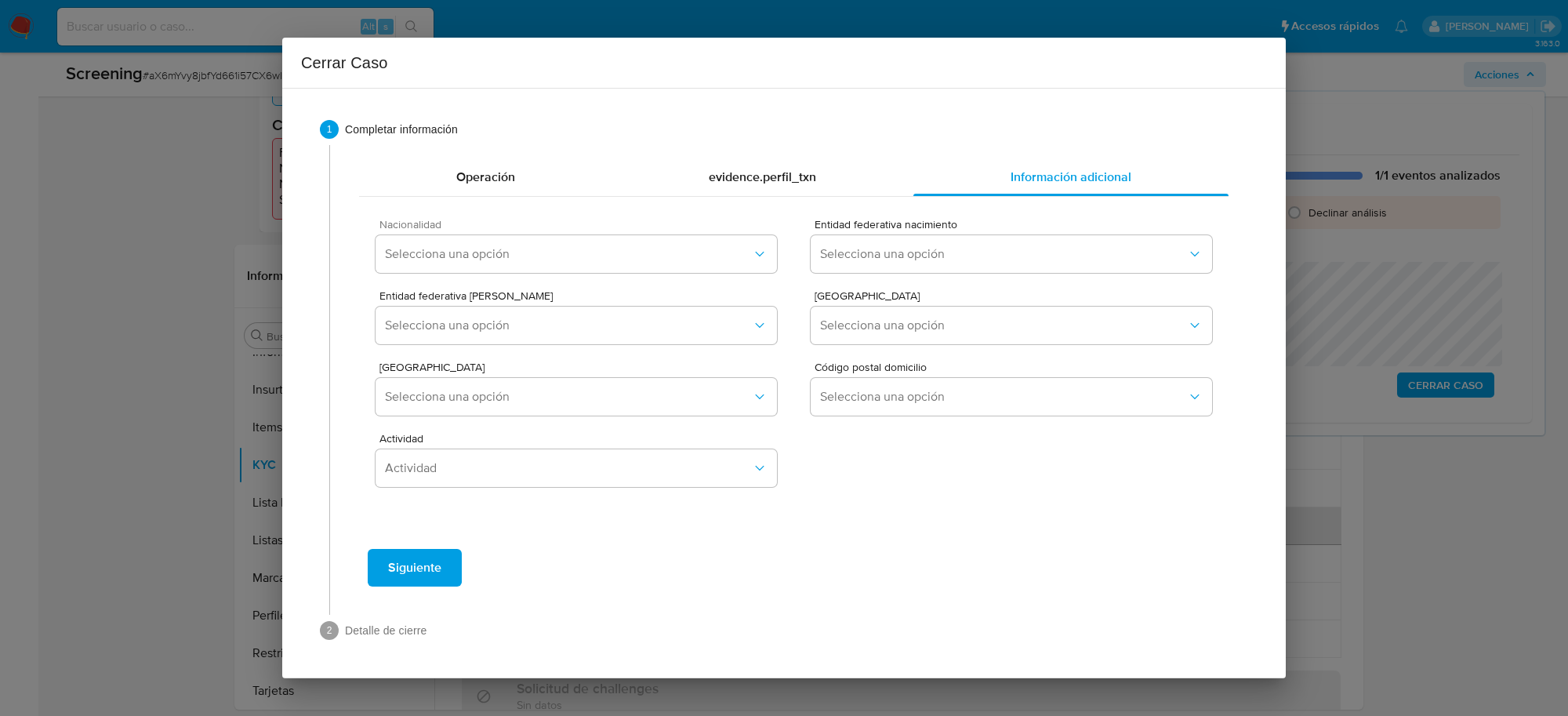
click at [703, 233] on div "Nacionalidad Selecciona una opción" at bounding box center [576, 249] width 402 height 61
click at [710, 256] on span "Selecciona una opción" at bounding box center [568, 254] width 367 height 16
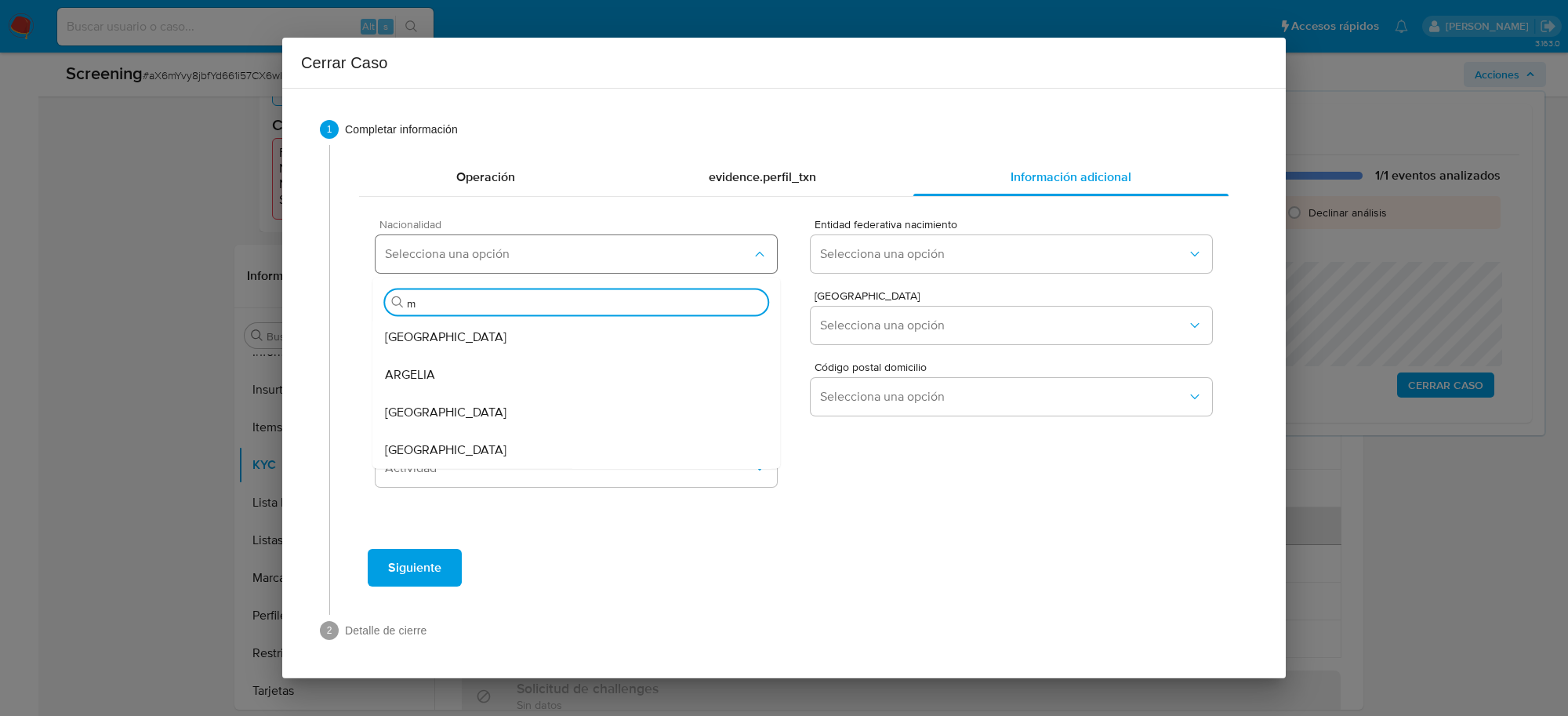
type input "me"
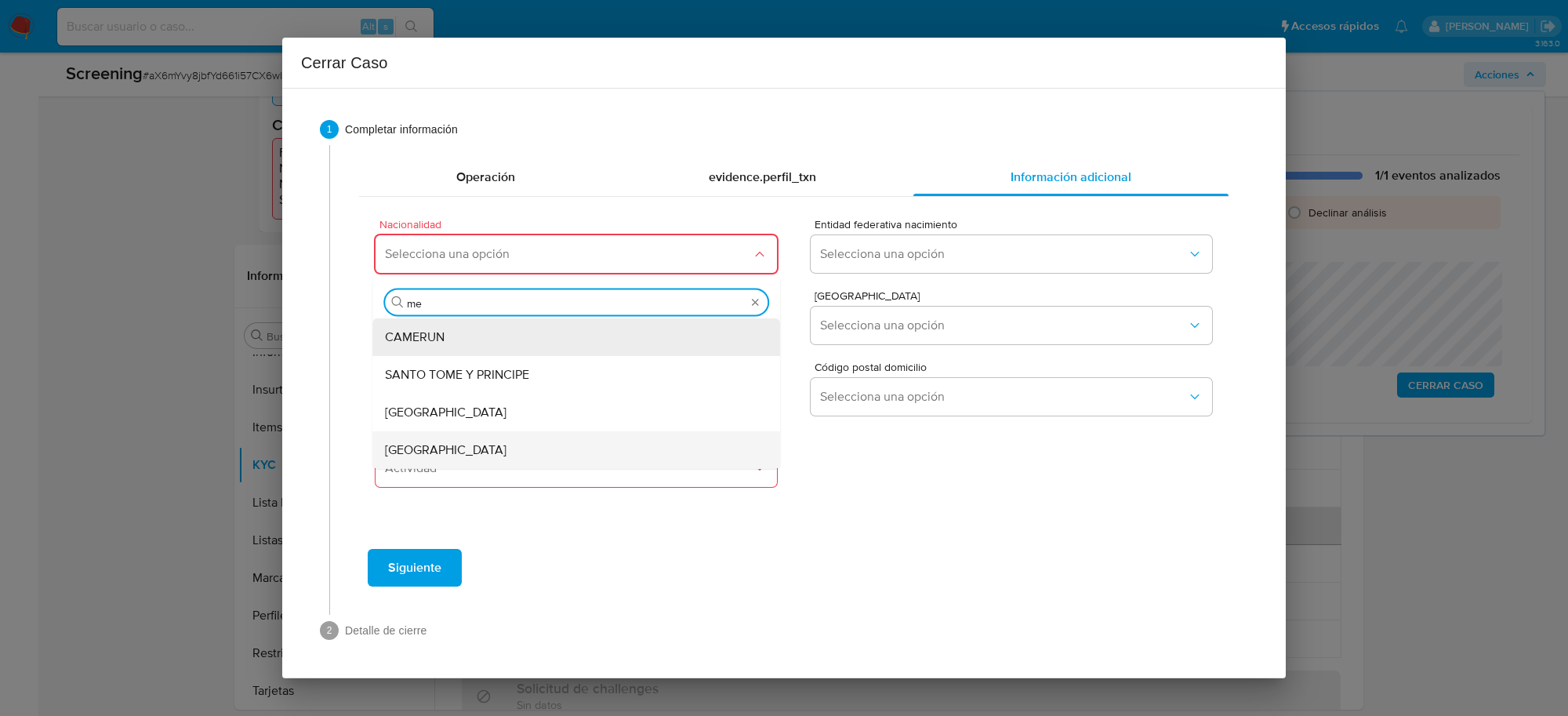
click at [564, 446] on div "[GEOGRAPHIC_DATA]" at bounding box center [576, 449] width 382 height 38
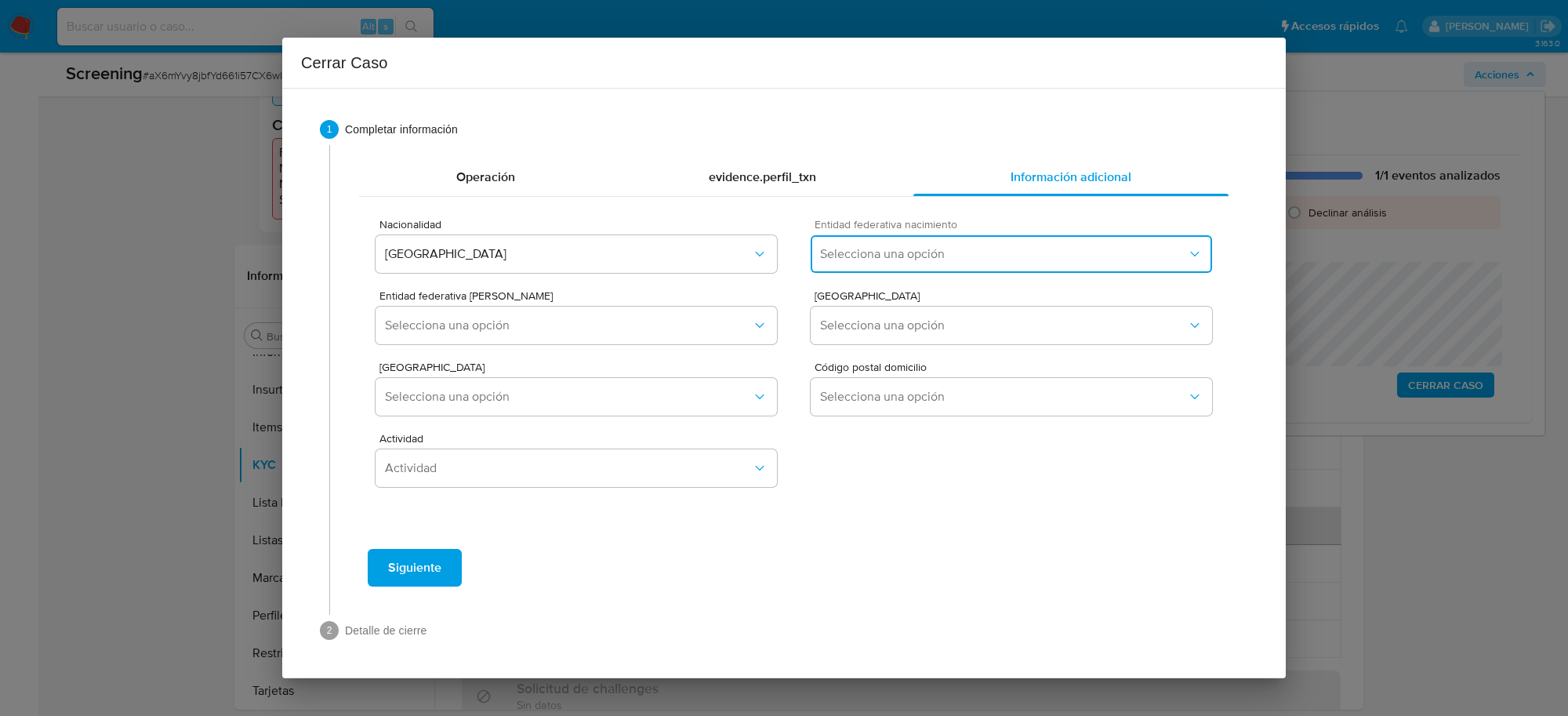
click at [976, 257] on span "Selecciona una opción" at bounding box center [1003, 254] width 367 height 16
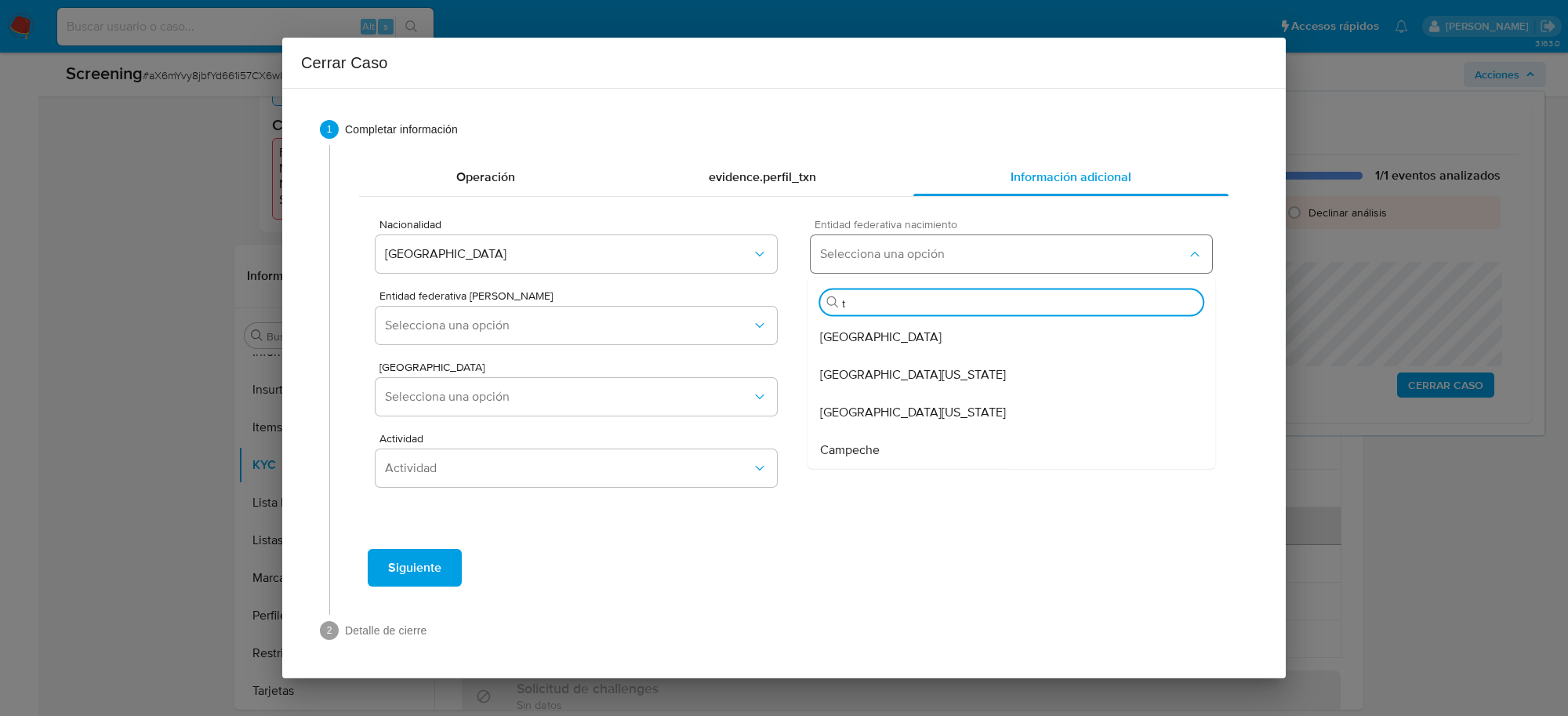
type input "ta"
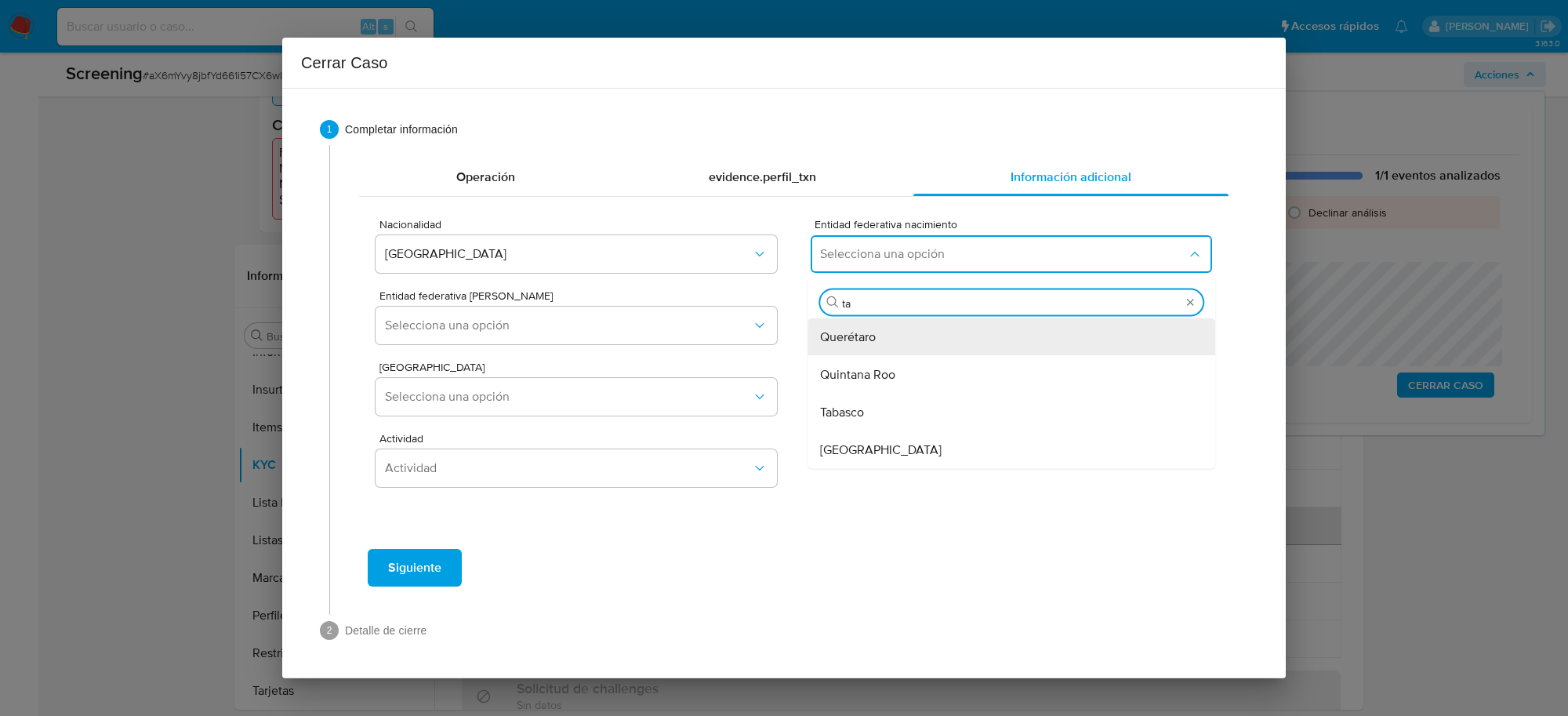
click at [908, 405] on div "Tabasco" at bounding box center [1011, 412] width 382 height 38
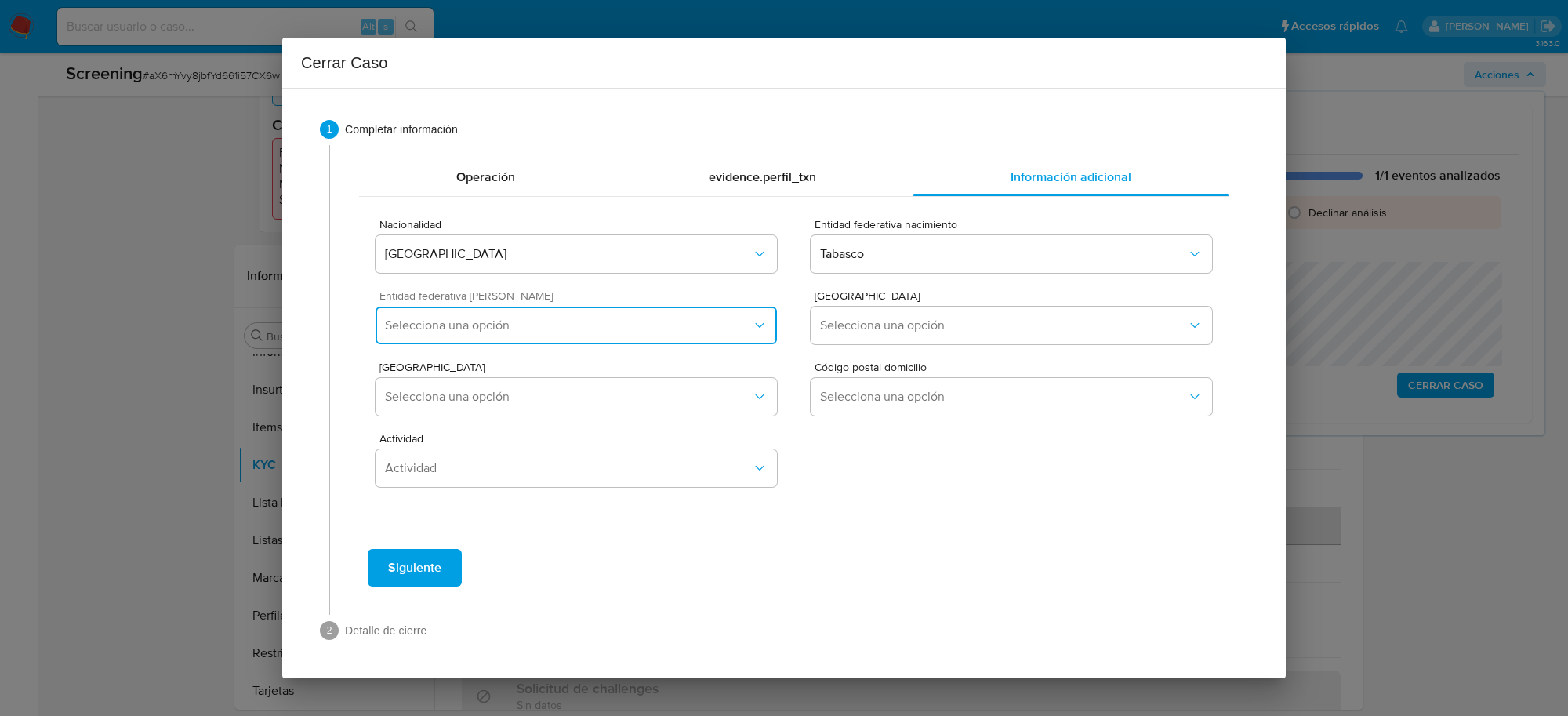
click at [702, 337] on button "Selecciona una opción" at bounding box center [576, 325] width 402 height 38
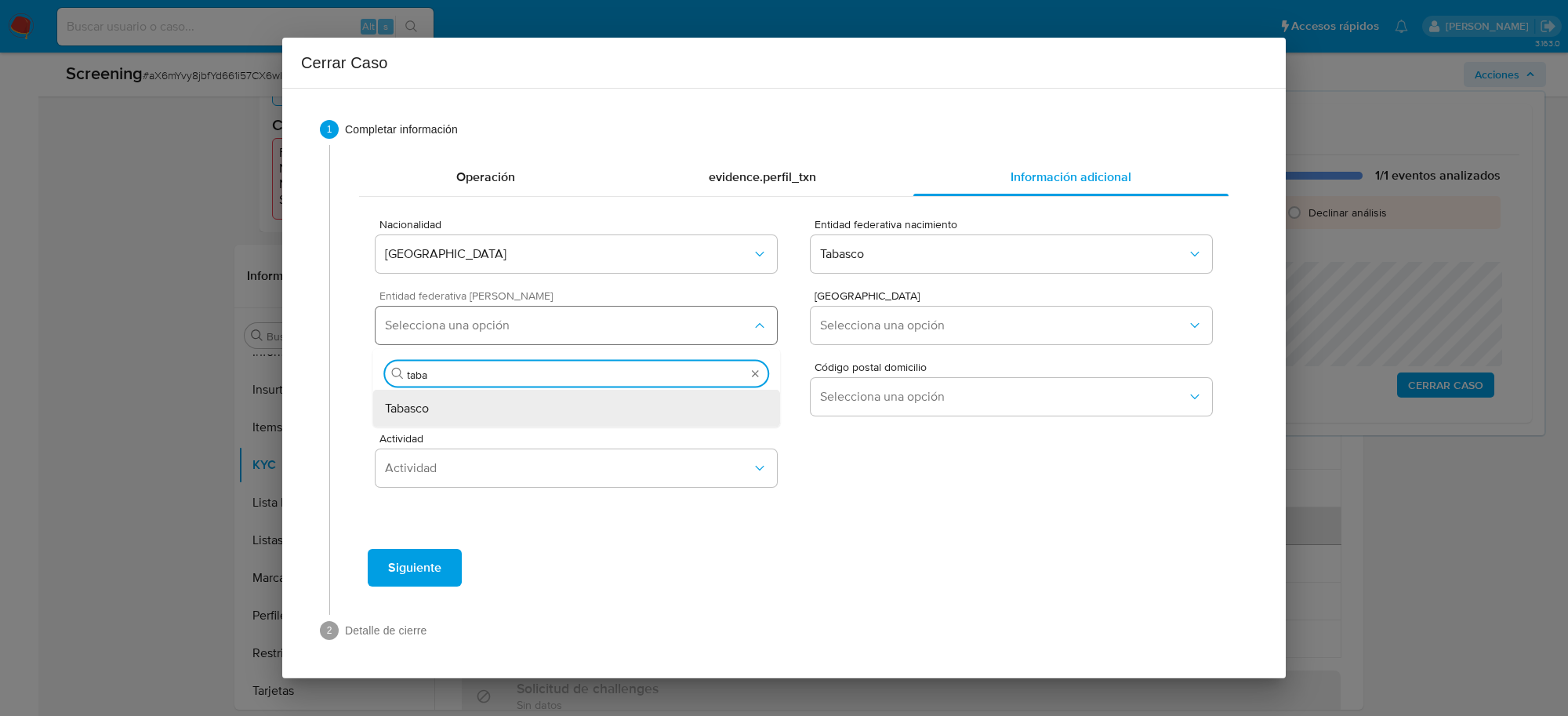
type input "tabas"
click at [590, 408] on div "Tabasco" at bounding box center [576, 408] width 382 height 38
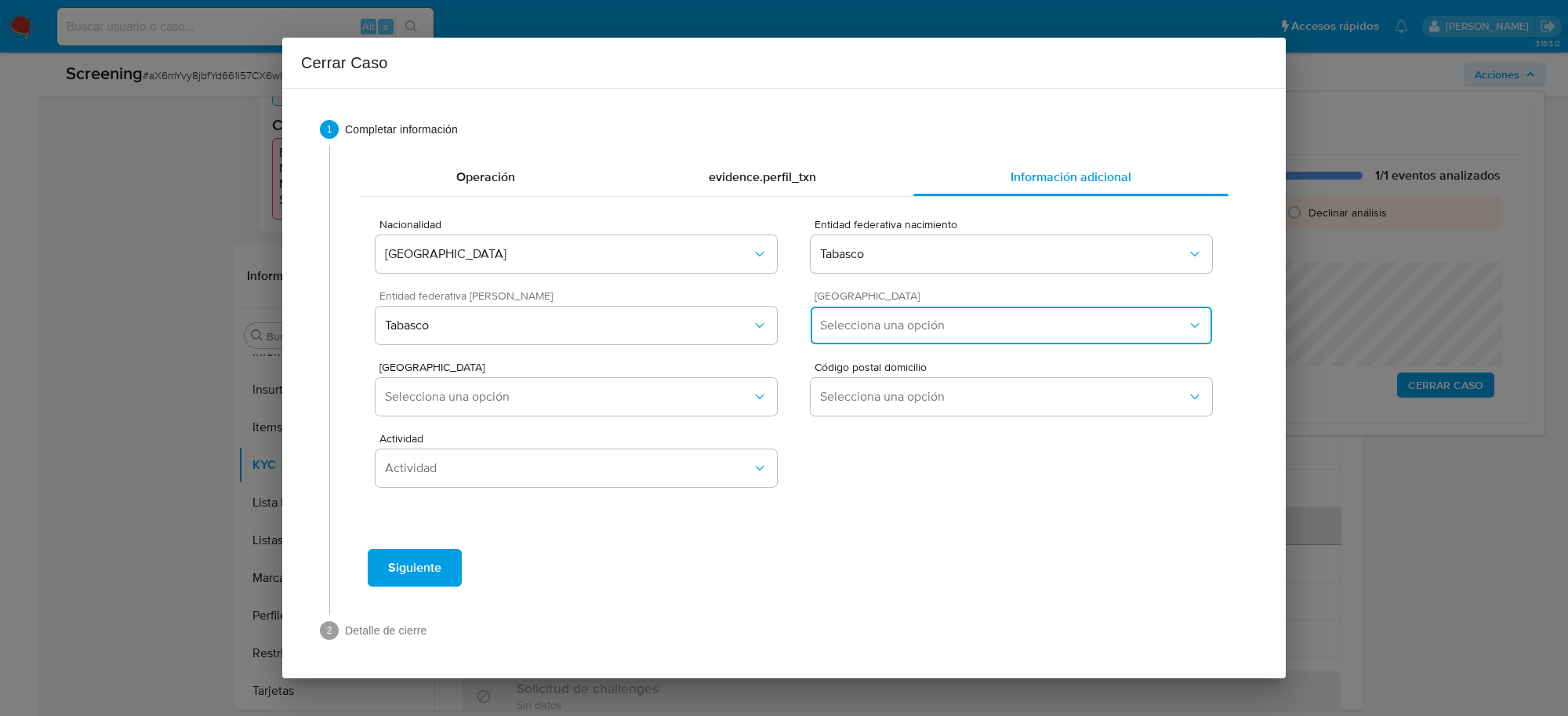
click at [887, 323] on span "Selecciona una opción" at bounding box center [1003, 324] width 367 height 16
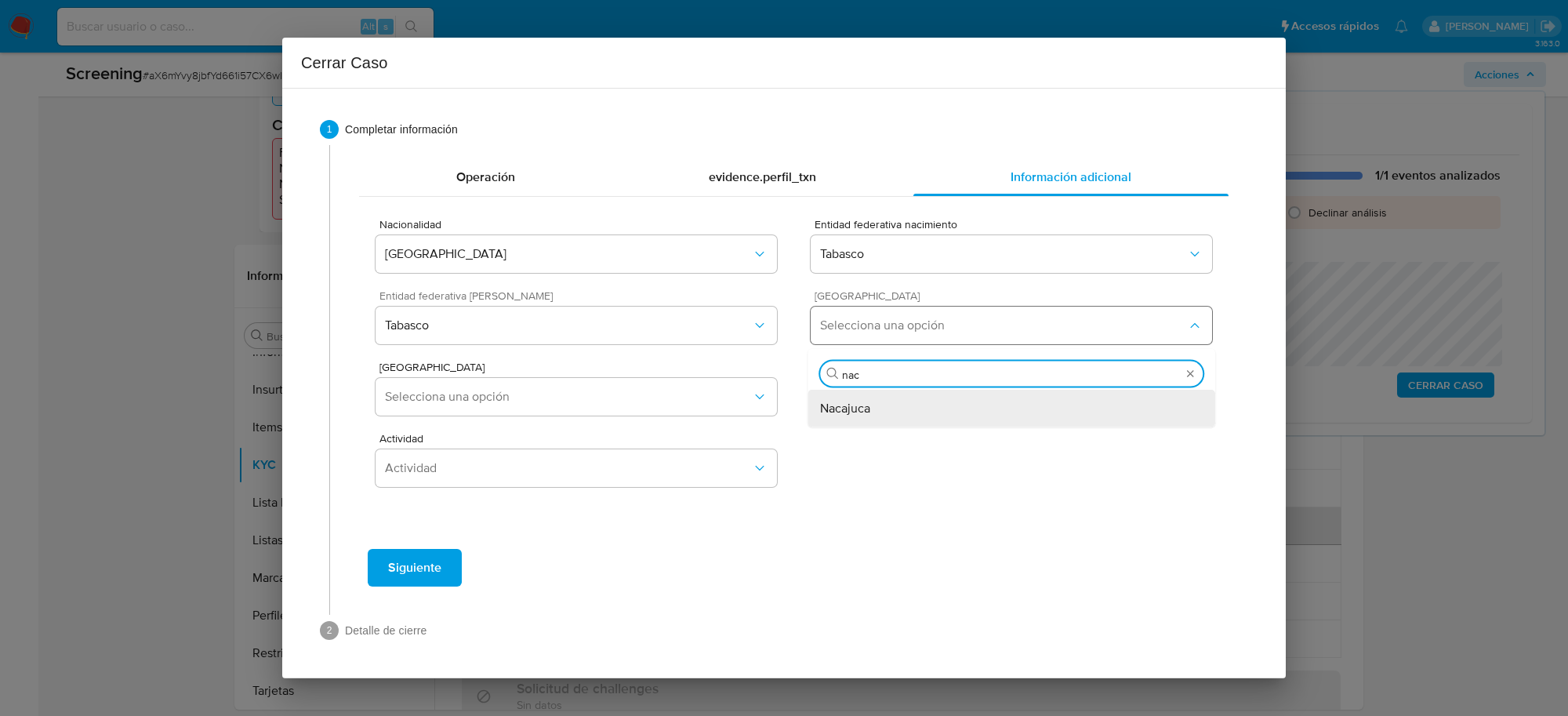
type input "naca"
click at [985, 401] on div "Nacajuca" at bounding box center [1011, 408] width 382 height 38
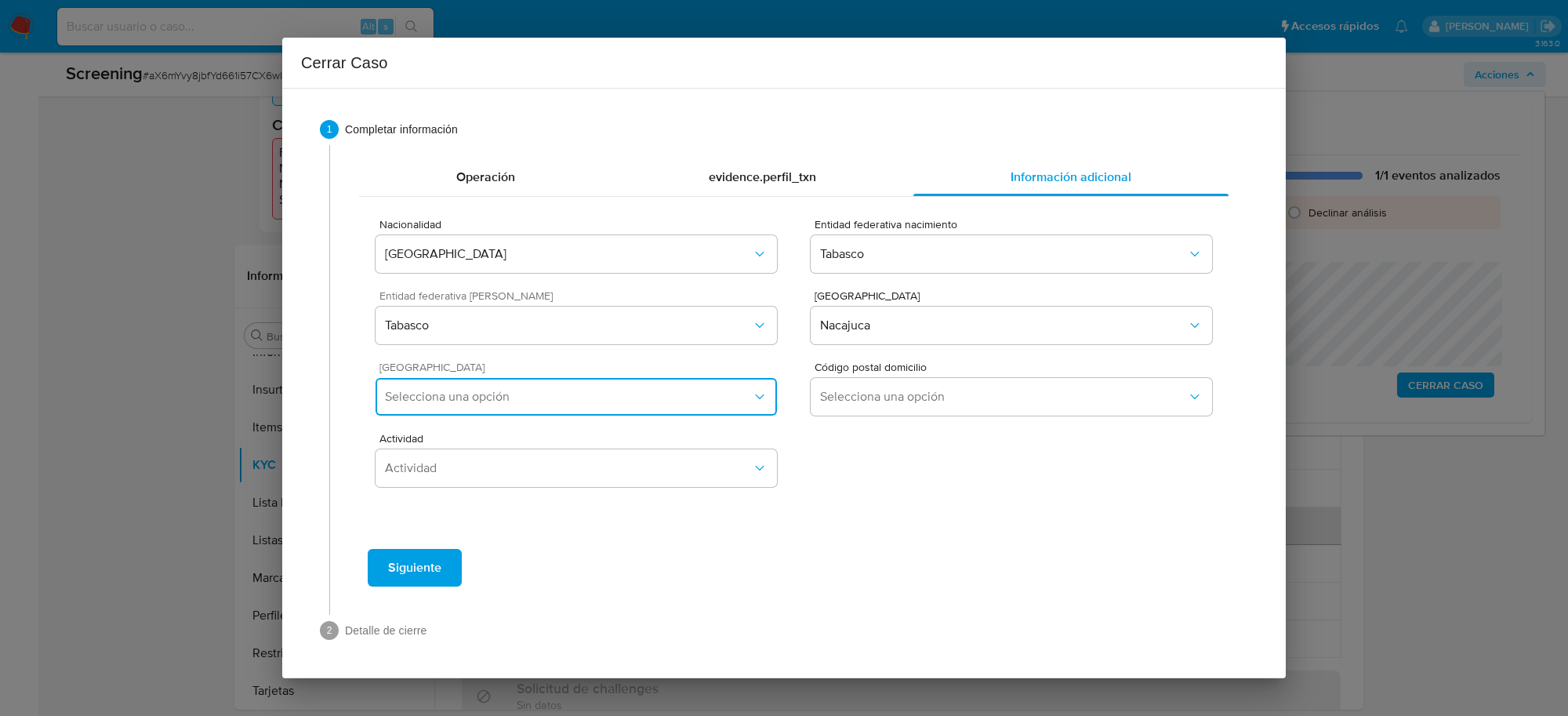
click at [491, 382] on button "Selecciona una opción" at bounding box center [576, 396] width 402 height 38
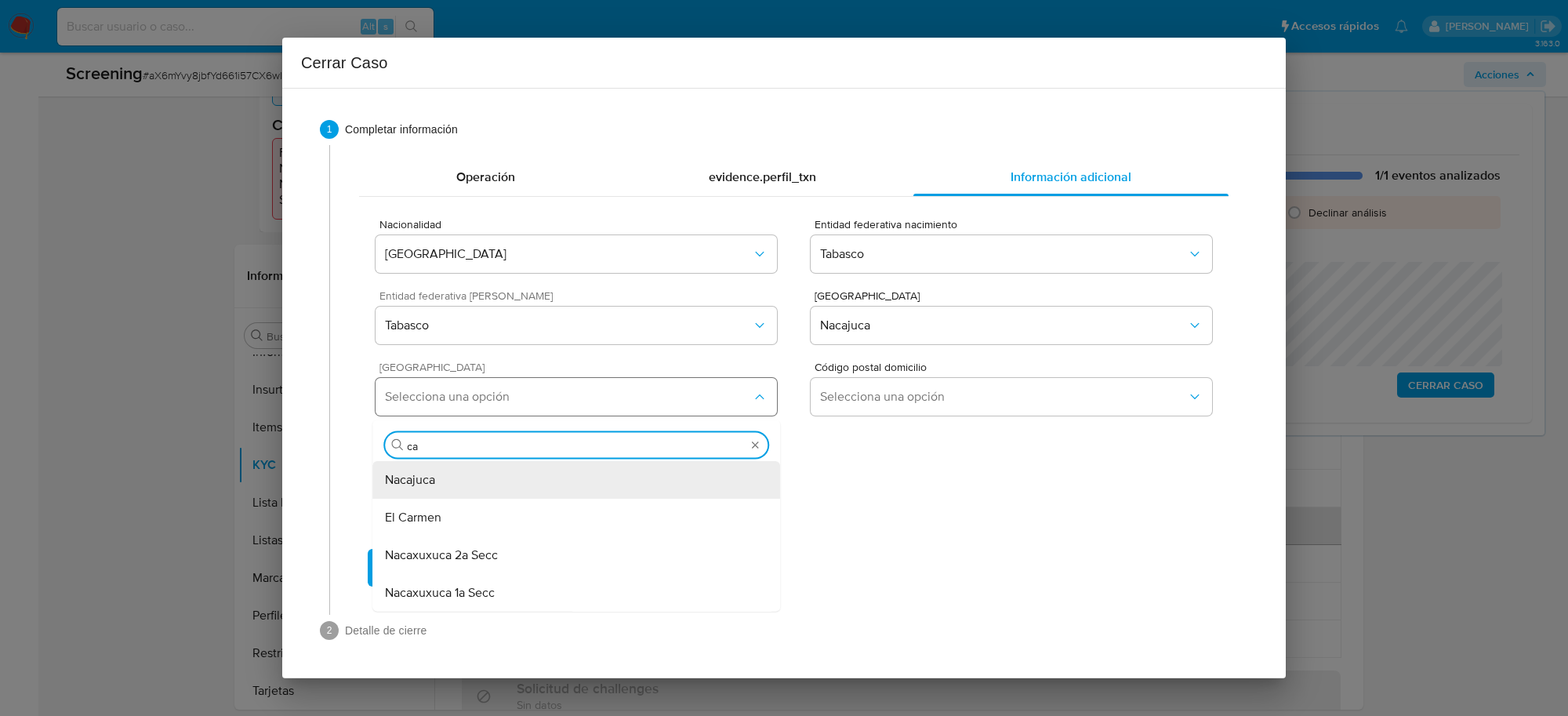
type input "c"
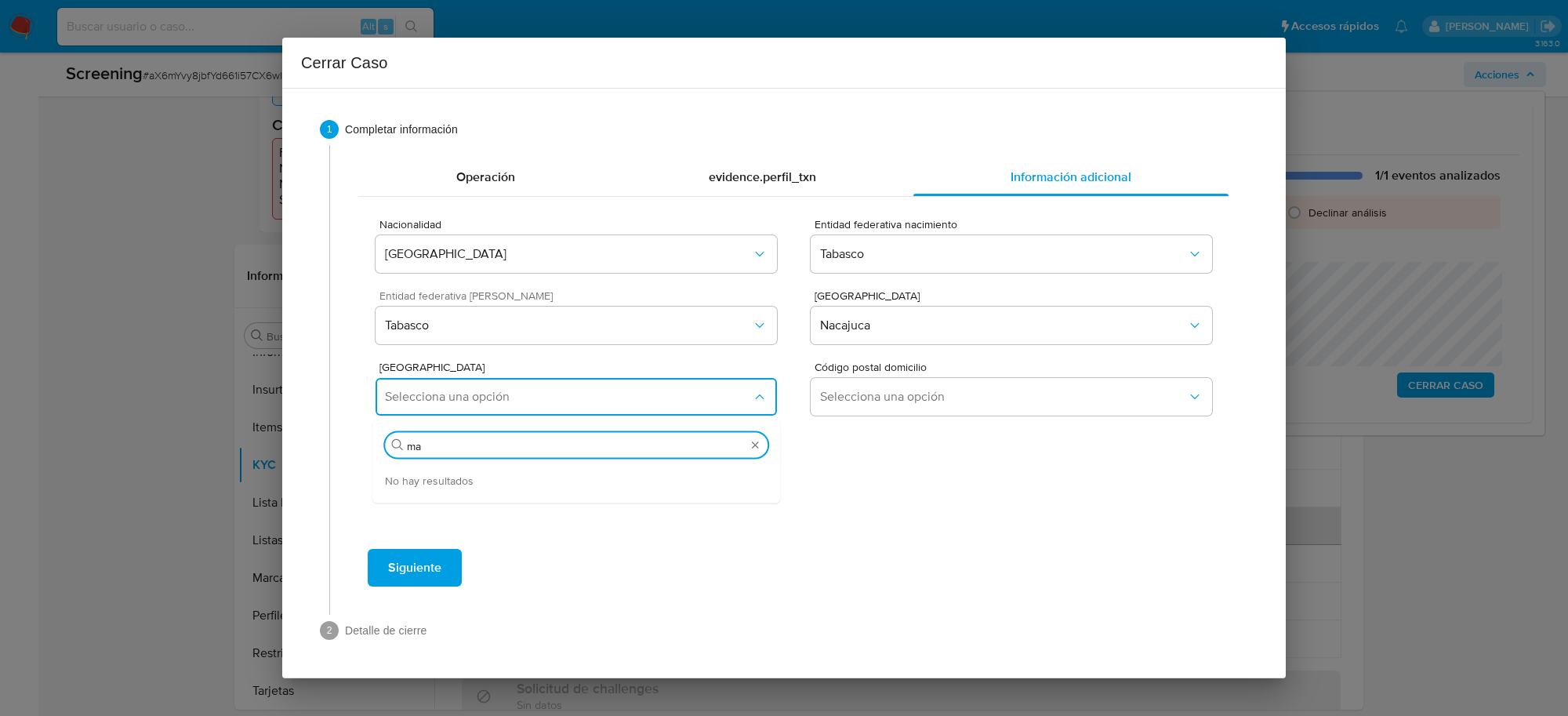
type input "m"
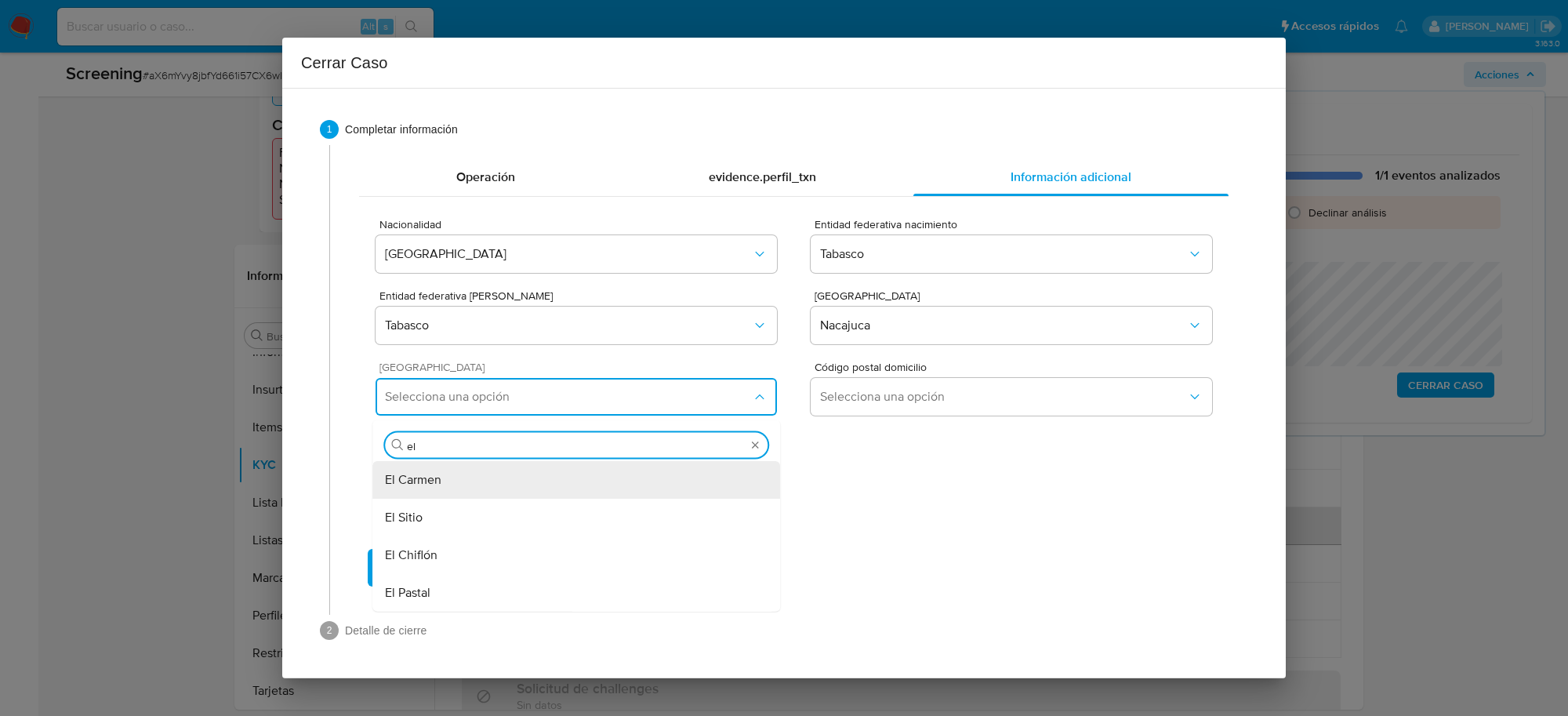
type input "e"
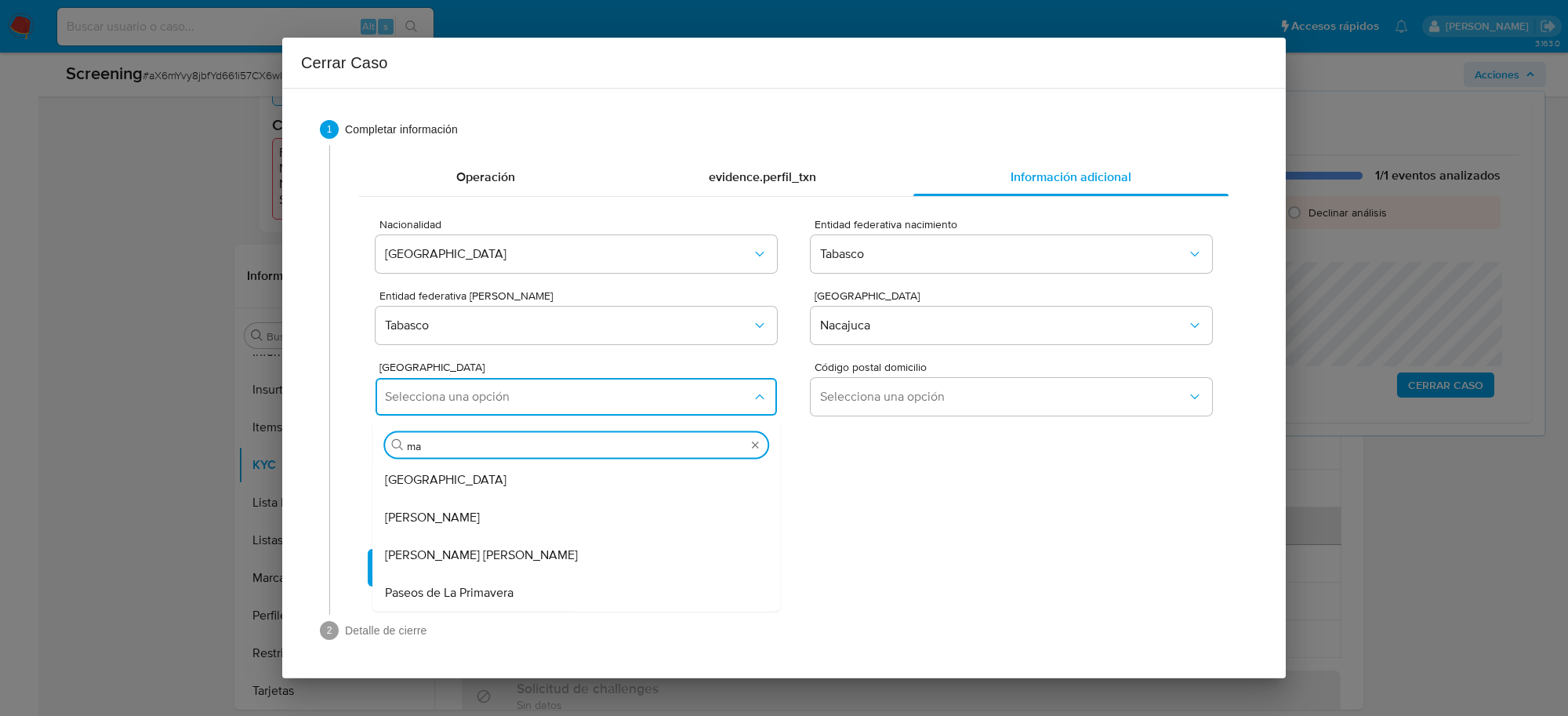
scroll to position [74, 0]
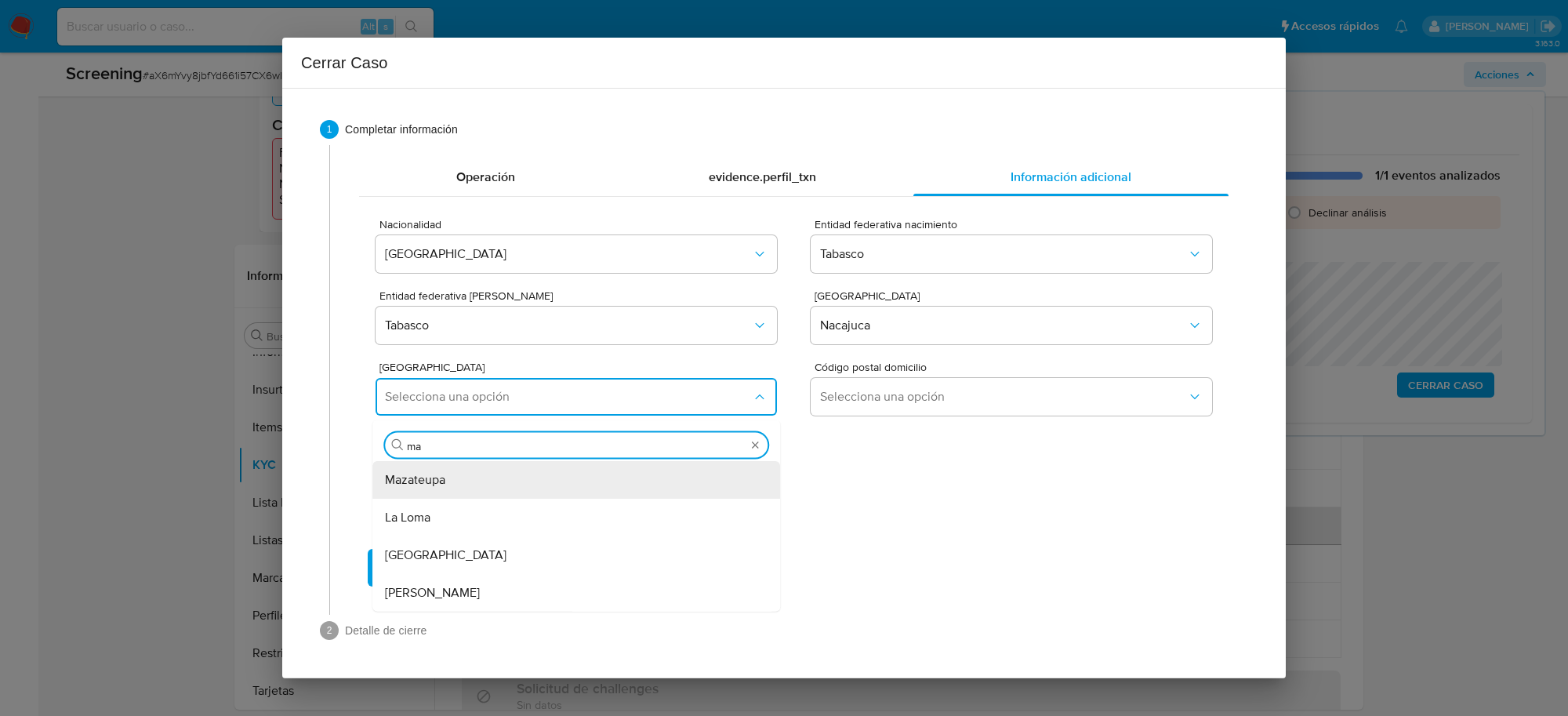
type input "m"
click at [568, 526] on div "Nacajuca" at bounding box center [576, 517] width 382 height 38
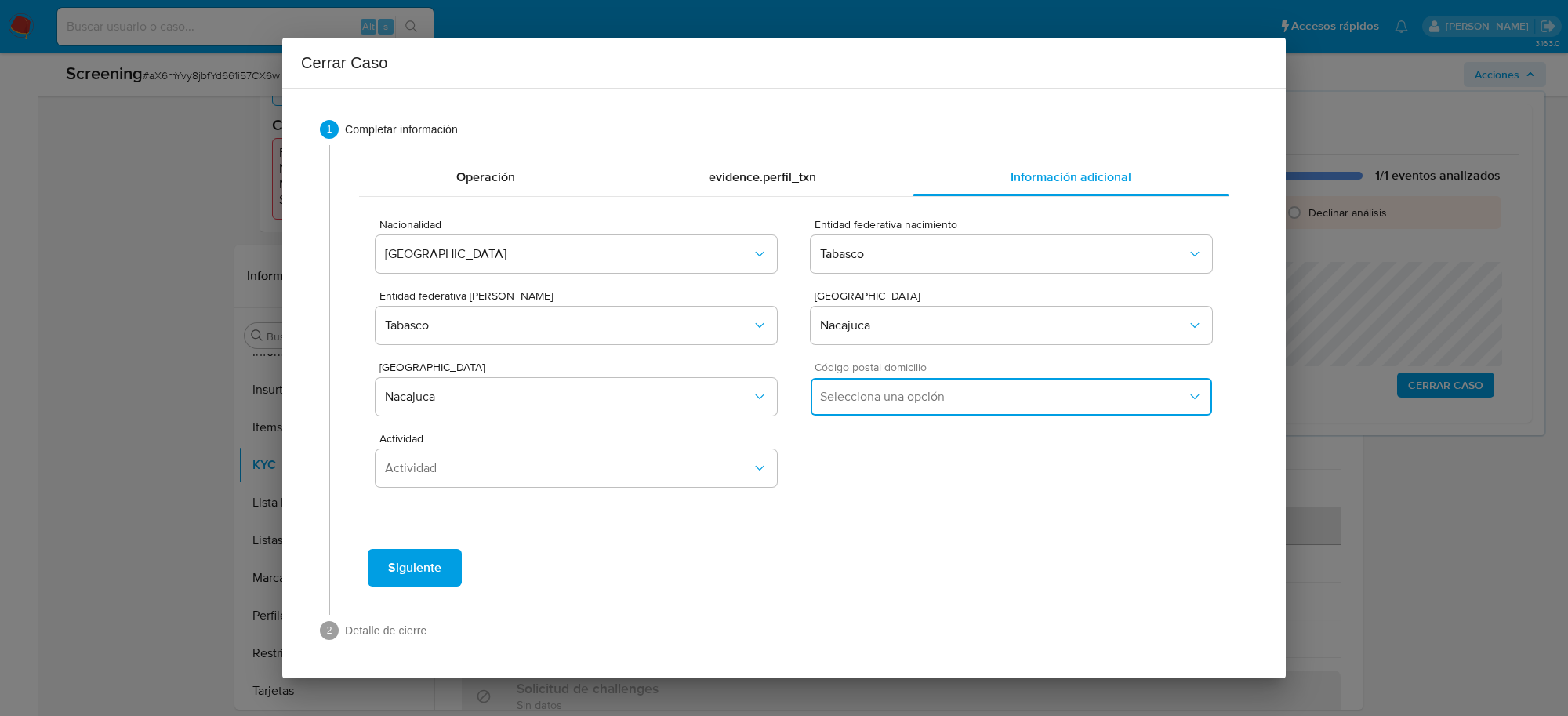
click at [910, 398] on span "Selecciona una opción" at bounding box center [1003, 396] width 367 height 16
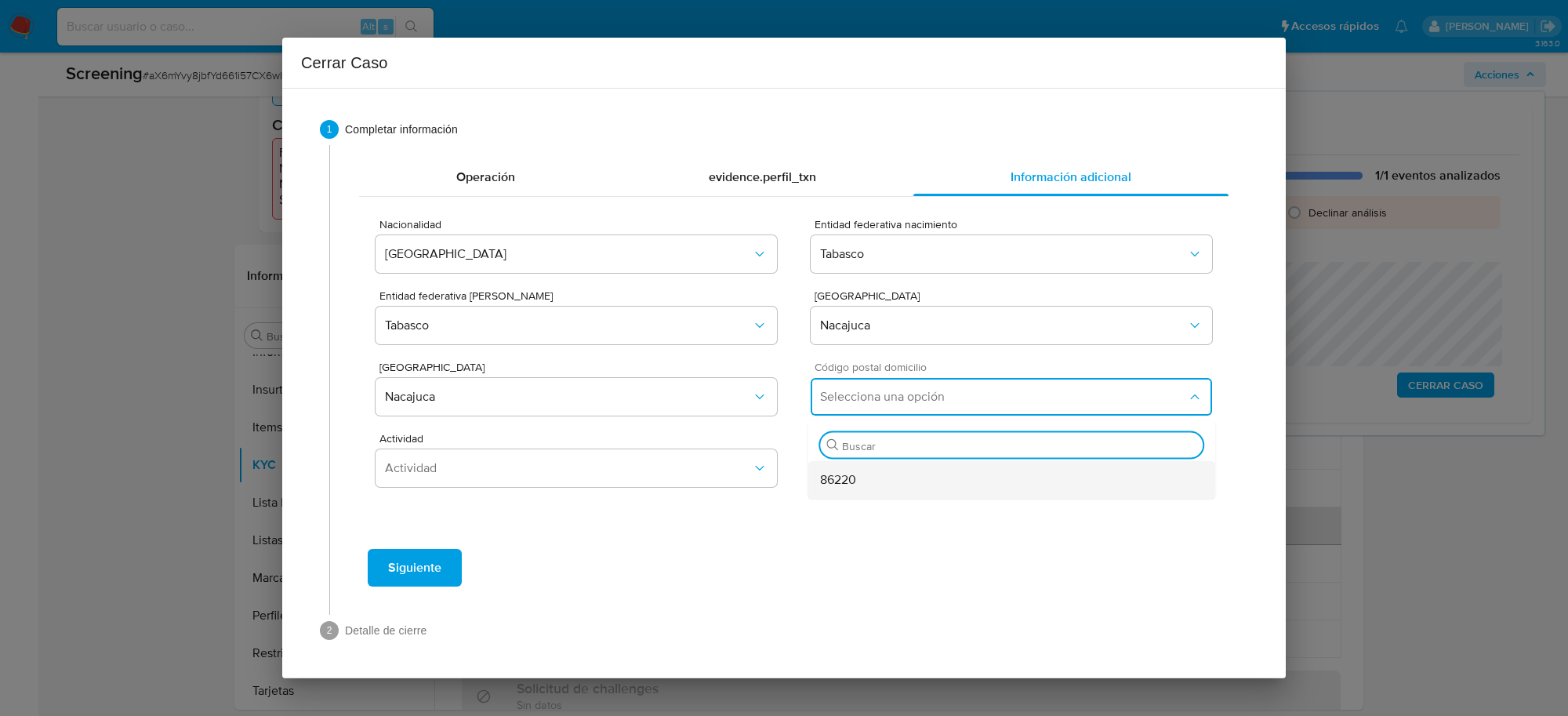
click at [867, 475] on div "86220" at bounding box center [1011, 480] width 382 height 38
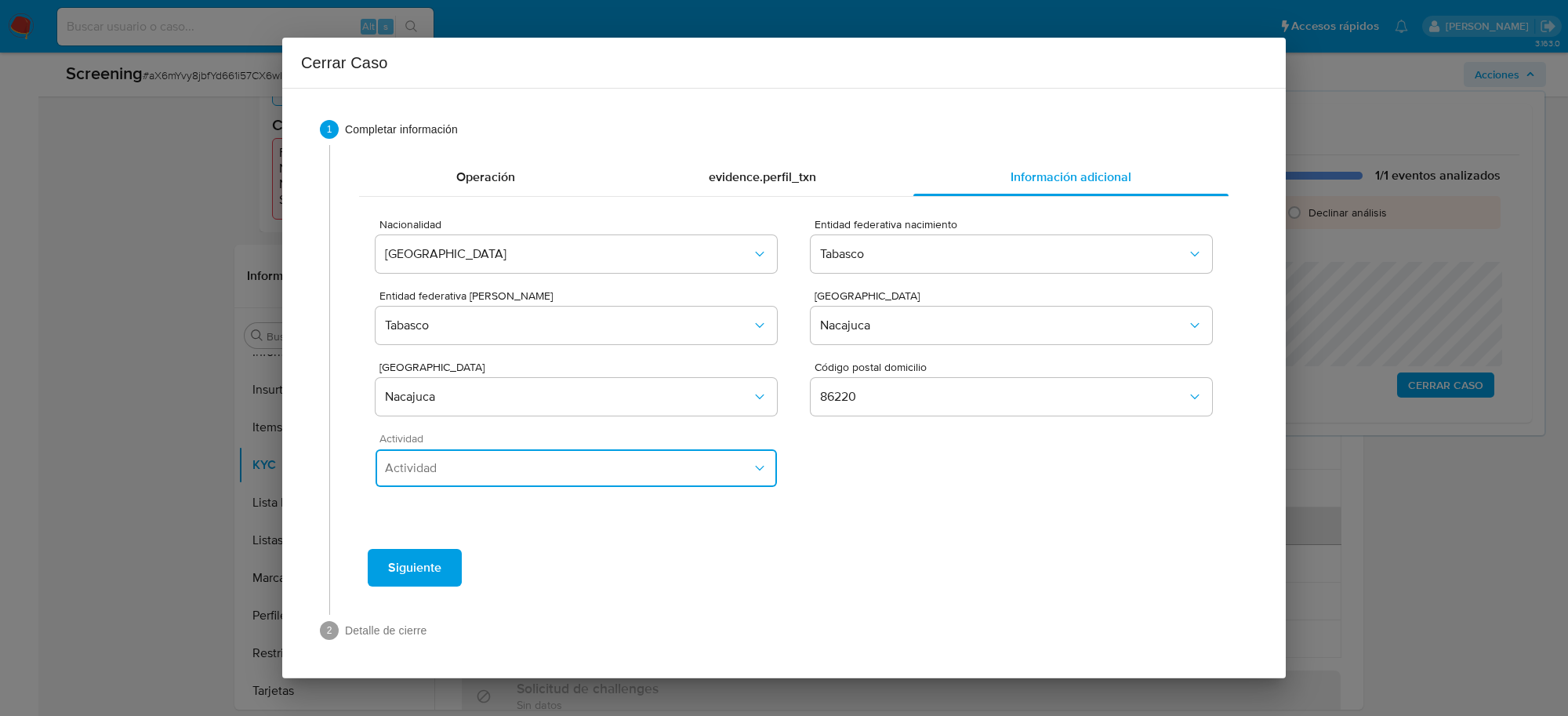
click at [488, 477] on button "Actividad" at bounding box center [576, 468] width 402 height 38
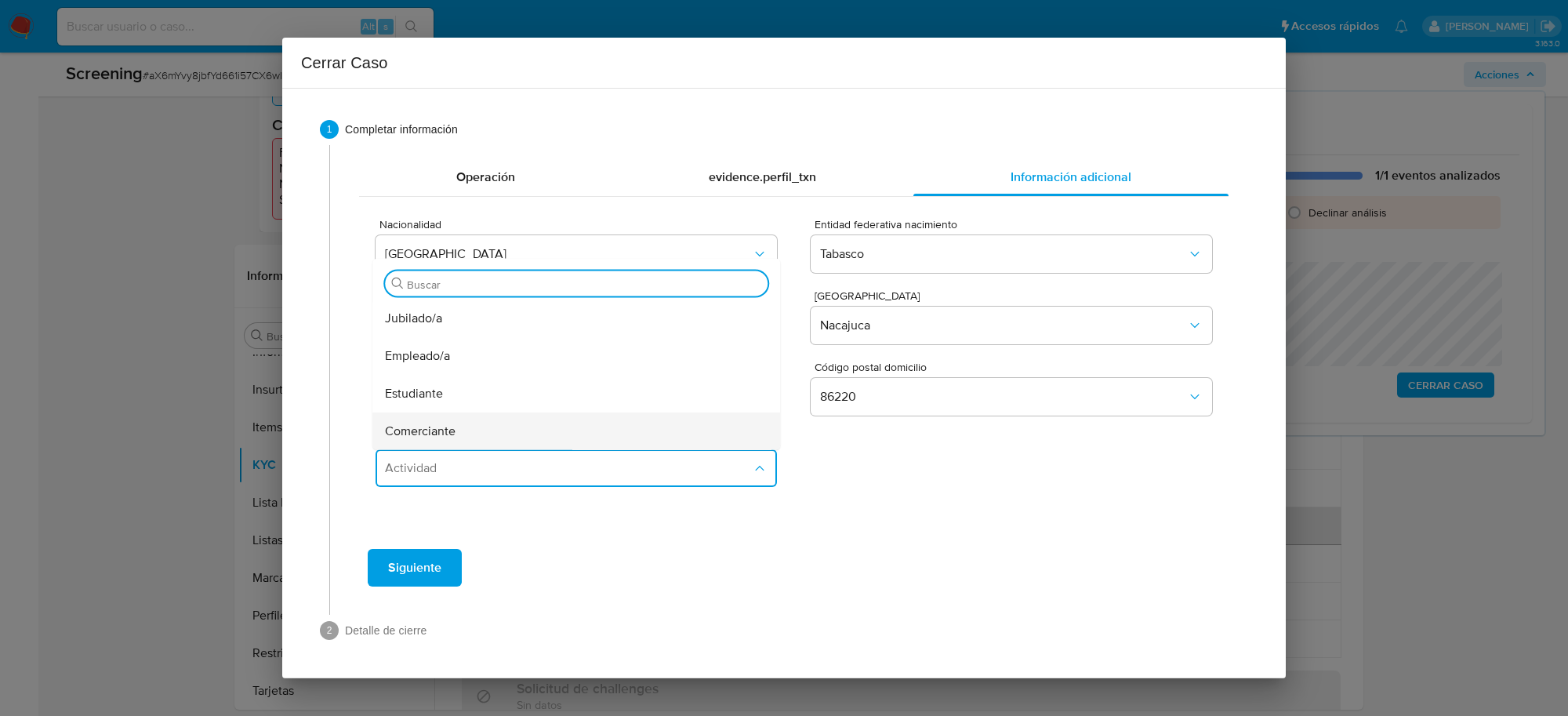
click at [463, 427] on div "Comerciante" at bounding box center [576, 431] width 382 height 38
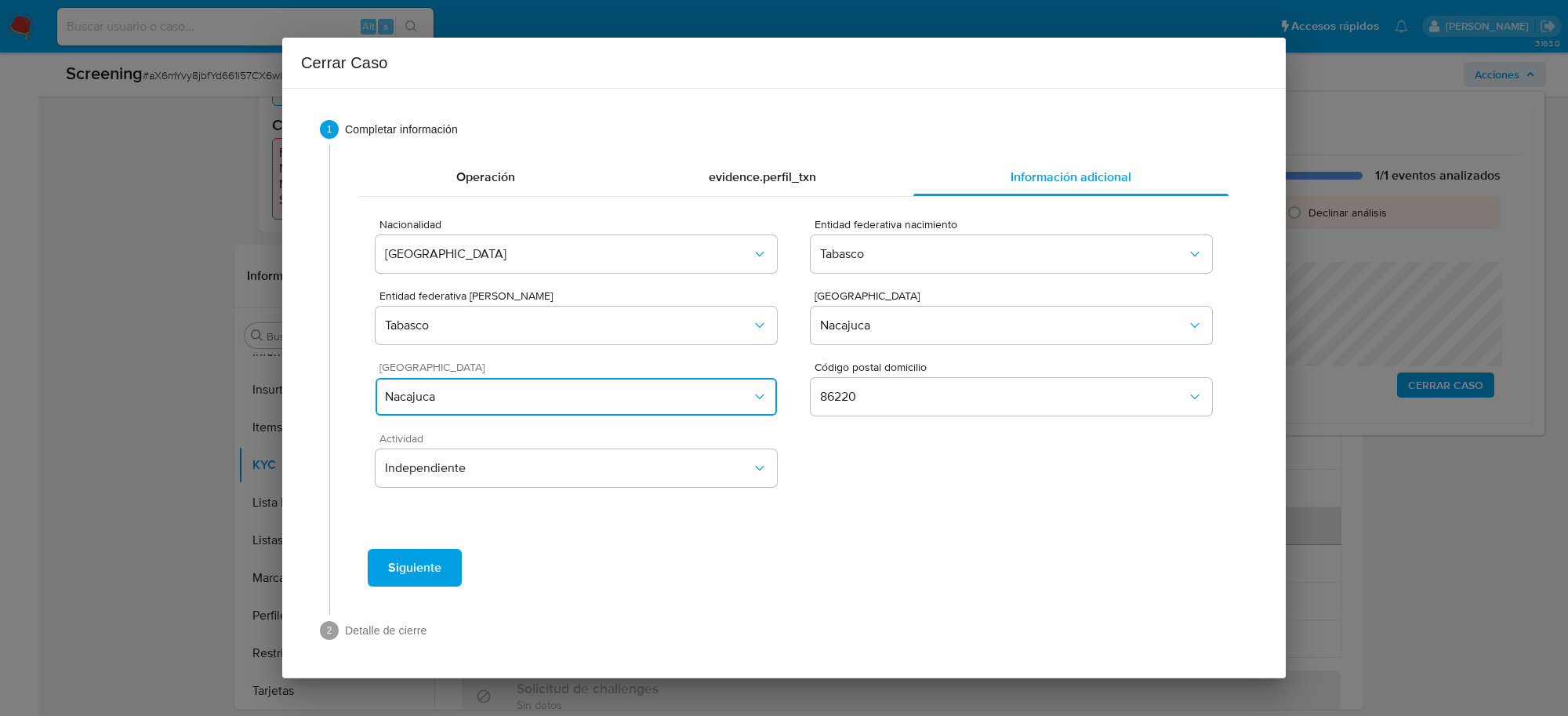
click at [630, 401] on span "Nacajuca" at bounding box center [568, 396] width 367 height 16
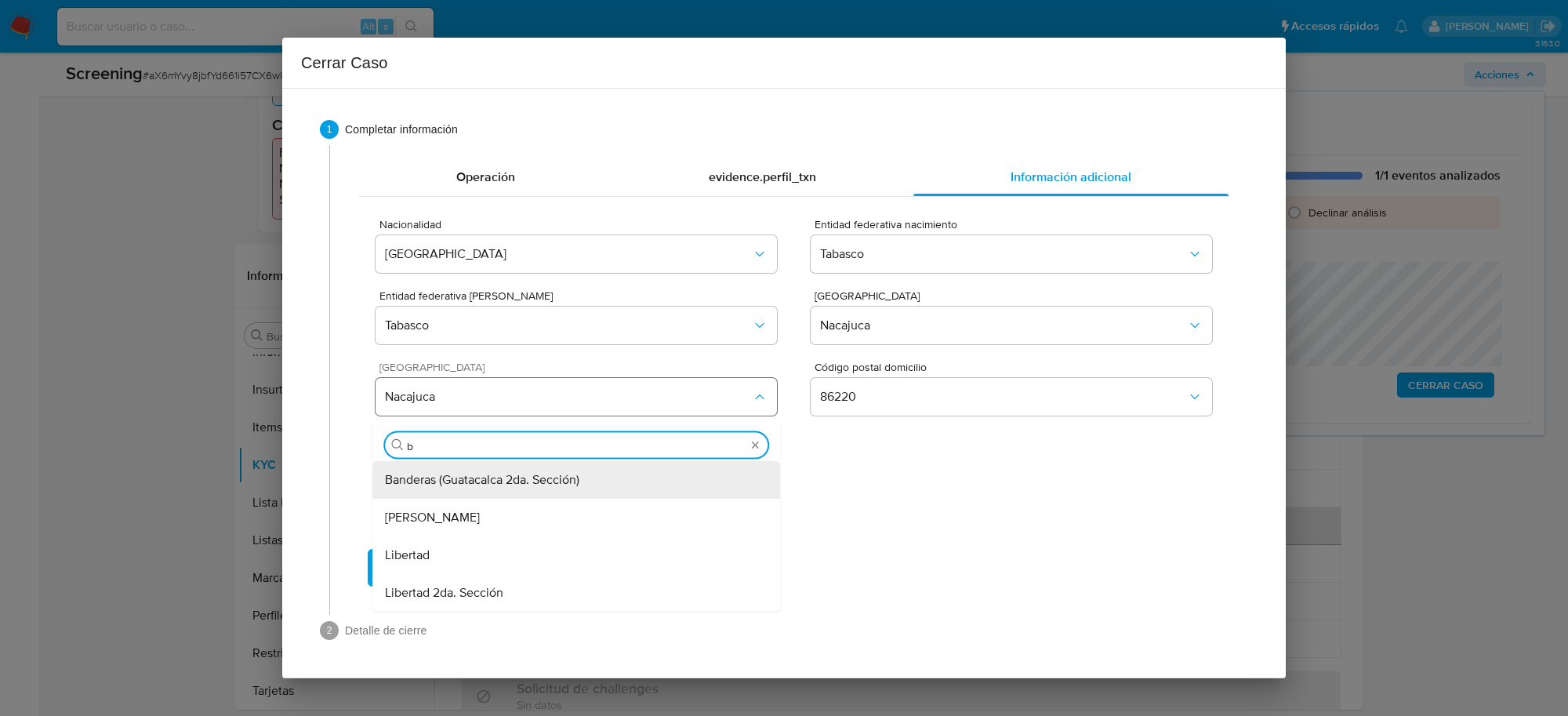
type input "bo"
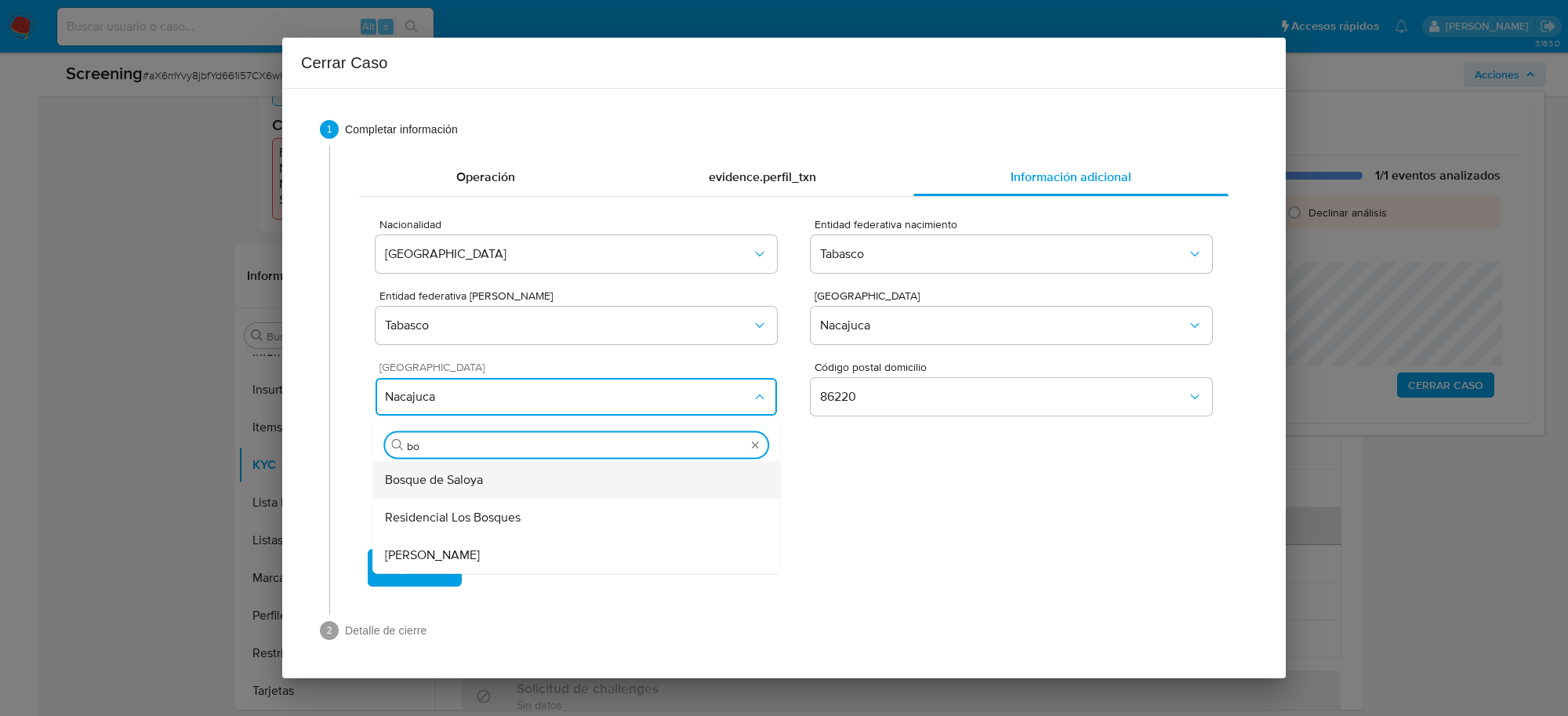
click at [598, 478] on div "Bosque de Saloya" at bounding box center [576, 480] width 382 height 38
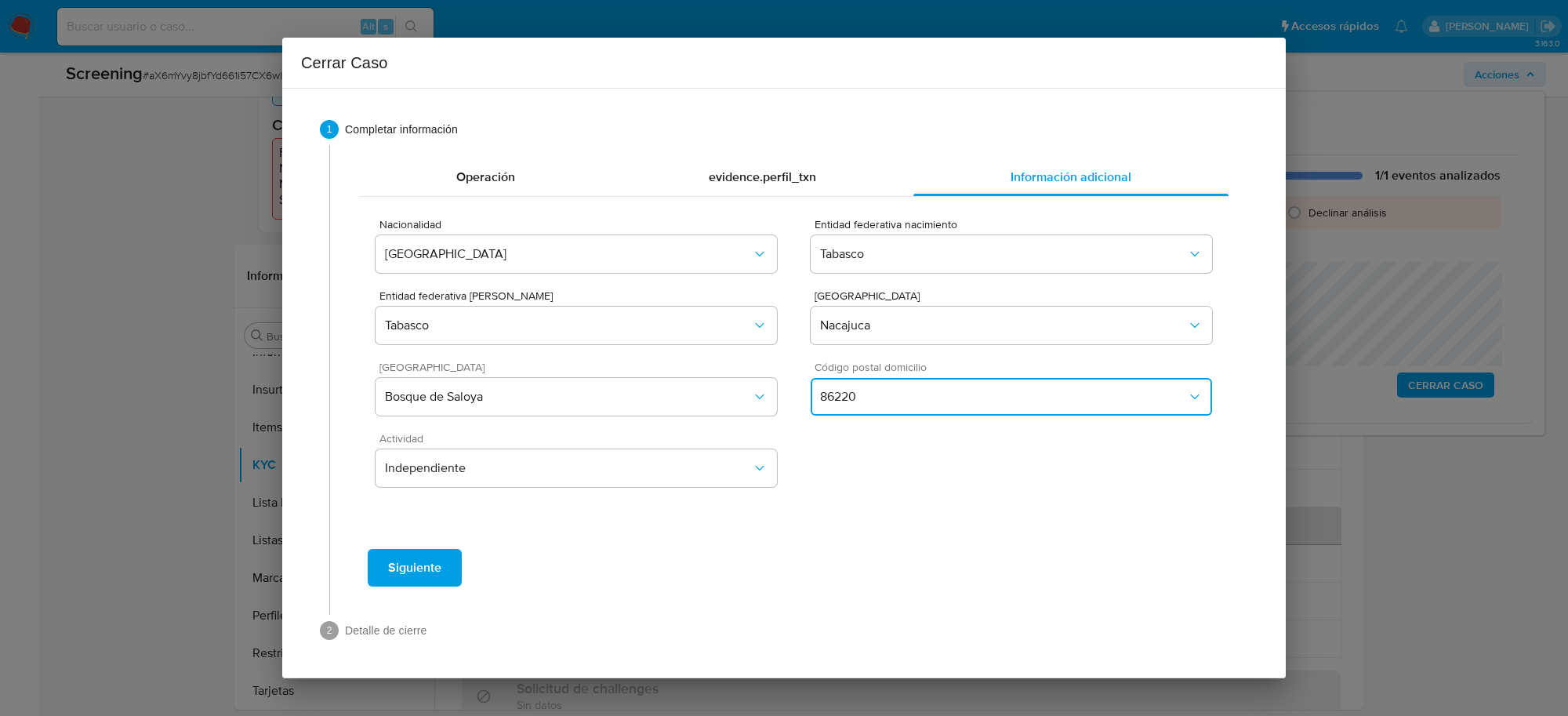
click at [1028, 392] on span "86220" at bounding box center [1003, 396] width 367 height 16
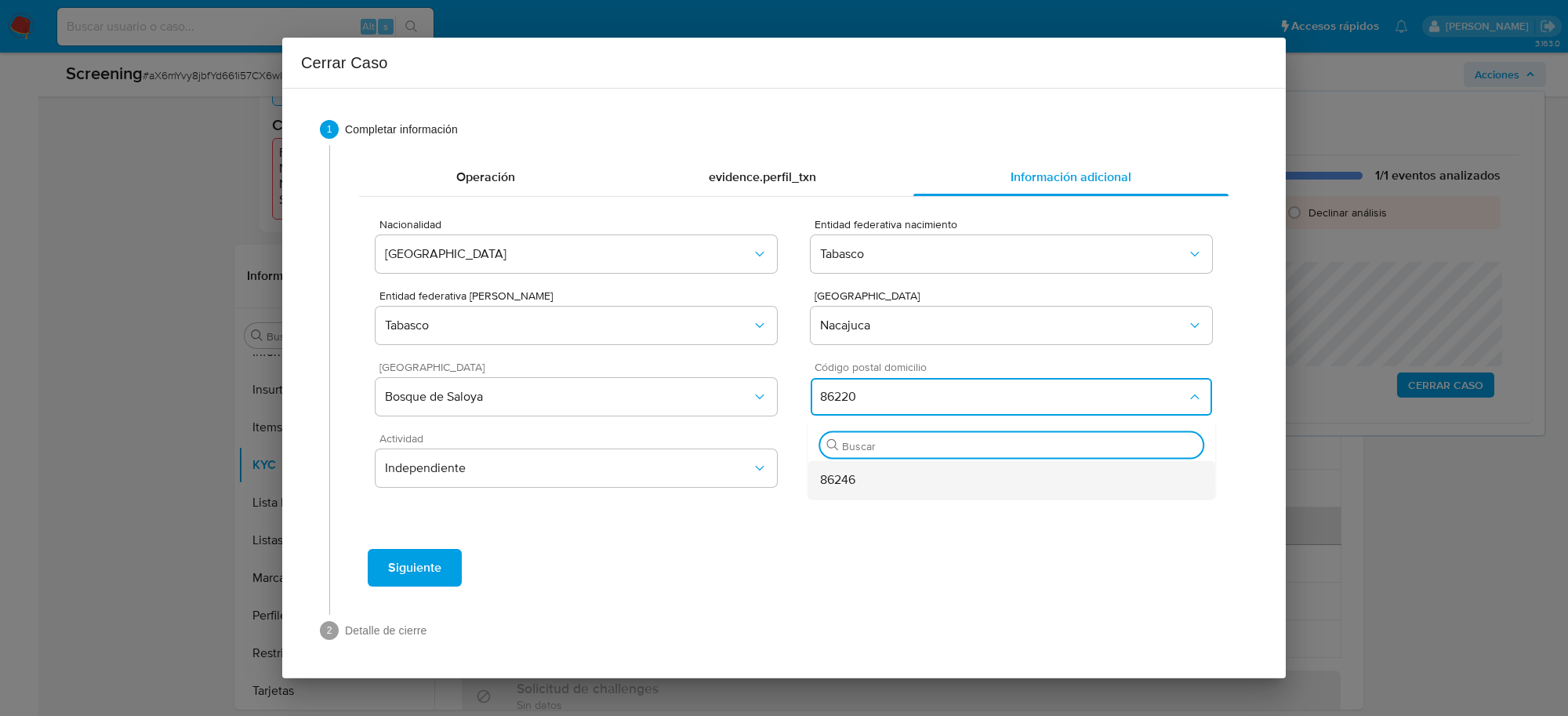
click at [895, 486] on div "86246" at bounding box center [1011, 480] width 382 height 38
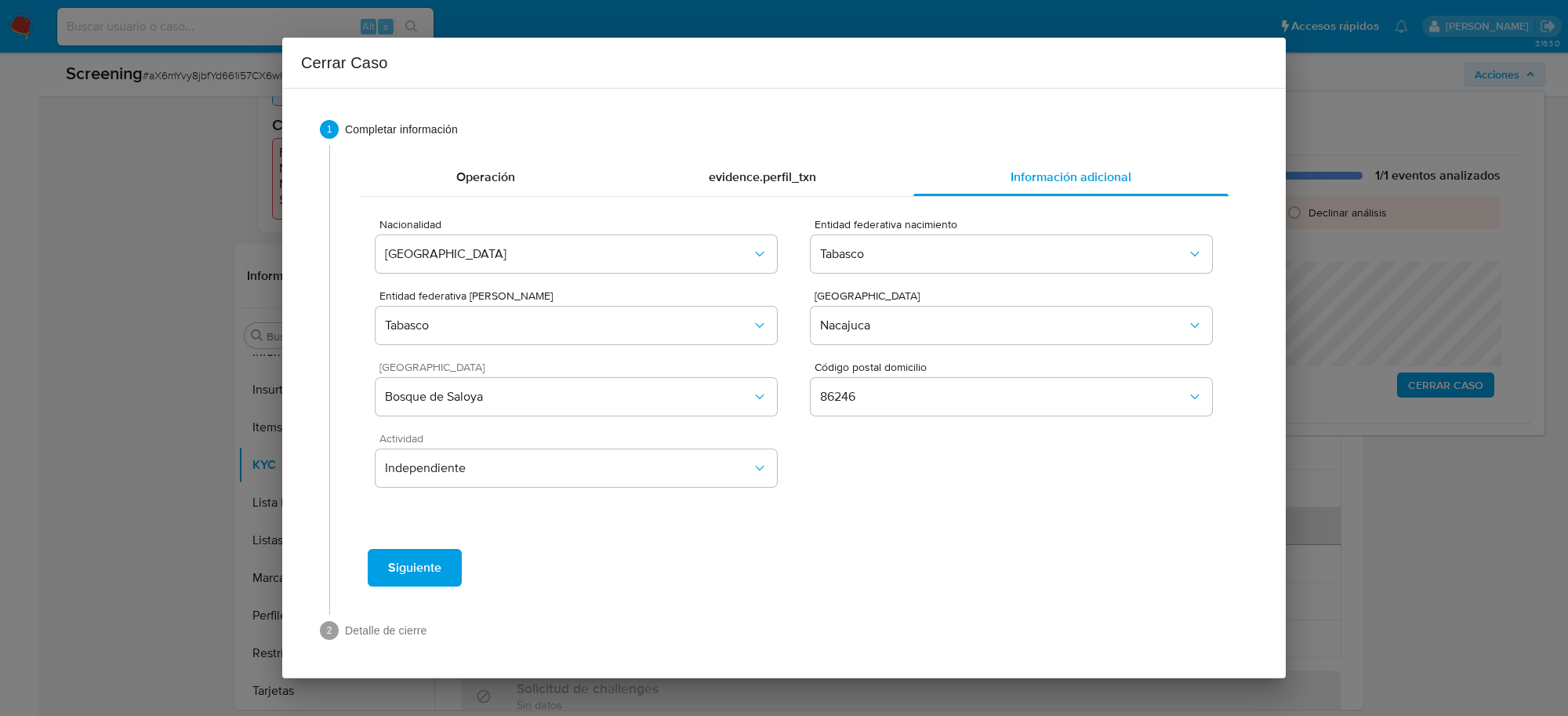
click at [457, 567] on button "Siguiente" at bounding box center [415, 567] width 94 height 38
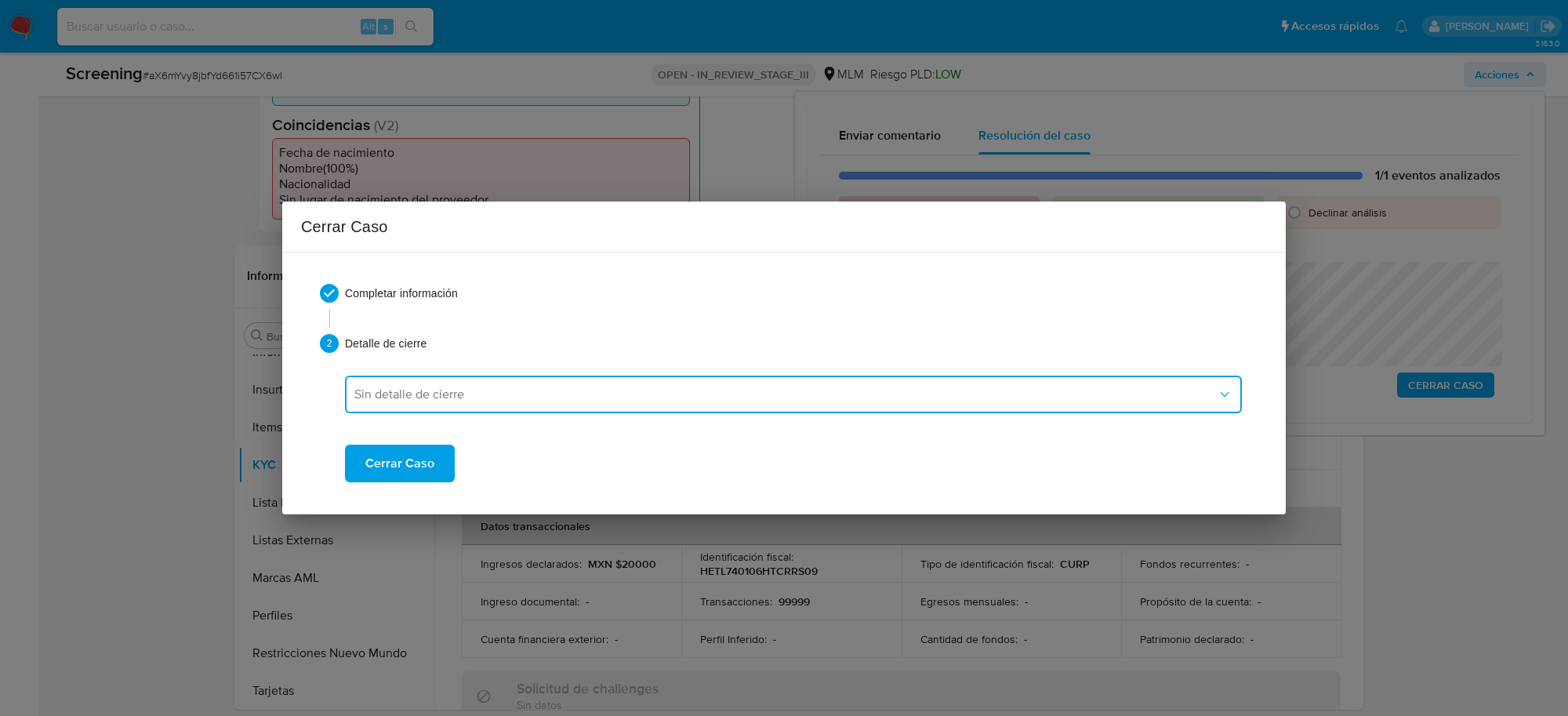
click at [472, 392] on span "Sin detalle de cierre" at bounding box center [786, 394] width 862 height 16
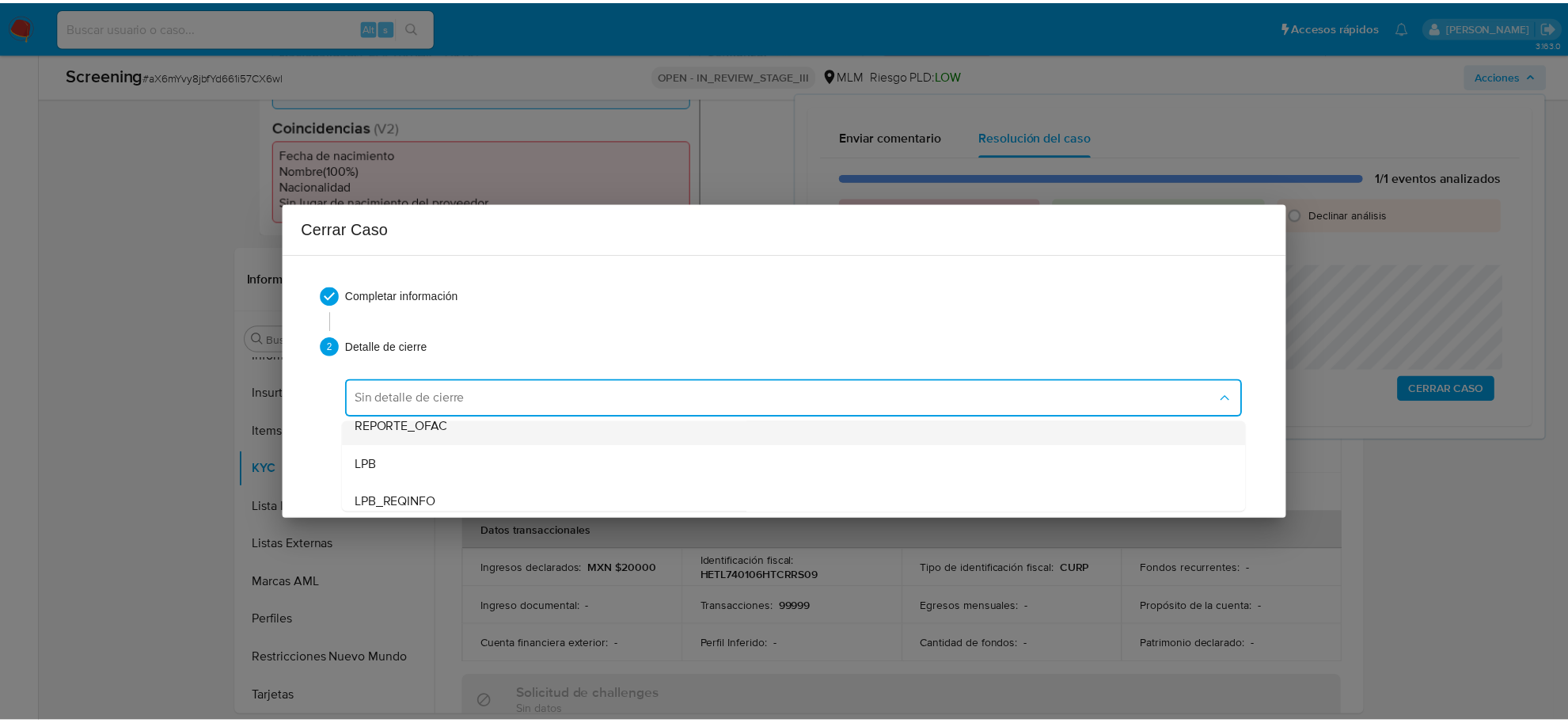
scroll to position [99, 0]
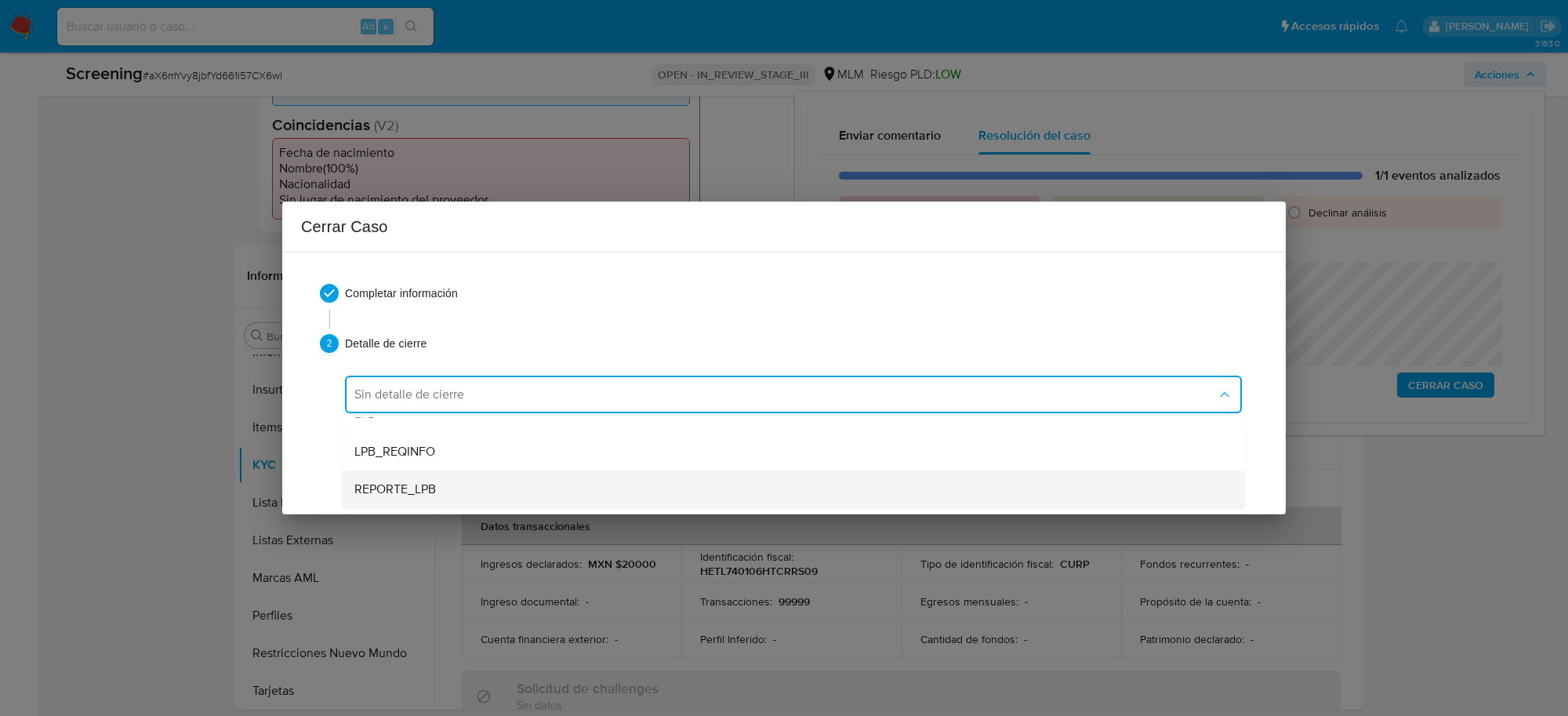
click at [455, 481] on div "REPORTE_LPB" at bounding box center [793, 489] width 878 height 38
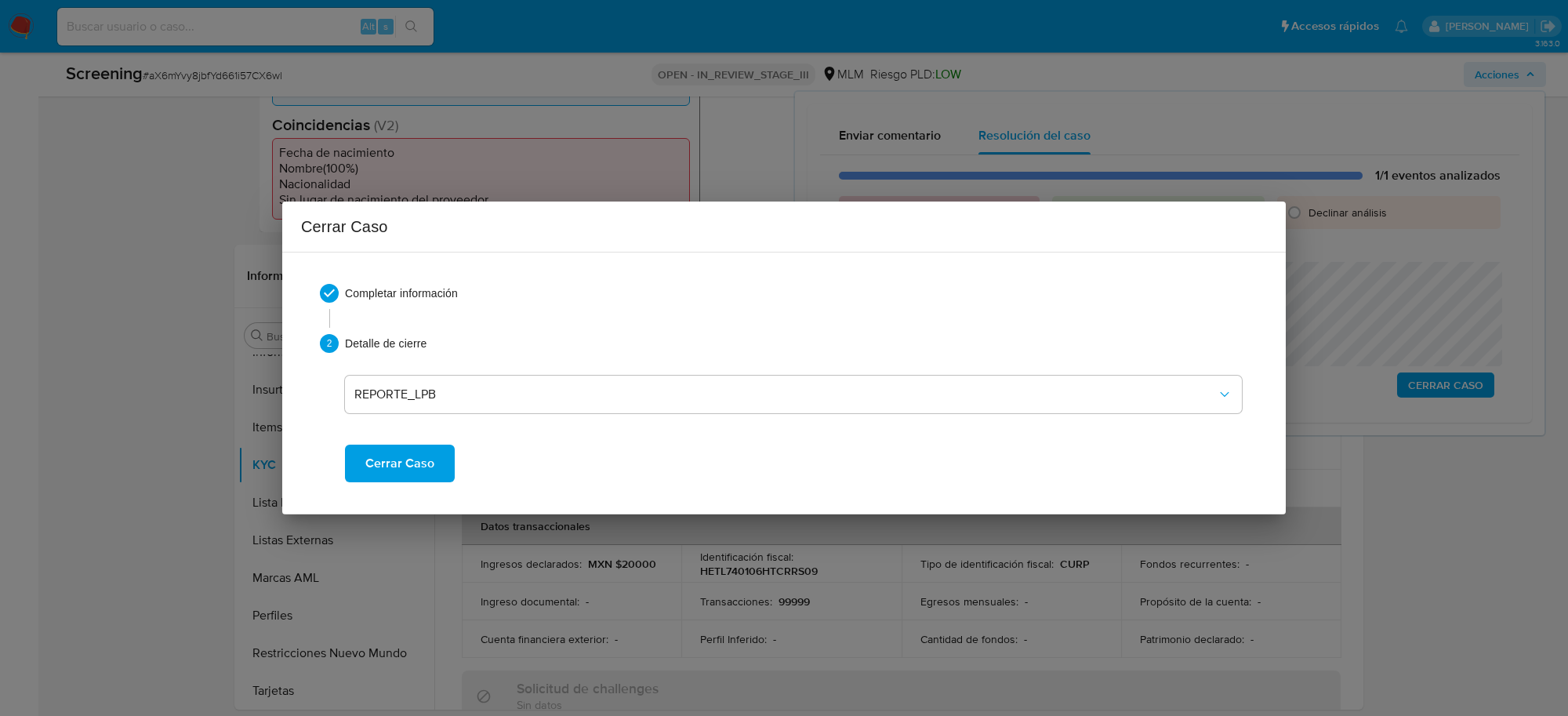
click at [413, 461] on span "Cerrar Caso" at bounding box center [400, 463] width 69 height 35
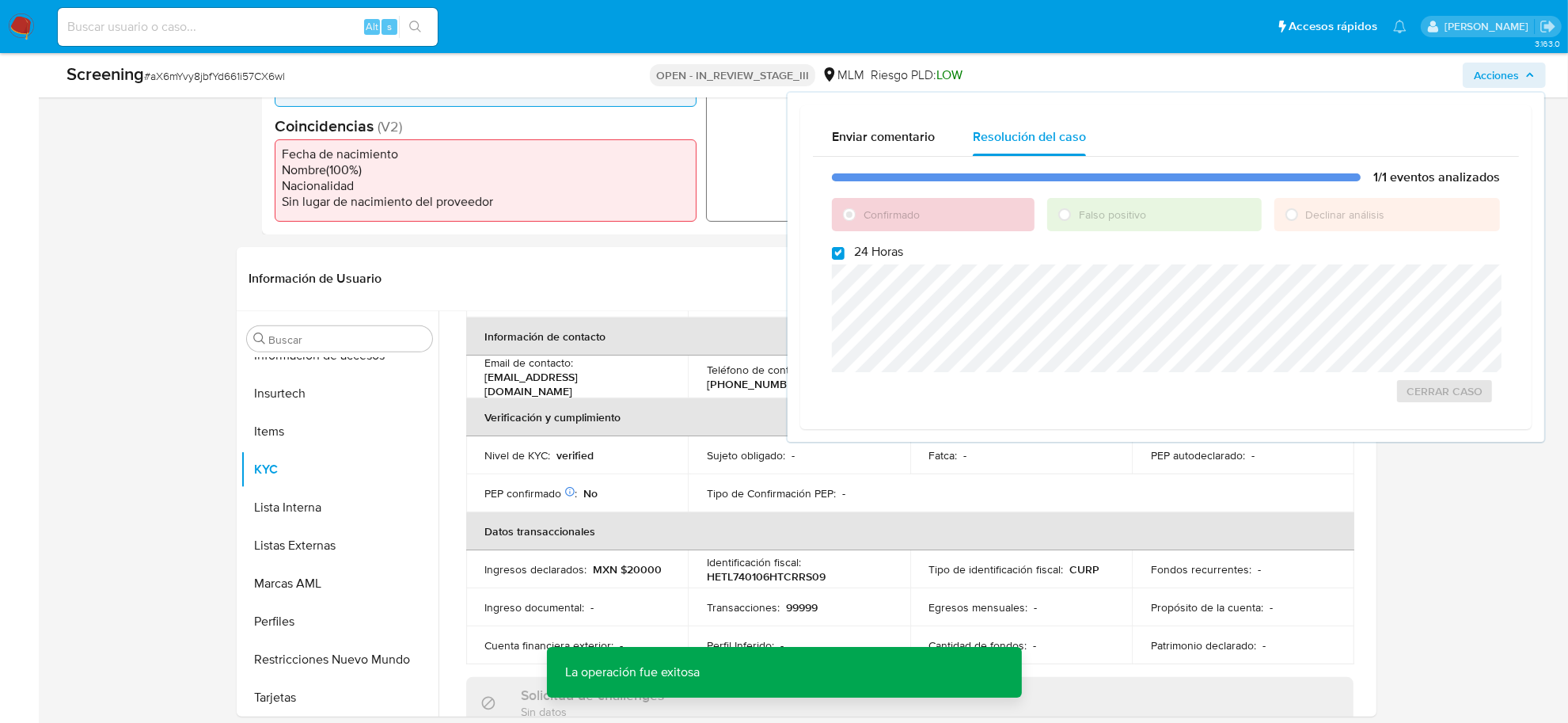
click at [224, 75] on span "# aX6mYvy8jbfYd661i57CX6wl" at bounding box center [214, 75] width 141 height 16
click at [224, 76] on span "# aX6mYvy8jbfYd661i57CX6wl" at bounding box center [214, 75] width 141 height 16
copy span "aX6mYvy8jbfYd661i57CX6wl"
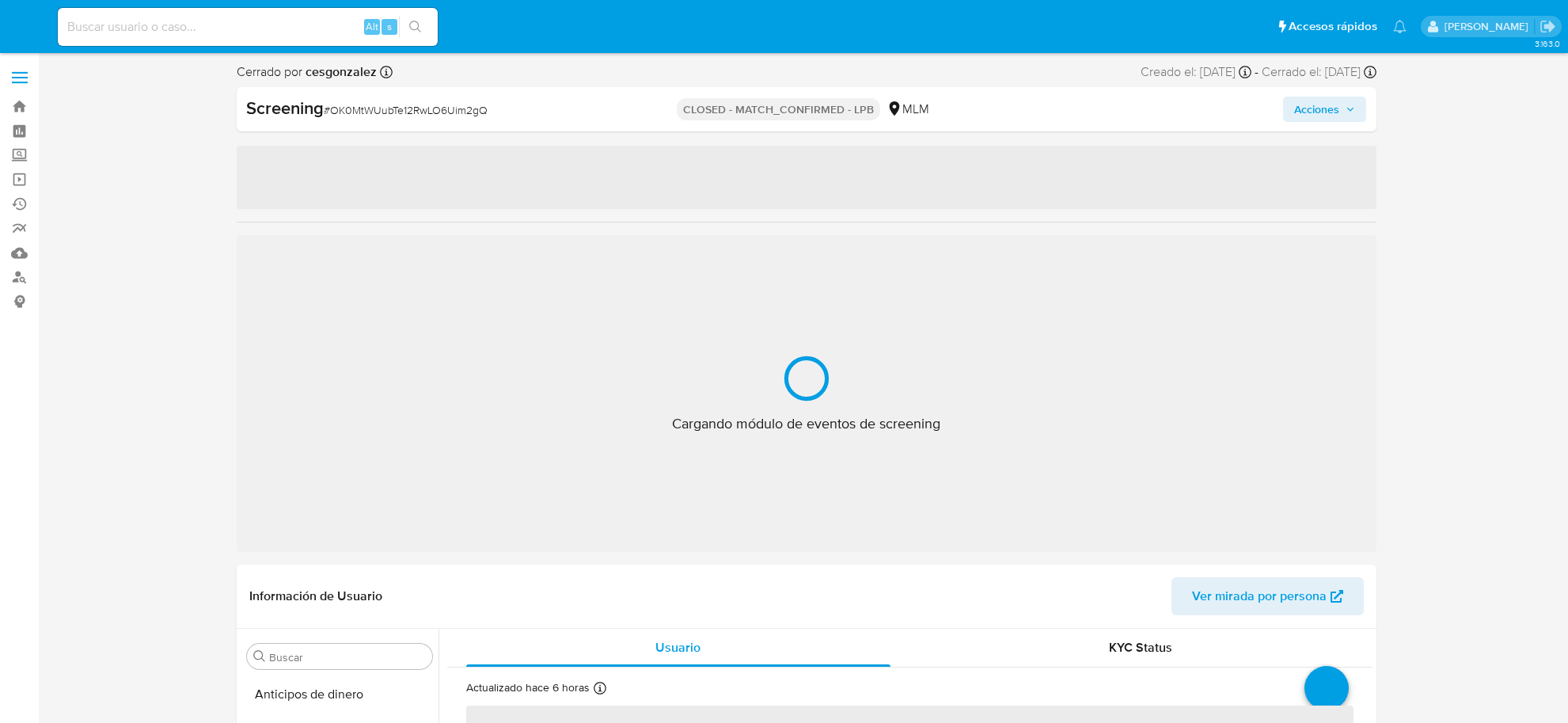
select select "10"
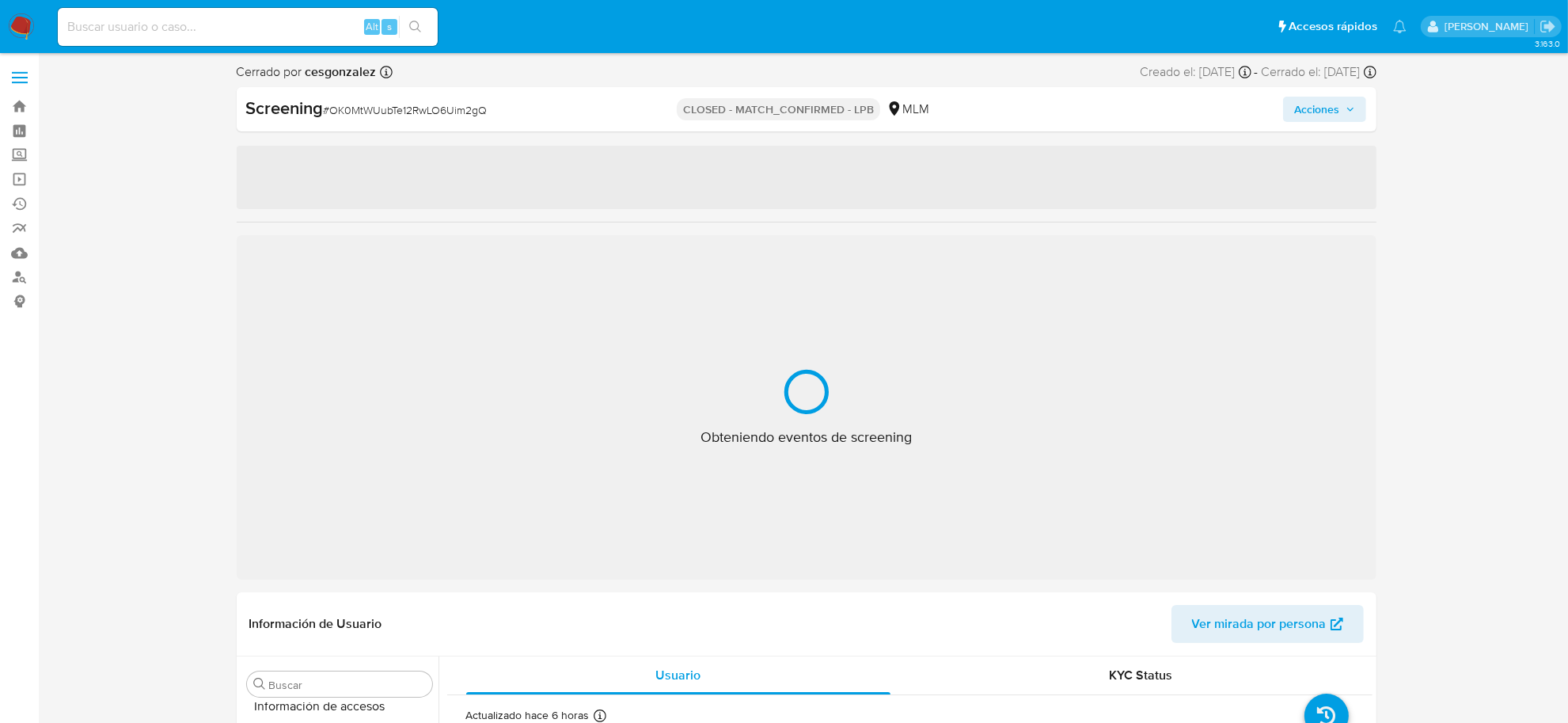
select select "10"
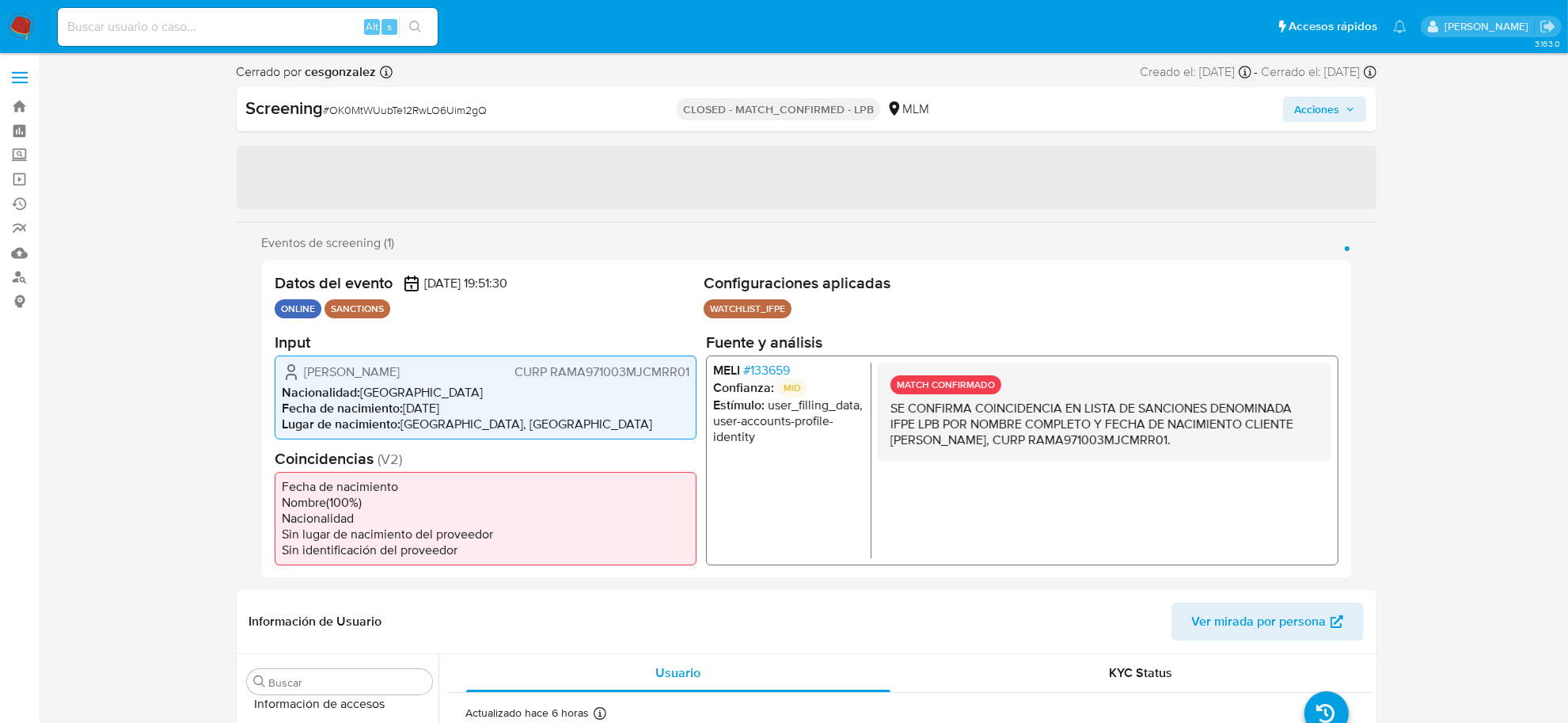
scroll to position [781, 0]
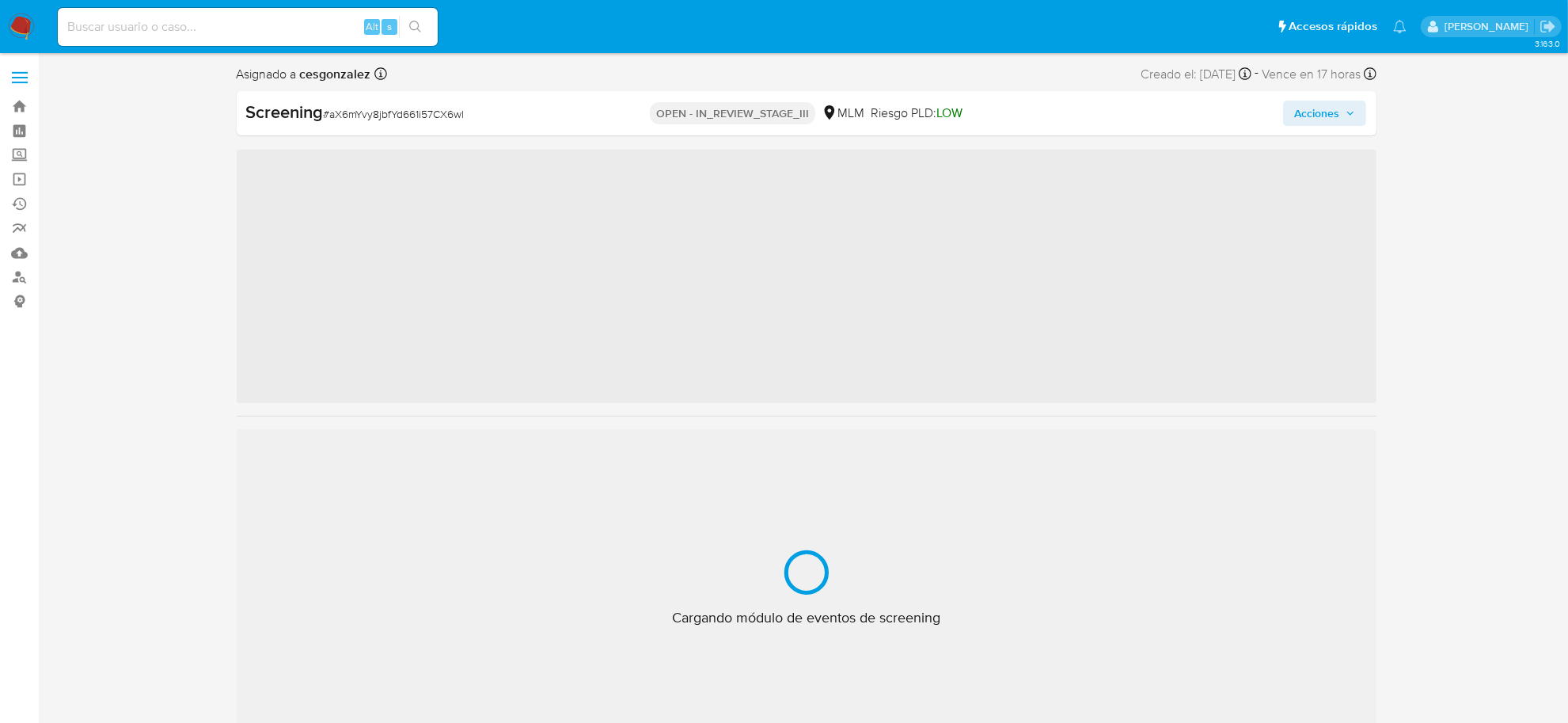
scroll to position [781, 0]
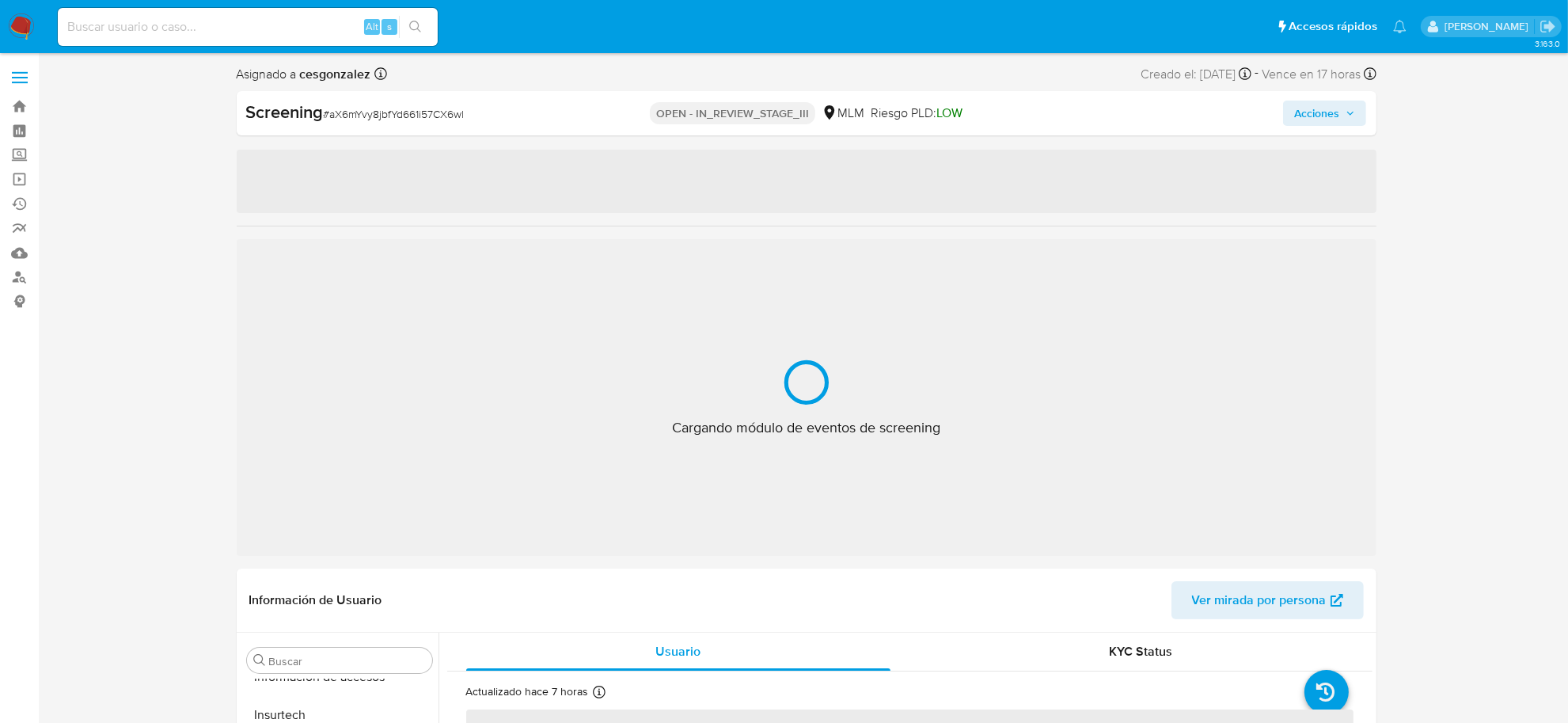
select select "10"
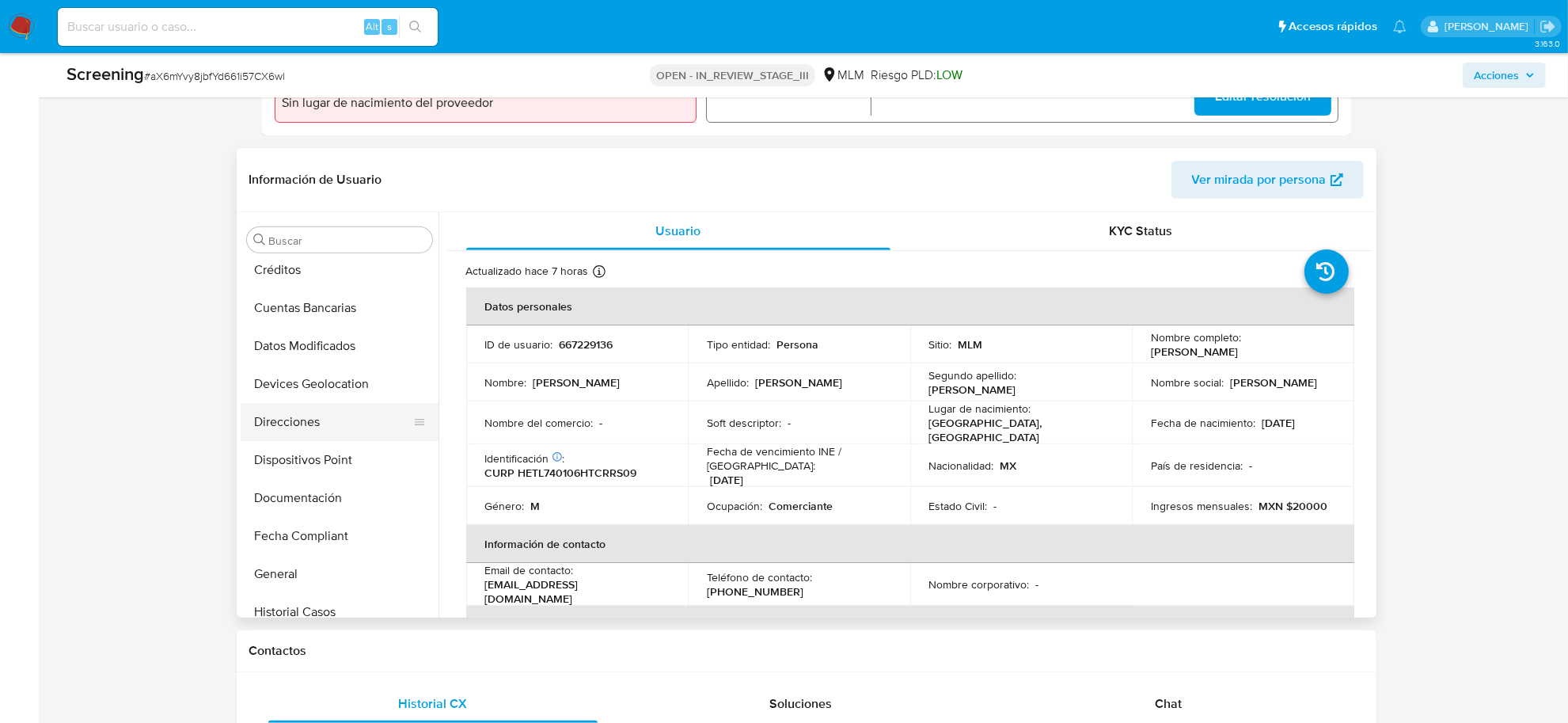
scroll to position [385, 0]
click at [307, 382] on button "Documentación" at bounding box center [333, 386] width 186 height 38
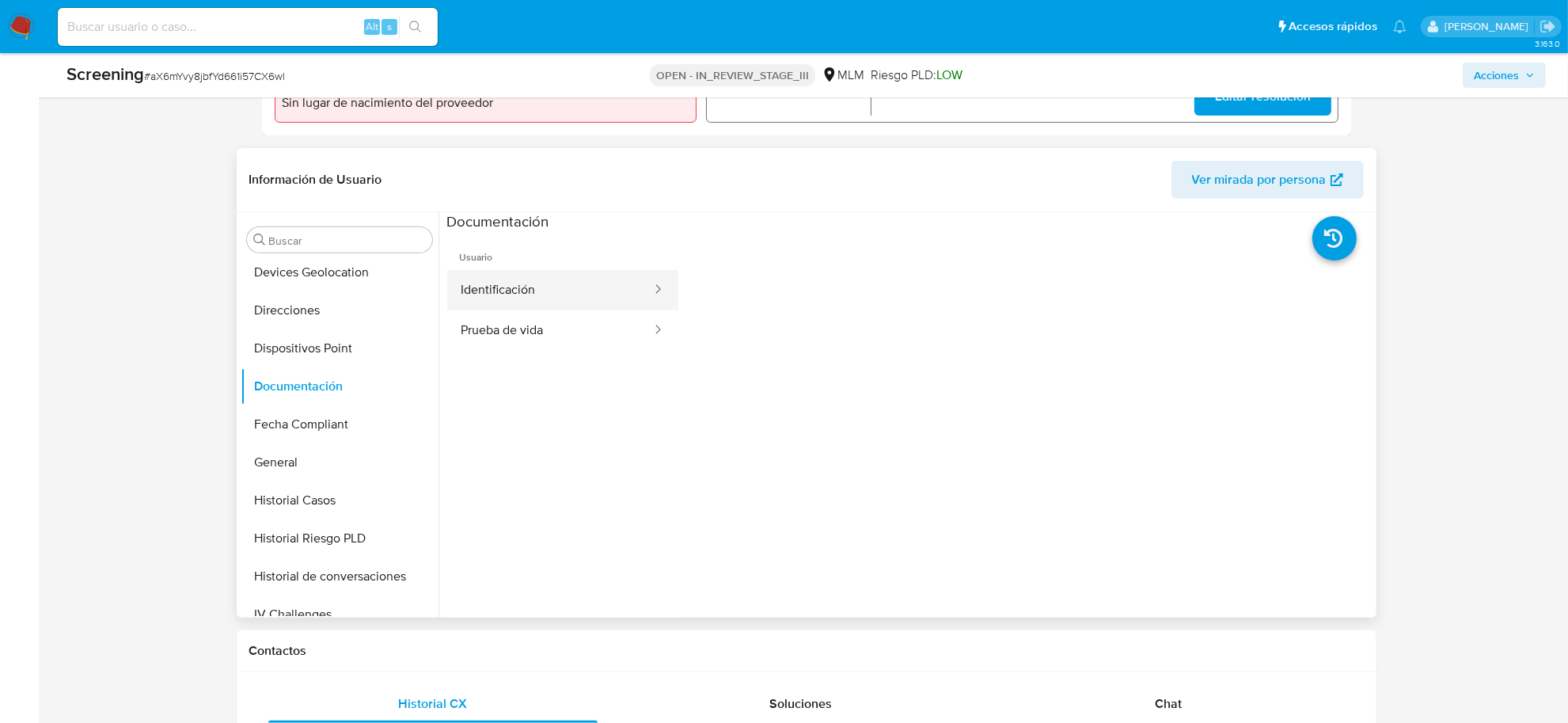
click at [525, 293] on button "Identificación" at bounding box center [550, 290] width 206 height 41
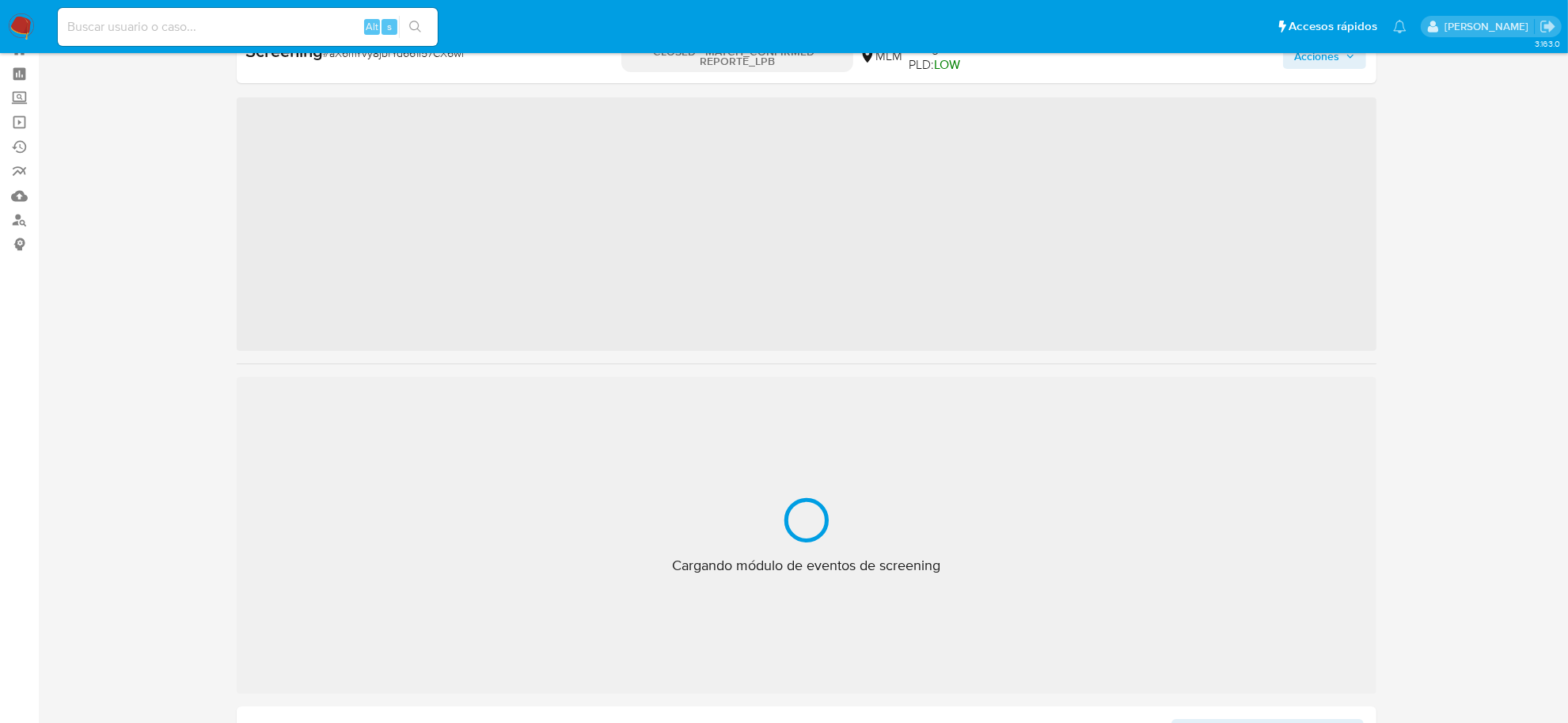
scroll to position [781, 0]
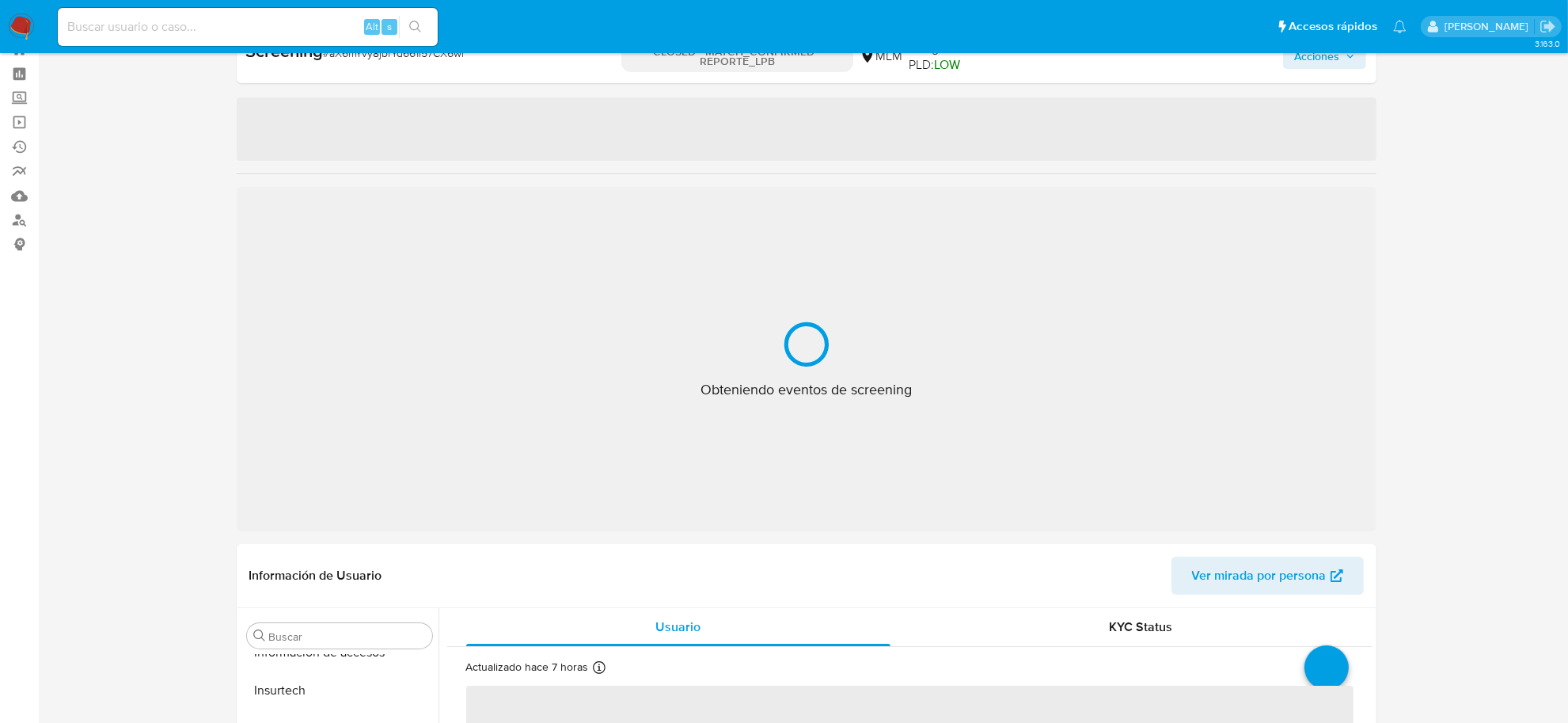
select select "10"
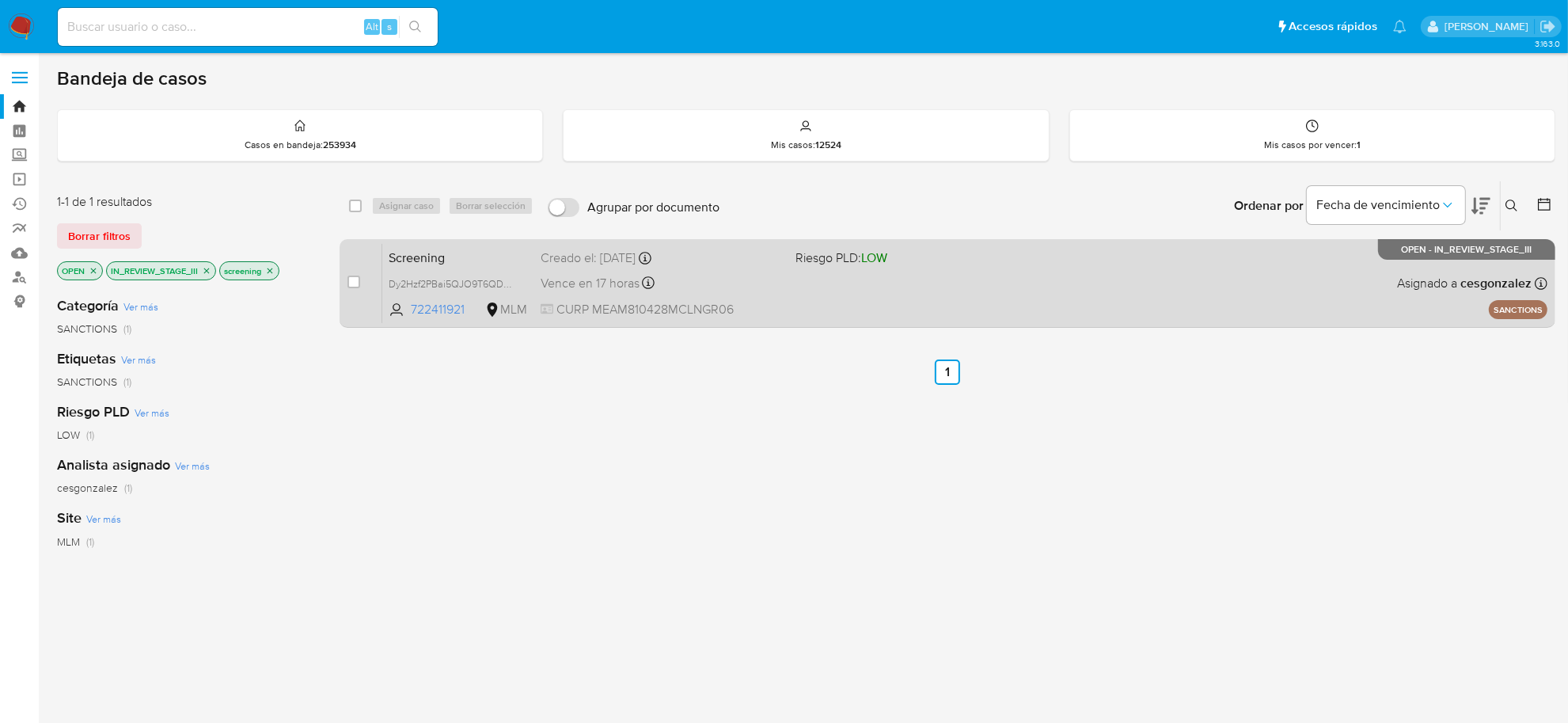
click at [610, 291] on div "Vence en 17 horas Vence el [DATE] 14:01:20" at bounding box center [662, 282] width 242 height 21
click at [713, 285] on div "Vence en 17 horas Vence el [DATE] 14:01:20" at bounding box center [662, 282] width 242 height 21
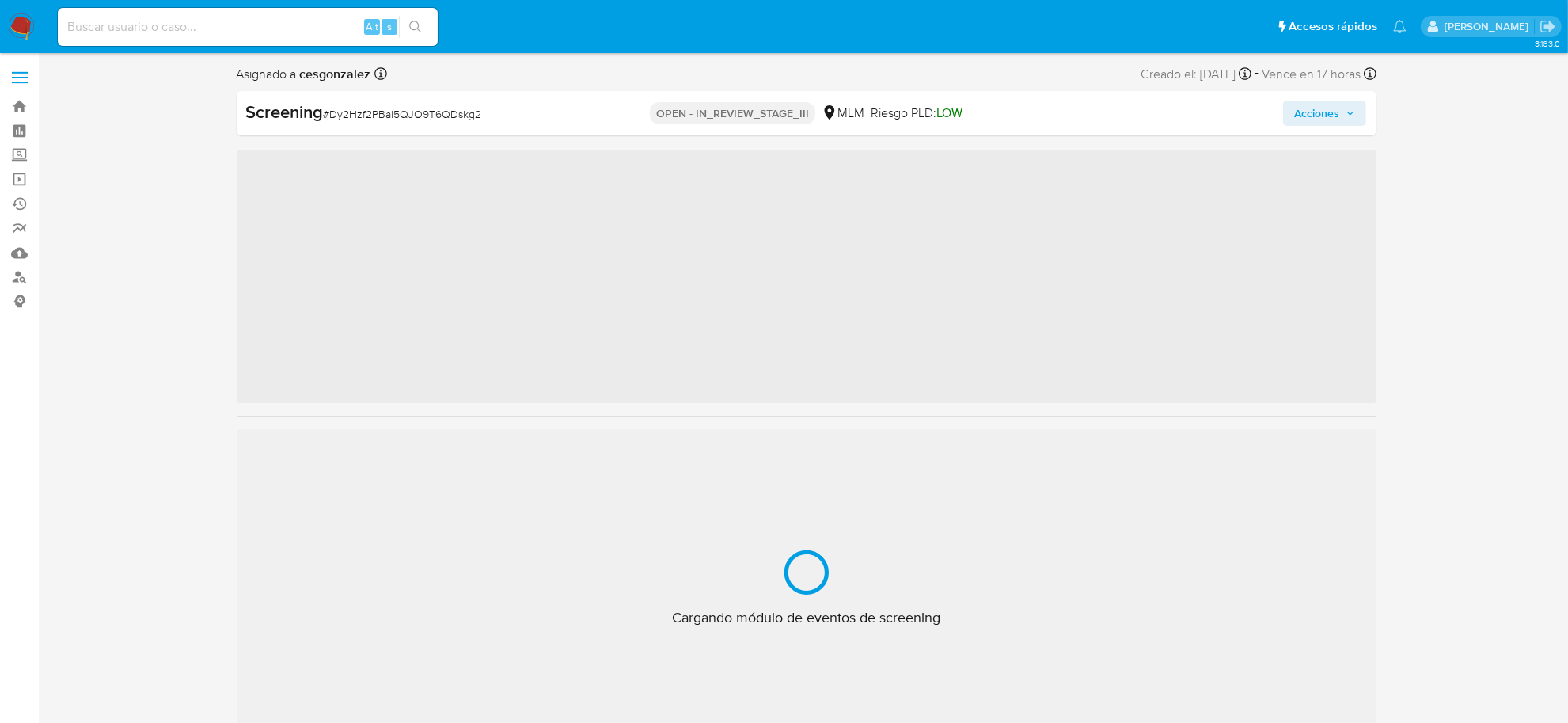
scroll to position [781, 0]
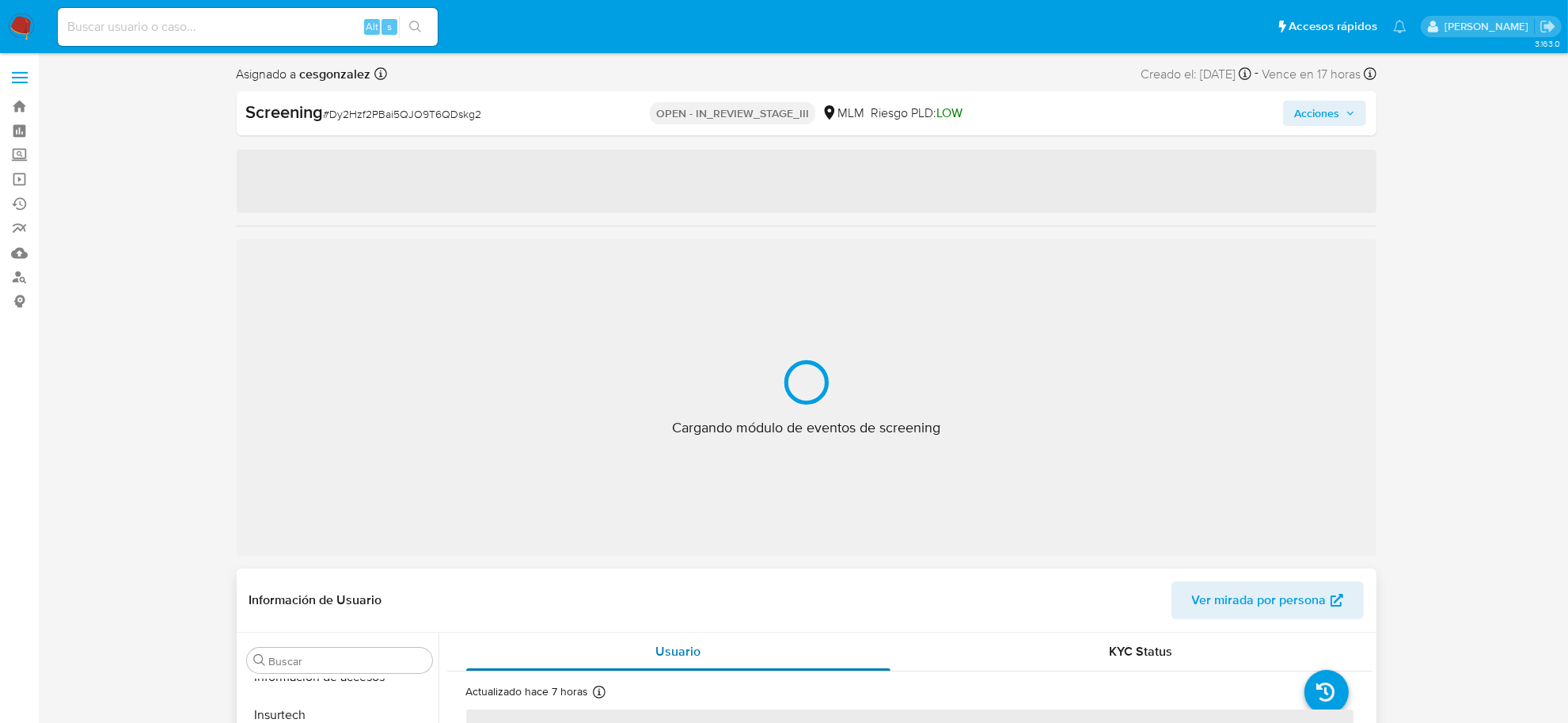
select select "10"
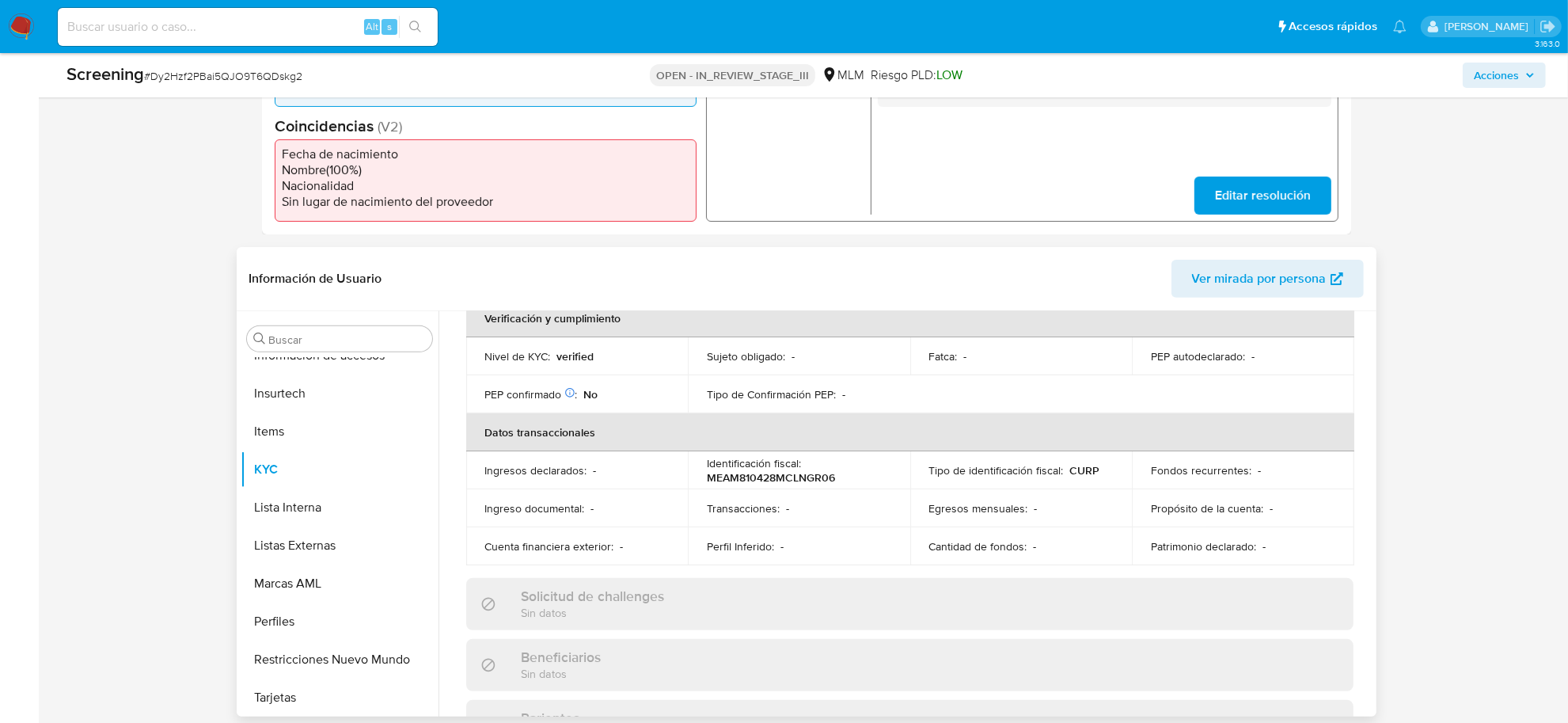
scroll to position [9, 0]
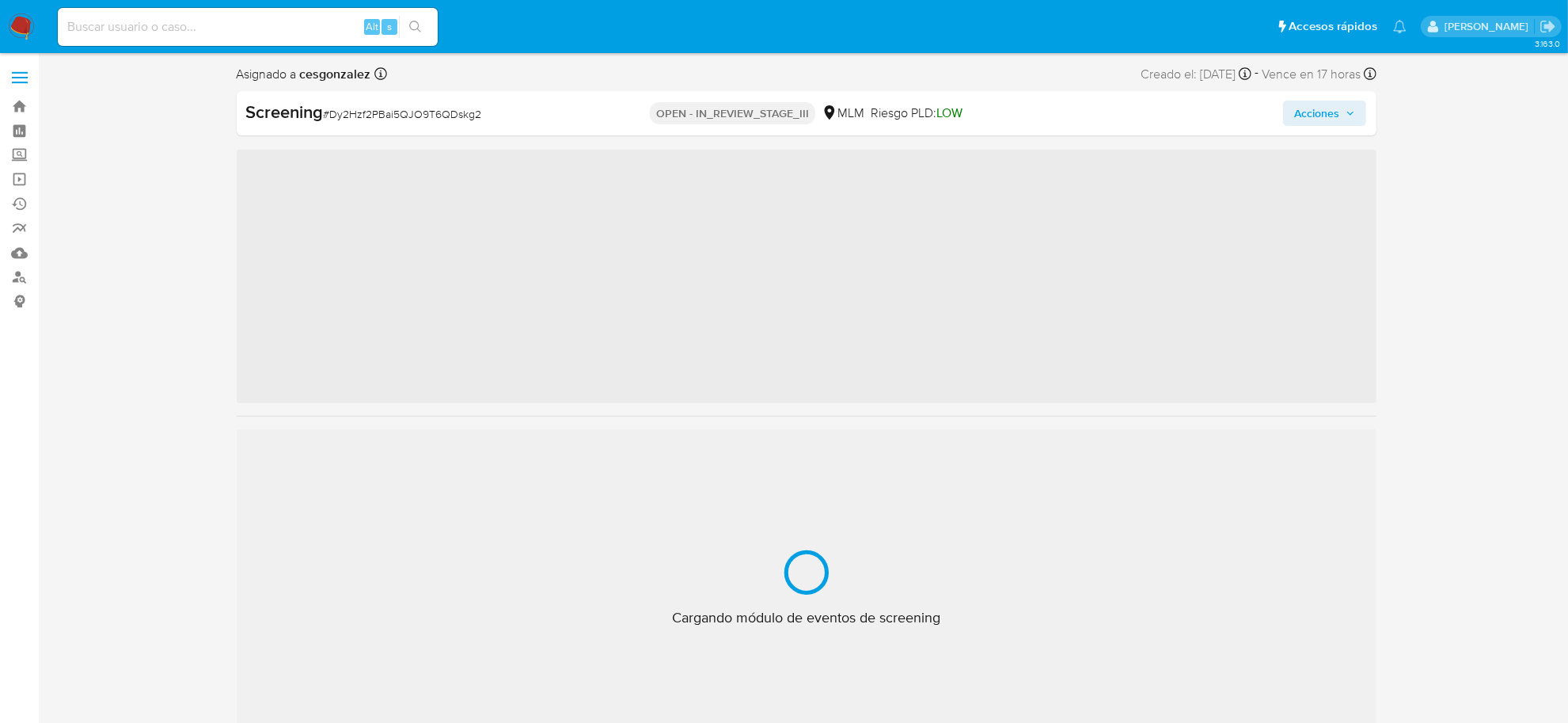
scroll to position [781, 0]
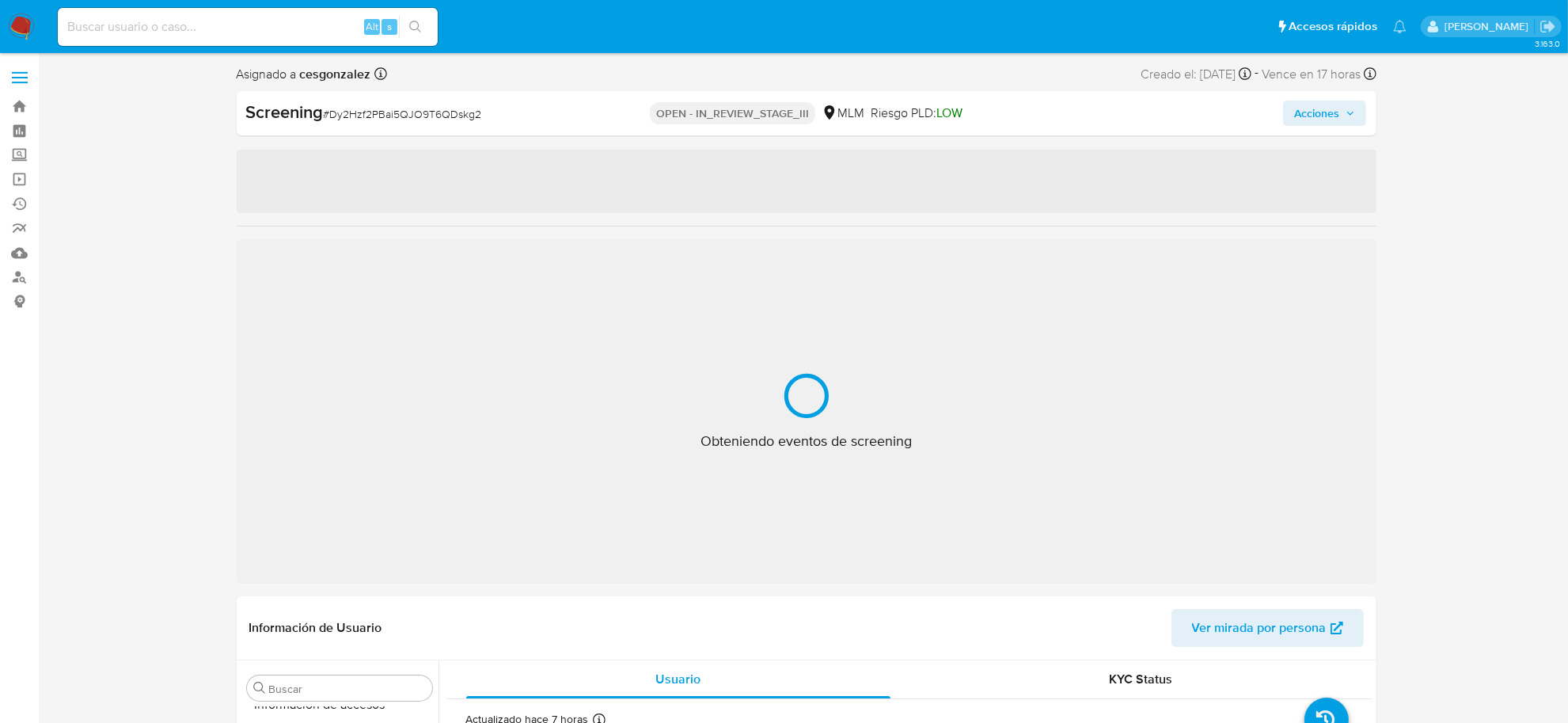
select select "10"
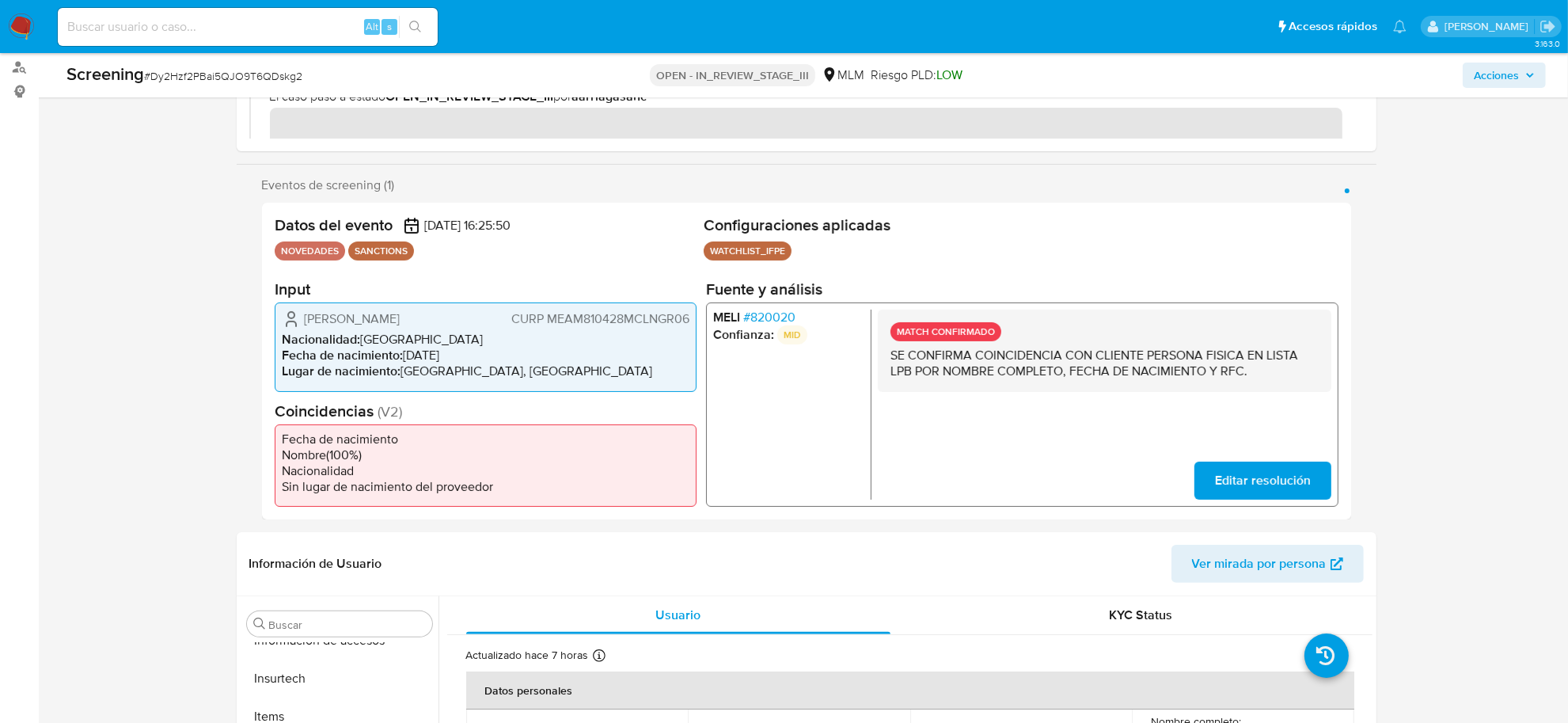
scroll to position [396, 0]
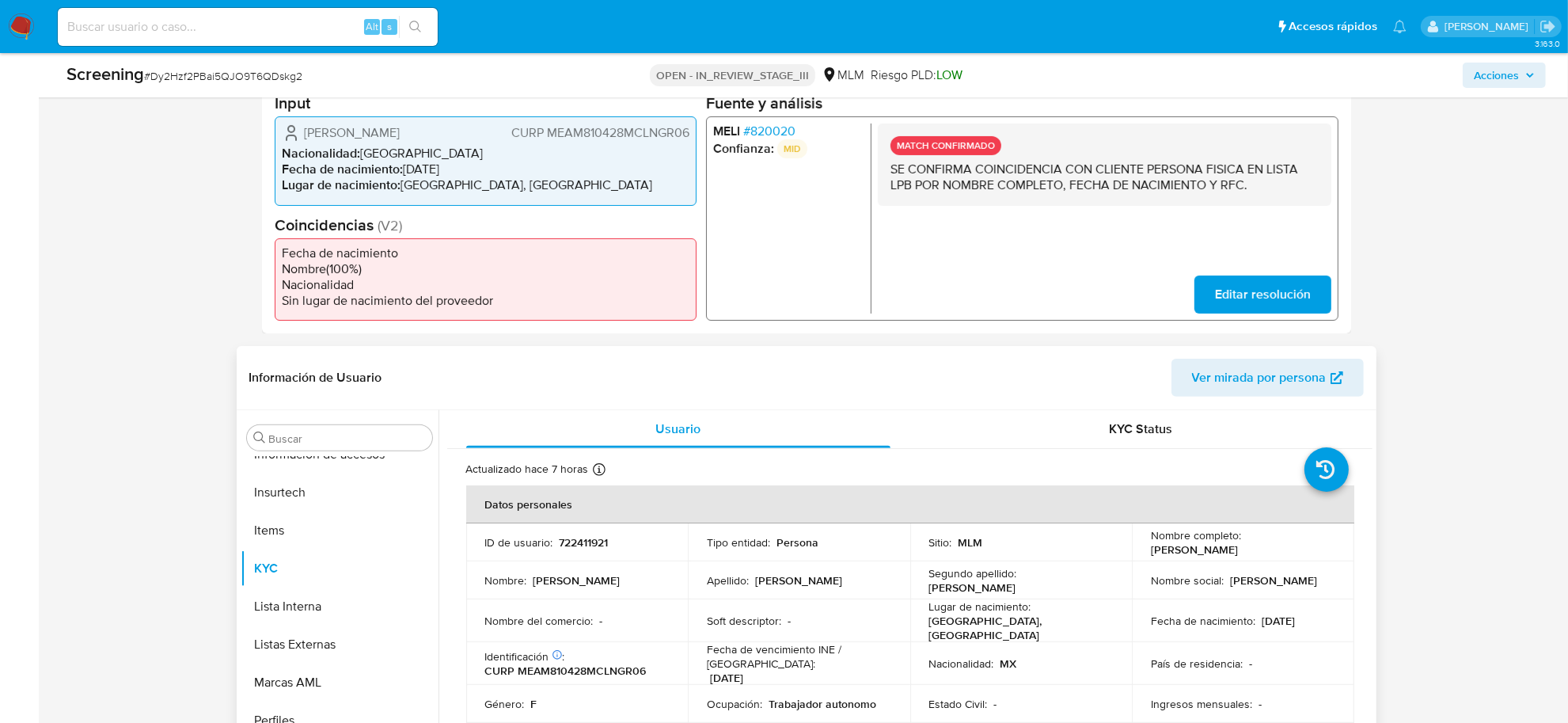
click at [633, 664] on p "CURP MEAM810428MCLNGR06" at bounding box center [566, 670] width 161 height 14
copy p "MEAM810428MCLNGR06"
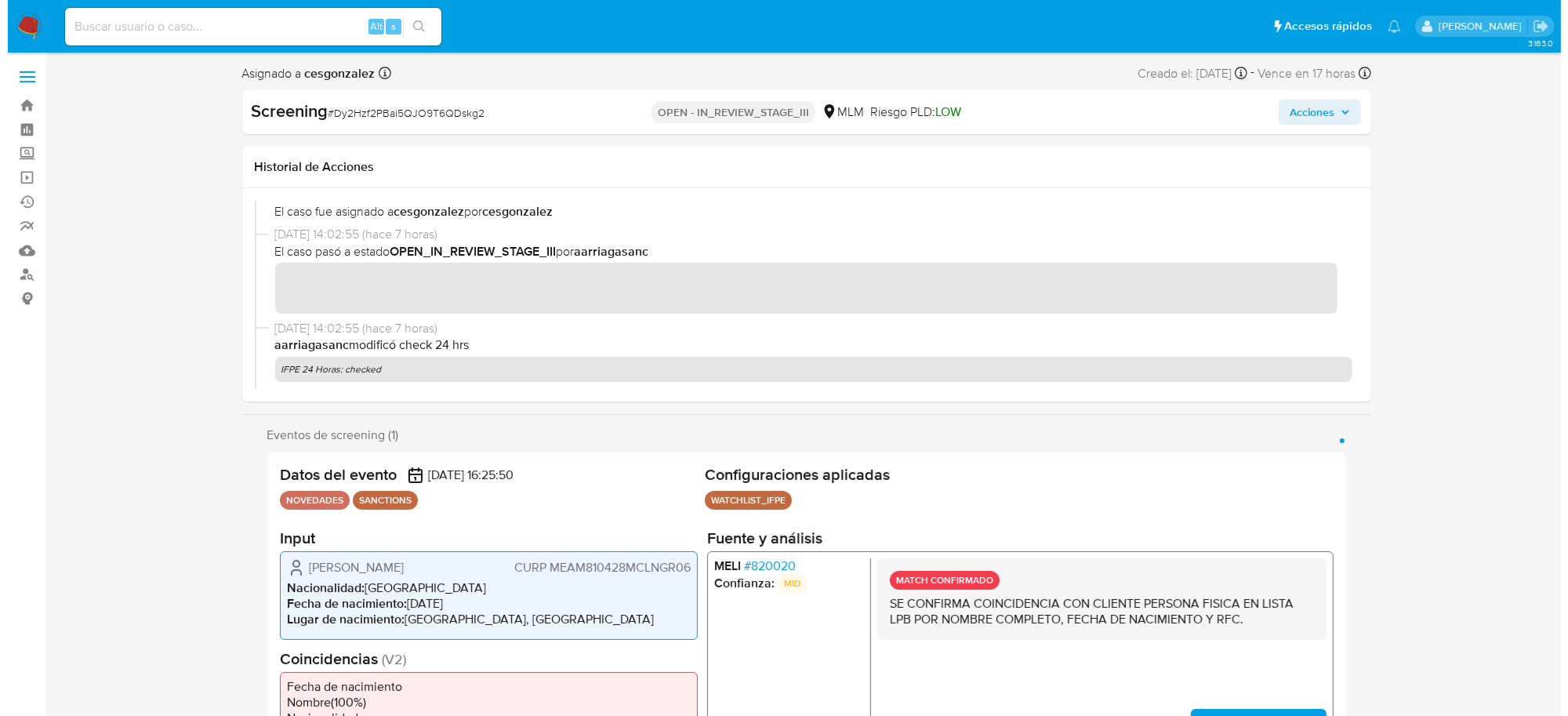
scroll to position [0, 0]
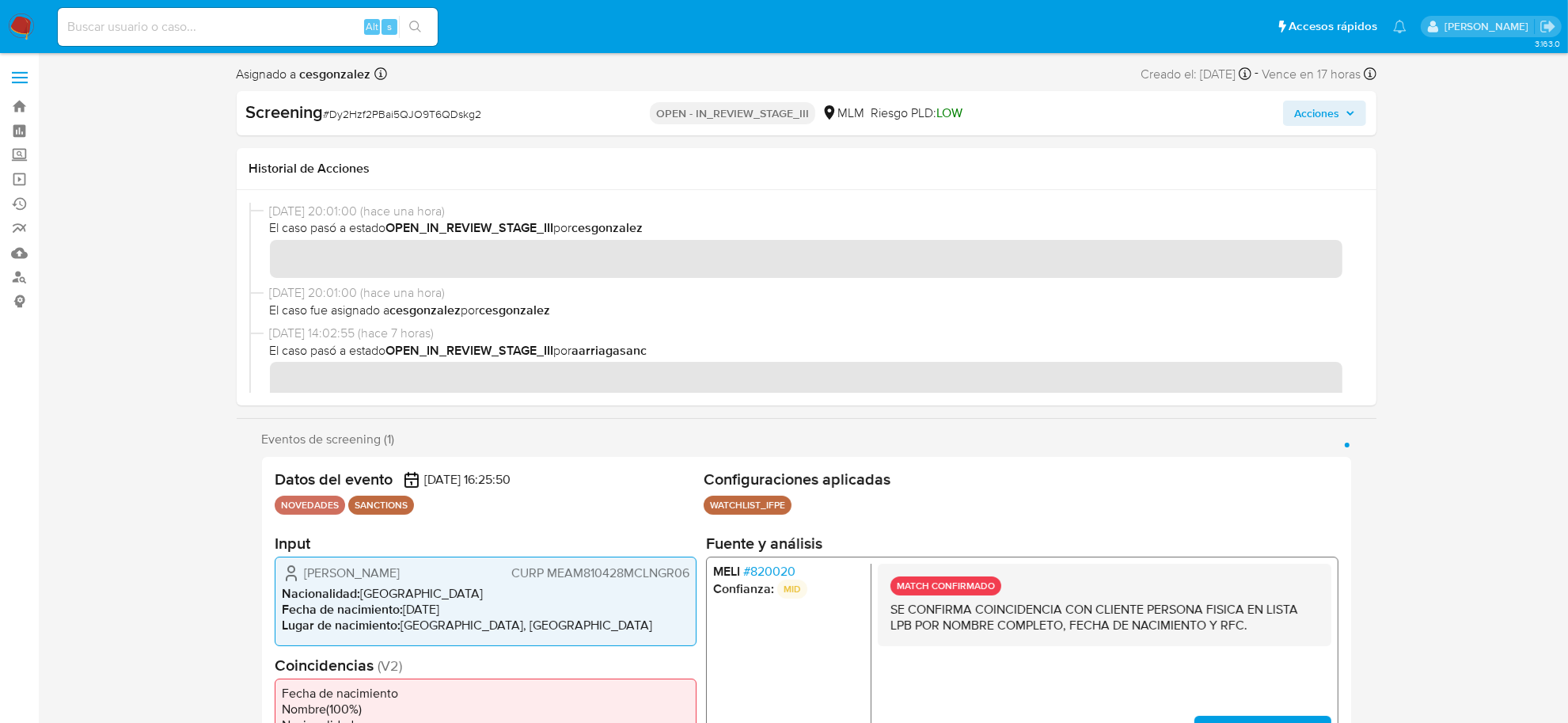
click at [1354, 109] on icon "button" at bounding box center [1350, 113] width 9 height 9
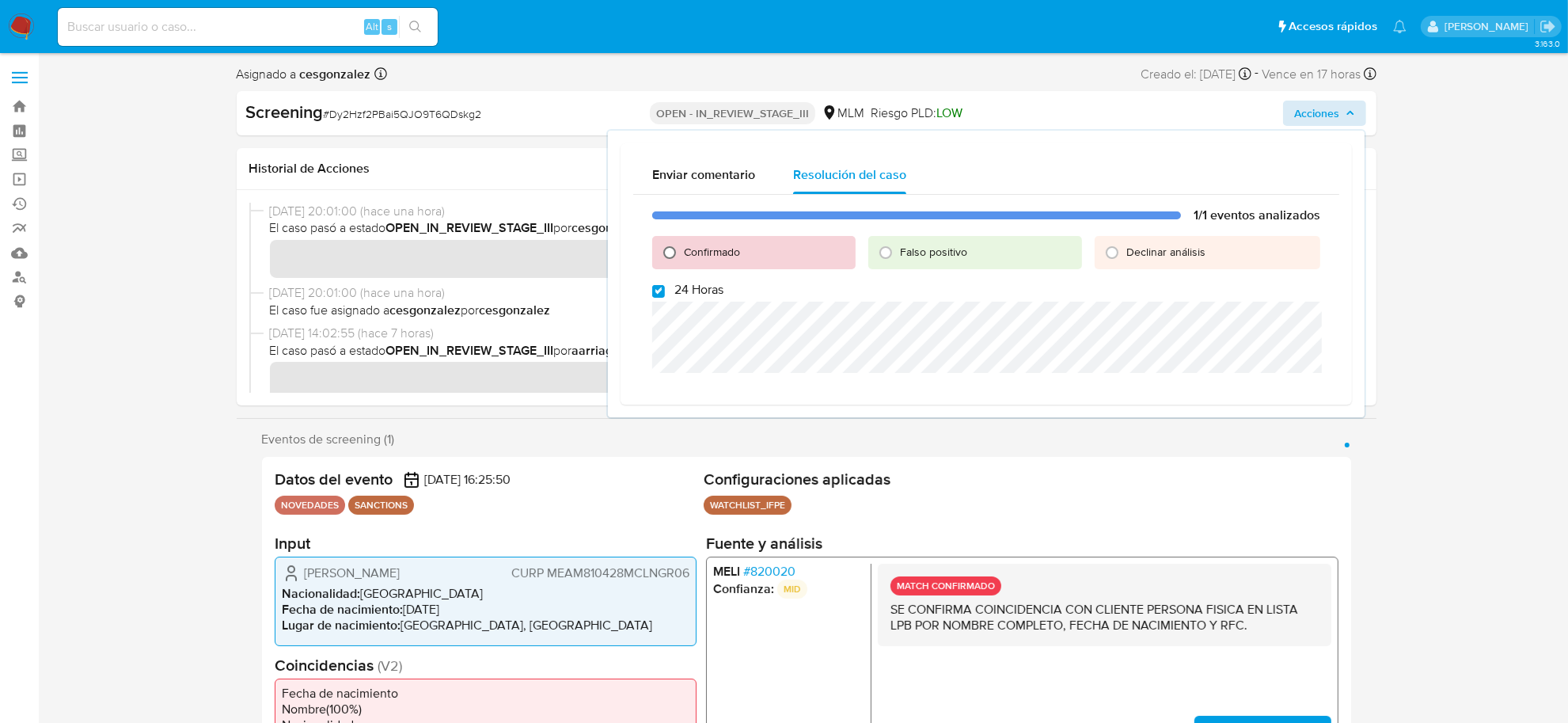
click at [665, 248] on input "Confirmado" at bounding box center [669, 252] width 25 height 25
radio input "true"
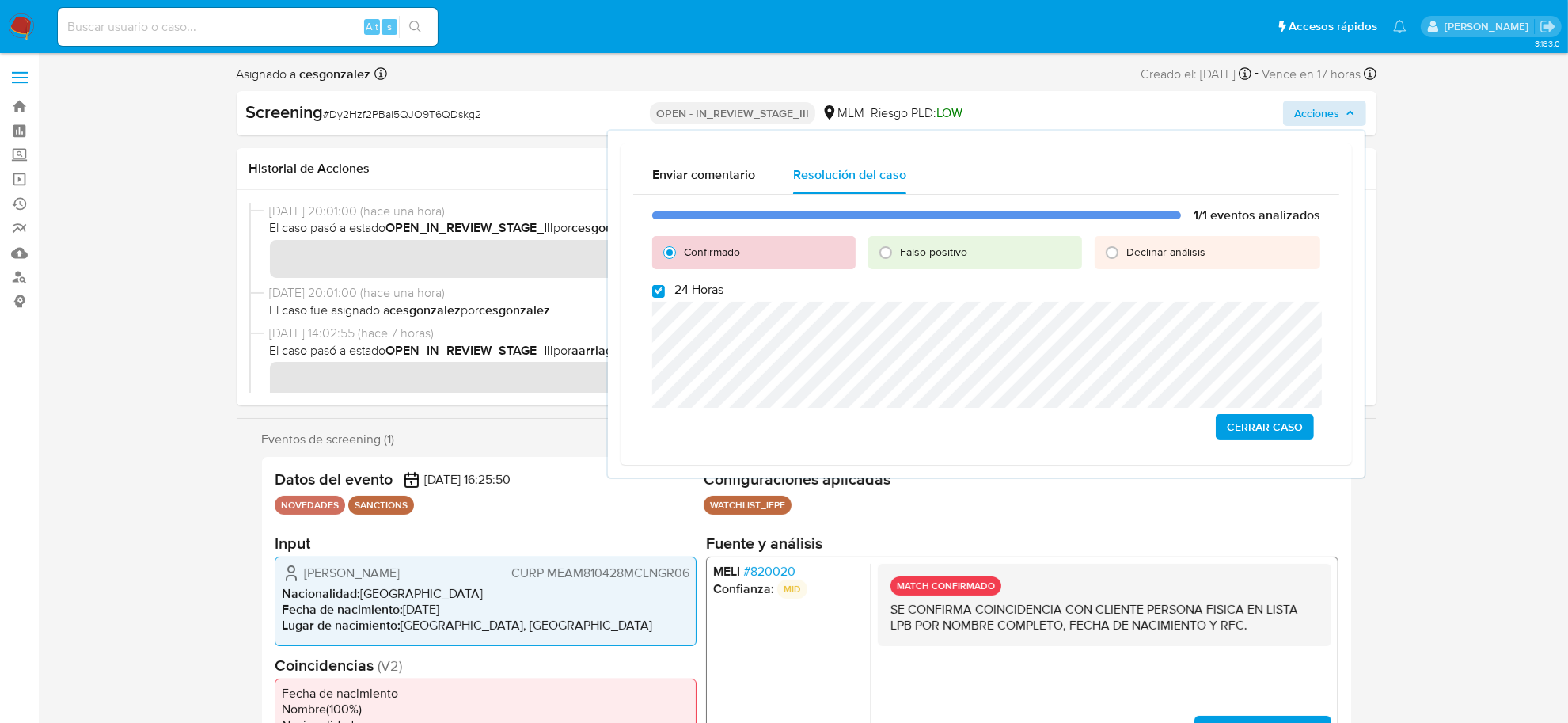
click at [1276, 430] on span "Cerrar Caso" at bounding box center [1265, 427] width 76 height 22
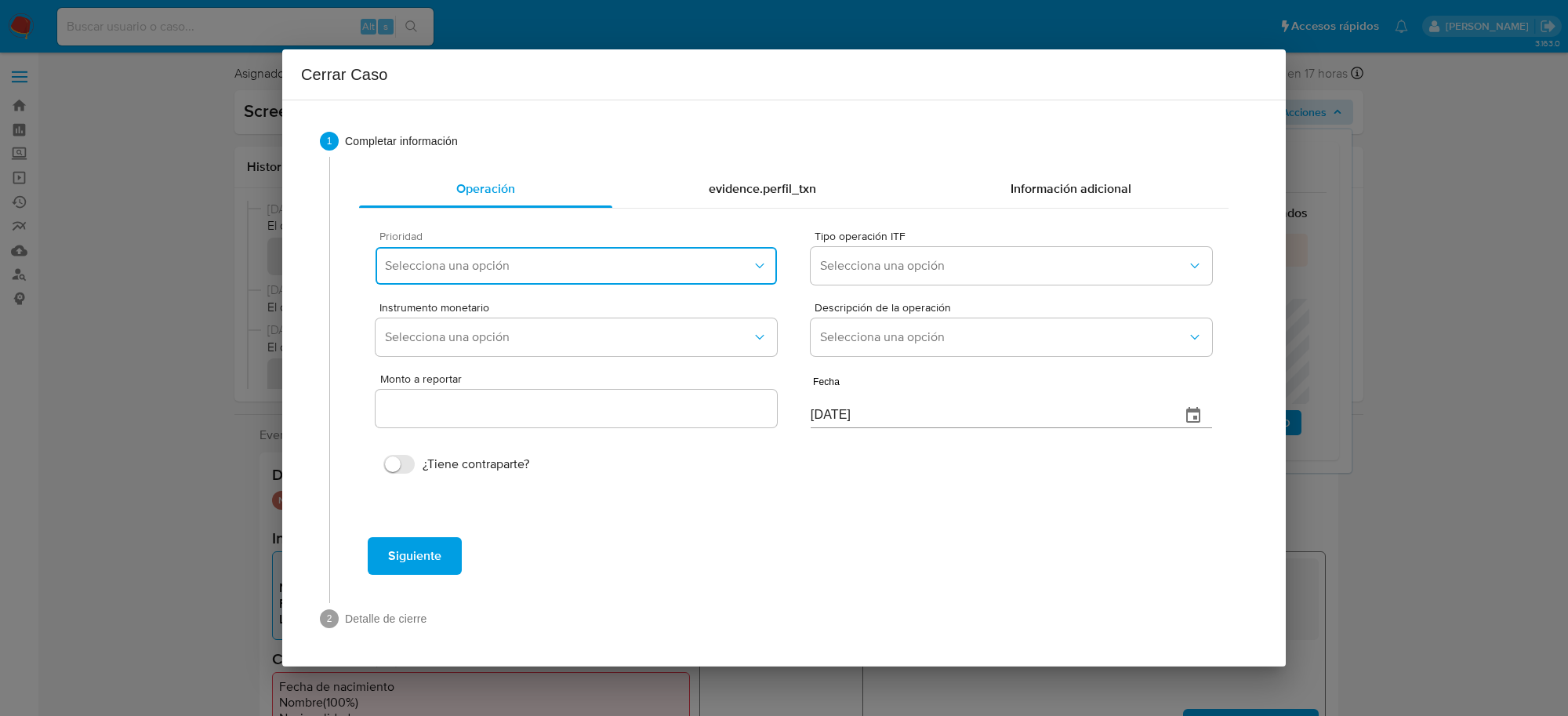
click at [608, 259] on span "Selecciona una opción" at bounding box center [568, 266] width 367 height 16
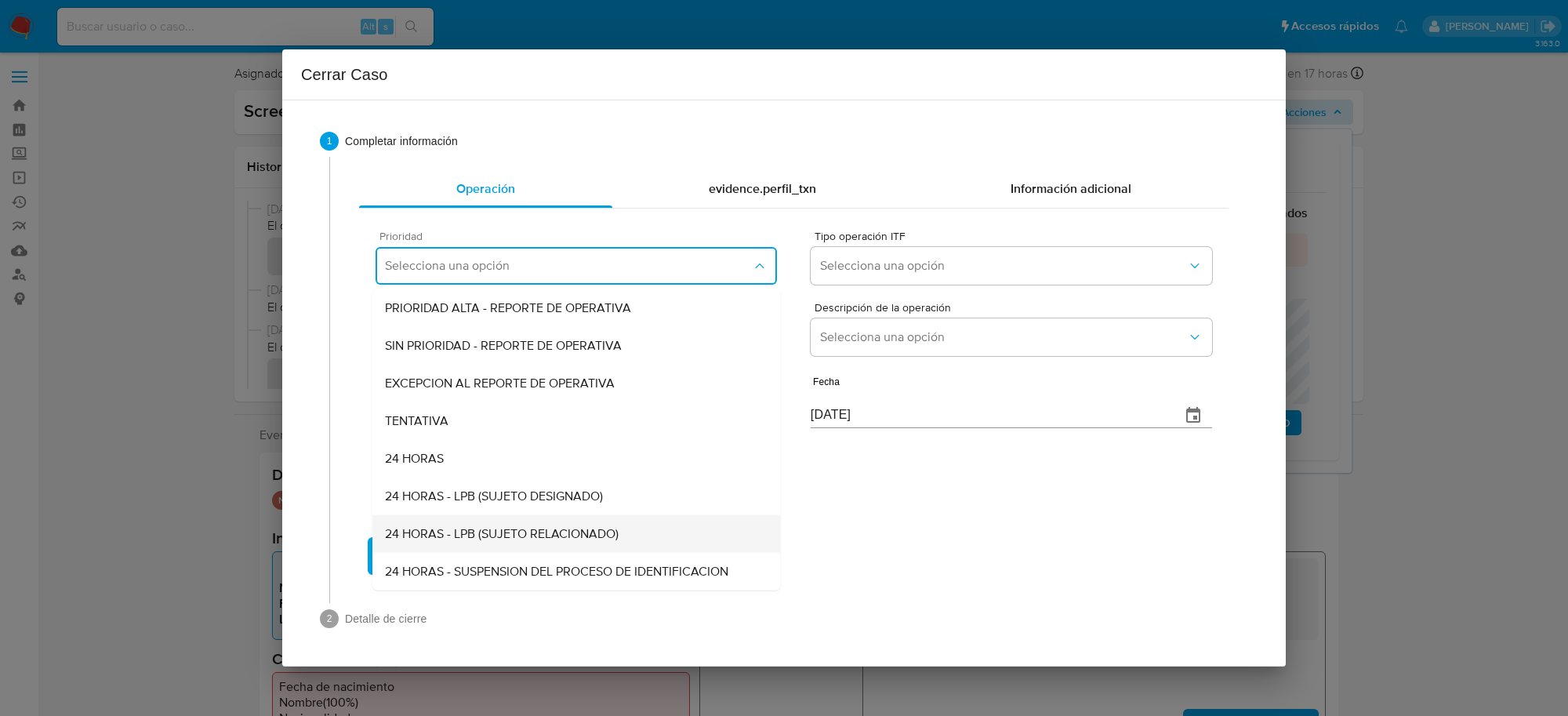
click at [526, 534] on span "24 HORAS - LPB (SUJETO RELACIONADO)" at bounding box center [502, 533] width 233 height 16
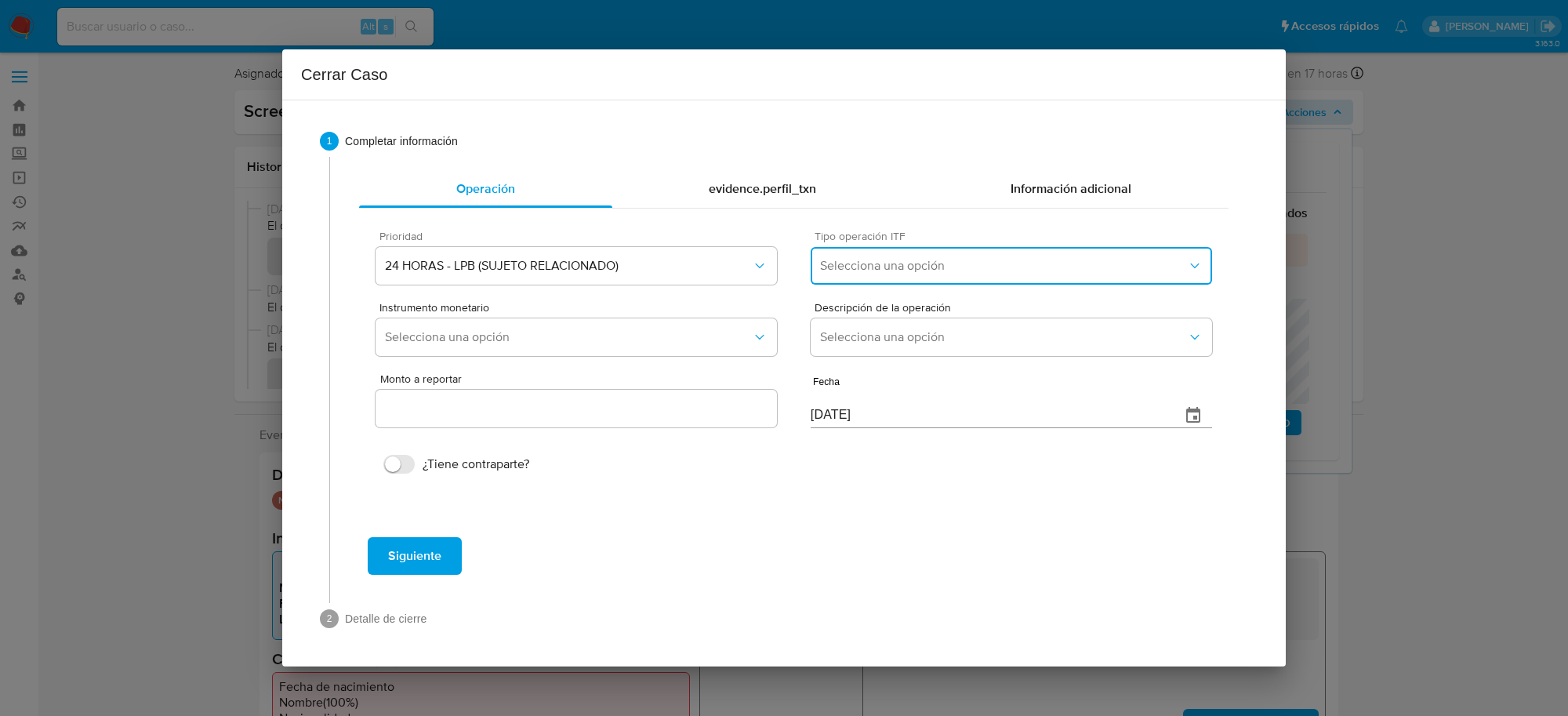
click at [920, 264] on span "Selecciona una opción" at bounding box center [1003, 266] width 367 height 16
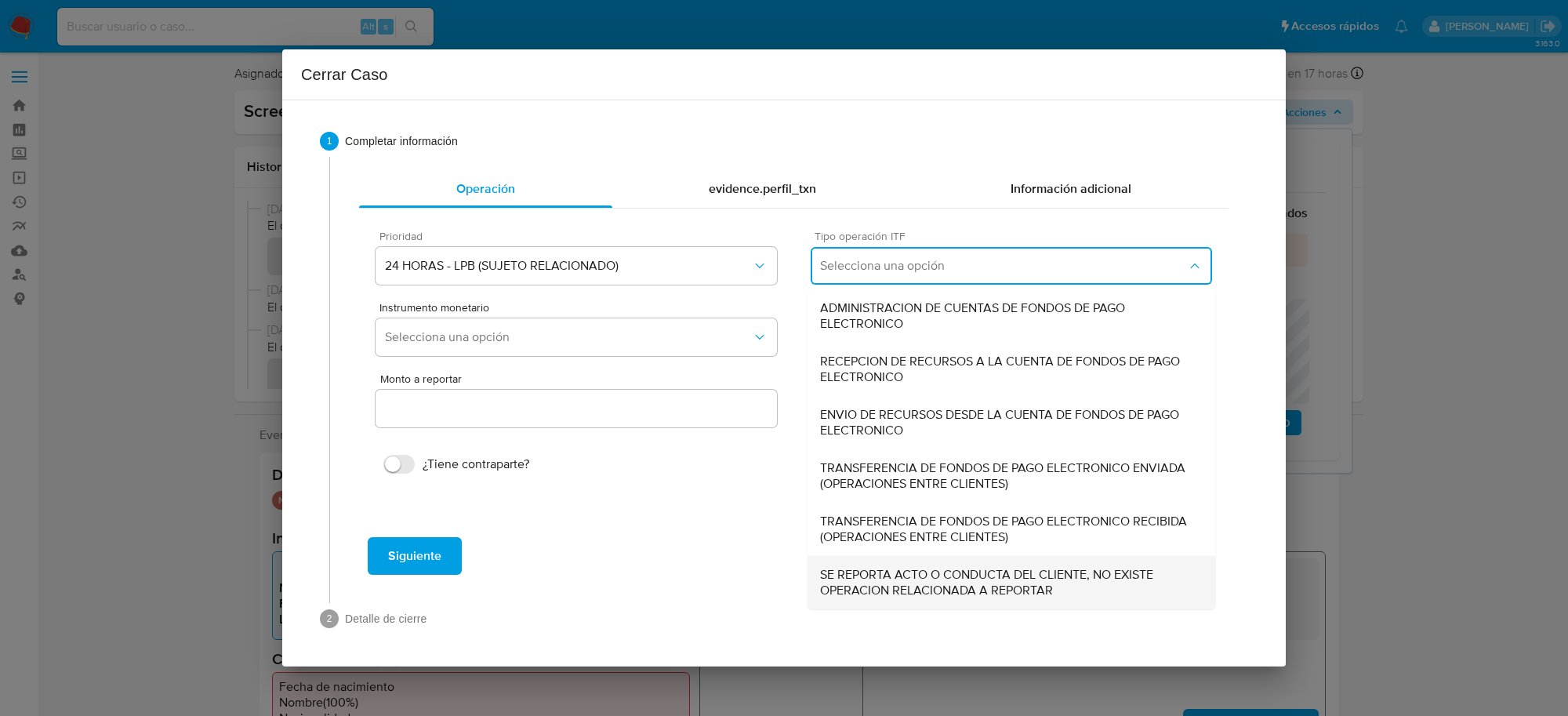
click at [910, 577] on span "SE REPORTA ACTO O CONDUCTA DEL CLIENTE, NO EXISTE OPERACION RELACIONADA A REPOR…" at bounding box center [1011, 583] width 382 height 31
type input "0.00"
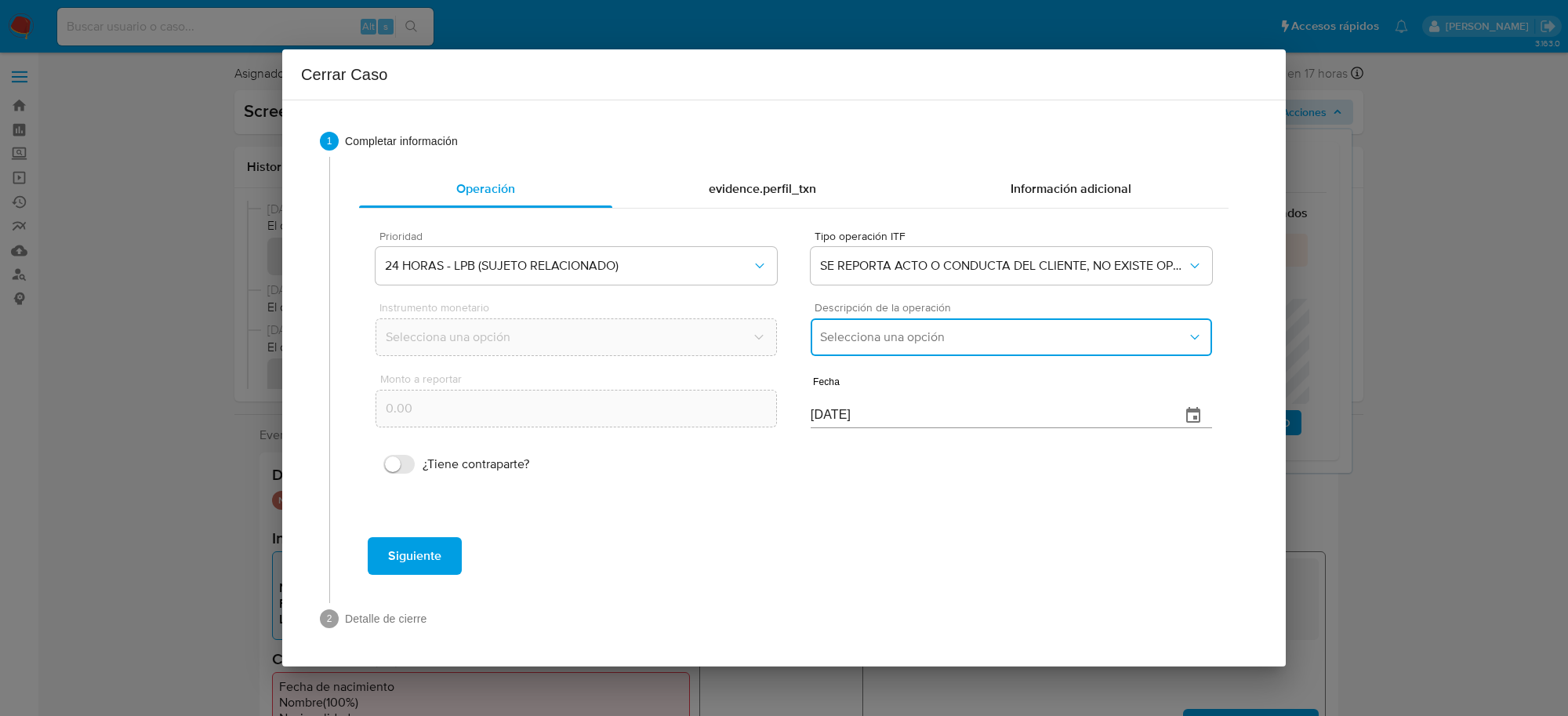
click at [906, 329] on span "Selecciona una opción" at bounding box center [1003, 336] width 367 height 16
click at [908, 417] on span "LISTA DE PERSONAS BLOQUEADAS" at bounding box center [919, 416] width 199 height 16
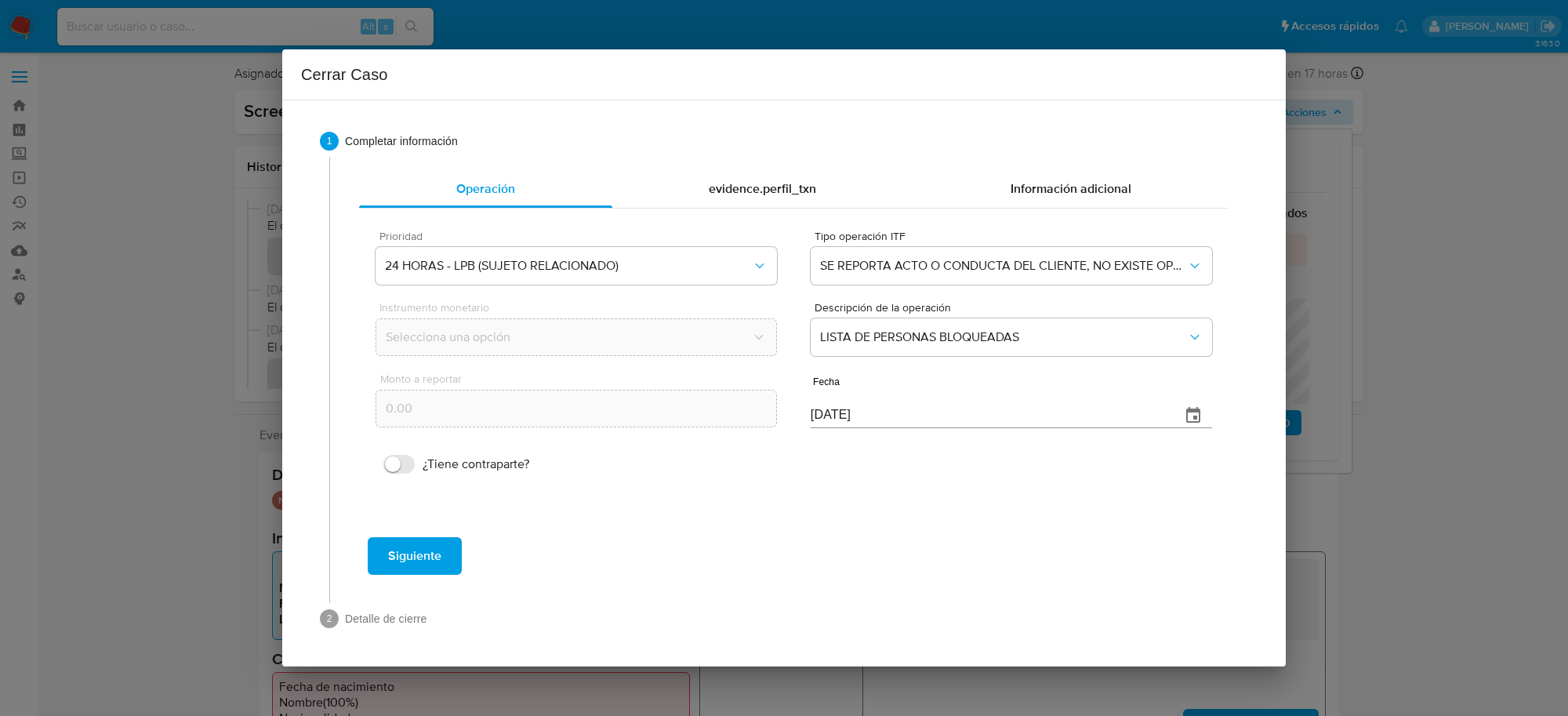
click at [421, 554] on span "Siguiente" at bounding box center [415, 556] width 53 height 35
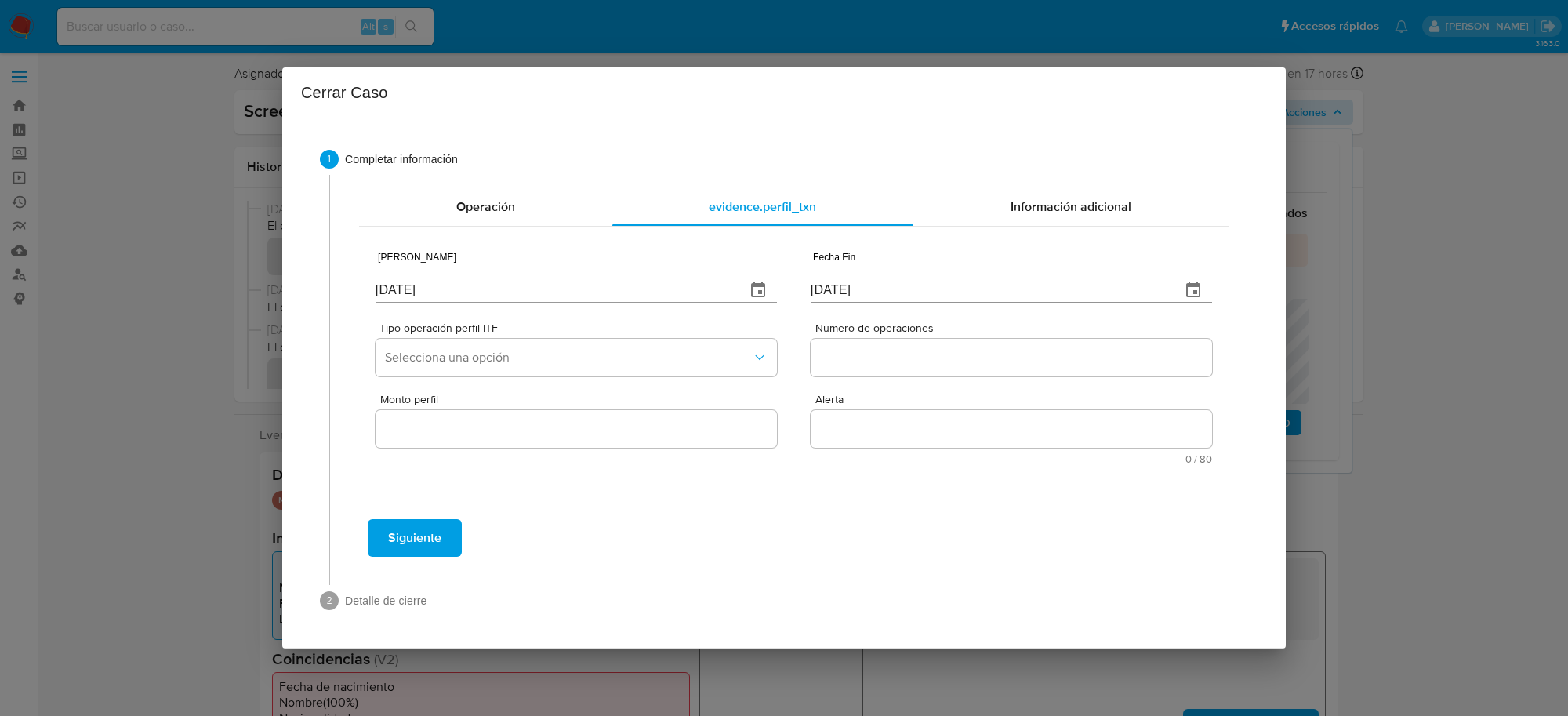
click at [680, 295] on input "09/10/2025" at bounding box center [554, 290] width 358 height 25
type input "01/01/2025"
type input "01/07/2025"
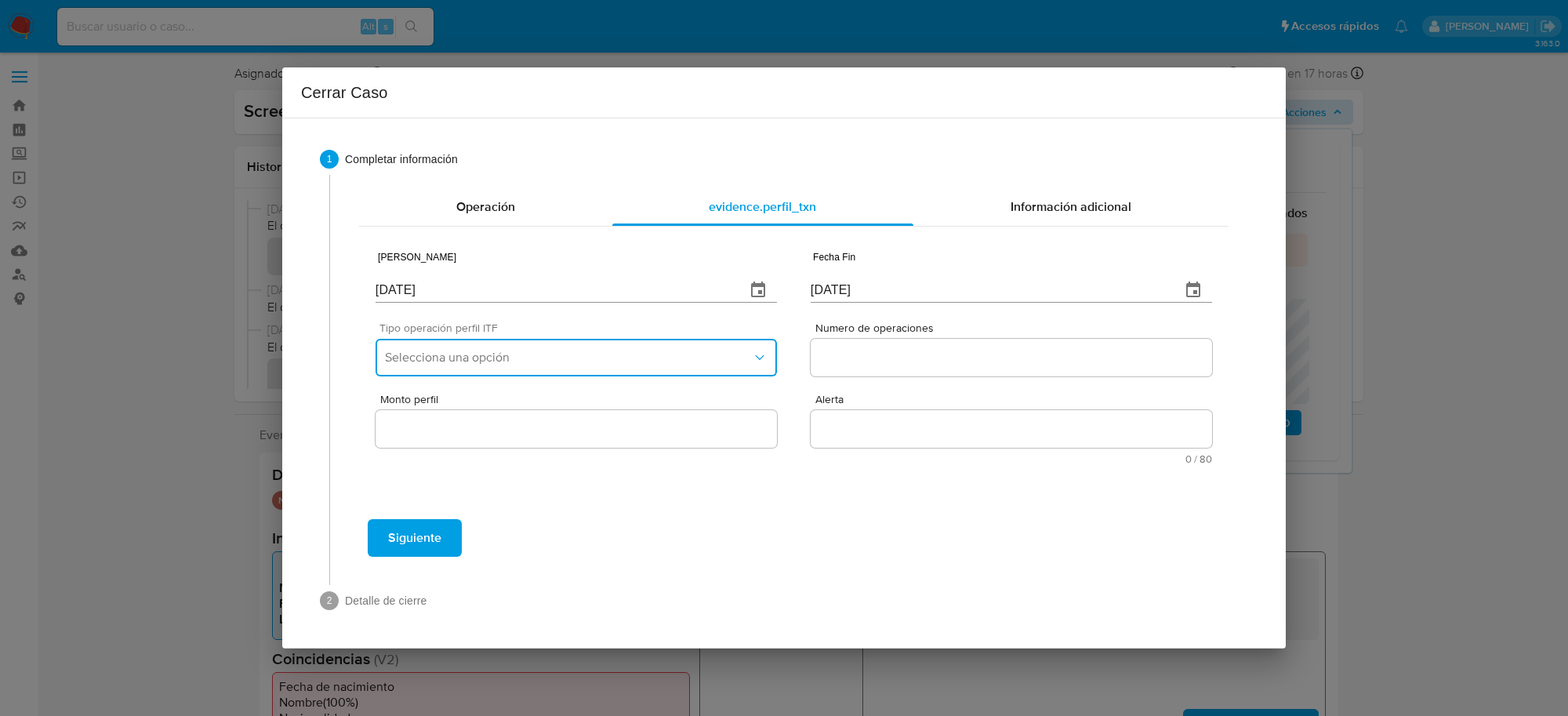
click at [707, 363] on span "Selecciona una opción" at bounding box center [568, 357] width 367 height 16
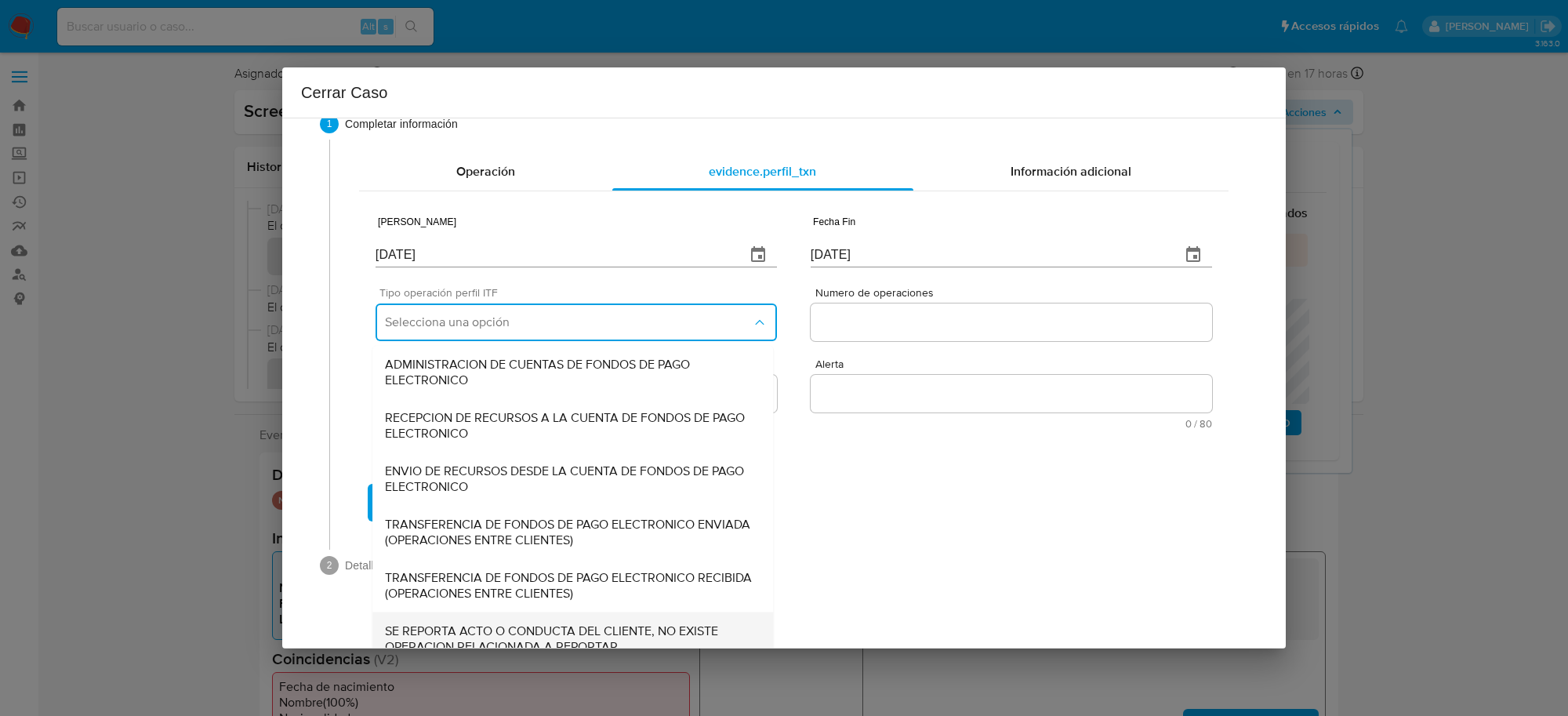
scroll to position [52, 0]
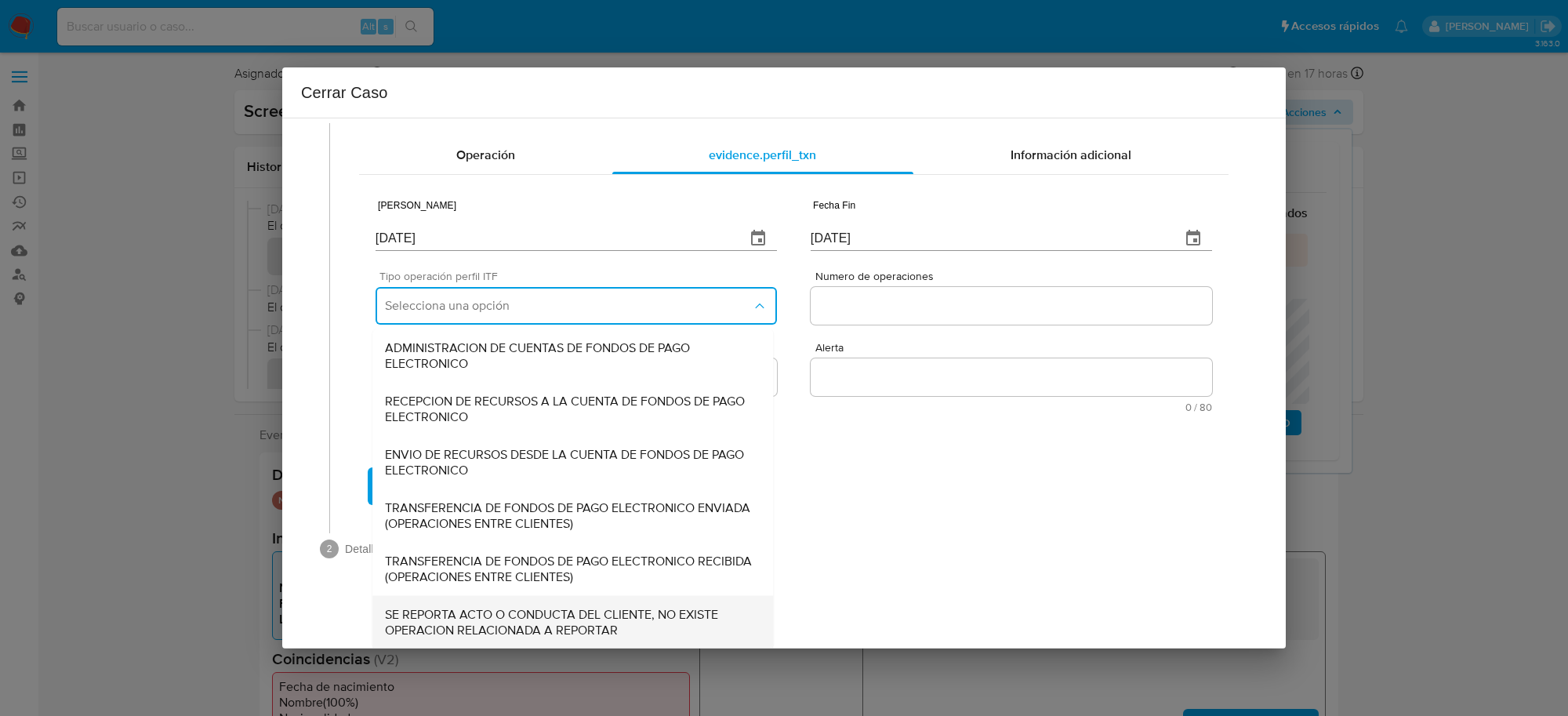
click at [564, 619] on span "SE REPORTA ACTO O CONDUCTA DEL CLIENTE, NO EXISTE OPERACION RELACIONADA A REPOR…" at bounding box center [573, 621] width 376 height 31
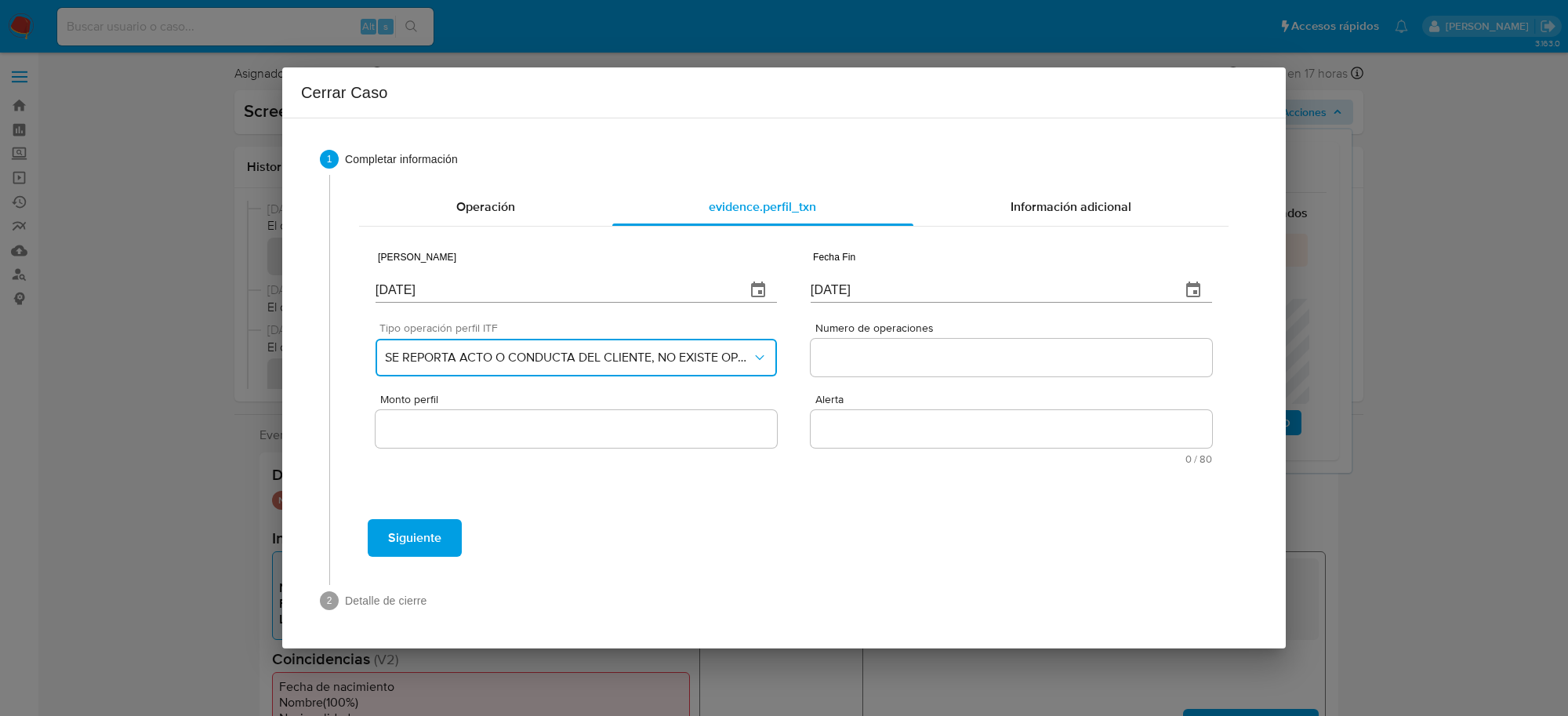
scroll to position [0, 0]
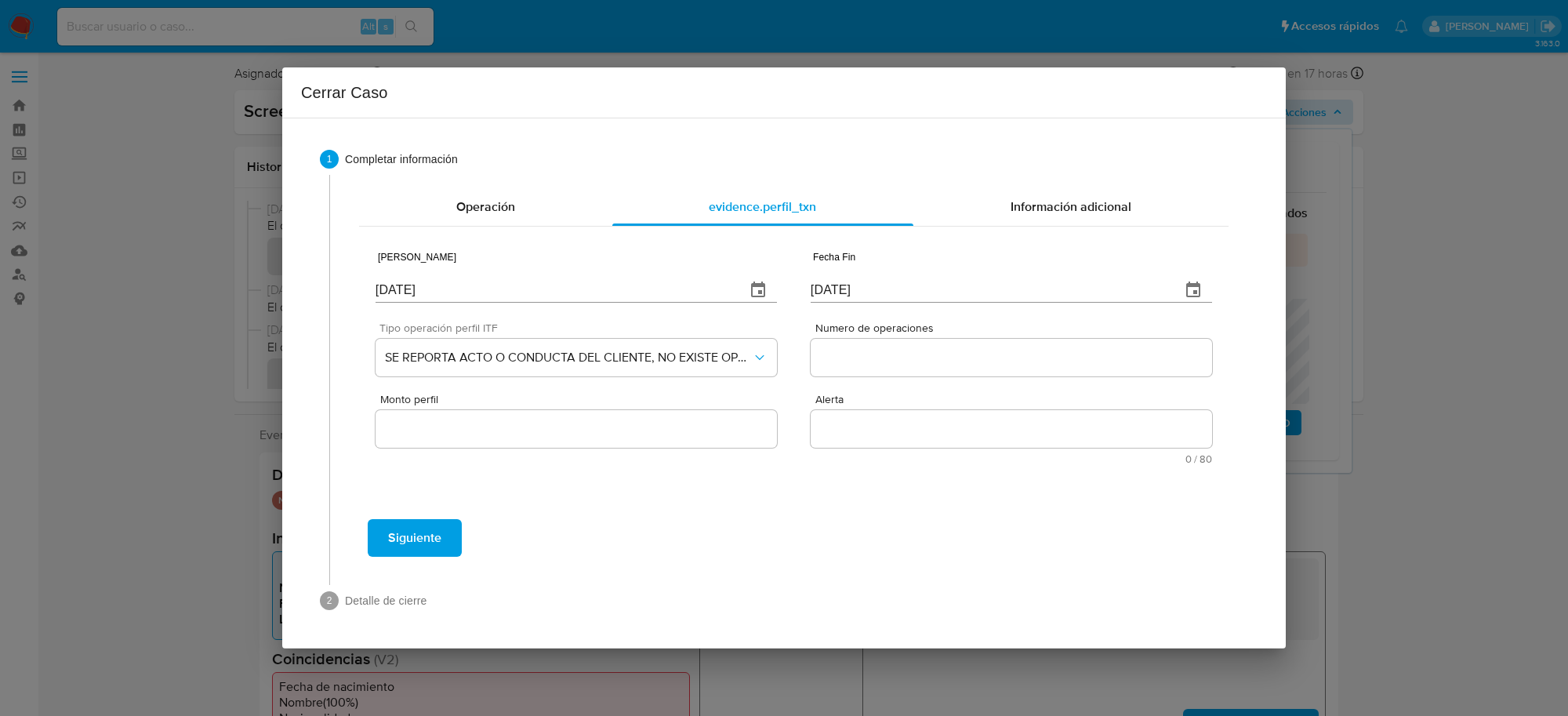
click at [906, 355] on input "Numero de operaciones" at bounding box center [1011, 358] width 402 height 20
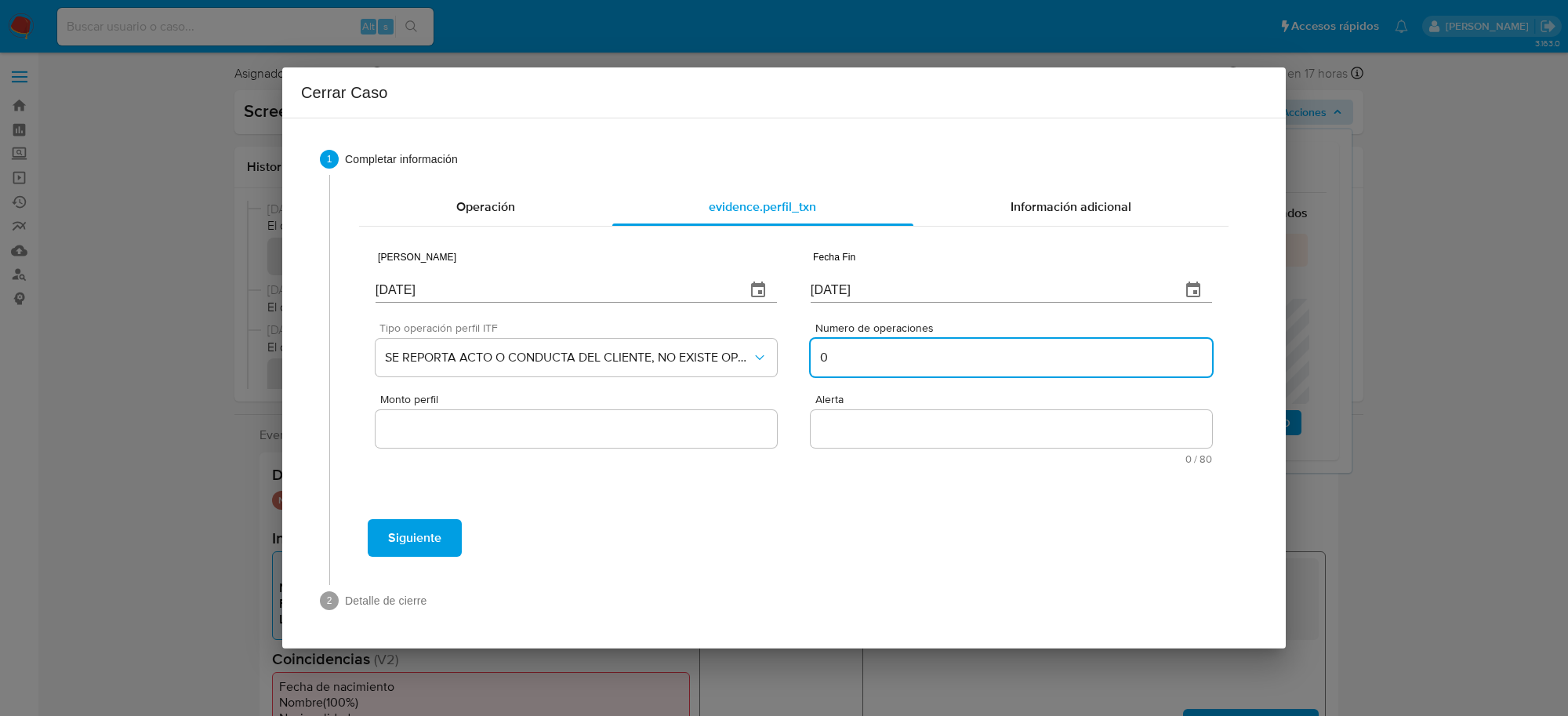
type input "0"
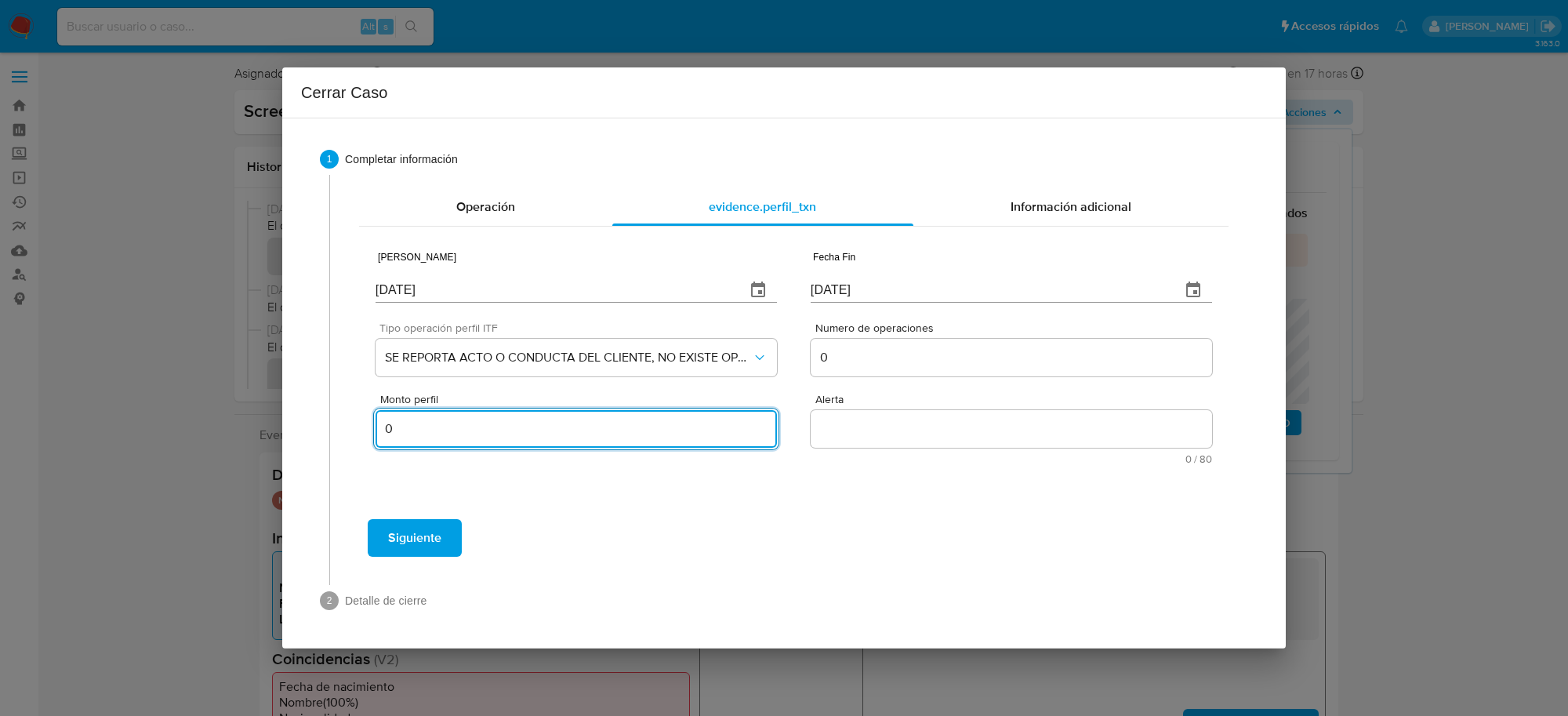
type input "0"
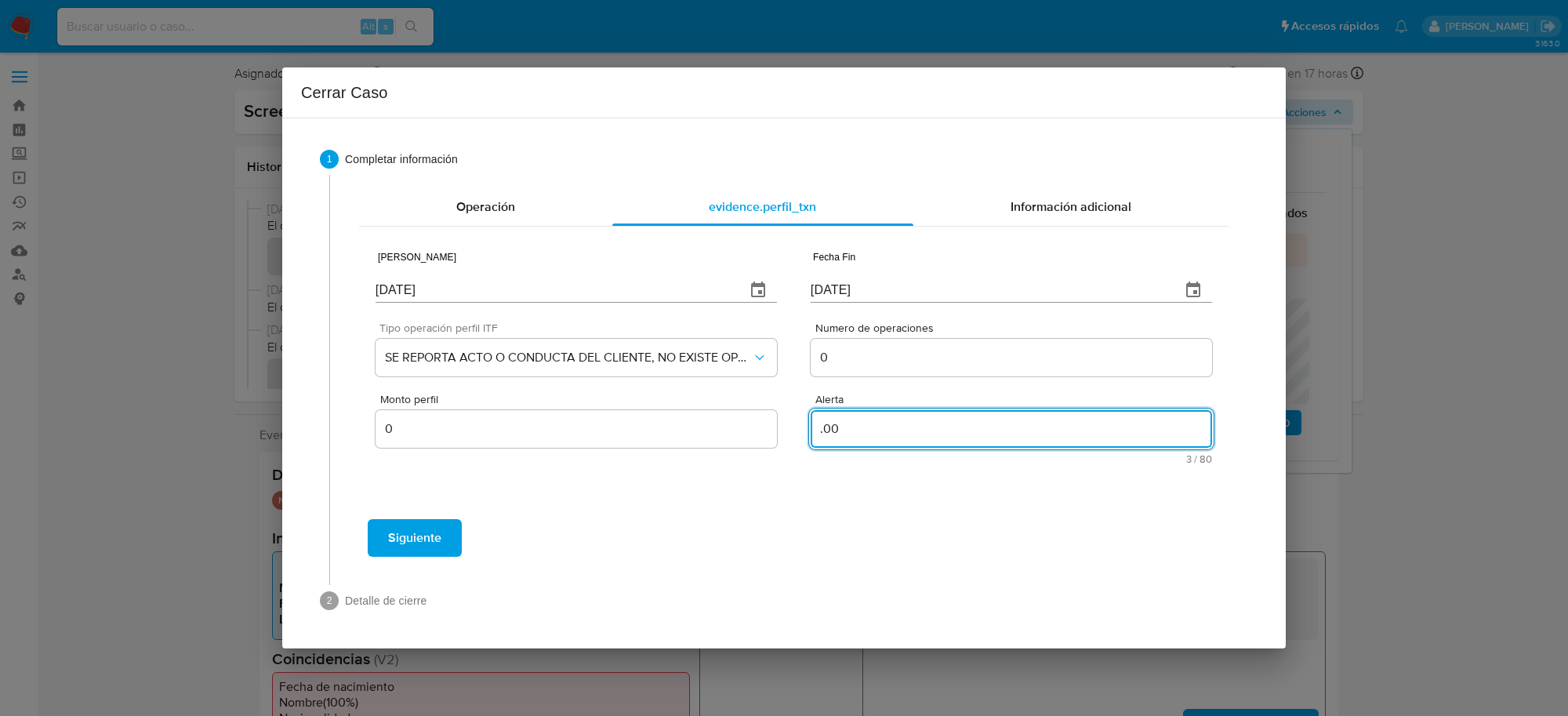
type textarea ".00"
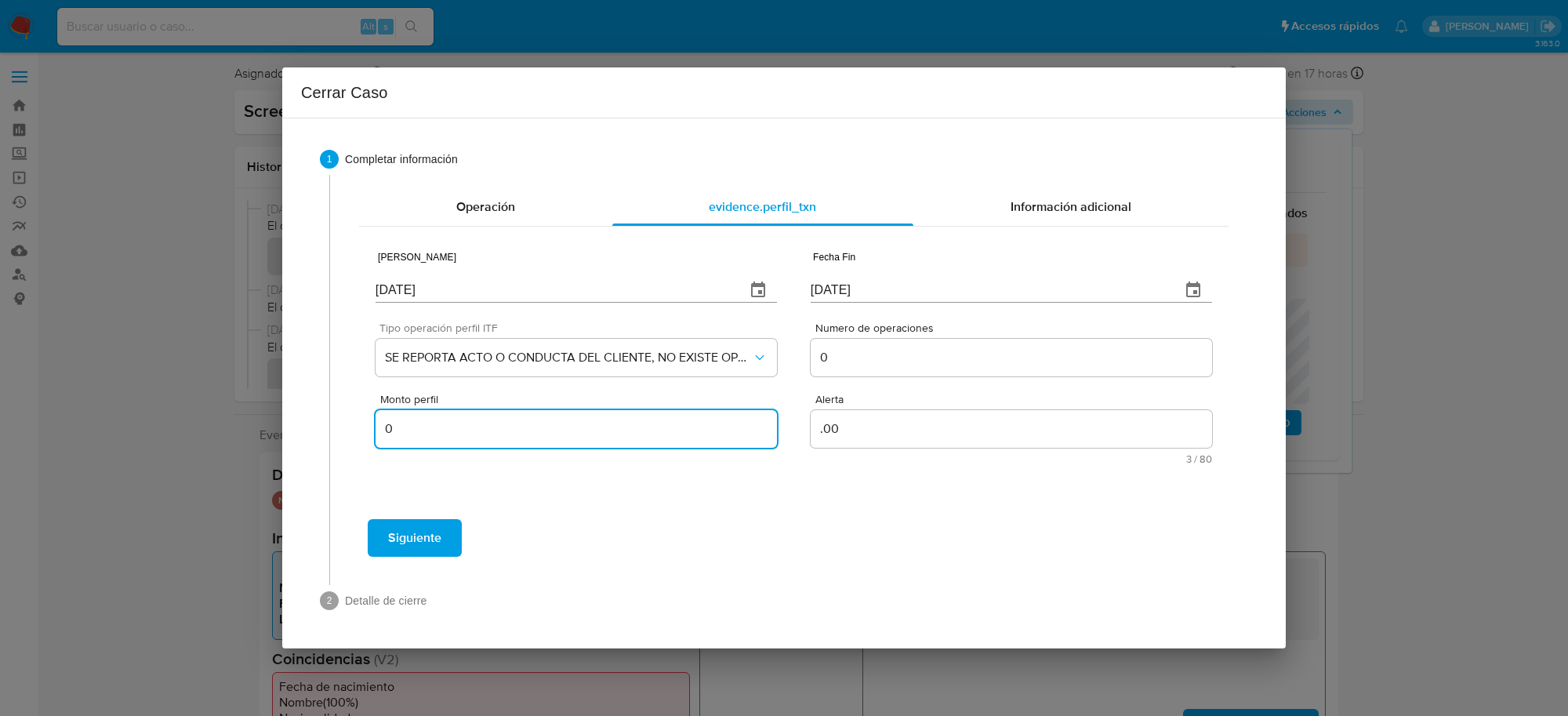
click at [494, 428] on input "0" at bounding box center [576, 429] width 402 height 20
type input "0.00"
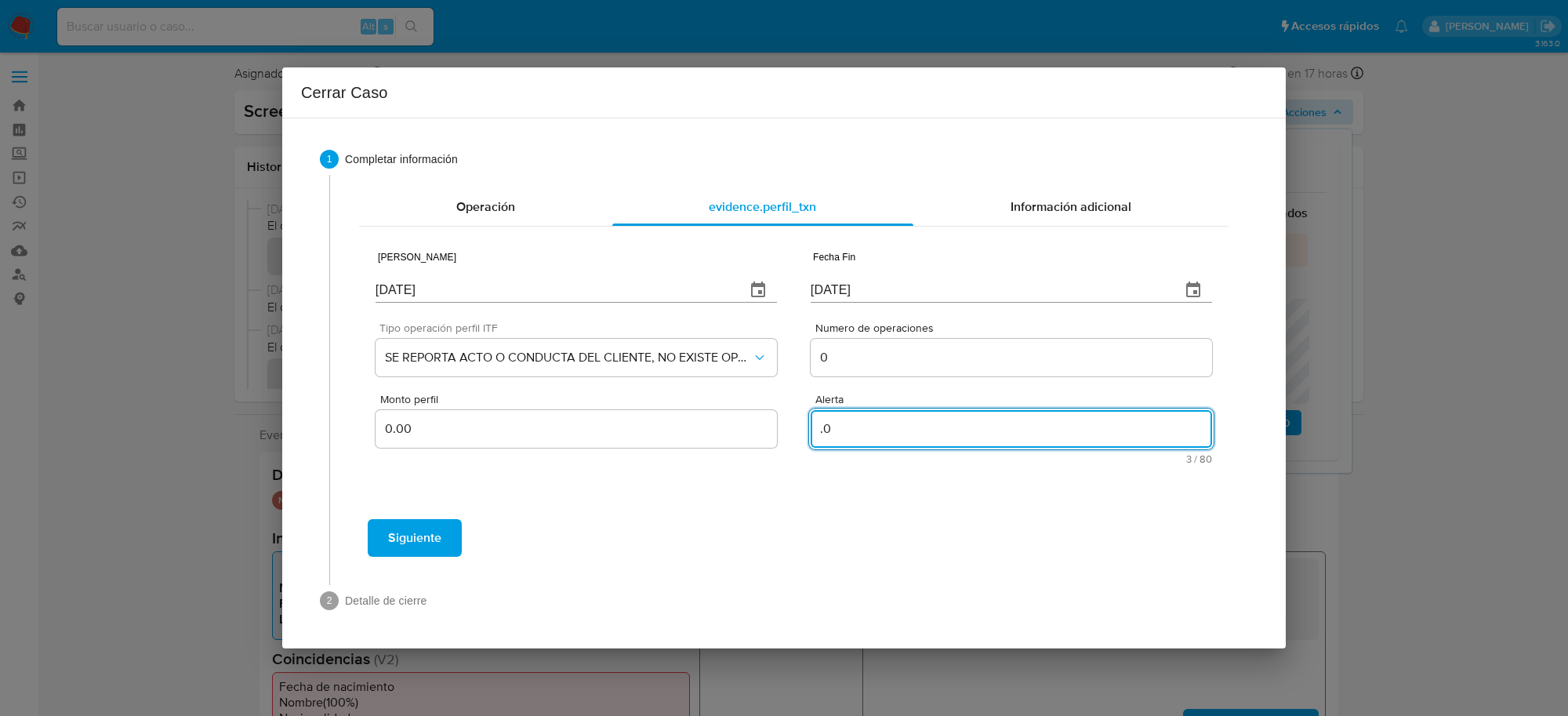
type textarea "."
type textarea "LISTA DE PERSONAS BLOQUEADAS"
click at [415, 537] on span "Siguiente" at bounding box center [415, 538] width 53 height 35
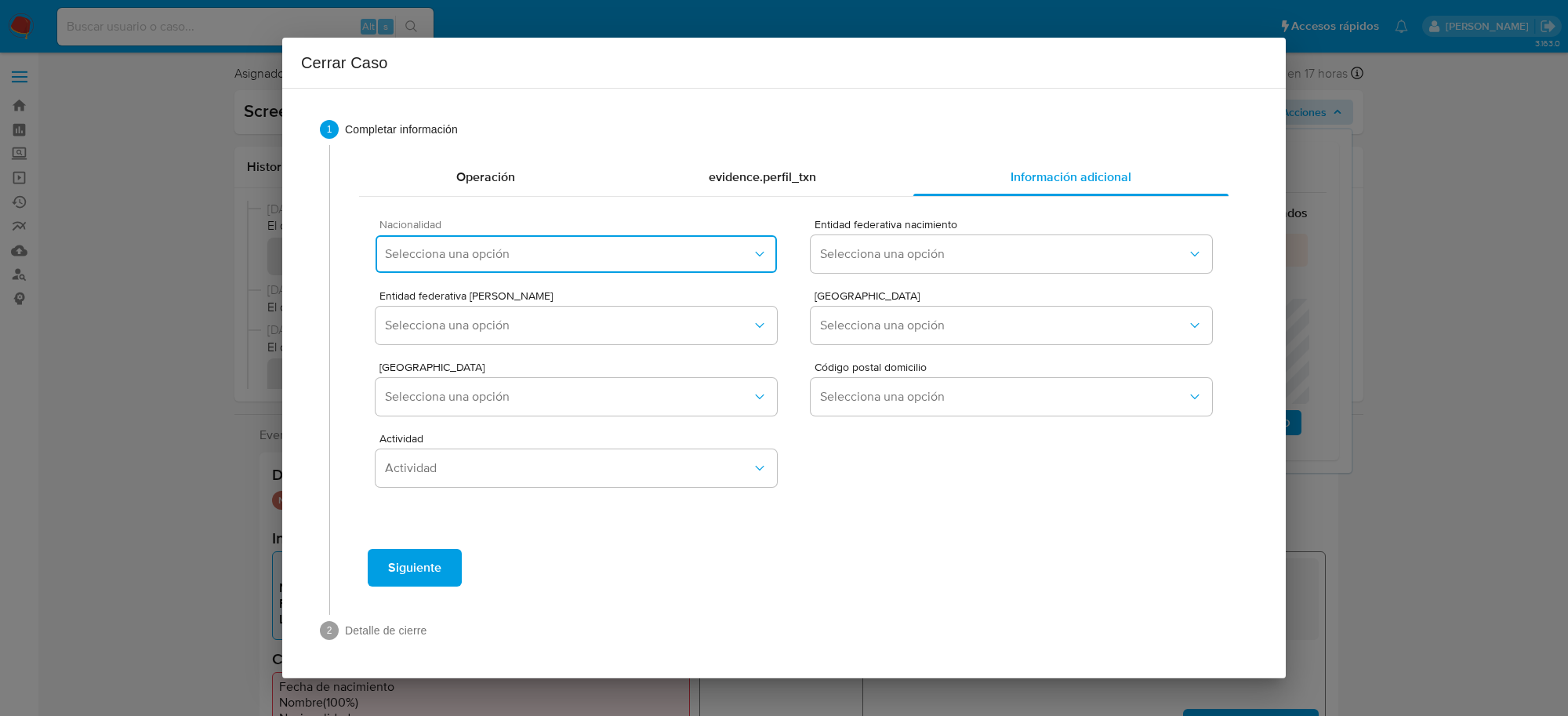
click at [474, 255] on span "Selecciona una opción" at bounding box center [568, 254] width 367 height 16
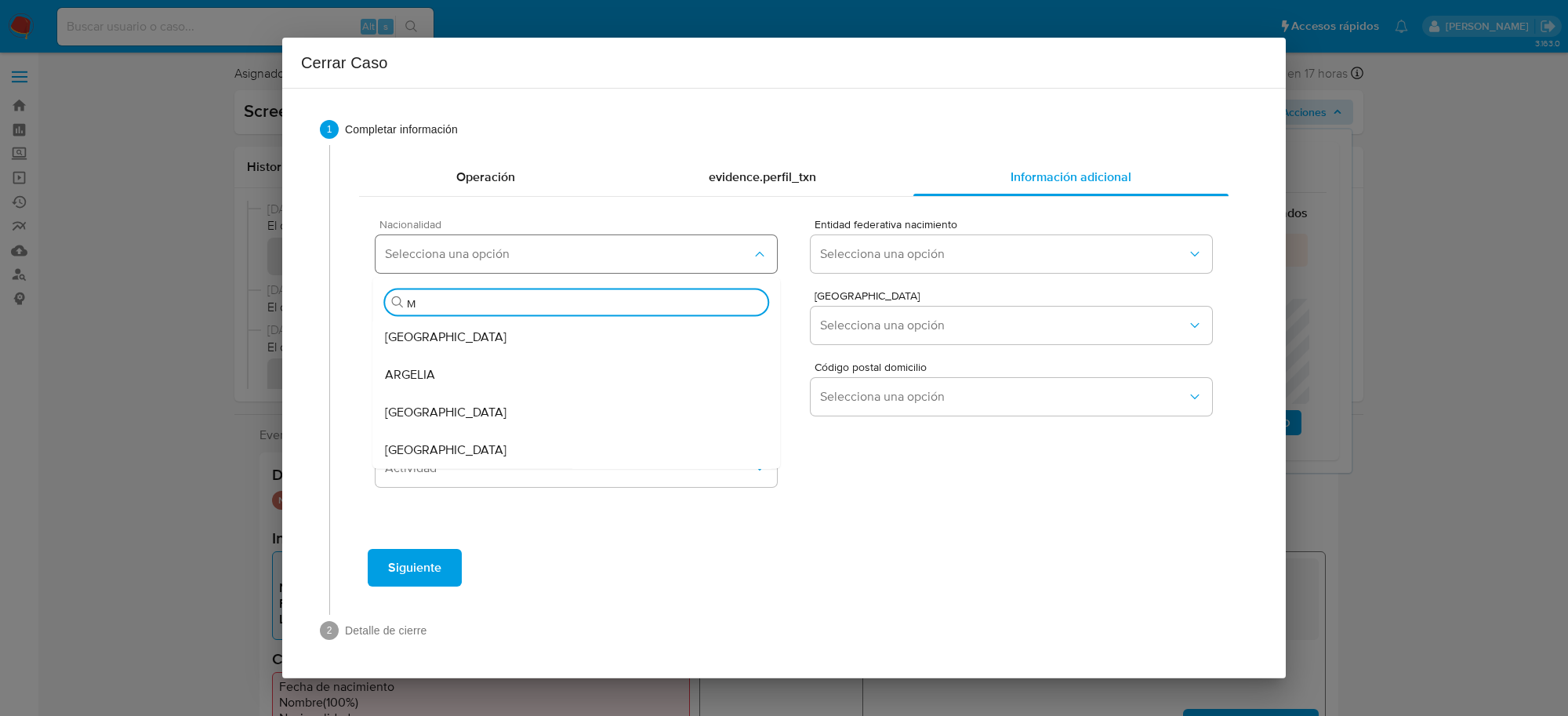
type input "ME"
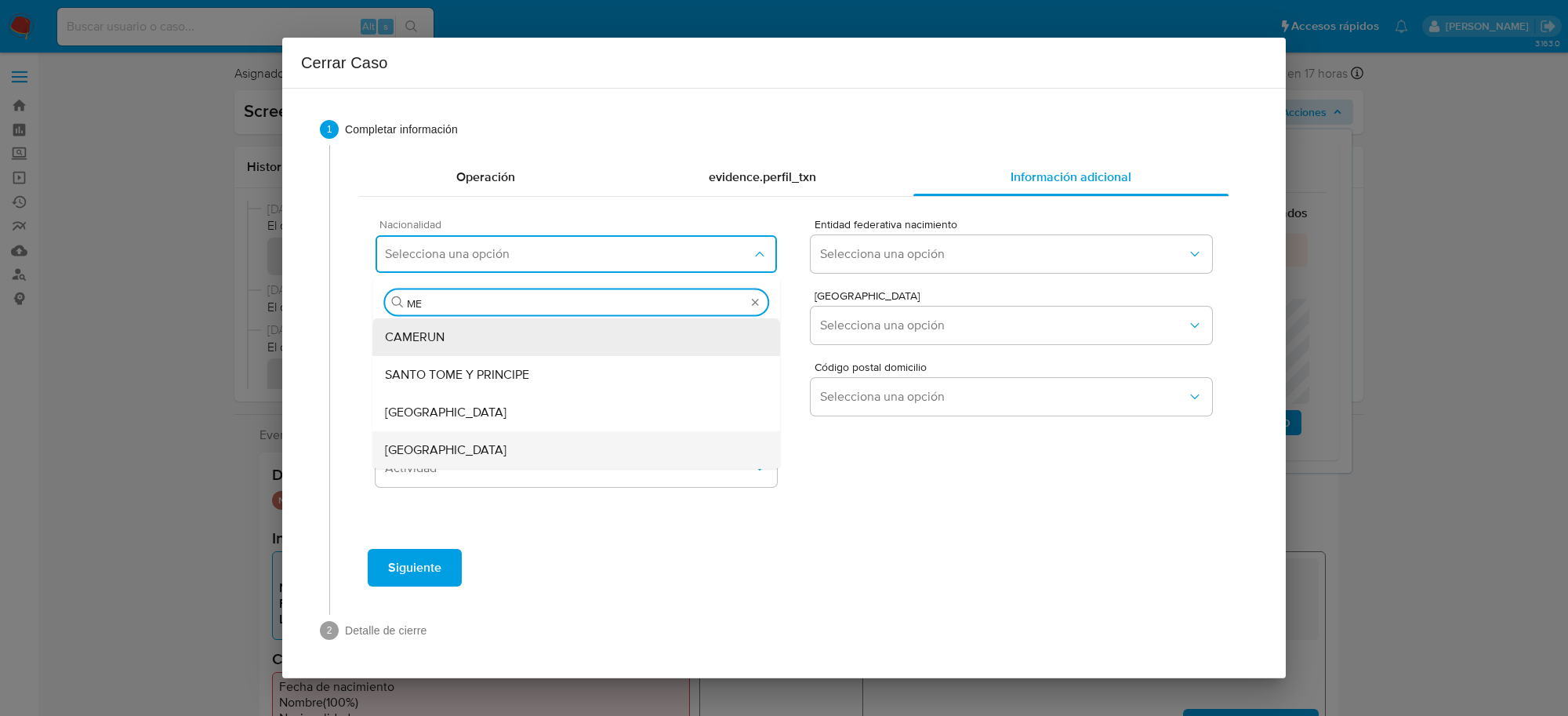
click at [402, 449] on span "MEXICO" at bounding box center [446, 449] width 121 height 16
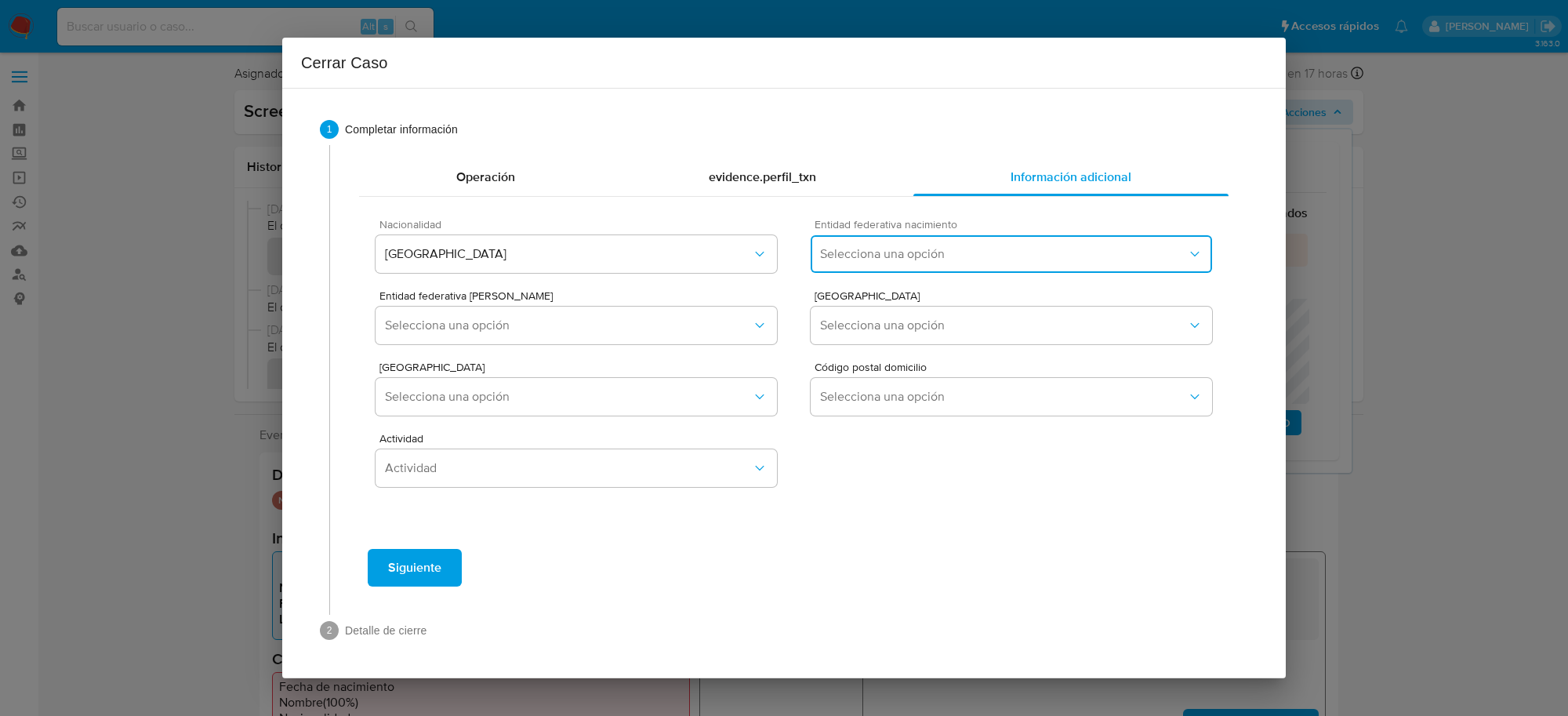
click at [943, 252] on span "Selecciona una opción" at bounding box center [1003, 254] width 367 height 16
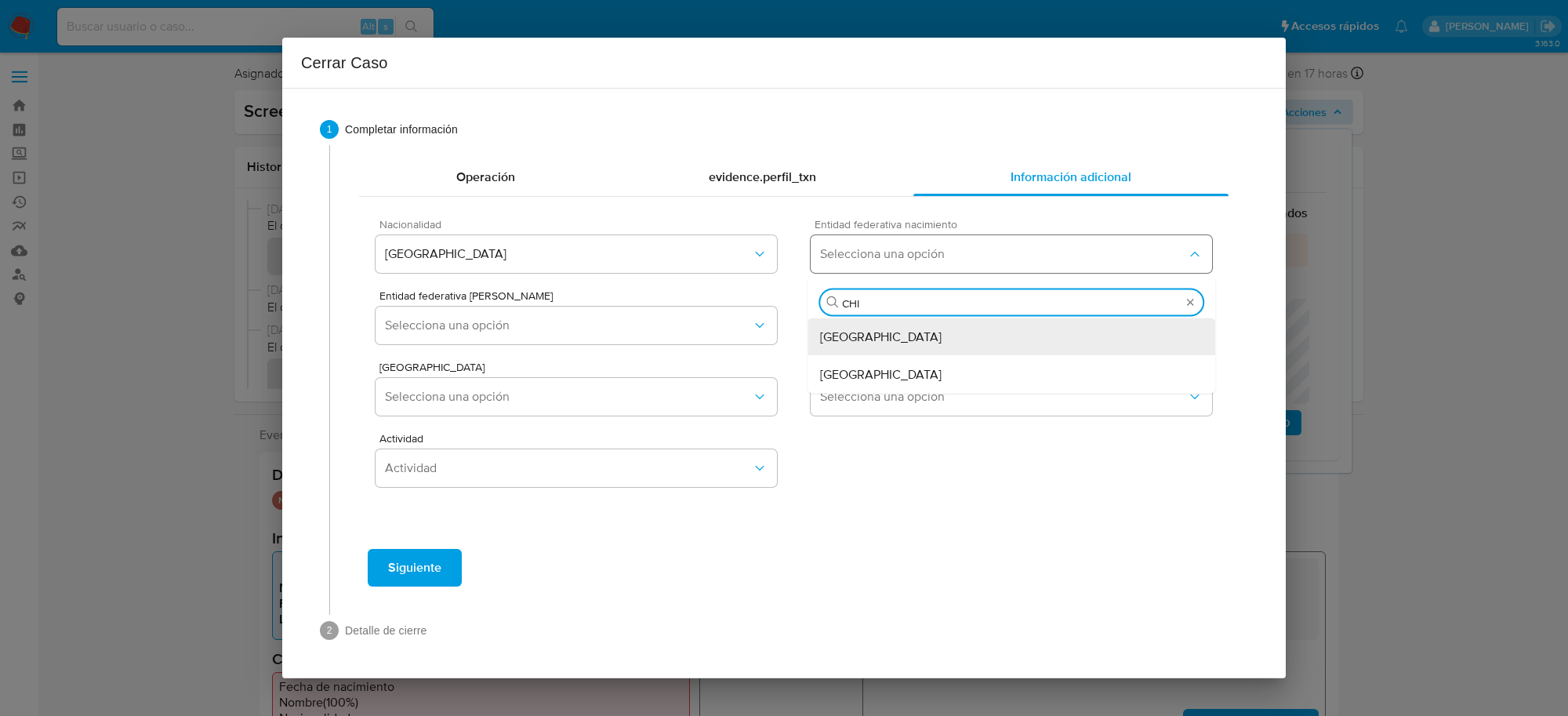
type input "CHIH"
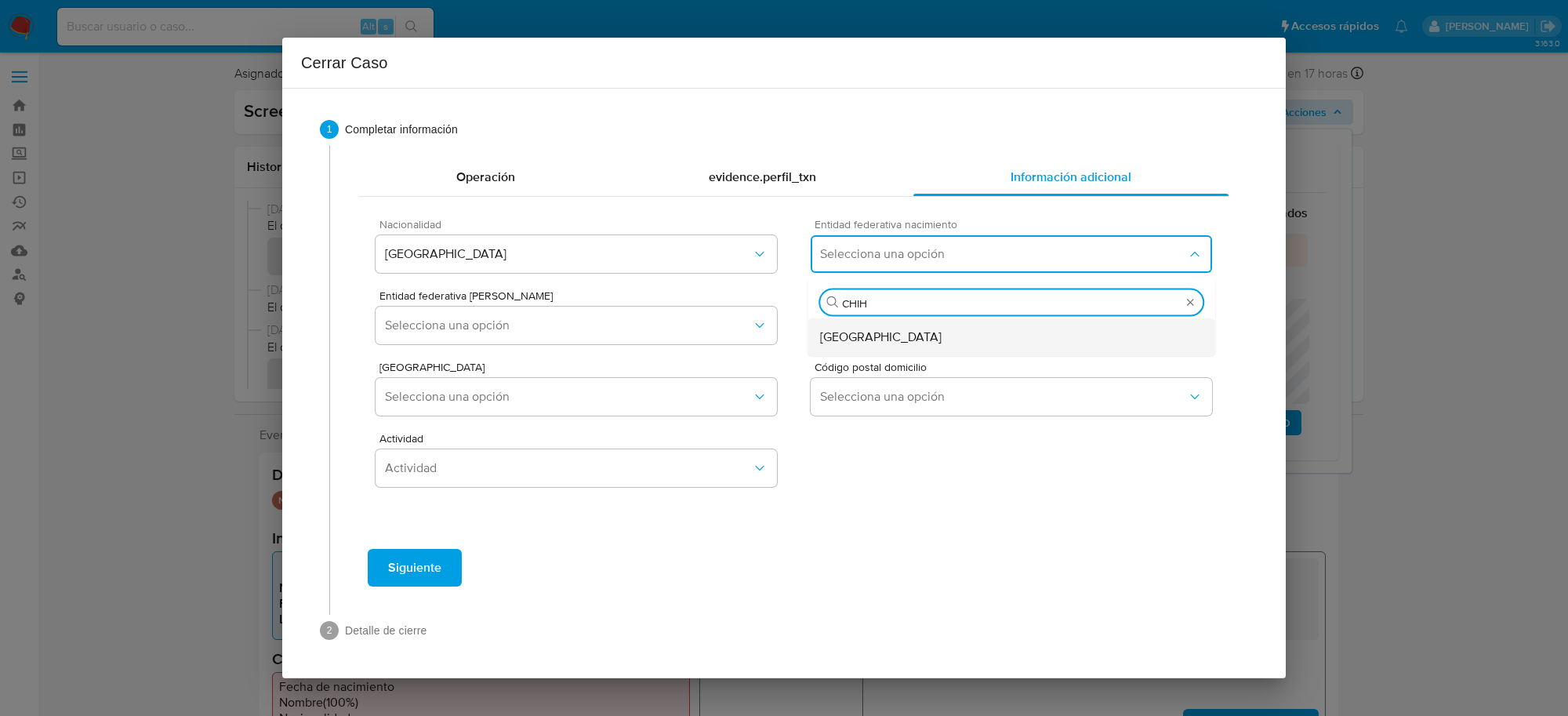
click at [861, 353] on div "Chihuahua" at bounding box center [1011, 336] width 382 height 38
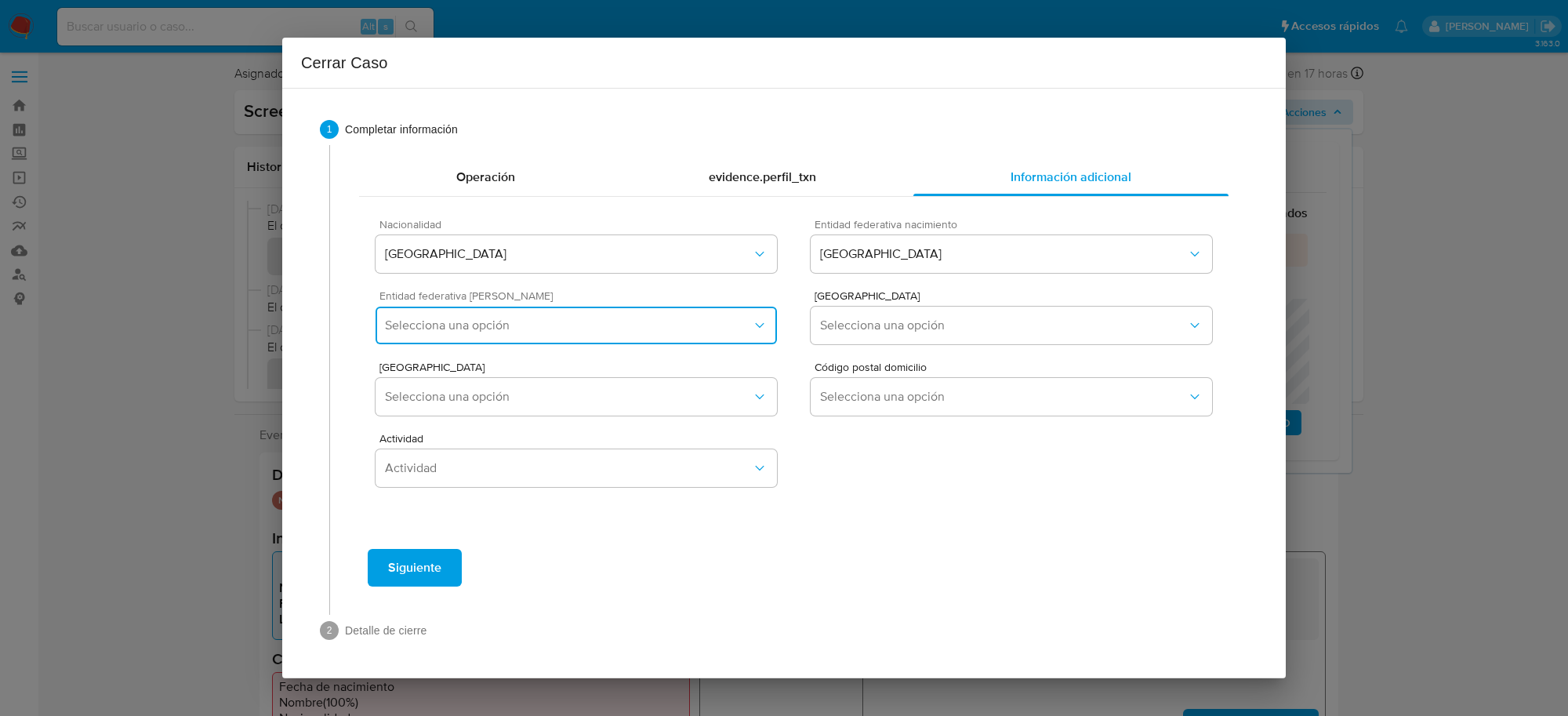
click at [541, 319] on span "Selecciona una opción" at bounding box center [568, 324] width 367 height 16
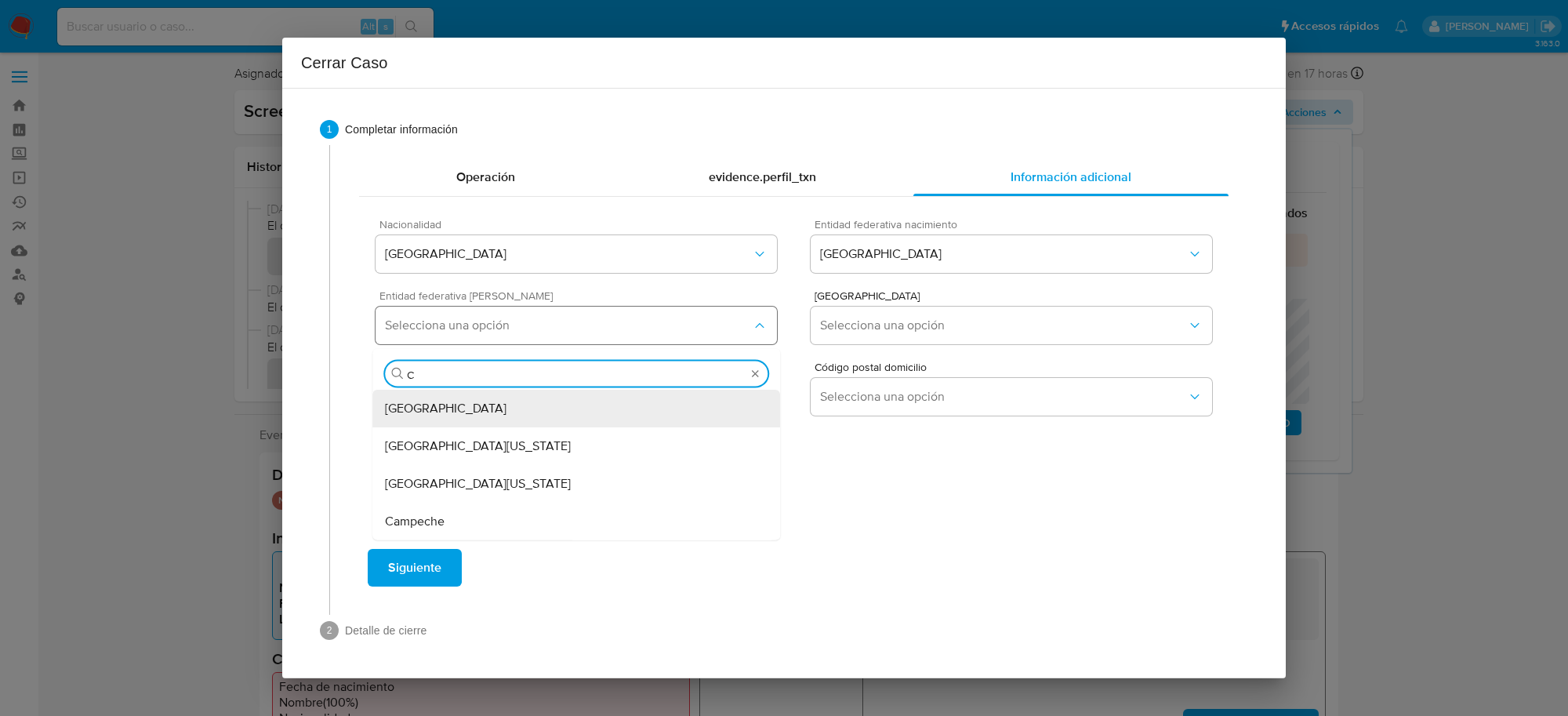
type input "CH"
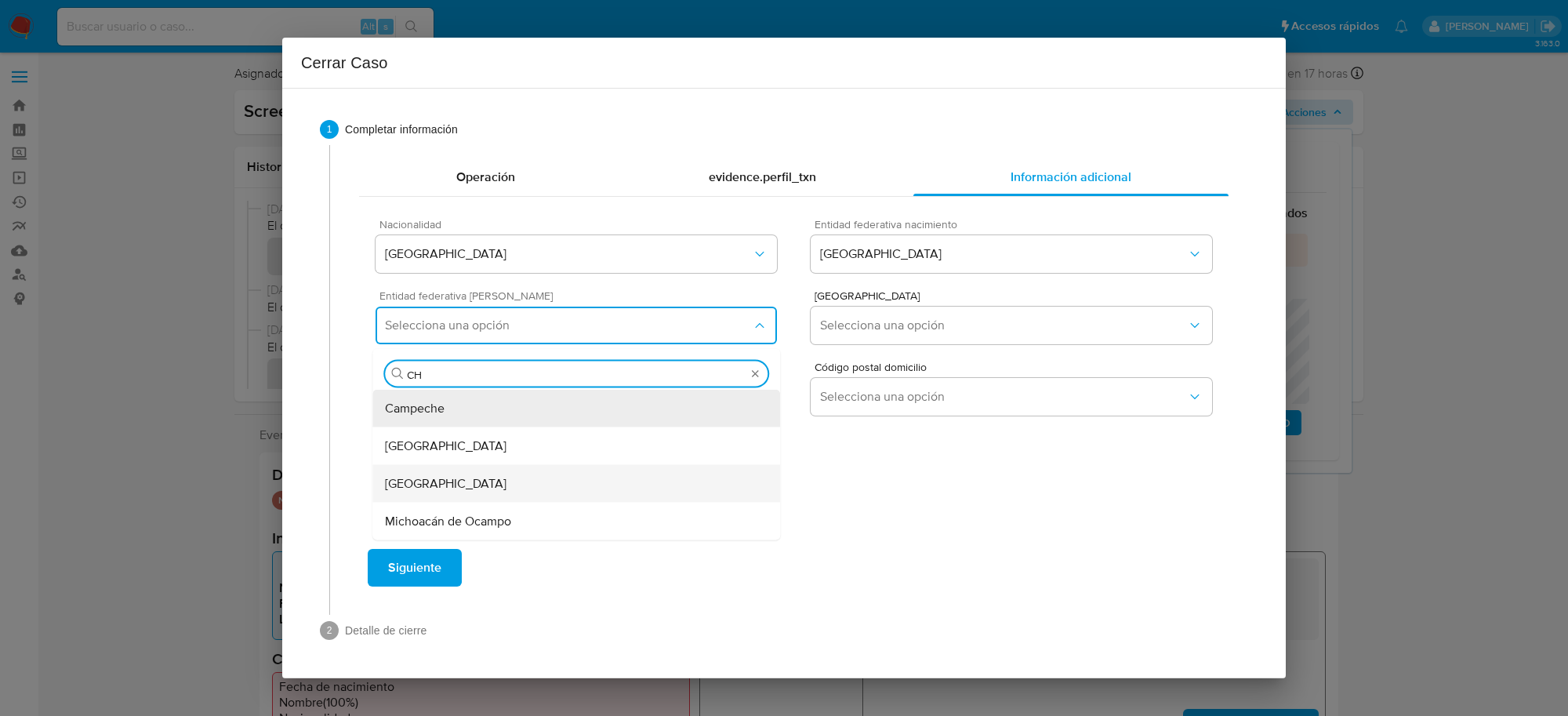
click at [408, 483] on span "Chihuahua" at bounding box center [446, 483] width 121 height 16
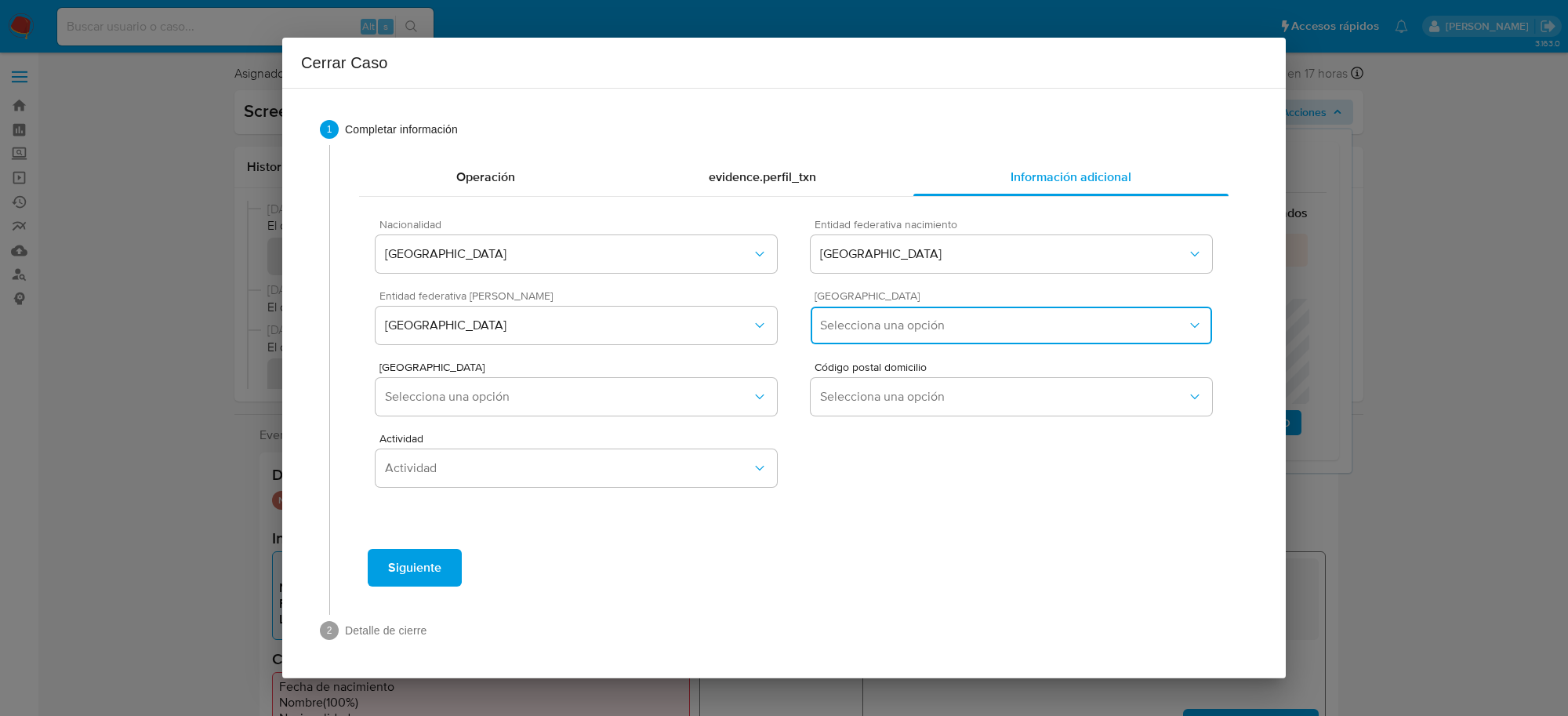
click at [900, 339] on button "Selecciona una opción" at bounding box center [1011, 325] width 402 height 38
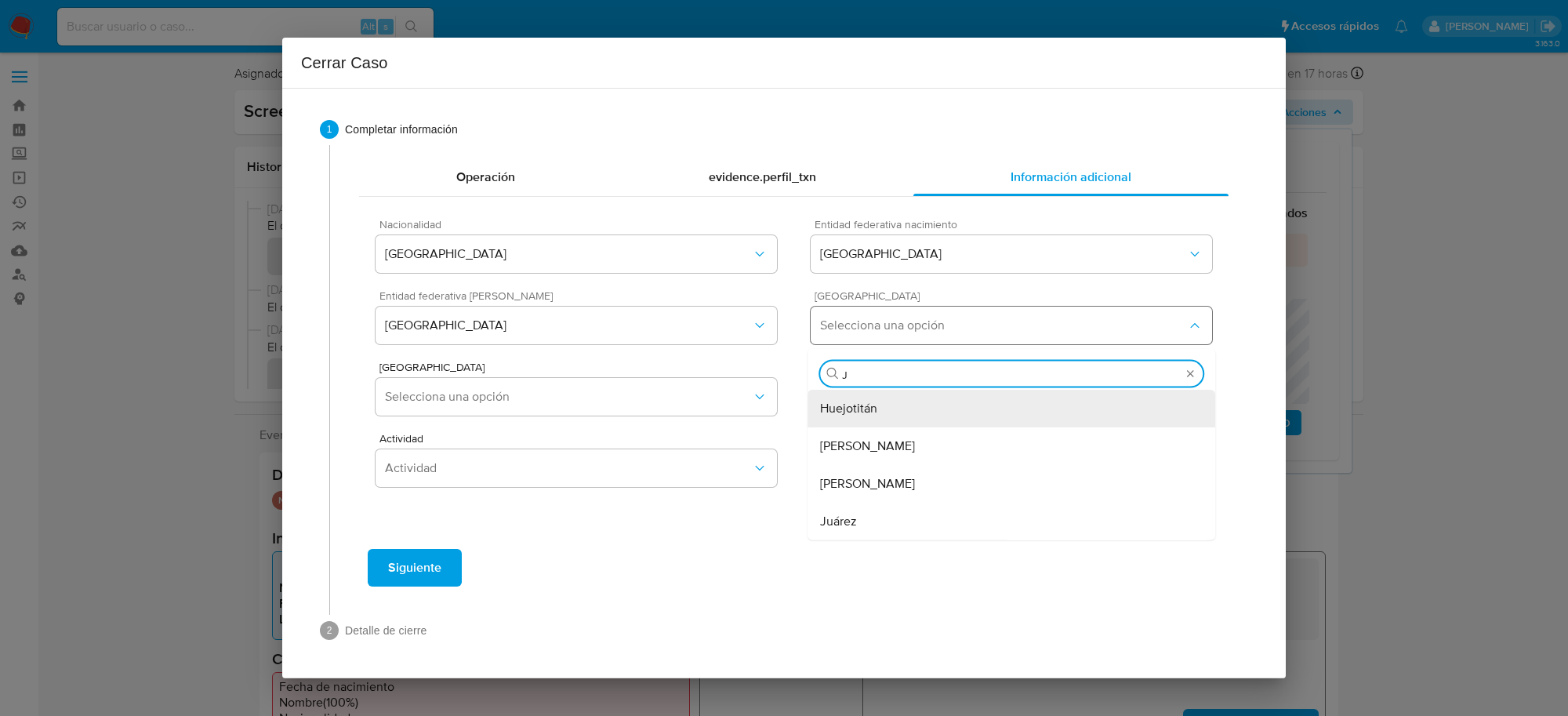
type input "JU"
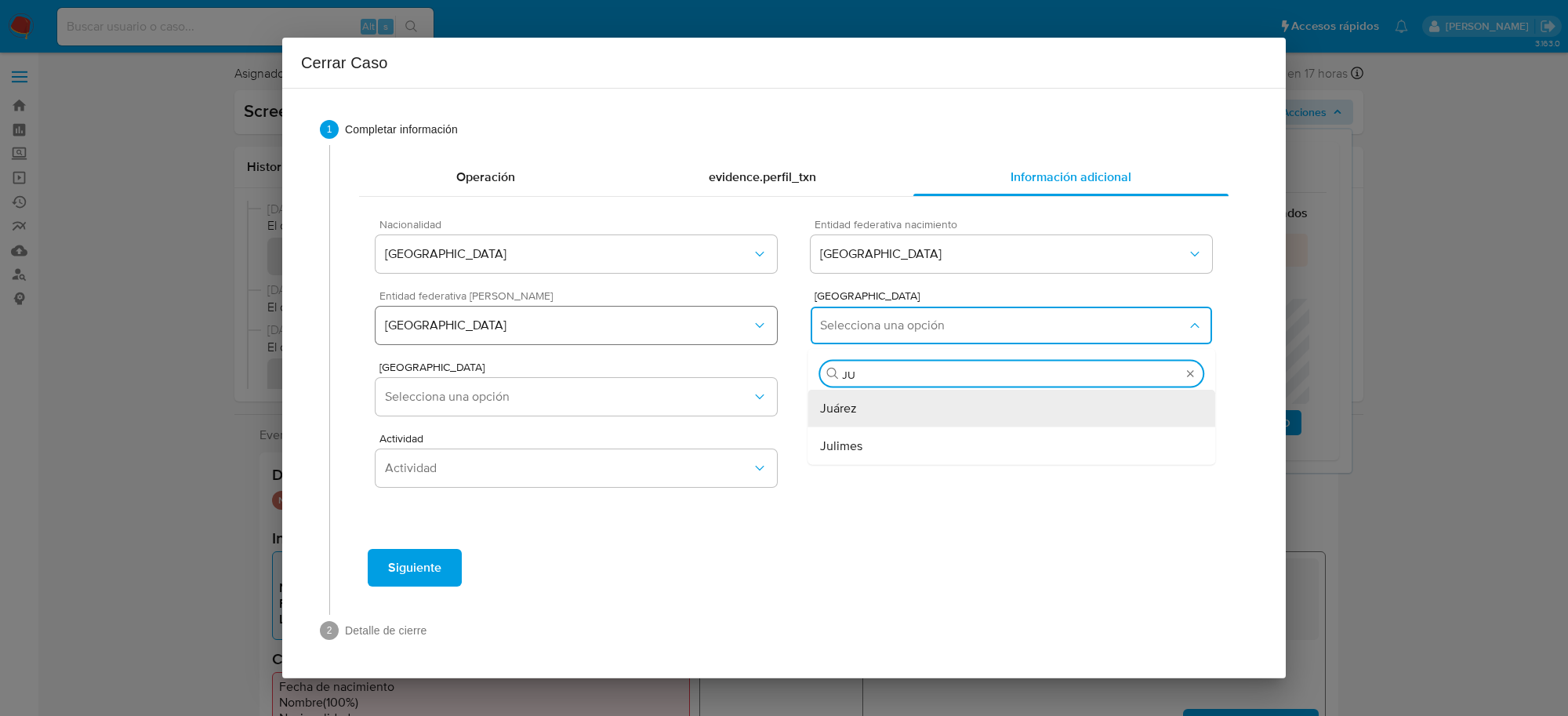
click at [872, 408] on div "Juárez" at bounding box center [1011, 408] width 382 height 38
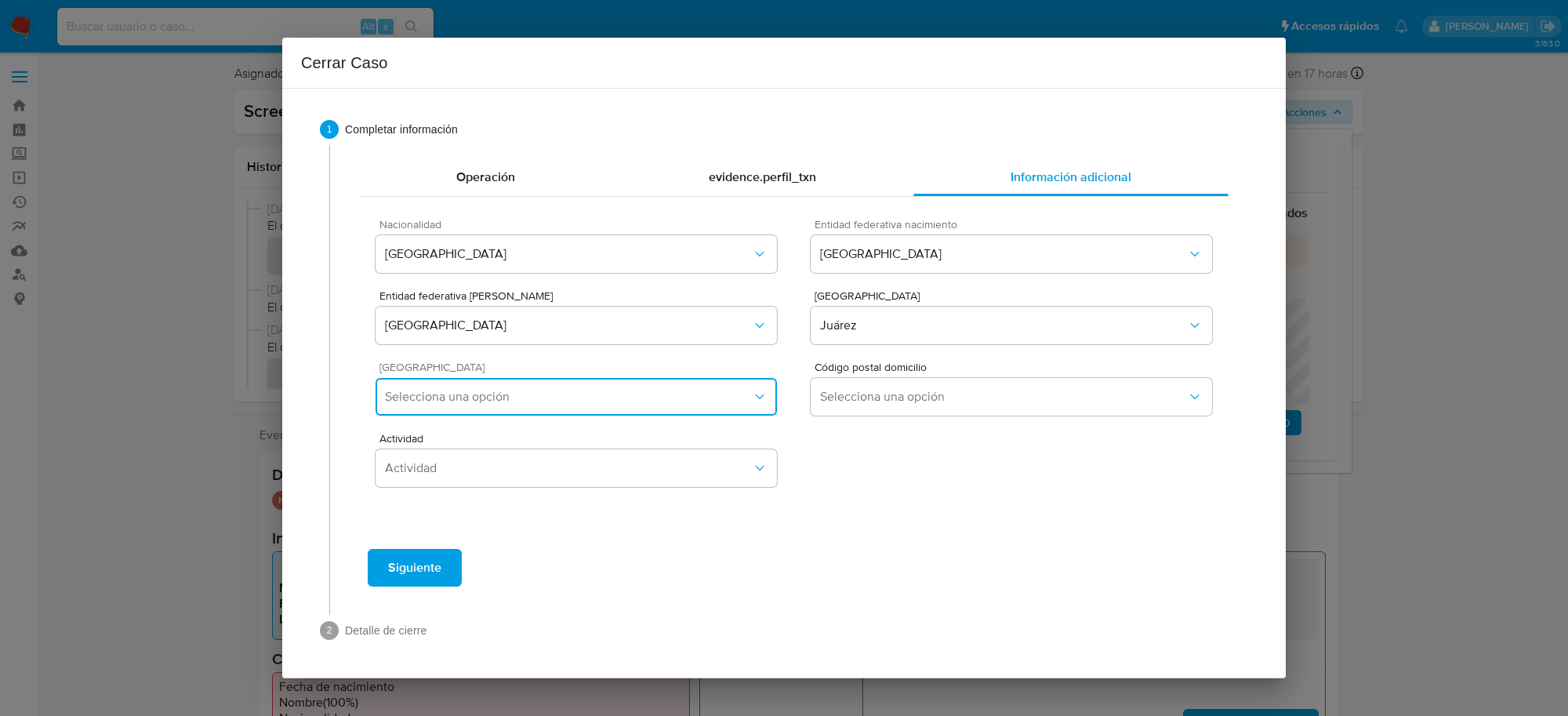
click at [546, 398] on span "Selecciona una opción" at bounding box center [568, 396] width 367 height 16
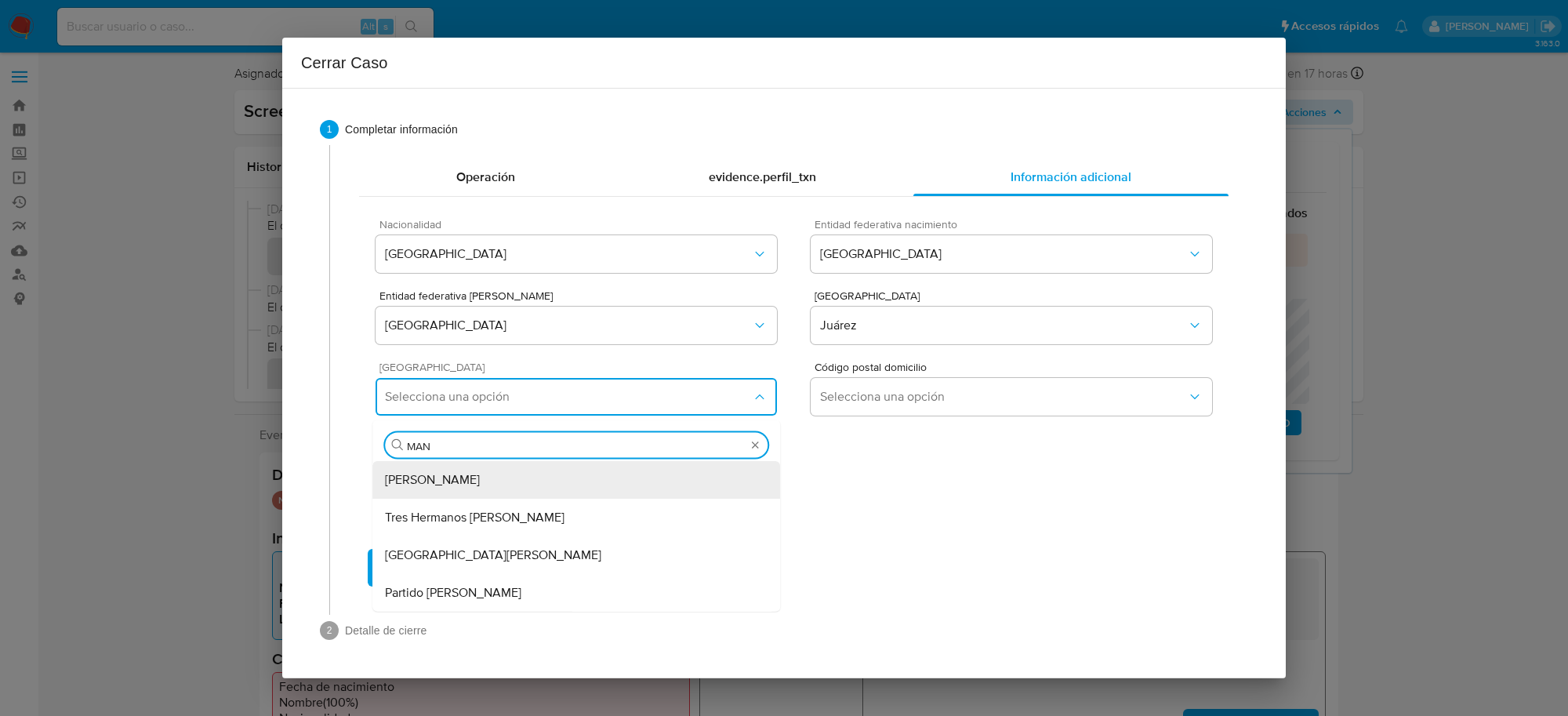
type input "MANU"
click at [499, 515] on div "Manuel J. Clouthier" at bounding box center [576, 517] width 382 height 38
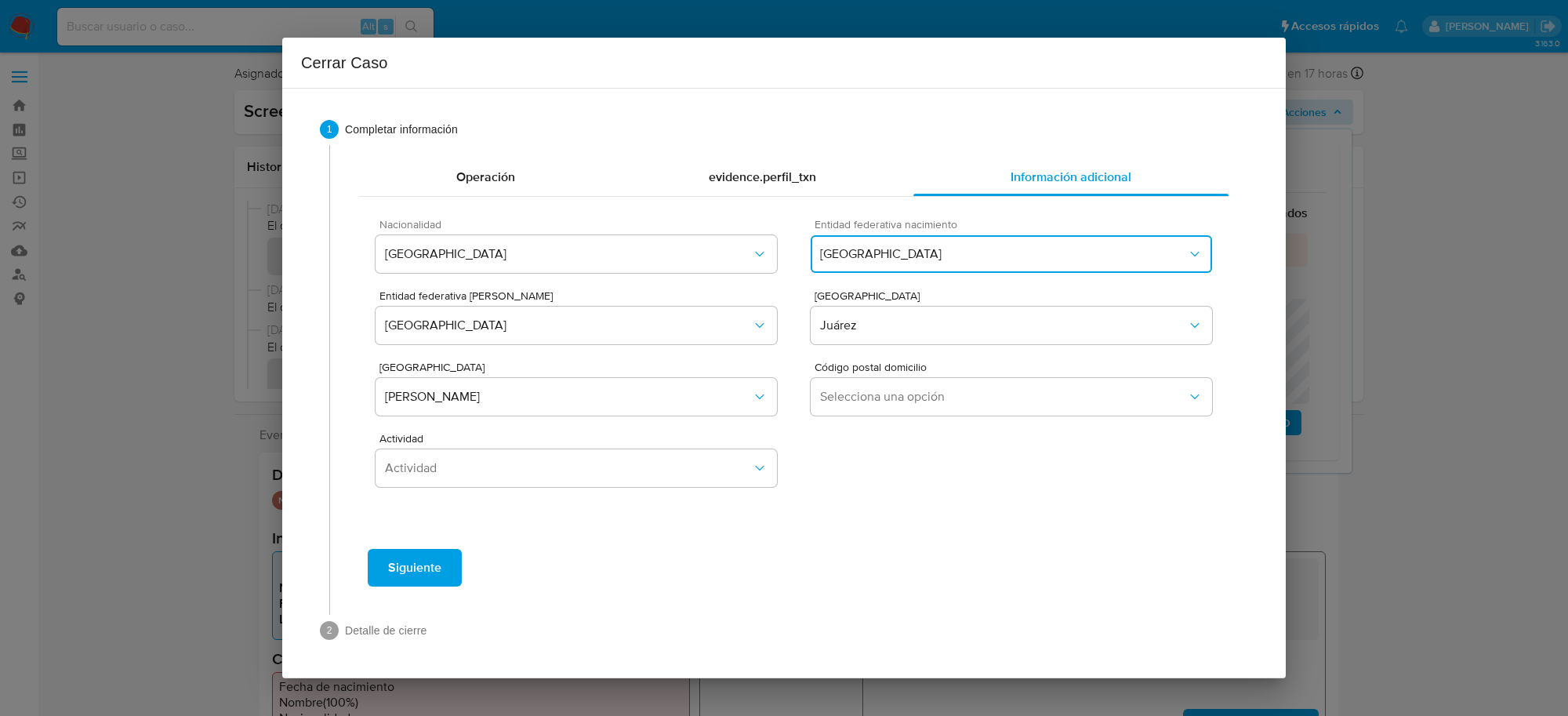
click at [946, 256] on span "Chihuahua" at bounding box center [1003, 254] width 367 height 16
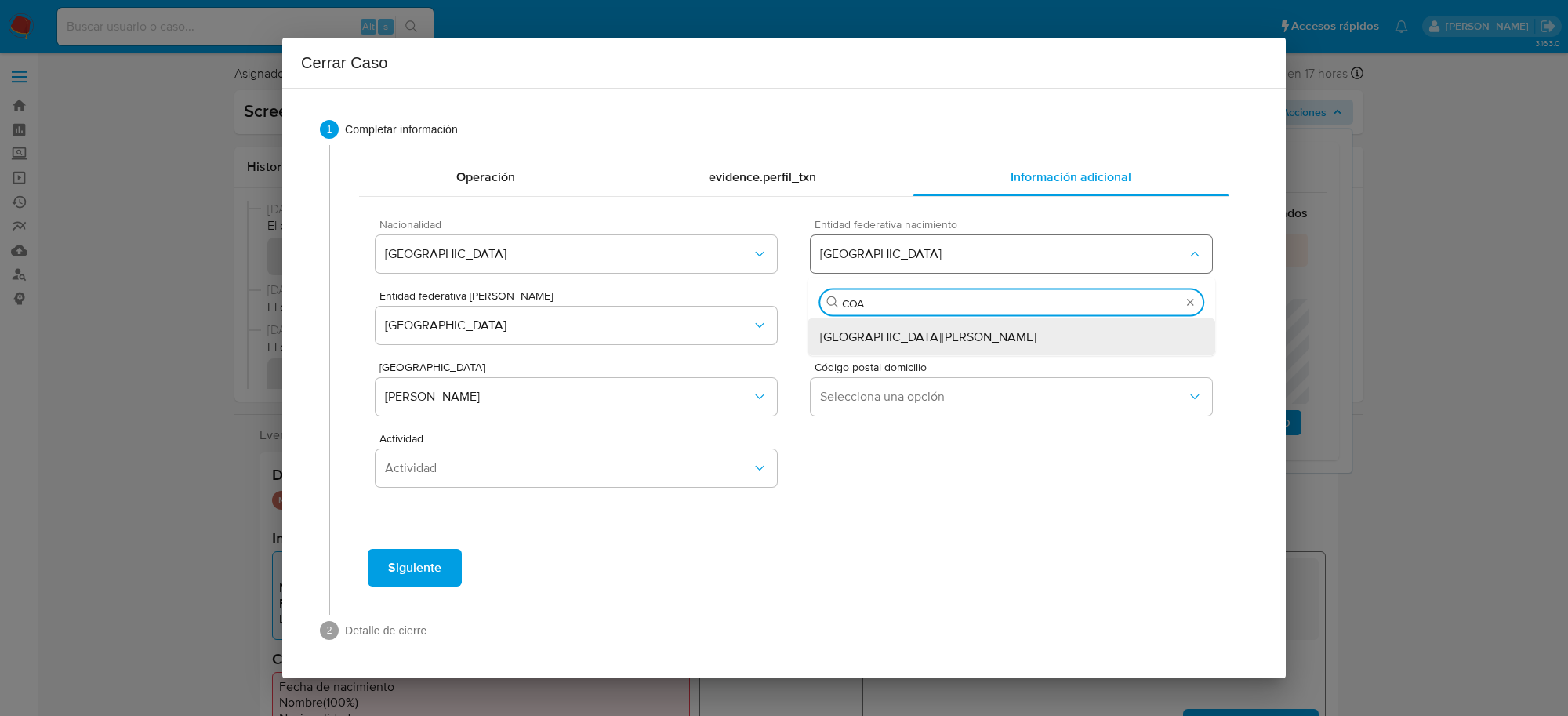
type input "COAH"
click at [914, 354] on div "Coahuila de Zaragoza" at bounding box center [1011, 336] width 382 height 38
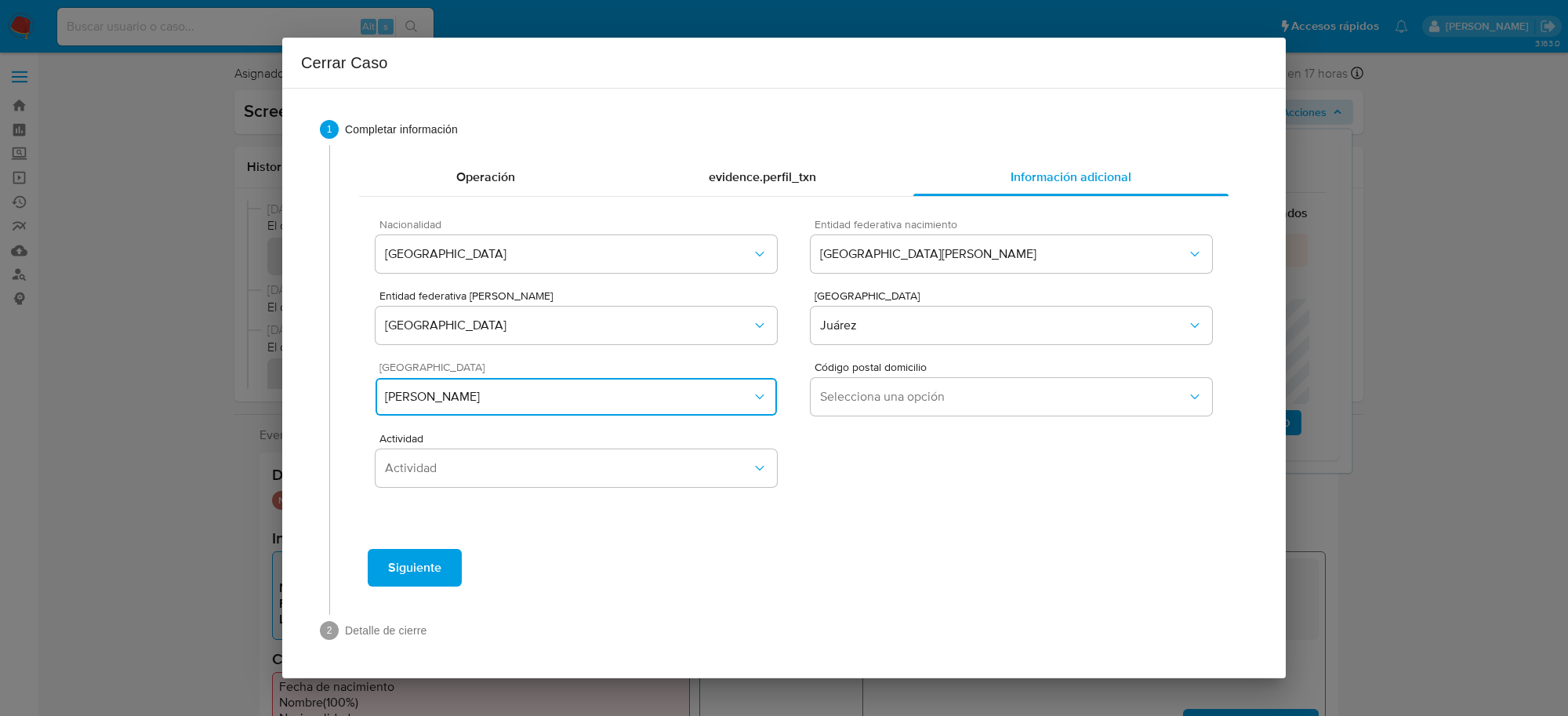
click at [547, 384] on button "Manuel J. Clouthier" at bounding box center [576, 396] width 402 height 38
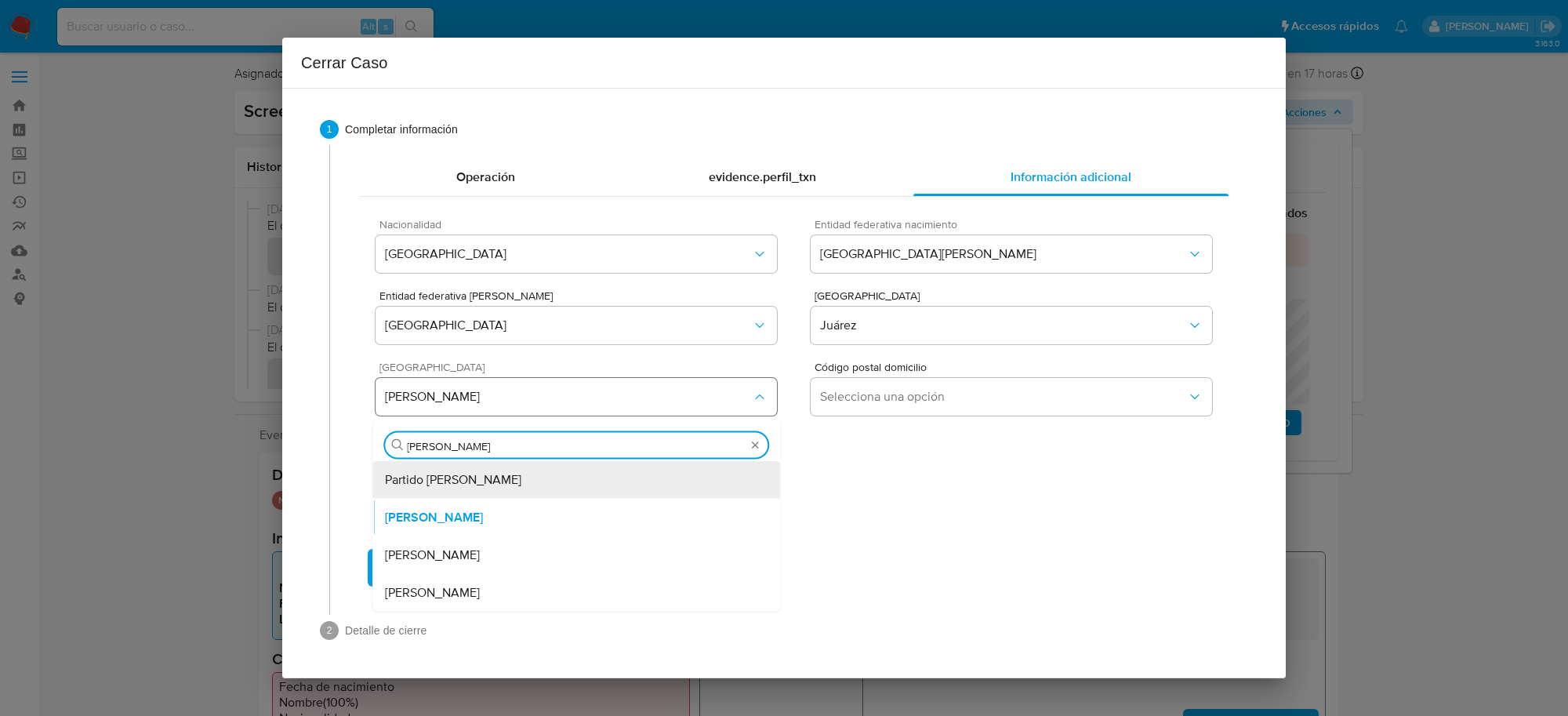
type input "MANUEL VA"
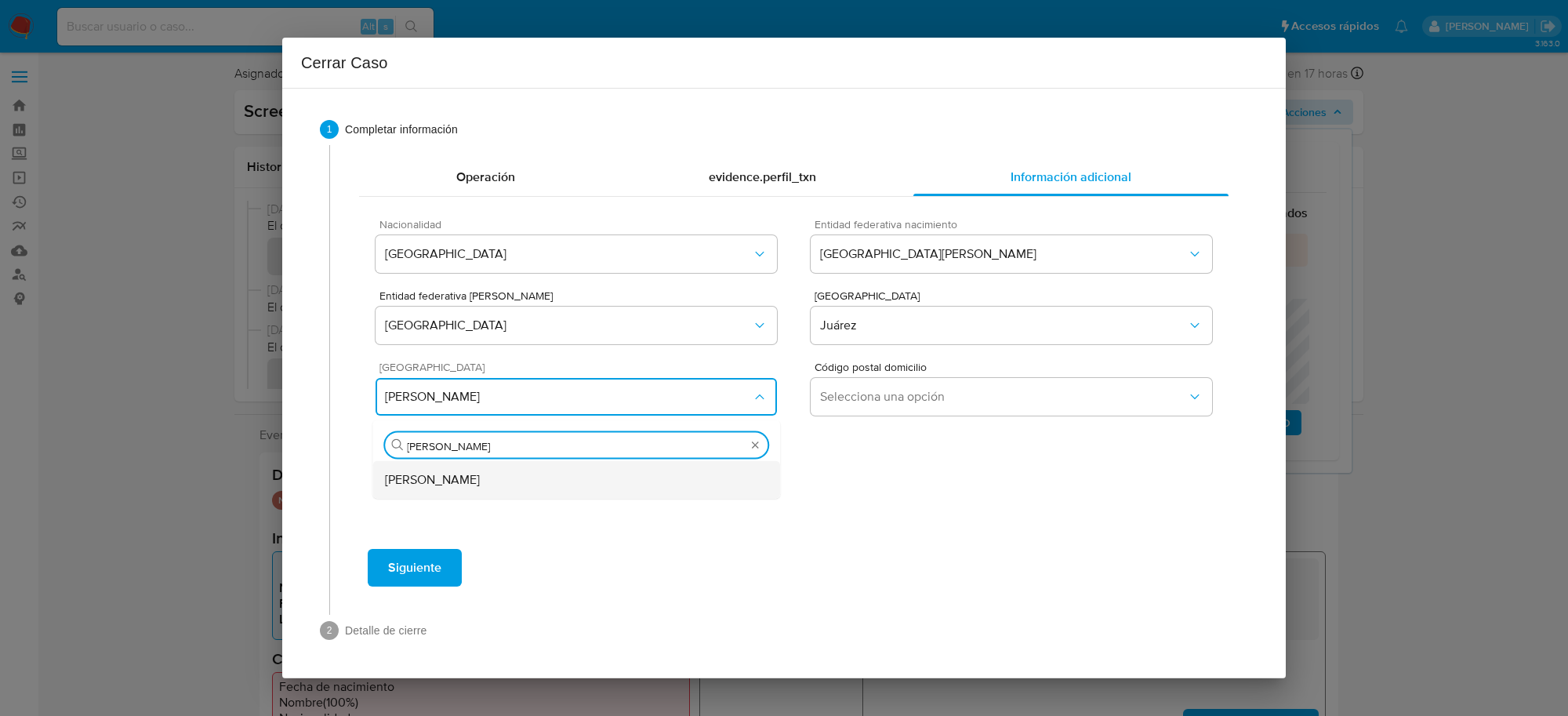
click at [574, 484] on div "Manuel Valdez" at bounding box center [576, 480] width 382 height 38
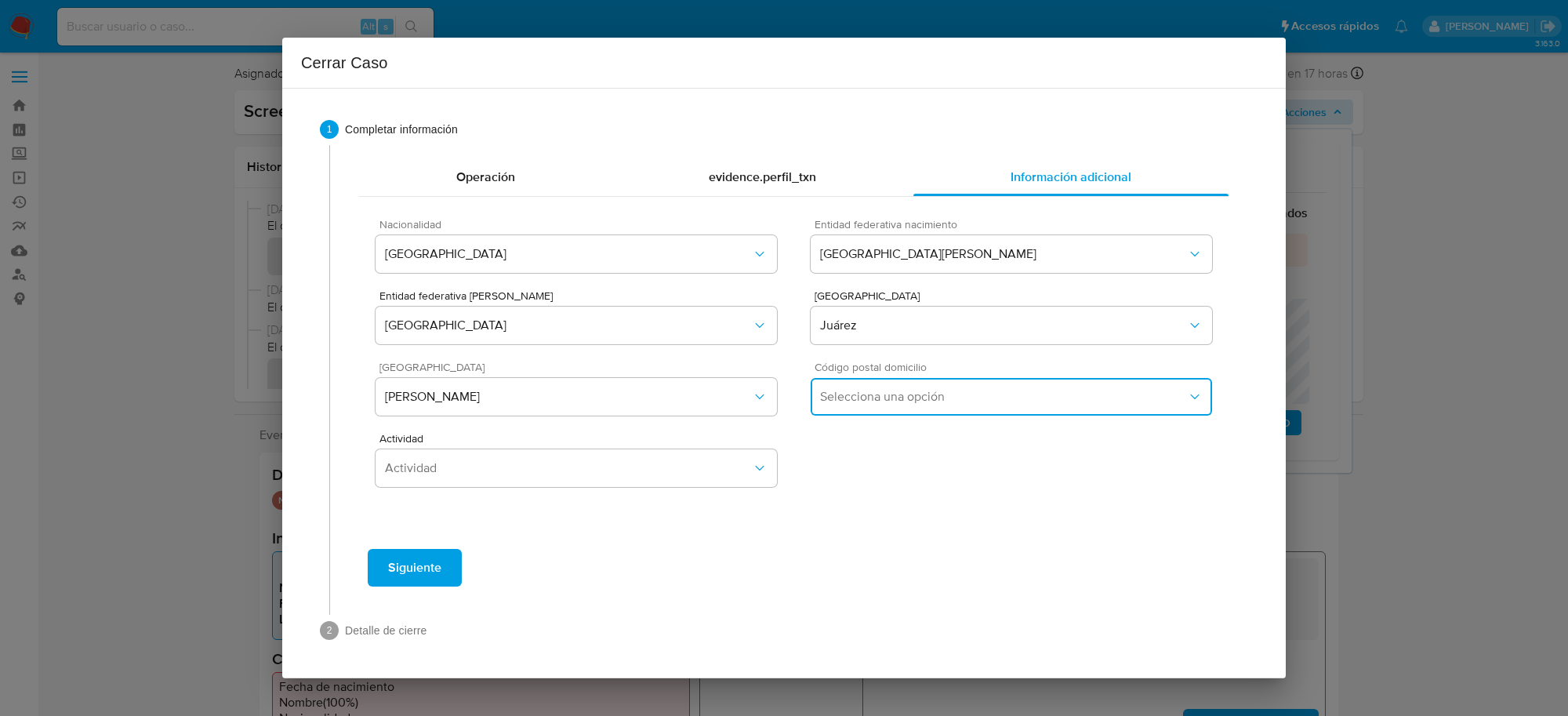
click at [846, 402] on span "Selecciona una opción" at bounding box center [1003, 396] width 367 height 16
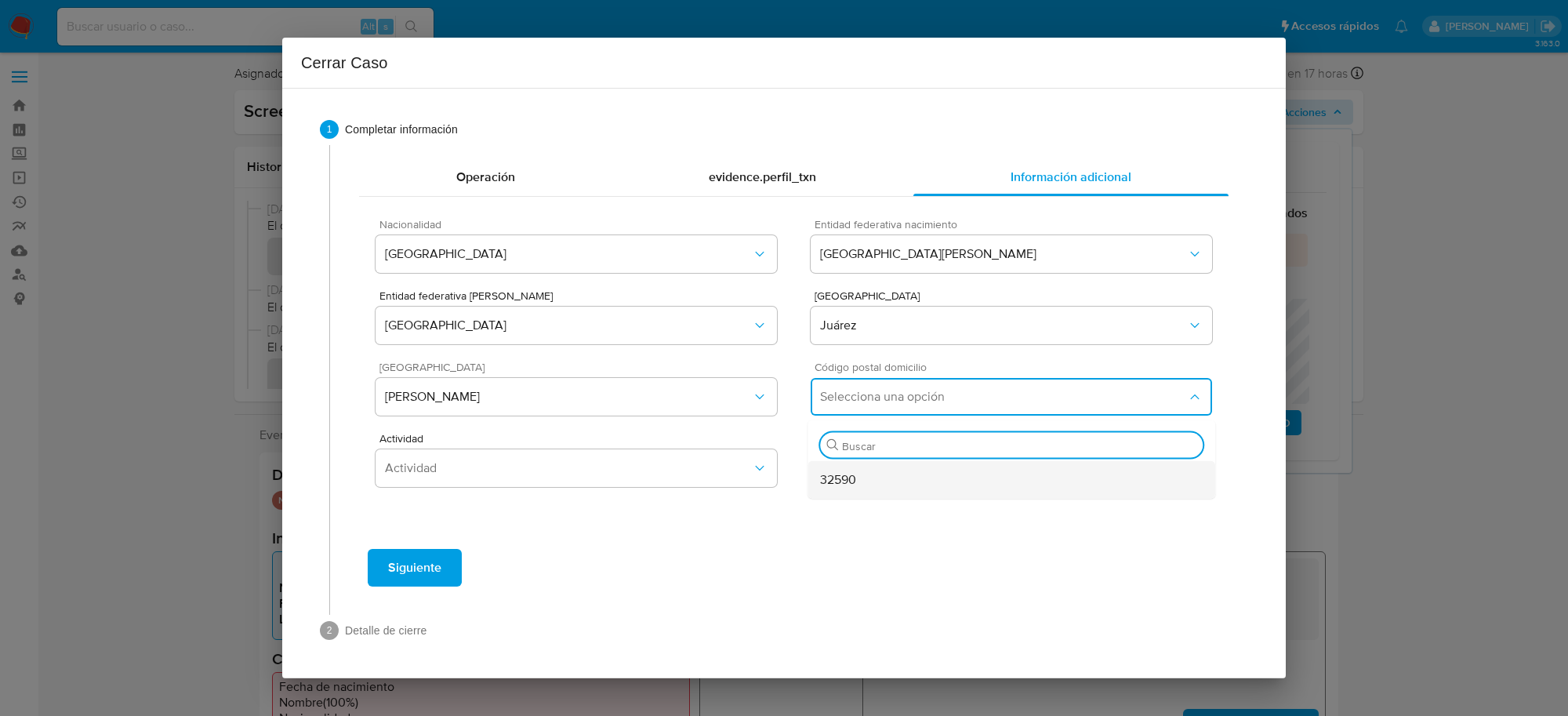
click at [862, 483] on div "32590" at bounding box center [1011, 480] width 382 height 38
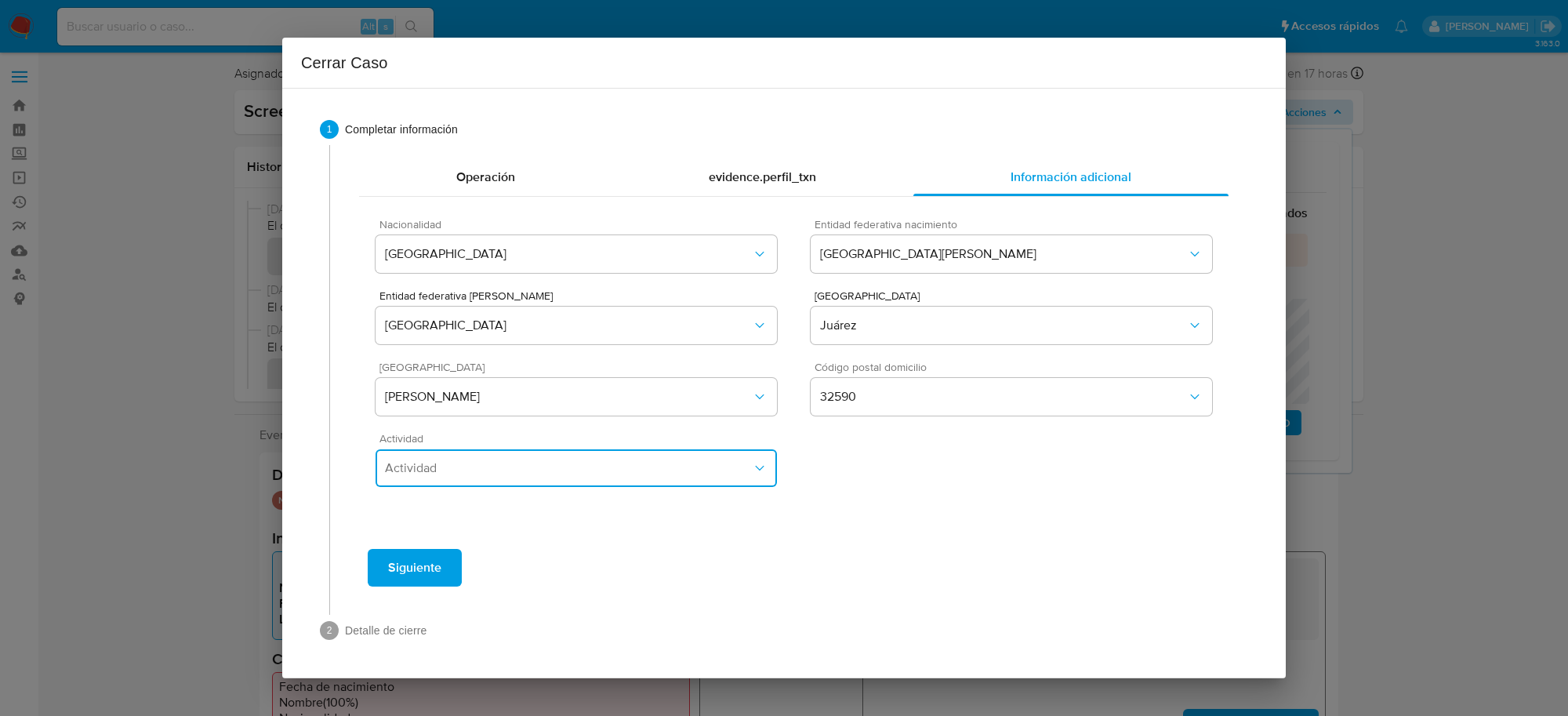
click at [600, 459] on button "Actividad" at bounding box center [576, 468] width 402 height 38
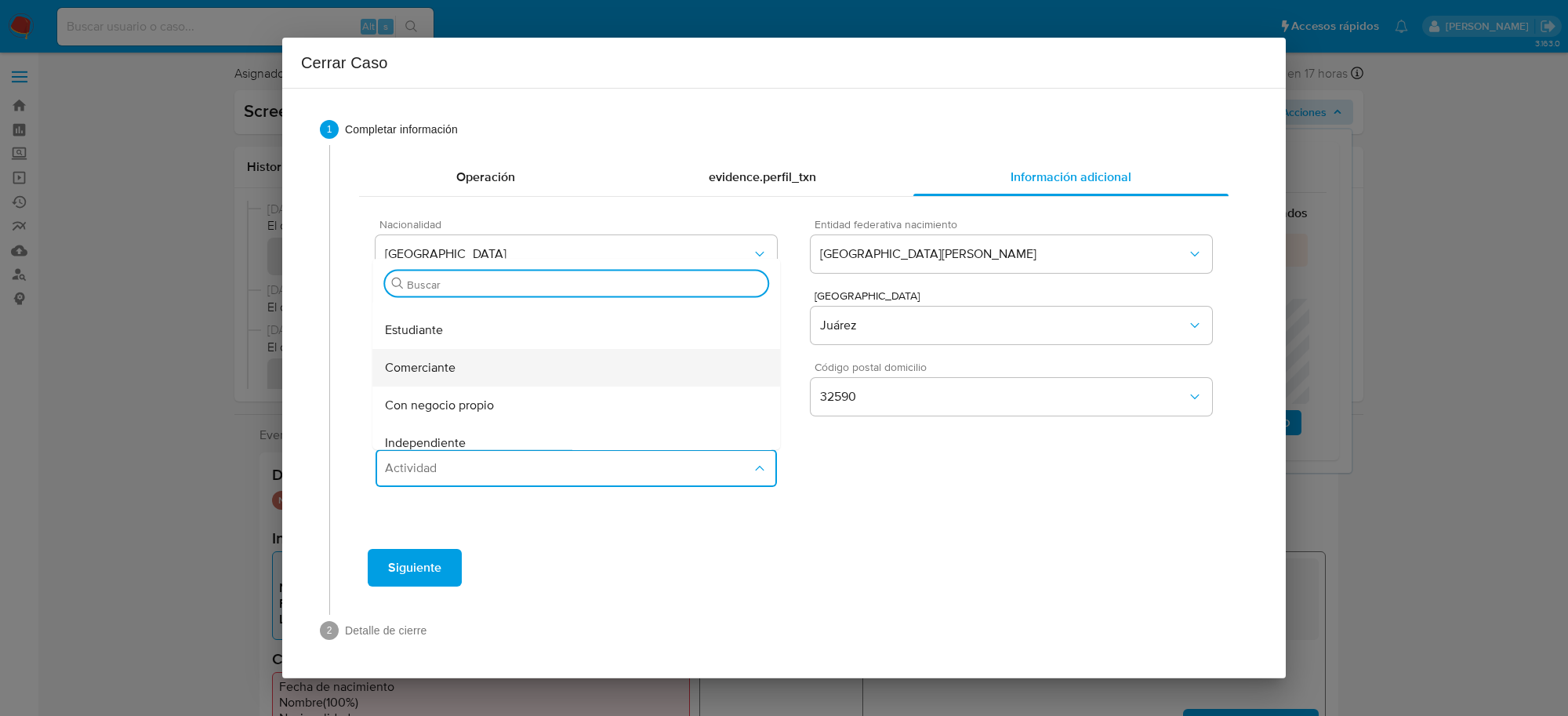
scroll to position [98, 0]
click at [468, 408] on div "Independiente" at bounding box center [576, 408] width 382 height 38
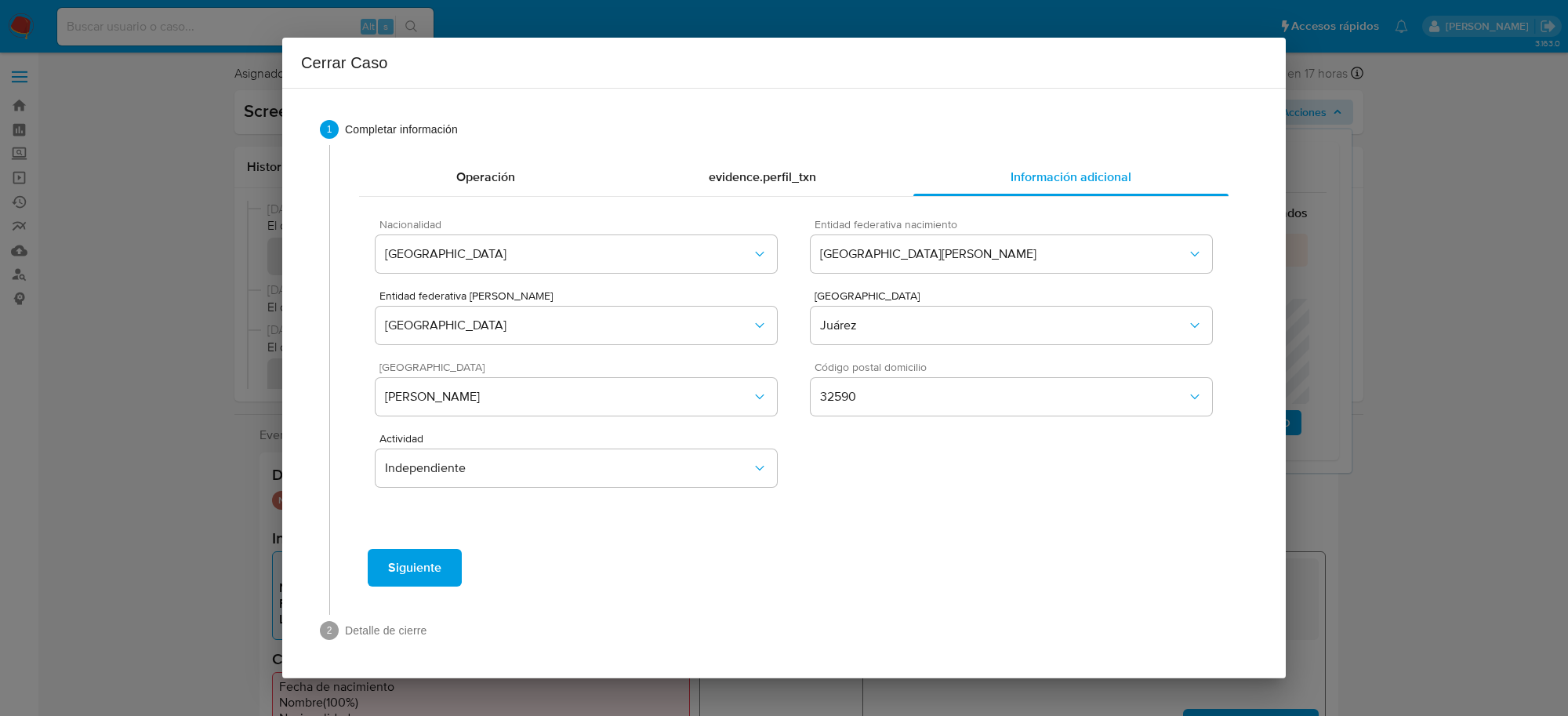
click at [421, 562] on span "Siguiente" at bounding box center [415, 568] width 53 height 35
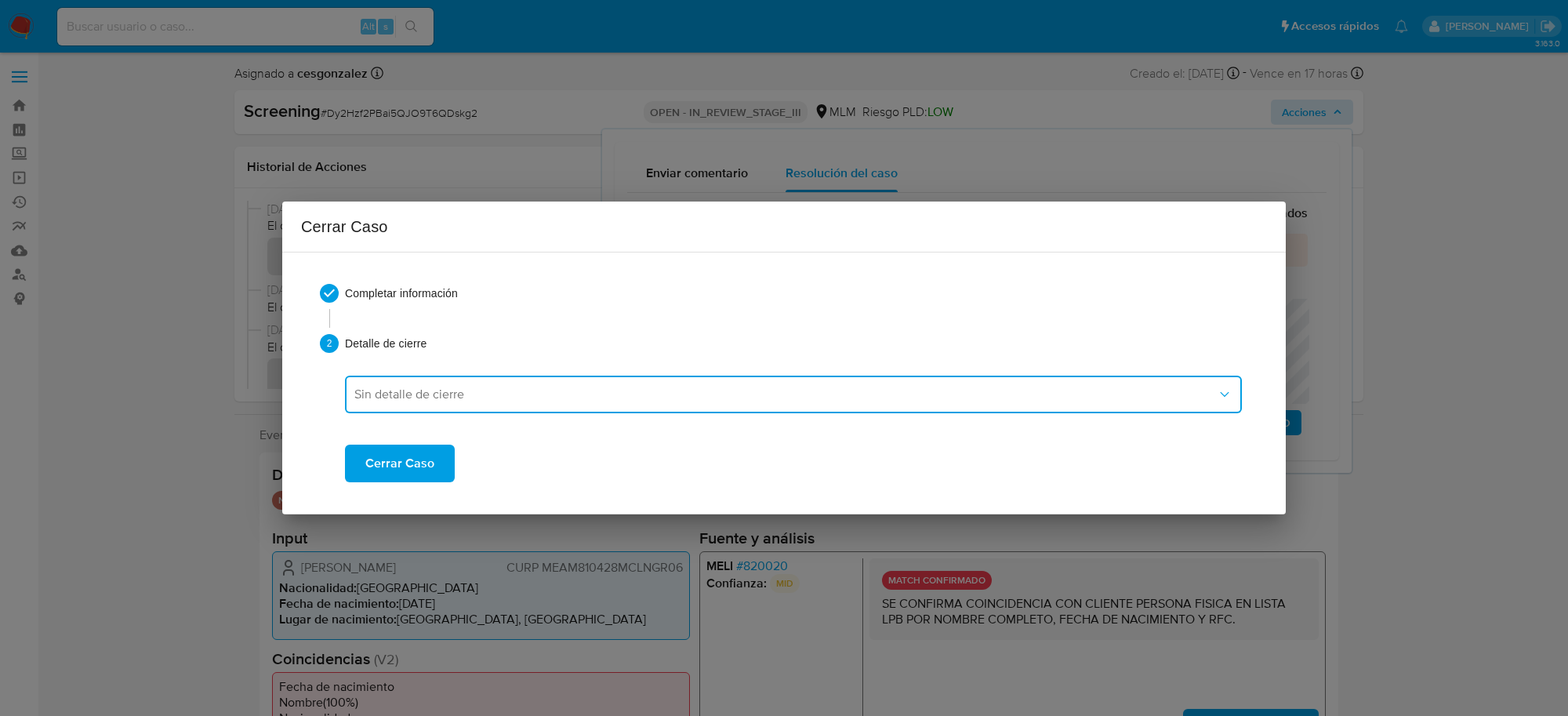
click at [521, 400] on span "Sin detalle de cierre" at bounding box center [786, 394] width 862 height 16
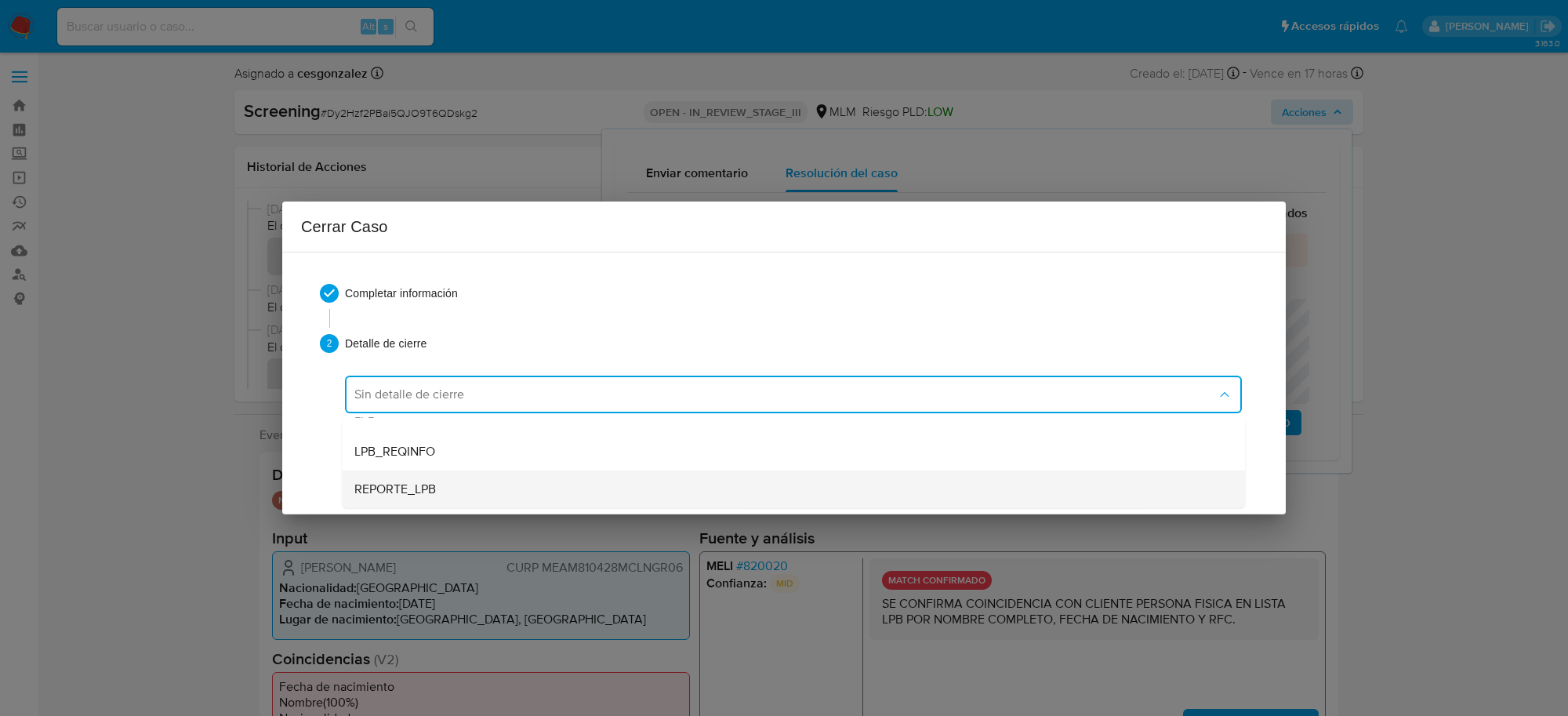
click at [456, 491] on div "REPORTE_LPB" at bounding box center [793, 489] width 878 height 38
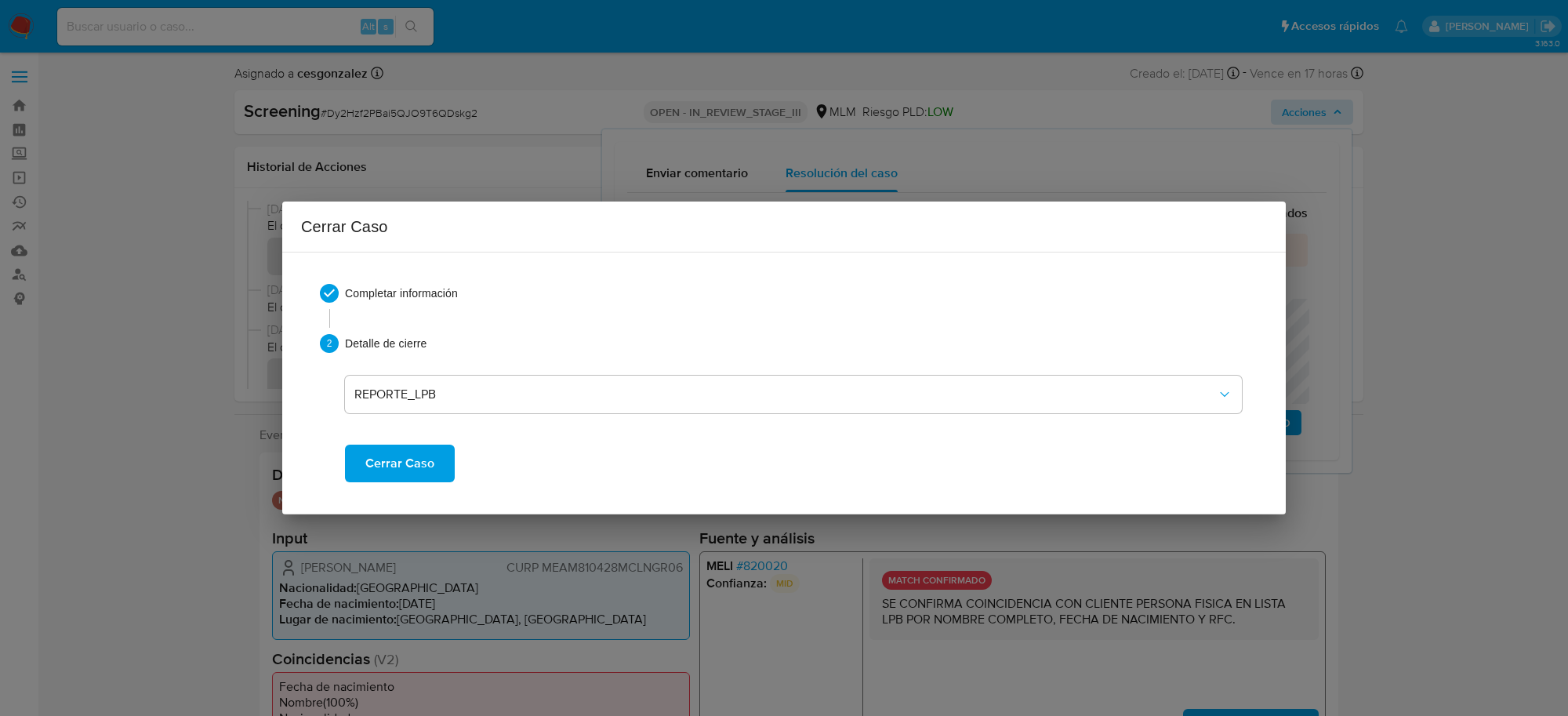
click at [417, 464] on span "Cerrar Caso" at bounding box center [400, 463] width 69 height 35
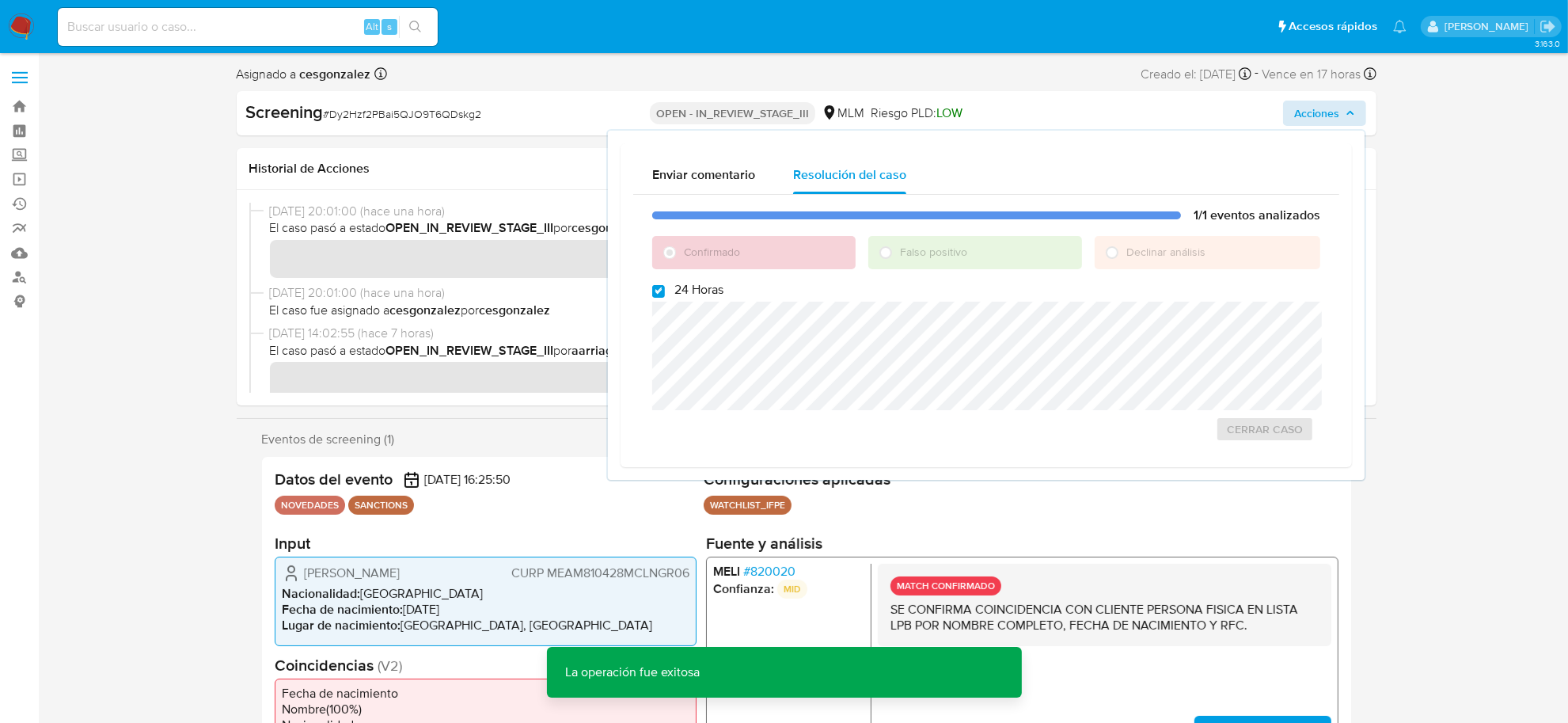
click at [410, 123] on div "Screening # Dy2Hzf2PBai5QJO9T6QDskg2" at bounding box center [430, 112] width 368 height 24
click at [410, 117] on span "# Dy2Hzf2PBai5QJO9T6QDskg2" at bounding box center [403, 113] width 159 height 16
copy span "Dy2Hzf2PBai5QJO9T6QDskg2"
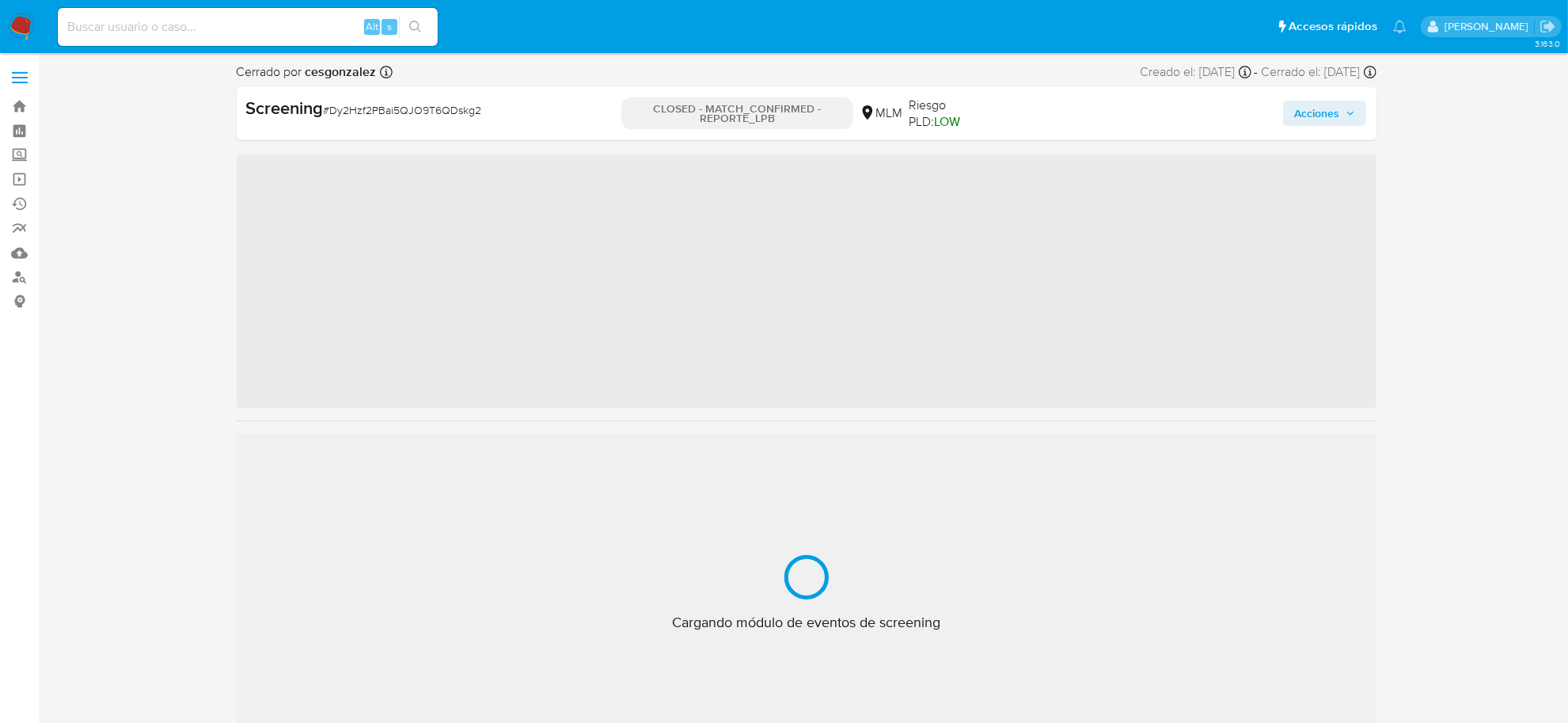
scroll to position [781, 0]
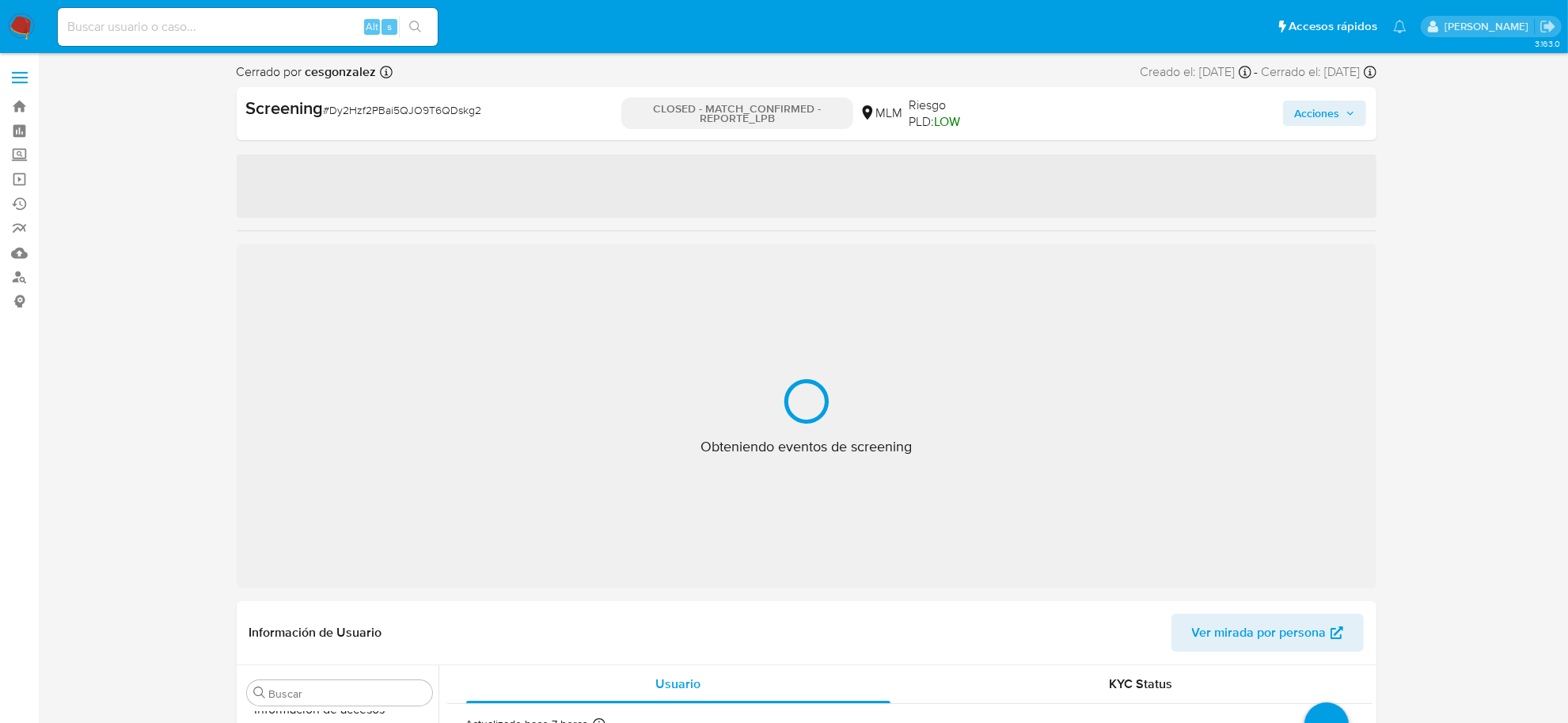
select select "10"
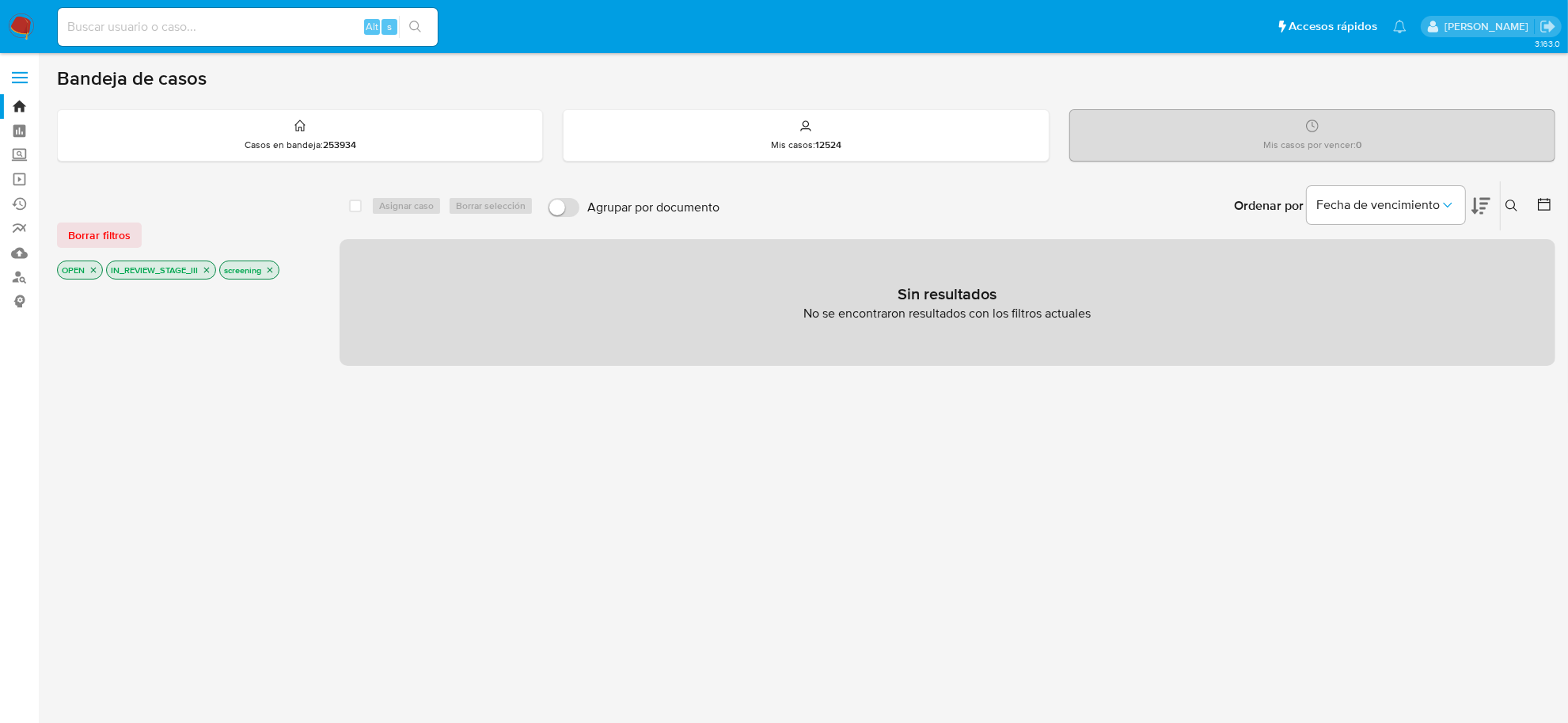
click at [199, 272] on p "IN_REVIEW_STAGE_III" at bounding box center [161, 270] width 109 height 18
click at [203, 272] on icon "close-filter" at bounding box center [207, 270] width 9 height 9
